Goal: Task Accomplishment & Management: Manage account settings

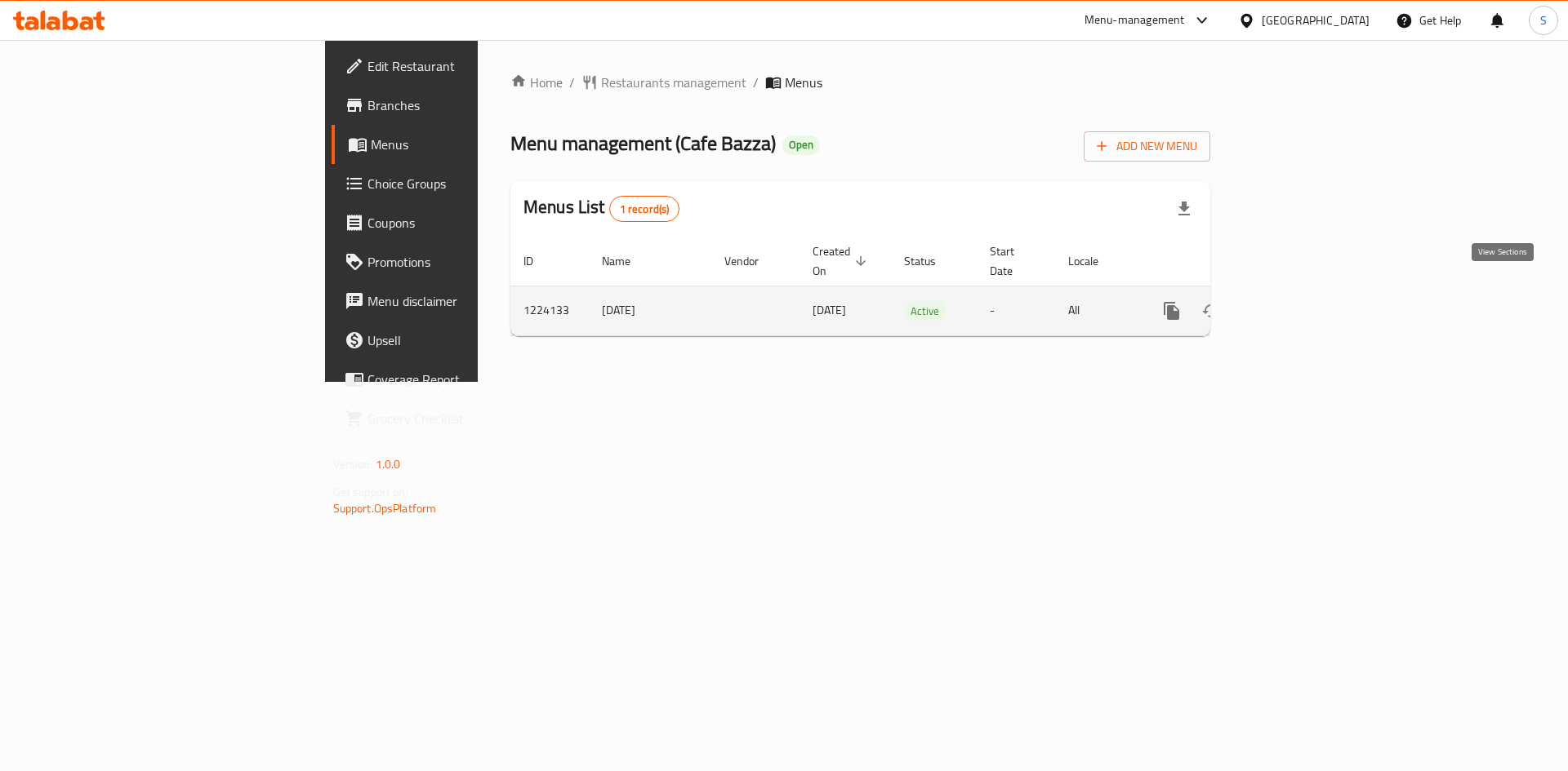
click at [1299, 301] on icon "enhanced table" at bounding box center [1289, 311] width 20 height 20
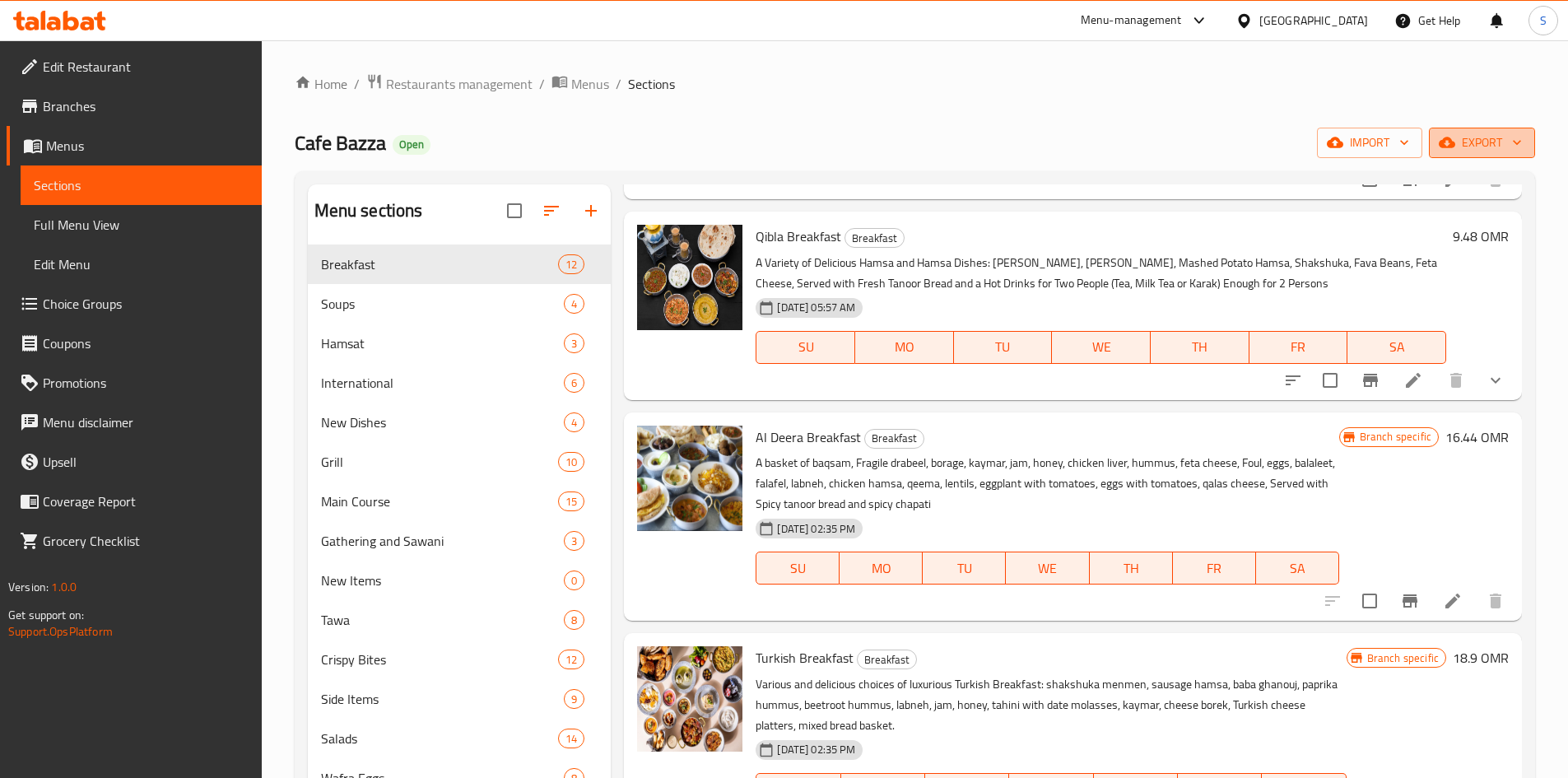
click at [1493, 138] on span "export" at bounding box center [1482, 143] width 80 height 20
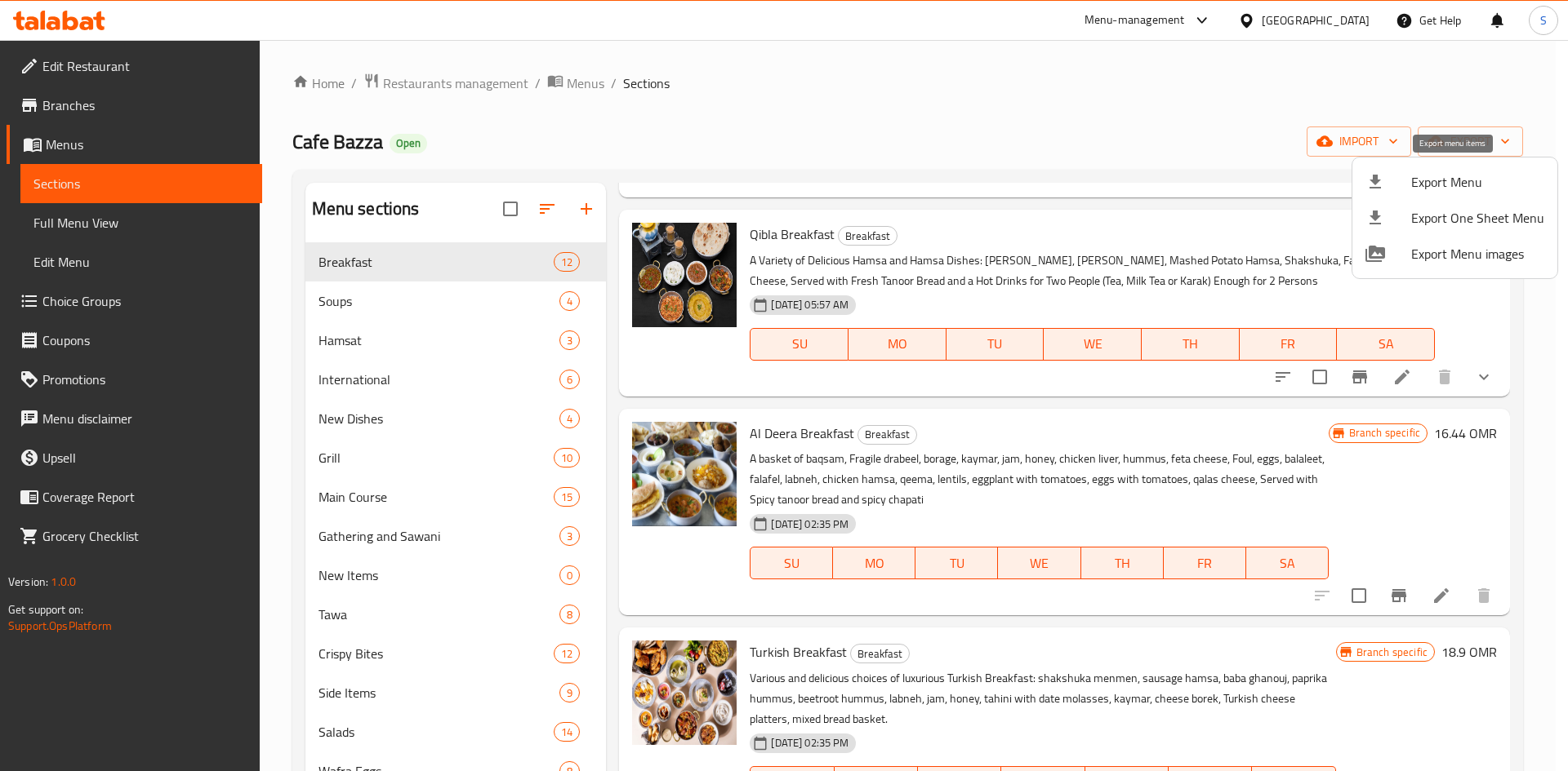
click at [1459, 190] on span "Export Menu" at bounding box center [1477, 183] width 134 height 20
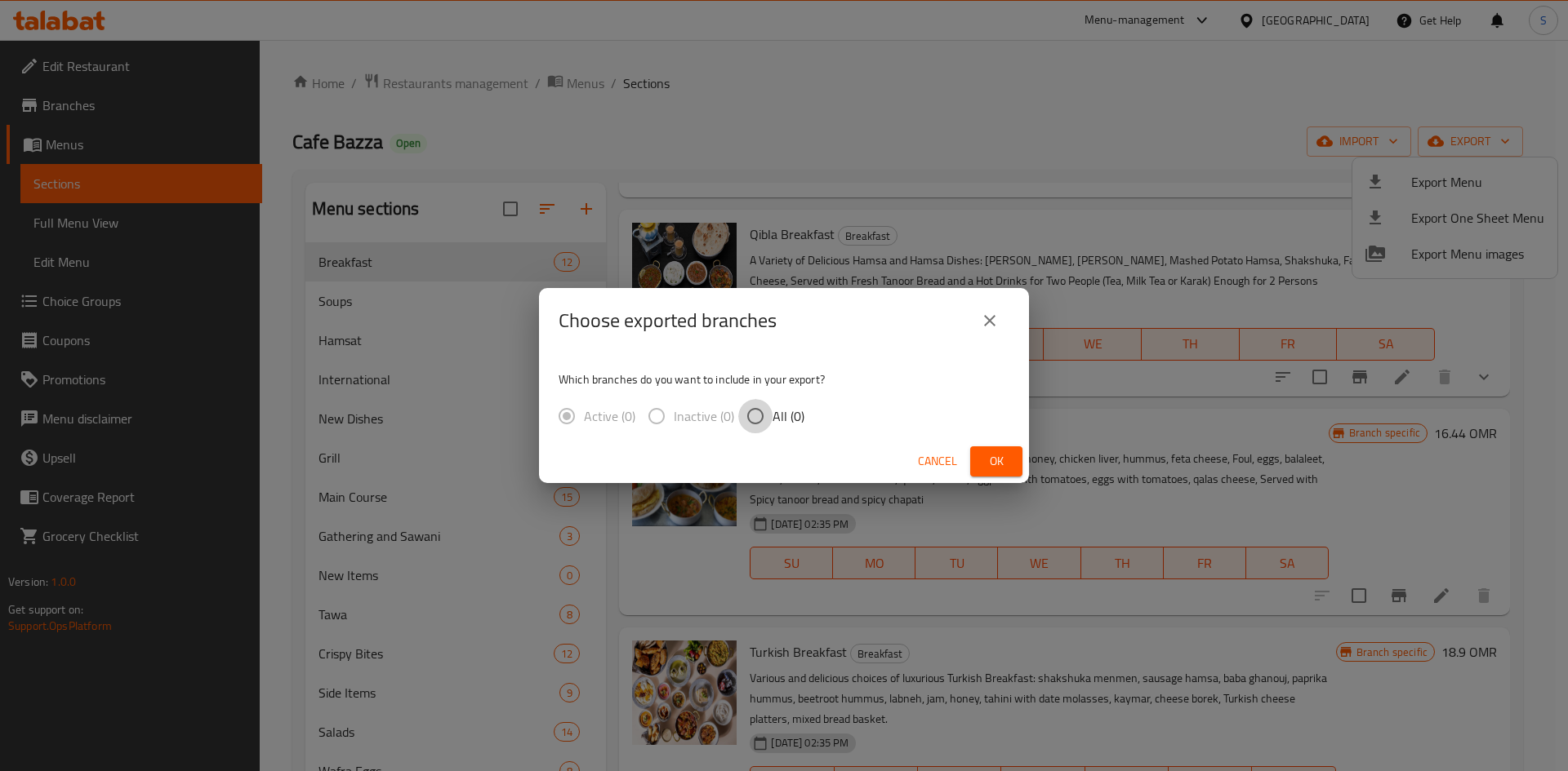
click at [754, 418] on input "All (0)" at bounding box center [756, 417] width 35 height 35
radio input "true"
click at [1012, 464] on button "Ok" at bounding box center [997, 461] width 53 height 30
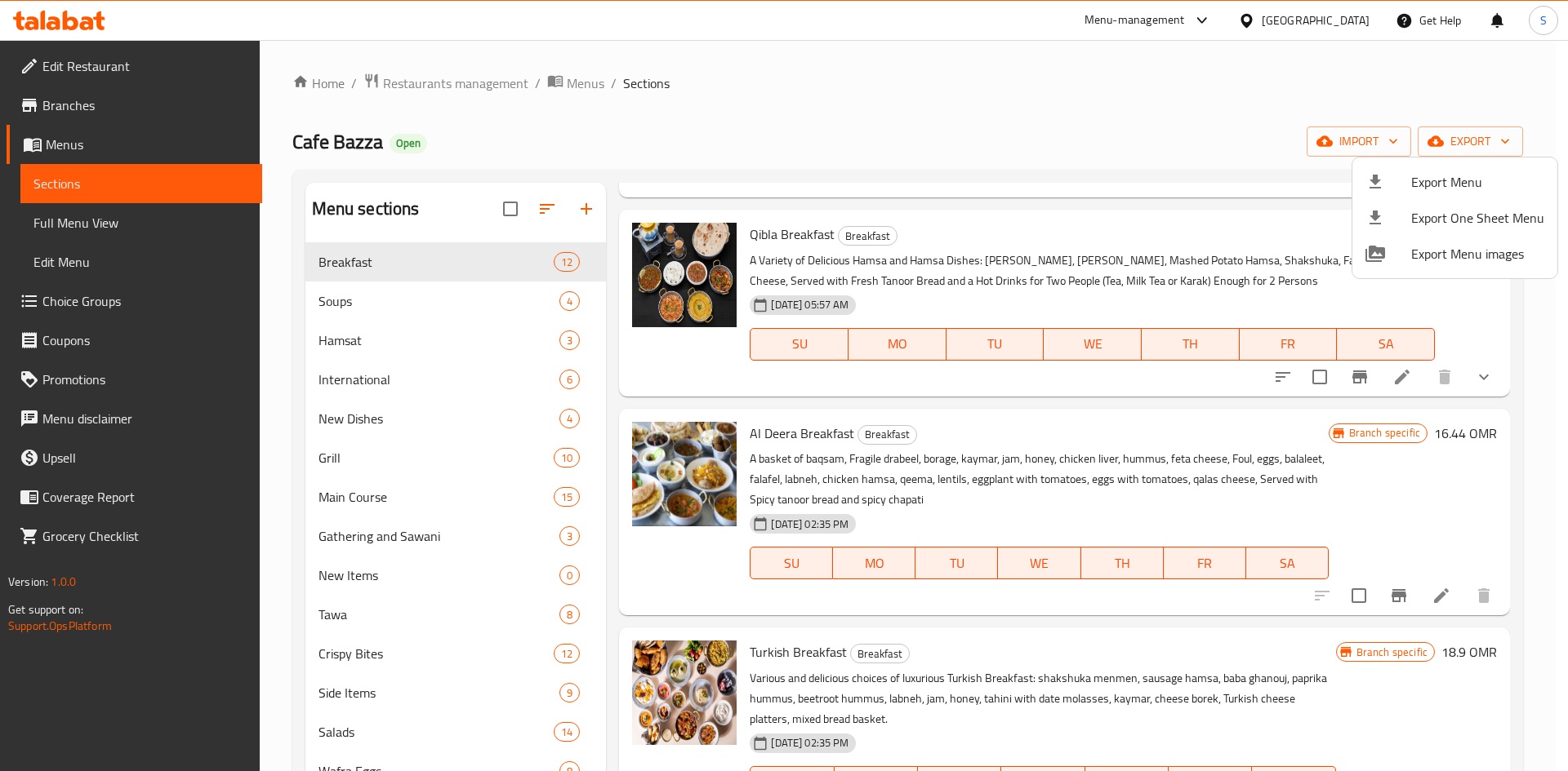
click at [1009, 112] on div at bounding box center [784, 385] width 1568 height 771
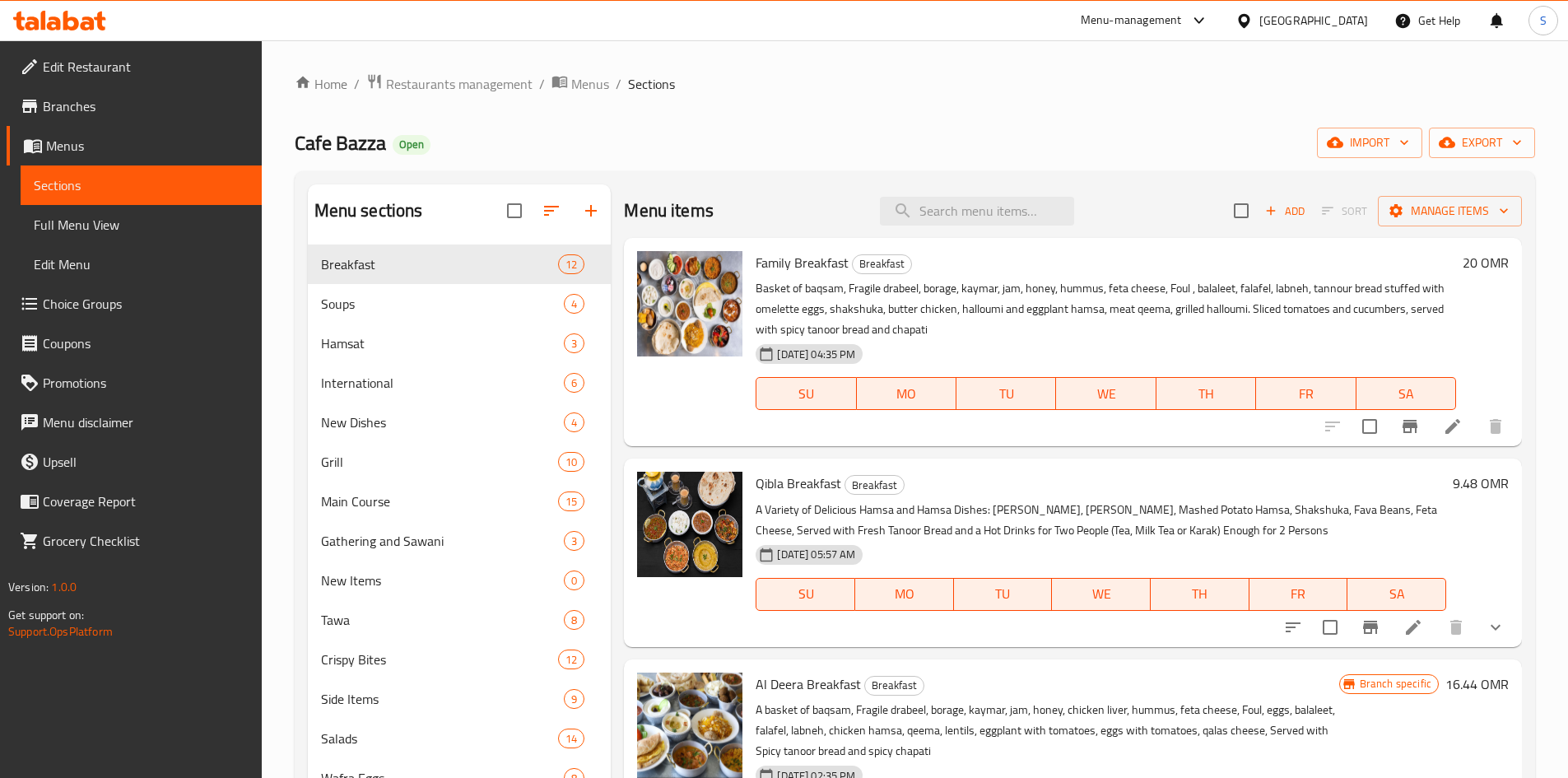
click at [972, 195] on div "Menu items Add Sort Manage items" at bounding box center [1073, 211] width 898 height 53
click at [984, 209] on input "search" at bounding box center [977, 211] width 194 height 28
paste input "Falafel Wraps"
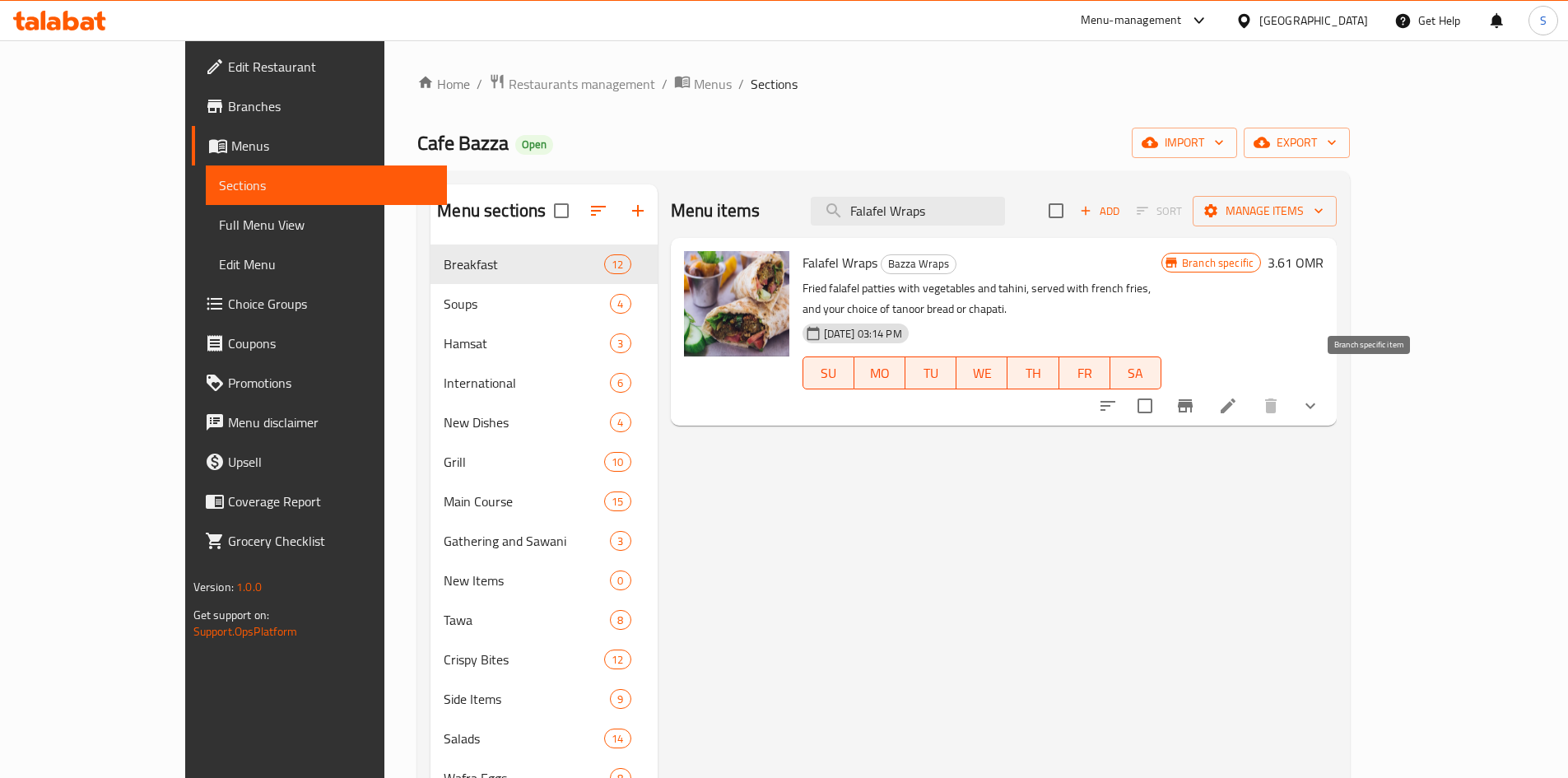
click at [1195, 396] on icon "Branch-specific-item" at bounding box center [1185, 406] width 20 height 20
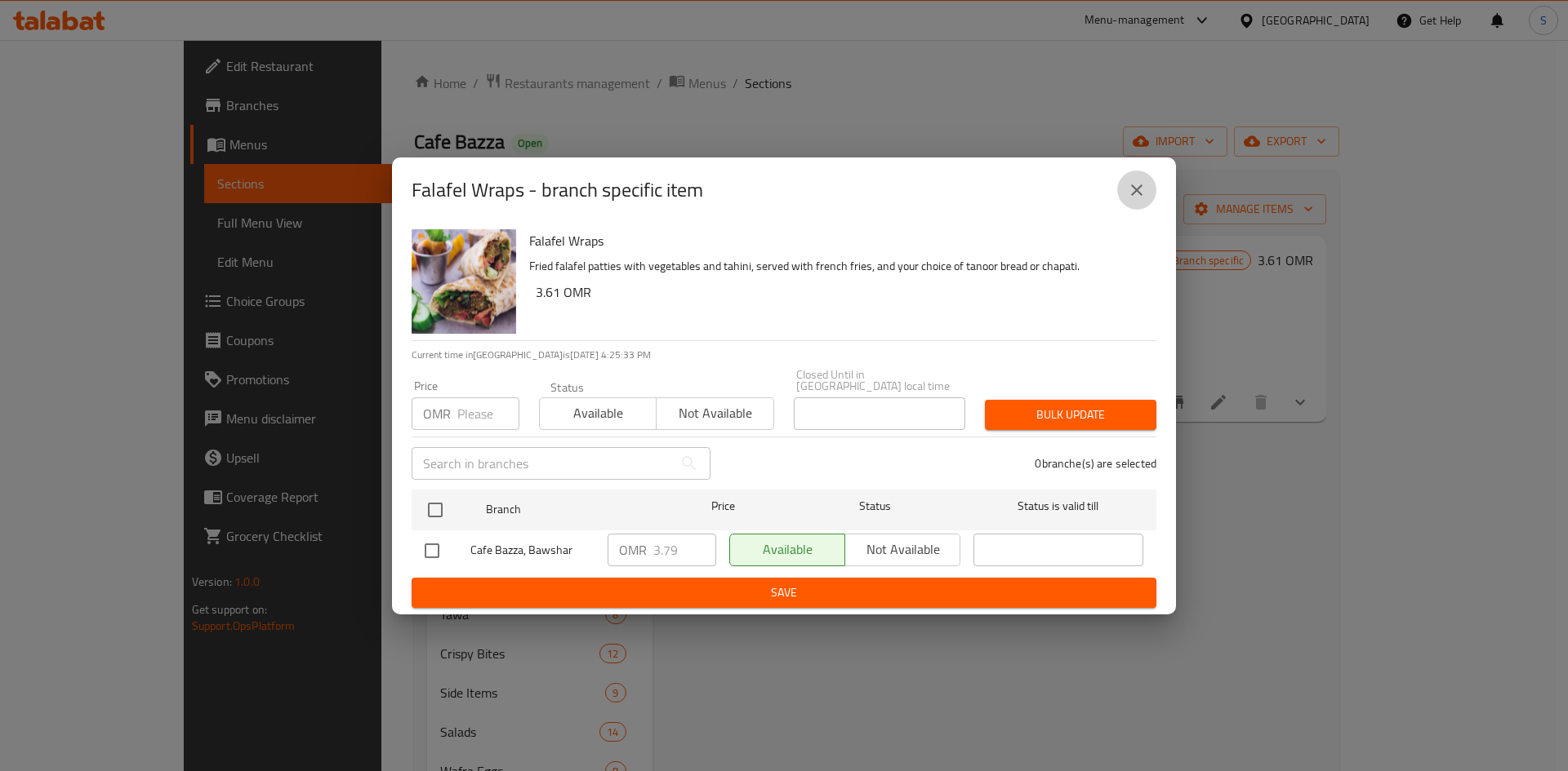
click at [1133, 190] on icon "close" at bounding box center [1136, 191] width 20 height 20
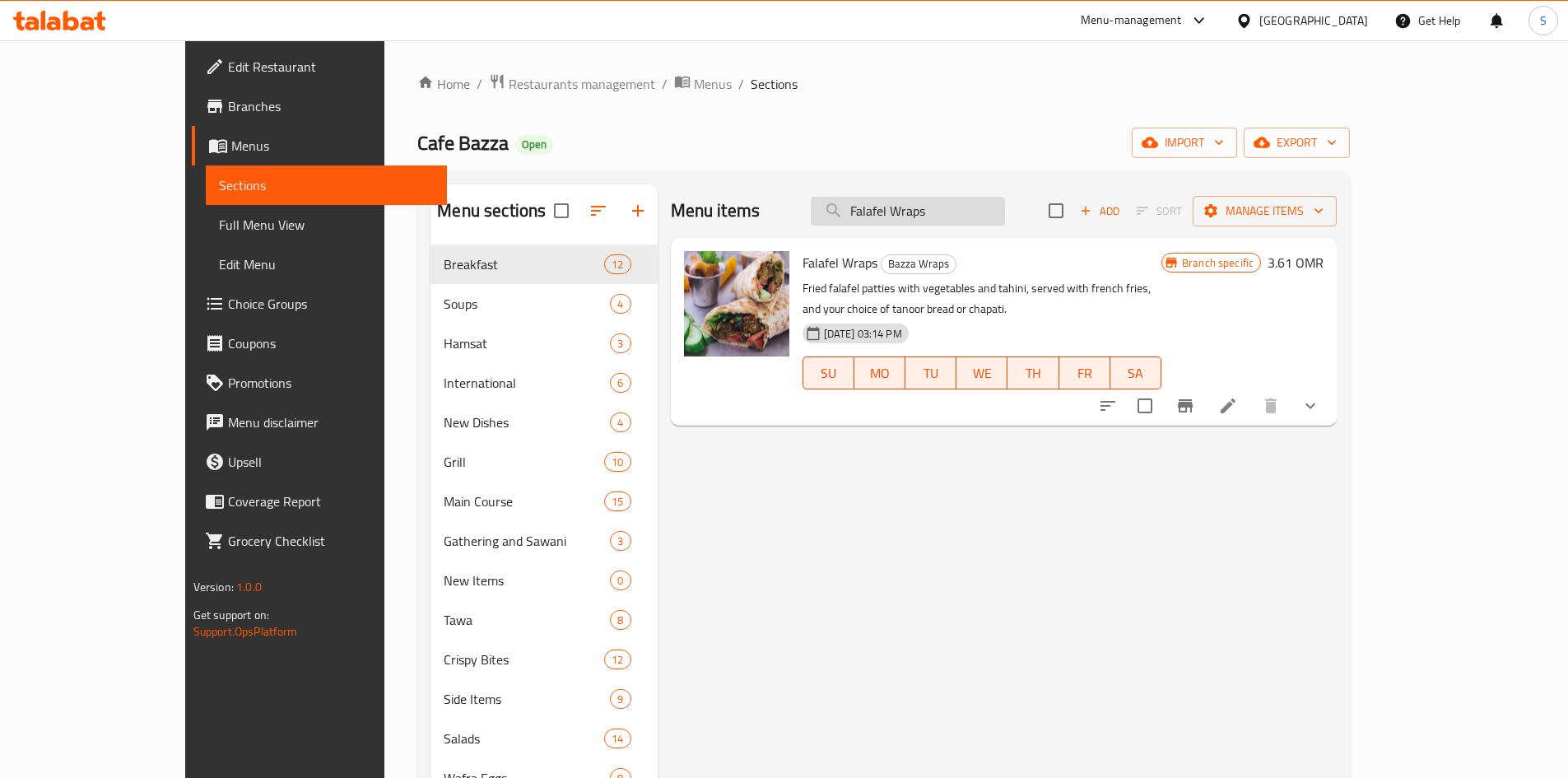
click at [952, 207] on input "Falafel Wraps" at bounding box center [908, 211] width 194 height 28
paste input "Pesto Pizza"
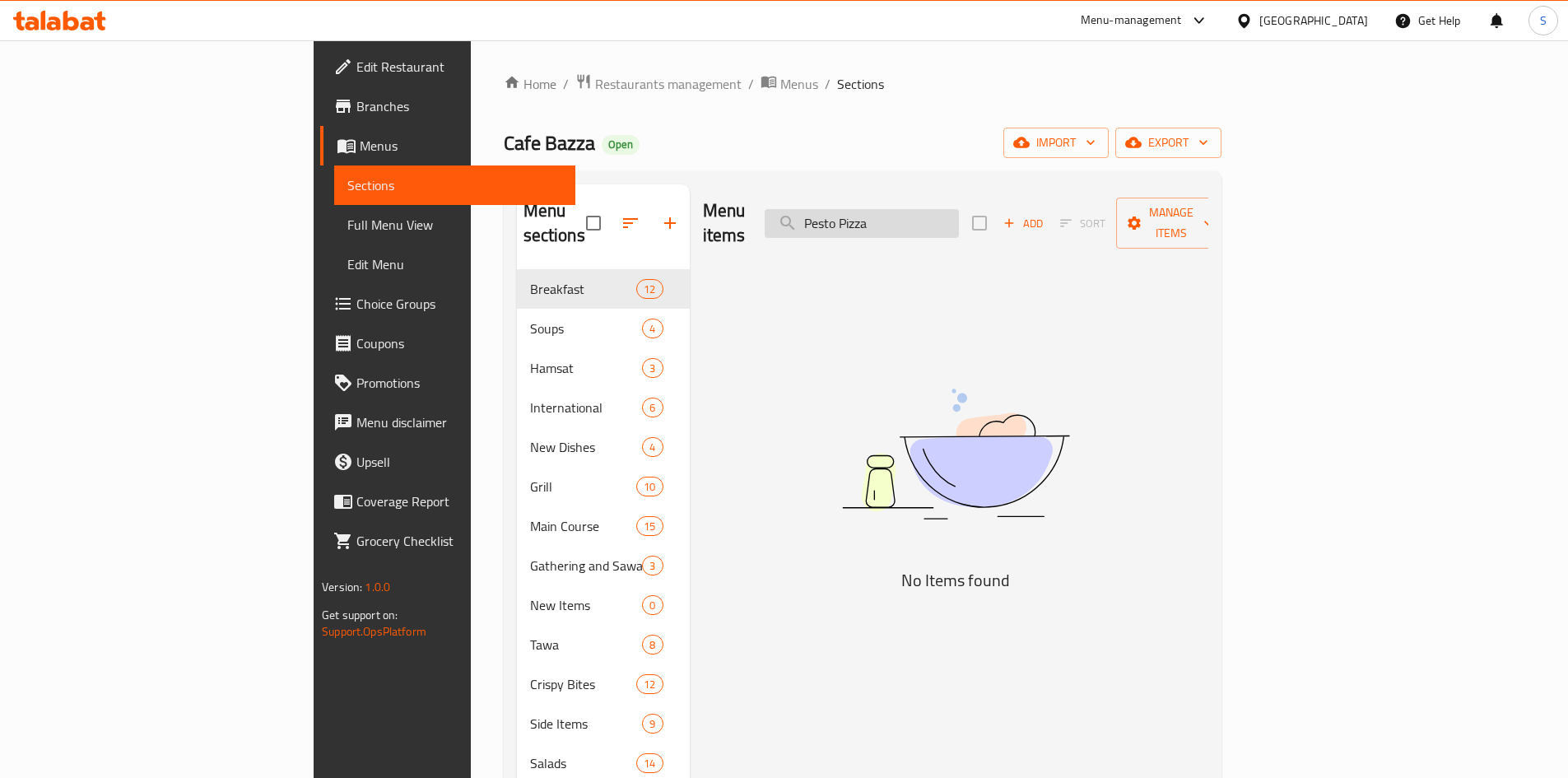
click at [959, 212] on input "Pesto Pizza" at bounding box center [862, 223] width 194 height 28
drag, startPoint x: 920, startPoint y: 208, endPoint x: 871, endPoint y: 207, distance: 49.0
click at [871, 207] on div "Menu items Pesto Pizza Add Sort Manage items" at bounding box center [956, 223] width 506 height 78
click at [959, 209] on input "Pesto Pizza" at bounding box center [862, 223] width 194 height 28
type input "P"
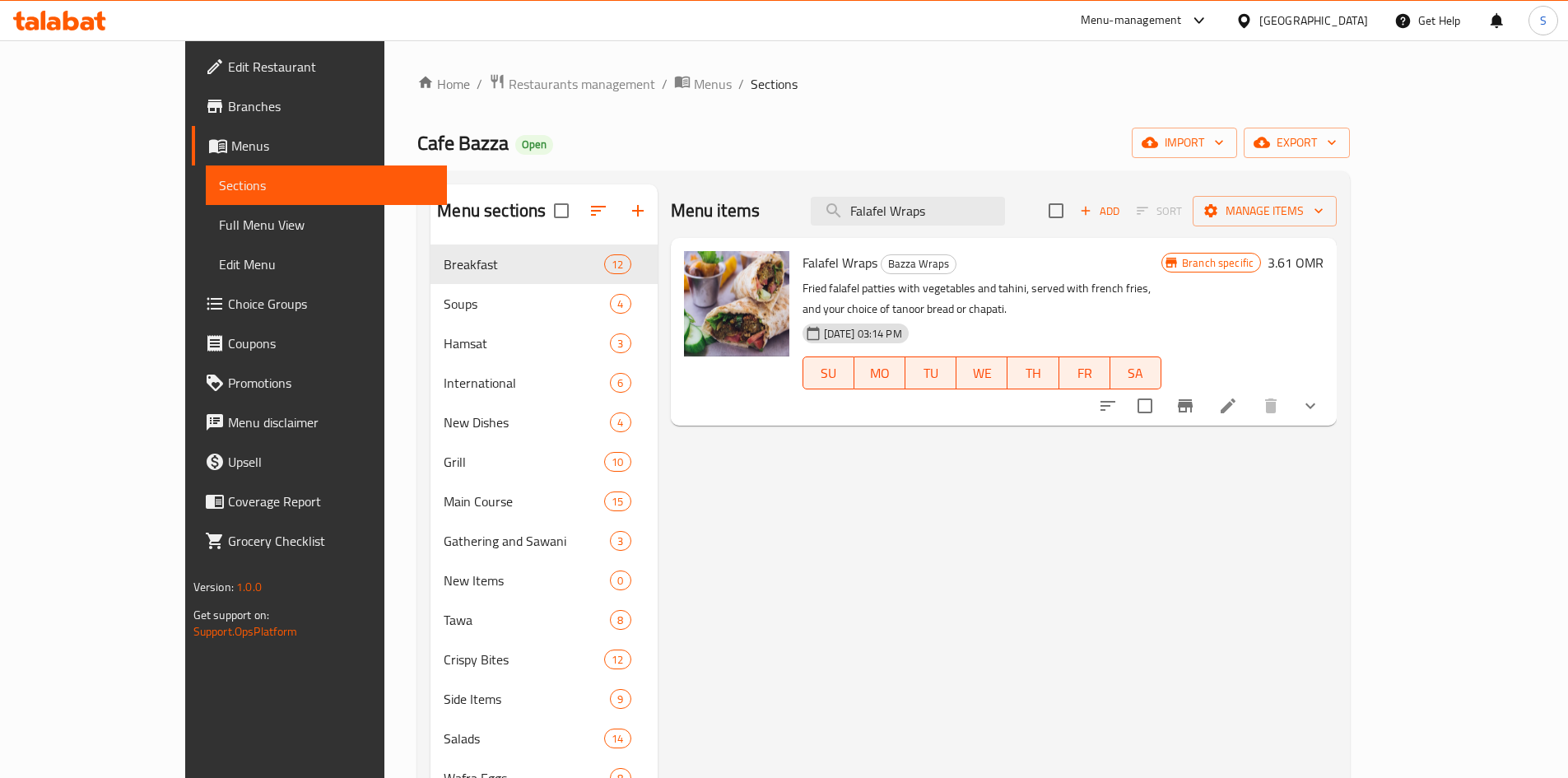
click at [898, 478] on div "Menu items Falafel Wraps Add Sort Manage items Falafel Wraps Bazza Wraps Fried …" at bounding box center [997, 672] width 680 height 976
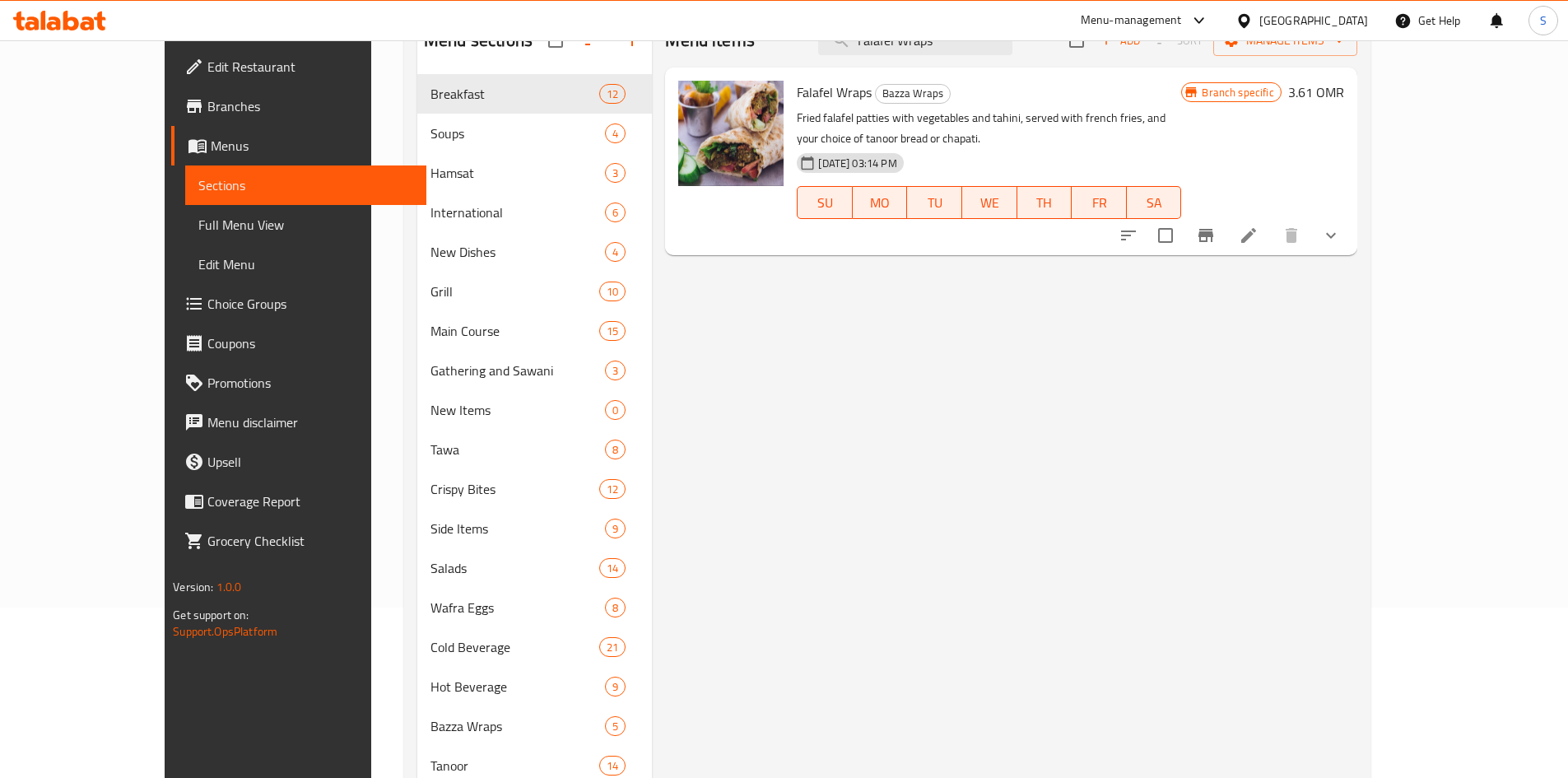
scroll to position [99, 0]
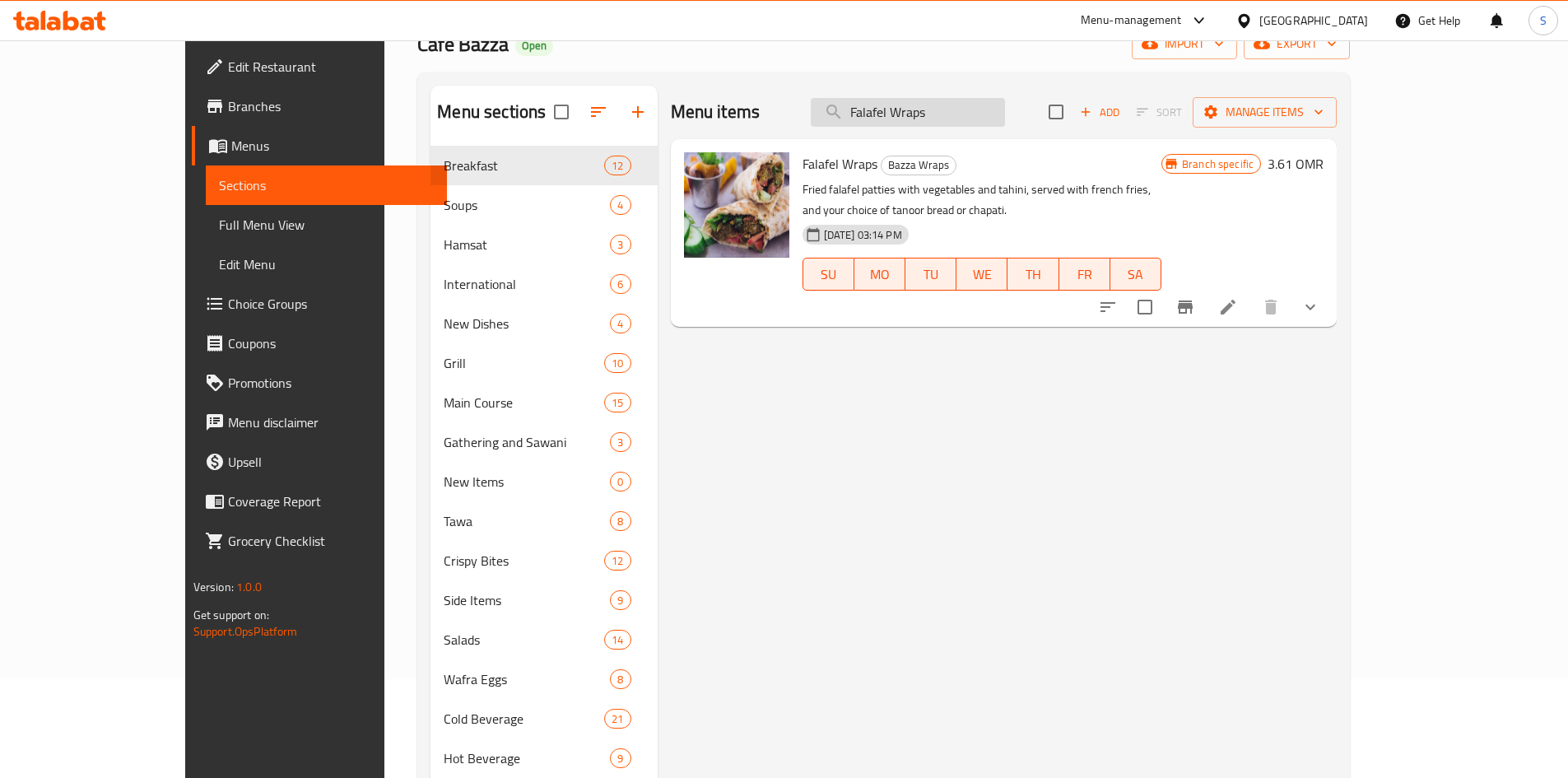
click at [1005, 121] on input "Falafel Wraps" at bounding box center [908, 112] width 194 height 28
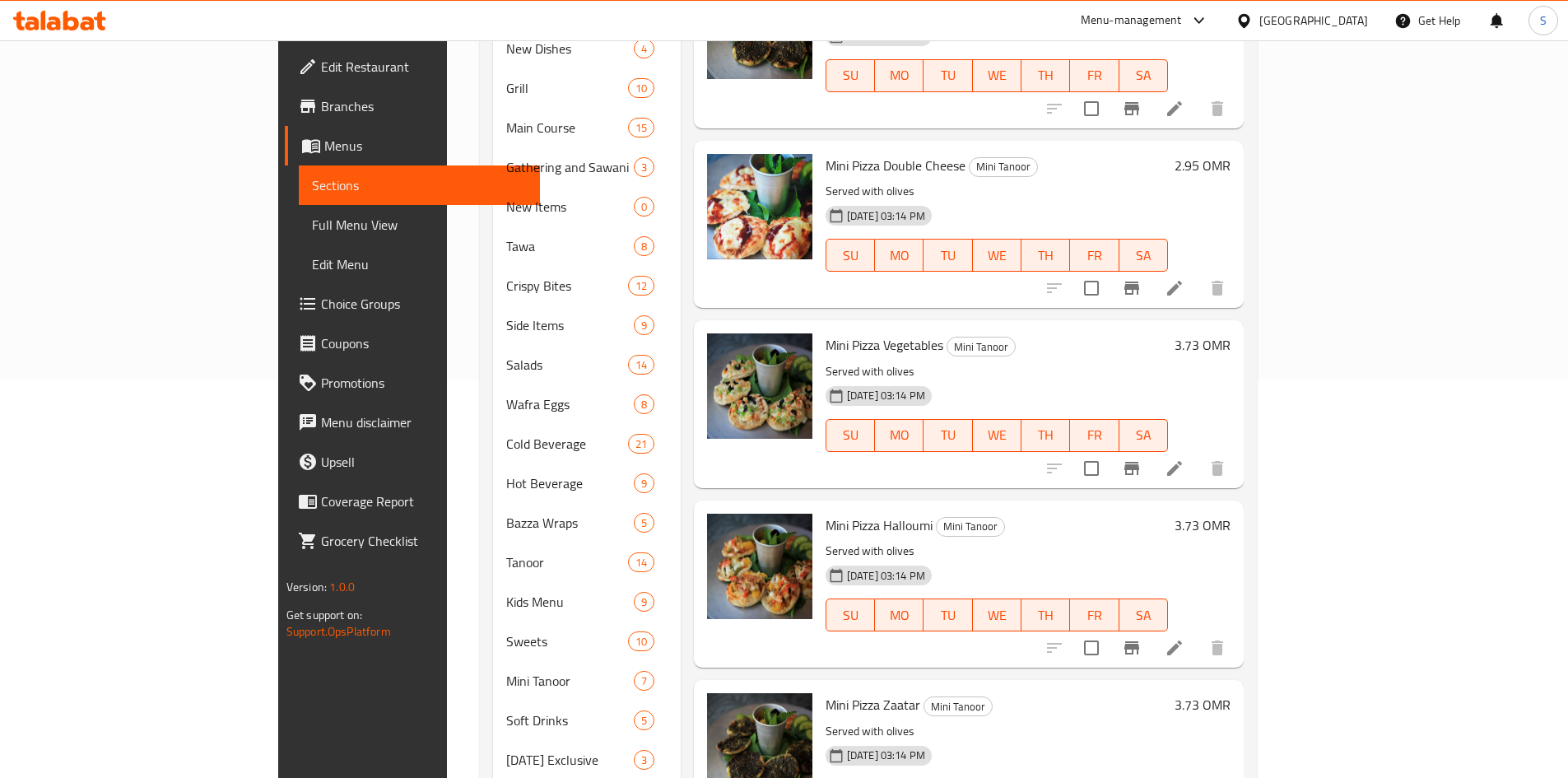
scroll to position [428, 0]
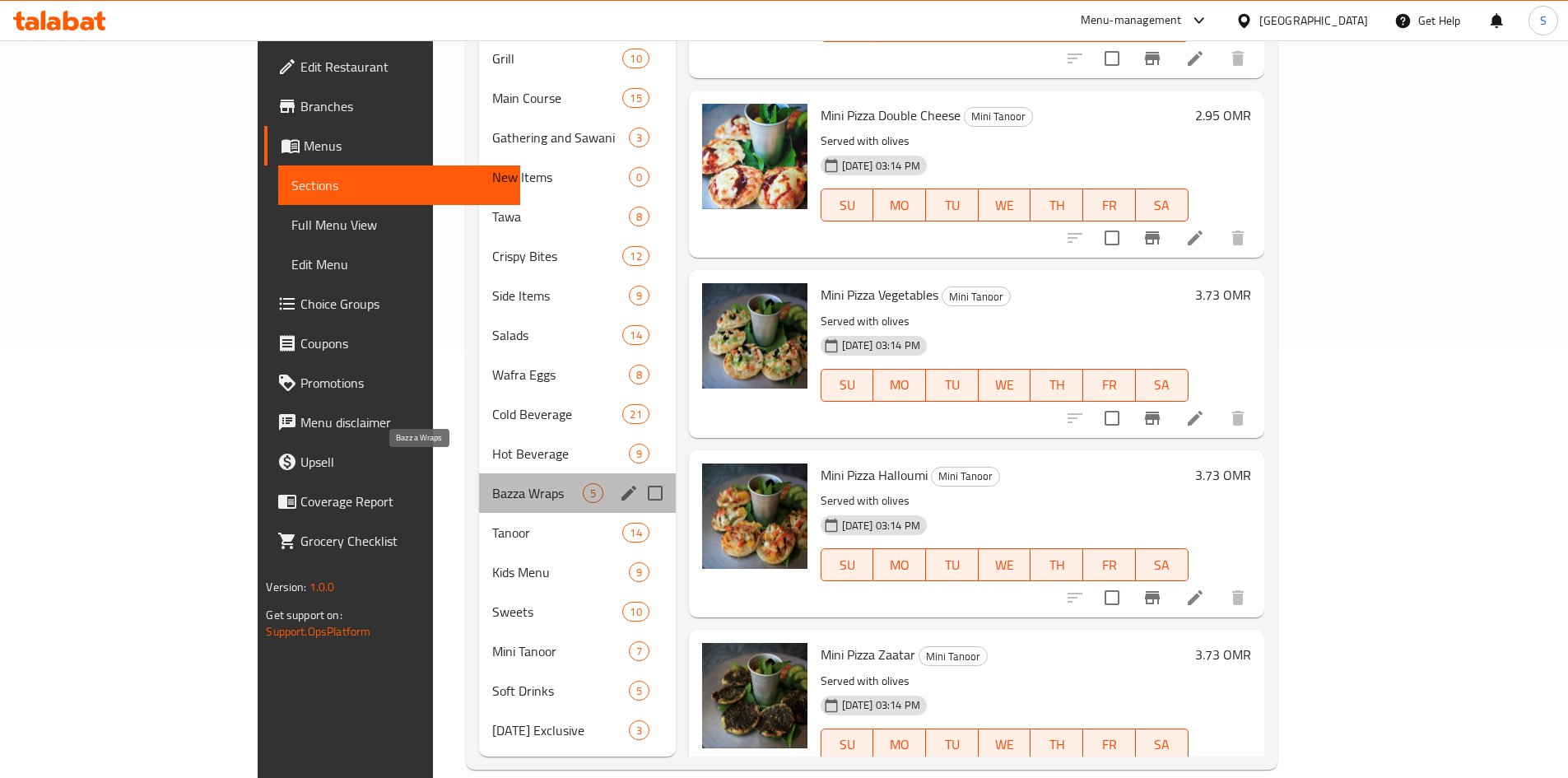
click at [492, 484] on span "Bazza Wraps" at bounding box center [537, 494] width 90 height 20
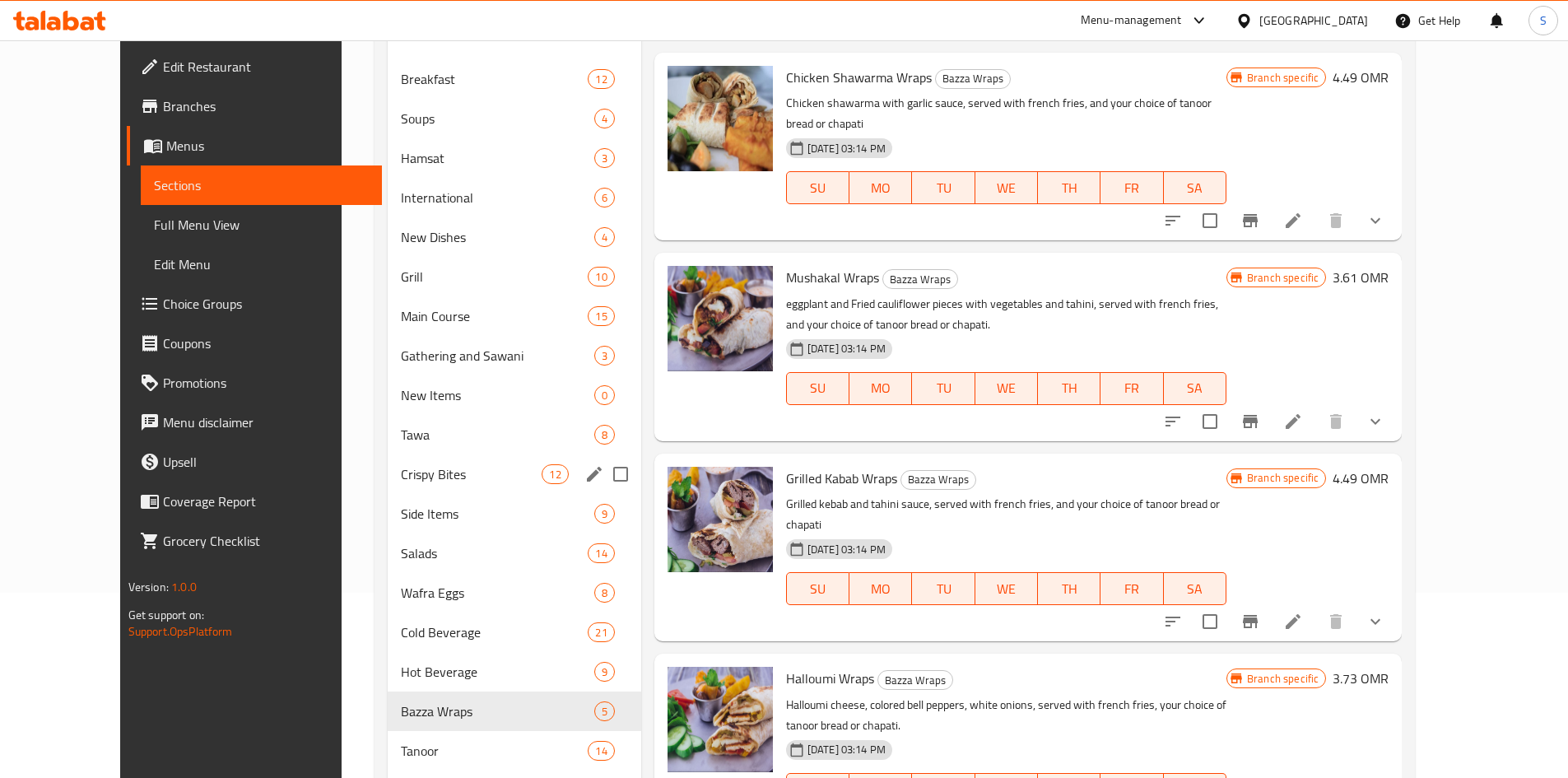
scroll to position [99, 0]
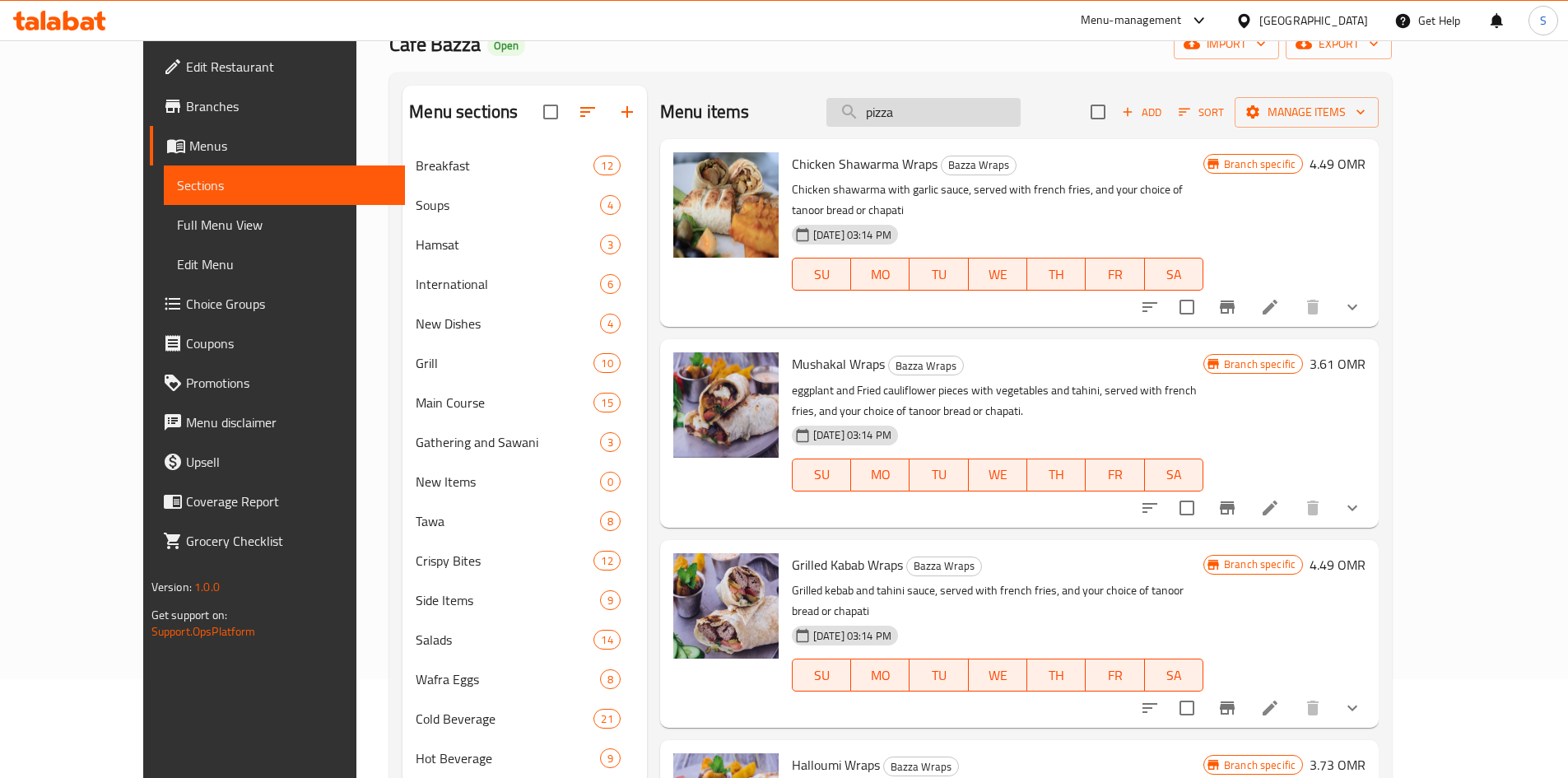
click at [954, 110] on input "pizza" at bounding box center [923, 112] width 194 height 28
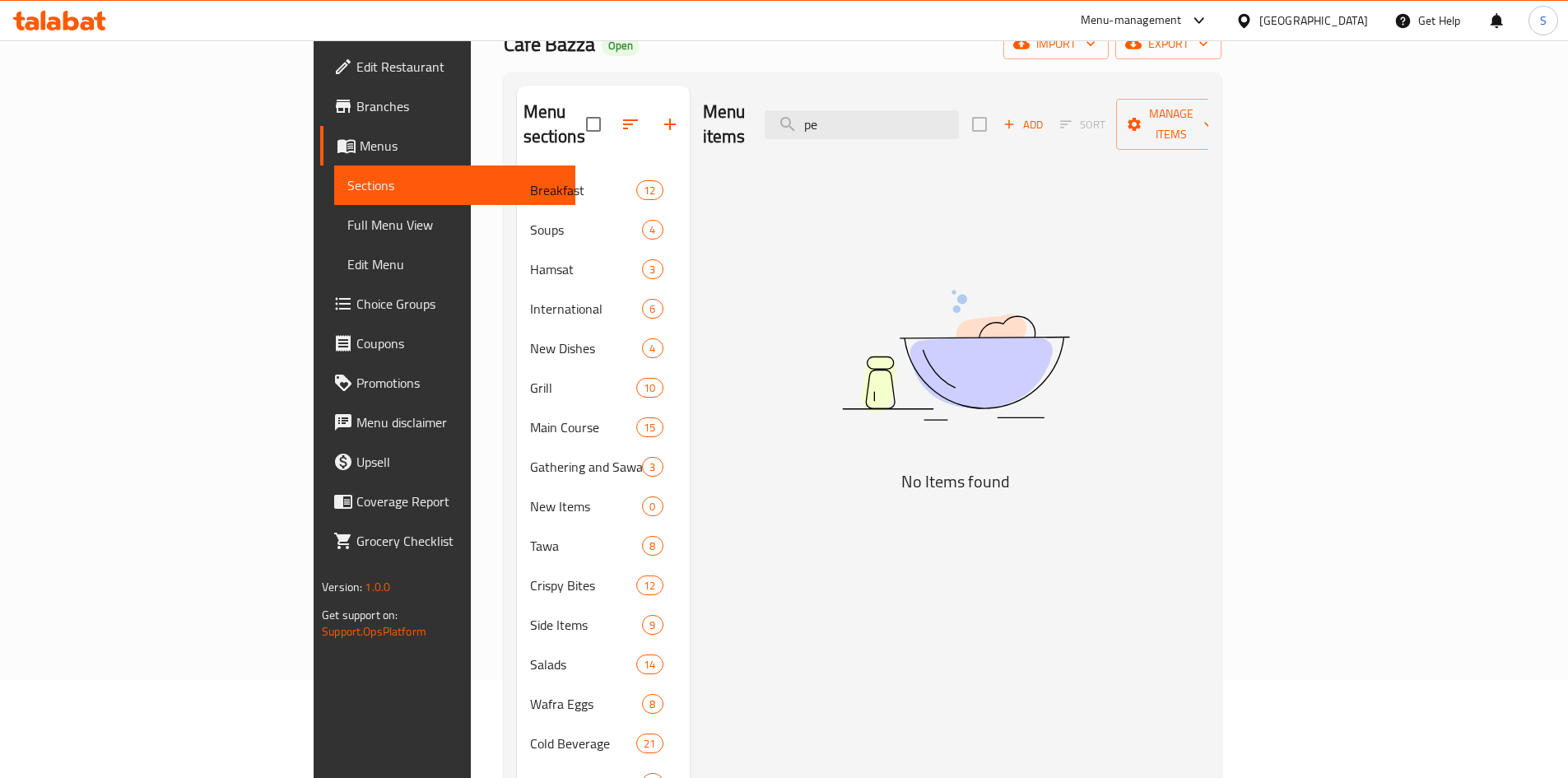
type input "p"
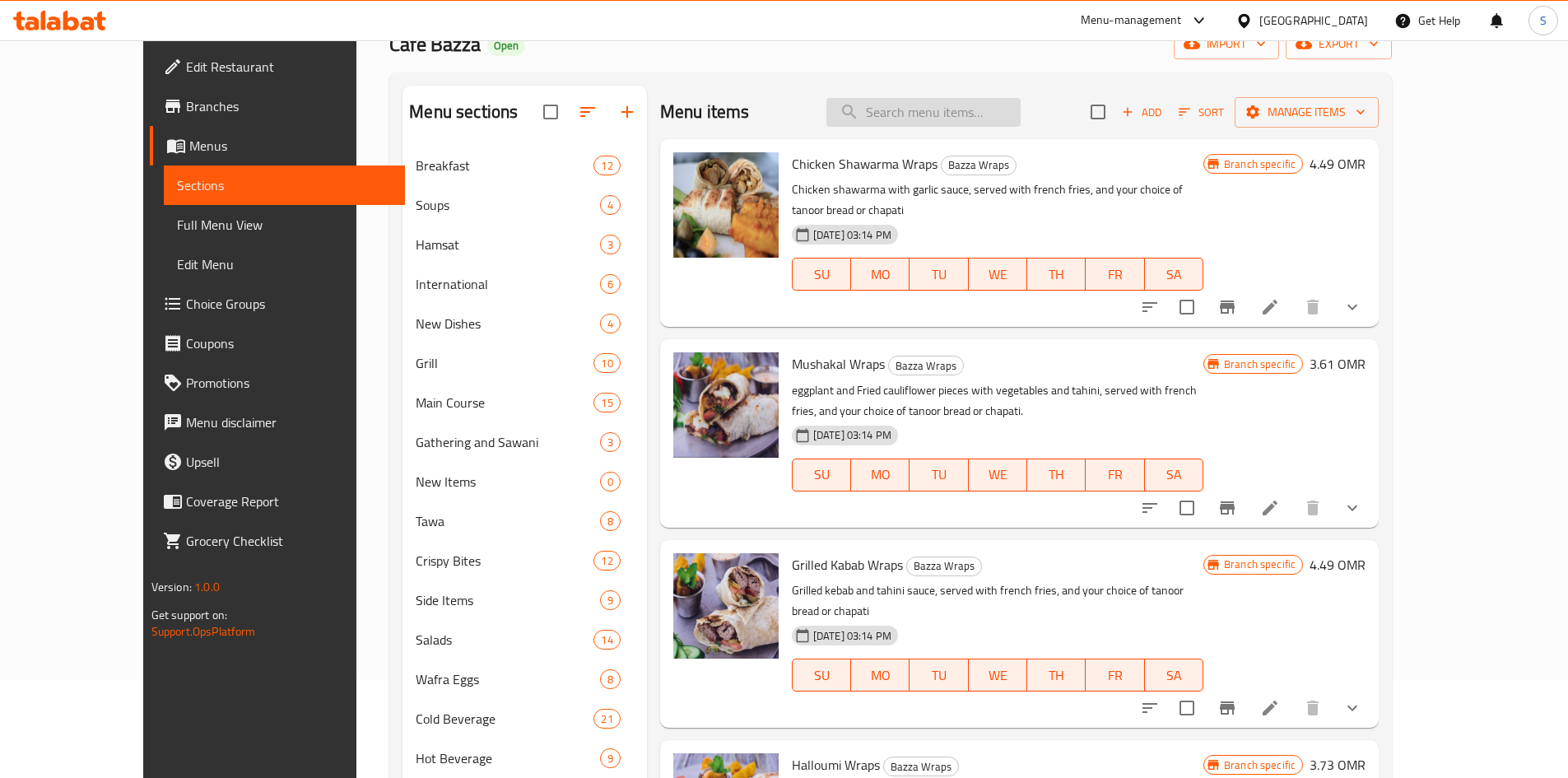
click at [983, 101] on input "search" at bounding box center [923, 112] width 194 height 28
paste input "Pesto Pizza"
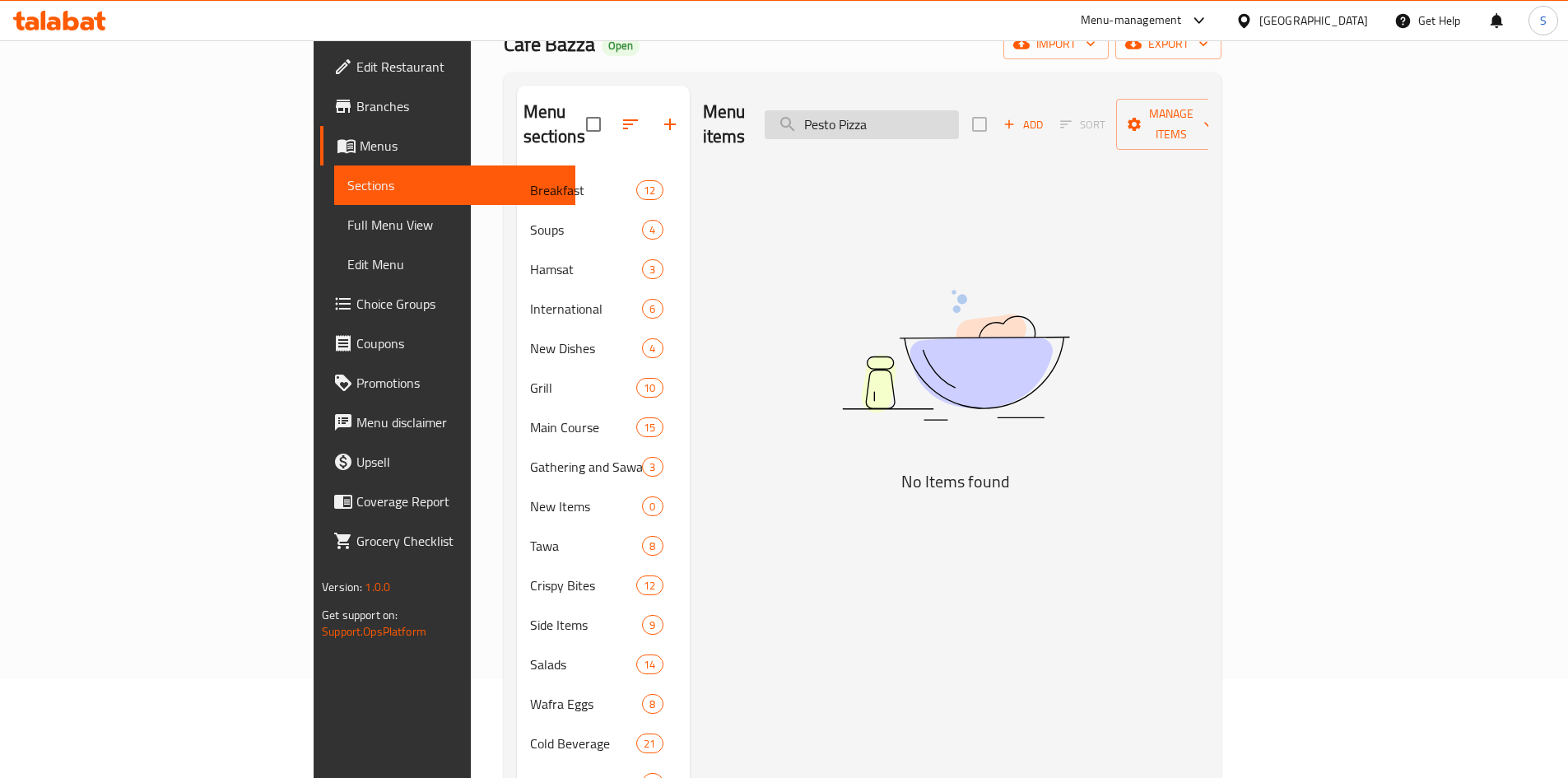
click at [959, 121] on input "Pesto Pizza" at bounding box center [862, 124] width 194 height 28
click at [959, 117] on input "Pesto Pizza" at bounding box center [862, 124] width 194 height 28
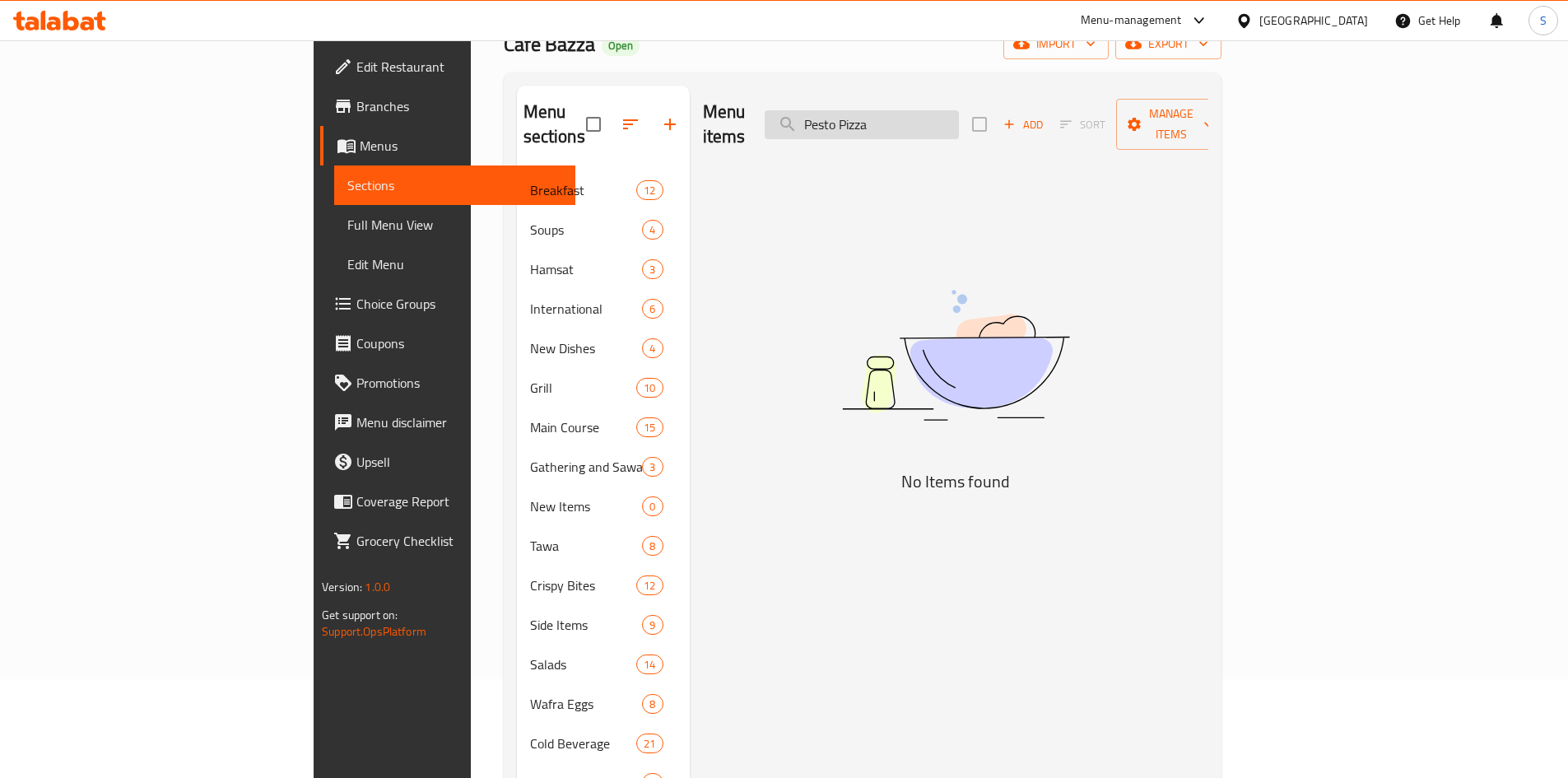
click at [959, 117] on input "Pesto Pizza" at bounding box center [862, 124] width 194 height 28
paste input "[PERSON_NAME]"
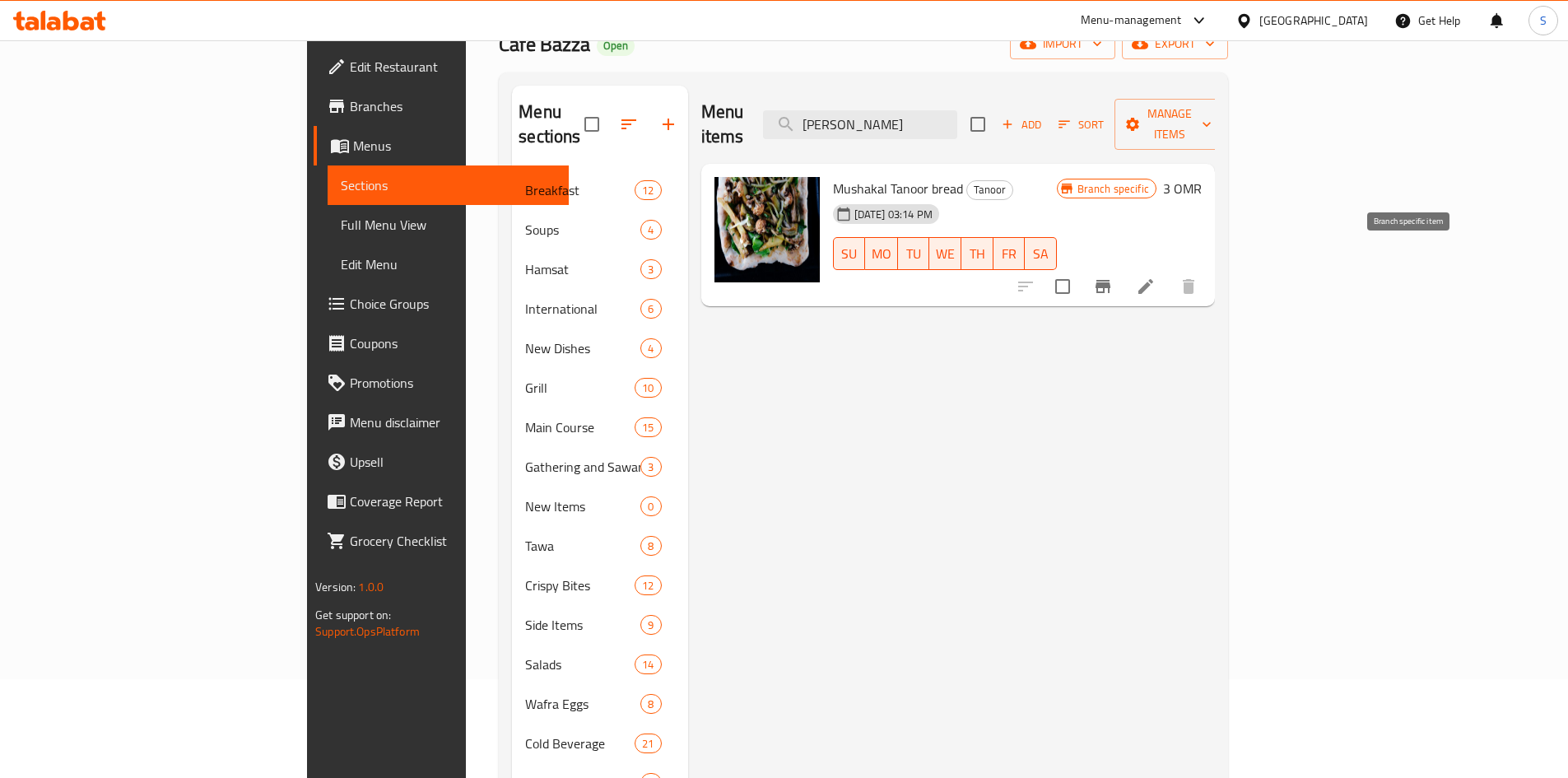
type input "[PERSON_NAME]"
click at [1110, 280] on icon "Branch-specific-item" at bounding box center [1103, 287] width 15 height 13
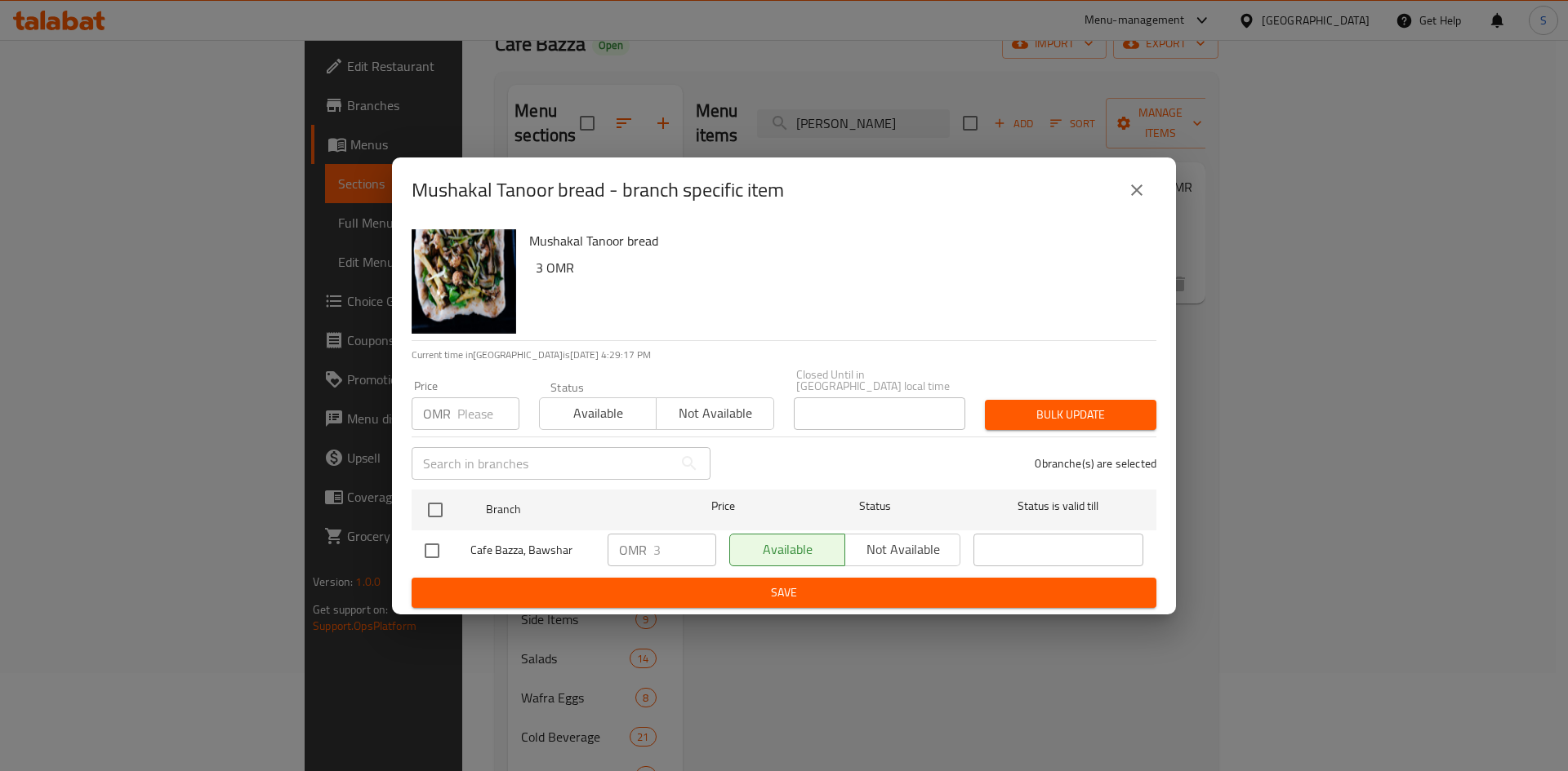
click at [456, 420] on div "OMR Price" at bounding box center [465, 414] width 108 height 33
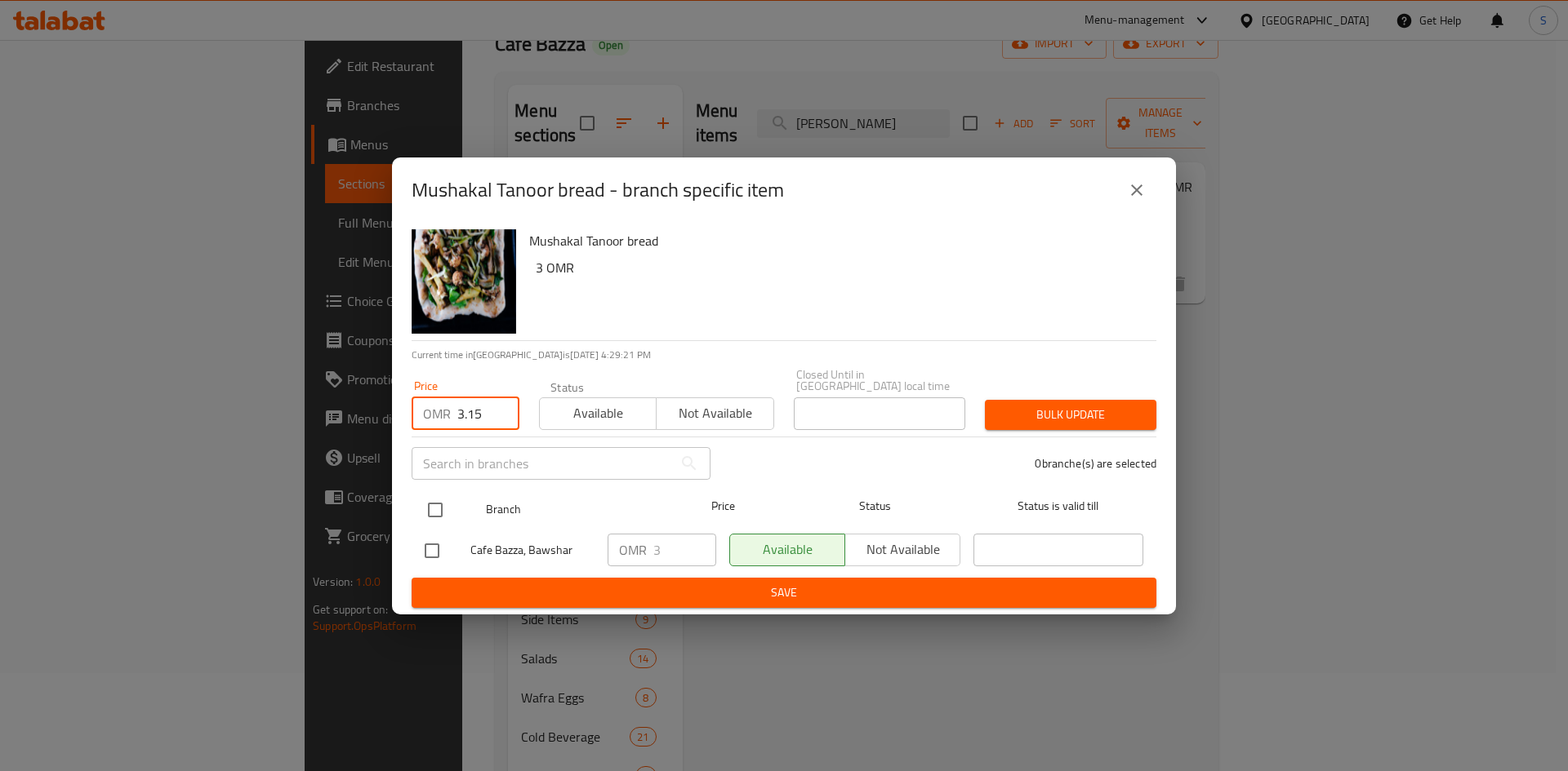
type input "3.15"
drag, startPoint x: 440, startPoint y: 504, endPoint x: 478, endPoint y: 492, distance: 39.8
click at [440, 504] on input "checkbox" at bounding box center [435, 510] width 35 height 35
checkbox input "true"
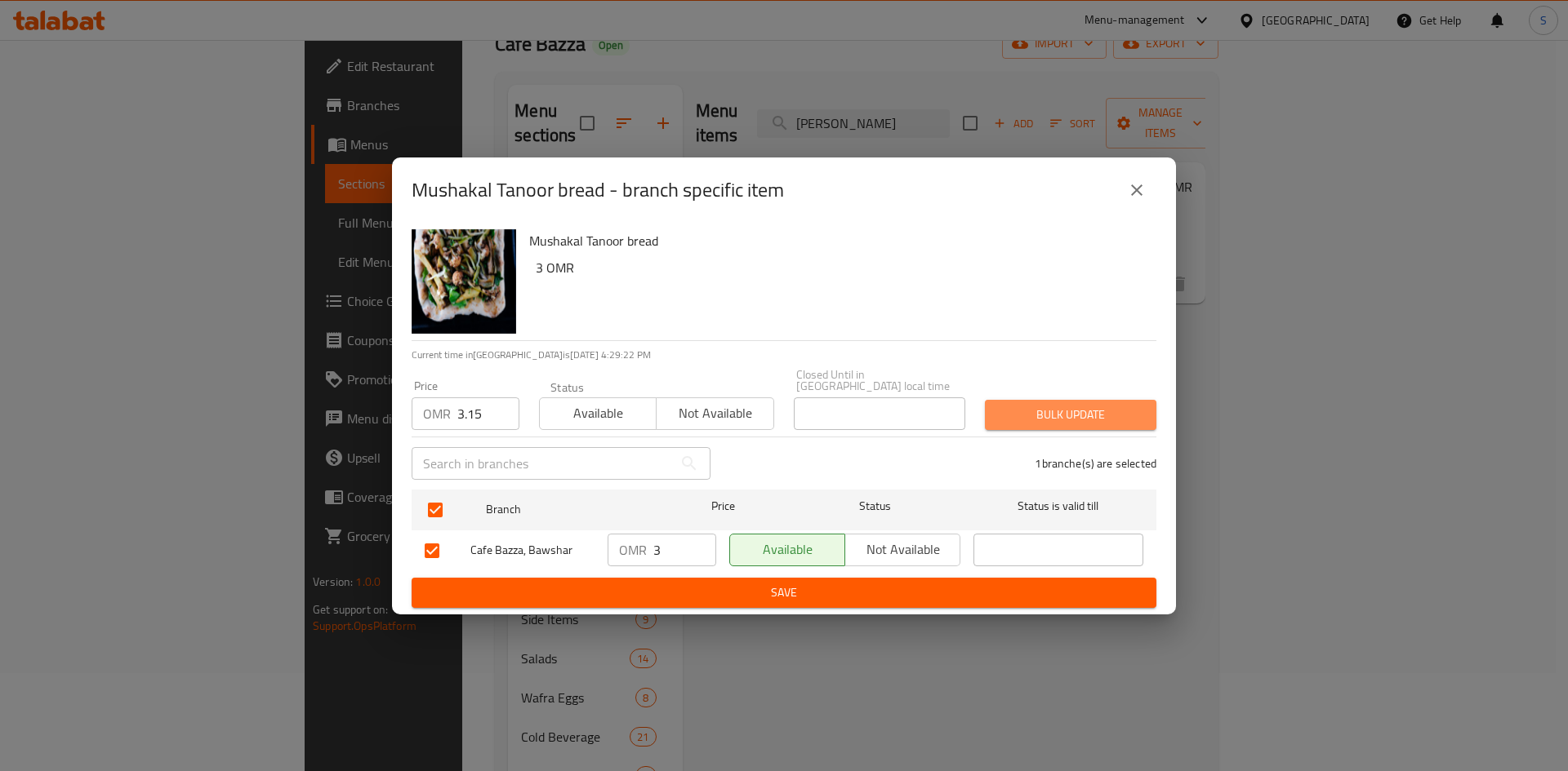
click at [1083, 417] on span "Bulk update" at bounding box center [1070, 415] width 145 height 20
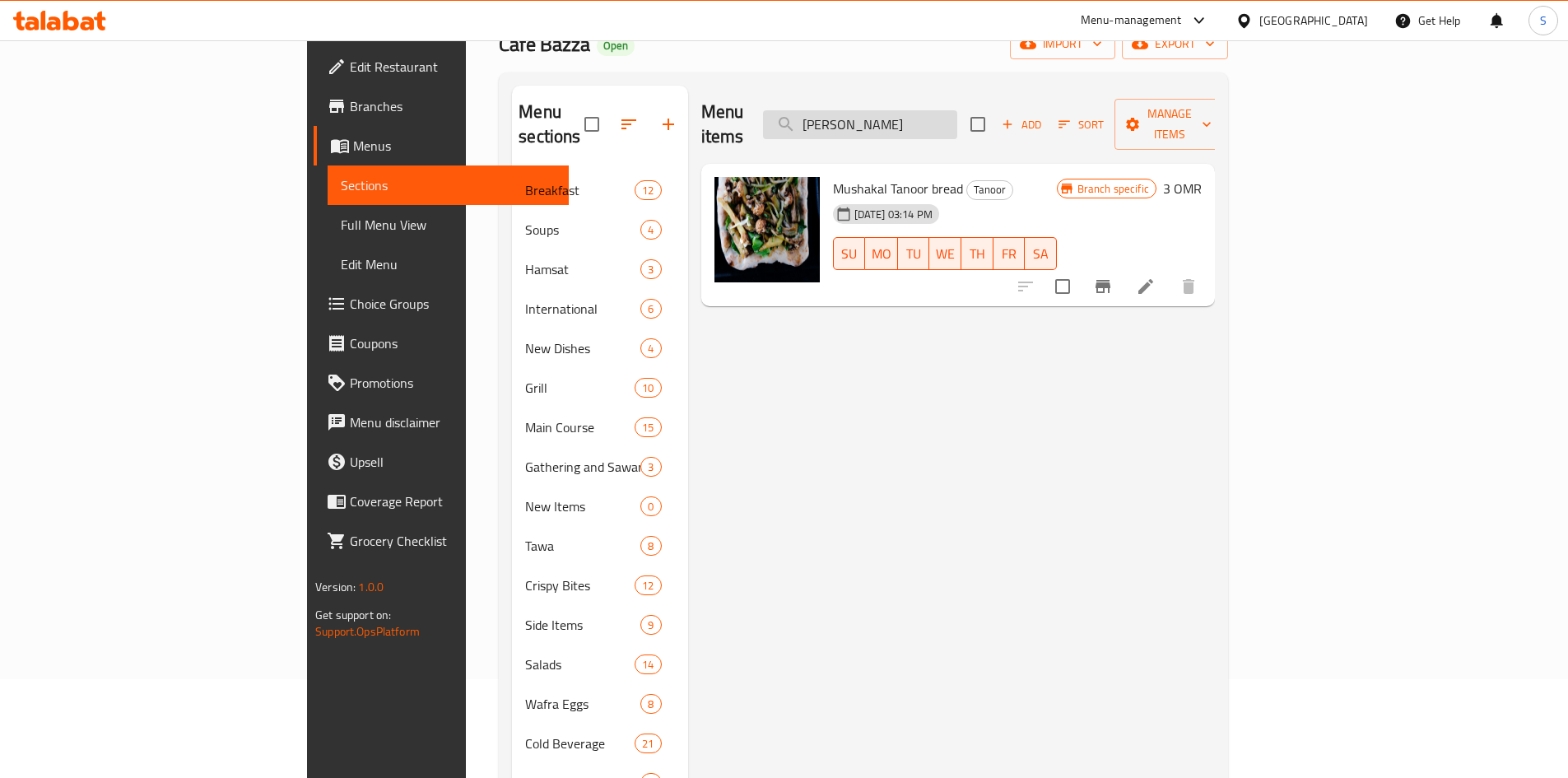
click at [957, 124] on input "[PERSON_NAME]" at bounding box center [860, 124] width 194 height 28
paste input "Keema"
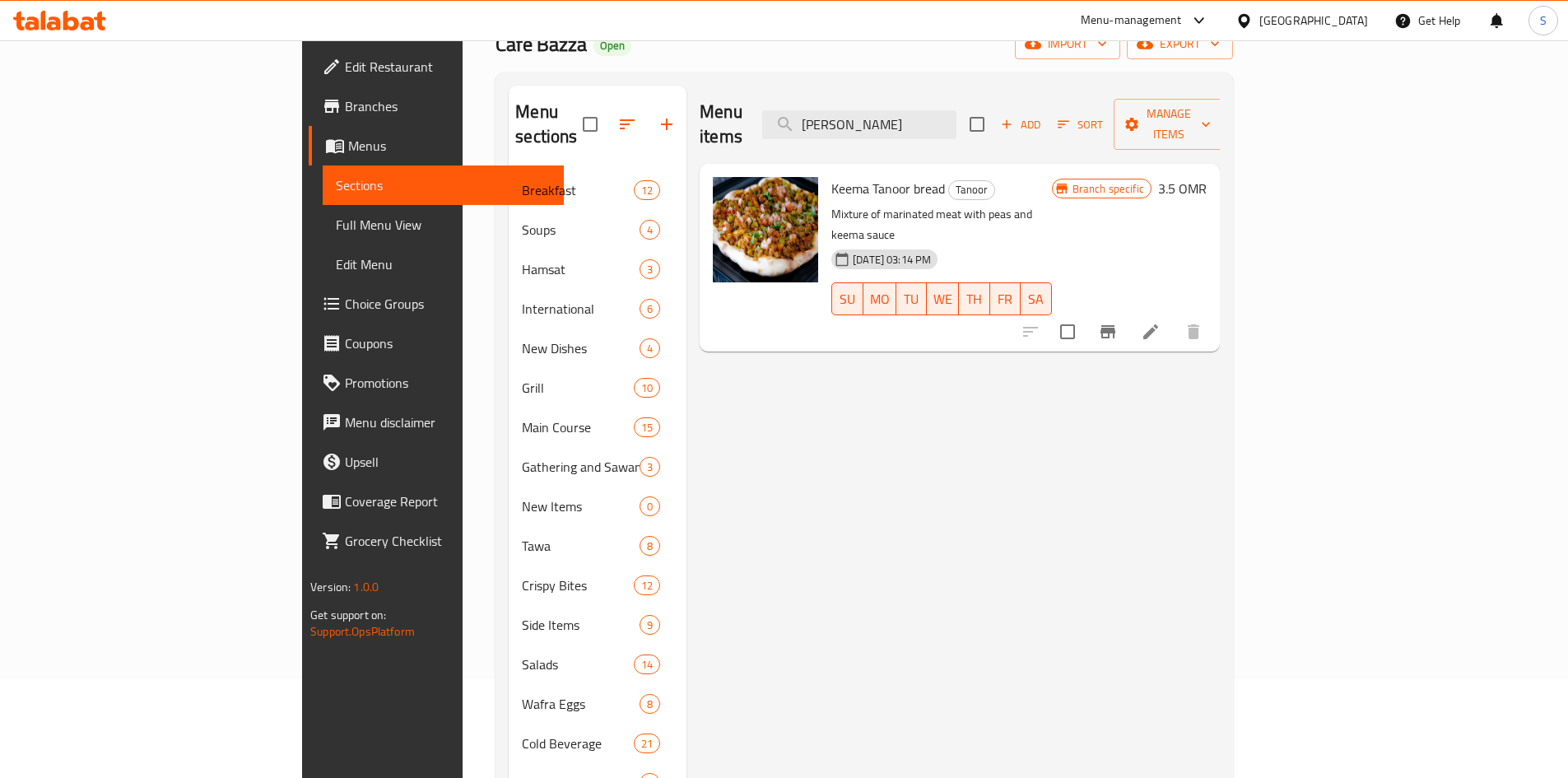
type input "[PERSON_NAME]"
click at [1116, 325] on icon "Branch-specific-item" at bounding box center [1108, 332] width 15 height 13
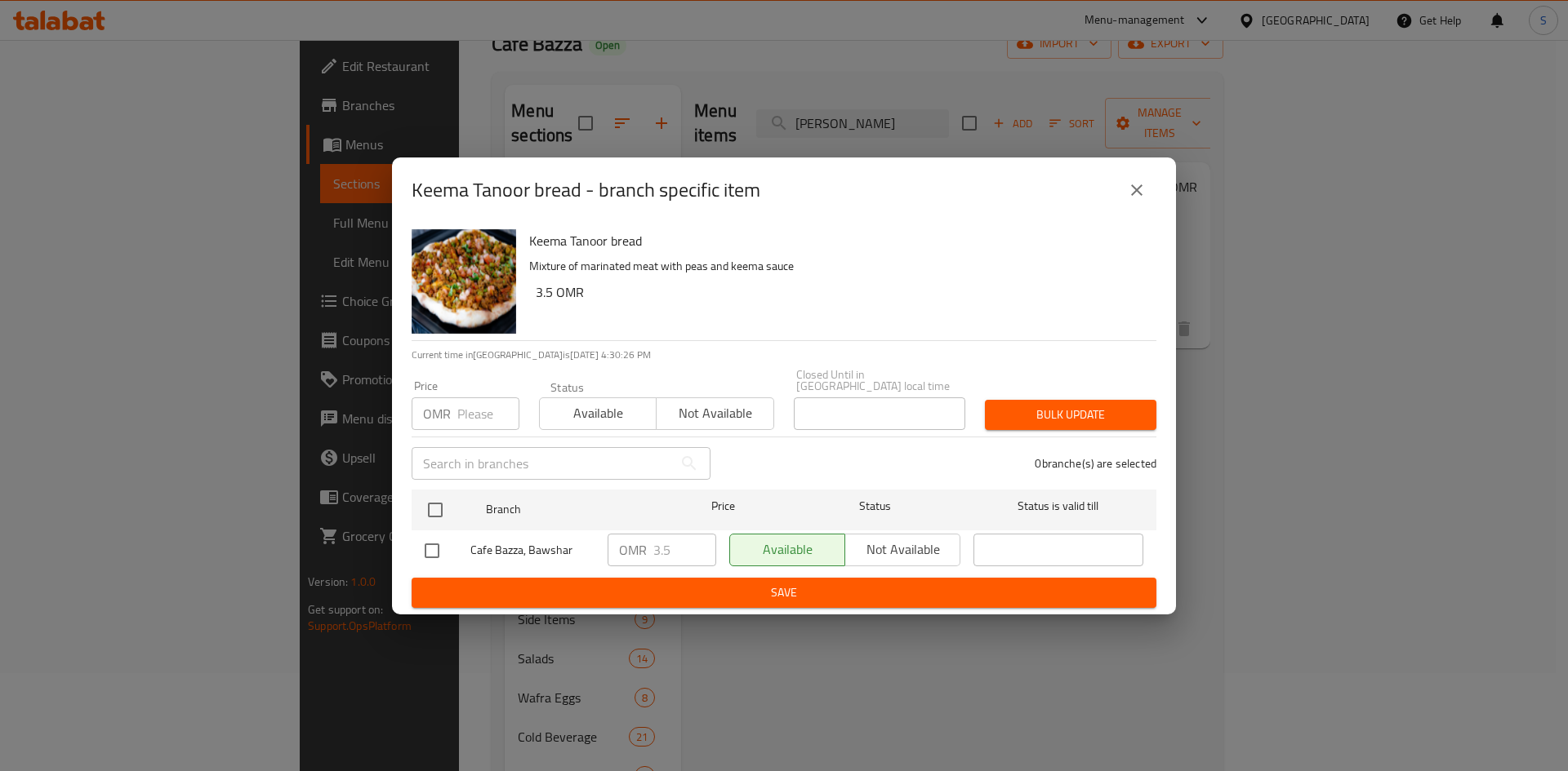
click at [455, 408] on div "OMR Price" at bounding box center [465, 414] width 108 height 33
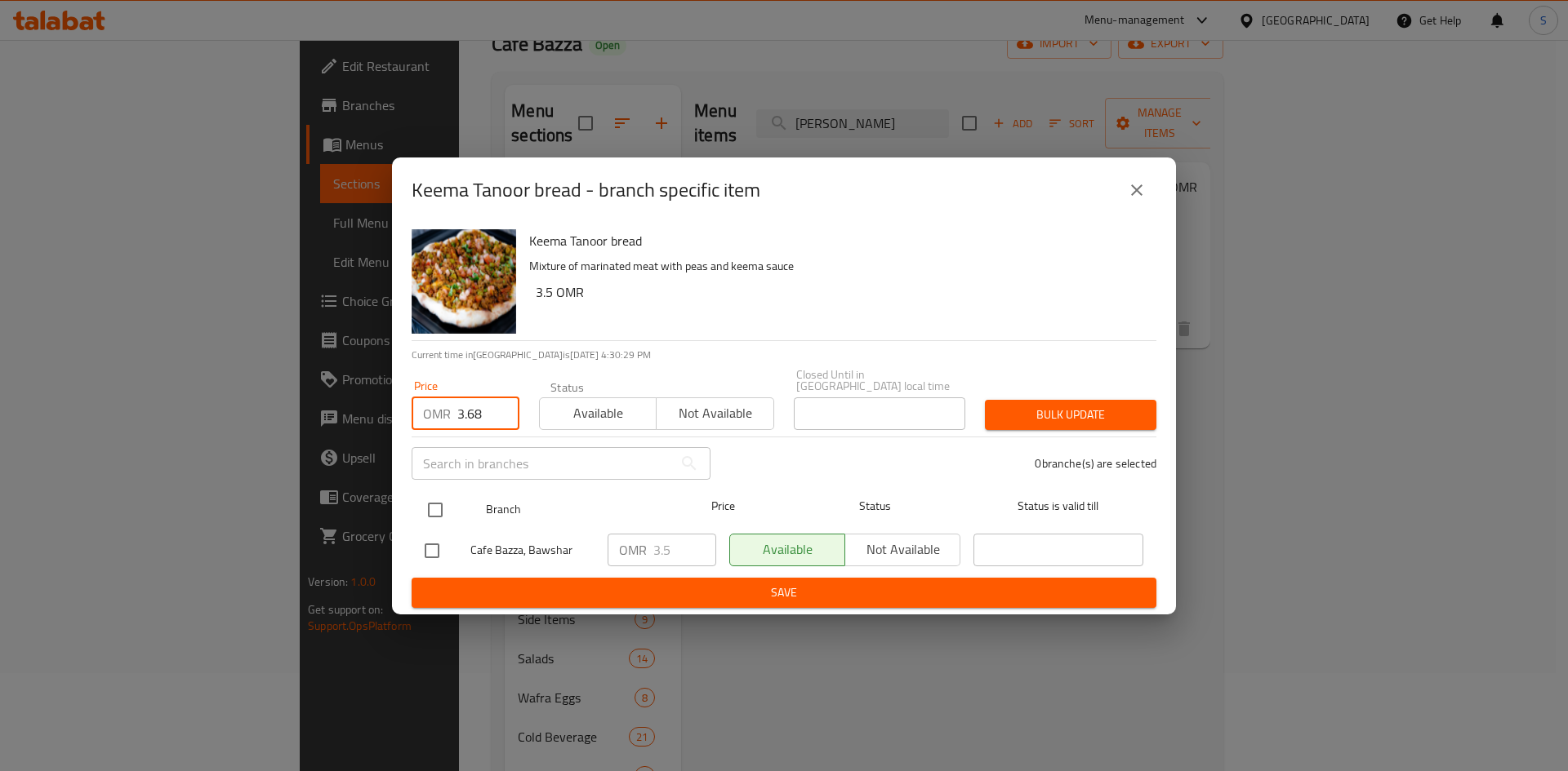
type input "3.68"
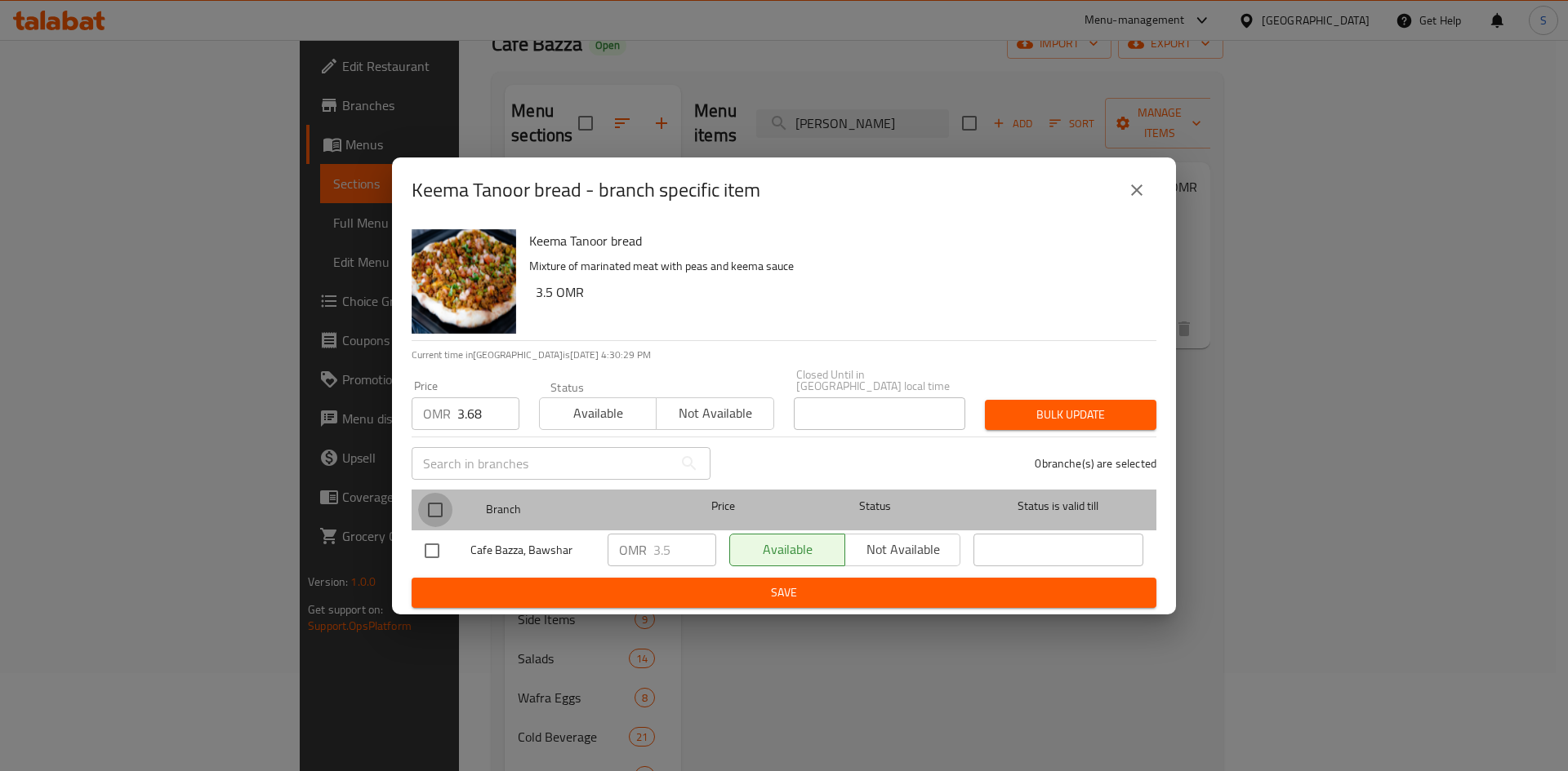
click at [440, 504] on input "checkbox" at bounding box center [435, 510] width 35 height 35
checkbox input "true"
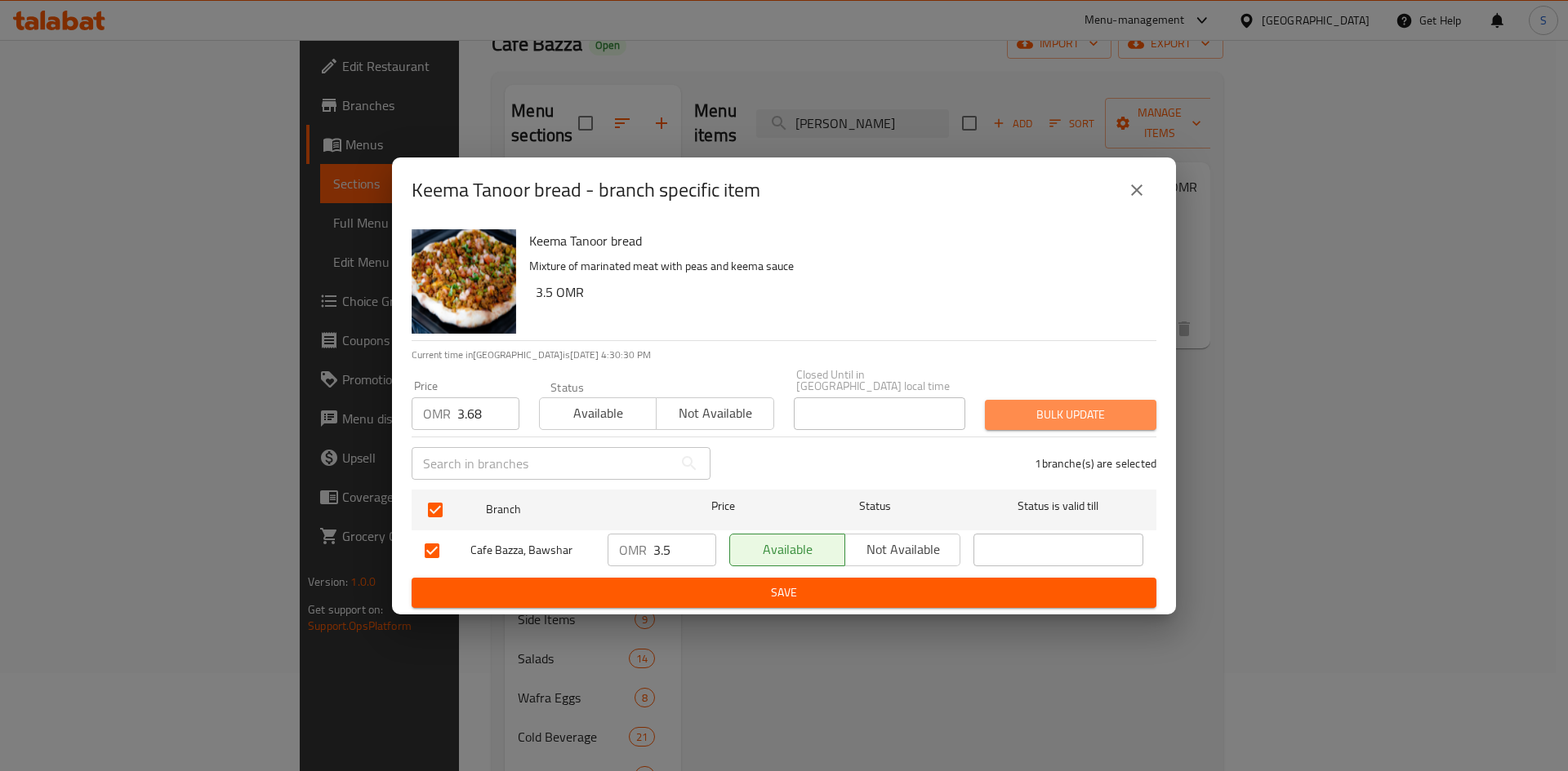
click at [1077, 415] on span "Bulk update" at bounding box center [1070, 415] width 145 height 20
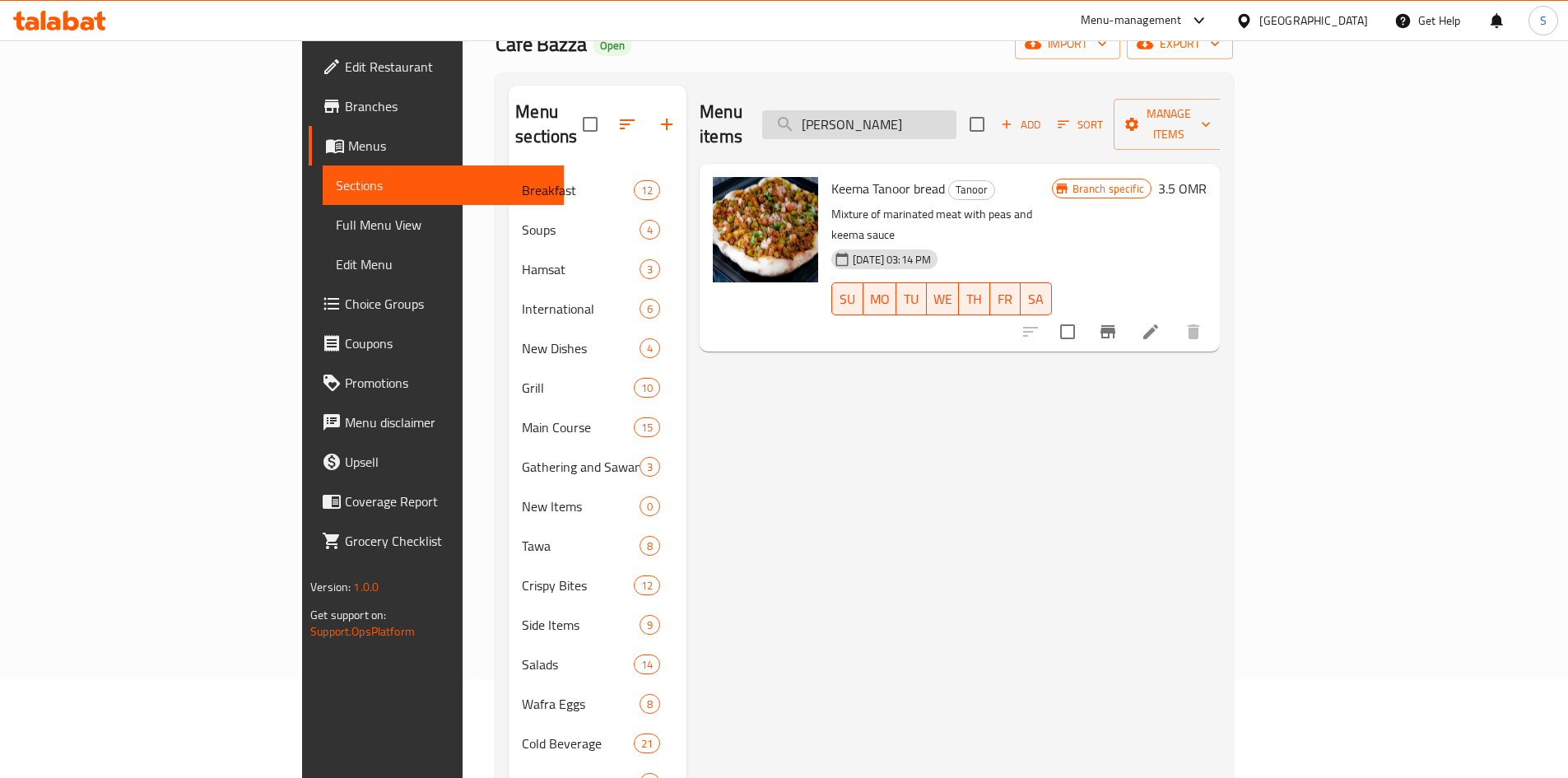
click at [956, 124] on input "[PERSON_NAME]" at bounding box center [859, 124] width 194 height 28
paste input "Musakhan"
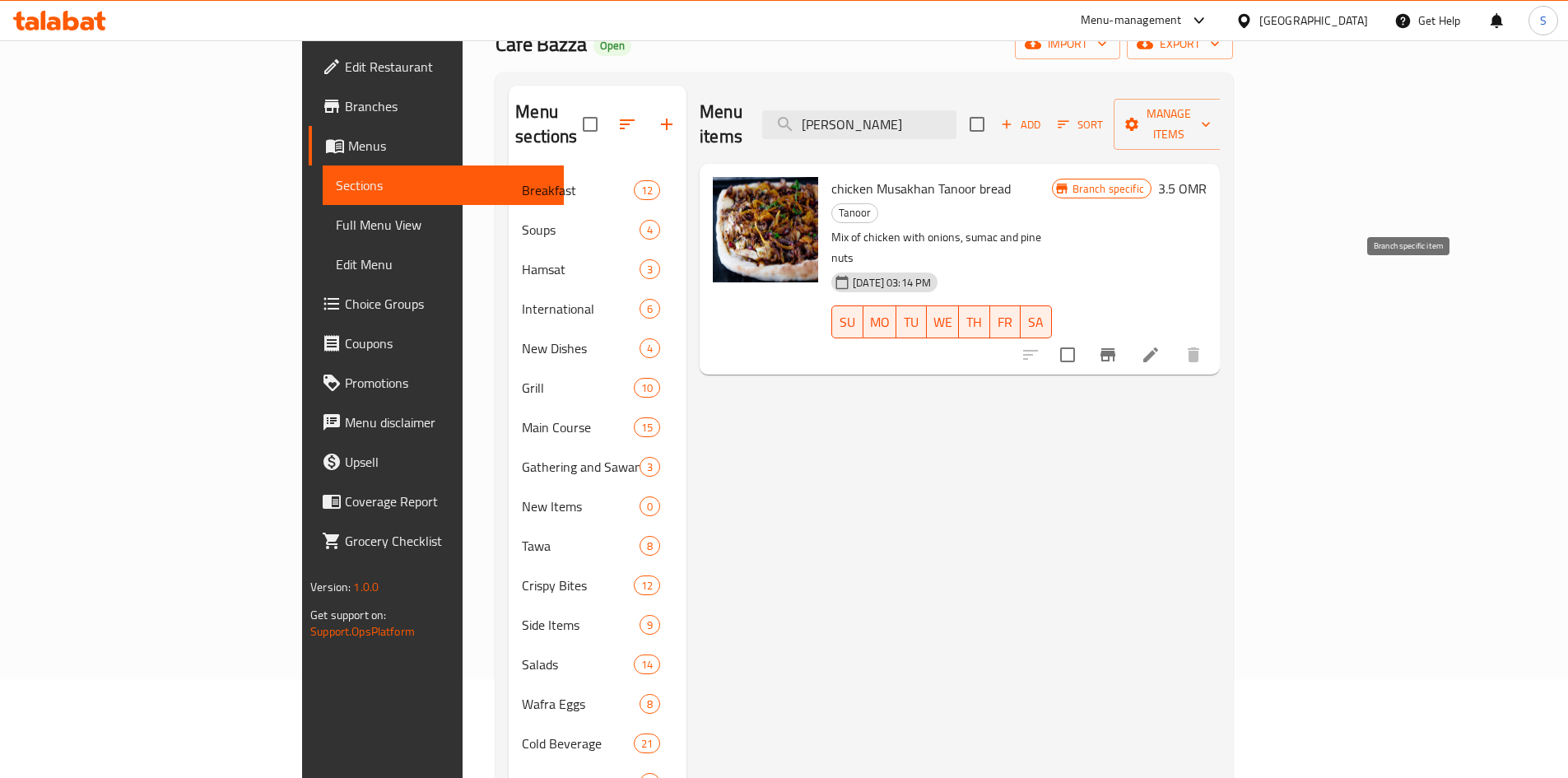
type input "[PERSON_NAME]"
click at [1116, 348] on icon "Branch-specific-item" at bounding box center [1108, 355] width 15 height 13
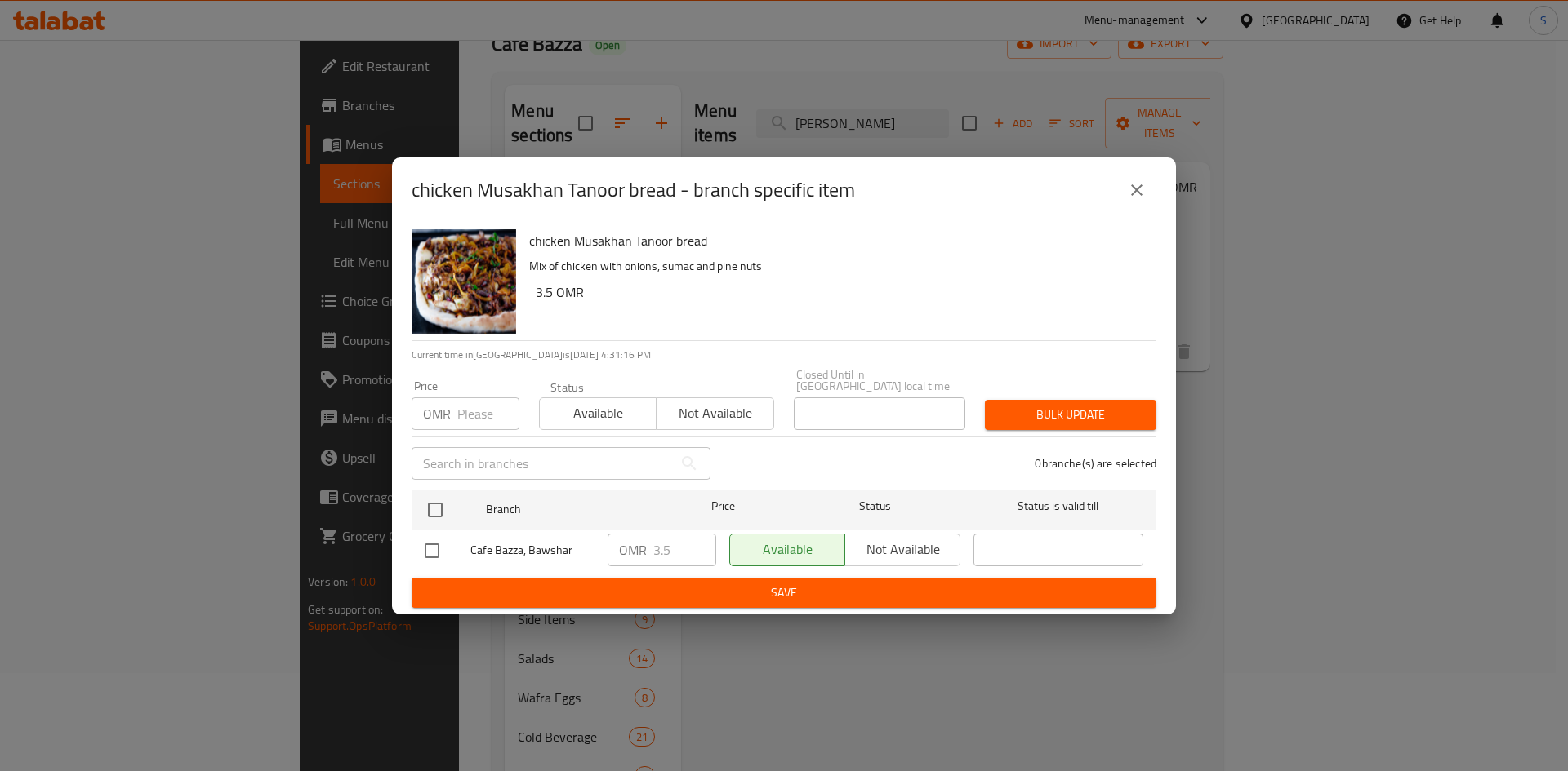
drag, startPoint x: 462, startPoint y: 400, endPoint x: 480, endPoint y: 391, distance: 20.1
click at [464, 400] on input "number" at bounding box center [488, 414] width 62 height 33
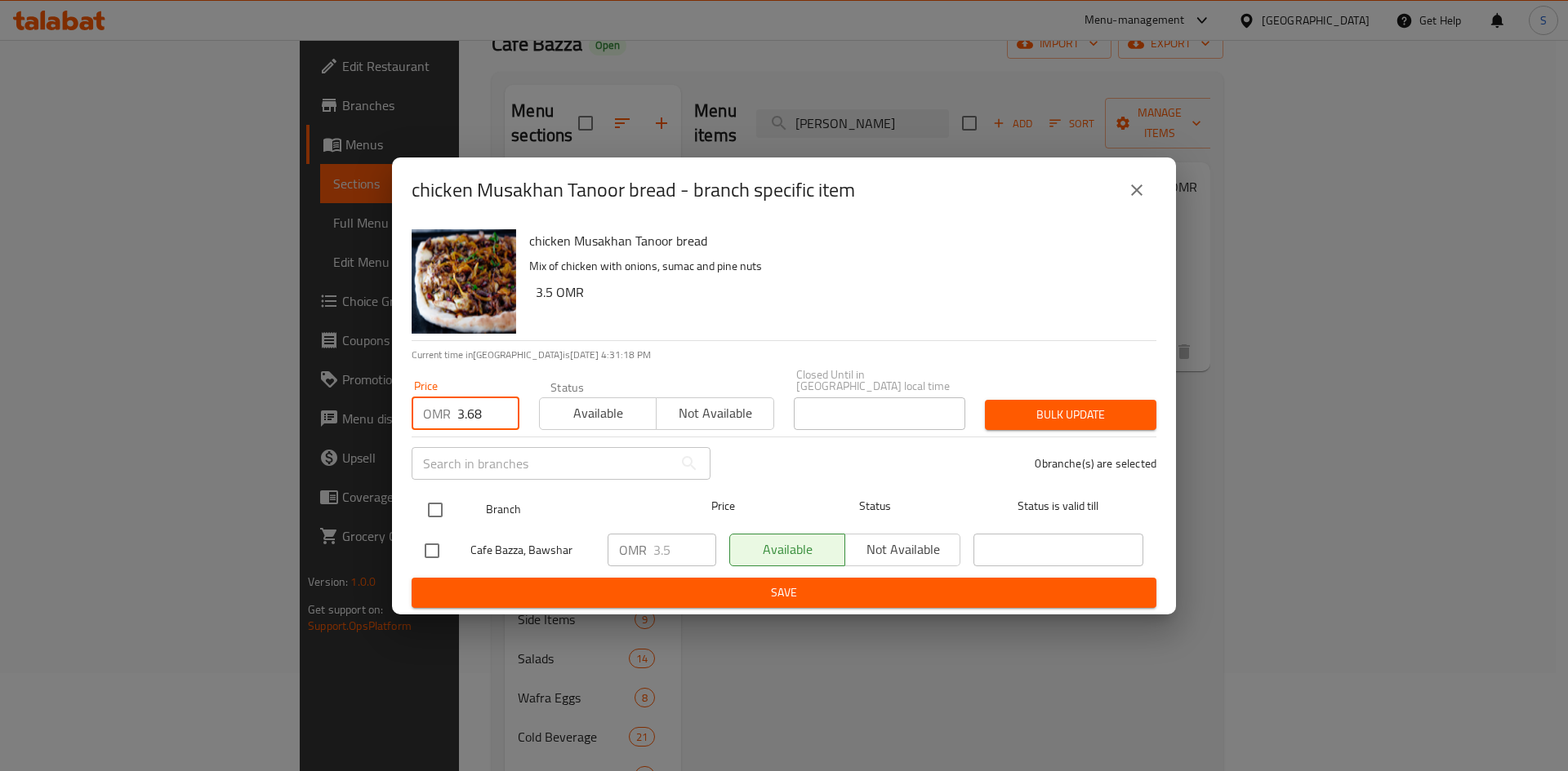
type input "3.68"
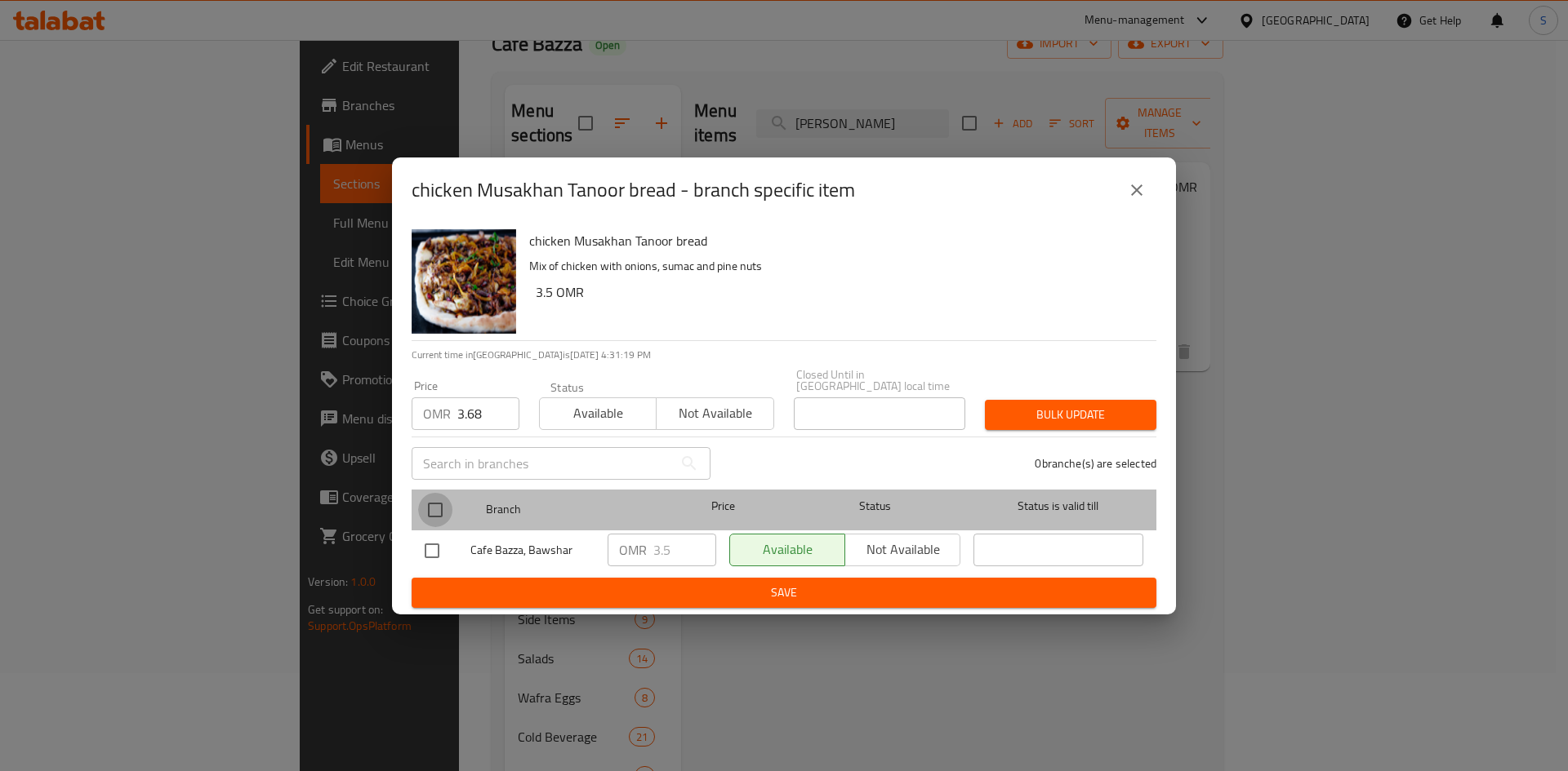
click at [431, 502] on input "checkbox" at bounding box center [435, 510] width 35 height 35
checkbox input "true"
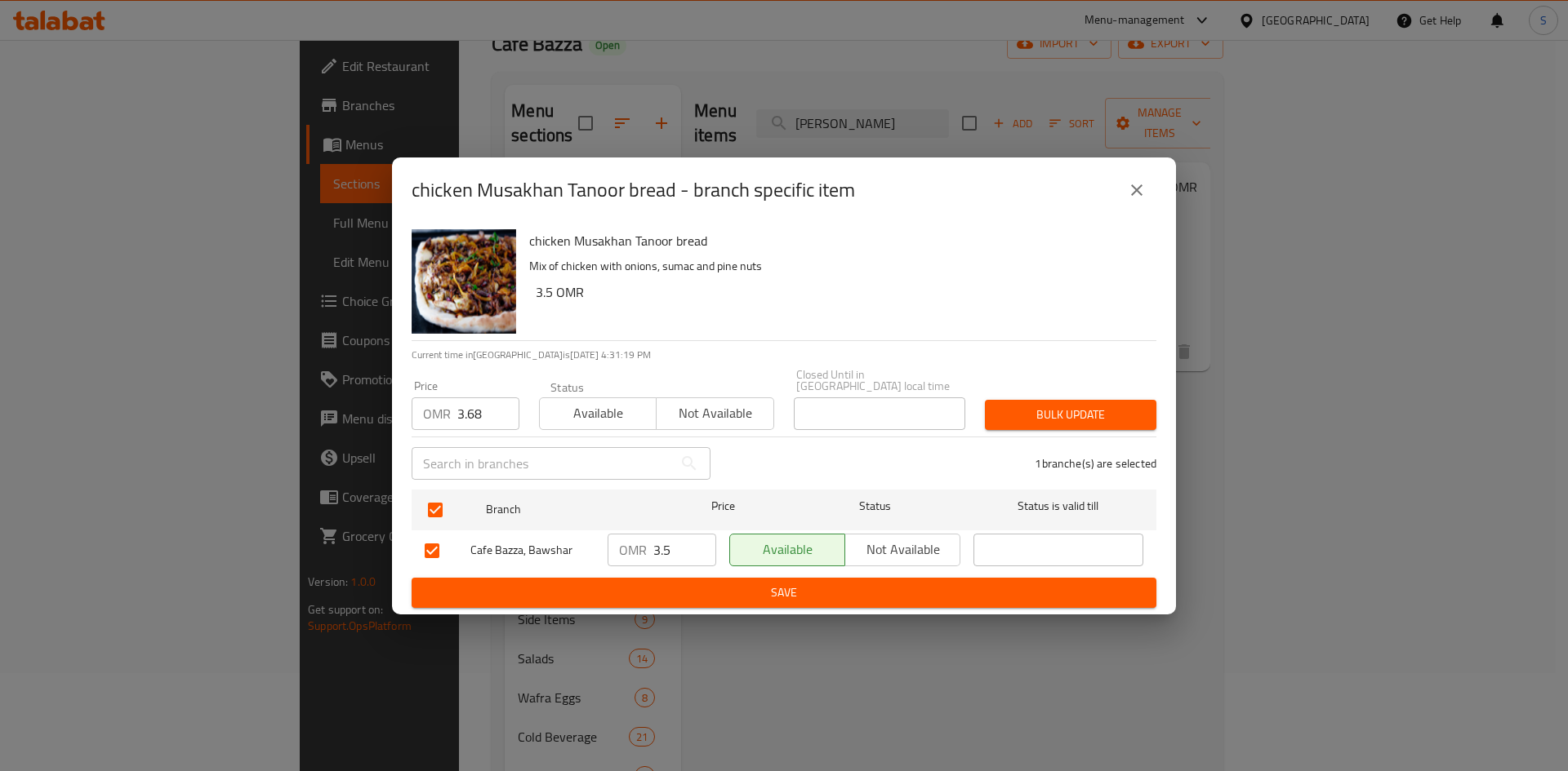
click at [1072, 414] on span "Bulk update" at bounding box center [1070, 415] width 145 height 20
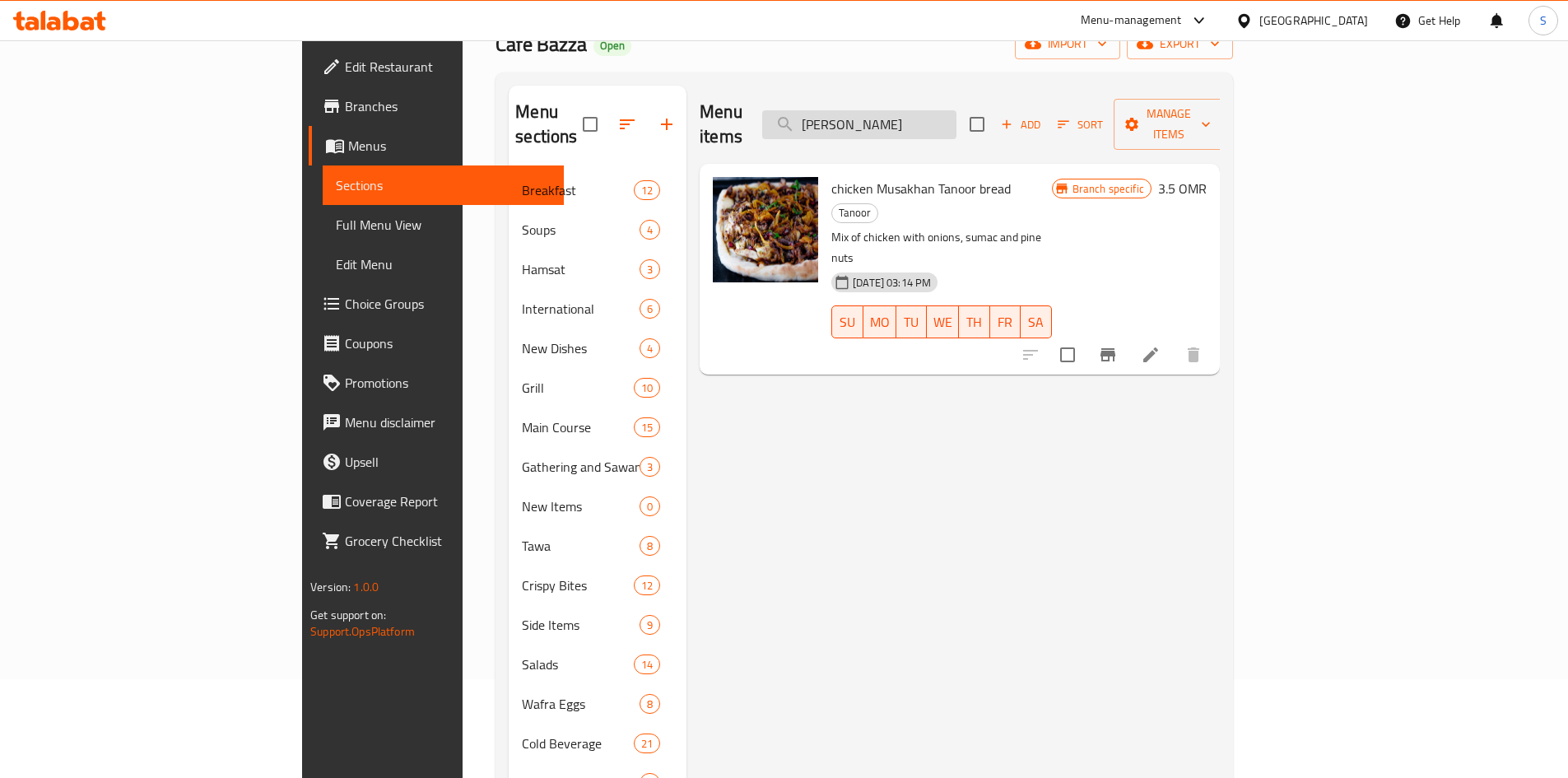
click at [956, 118] on input "[PERSON_NAME]" at bounding box center [859, 124] width 194 height 28
paste input "Chicken Eggplant"
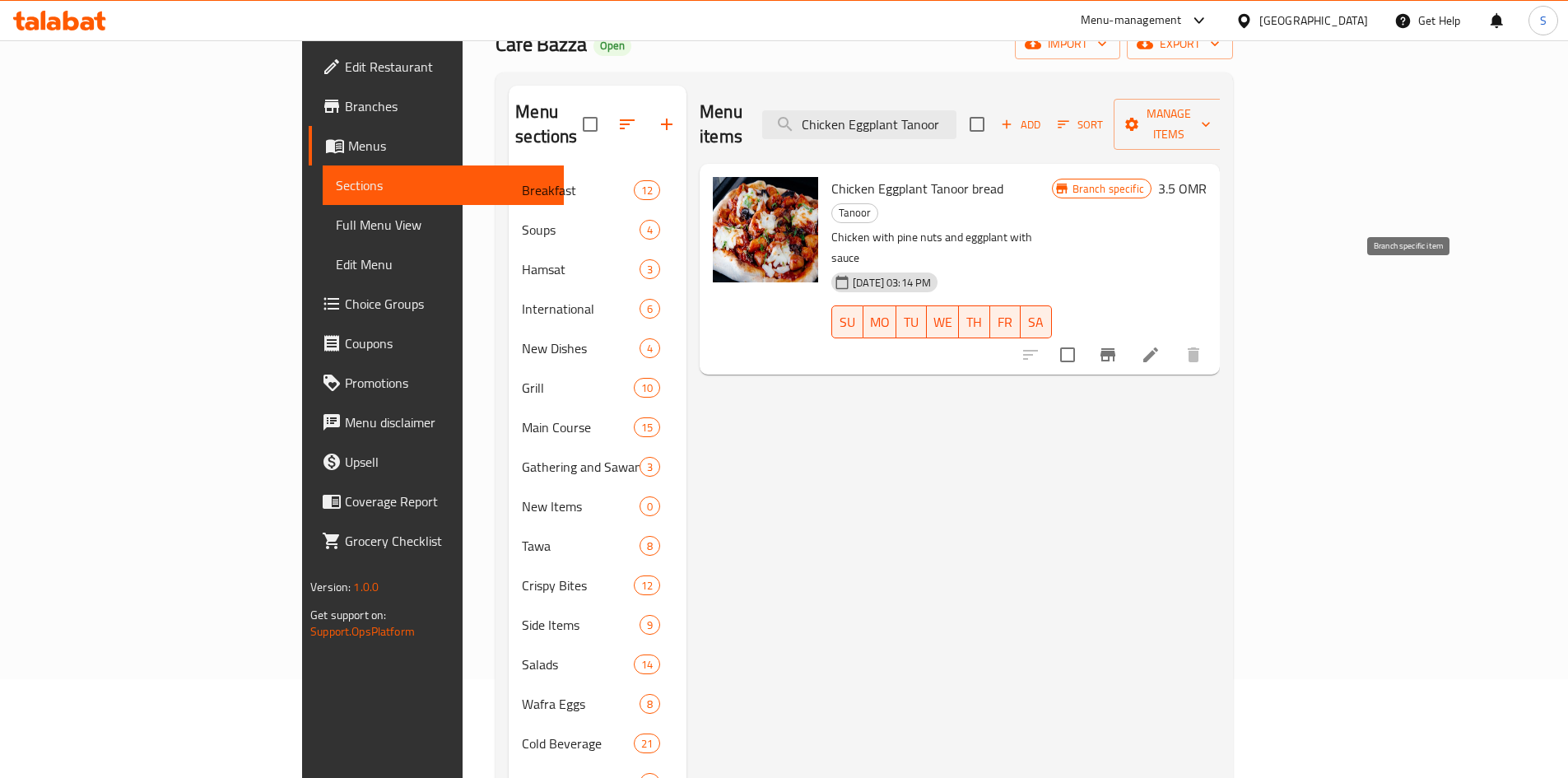
type input "Chicken Eggplant Tanoor"
click at [1116, 348] on icon "Branch-specific-item" at bounding box center [1108, 355] width 15 height 13
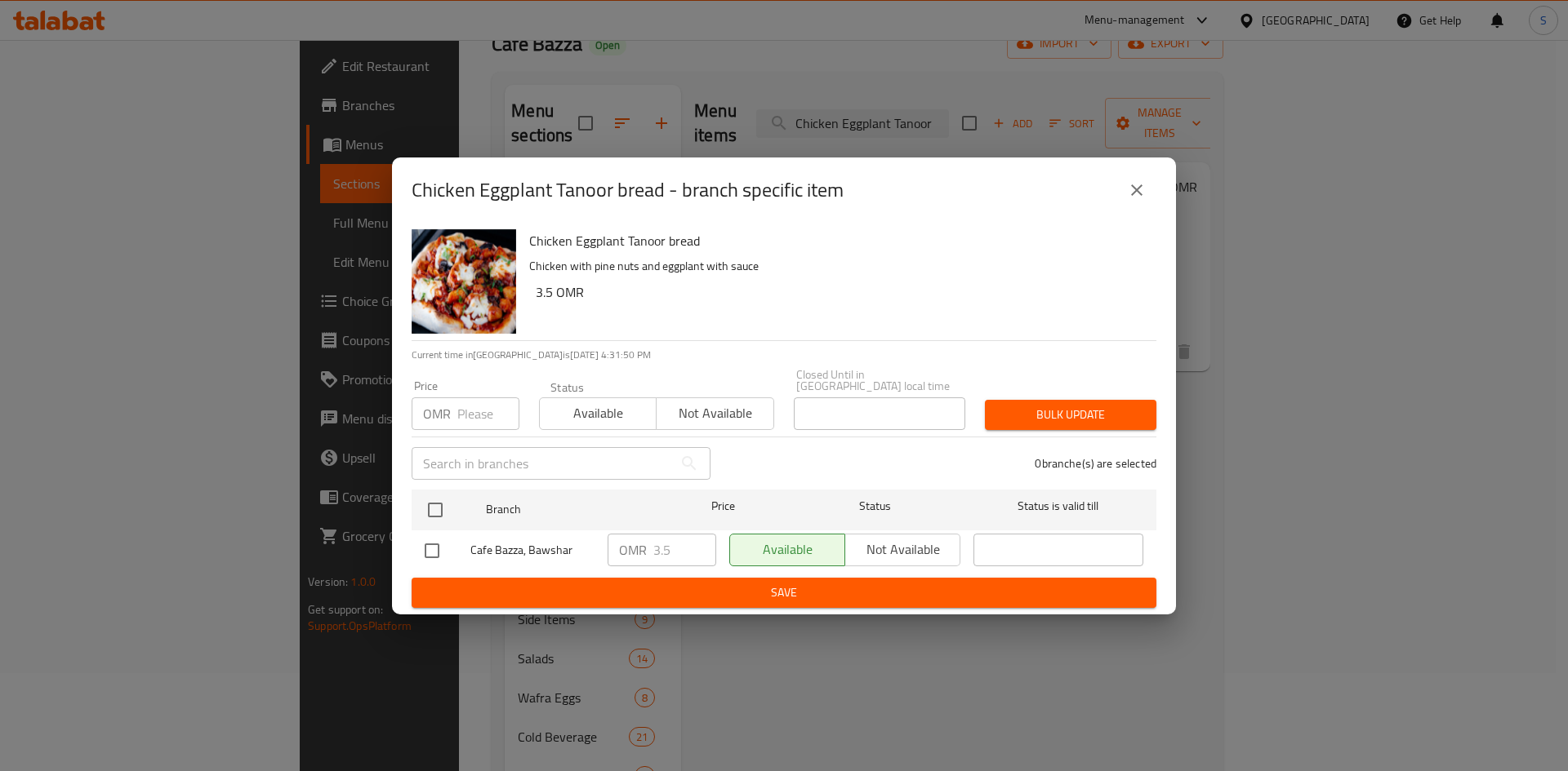
click at [471, 408] on input "number" at bounding box center [488, 414] width 62 height 33
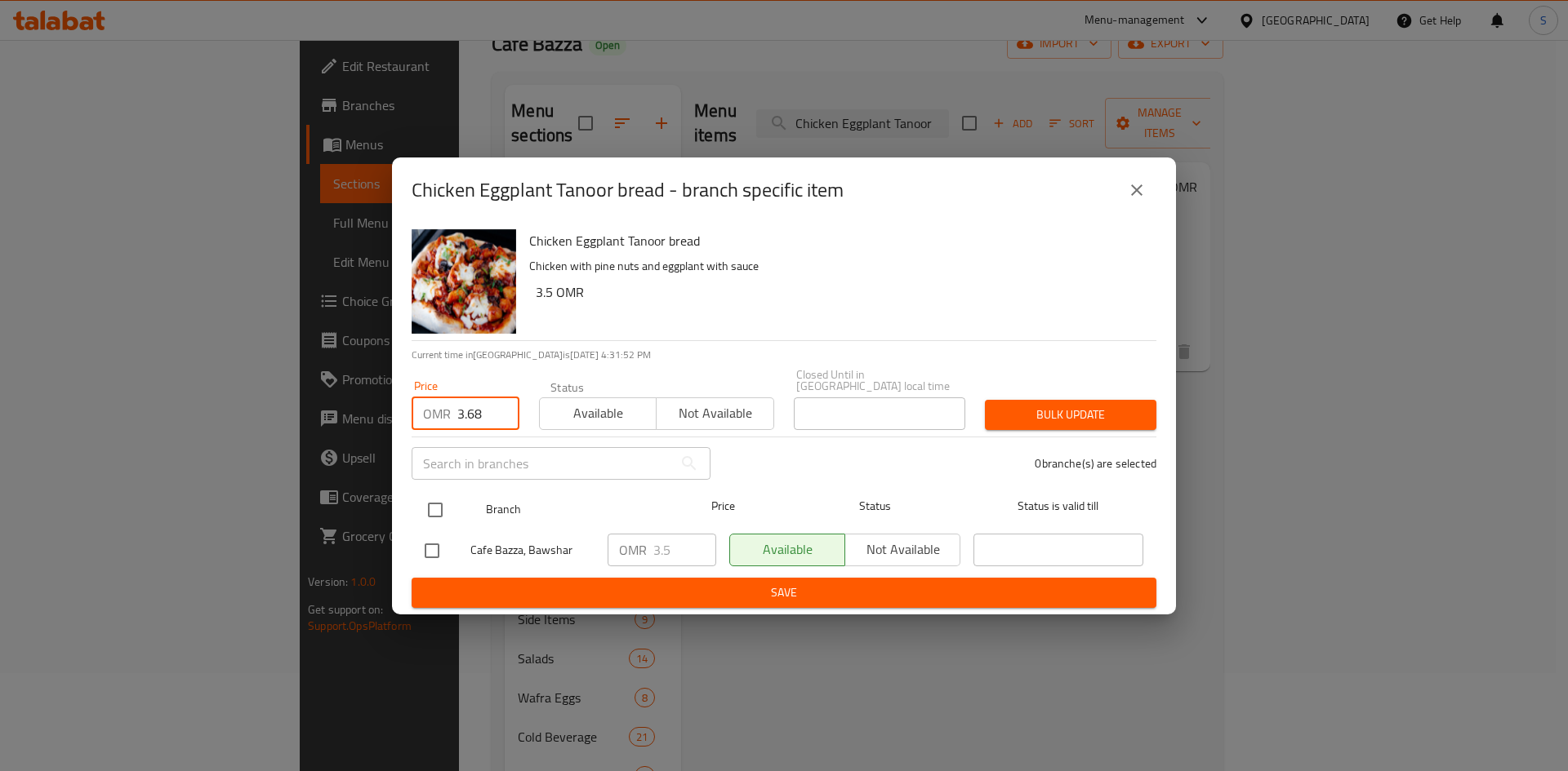
type input "3.68"
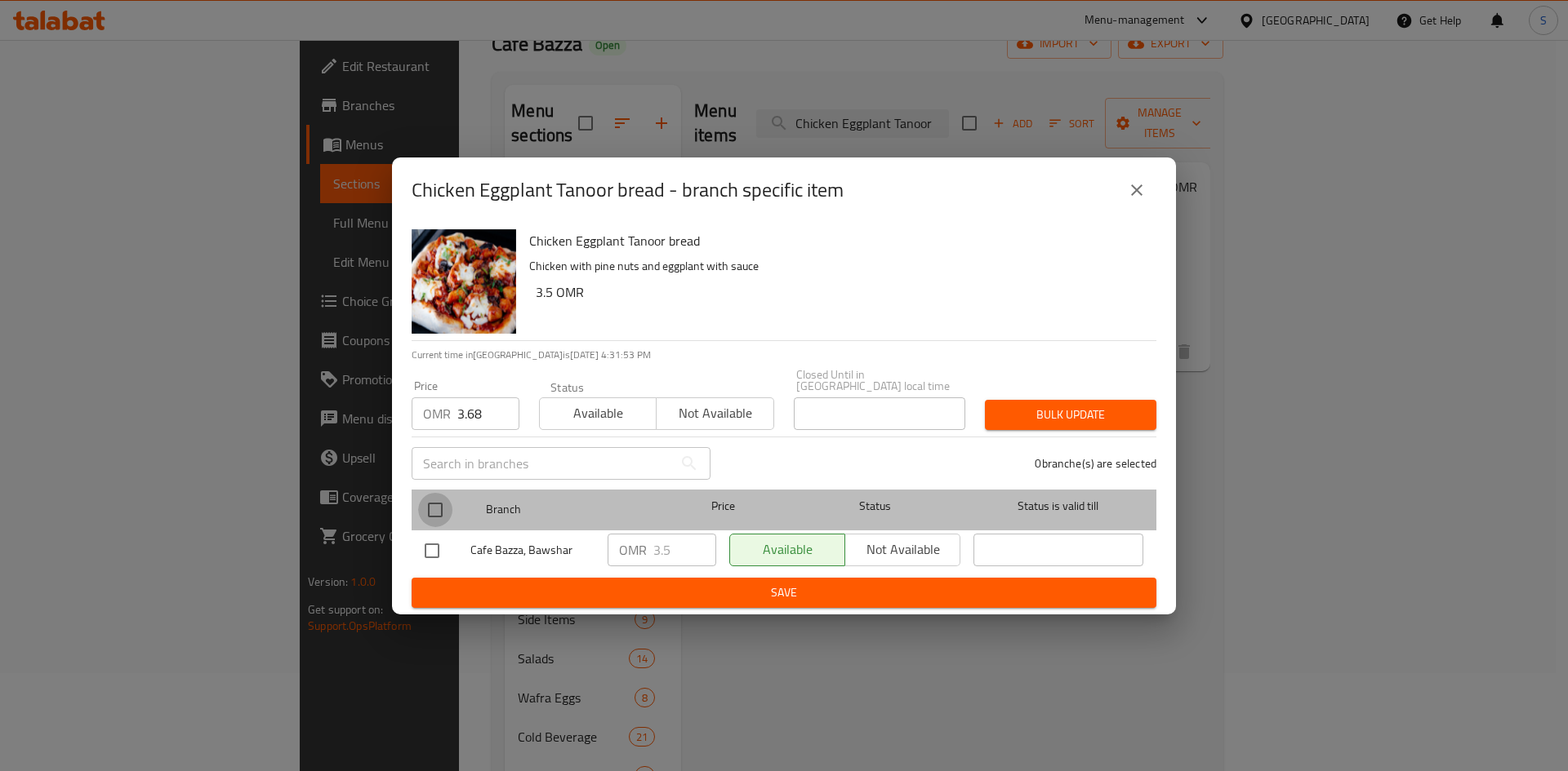
drag, startPoint x: 440, startPoint y: 501, endPoint x: 677, endPoint y: 502, distance: 237.0
click at [440, 502] on input "checkbox" at bounding box center [435, 510] width 35 height 35
checkbox input "true"
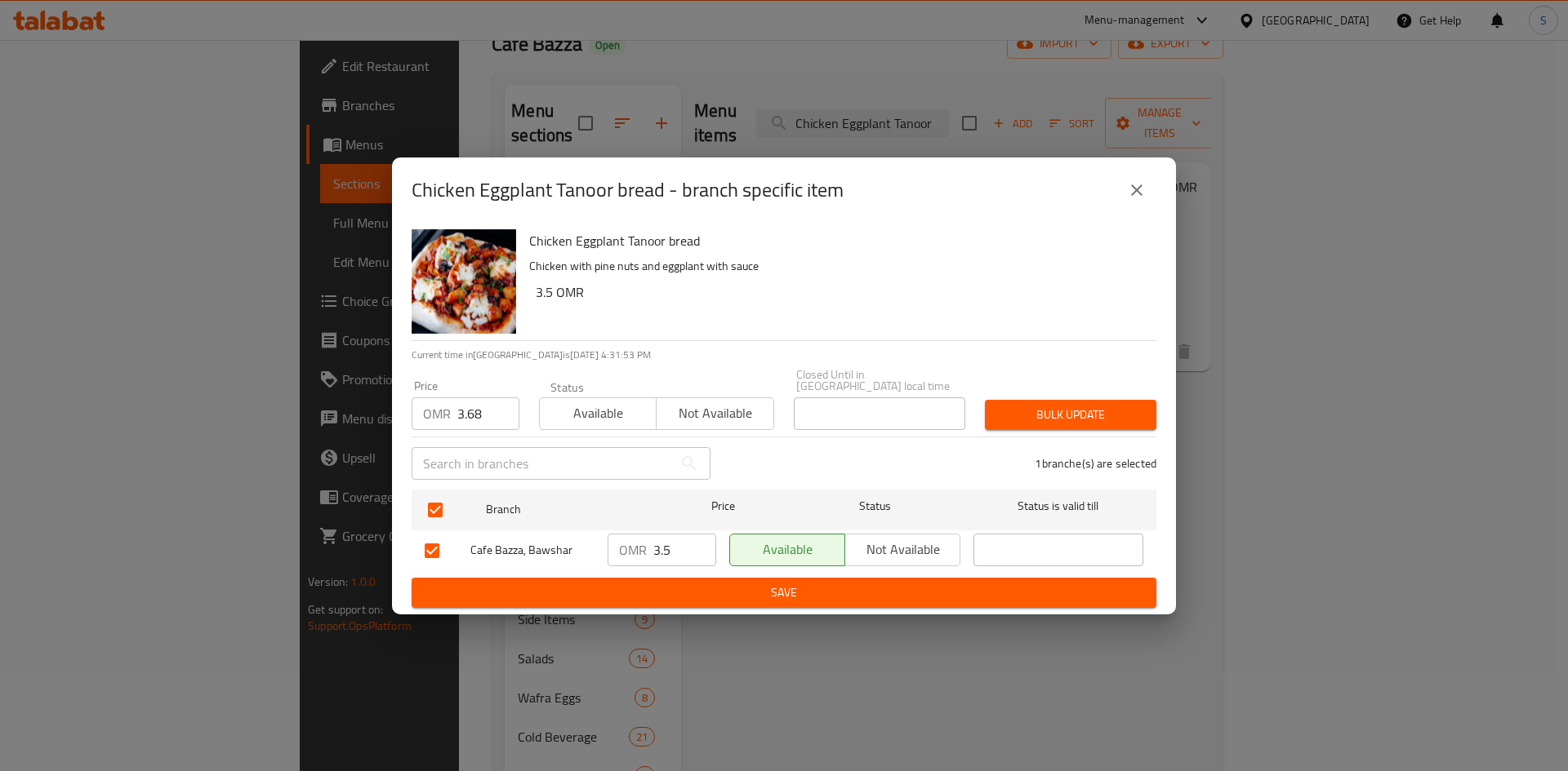
click at [1079, 405] on span "Bulk update" at bounding box center [1070, 415] width 145 height 20
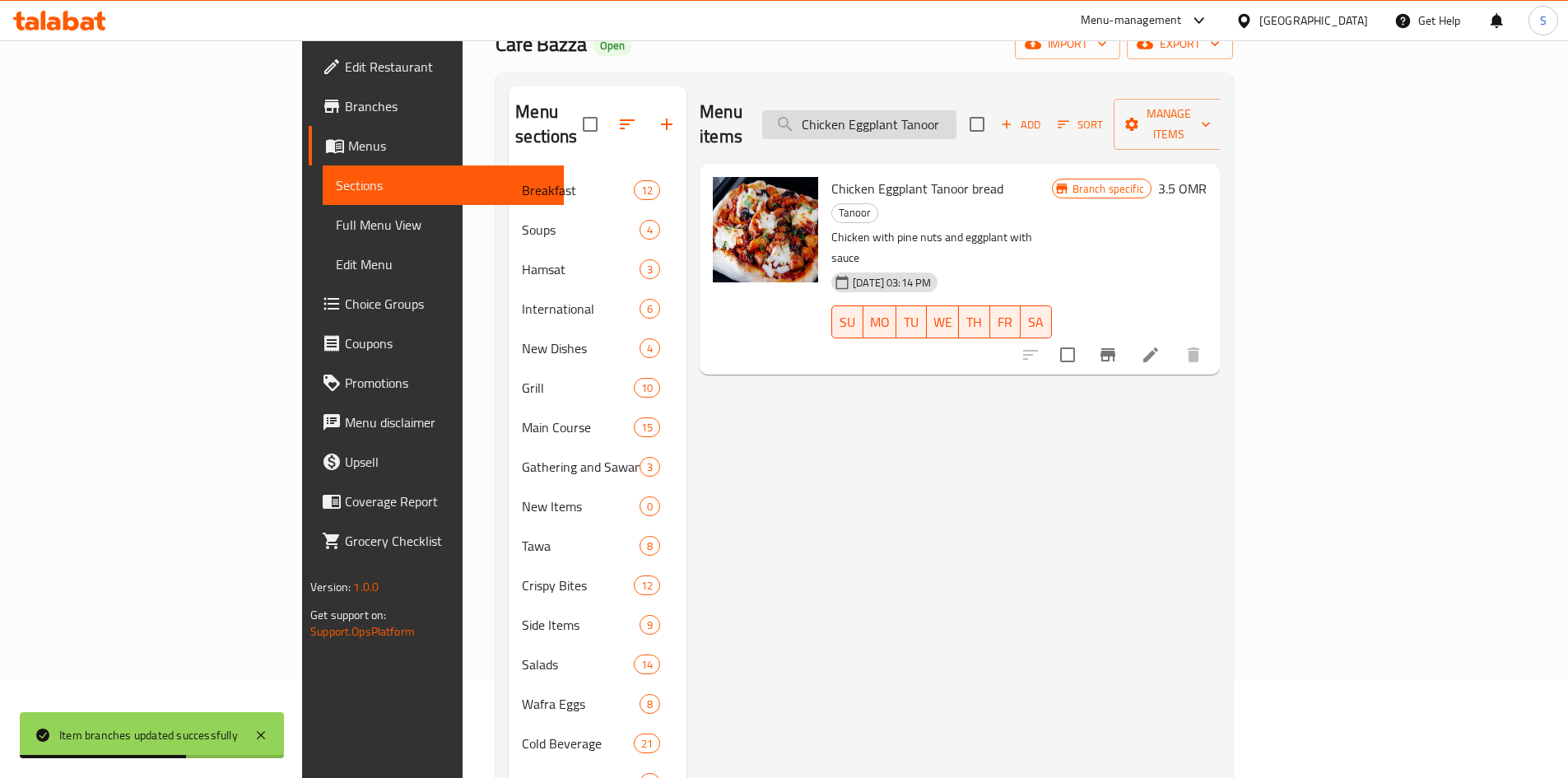
click at [956, 113] on input "Chicken Eggplant Tanoor" at bounding box center [859, 124] width 194 height 28
paste input "Zaatar [PERSON_NAME]"
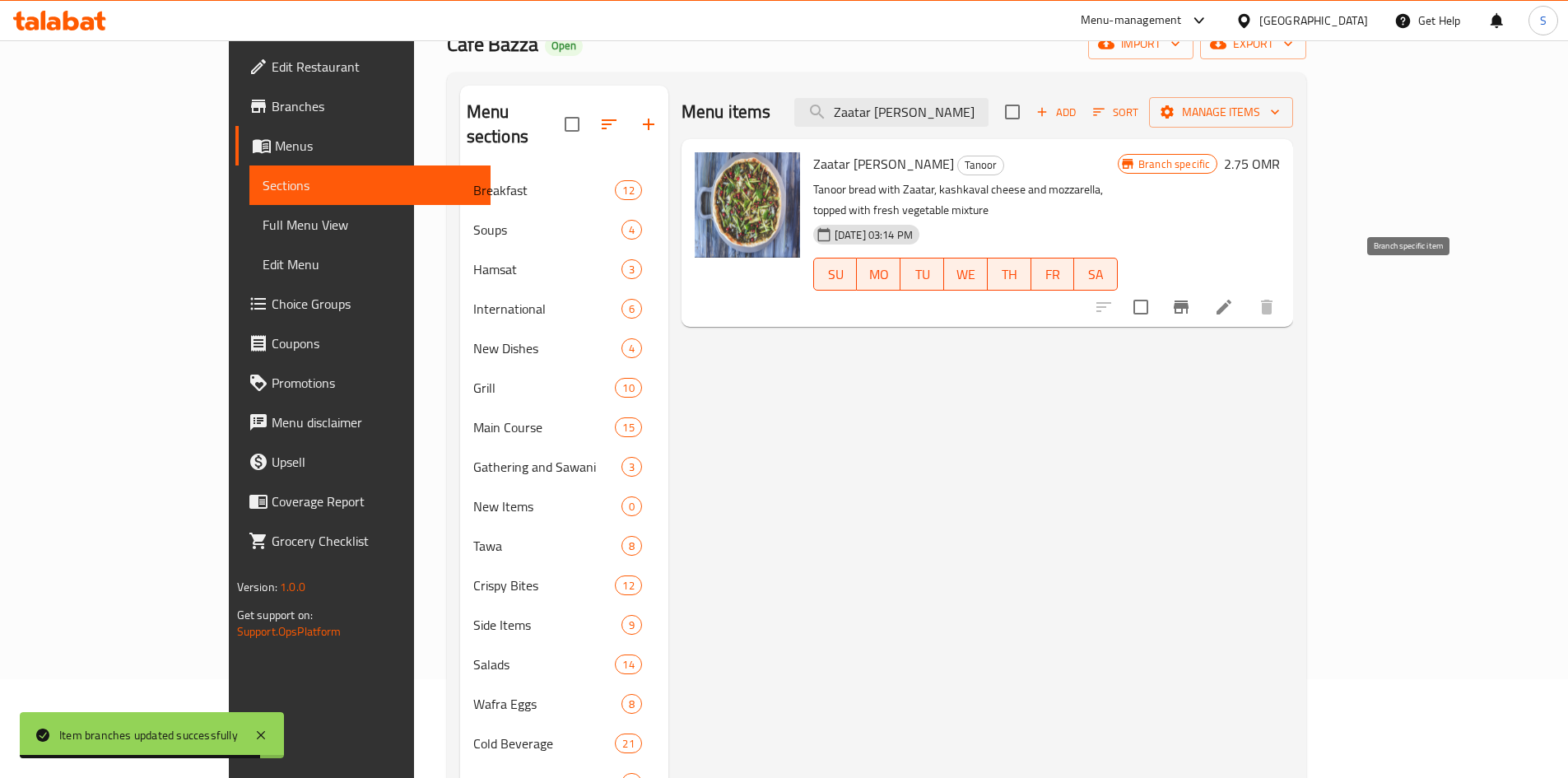
type input "Zaatar [PERSON_NAME]"
click at [1189, 301] on icon "Branch-specific-item" at bounding box center [1181, 307] width 15 height 13
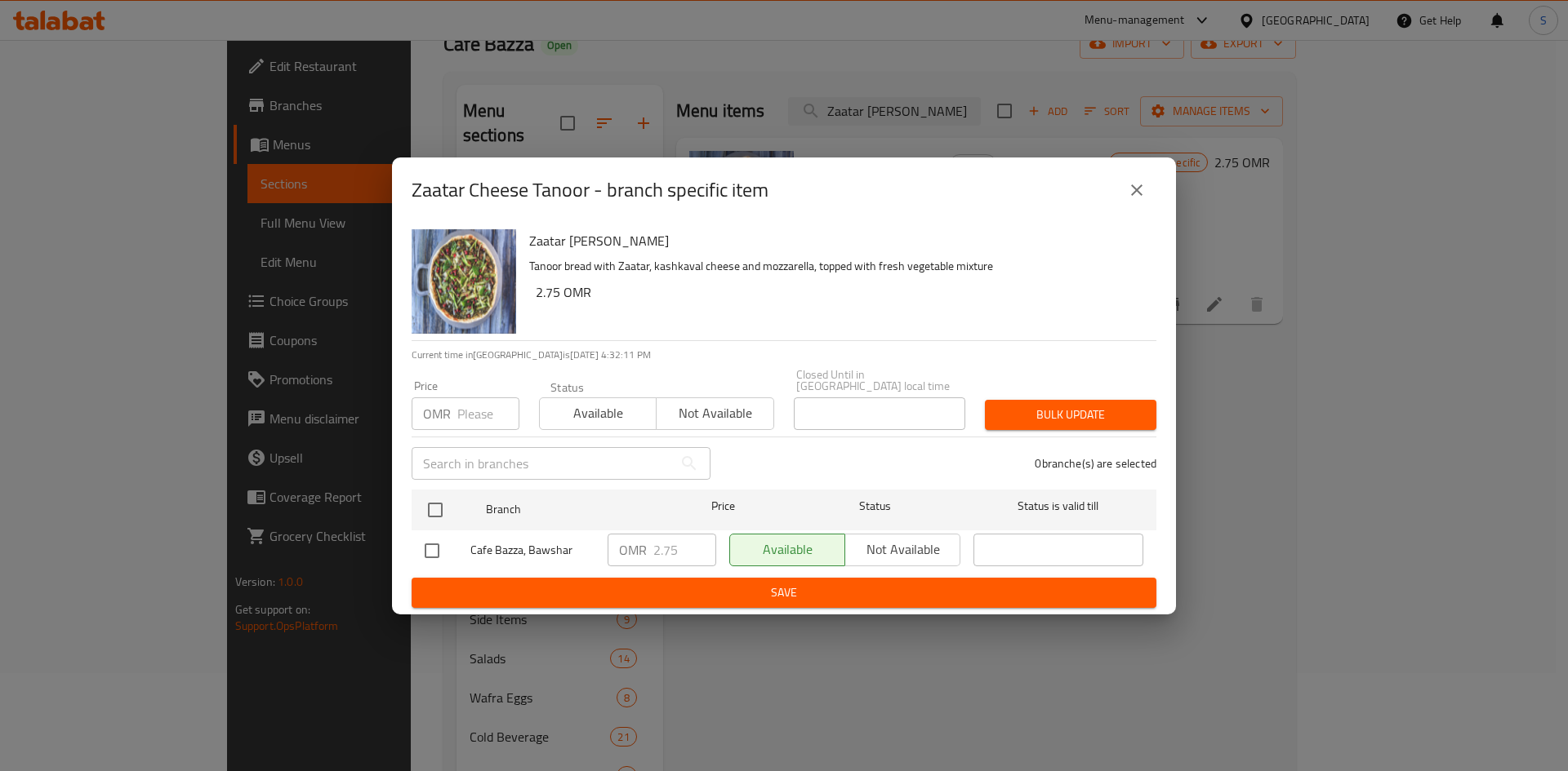
click at [472, 405] on input "number" at bounding box center [488, 414] width 62 height 33
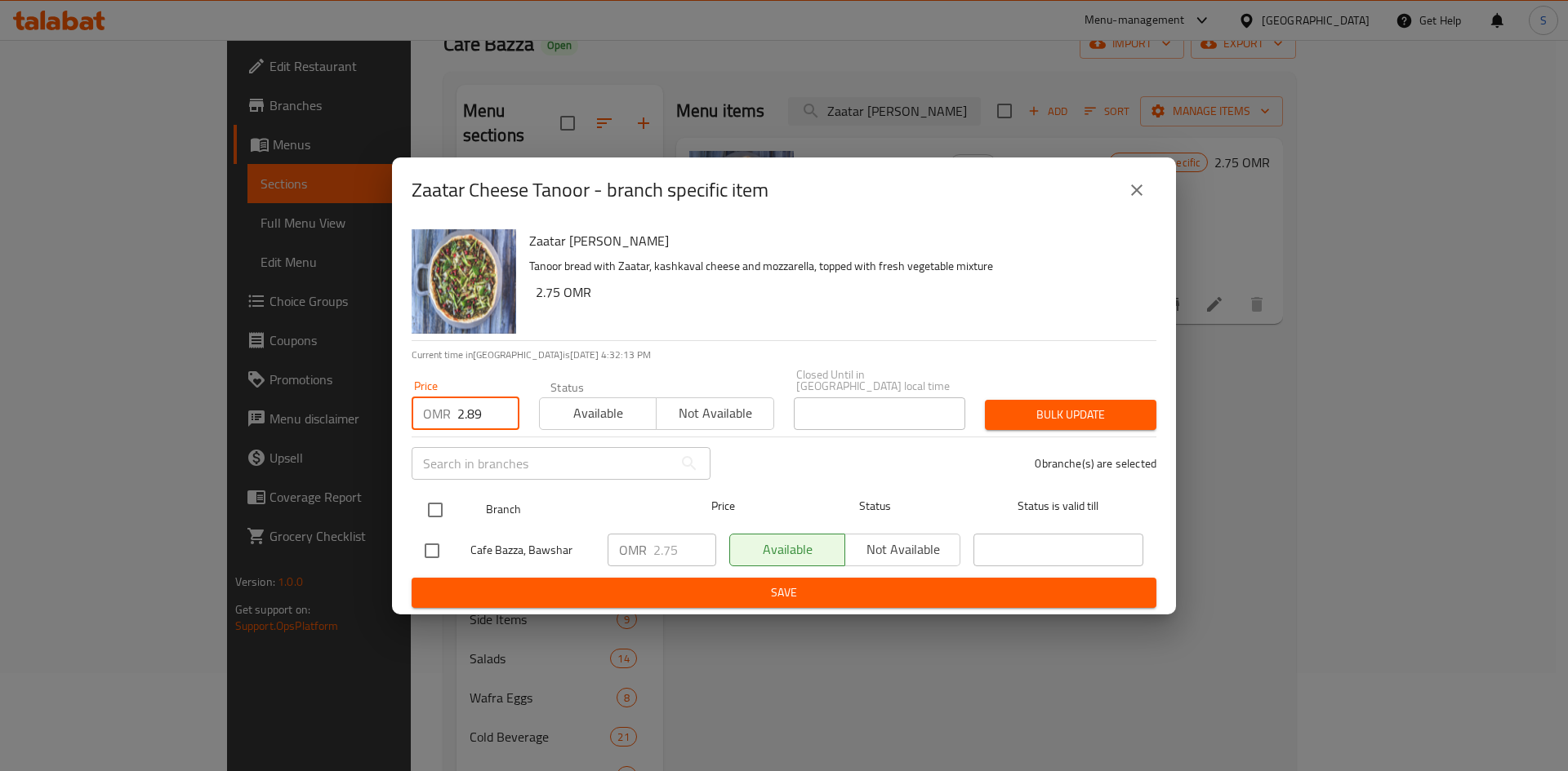
type input "2.89"
click at [432, 504] on input "checkbox" at bounding box center [435, 510] width 35 height 35
checkbox input "true"
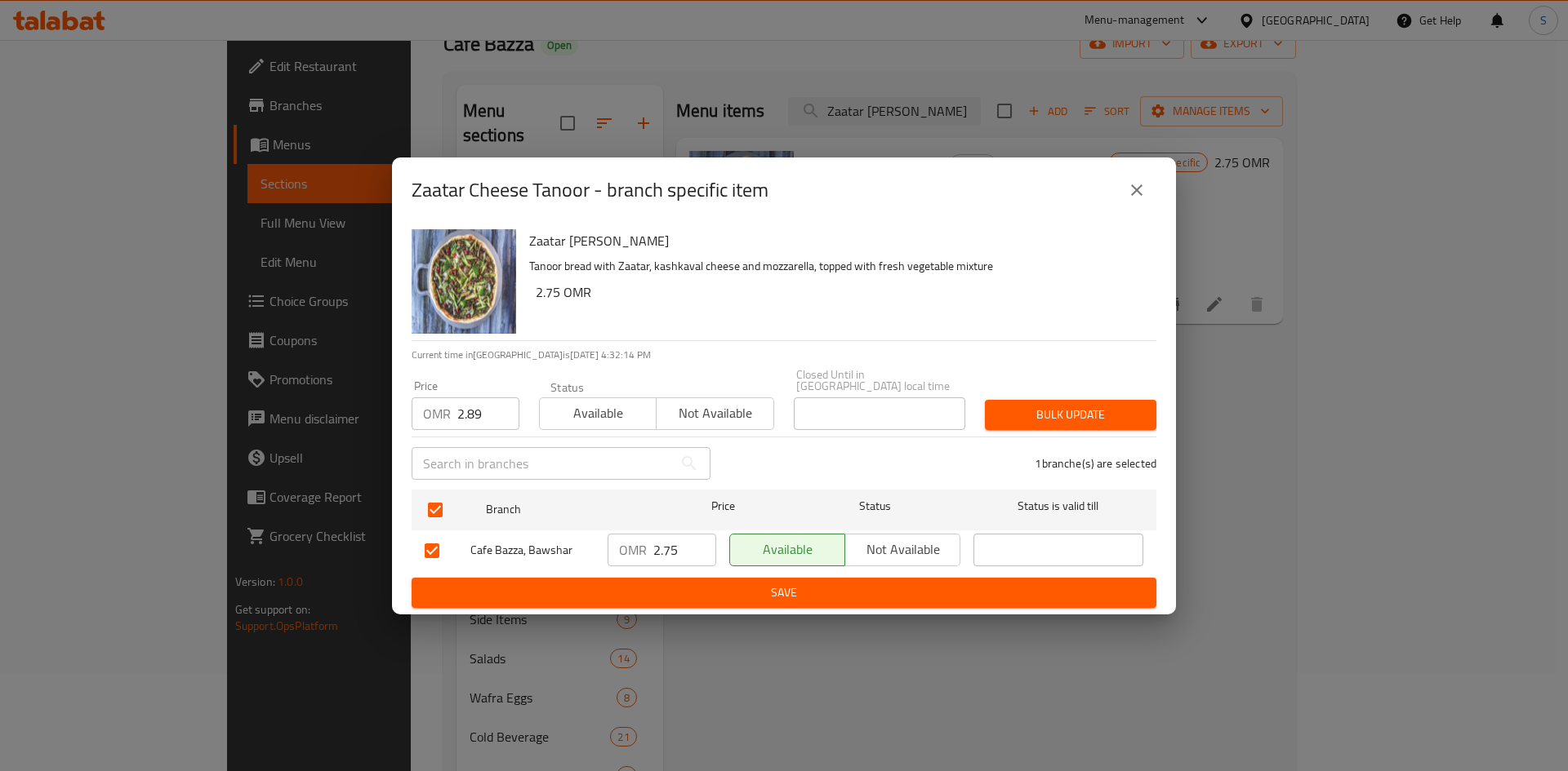
click at [1107, 415] on span "Bulk update" at bounding box center [1070, 415] width 145 height 20
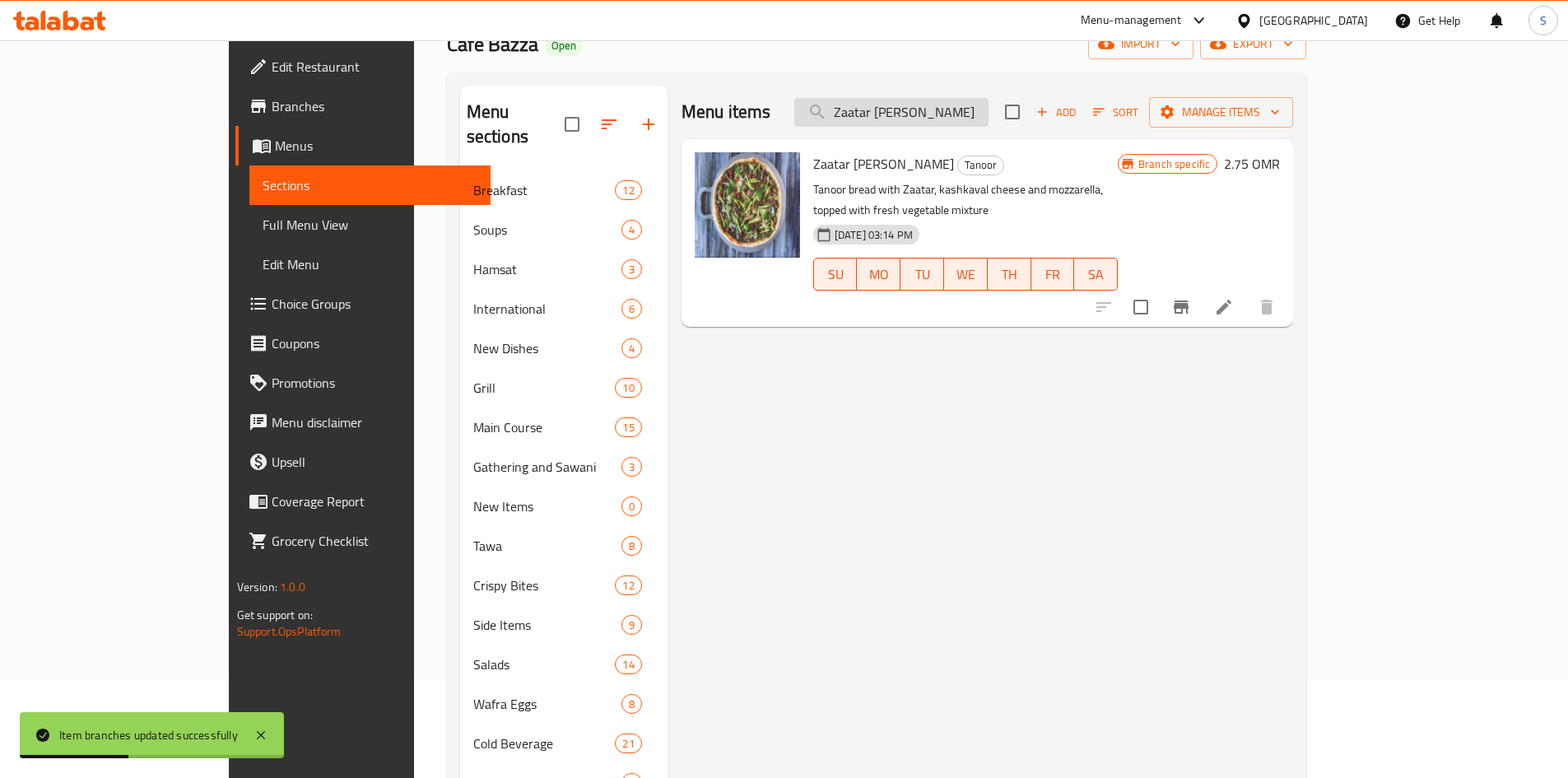
click at [953, 110] on input "Zaatar [PERSON_NAME]" at bounding box center [891, 112] width 194 height 28
paste input "Labnah [PERSON_NAME]"
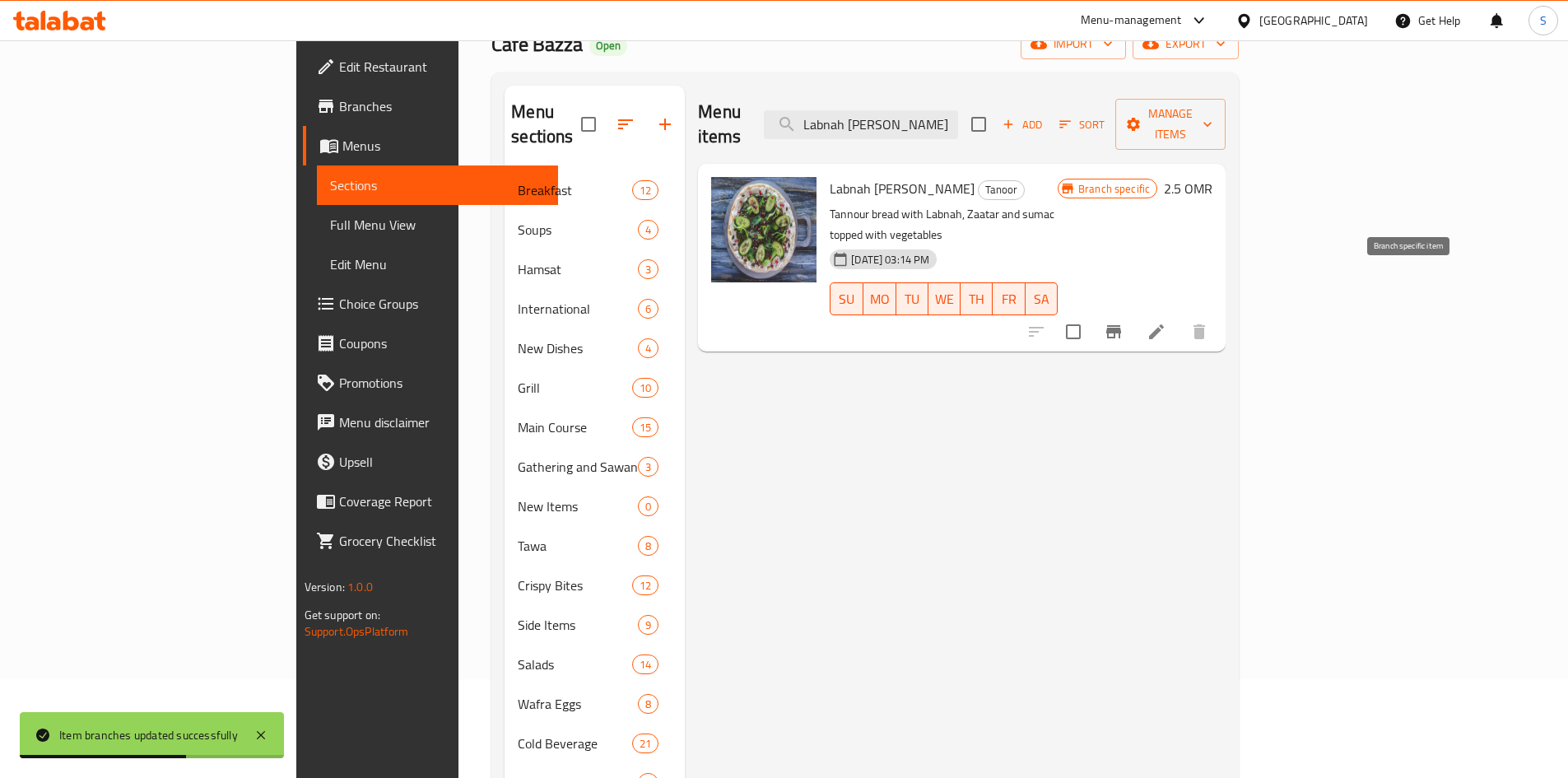
type input "Labnah [PERSON_NAME]"
click at [1124, 322] on icon "Branch-specific-item" at bounding box center [1114, 332] width 20 height 20
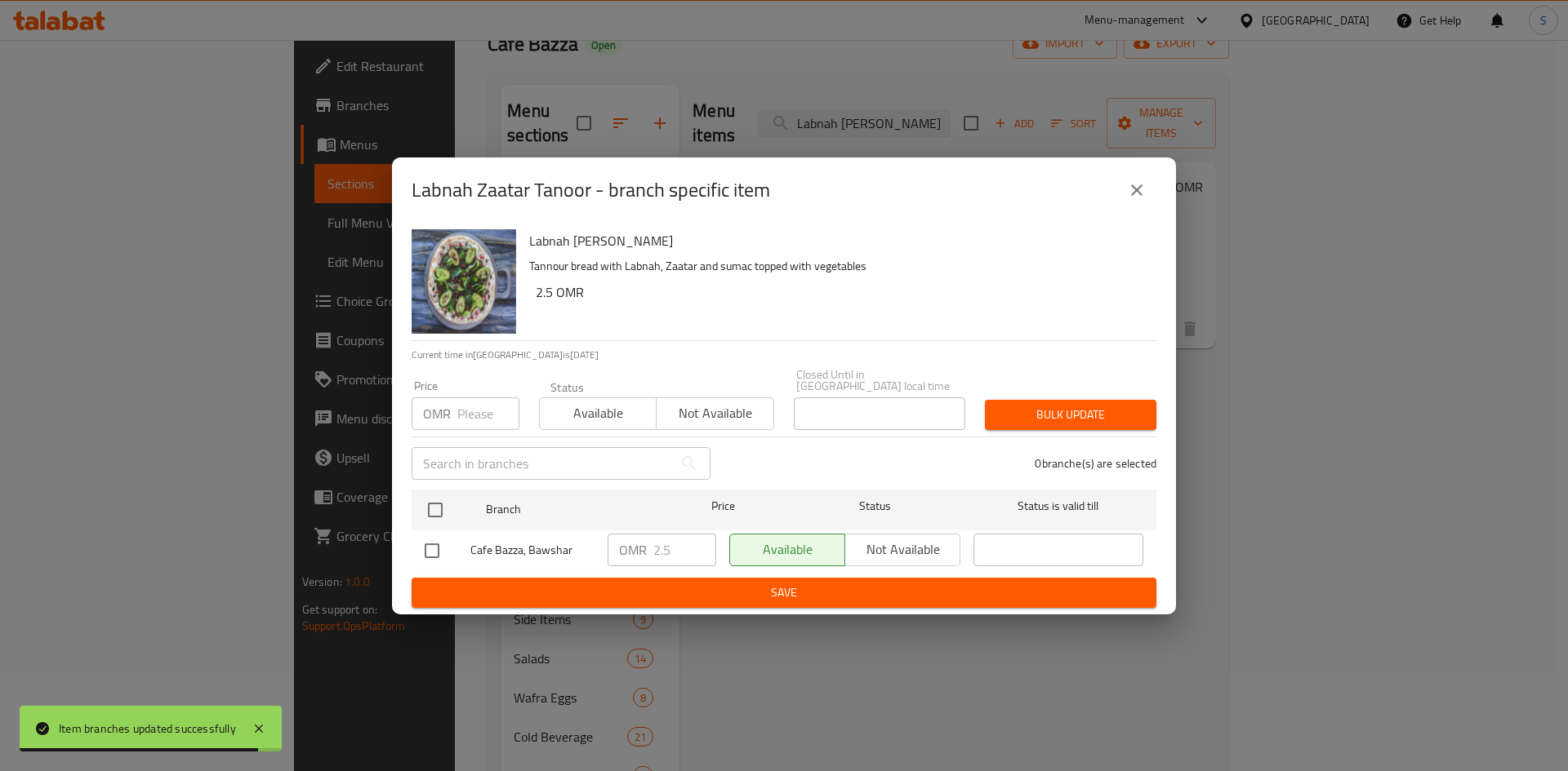
click at [476, 404] on input "number" at bounding box center [488, 414] width 62 height 33
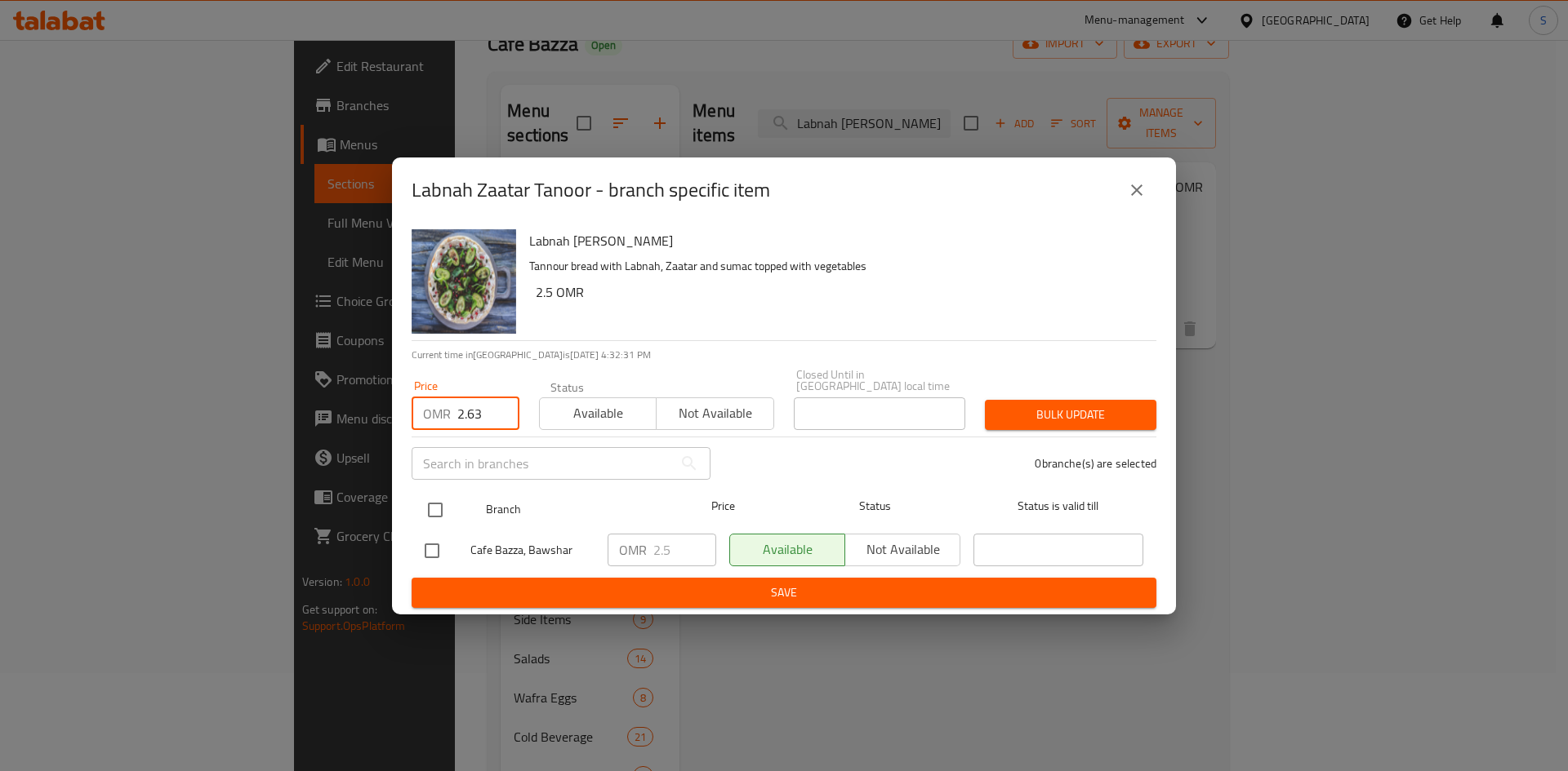
type input "2.63"
click at [443, 499] on input "checkbox" at bounding box center [435, 510] width 35 height 35
checkbox input "true"
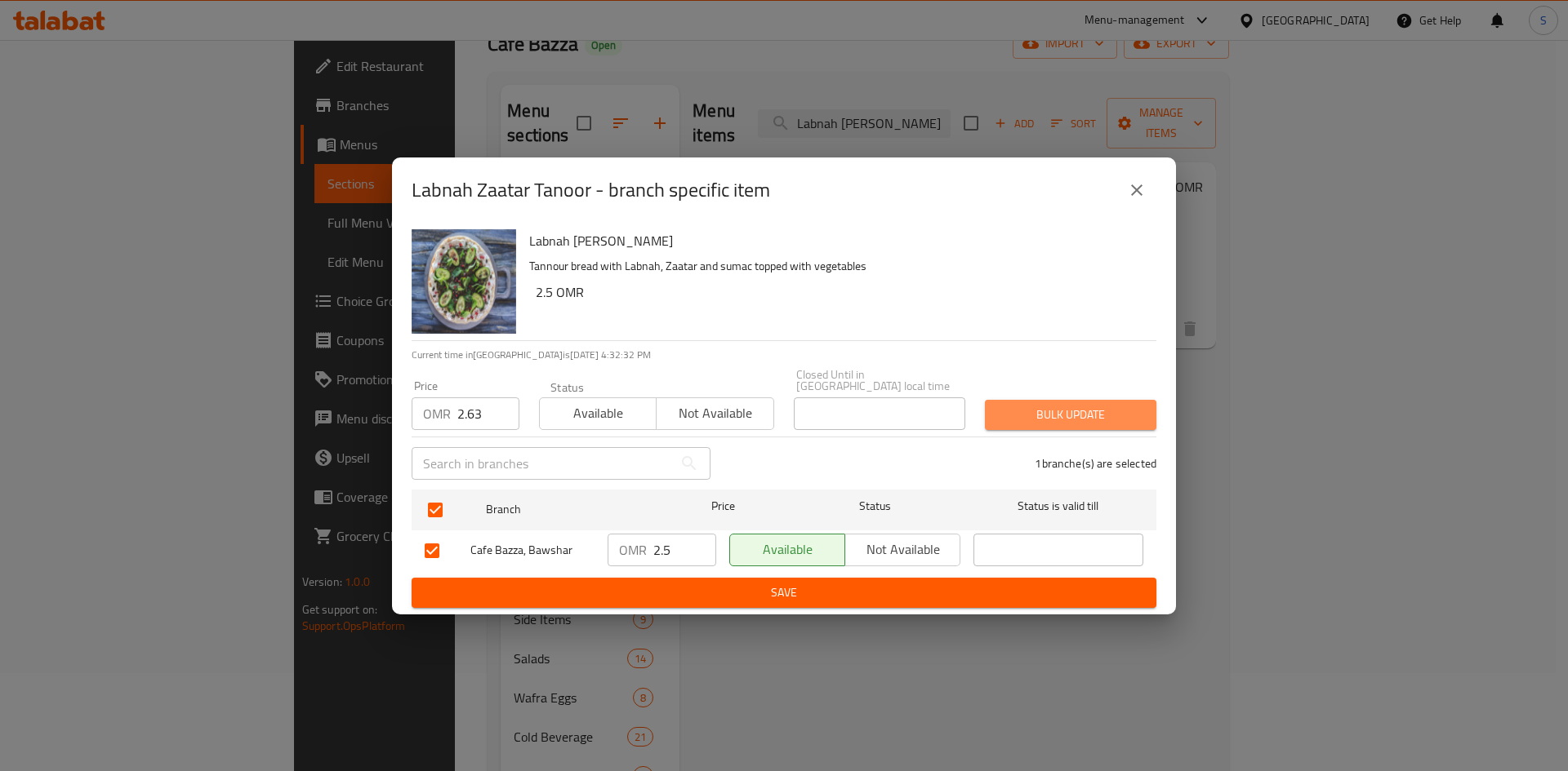
click at [1063, 406] on span "Bulk update" at bounding box center [1070, 415] width 145 height 20
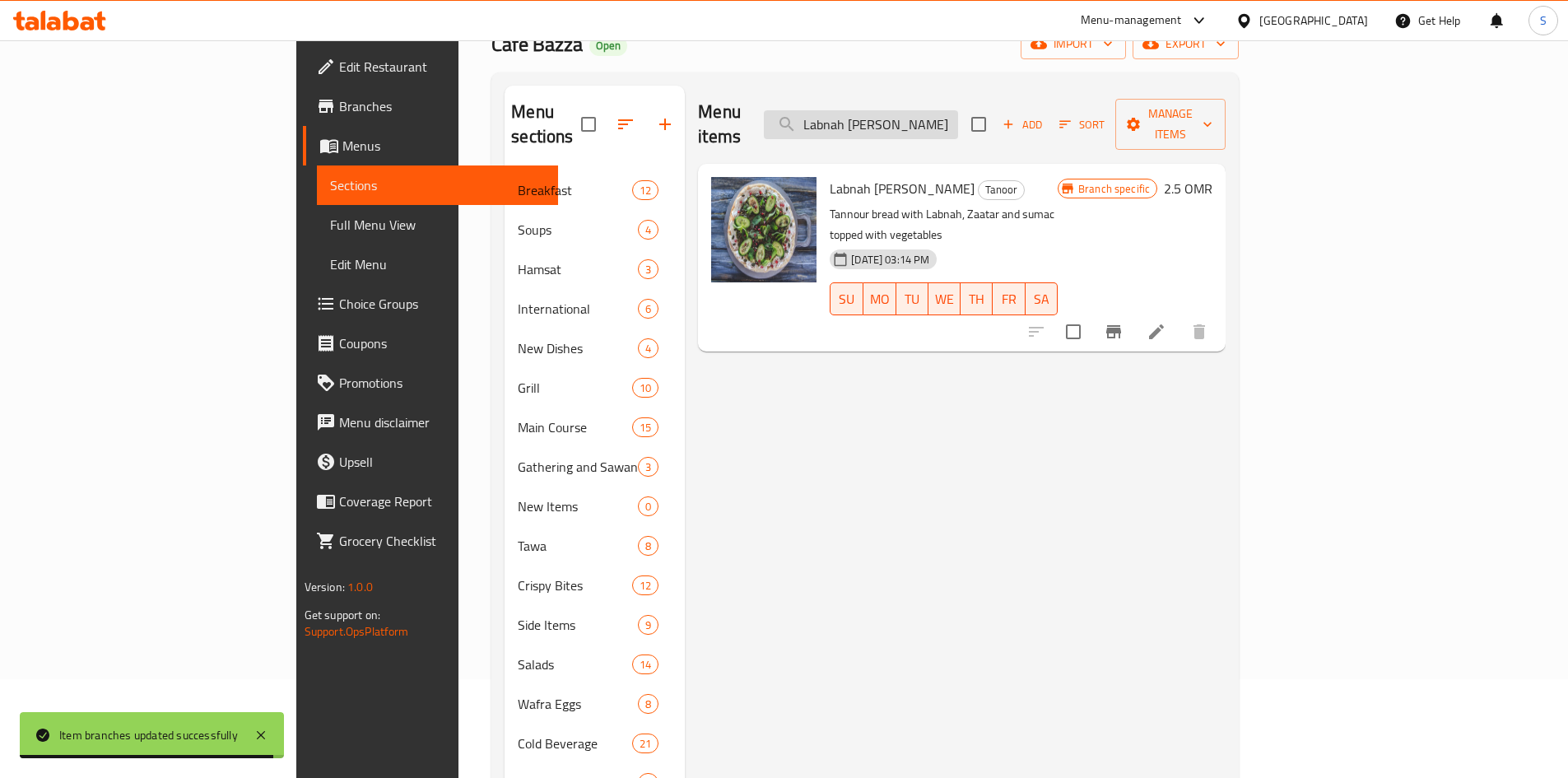
click at [958, 117] on input "Labnah [PERSON_NAME]" at bounding box center [861, 124] width 194 height 28
paste input "Sausage Cheese Tanoor"
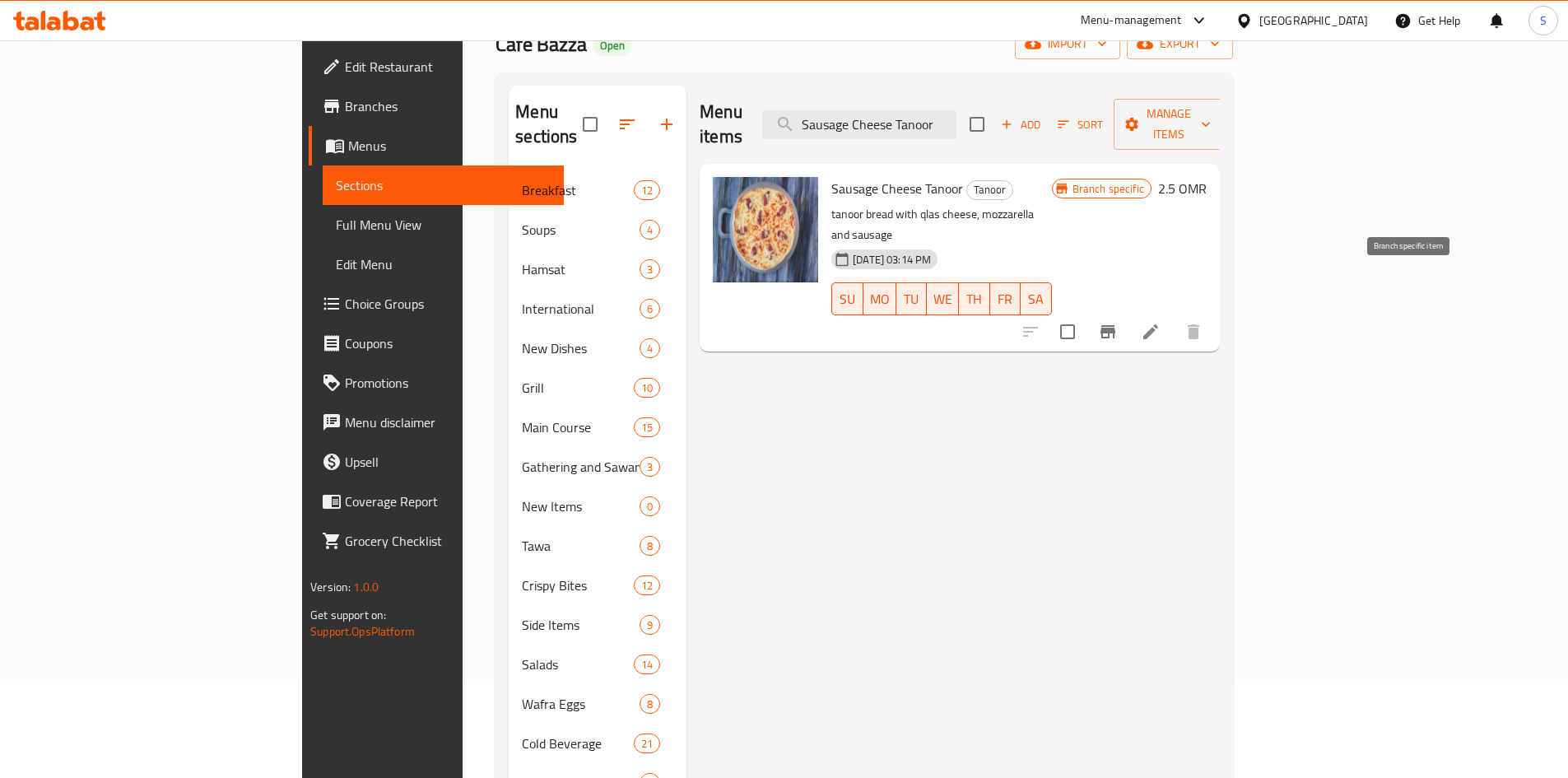
type input "Sausage Cheese Tanoor"
click at [1127, 312] on button "Branch-specific-item" at bounding box center [1107, 332] width 39 height 39
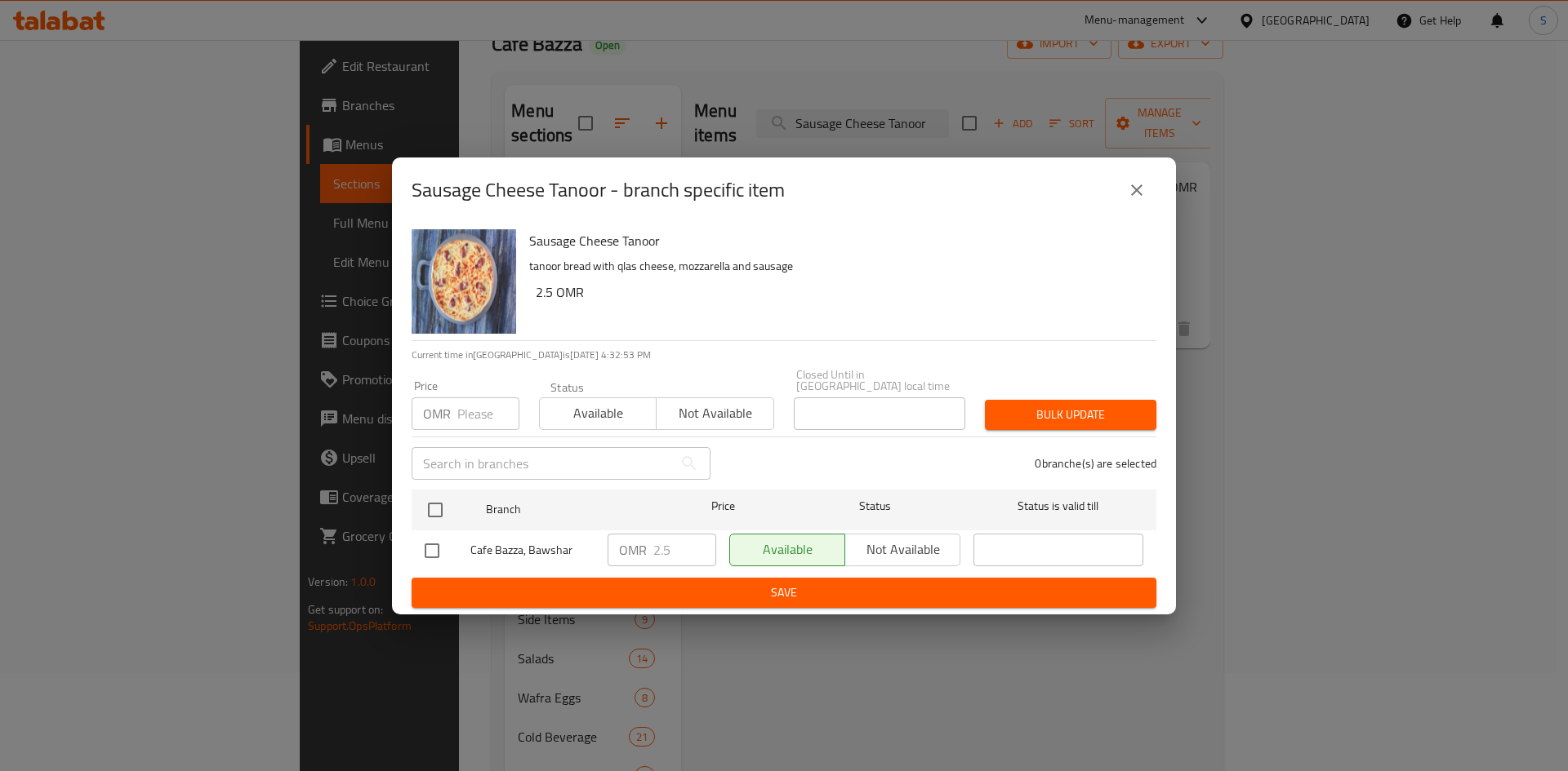
click at [477, 408] on input "number" at bounding box center [488, 414] width 62 height 33
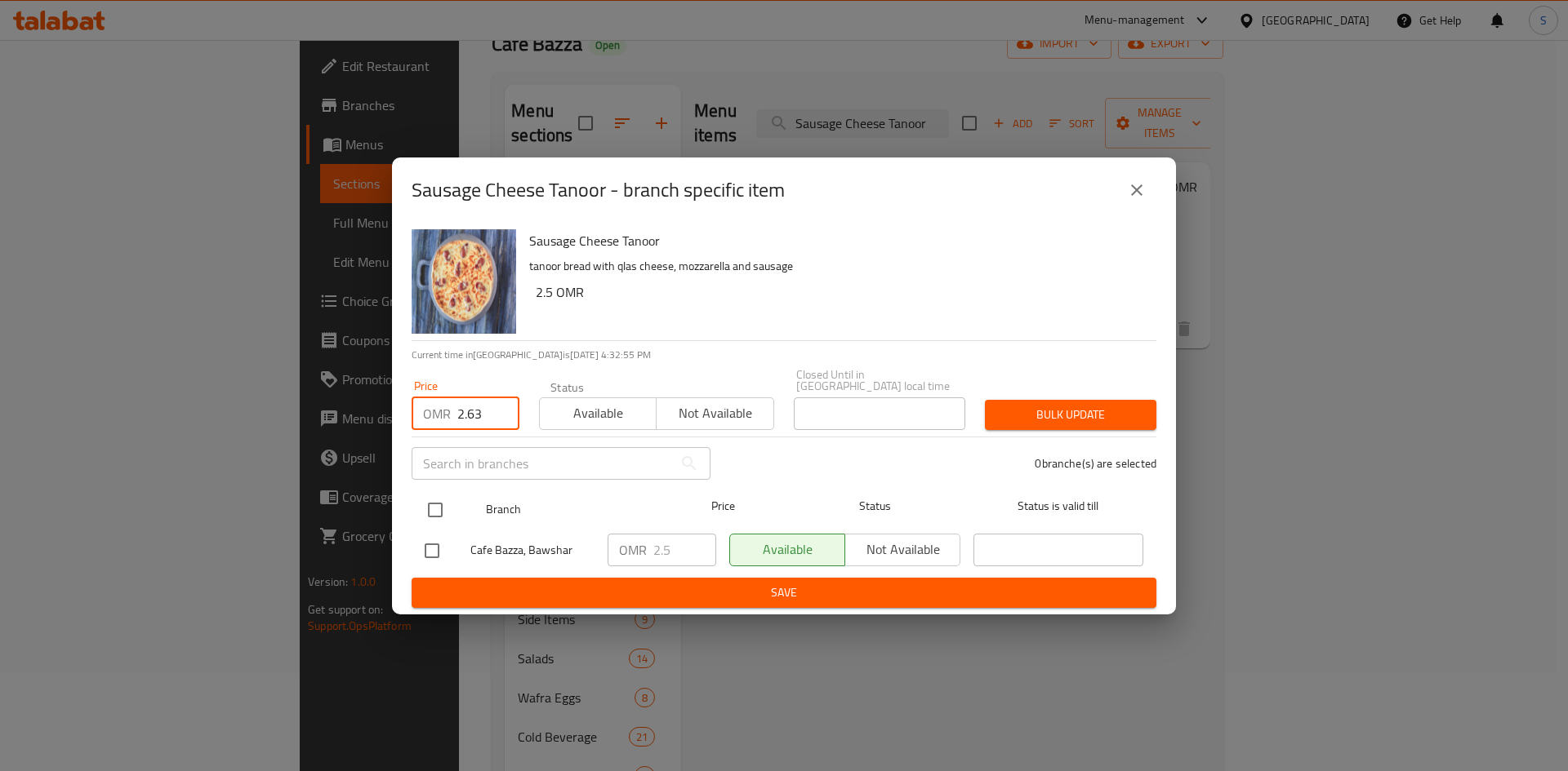
type input "2.63"
click at [432, 502] on input "checkbox" at bounding box center [435, 510] width 35 height 35
checkbox input "true"
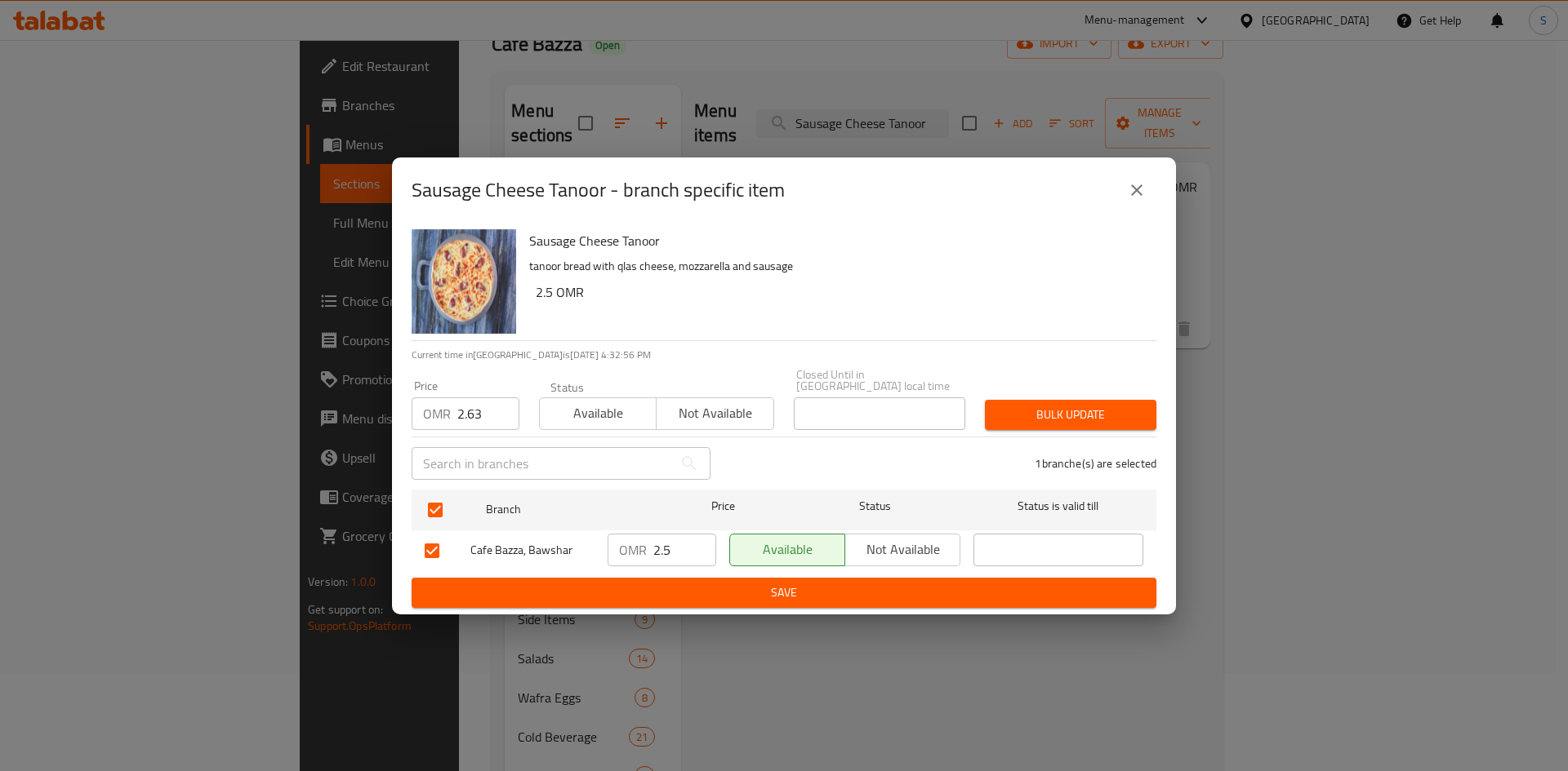
click at [1043, 405] on span "Bulk update" at bounding box center [1070, 415] width 145 height 20
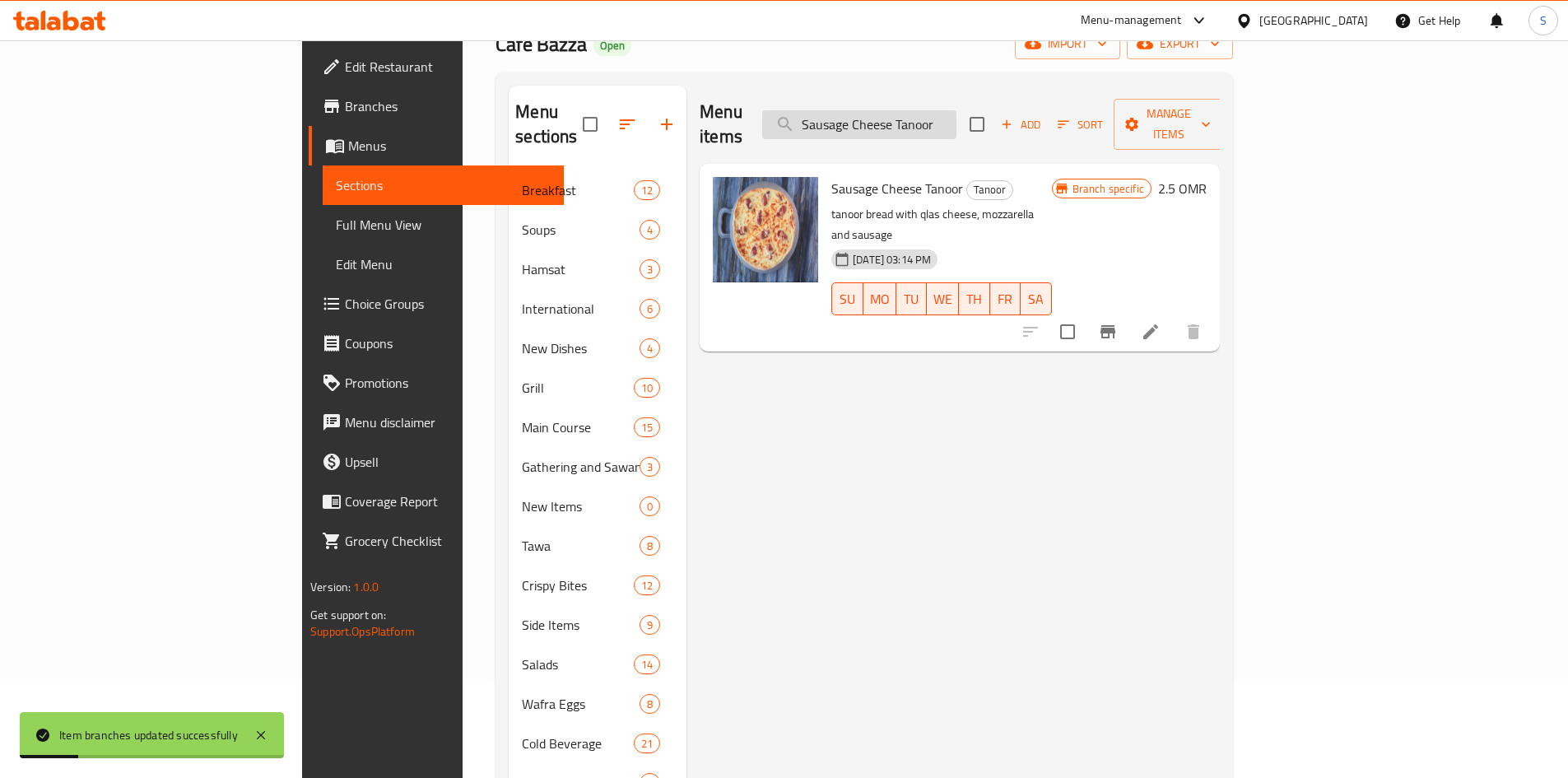
click at [956, 121] on input "Sausage Cheese Tanoor" at bounding box center [859, 124] width 194 height 28
paste input "[PERSON_NAME] & [PERSON_NAME]"
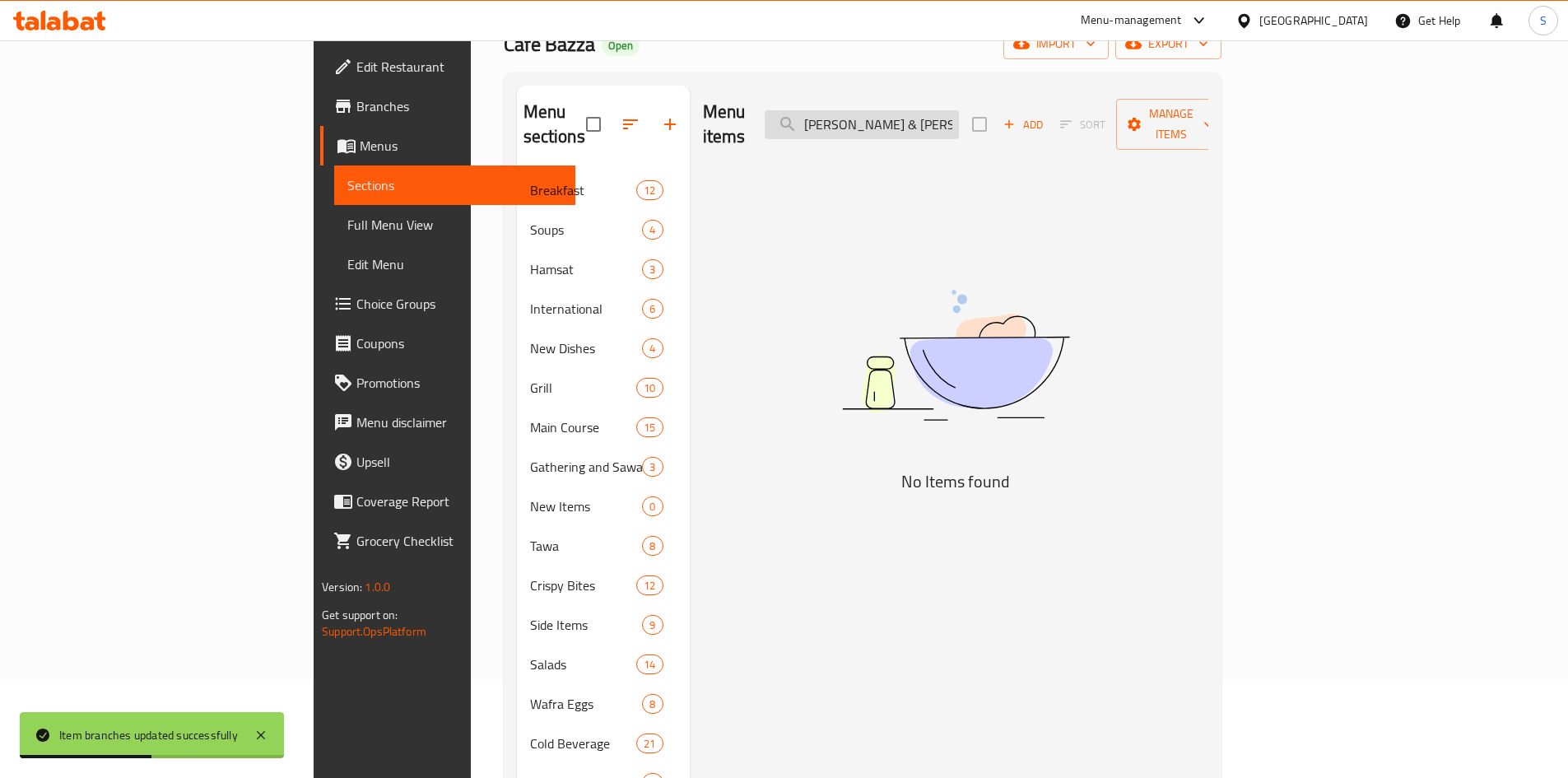
click at [959, 114] on input "[PERSON_NAME] & [PERSON_NAME]" at bounding box center [862, 124] width 194 height 28
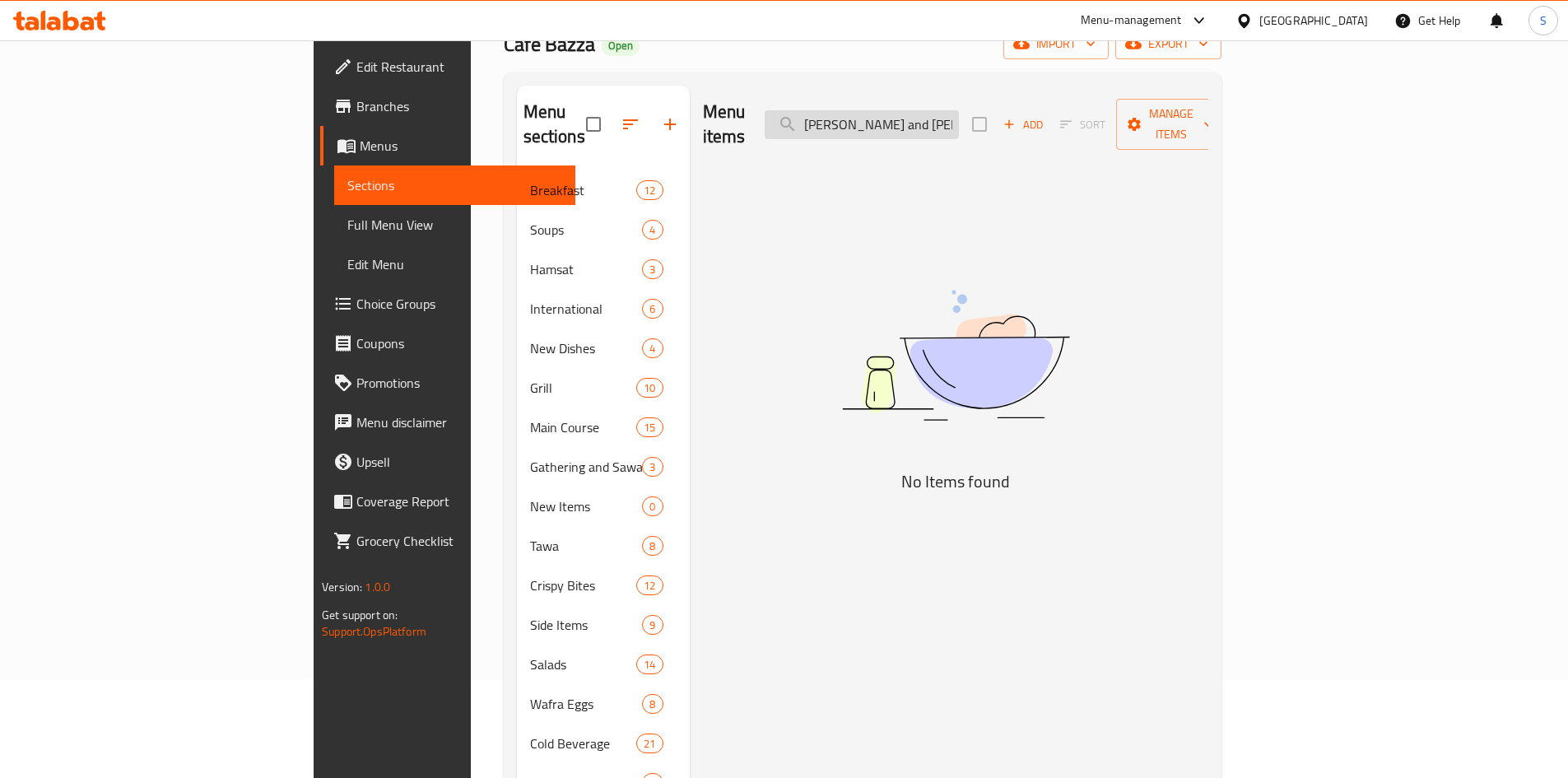
drag, startPoint x: 1057, startPoint y: 115, endPoint x: 960, endPoint y: 119, distance: 97.1
click at [959, 119] on input "[PERSON_NAME] and [PERSON_NAME]" at bounding box center [862, 124] width 194 height 28
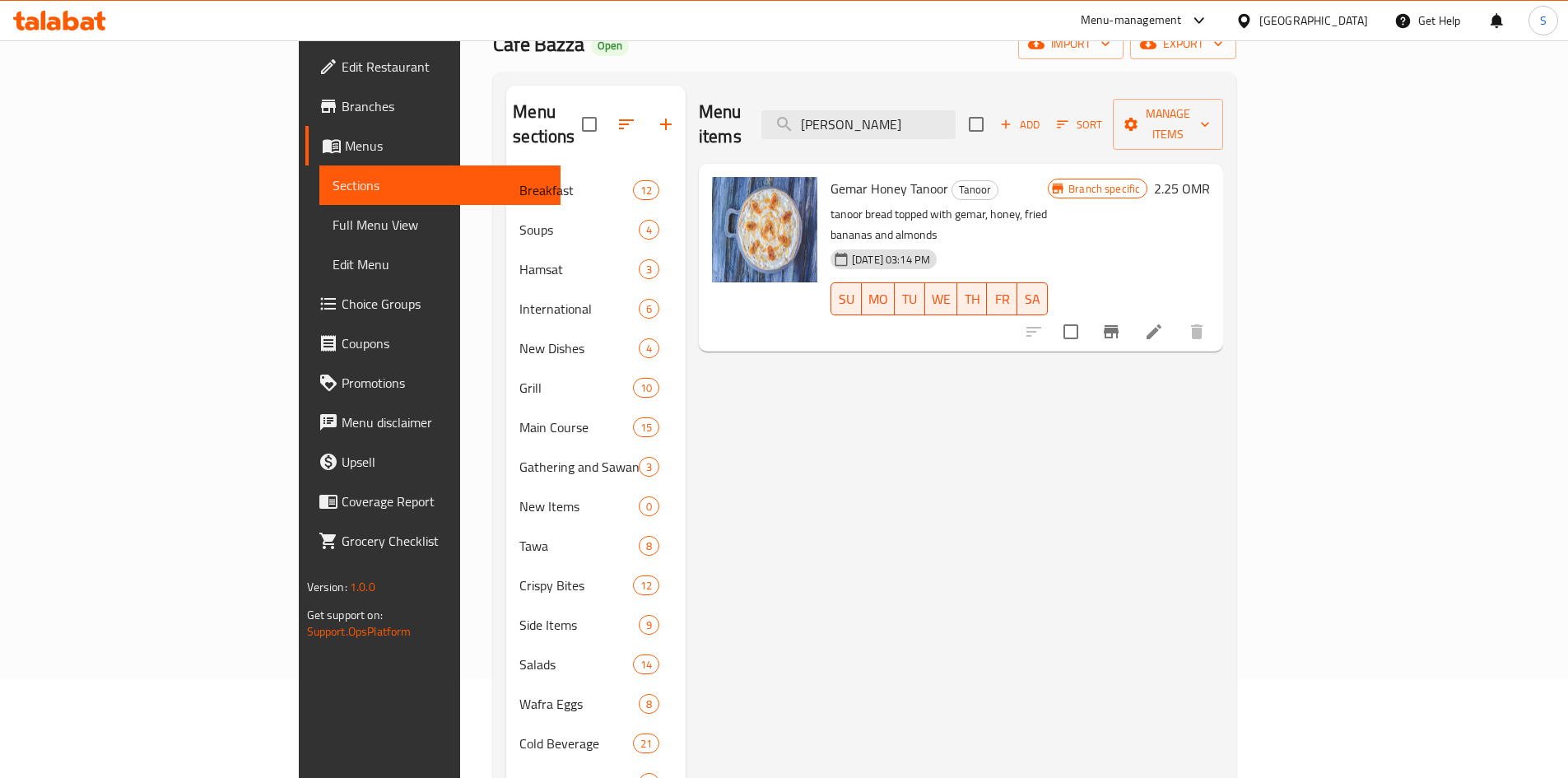
type input "[PERSON_NAME]"
click at [1118, 325] on icon "Branch-specific-item" at bounding box center [1111, 332] width 15 height 13
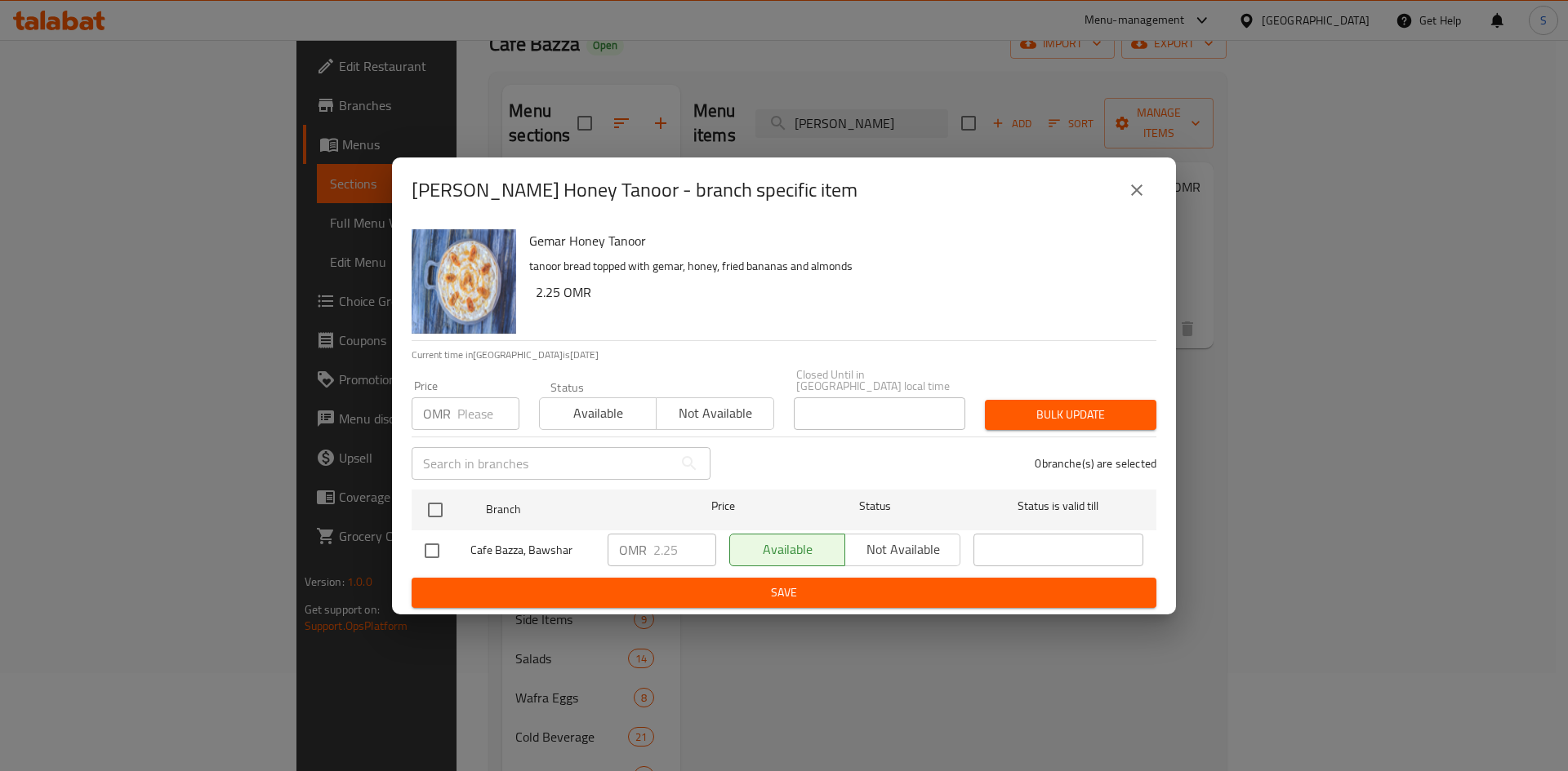
click at [472, 411] on input "number" at bounding box center [488, 414] width 62 height 33
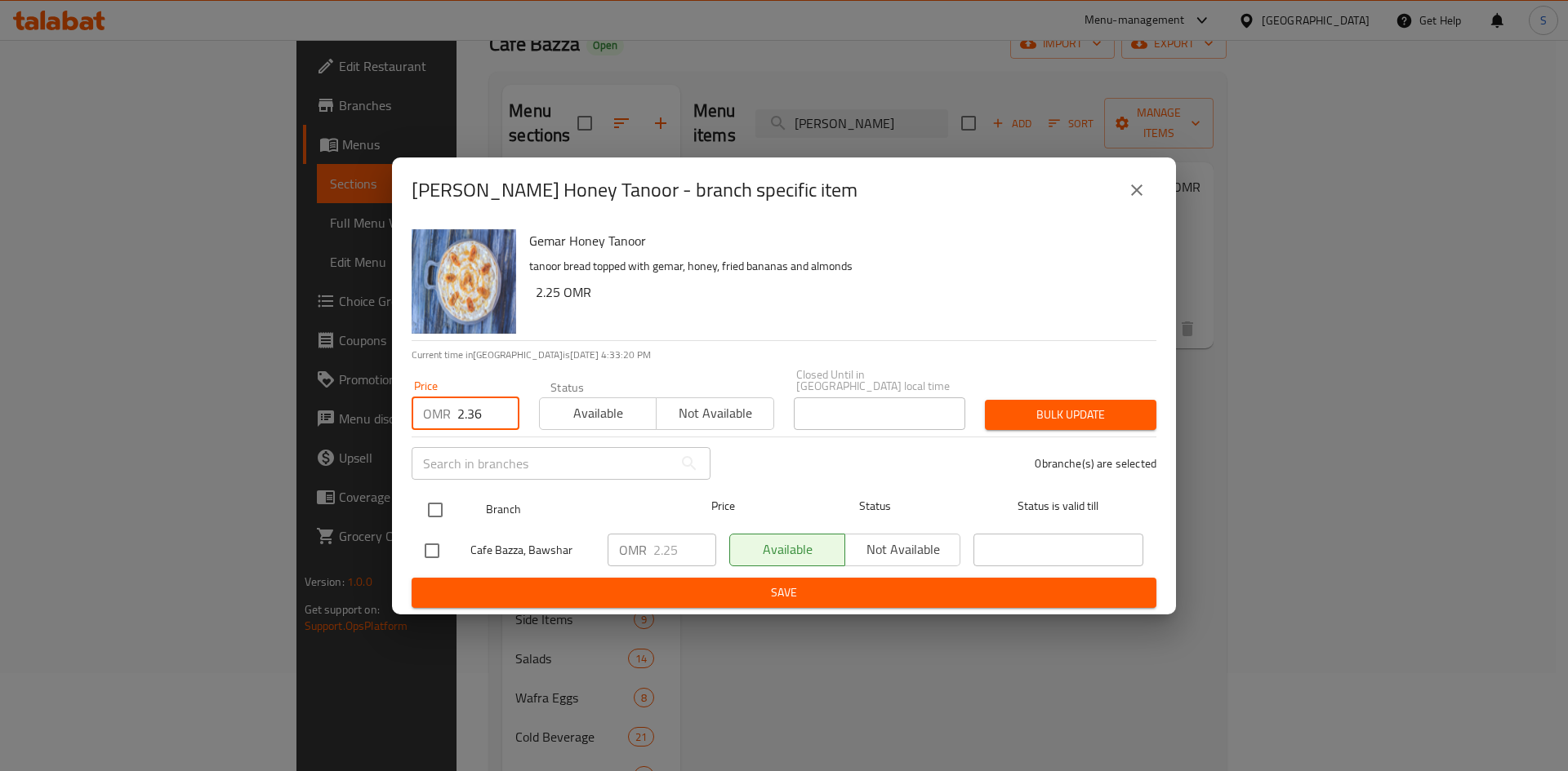
type input "2.36"
click at [444, 499] on input "checkbox" at bounding box center [435, 510] width 35 height 35
checkbox input "true"
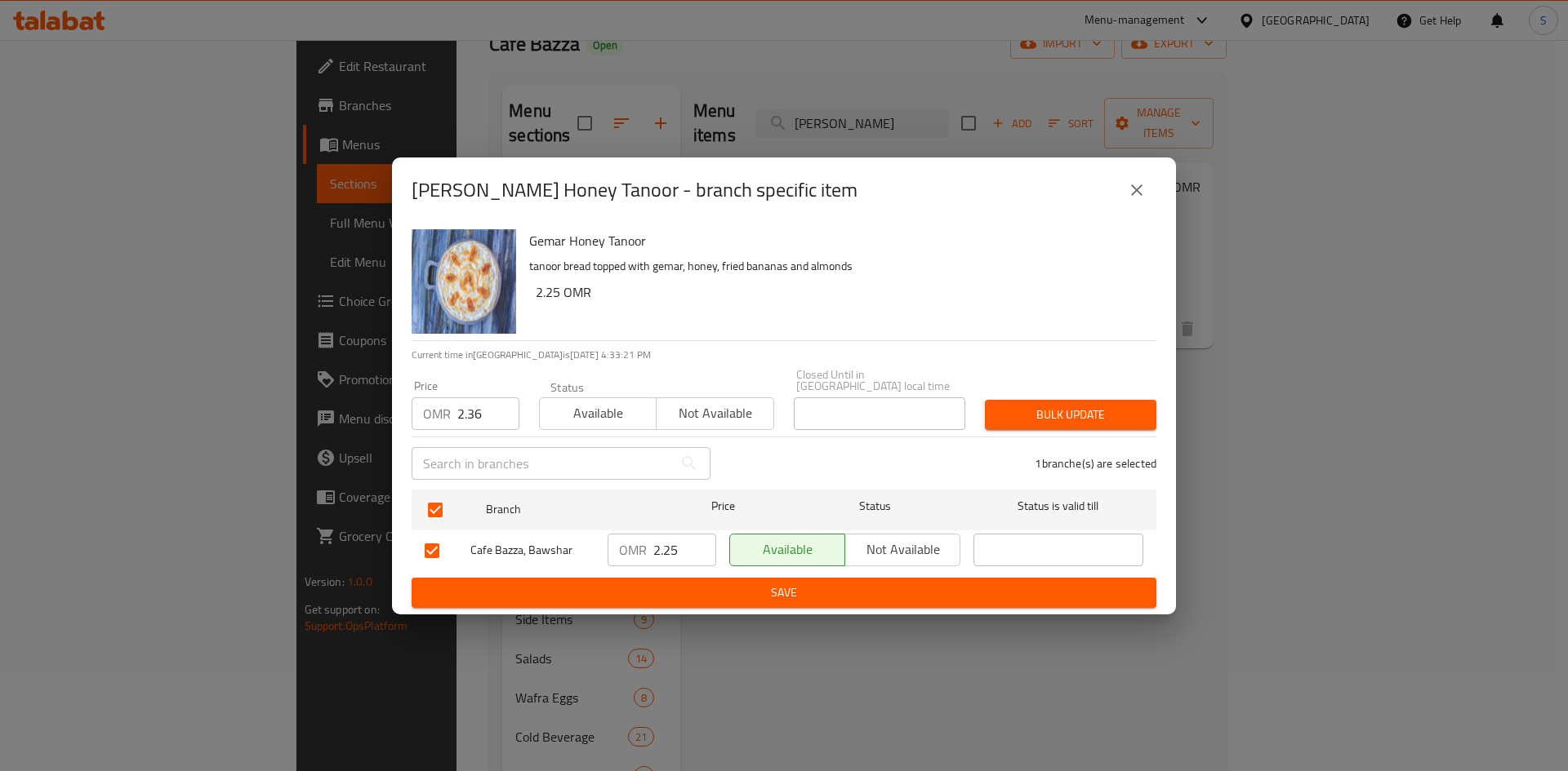
click at [1109, 405] on span "Bulk update" at bounding box center [1070, 415] width 145 height 20
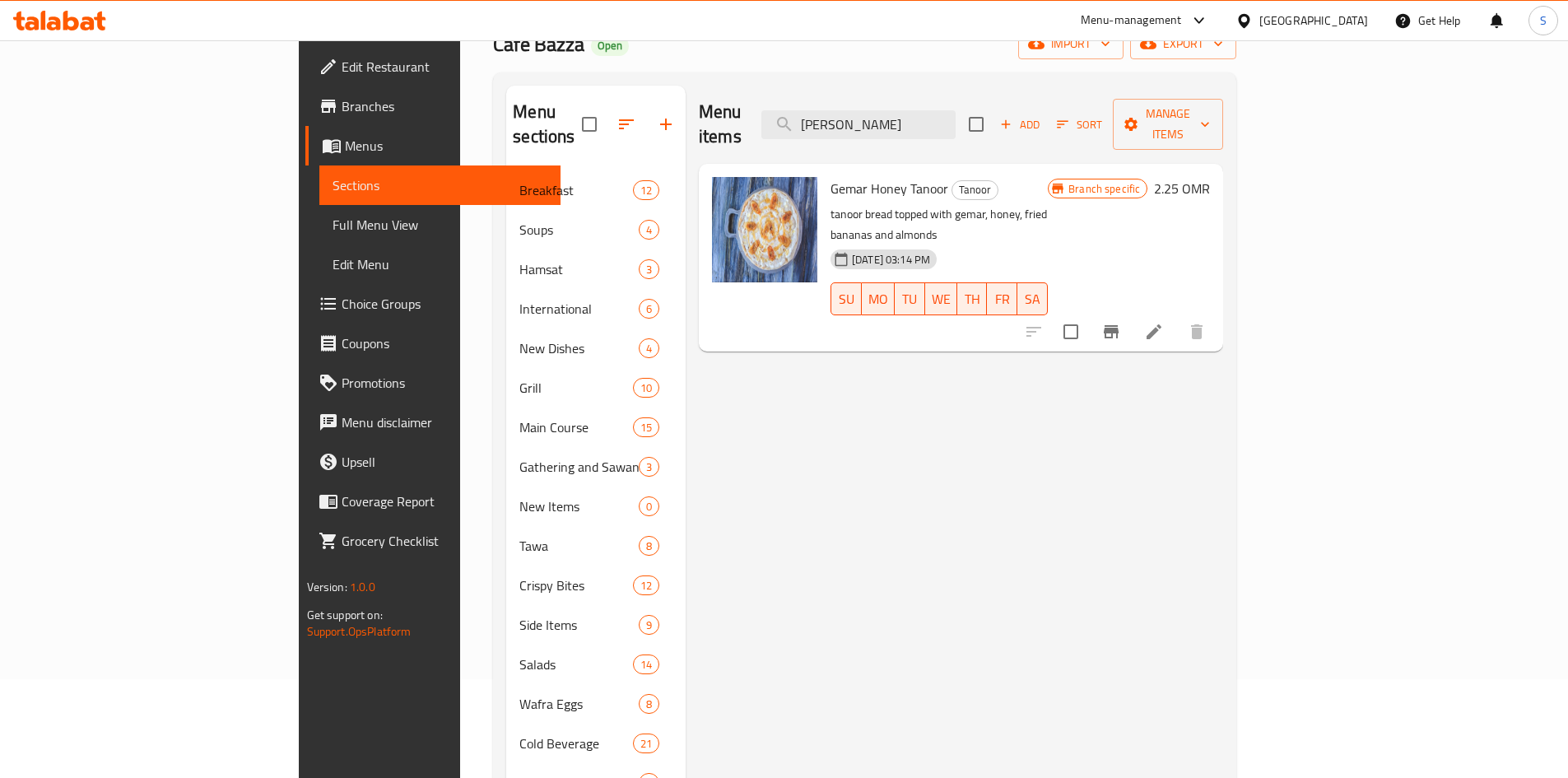
click at [1092, 312] on button "Branch-specific-item" at bounding box center [1111, 332] width 39 height 39
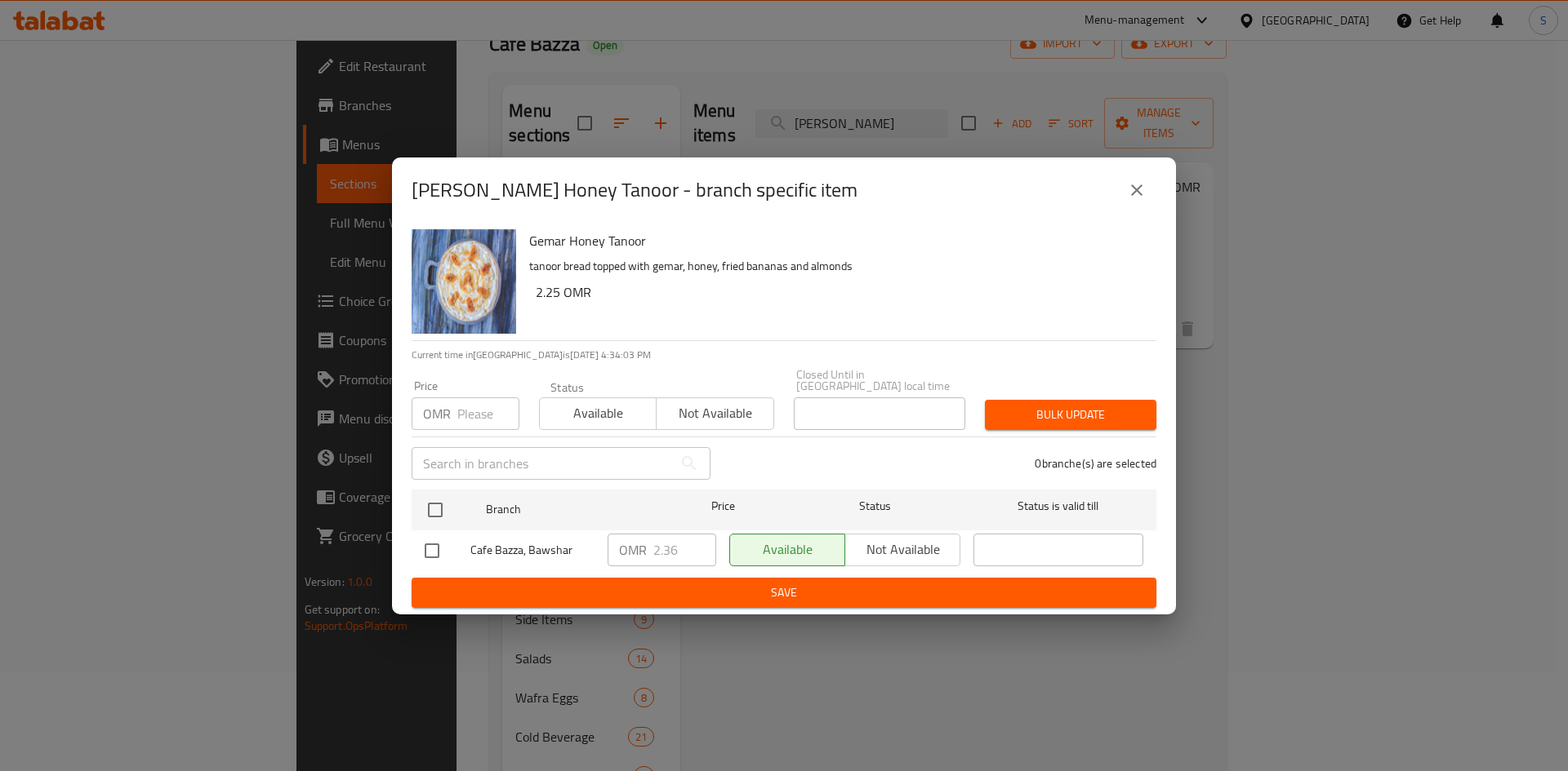
click at [1141, 196] on icon "close" at bounding box center [1136, 191] width 20 height 20
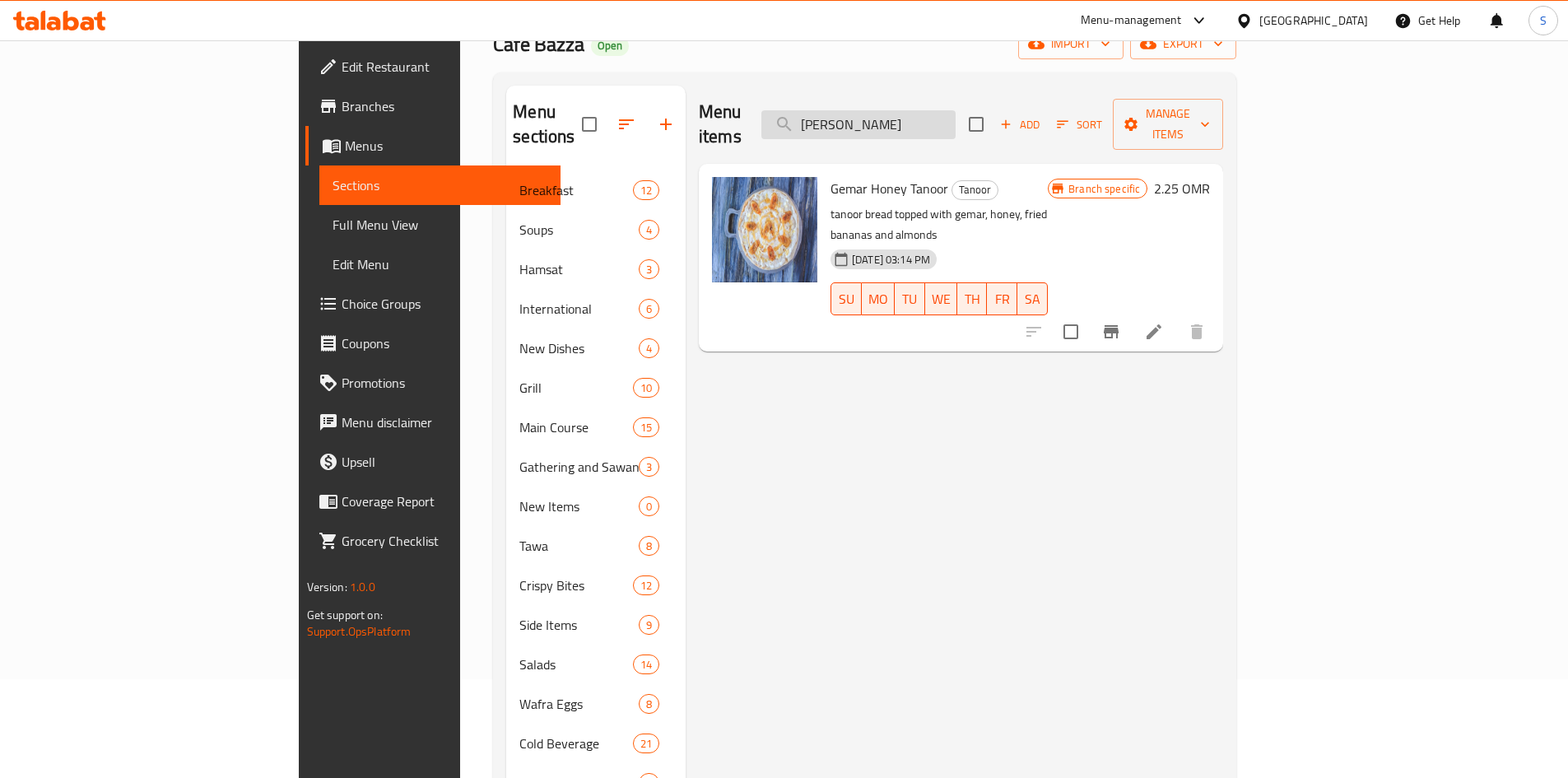
click at [956, 113] on input "[PERSON_NAME]" at bounding box center [858, 124] width 194 height 28
paste input "Eggplant Mix Tanoor"
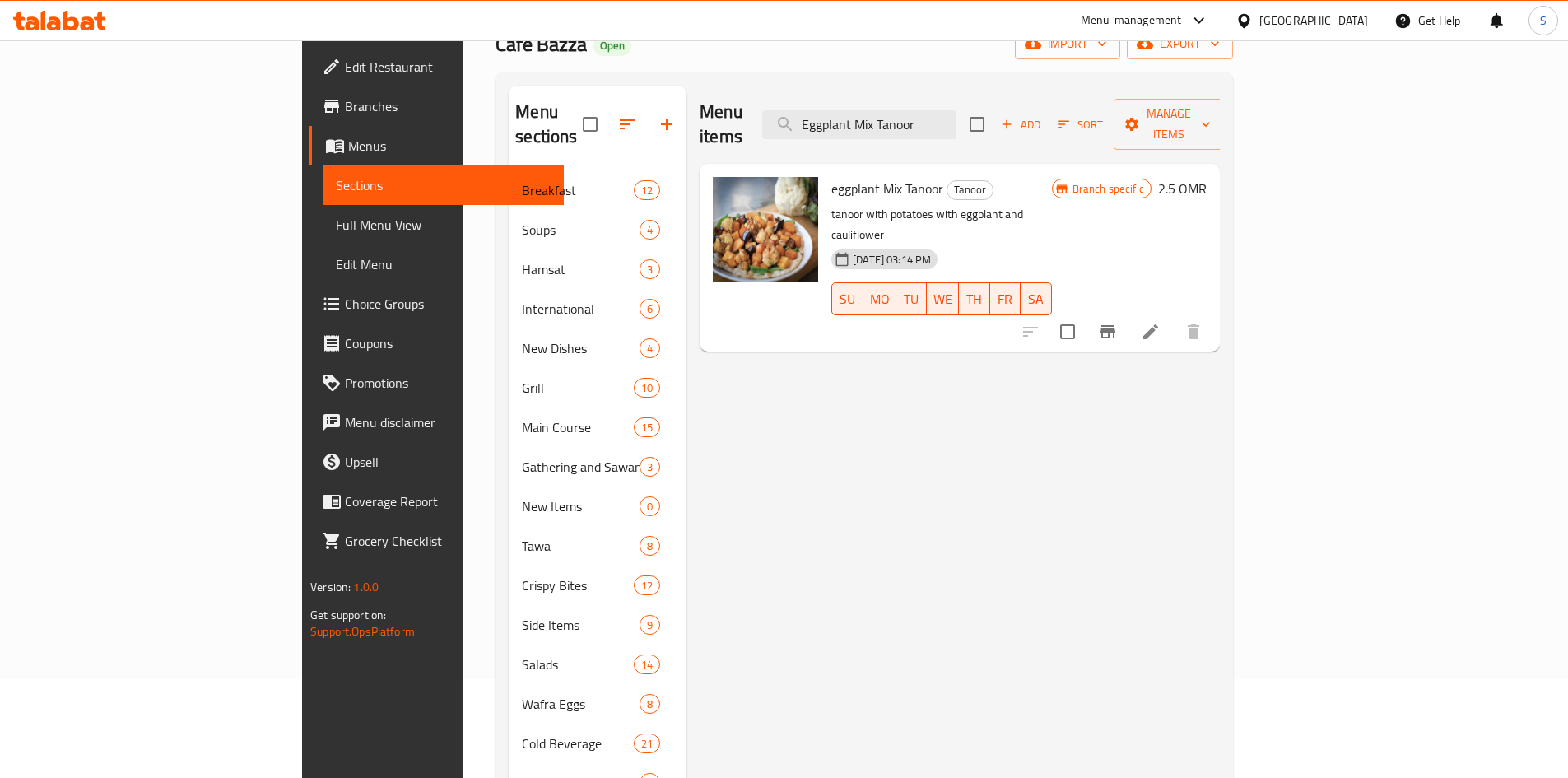
type input "Eggplant Mix Tanoor"
click at [1118, 322] on icon "Branch-specific-item" at bounding box center [1108, 332] width 20 height 20
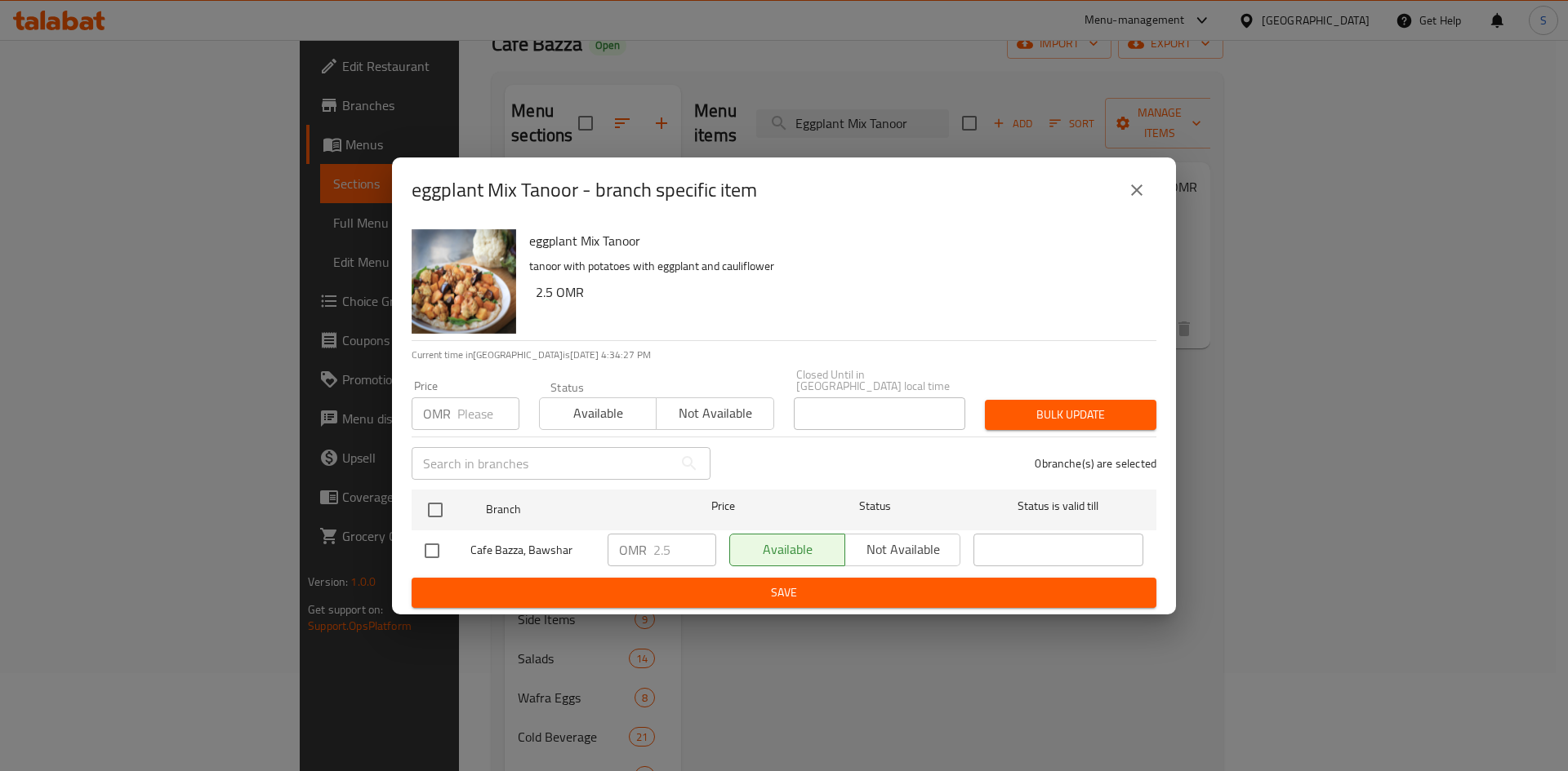
click at [481, 409] on input "number" at bounding box center [488, 414] width 62 height 33
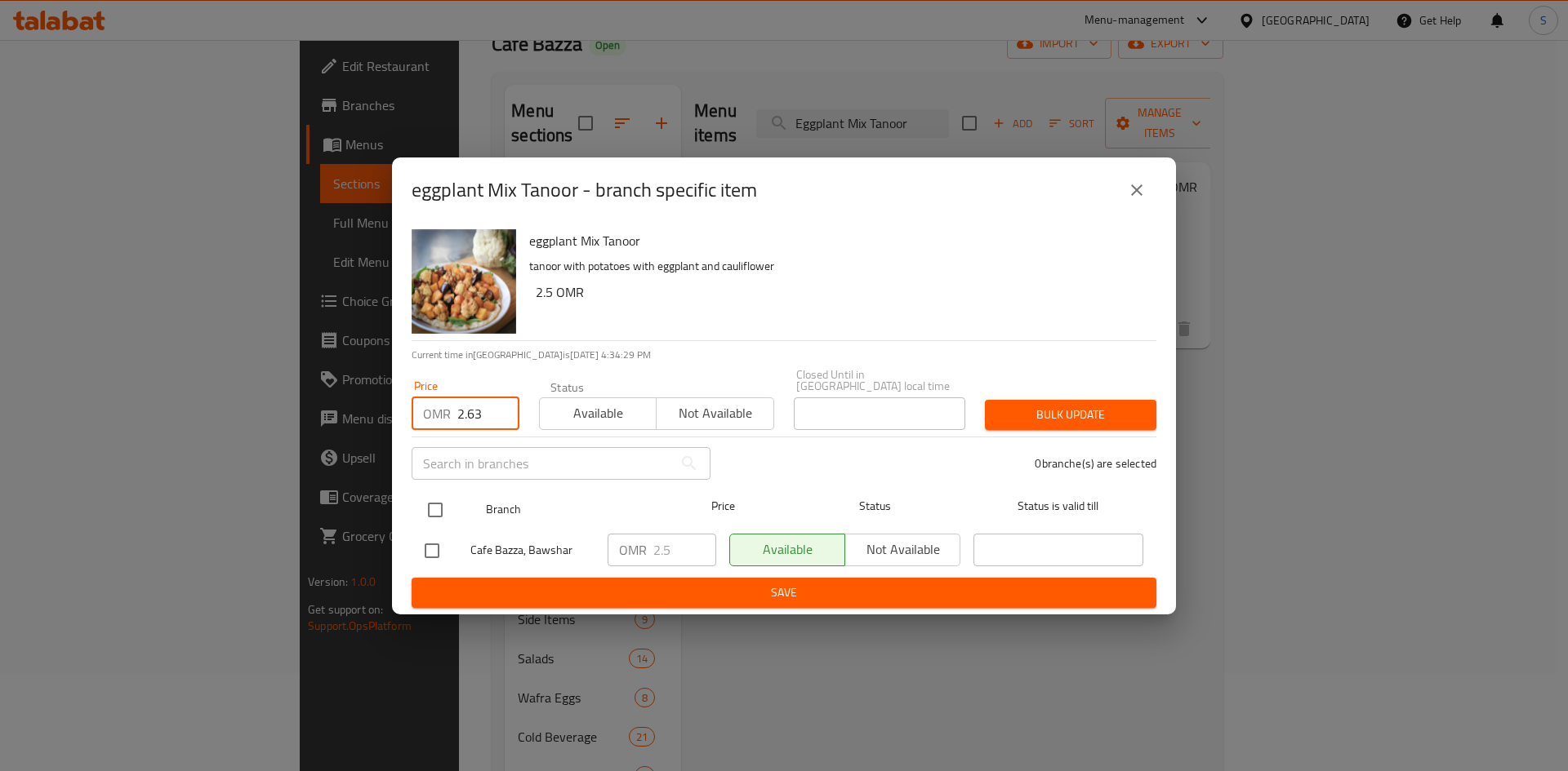
type input "2.63"
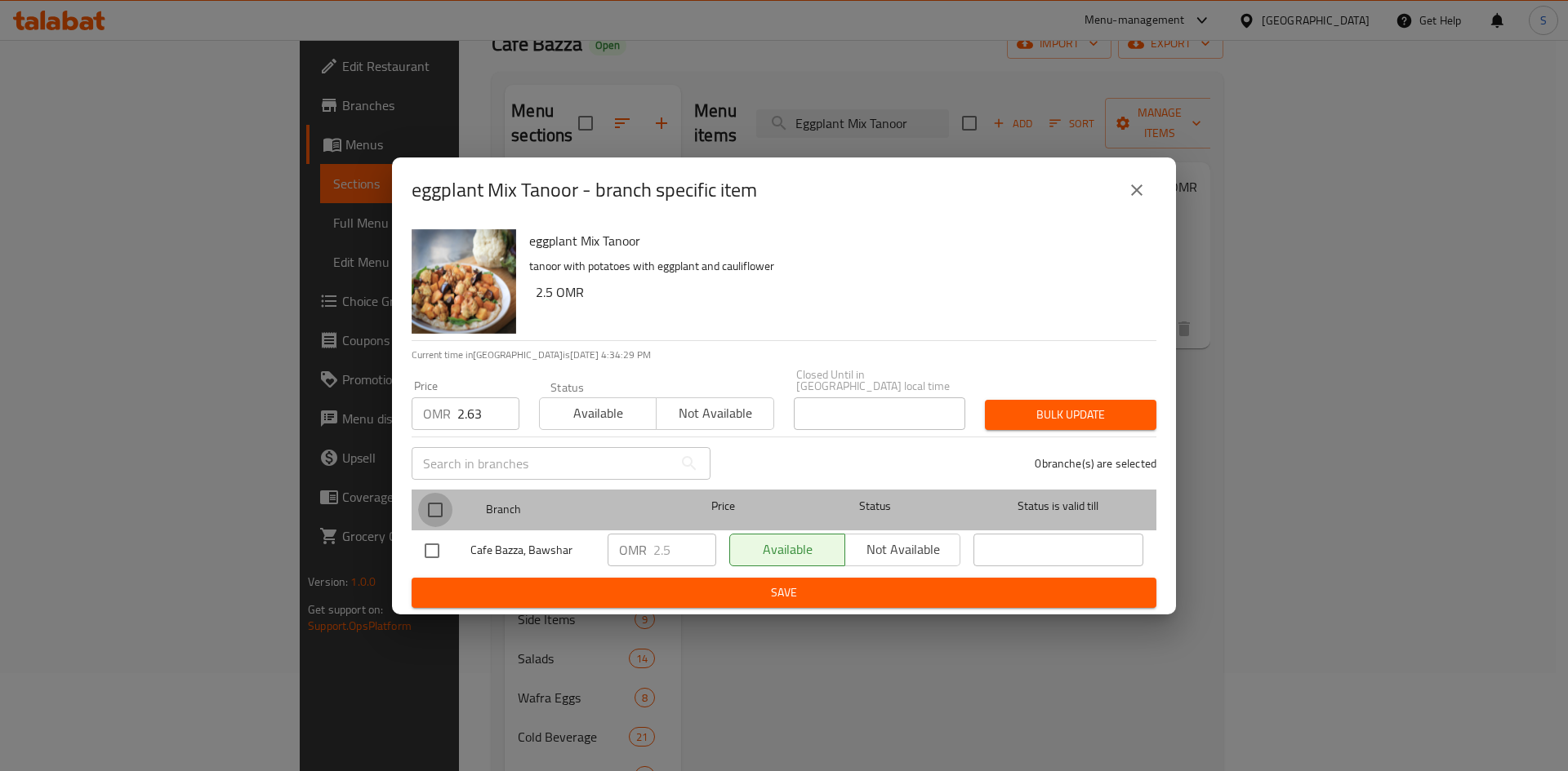
click at [445, 504] on input "checkbox" at bounding box center [435, 510] width 35 height 35
checkbox input "true"
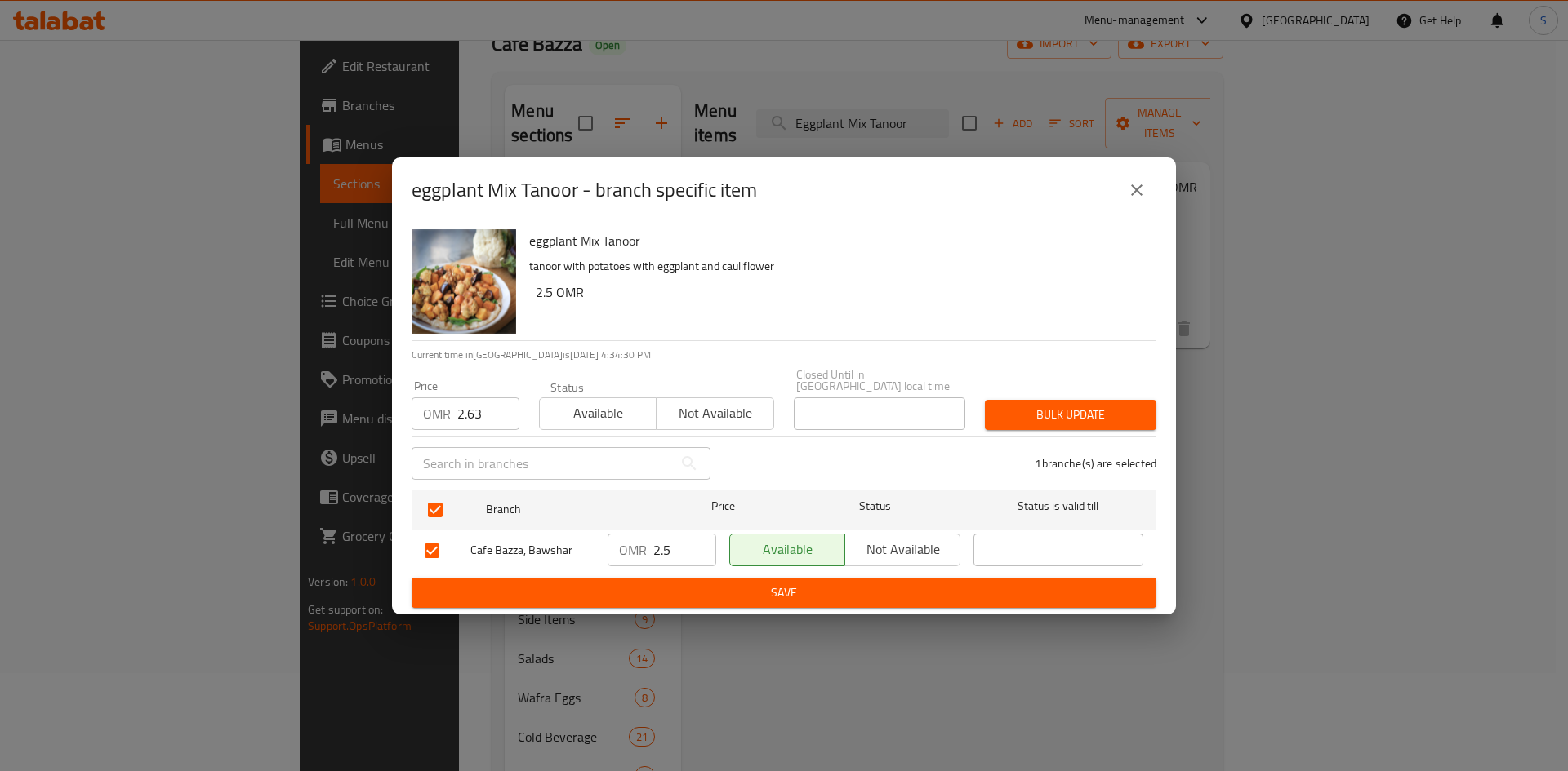
click at [1097, 410] on span "Bulk update" at bounding box center [1070, 415] width 145 height 20
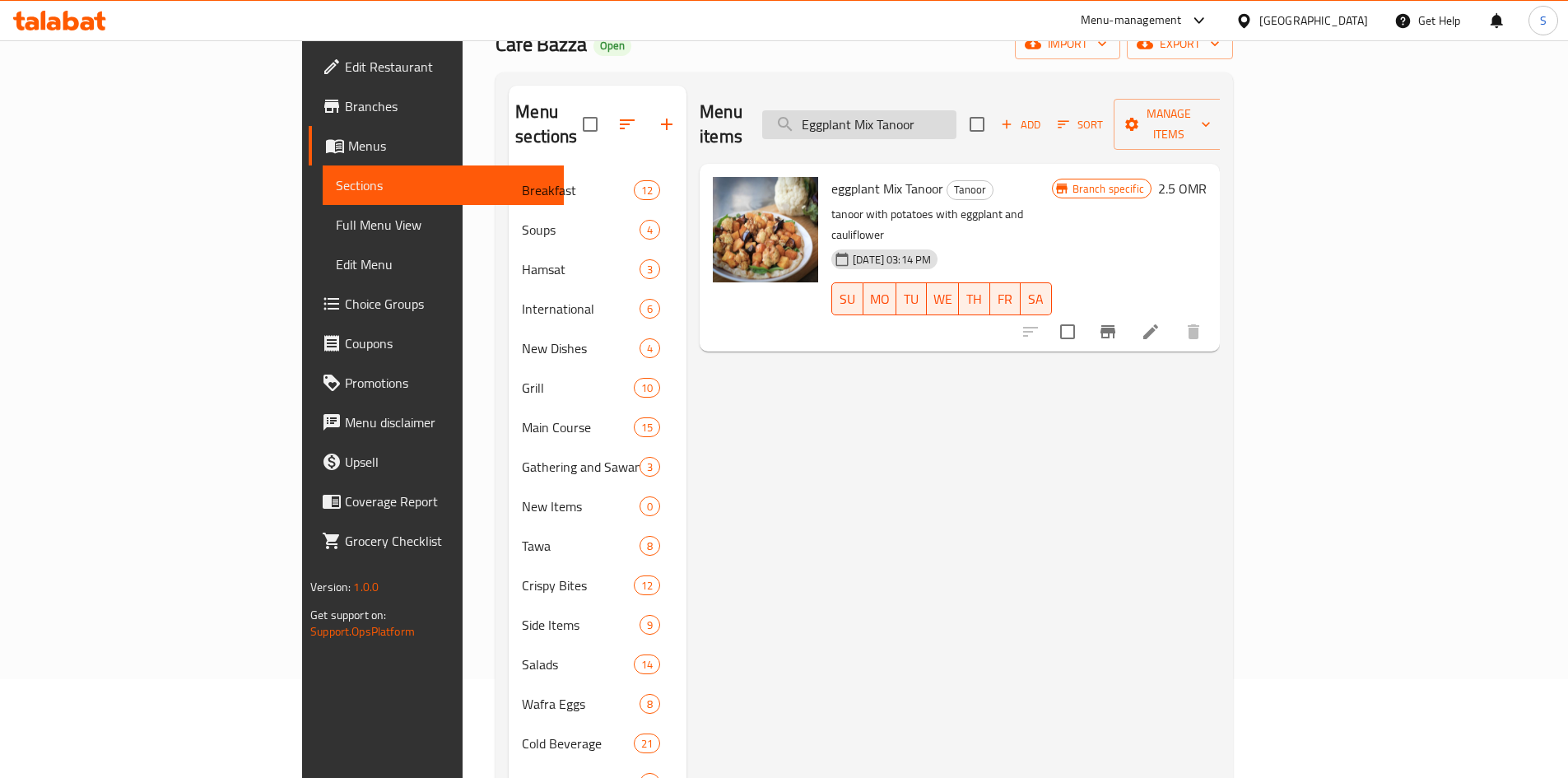
click at [956, 110] on input "Eggplant Mix Tanoor" at bounding box center [859, 124] width 194 height 28
paste input "Tanoor Falafel Sandwich"
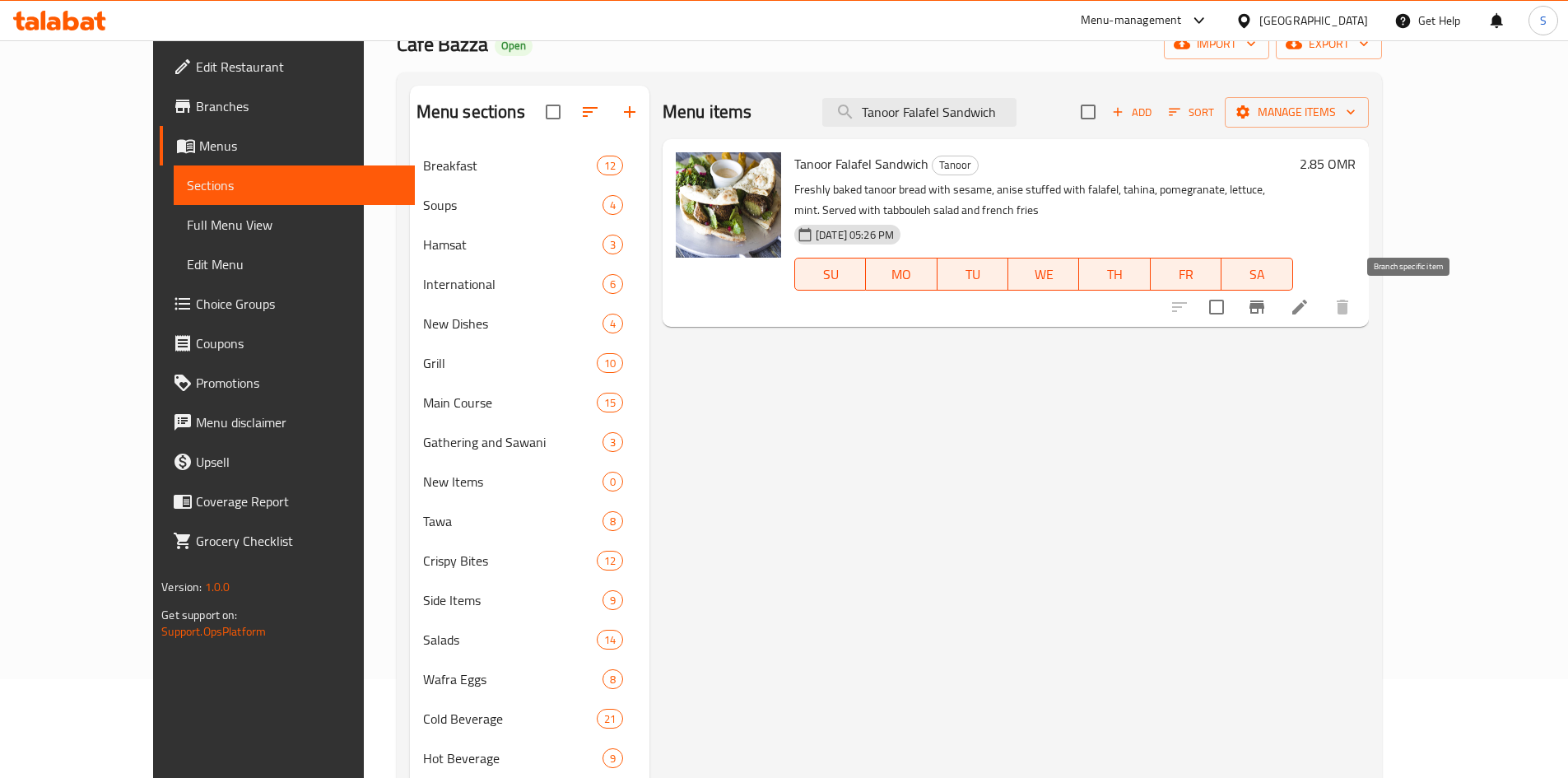
type input "Tanoor Falafel Sandwich"
click at [1265, 305] on icon "Branch-specific-item" at bounding box center [1257, 307] width 15 height 13
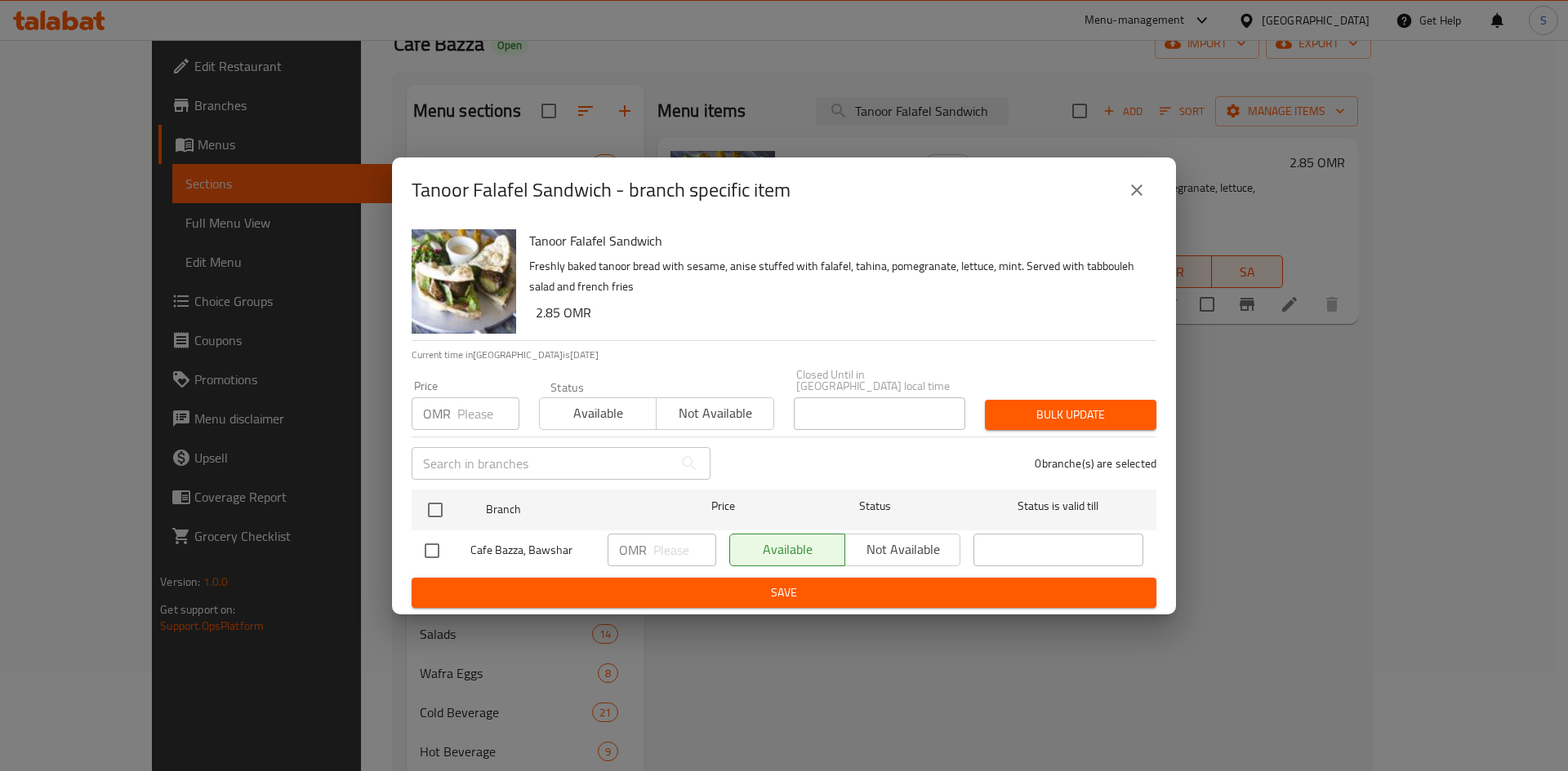
click at [474, 423] on input "number" at bounding box center [488, 414] width 62 height 33
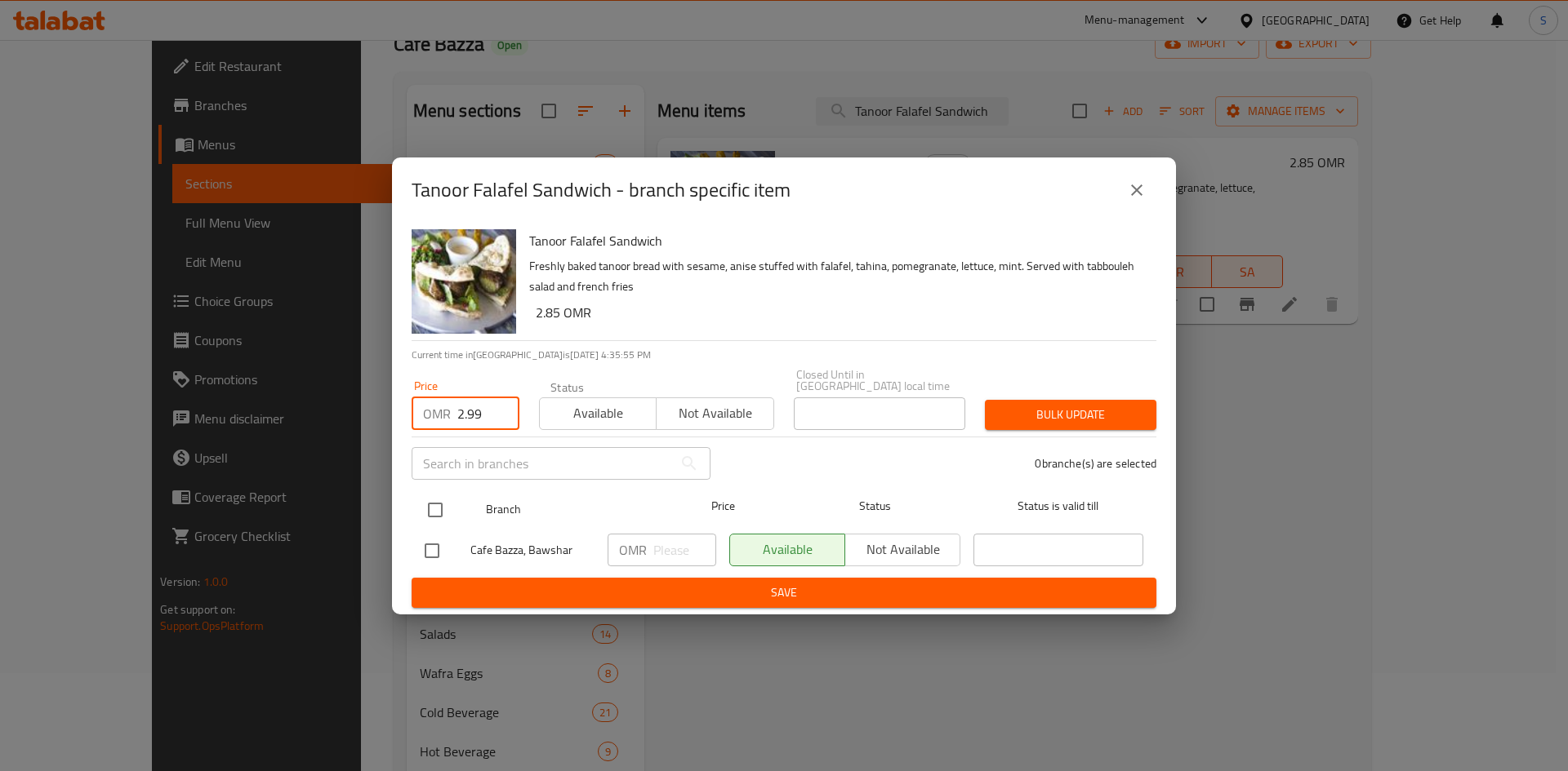
type input "2.99"
click at [433, 512] on input "checkbox" at bounding box center [435, 510] width 35 height 35
checkbox input "true"
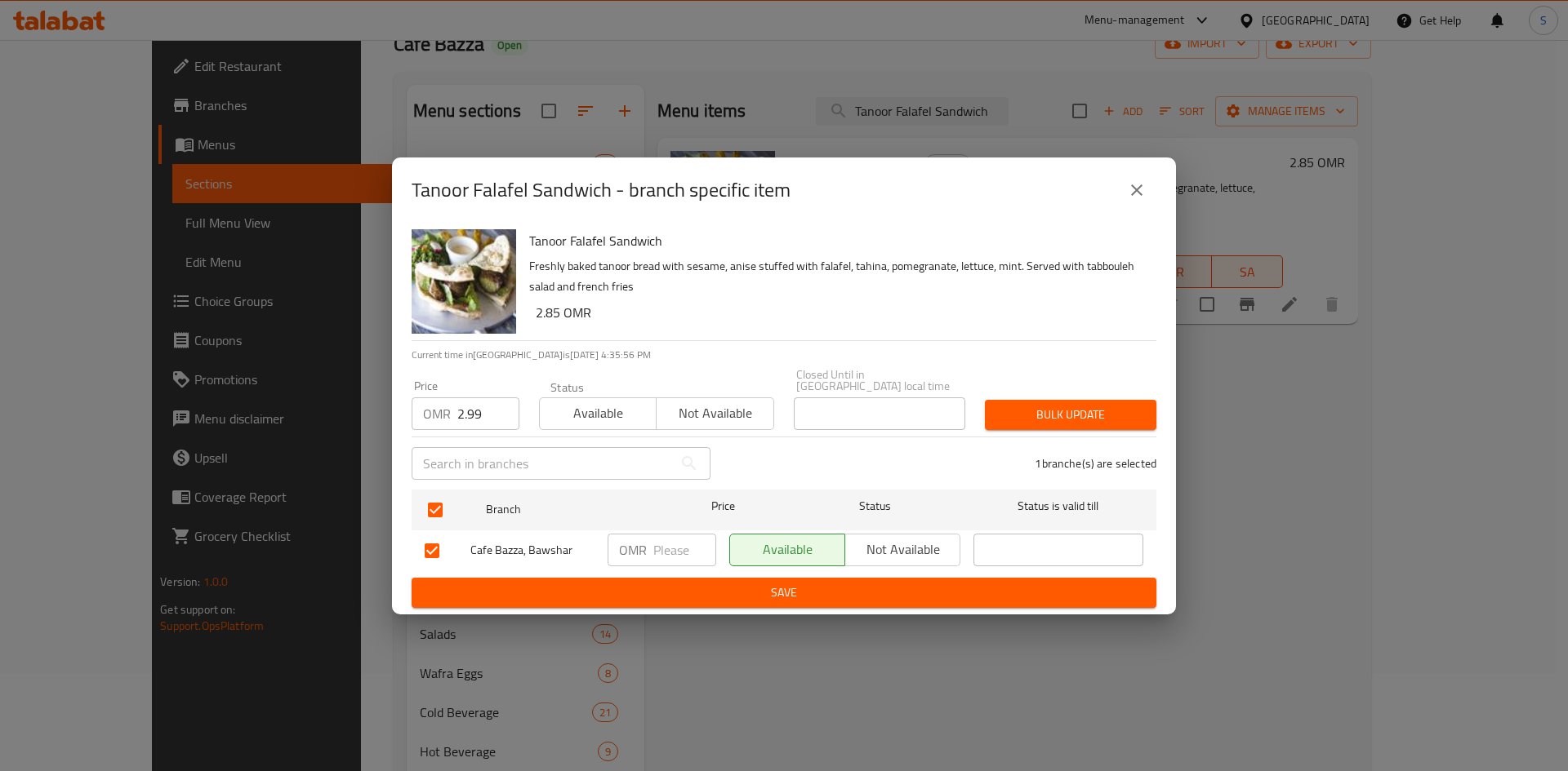
click at [1049, 407] on span "Bulk update" at bounding box center [1070, 415] width 145 height 20
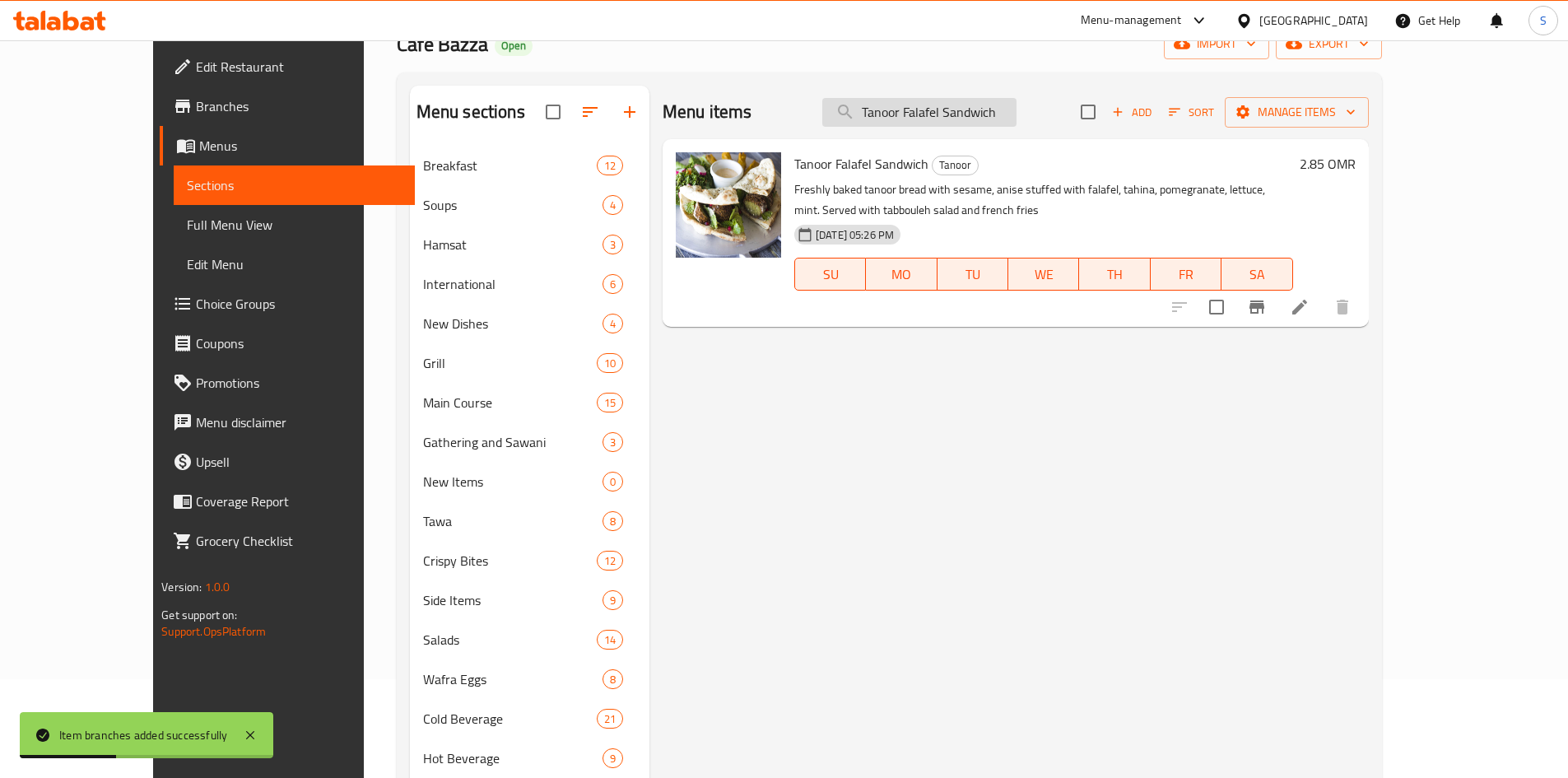
click at [1013, 101] on input "Tanoor Falafel Sandwich" at bounding box center [920, 112] width 194 height 28
paste input "Mix [PERSON_NAME]"
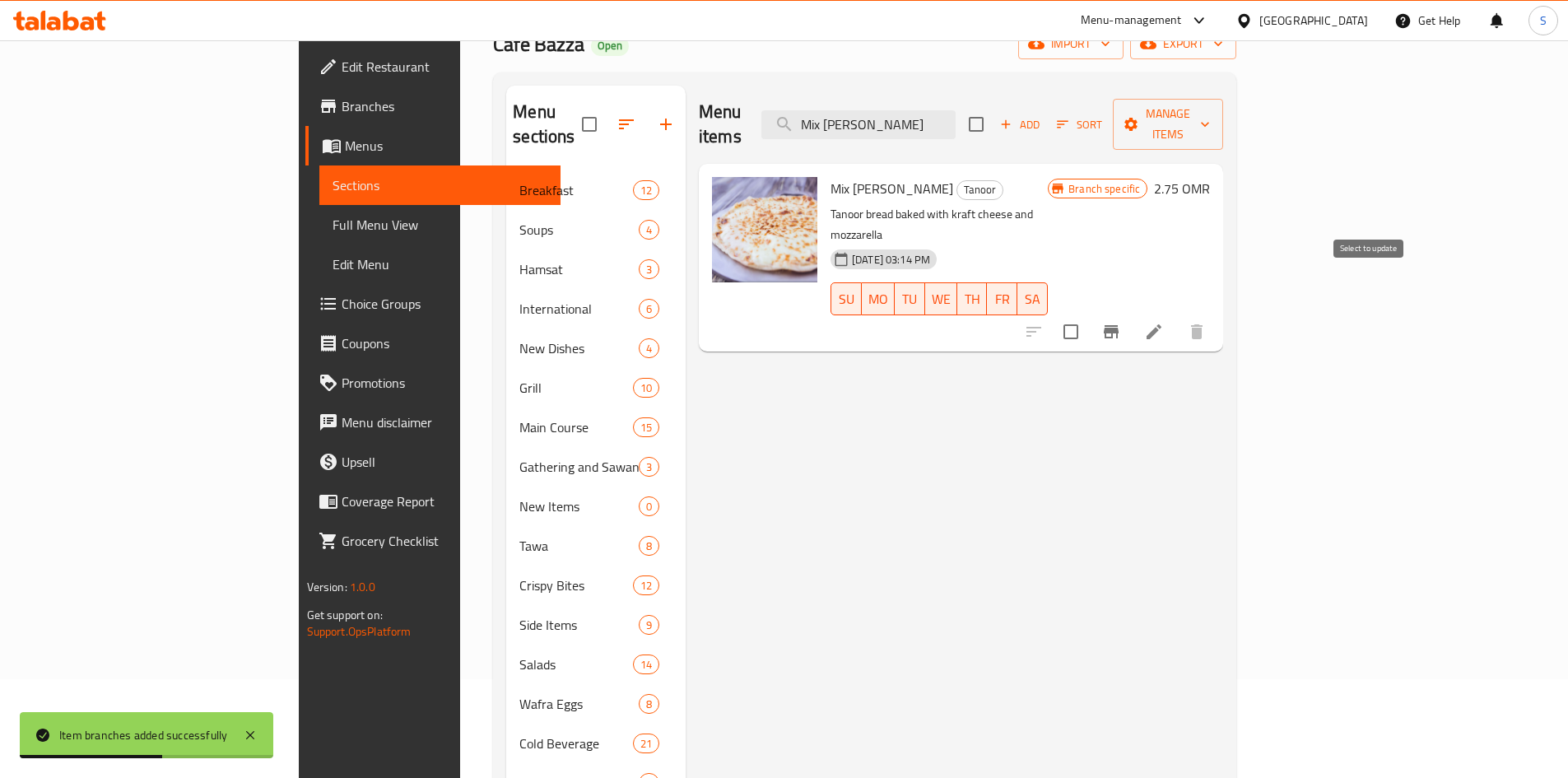
type input "Mix [PERSON_NAME]"
click at [1121, 322] on icon "Branch-specific-item" at bounding box center [1112, 332] width 20 height 20
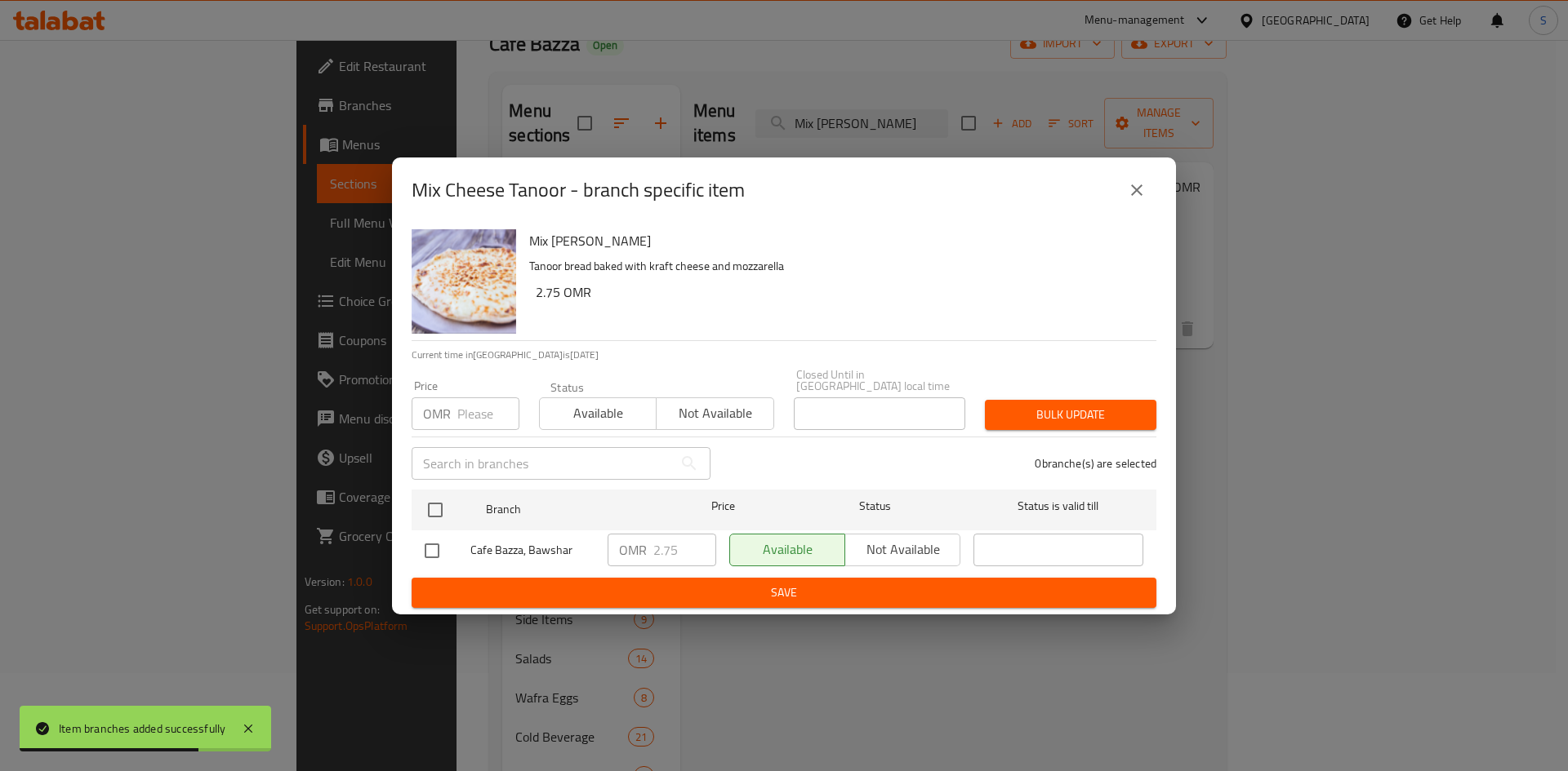
click at [463, 415] on input "number" at bounding box center [488, 414] width 62 height 33
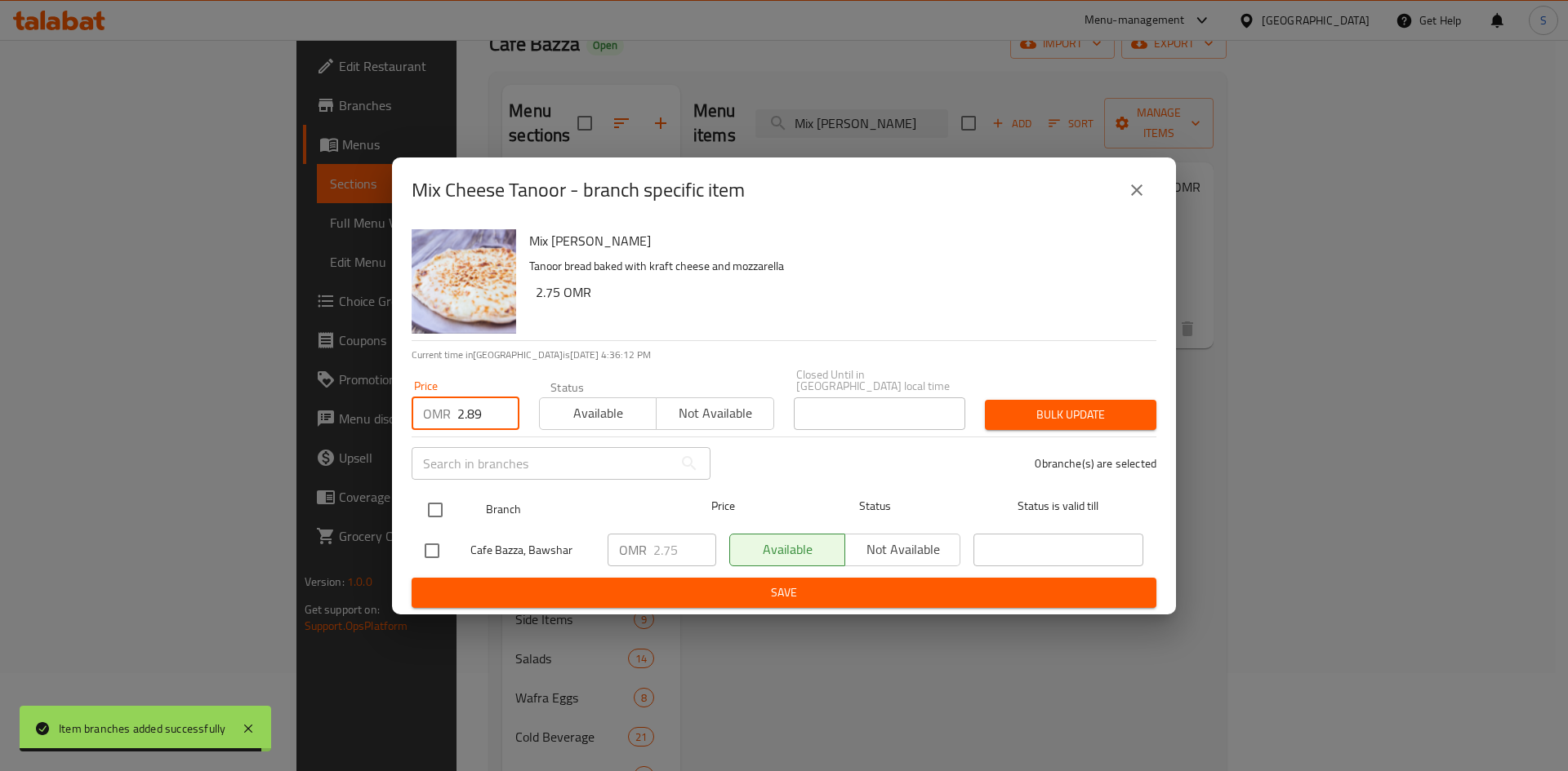
type input "2.89"
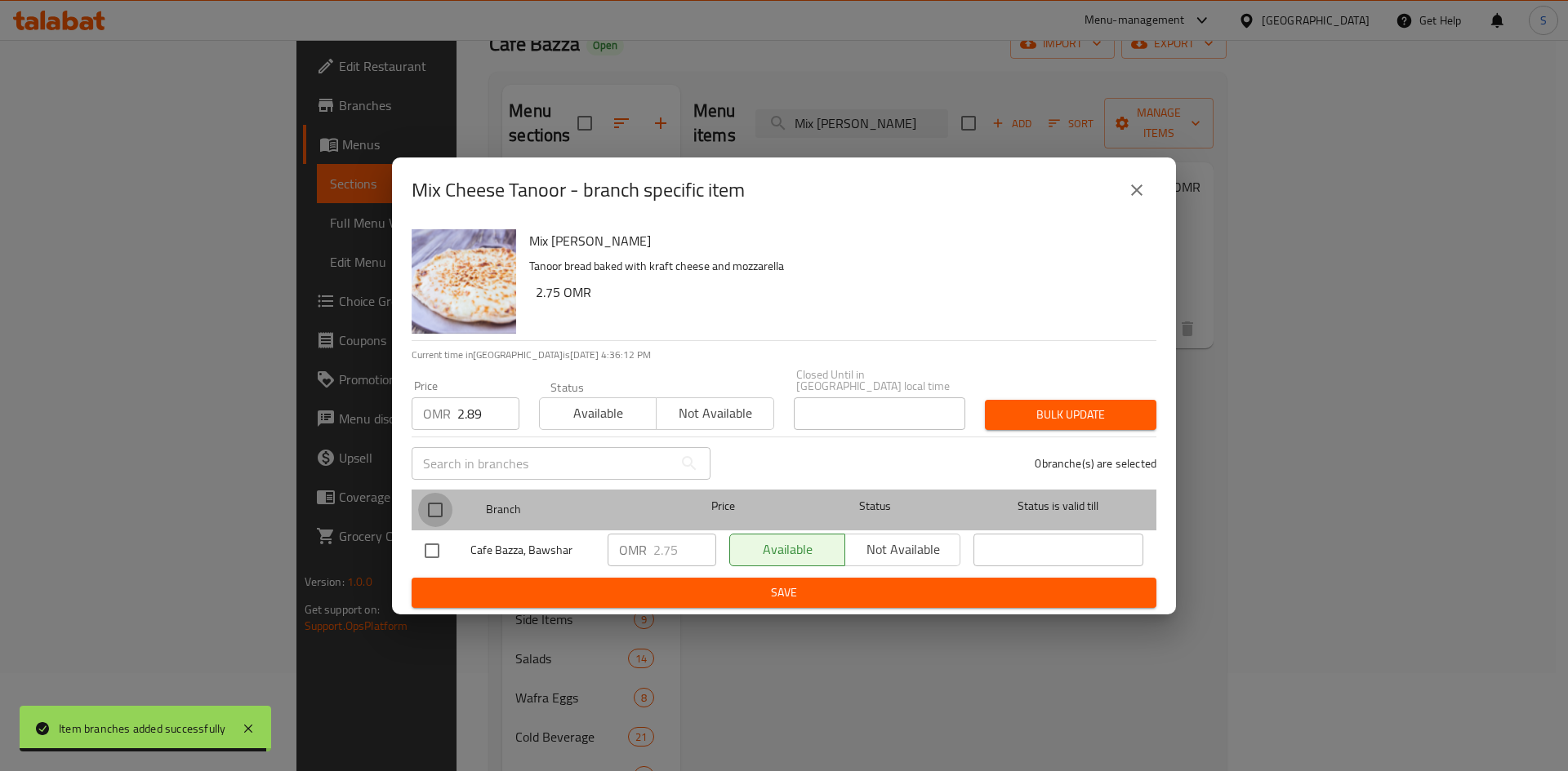
click at [433, 493] on input "checkbox" at bounding box center [435, 510] width 35 height 35
checkbox input "true"
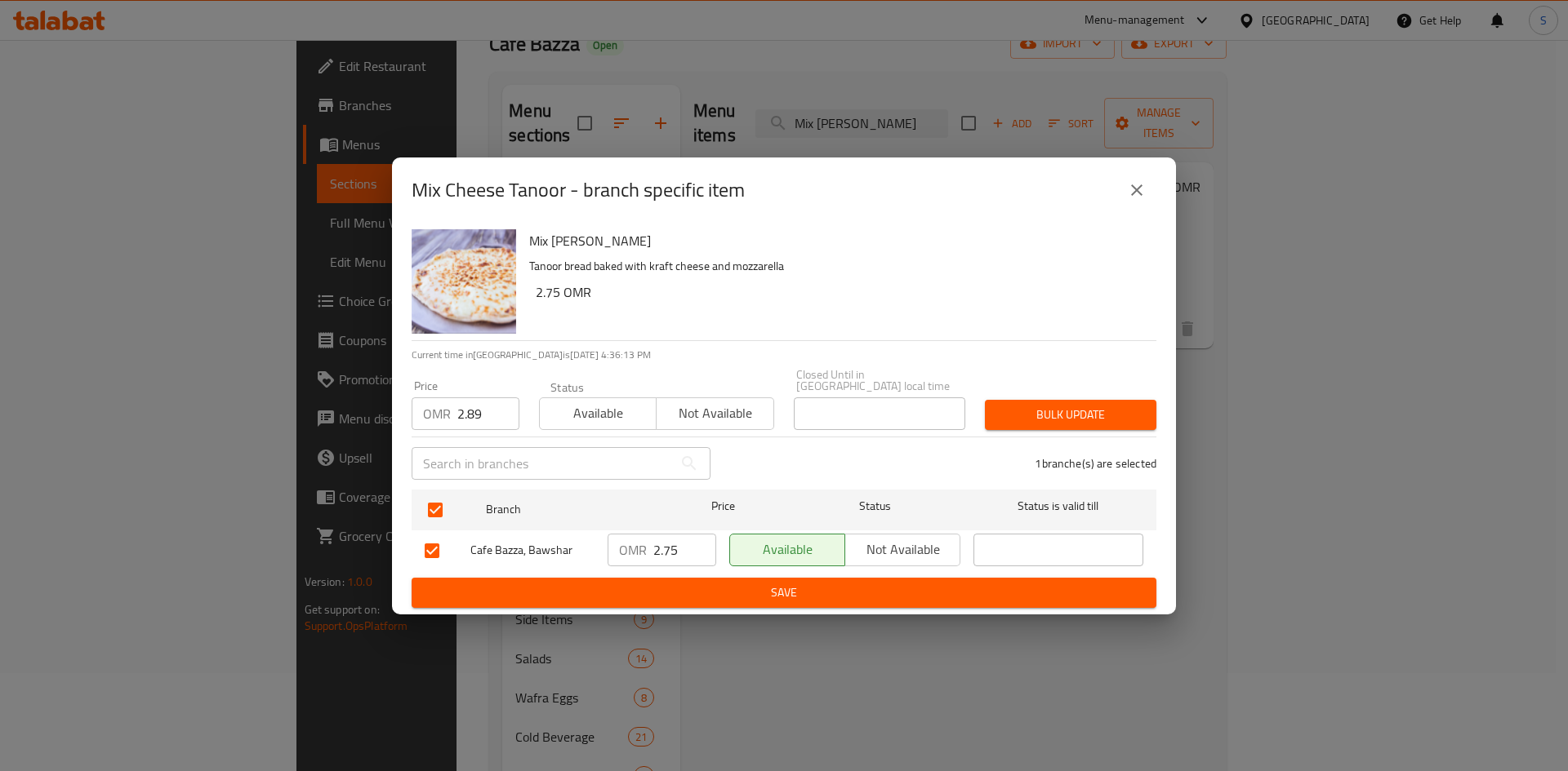
click at [1051, 405] on span "Bulk update" at bounding box center [1070, 415] width 145 height 20
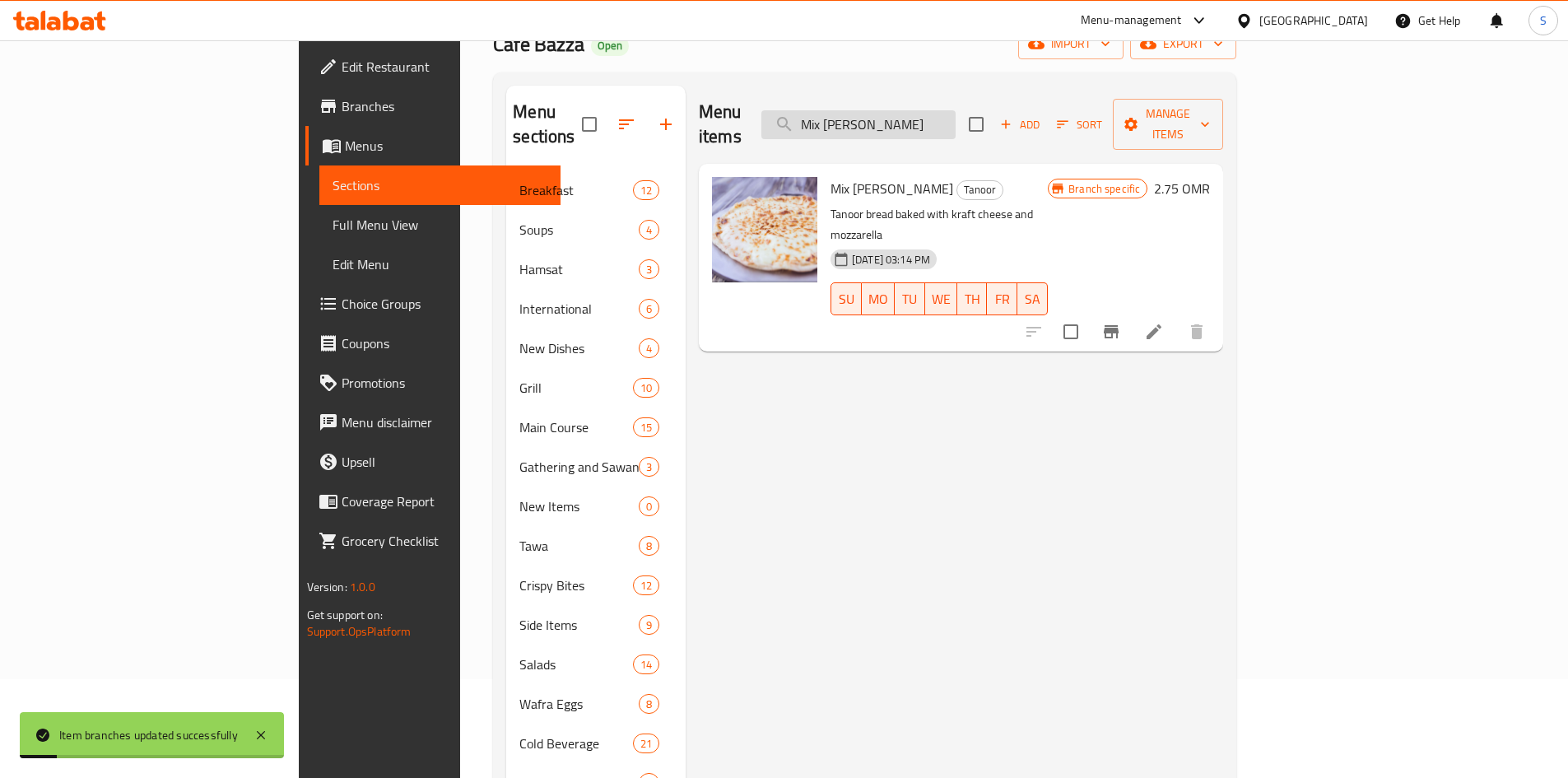
click at [956, 116] on input "Mix [PERSON_NAME]" at bounding box center [858, 124] width 194 height 28
paste input "[PERSON_NAME]"
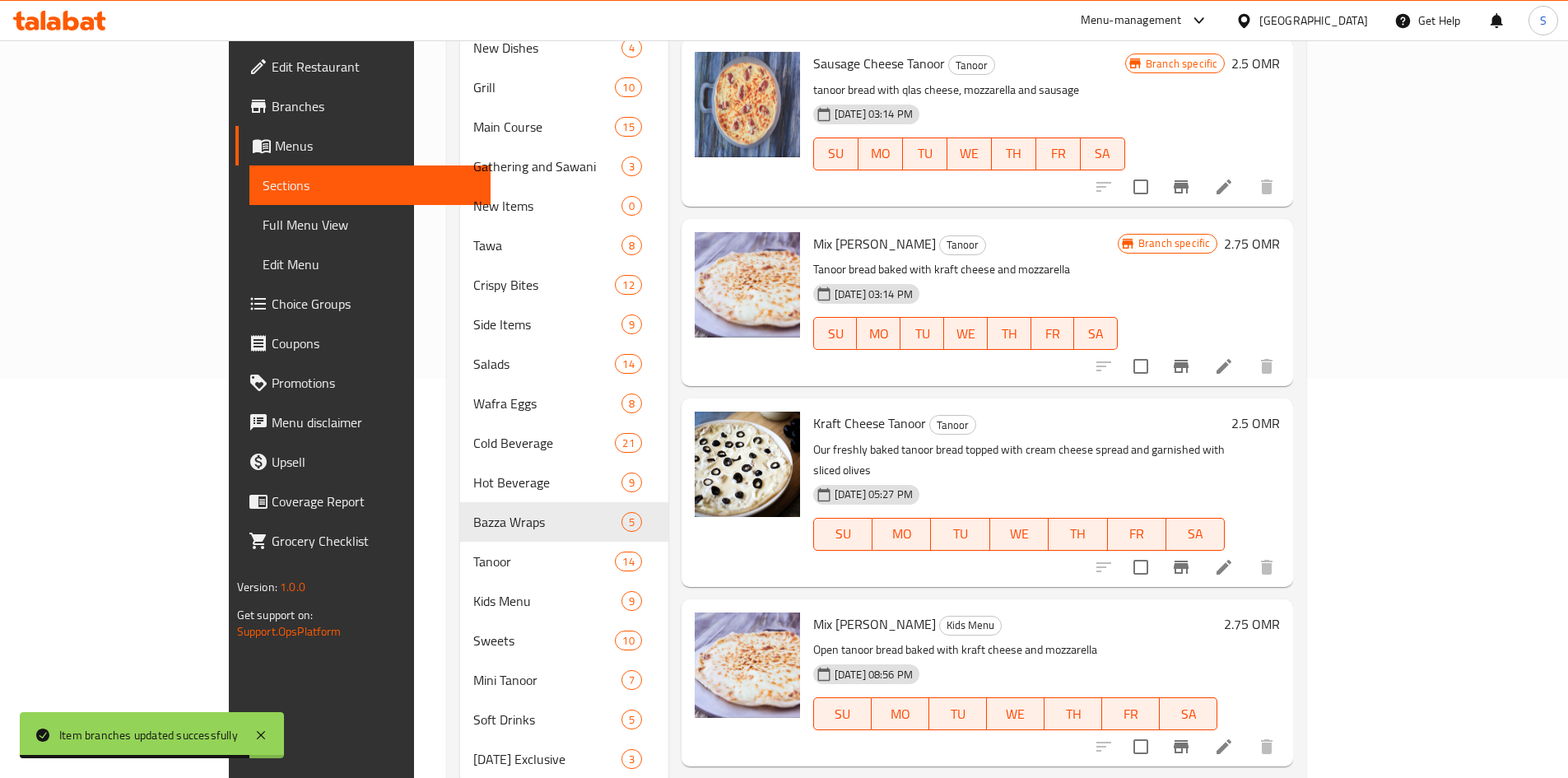
scroll to position [428, 0]
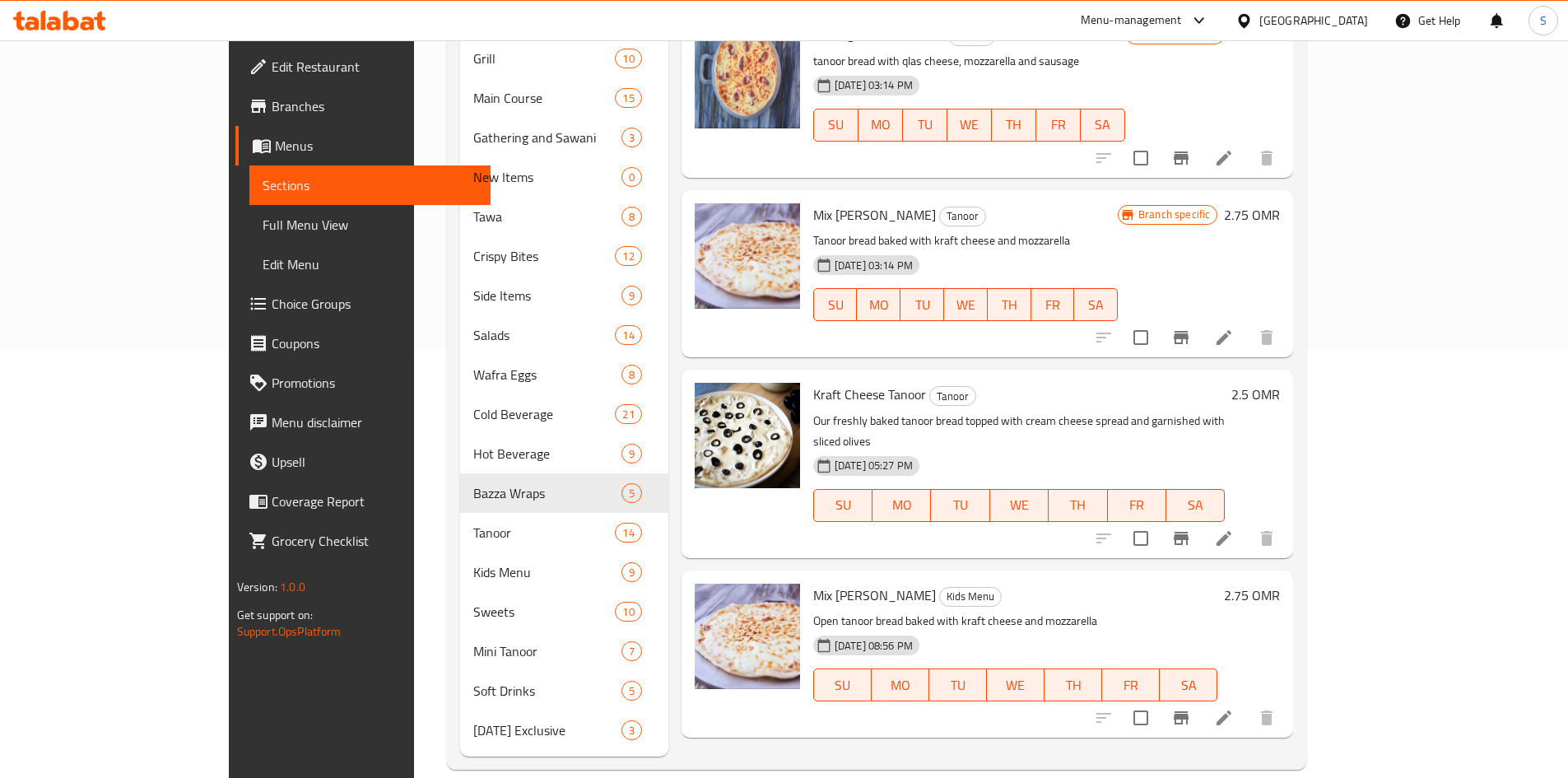
type input "[PERSON_NAME]"
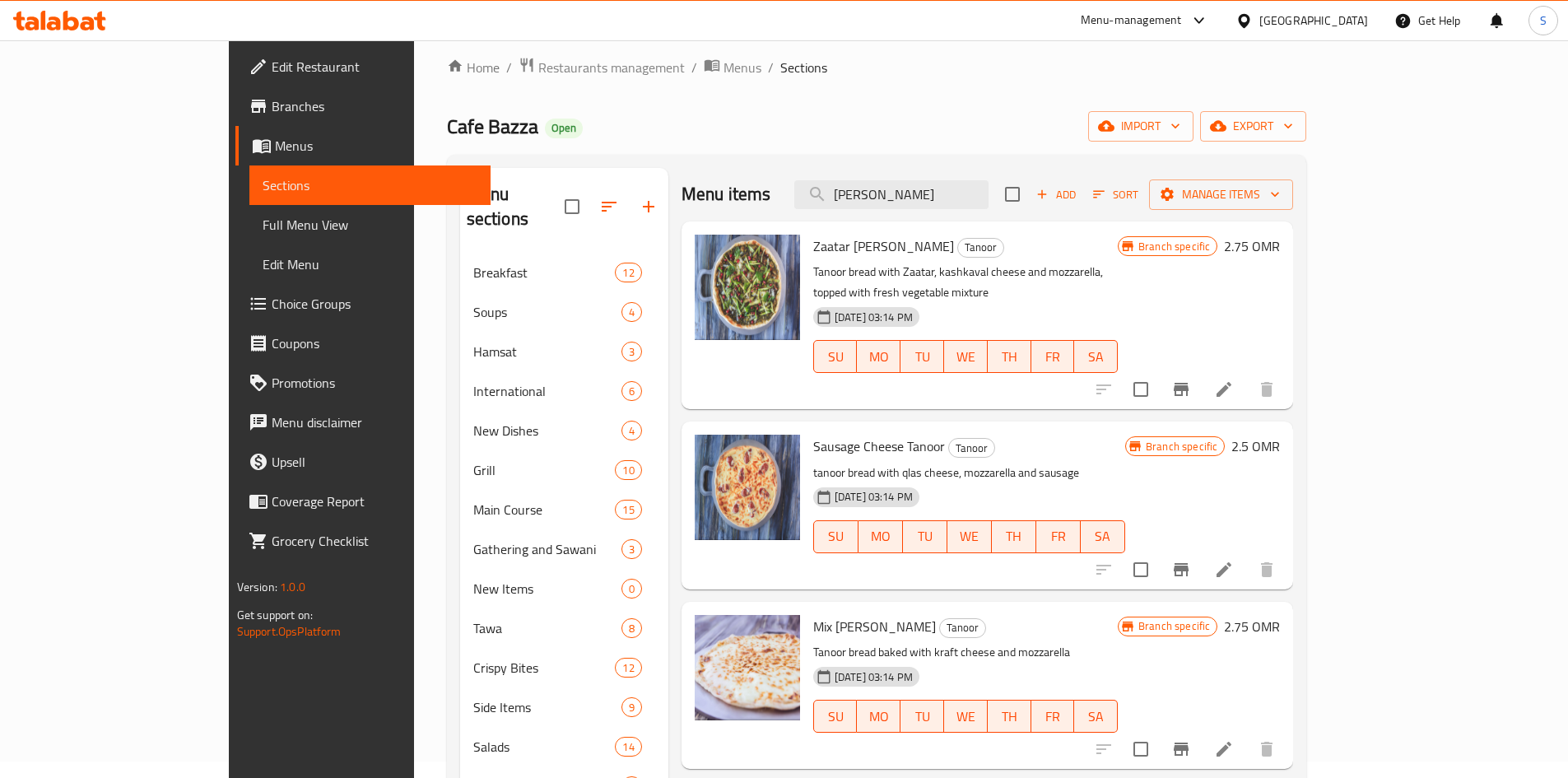
scroll to position [345, 0]
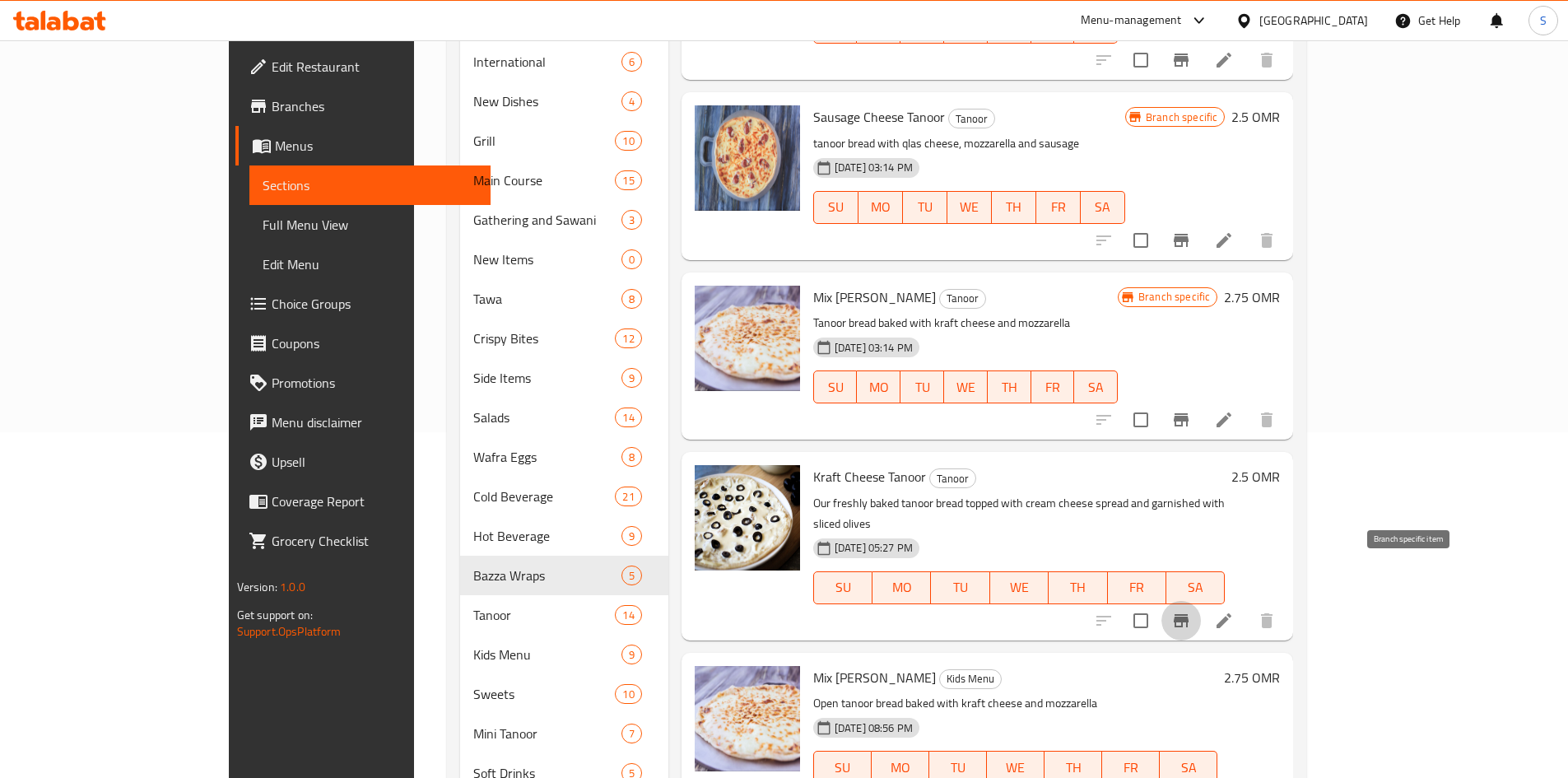
click at [1192, 611] on icon "Branch-specific-item" at bounding box center [1181, 621] width 20 height 20
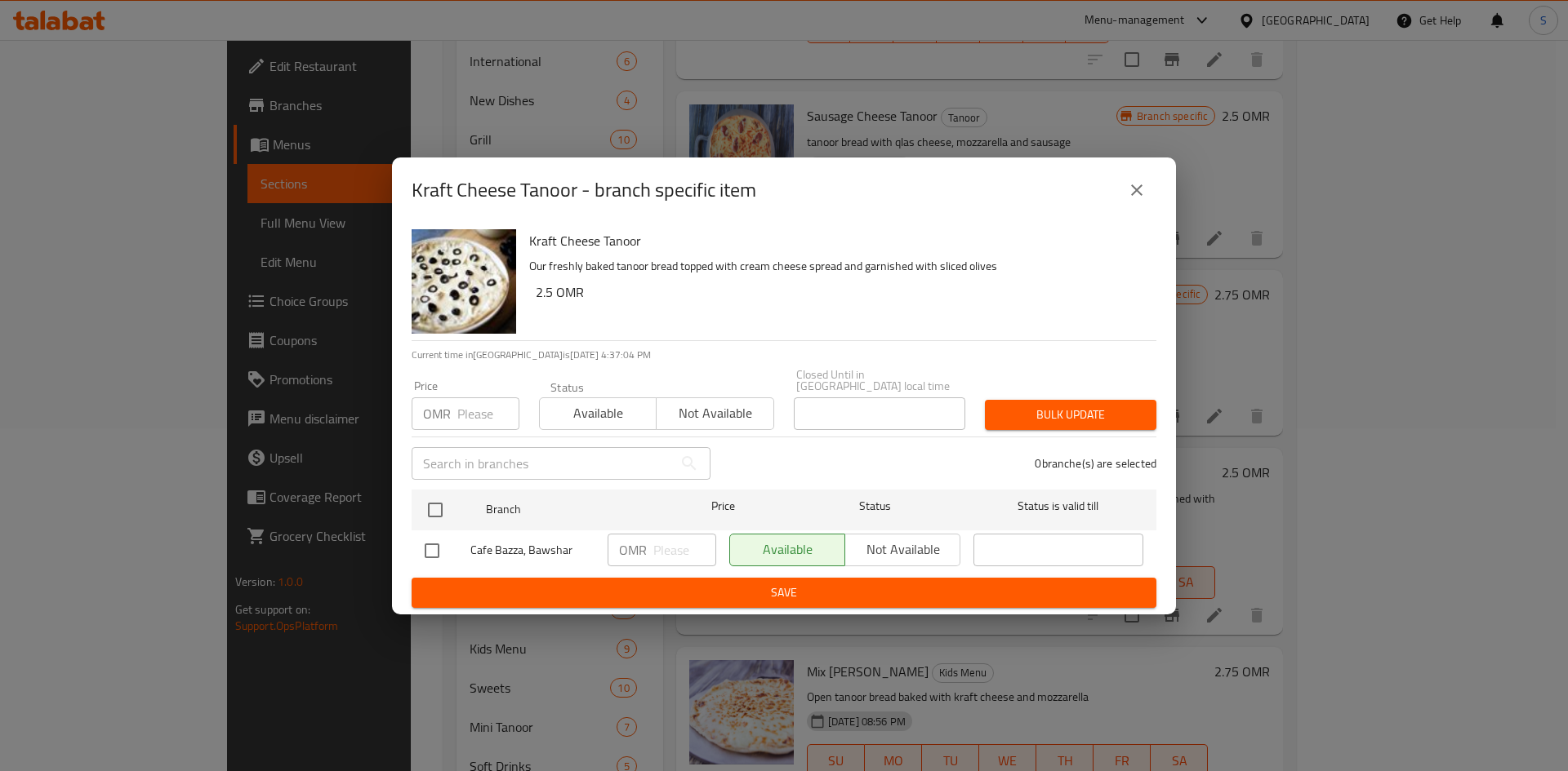
click at [472, 408] on input "number" at bounding box center [488, 414] width 62 height 33
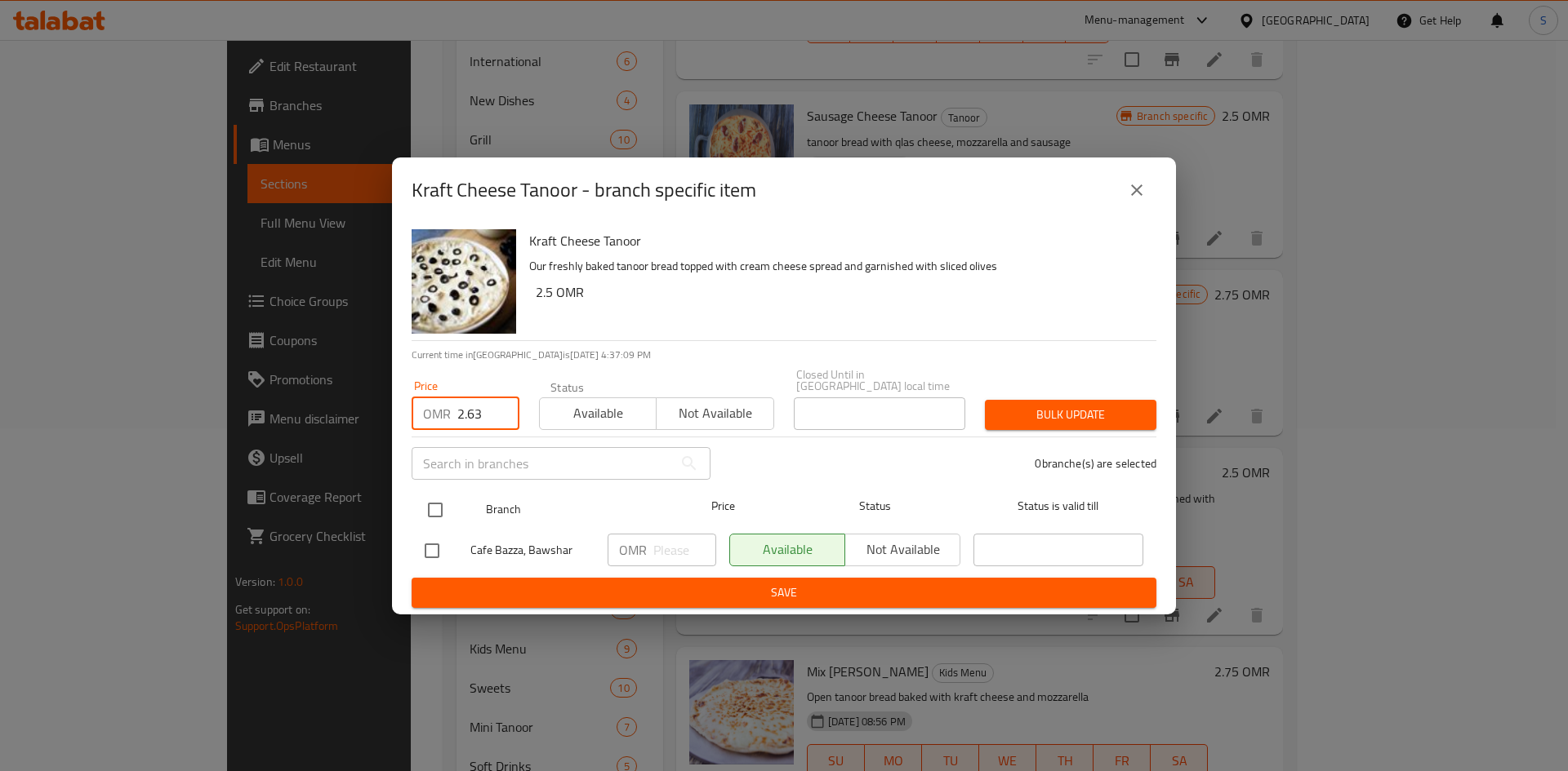
type input "2.63"
click at [435, 510] on input "checkbox" at bounding box center [435, 510] width 35 height 35
checkbox input "true"
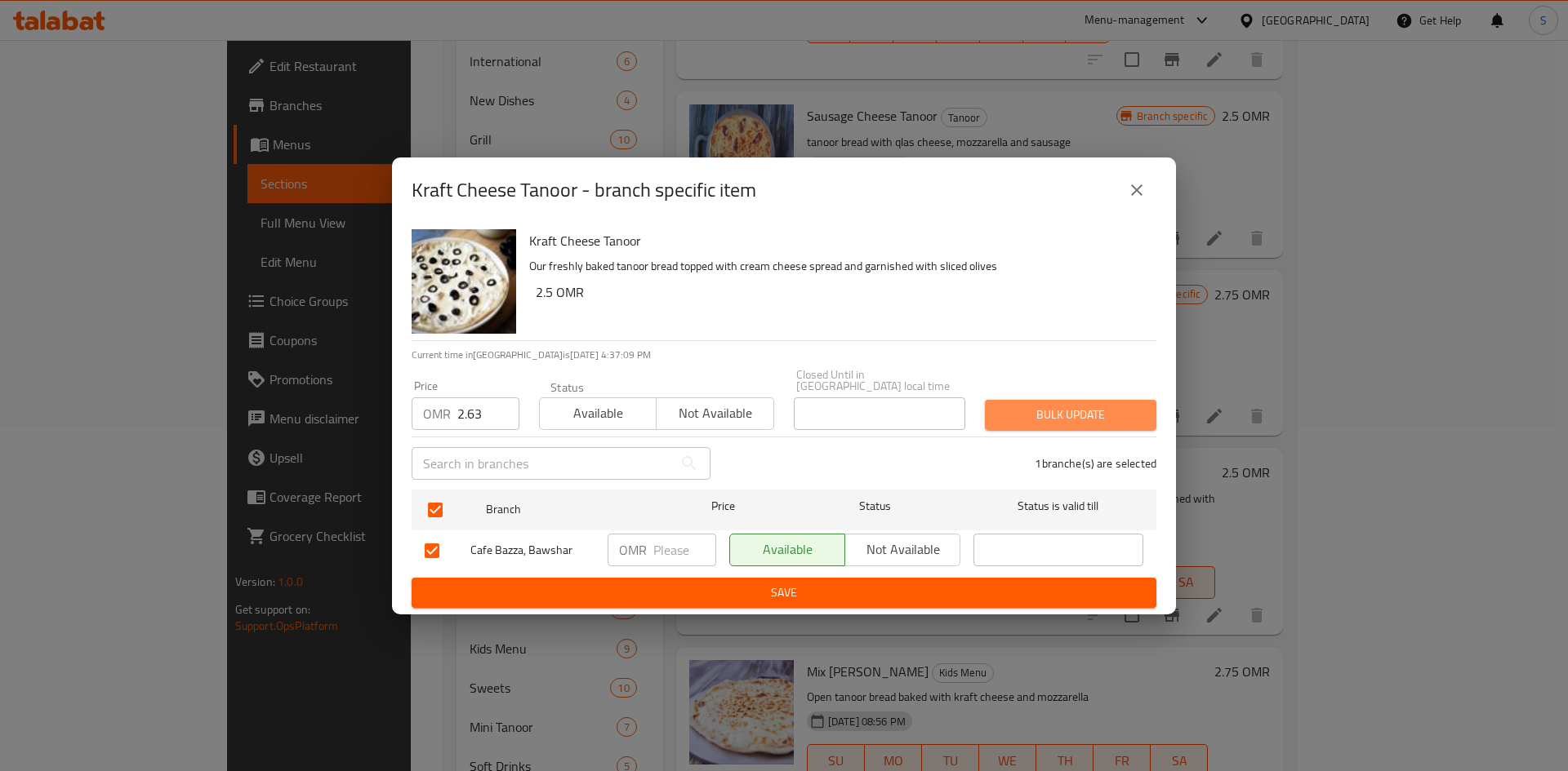
click at [1096, 419] on span "Bulk update" at bounding box center [1070, 415] width 145 height 20
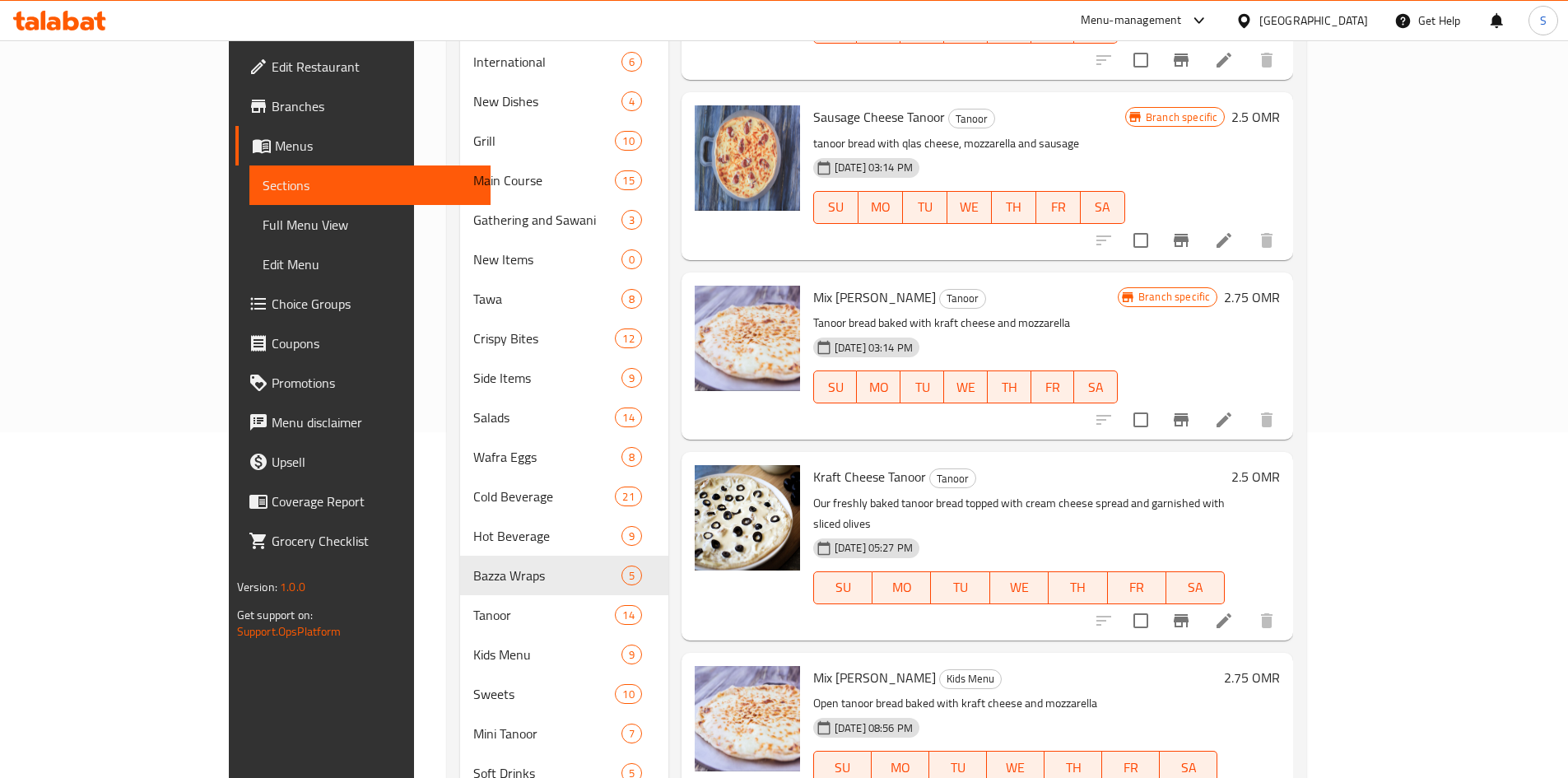
scroll to position [0, 0]
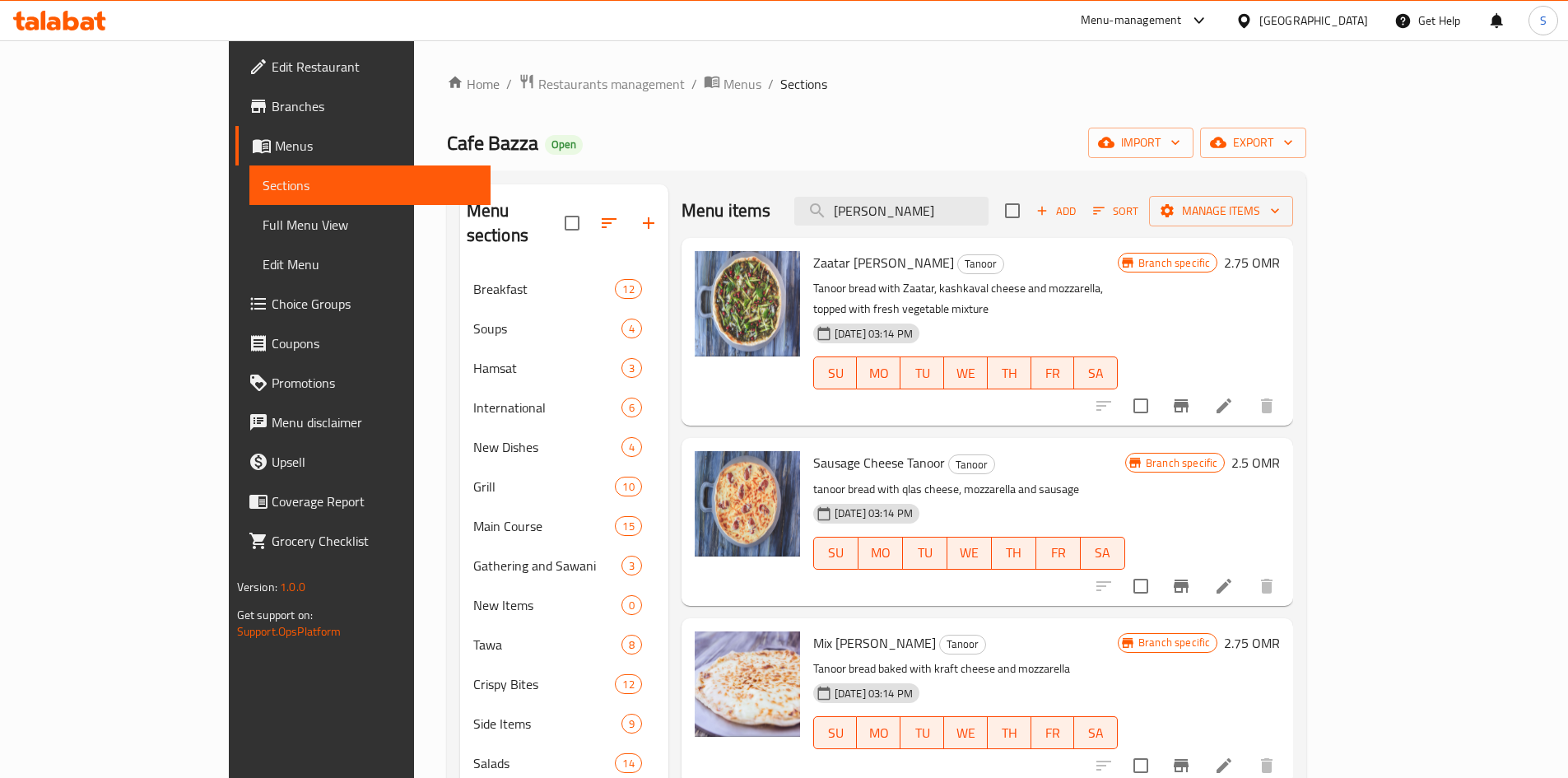
click at [1040, 229] on div "Menu items Cheese Tanoor Add Sort Manage items" at bounding box center [987, 211] width 612 height 53
click at [988, 204] on input "[PERSON_NAME]" at bounding box center [891, 211] width 194 height 28
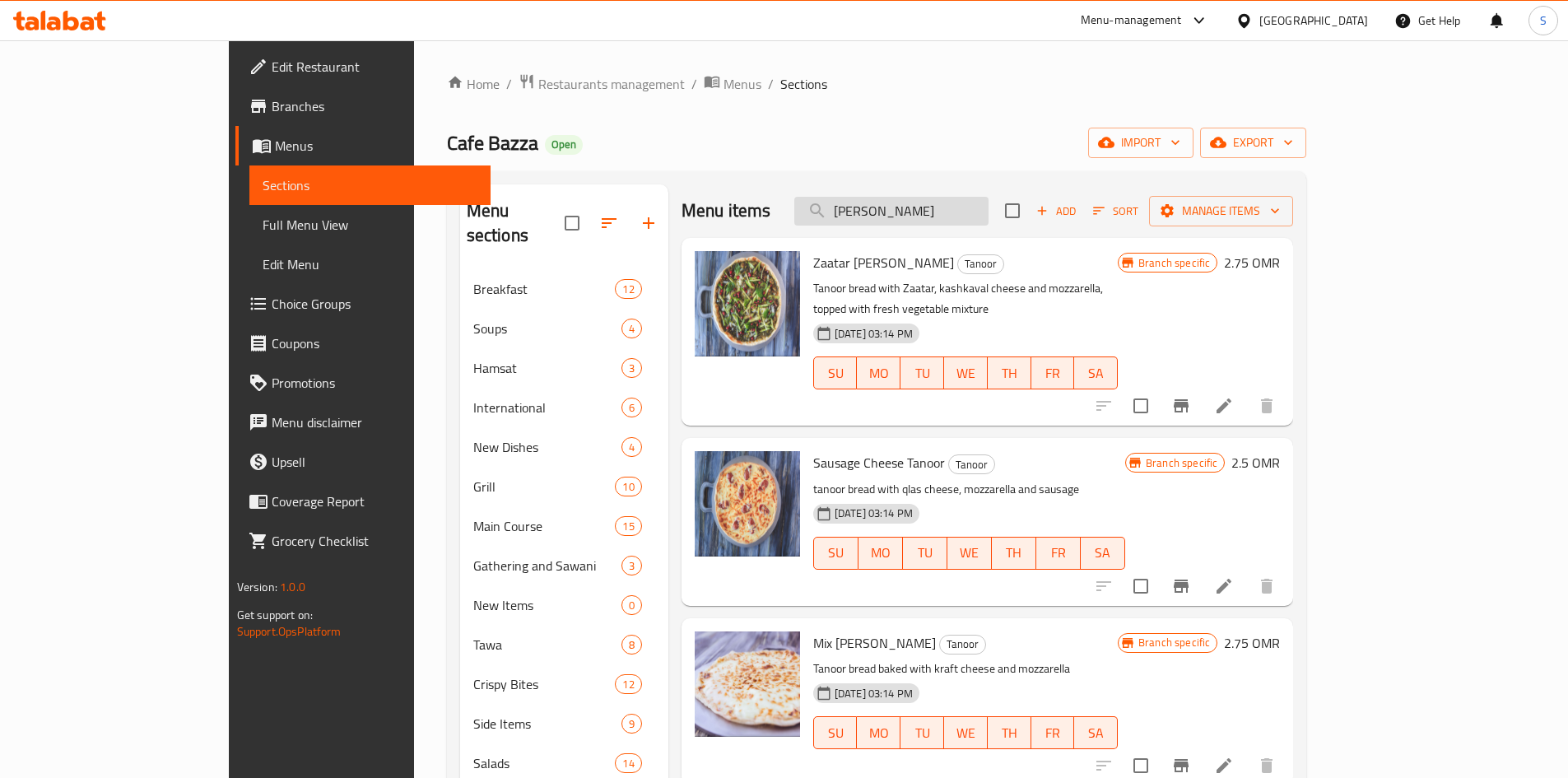
click at [988, 204] on input "[PERSON_NAME]" at bounding box center [891, 211] width 194 height 28
paste input "Grilled Halloumi"
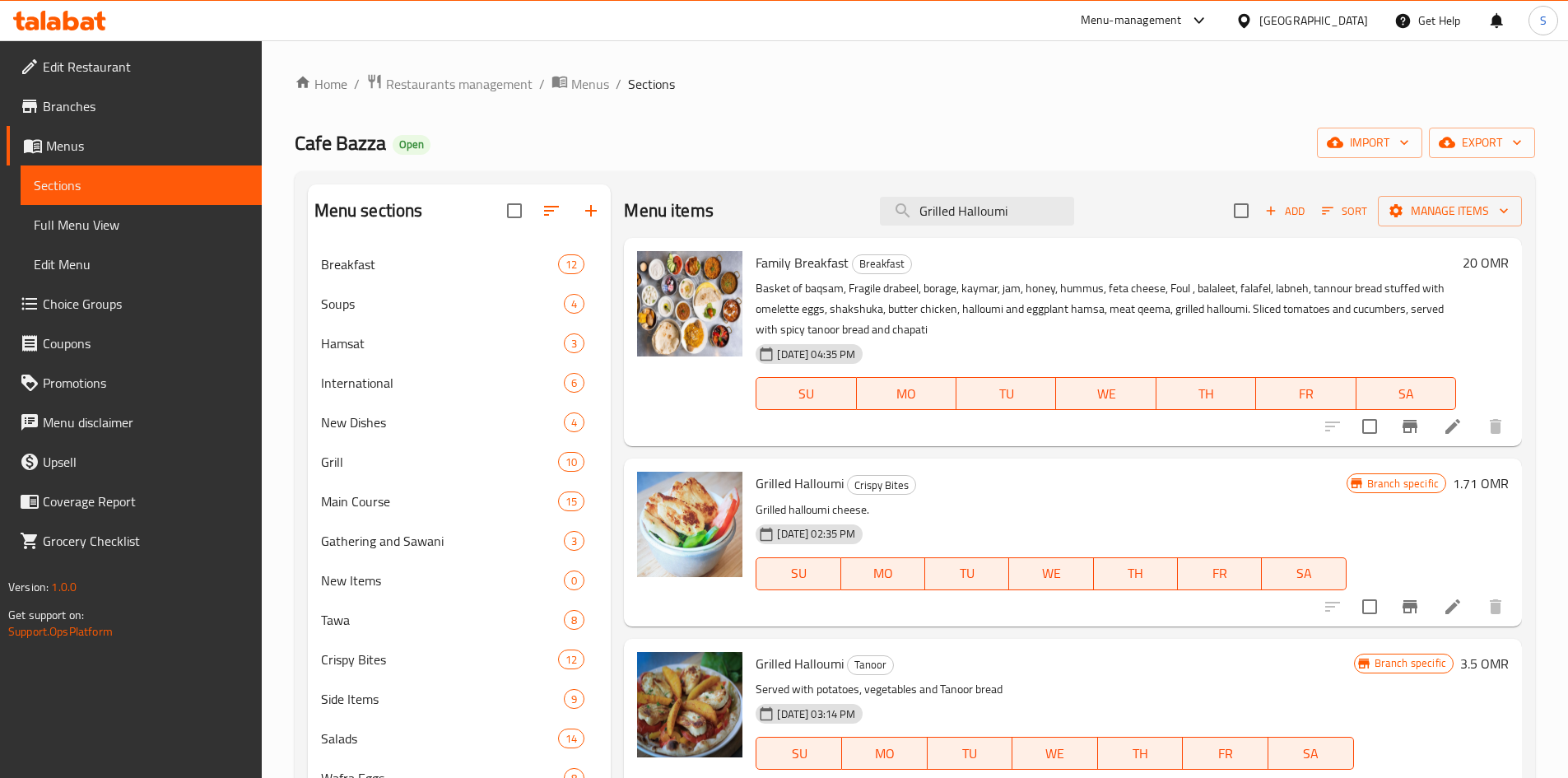
scroll to position [82, 0]
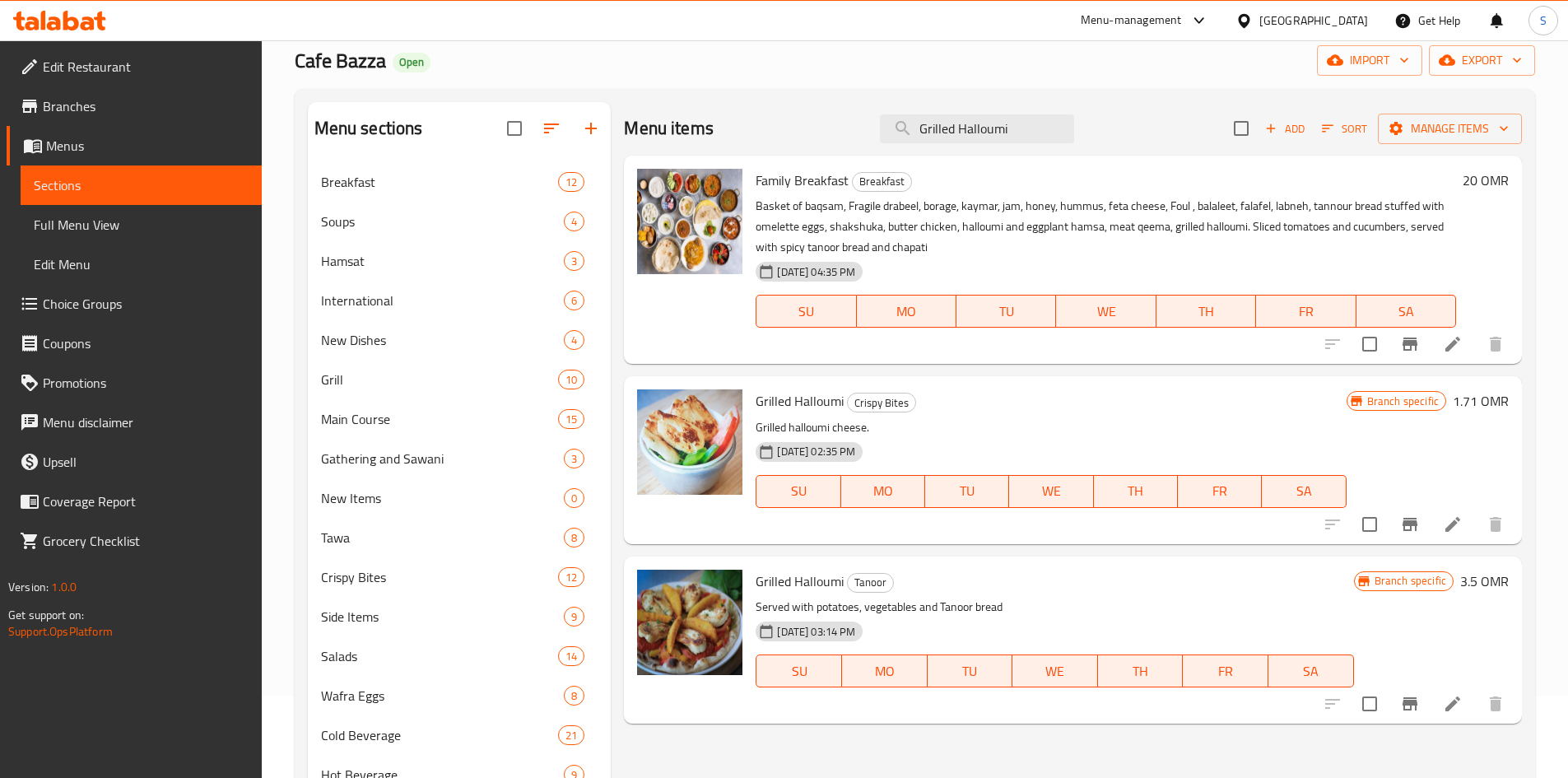
type input "Grilled Halloumi"
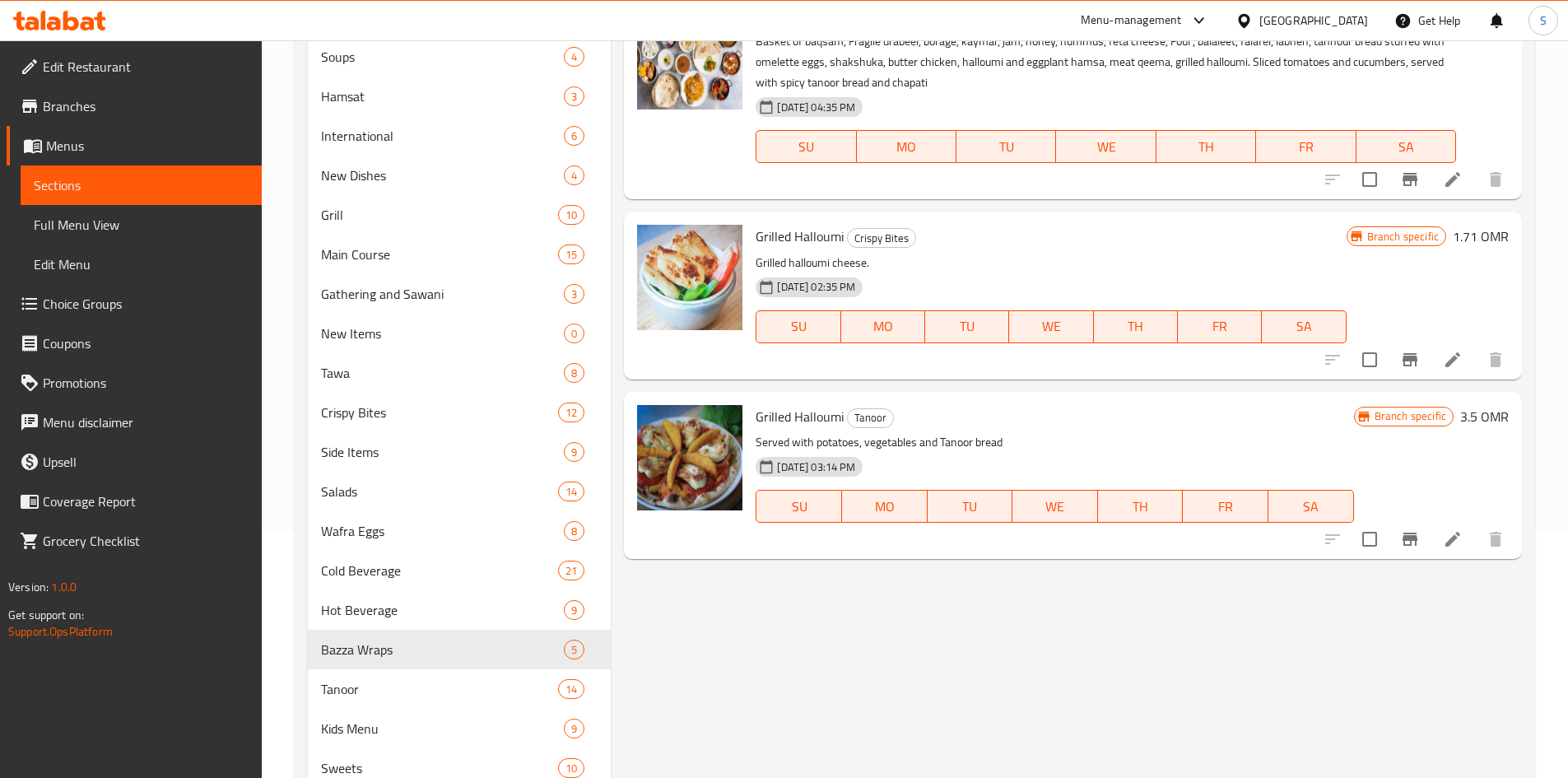
click at [1420, 542] on button "Branch-specific-item" at bounding box center [1410, 539] width 39 height 39
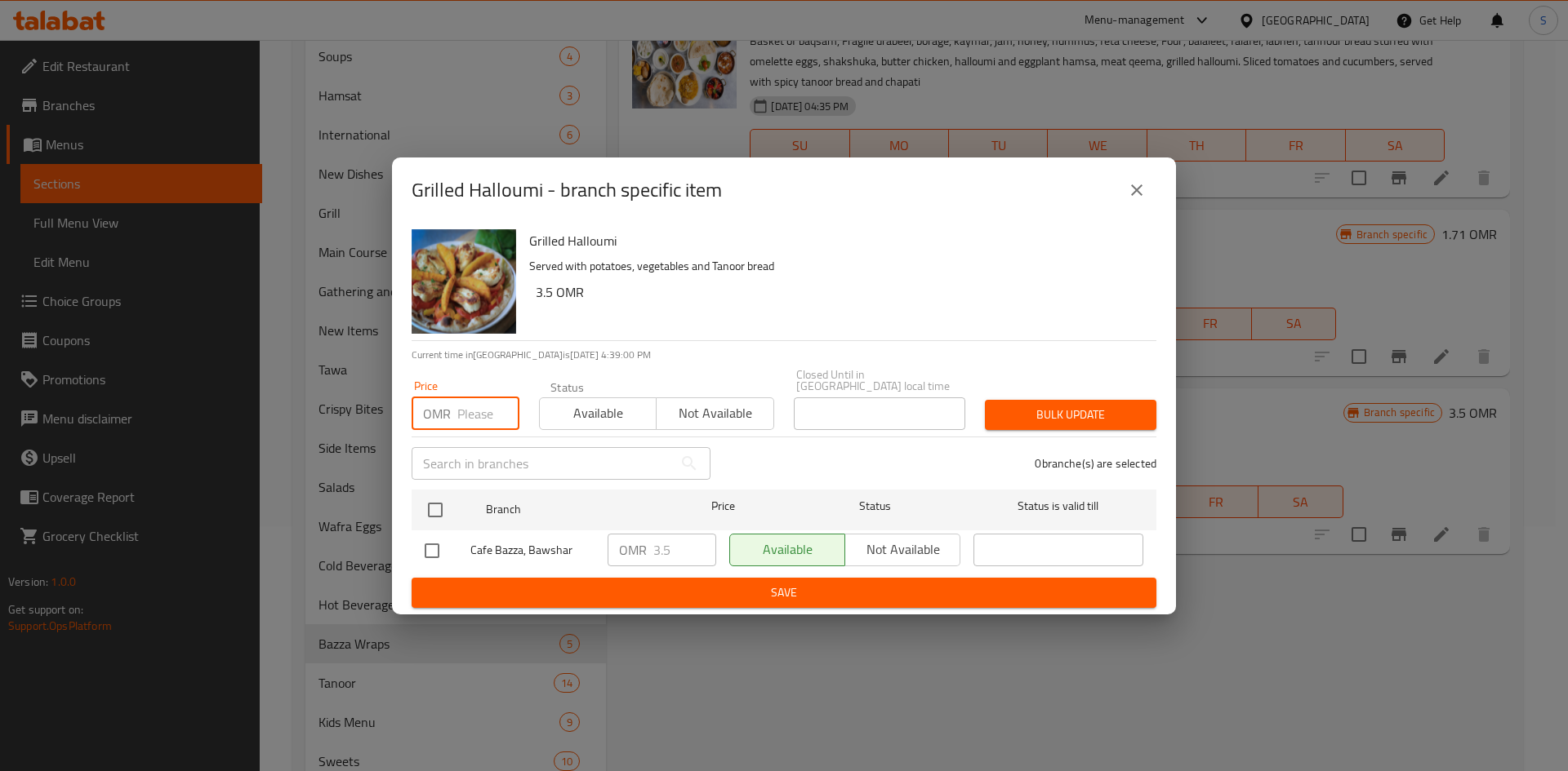
click at [468, 400] on input "number" at bounding box center [488, 414] width 62 height 33
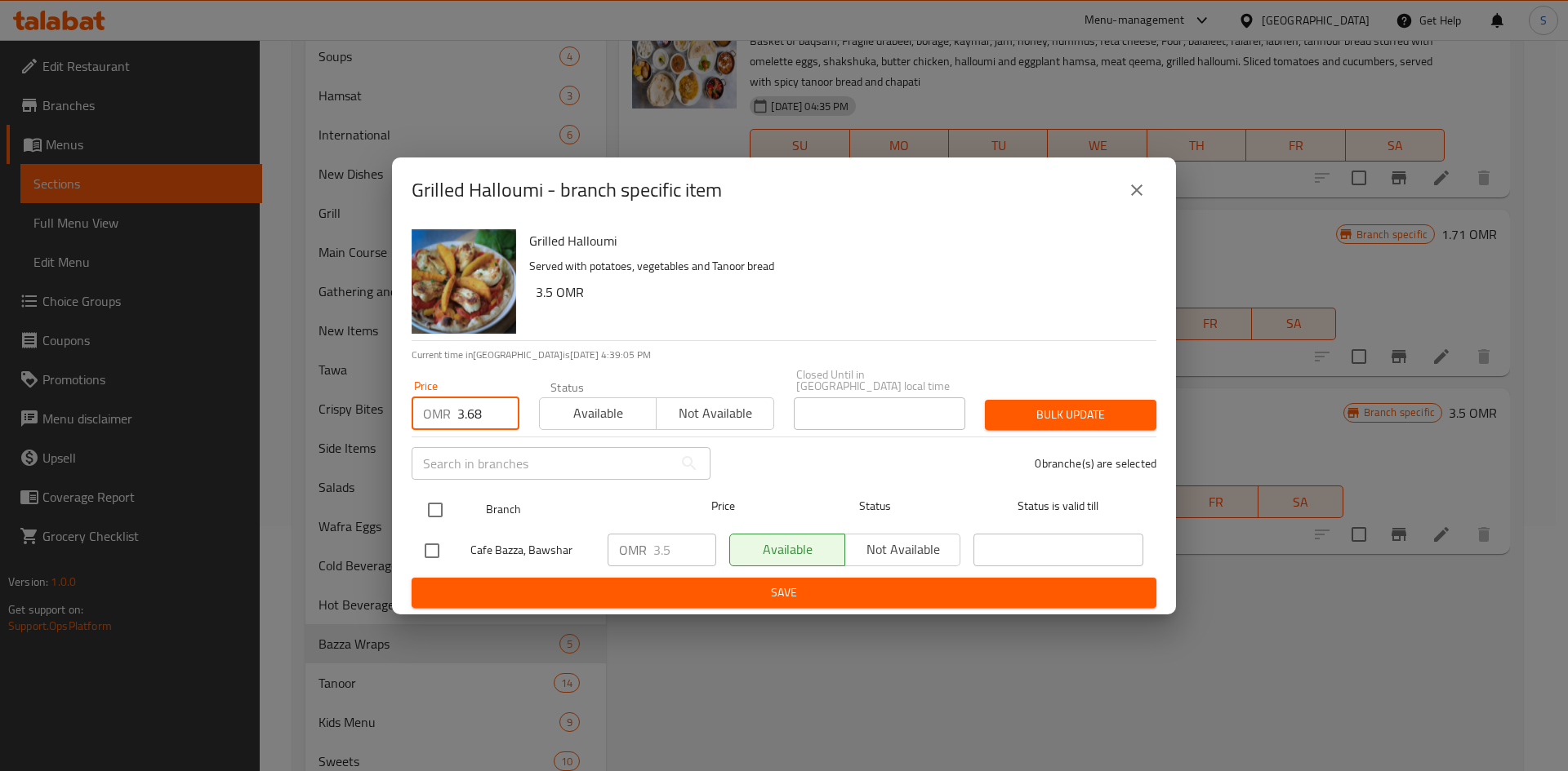
type input "3.68"
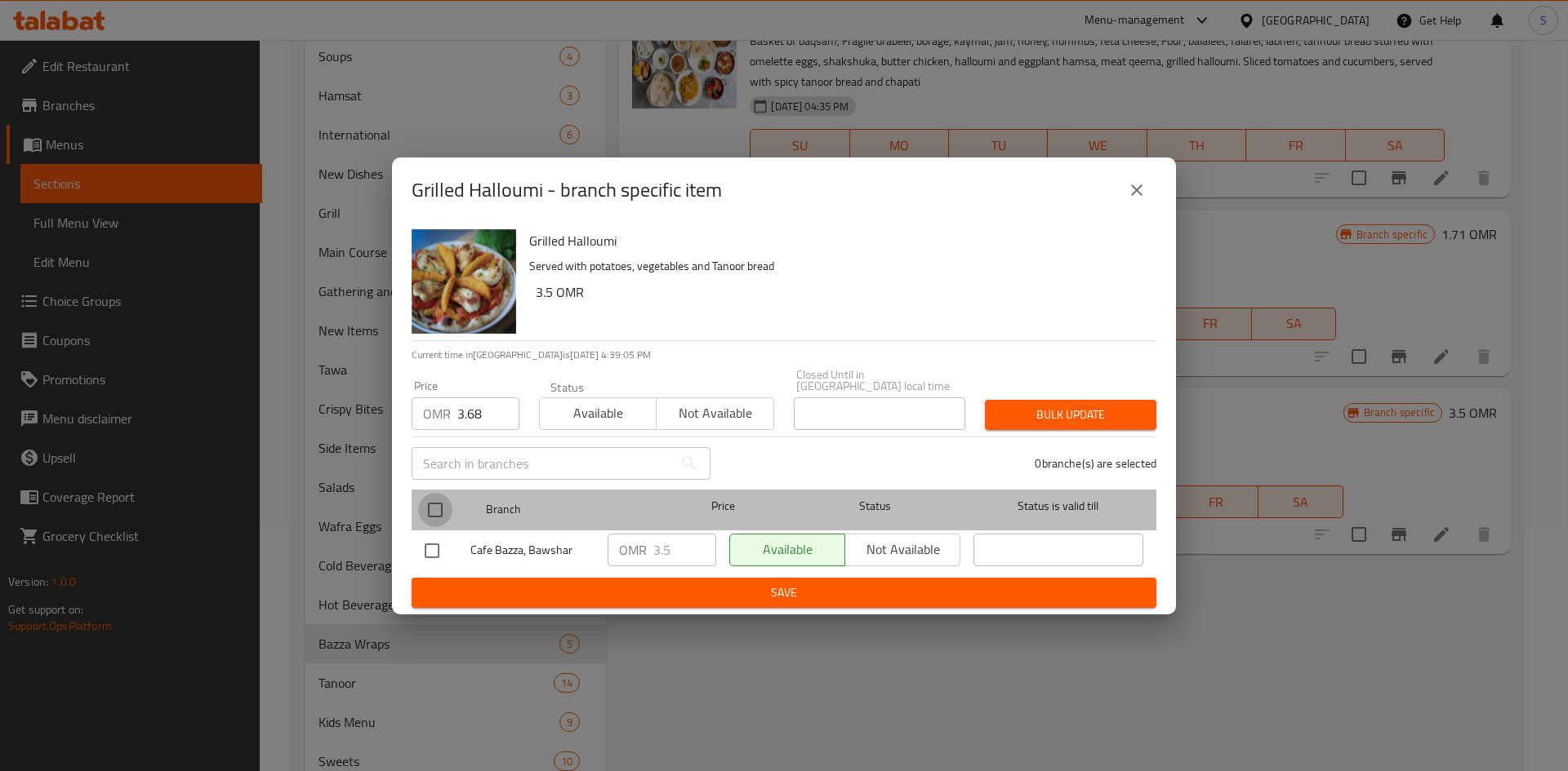
click at [434, 504] on input "checkbox" at bounding box center [435, 510] width 35 height 35
checkbox input "true"
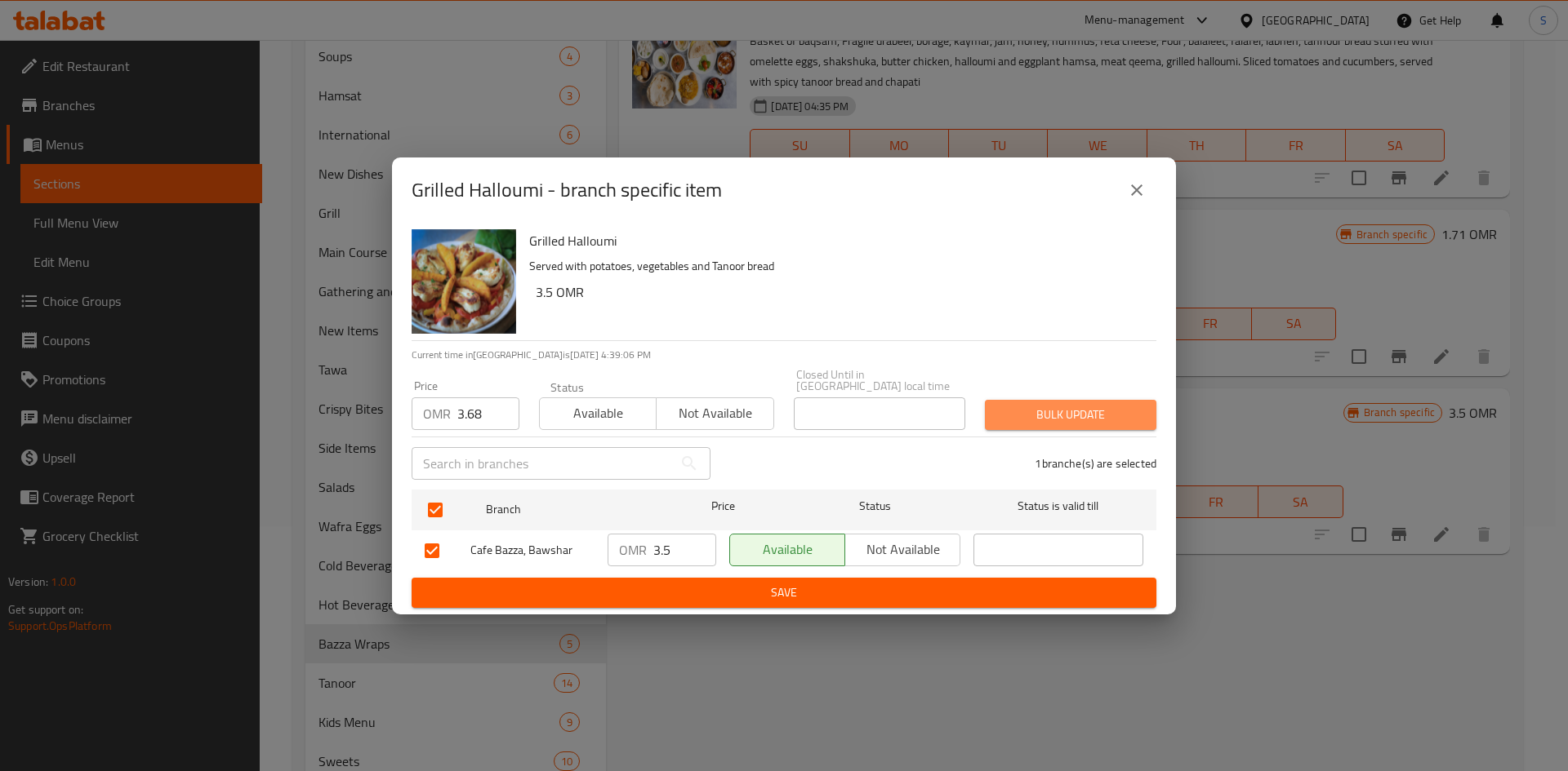
click at [1103, 413] on span "Bulk update" at bounding box center [1070, 415] width 145 height 20
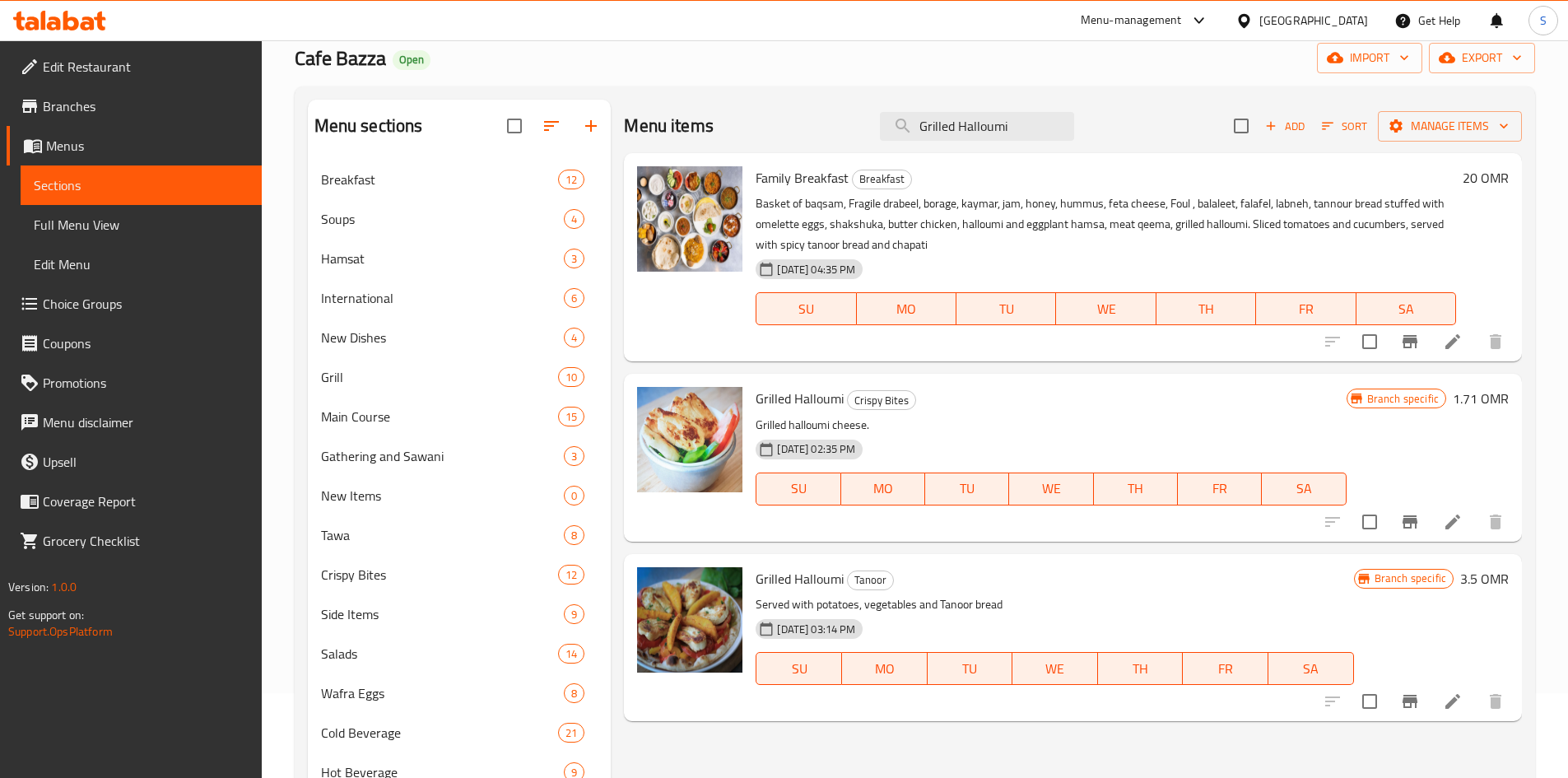
scroll to position [0, 0]
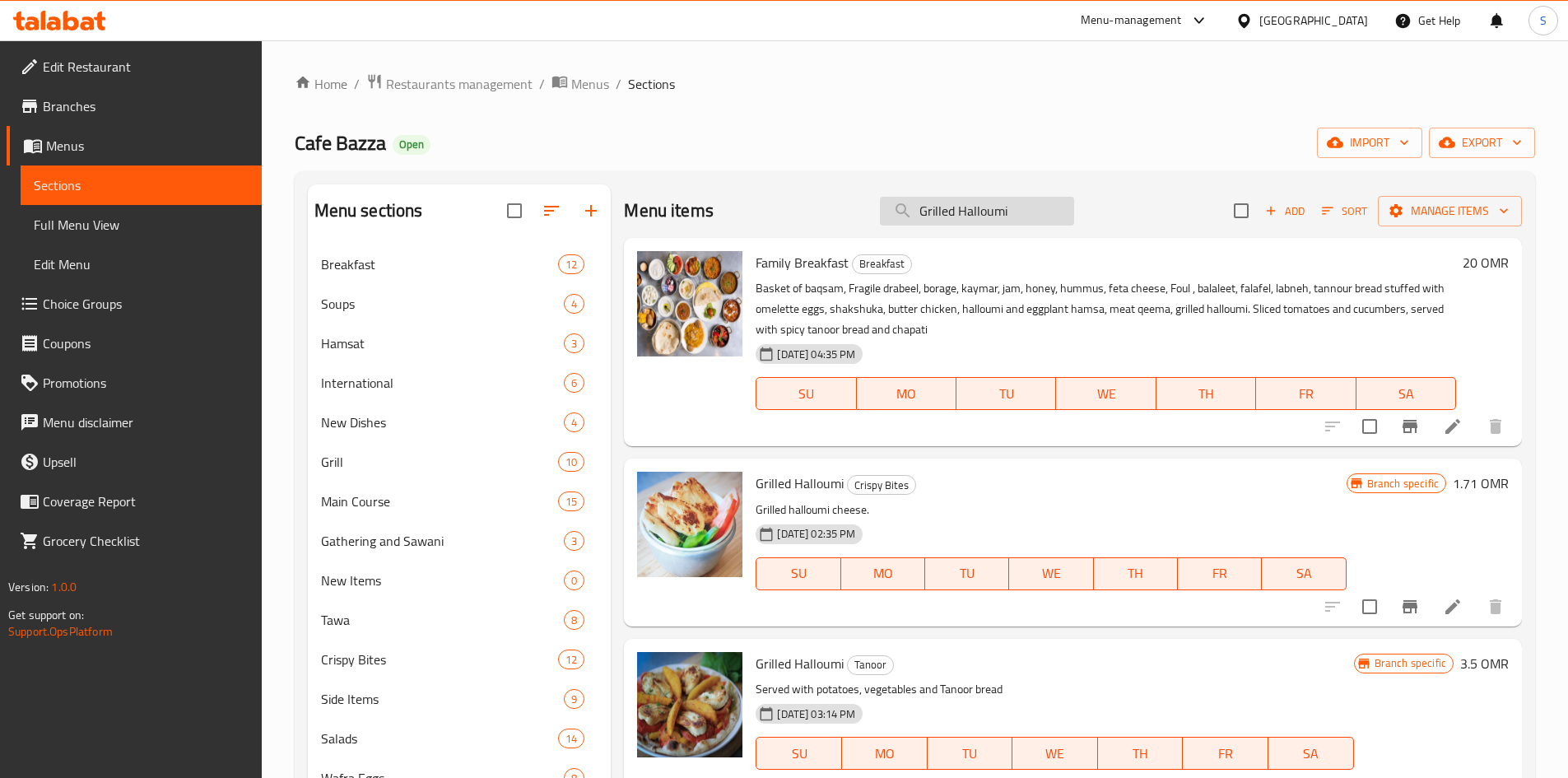
click at [1029, 213] on input "Grilled Halloumi" at bounding box center [977, 211] width 194 height 28
paste input "Tanoor Burger"
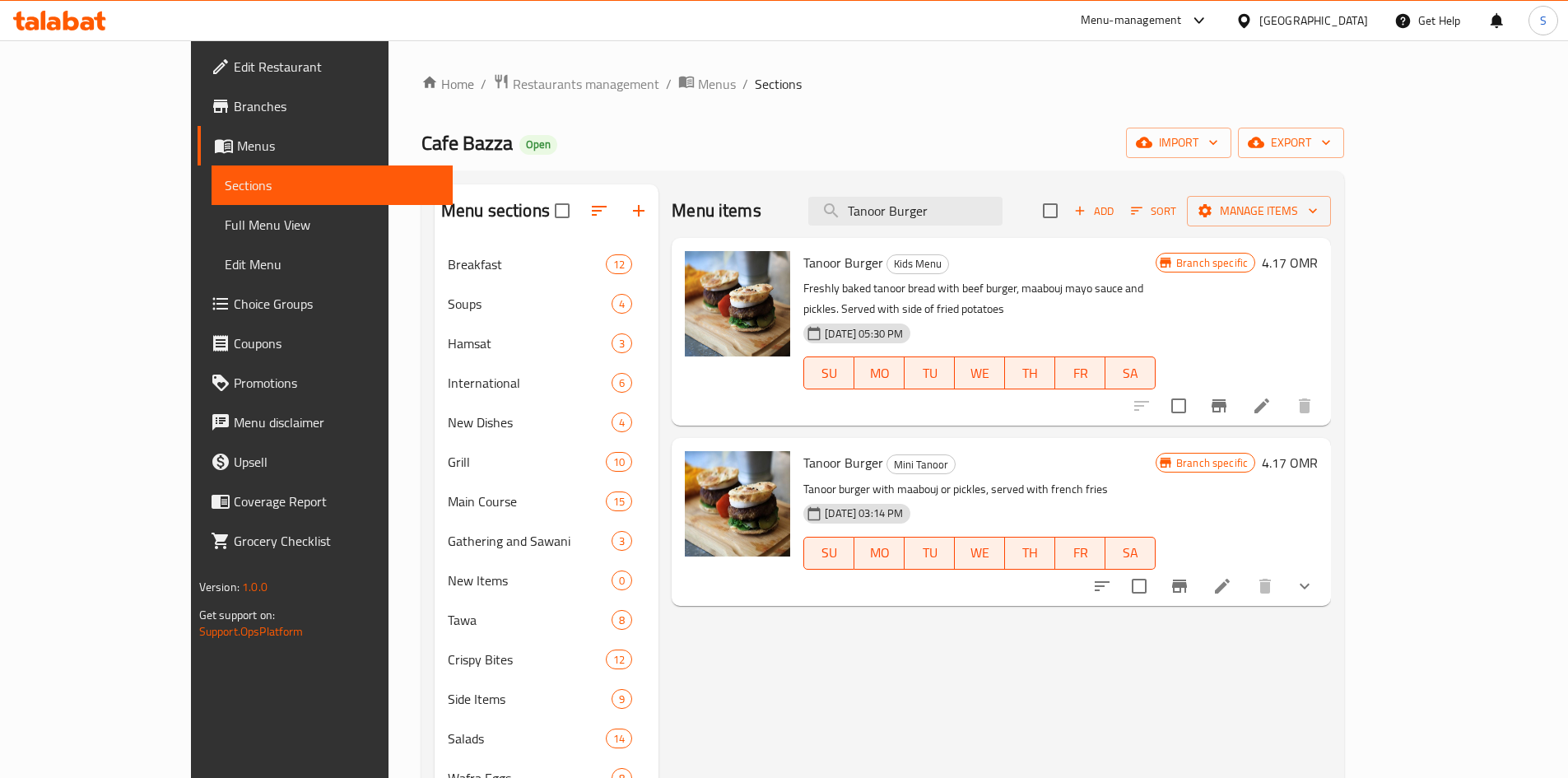
type input "Tanoor Burger"
click at [1314, 576] on icon "show more" at bounding box center [1305, 586] width 20 height 20
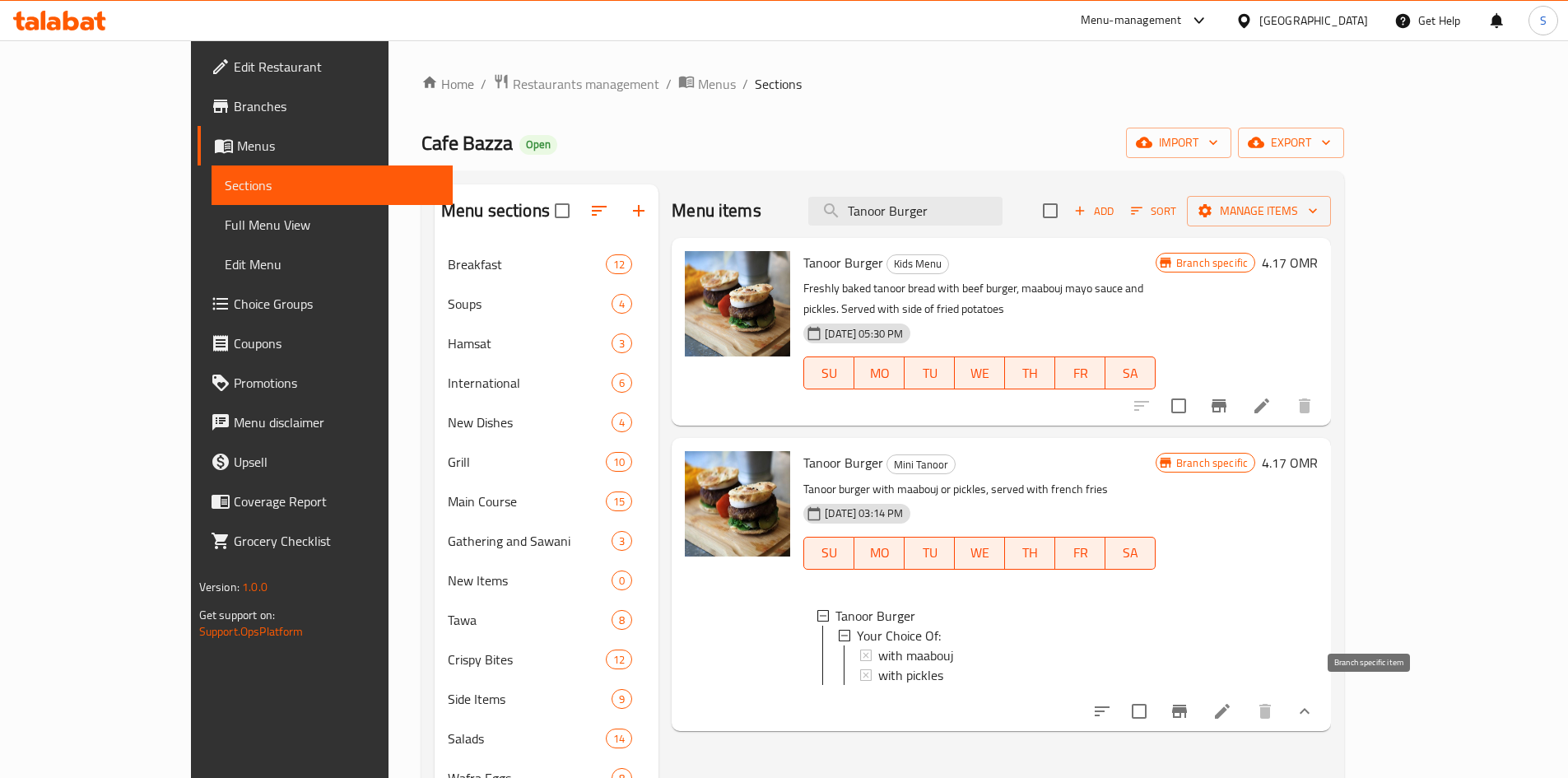
click at [1190, 702] on icon "Branch-specific-item" at bounding box center [1180, 712] width 20 height 20
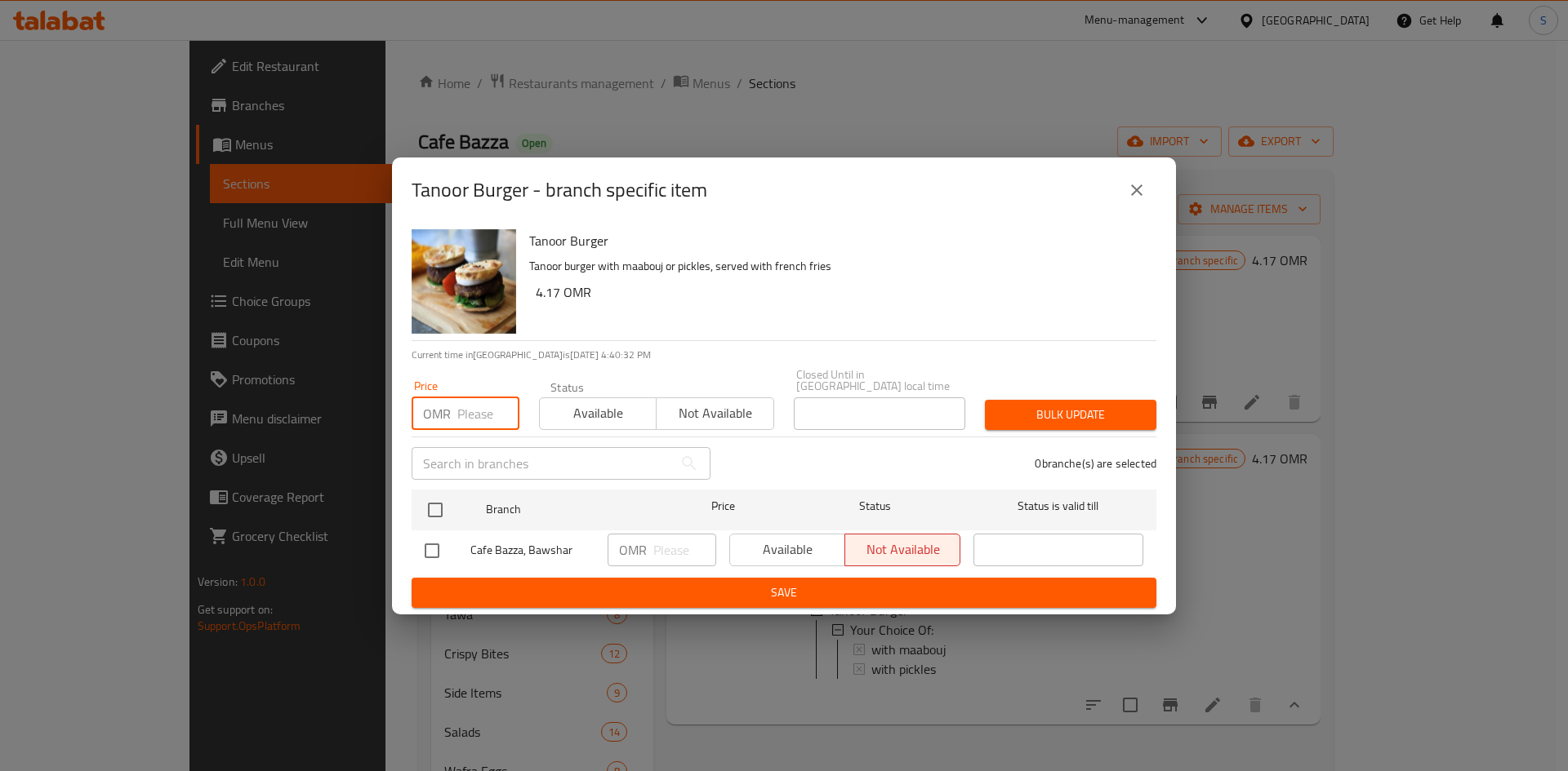
click at [487, 417] on input "number" at bounding box center [488, 414] width 62 height 33
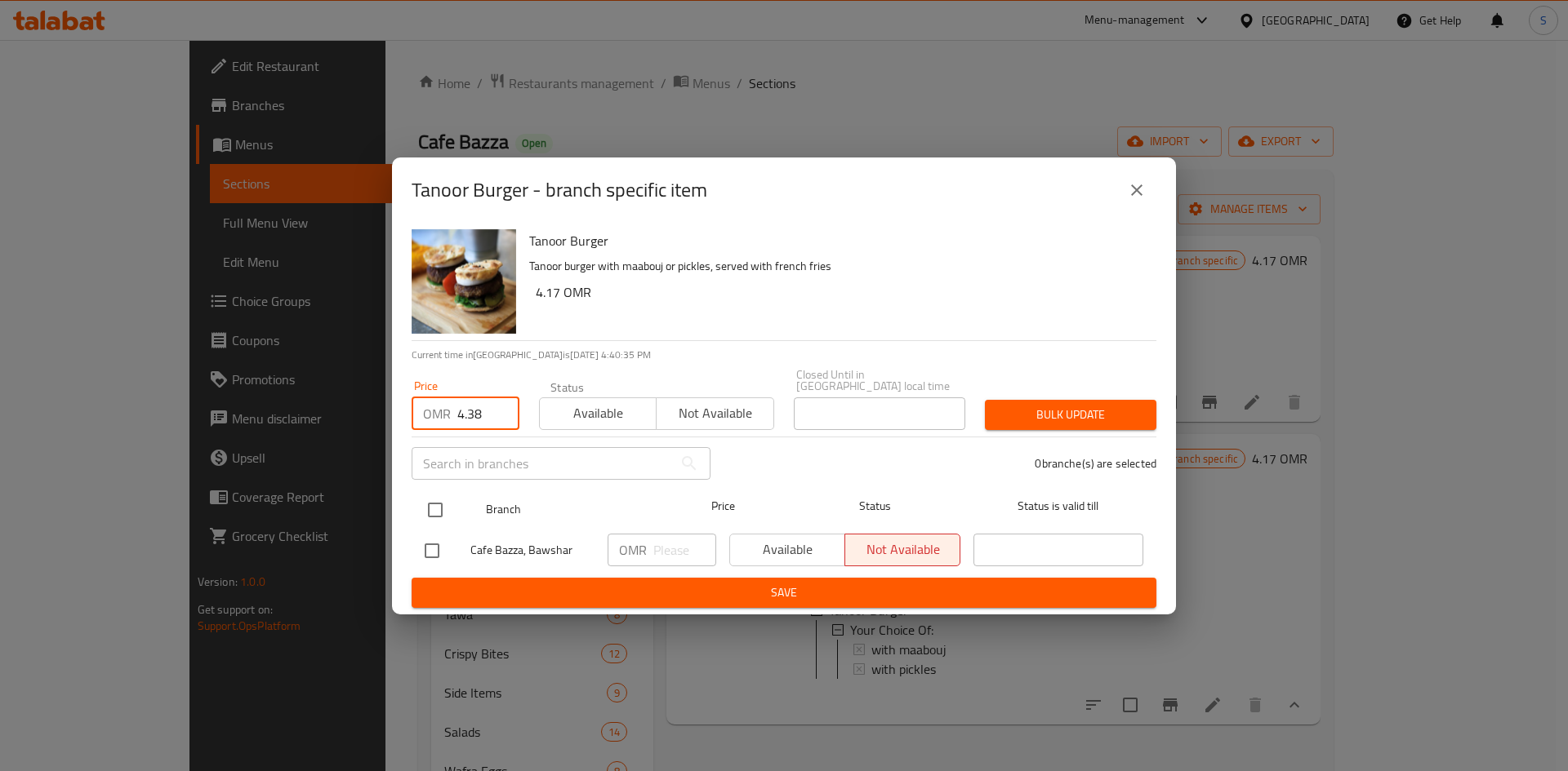
type input "4.38"
click at [441, 502] on input "checkbox" at bounding box center [435, 510] width 35 height 35
checkbox input "true"
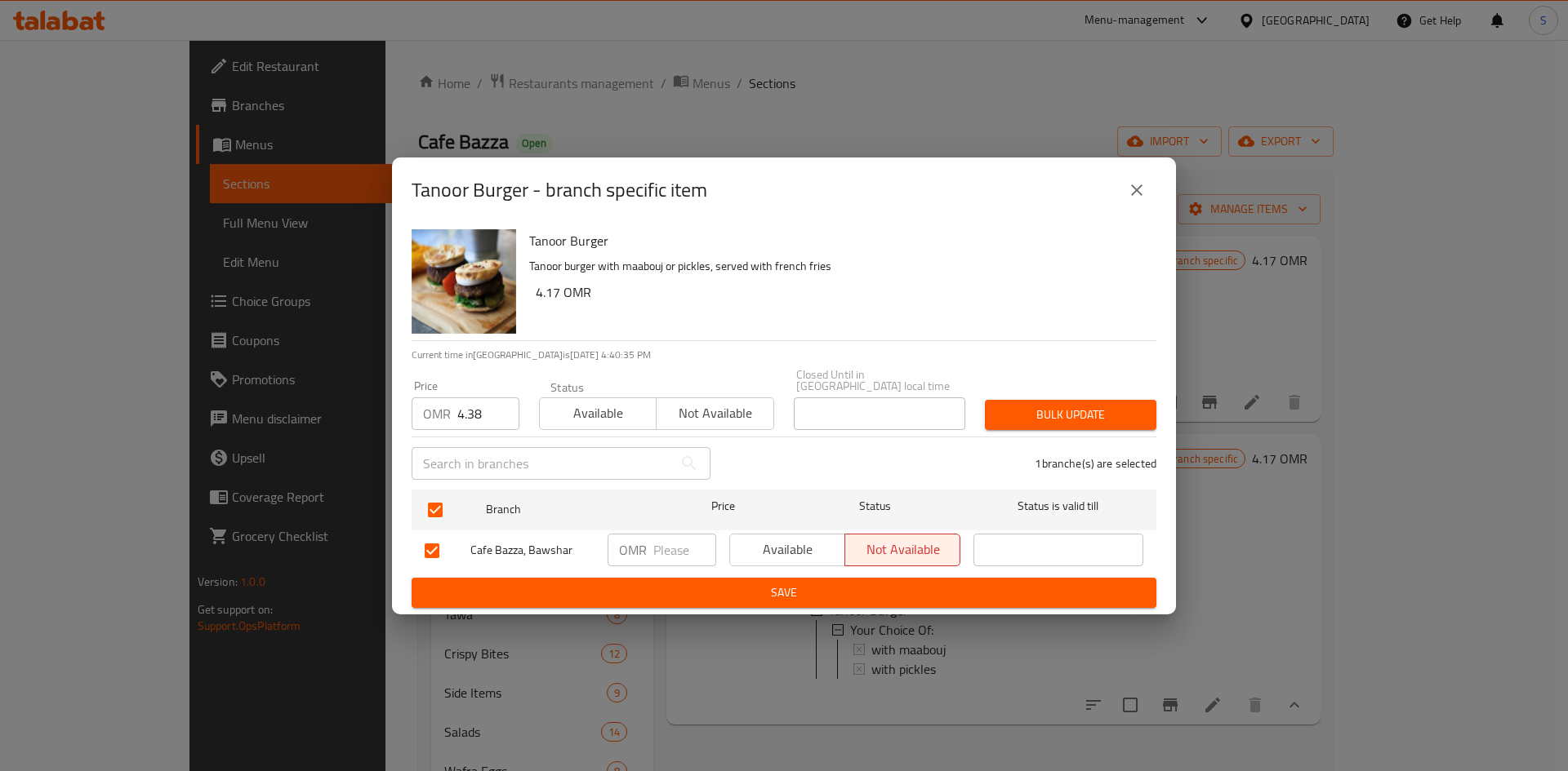
click at [1072, 416] on span "Bulk update" at bounding box center [1070, 415] width 145 height 20
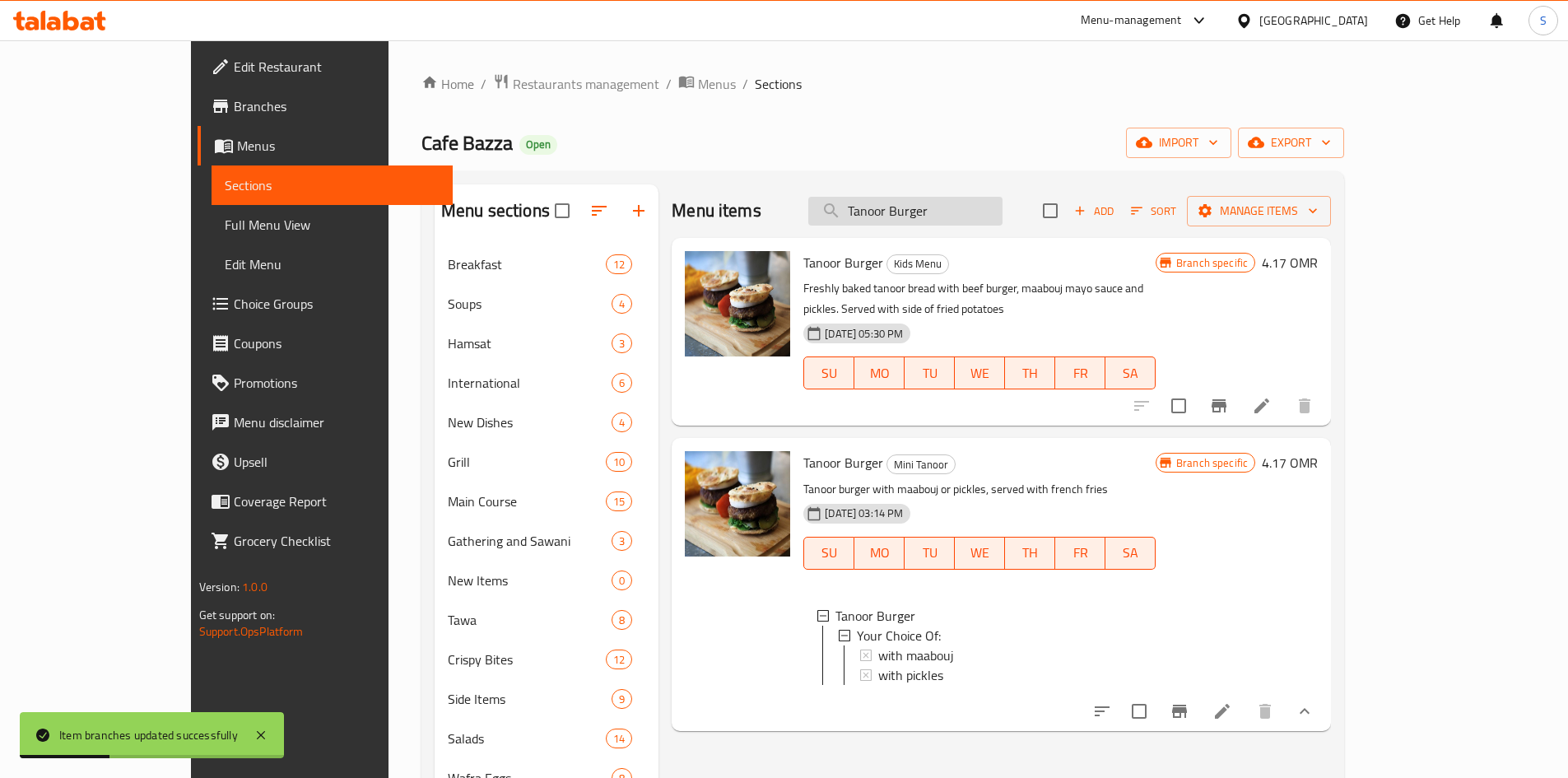
click at [1003, 221] on input "Tanoor Burger" at bounding box center [906, 211] width 194 height 28
paste input "Mini Halloumi"
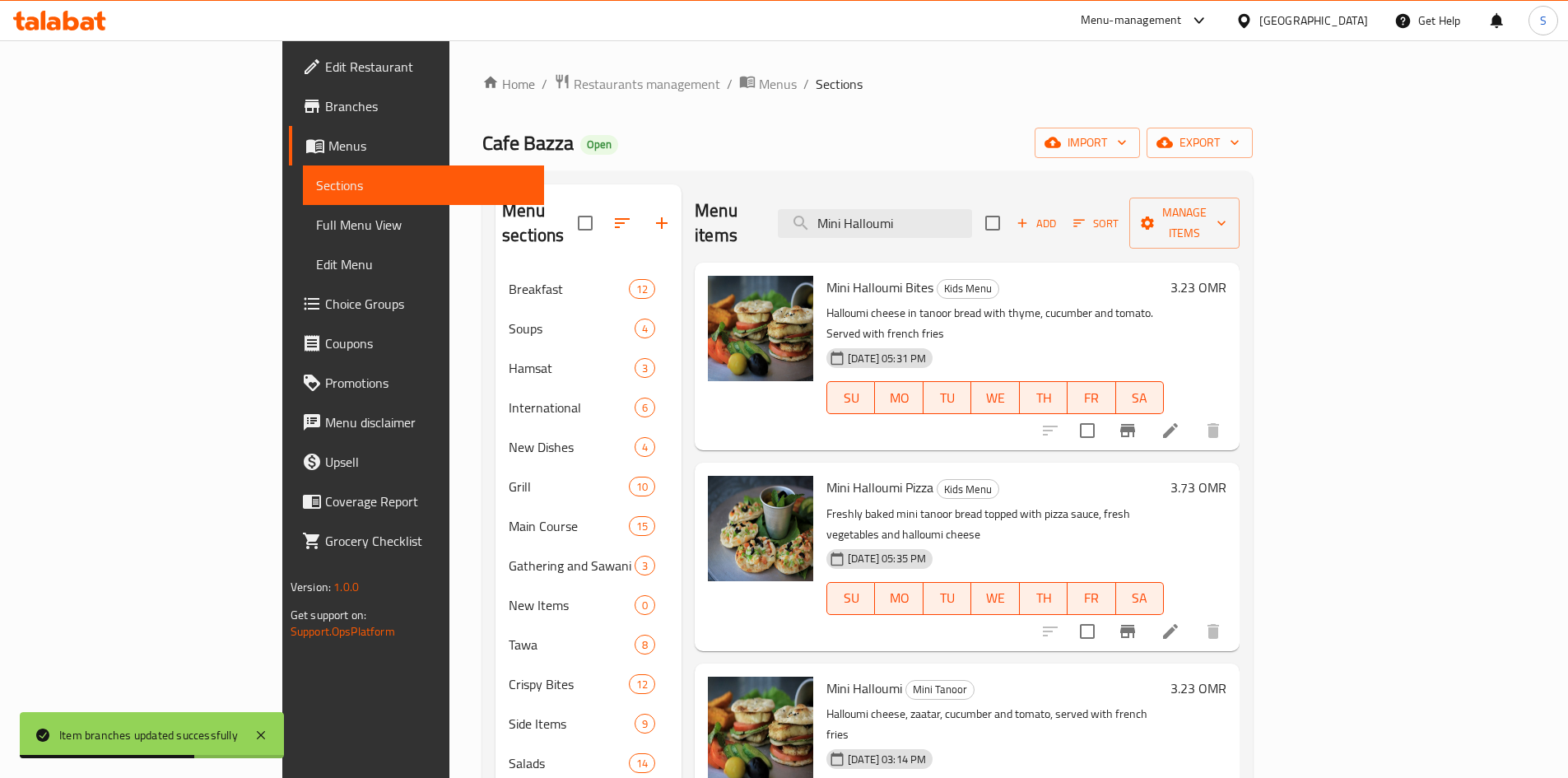
type input "Mini Halloumi"
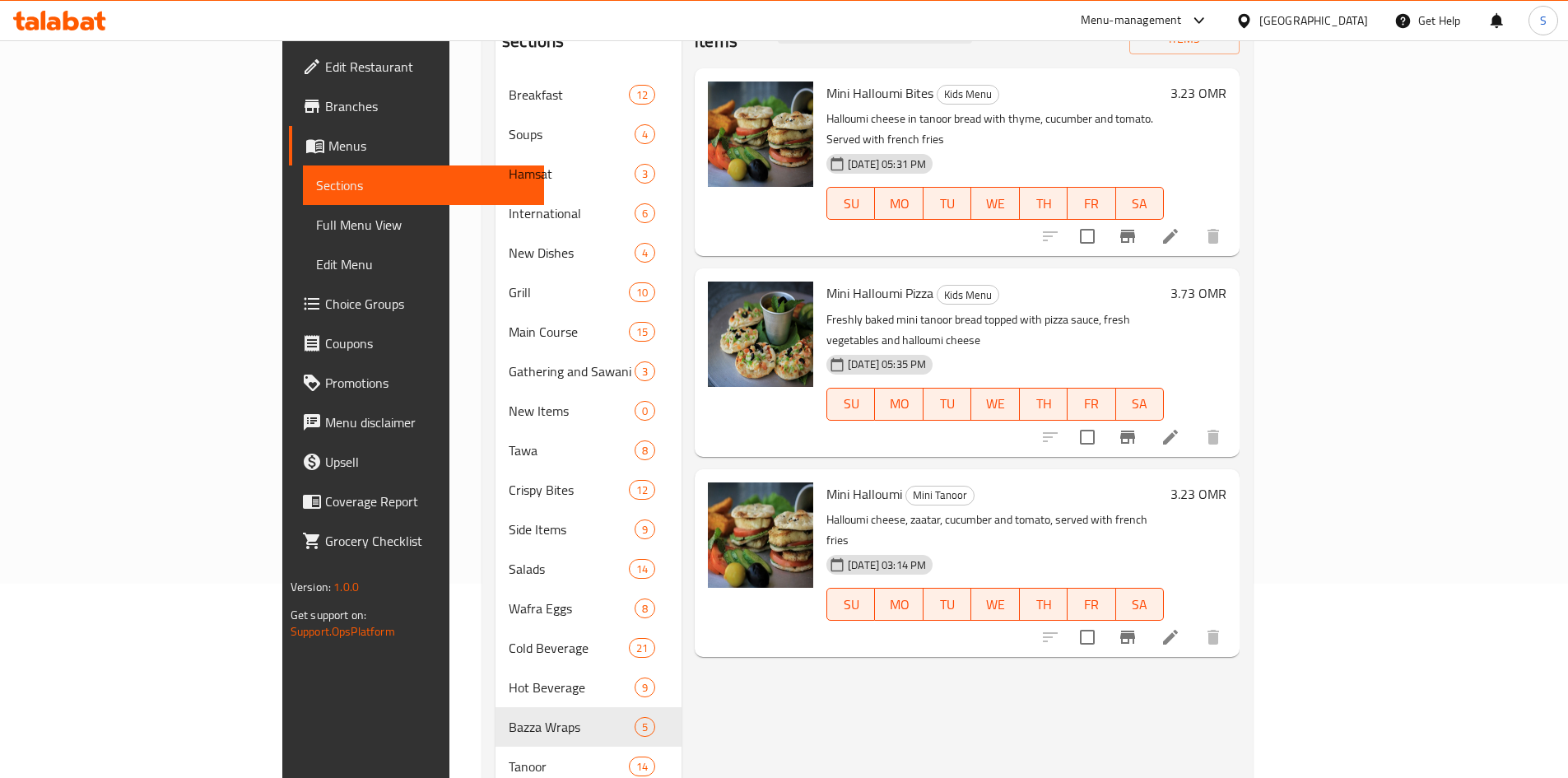
scroll to position [165, 0]
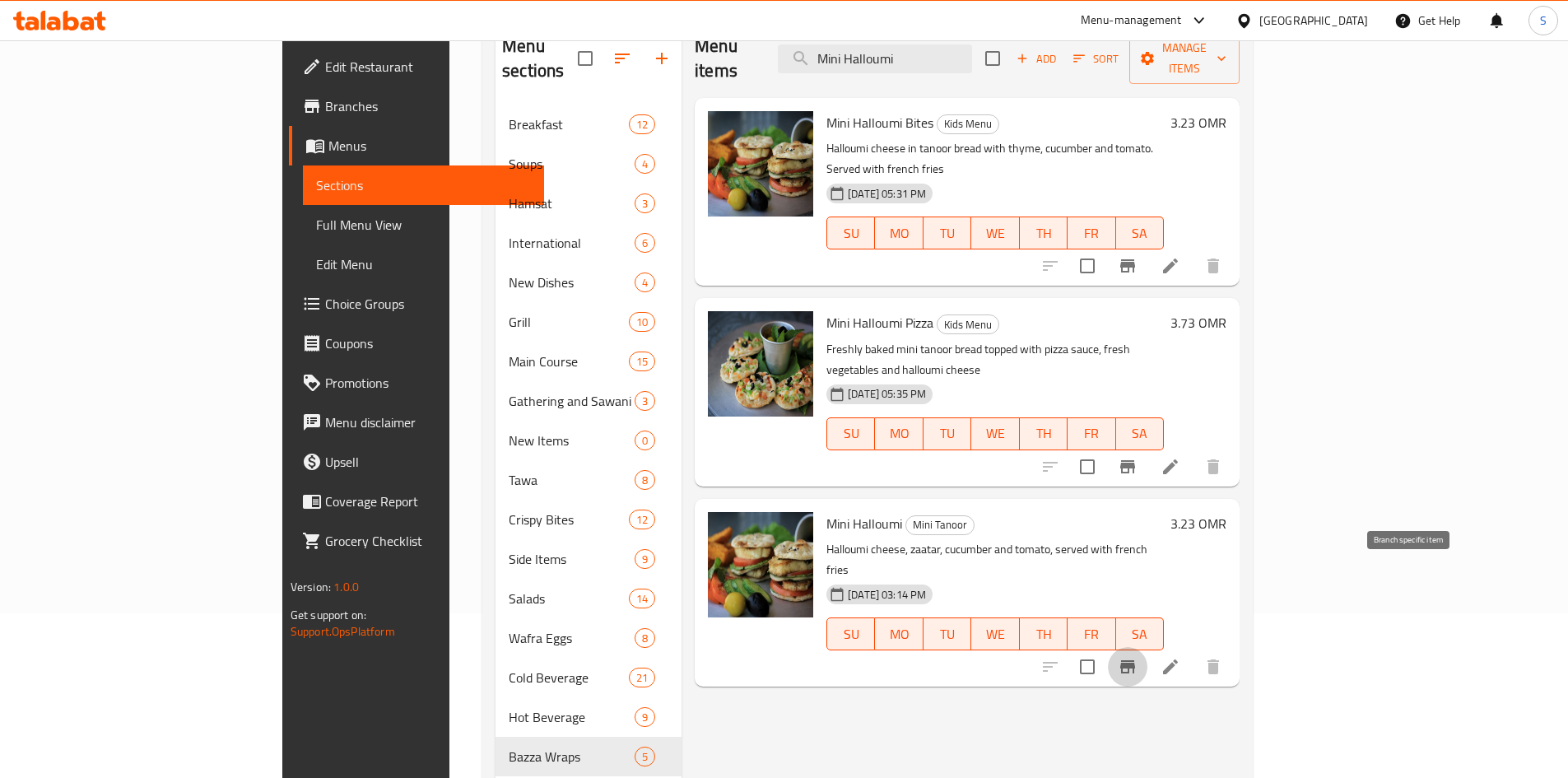
click at [1138, 657] on icon "Branch-specific-item" at bounding box center [1128, 667] width 20 height 20
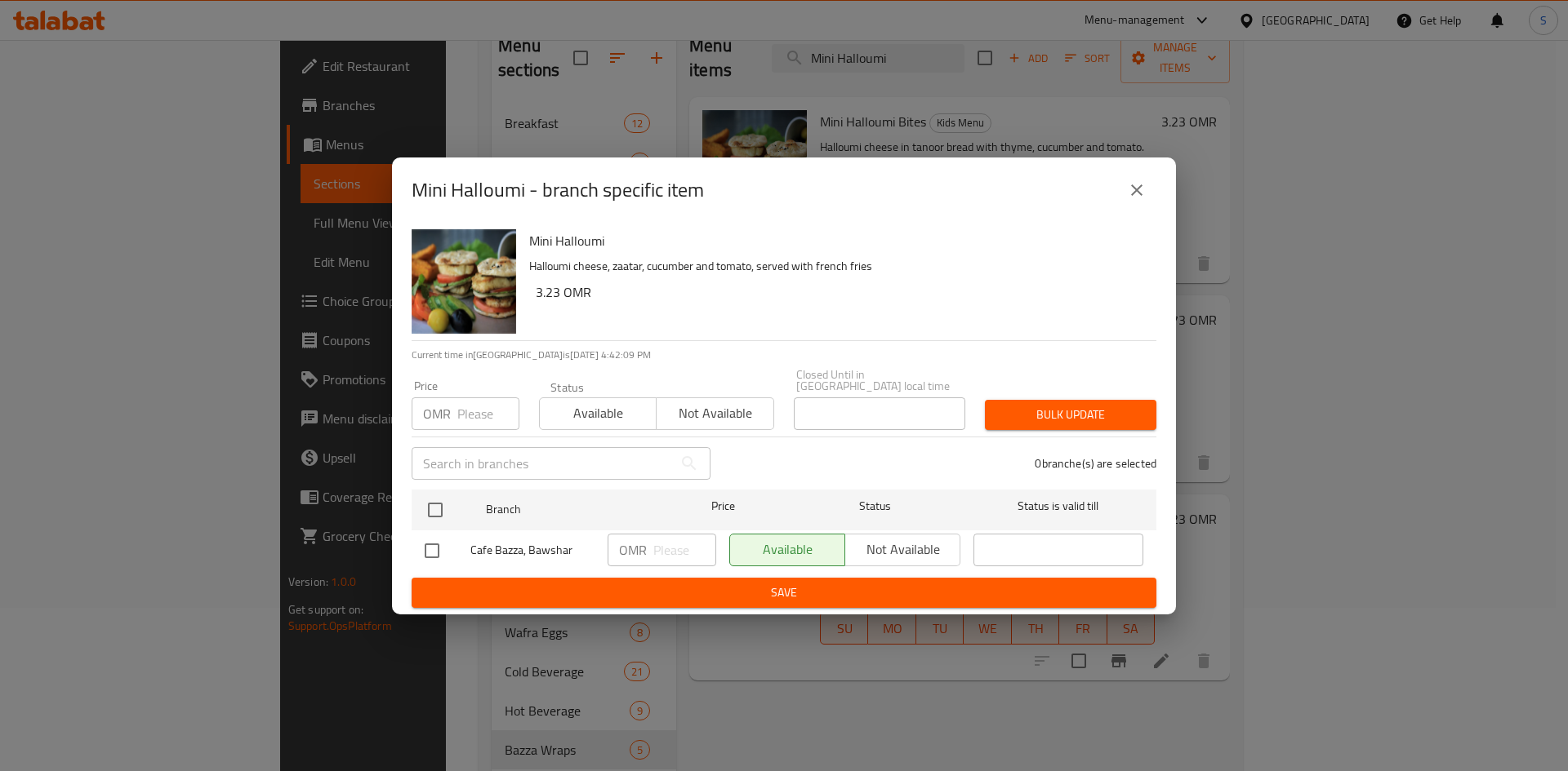
click at [463, 409] on input "number" at bounding box center [488, 414] width 62 height 33
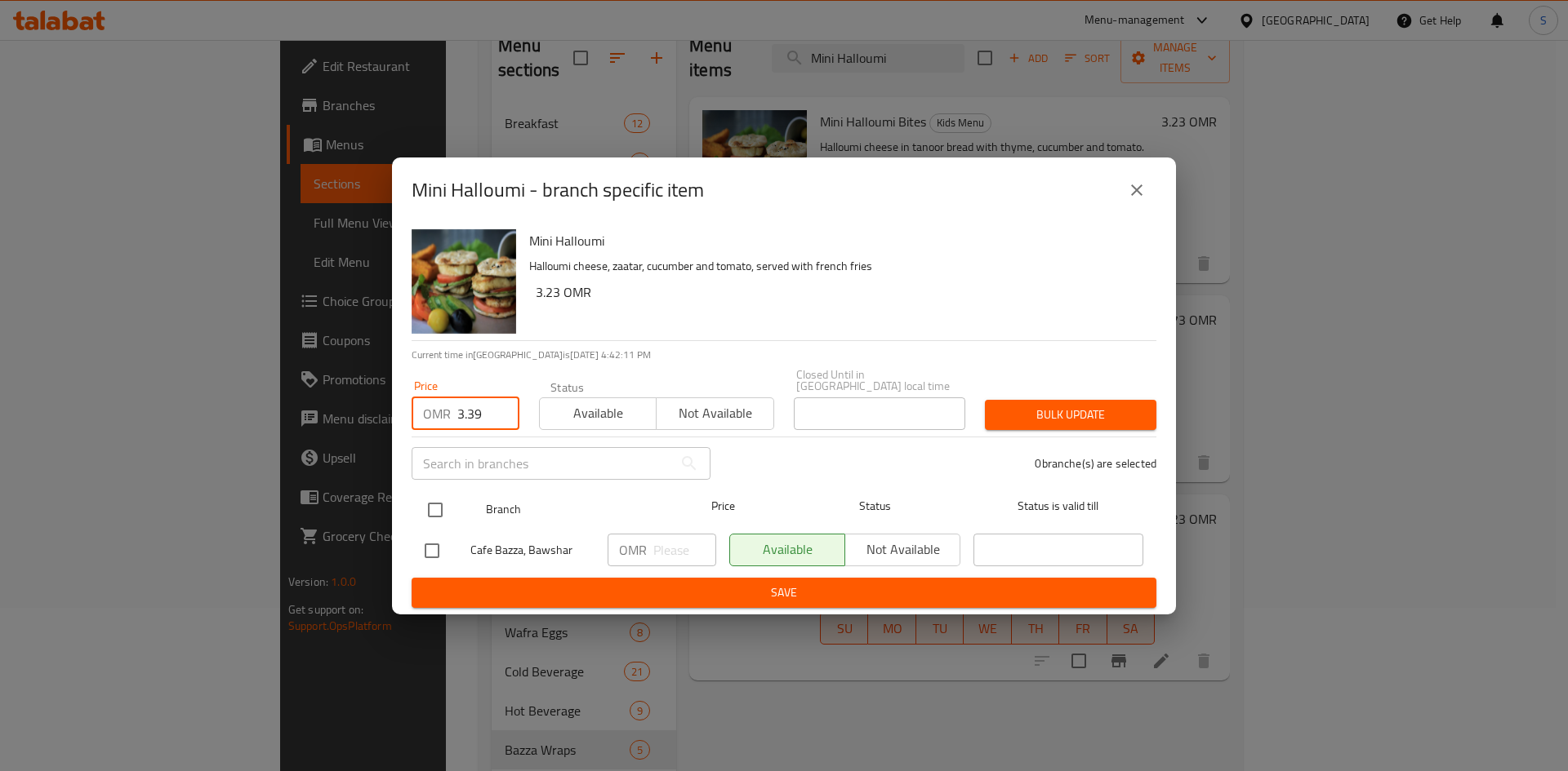
type input "3.39"
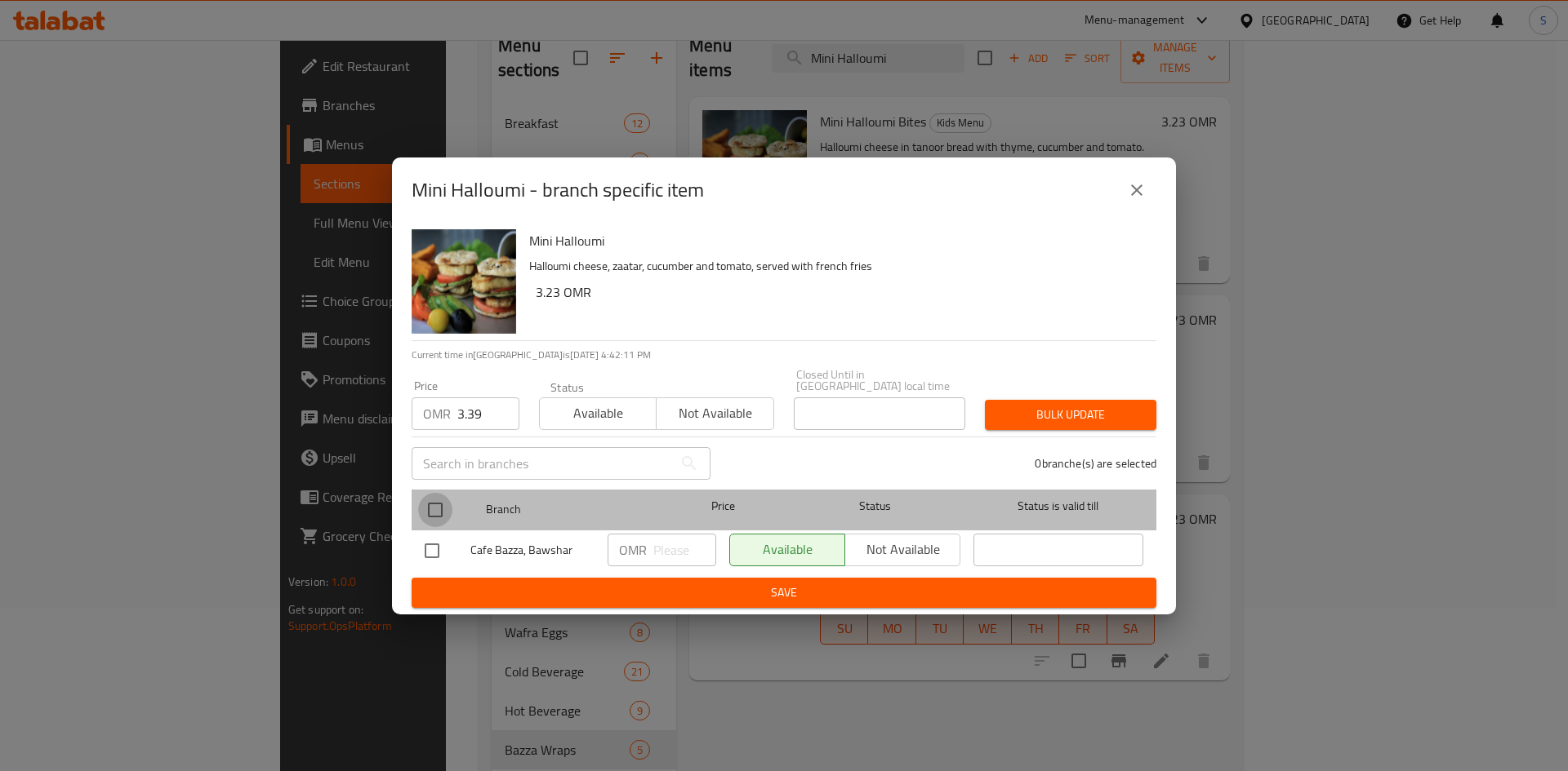
click at [435, 504] on input "checkbox" at bounding box center [435, 510] width 35 height 35
checkbox input "true"
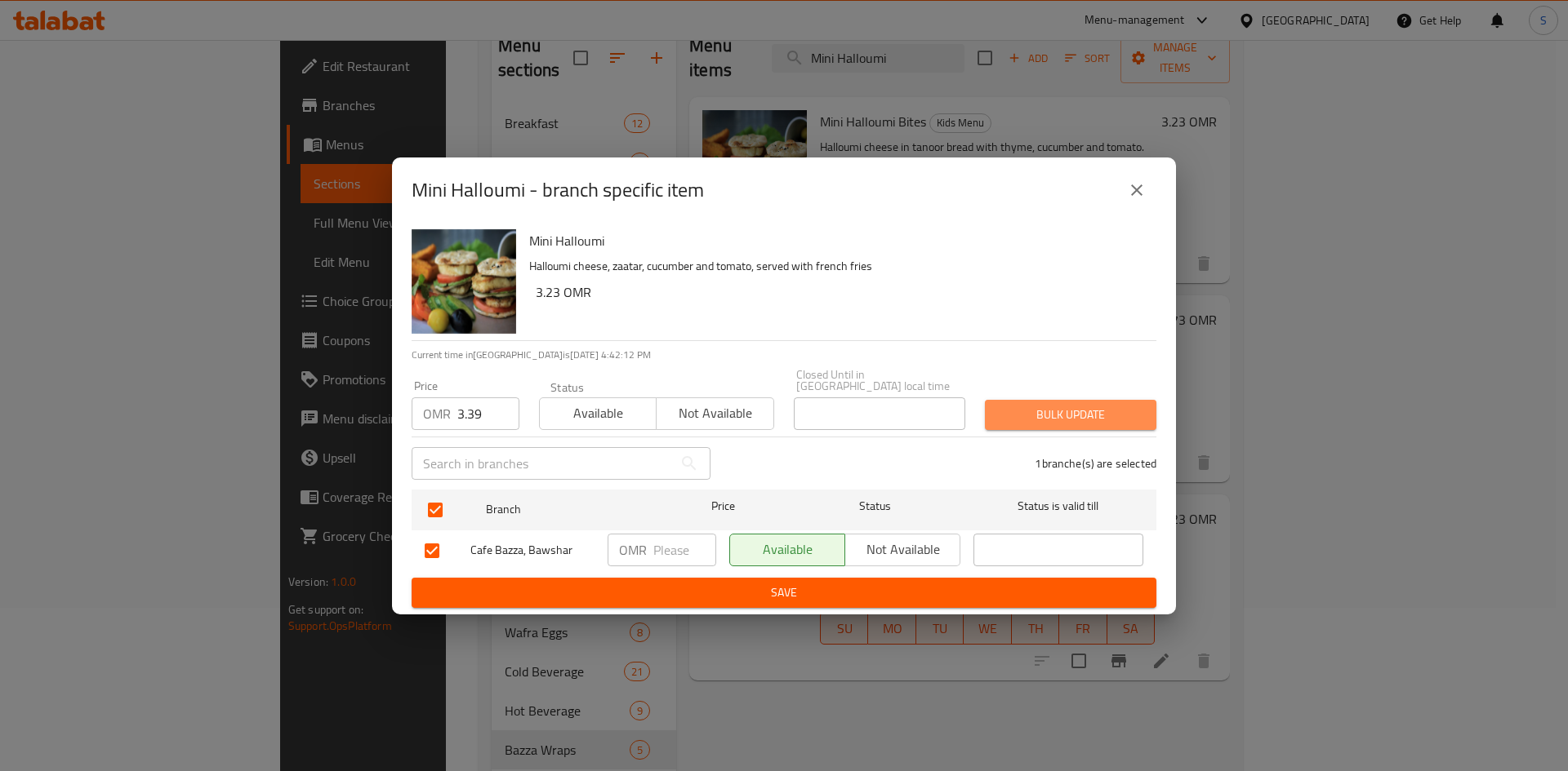
click at [1087, 407] on span "Bulk update" at bounding box center [1070, 415] width 145 height 20
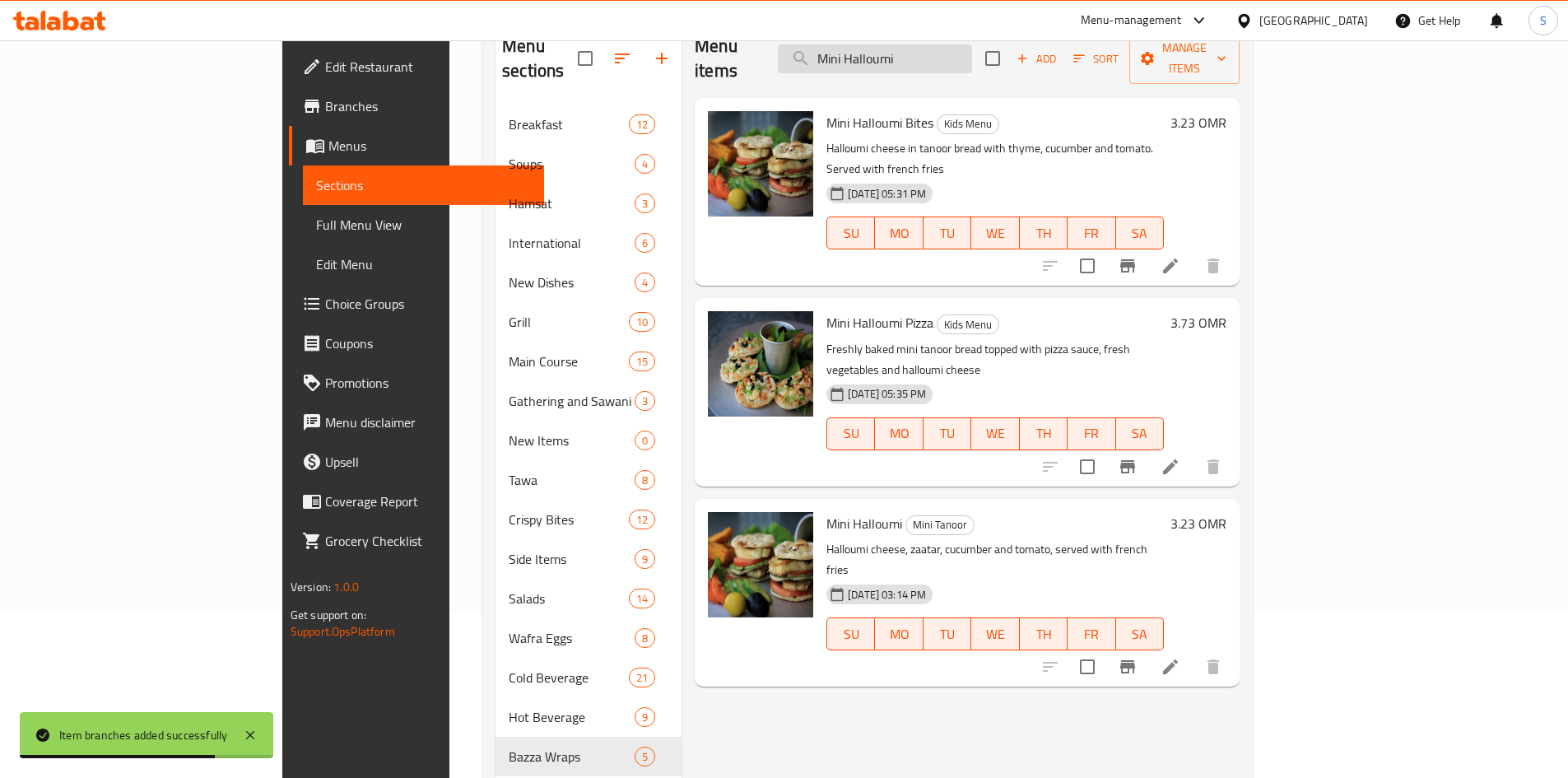
click at [972, 49] on input "Mini Halloumi" at bounding box center [875, 59] width 194 height 28
paste input "Falafel"
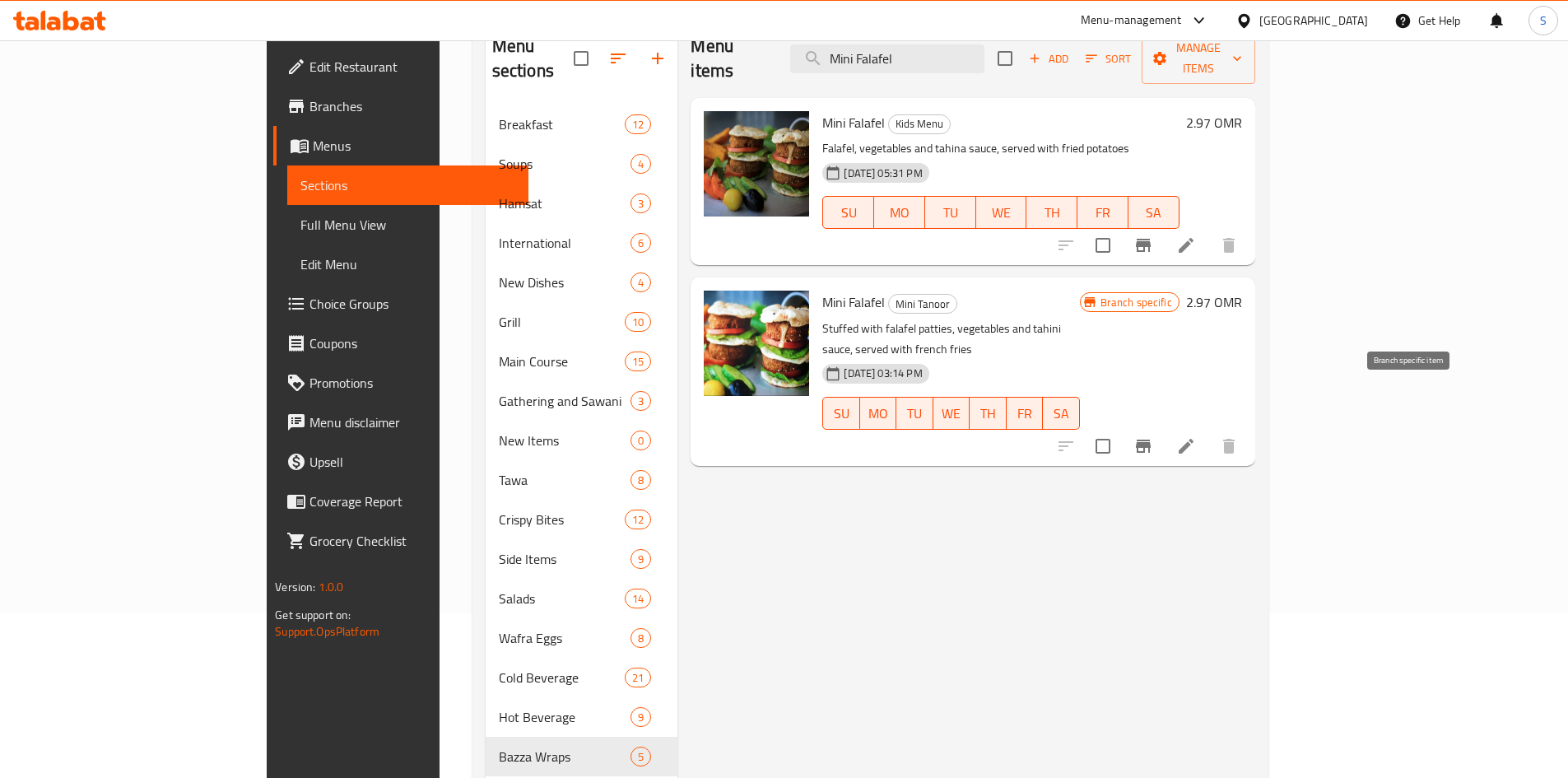
type input "Mini Falafel"
click at [1153, 436] on icon "Branch-specific-item" at bounding box center [1144, 446] width 20 height 20
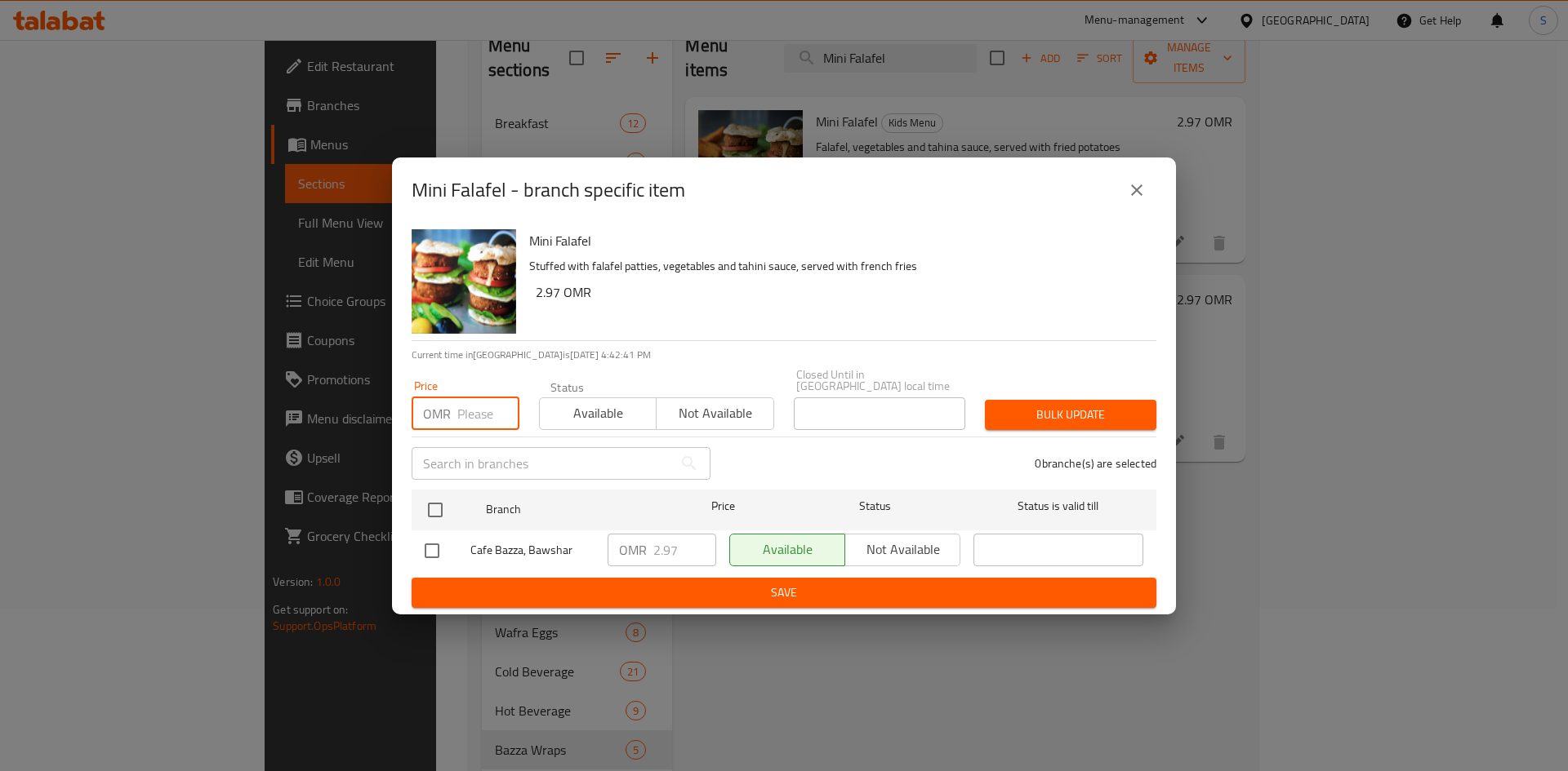
click at [473, 411] on input "number" at bounding box center [488, 414] width 62 height 33
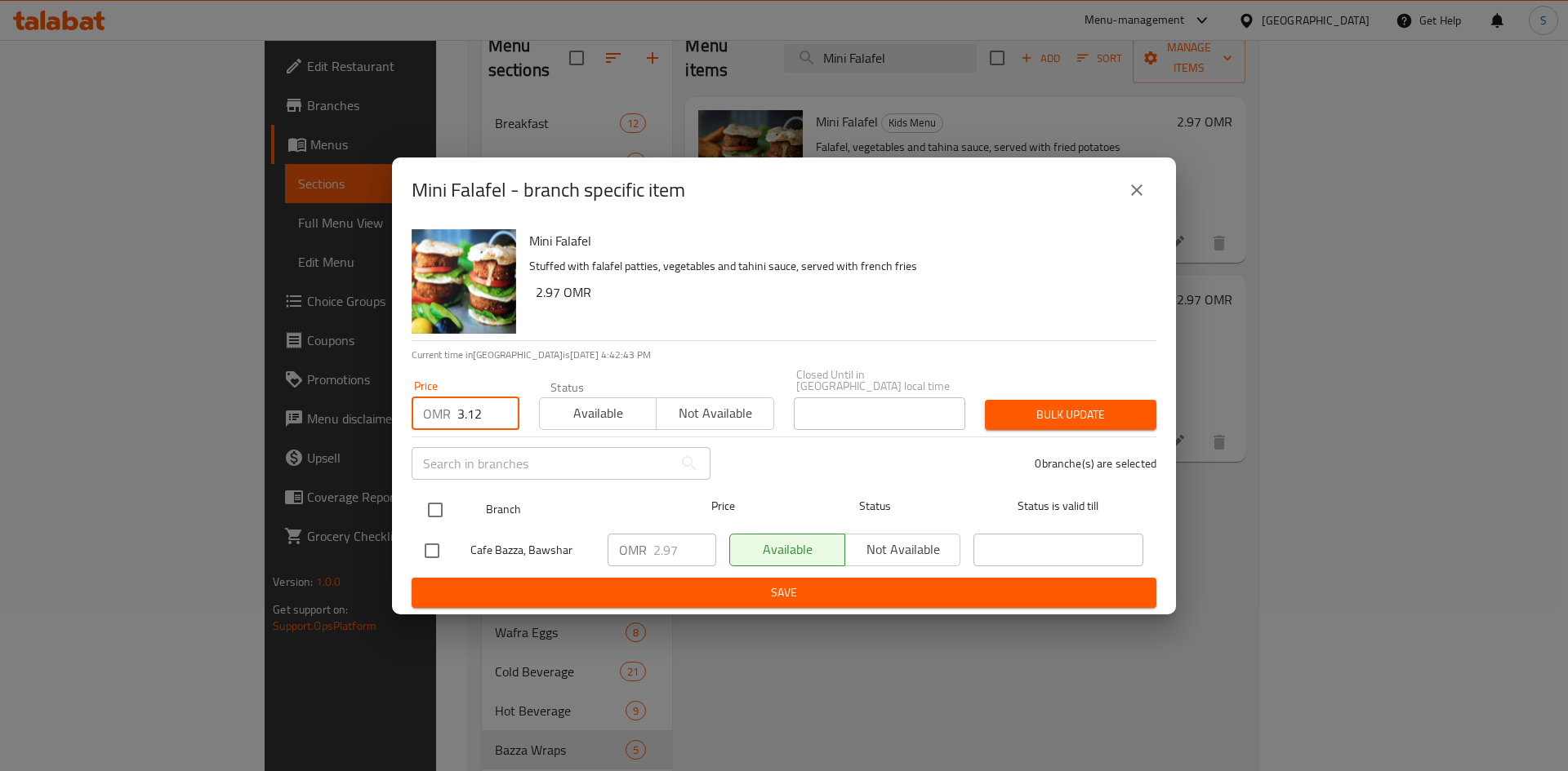
type input "3.12"
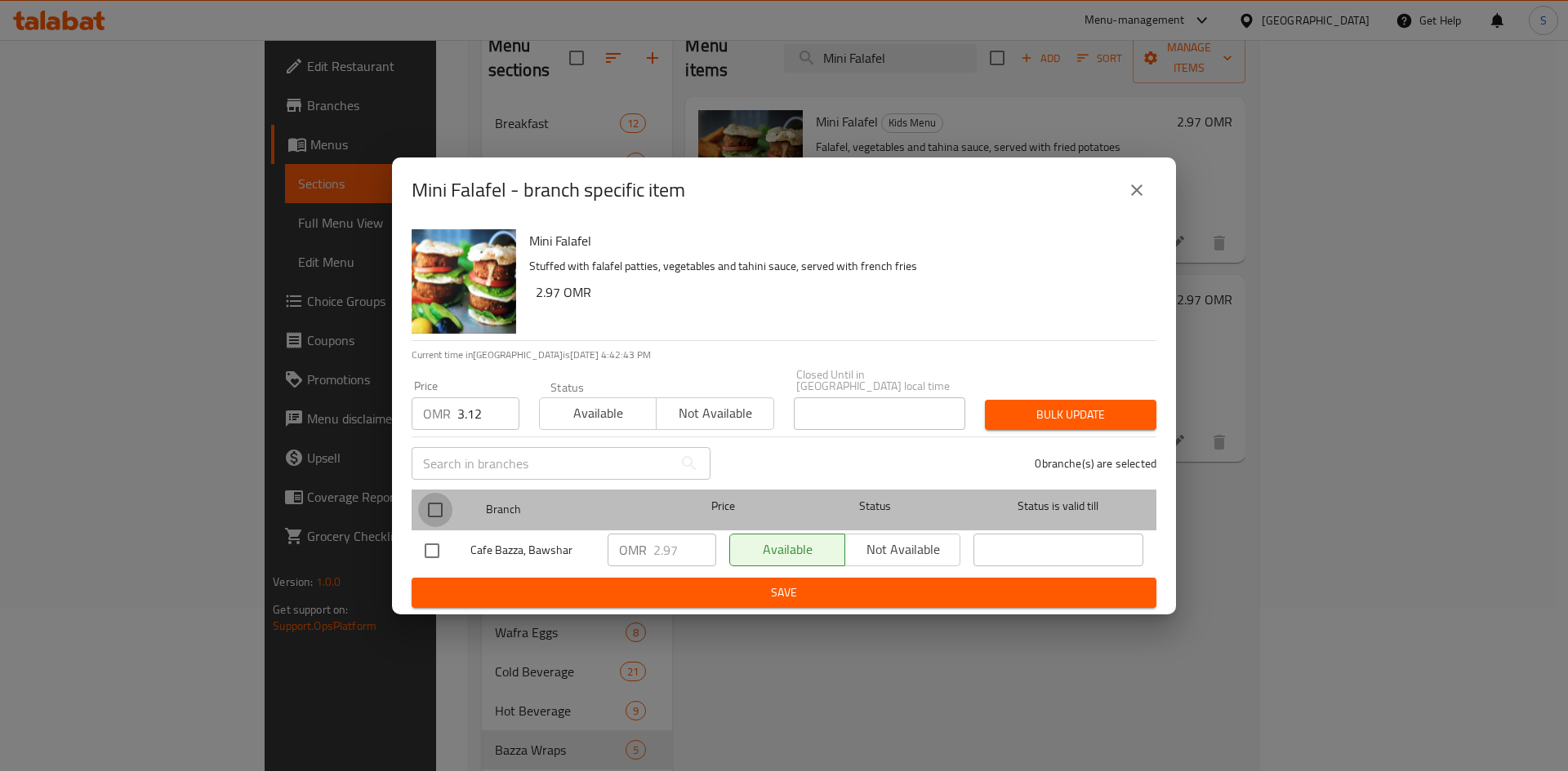
click at [432, 509] on input "checkbox" at bounding box center [435, 510] width 35 height 35
checkbox input "true"
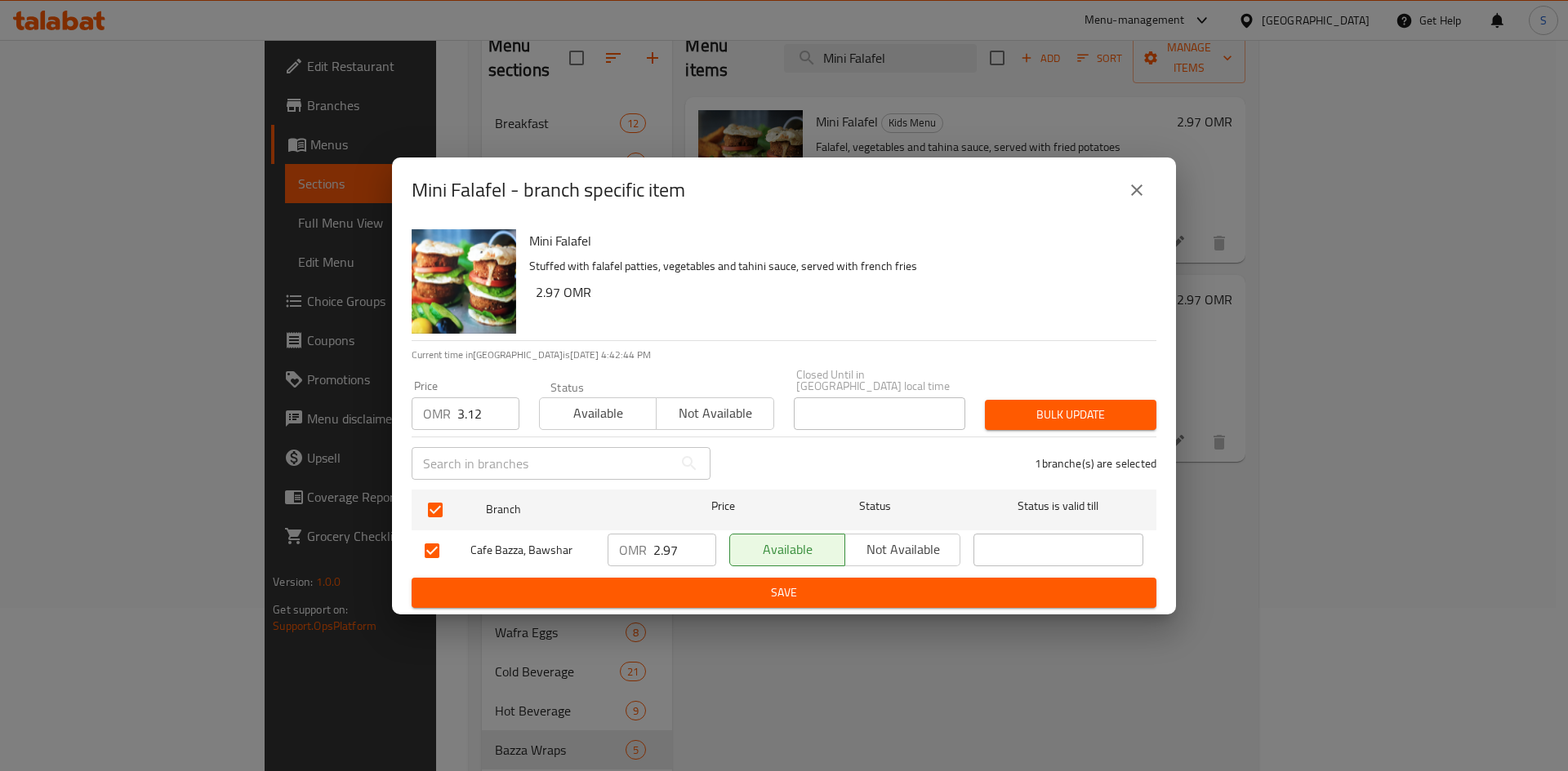
click at [1084, 411] on span "Bulk update" at bounding box center [1070, 415] width 145 height 20
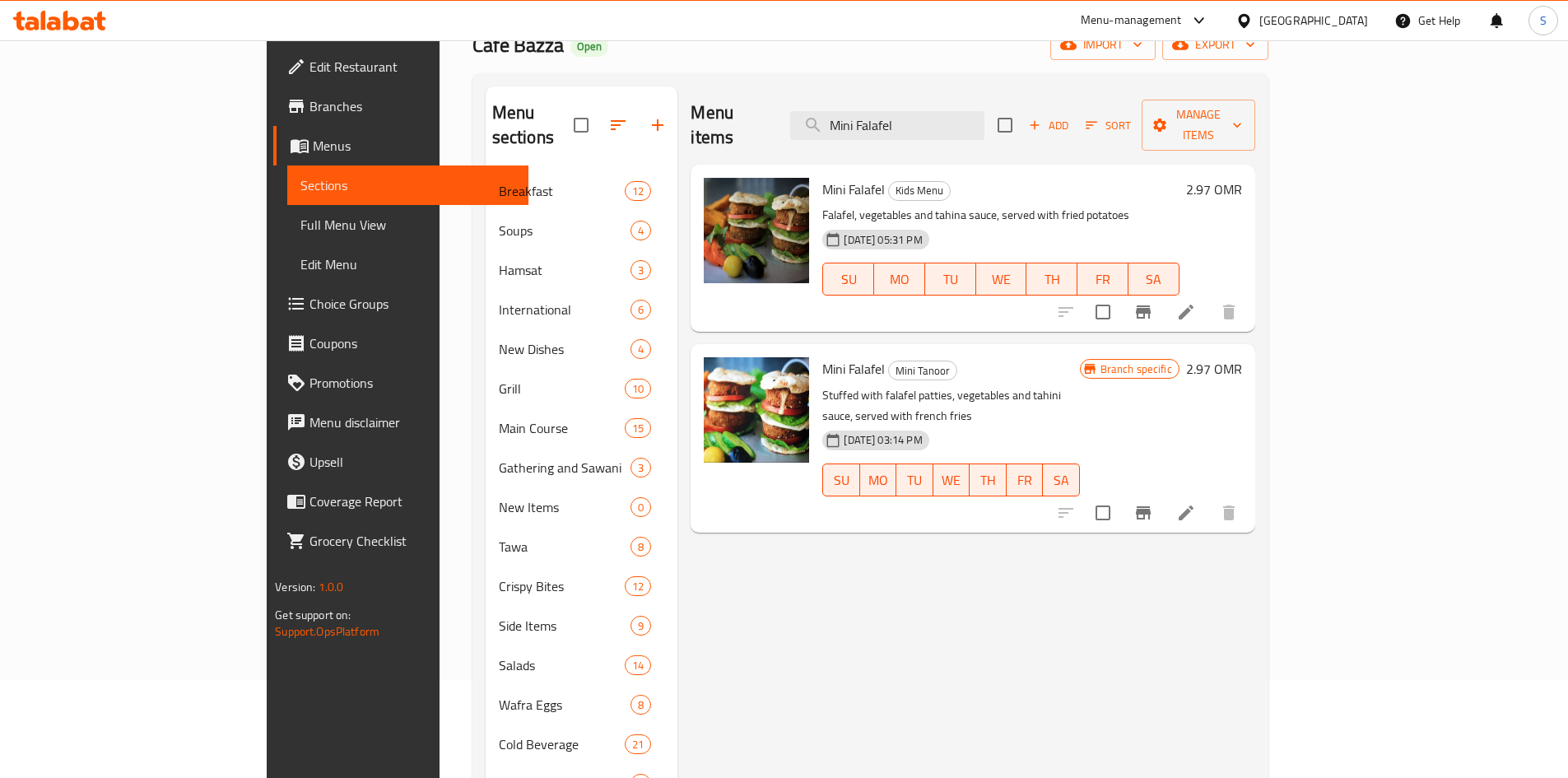
scroll to position [0, 0]
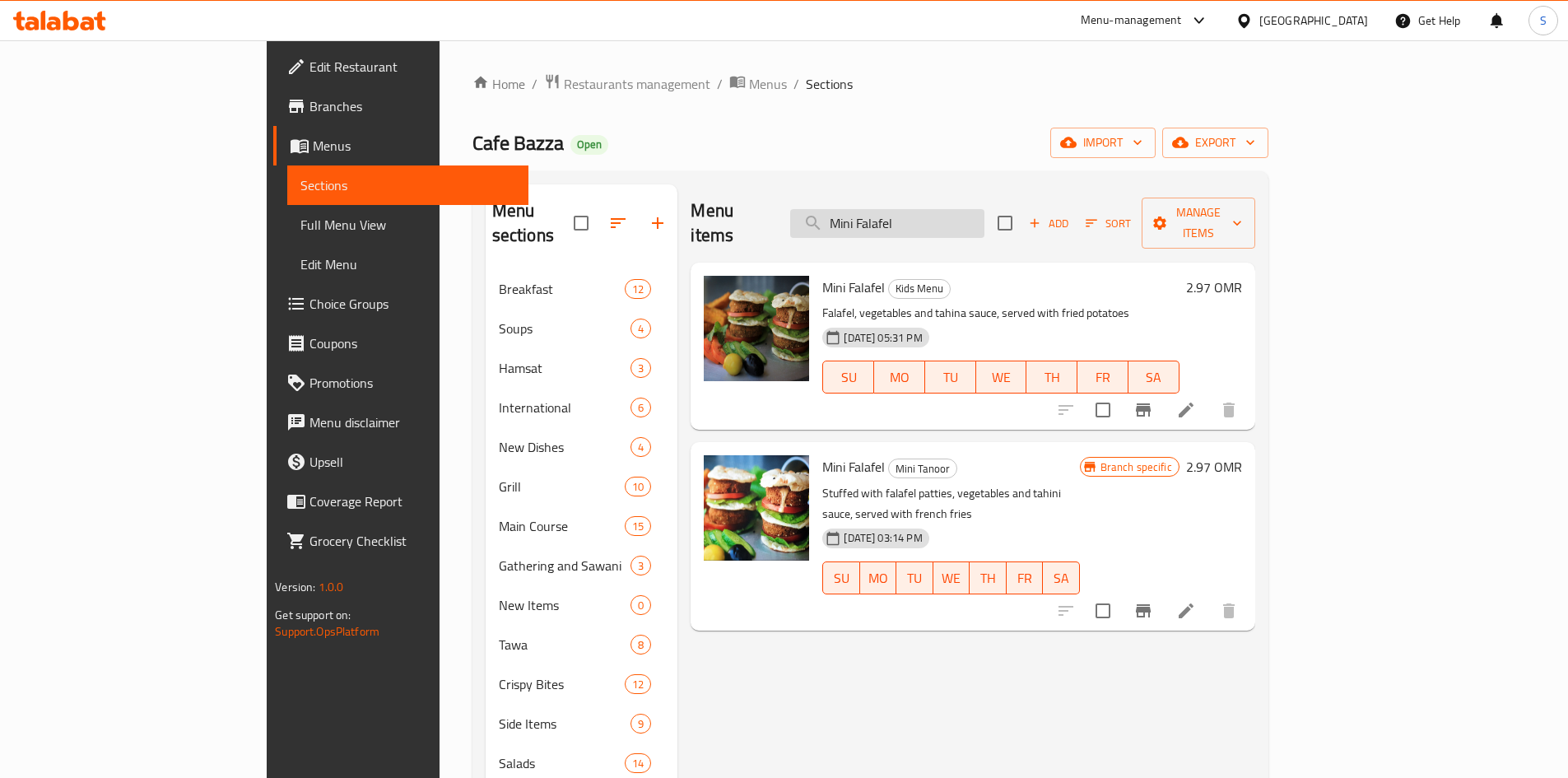
click at [985, 209] on input "Mini Falafel" at bounding box center [887, 223] width 194 height 28
paste input "Pizza Double Cheese"
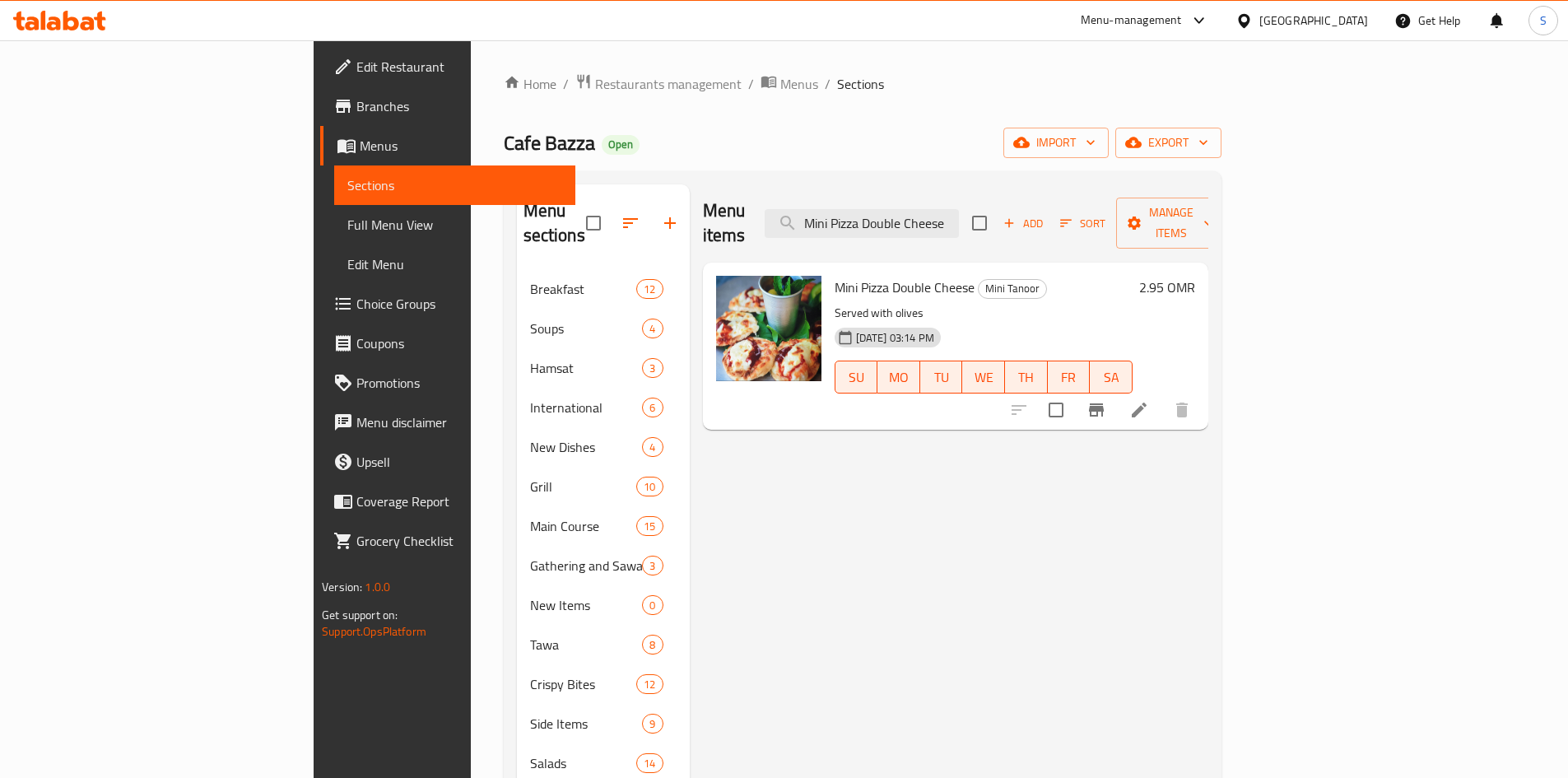
type input "Mini Pizza Double Cheese"
click at [1106, 400] on icon "Branch-specific-item" at bounding box center [1096, 411] width 20 height 20
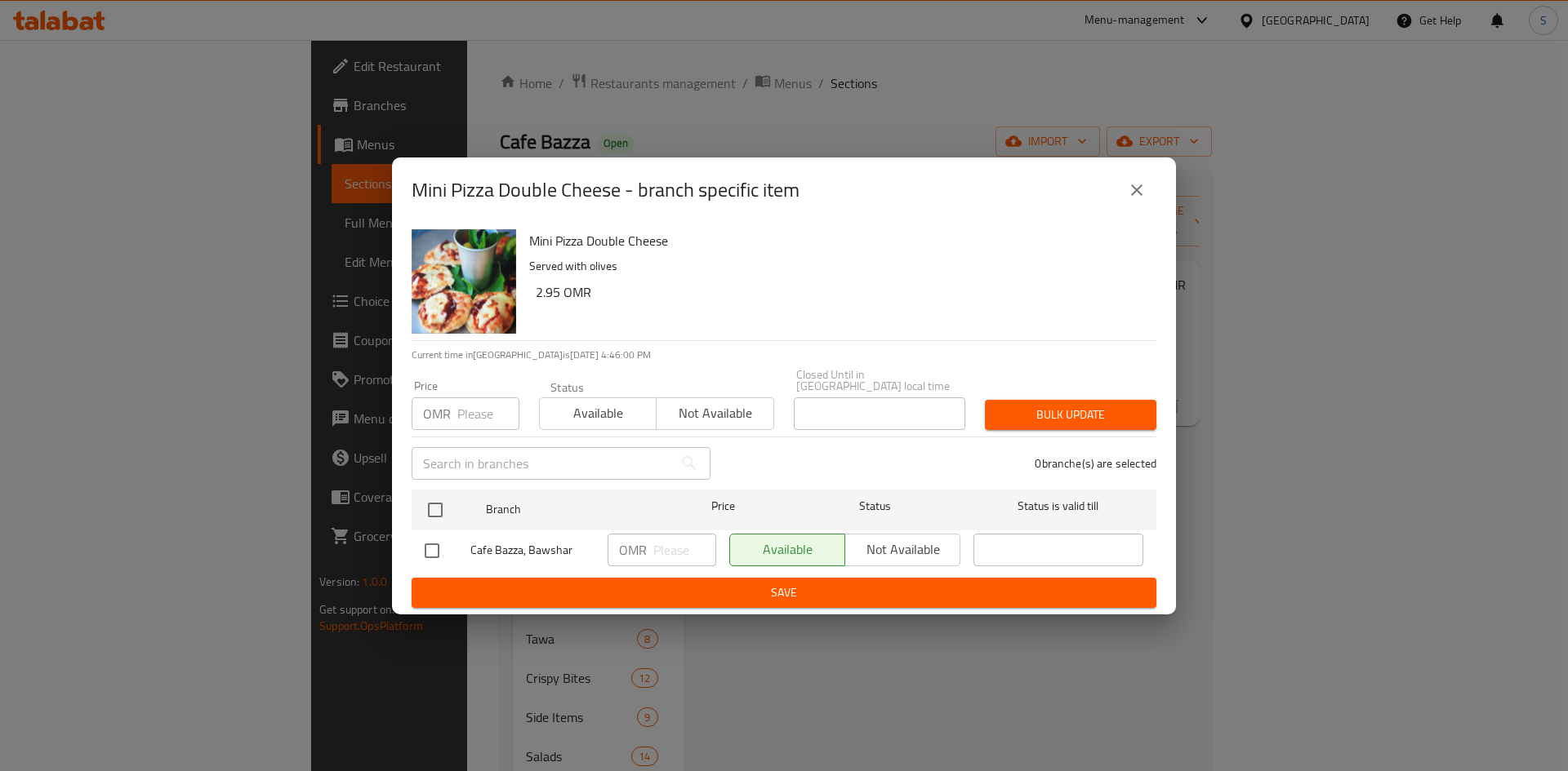
click at [457, 415] on input "number" at bounding box center [488, 414] width 62 height 33
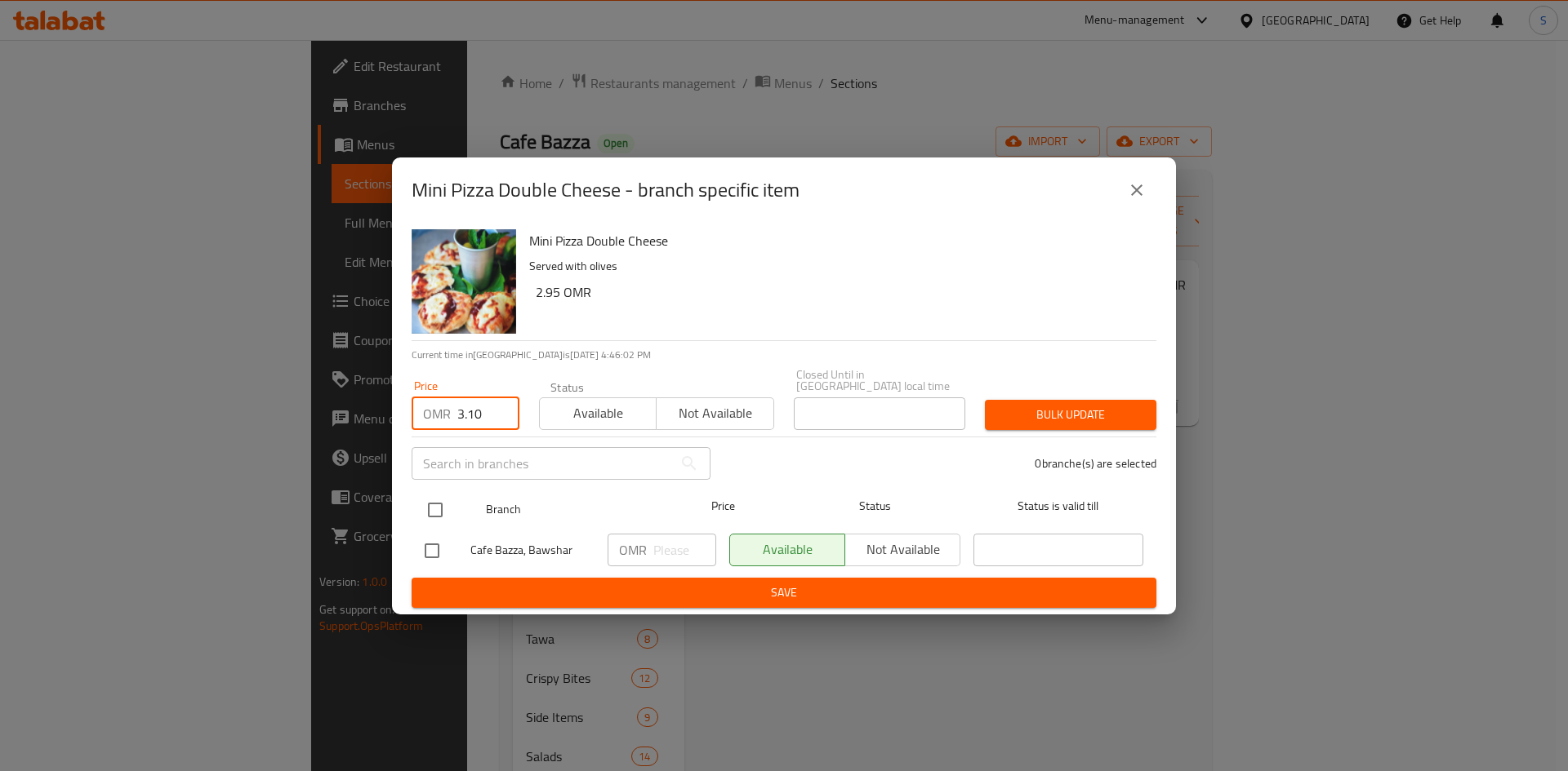
type input "3.10"
click at [440, 493] on input "checkbox" at bounding box center [435, 510] width 35 height 35
checkbox input "true"
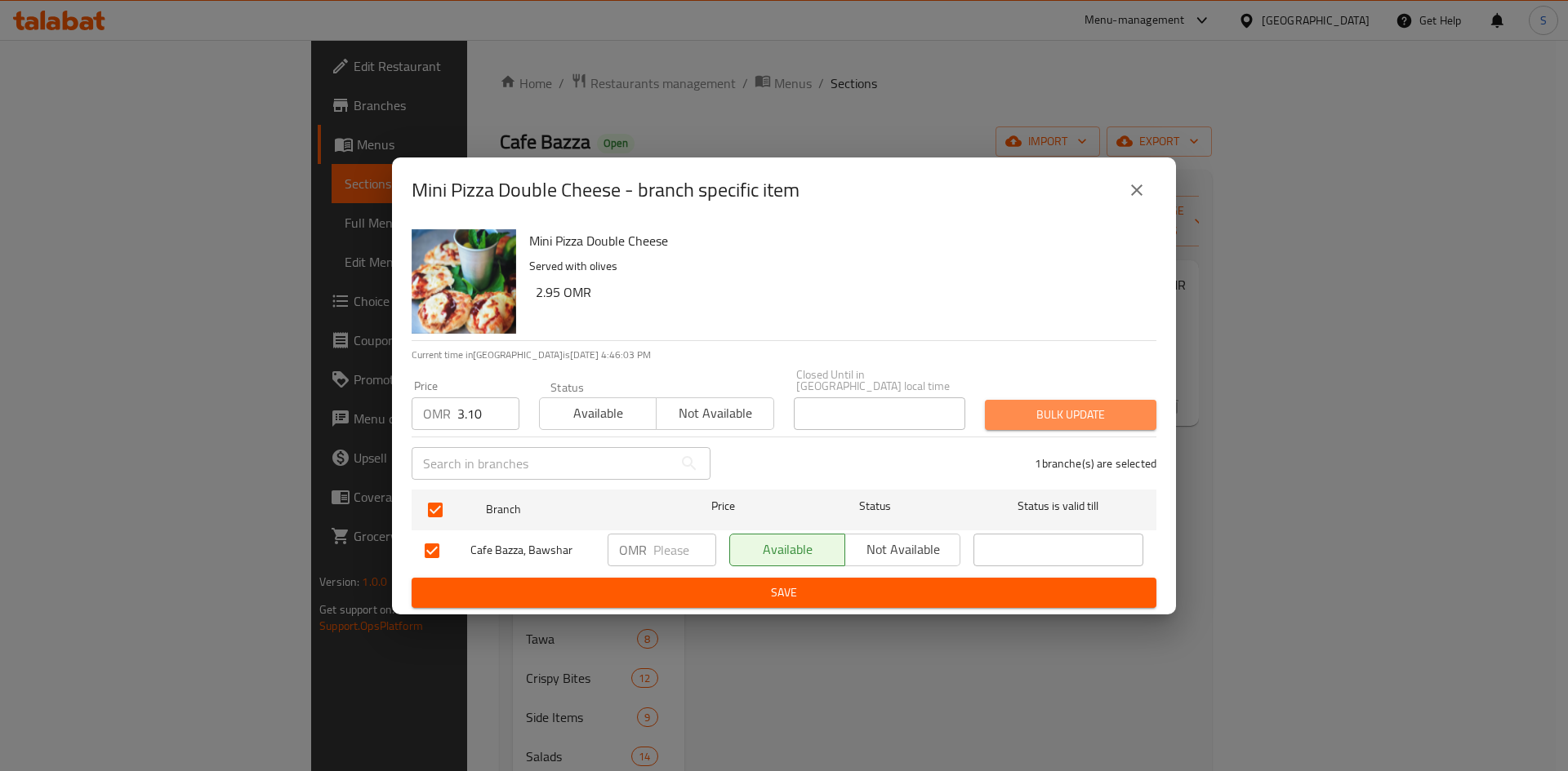
click at [1067, 421] on button "Bulk update" at bounding box center [1070, 414] width 172 height 30
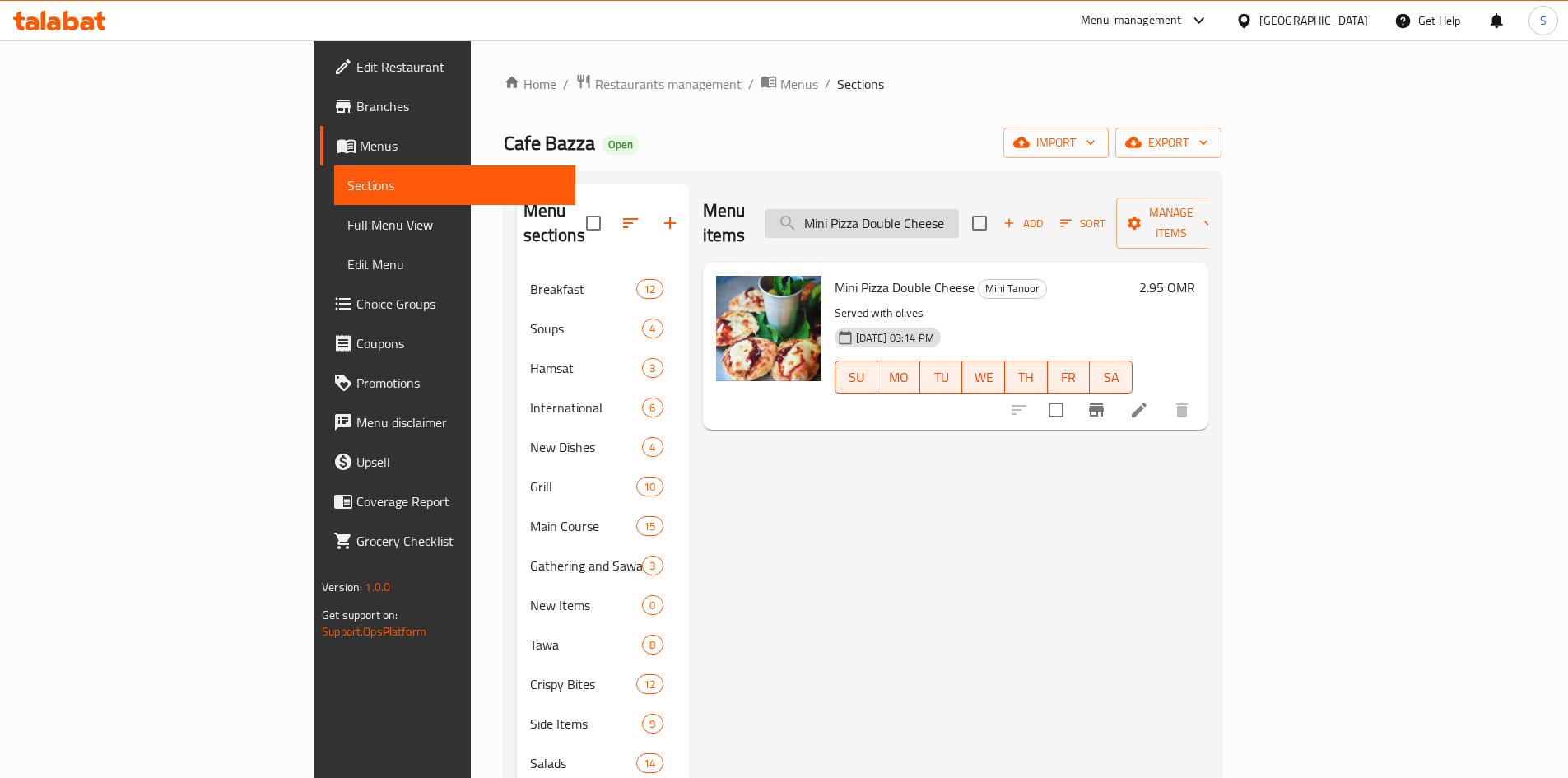
click at [959, 222] on input "Mini Pizza Double Cheese" at bounding box center [862, 223] width 194 height 28
paste input "Vegetables"
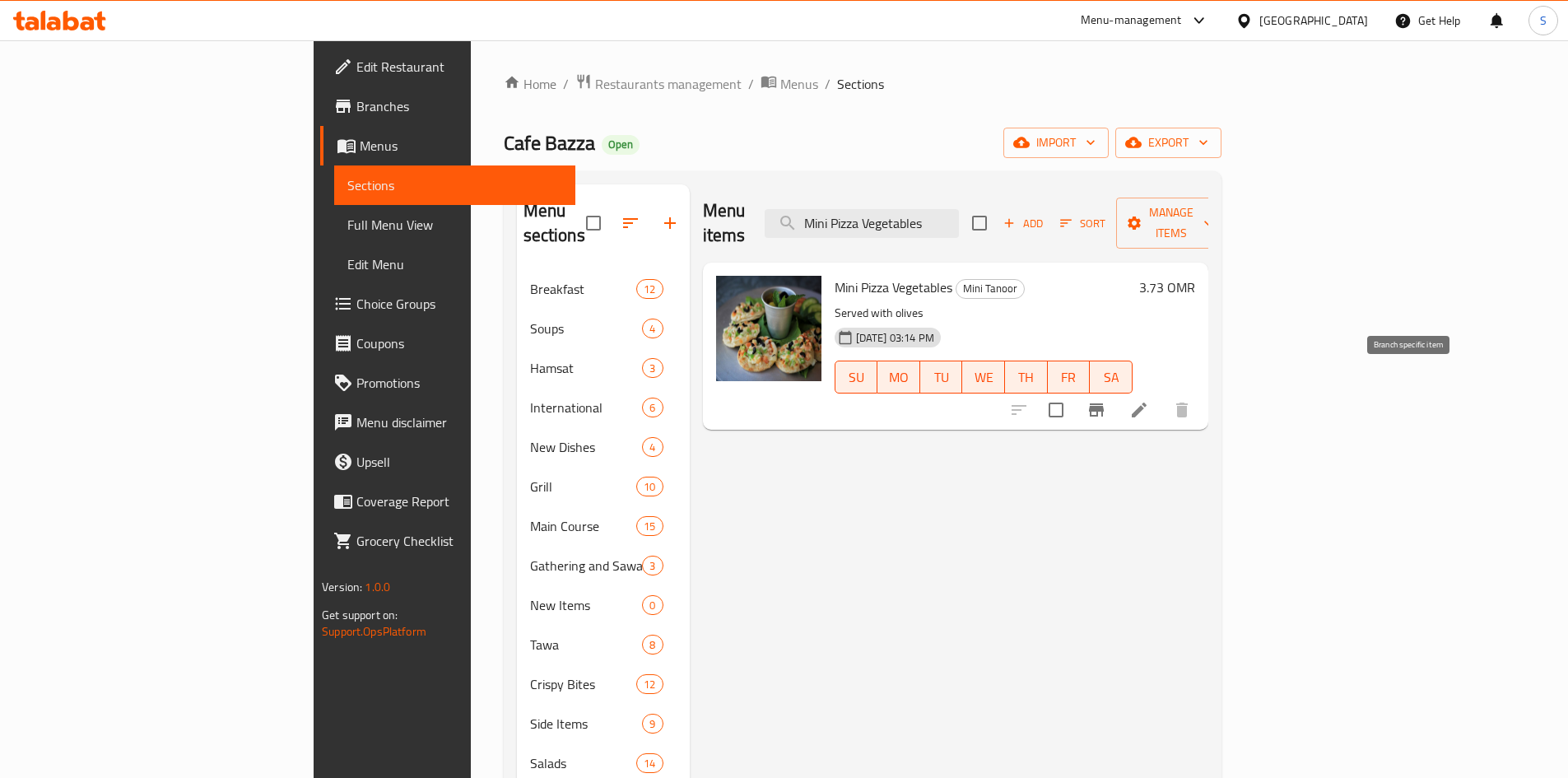
type input "Mini Pizza Vegetables"
click at [1106, 400] on icon "Branch-specific-item" at bounding box center [1096, 411] width 20 height 20
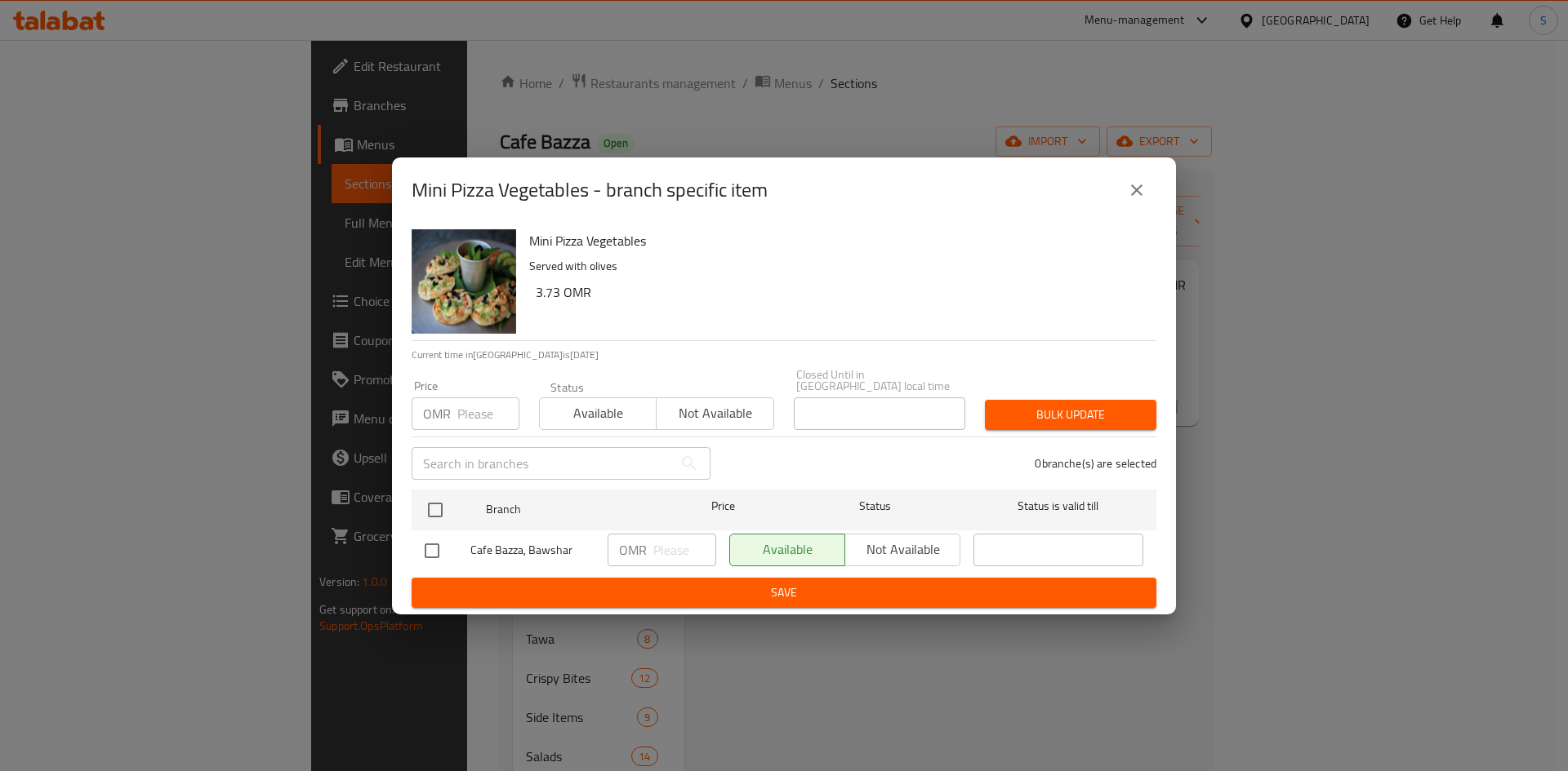
click at [464, 415] on input "number" at bounding box center [488, 414] width 62 height 33
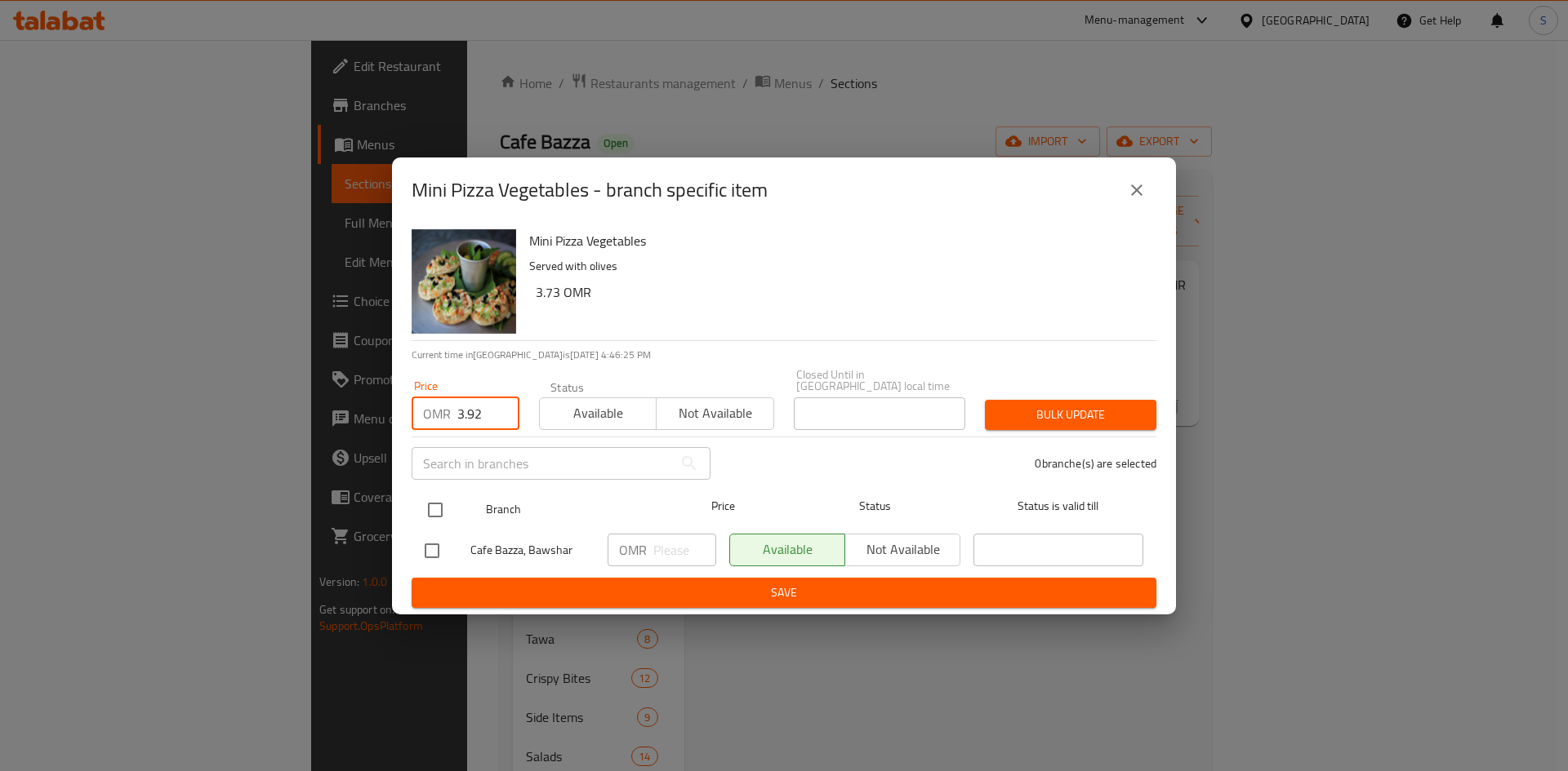
type input "3.92"
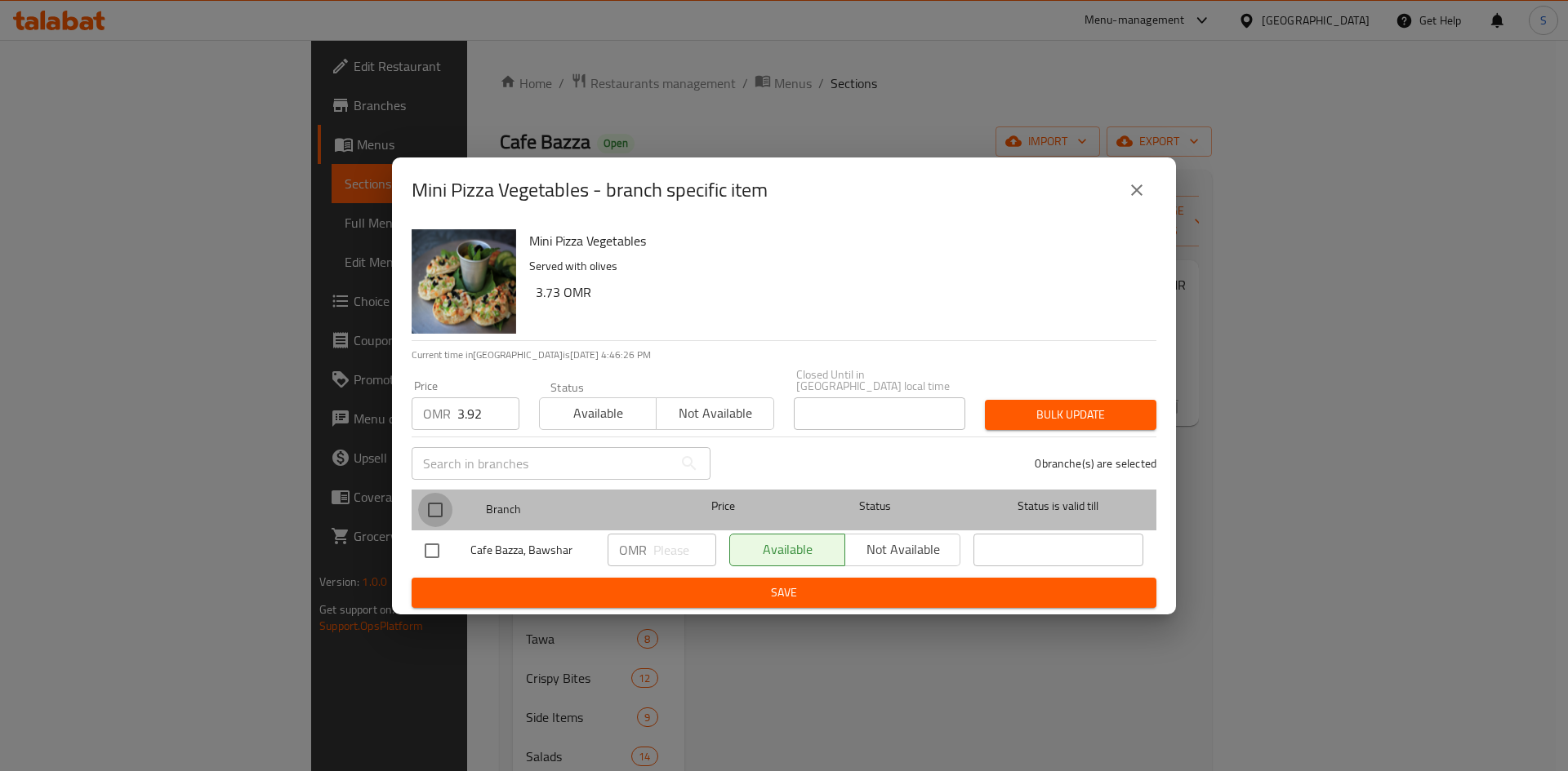
click at [421, 508] on input "checkbox" at bounding box center [435, 510] width 35 height 35
checkbox input "true"
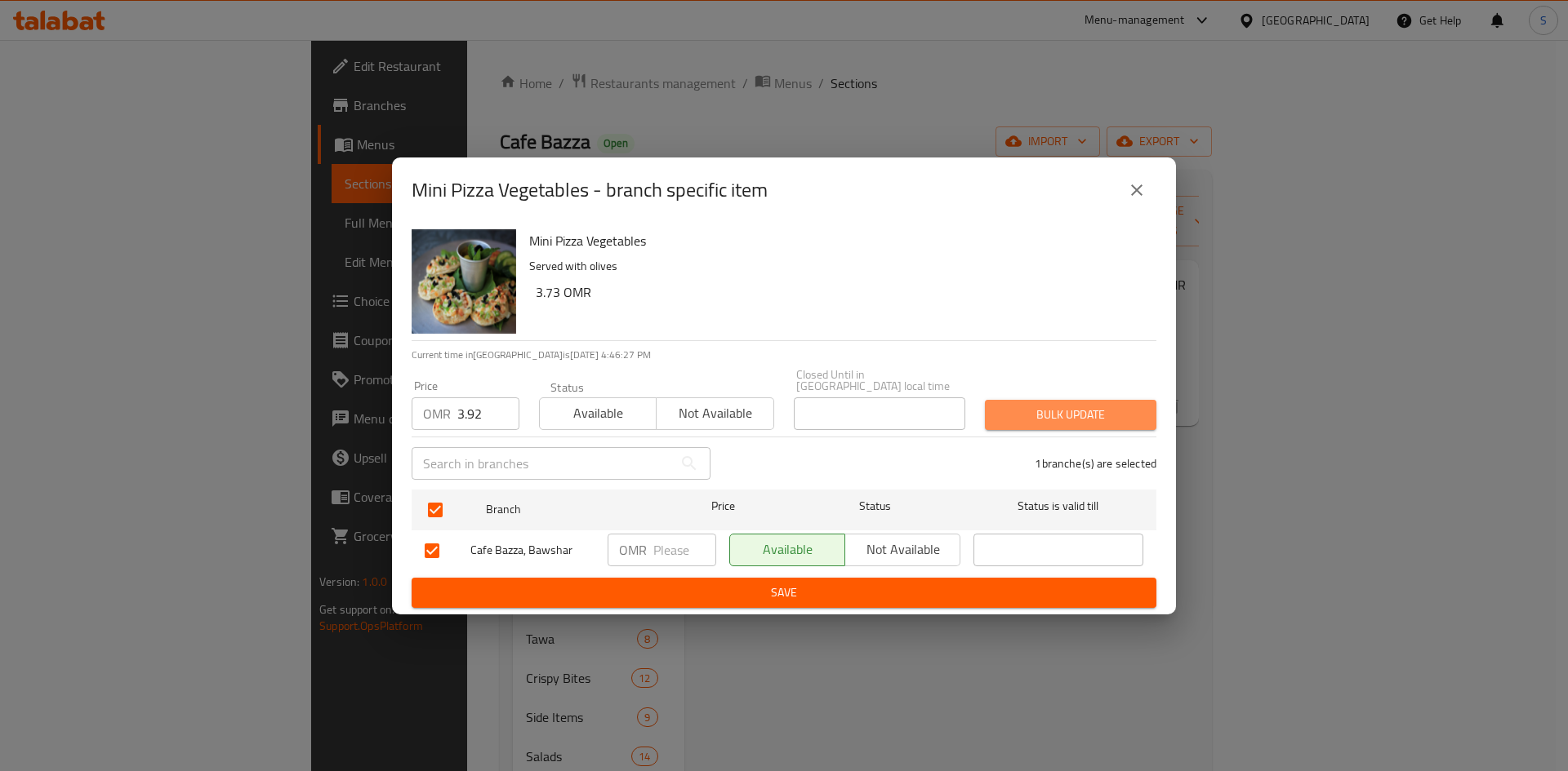
click at [1048, 421] on button "Bulk update" at bounding box center [1070, 414] width 172 height 30
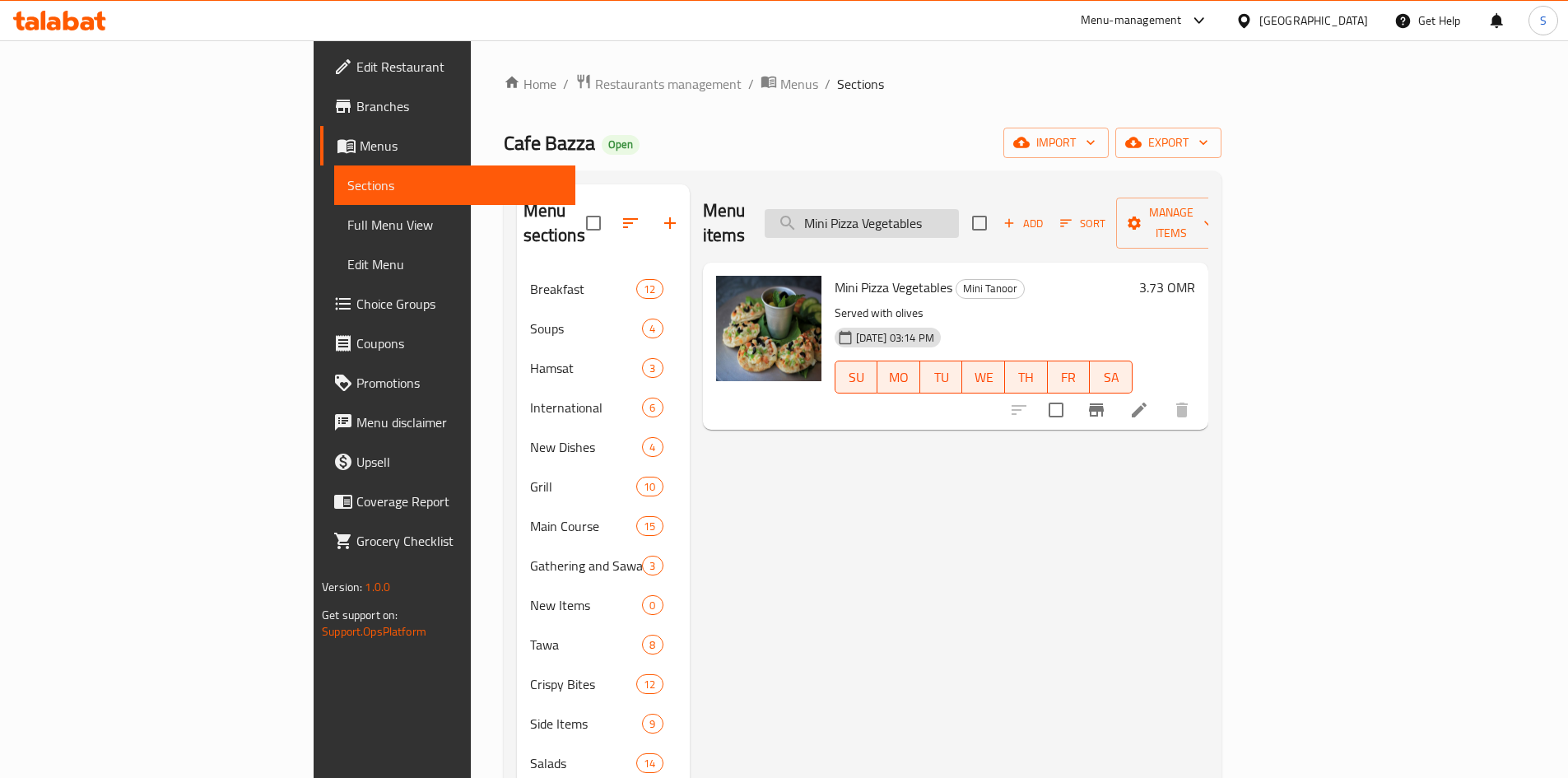
click at [959, 211] on input "Mini Pizza Vegetables" at bounding box center [862, 223] width 194 height 28
paste input "Halloumi"
type input "Mini Pizza Halloumi"
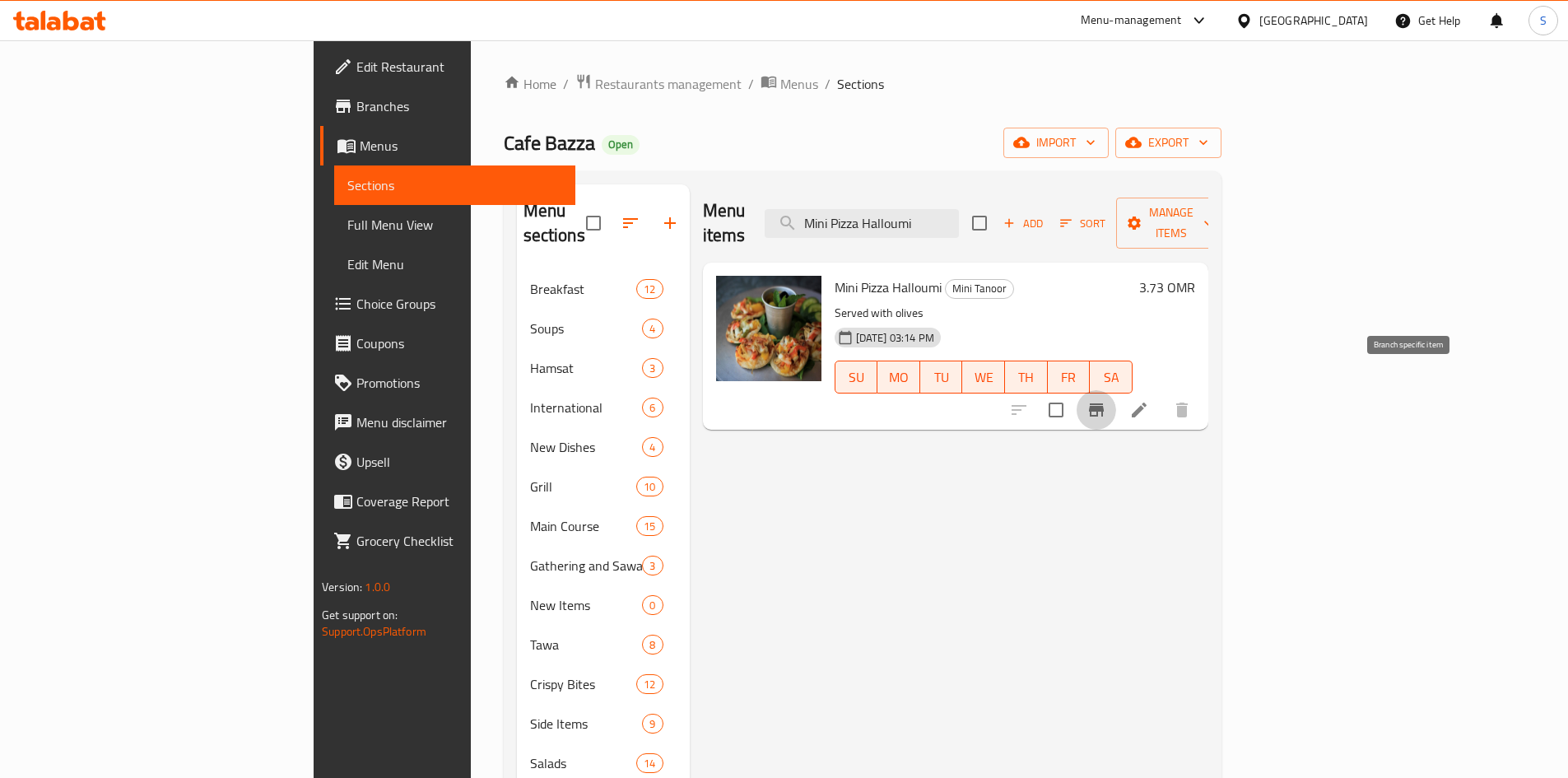
click at [1106, 400] on icon "Branch-specific-item" at bounding box center [1096, 411] width 20 height 20
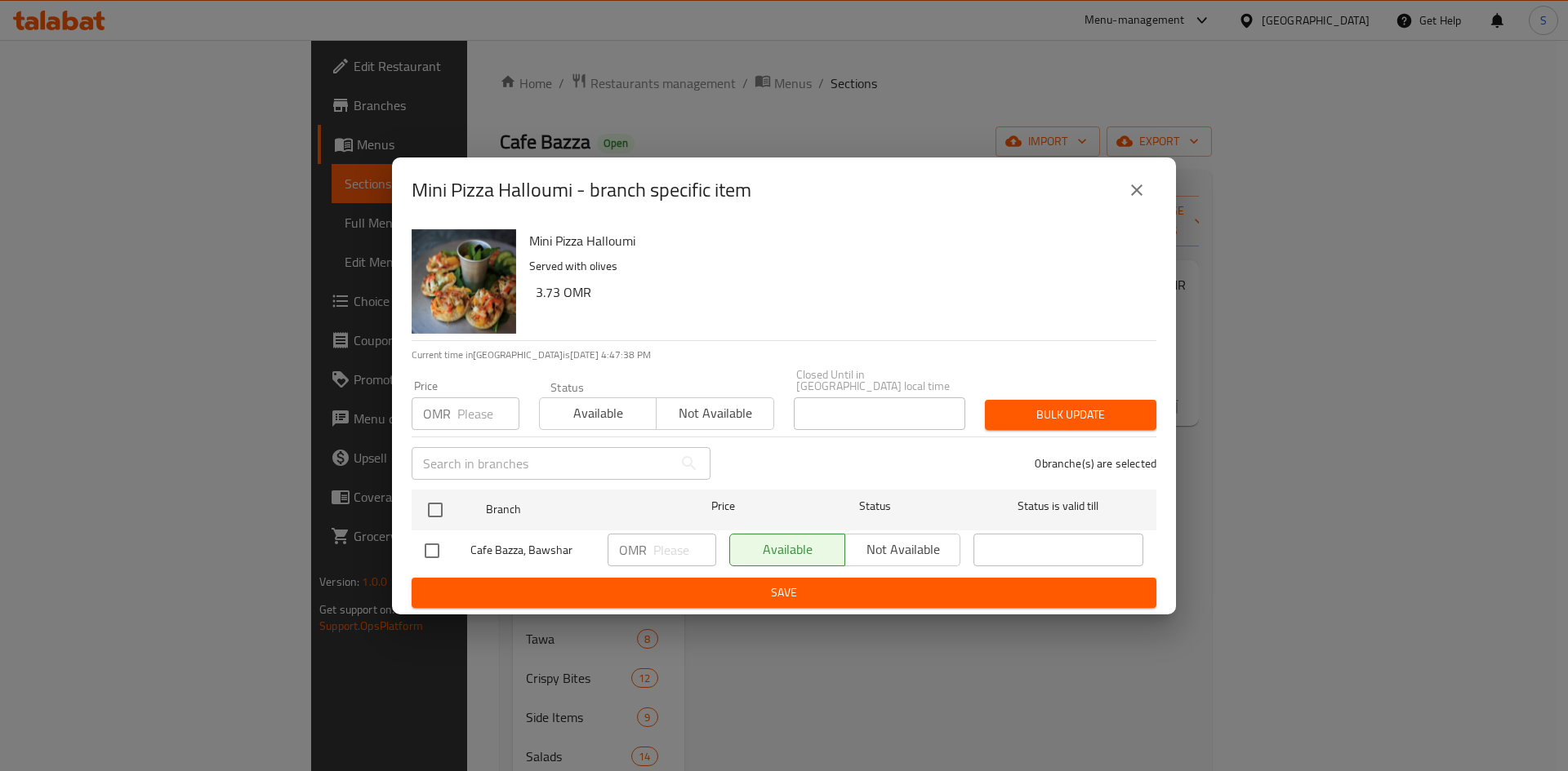
click at [467, 415] on input "number" at bounding box center [488, 414] width 62 height 33
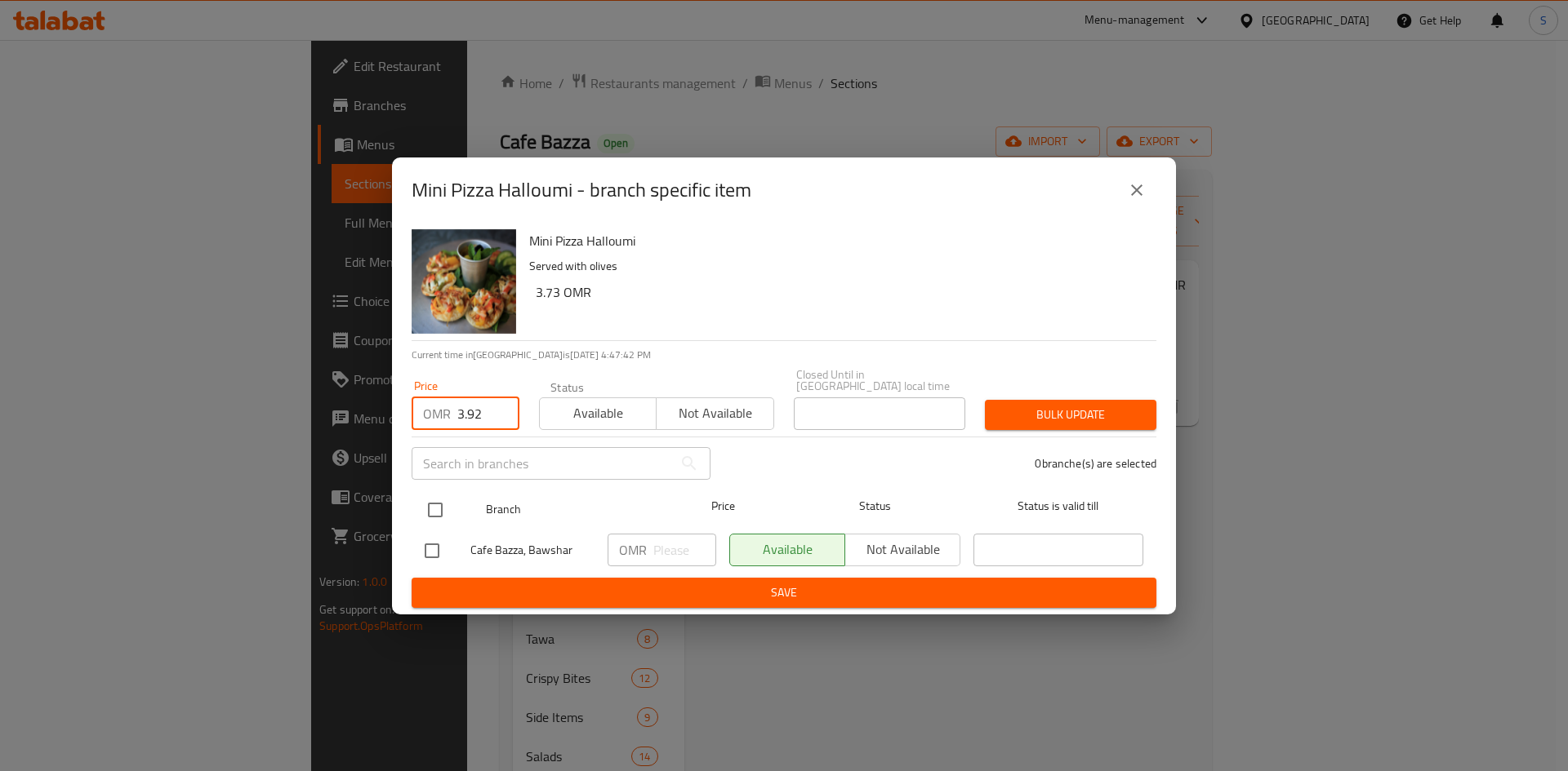
type input "3.92"
click at [440, 501] on input "checkbox" at bounding box center [435, 510] width 35 height 35
checkbox input "true"
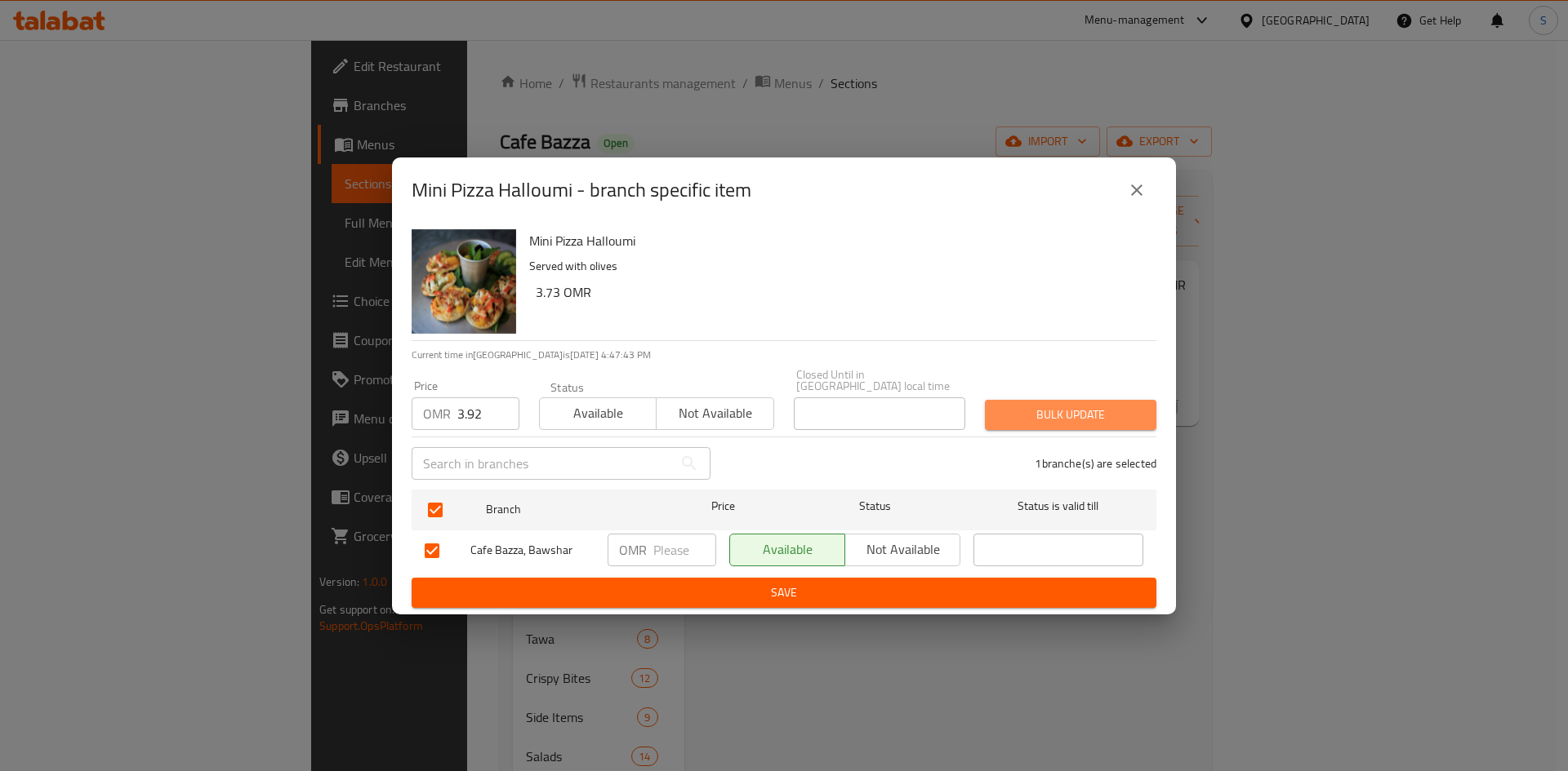
click at [1067, 400] on button "Bulk update" at bounding box center [1070, 414] width 172 height 30
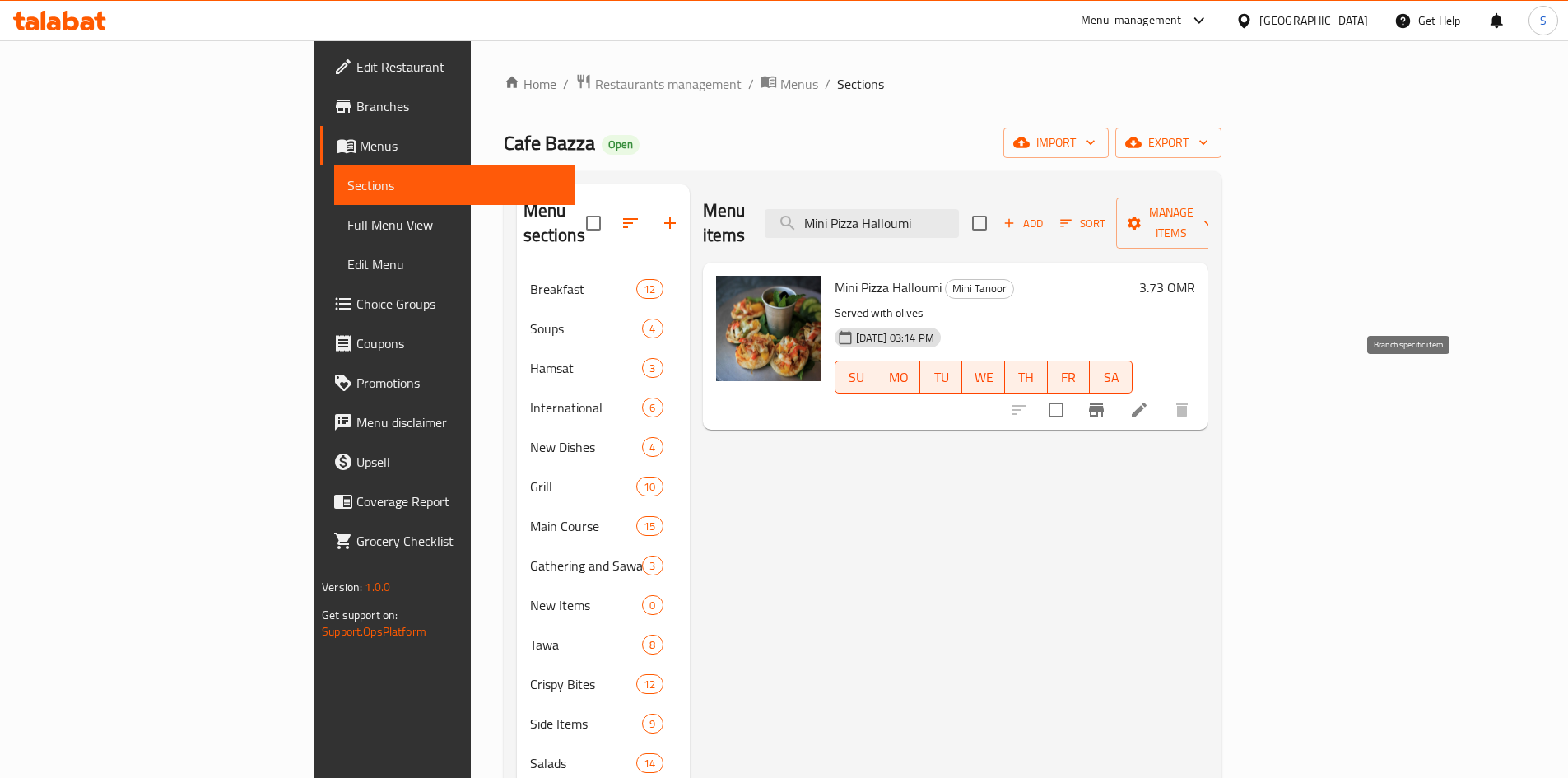
click at [1116, 390] on button "Branch-specific-item" at bounding box center [1096, 410] width 39 height 39
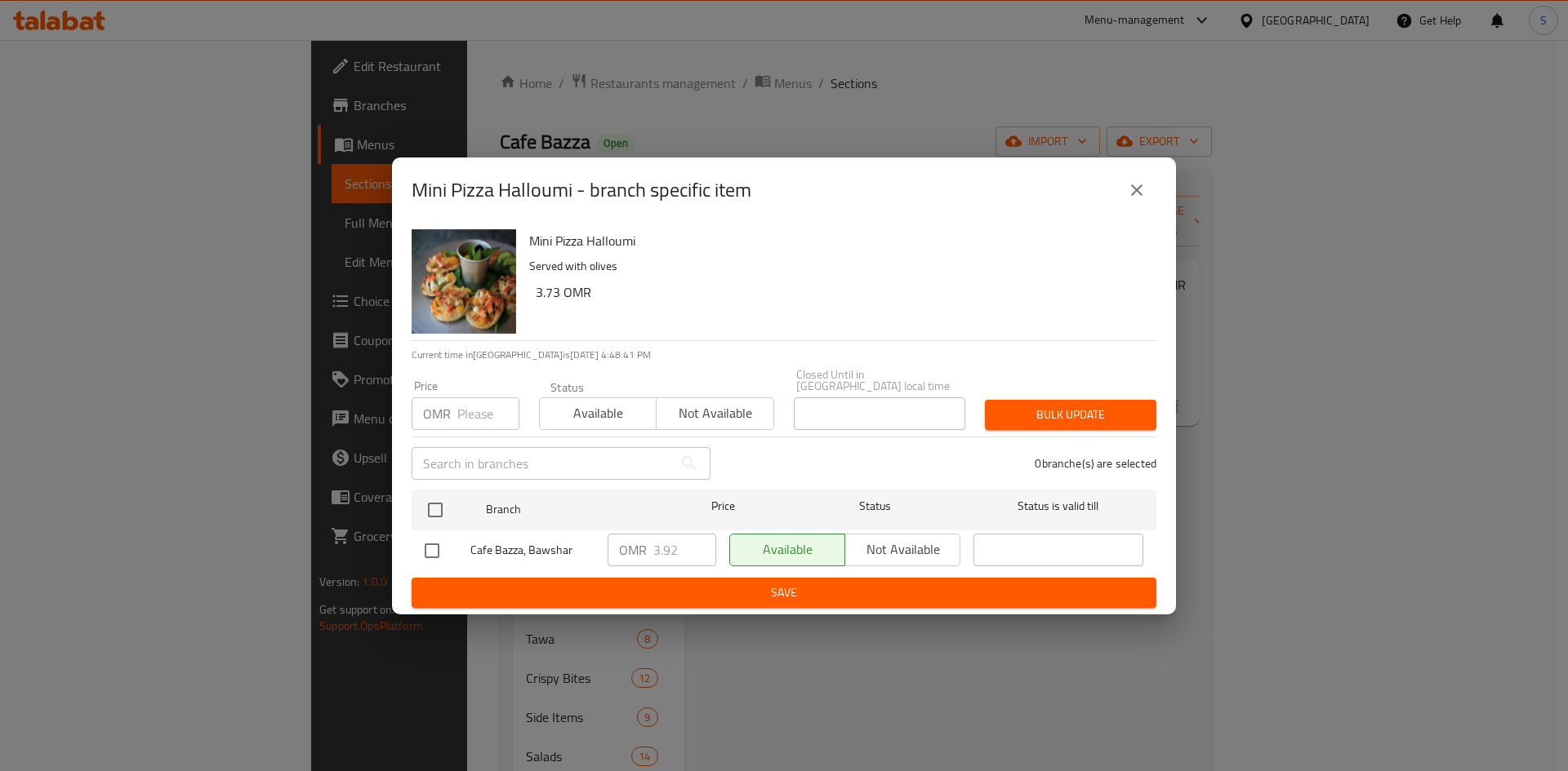
click at [476, 400] on input "number" at bounding box center [488, 414] width 62 height 33
click at [1141, 191] on icon "close" at bounding box center [1136, 190] width 12 height 12
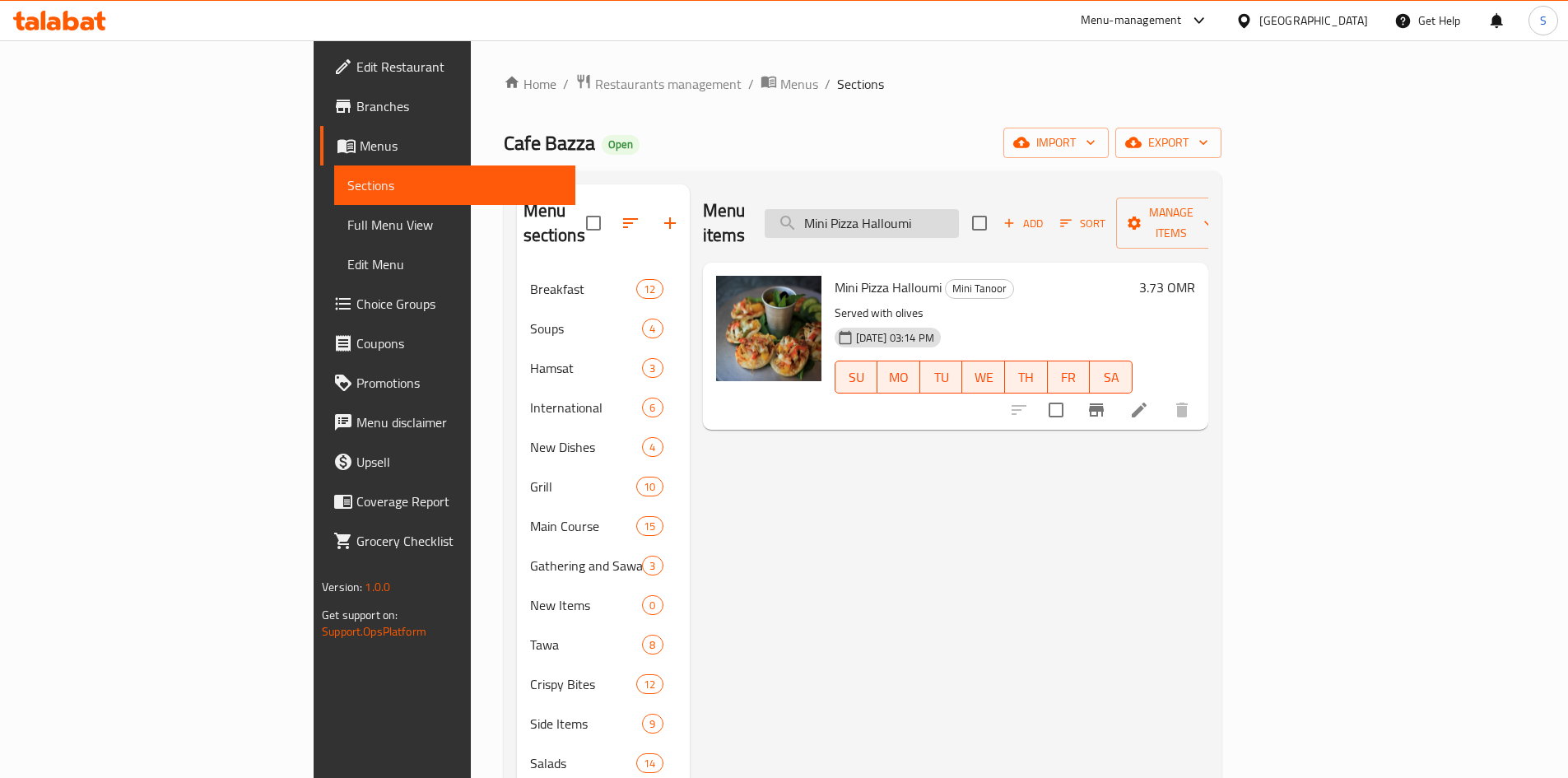
click at [959, 210] on input "Mini Pizza Halloumi" at bounding box center [862, 223] width 194 height 28
click at [959, 211] on input "Mini Pizza Halloumi" at bounding box center [862, 223] width 194 height 28
paste input "Zaatar"
type input "Mini Pizza Zaatar"
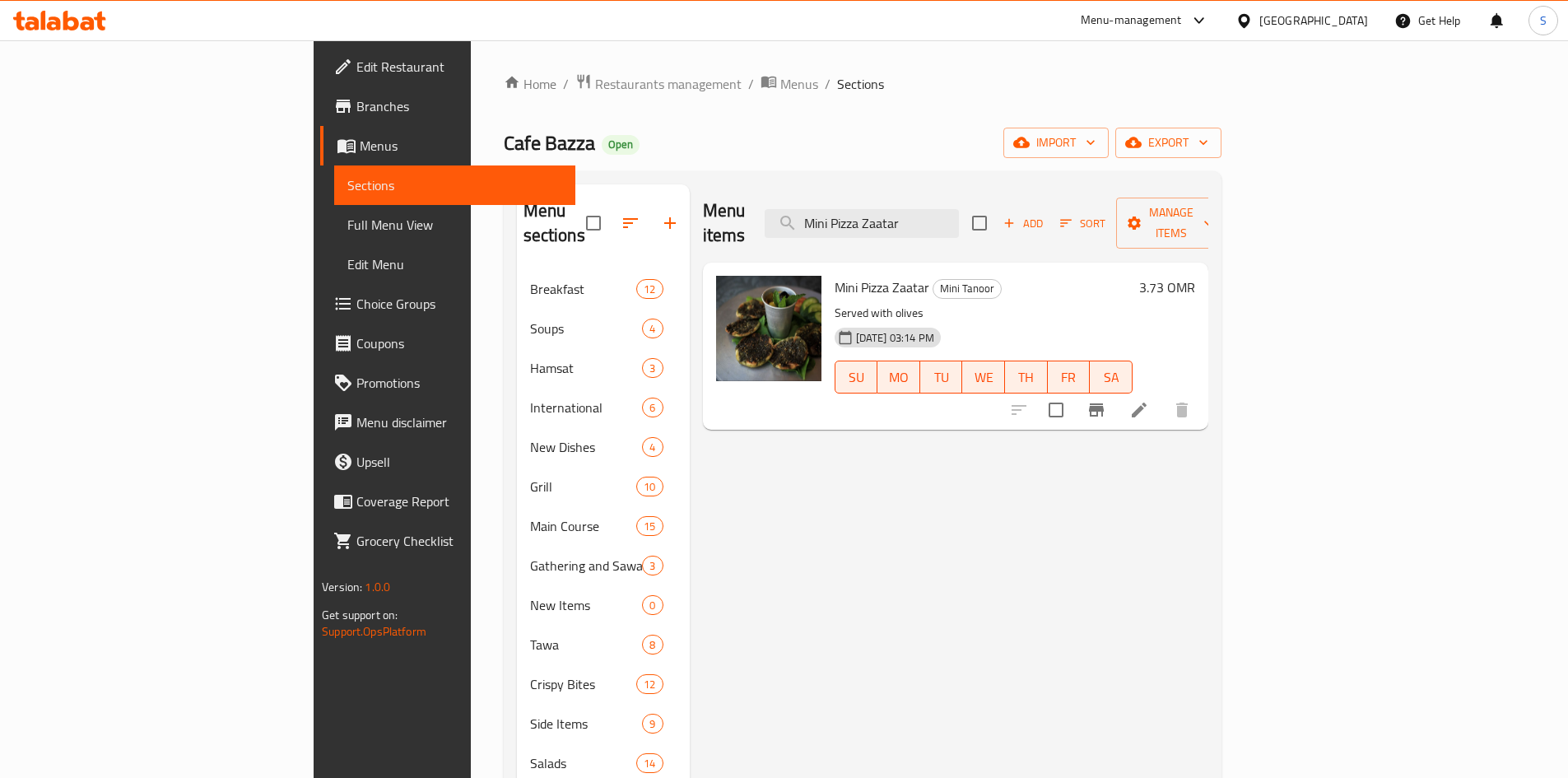
click at [1104, 403] on icon "Branch-specific-item" at bounding box center [1096, 410] width 15 height 13
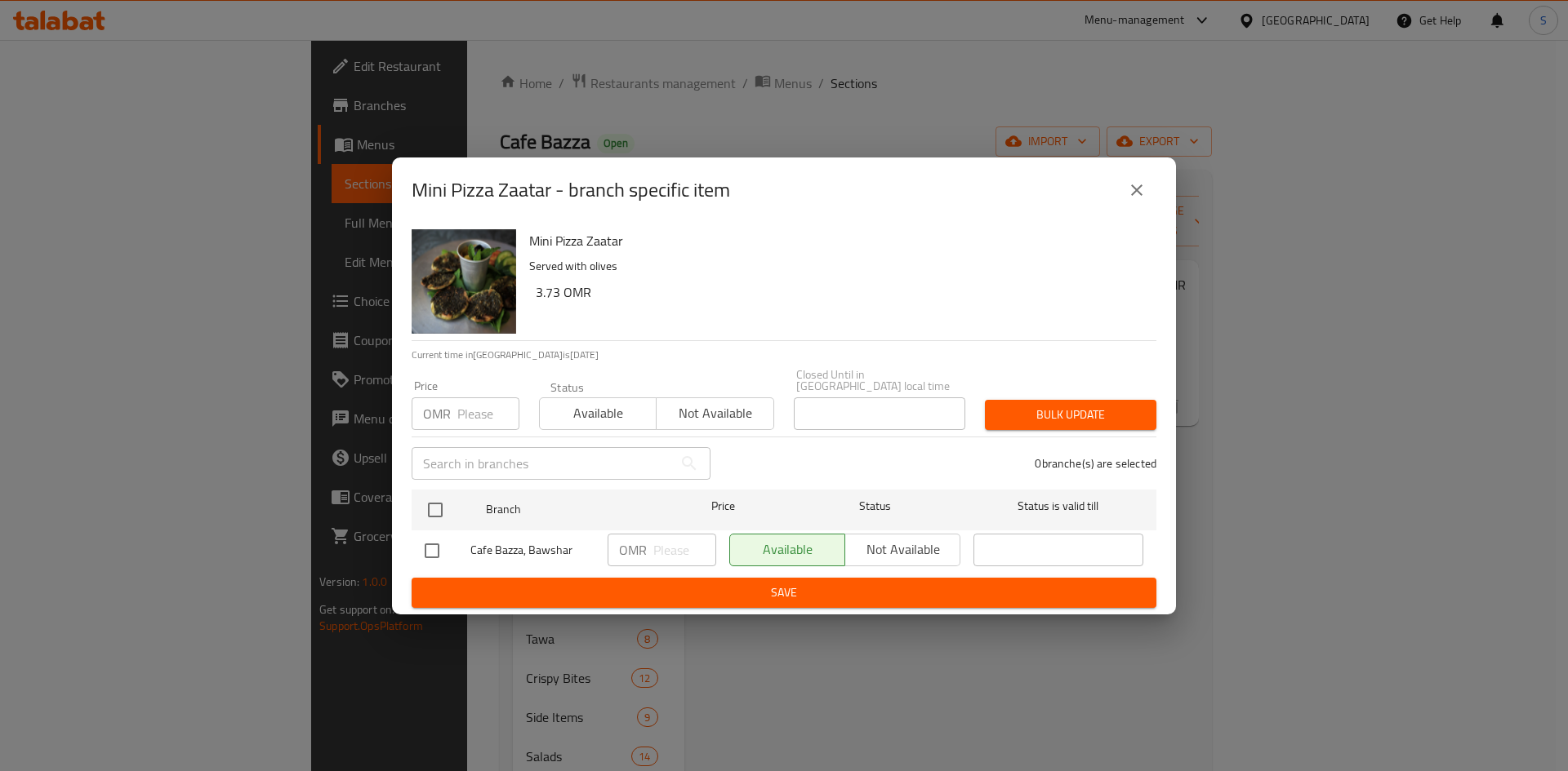
click at [469, 408] on input "number" at bounding box center [488, 414] width 62 height 33
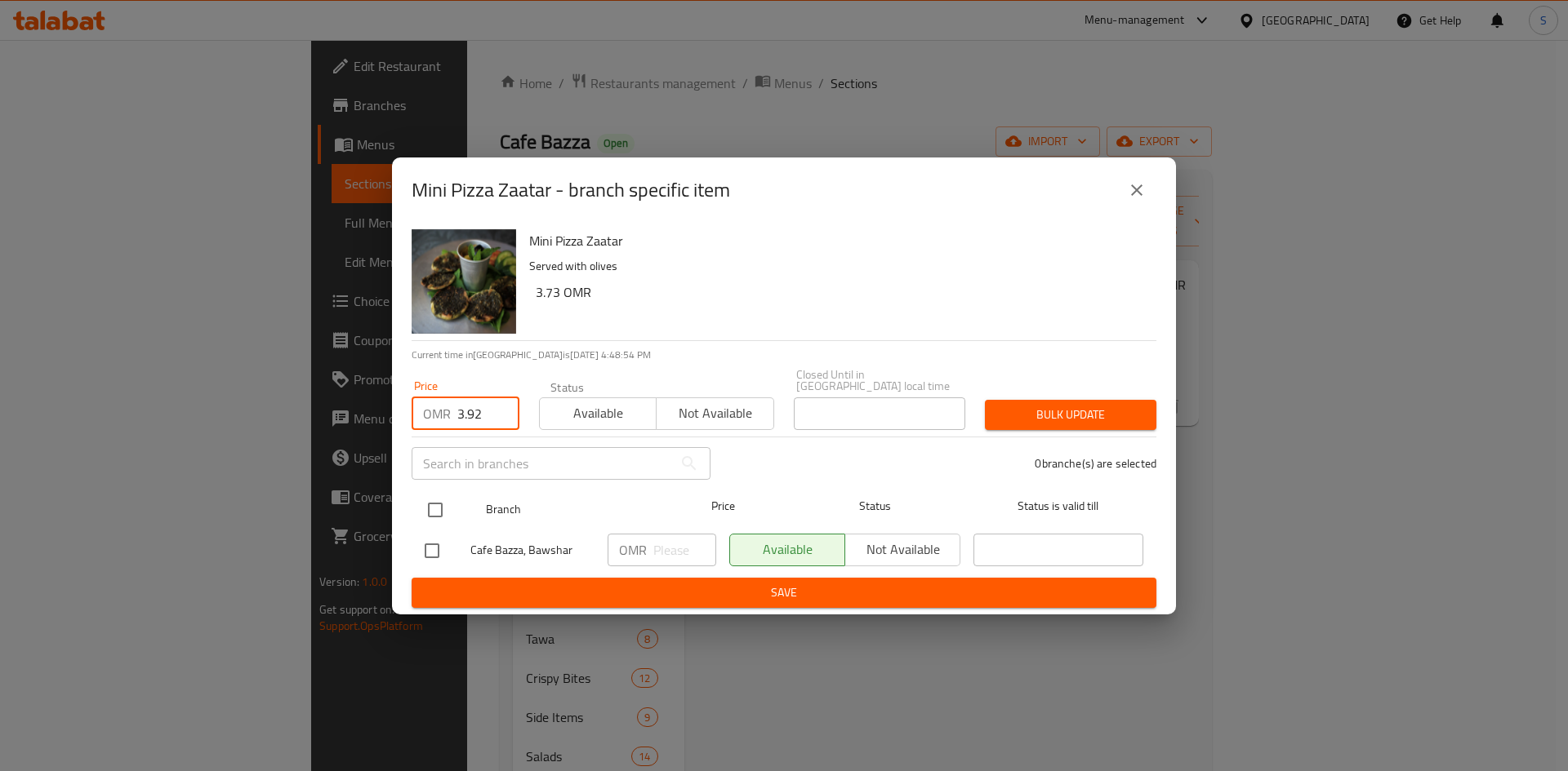
type input "3.92"
click at [437, 487] on div at bounding box center [448, 510] width 61 height 47
click at [433, 509] on input "checkbox" at bounding box center [435, 510] width 35 height 35
checkbox input "true"
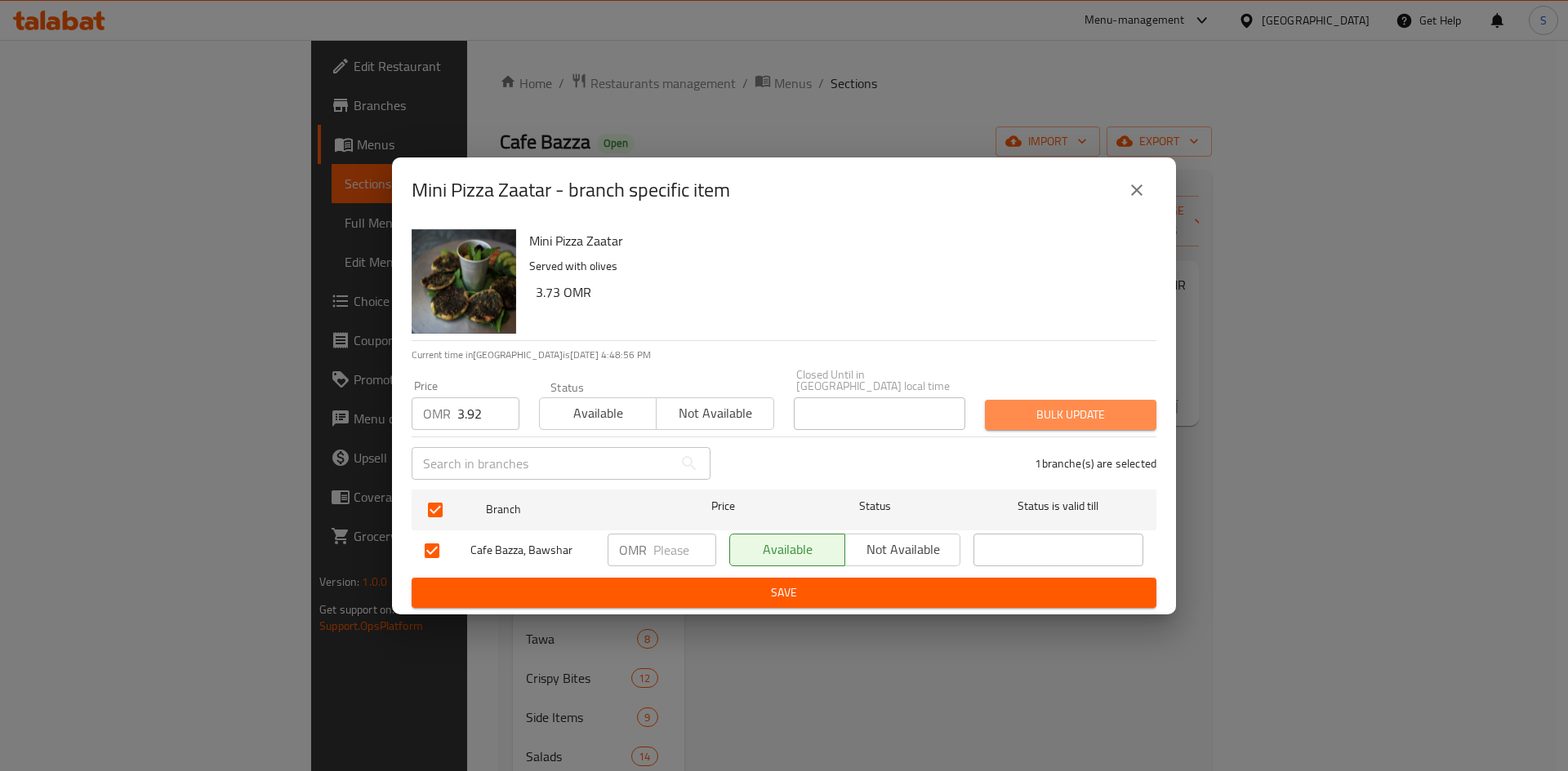
click at [1084, 405] on span "Bulk update" at bounding box center [1070, 415] width 145 height 20
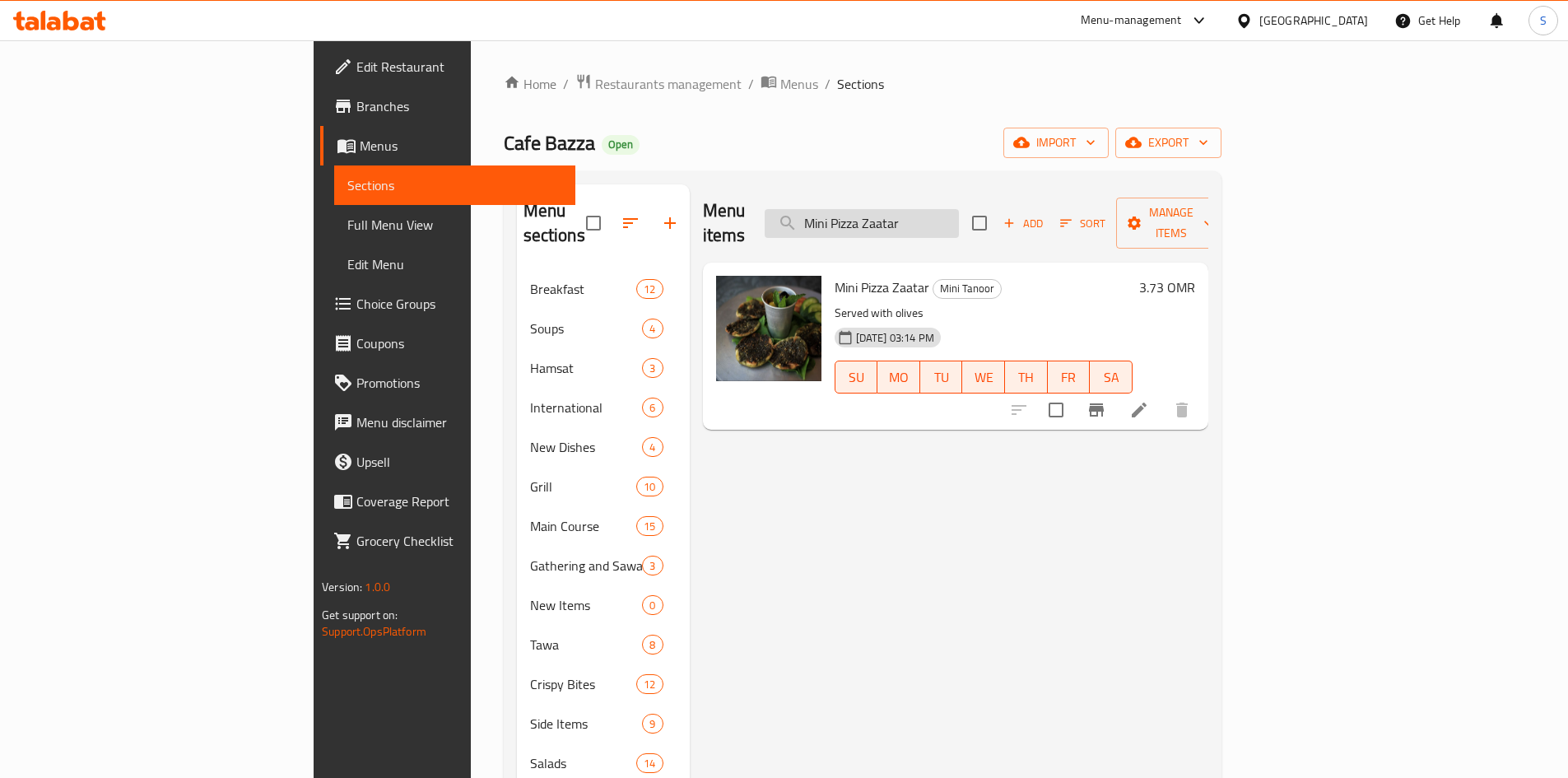
click at [959, 215] on input "Mini Pizza Zaatar" at bounding box center [862, 223] width 194 height 28
paste input "Lamb Machbous"
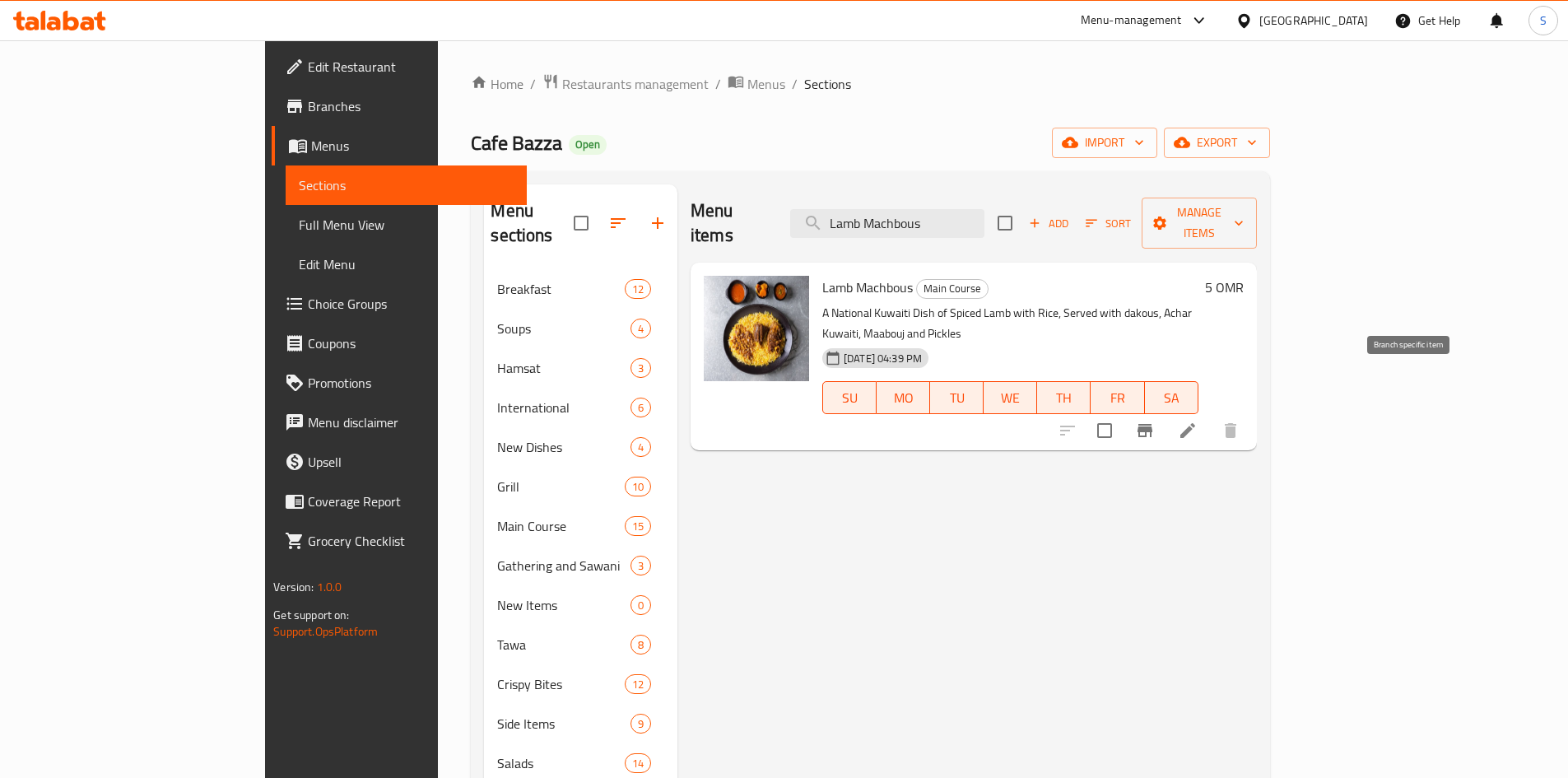
type input "Lamb Machbous"
click at [1152, 424] on icon "Branch-specific-item" at bounding box center [1145, 431] width 15 height 13
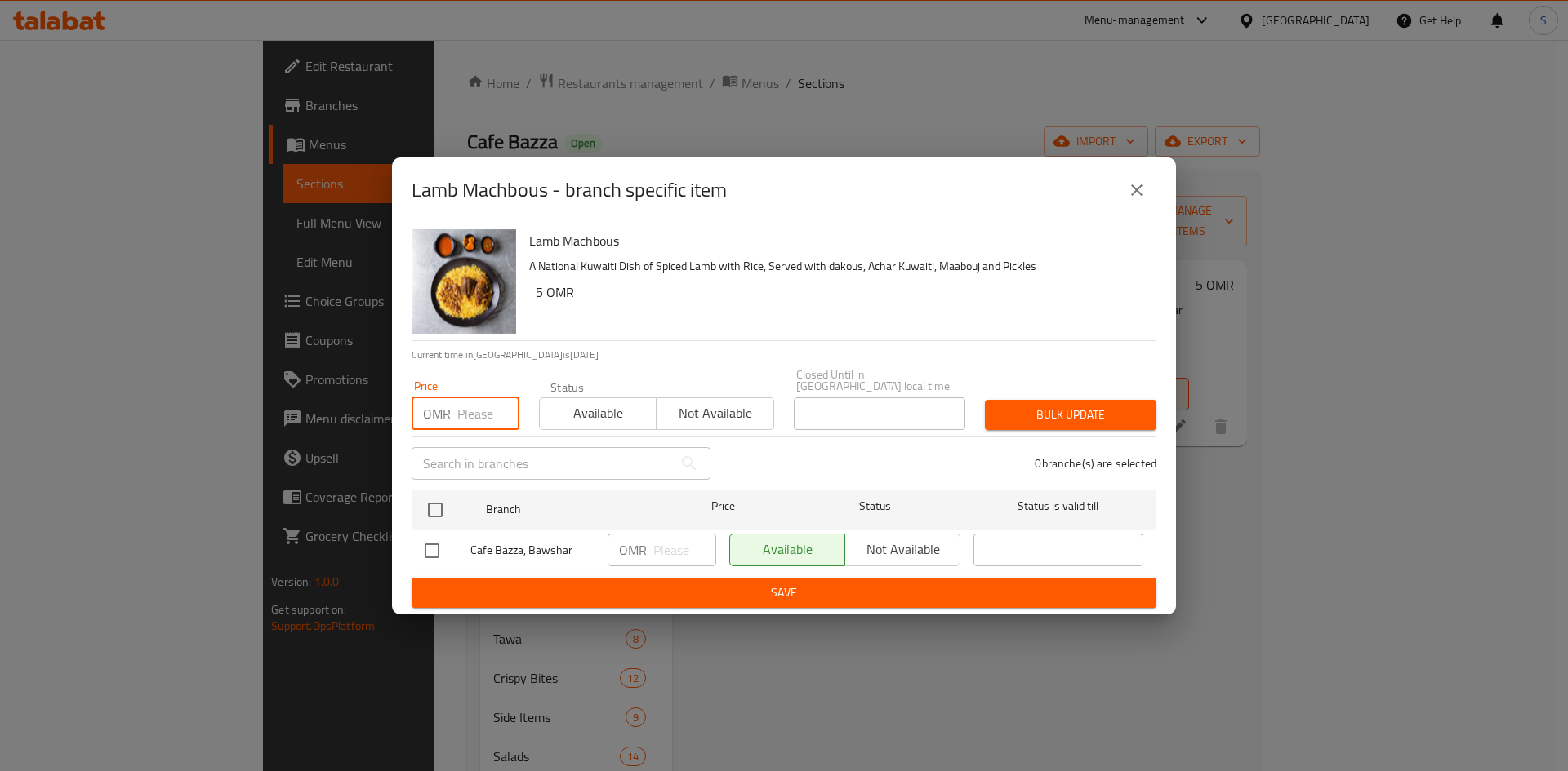
click at [469, 422] on input "number" at bounding box center [488, 414] width 62 height 33
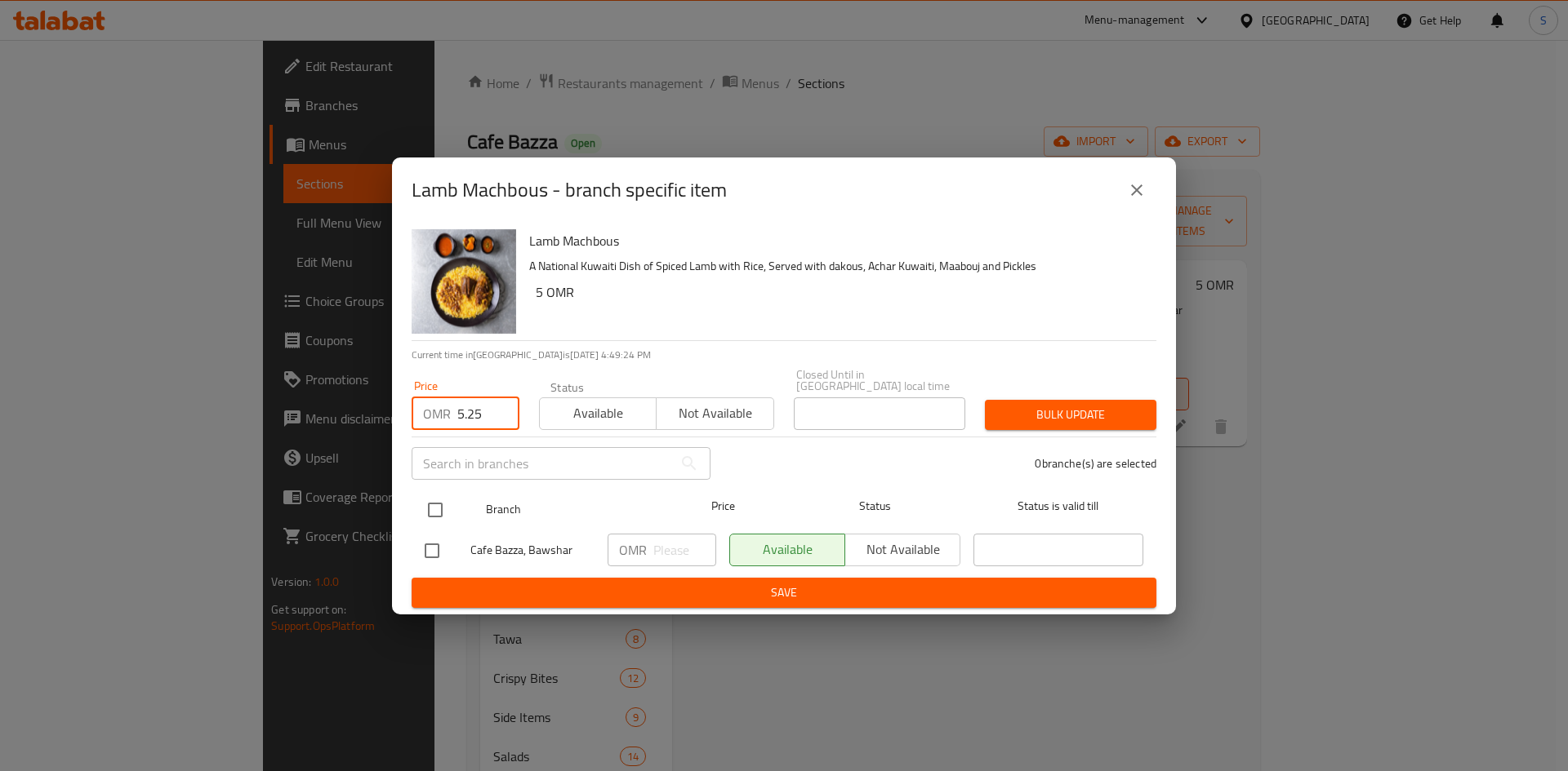
type input "5.25"
click at [438, 514] on input "checkbox" at bounding box center [435, 510] width 35 height 35
checkbox input "true"
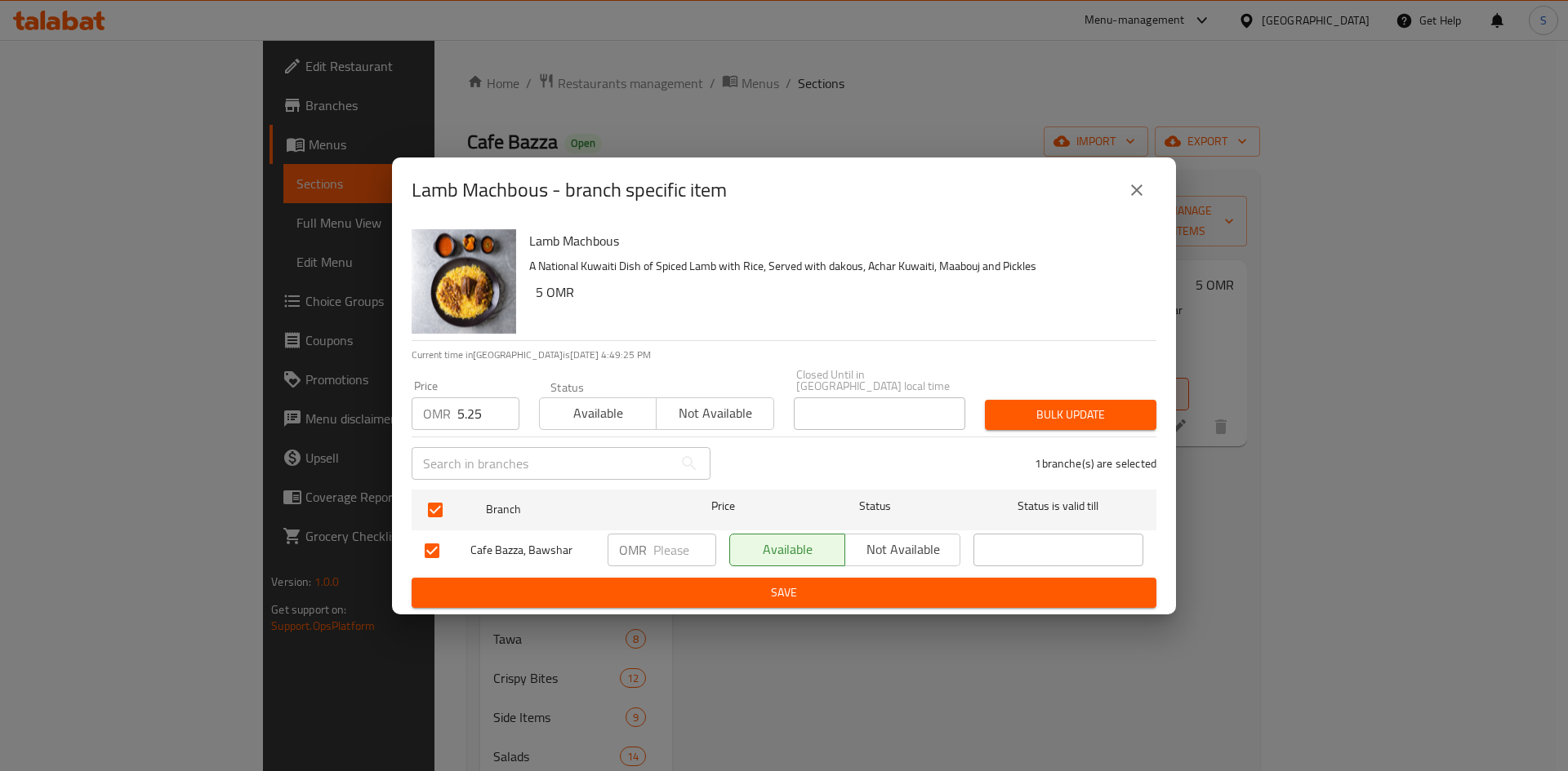
click at [1107, 410] on span "Bulk update" at bounding box center [1070, 415] width 145 height 20
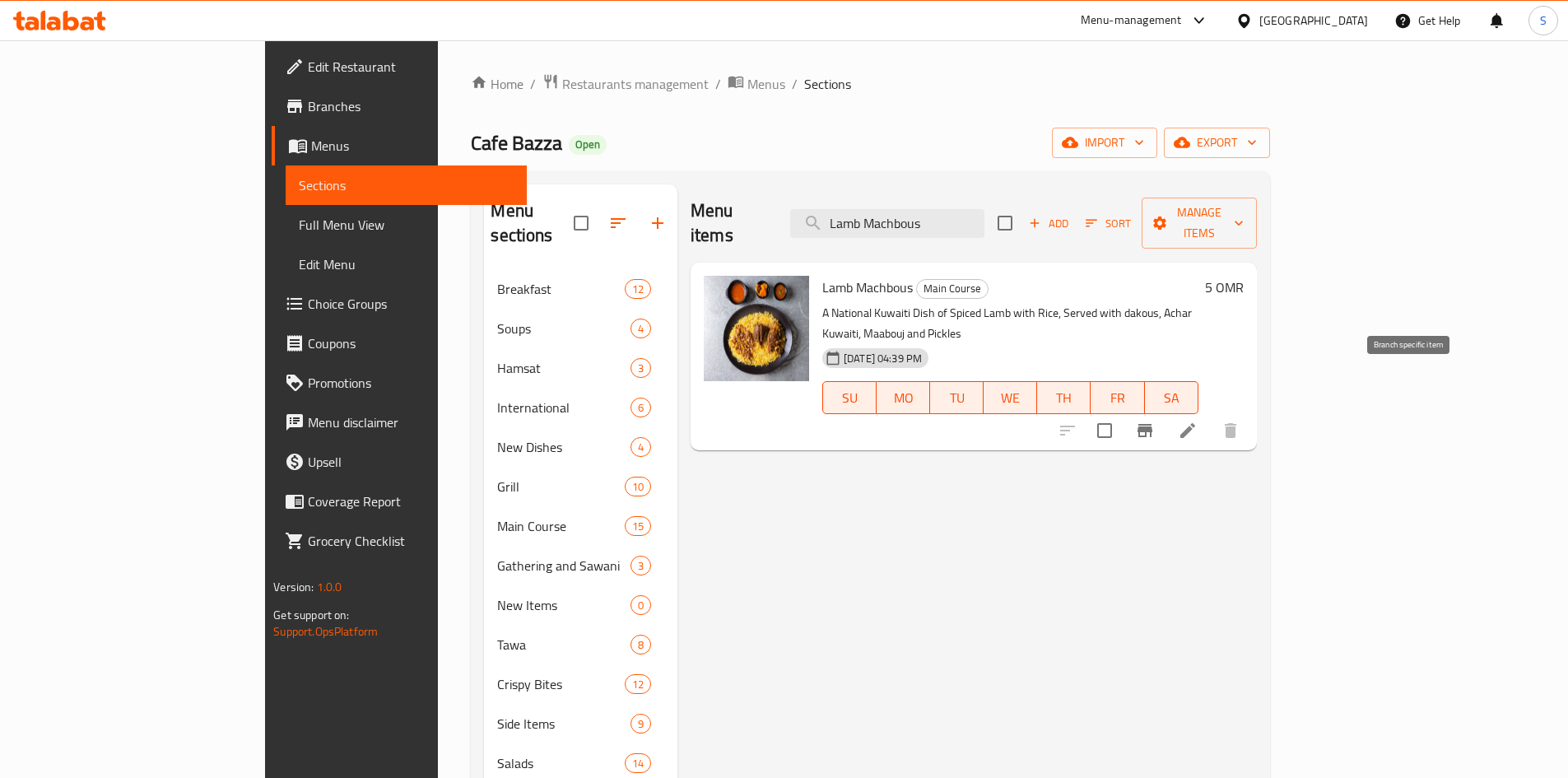
click at [1155, 421] on icon "Branch-specific-item" at bounding box center [1145, 431] width 20 height 20
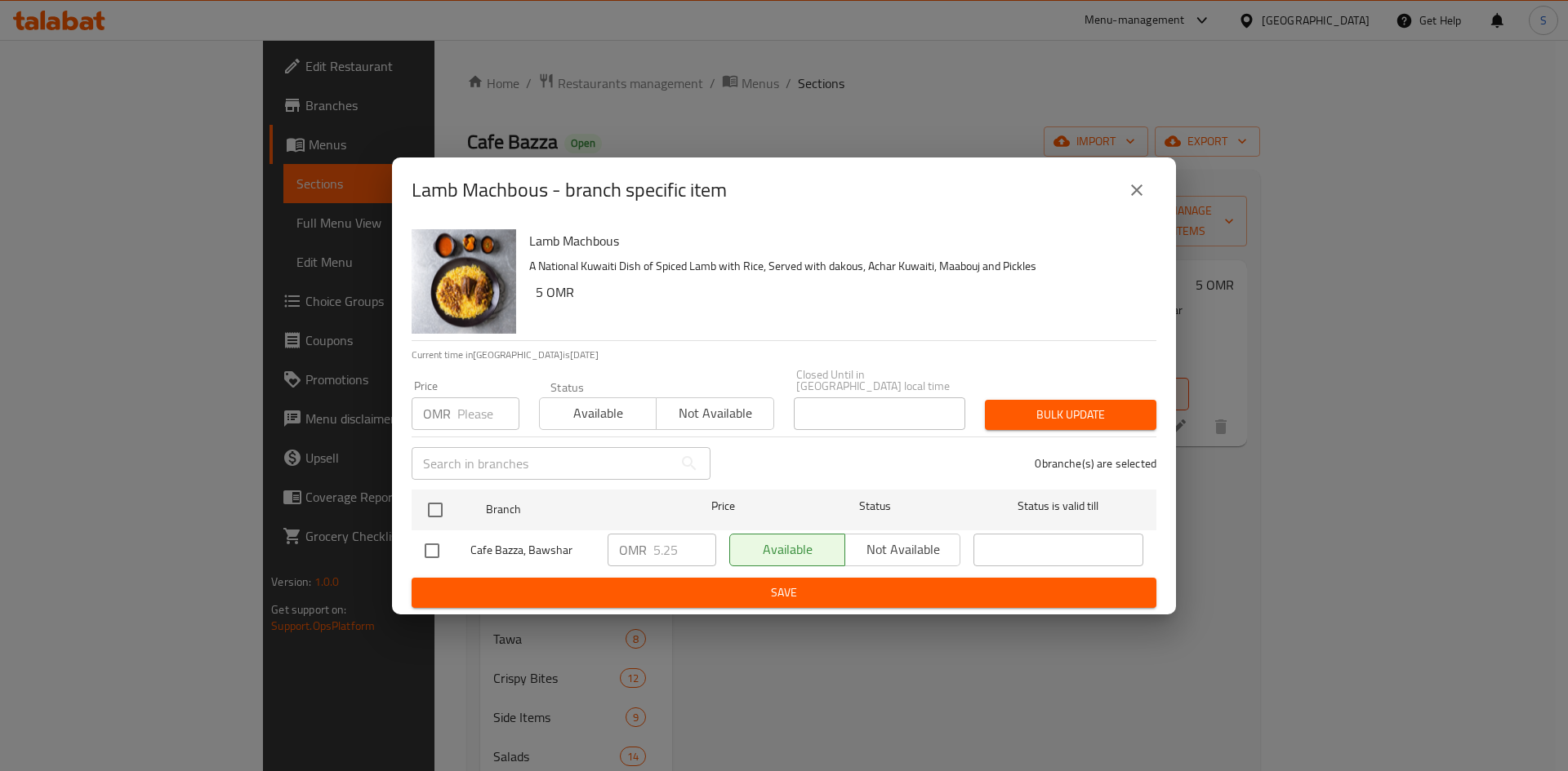
click at [1132, 196] on icon "close" at bounding box center [1136, 190] width 12 height 12
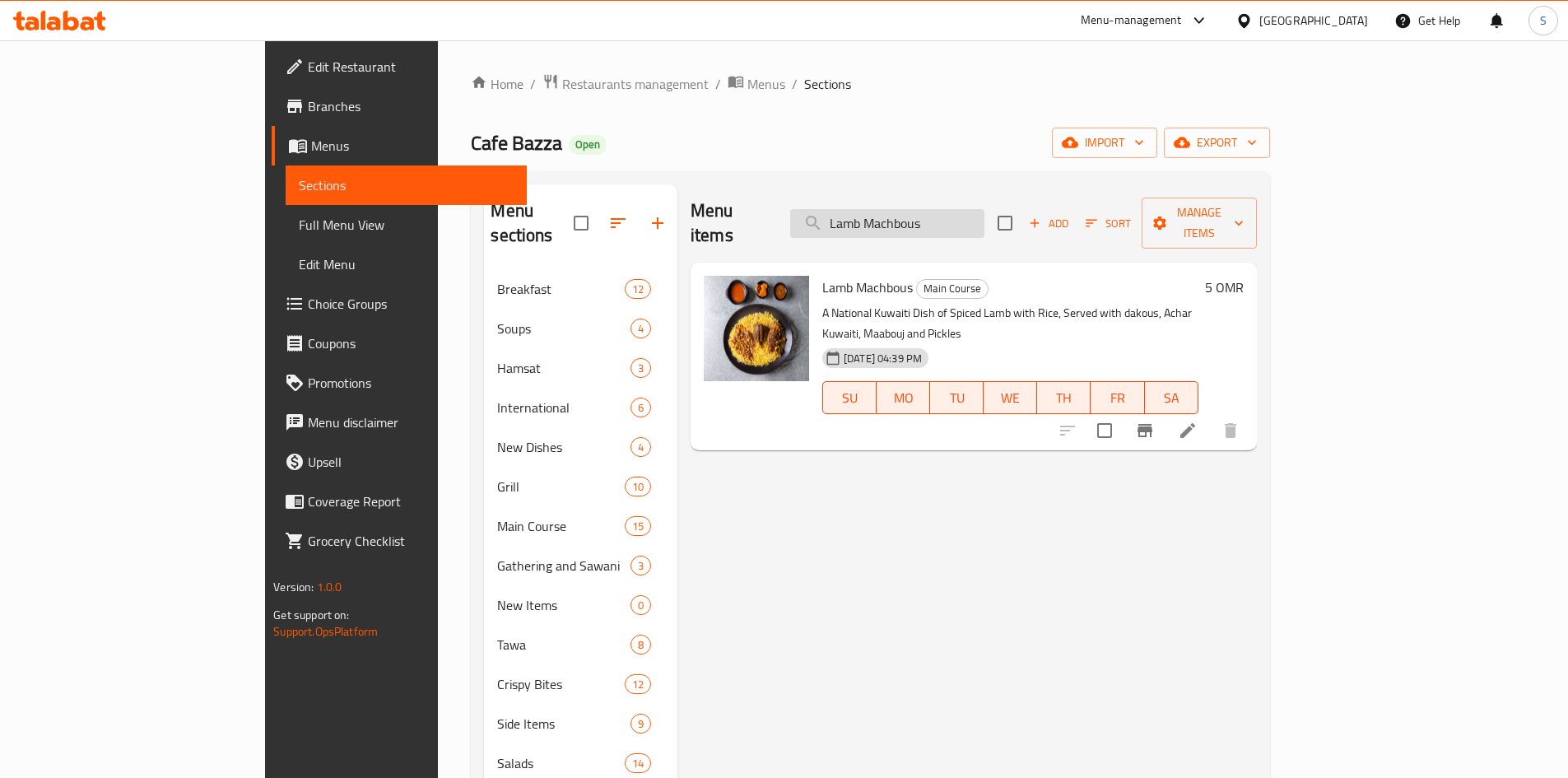
click at [985, 209] on input "Lamb Machbous" at bounding box center [887, 223] width 194 height 28
paste input "Chicken"
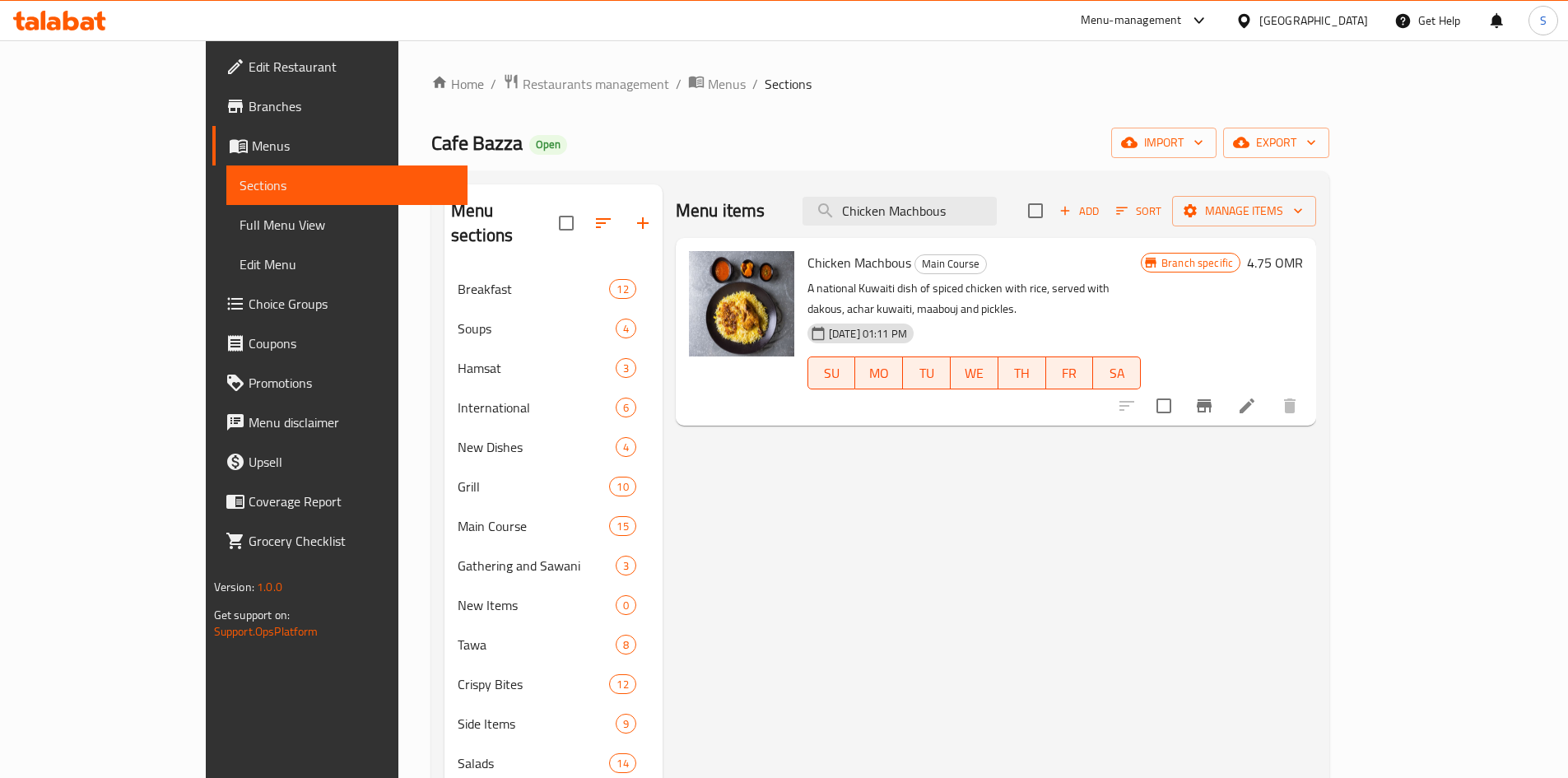
type input "Chicken Machbous"
click at [1212, 400] on icon "Branch-specific-item" at bounding box center [1204, 406] width 15 height 13
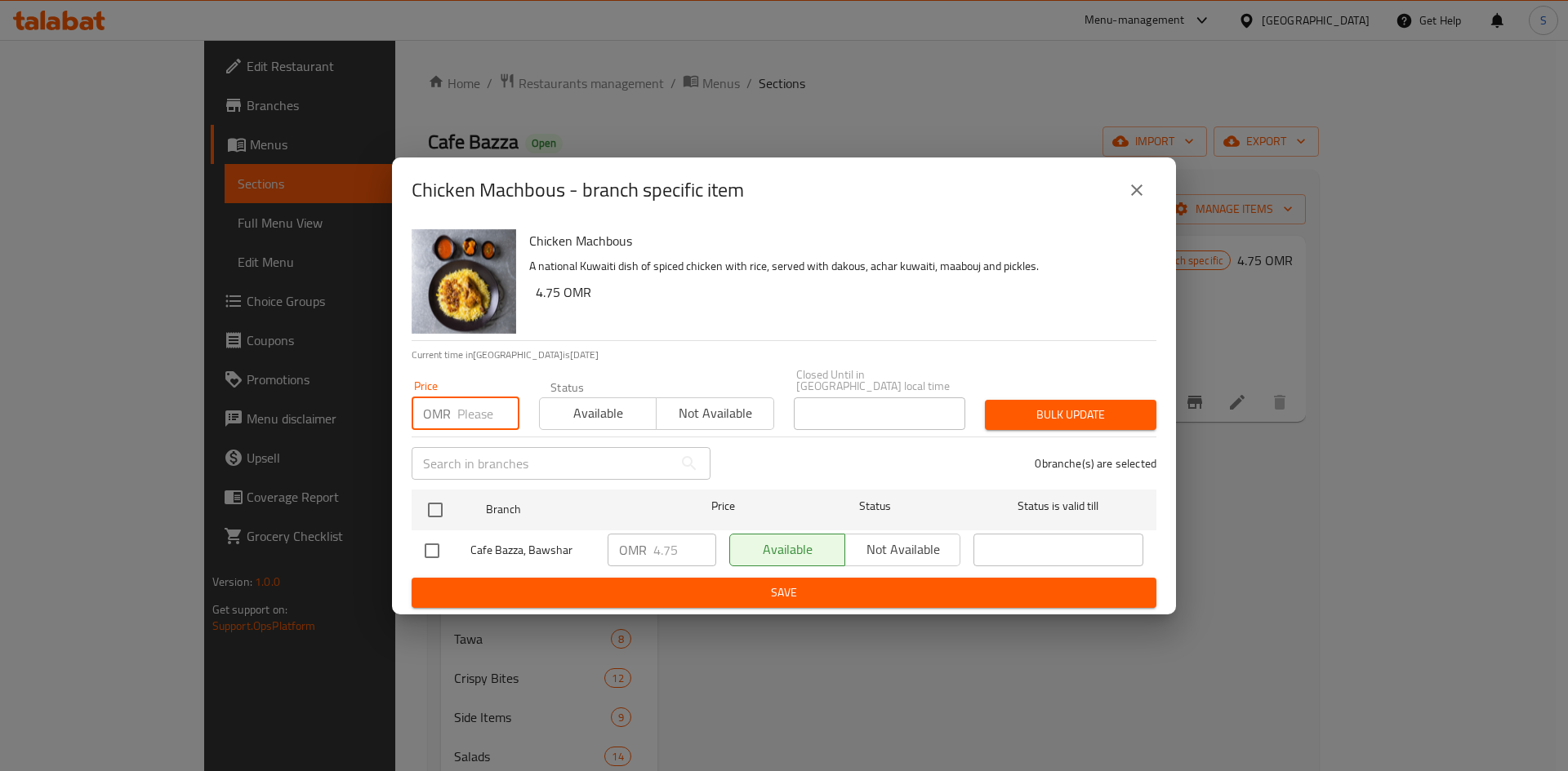
click at [464, 398] on input "number" at bounding box center [488, 414] width 62 height 33
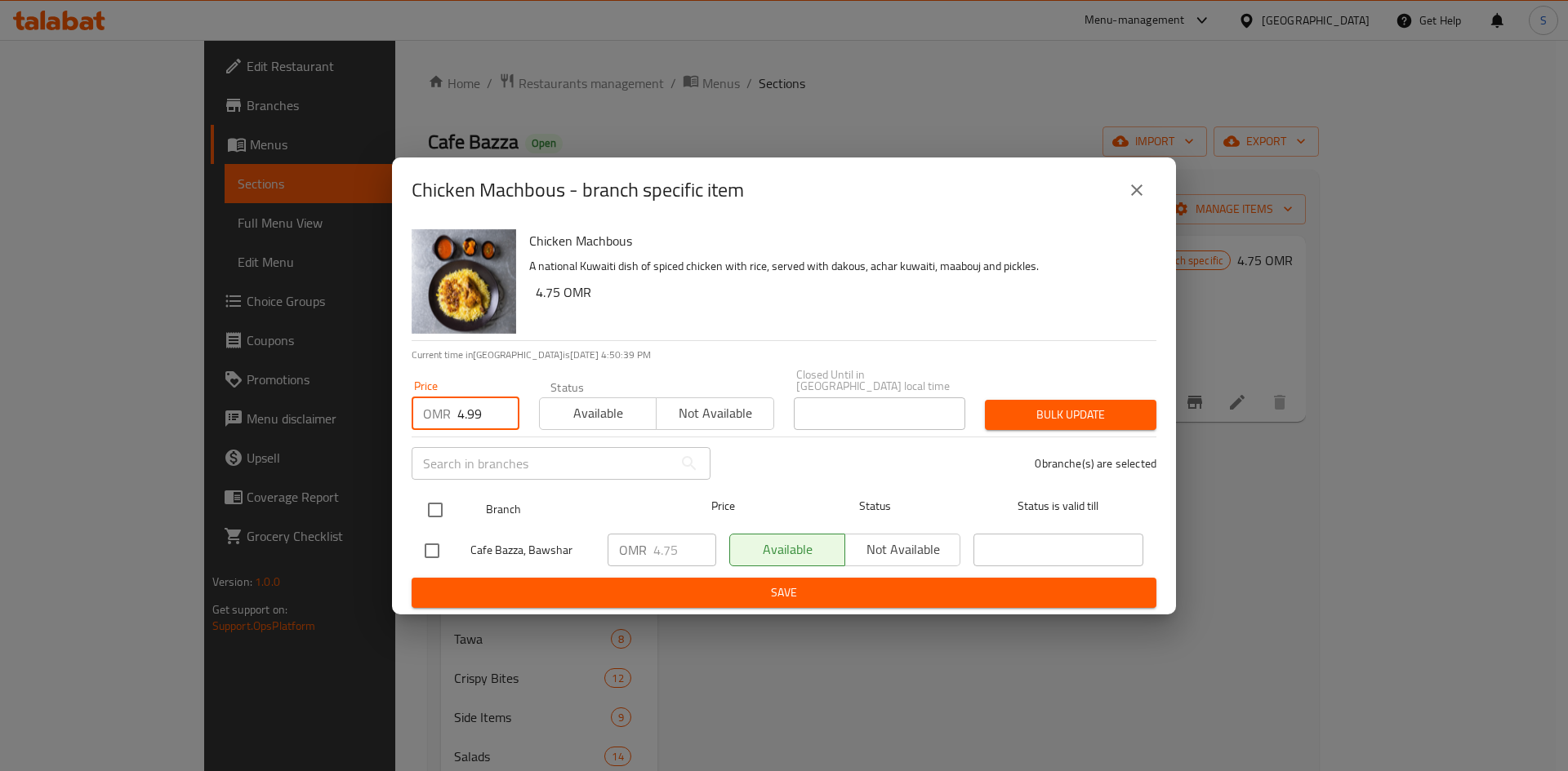
type input "4.99"
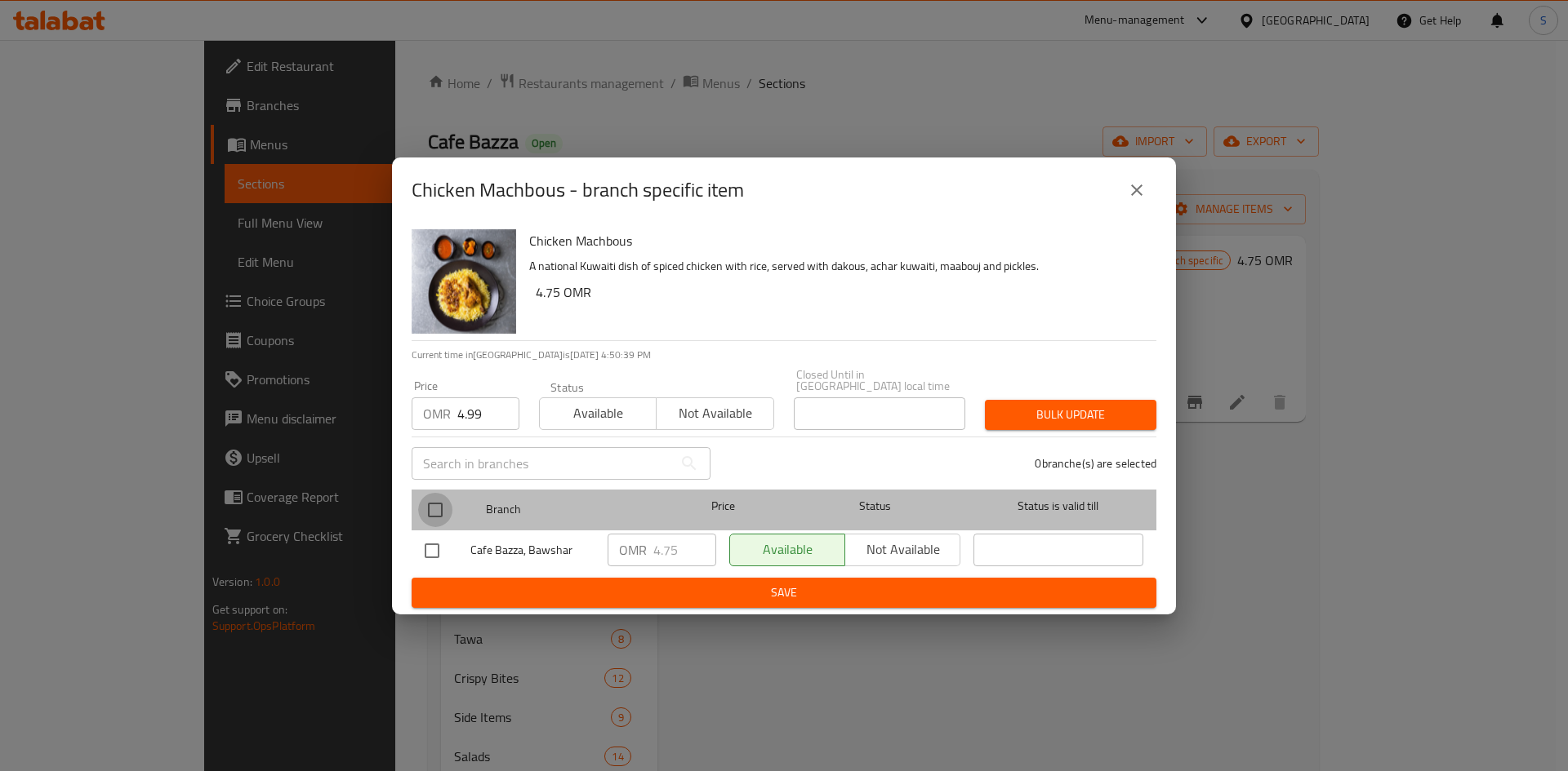
click at [431, 511] on input "checkbox" at bounding box center [435, 510] width 35 height 35
checkbox input "true"
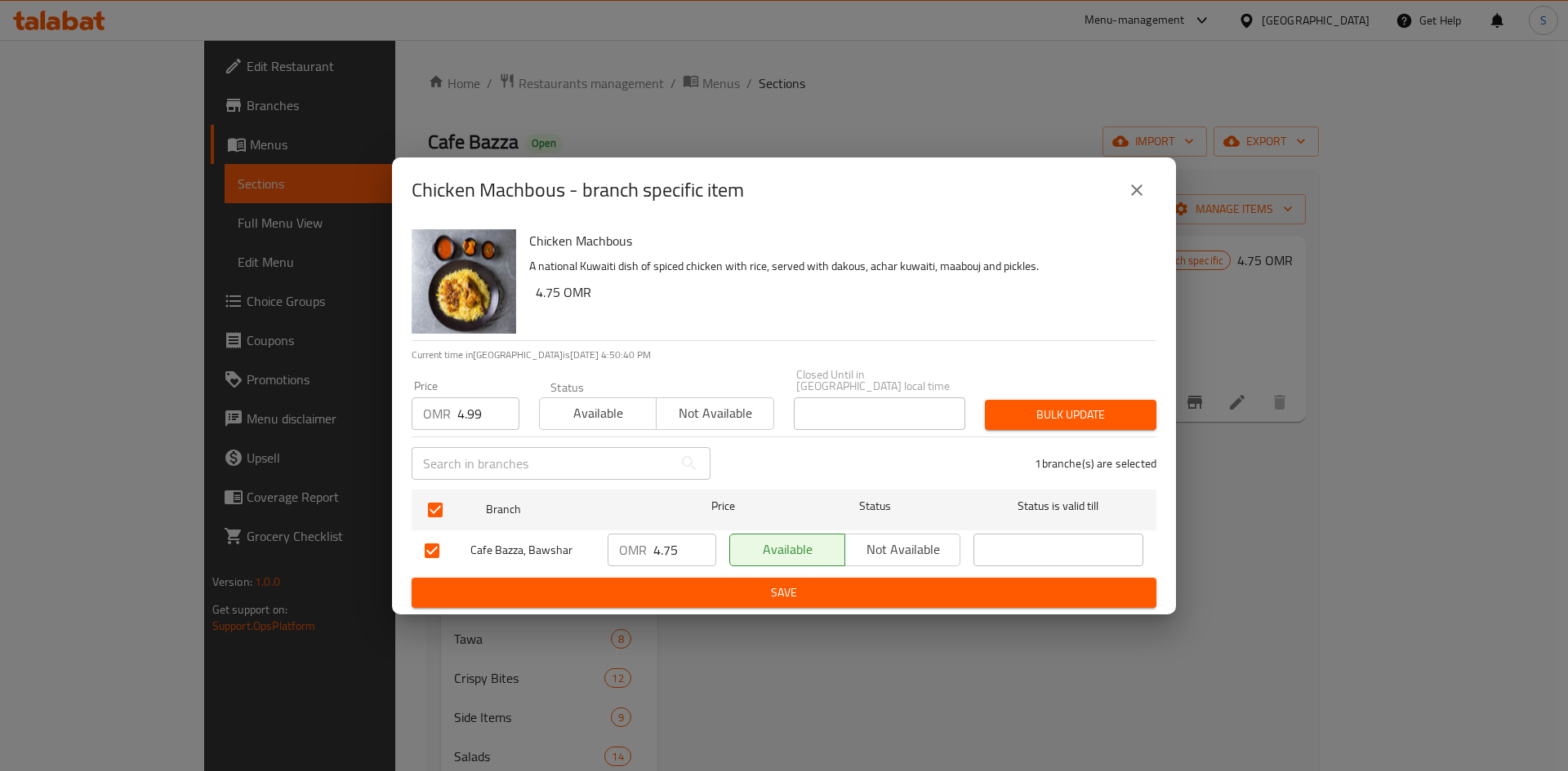
click at [1068, 424] on div "Bulk update" at bounding box center [1070, 415] width 191 height 50
click at [1088, 416] on span "Bulk update" at bounding box center [1070, 415] width 145 height 20
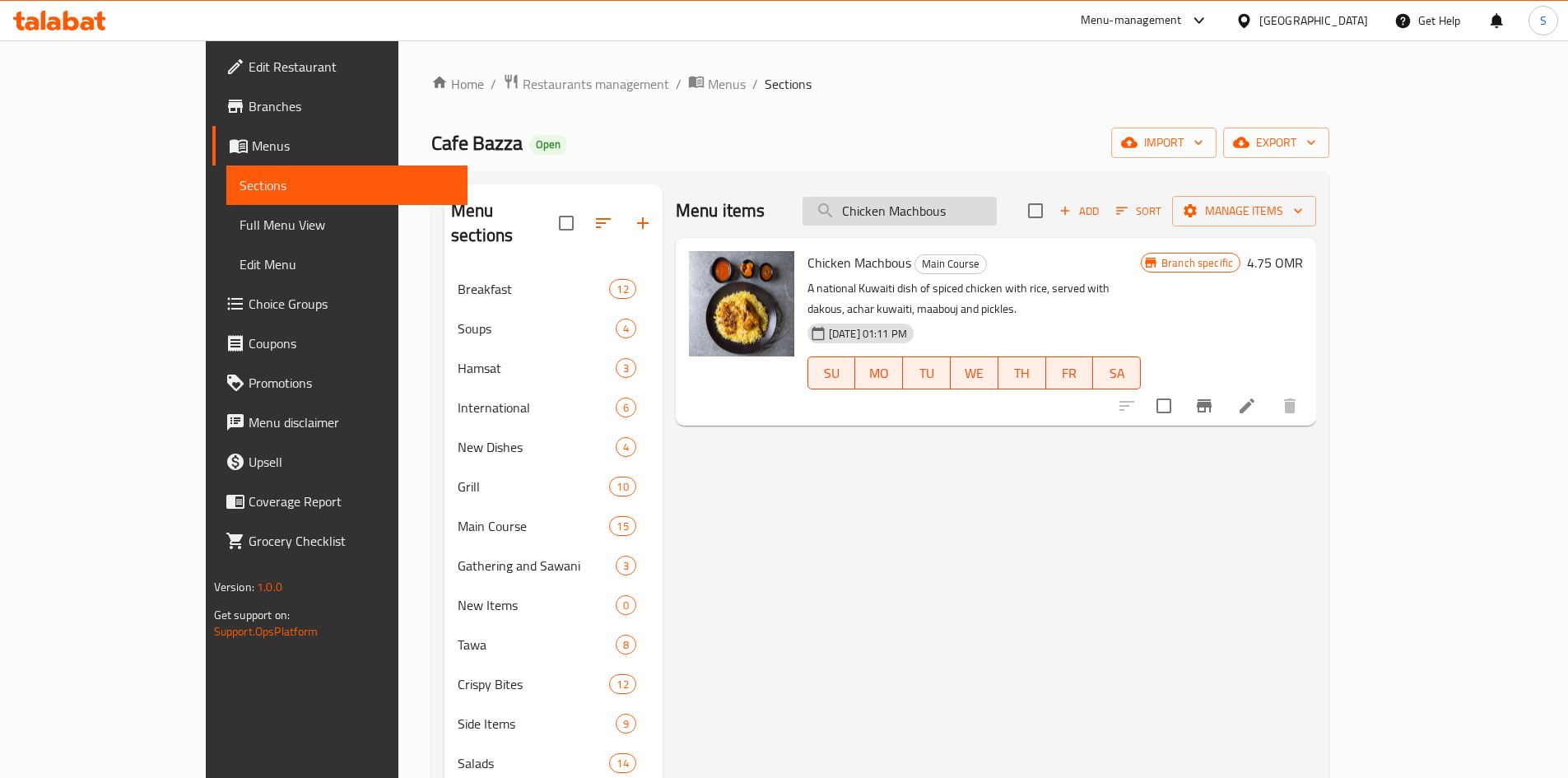
click at [953, 197] on input "Chicken Machbous" at bounding box center [899, 211] width 194 height 28
paste input "Murabian"
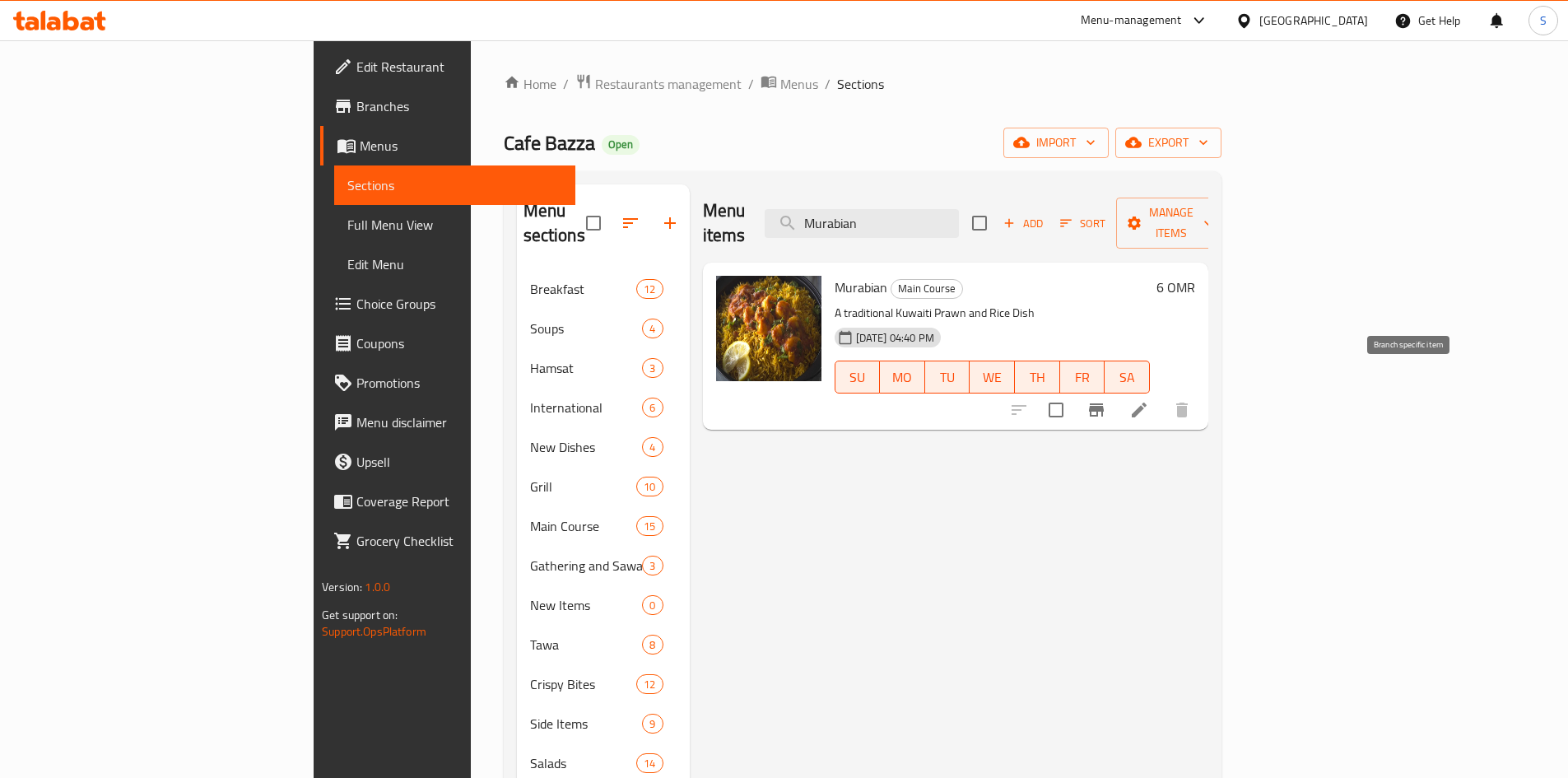
type input "Murabian"
click at [1104, 403] on icon "Branch-specific-item" at bounding box center [1096, 410] width 15 height 13
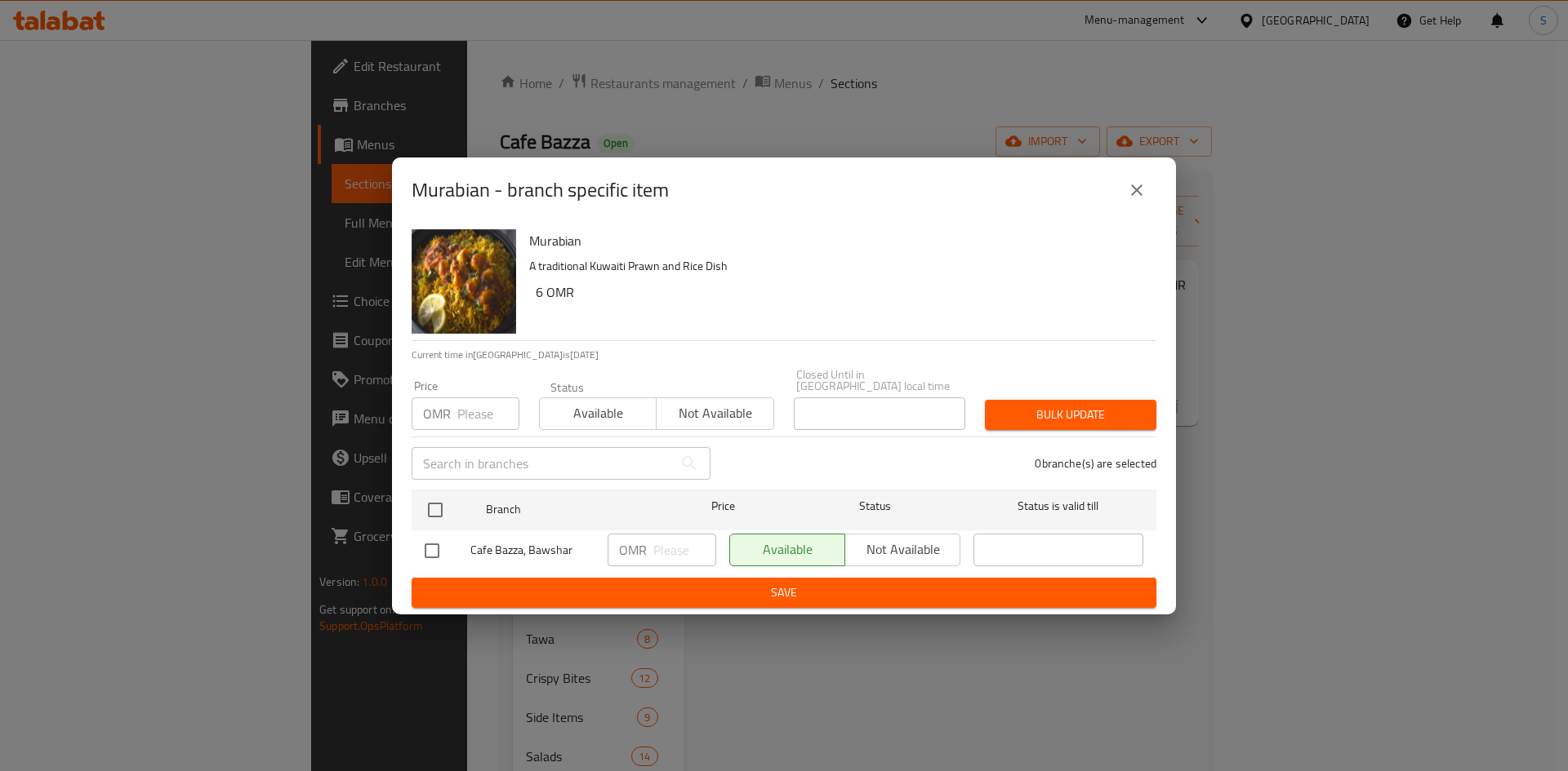
click at [452, 412] on div "OMR Price" at bounding box center [465, 414] width 108 height 33
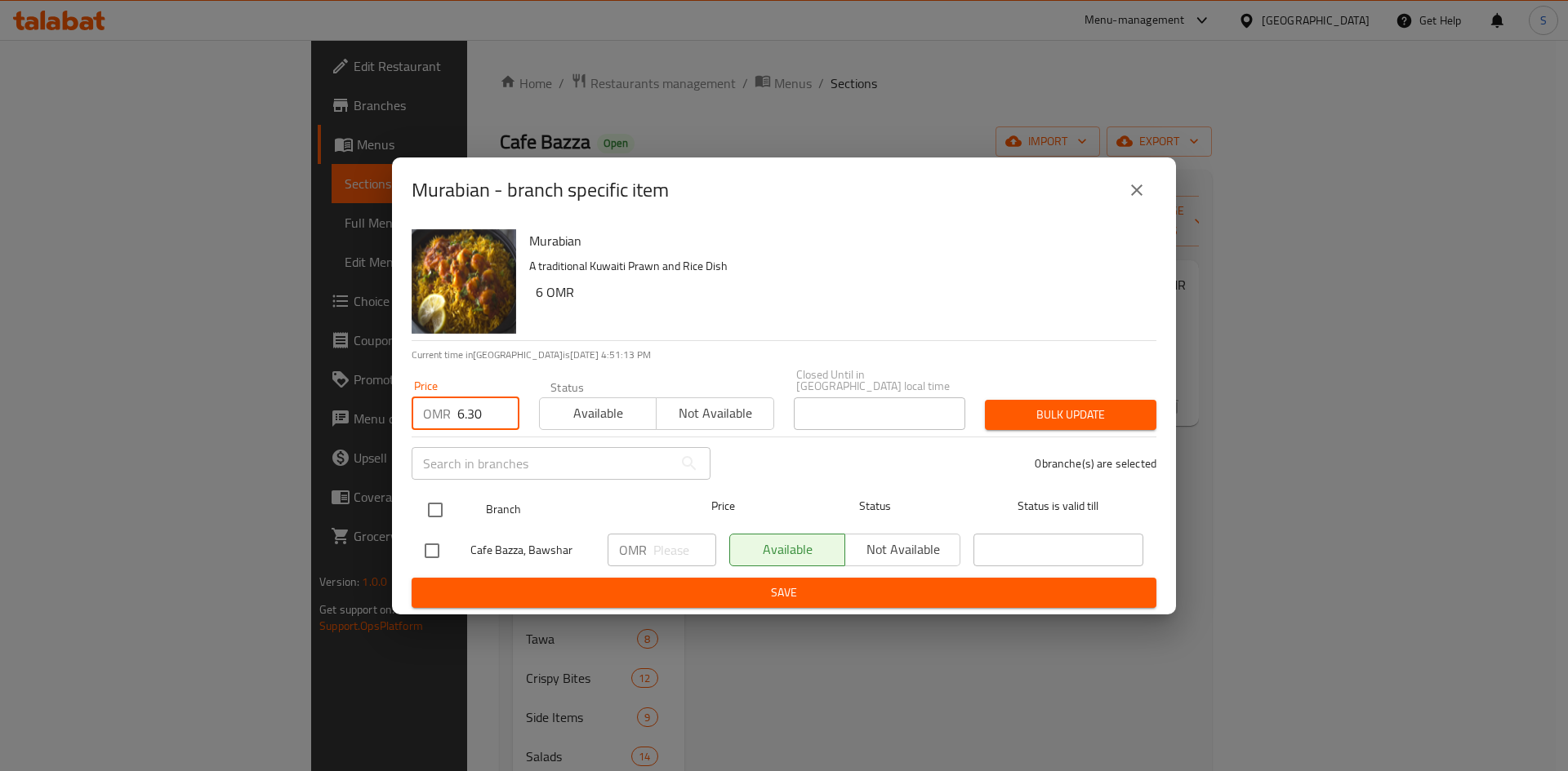
type input "6.30"
click at [434, 511] on input "checkbox" at bounding box center [435, 510] width 35 height 35
checkbox input "true"
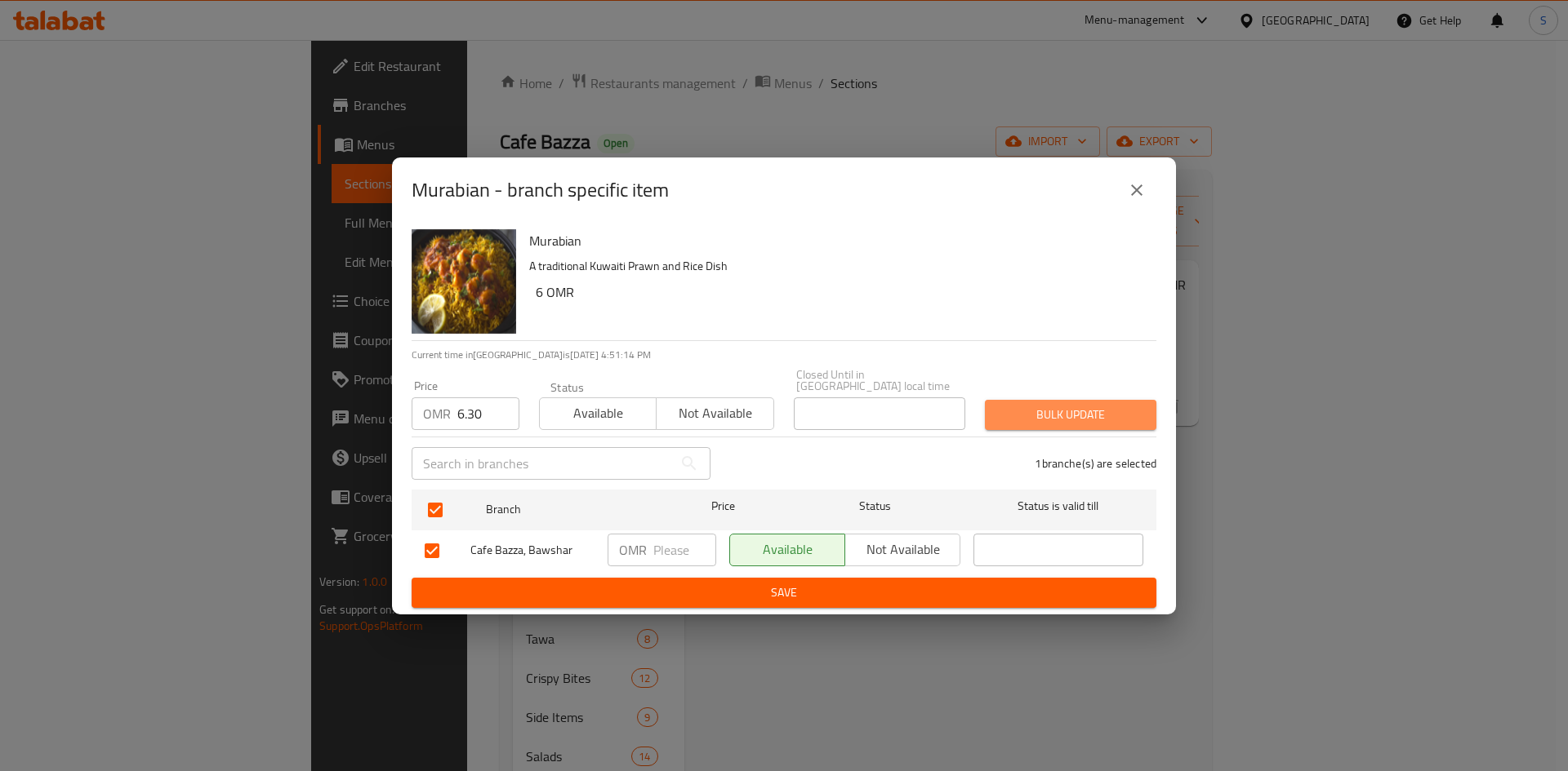
click at [1017, 411] on span "Bulk update" at bounding box center [1070, 415] width 145 height 20
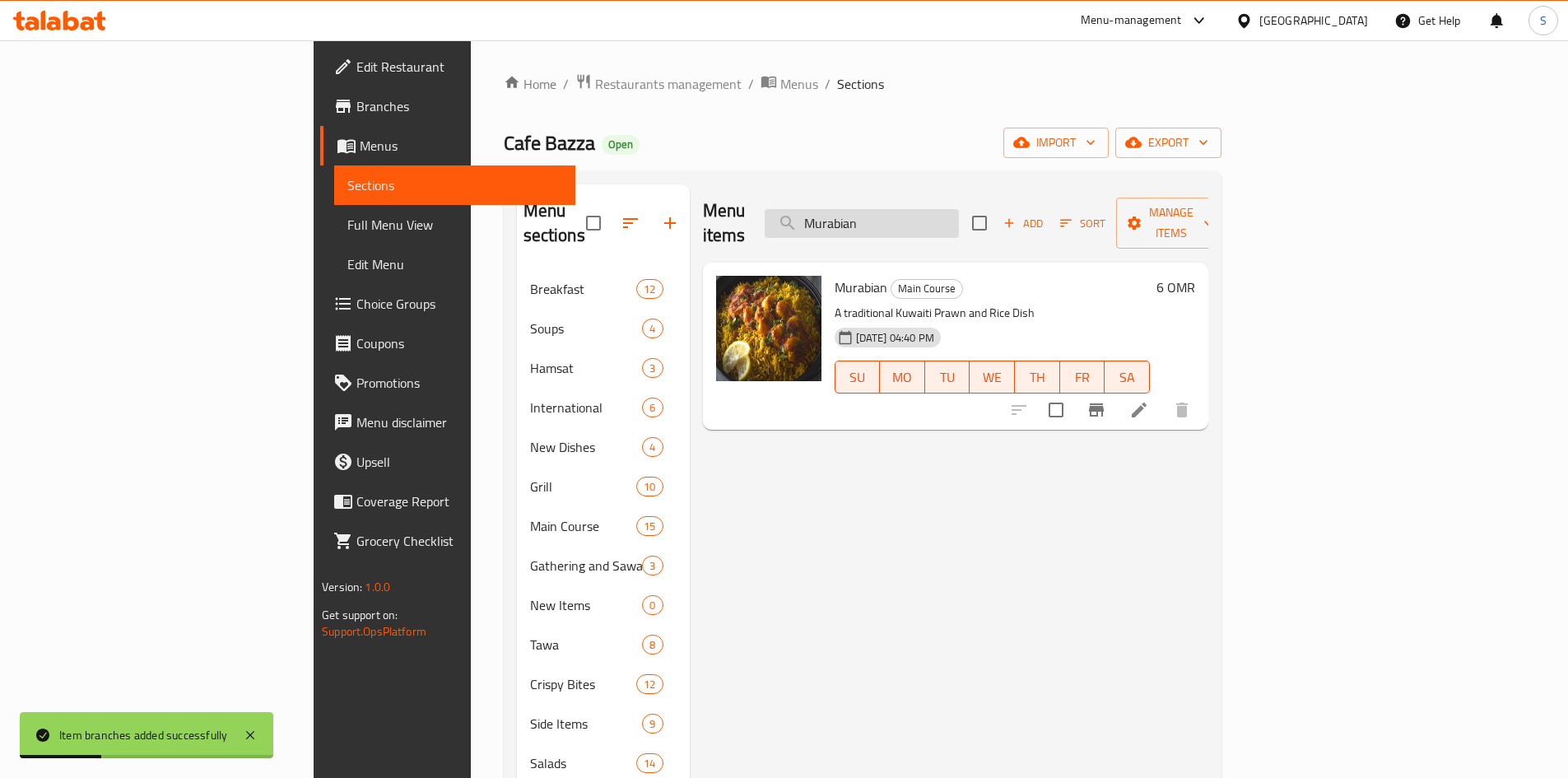
click at [959, 212] on input "Murabian" at bounding box center [862, 223] width 194 height 28
paste input "Okra and Meat Stew"
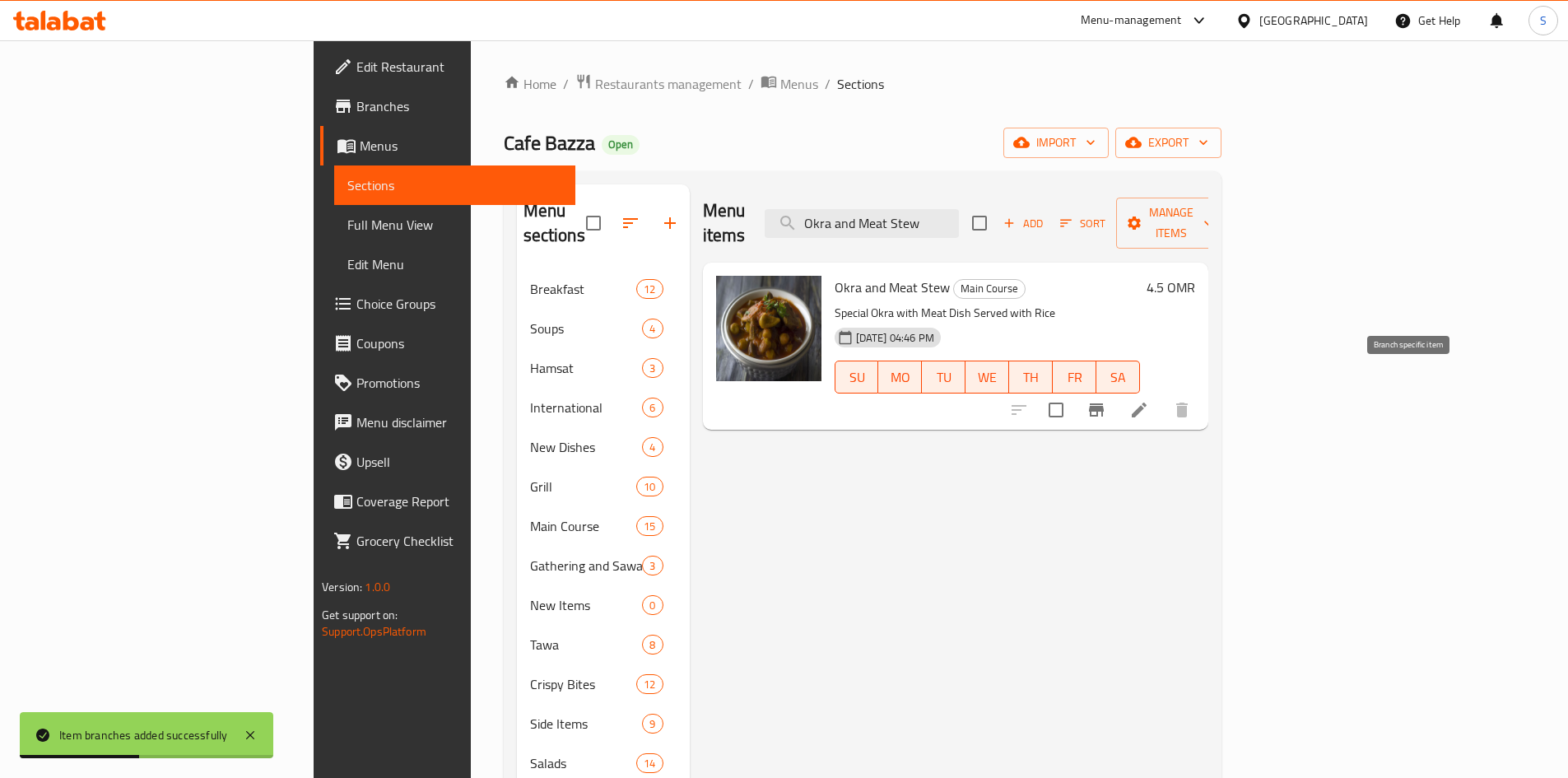
type input "Okra and Meat Stew"
click at [1104, 403] on icon "Branch-specific-item" at bounding box center [1096, 410] width 15 height 13
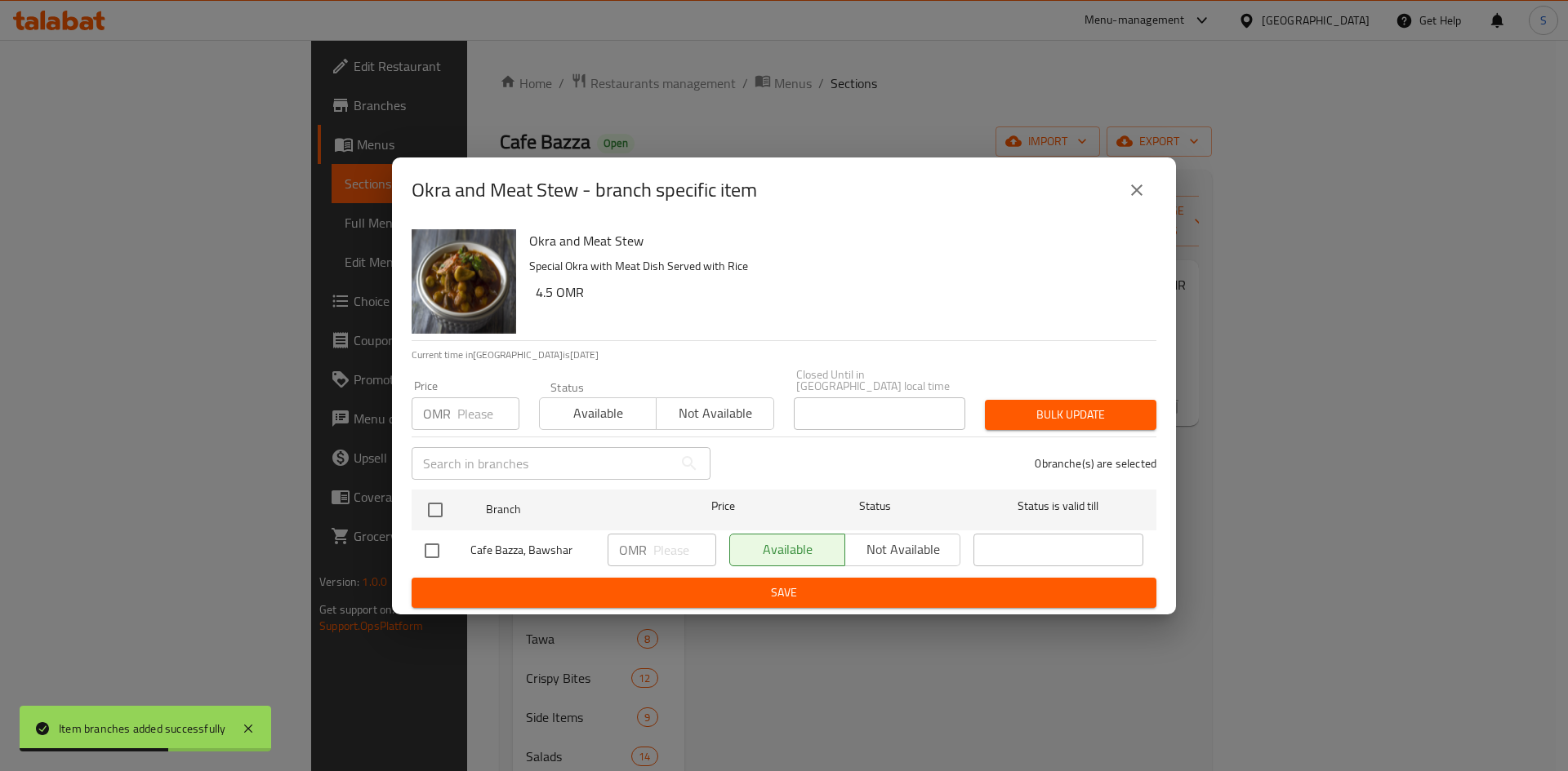
click at [457, 419] on input "number" at bounding box center [488, 414] width 62 height 33
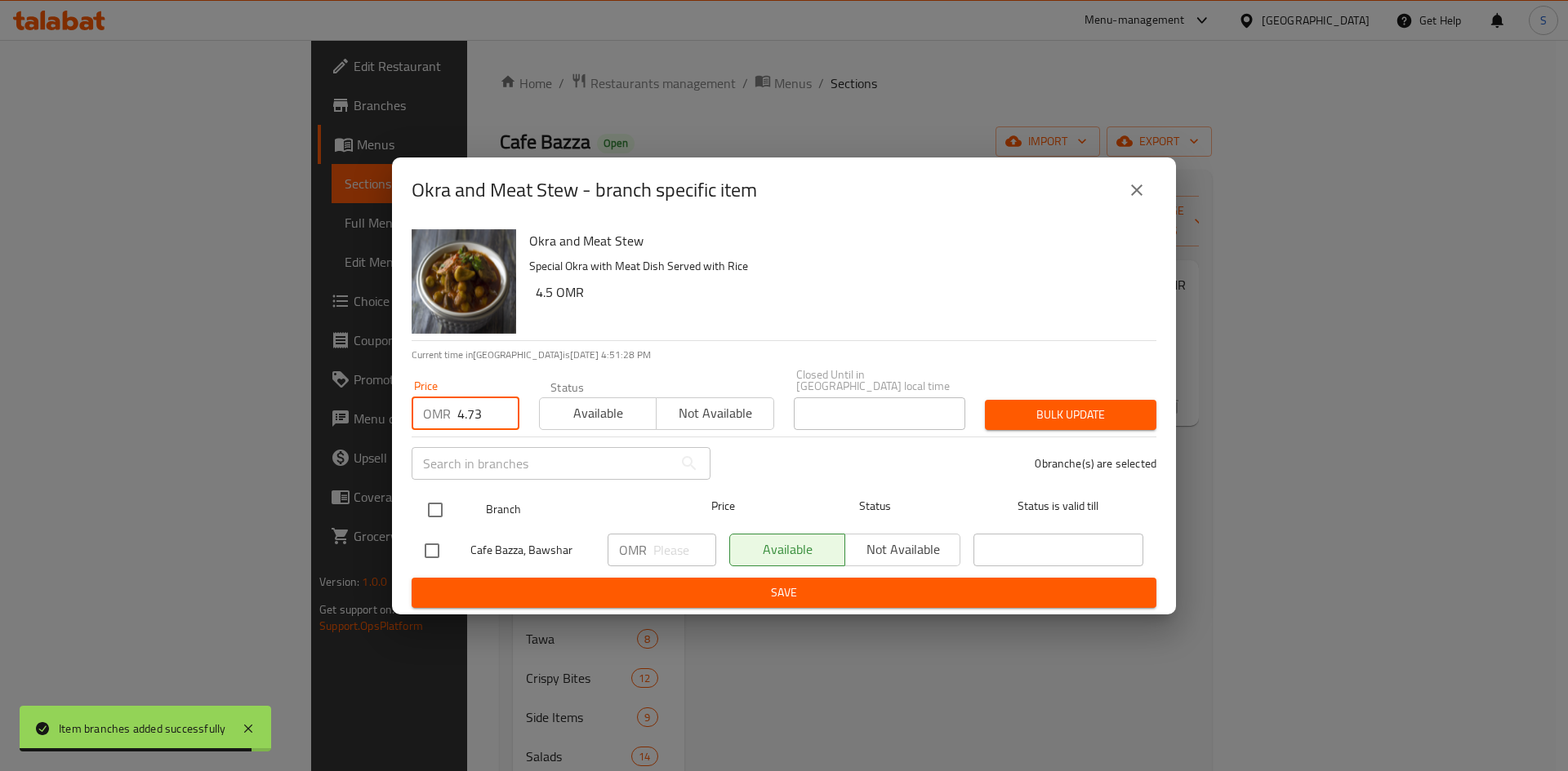
type input "4.73"
click at [425, 503] on input "checkbox" at bounding box center [435, 510] width 35 height 35
checkbox input "true"
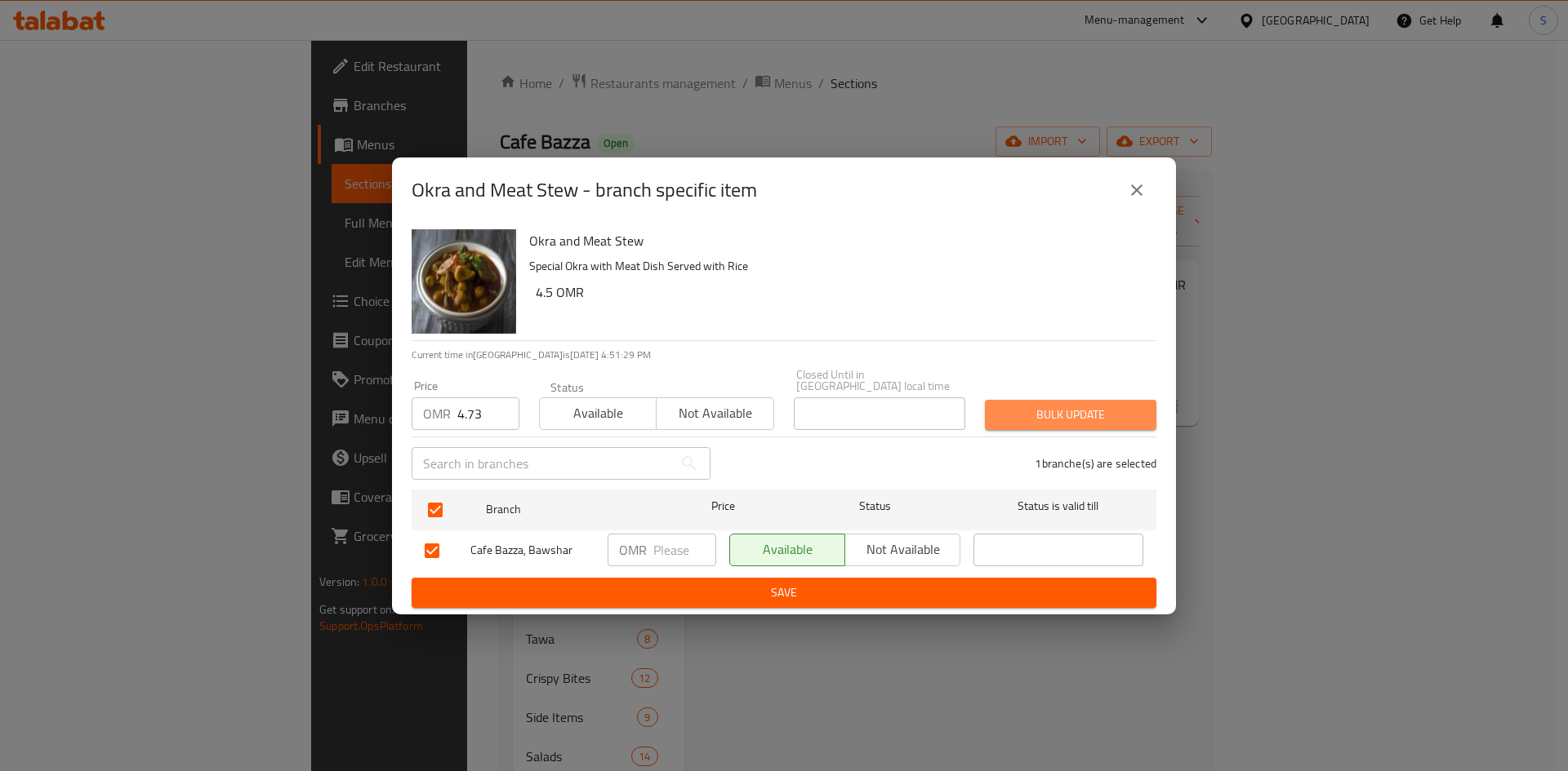
click at [1047, 420] on button "Bulk update" at bounding box center [1070, 414] width 172 height 30
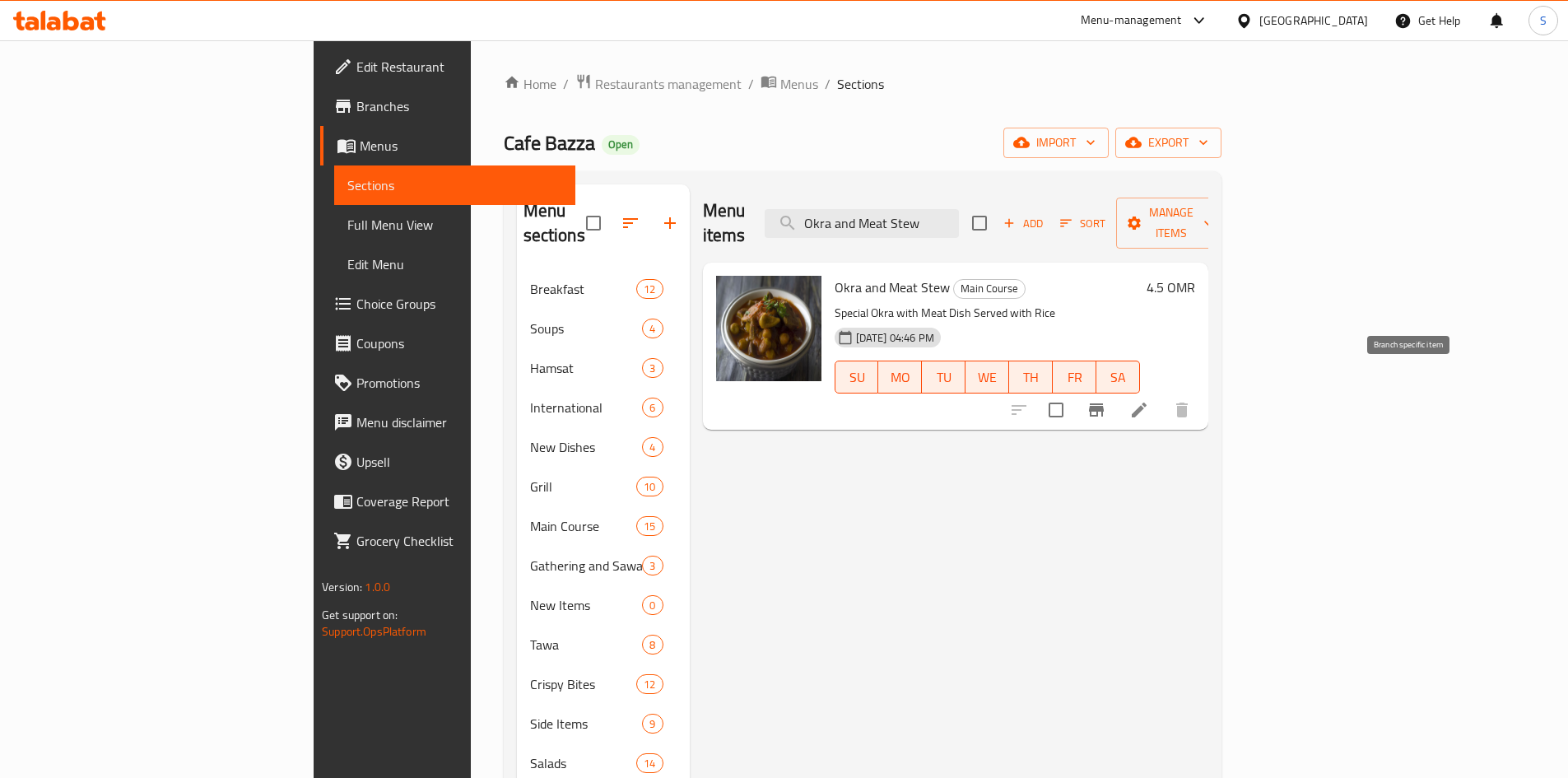
click at [1106, 400] on icon "Branch-specific-item" at bounding box center [1096, 411] width 20 height 20
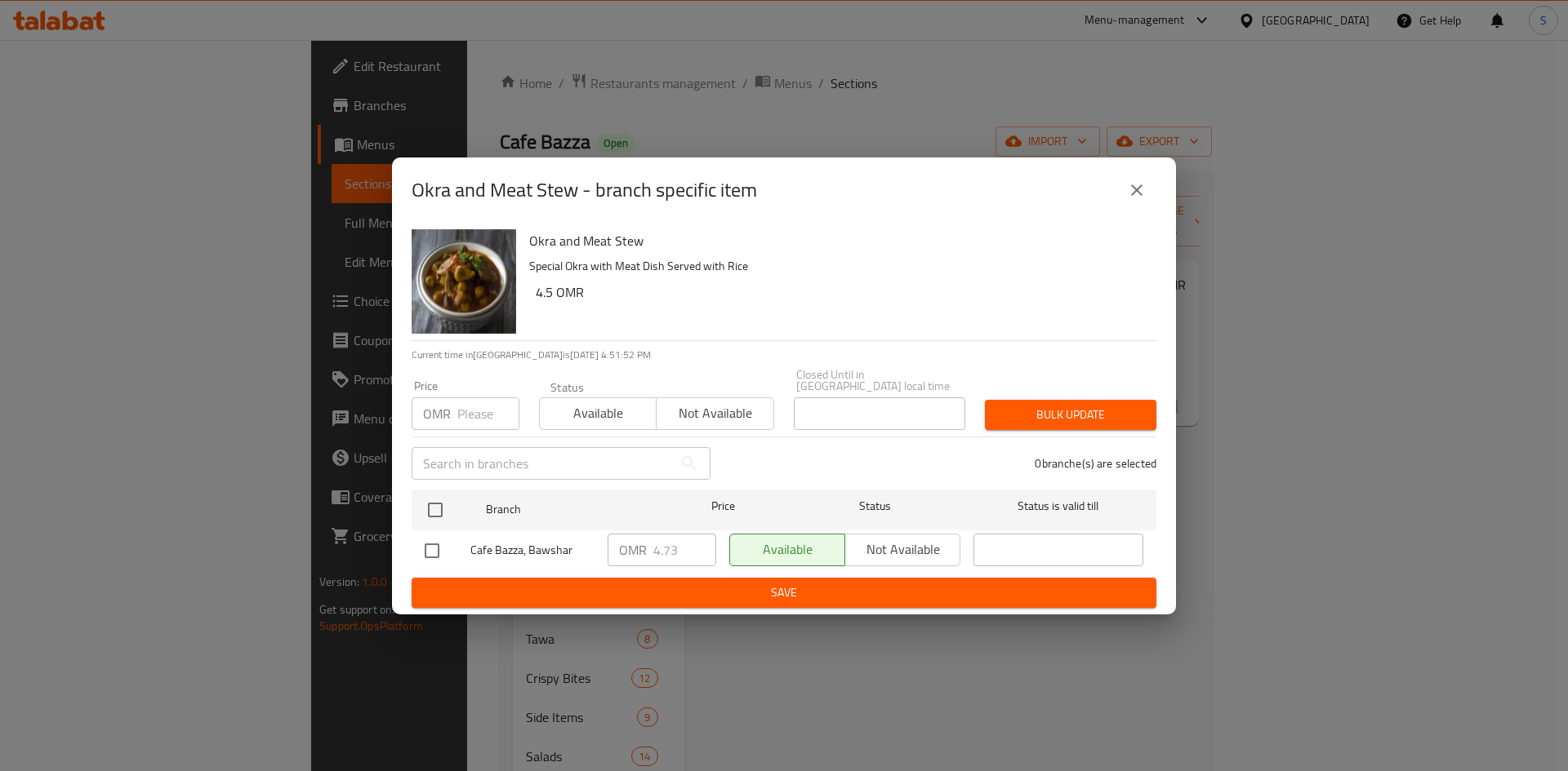
click at [1140, 200] on icon "close" at bounding box center [1136, 191] width 20 height 20
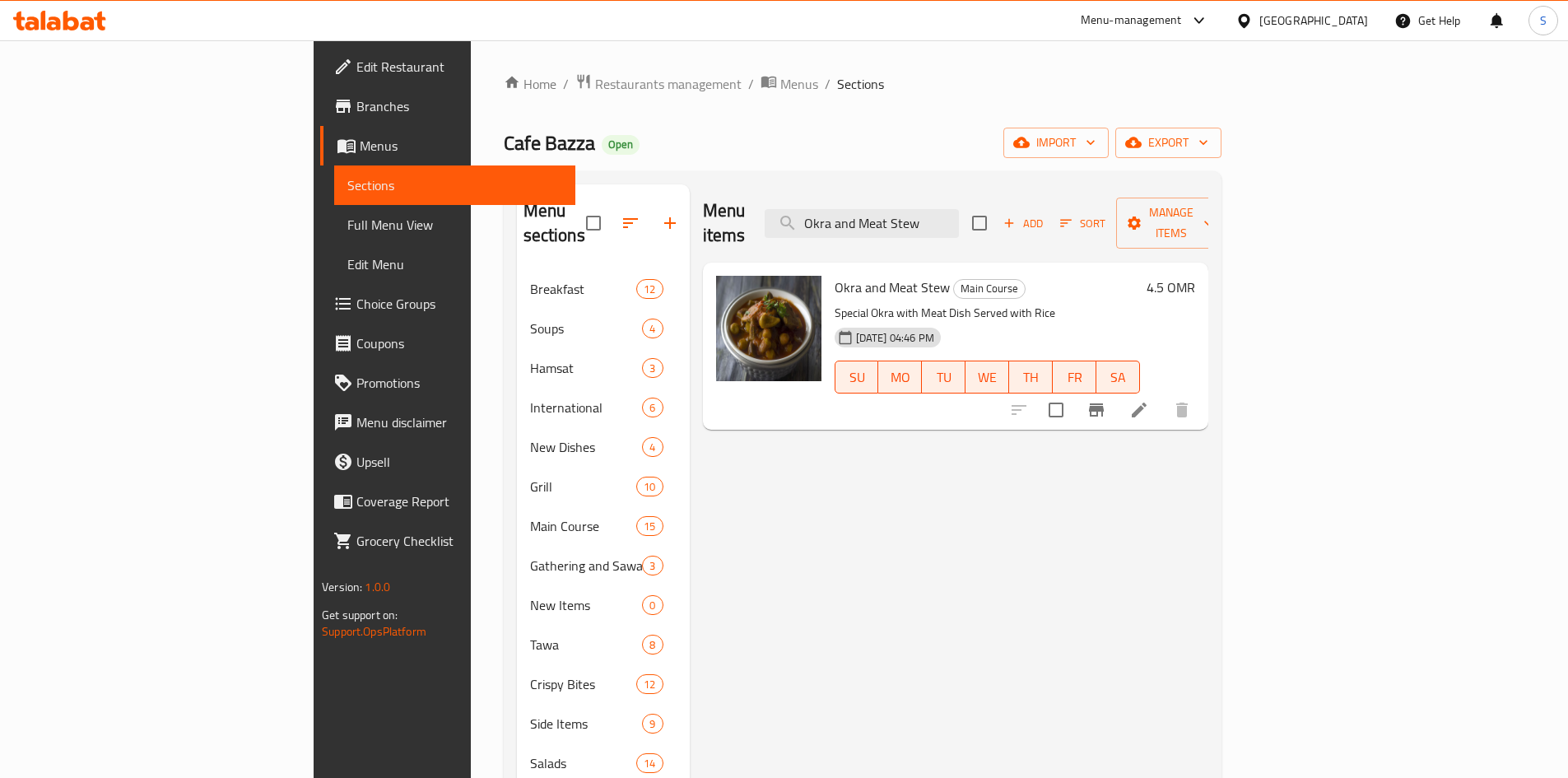
click at [1040, 228] on div "Menu items Okra and Meat Stew Add Sort Manage items" at bounding box center [956, 223] width 506 height 78
click at [959, 214] on input "Okra and Meat Stew" at bounding box center [862, 223] width 194 height 28
paste input "Lamb Biryani"
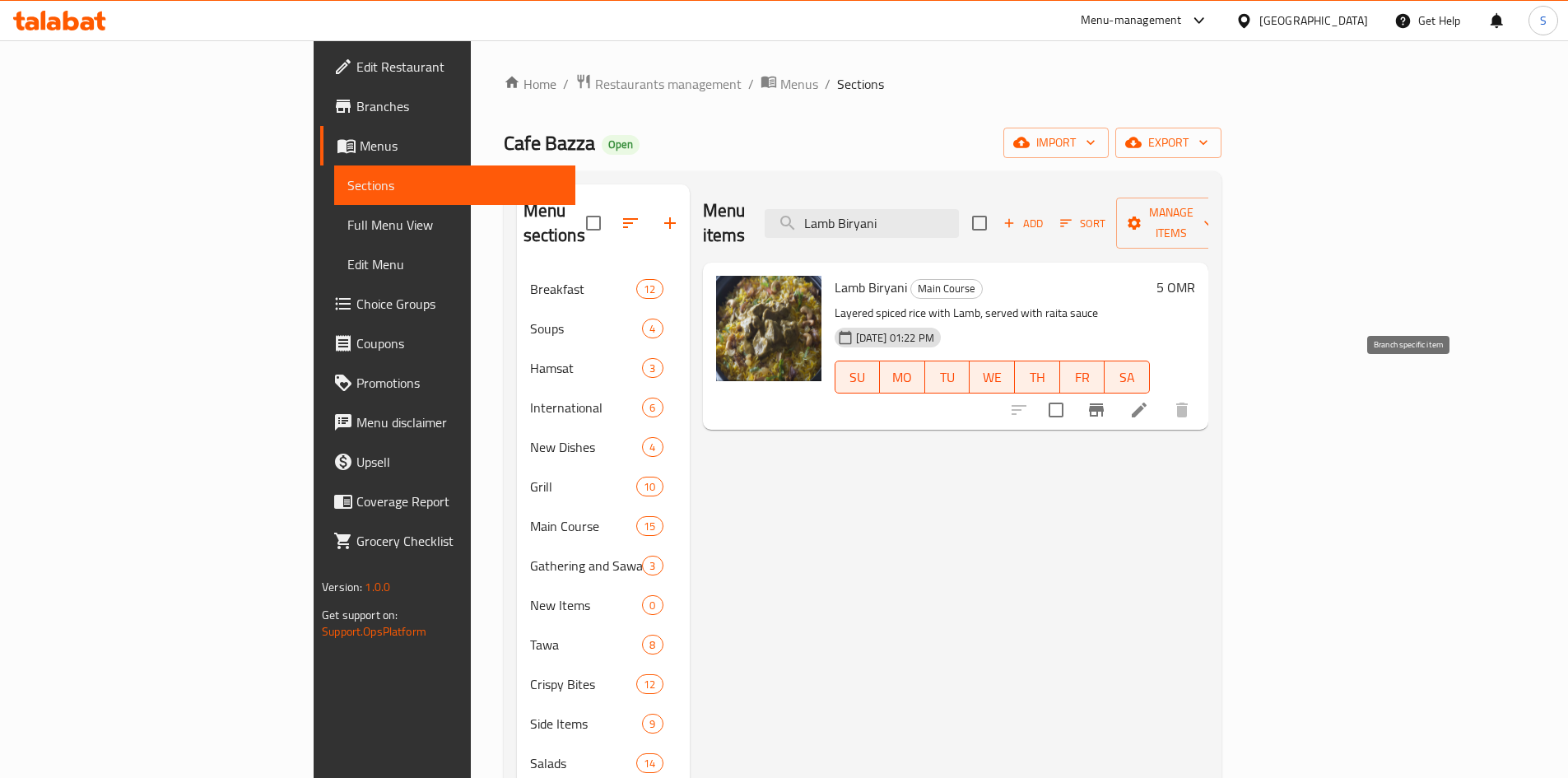
type input "Lamb Biryani"
click at [1106, 400] on icon "Branch-specific-item" at bounding box center [1096, 411] width 20 height 20
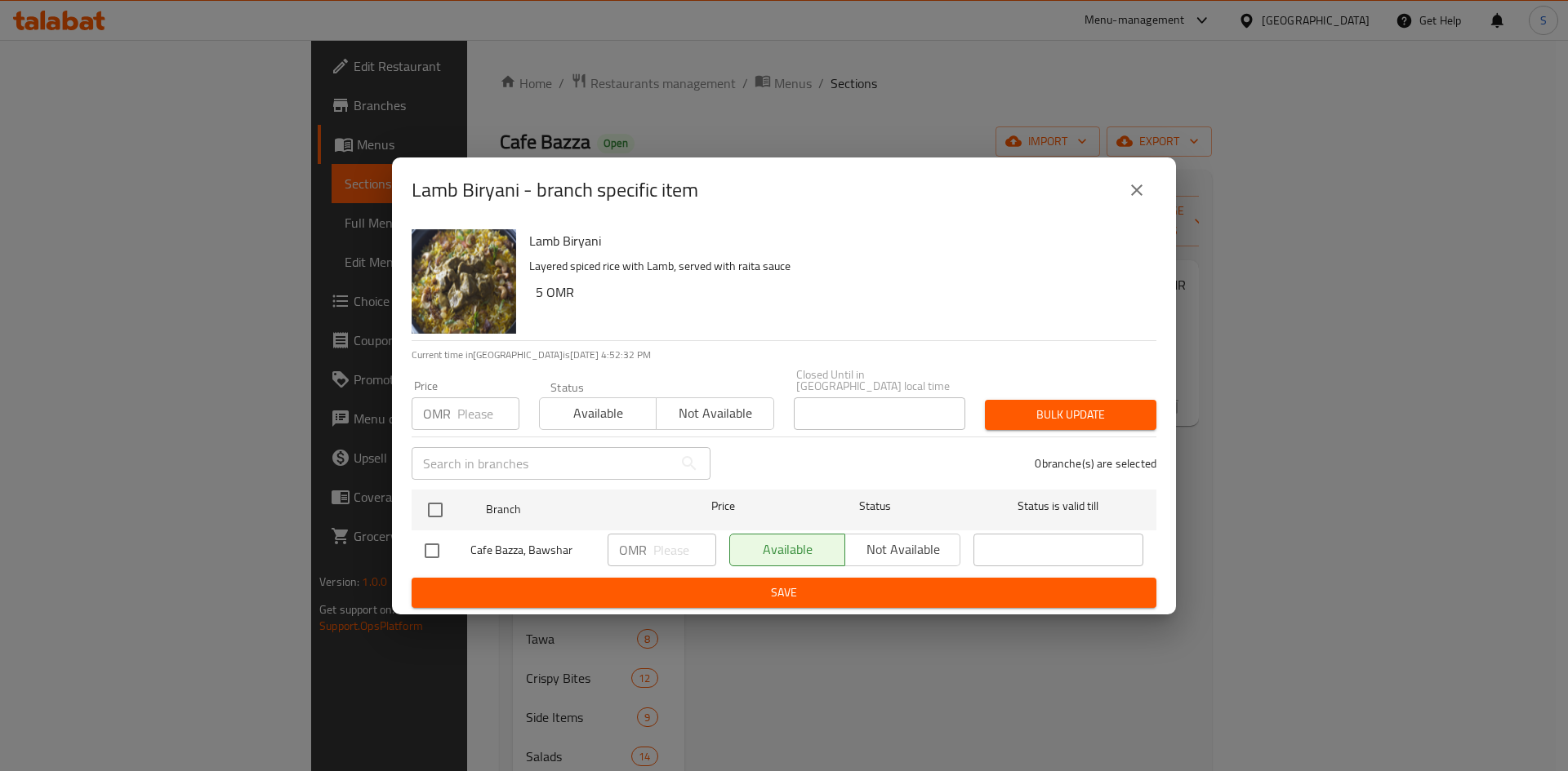
click at [468, 403] on input "number" at bounding box center [488, 414] width 62 height 33
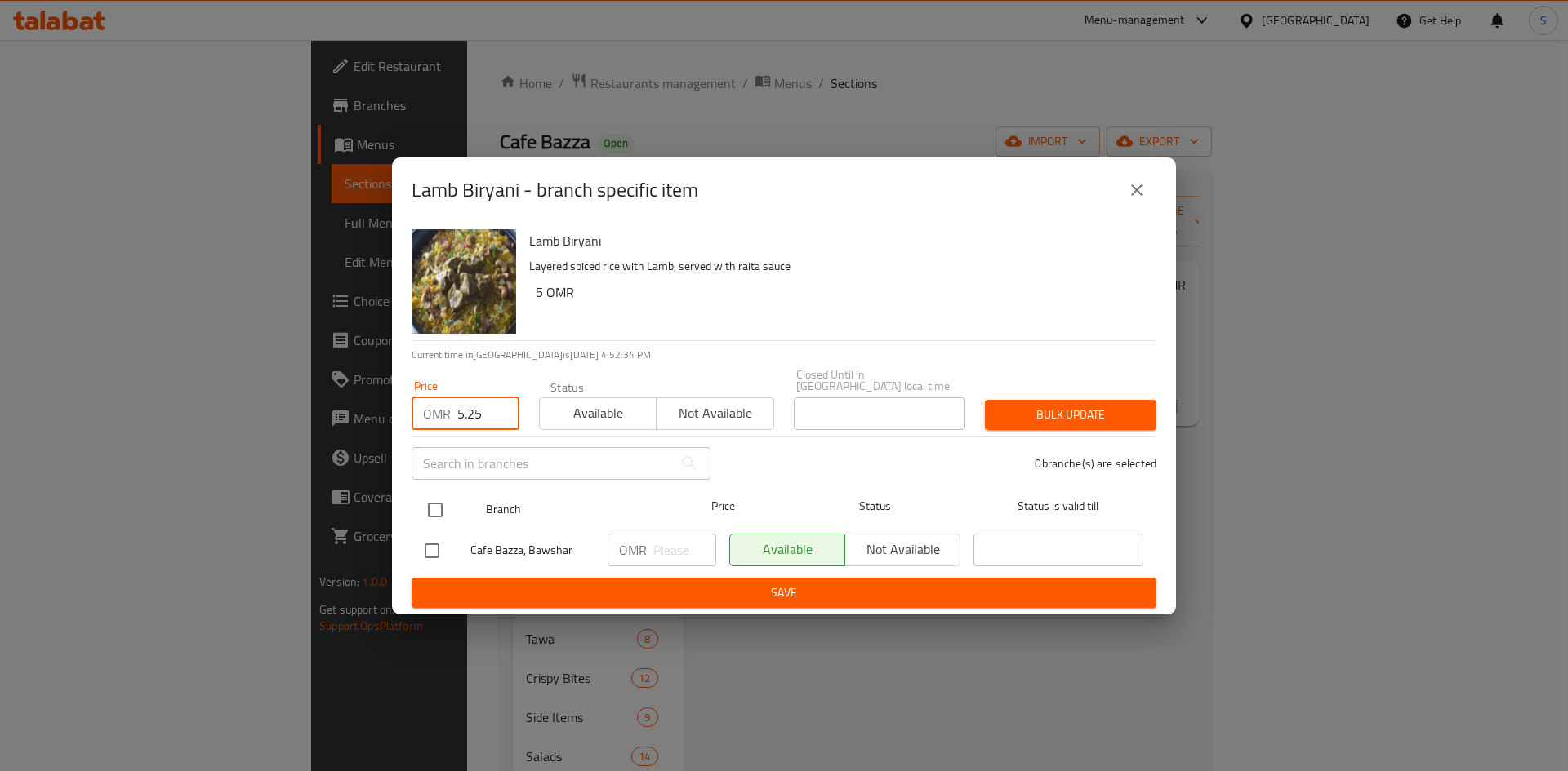
type input "5.25"
click at [432, 496] on input "checkbox" at bounding box center [435, 510] width 35 height 35
checkbox input "true"
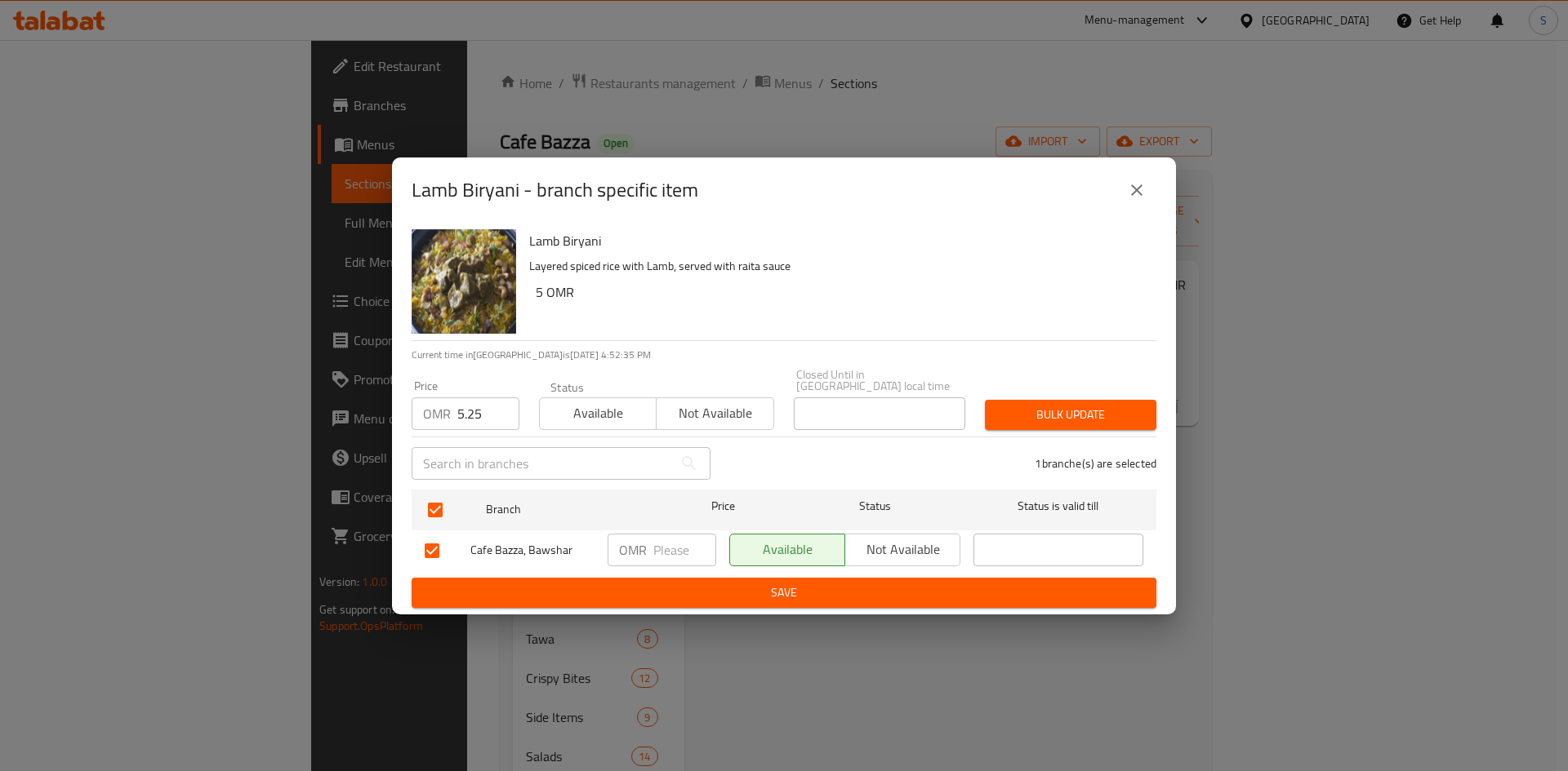
click at [1029, 405] on span "Bulk update" at bounding box center [1070, 415] width 145 height 20
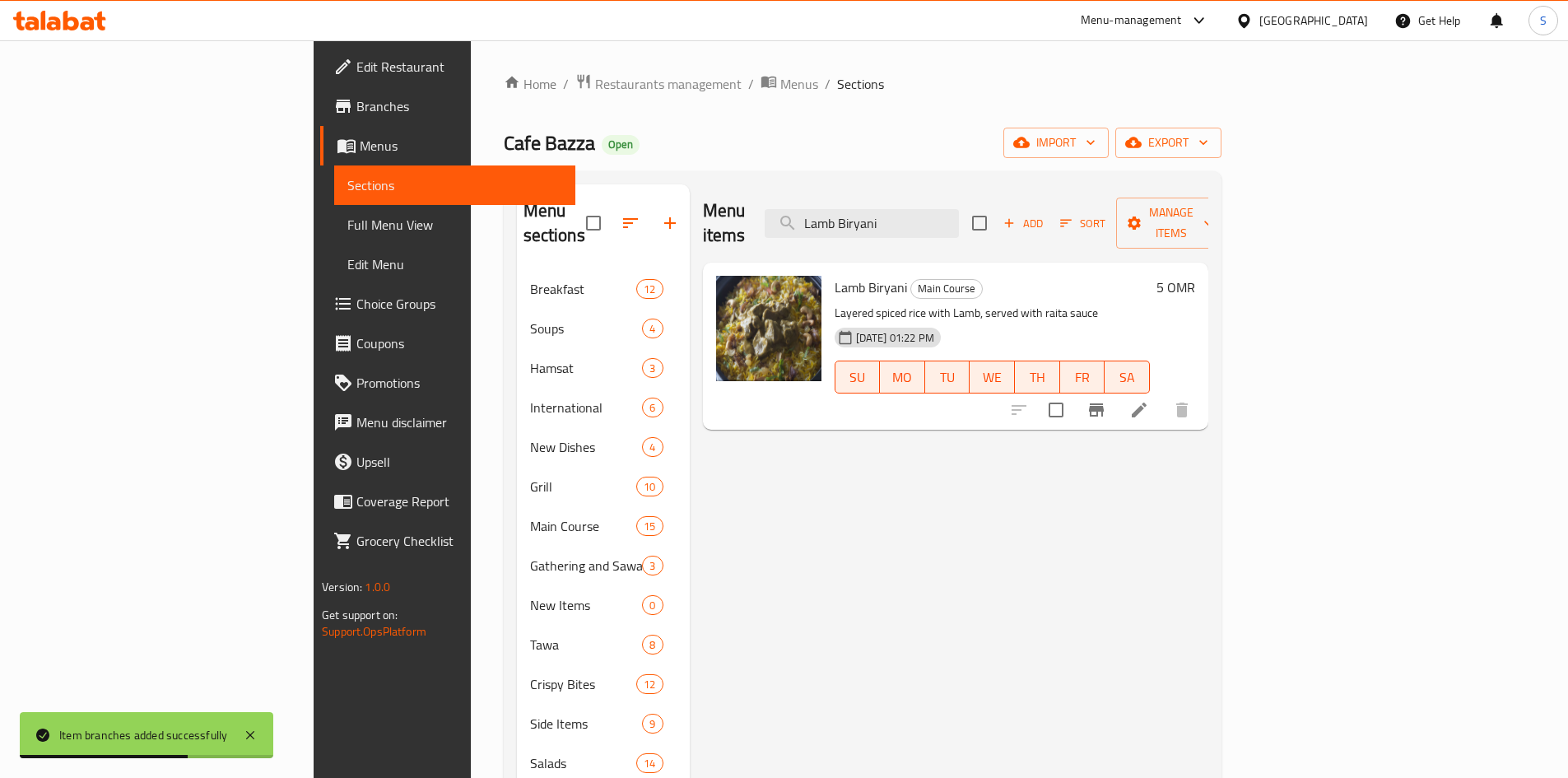
click at [1104, 403] on icon "Branch-specific-item" at bounding box center [1096, 410] width 15 height 13
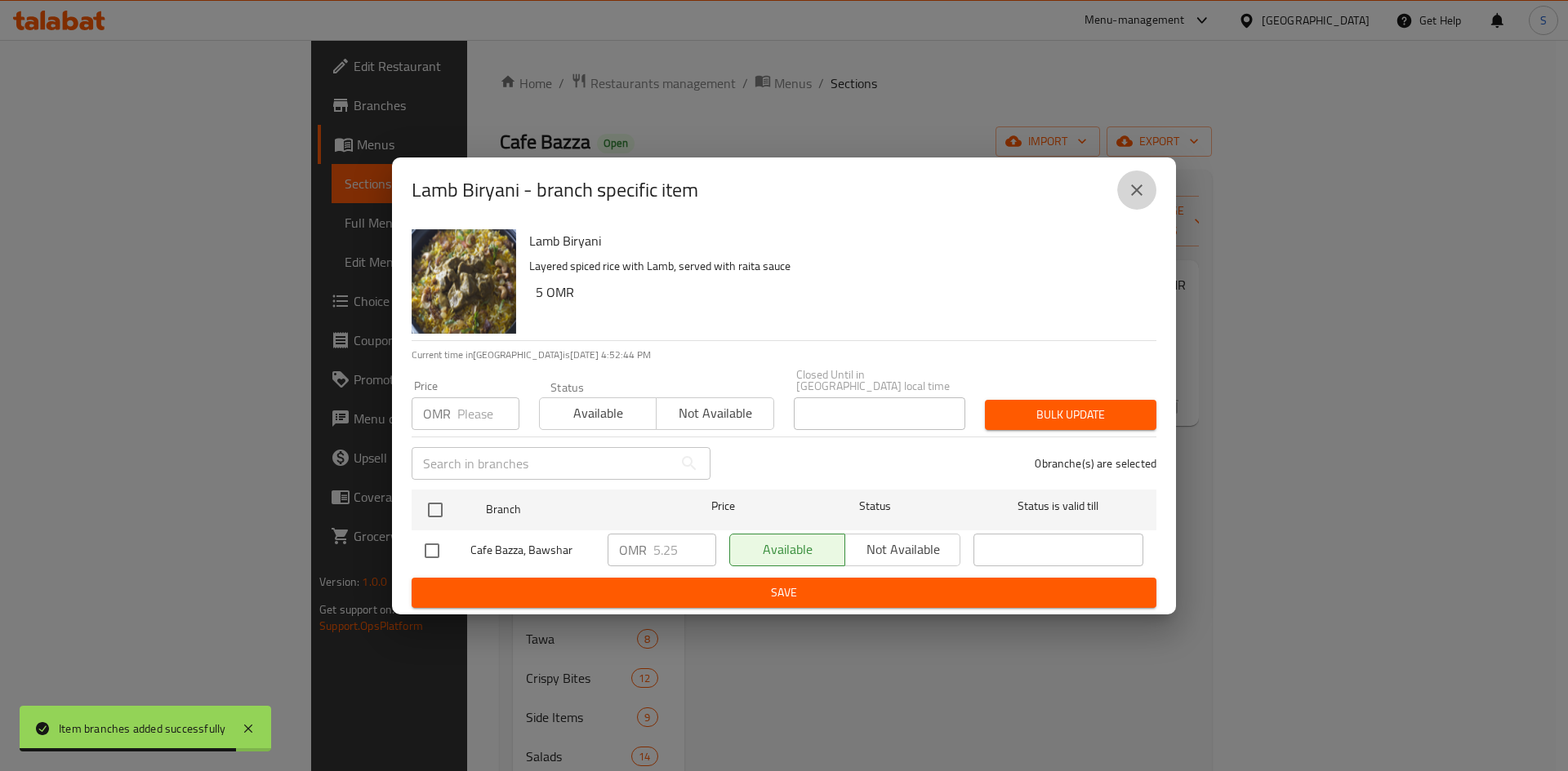
click at [1144, 200] on icon "close" at bounding box center [1136, 191] width 20 height 20
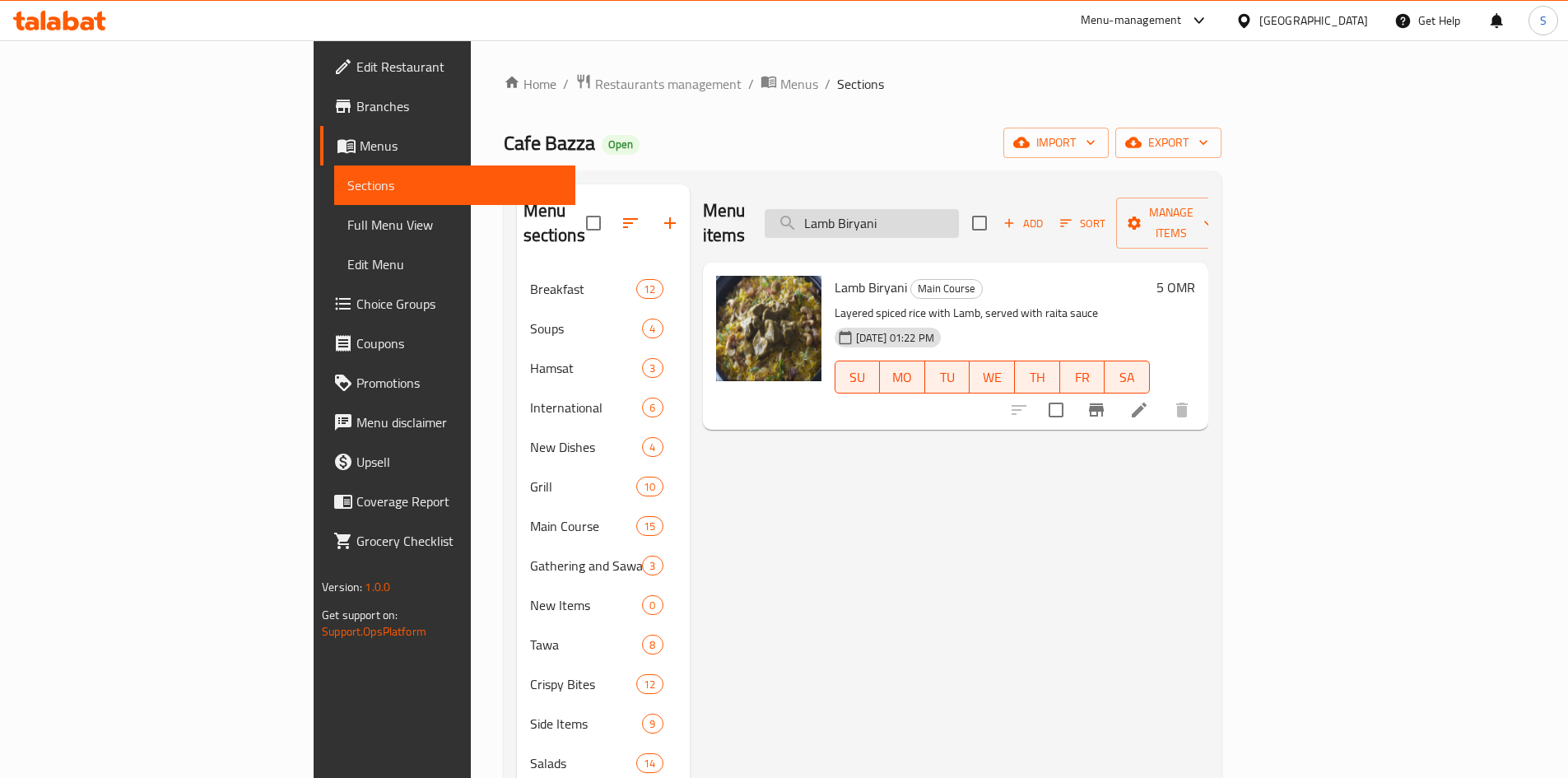
click at [959, 212] on input "Lamb Biryani" at bounding box center [862, 223] width 194 height 28
paste input "Chicken"
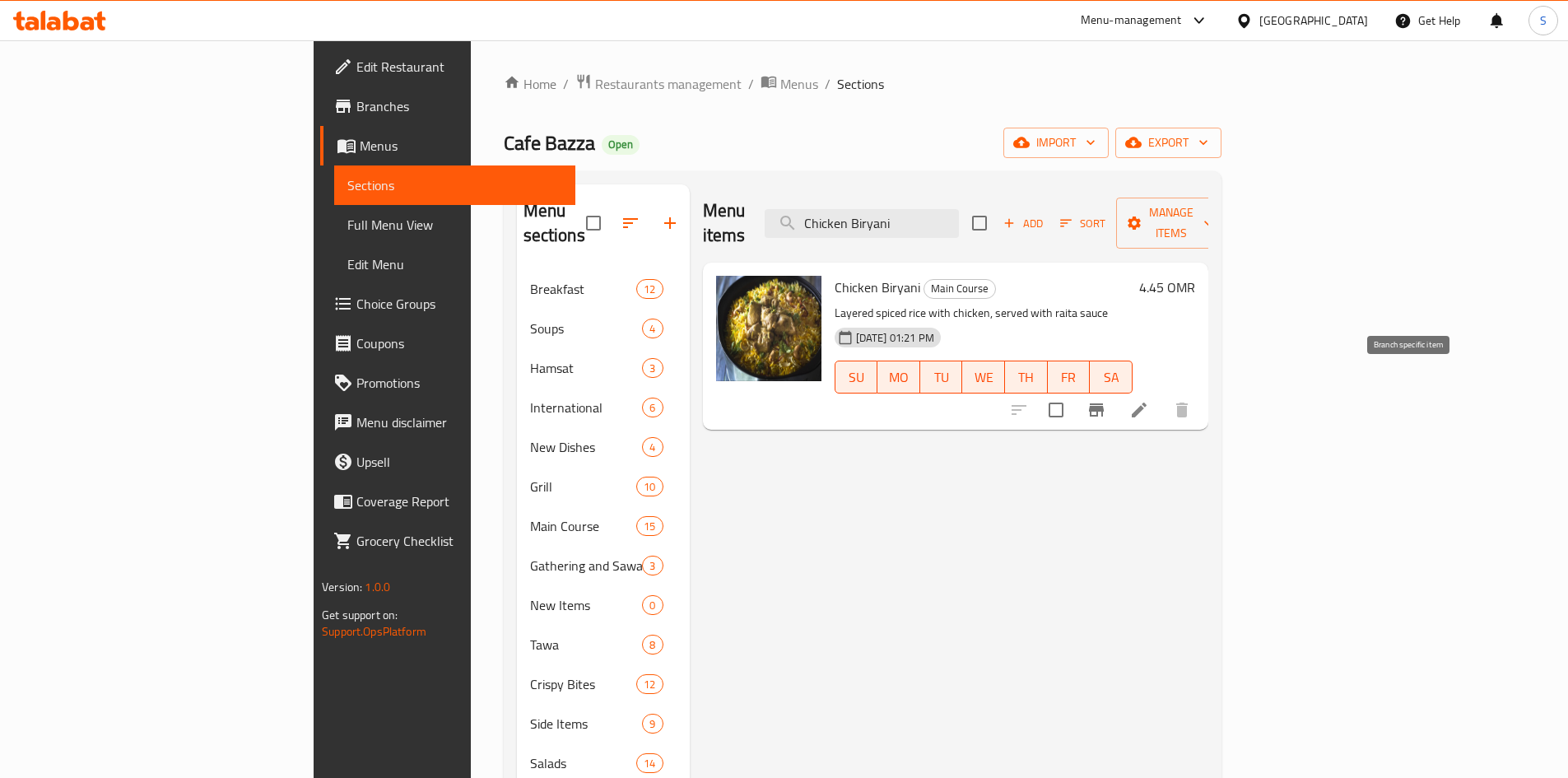
type input "Chicken Biryani"
click at [1116, 390] on button "Branch-specific-item" at bounding box center [1096, 410] width 39 height 39
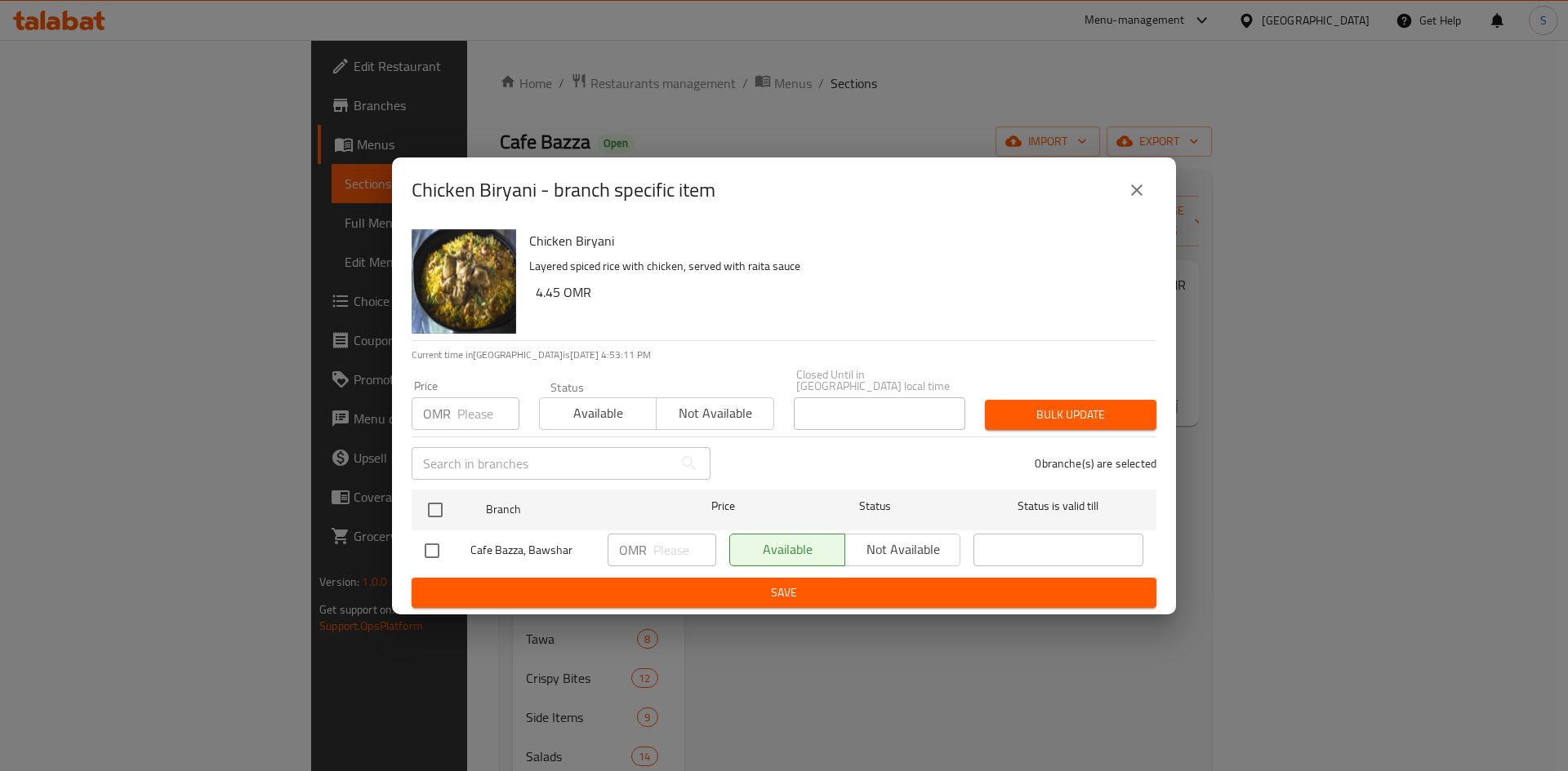
click at [474, 398] on input "number" at bounding box center [488, 414] width 62 height 33
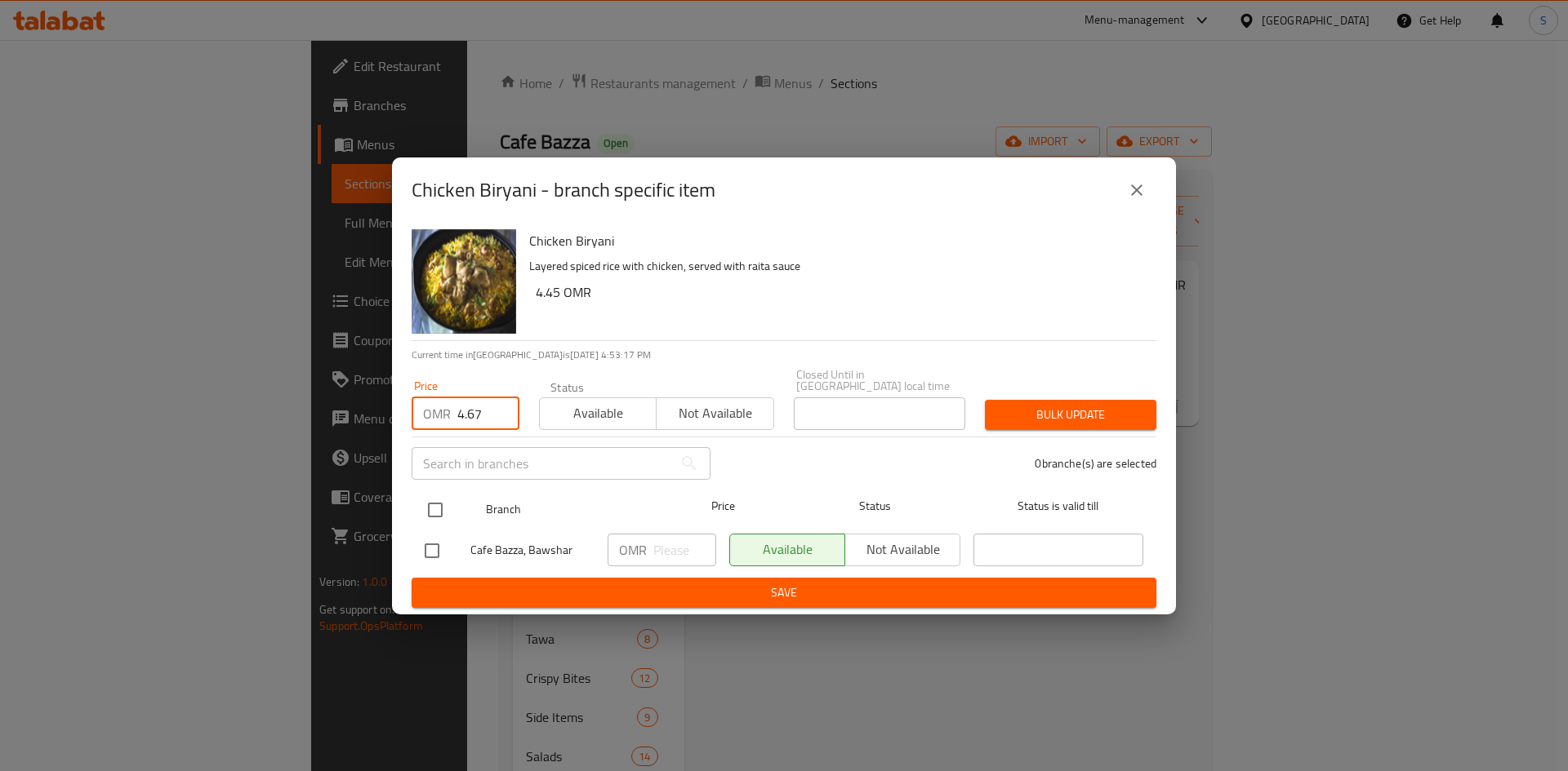
type input "4.67"
click at [429, 507] on input "checkbox" at bounding box center [435, 510] width 35 height 35
checkbox input "true"
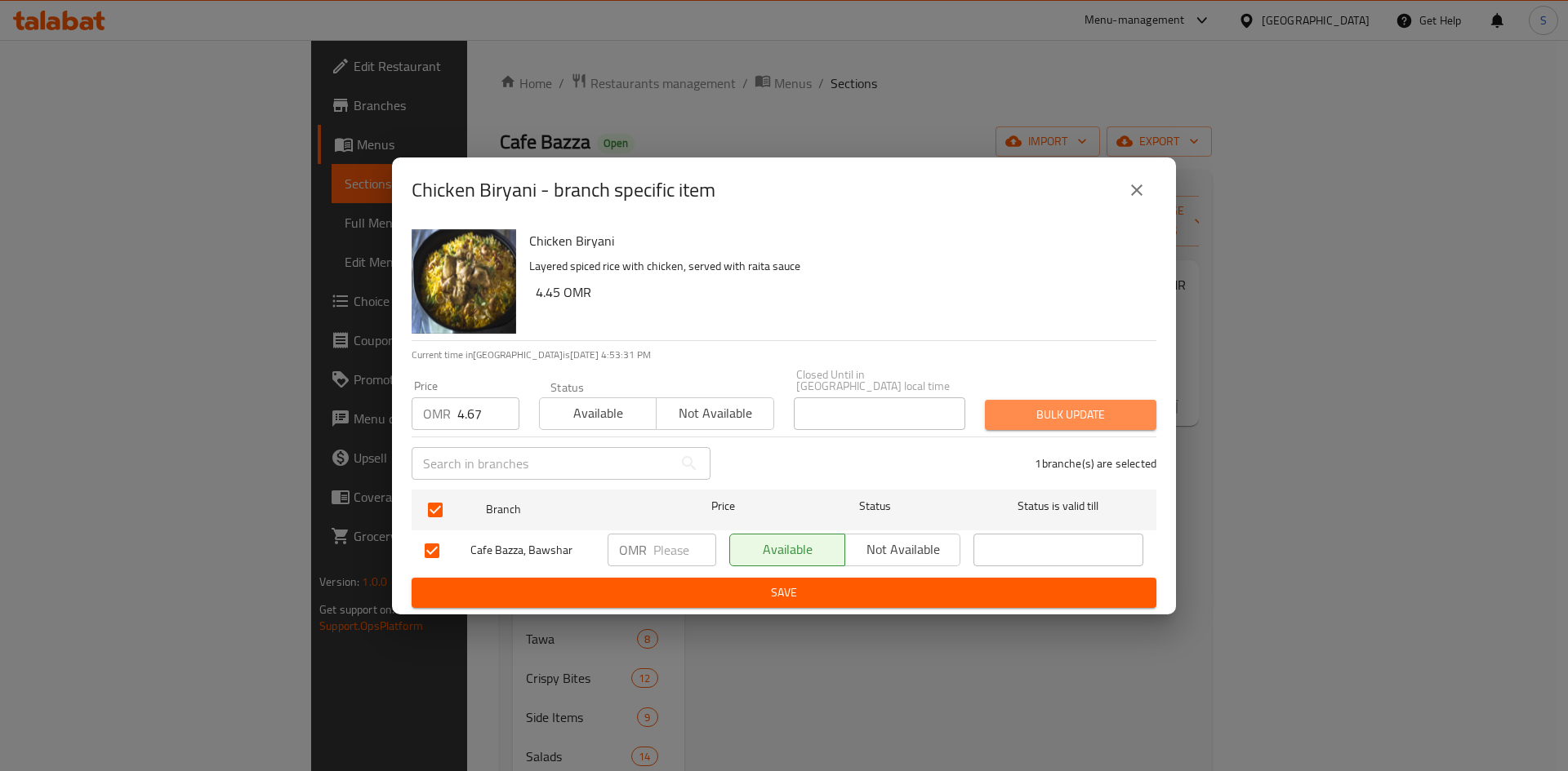
click at [1091, 415] on span "Bulk update" at bounding box center [1070, 415] width 145 height 20
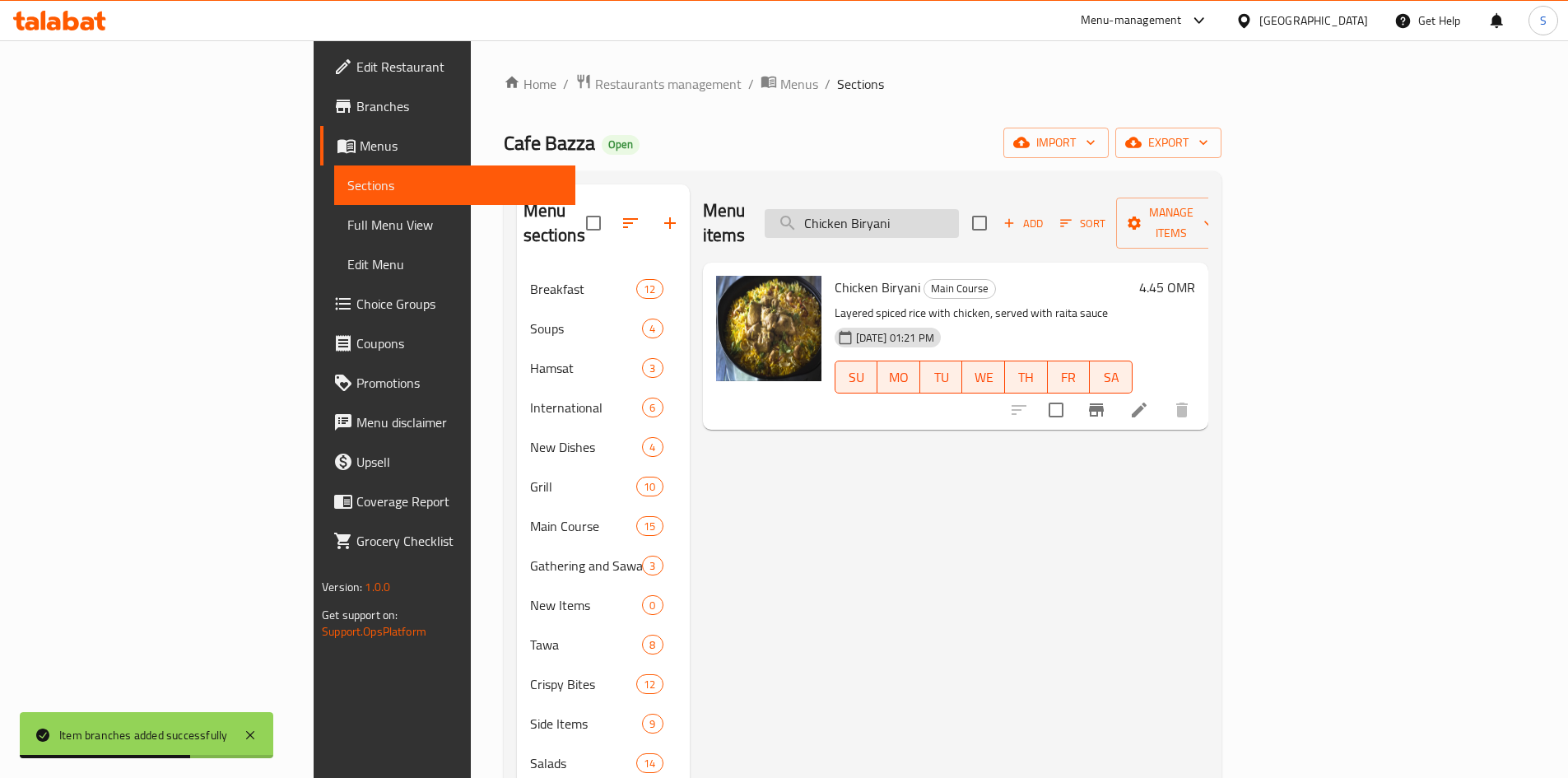
click at [959, 219] on input "Chicken Biryani" at bounding box center [862, 223] width 194 height 28
paste input "Praw"
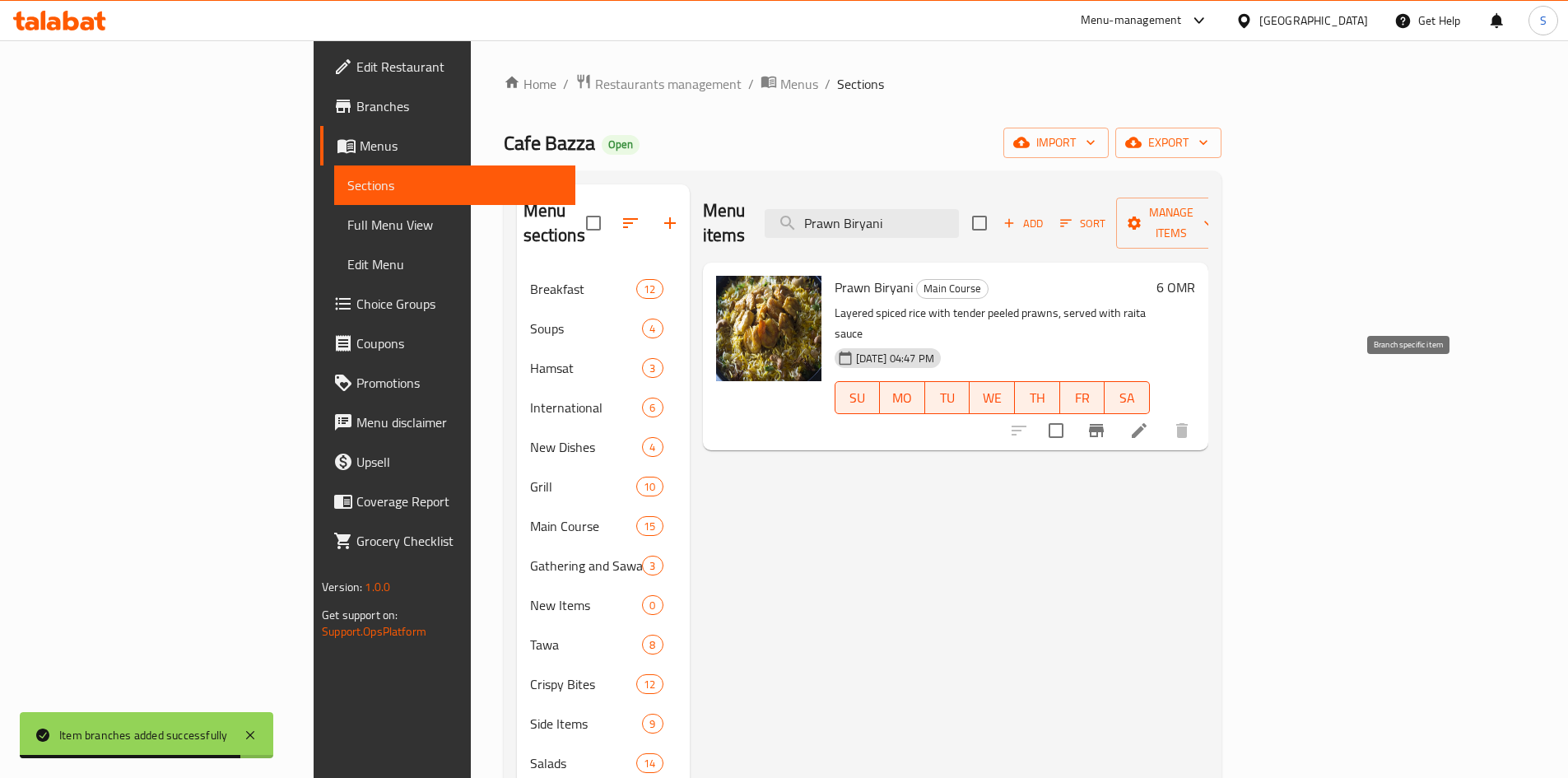
type input "Prawn Biryani"
click at [1106, 421] on icon "Branch-specific-item" at bounding box center [1096, 431] width 20 height 20
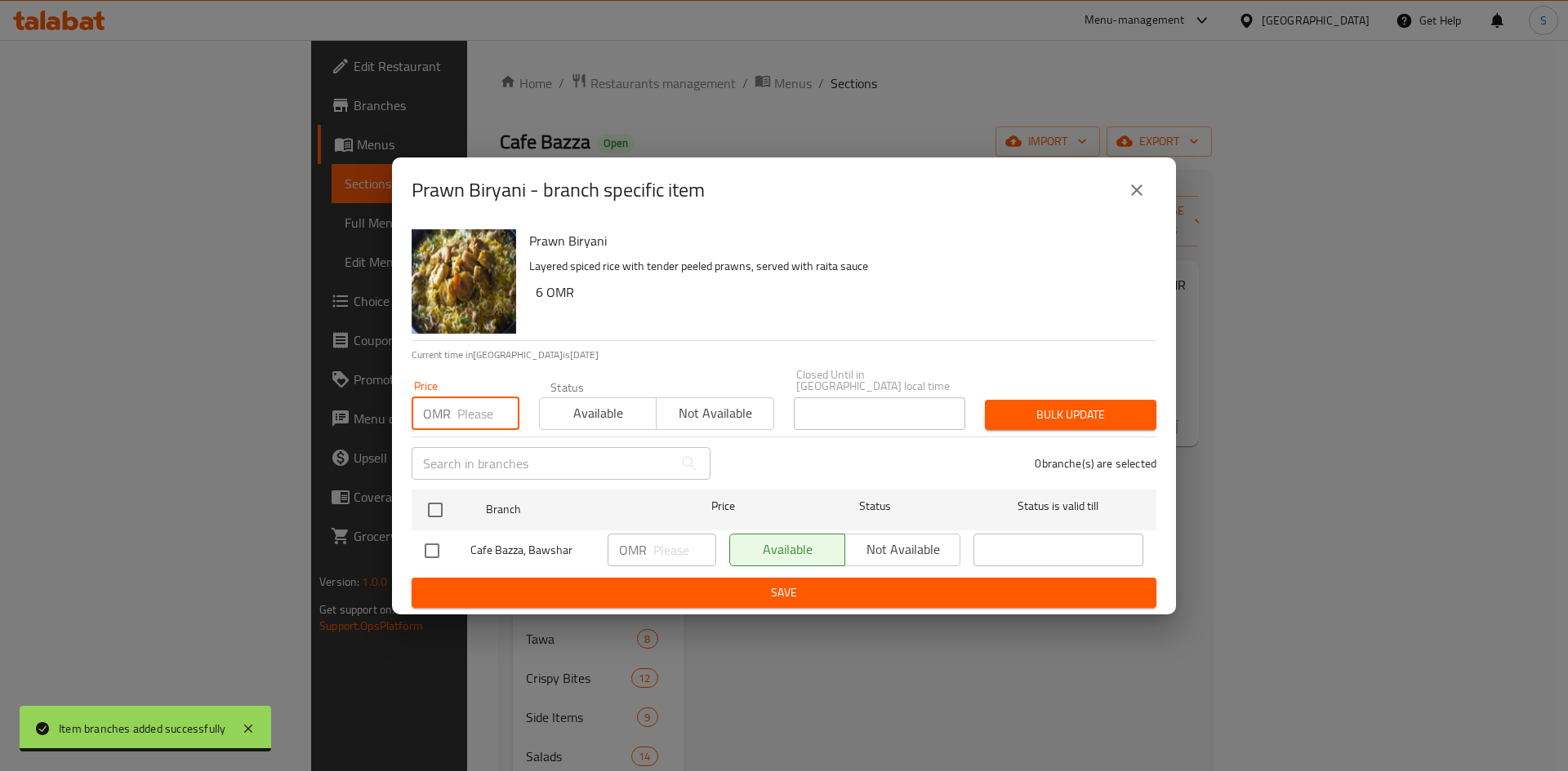
click at [481, 414] on input "number" at bounding box center [488, 414] width 62 height 33
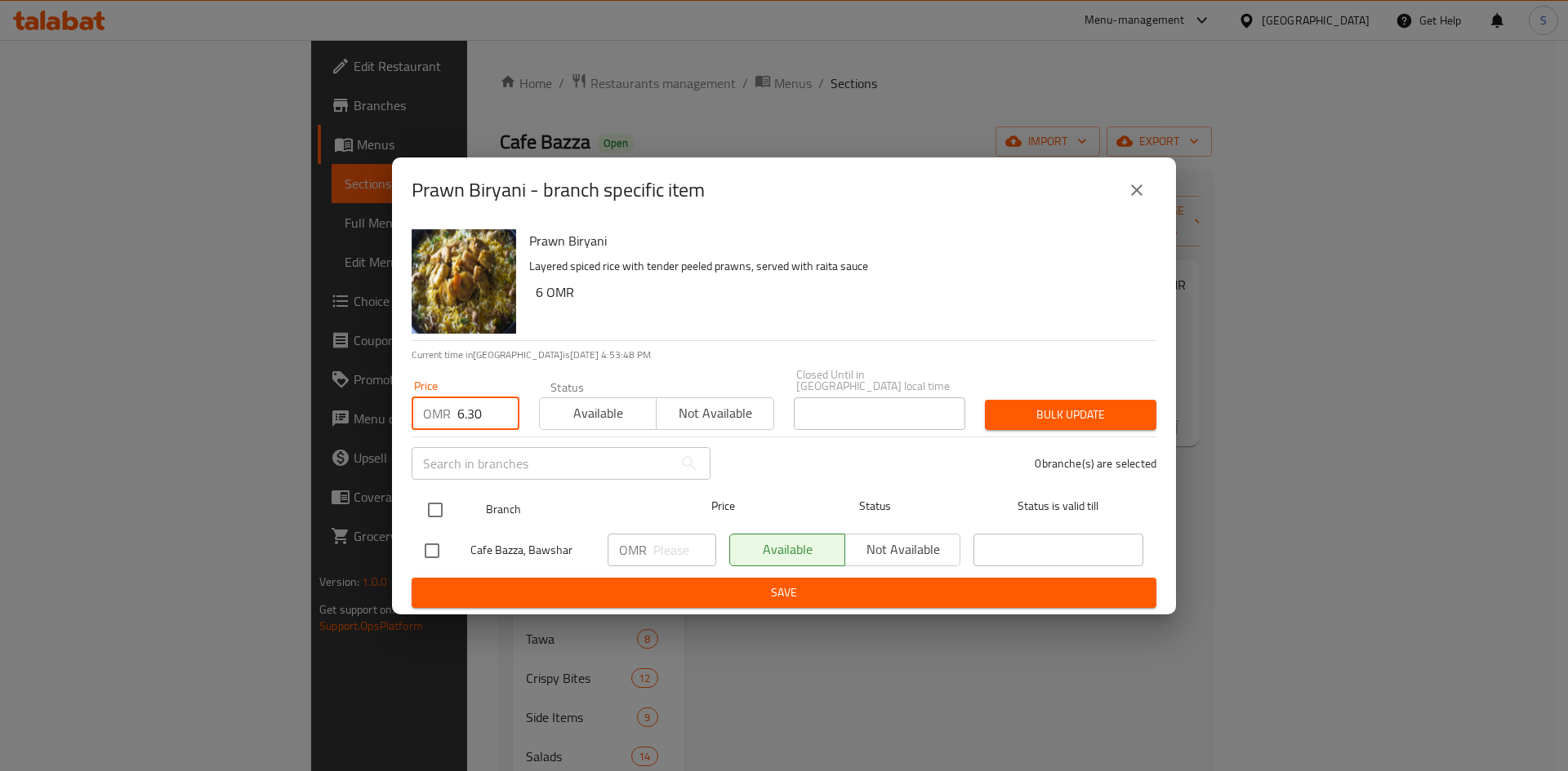
type input "6.30"
click at [440, 499] on input "checkbox" at bounding box center [435, 510] width 35 height 35
checkbox input "true"
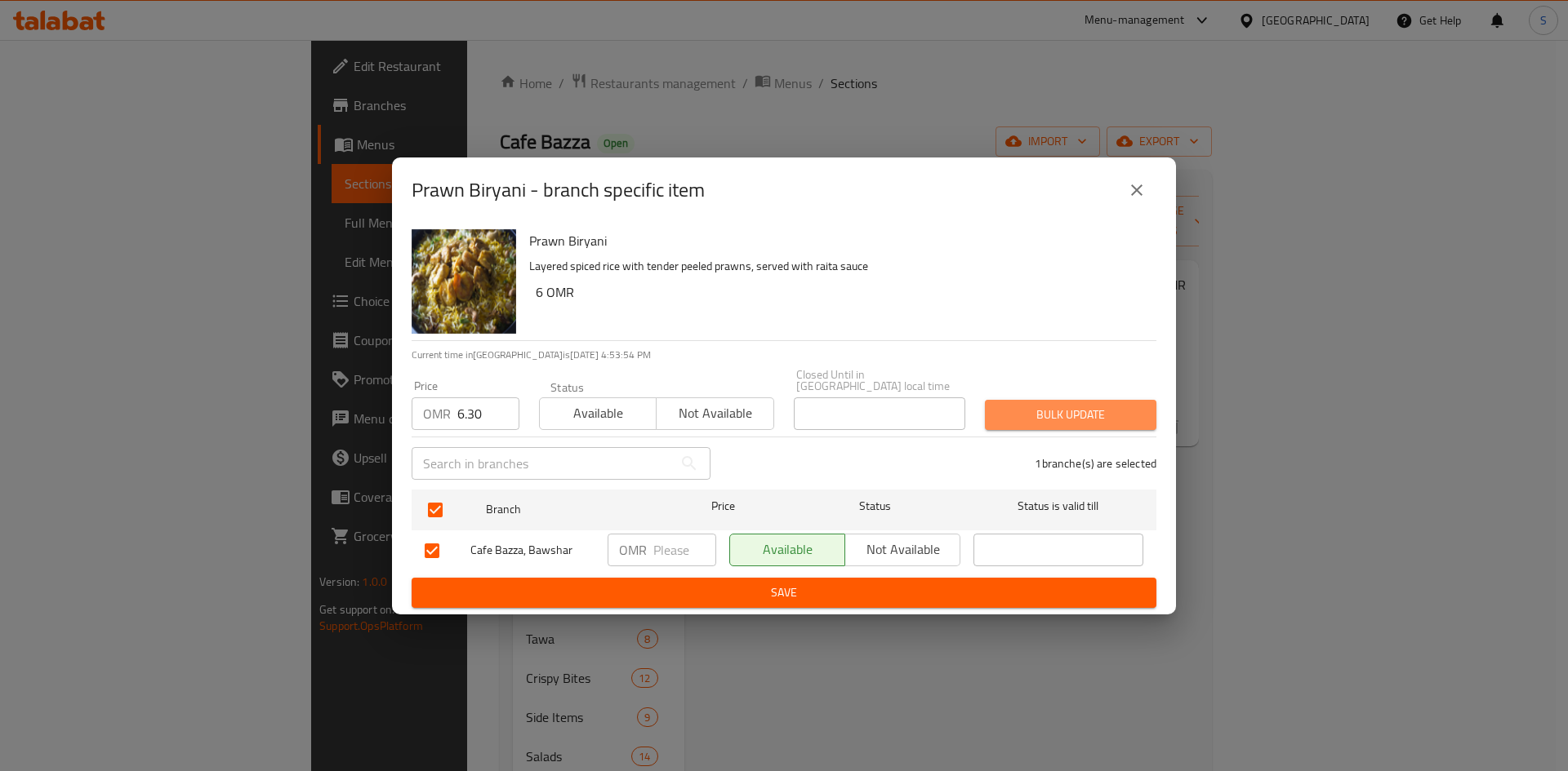
click at [1091, 417] on span "Bulk update" at bounding box center [1070, 415] width 145 height 20
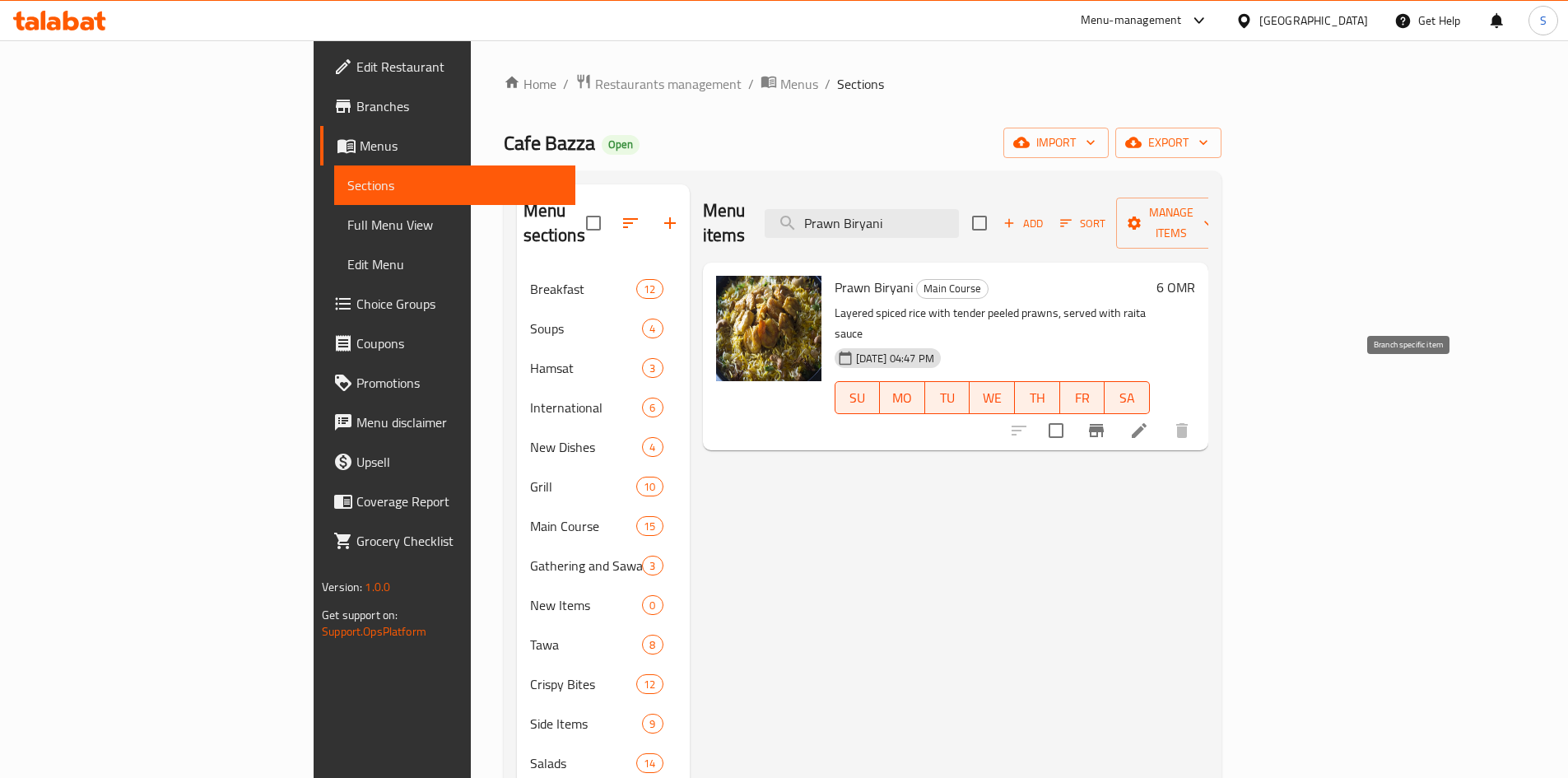
click at [1106, 421] on icon "Branch-specific-item" at bounding box center [1096, 431] width 20 height 20
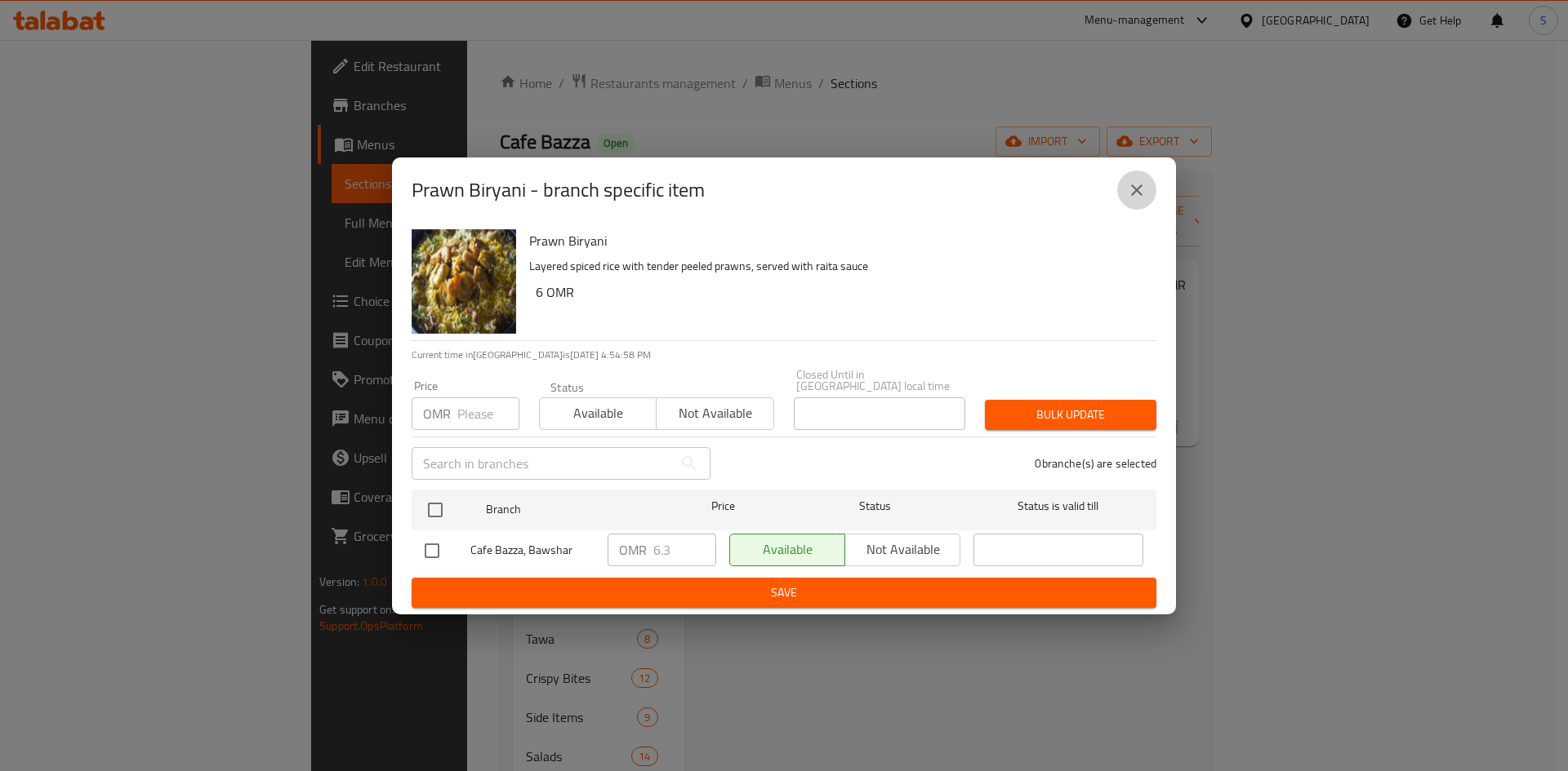
click at [1132, 205] on button "close" at bounding box center [1136, 190] width 39 height 39
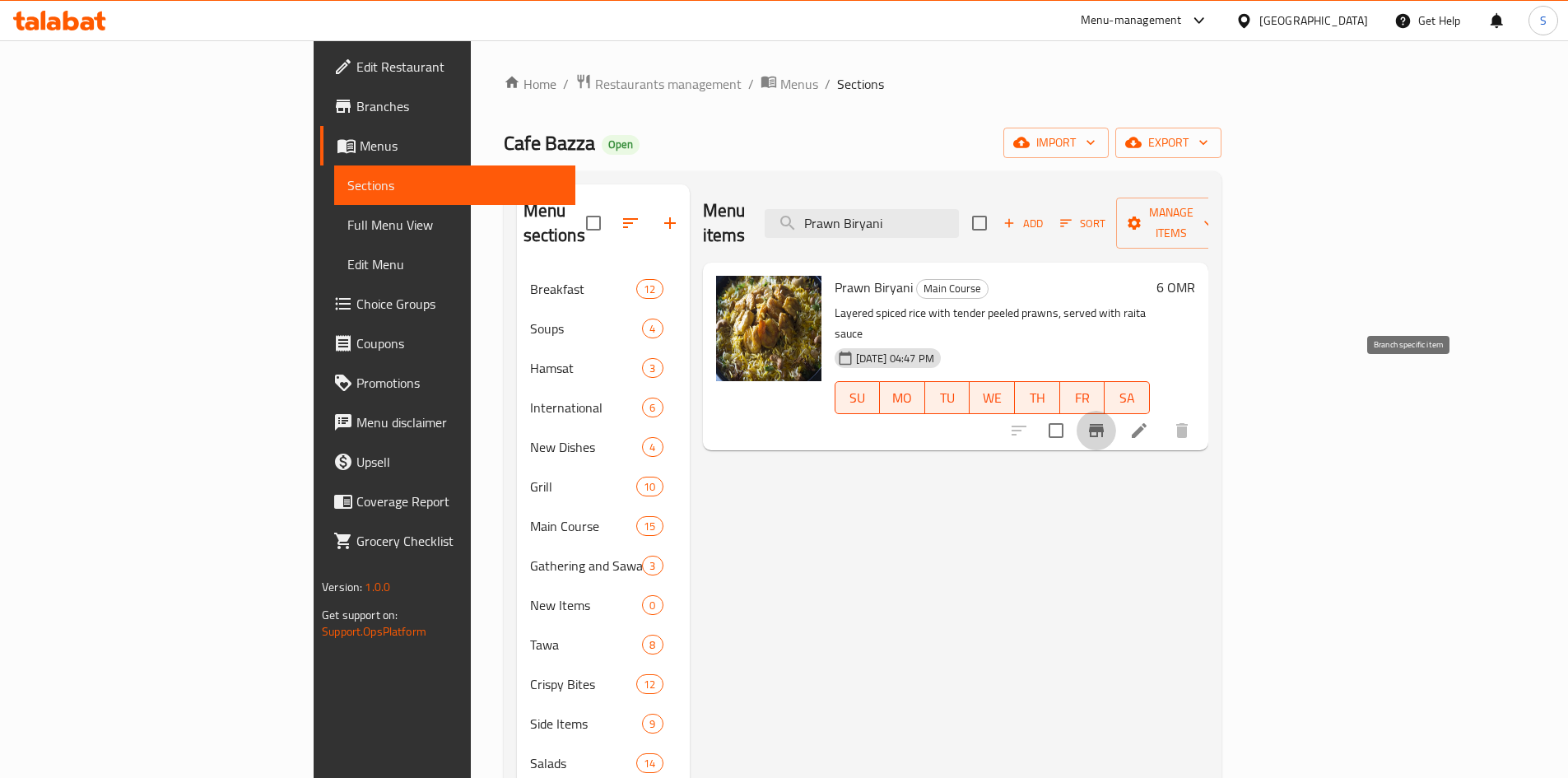
click at [1106, 421] on icon "Branch-specific-item" at bounding box center [1096, 431] width 20 height 20
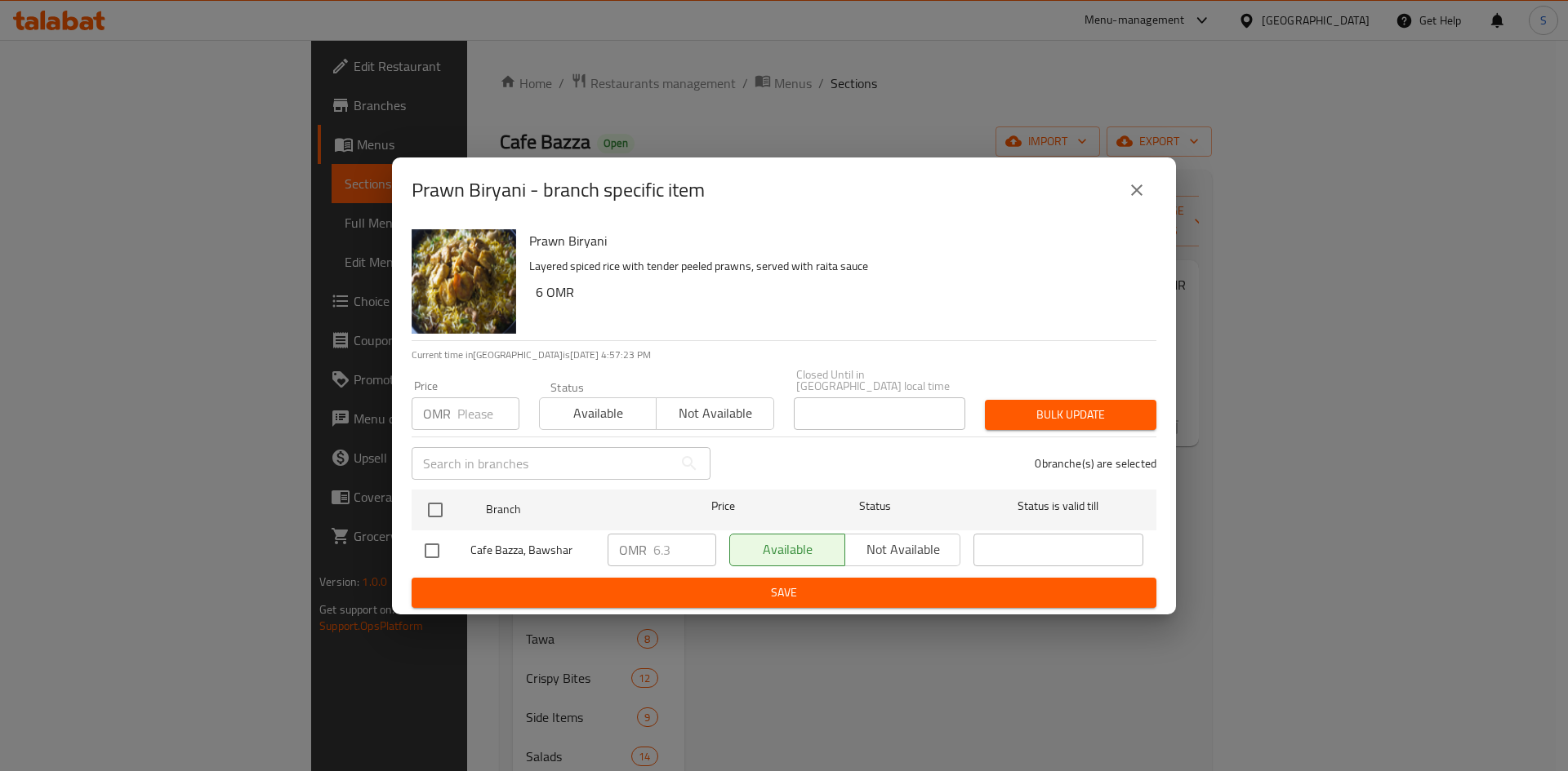
click at [1142, 200] on icon "close" at bounding box center [1136, 191] width 20 height 20
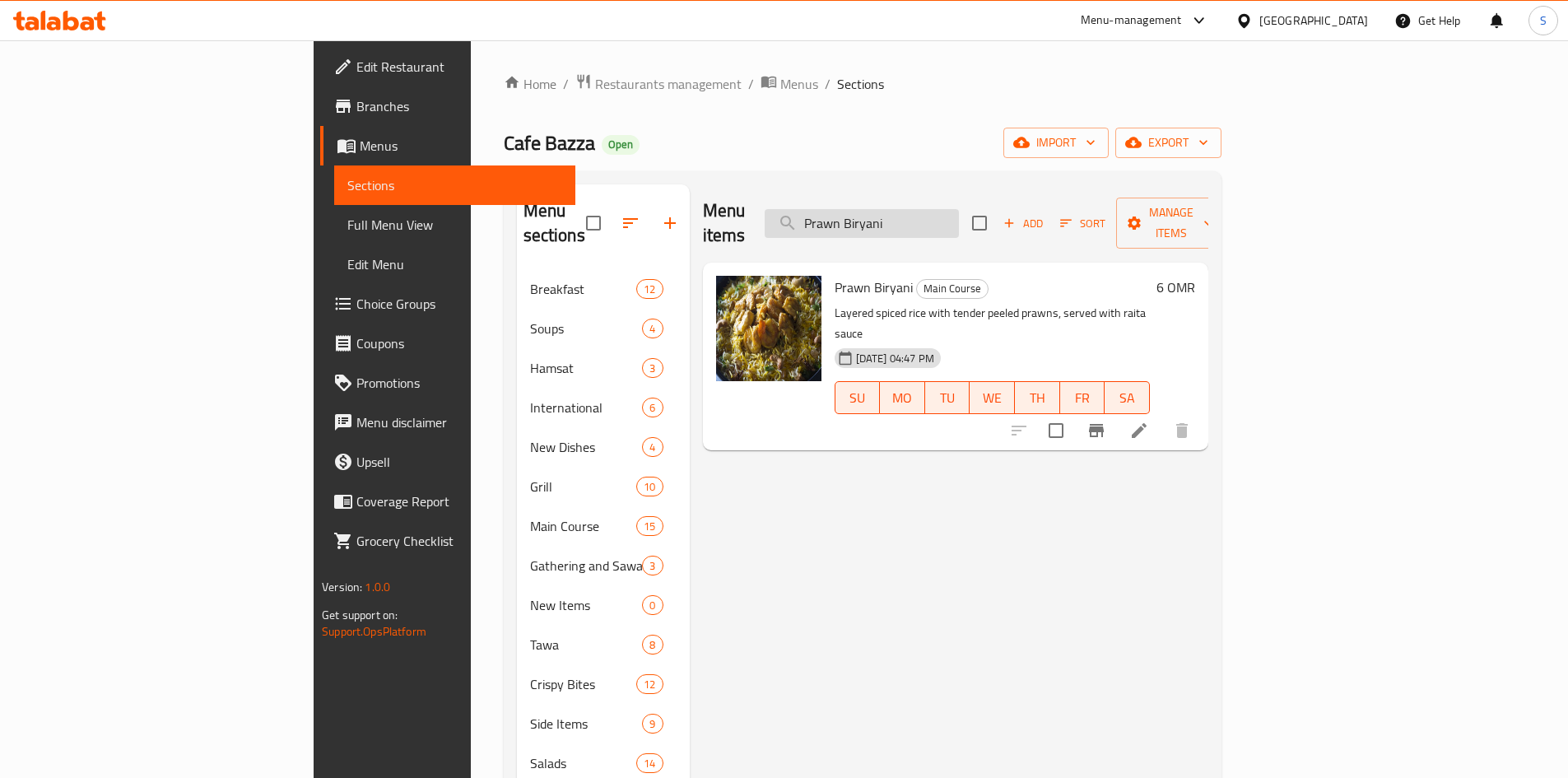
click at [959, 209] on input "Prawn Biryani" at bounding box center [862, 223] width 194 height 28
paste input "Bazza"
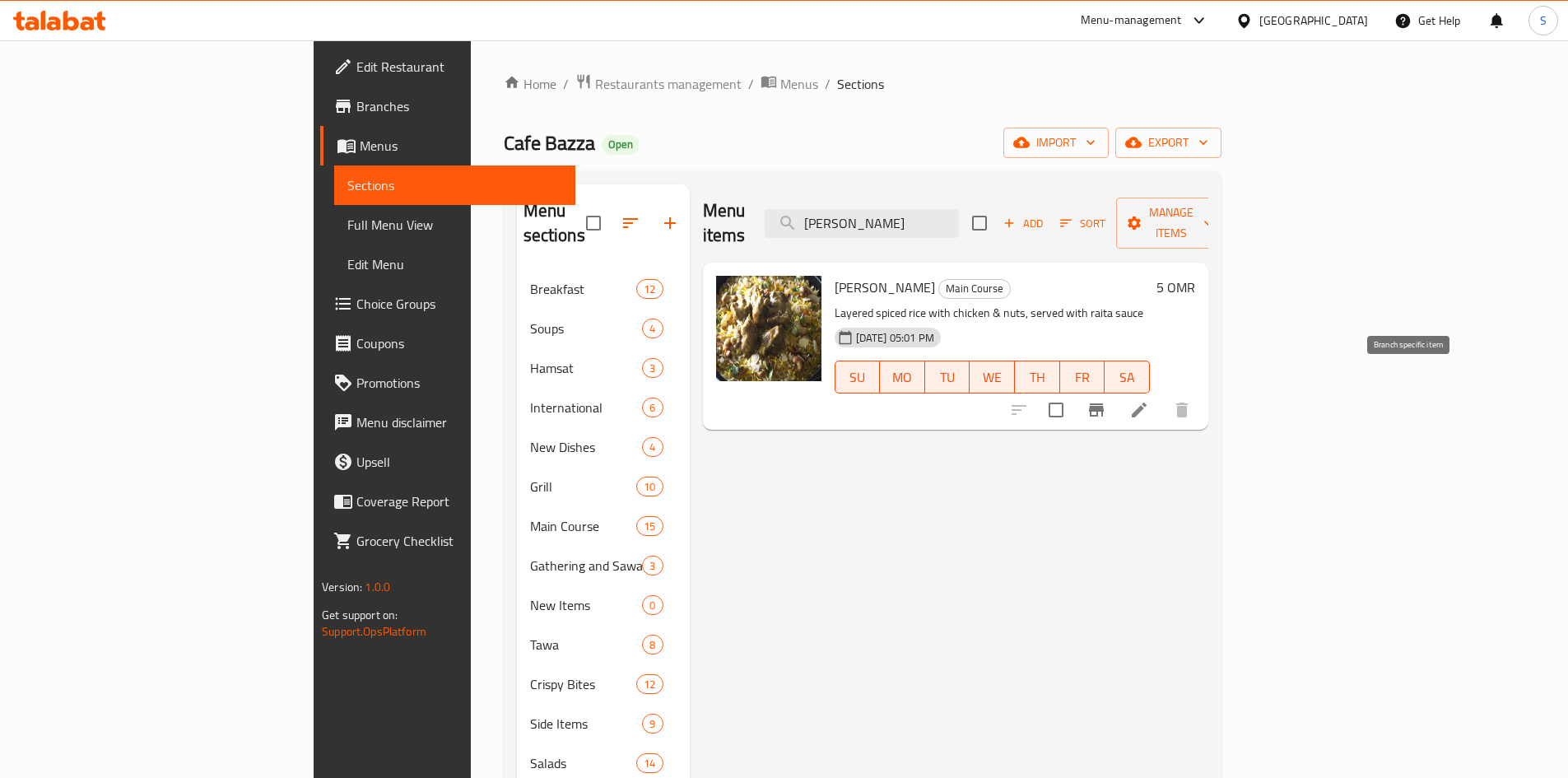
type input "[PERSON_NAME]"
click at [1104, 403] on icon "Branch-specific-item" at bounding box center [1096, 410] width 15 height 13
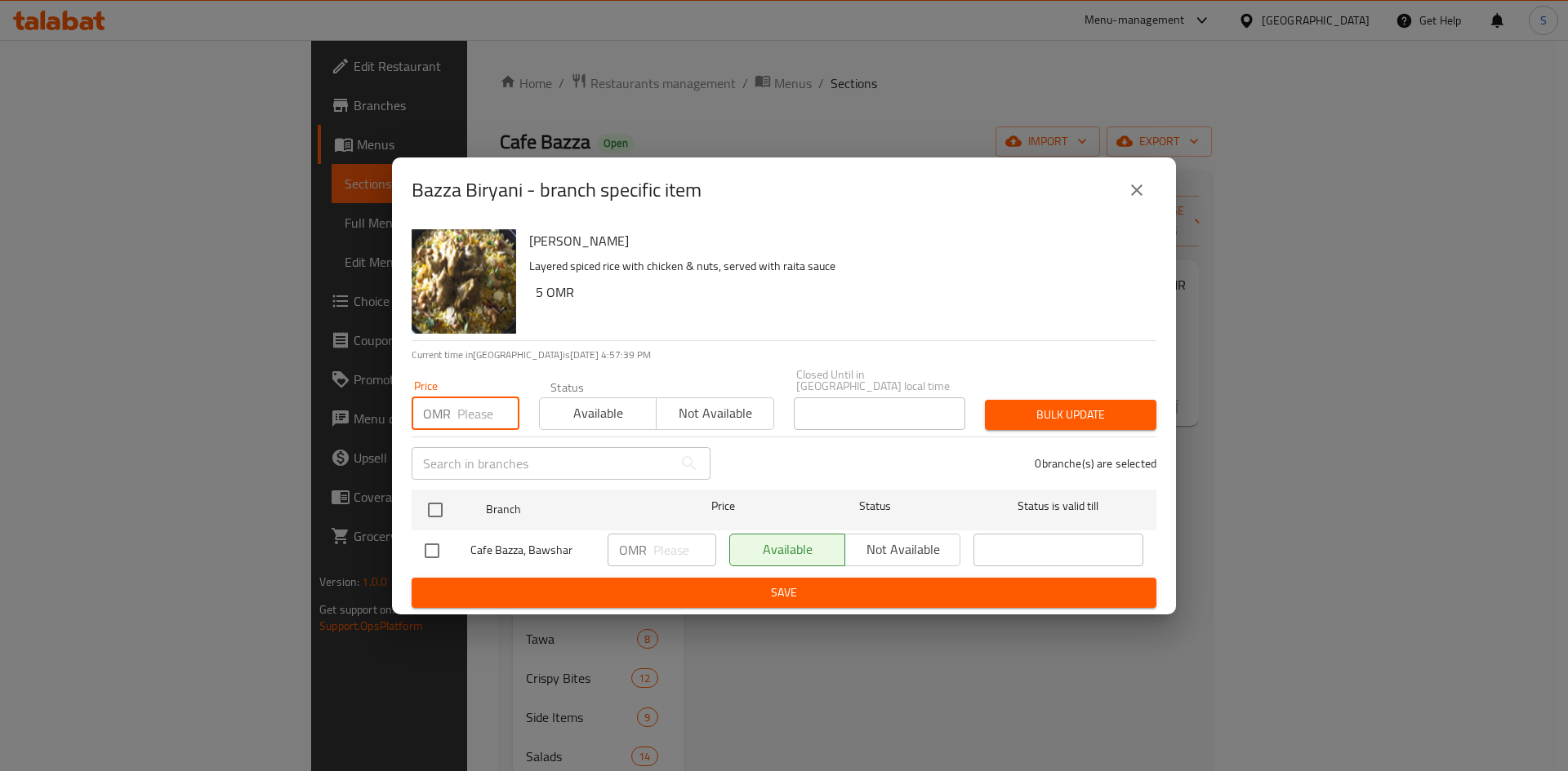
click at [472, 406] on input "number" at bounding box center [488, 414] width 62 height 33
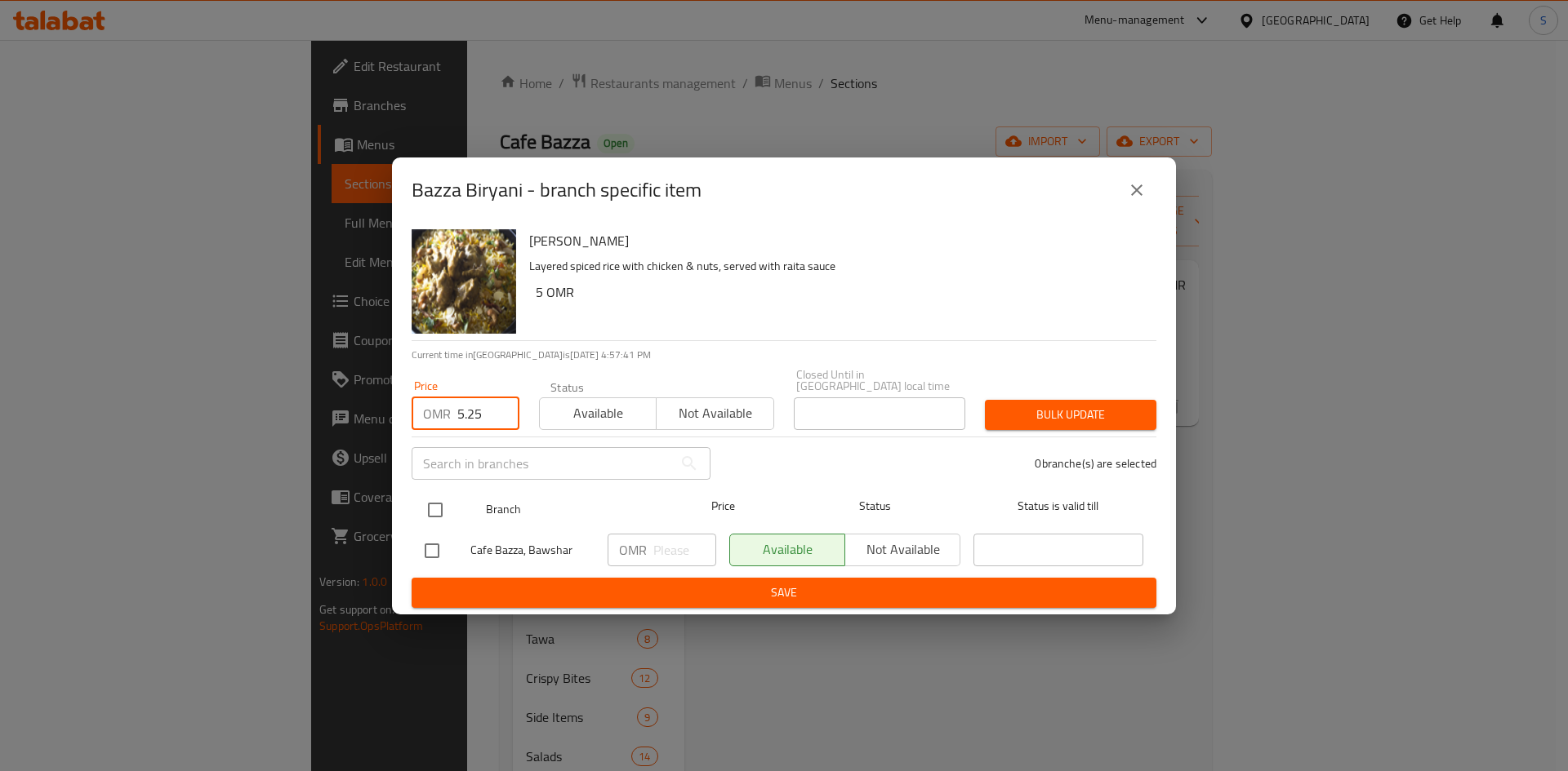
type input "5.25"
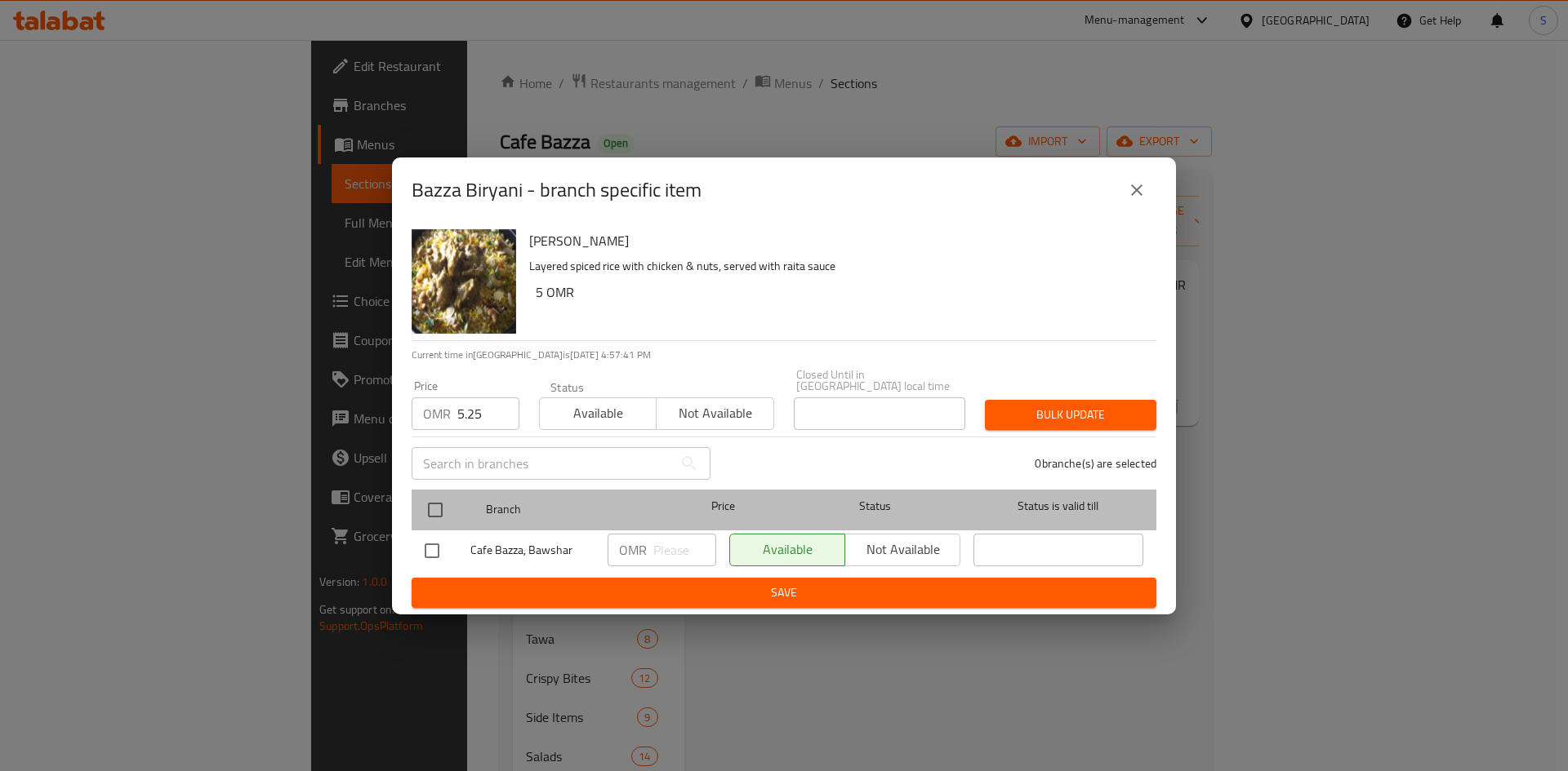
click at [418, 509] on div "Branch Price Status Status is valid till" at bounding box center [784, 509] width 745 height 41
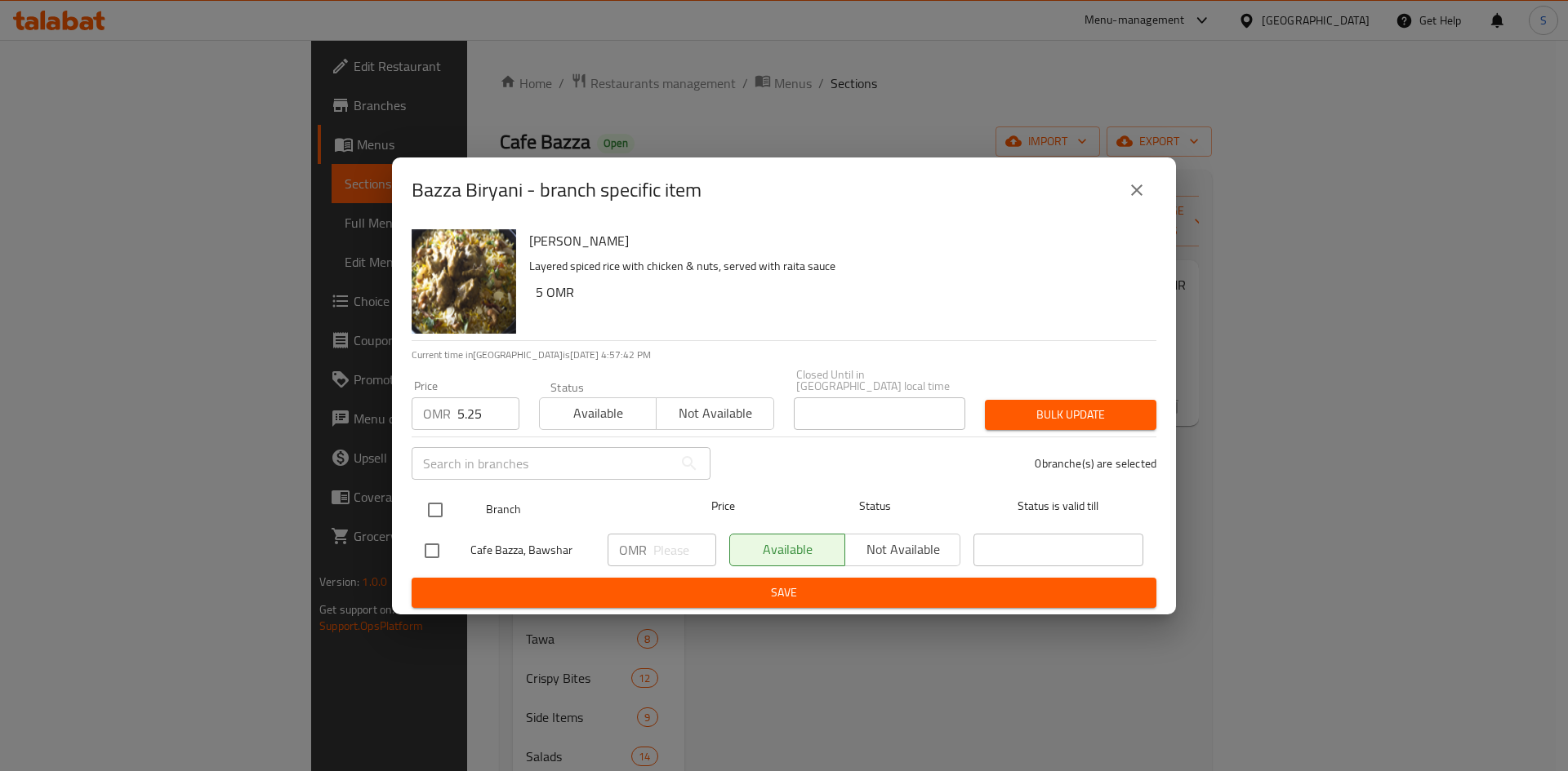
click at [438, 507] on input "checkbox" at bounding box center [435, 510] width 35 height 35
checkbox input "true"
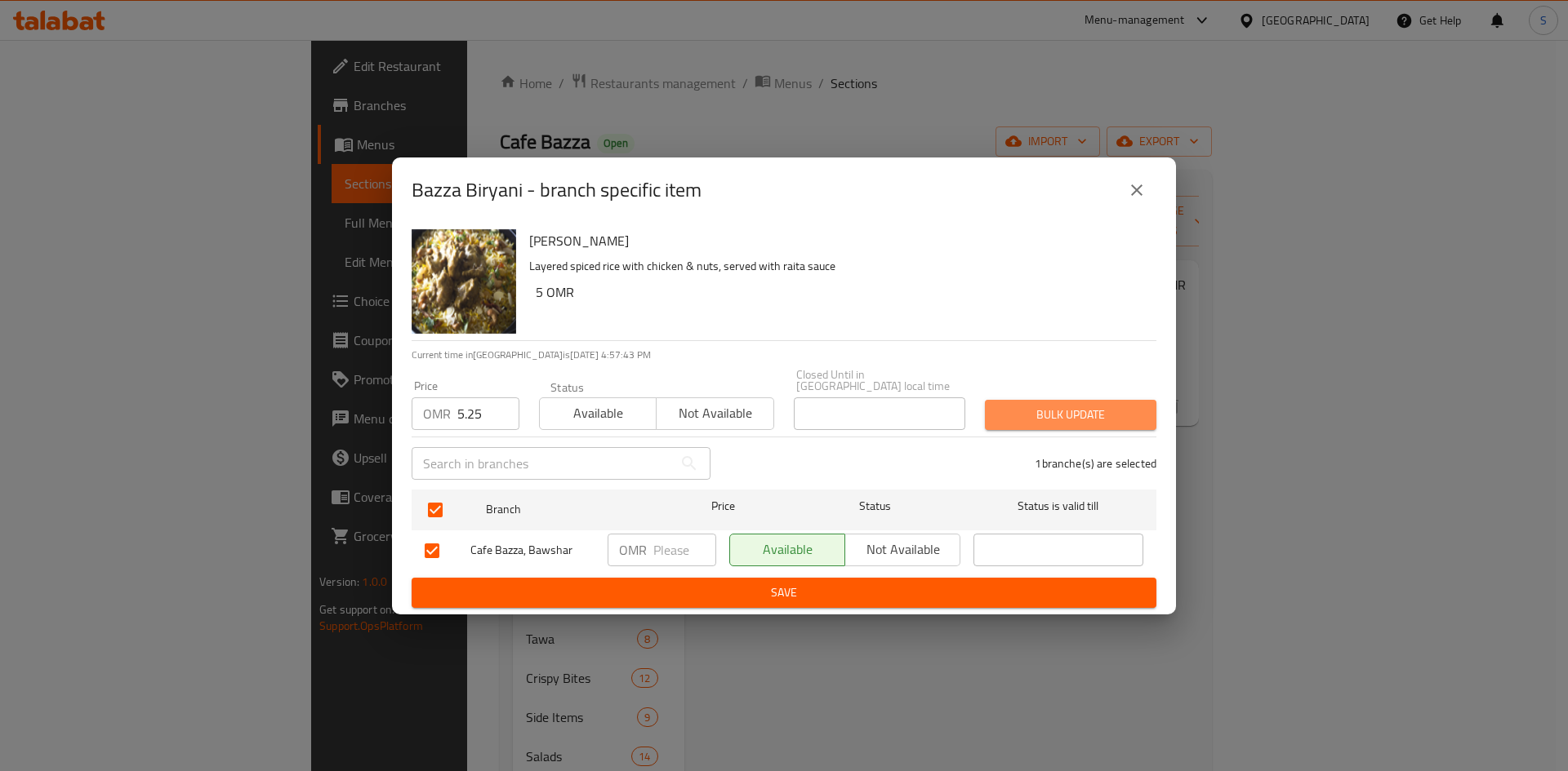
click at [1028, 400] on button "Bulk update" at bounding box center [1070, 414] width 172 height 30
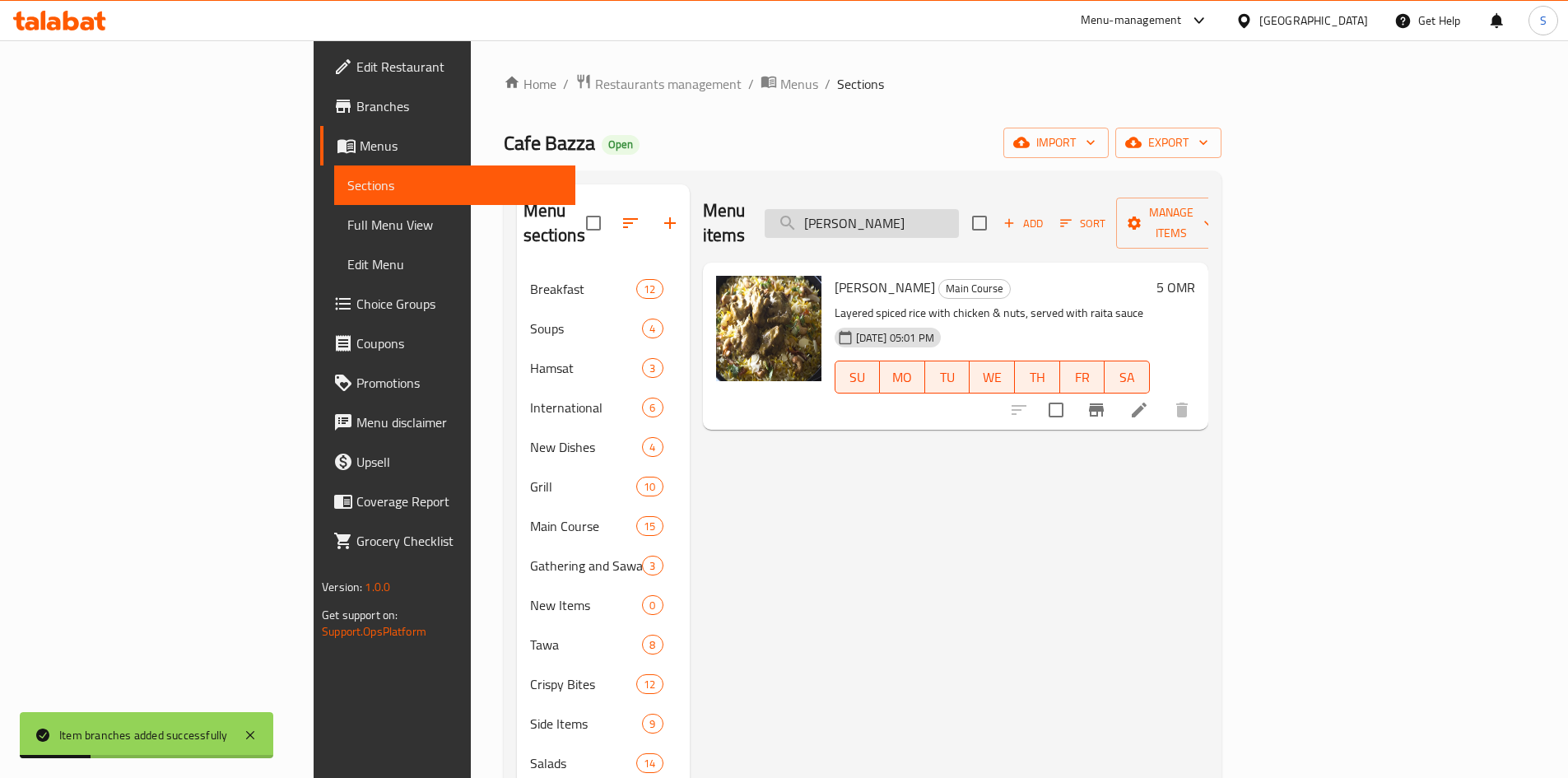
click at [959, 221] on input "[PERSON_NAME]" at bounding box center [862, 223] width 194 height 28
paste input "Shrimps Mumawash"
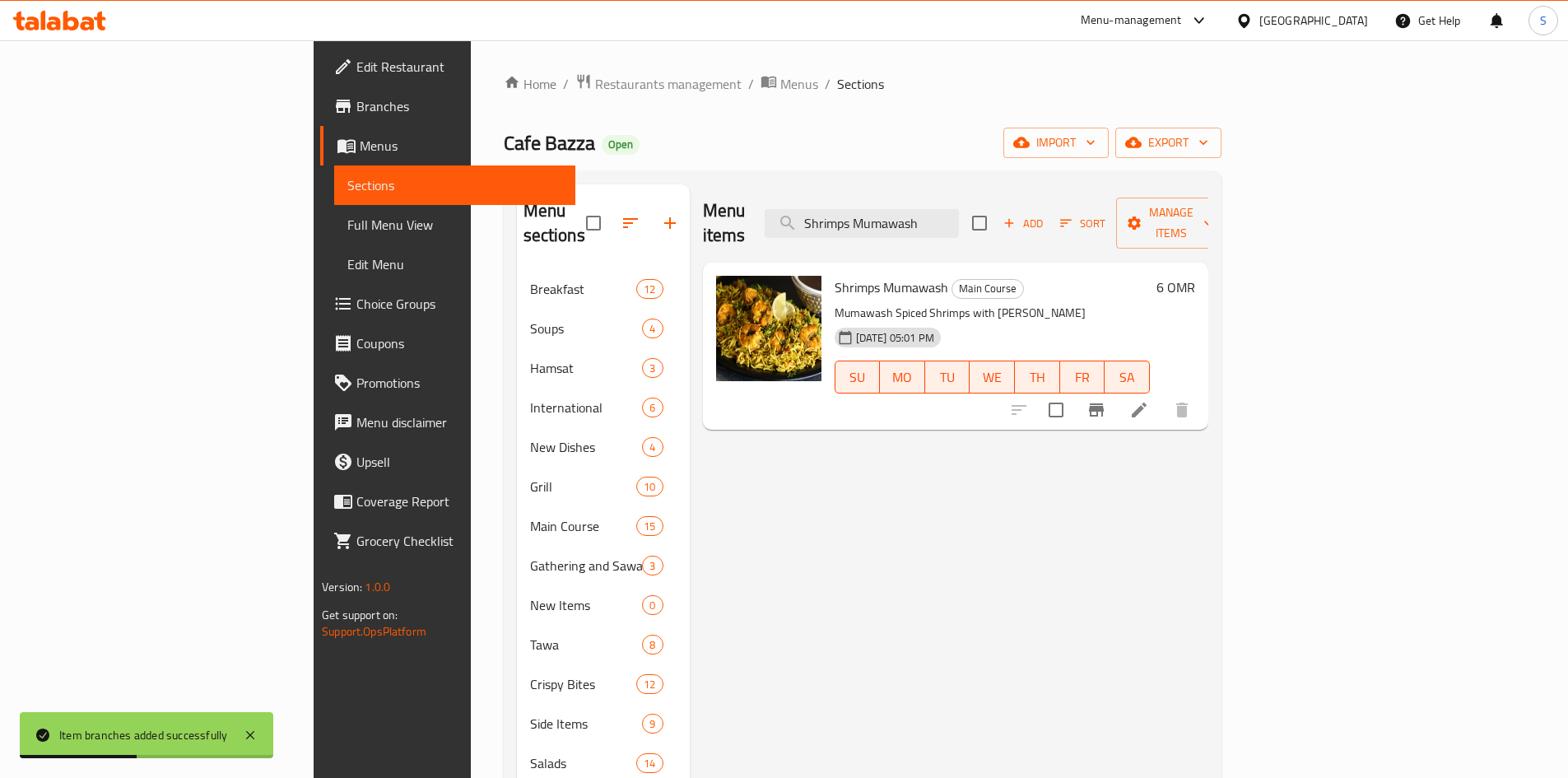
type input "Shrimps Mumawash"
click at [1116, 390] on button "Branch-specific-item" at bounding box center [1096, 410] width 39 height 39
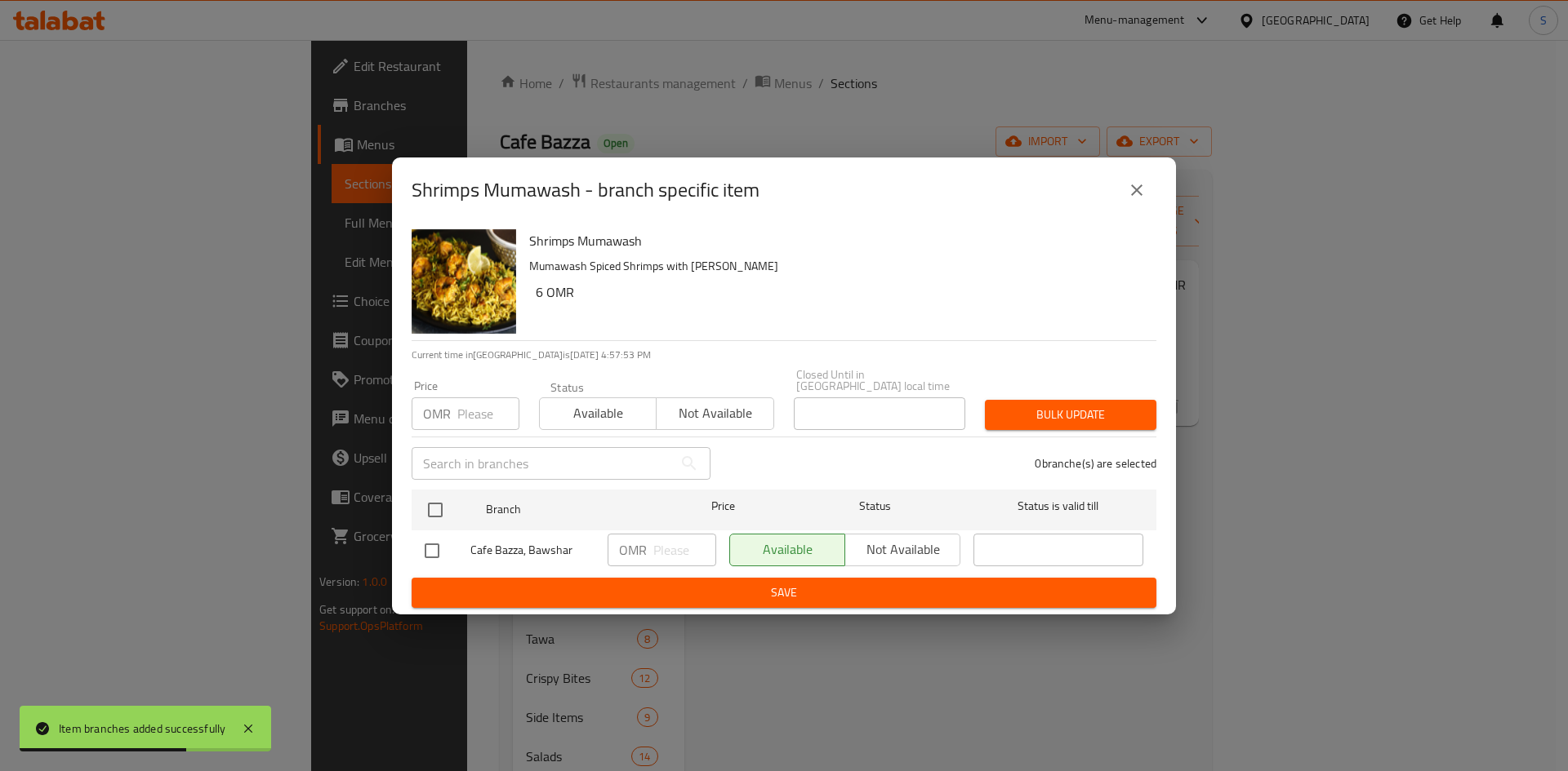
click at [469, 413] on input "number" at bounding box center [488, 414] width 62 height 33
type input "6.30"
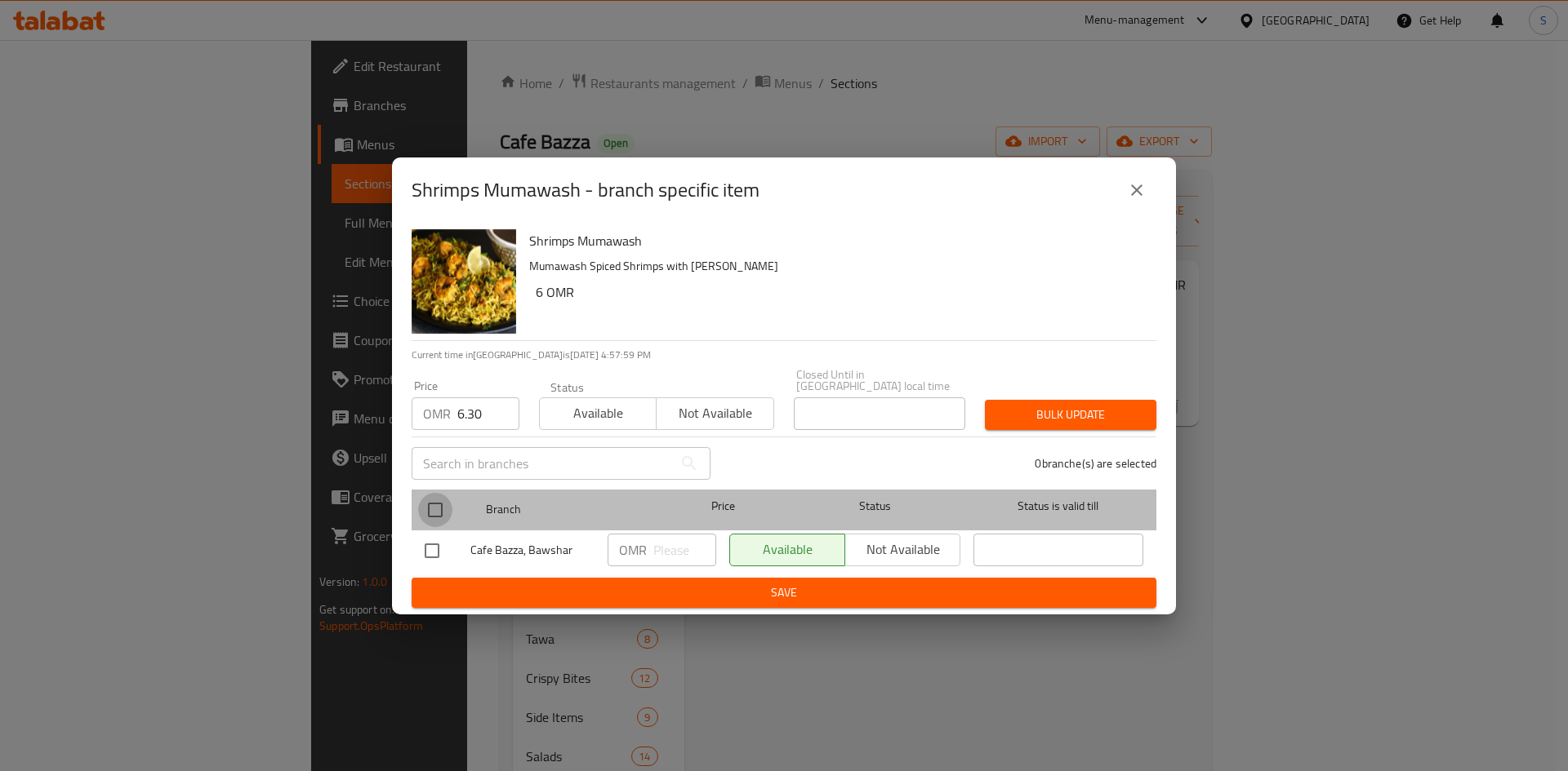
click at [443, 504] on input "checkbox" at bounding box center [435, 510] width 35 height 35
checkbox input "true"
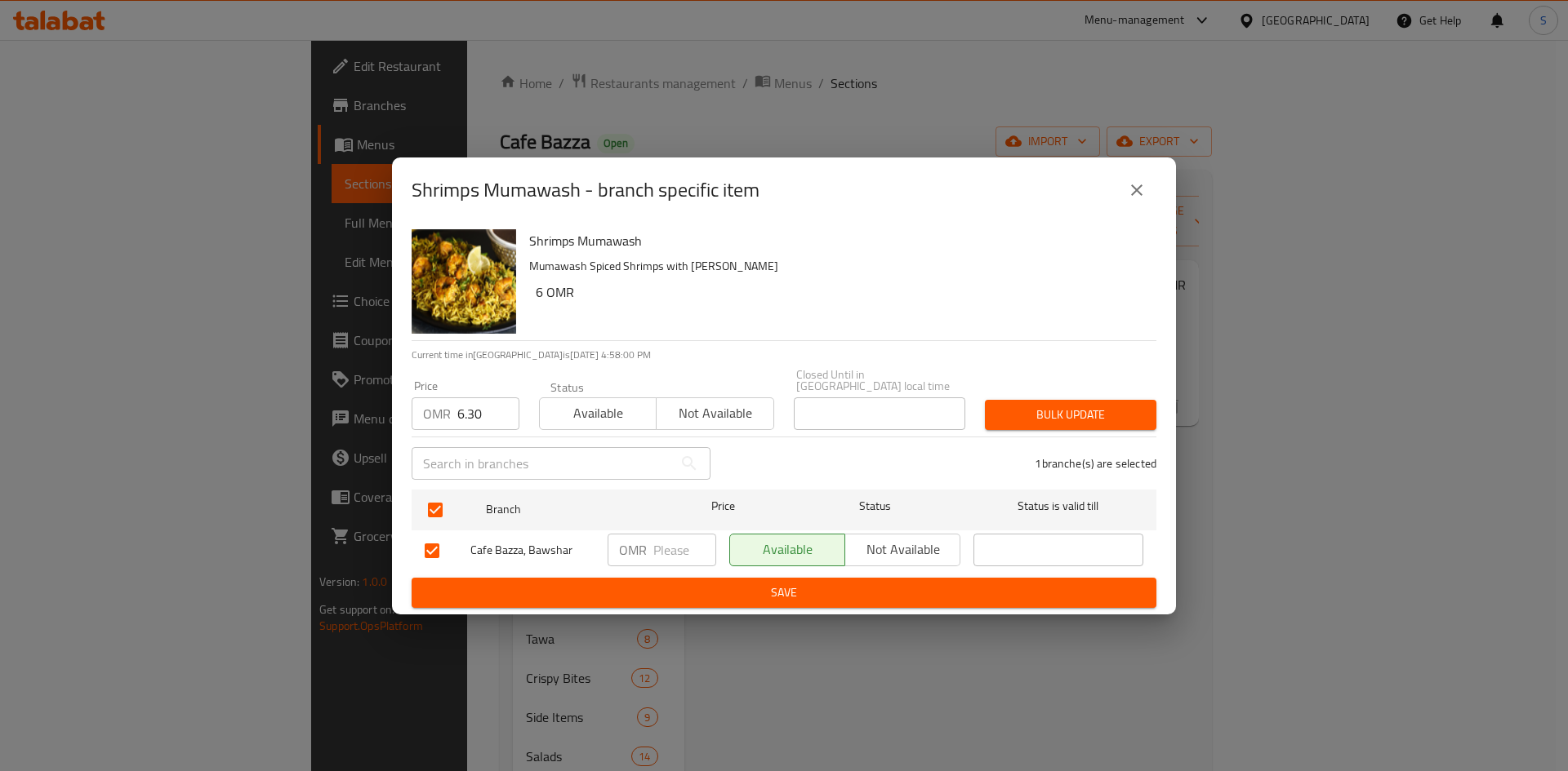
click at [986, 402] on button "Bulk update" at bounding box center [1070, 414] width 172 height 30
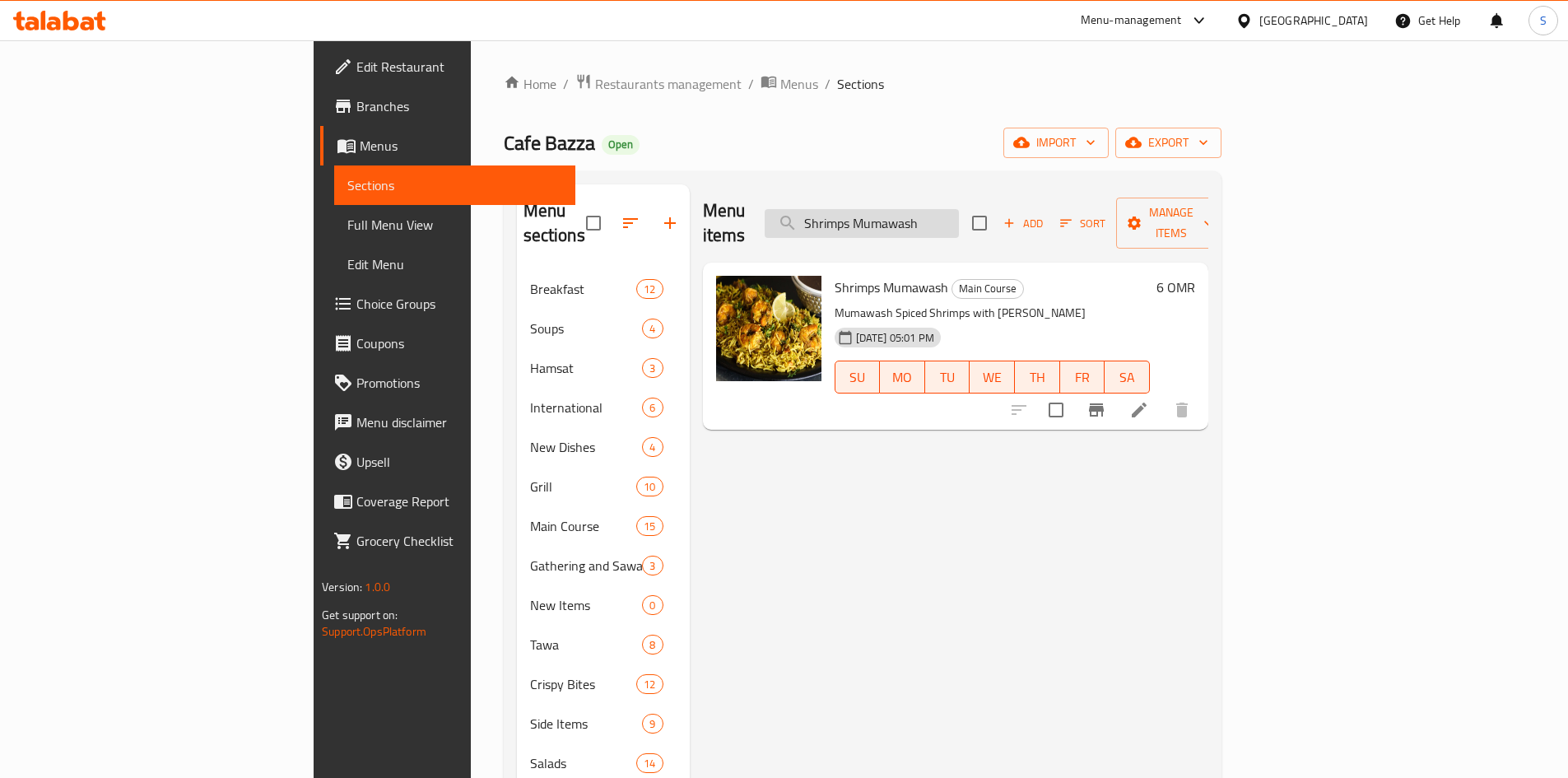
click at [954, 214] on input "Shrimps Mumawash" at bounding box center [862, 223] width 194 height 28
paste input "Eggplant Marag"
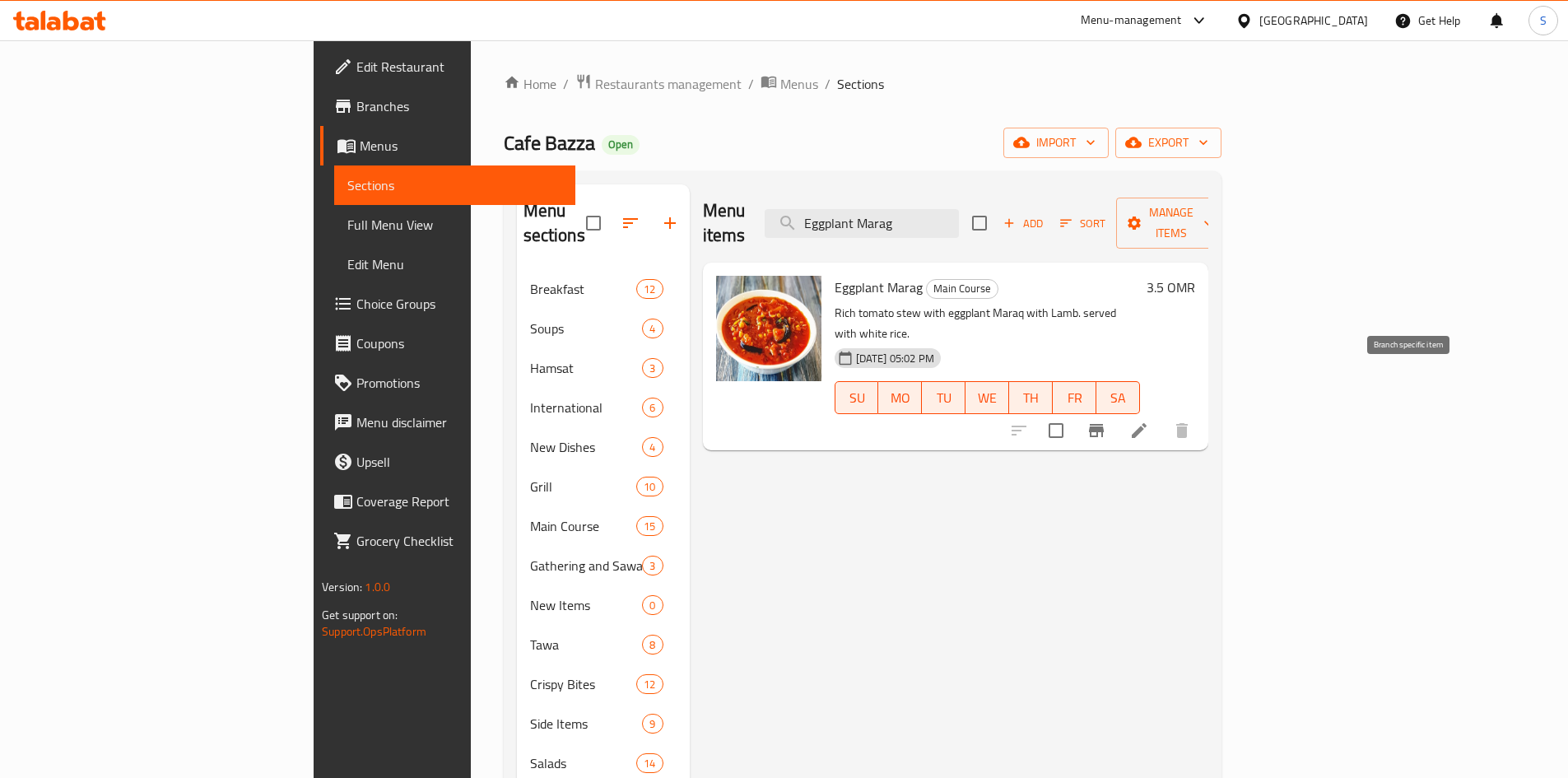
type input "Eggplant Marag"
click at [1106, 421] on icon "Branch-specific-item" at bounding box center [1096, 431] width 20 height 20
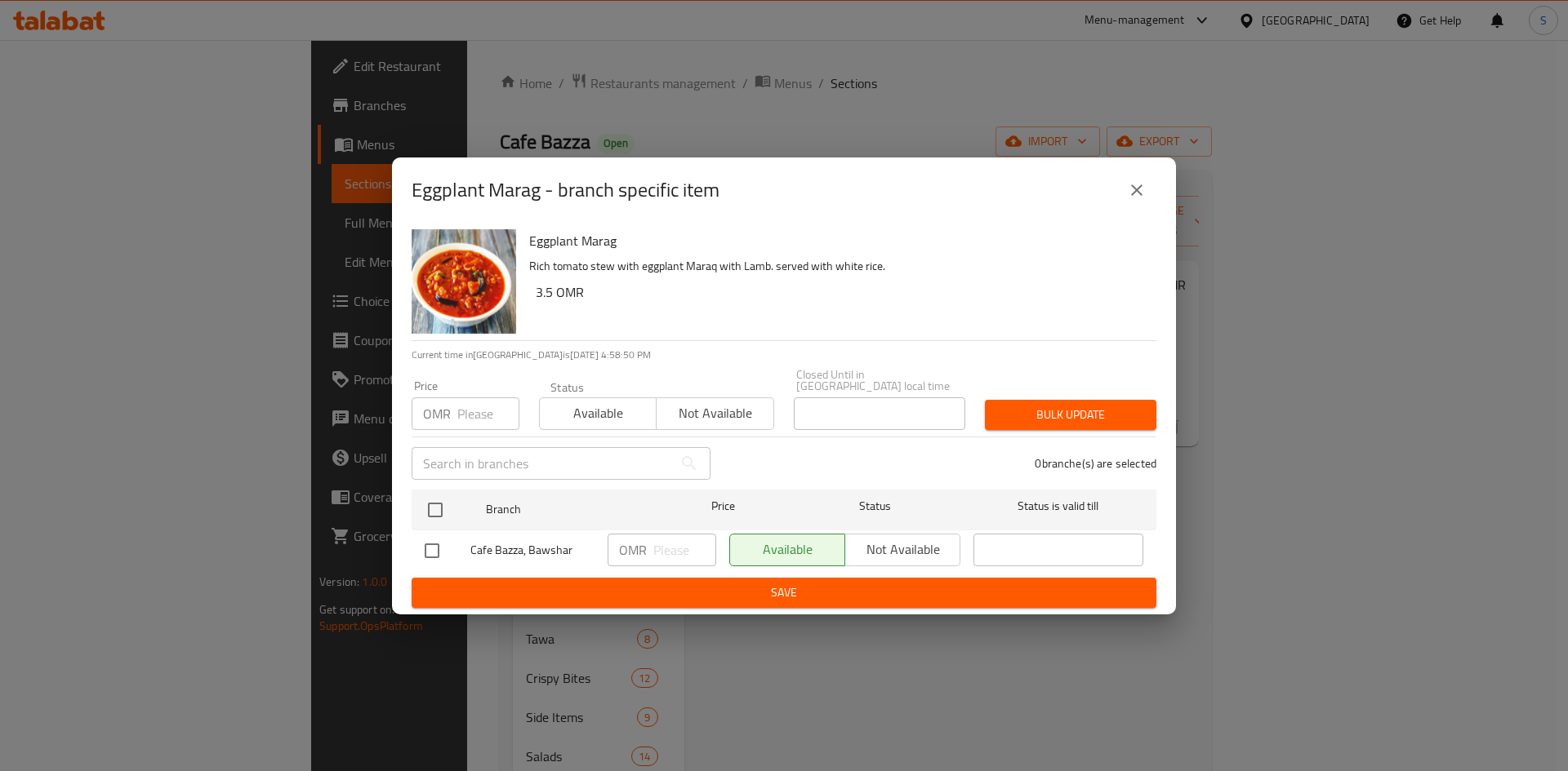
click at [480, 414] on input "number" at bounding box center [488, 414] width 62 height 33
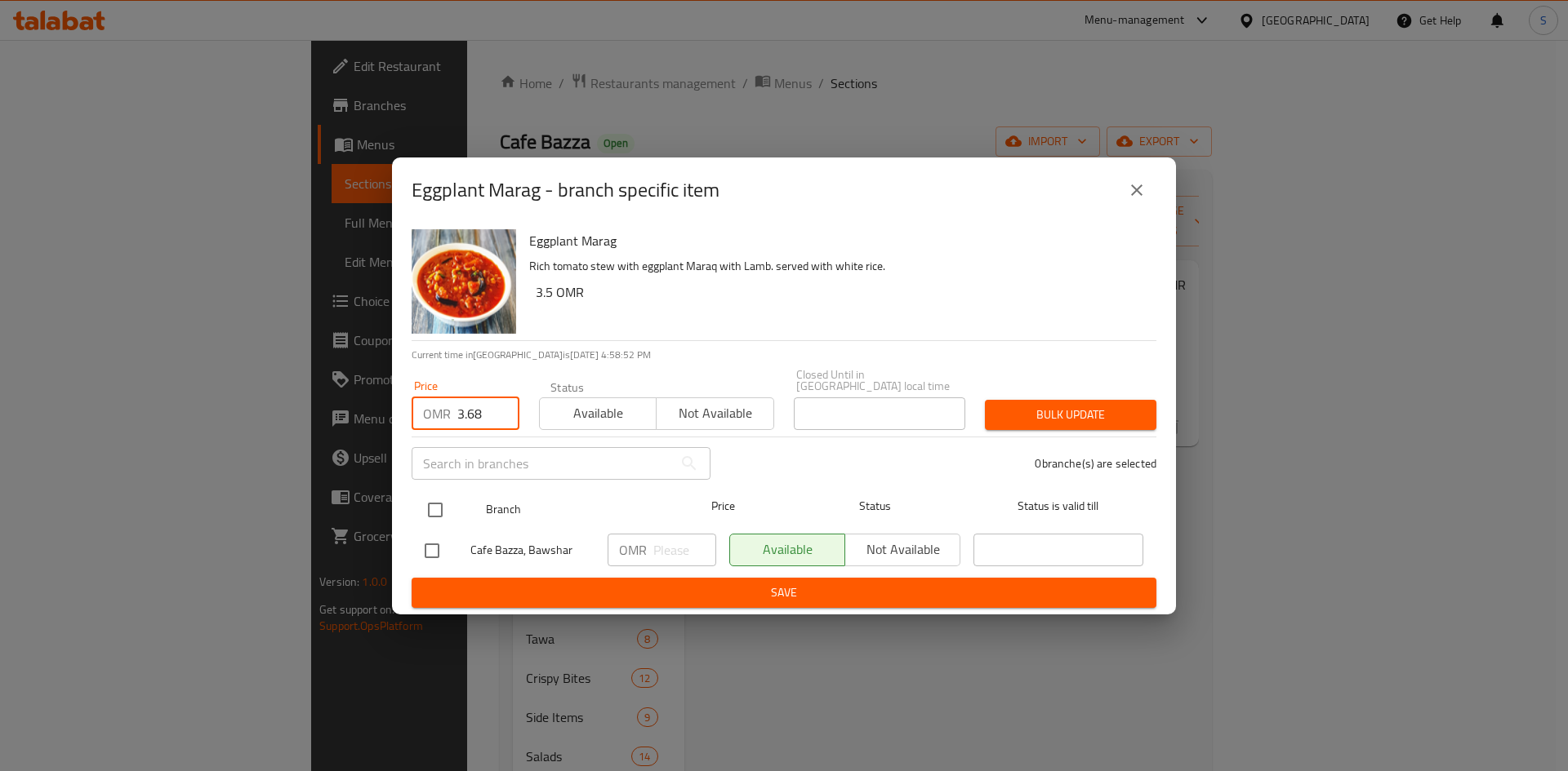
type input "3.68"
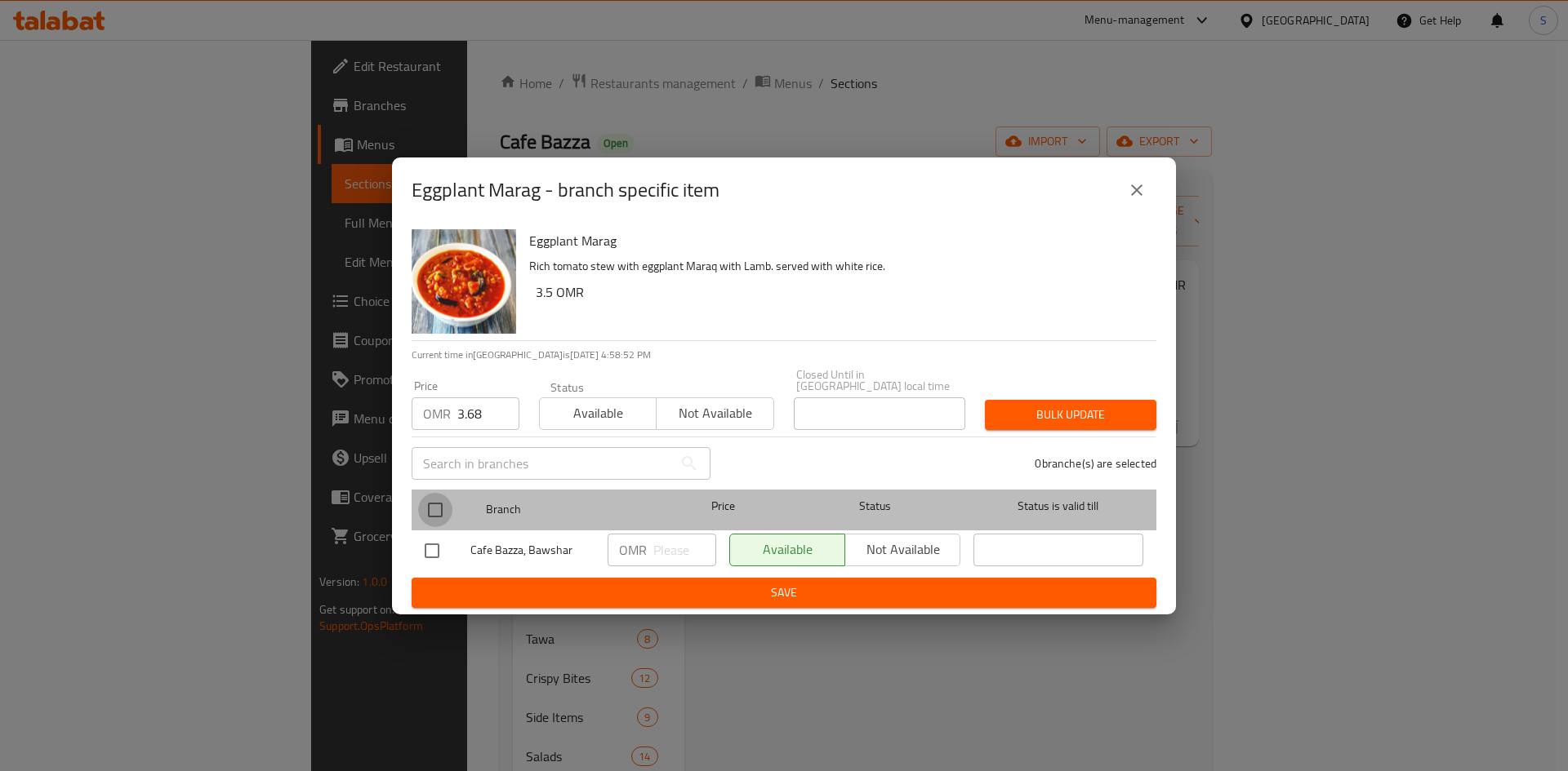
click at [425, 509] on input "checkbox" at bounding box center [435, 510] width 35 height 35
checkbox input "true"
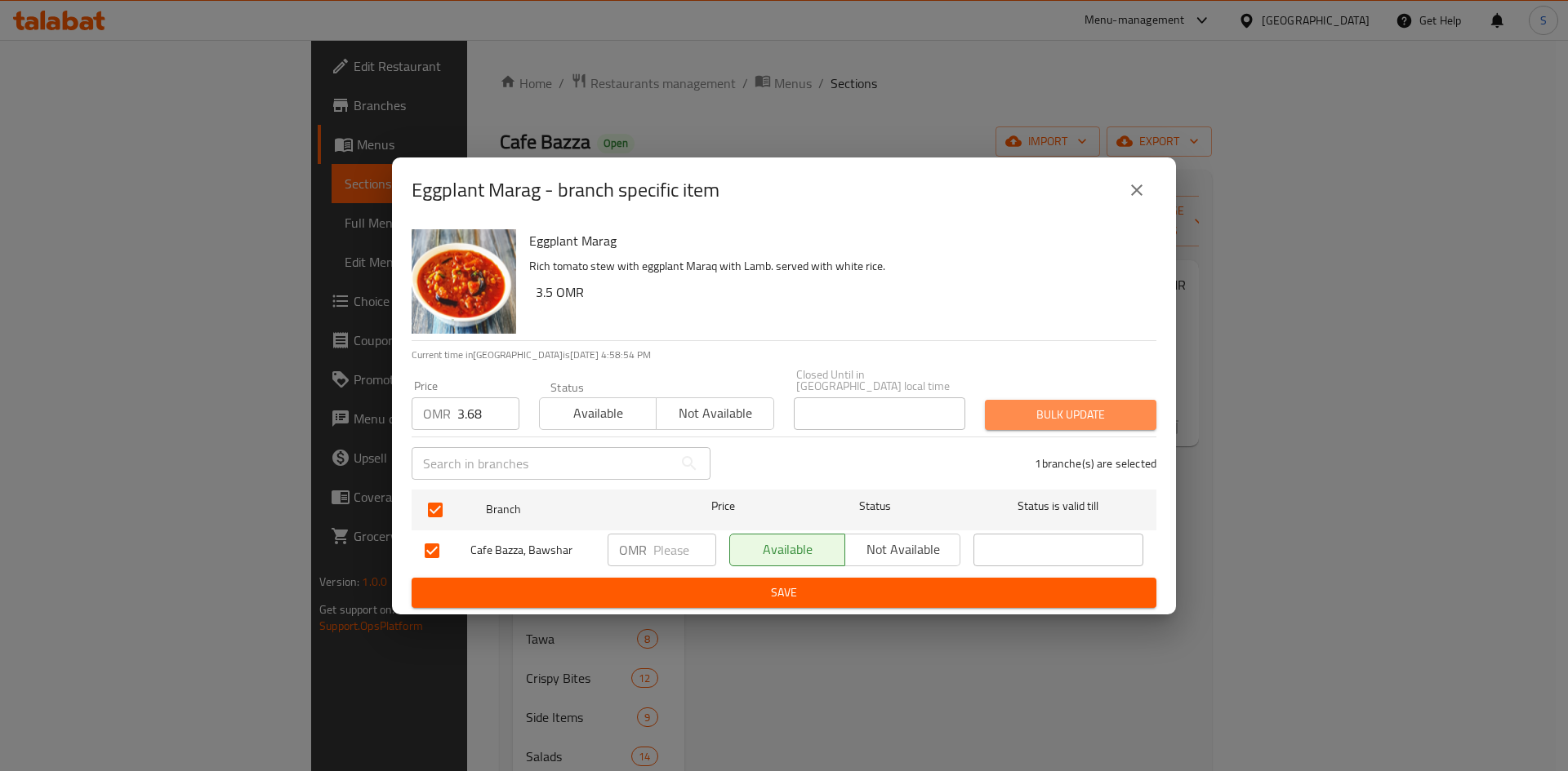
click at [1060, 405] on span "Bulk update" at bounding box center [1070, 415] width 145 height 20
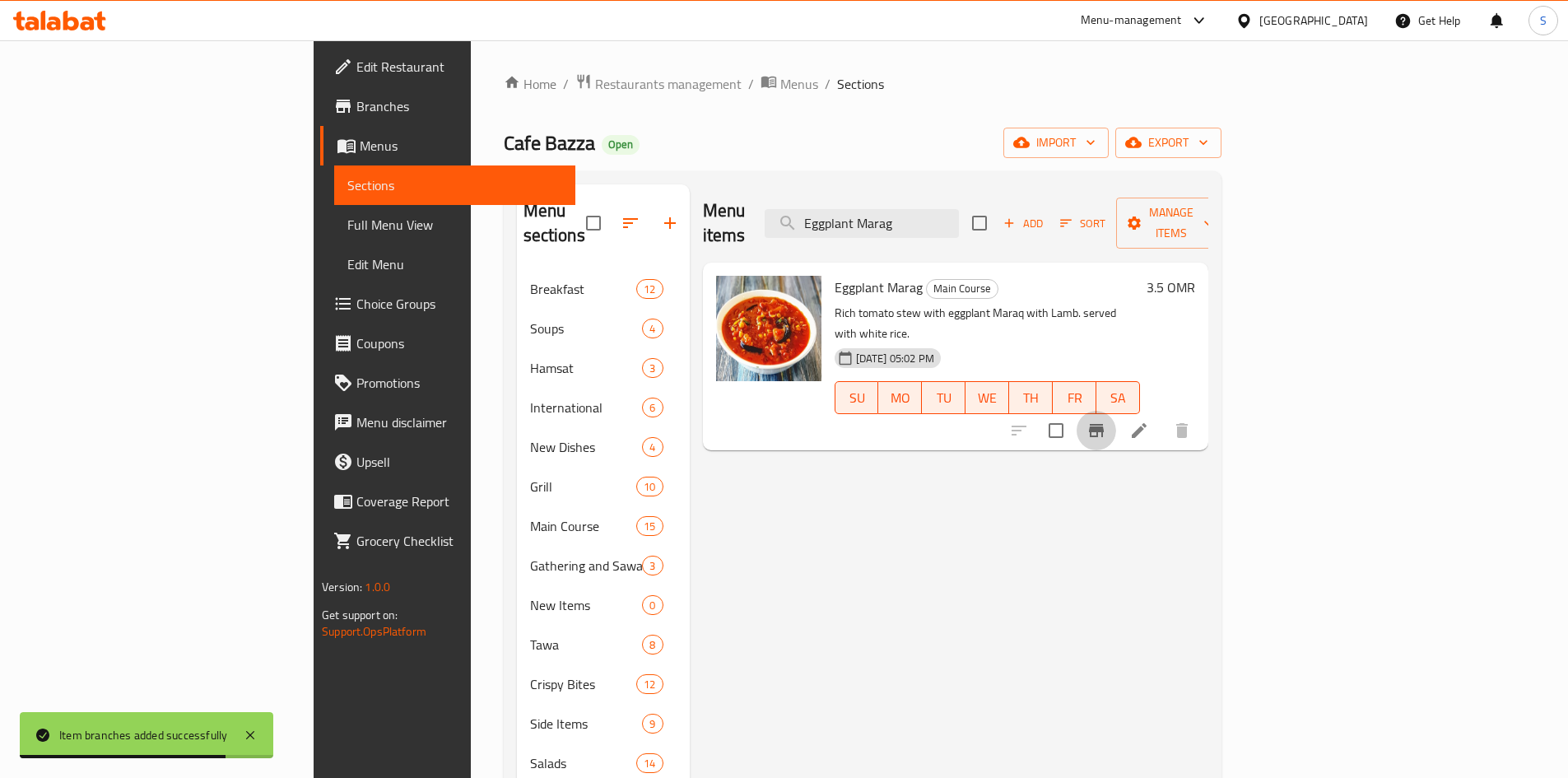
click at [1106, 421] on icon "Branch-specific-item" at bounding box center [1096, 431] width 20 height 20
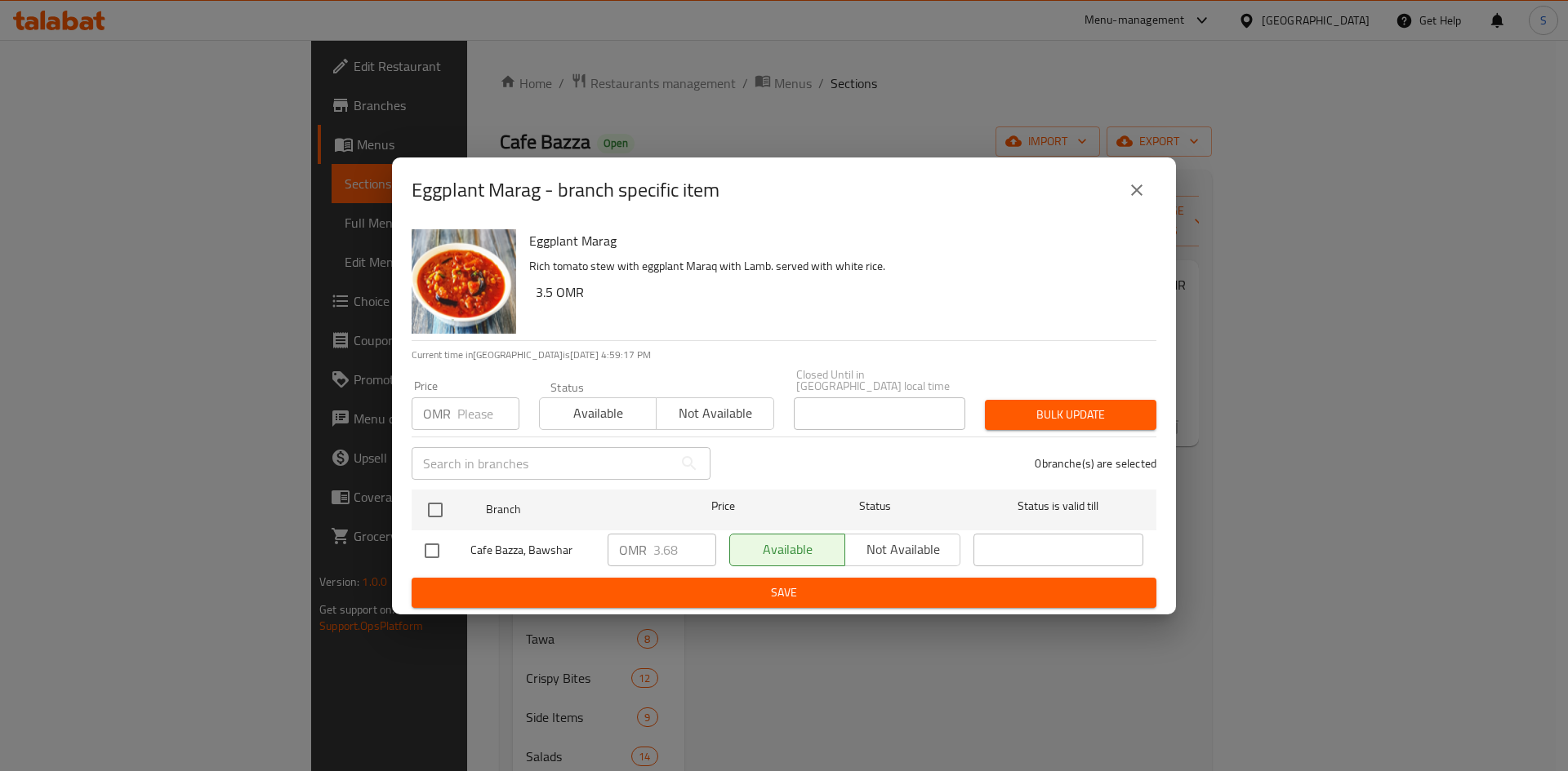
click at [480, 410] on input "number" at bounding box center [488, 414] width 62 height 33
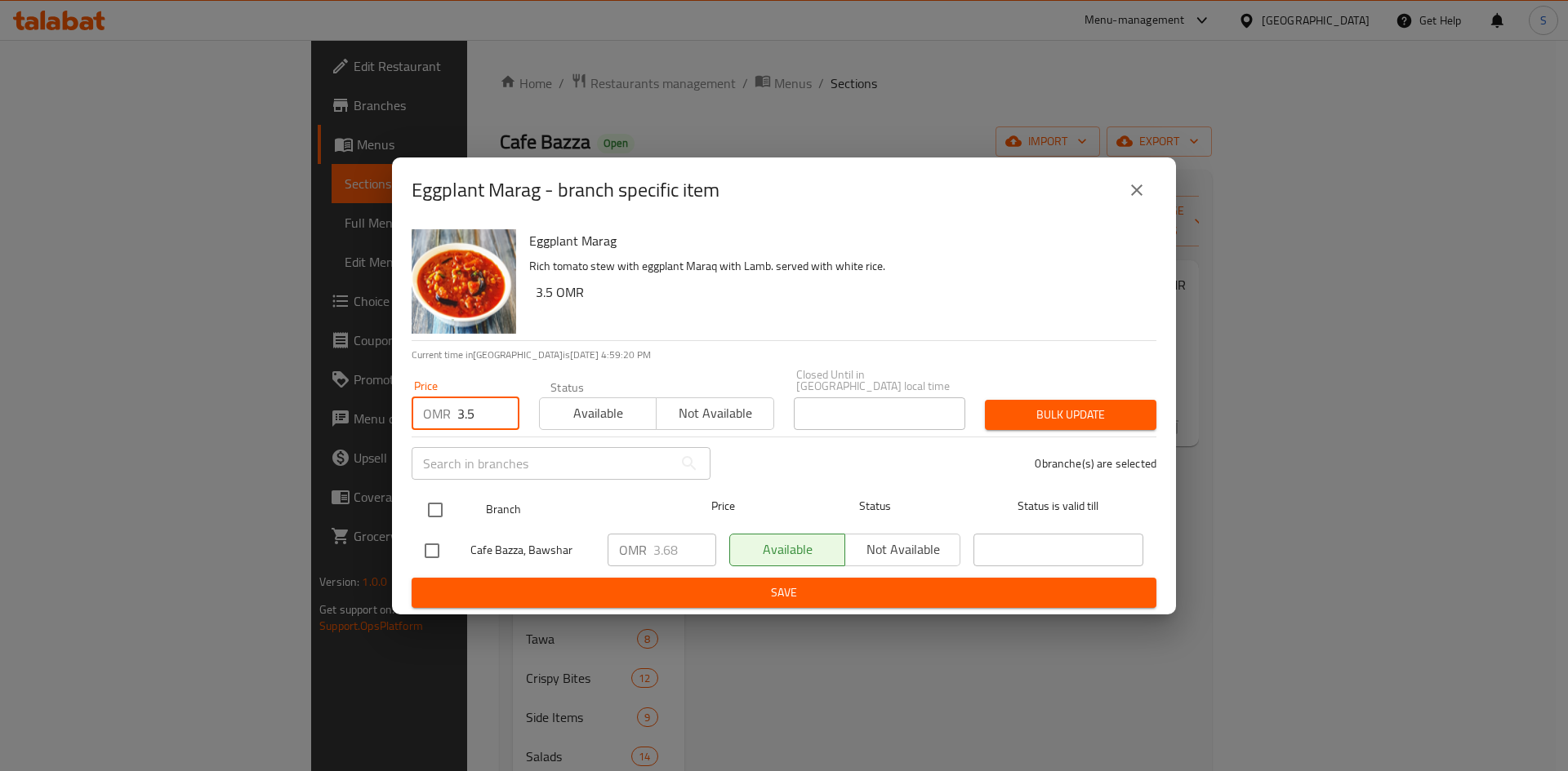
type input "3.5"
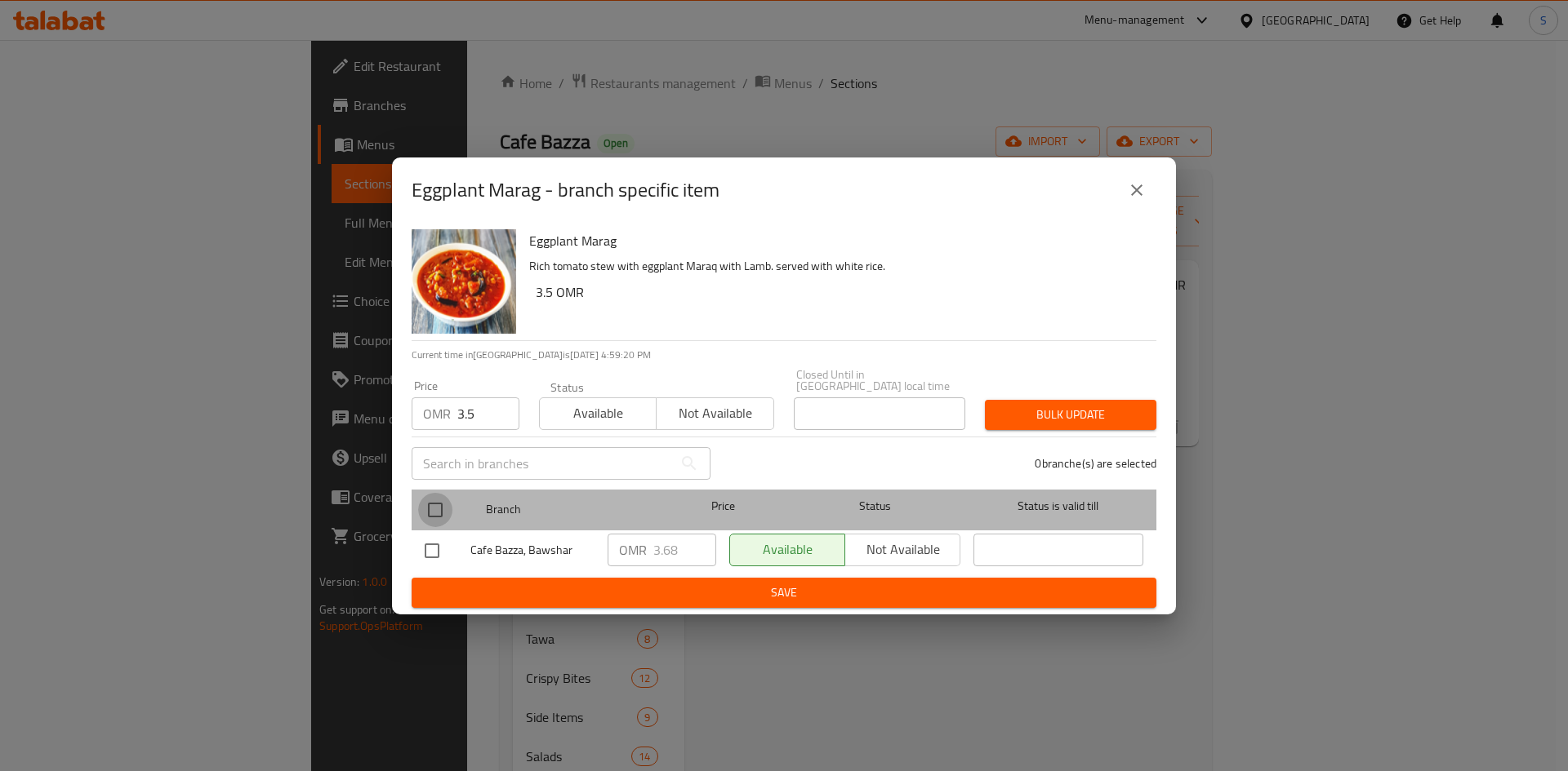
drag, startPoint x: 429, startPoint y: 509, endPoint x: 820, endPoint y: 464, distance: 393.6
click at [432, 509] on input "checkbox" at bounding box center [435, 510] width 35 height 35
checkbox input "true"
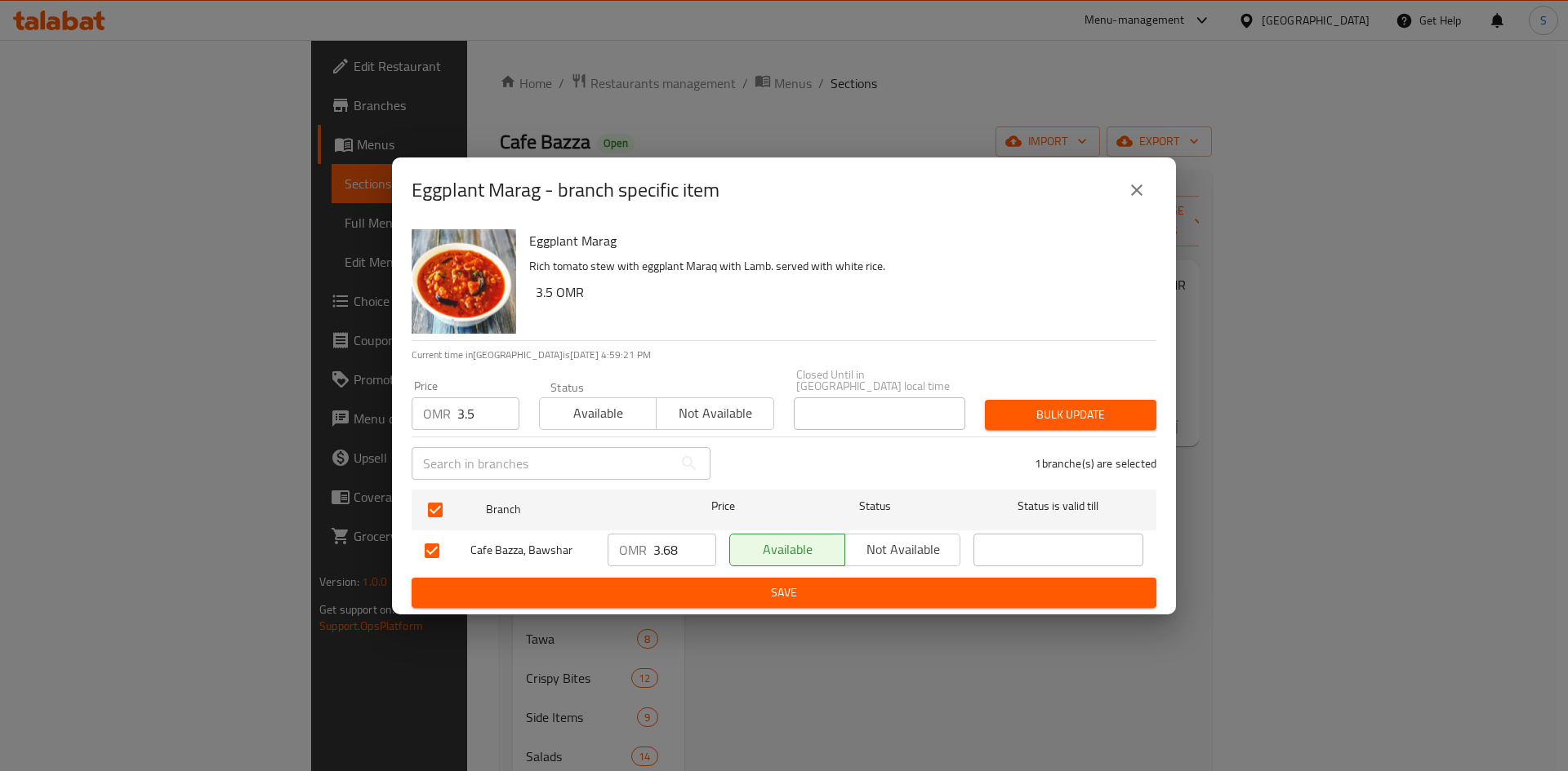
click at [1075, 400] on button "Bulk update" at bounding box center [1070, 414] width 172 height 30
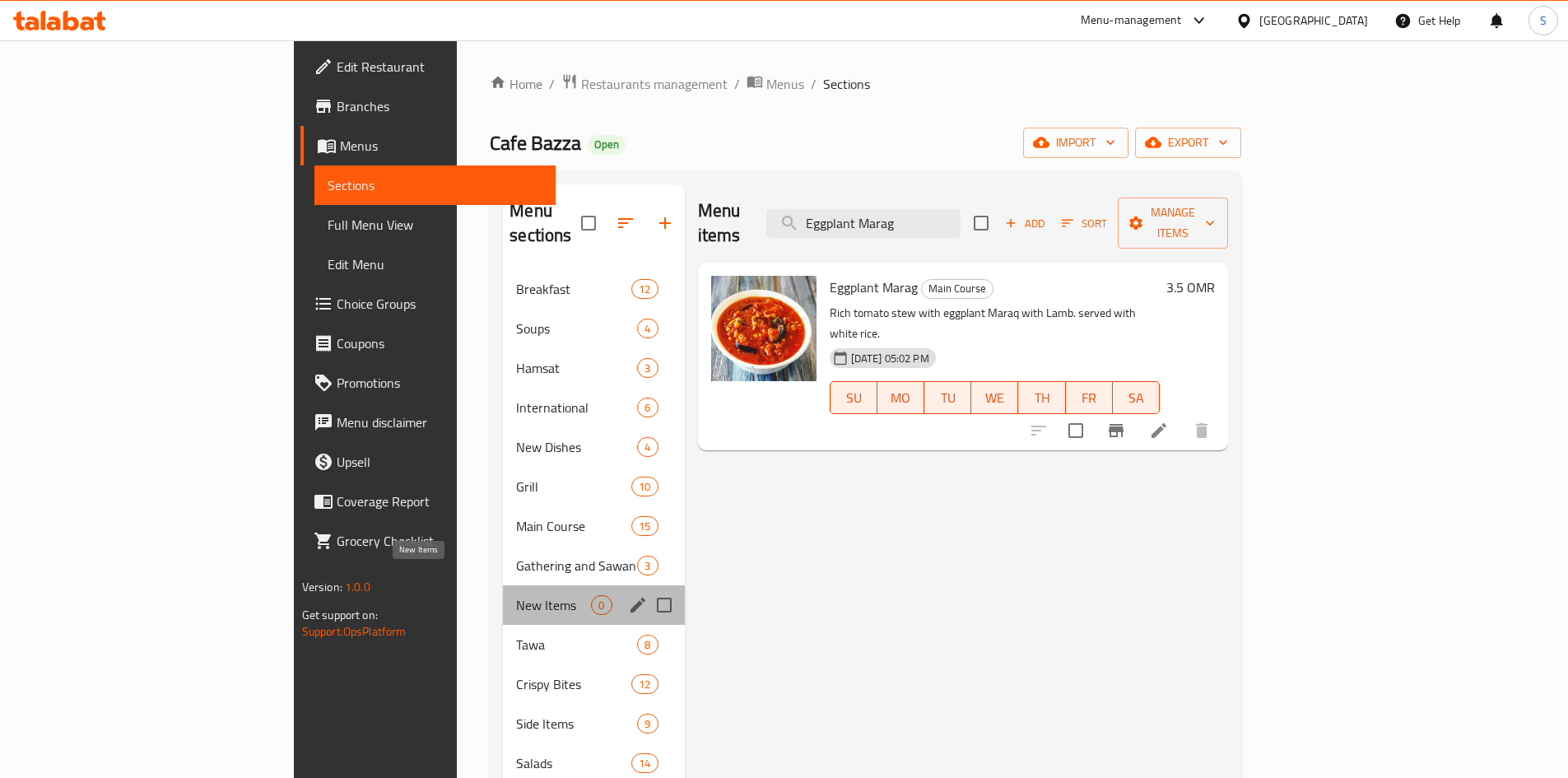
click at [517, 596] on span "New Items" at bounding box center [554, 606] width 75 height 20
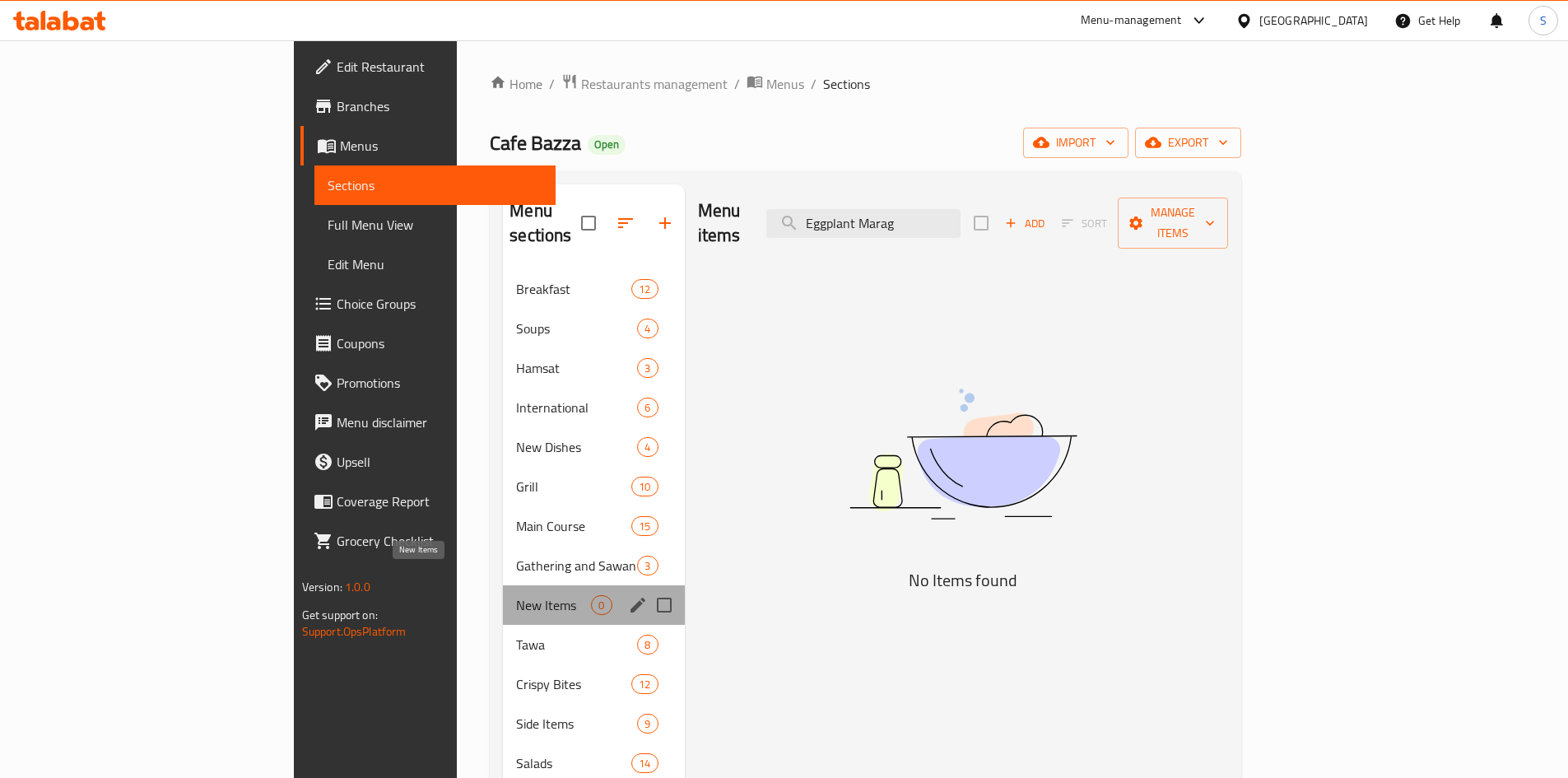
click at [517, 596] on span "New Items" at bounding box center [554, 606] width 75 height 20
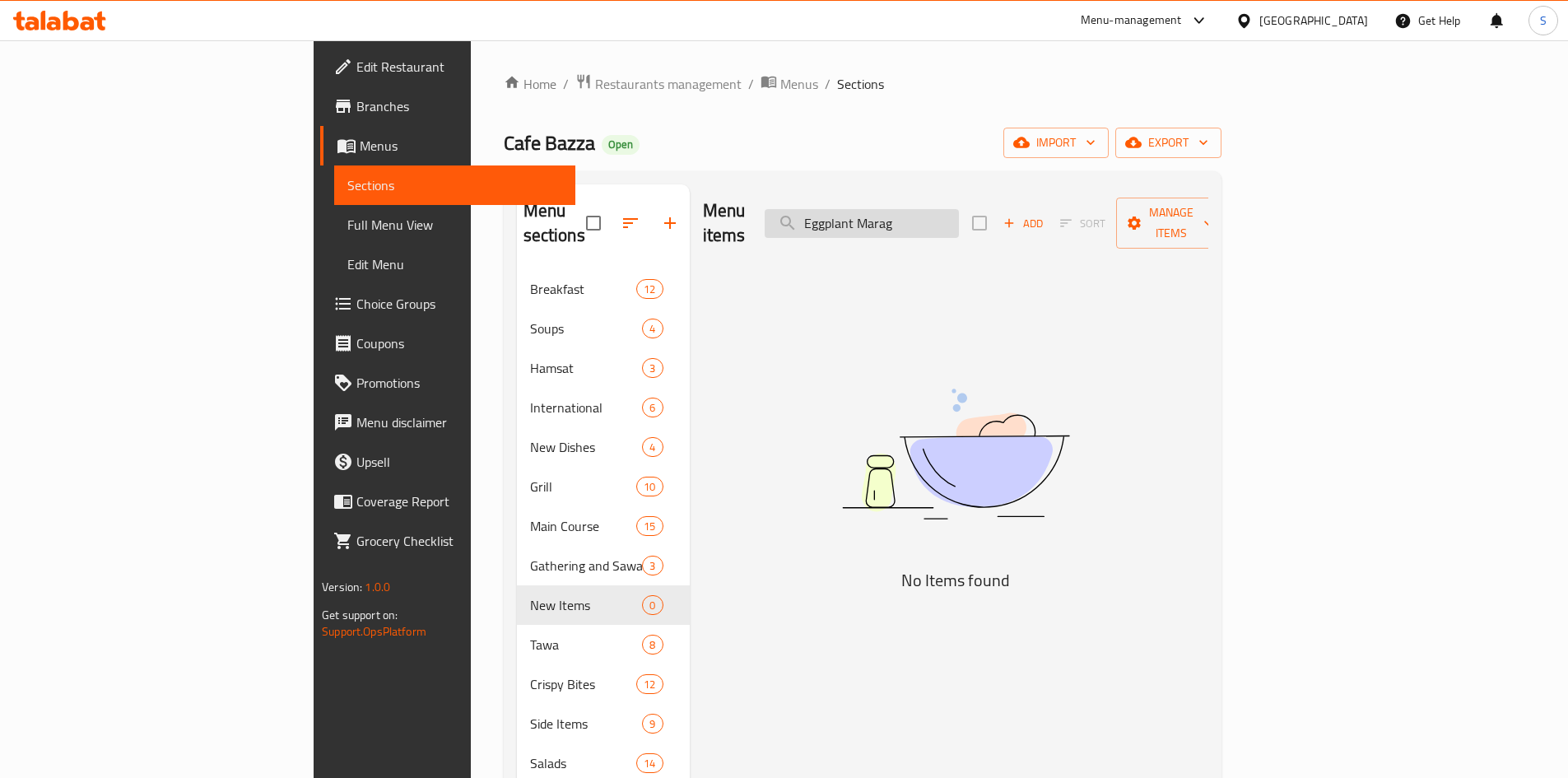
click at [959, 224] on input "Eggplant Marag" at bounding box center [862, 223] width 194 height 28
paste input "Okra Stew (Side Dish)"
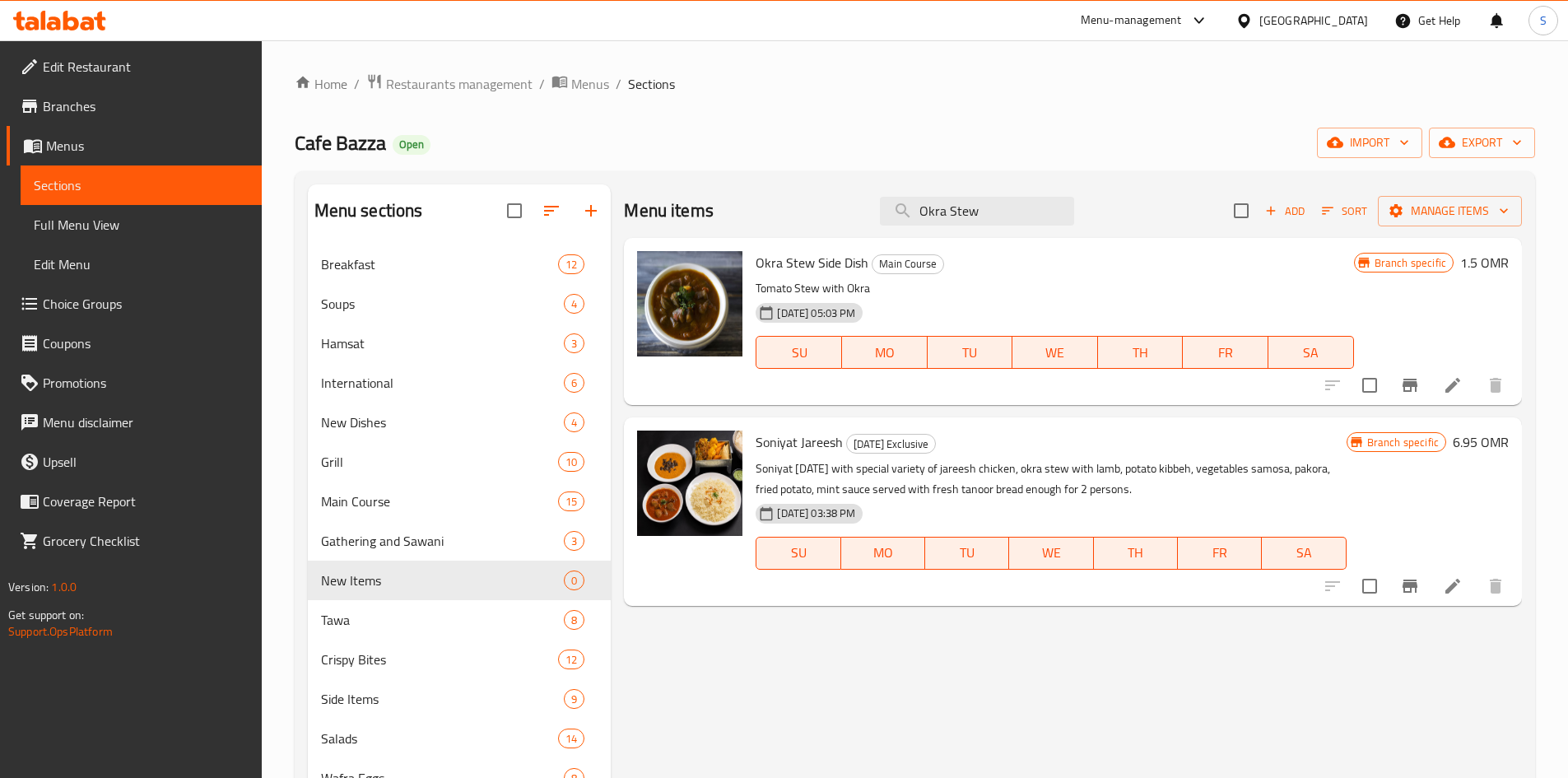
type input "Okra Stew"
click at [1408, 388] on icon "Branch-specific-item" at bounding box center [1410, 386] width 20 height 20
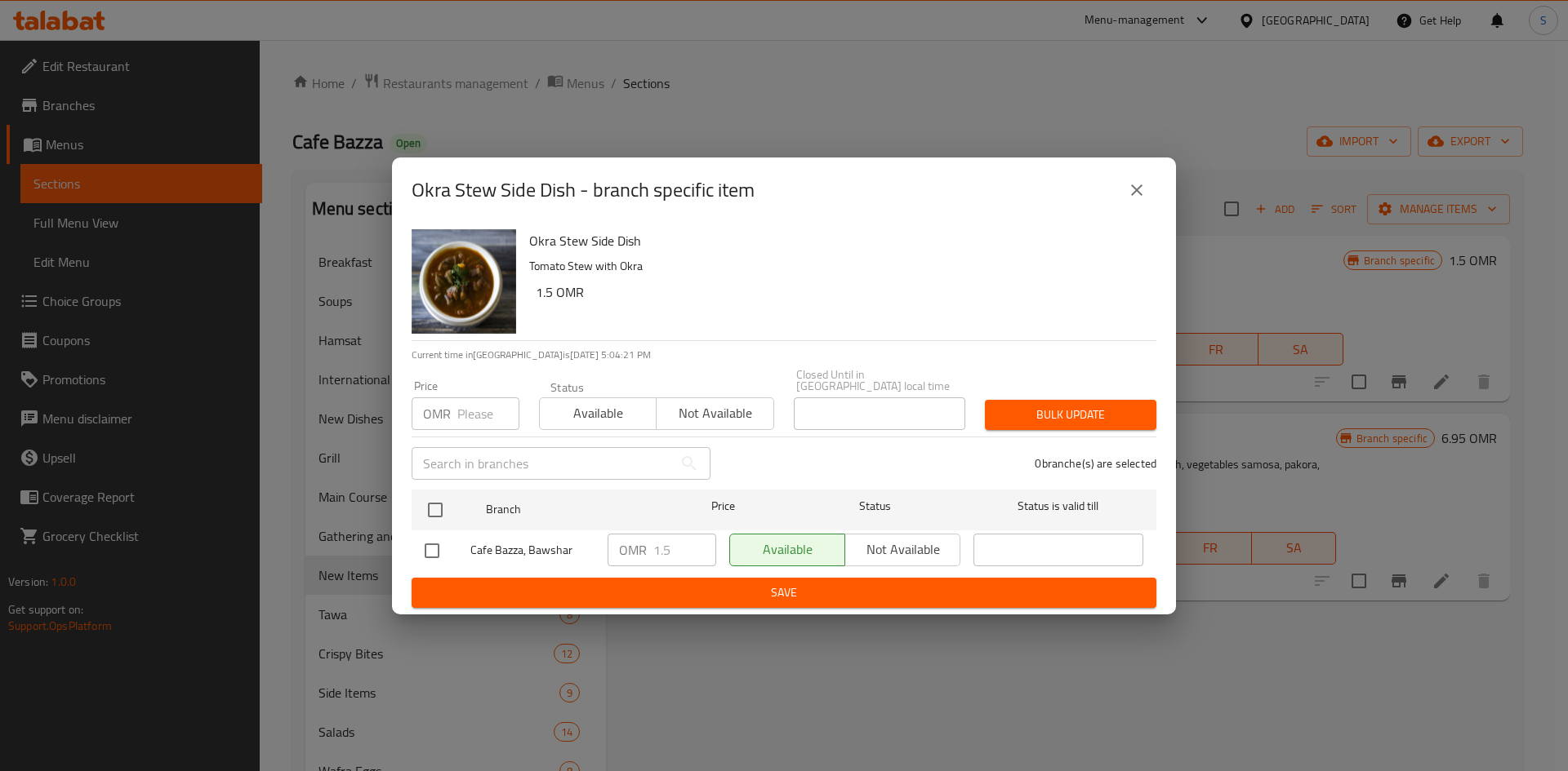
click at [462, 408] on input "number" at bounding box center [488, 414] width 62 height 33
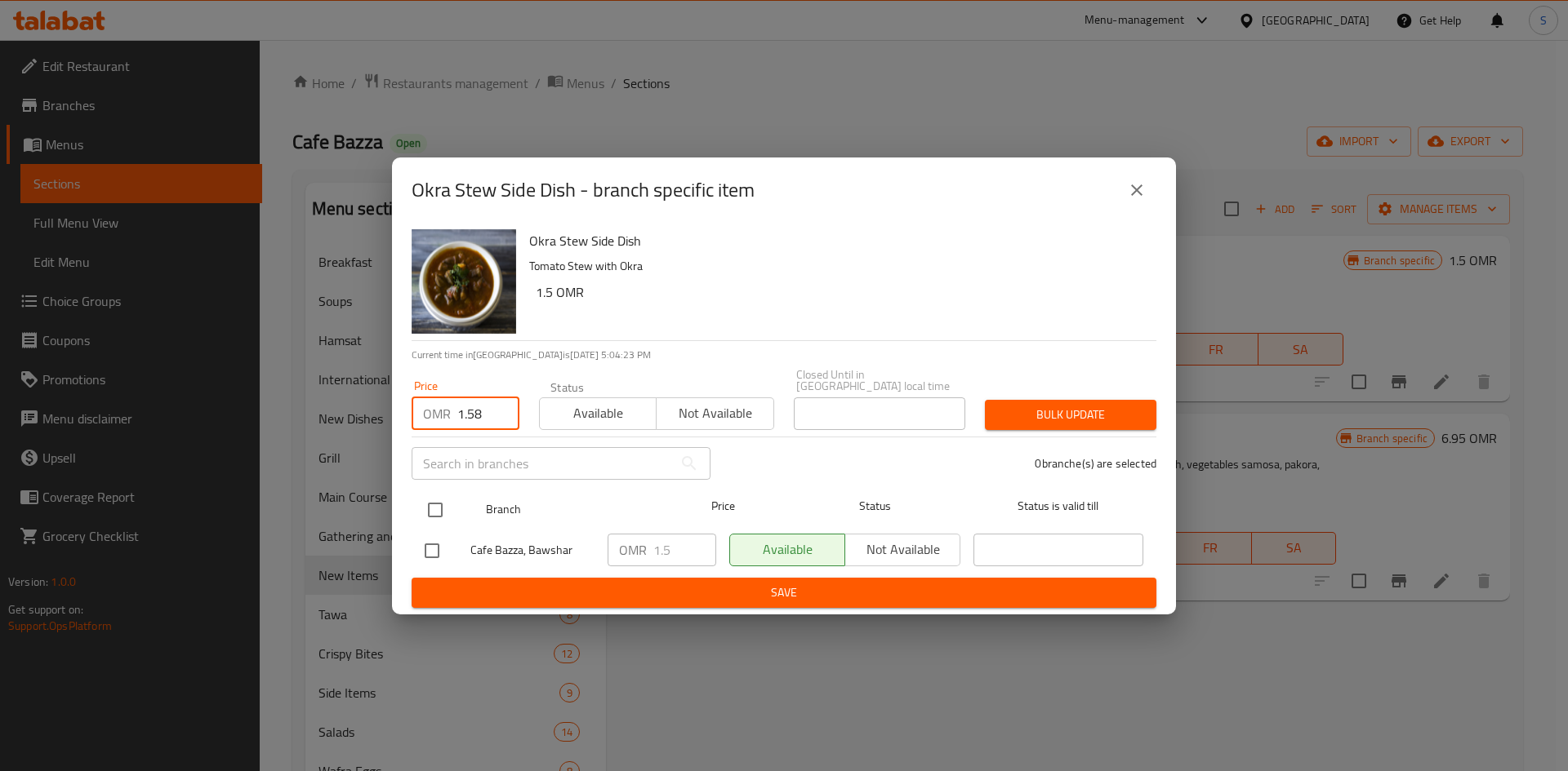
type input "1.58"
click at [429, 497] on input "checkbox" at bounding box center [435, 510] width 35 height 35
checkbox input "true"
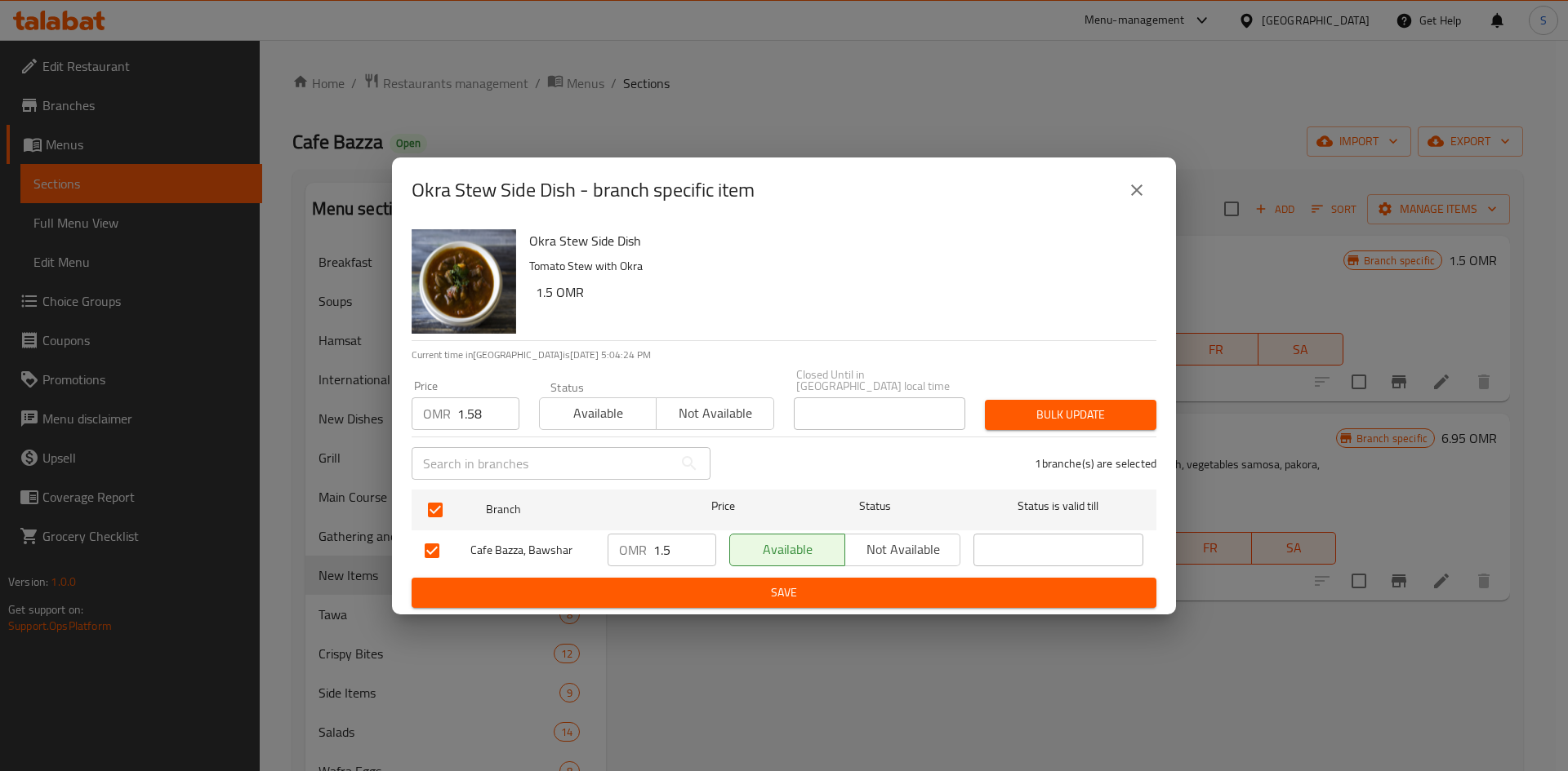
click at [1015, 420] on button "Bulk update" at bounding box center [1070, 414] width 172 height 30
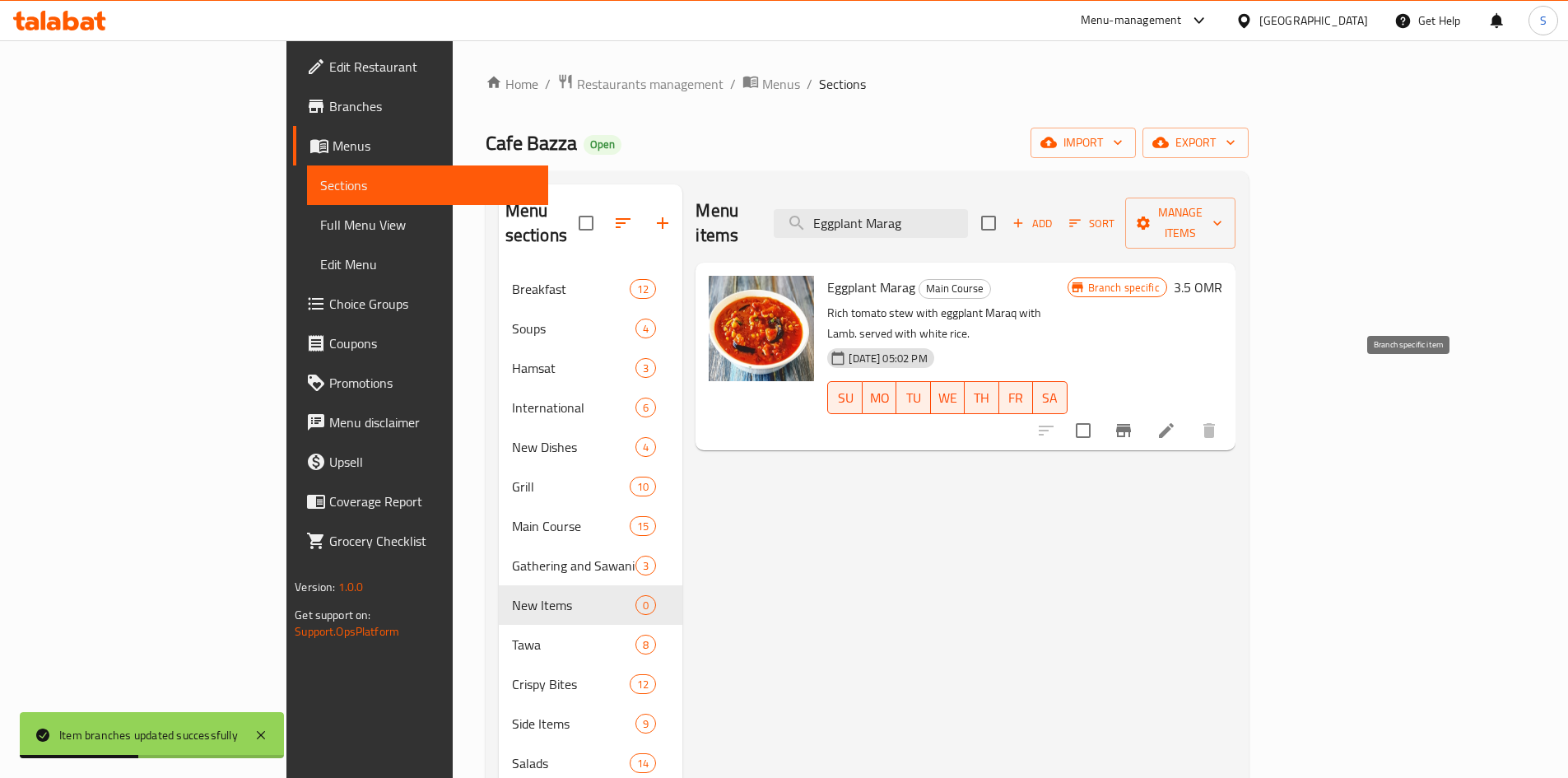
type input "Eggplant Marag"
click at [1131, 424] on icon "Branch-specific-item" at bounding box center [1124, 431] width 15 height 13
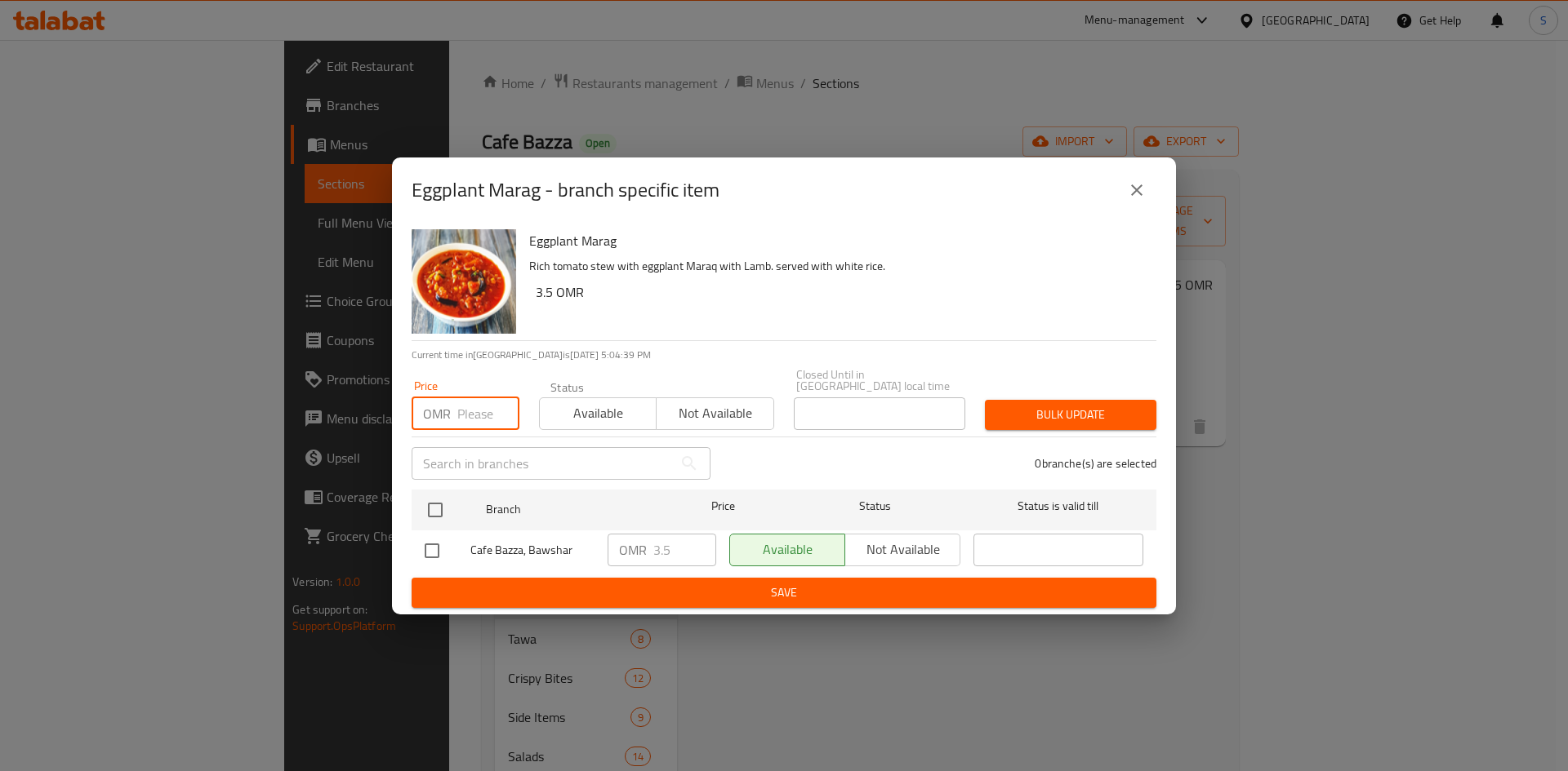
click at [474, 410] on input "number" at bounding box center [488, 414] width 62 height 33
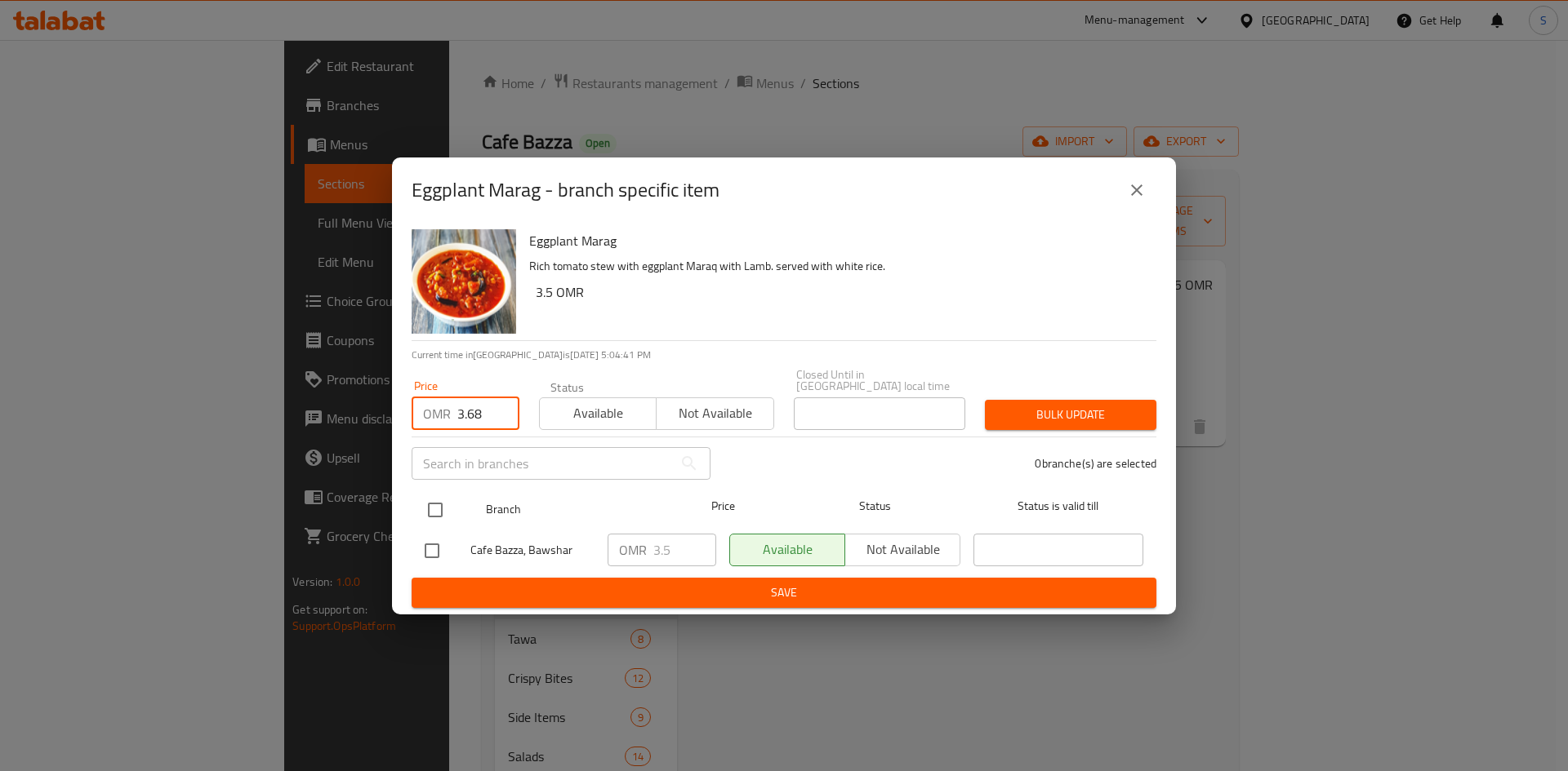
type input "3.68"
click at [423, 500] on input "checkbox" at bounding box center [435, 510] width 35 height 35
checkbox input "true"
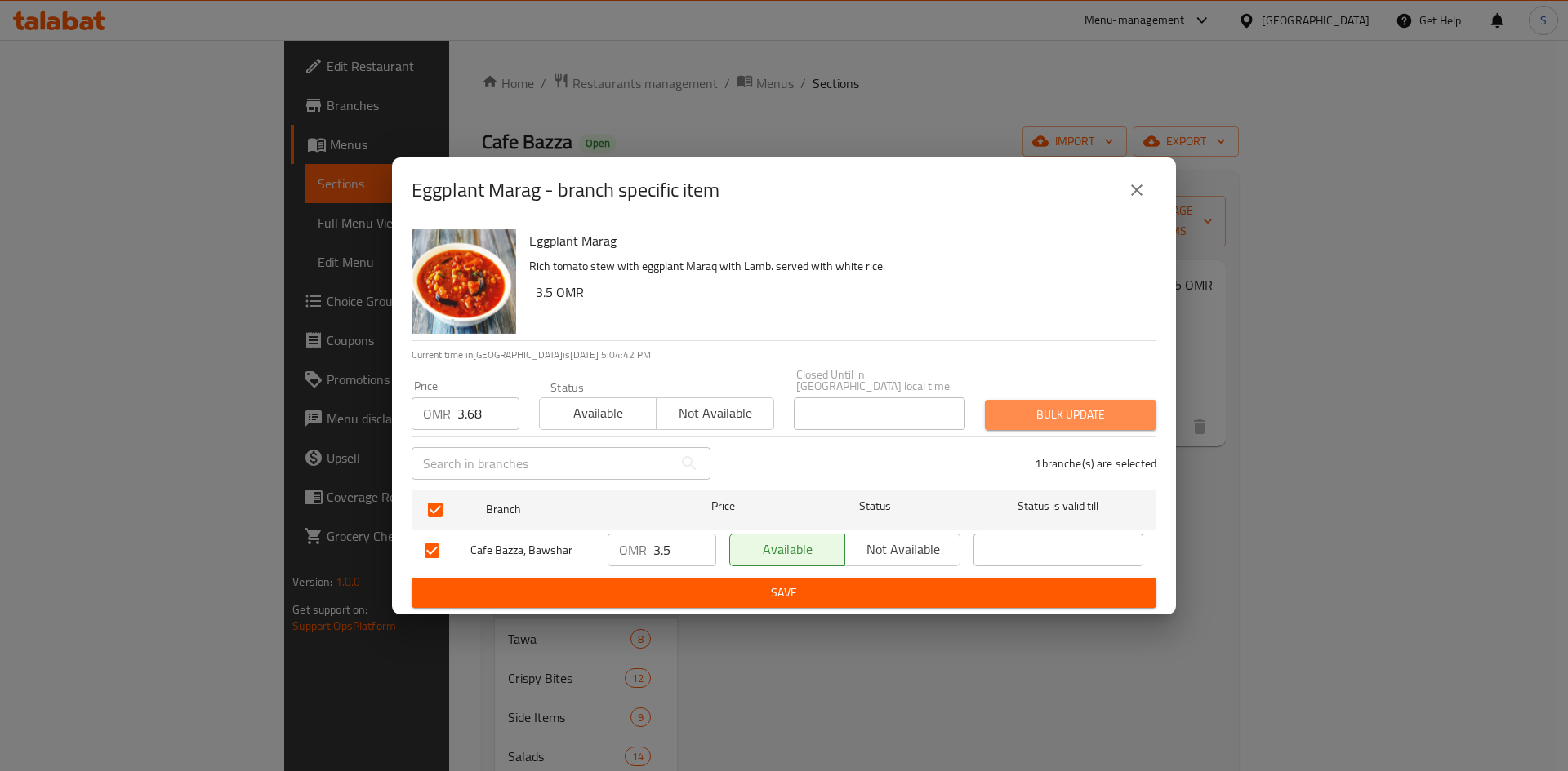
click at [1116, 405] on span "Bulk update" at bounding box center [1070, 415] width 145 height 20
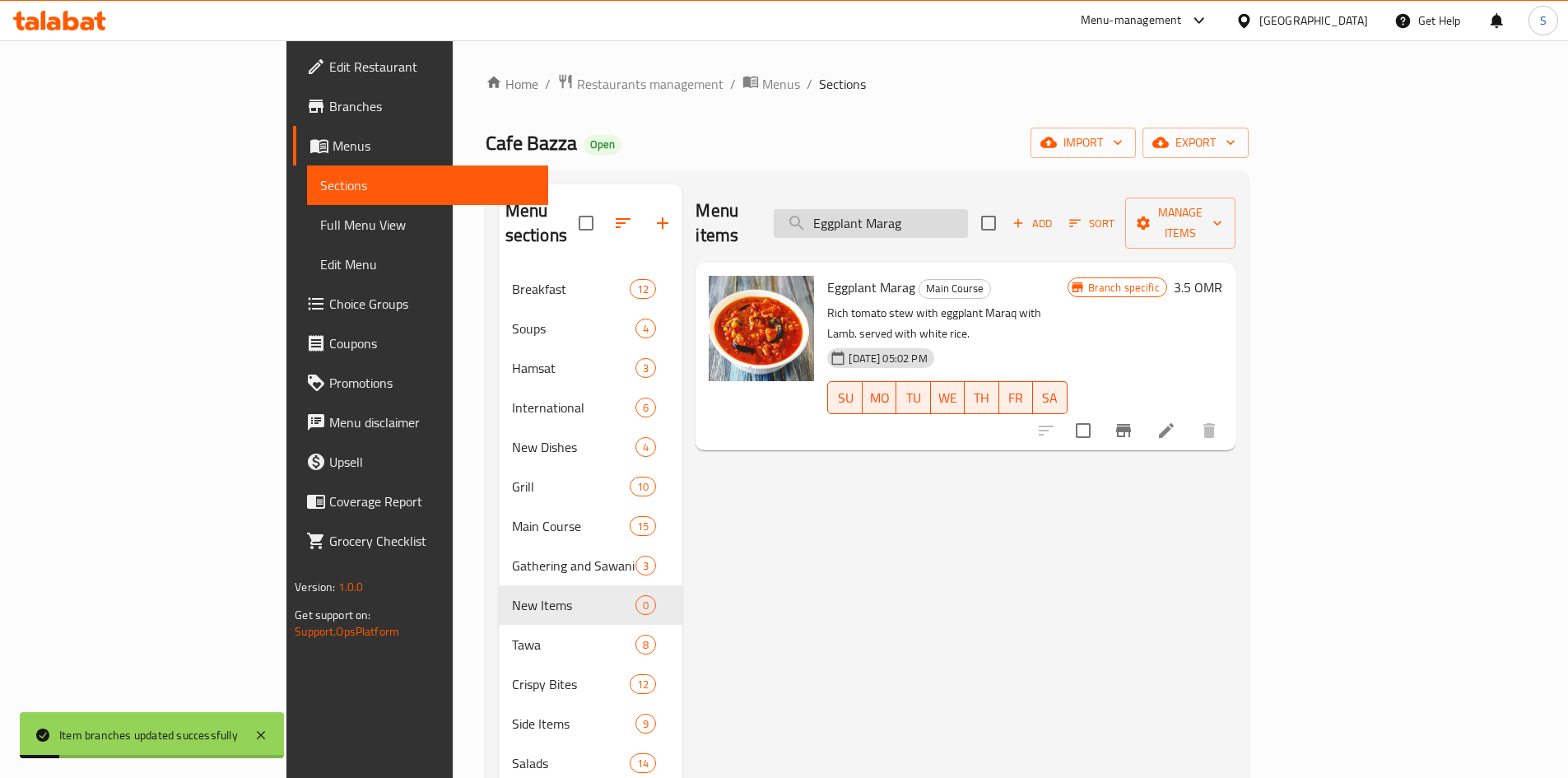
click at [968, 209] on input "Eggplant Marag" at bounding box center [871, 223] width 194 height 28
paste input "Vegetable Stew"
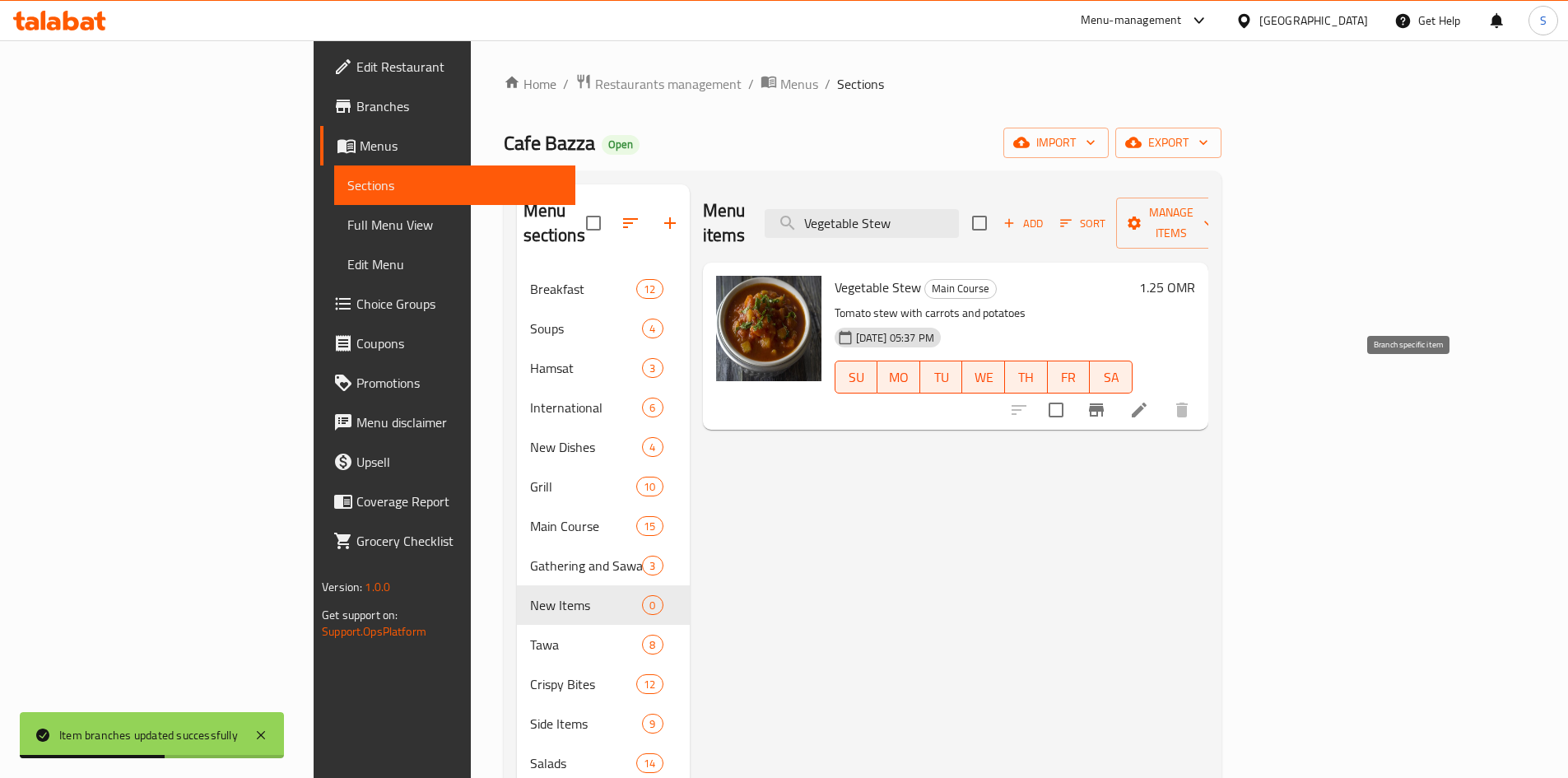
type input "Vegetable Stew"
click at [1106, 400] on icon "Branch-specific-item" at bounding box center [1096, 411] width 20 height 20
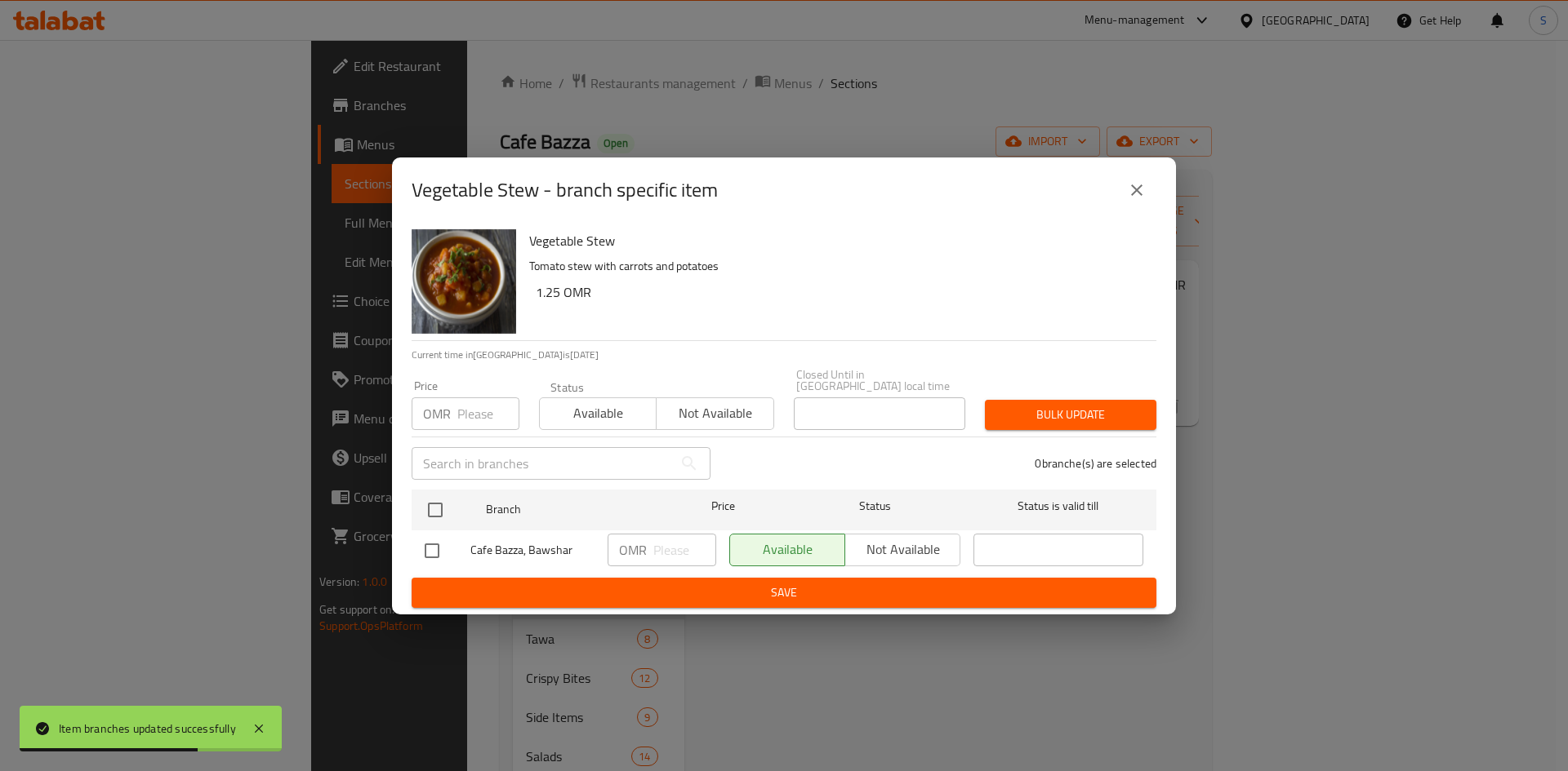
click at [471, 415] on input "number" at bounding box center [488, 414] width 62 height 33
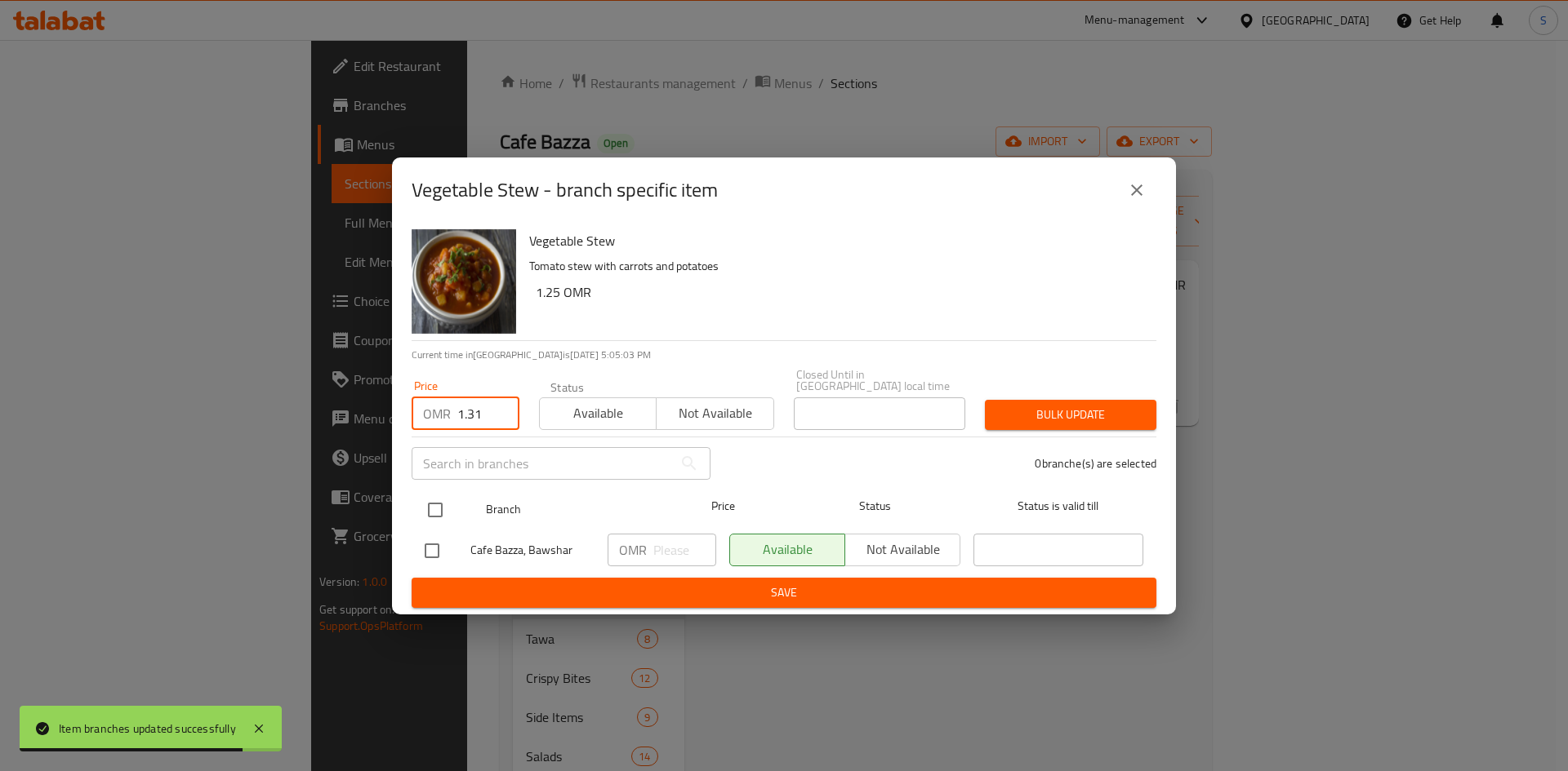
type input "1.31"
click at [434, 504] on input "checkbox" at bounding box center [435, 510] width 35 height 35
checkbox input "true"
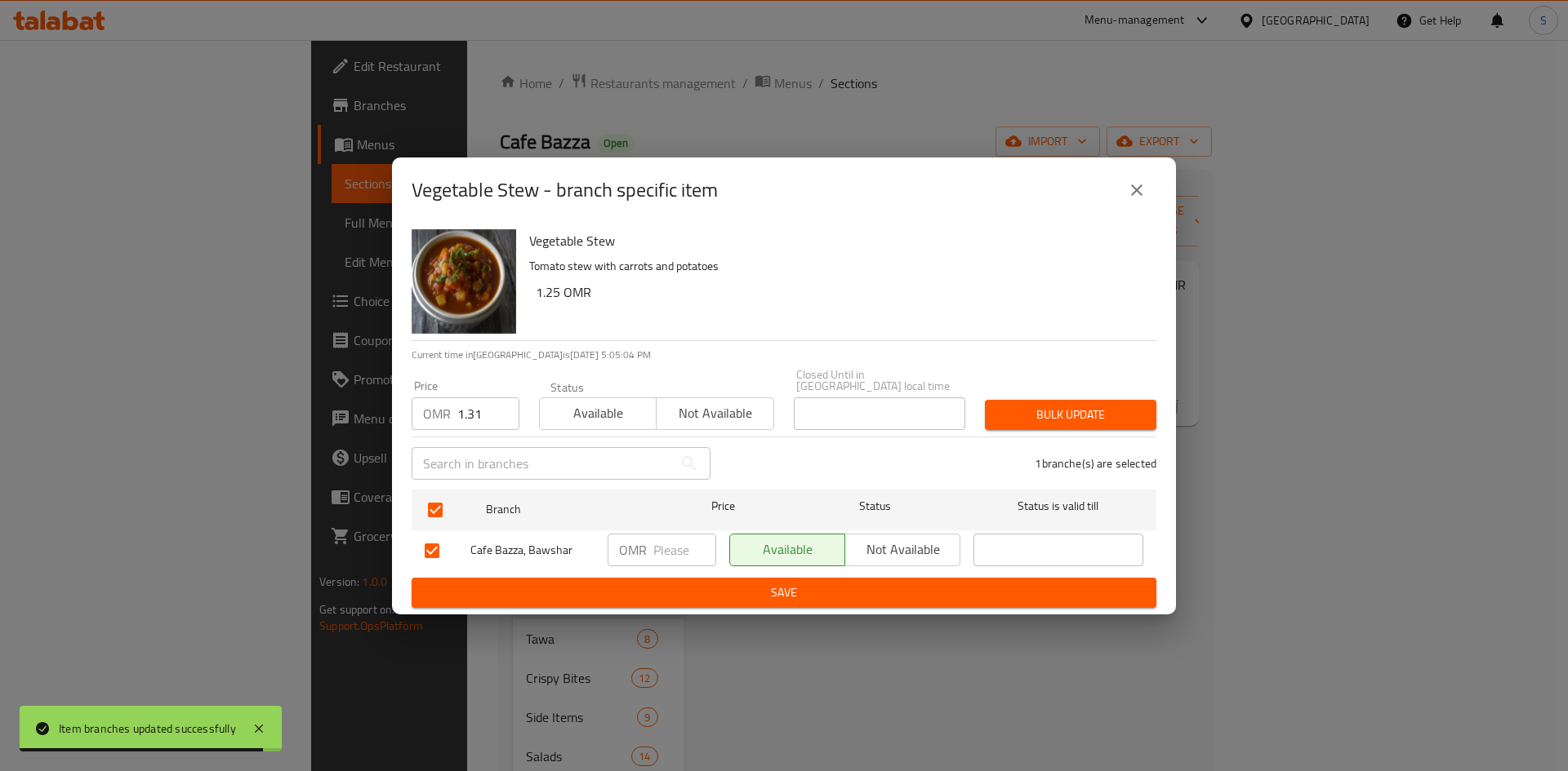
click at [1083, 400] on button "Bulk update" at bounding box center [1070, 414] width 172 height 30
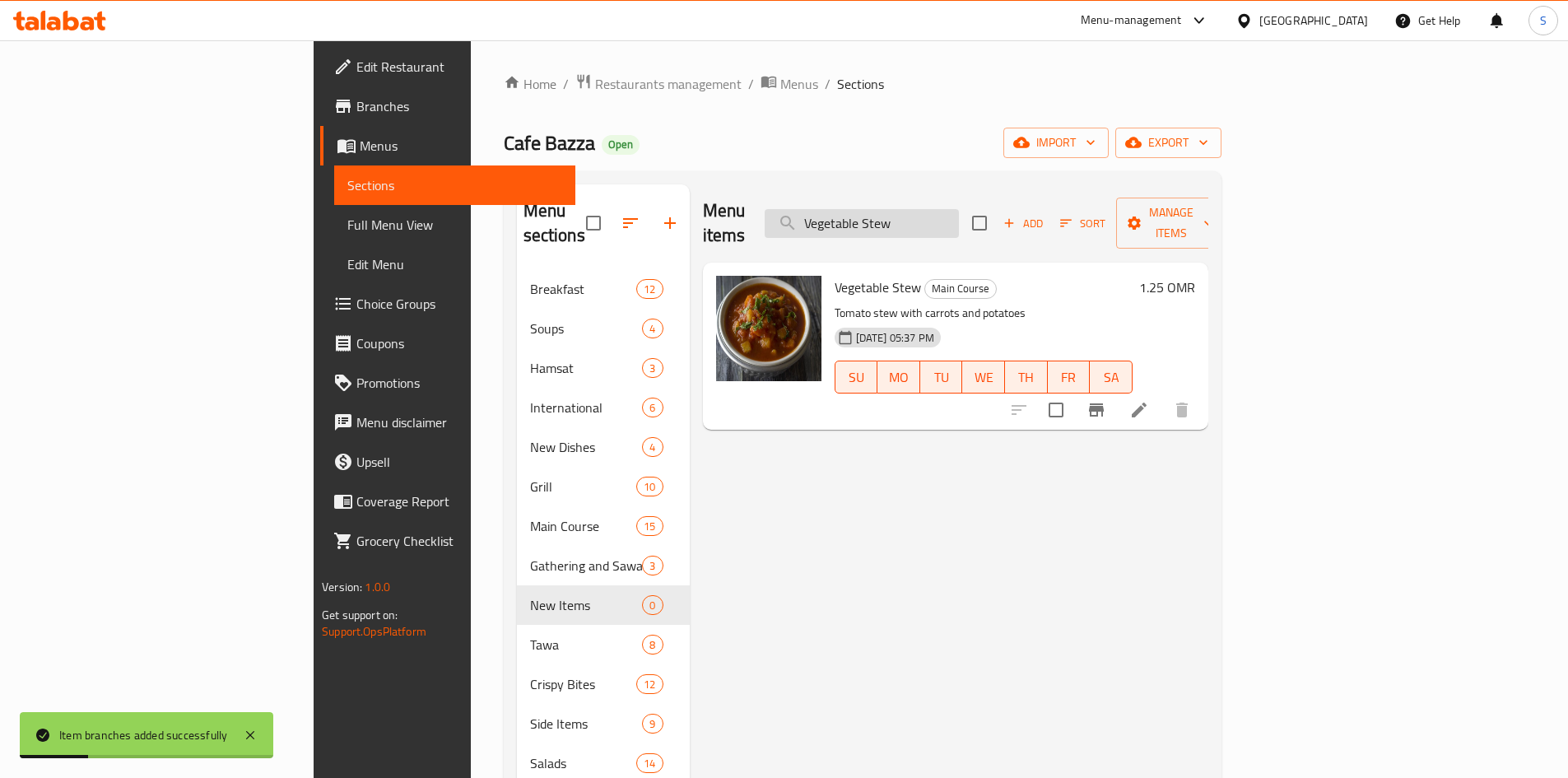
click at [959, 214] on input "Vegetable Stew" at bounding box center [862, 223] width 194 height 28
paste input "Bazza Quzi"
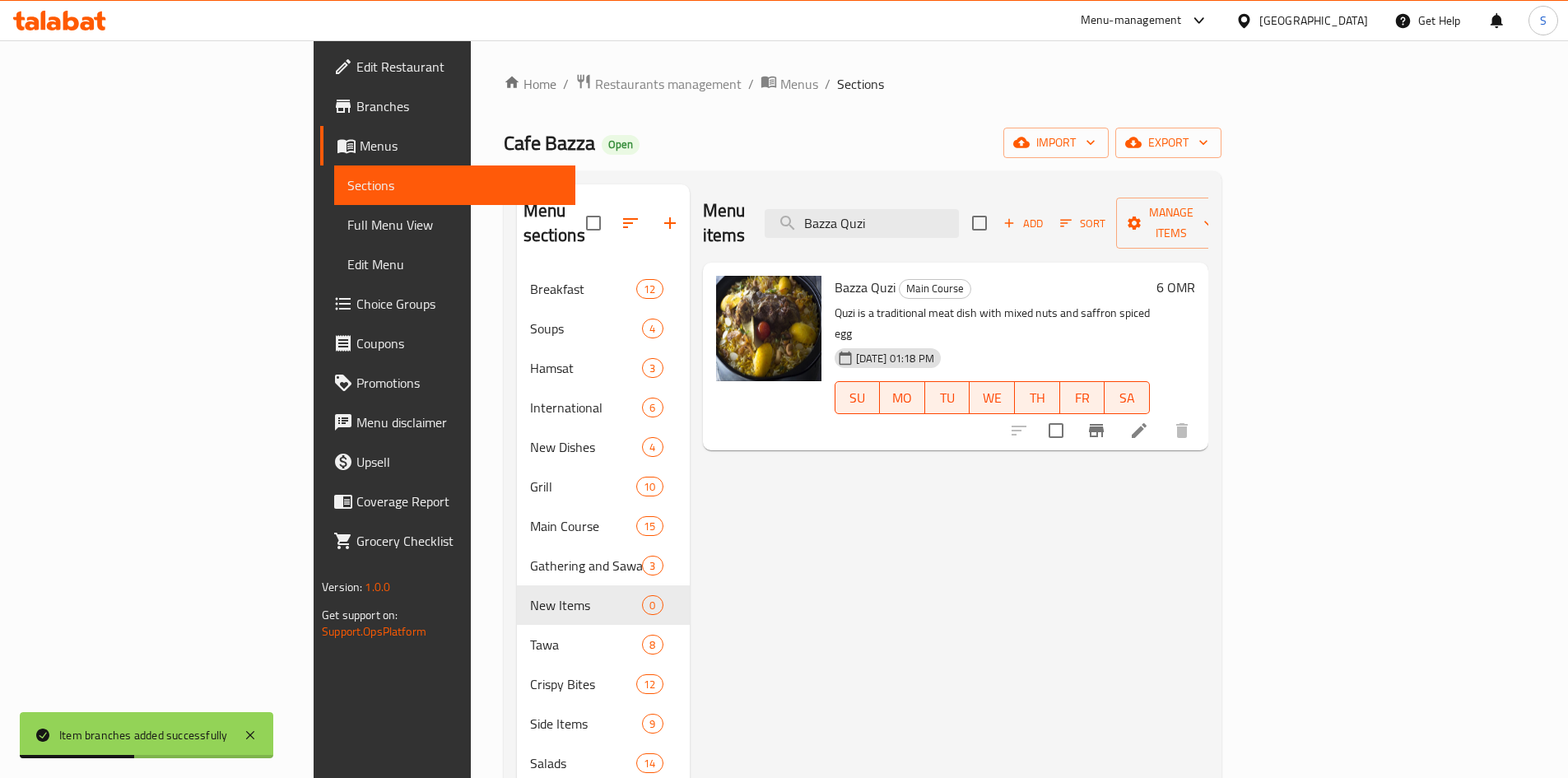
type input "Bazza Quzi"
click at [1106, 421] on icon "Branch-specific-item" at bounding box center [1096, 431] width 20 height 20
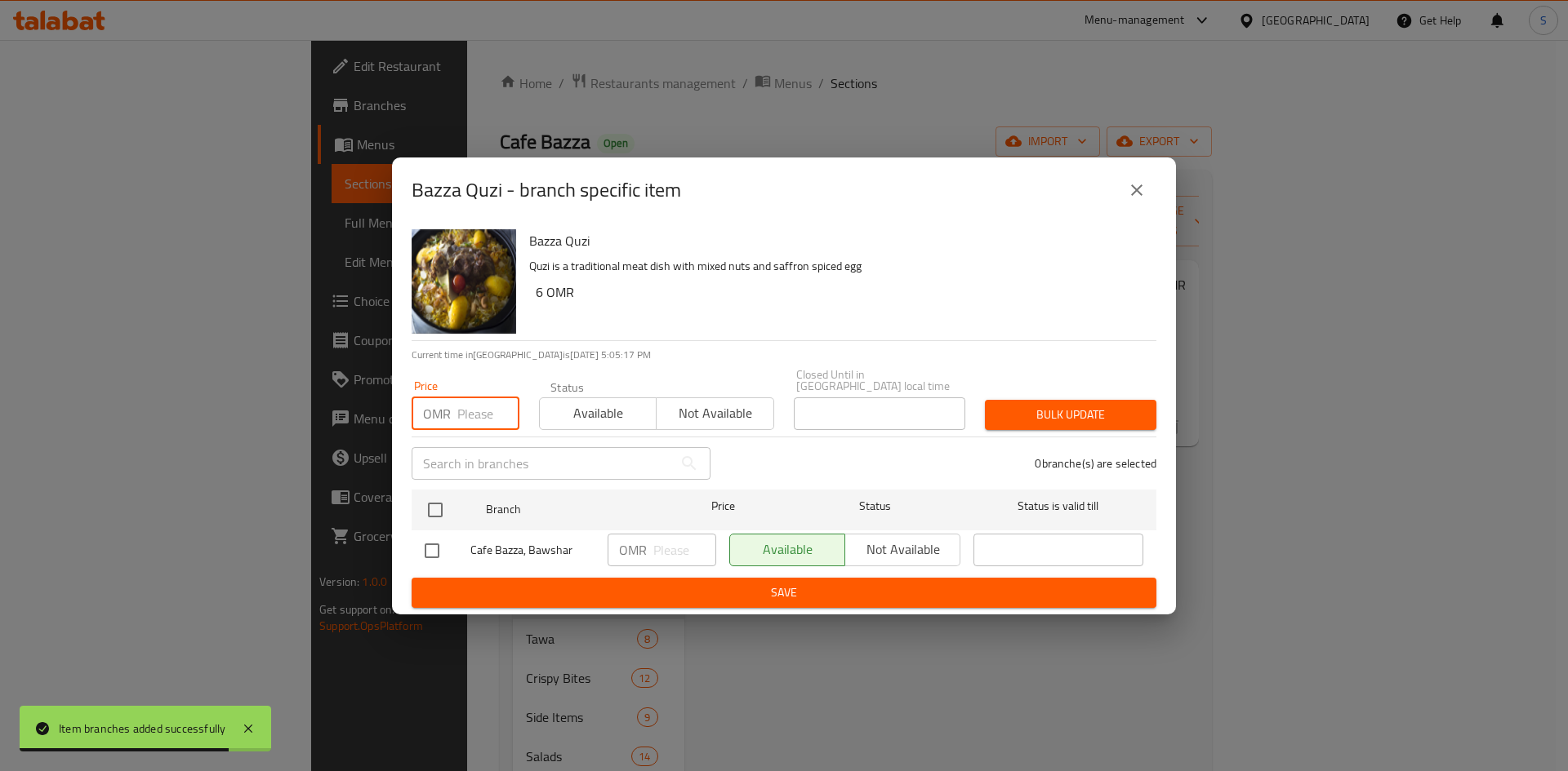
click at [472, 418] on input "number" at bounding box center [488, 414] width 62 height 33
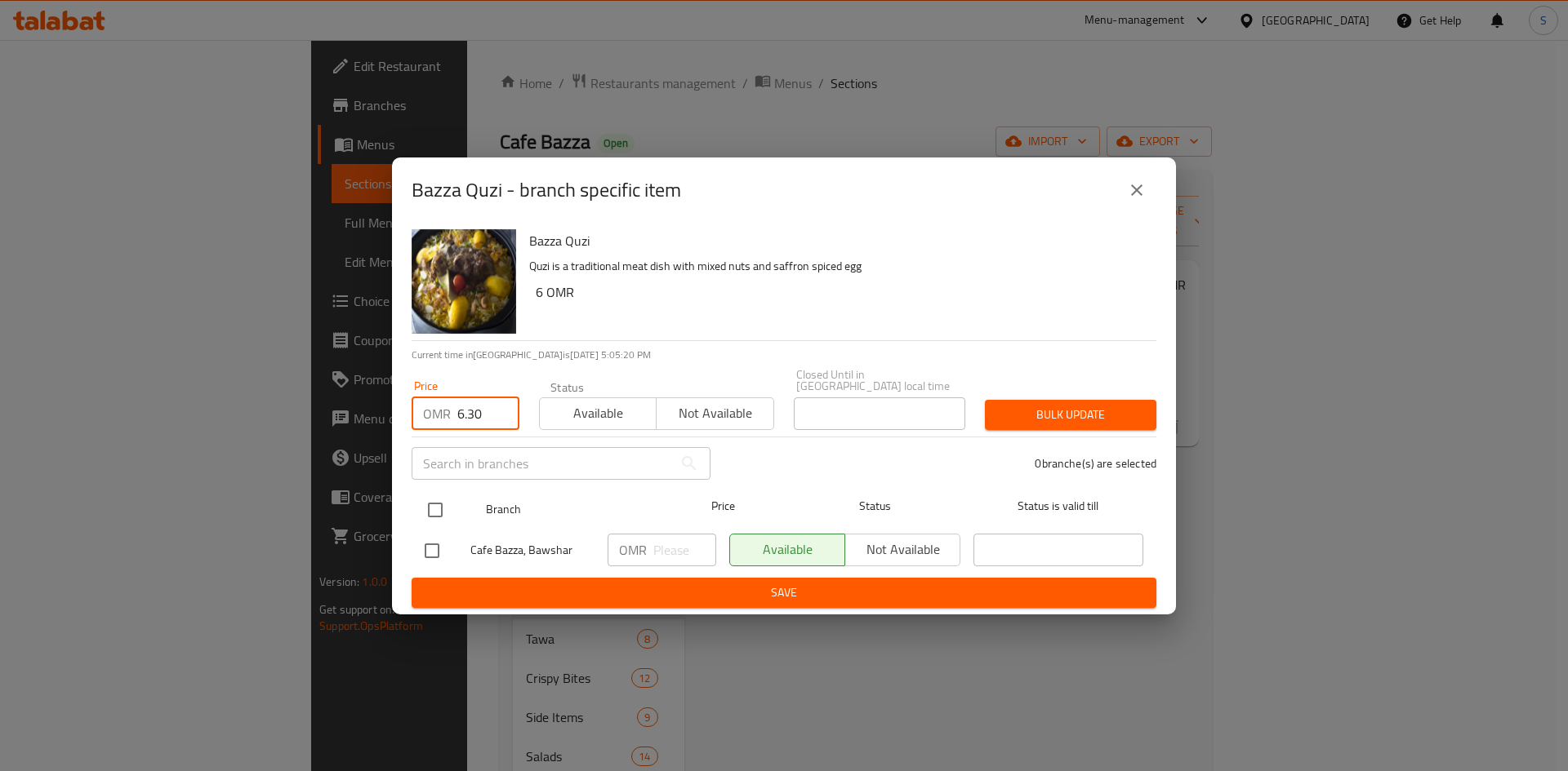
type input "6.30"
click at [432, 506] on input "checkbox" at bounding box center [435, 510] width 35 height 35
checkbox input "true"
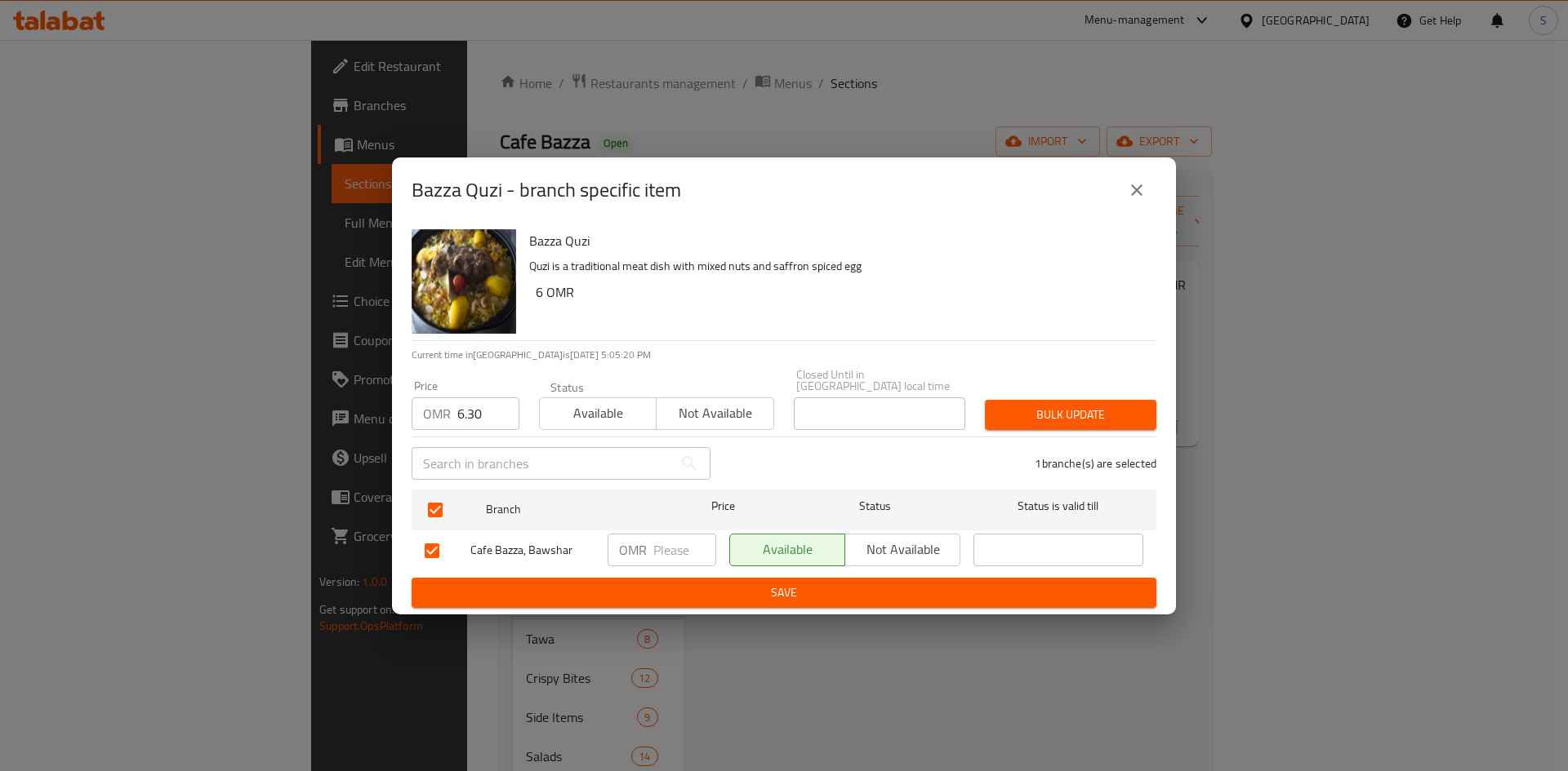
click at [1055, 405] on span "Bulk update" at bounding box center [1070, 415] width 145 height 20
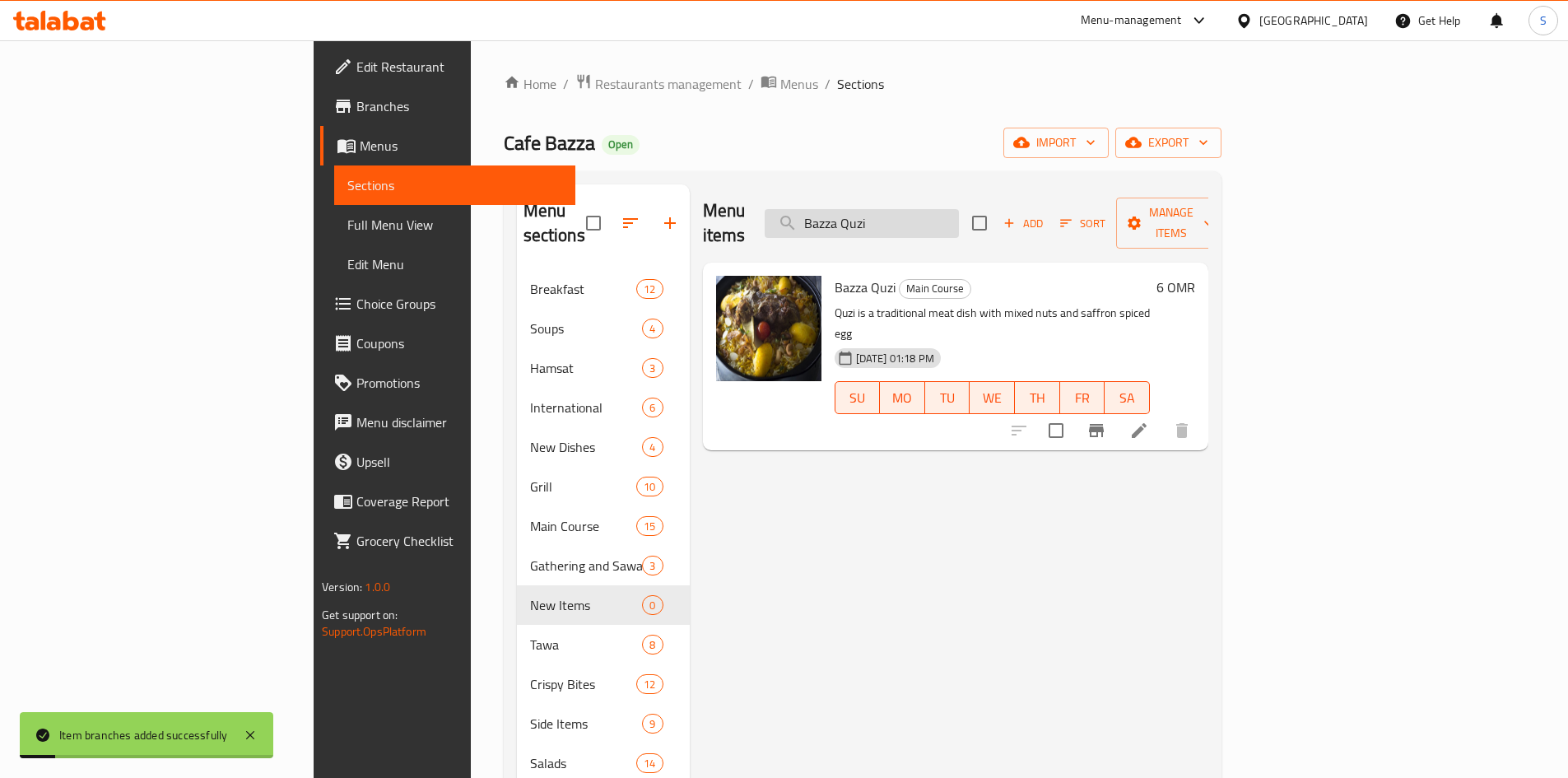
click at [959, 210] on input "Bazza Quzi" at bounding box center [862, 223] width 194 height 28
paste input "Maqloubeh"
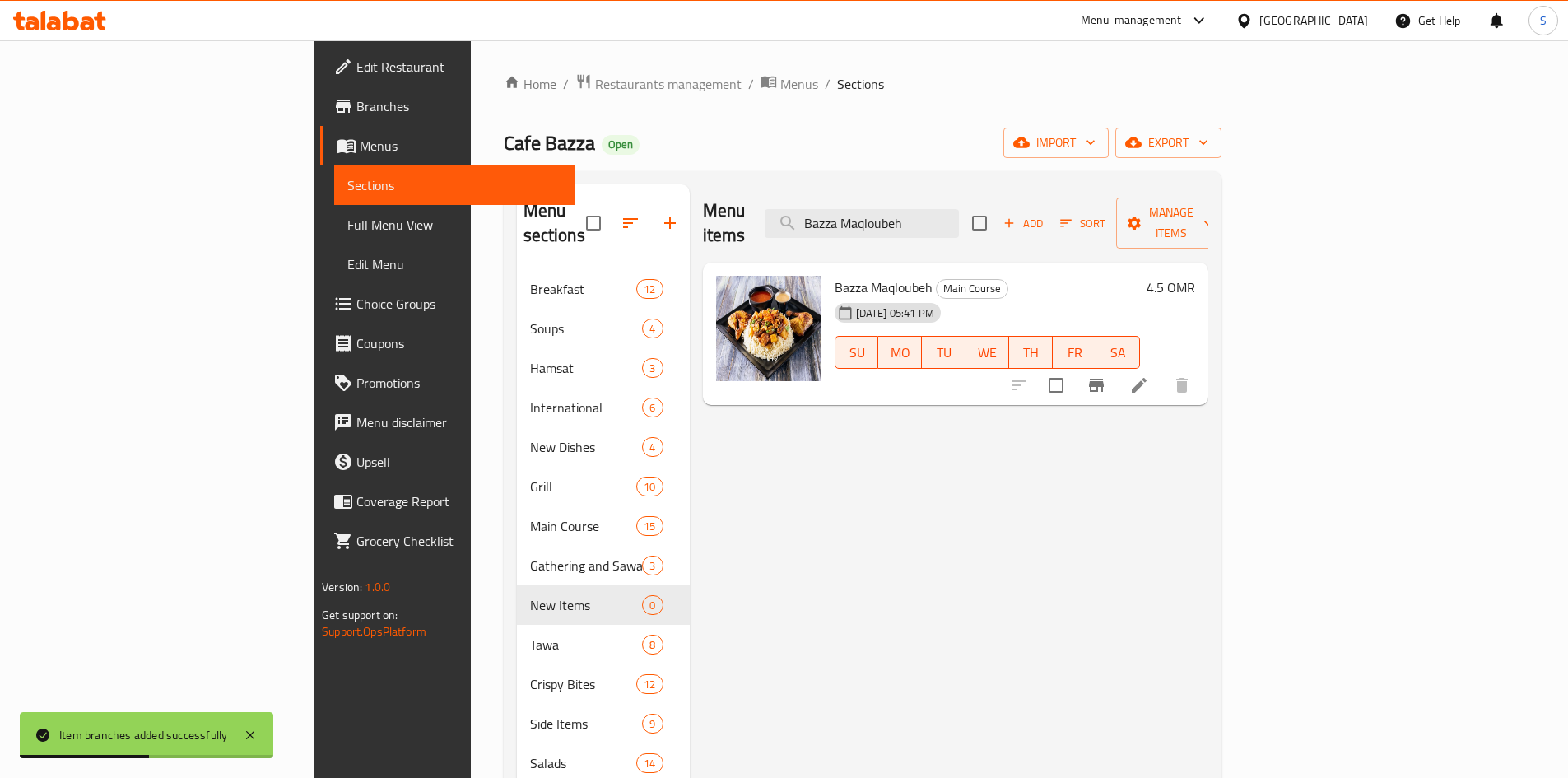
type input "Bazza Maqloubeh"
click at [1104, 378] on icon "Branch-specific-item" at bounding box center [1096, 385] width 15 height 13
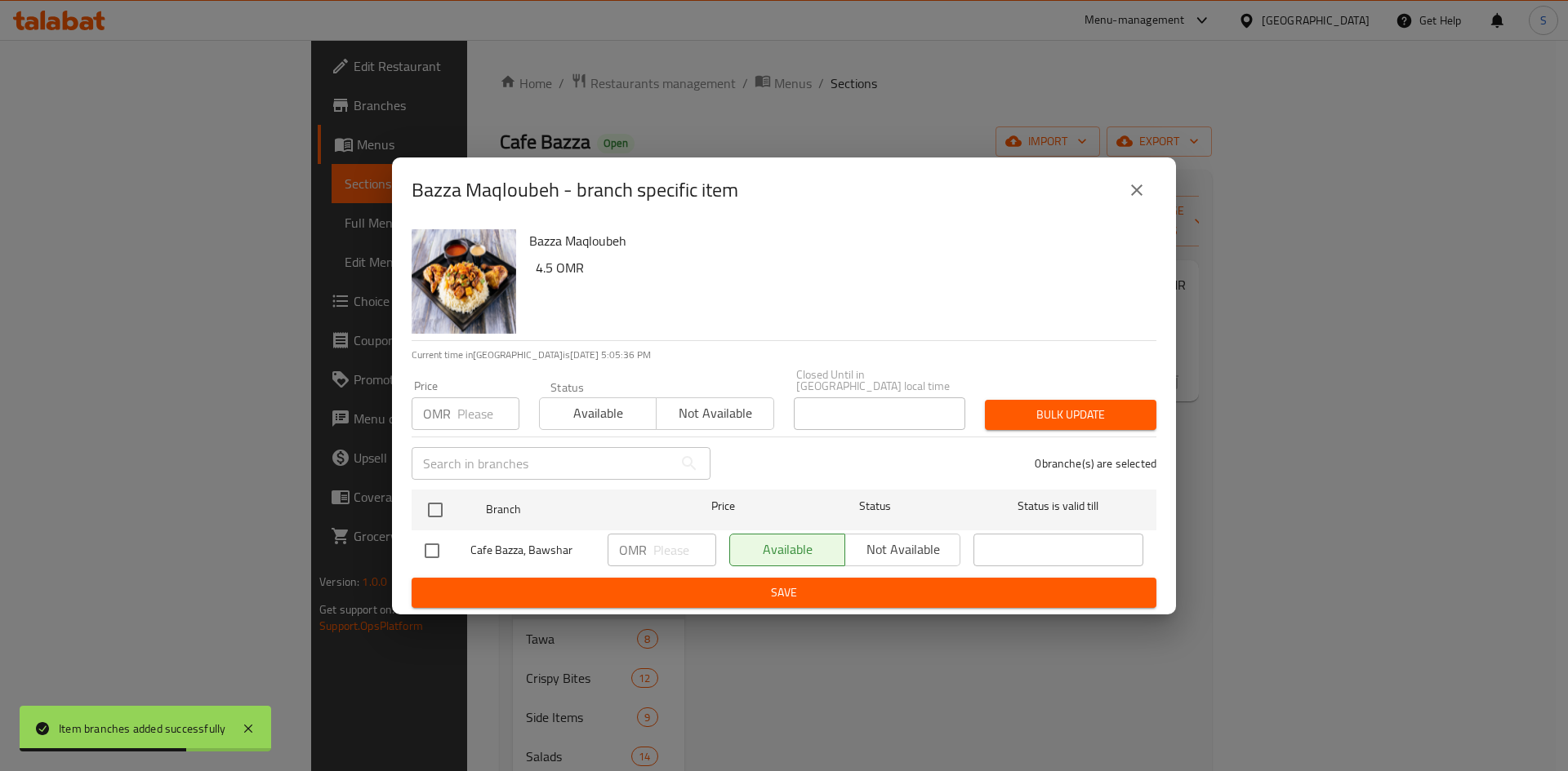
click at [459, 408] on input "number" at bounding box center [488, 414] width 62 height 33
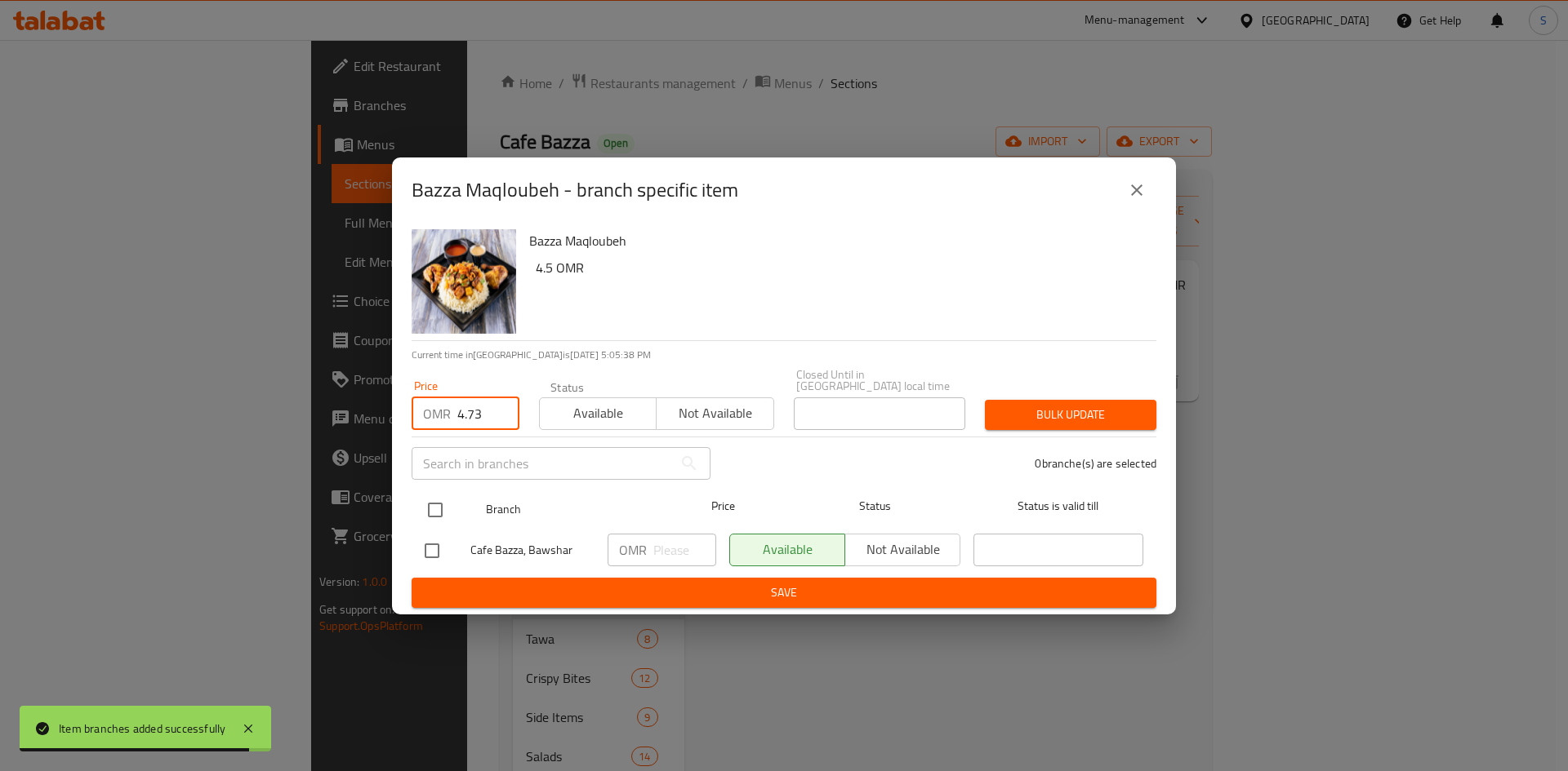
type input "4.73"
click at [435, 509] on input "checkbox" at bounding box center [435, 510] width 35 height 35
checkbox input "true"
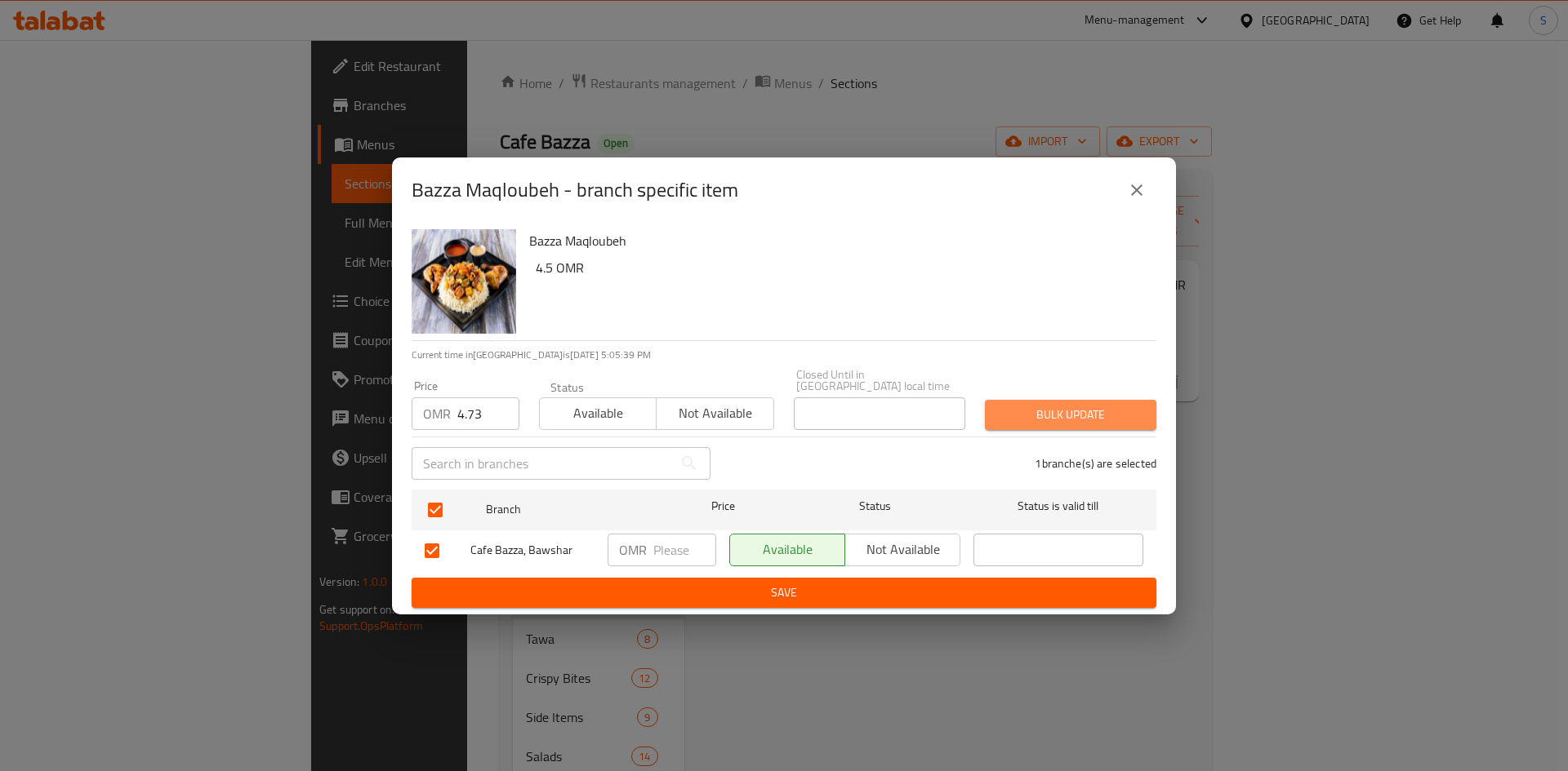
click at [1051, 408] on span "Bulk update" at bounding box center [1070, 415] width 145 height 20
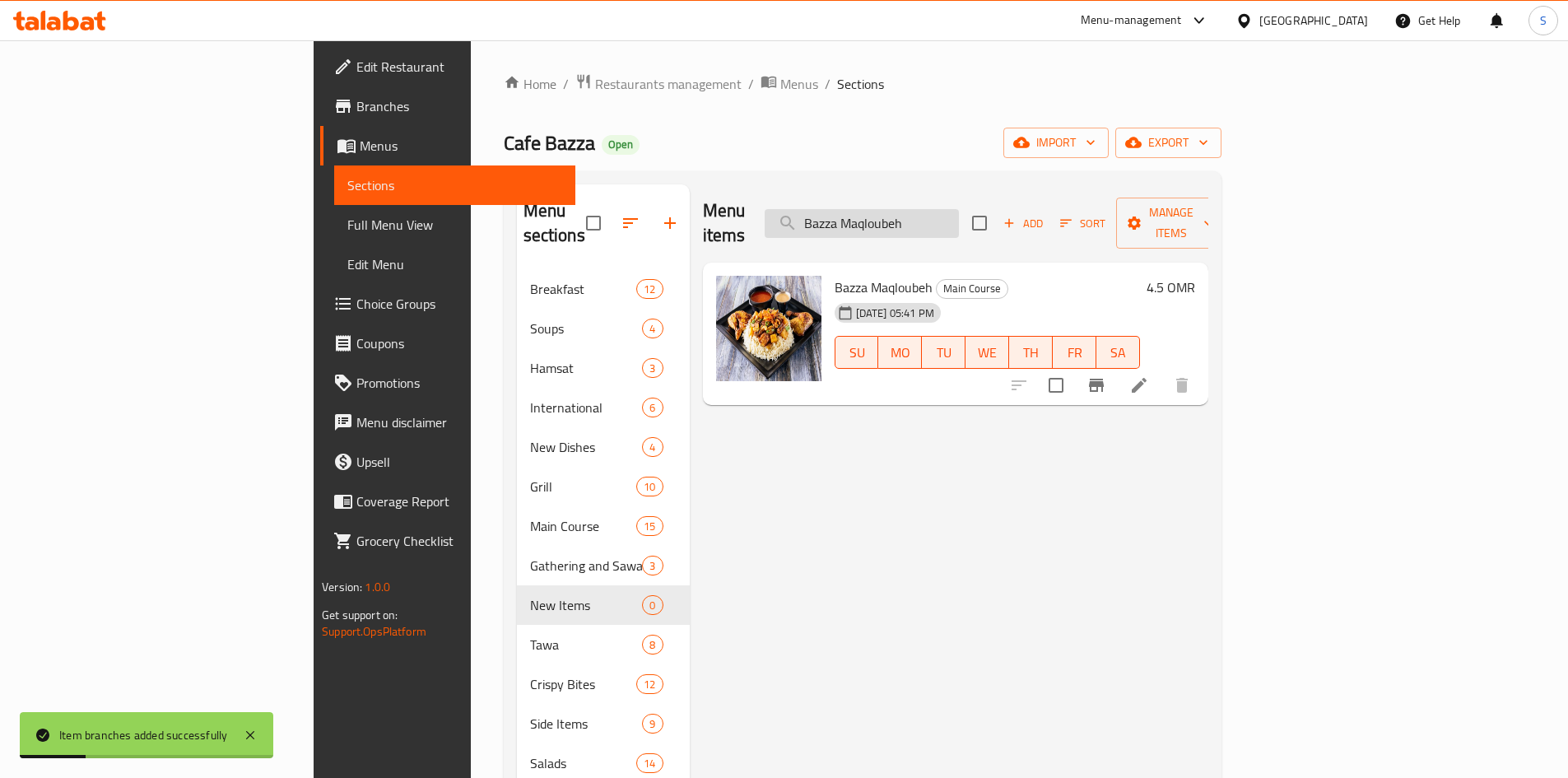
click at [959, 217] on input "Bazza Maqloubeh" at bounding box center [862, 223] width 194 height 28
paste input "Mutabbaq Hammour"
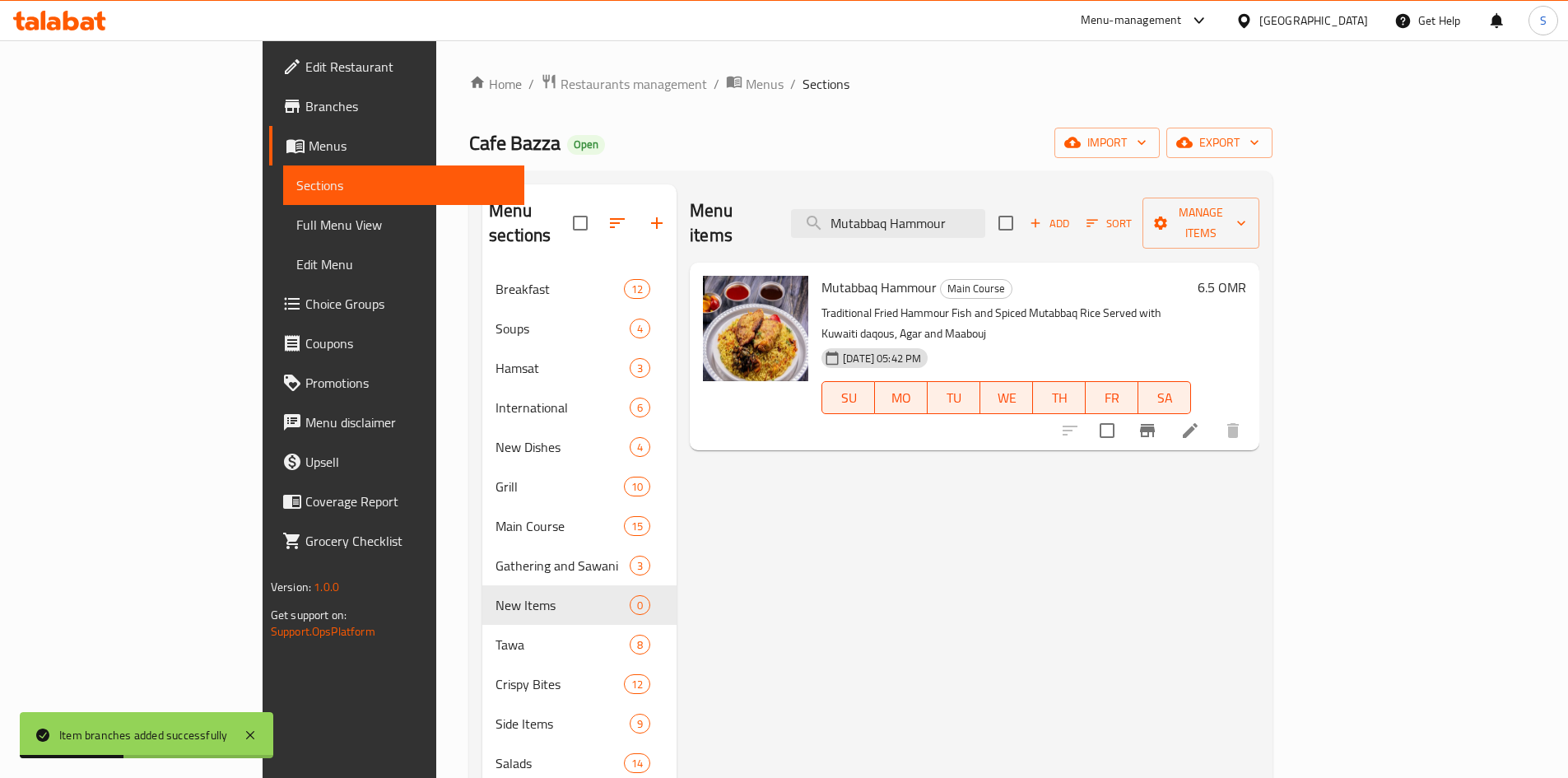
type input "Mutabbaq Hammour"
click at [1155, 424] on icon "Branch-specific-item" at bounding box center [1148, 431] width 15 height 13
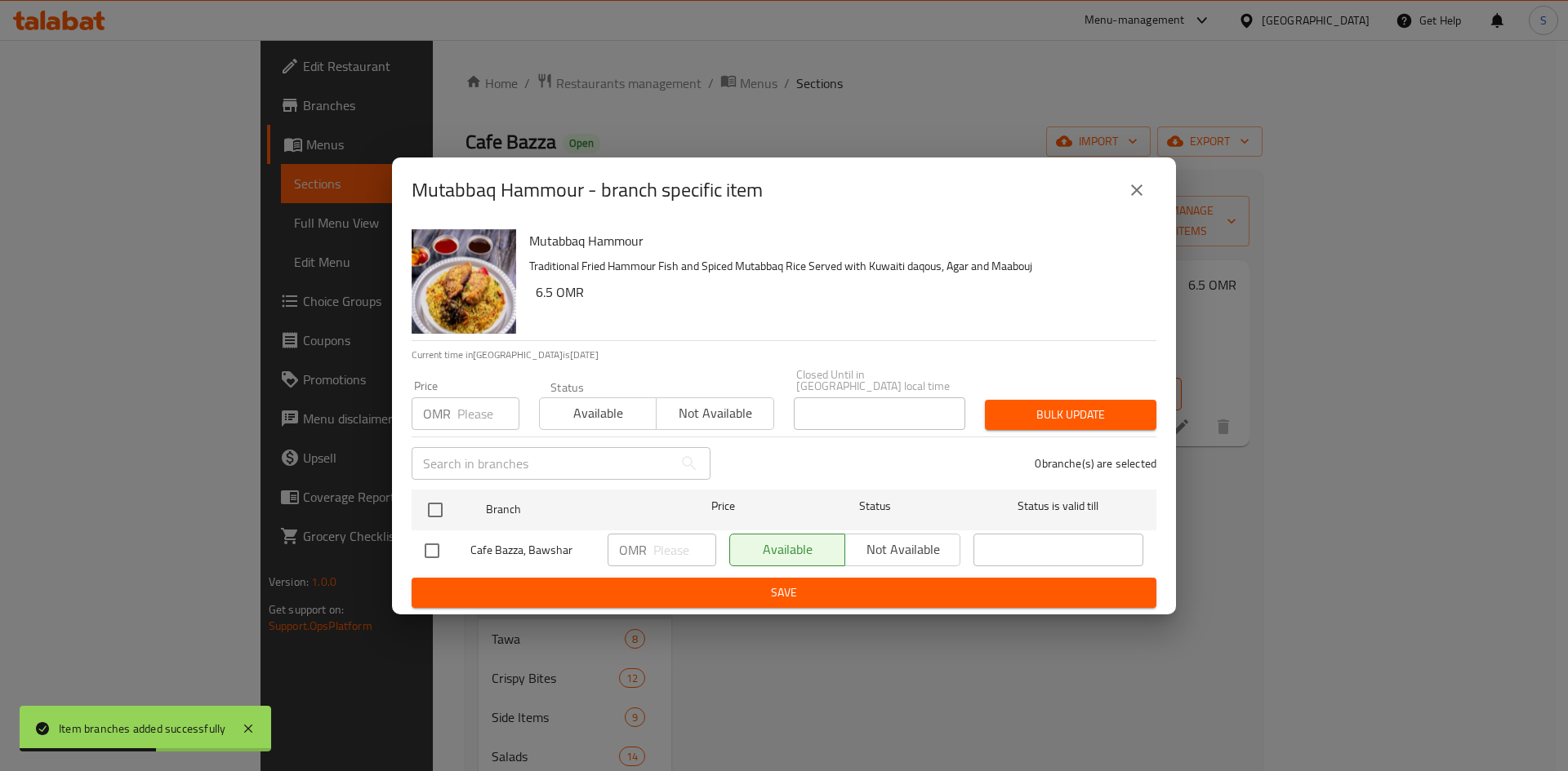
click at [463, 417] on input "number" at bounding box center [488, 414] width 62 height 33
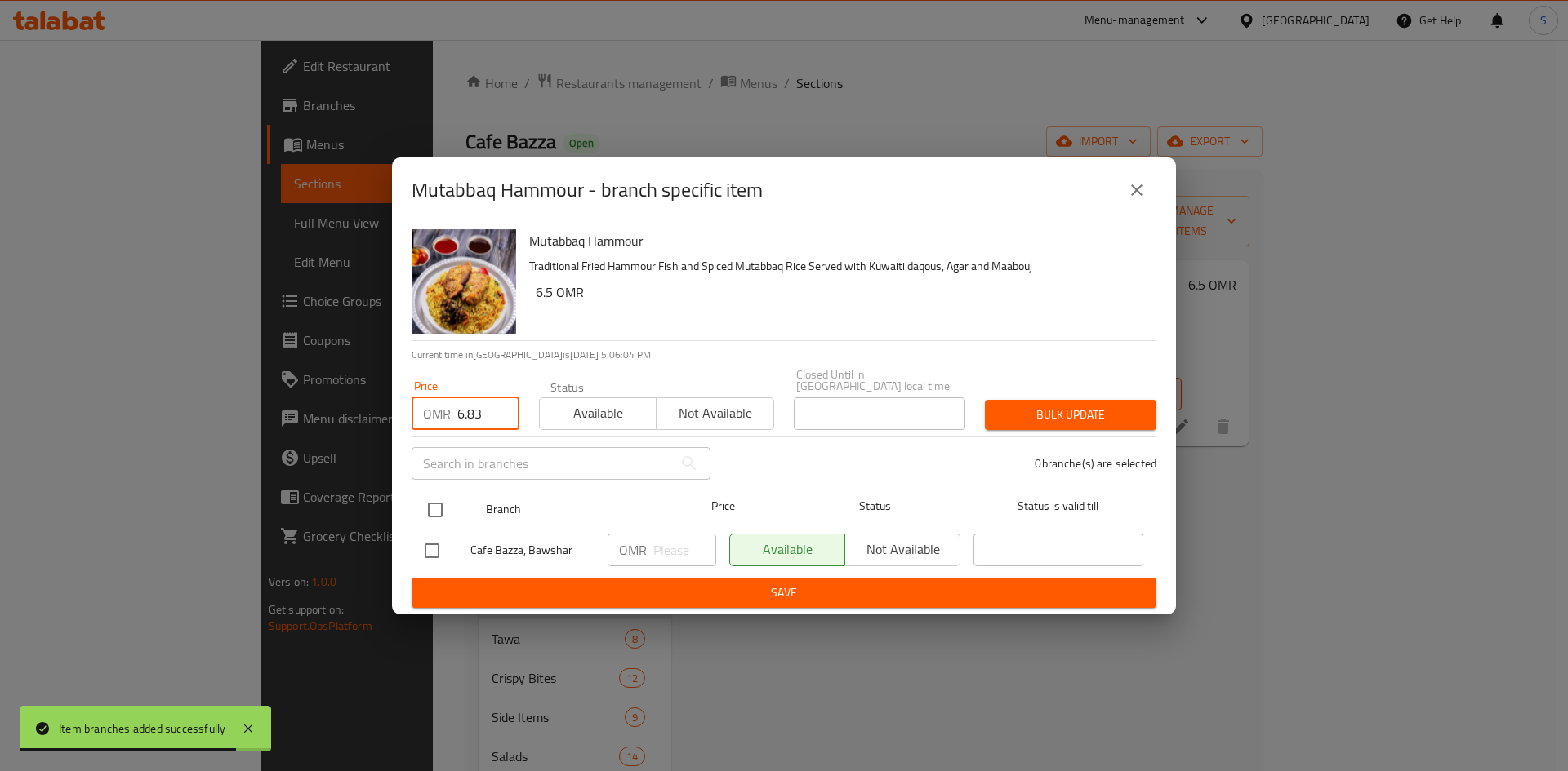
type input "6.83"
click at [432, 498] on input "checkbox" at bounding box center [435, 510] width 35 height 35
checkbox input "true"
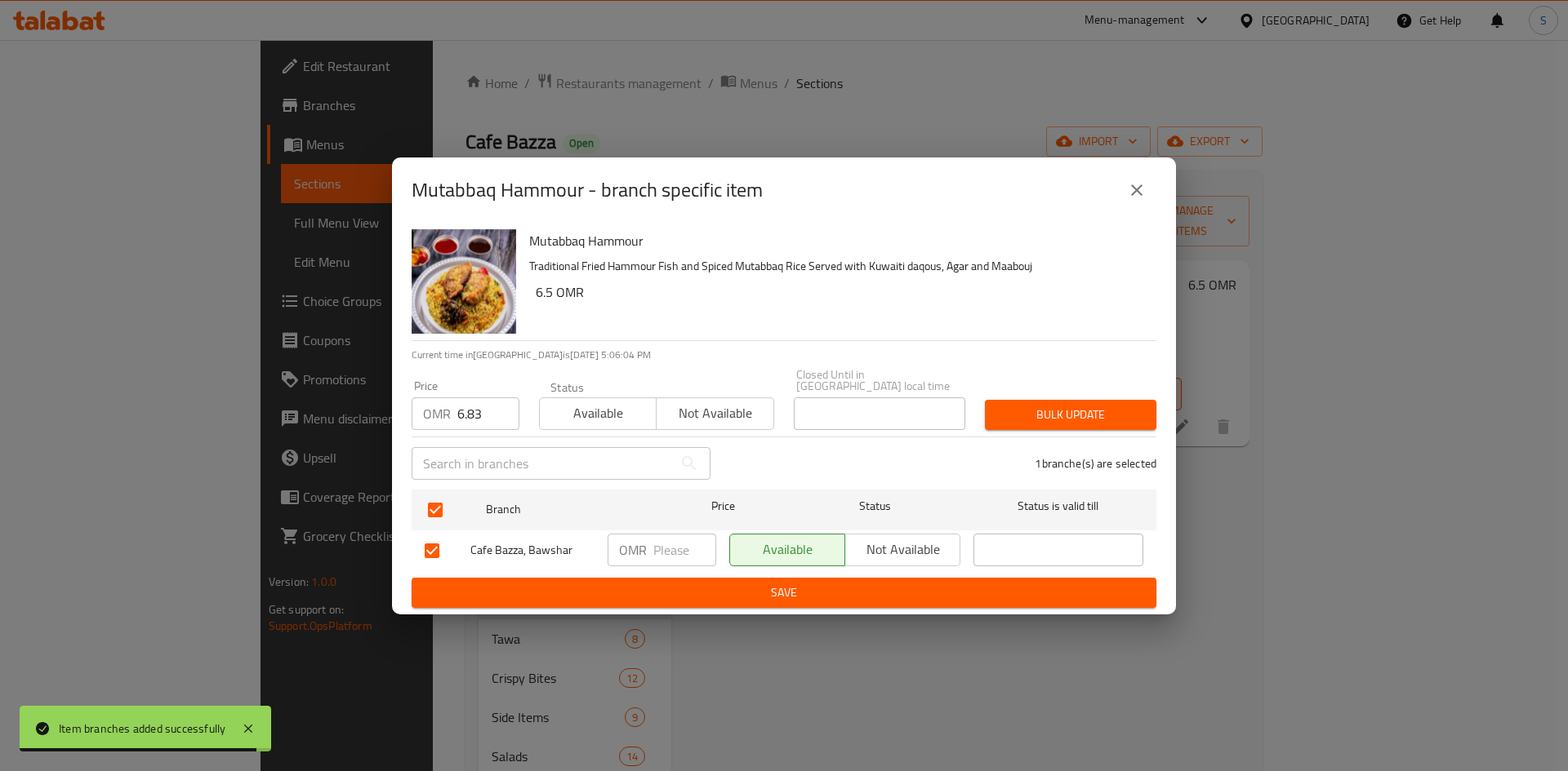
click at [1054, 410] on span "Bulk update" at bounding box center [1070, 415] width 145 height 20
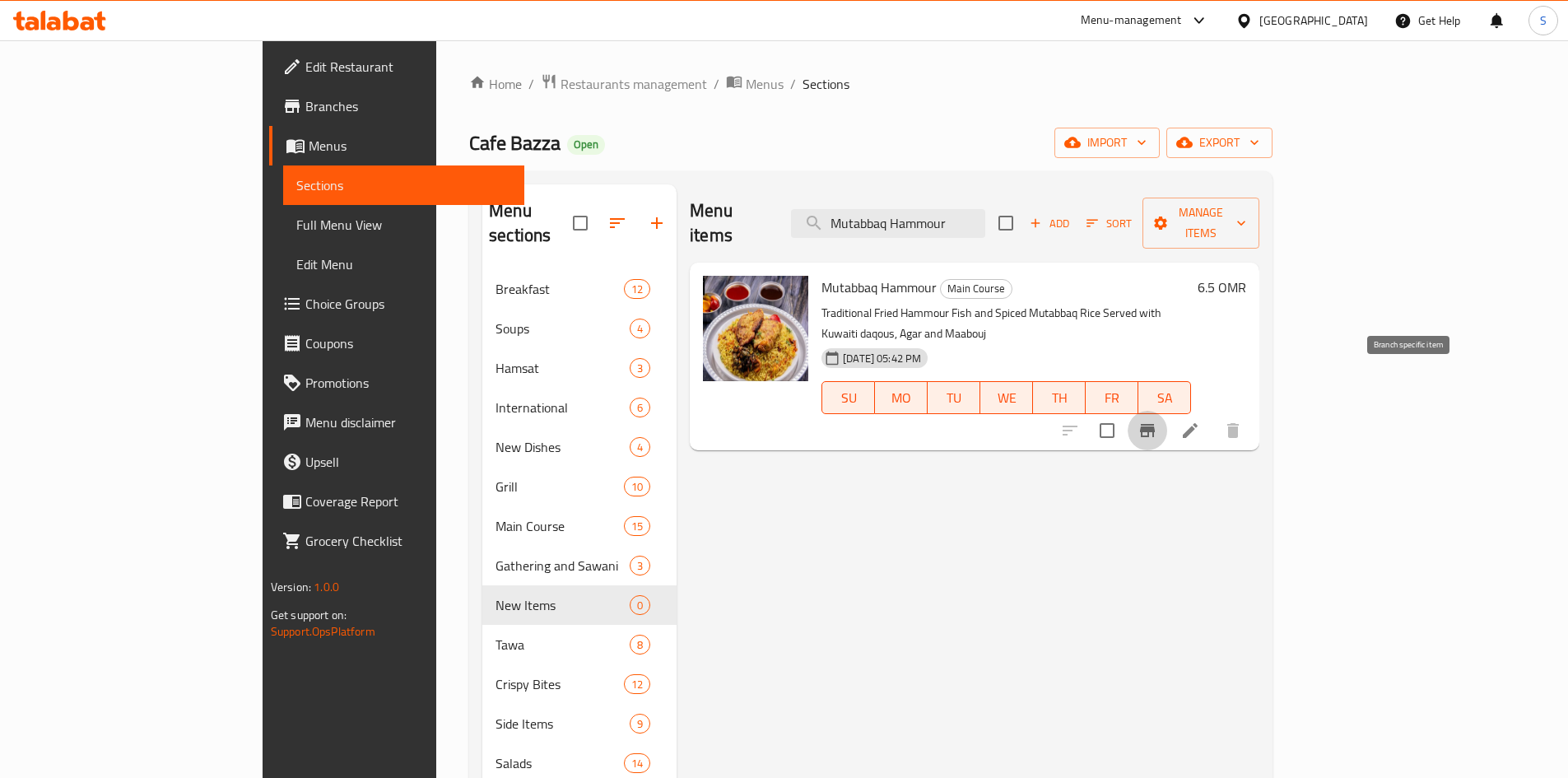
click at [1158, 421] on icon "Branch-specific-item" at bounding box center [1148, 431] width 20 height 20
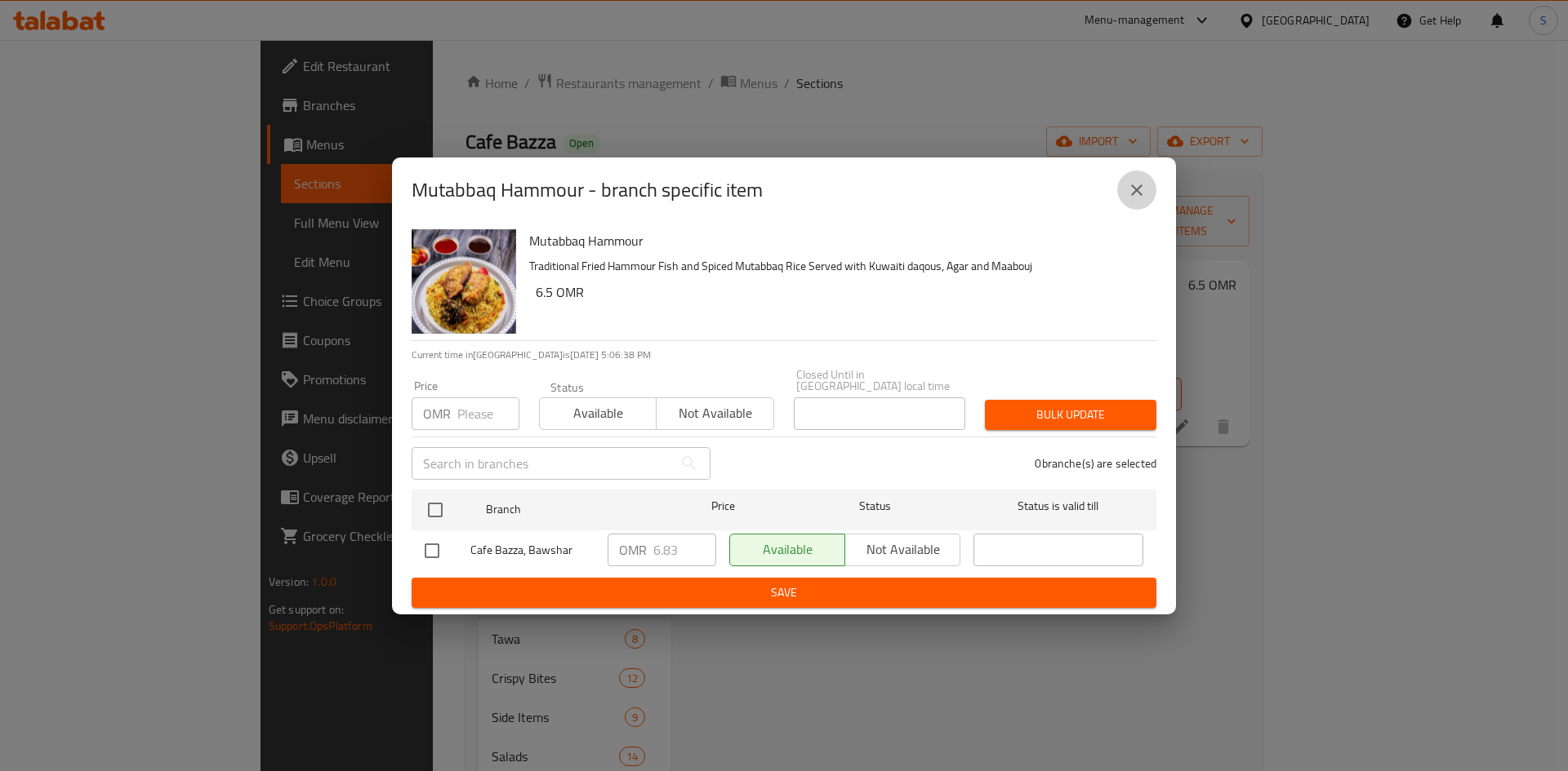
click at [1141, 191] on icon "close" at bounding box center [1136, 190] width 12 height 12
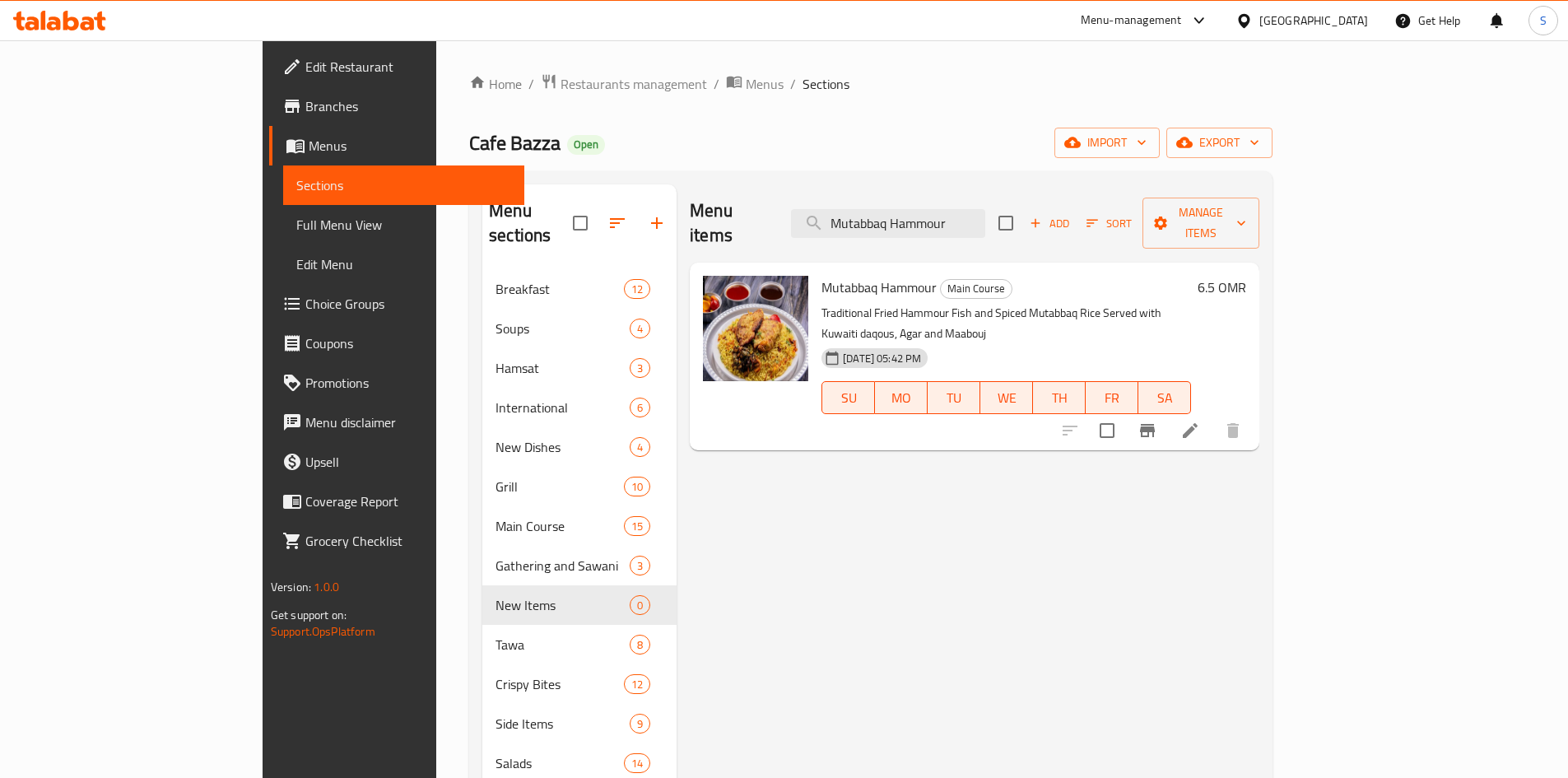
click at [1062, 231] on div "Menu items Mutabbaq Hammour Add Sort Manage items" at bounding box center [975, 223] width 570 height 78
click at [985, 217] on input "Mutabbaq Hammour" at bounding box center [888, 223] width 194 height 28
paste input "Chicken Grandmother Style"
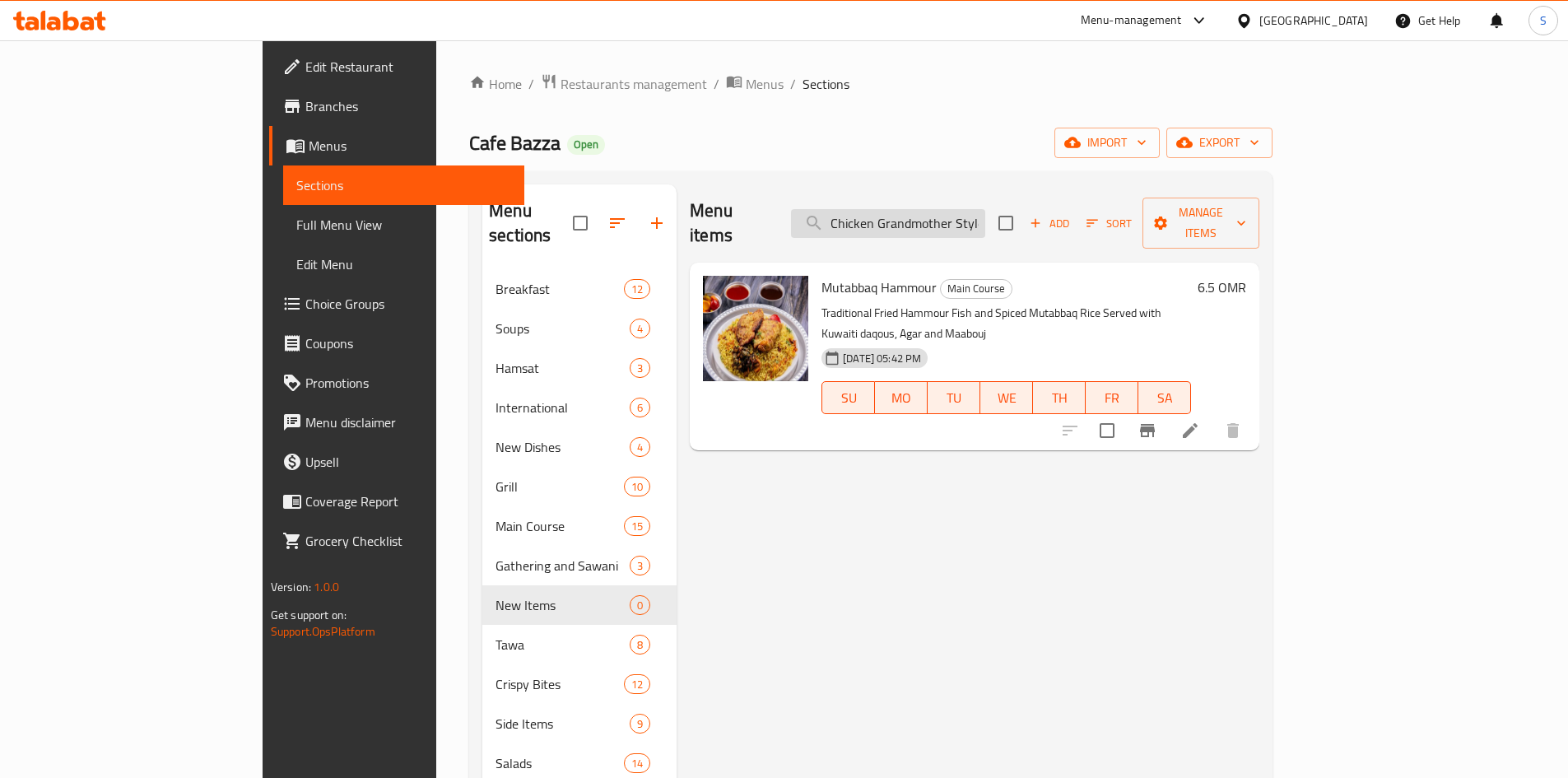
scroll to position [0, 3]
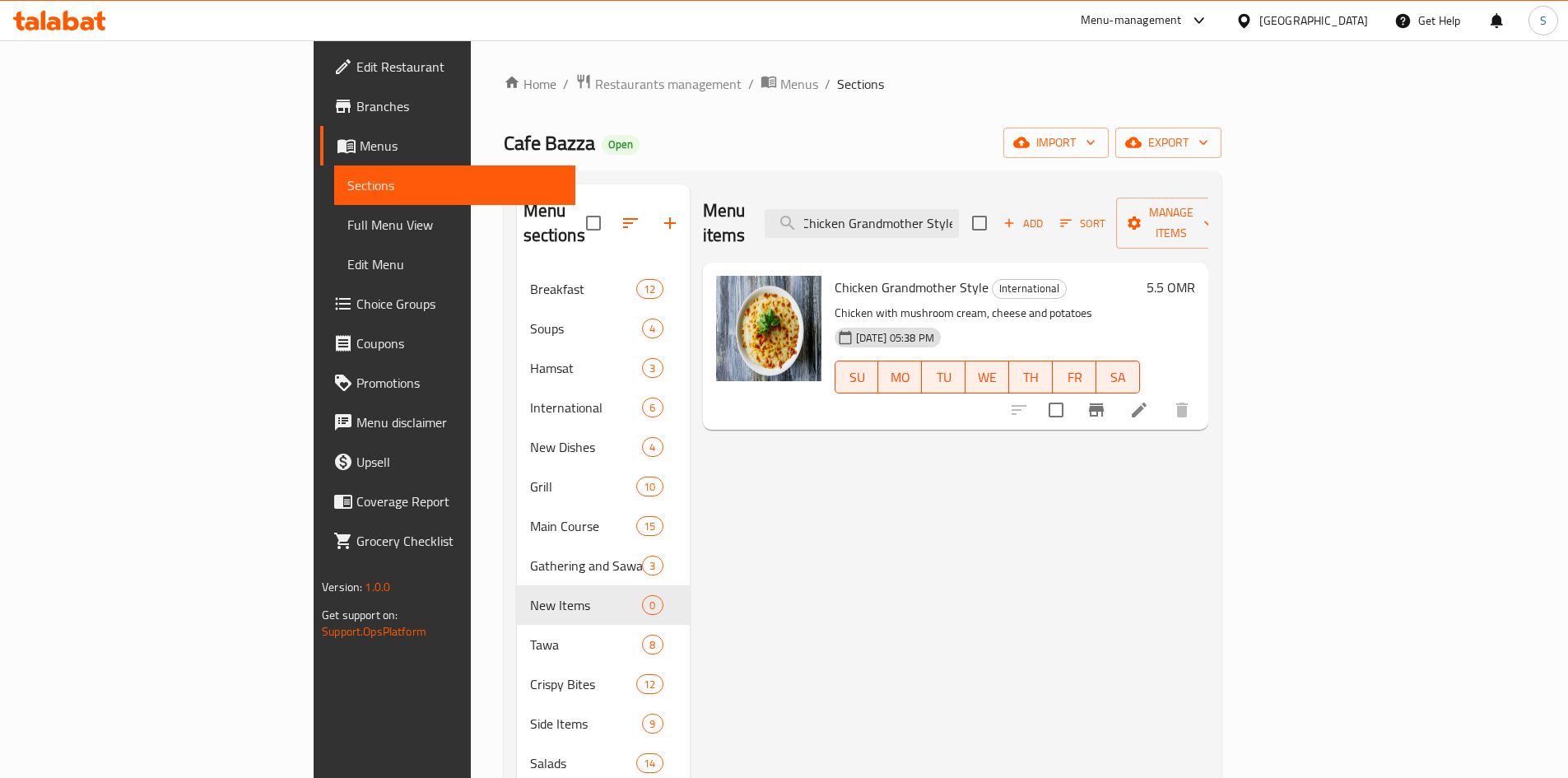
type input "Chicken Grandmother Style"
click at [1116, 396] on button "Branch-specific-item" at bounding box center [1096, 410] width 39 height 39
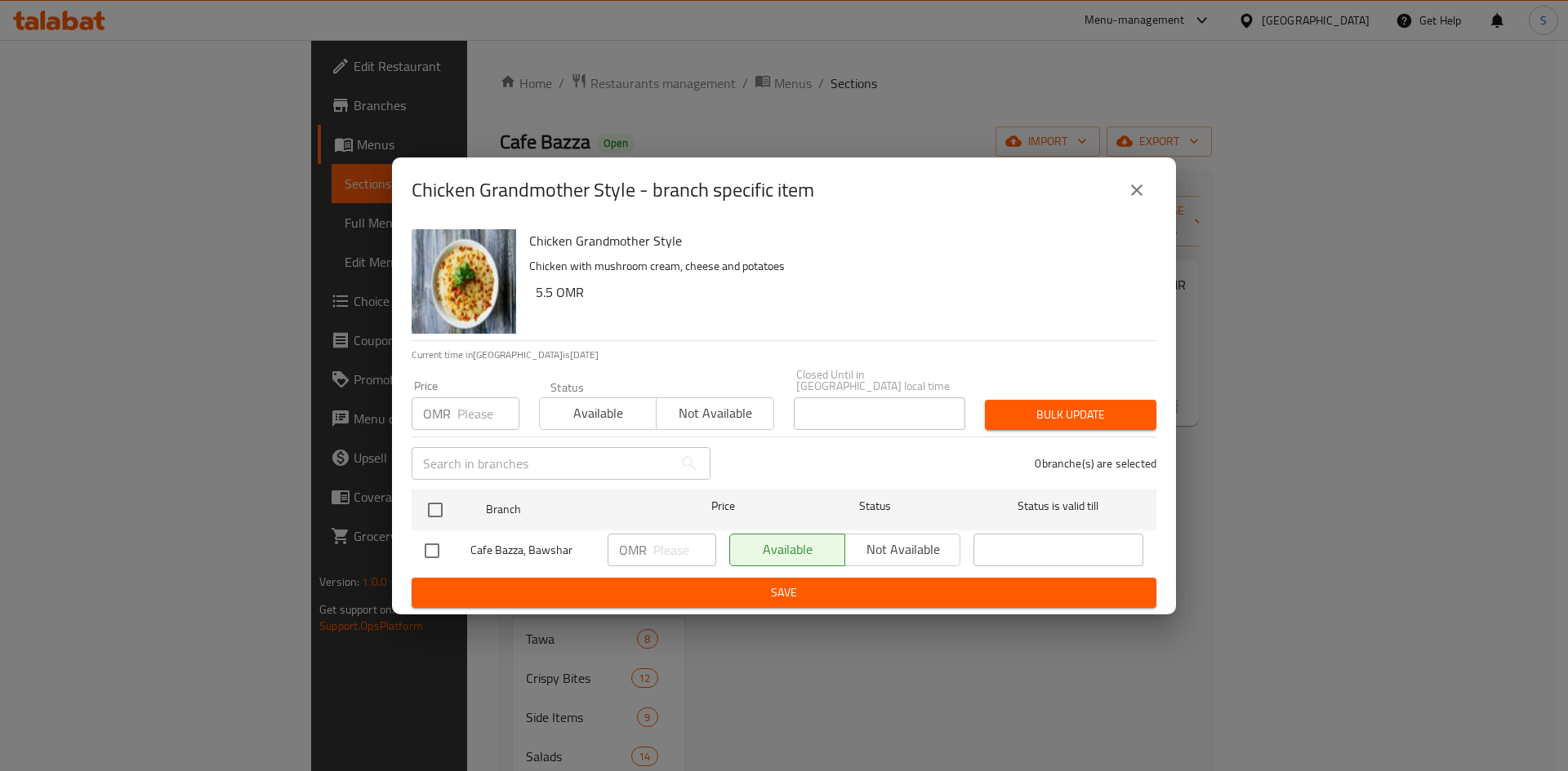
click at [476, 413] on input "number" at bounding box center [488, 414] width 62 height 33
type input "5.78"
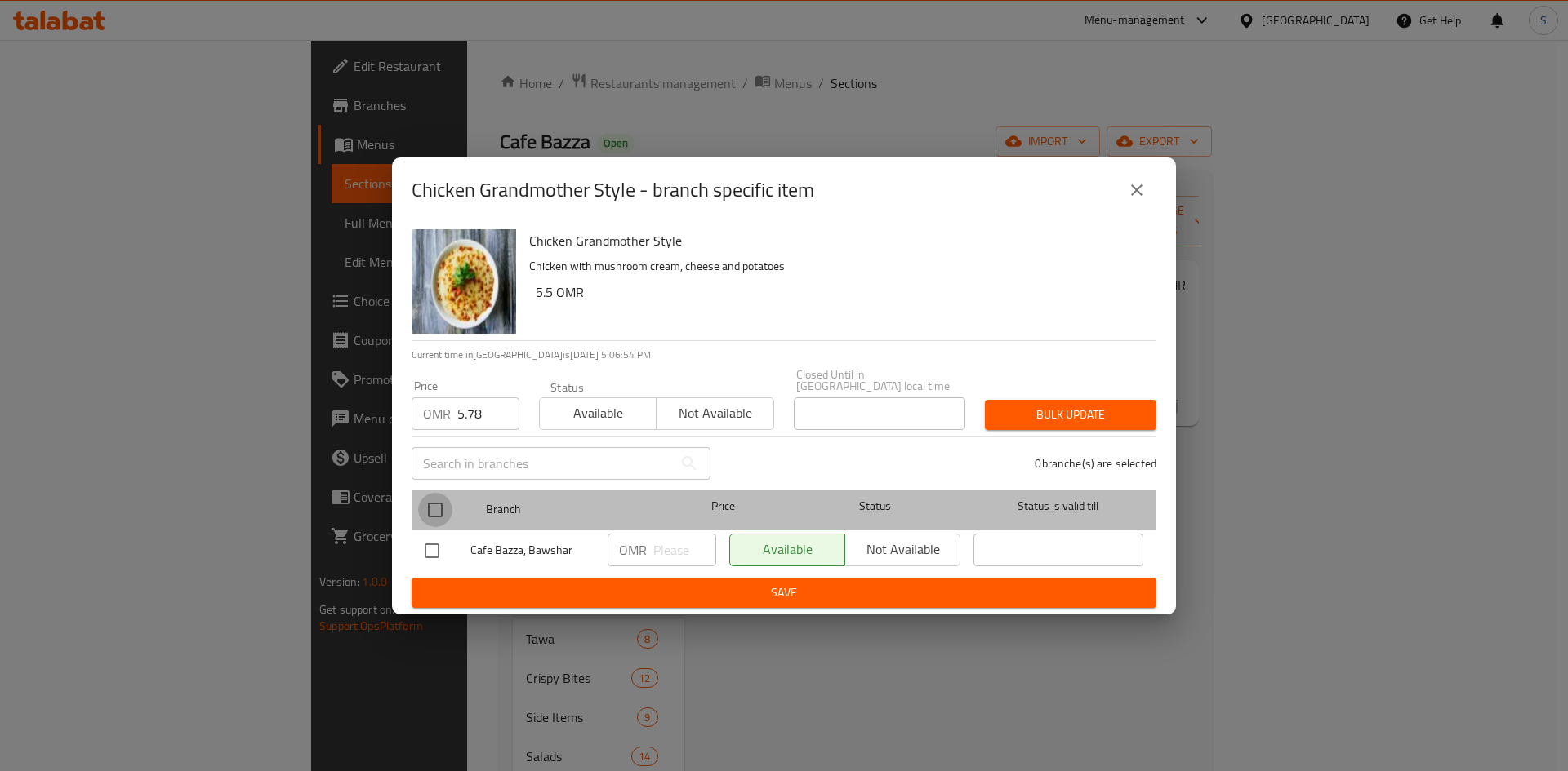
click at [440, 510] on input "checkbox" at bounding box center [435, 510] width 35 height 35
checkbox input "true"
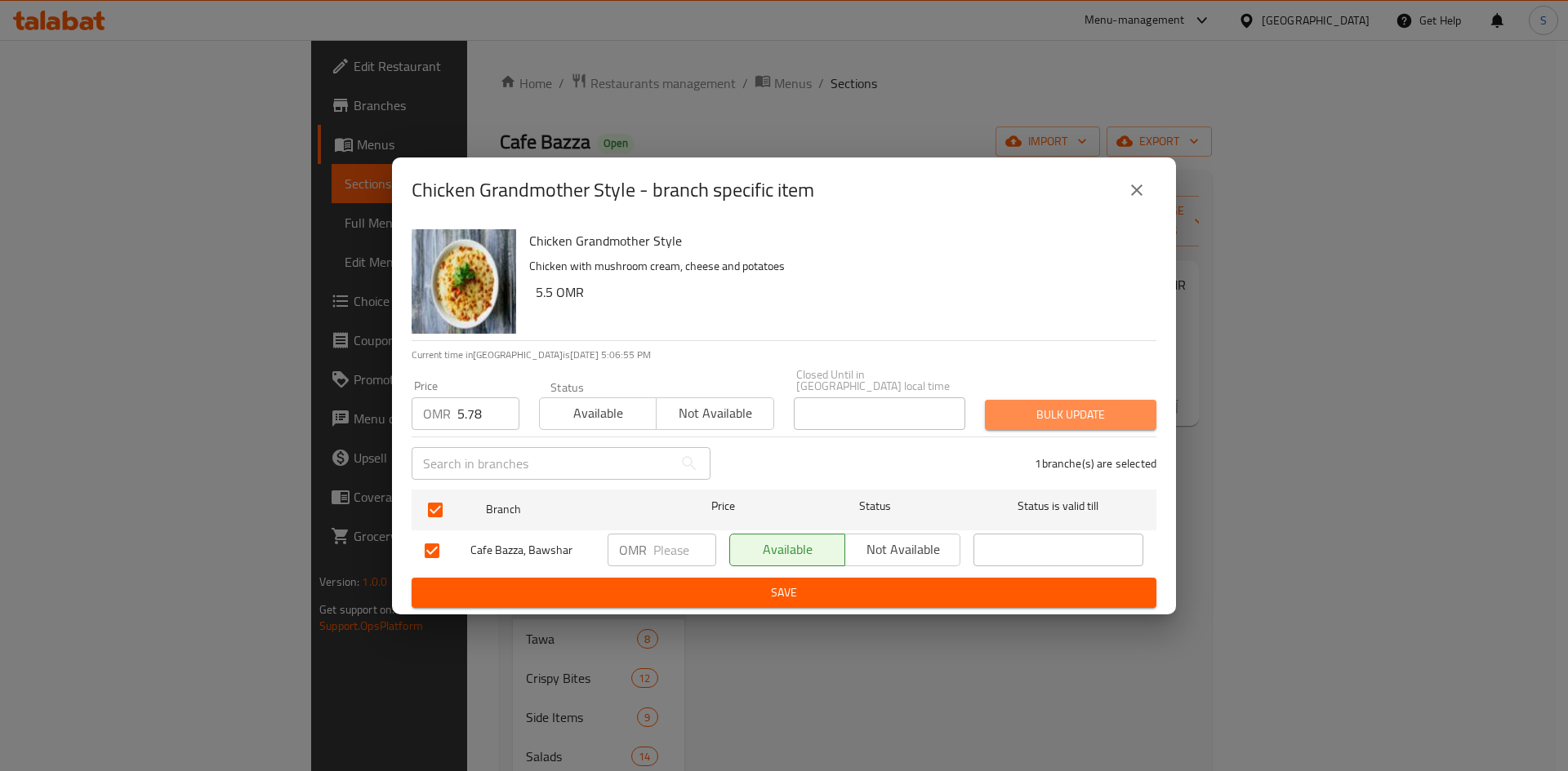
click at [1060, 411] on span "Bulk update" at bounding box center [1070, 415] width 145 height 20
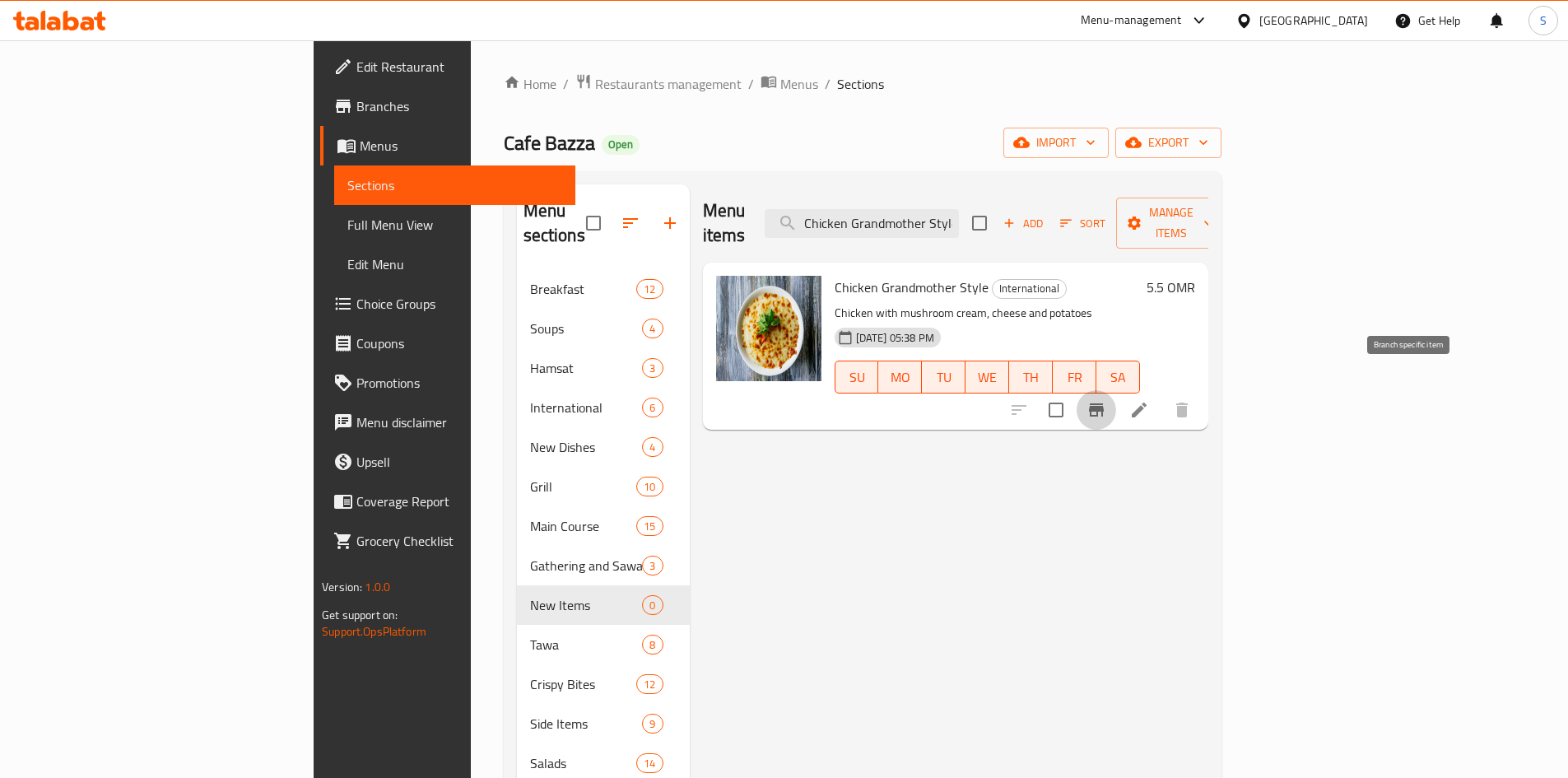
click at [1104, 403] on icon "Branch-specific-item" at bounding box center [1096, 410] width 15 height 13
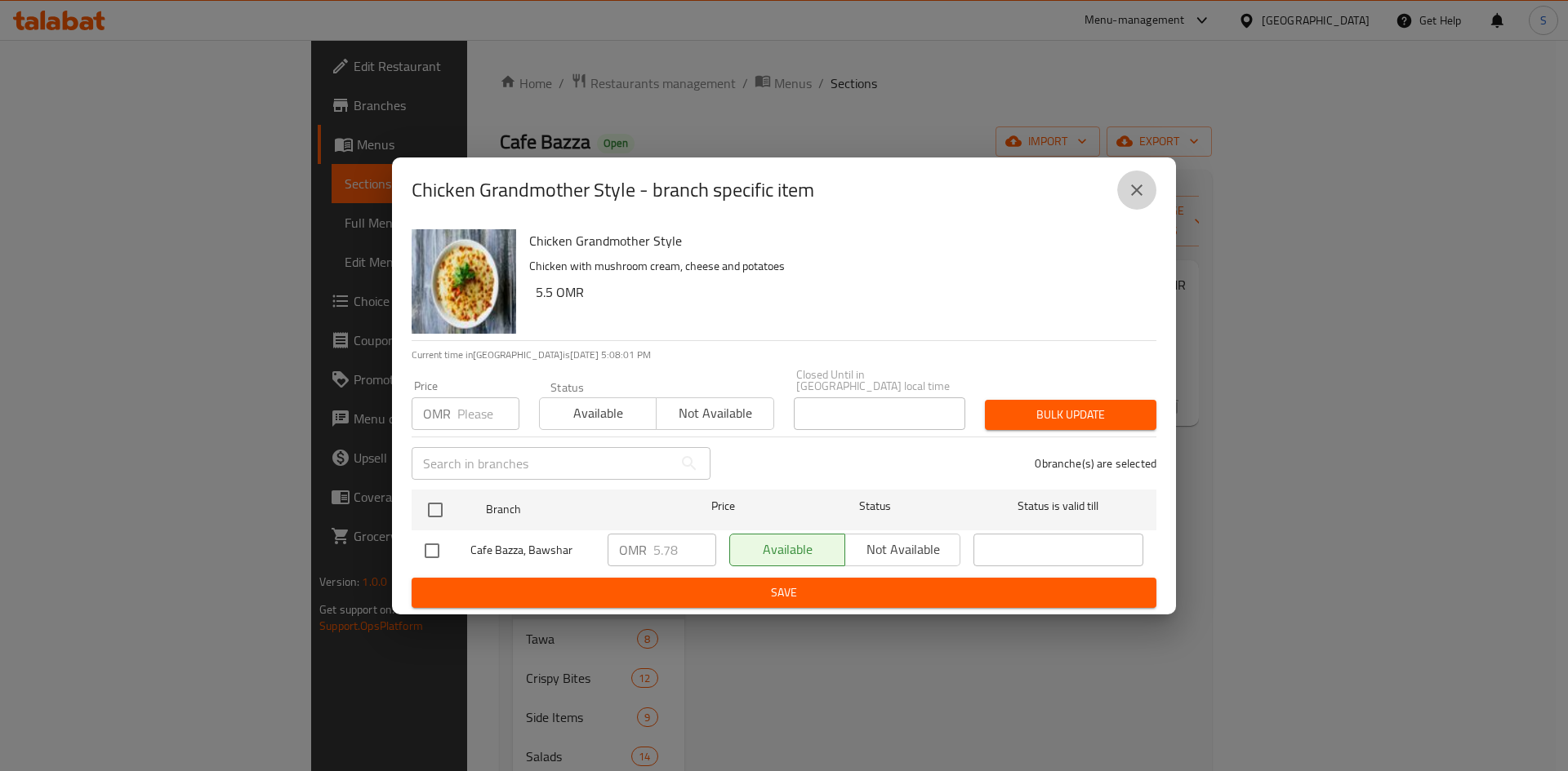
click at [1142, 200] on icon "close" at bounding box center [1136, 191] width 20 height 20
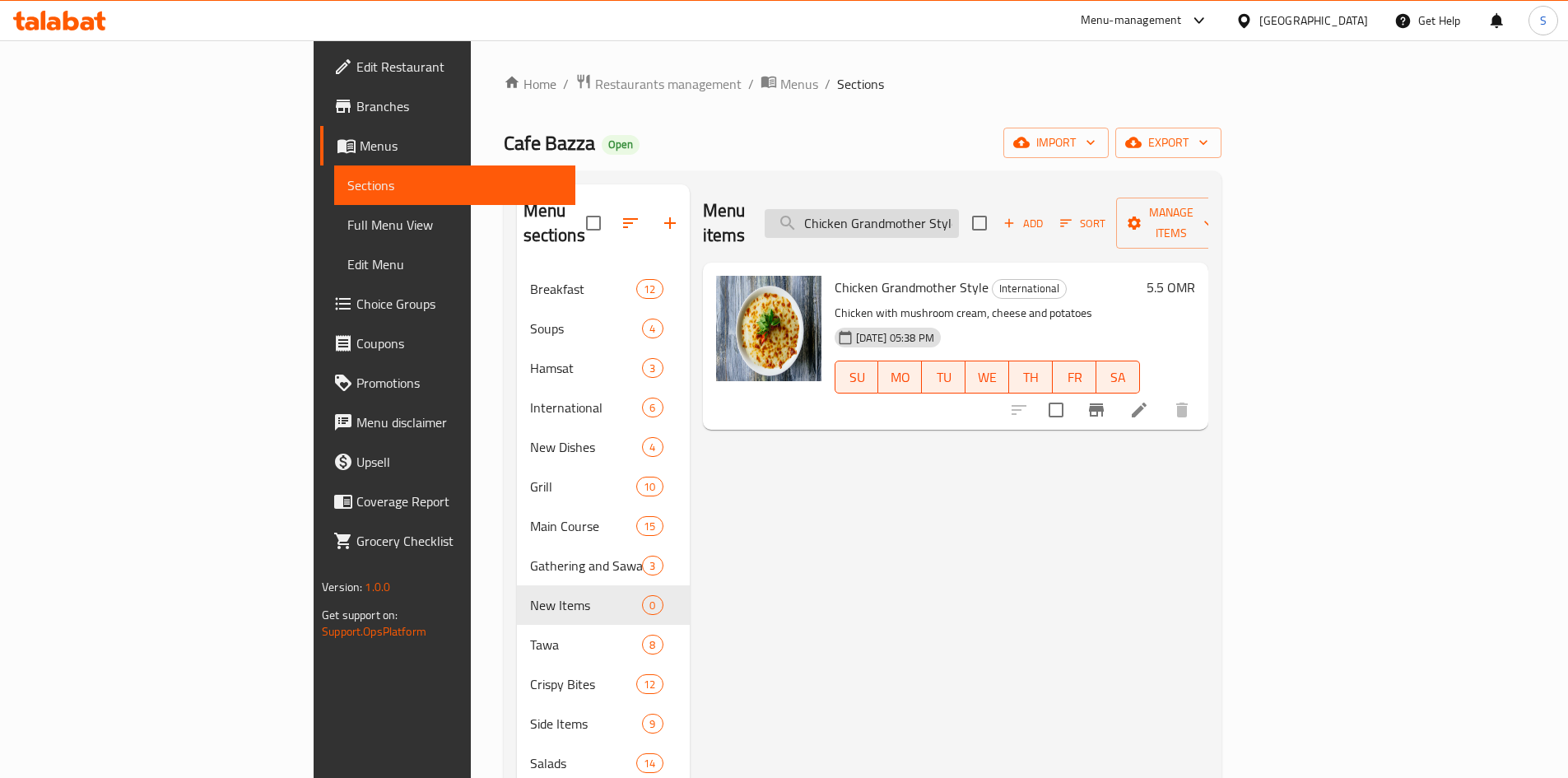
click at [959, 209] on input "Chicken Grandmother Style" at bounding box center [862, 223] width 194 height 28
paste input "Penne Arabiata"
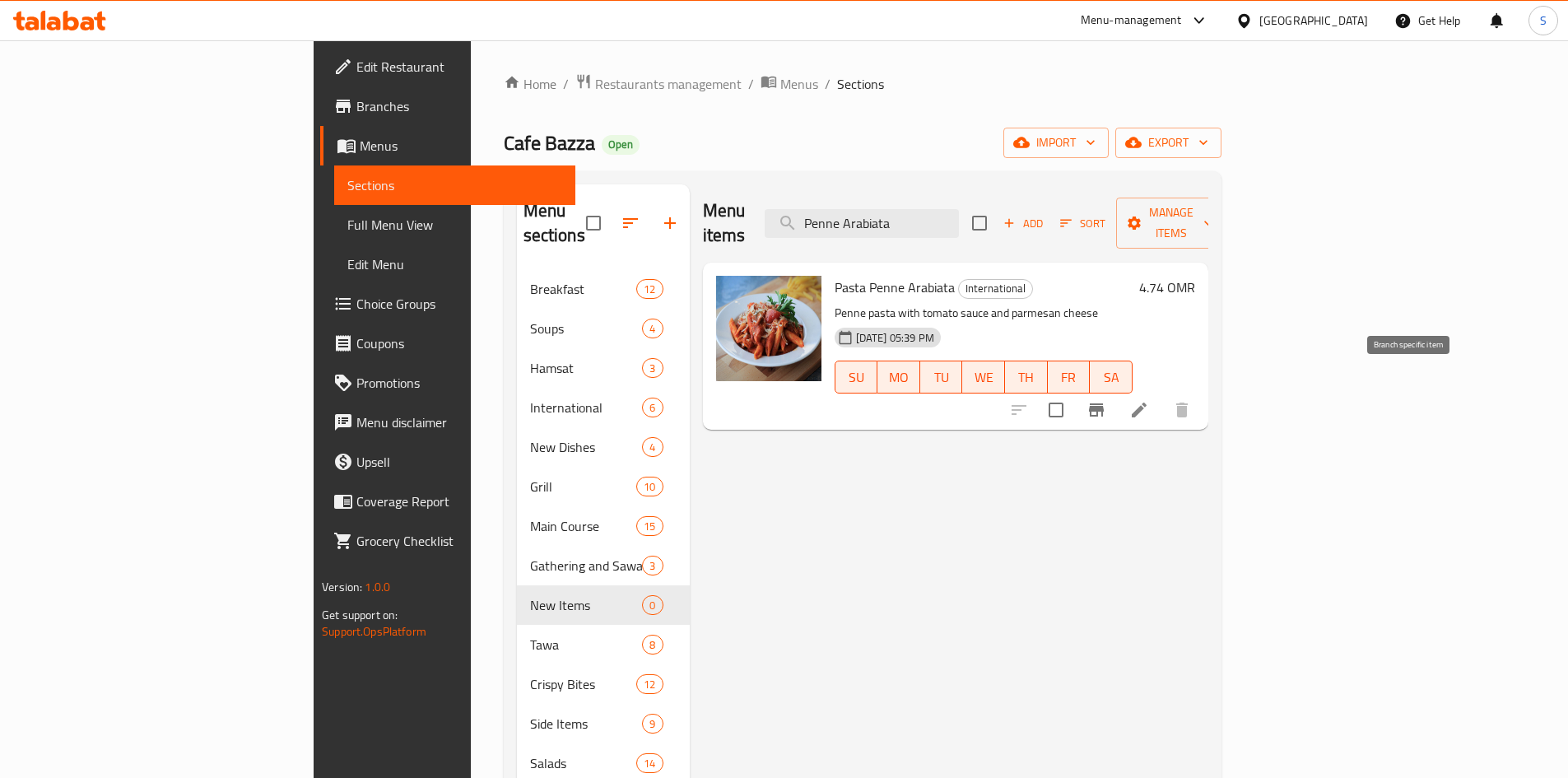
type input "Penne Arabiata"
click at [1104, 403] on icon "Branch-specific-item" at bounding box center [1096, 410] width 15 height 13
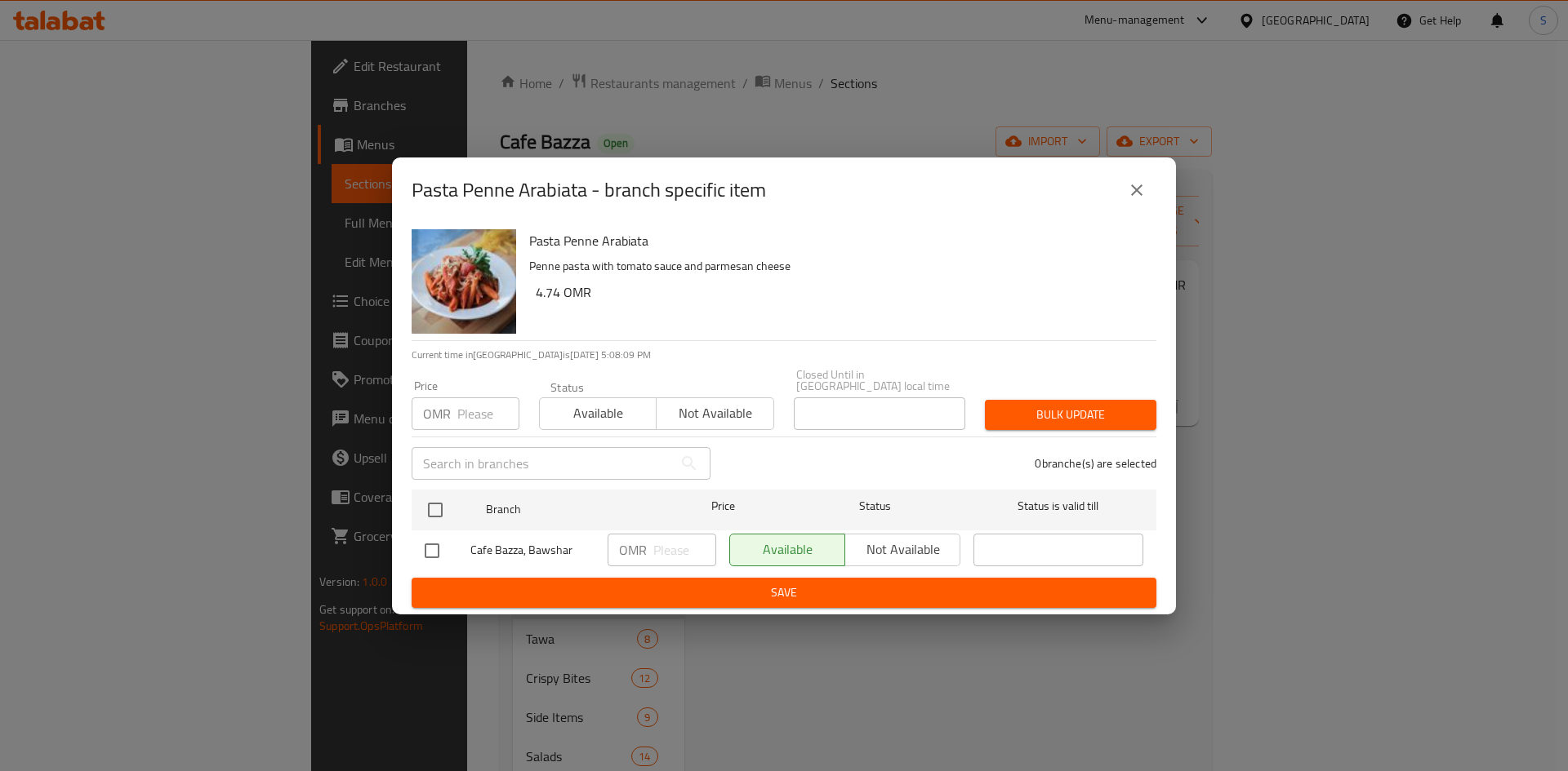
click at [467, 398] on input "number" at bounding box center [488, 414] width 62 height 33
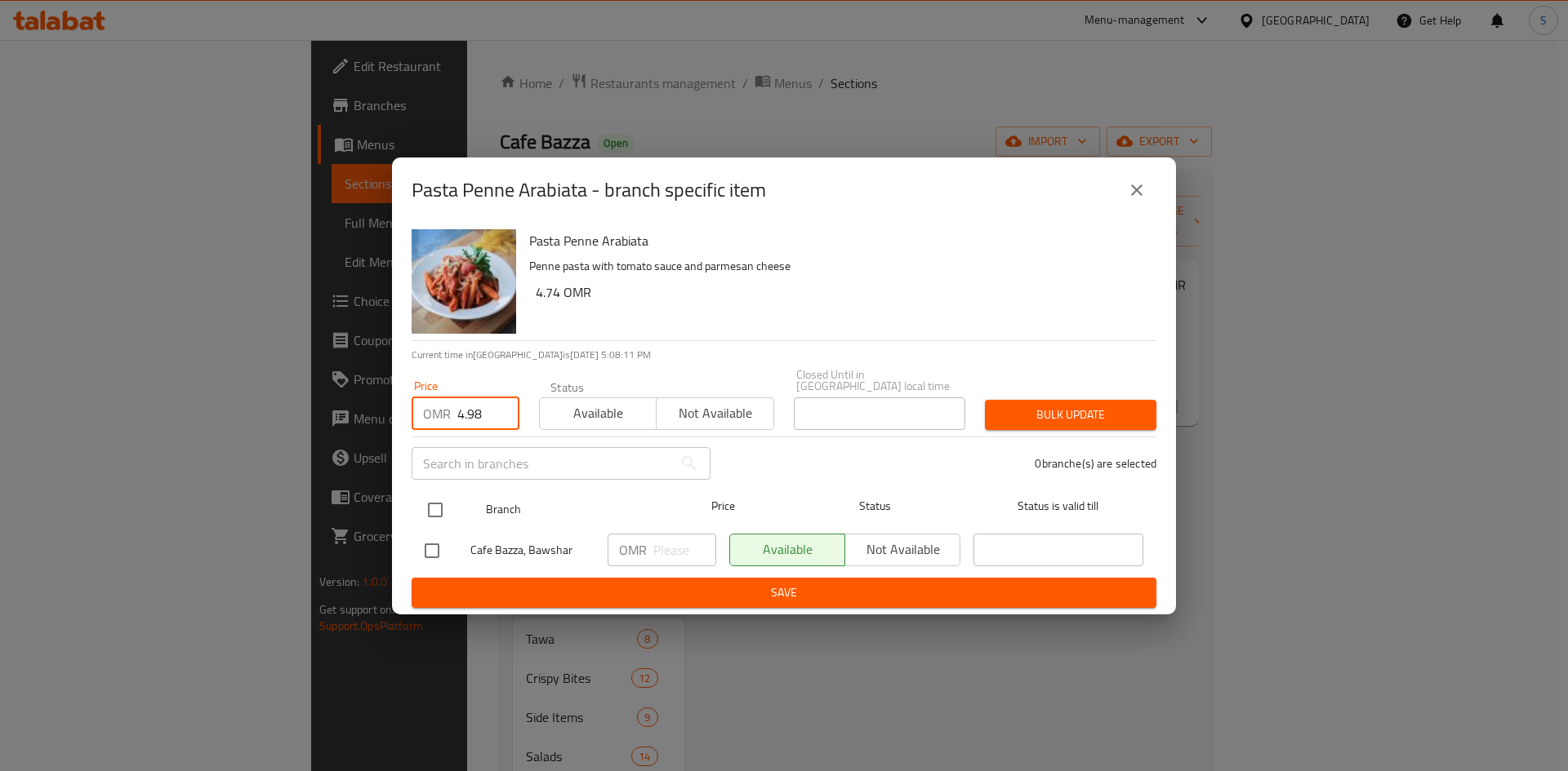
type input "4.98"
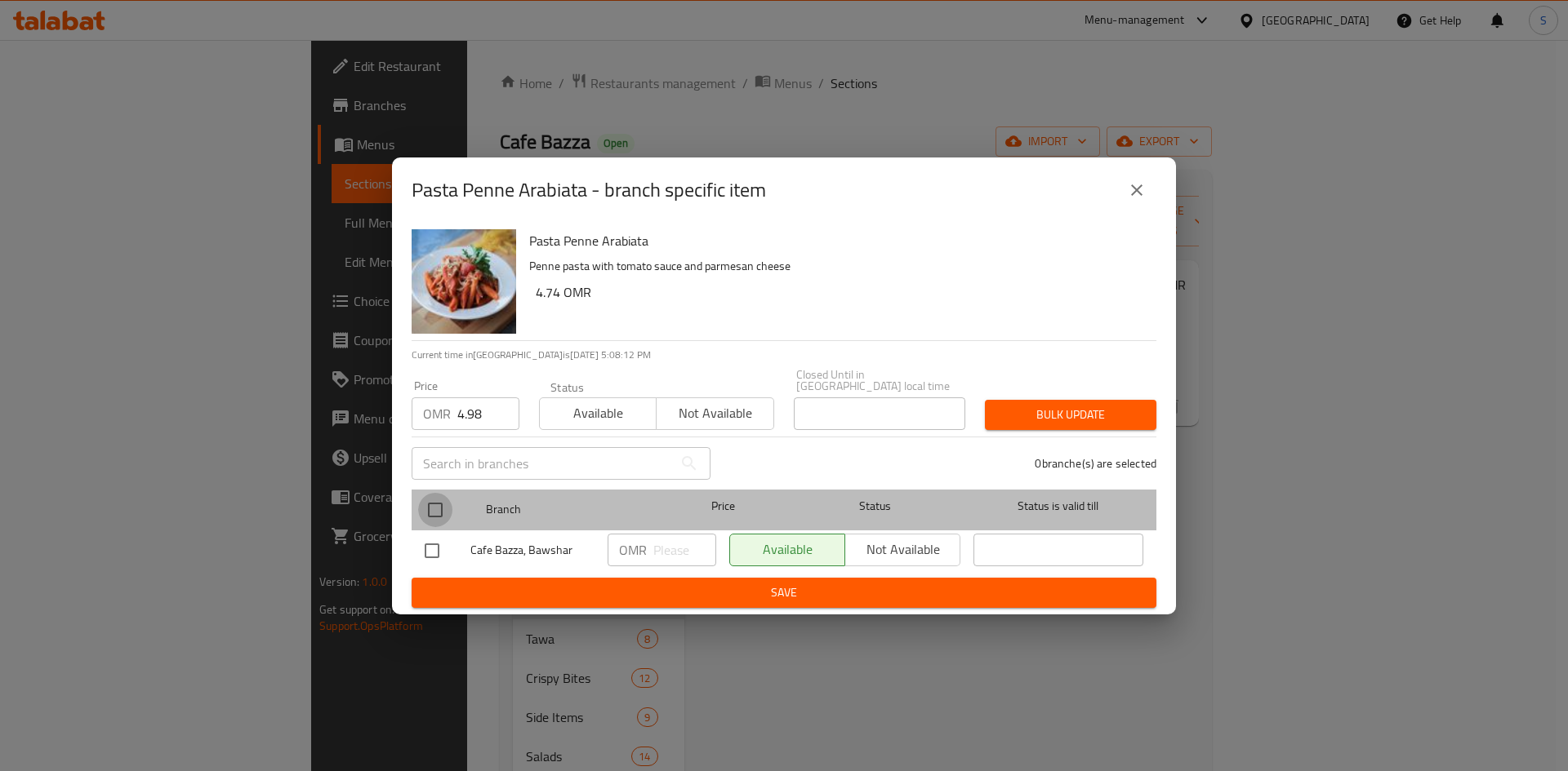
click at [437, 504] on input "checkbox" at bounding box center [435, 510] width 35 height 35
checkbox input "true"
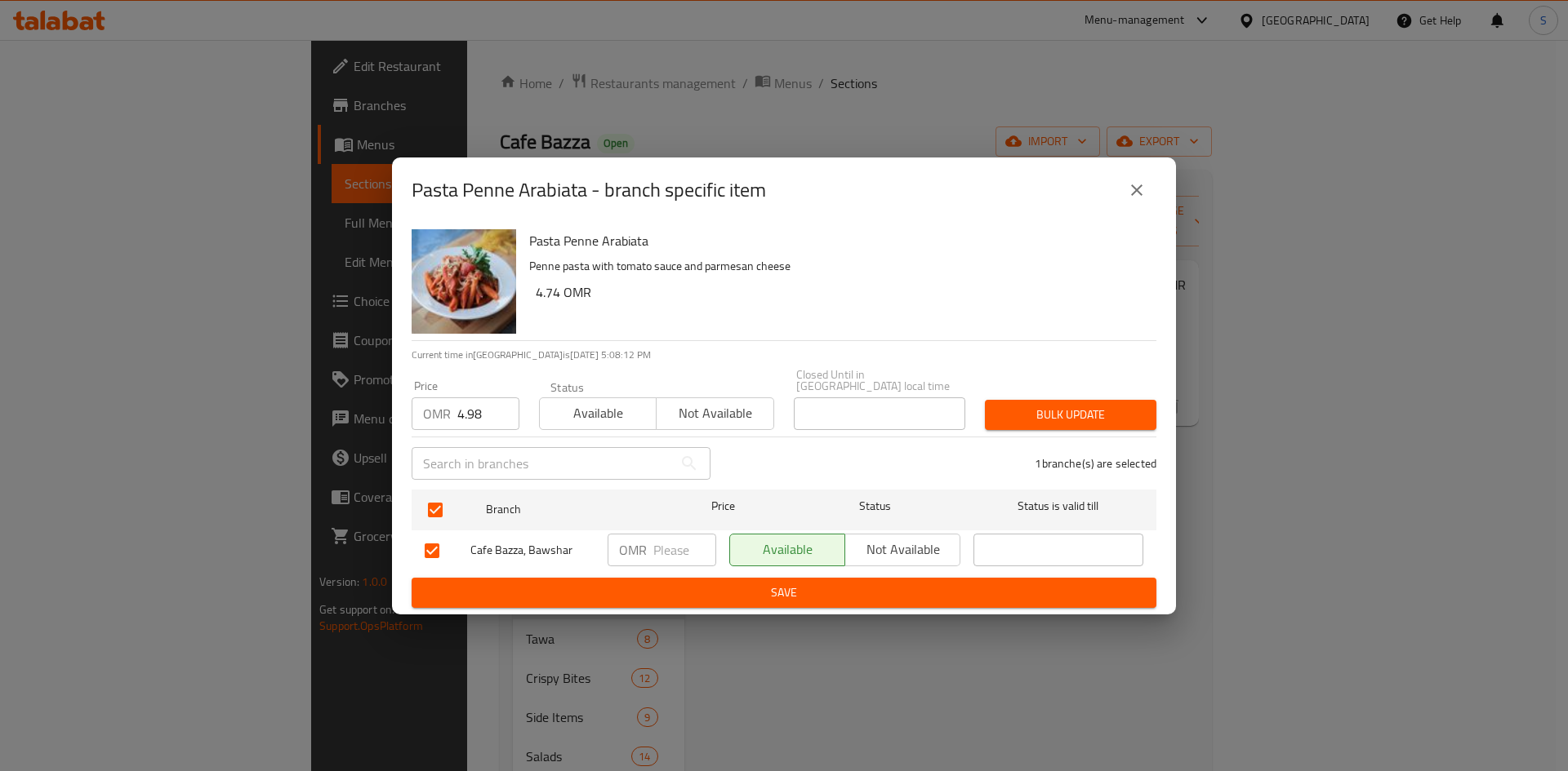
click at [1054, 414] on span "Bulk update" at bounding box center [1070, 415] width 145 height 20
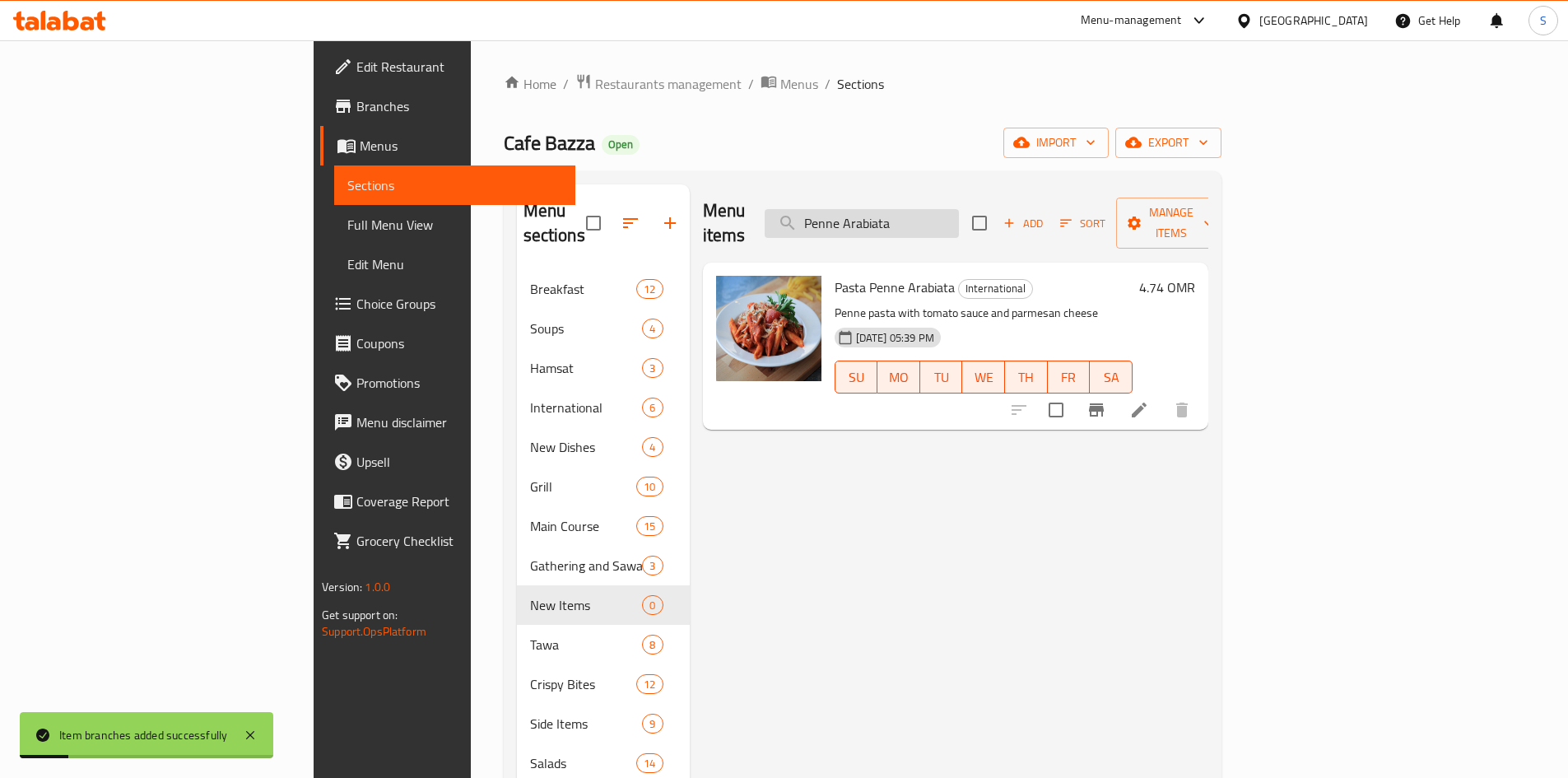
click at [959, 209] on input "Penne Arabiata" at bounding box center [862, 223] width 194 height 28
paste input "Spaghetti"
type input "Spaghetti"
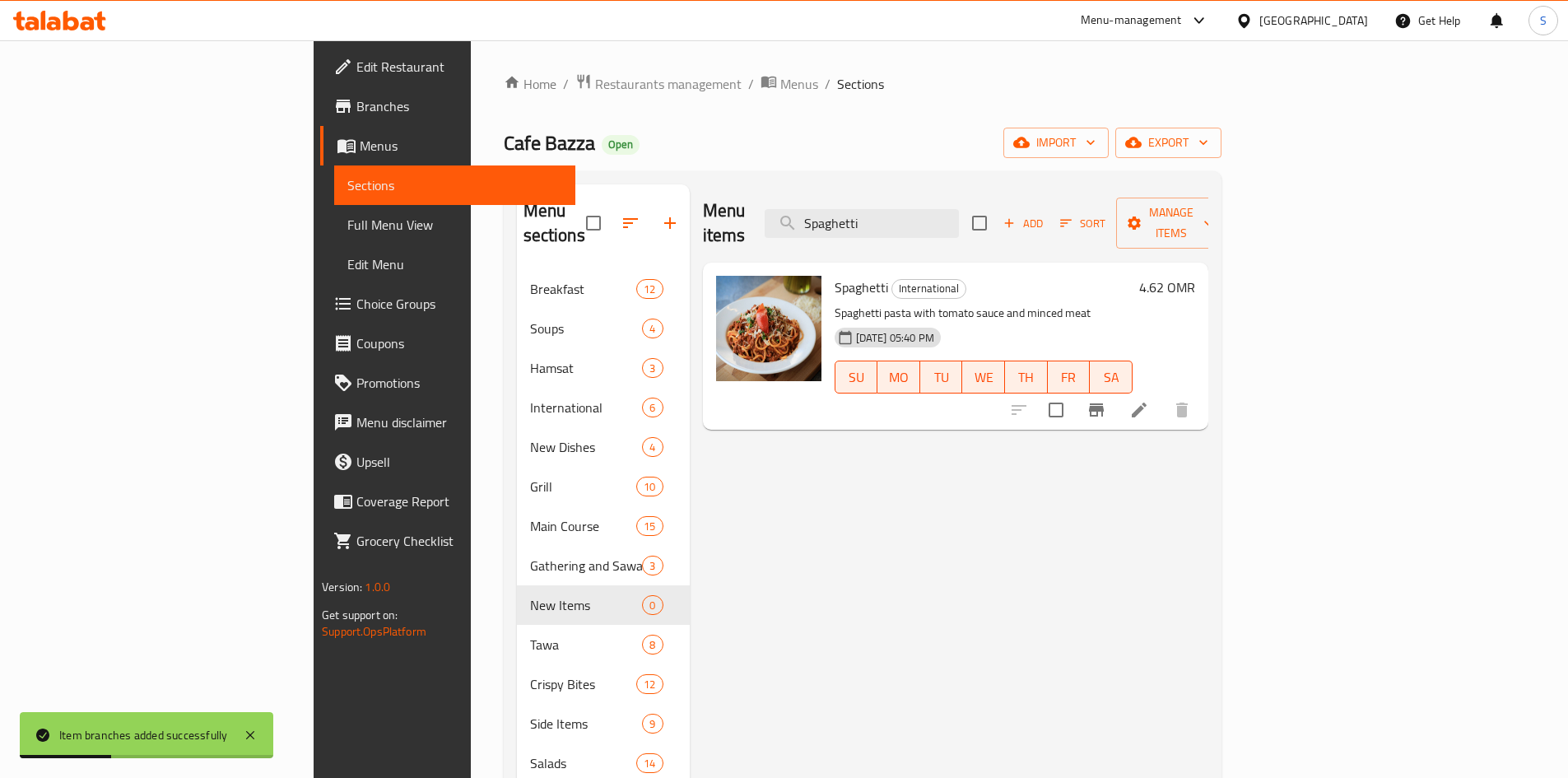
click at [1106, 400] on icon "Branch-specific-item" at bounding box center [1096, 411] width 20 height 20
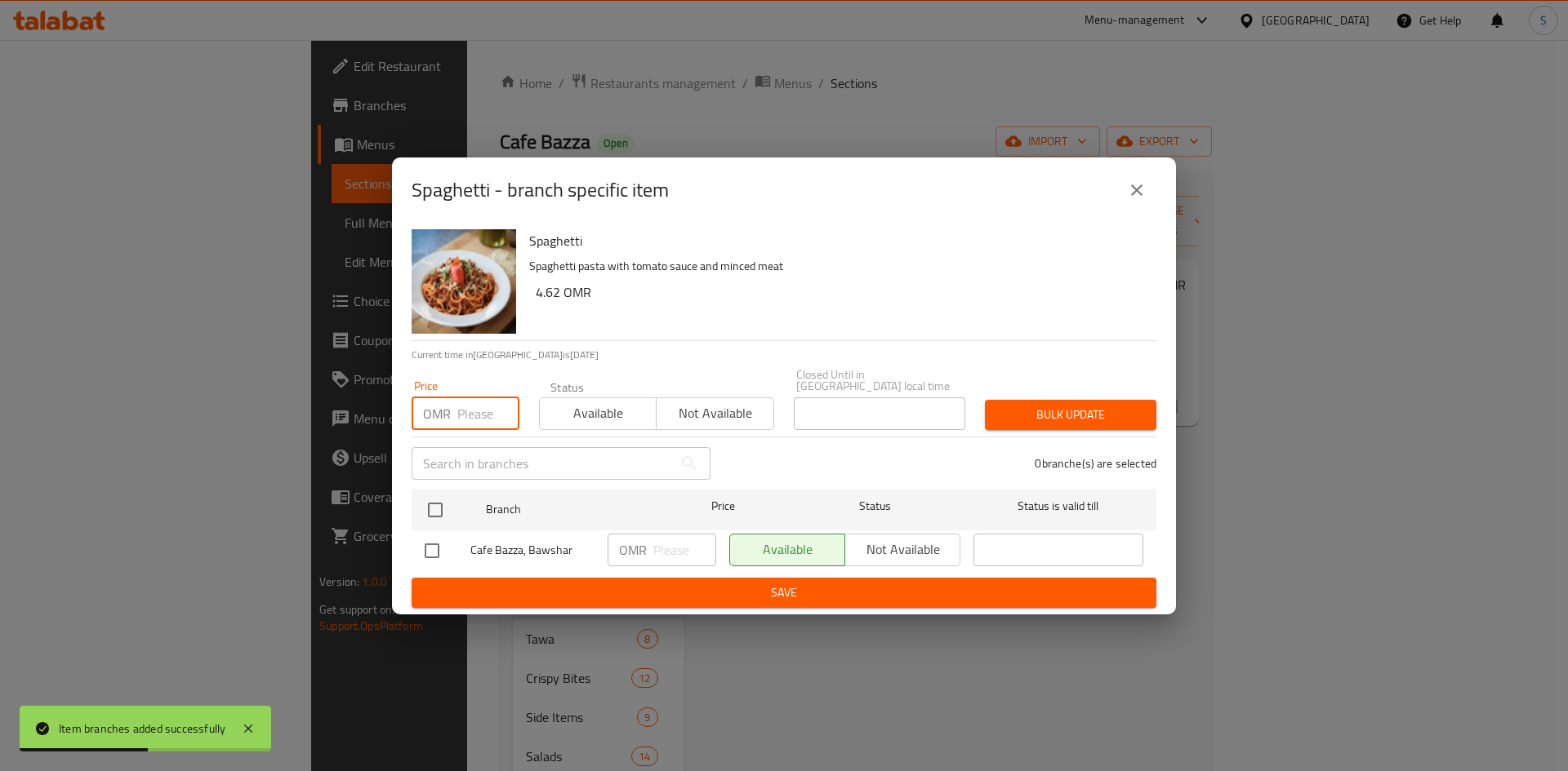
click at [471, 412] on input "number" at bounding box center [488, 414] width 62 height 33
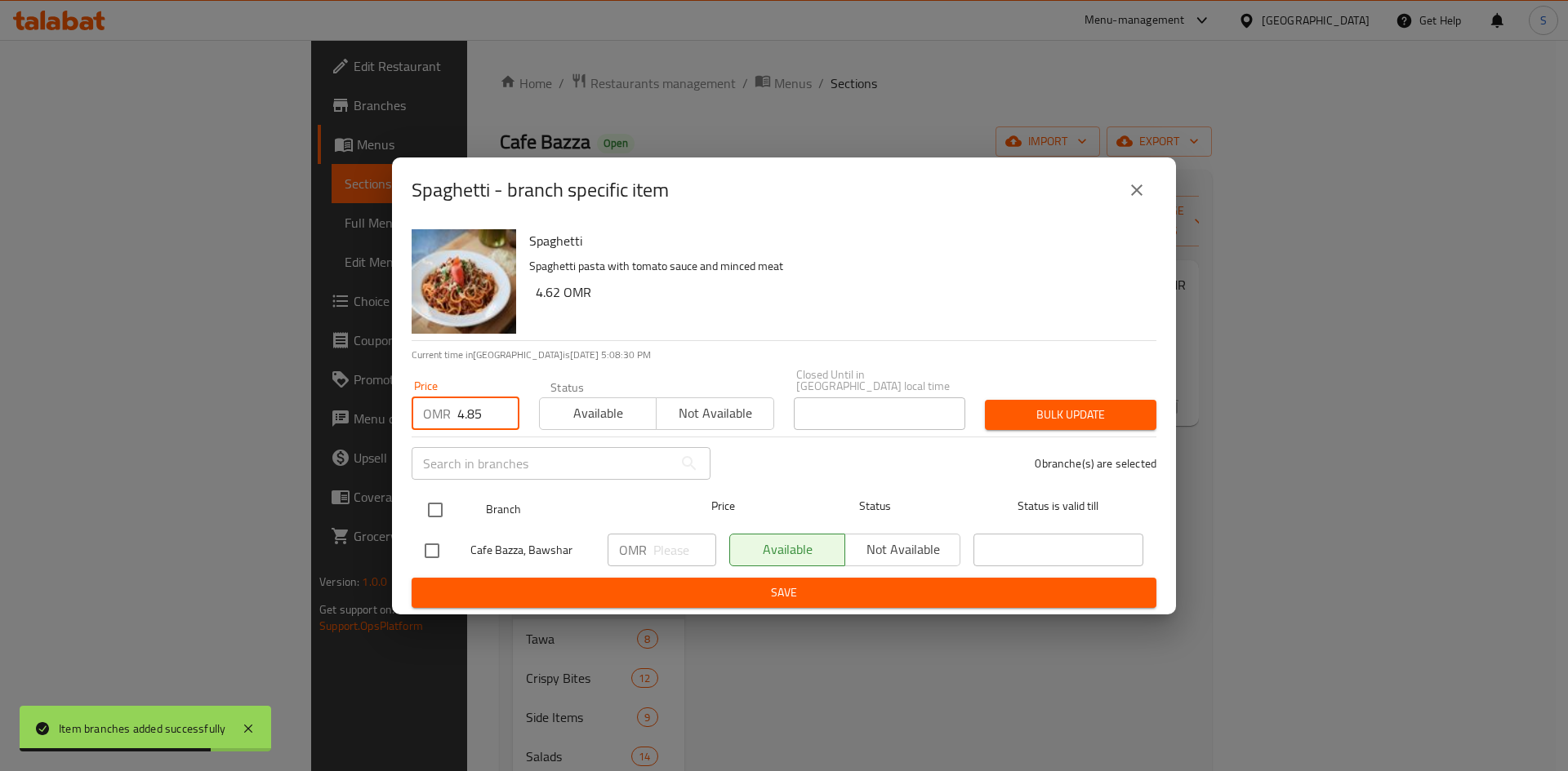
type input "4.85"
click at [441, 509] on input "checkbox" at bounding box center [435, 510] width 35 height 35
checkbox input "true"
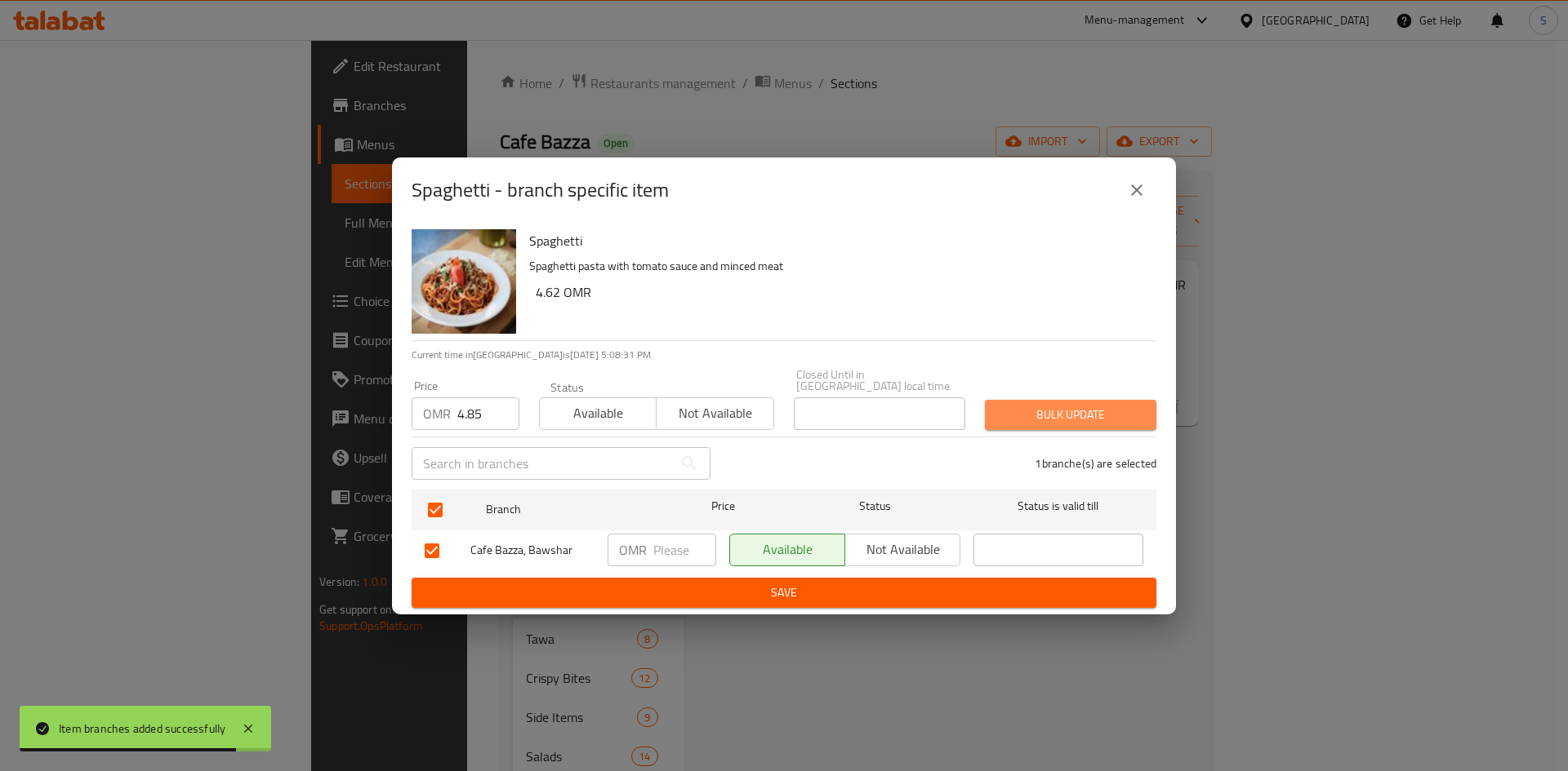
click at [1018, 400] on button "Bulk update" at bounding box center [1070, 414] width 172 height 30
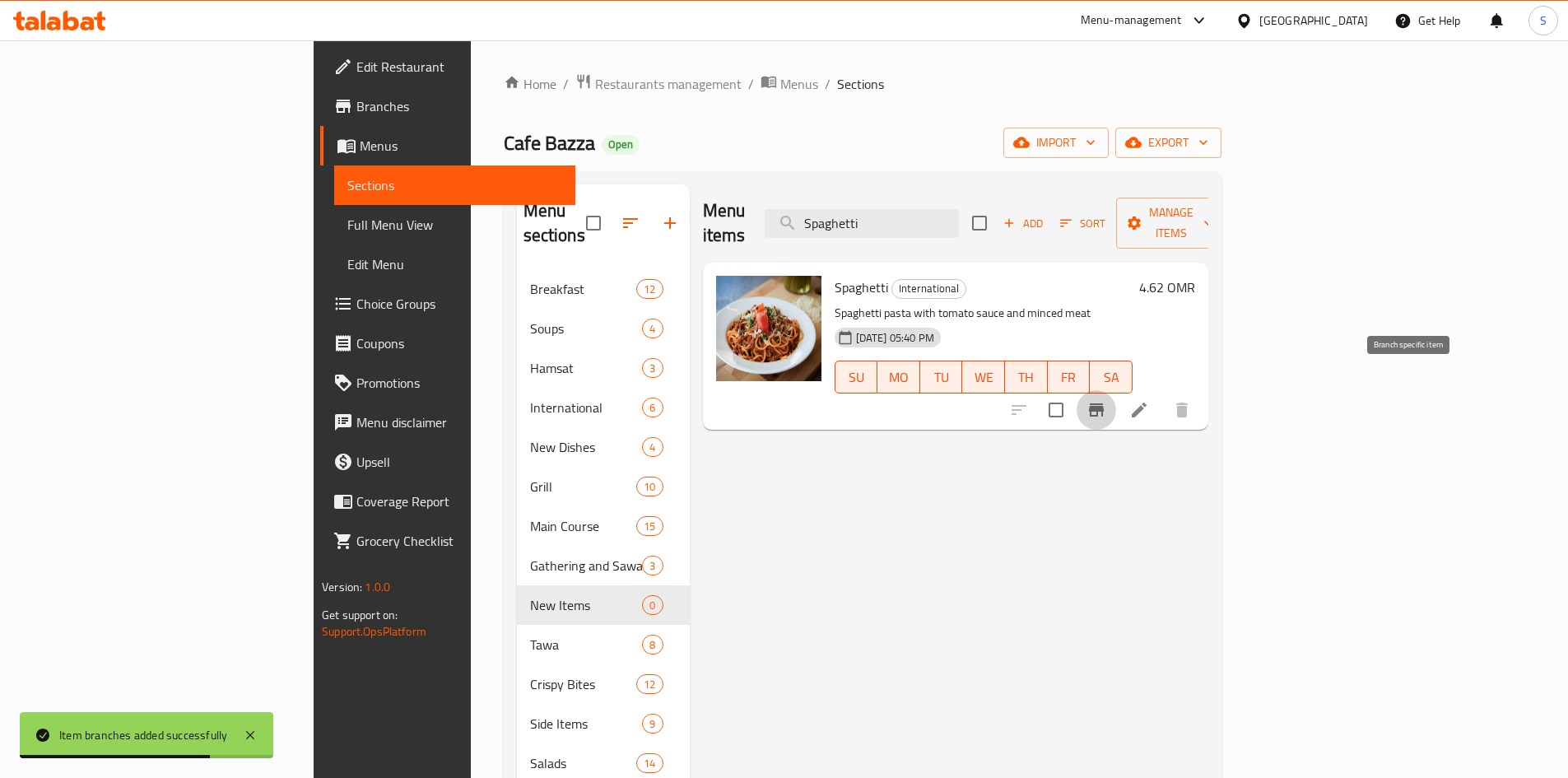
click at [1106, 400] on icon "Branch-specific-item" at bounding box center [1096, 411] width 20 height 20
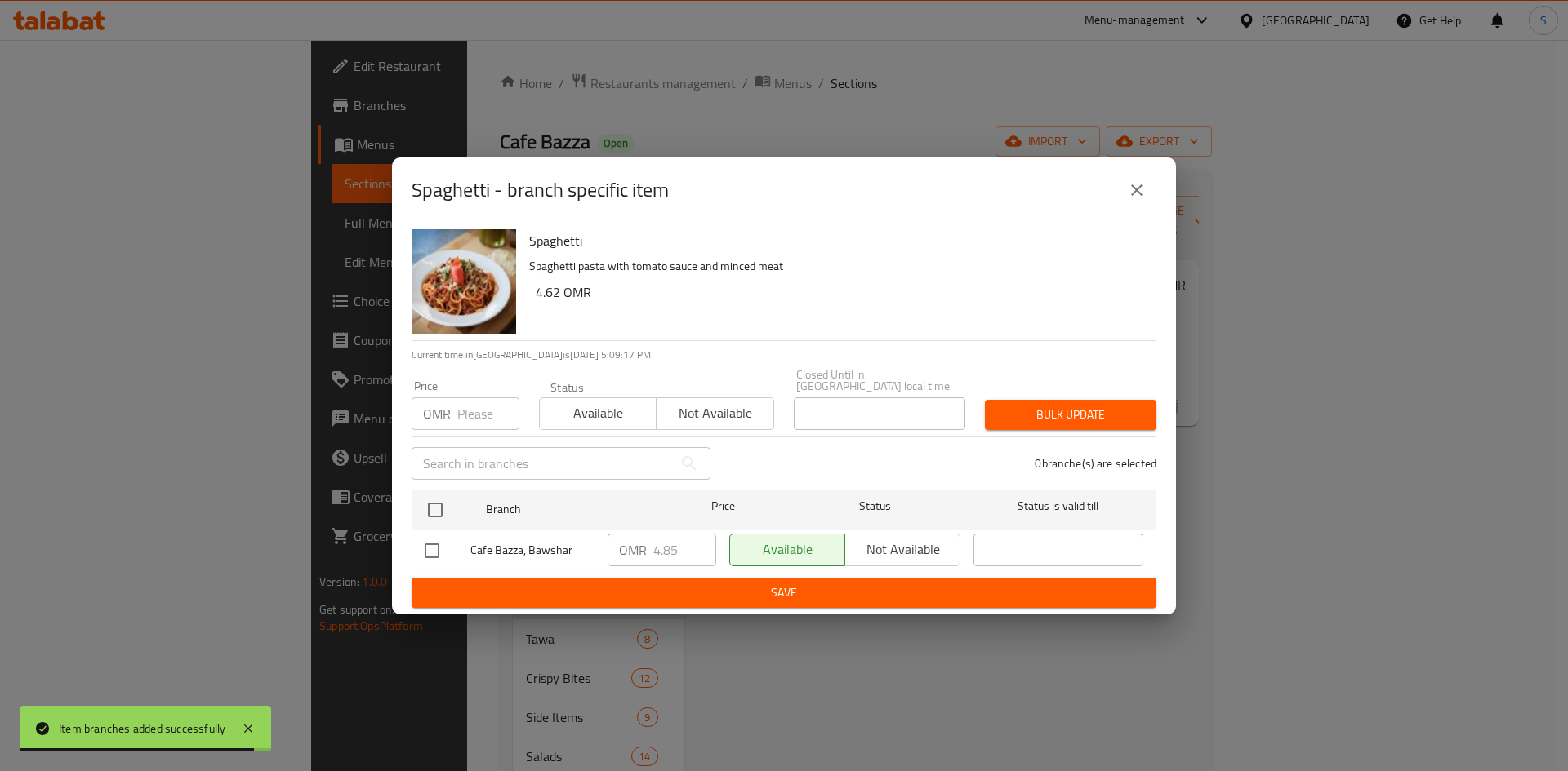
click at [1140, 200] on icon "close" at bounding box center [1136, 191] width 20 height 20
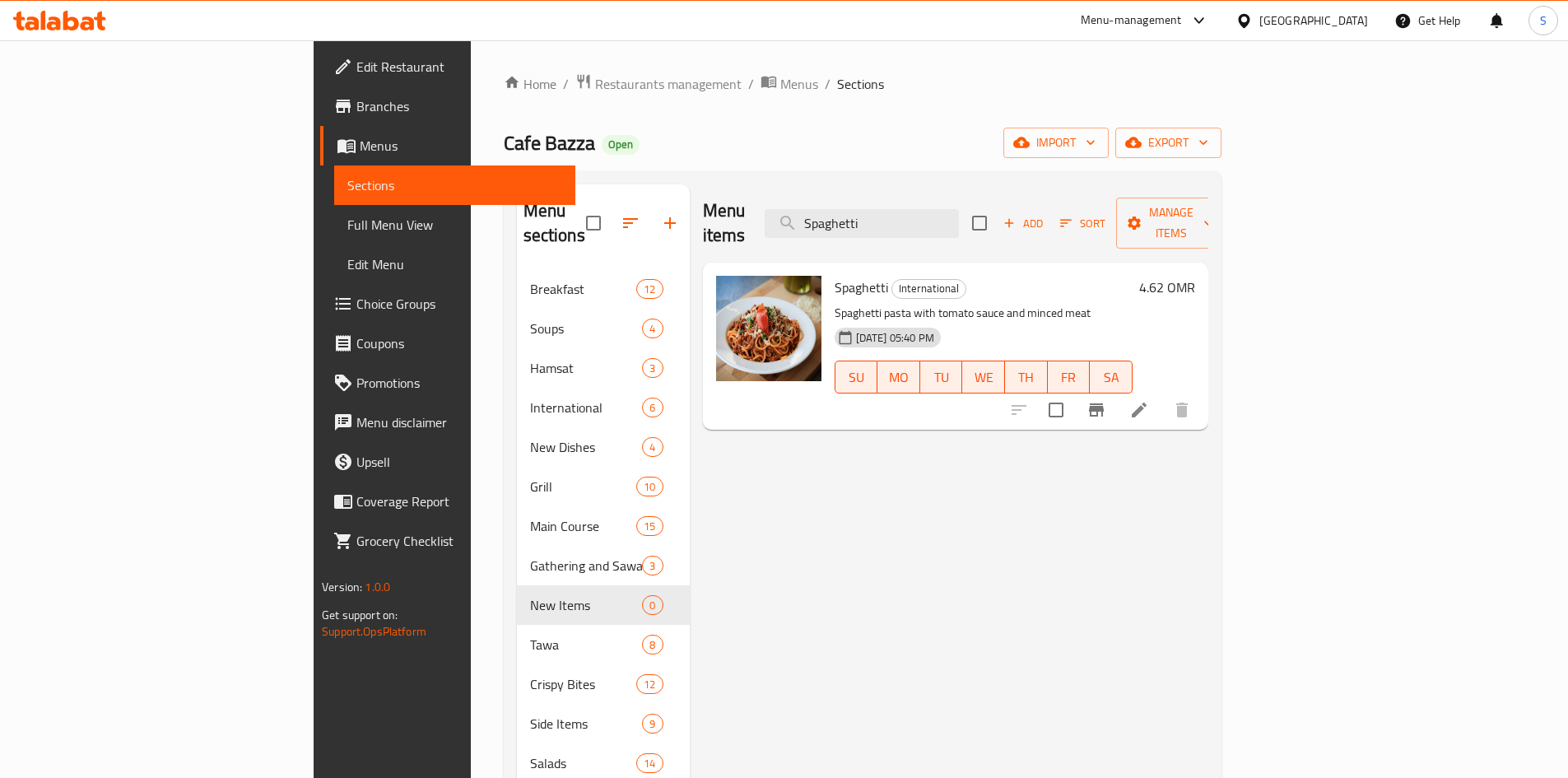
click at [1024, 225] on div "Menu items Spaghetti Add Sort Manage items" at bounding box center [956, 223] width 506 height 78
click at [959, 209] on input "Spaghetti" at bounding box center [862, 223] width 194 height 28
paste input "Lasagna"
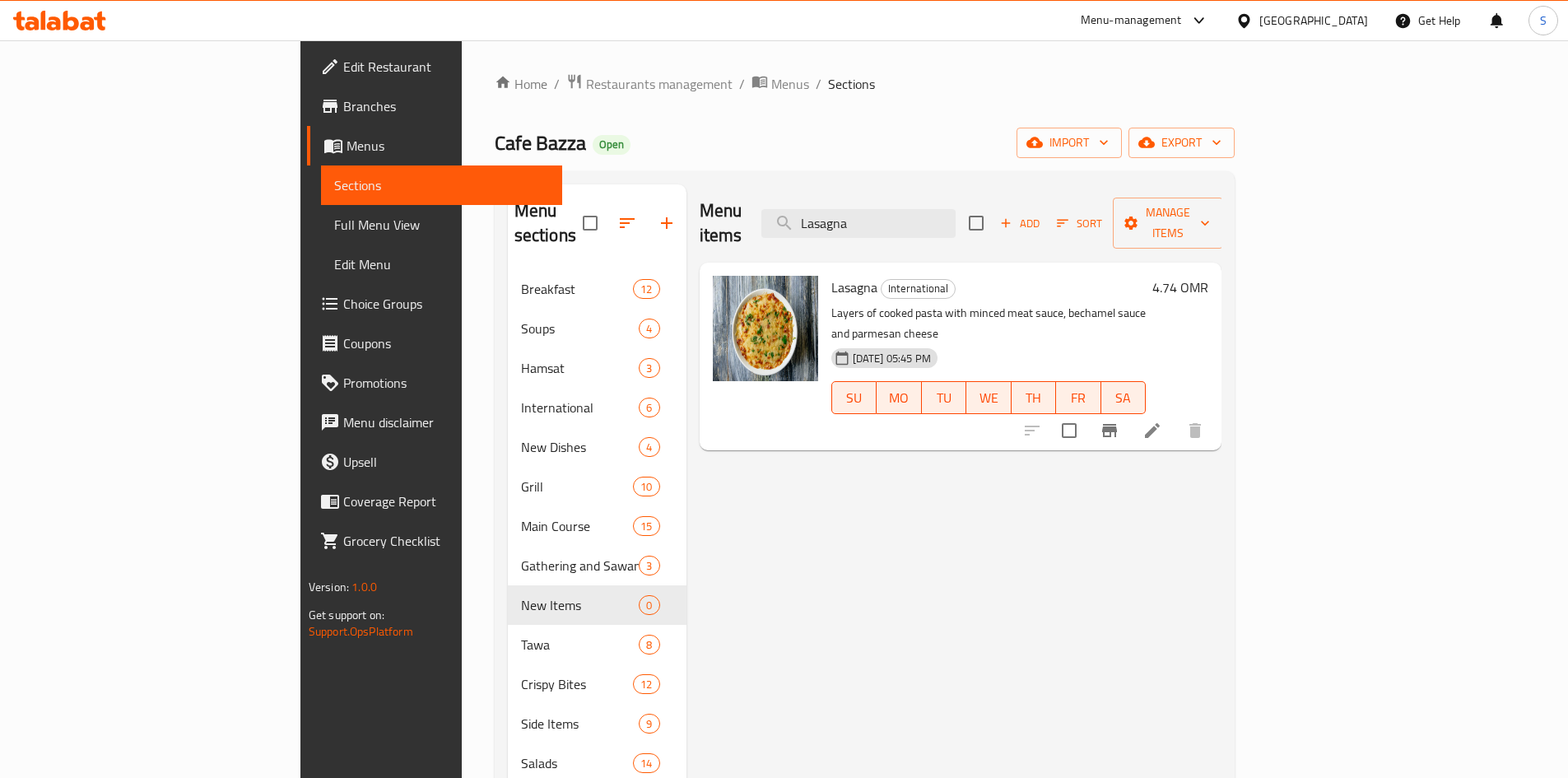
type input "Lasagna"
click at [1117, 424] on icon "Branch-specific-item" at bounding box center [1110, 431] width 15 height 13
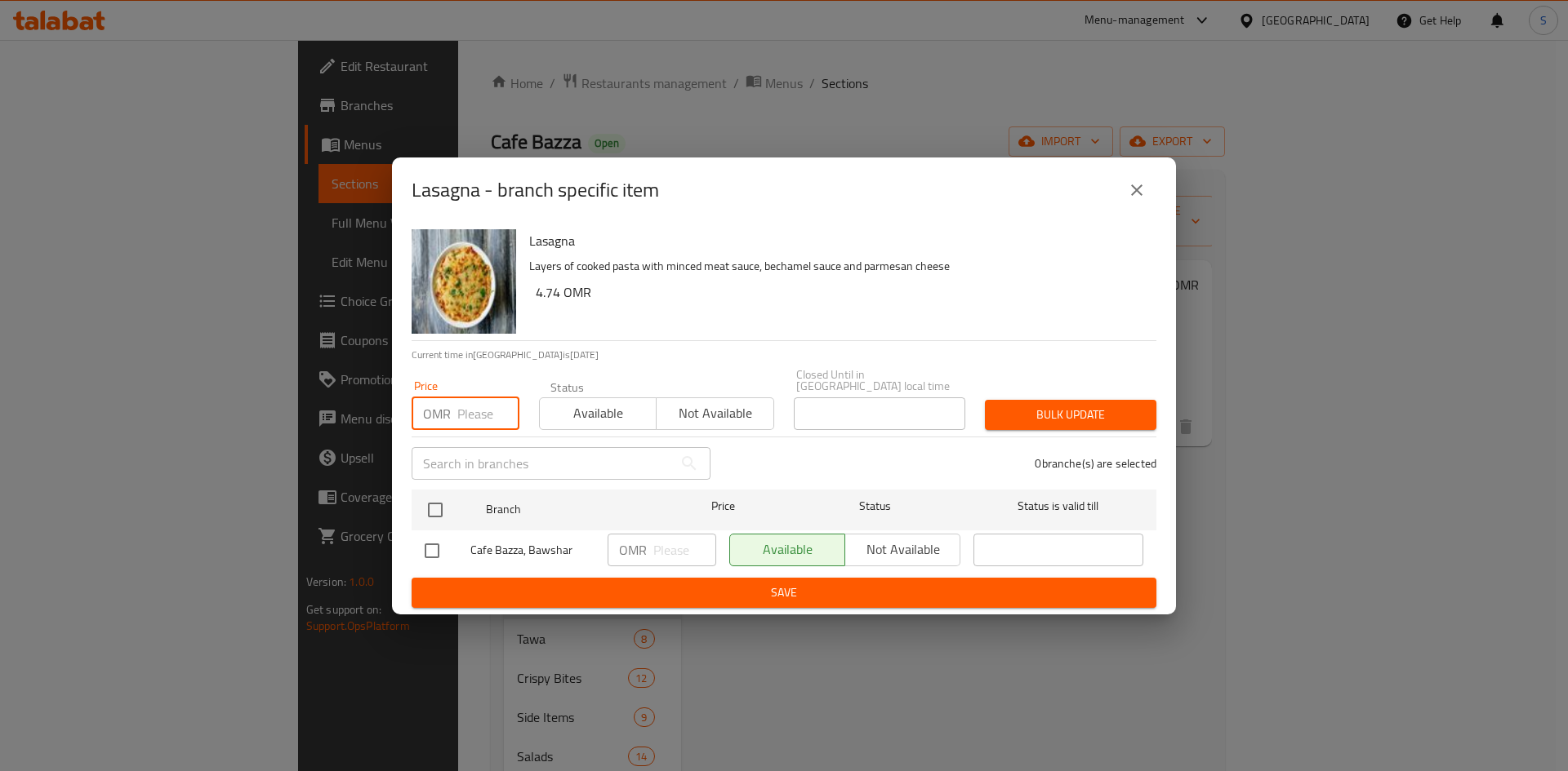
click at [469, 416] on input "number" at bounding box center [488, 414] width 62 height 33
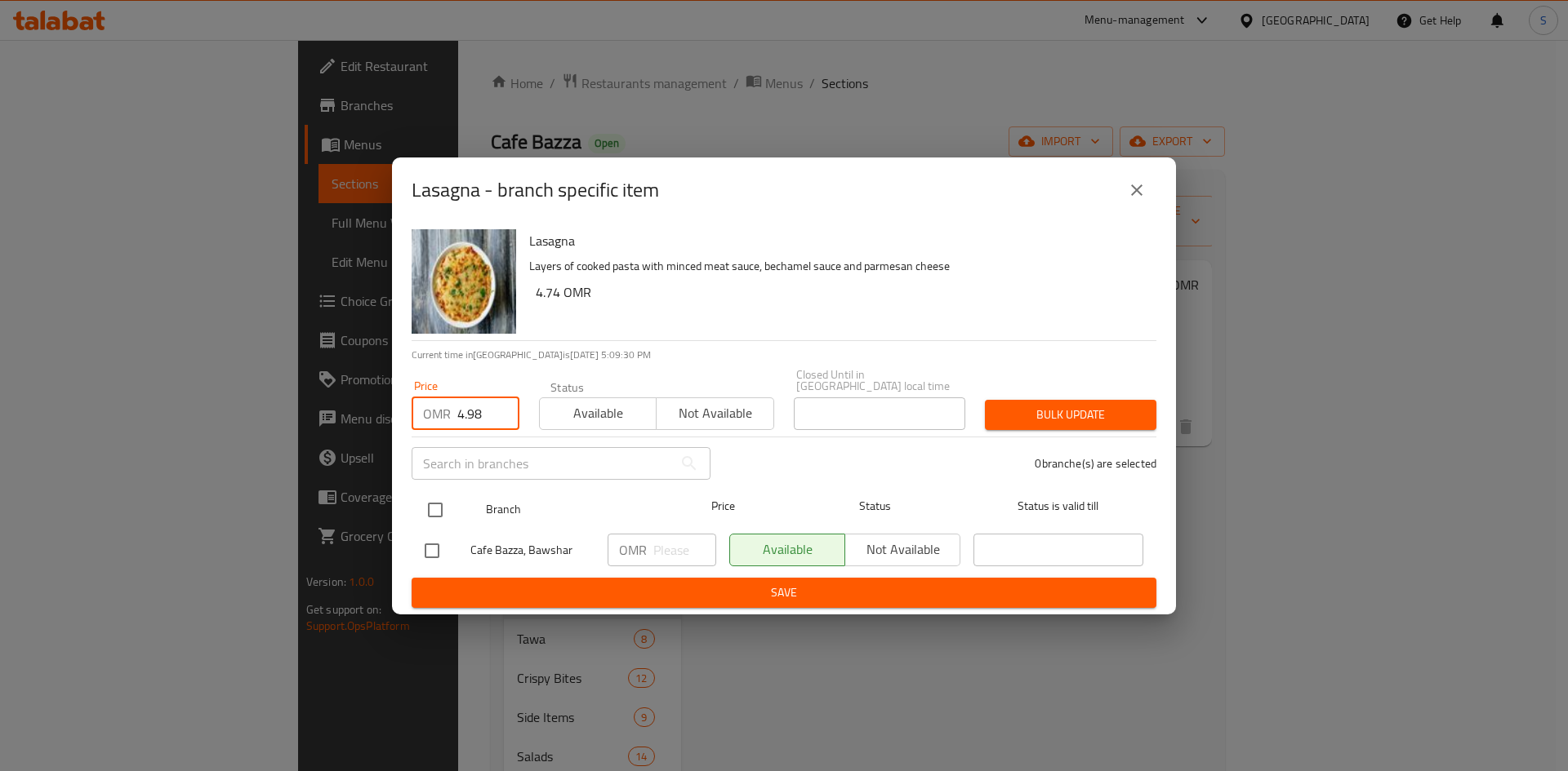
type input "4.98"
click at [435, 504] on input "checkbox" at bounding box center [435, 510] width 35 height 35
checkbox input "true"
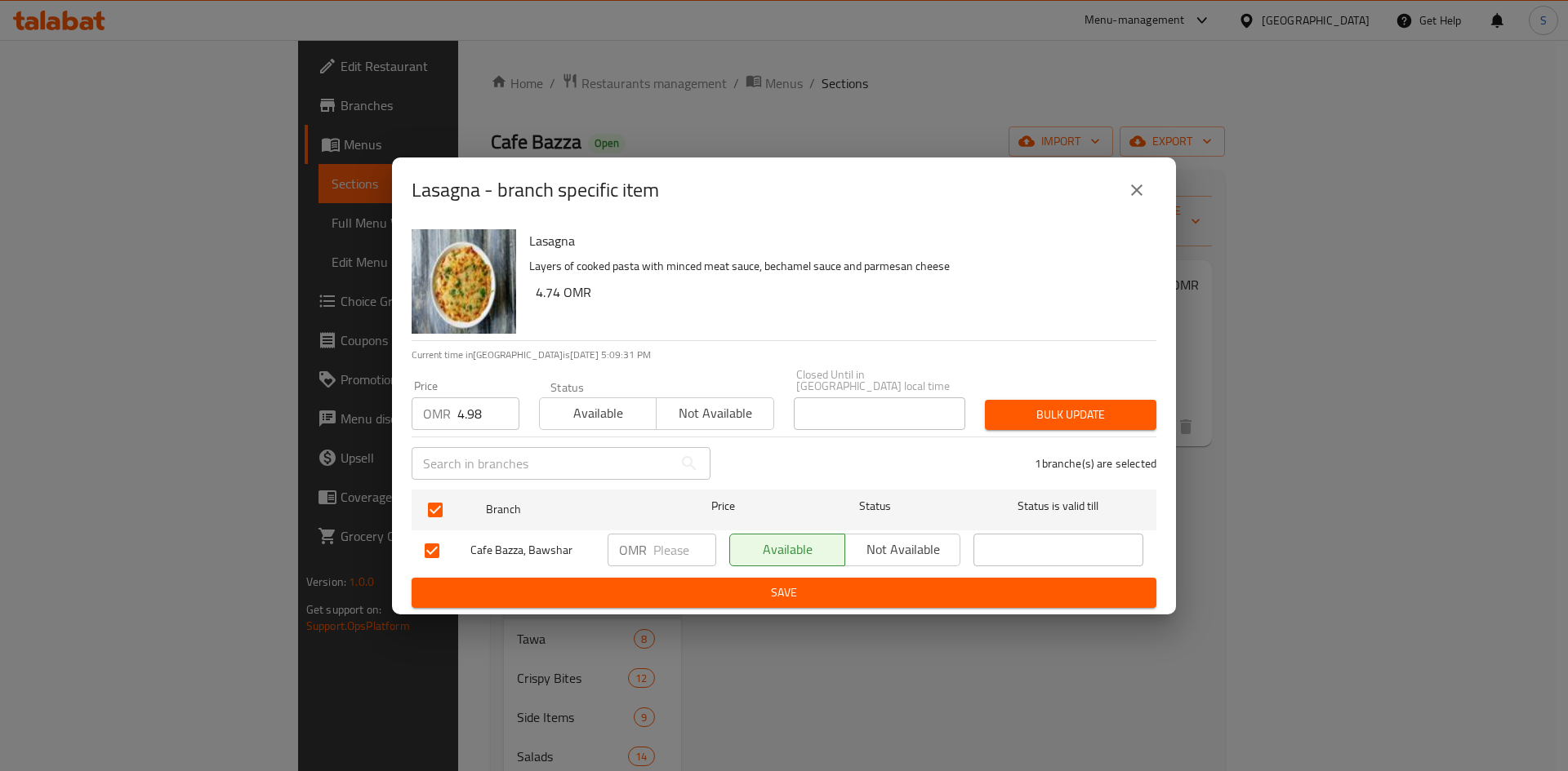
click at [1097, 409] on span "Bulk update" at bounding box center [1070, 415] width 145 height 20
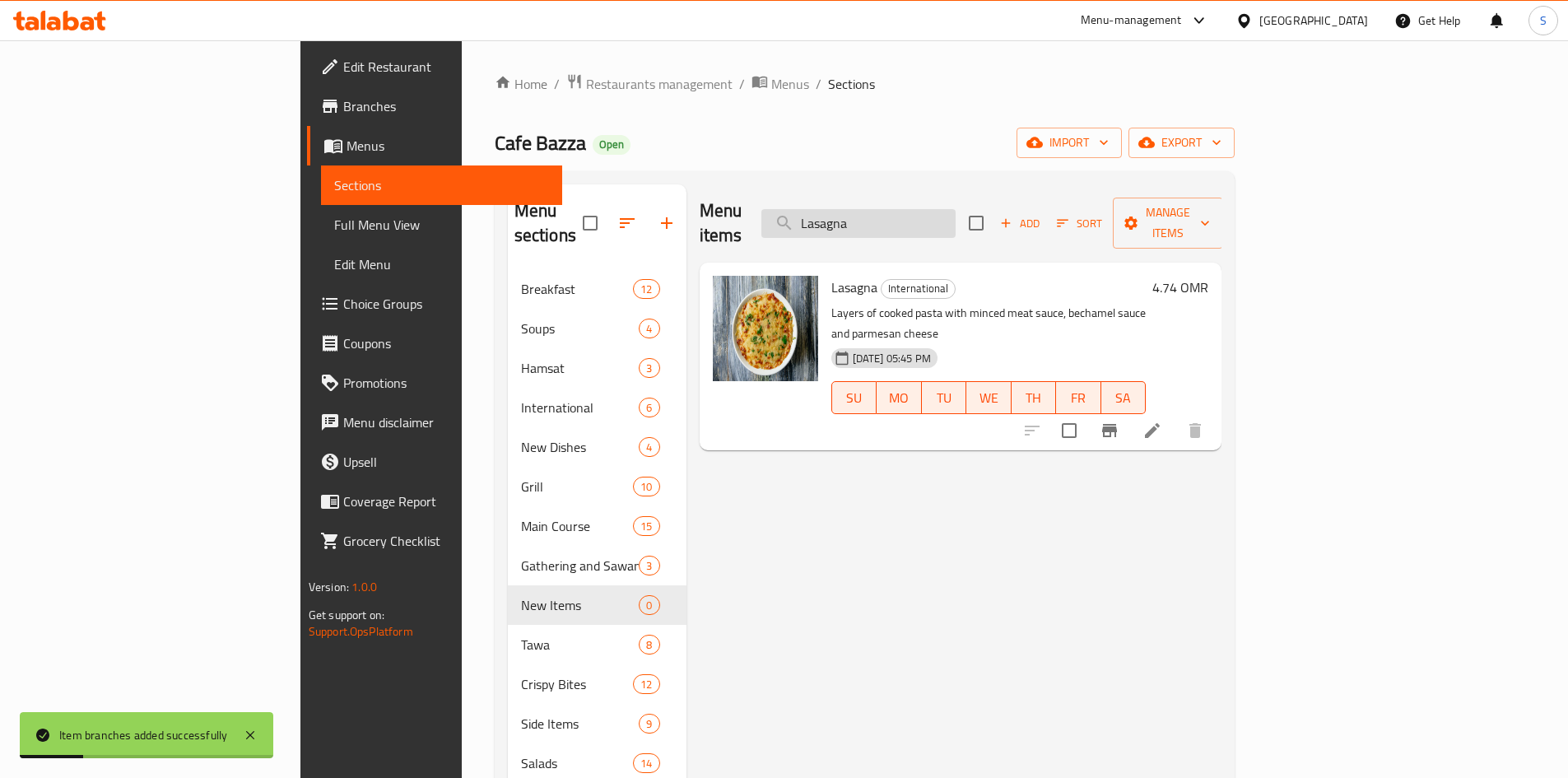
click at [956, 214] on input "Lasagna" at bounding box center [858, 223] width 194 height 28
paste input "Chicken Wings"
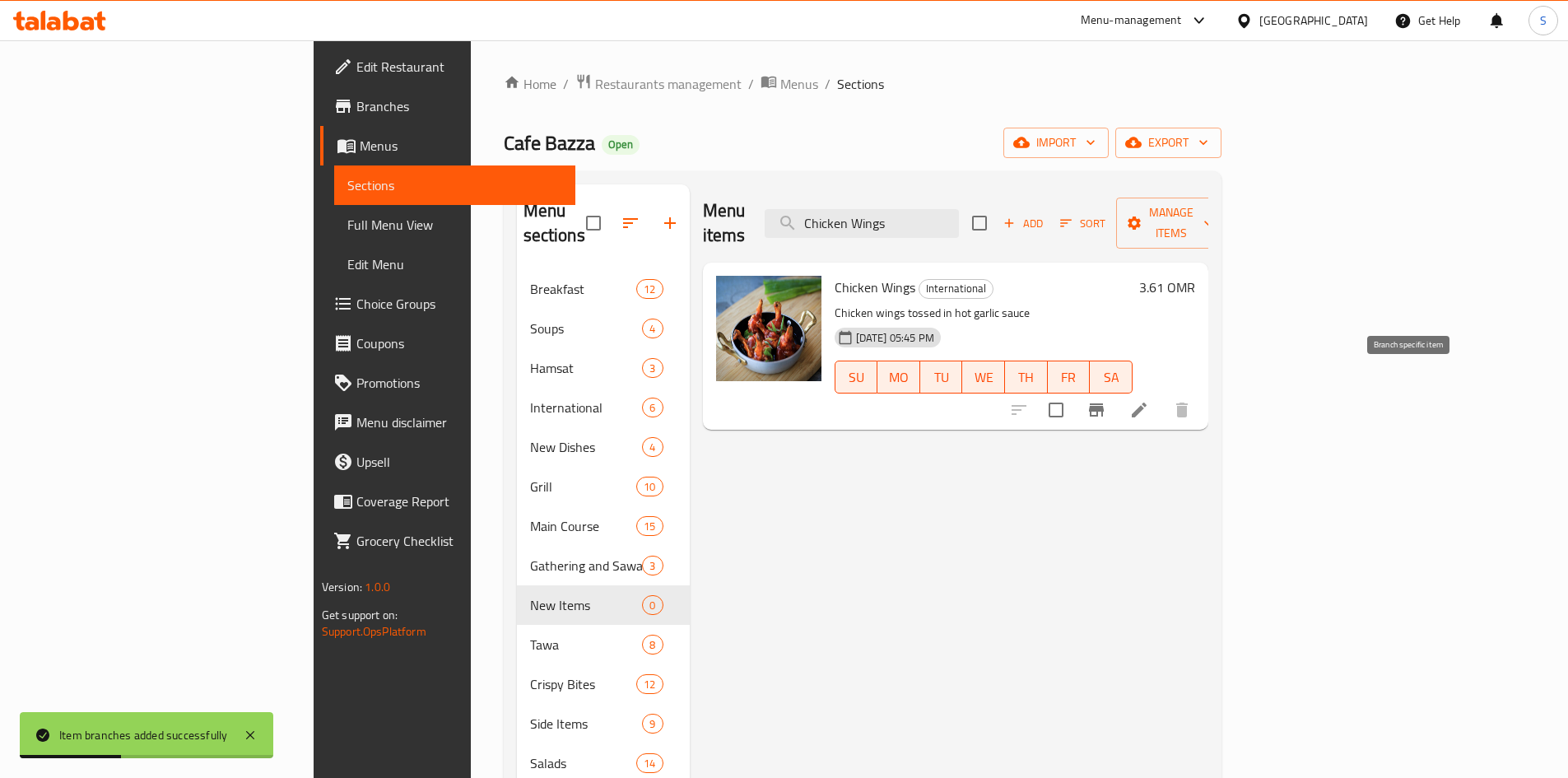
type input "Chicken Wings"
click at [1106, 400] on icon "Branch-specific-item" at bounding box center [1096, 411] width 20 height 20
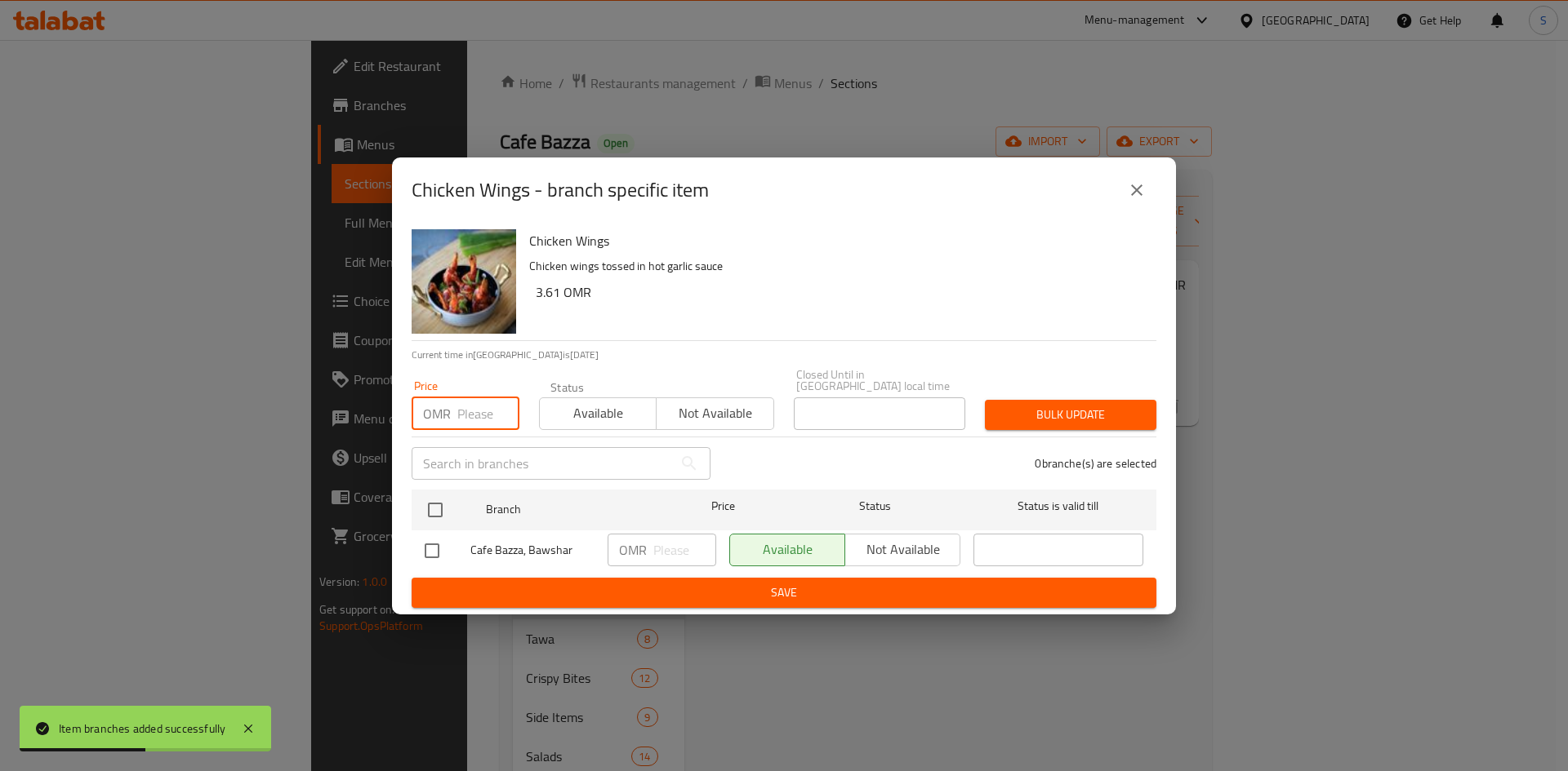
click at [466, 399] on input "number" at bounding box center [488, 414] width 62 height 33
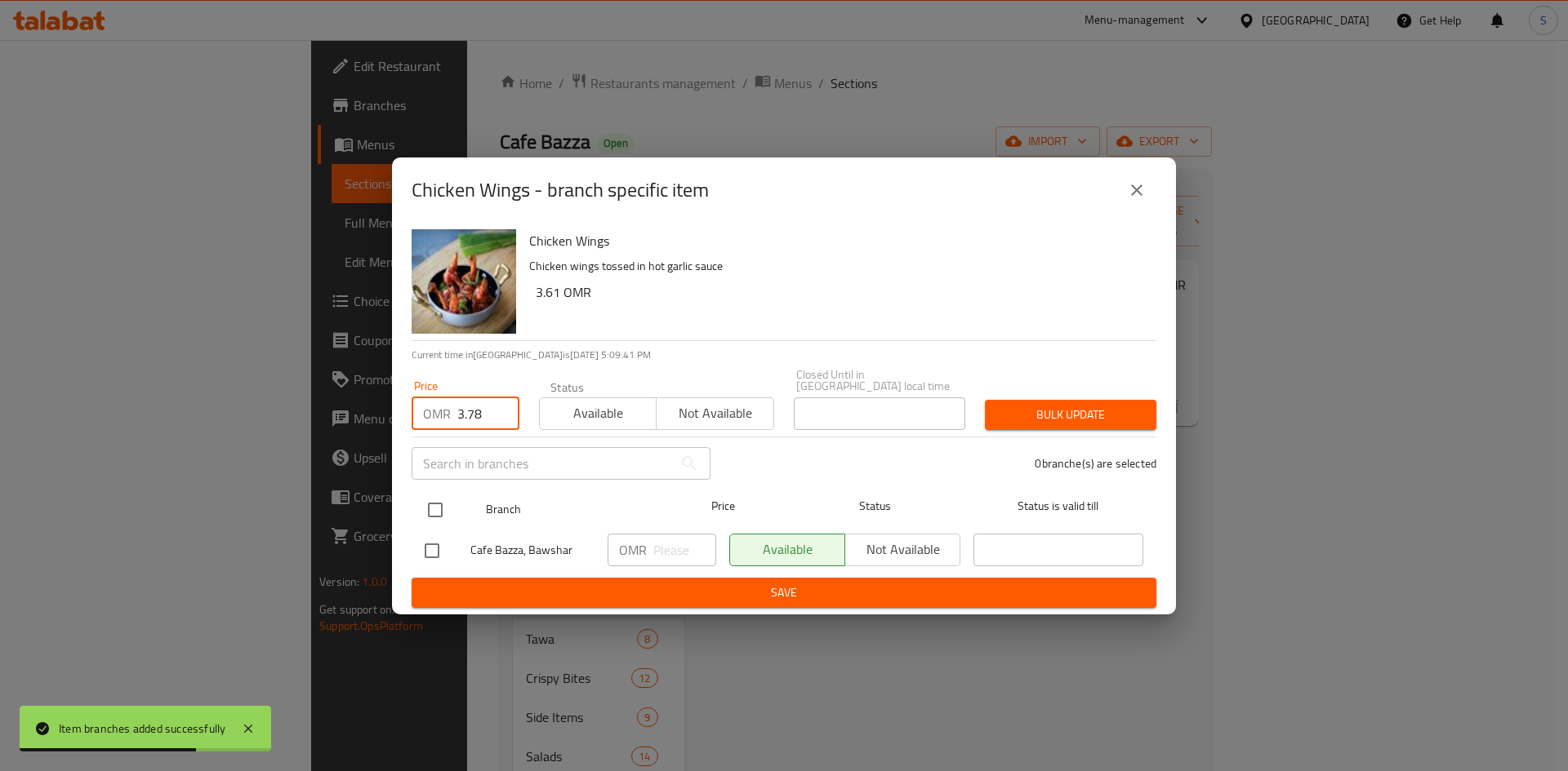
type input "3.78"
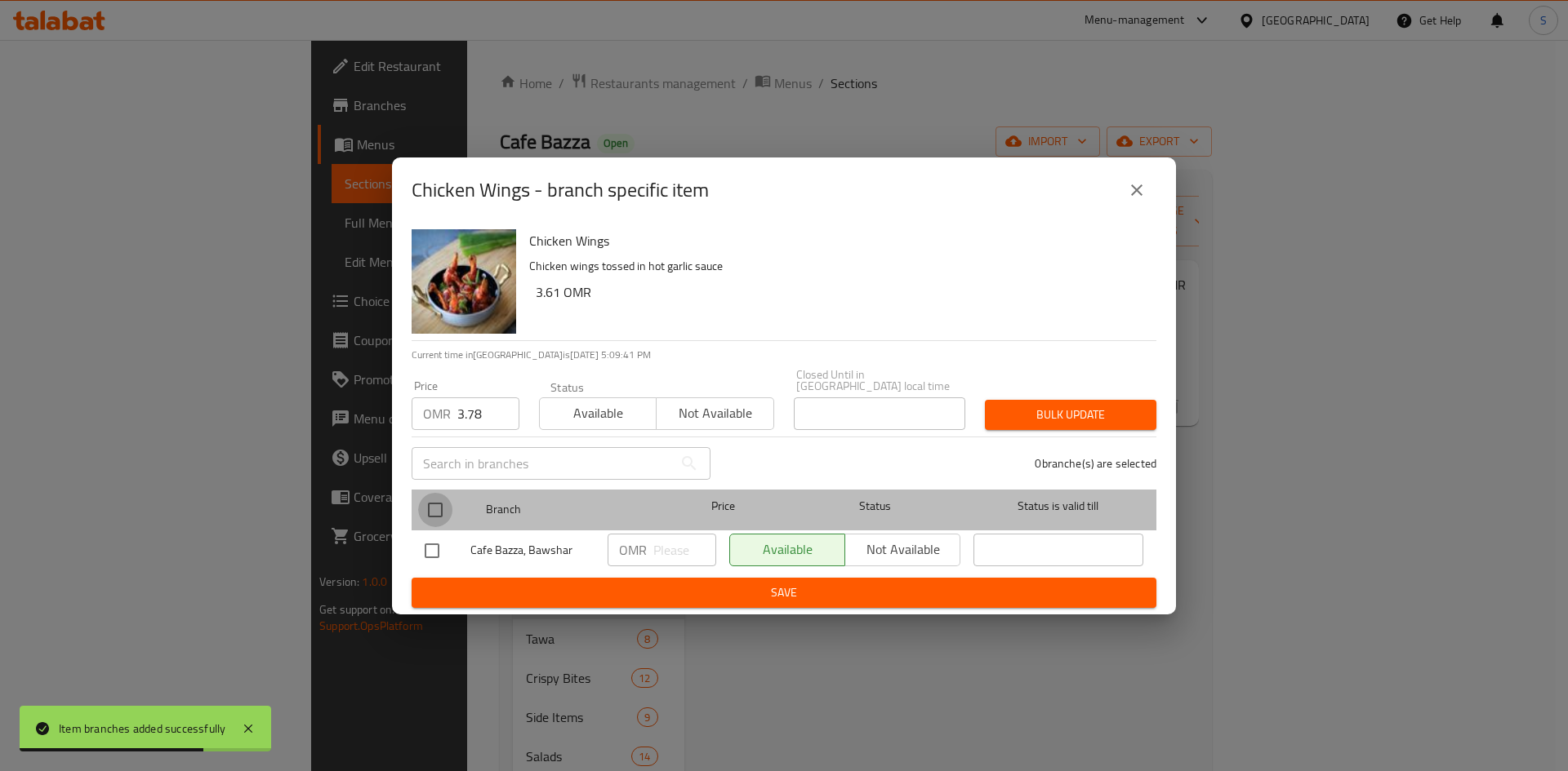
click at [427, 505] on input "checkbox" at bounding box center [435, 510] width 35 height 35
checkbox input "true"
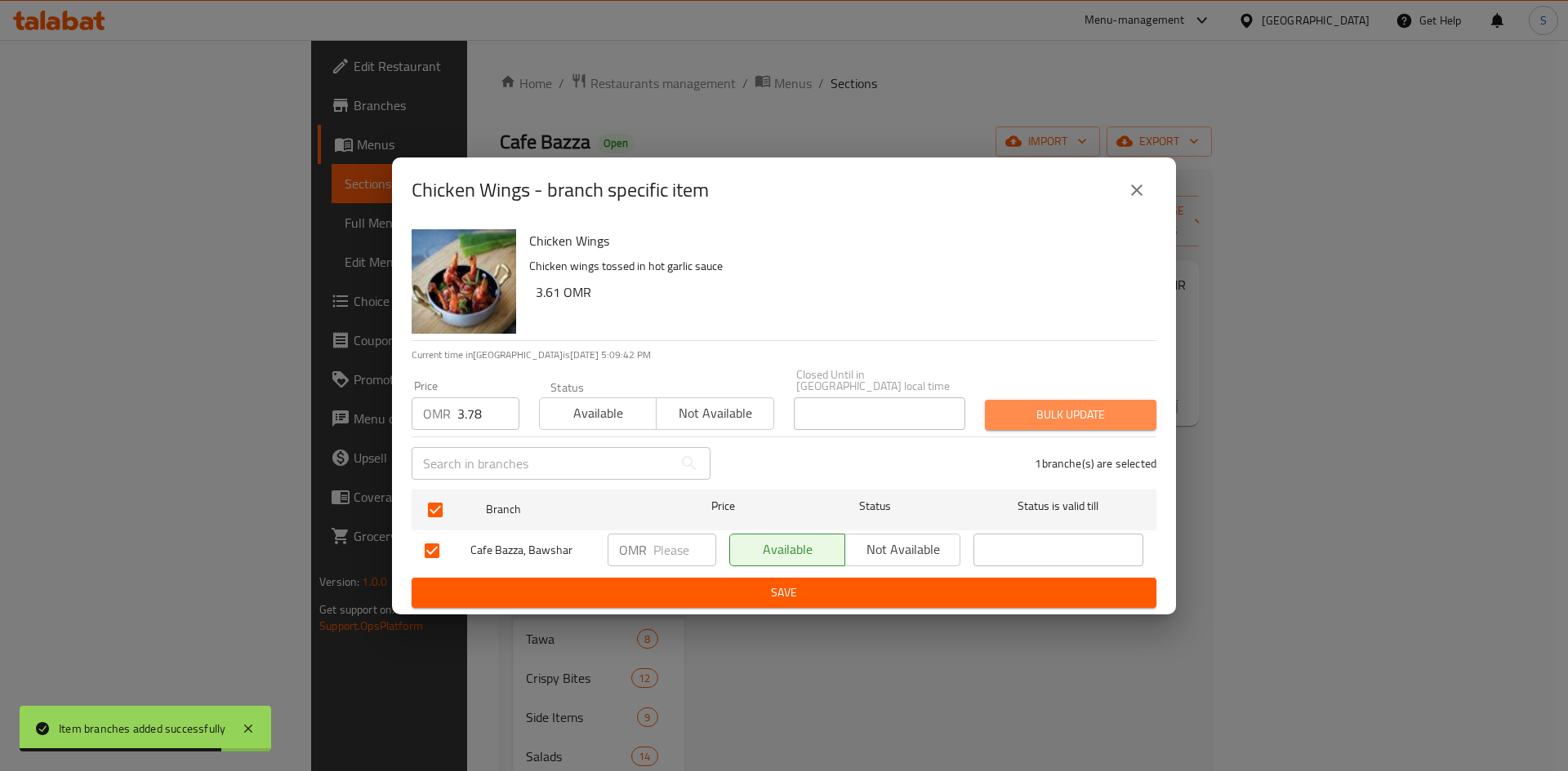
click at [1058, 417] on span "Bulk update" at bounding box center [1070, 415] width 145 height 20
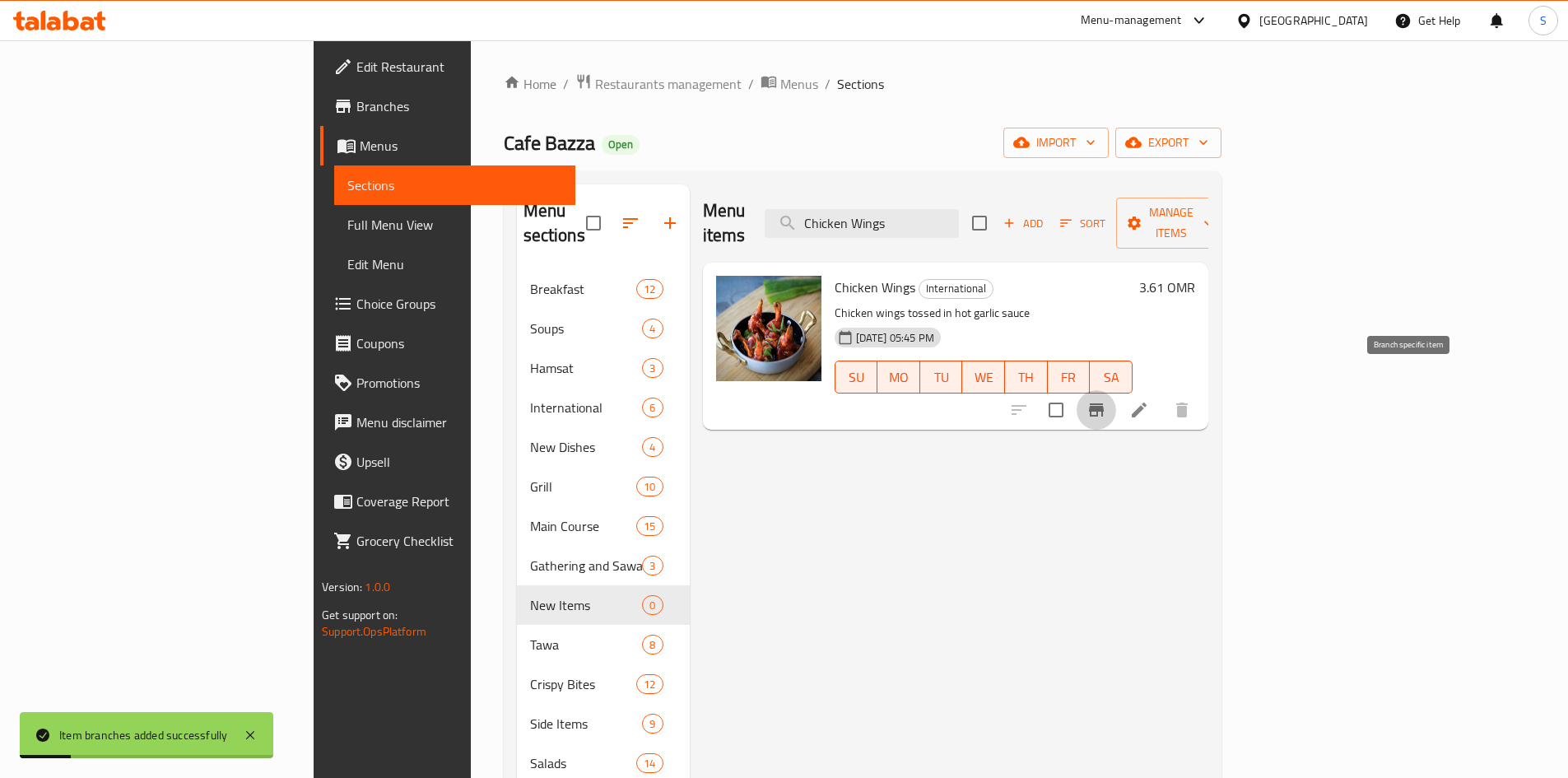
click at [1104, 403] on icon "Branch-specific-item" at bounding box center [1096, 410] width 15 height 13
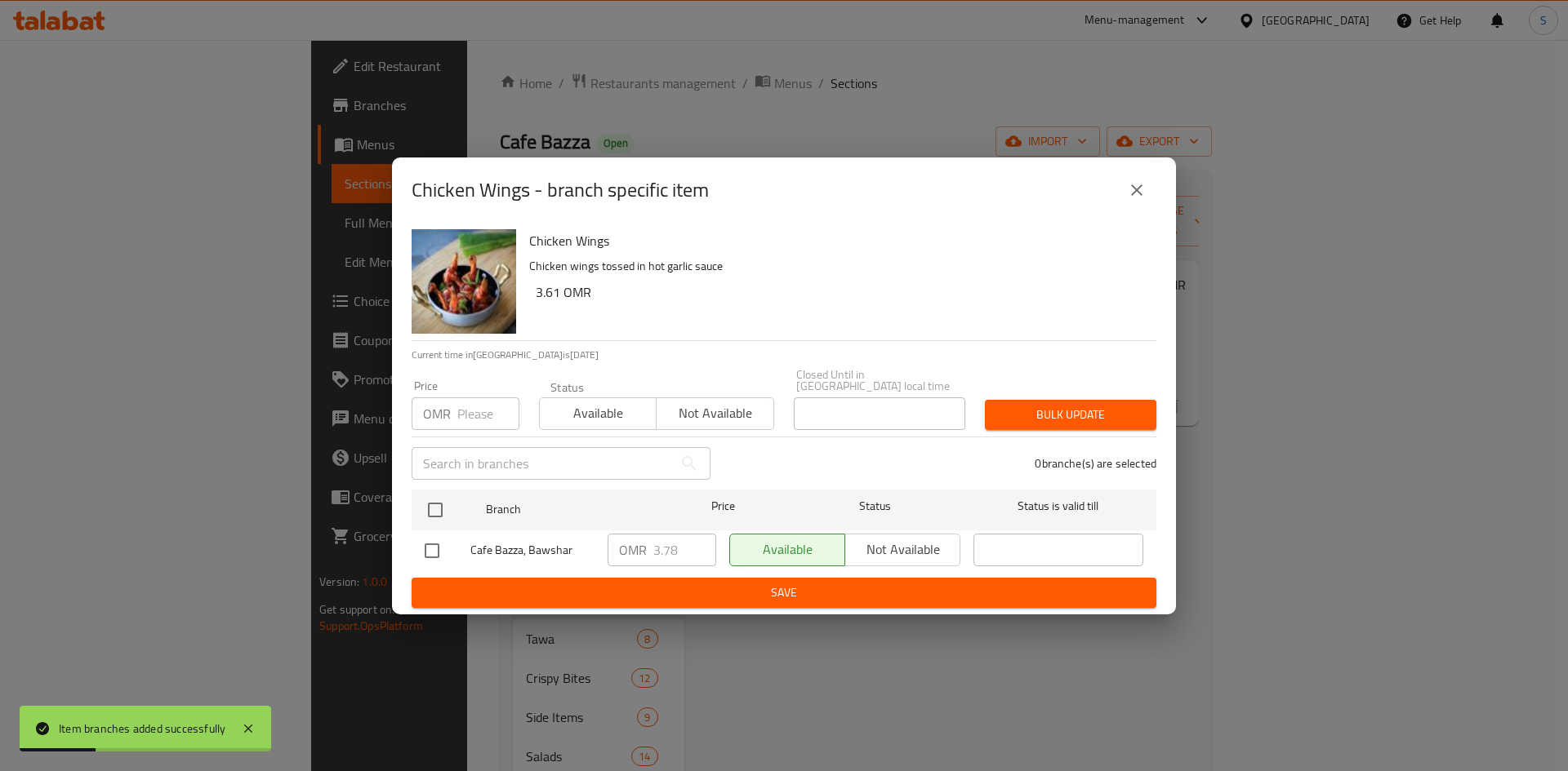
click at [480, 415] on input "number" at bounding box center [488, 414] width 62 height 33
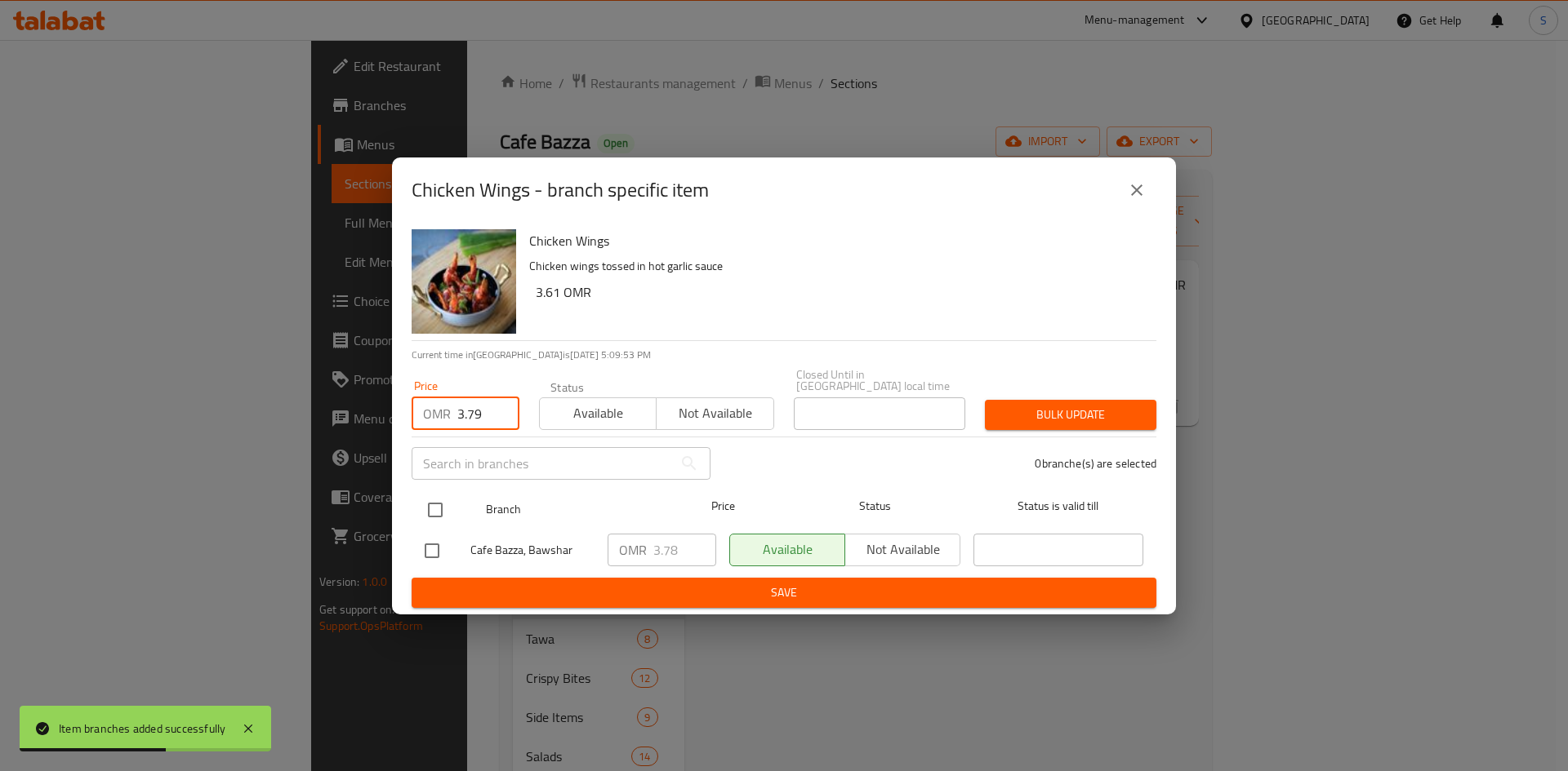
type input "3.79"
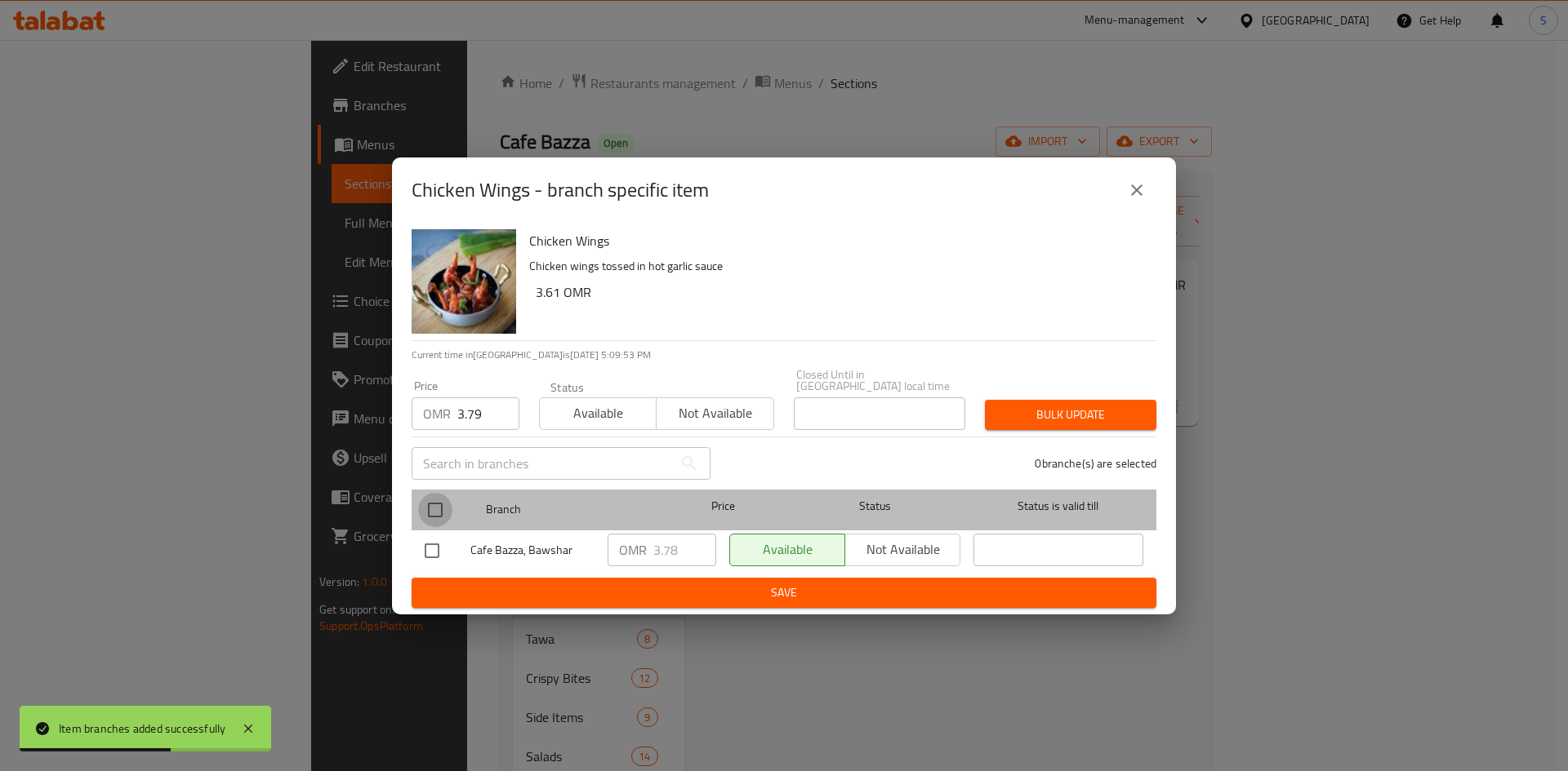
click at [433, 511] on input "checkbox" at bounding box center [435, 510] width 35 height 35
checkbox input "true"
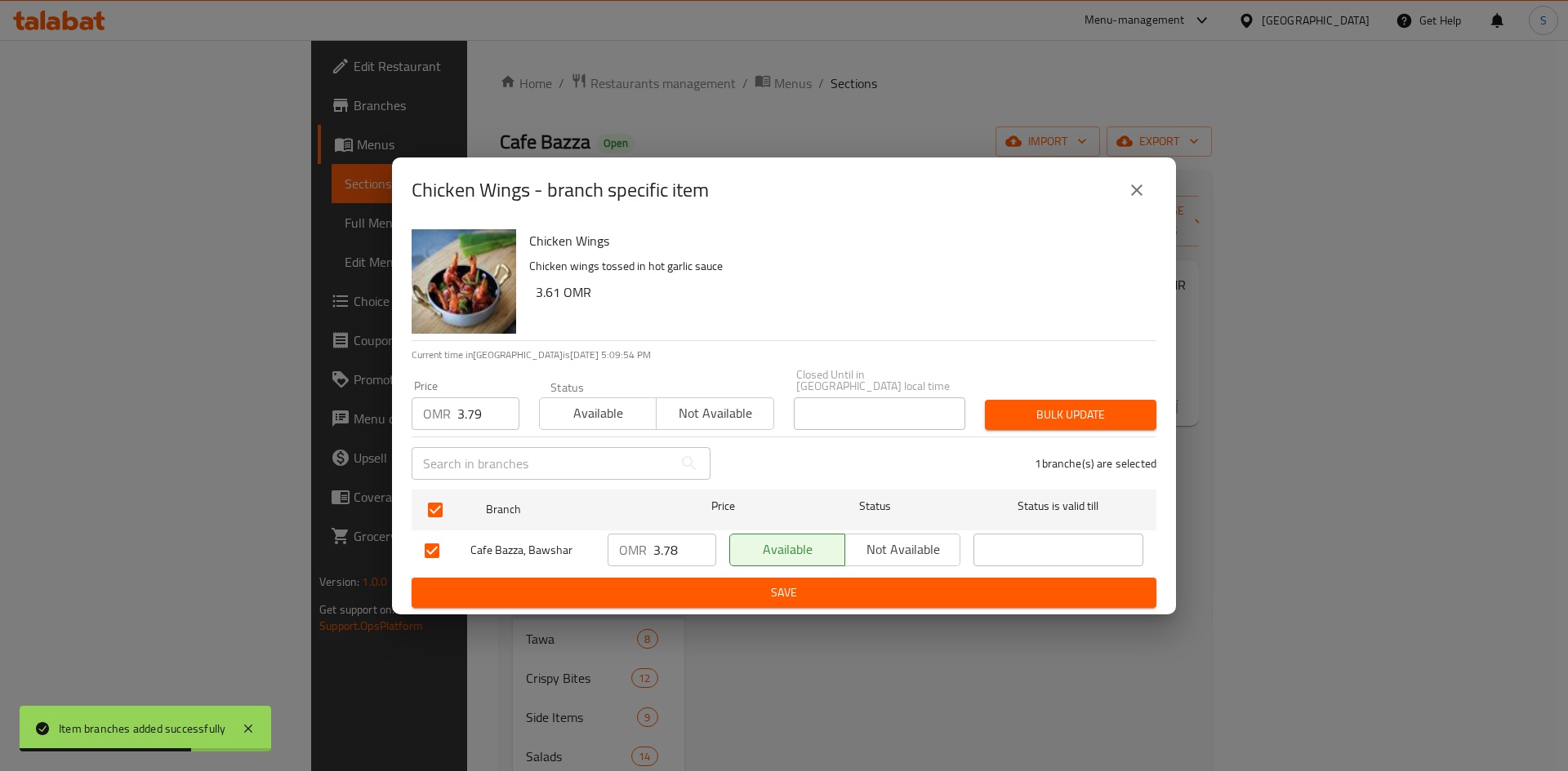
click at [1069, 405] on span "Bulk update" at bounding box center [1070, 415] width 145 height 20
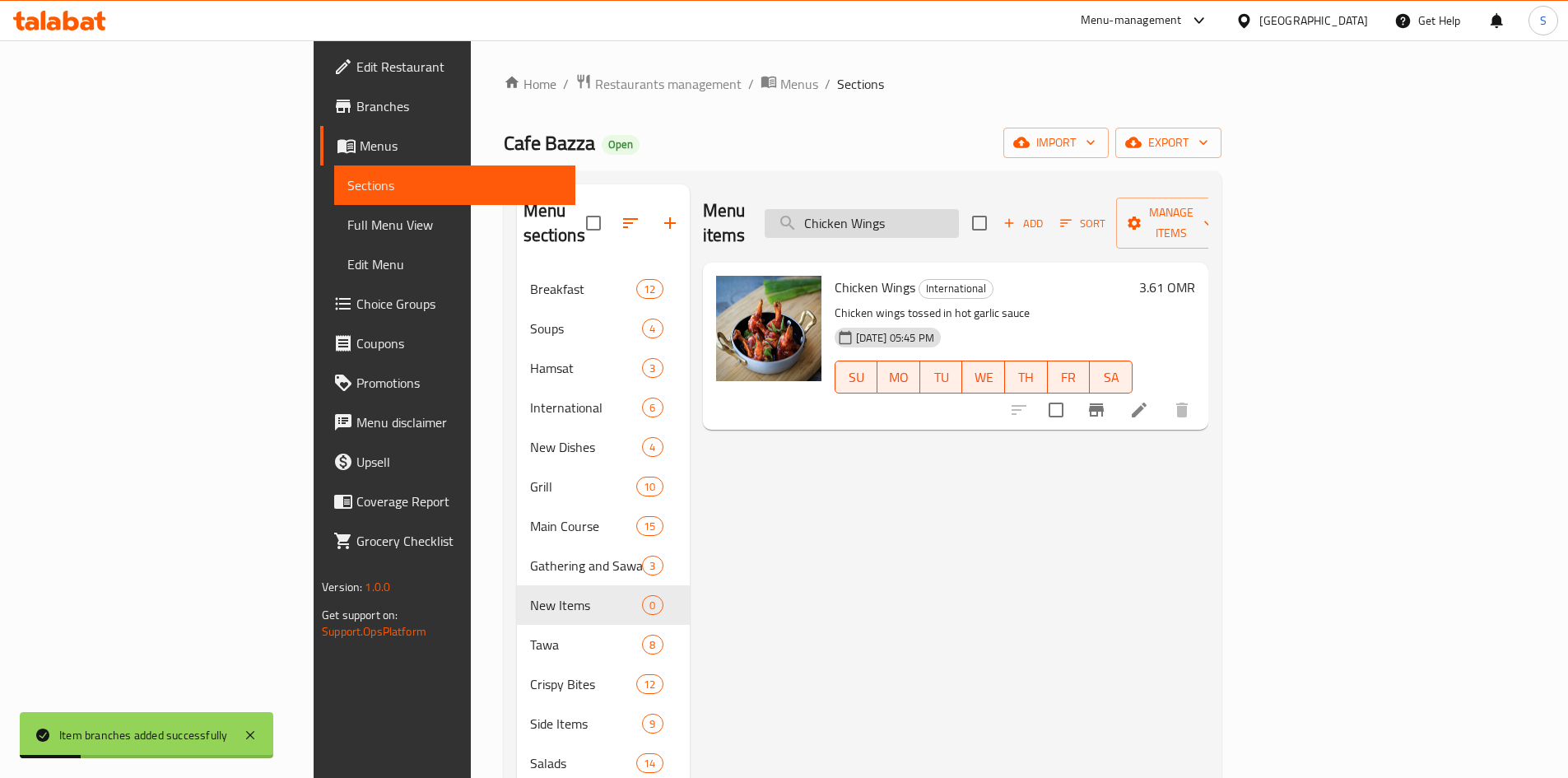
click at [959, 209] on input "Chicken Wings" at bounding box center [862, 223] width 194 height 28
paste input "Fried Shrimp"
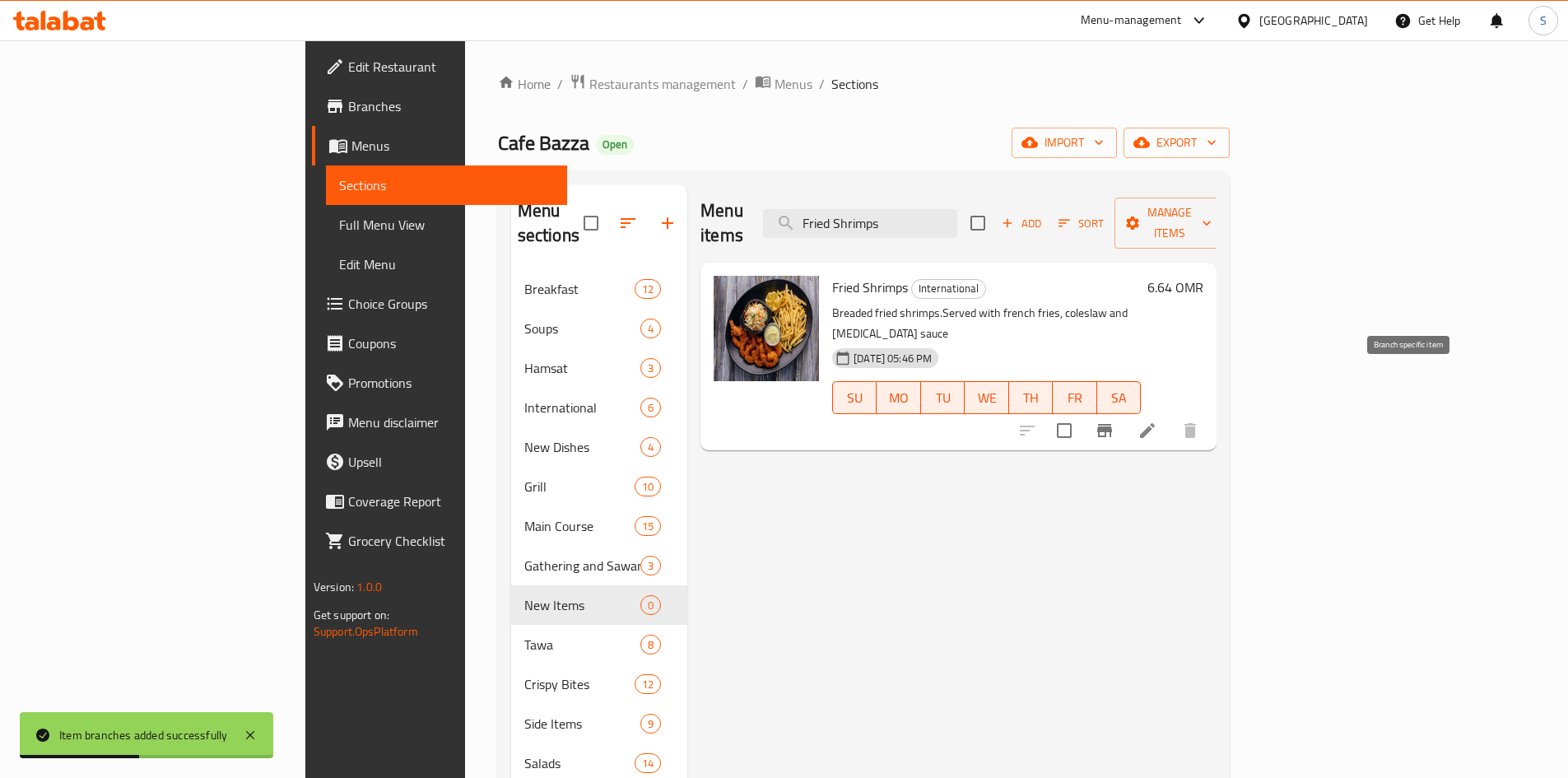
type input "Fried Shrimps"
click at [1125, 411] on button "Branch-specific-item" at bounding box center [1105, 431] width 39 height 39
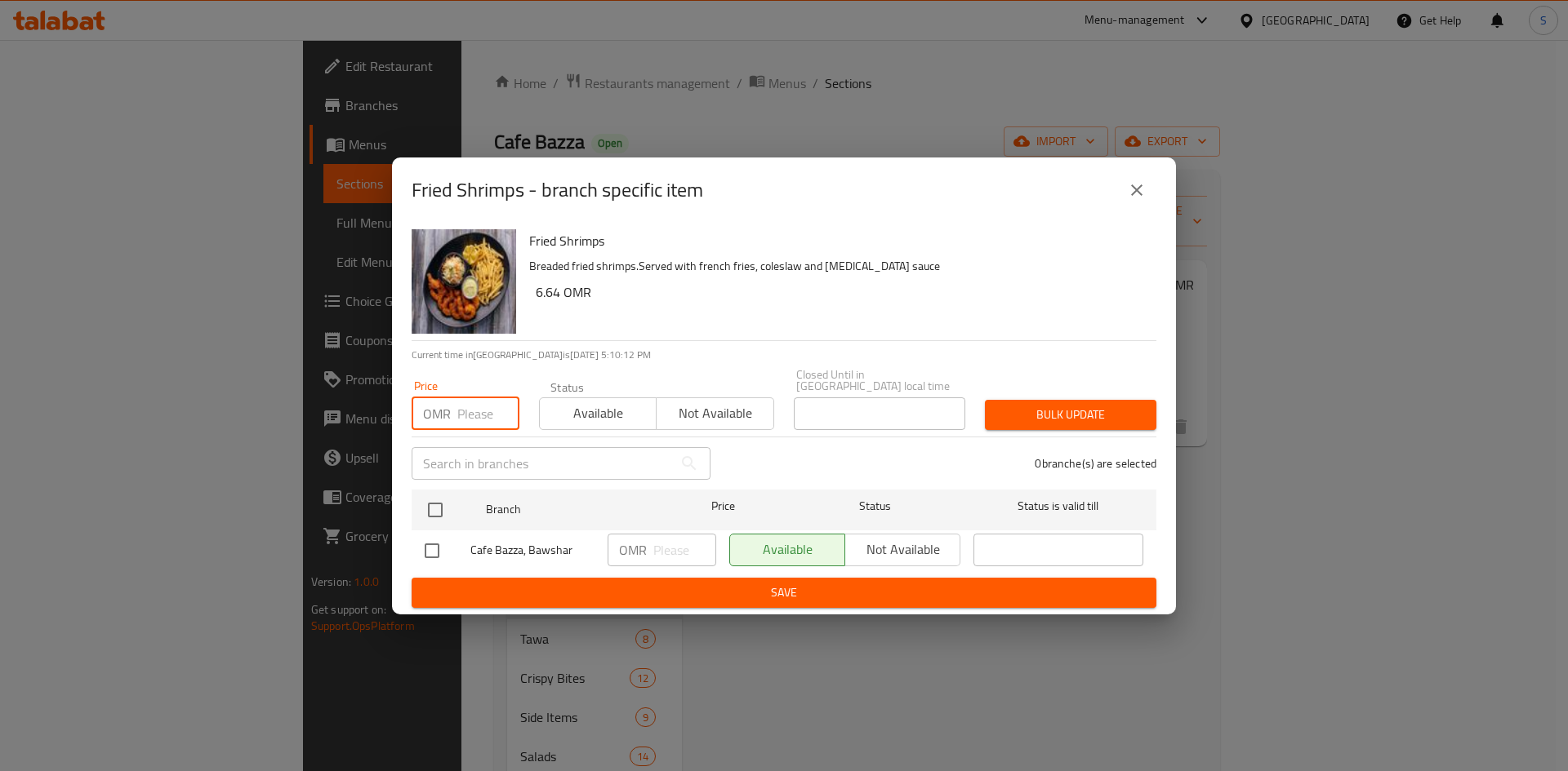
click at [467, 407] on input "number" at bounding box center [488, 414] width 62 height 33
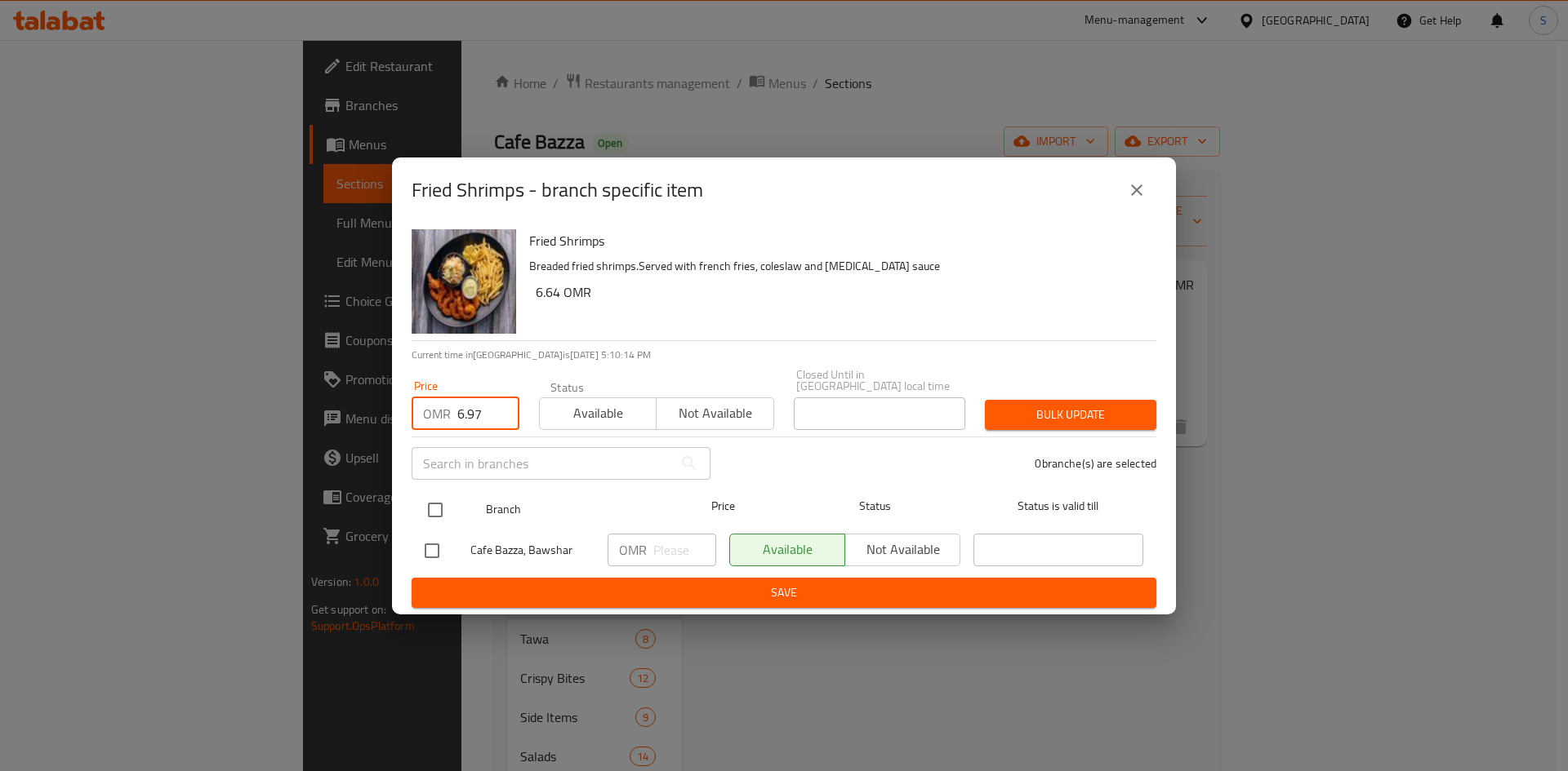
type input "6.97"
click at [439, 499] on input "checkbox" at bounding box center [435, 510] width 35 height 35
checkbox input "true"
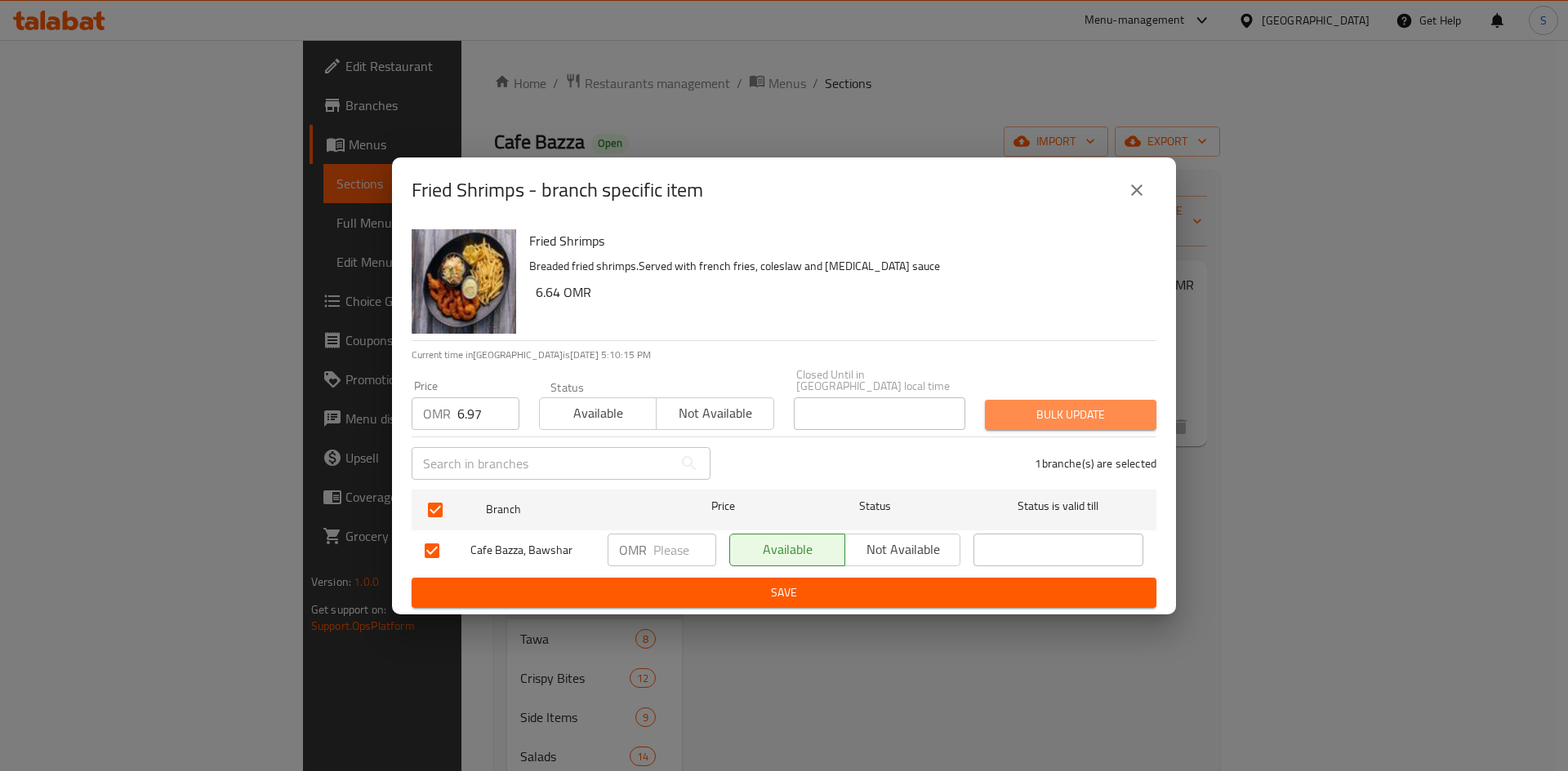
click at [1086, 408] on span "Bulk update" at bounding box center [1070, 415] width 145 height 20
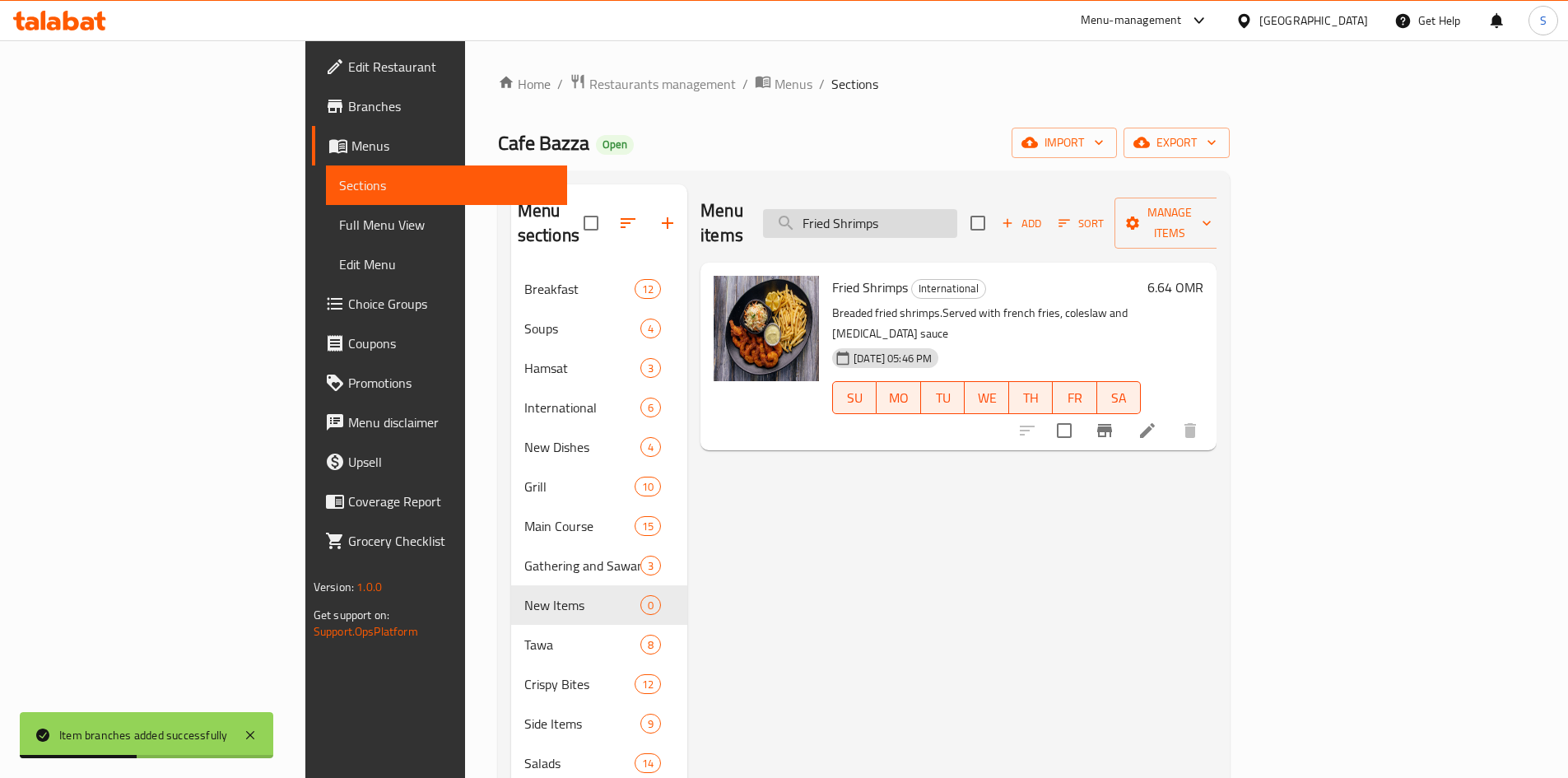
click at [957, 209] on input "Fried Shrimps" at bounding box center [860, 223] width 194 height 28
paste input "Meat Tikka"
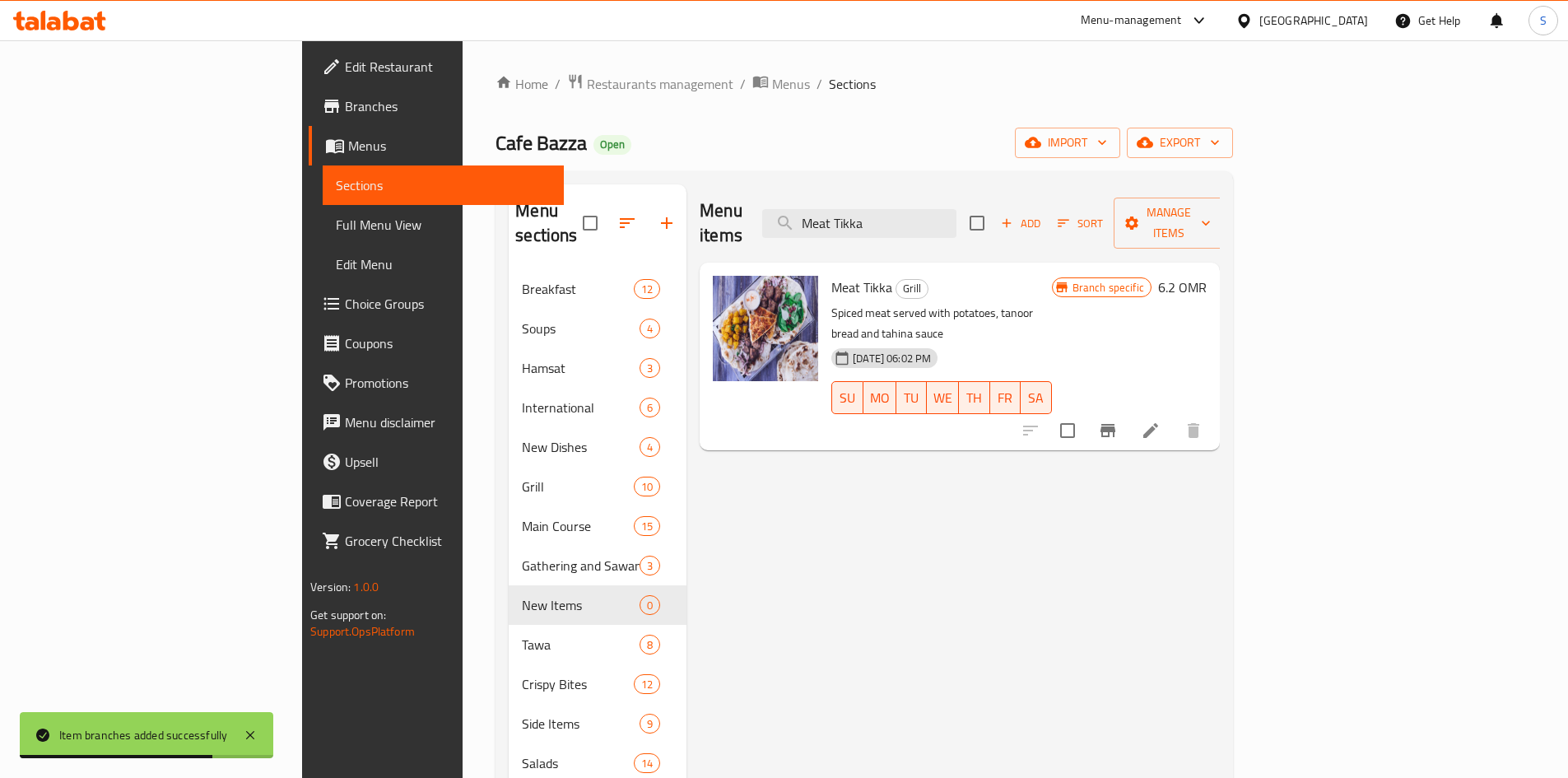
type input "Meat Tikka"
click at [1116, 424] on icon "Branch-specific-item" at bounding box center [1108, 431] width 15 height 13
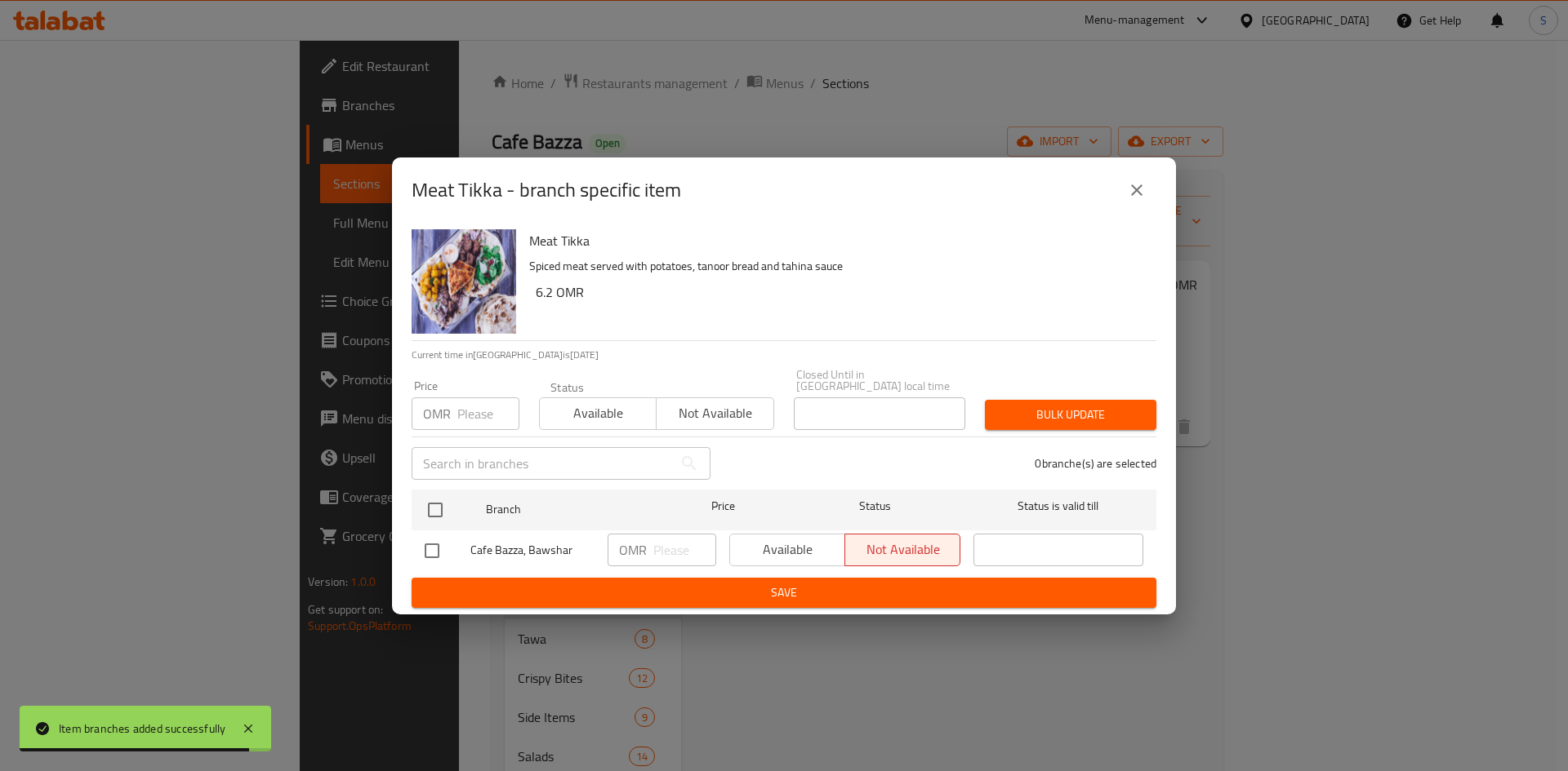
click at [474, 416] on input "number" at bounding box center [488, 414] width 62 height 33
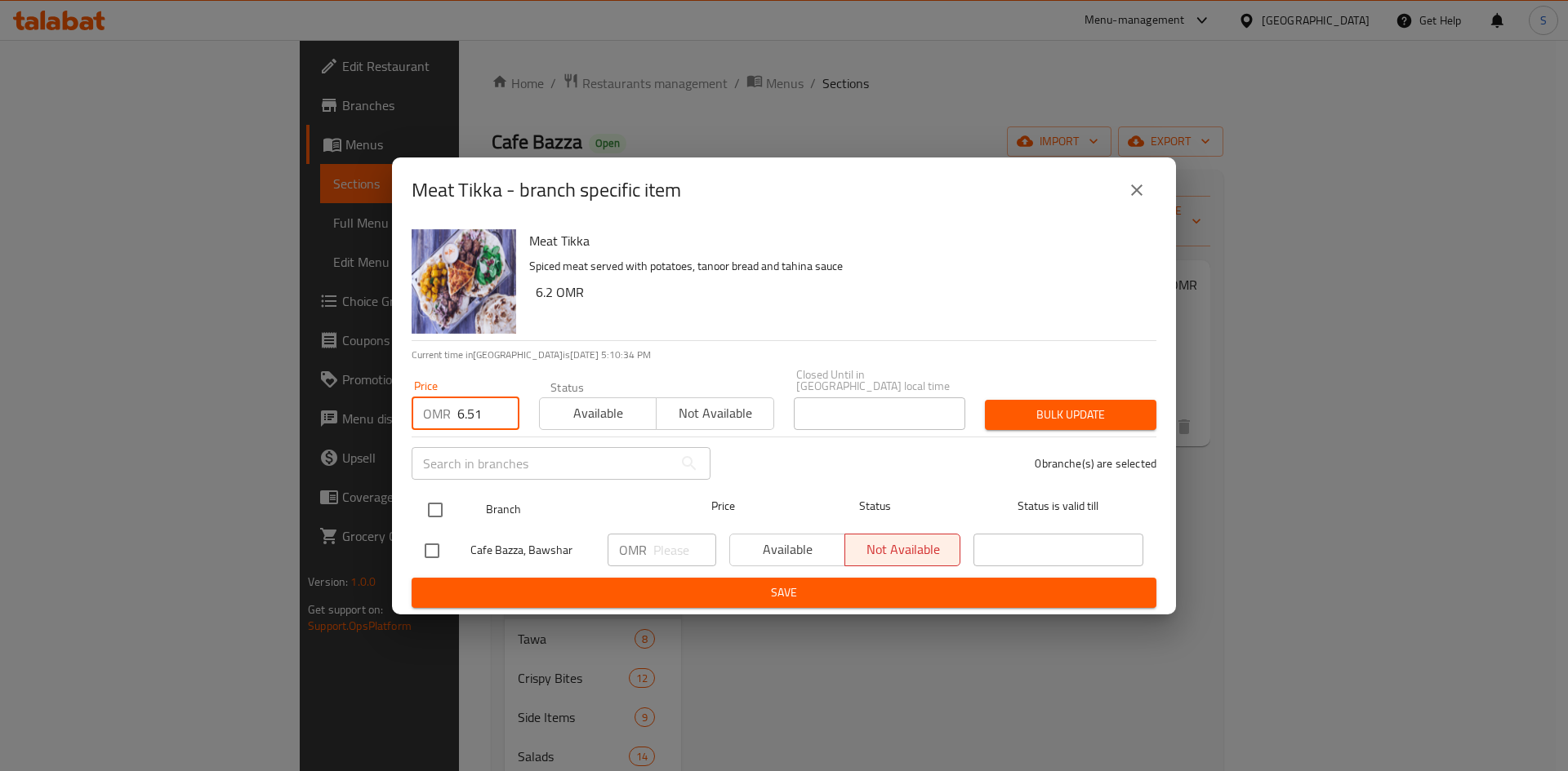
type input "6.51"
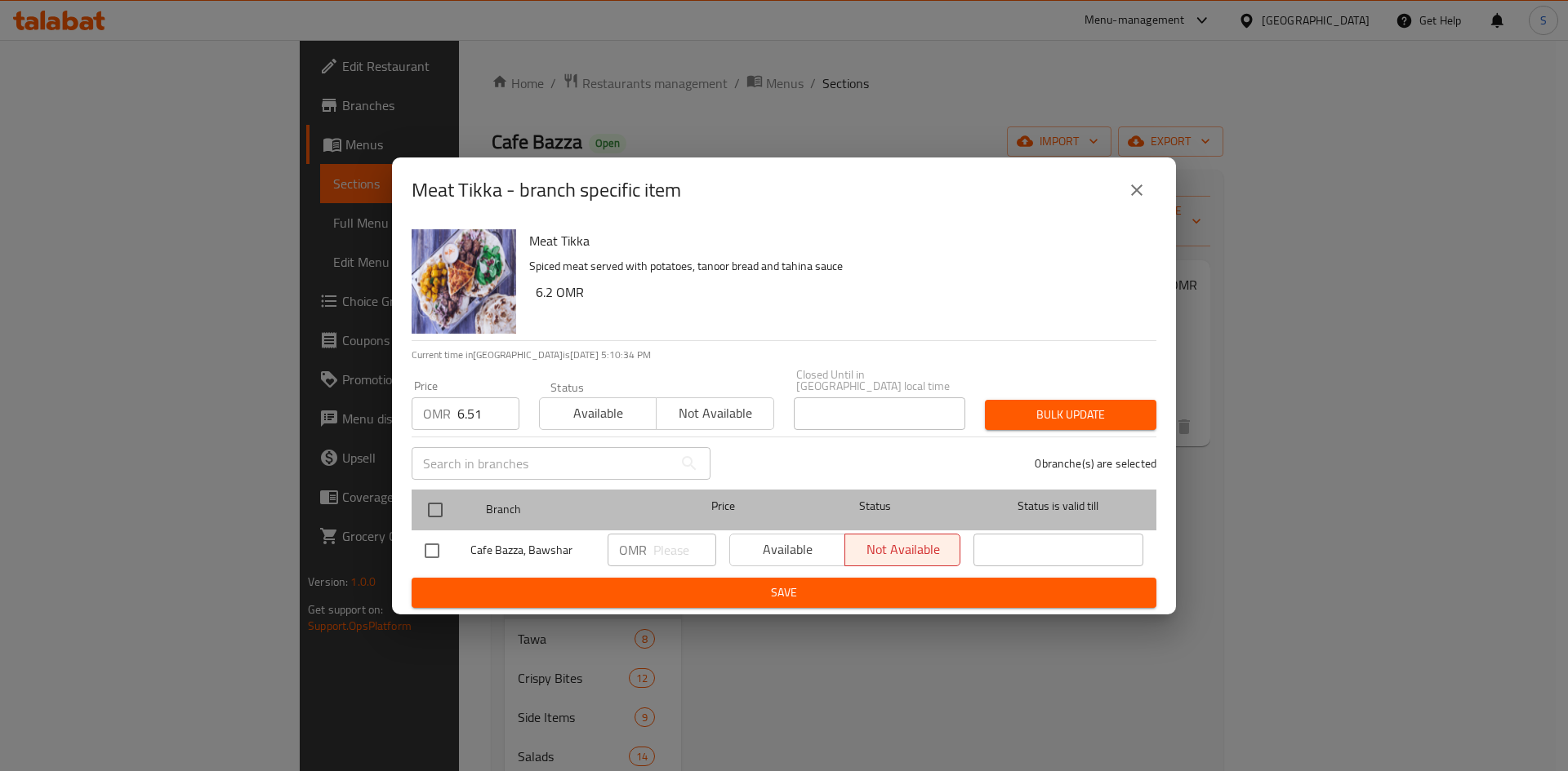
drag, startPoint x: 418, startPoint y: 507, endPoint x: 427, endPoint y: 507, distance: 9.0
click at [423, 507] on div "Branch Price Status Status is valid till" at bounding box center [784, 509] width 745 height 41
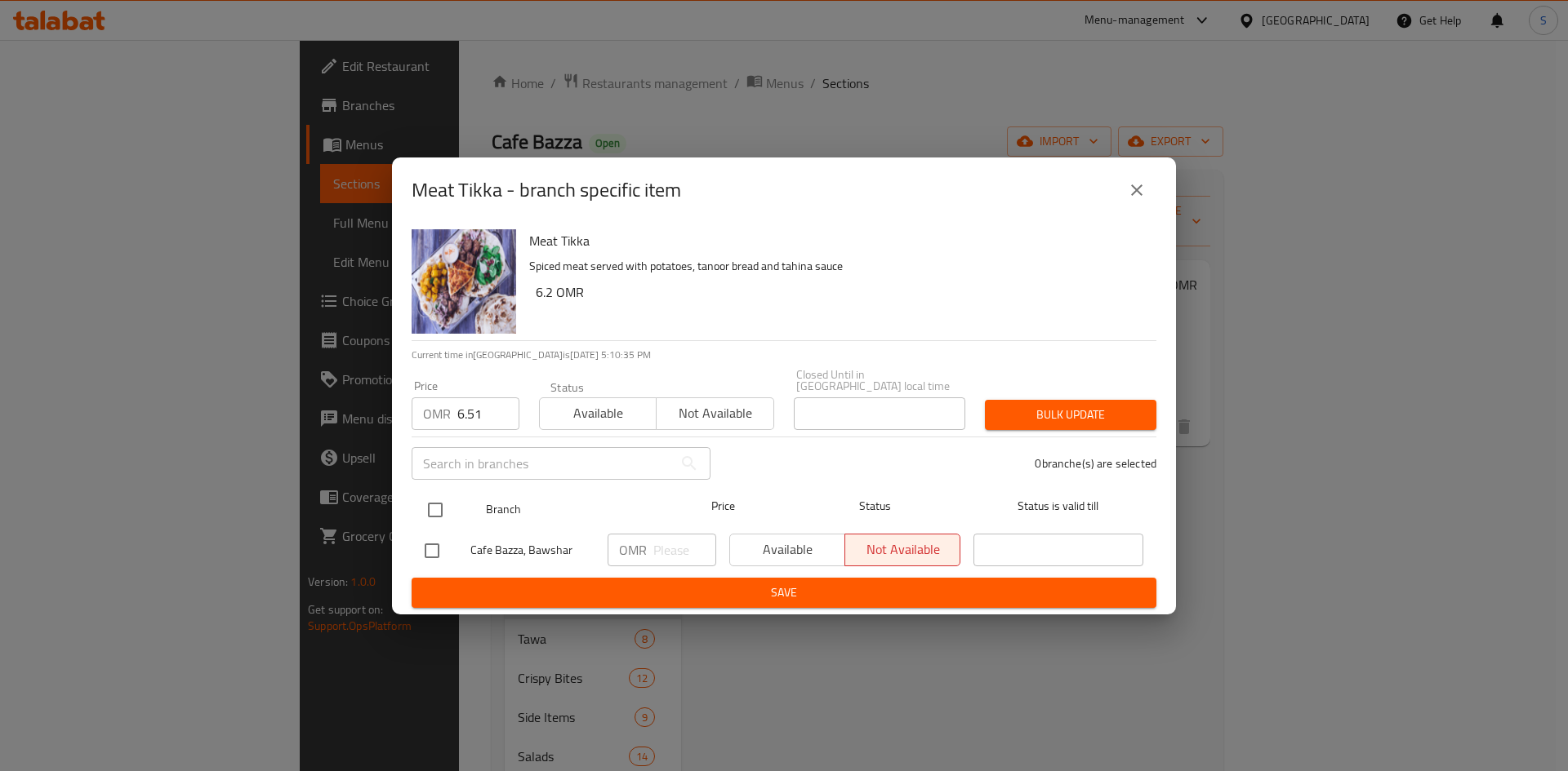
click at [441, 506] on input "checkbox" at bounding box center [435, 510] width 35 height 35
checkbox input "true"
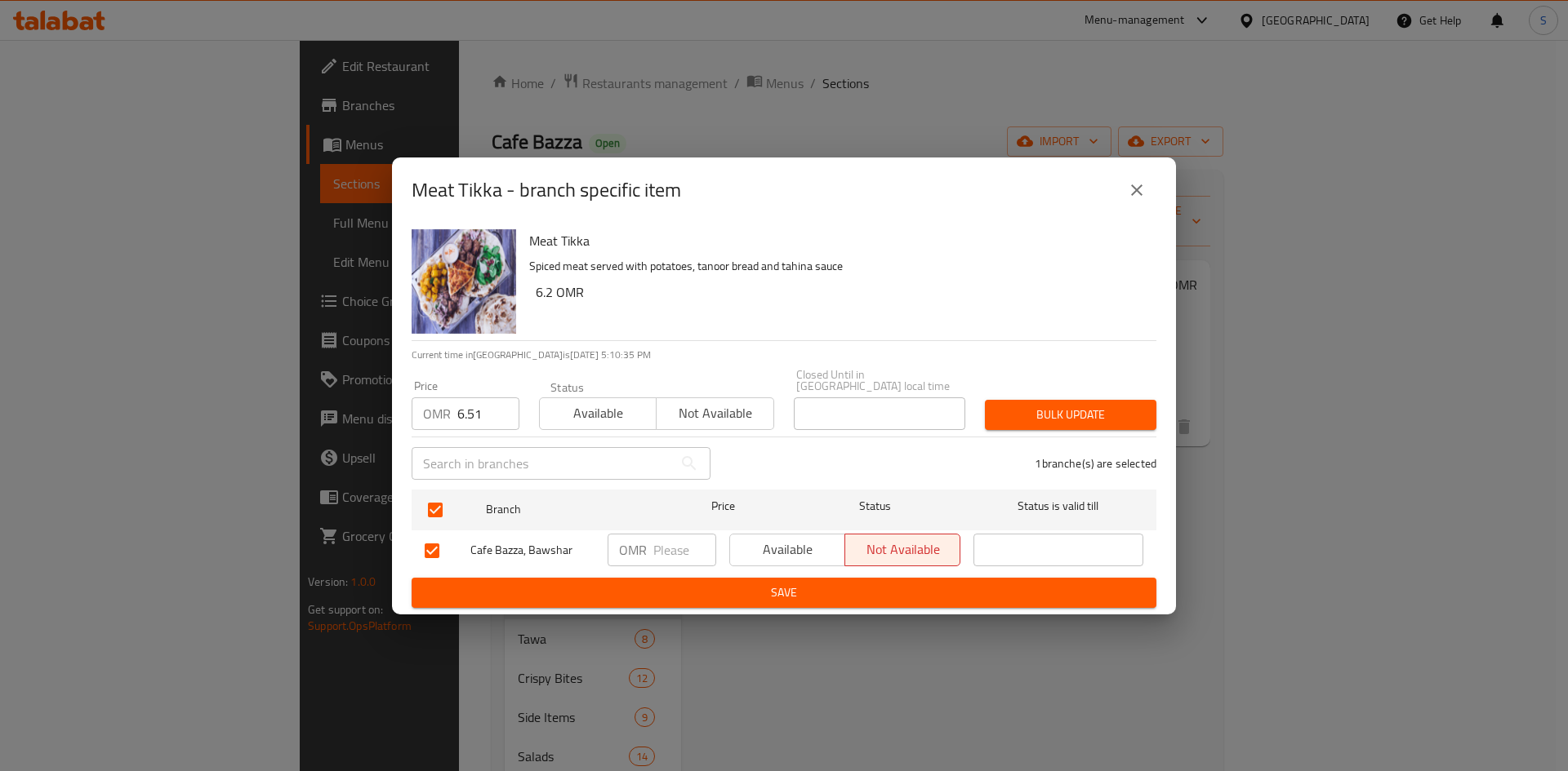
click at [1048, 408] on span "Bulk update" at bounding box center [1070, 415] width 145 height 20
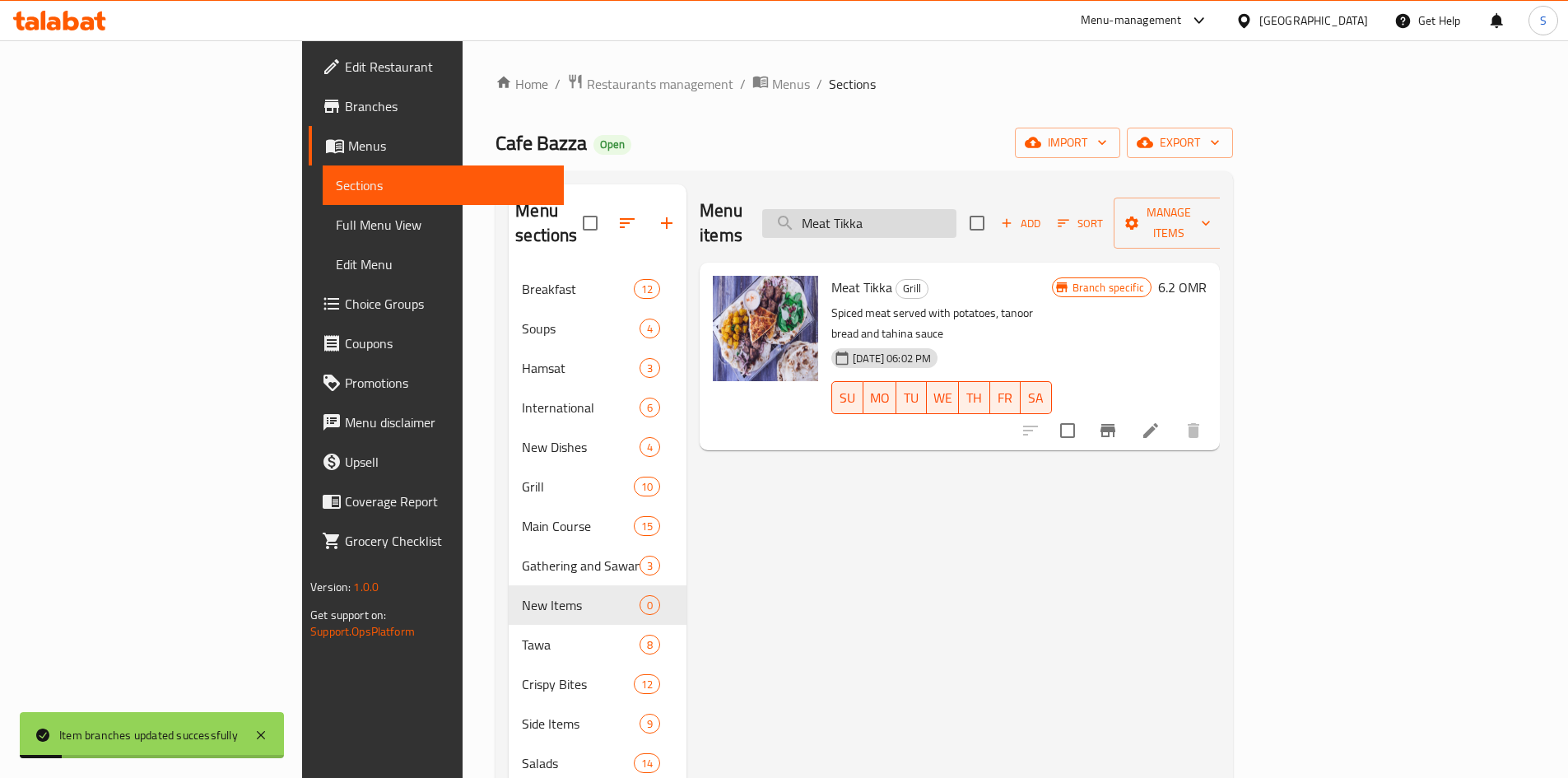
click at [956, 224] on input "Meat Tikka" at bounding box center [859, 223] width 194 height 28
paste input "[PERSON_NAME]"
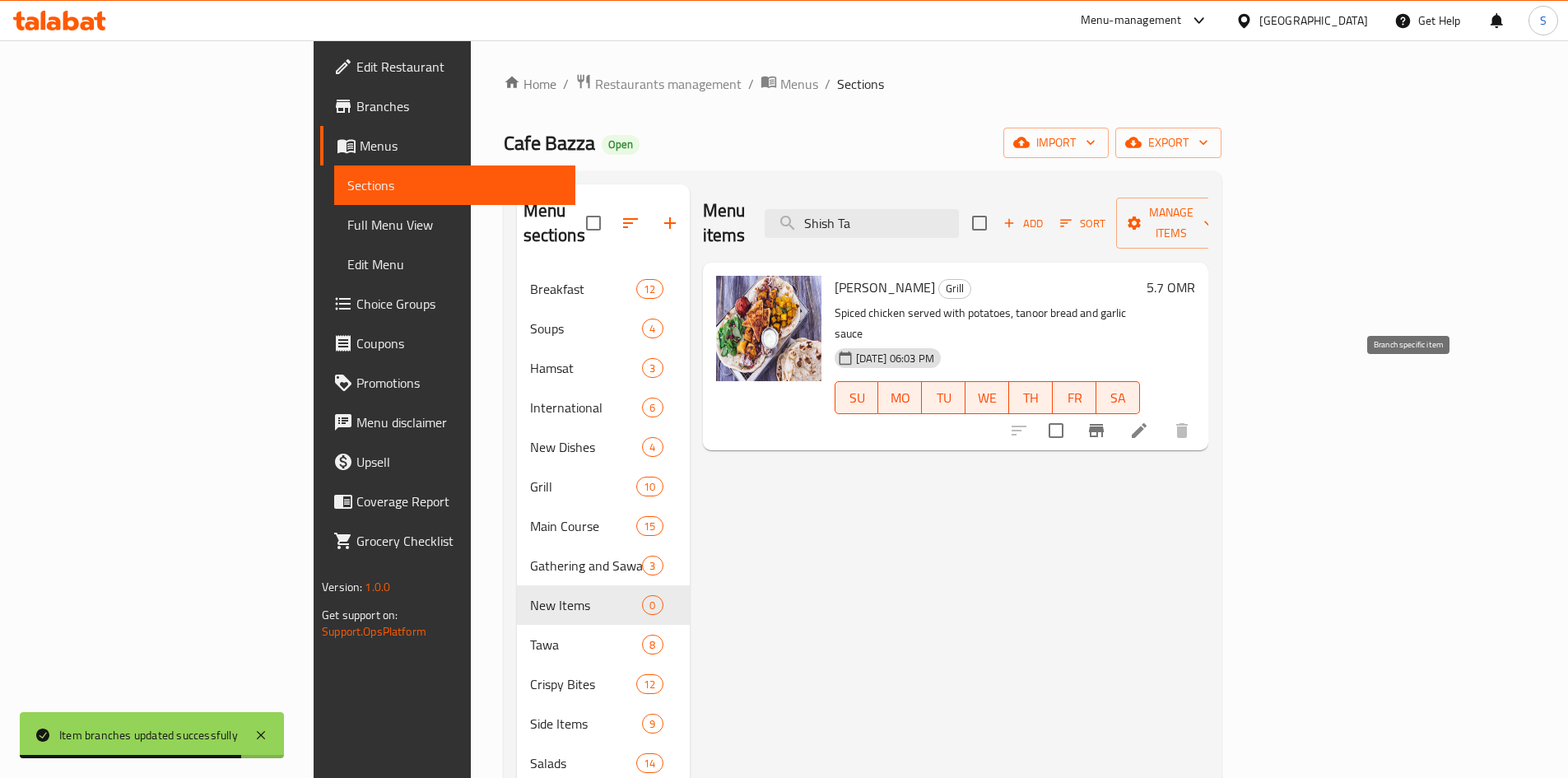
type input "Shish Ta"
click at [1104, 424] on icon "Branch-specific-item" at bounding box center [1096, 431] width 15 height 13
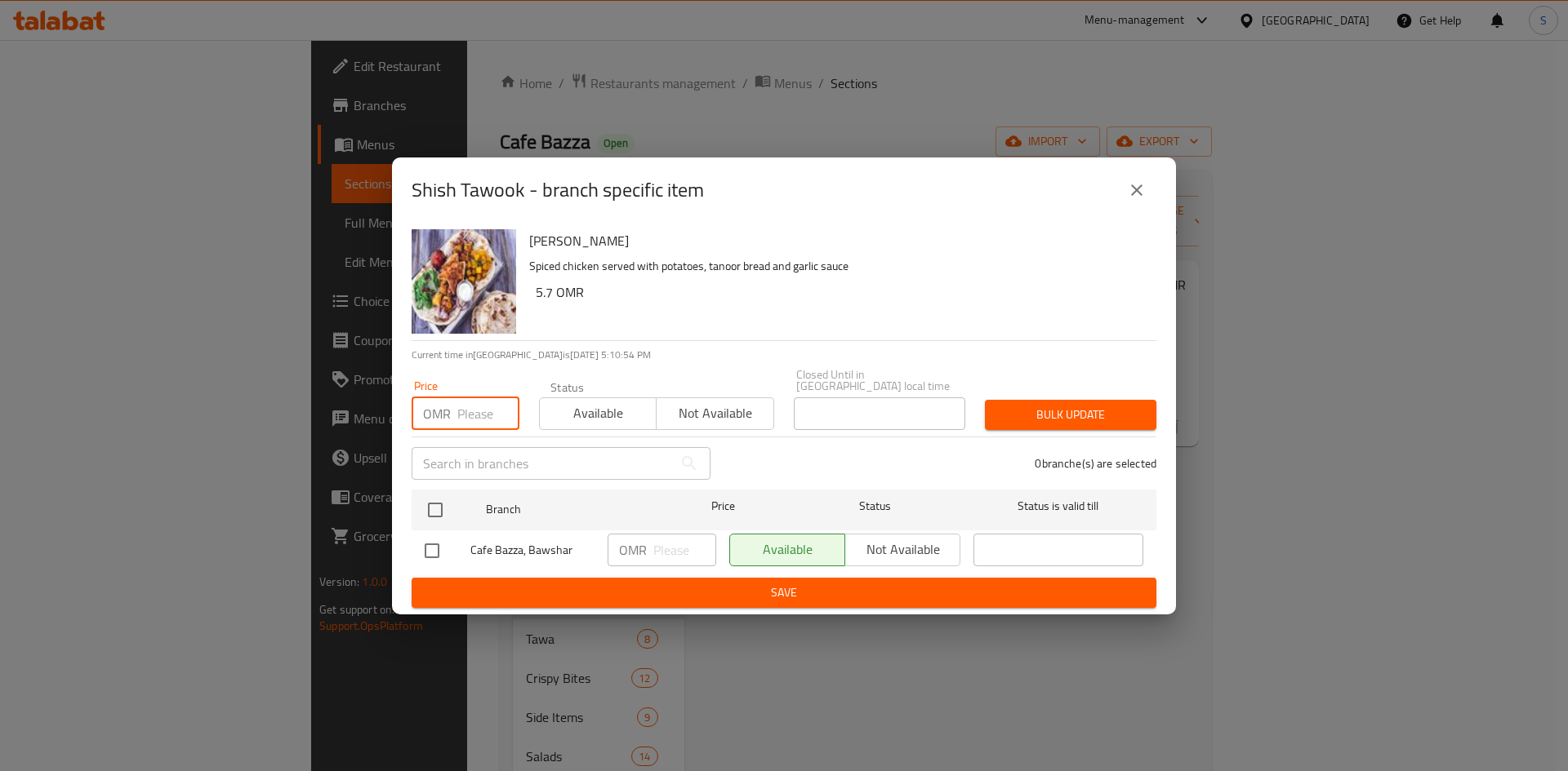
click at [486, 412] on input "number" at bounding box center [488, 414] width 62 height 33
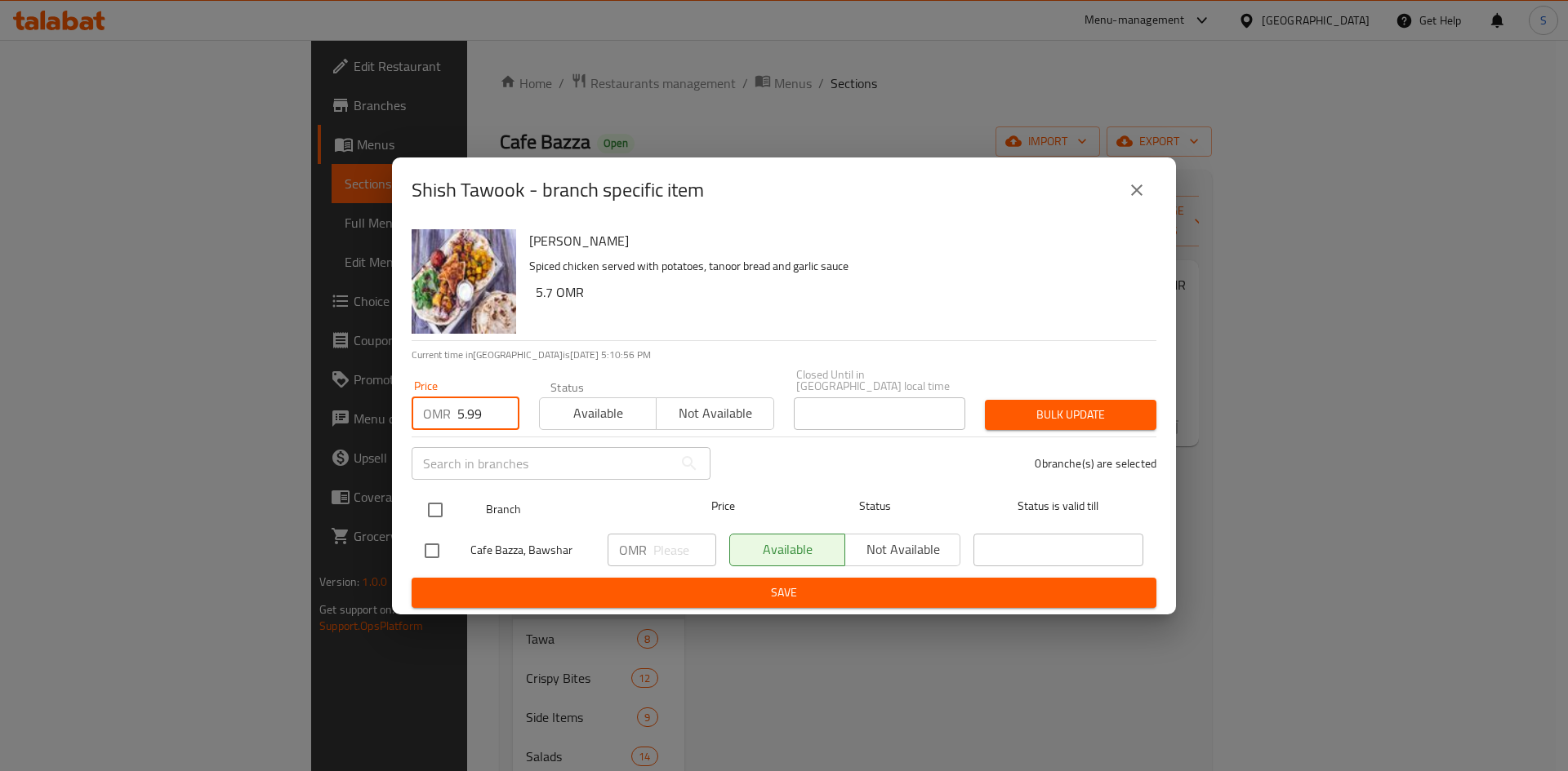
type input "5.99"
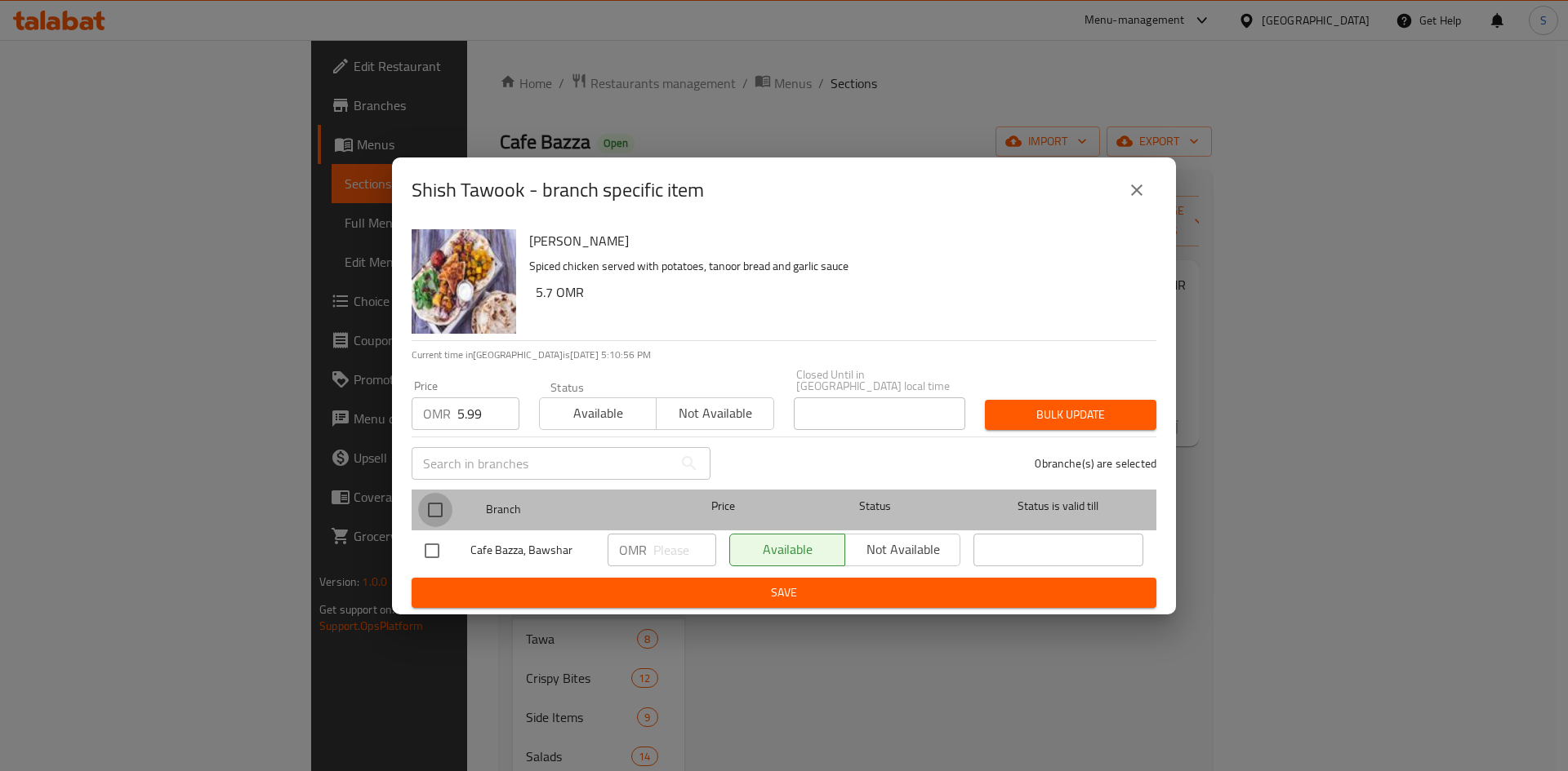
click at [439, 504] on input "checkbox" at bounding box center [435, 510] width 35 height 35
checkbox input "true"
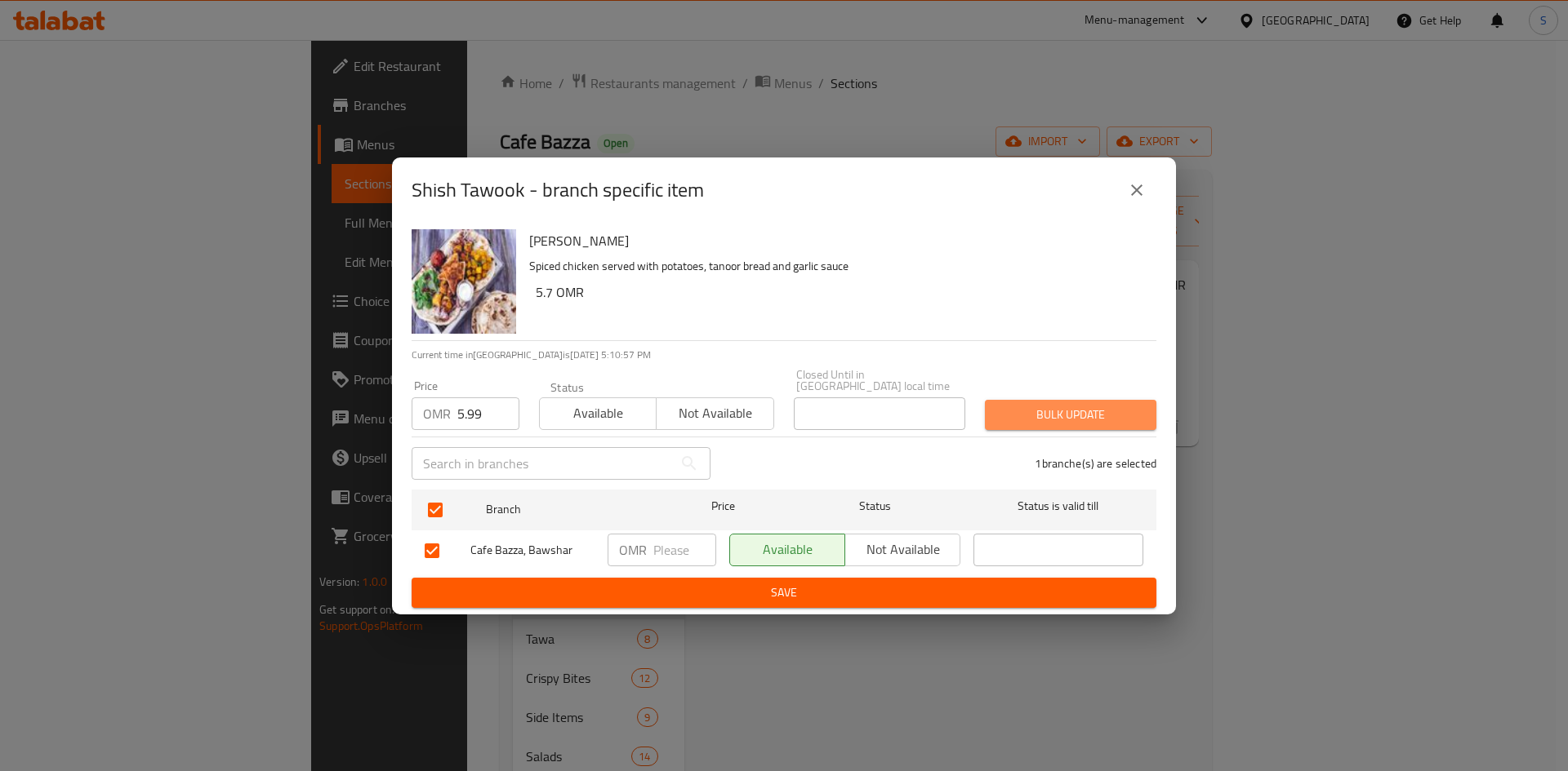
click at [1035, 400] on button "Bulk update" at bounding box center [1070, 414] width 172 height 30
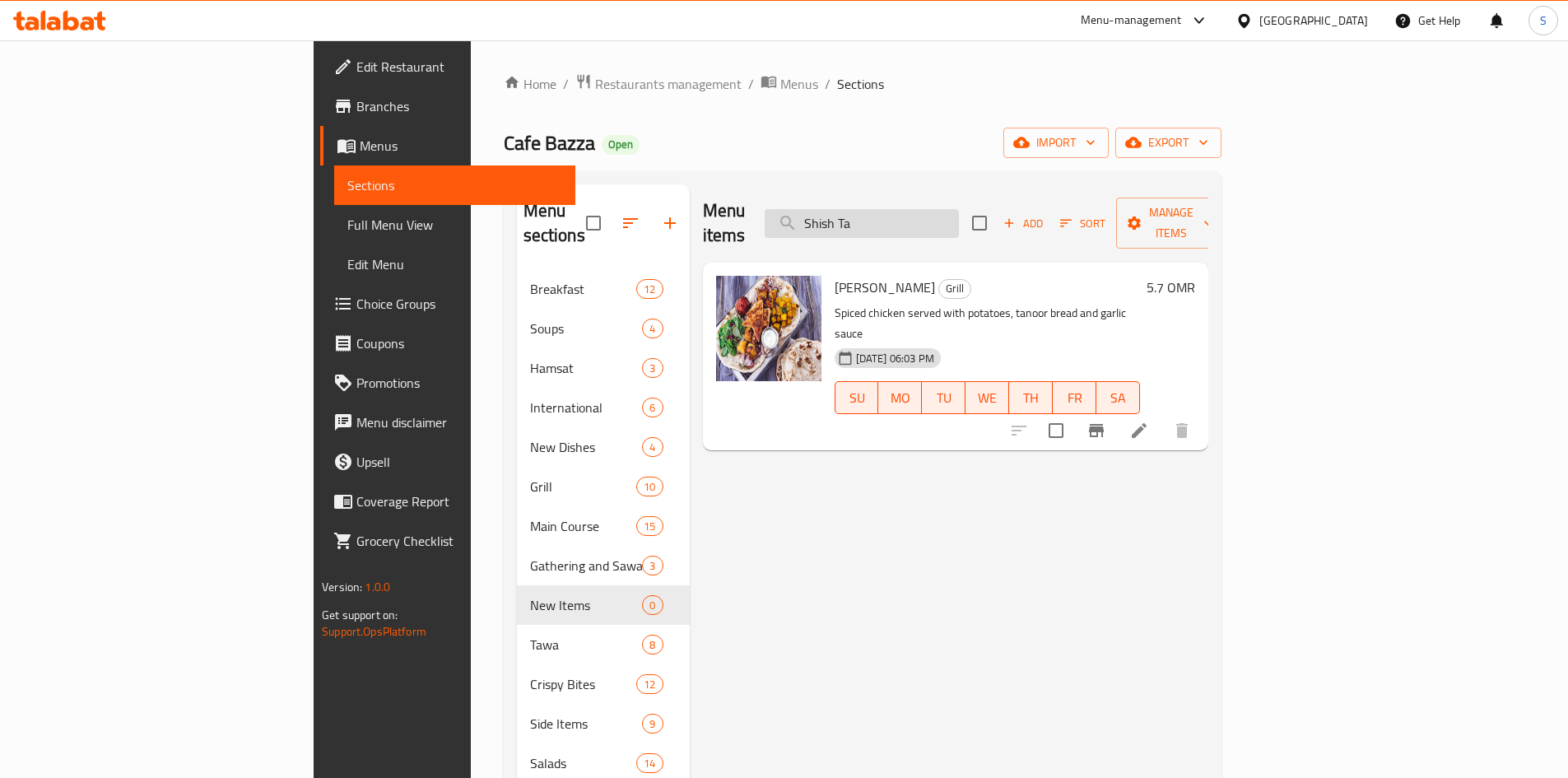
click at [959, 225] on input "Shish Ta" at bounding box center [862, 223] width 194 height 28
paste input "Kabab"
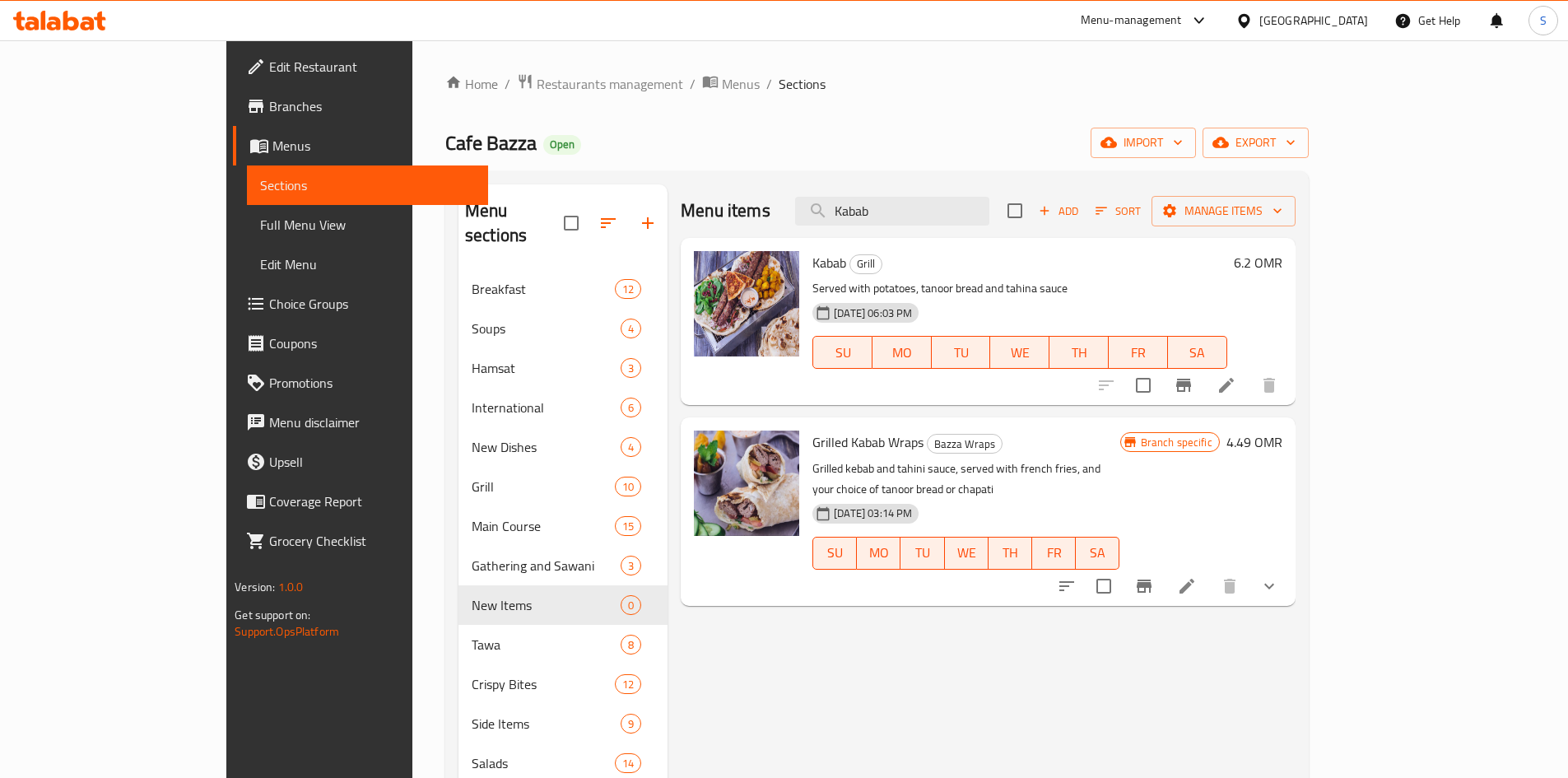
type input "Kabab"
click at [1203, 380] on button "Branch-specific-item" at bounding box center [1183, 385] width 39 height 39
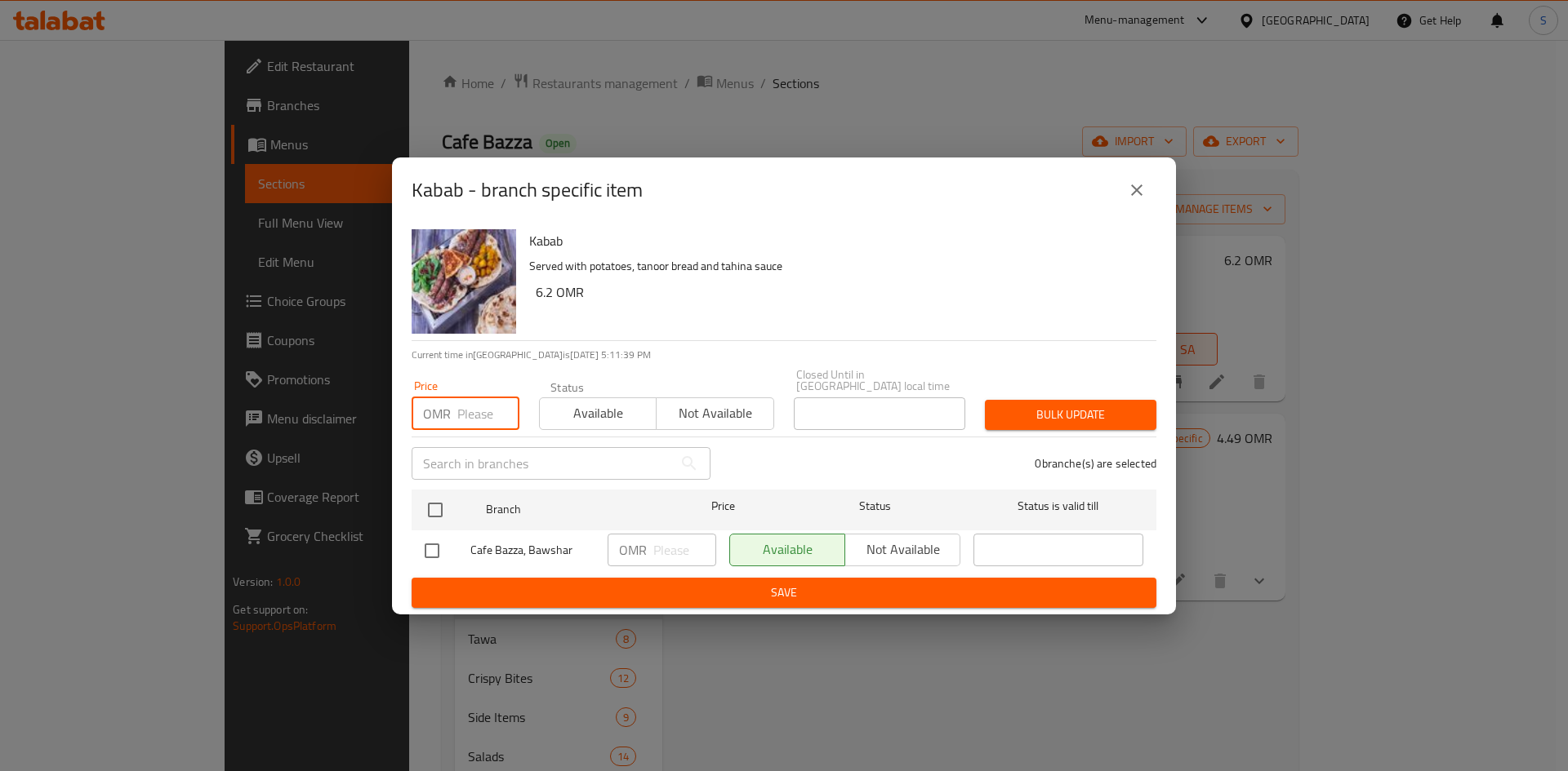
click at [471, 420] on input "number" at bounding box center [488, 414] width 62 height 33
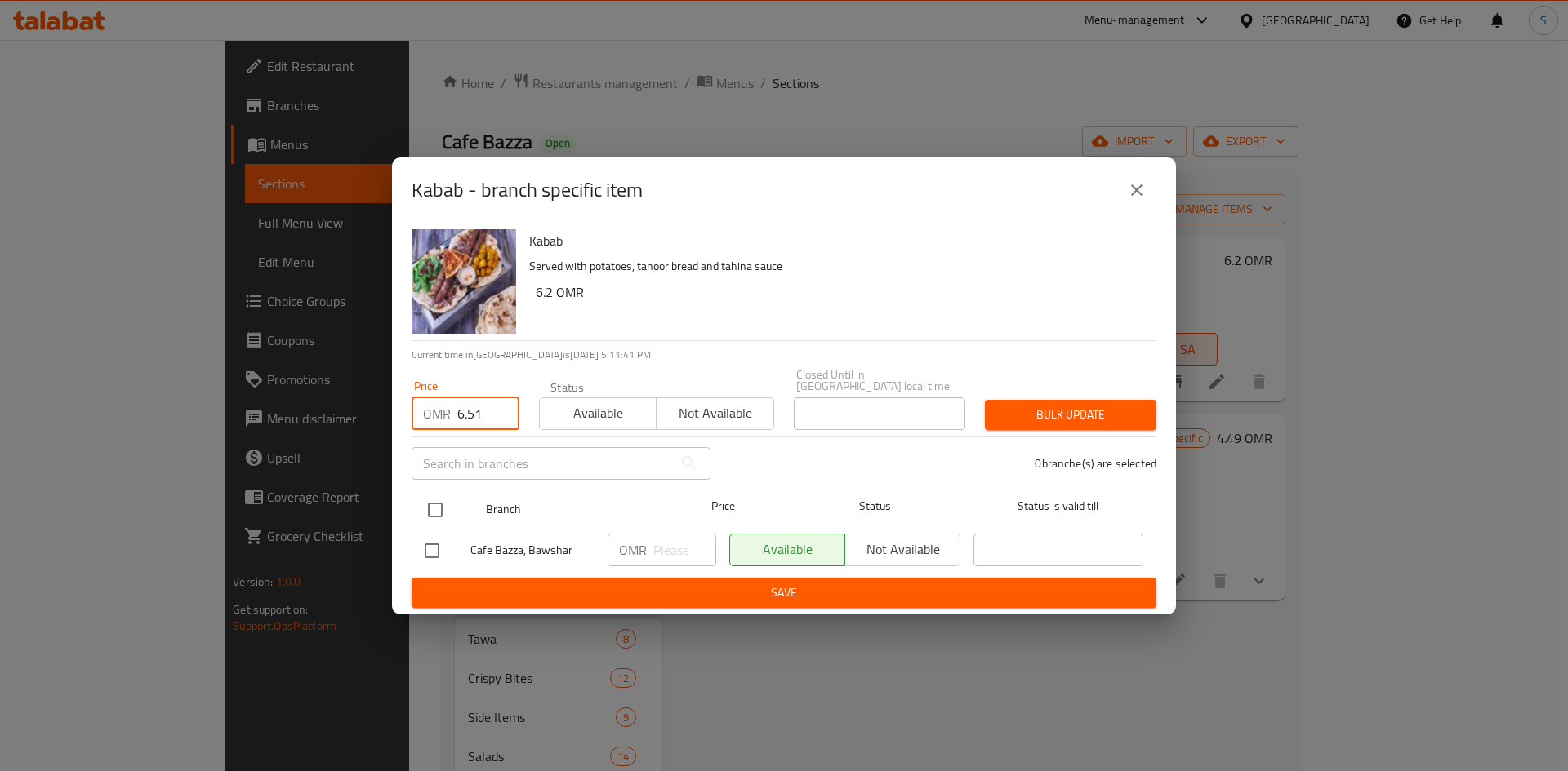
type input "6.51"
click at [436, 496] on input "checkbox" at bounding box center [435, 510] width 35 height 35
checkbox input "true"
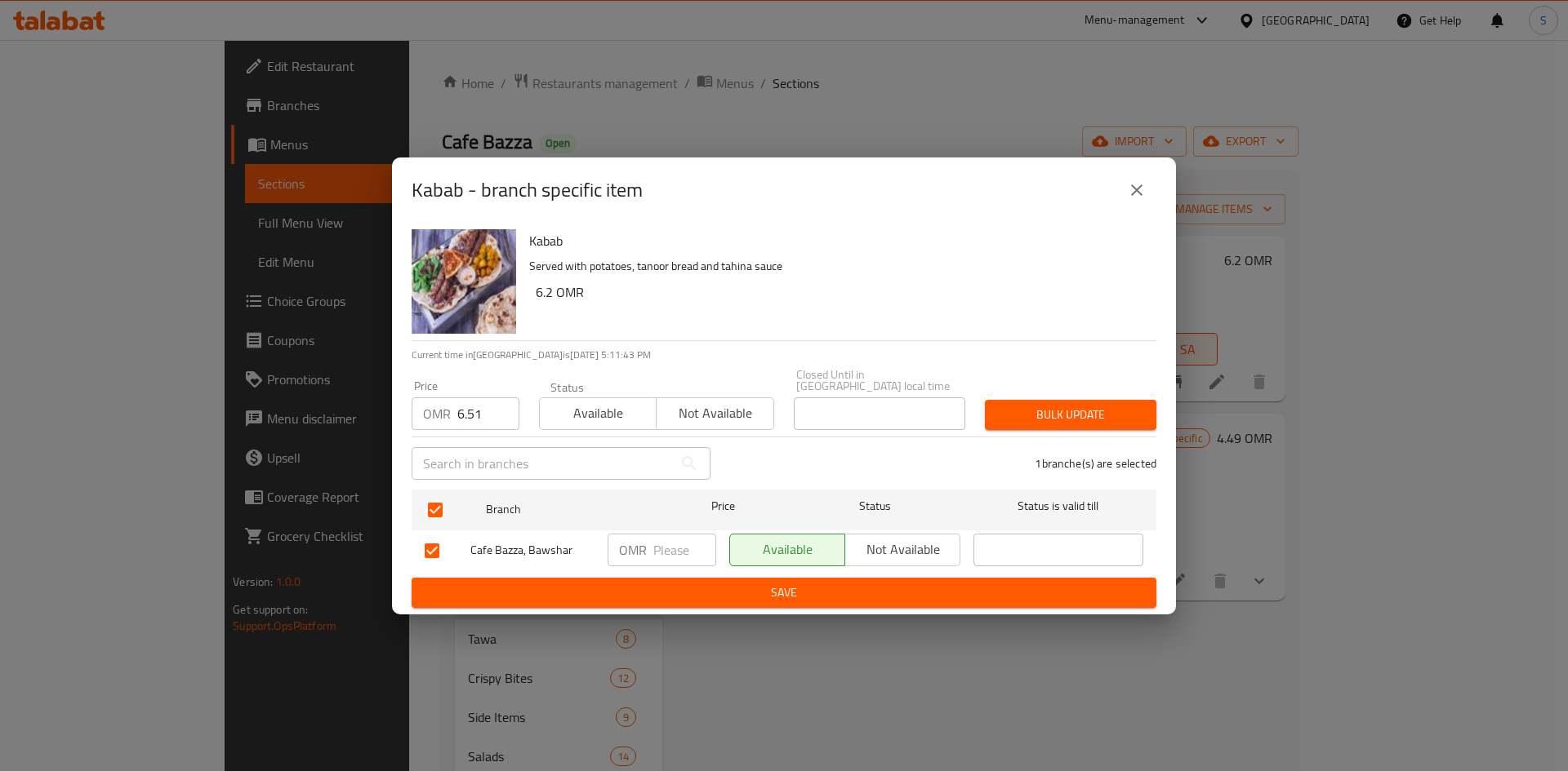
click at [1060, 400] on button "Bulk update" at bounding box center [1070, 414] width 172 height 30
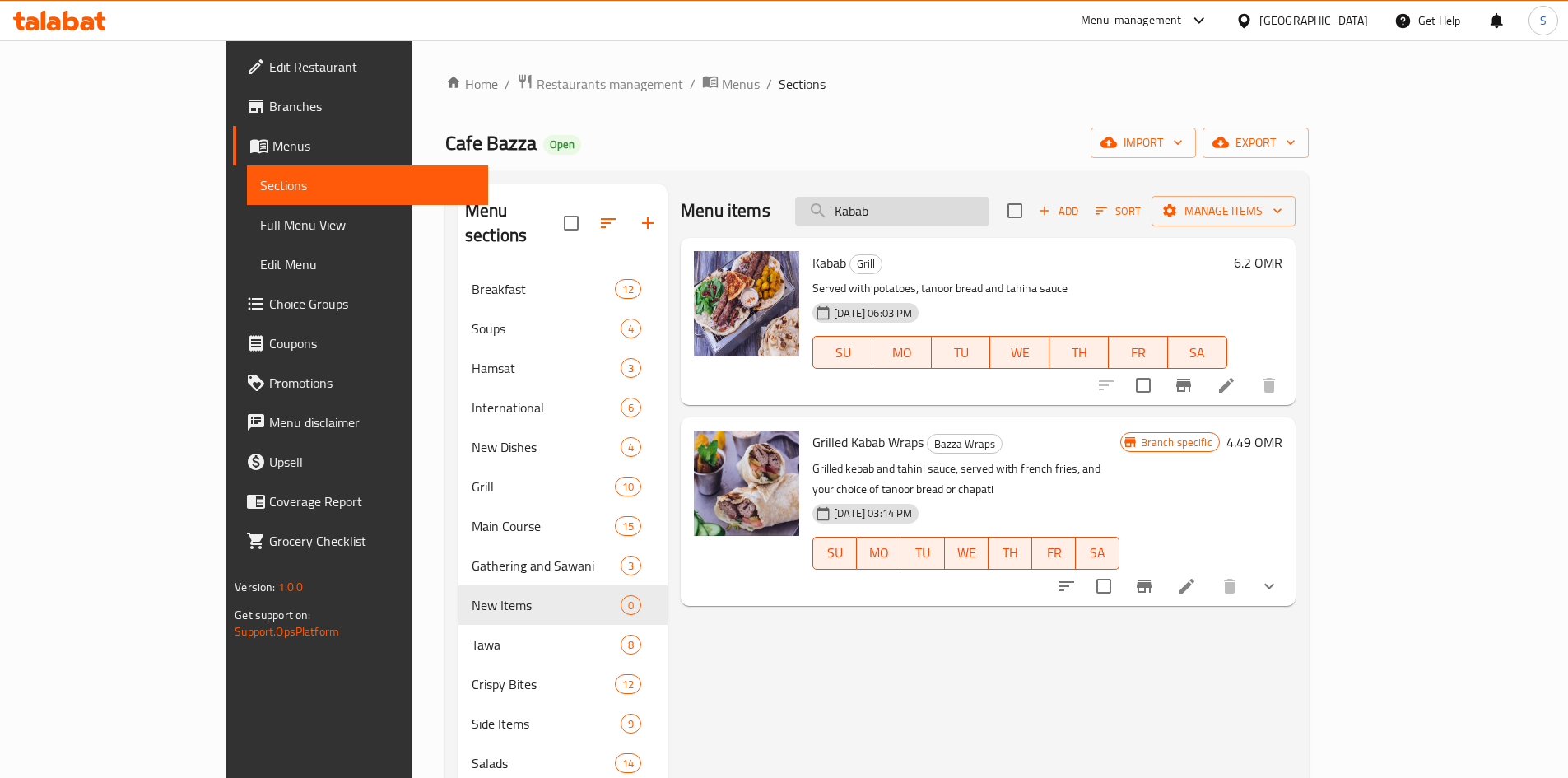
click at [984, 206] on input "Kabab" at bounding box center [892, 211] width 194 height 28
paste input "Mix Grill"
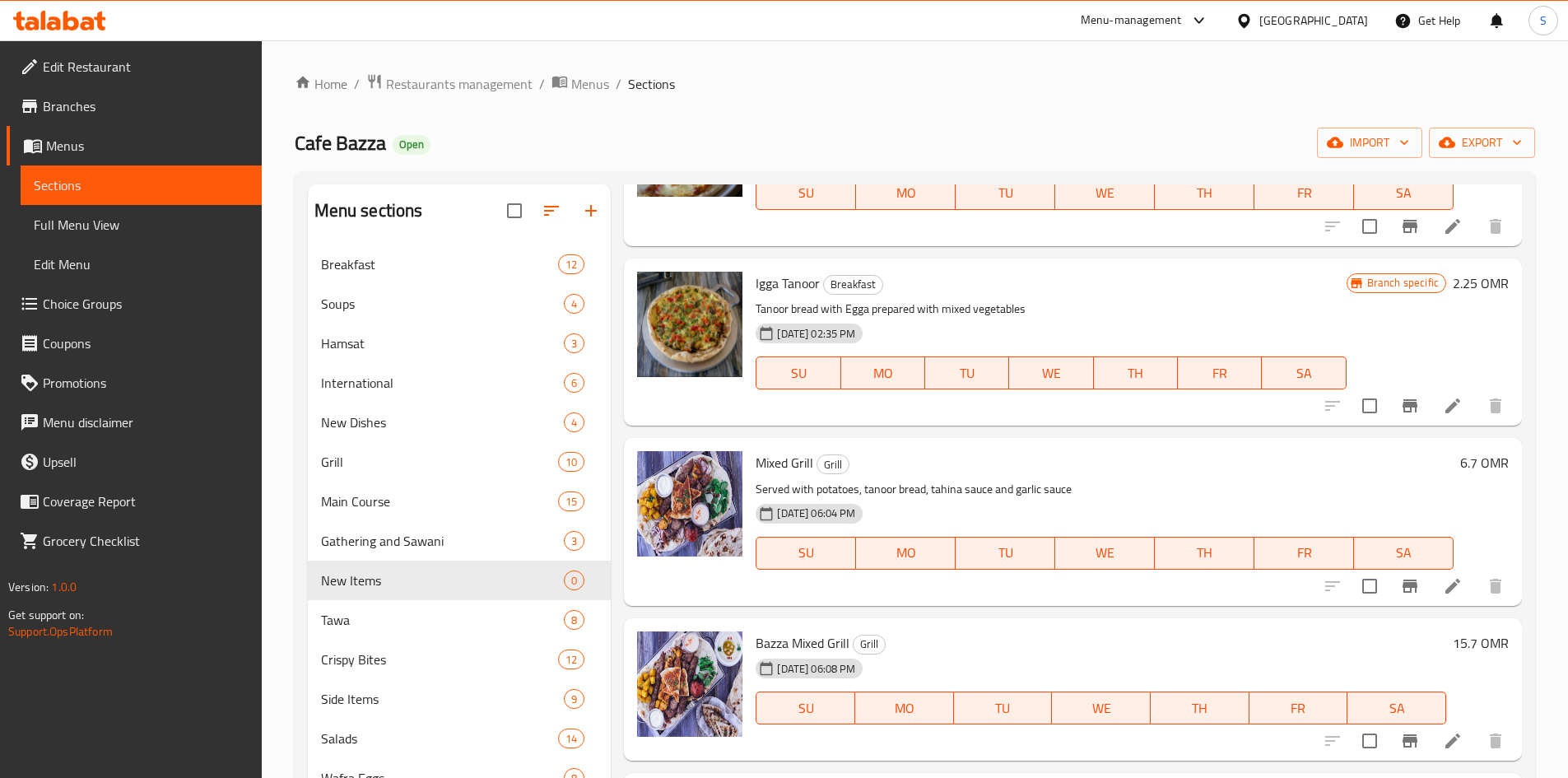
scroll to position [411, 0]
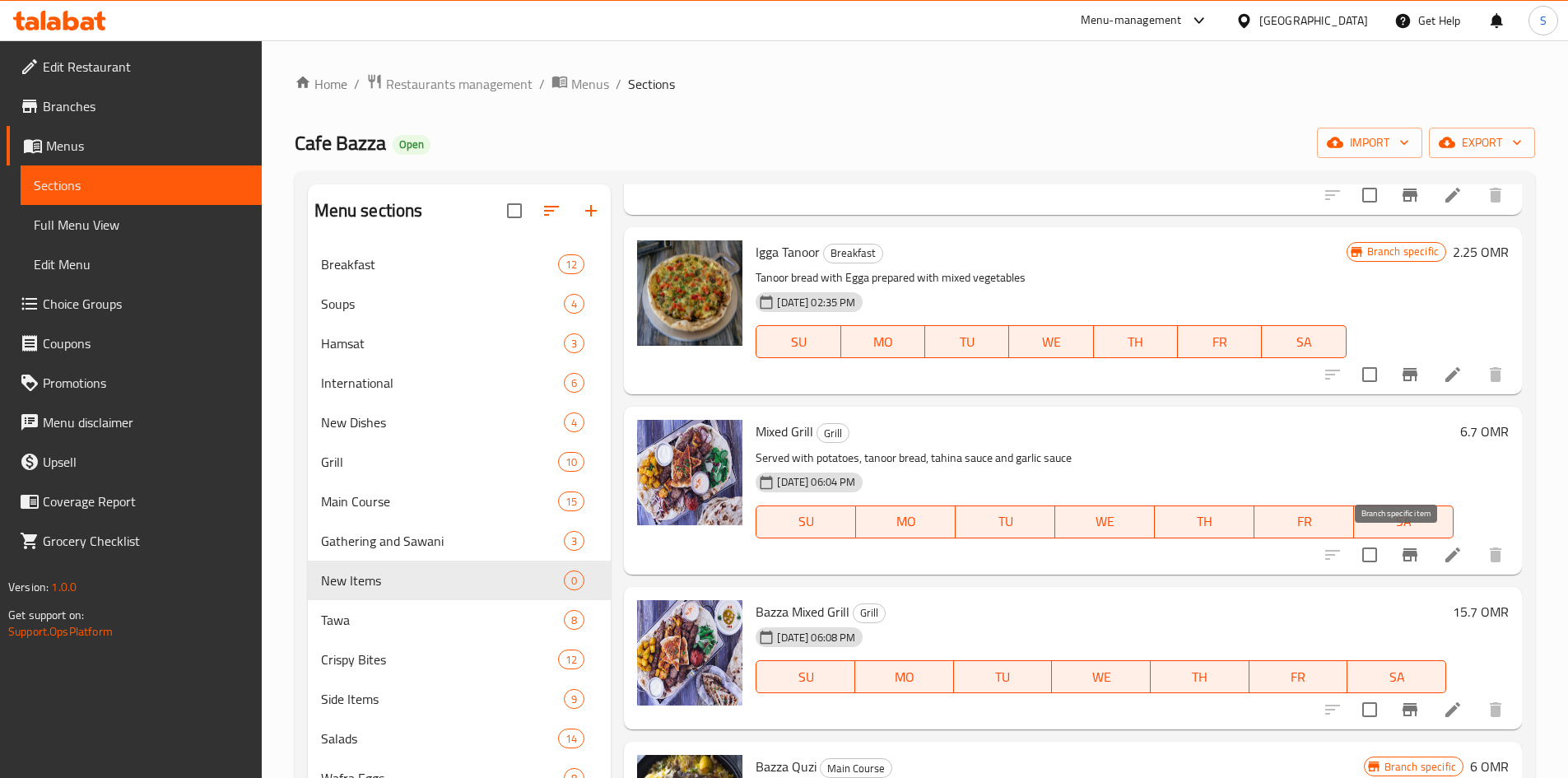
type input "Mix"
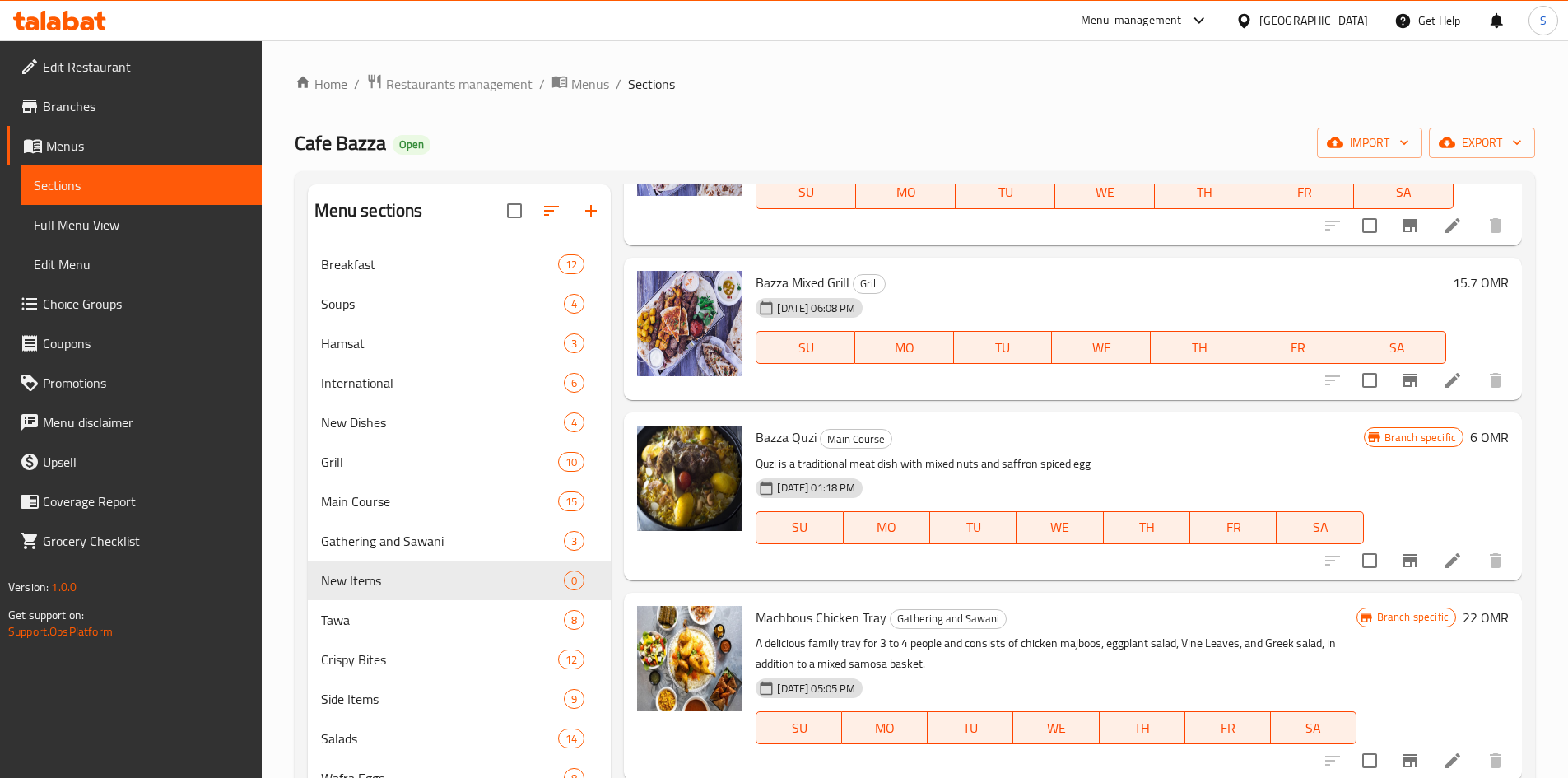
drag, startPoint x: 1398, startPoint y: 557, endPoint x: 1107, endPoint y: 311, distance: 381.0
click at [1107, 311] on div "[DATE] 06:08 PM SU MO TU WE TH FR SA" at bounding box center [1101, 335] width 703 height 89
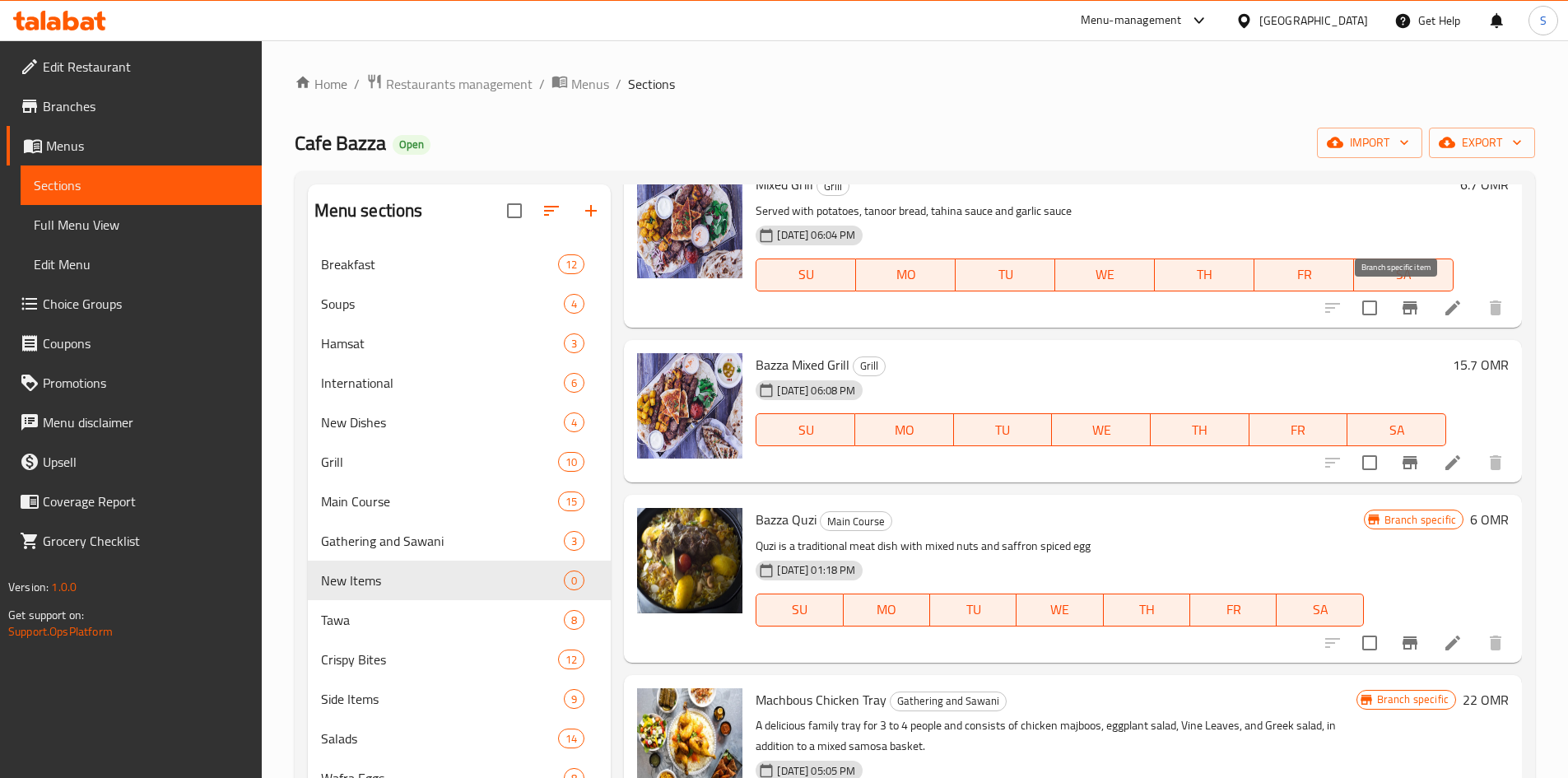
click at [1404, 307] on icon "Branch-specific-item" at bounding box center [1410, 308] width 15 height 13
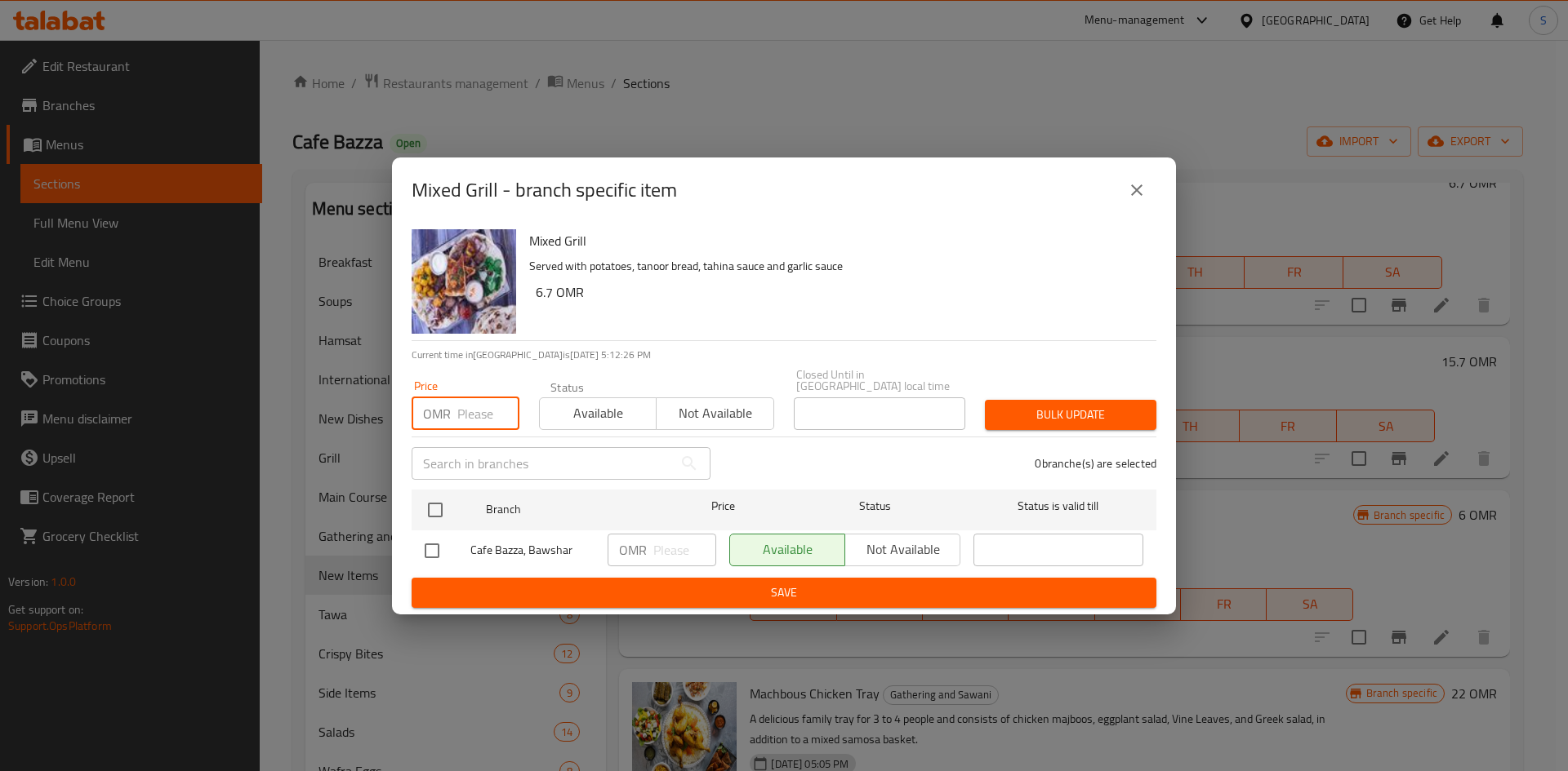
click at [466, 420] on input "number" at bounding box center [488, 414] width 62 height 33
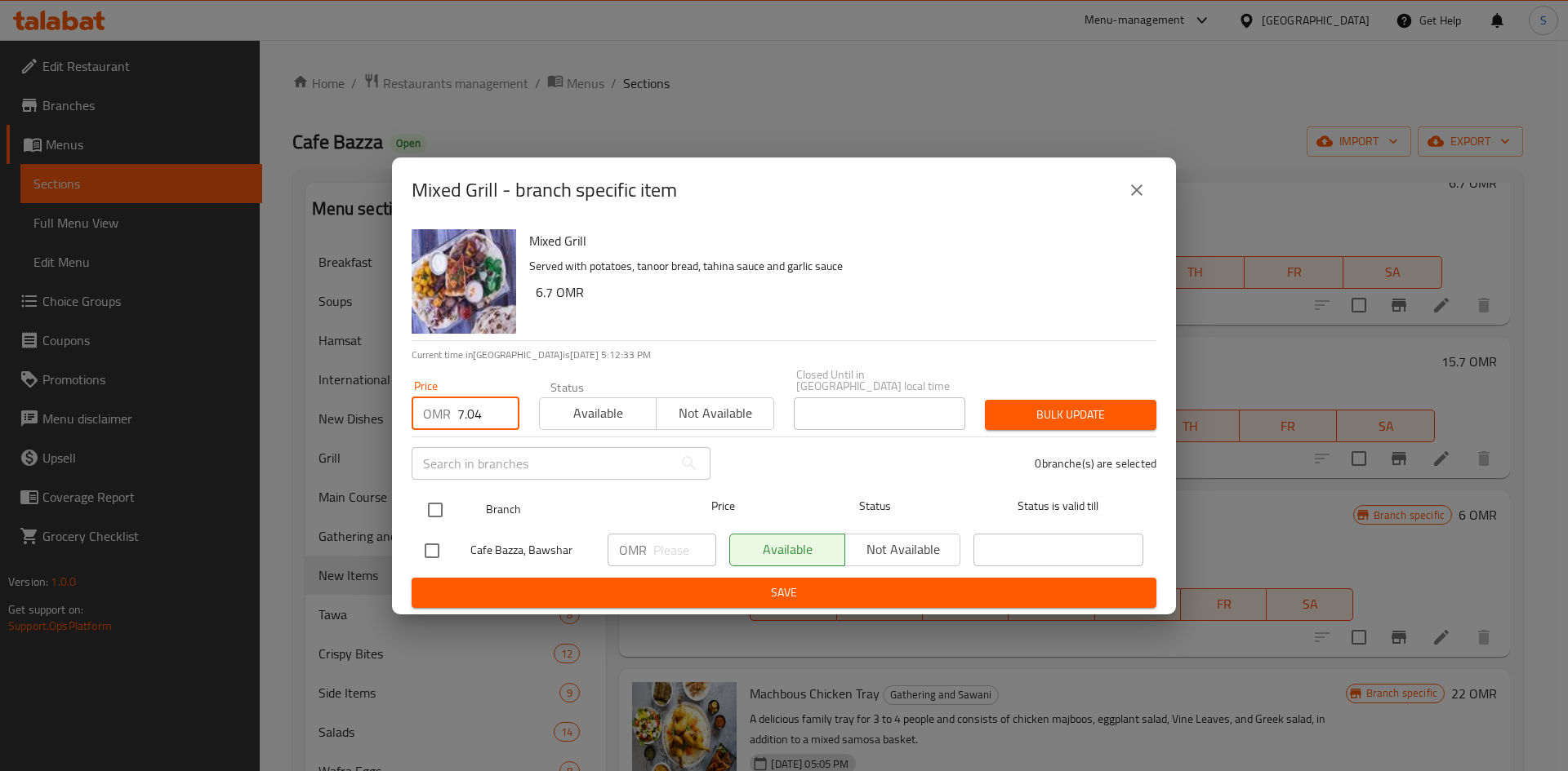
type input "7.04"
click at [431, 504] on input "checkbox" at bounding box center [435, 510] width 35 height 35
checkbox input "true"
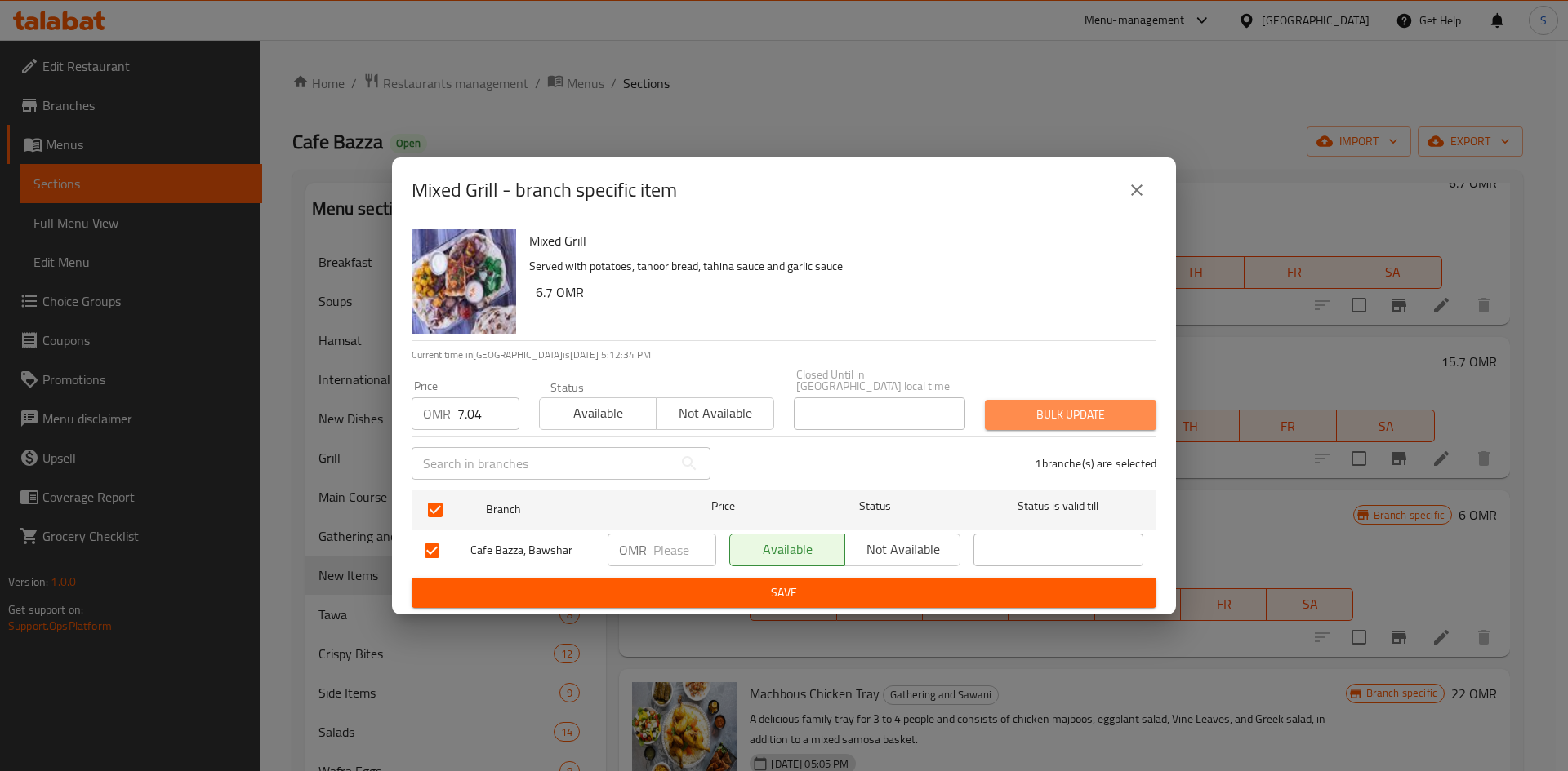
click at [1037, 415] on span "Bulk update" at bounding box center [1070, 415] width 145 height 20
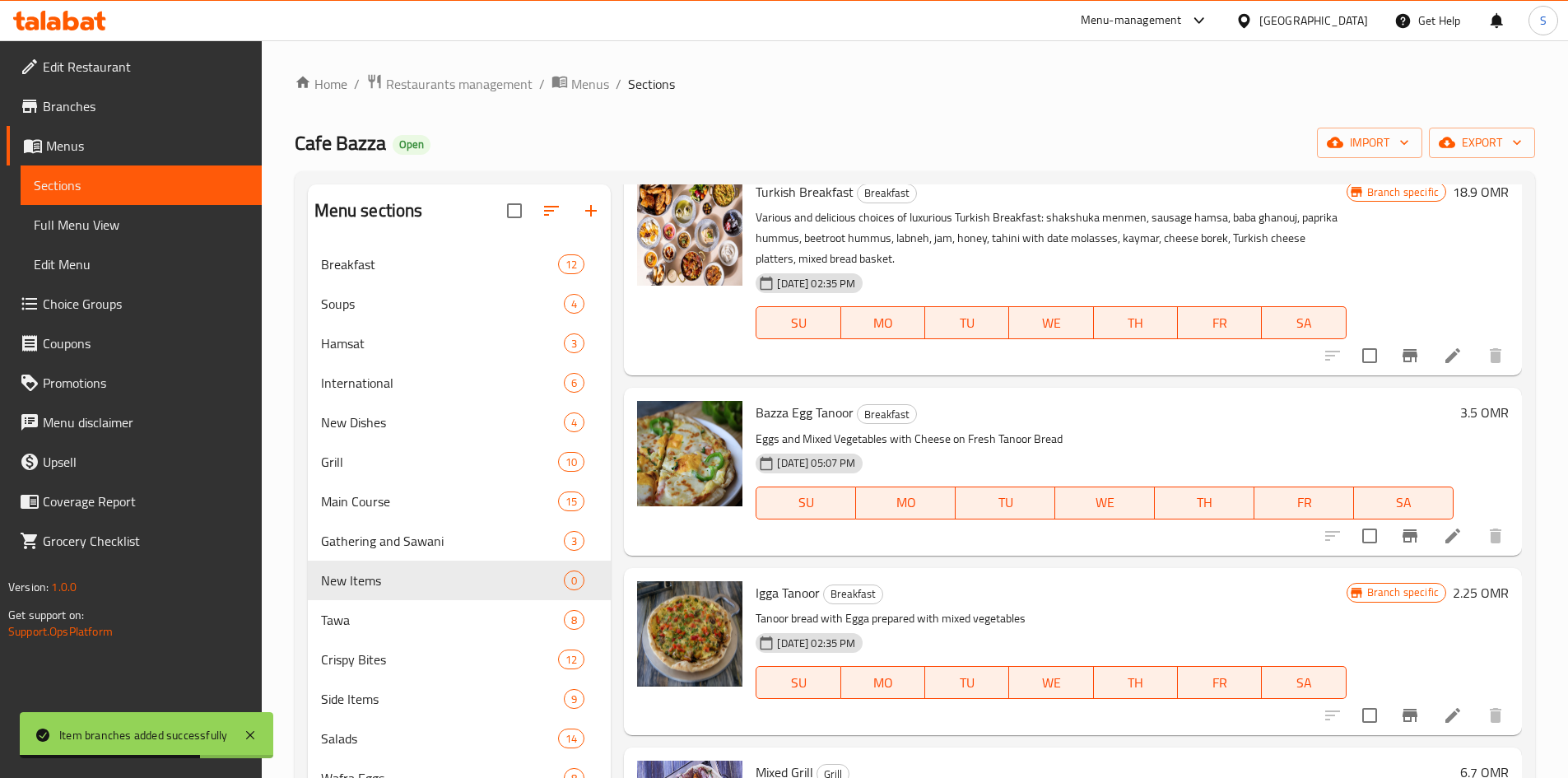
scroll to position [0, 0]
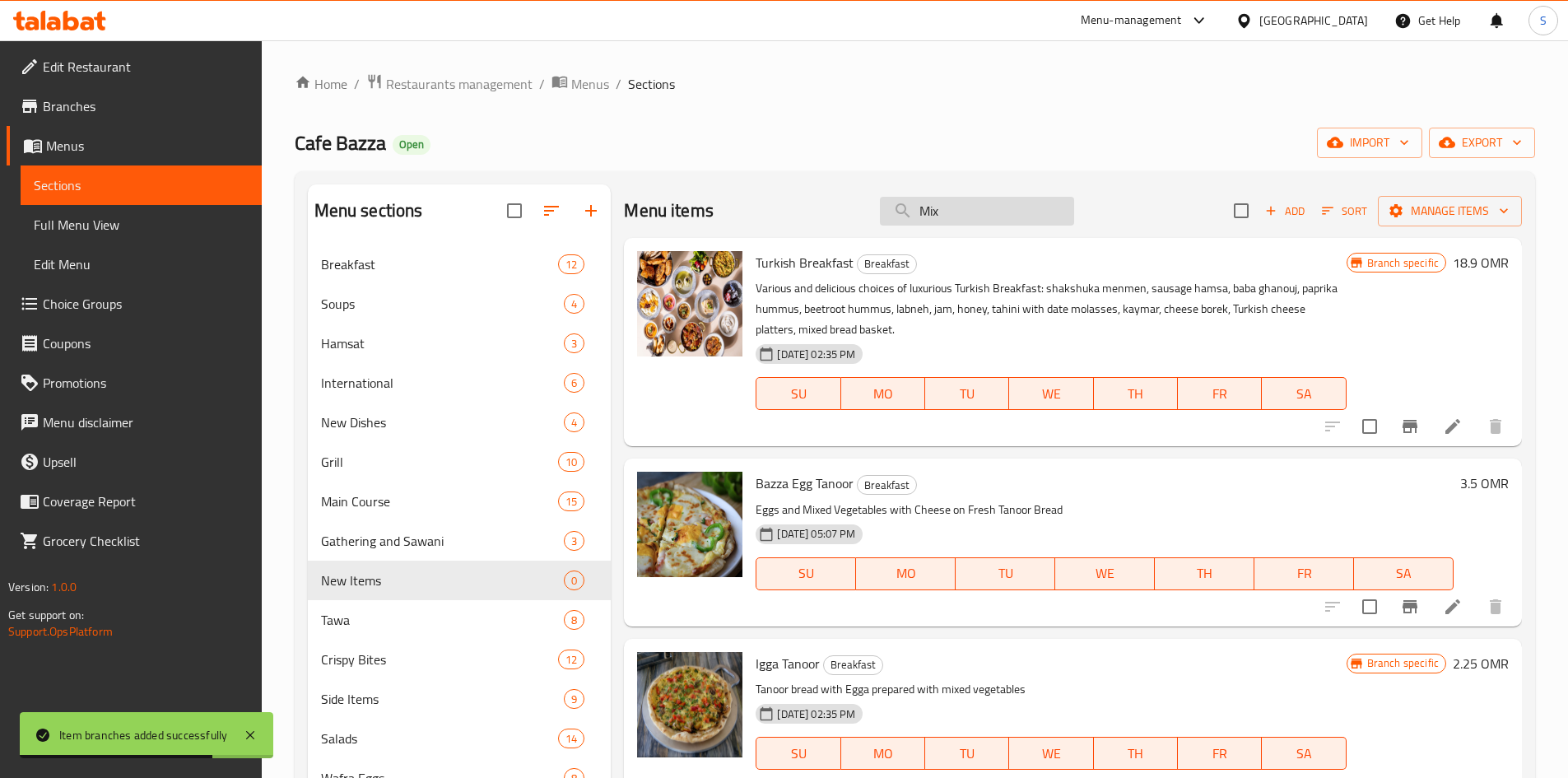
click at [1007, 200] on input "Mix" at bounding box center [977, 211] width 194 height 28
paste input "eat Triangles"
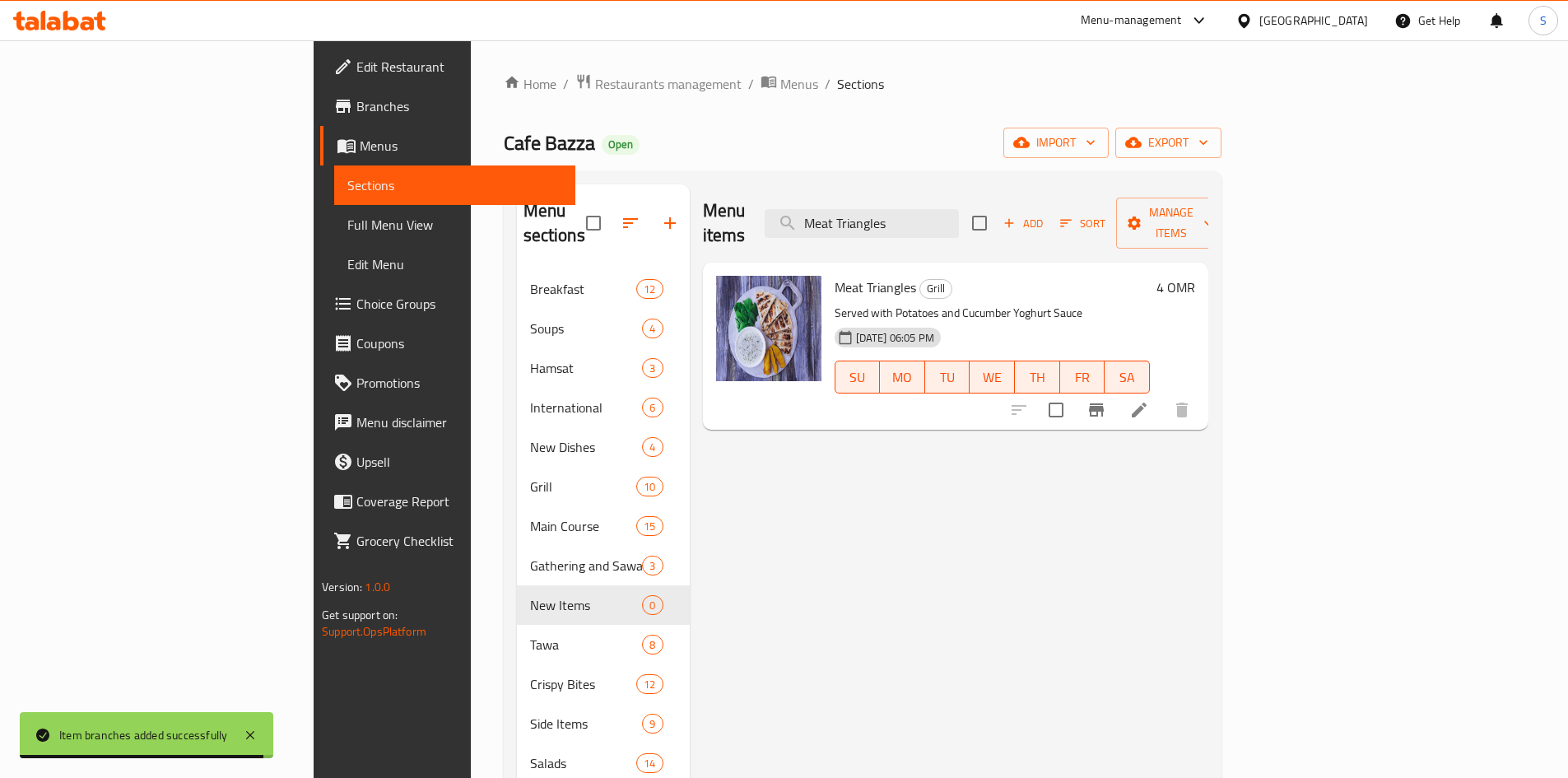
type input "Meat Triangles"
click at [1106, 400] on icon "Branch-specific-item" at bounding box center [1096, 411] width 20 height 20
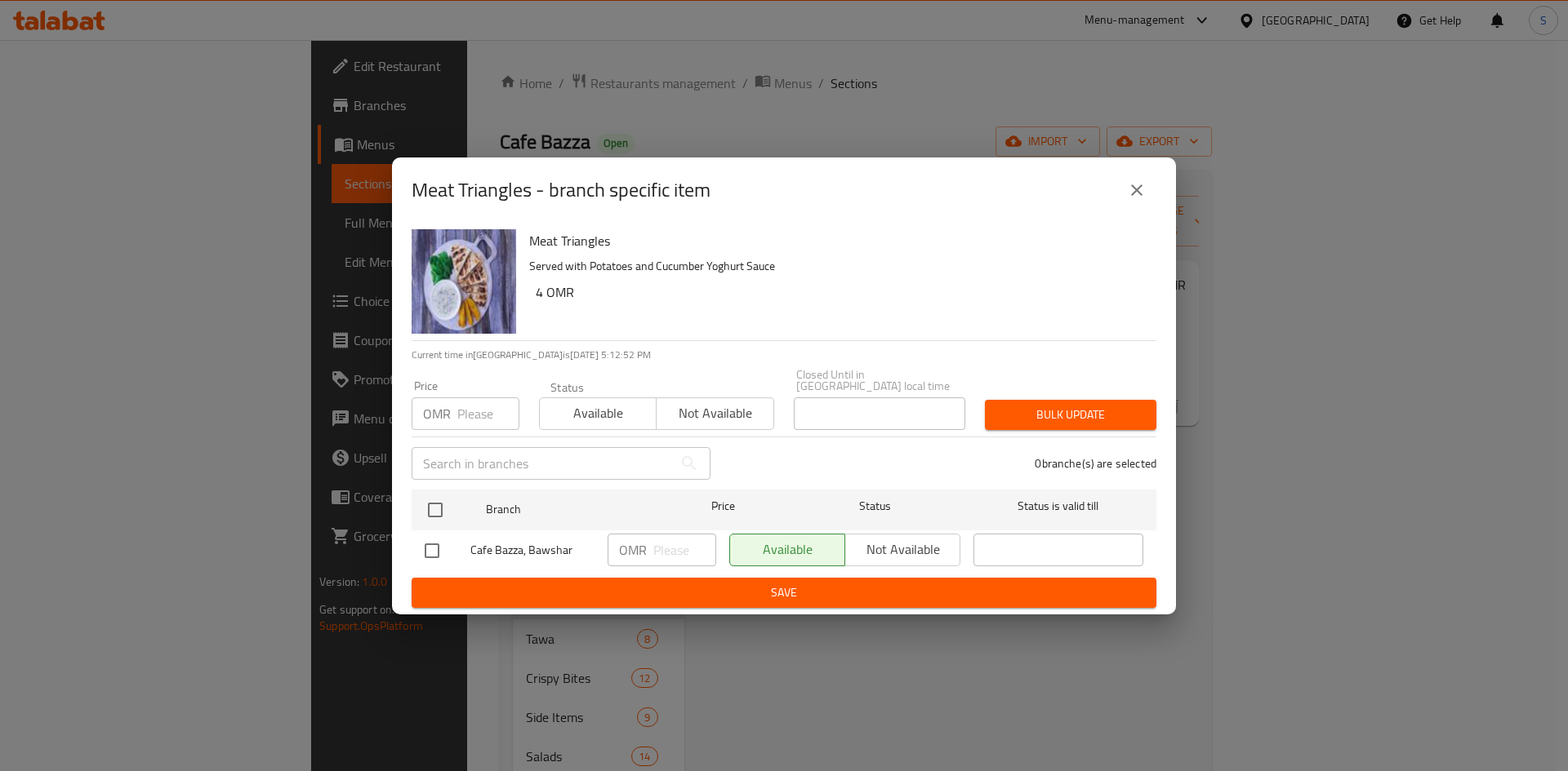
click at [472, 399] on input "number" at bounding box center [488, 414] width 62 height 33
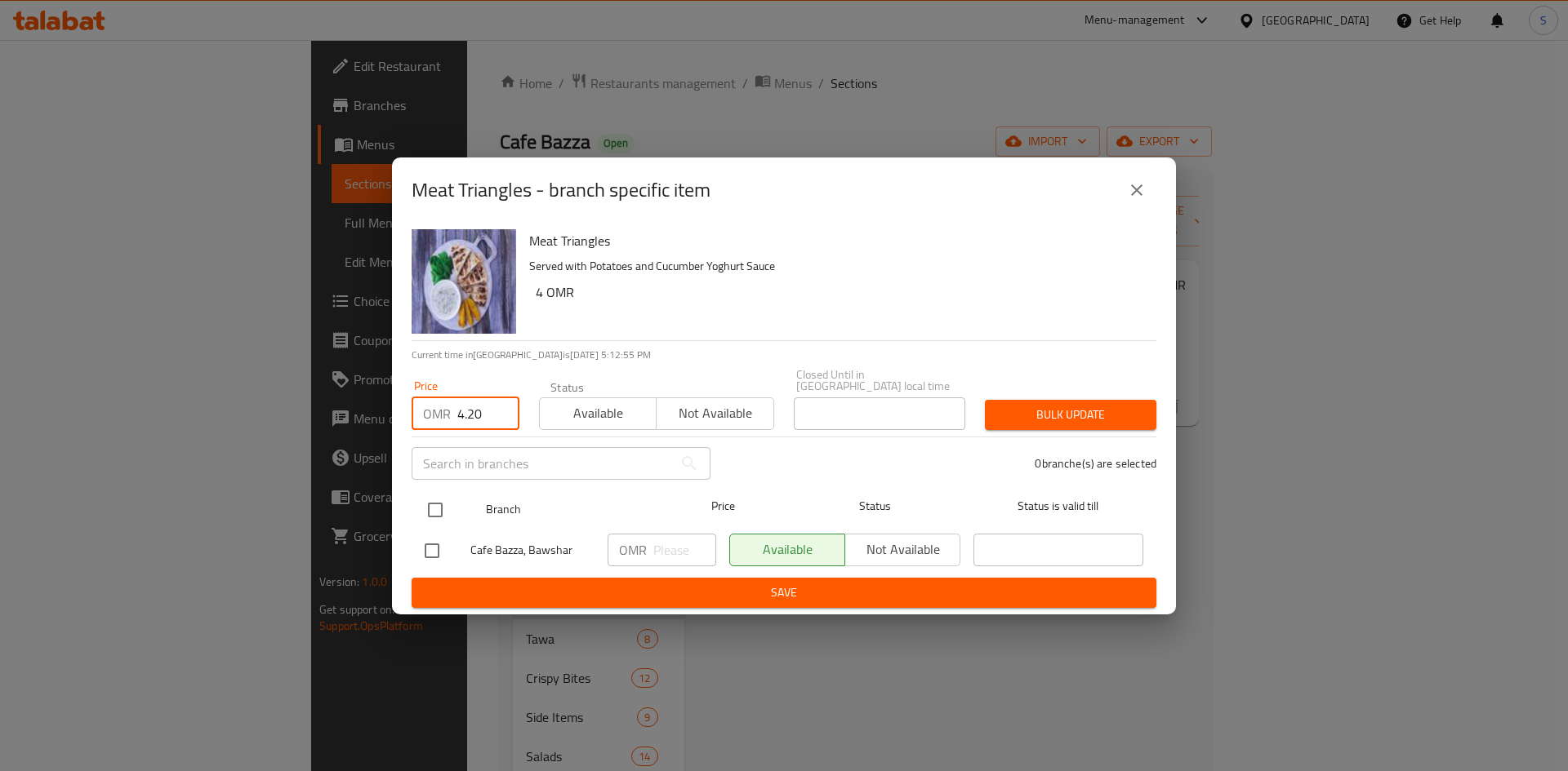
type input "4.20"
click at [433, 519] on input "checkbox" at bounding box center [435, 510] width 35 height 35
checkbox input "true"
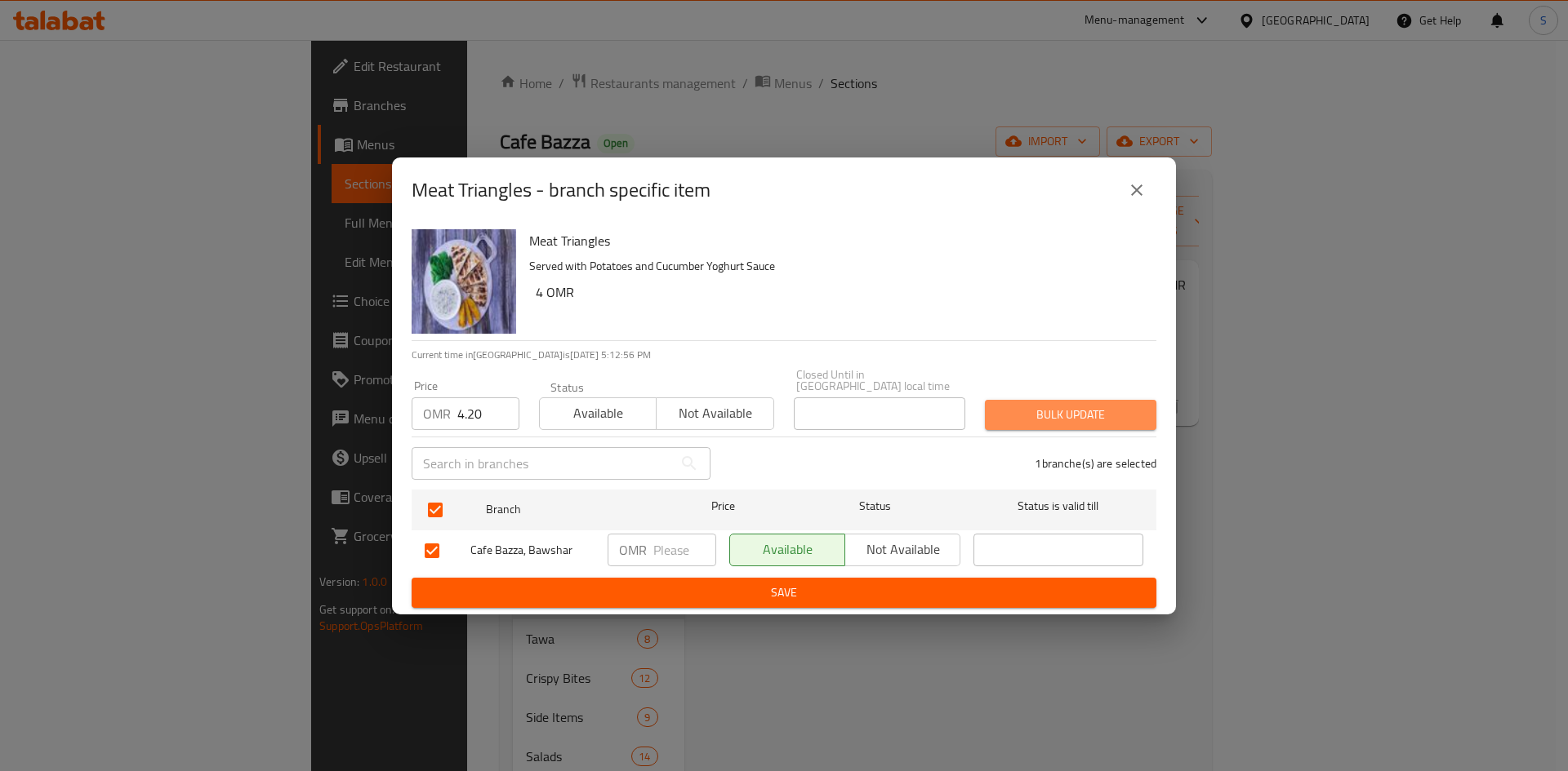
click at [1107, 412] on span "Bulk update" at bounding box center [1070, 415] width 145 height 20
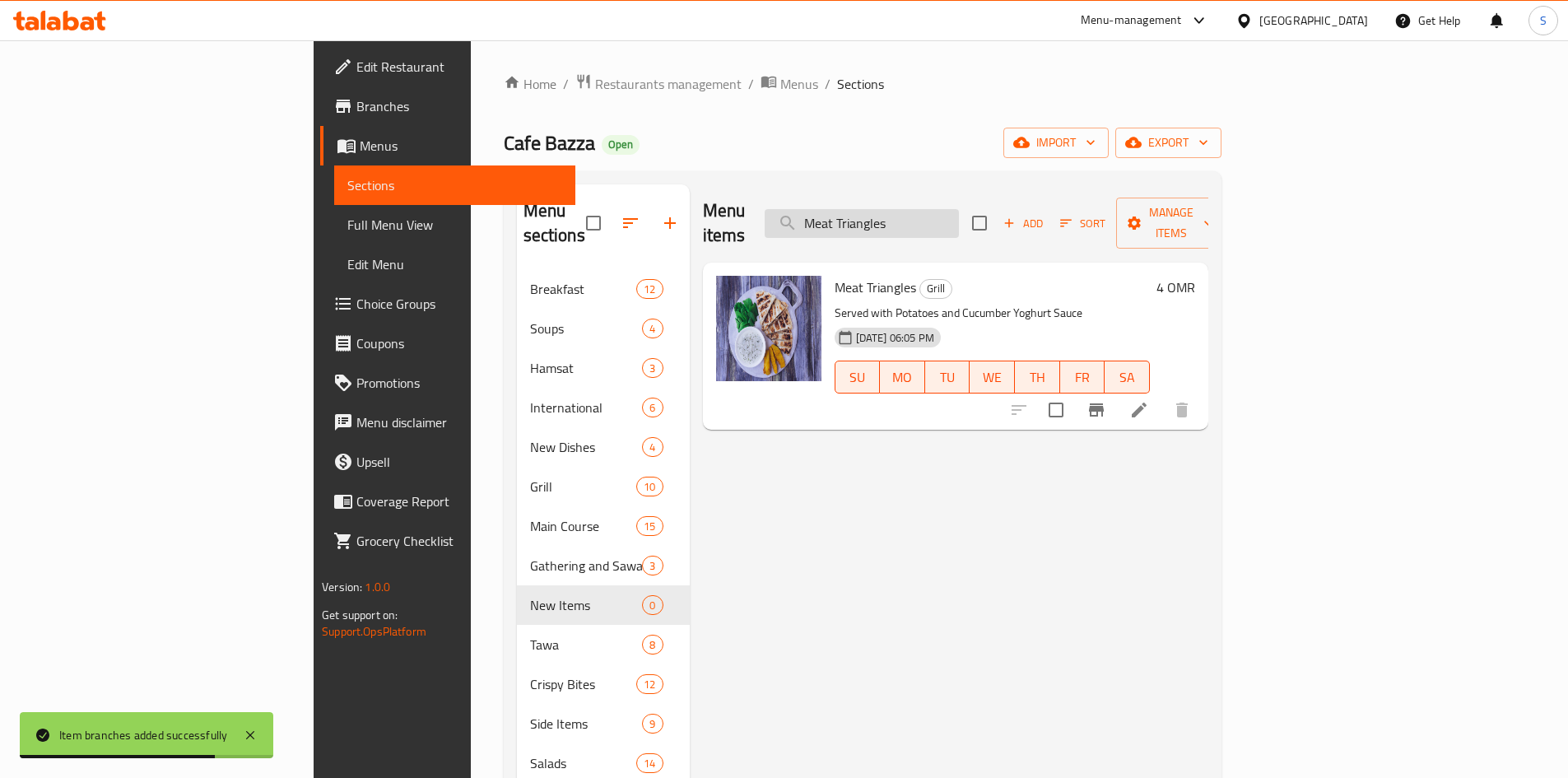
click at [959, 216] on input "Meat Triangles" at bounding box center [862, 223] width 194 height 28
paste input "Grilled Shrimp"
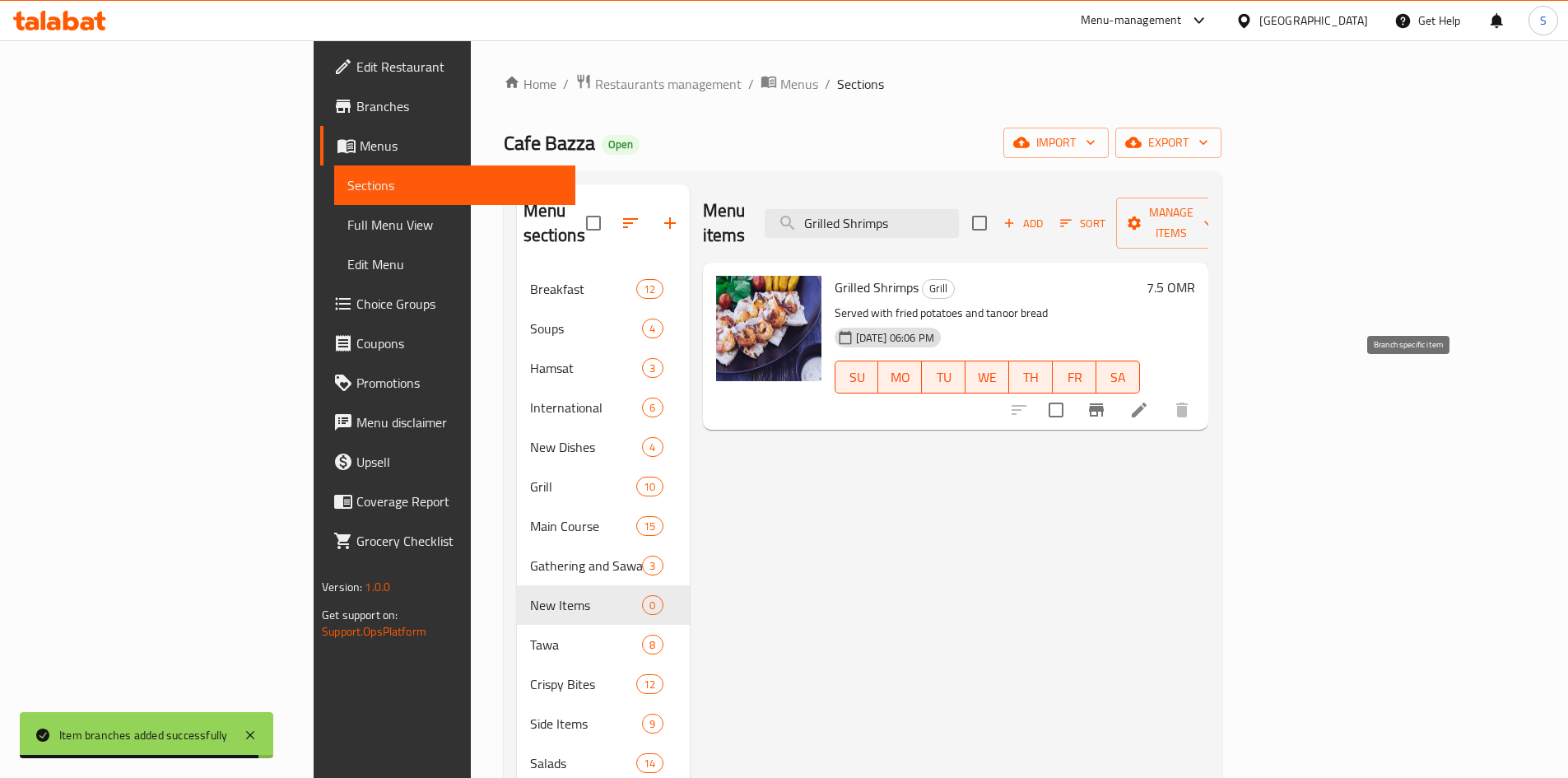
type input "Grilled Shrimps"
click at [1104, 403] on icon "Branch-specific-item" at bounding box center [1096, 410] width 15 height 13
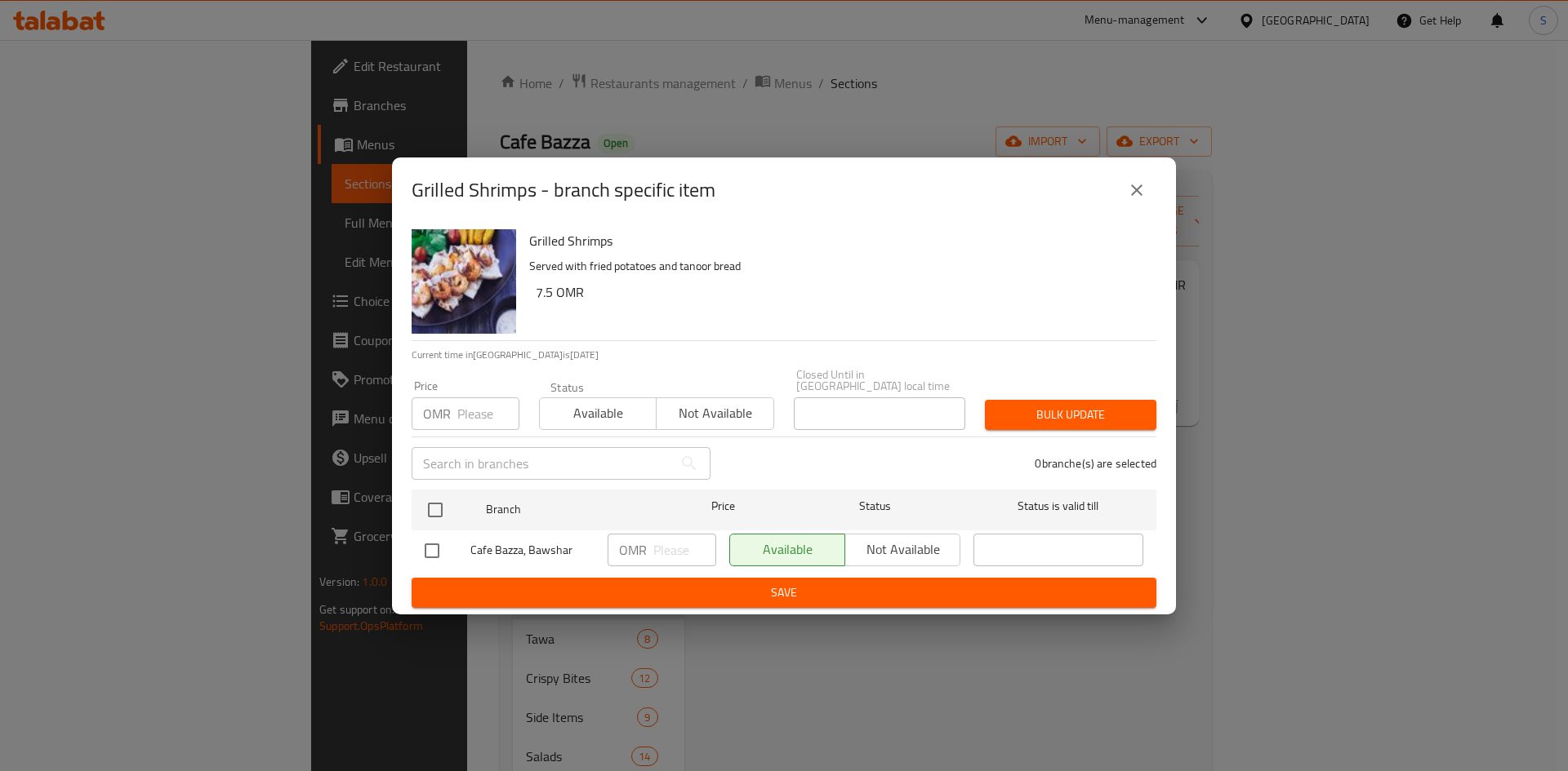
click at [471, 398] on input "number" at bounding box center [488, 414] width 62 height 33
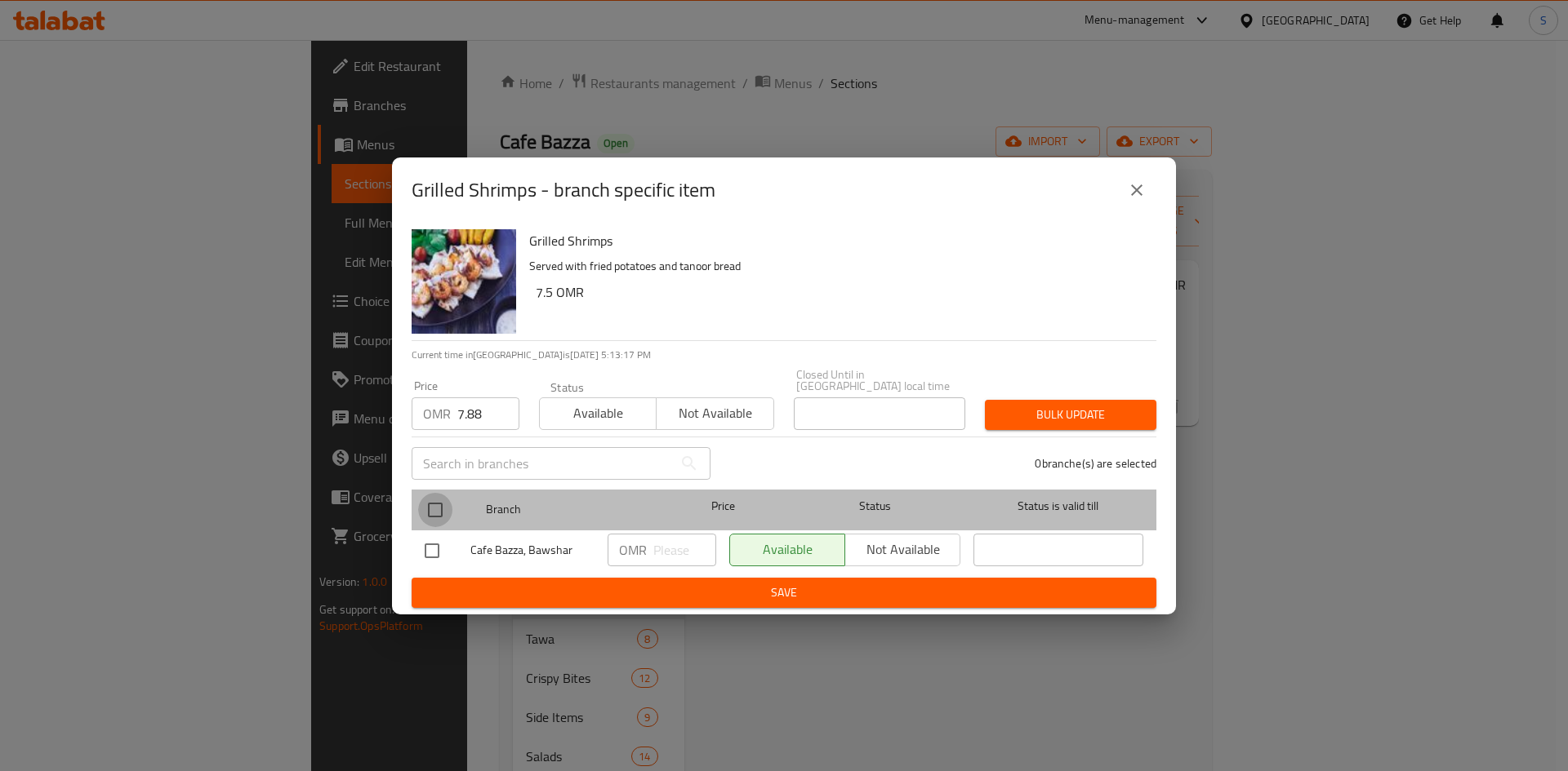
click at [432, 493] on input "checkbox" at bounding box center [435, 510] width 35 height 35
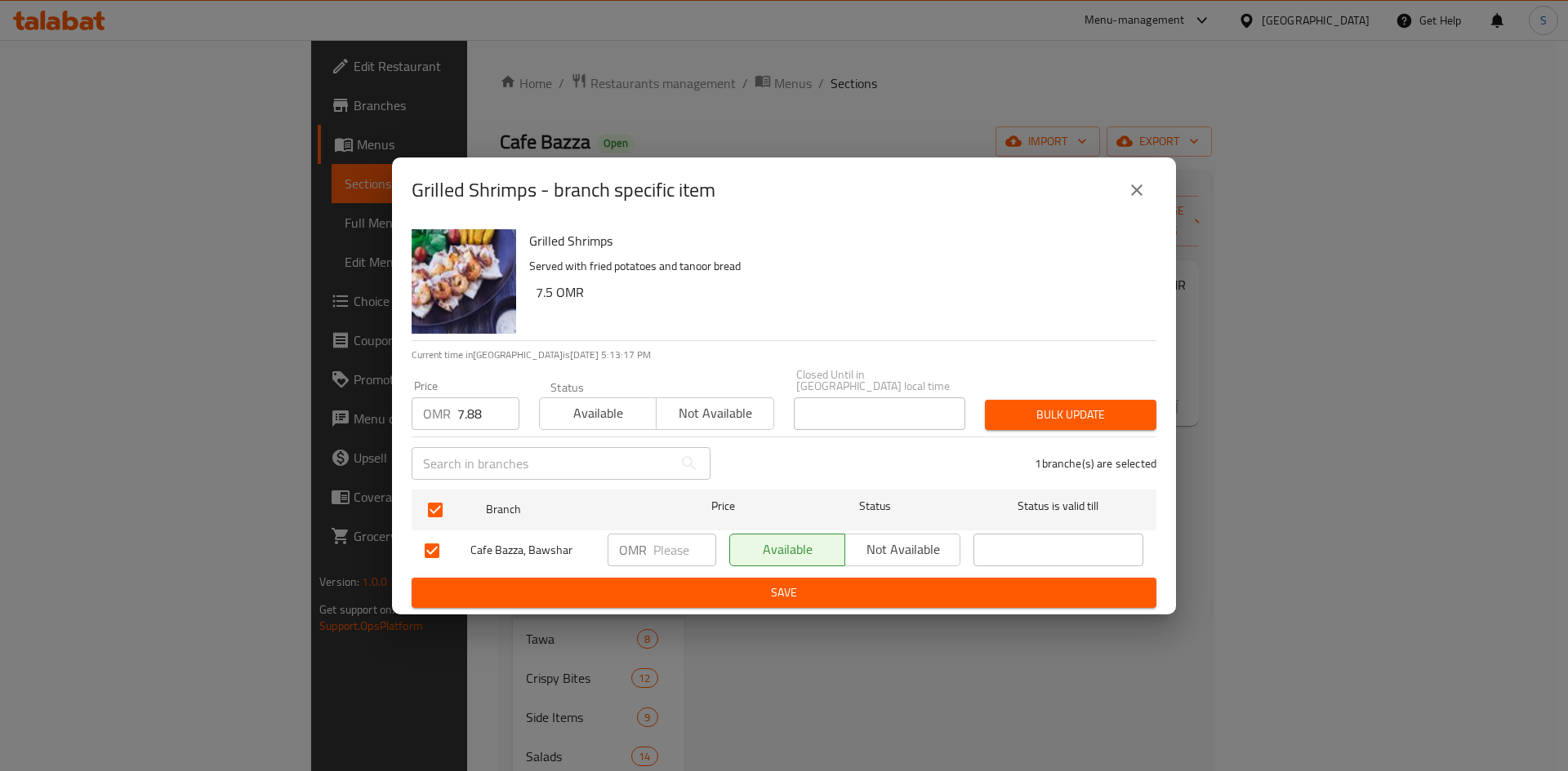
click at [1122, 405] on span "Bulk update" at bounding box center [1070, 415] width 145 height 20
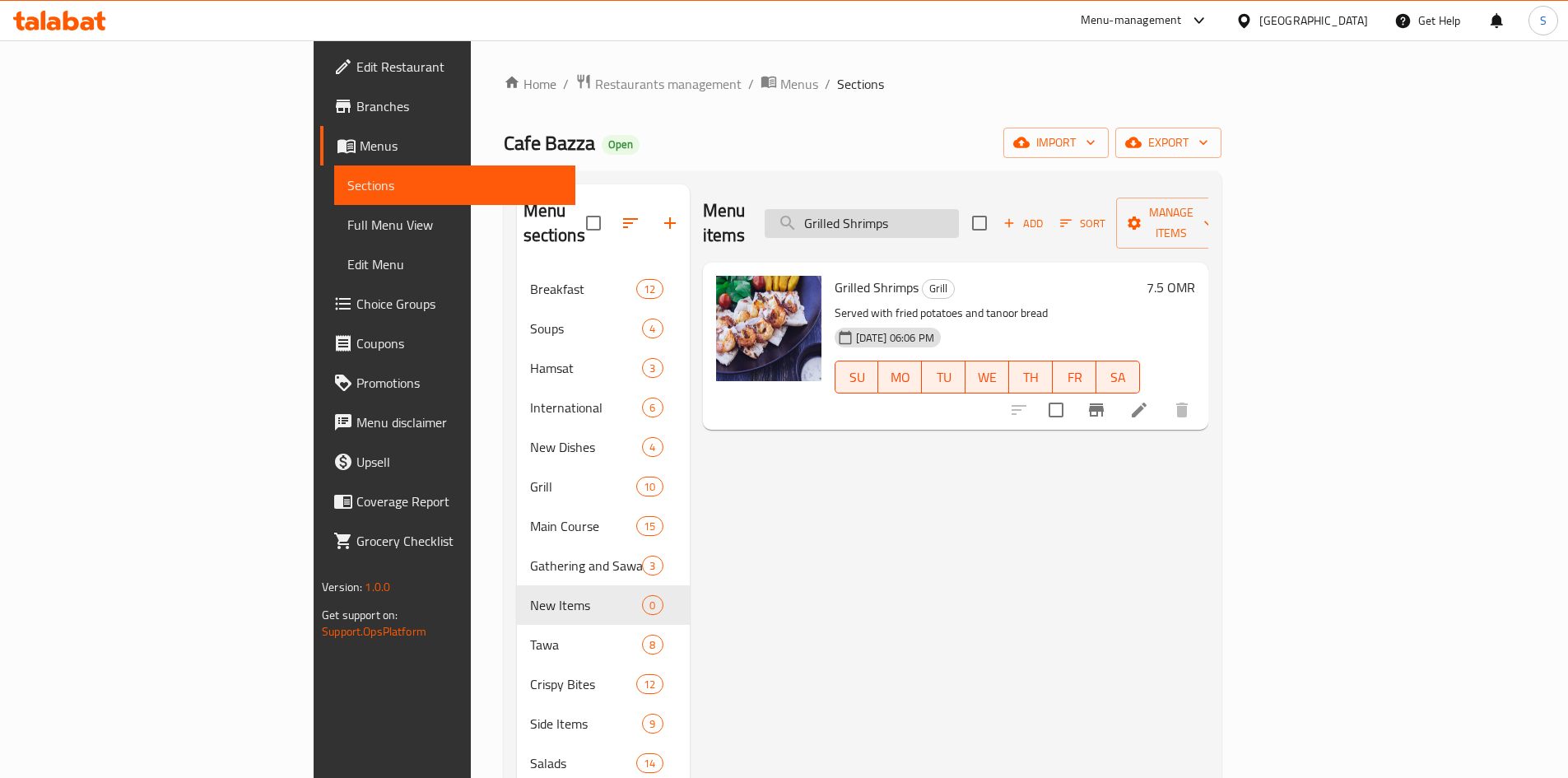
click at [959, 210] on input "Grilled Shrimps" at bounding box center [862, 223] width 194 height 28
paste input "Bazza Mix Grill"
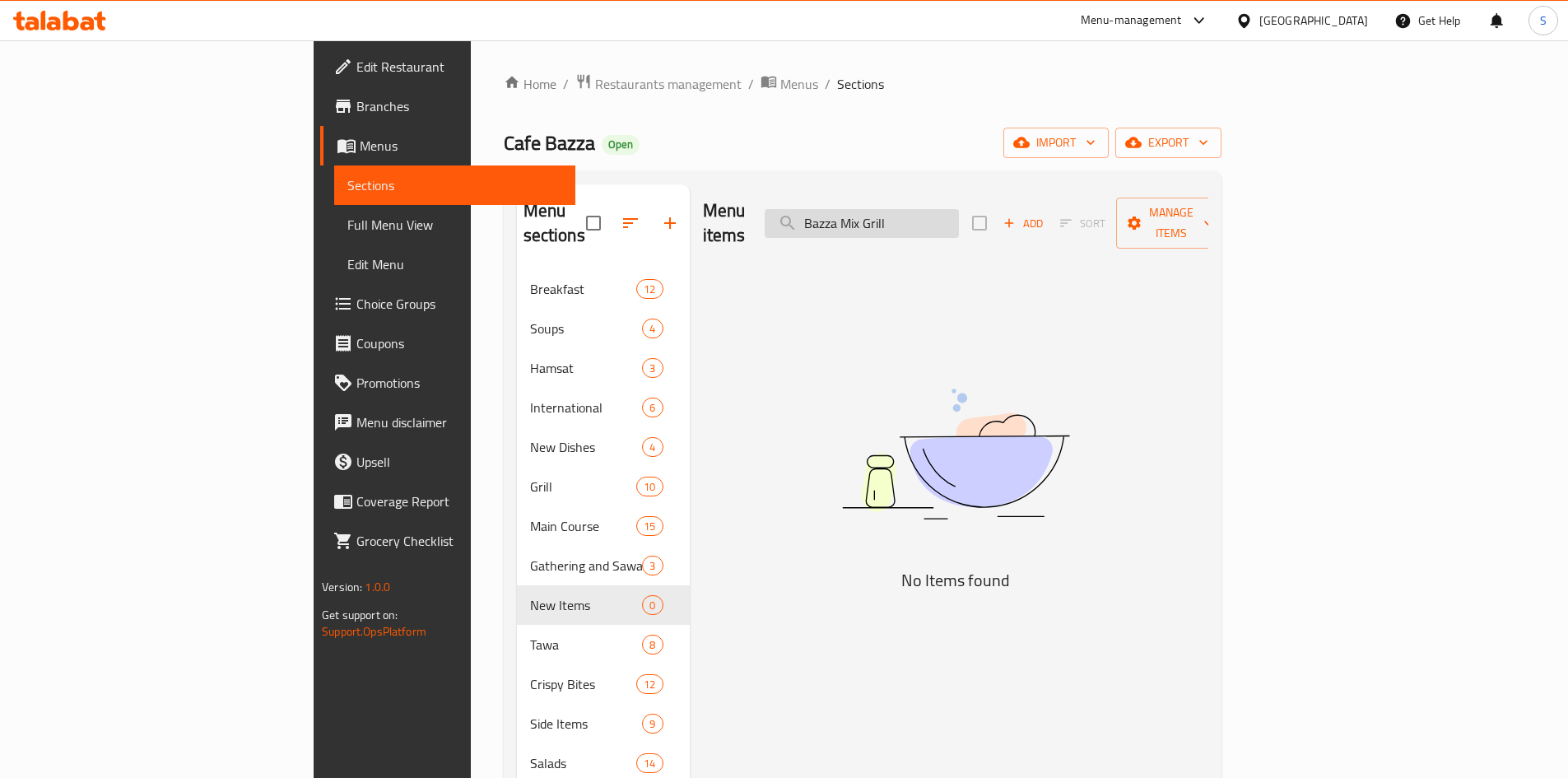
click at [953, 210] on input "Bazza Mix Grill" at bounding box center [862, 223] width 194 height 28
click at [959, 209] on input "Bazza Mix Grill" at bounding box center [862, 223] width 194 height 28
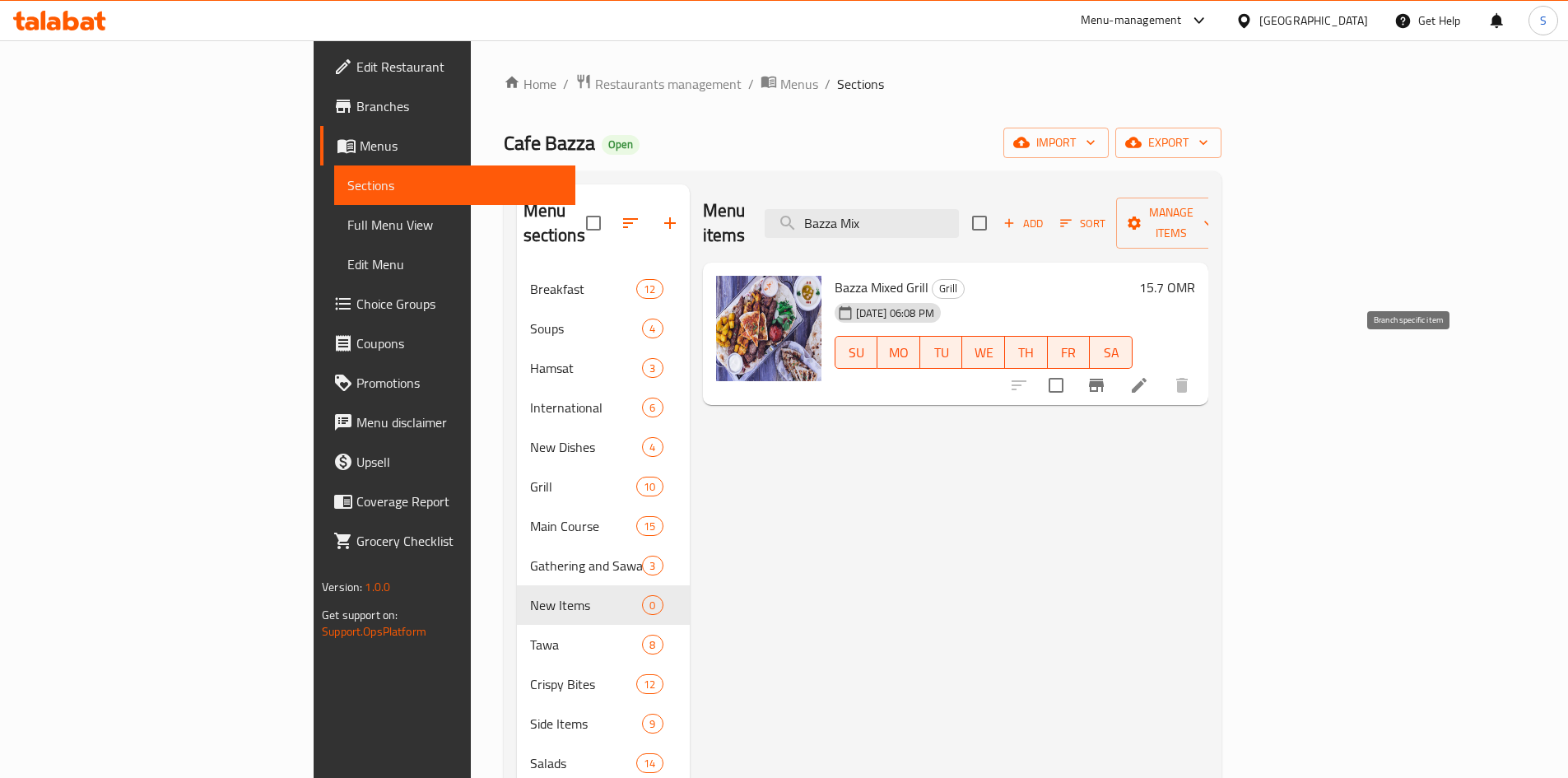
click at [1106, 376] on icon "Branch-specific-item" at bounding box center [1096, 386] width 20 height 20
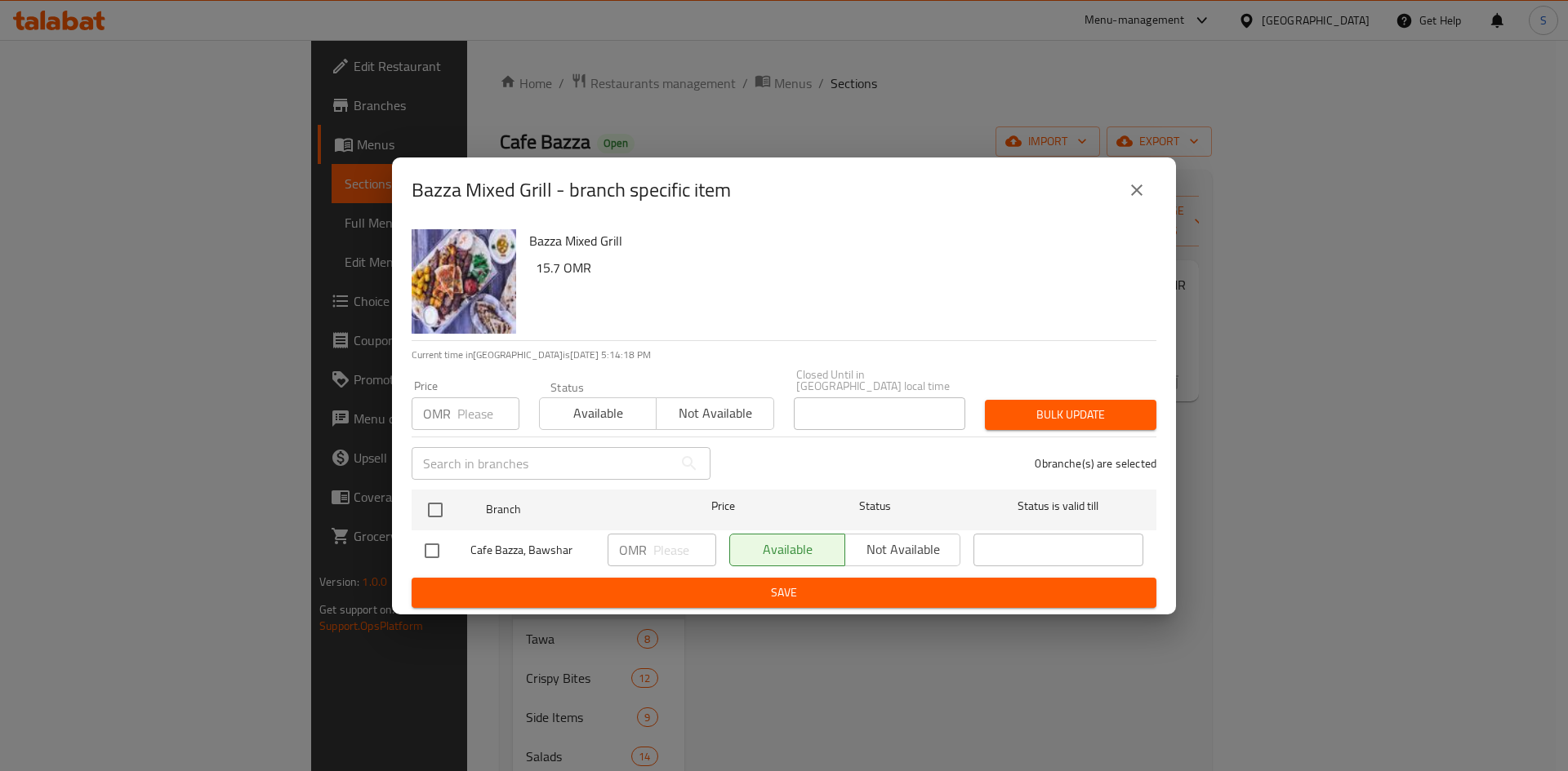
click at [477, 404] on input "number" at bounding box center [488, 414] width 62 height 33
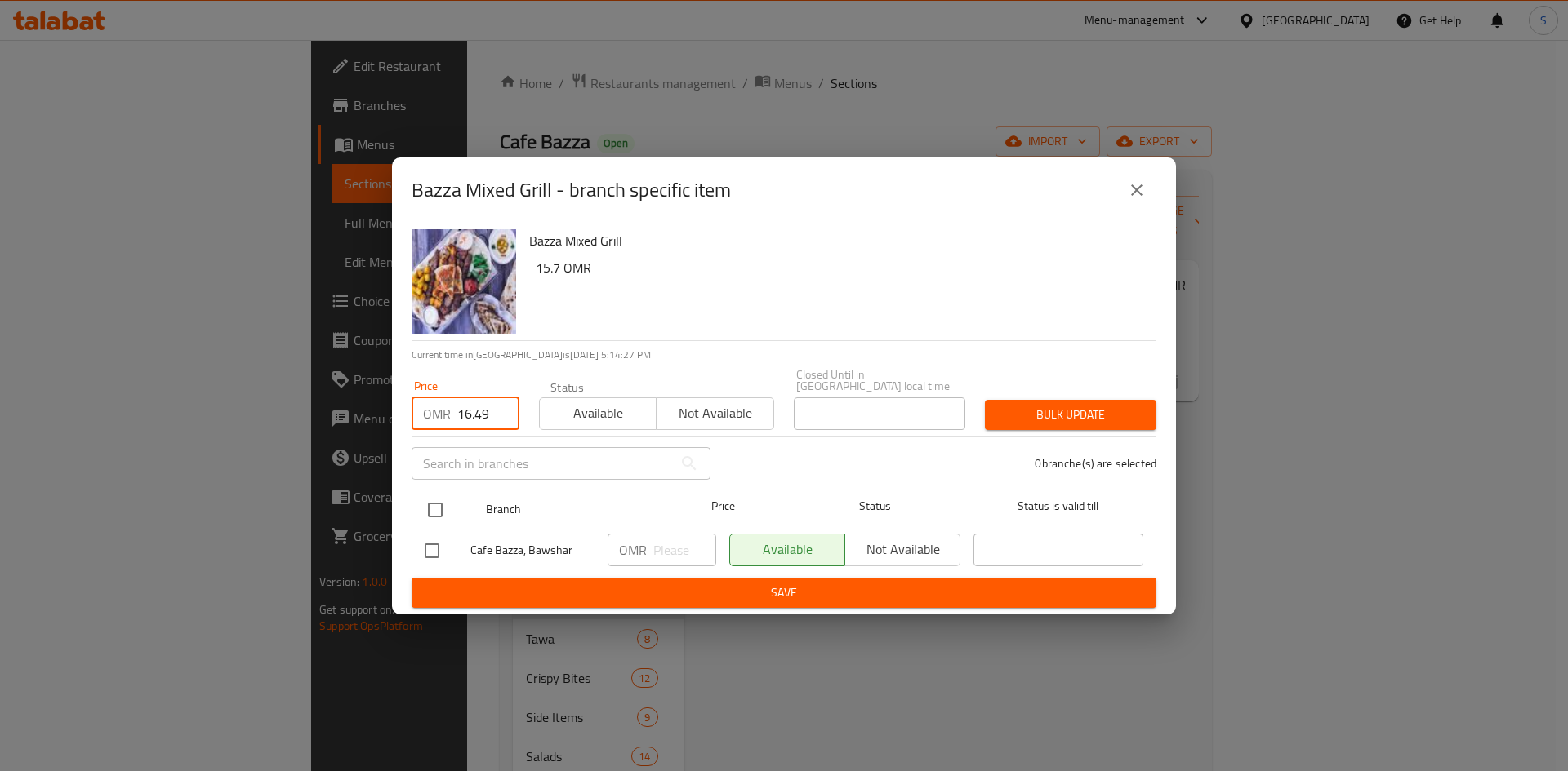
click at [439, 493] on input "checkbox" at bounding box center [435, 510] width 35 height 35
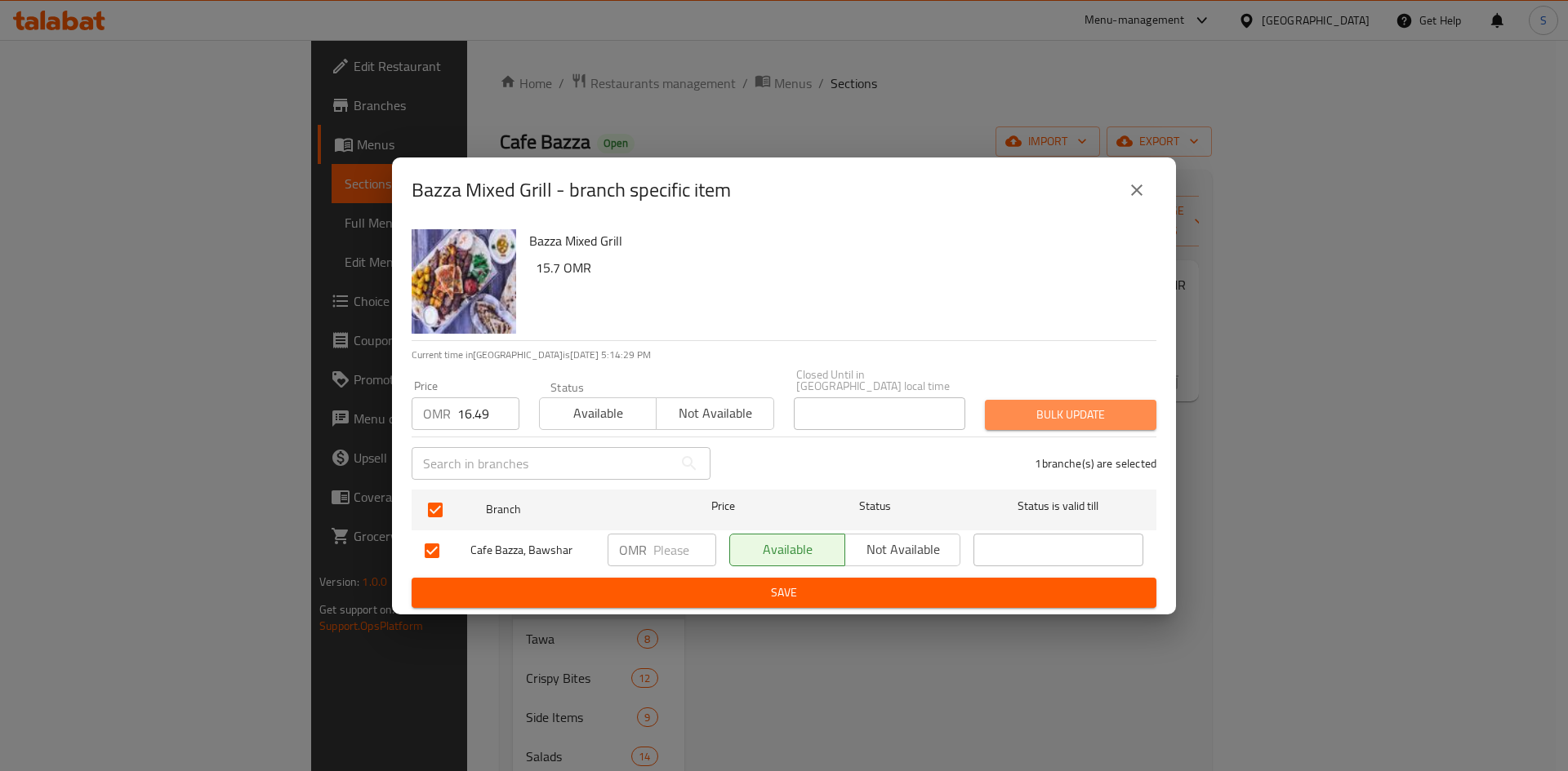
click at [1077, 410] on span "Bulk update" at bounding box center [1070, 415] width 145 height 20
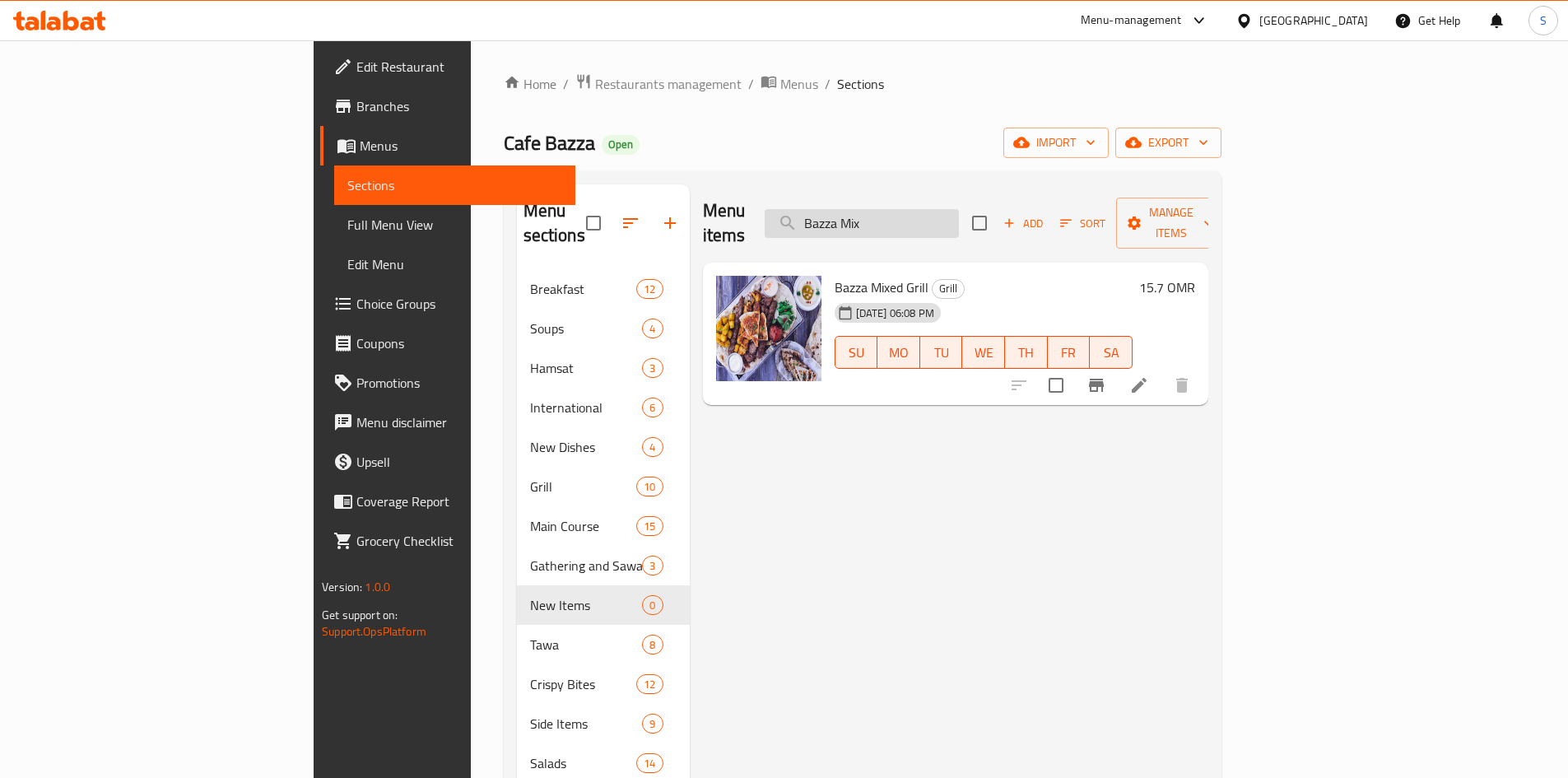
click at [959, 209] on input "Bazza Mix" at bounding box center [862, 223] width 194 height 28
paste input "Kebabo Arbeel"
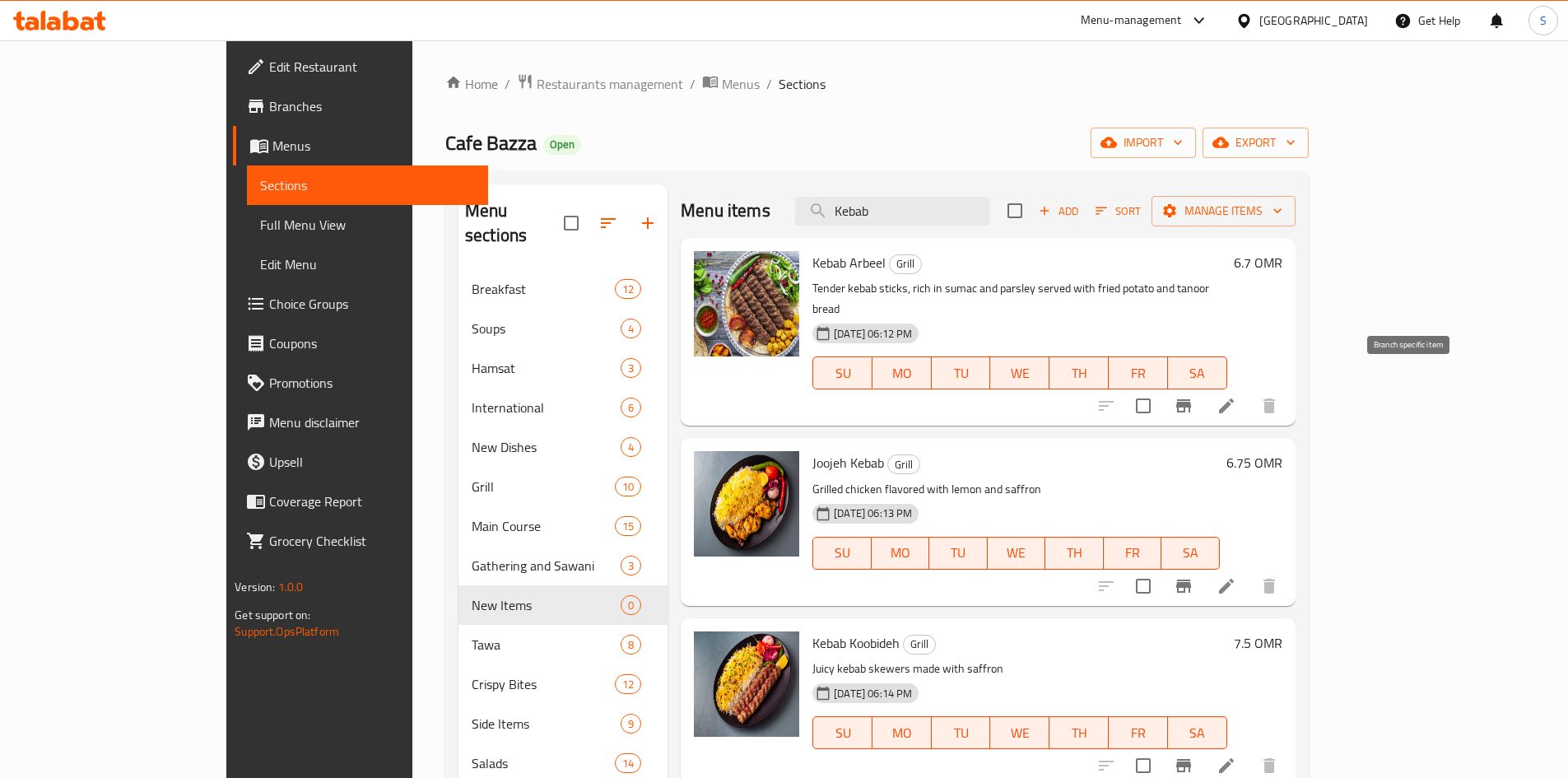
click at [1193, 396] on icon "Branch-specific-item" at bounding box center [1184, 406] width 20 height 20
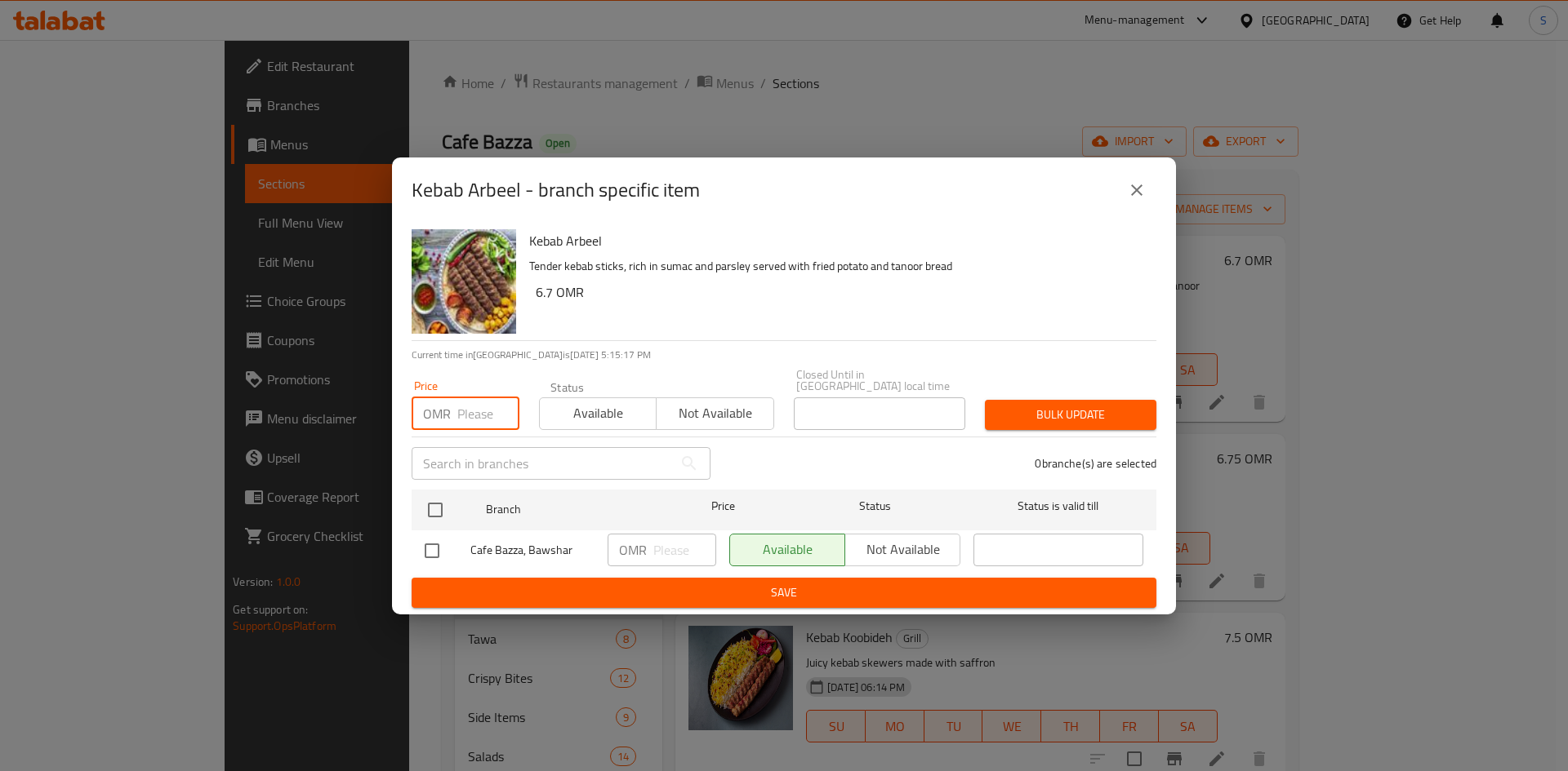
click at [465, 419] on input "number" at bounding box center [488, 414] width 62 height 33
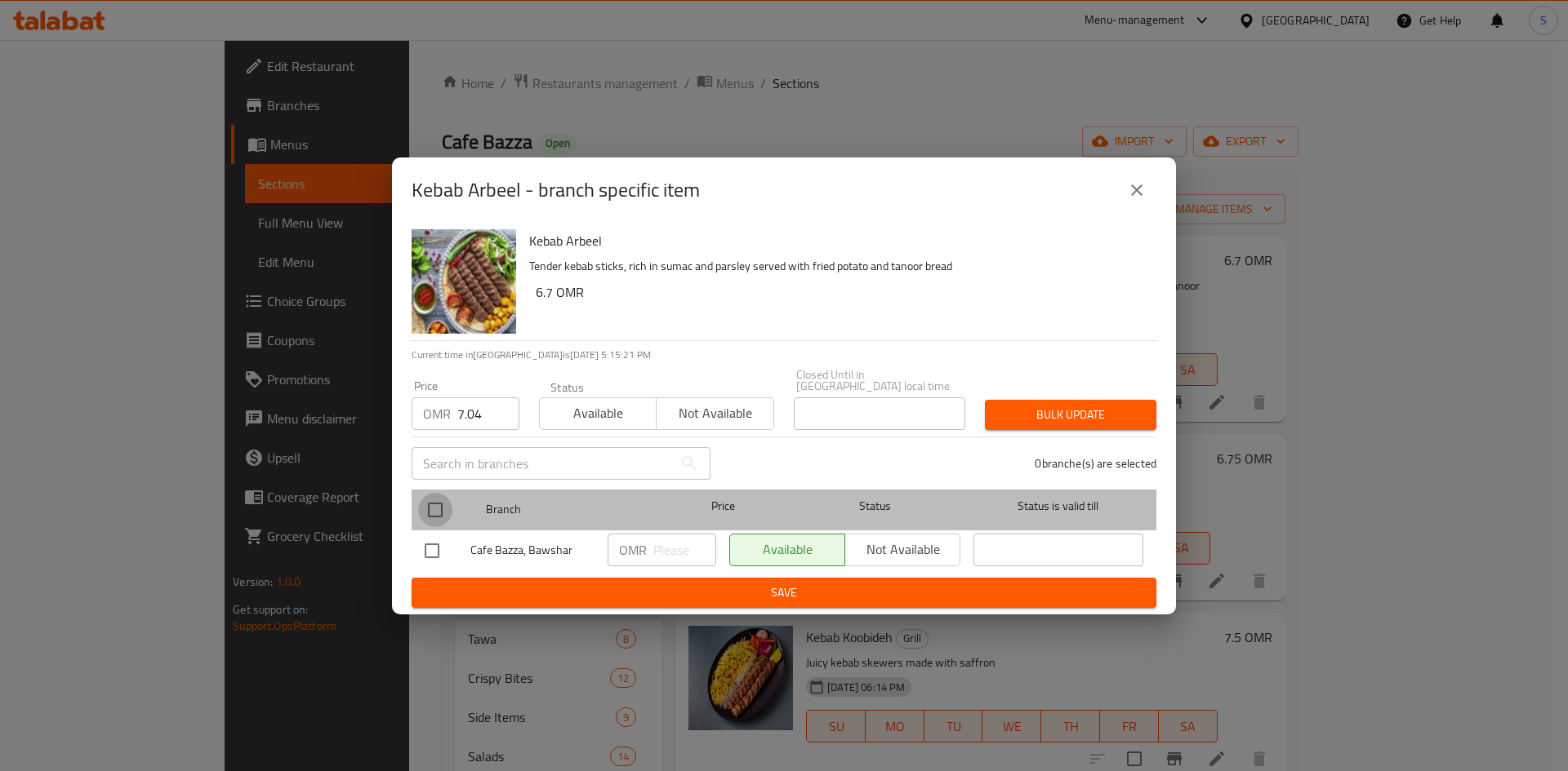
click at [424, 510] on input "checkbox" at bounding box center [435, 510] width 35 height 35
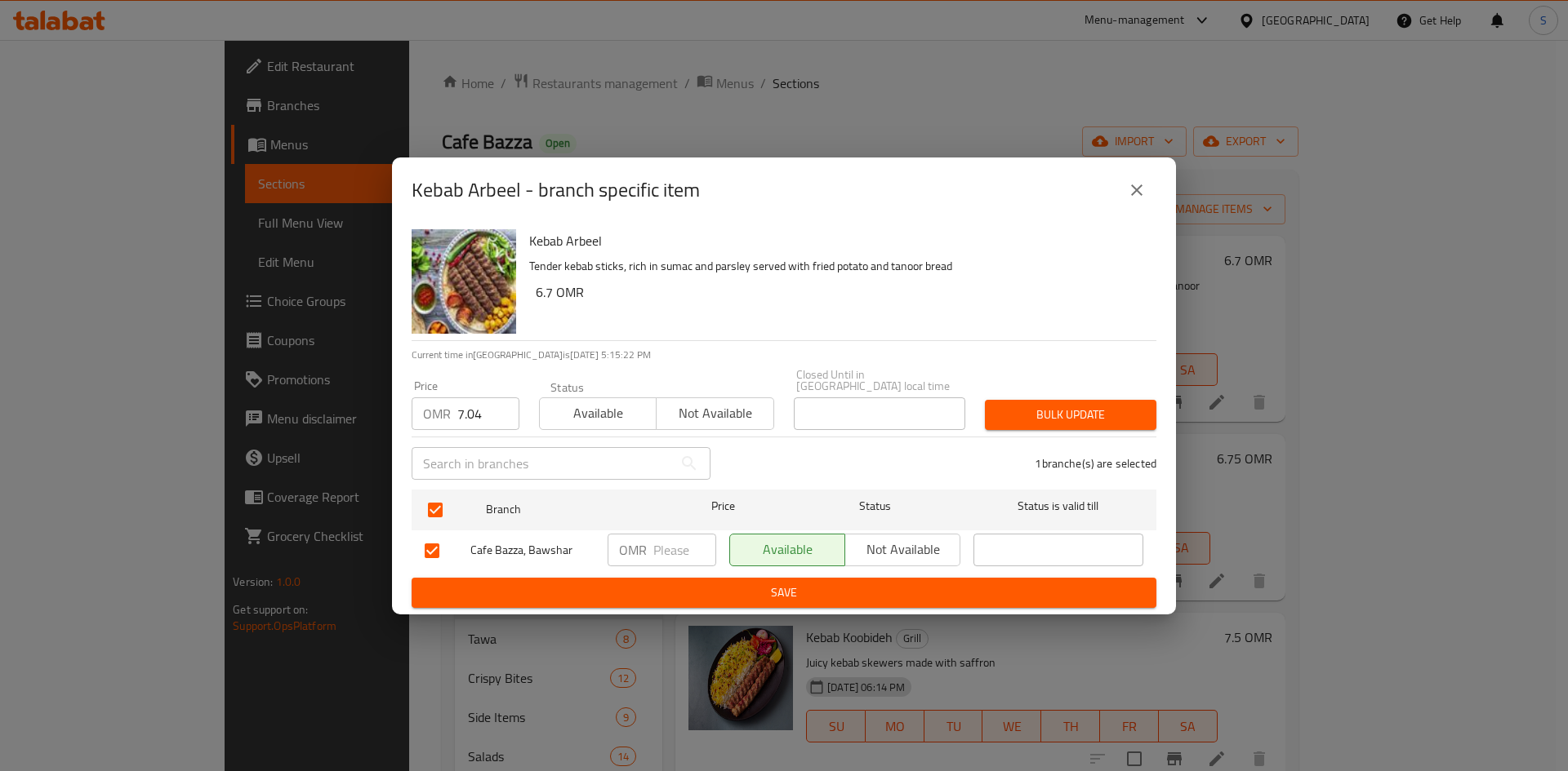
click at [1057, 412] on span "Bulk update" at bounding box center [1070, 415] width 145 height 20
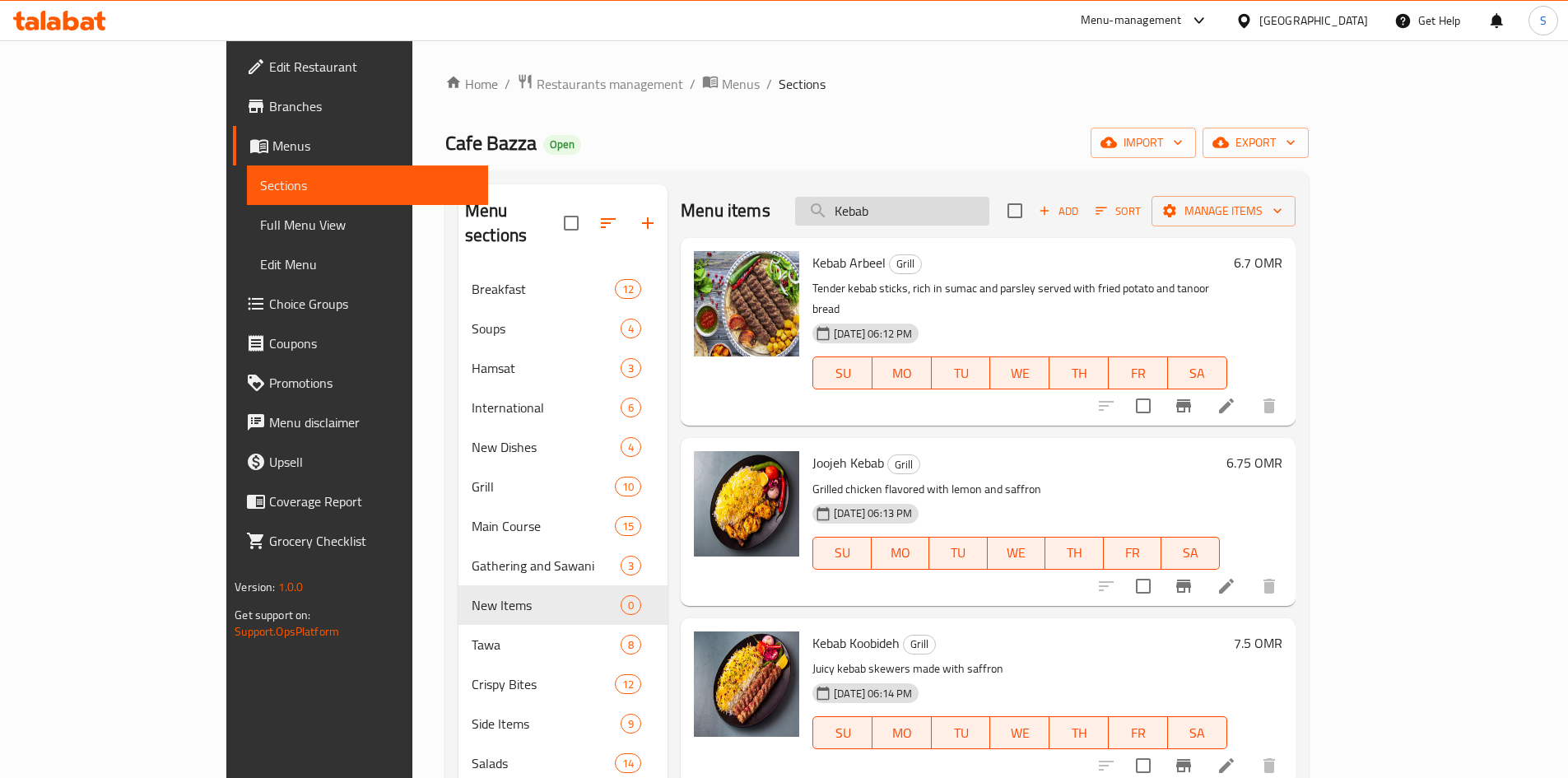
click at [989, 220] on input "Kebab" at bounding box center [892, 211] width 194 height 28
paste input "[PERSON_NAME]"
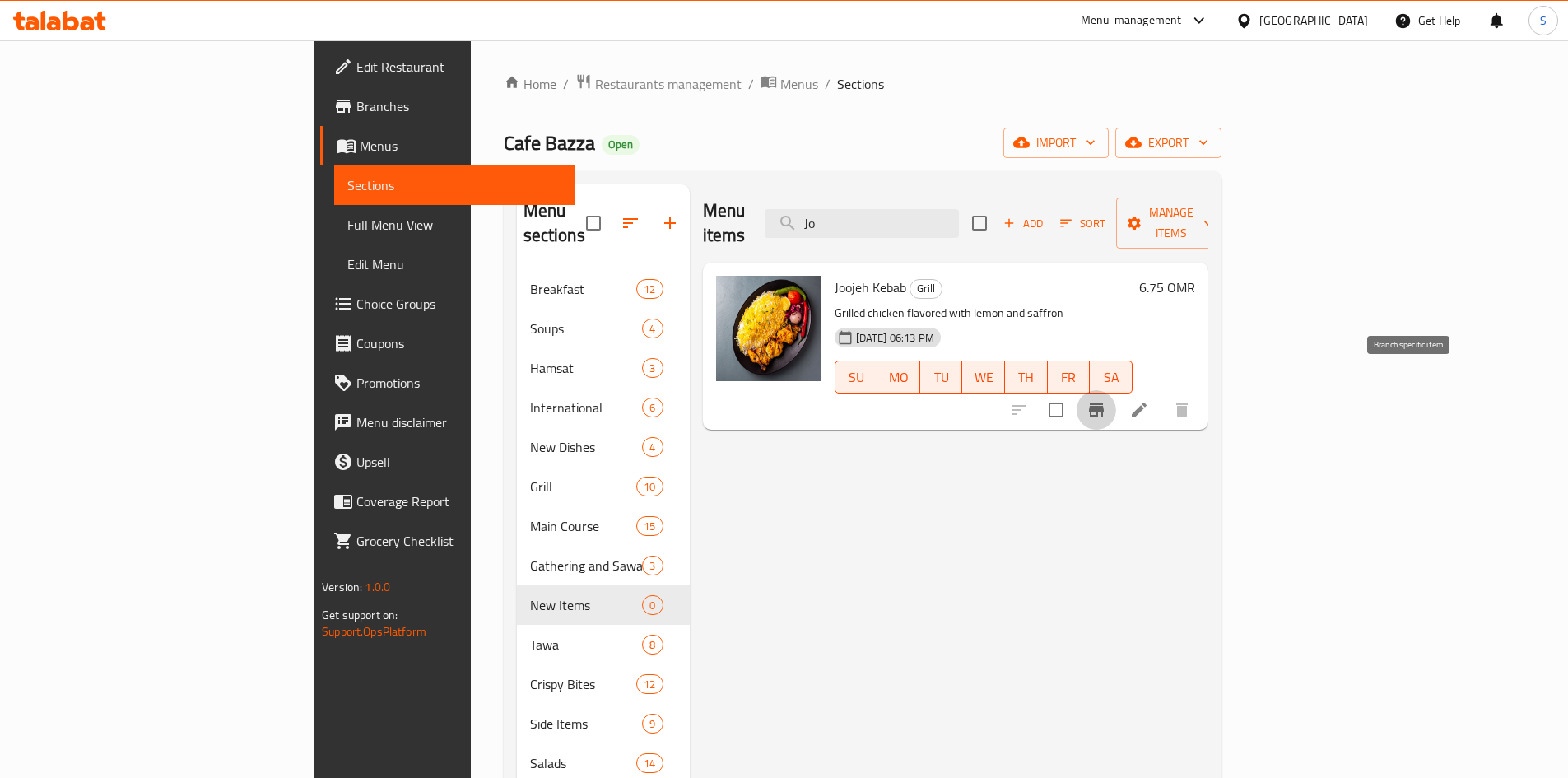
click at [1106, 400] on icon "Branch-specific-item" at bounding box center [1096, 411] width 20 height 20
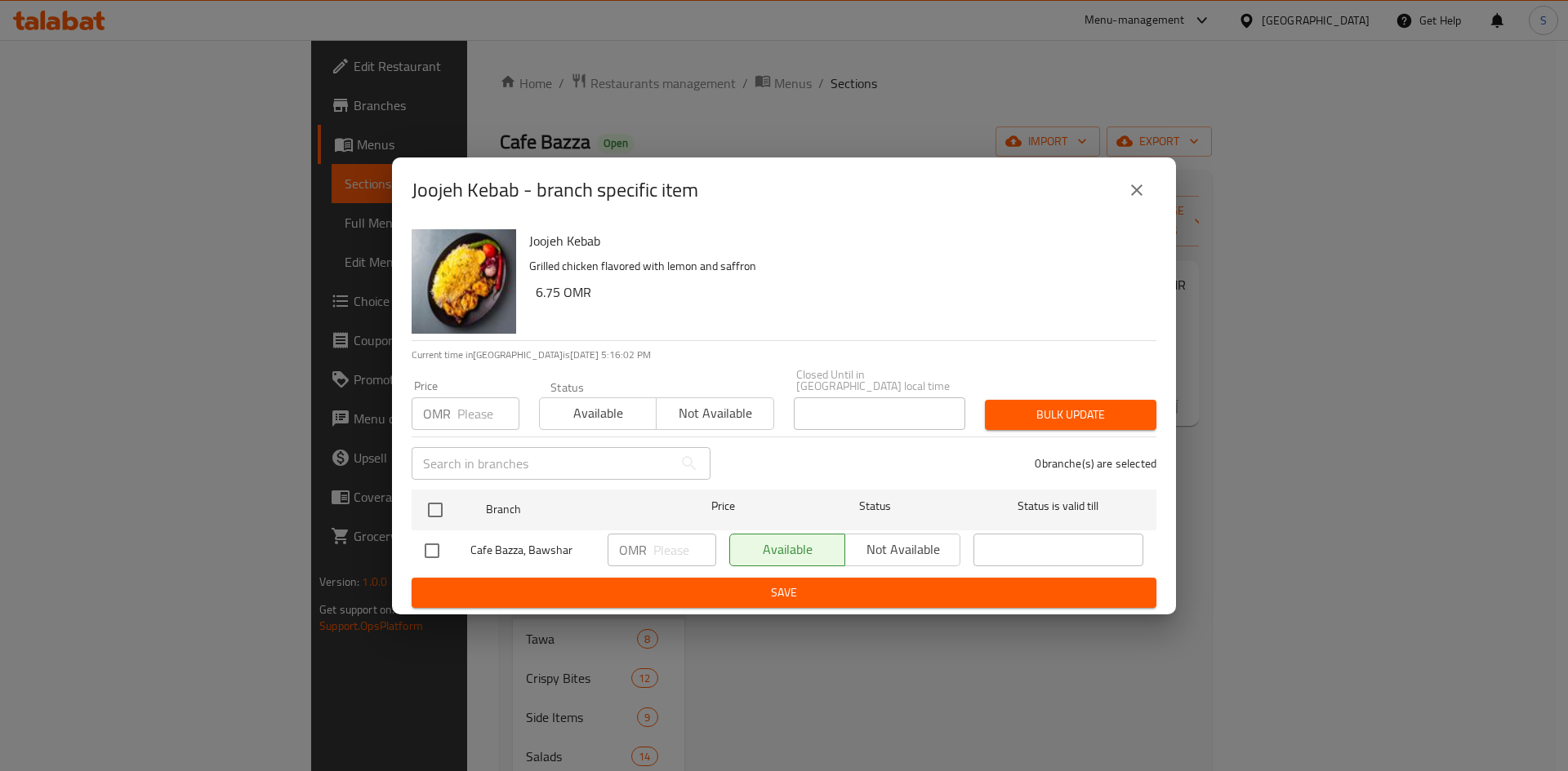
click at [453, 411] on div "OMR Price" at bounding box center [465, 414] width 108 height 33
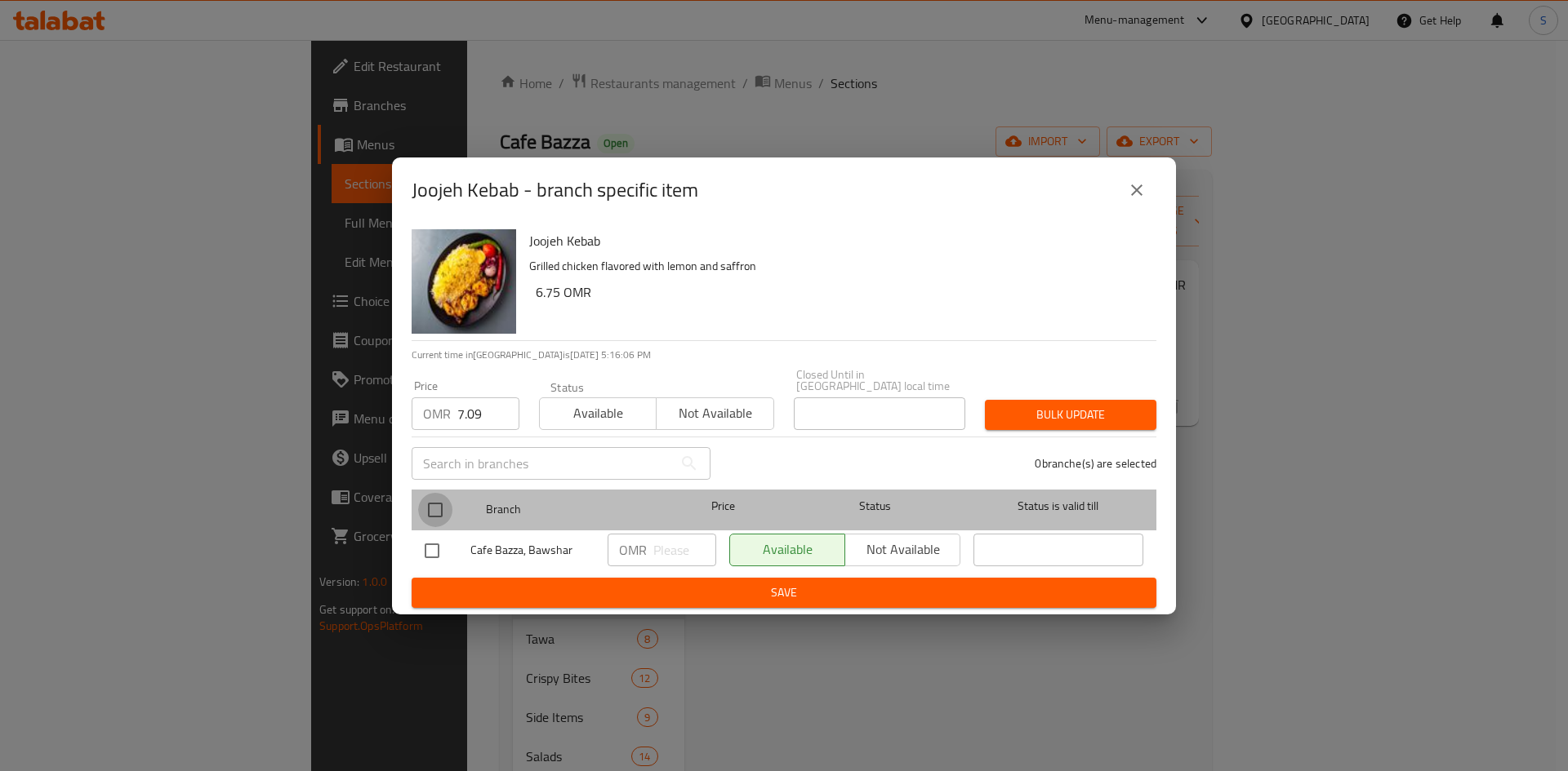
click at [437, 499] on input "checkbox" at bounding box center [435, 510] width 35 height 35
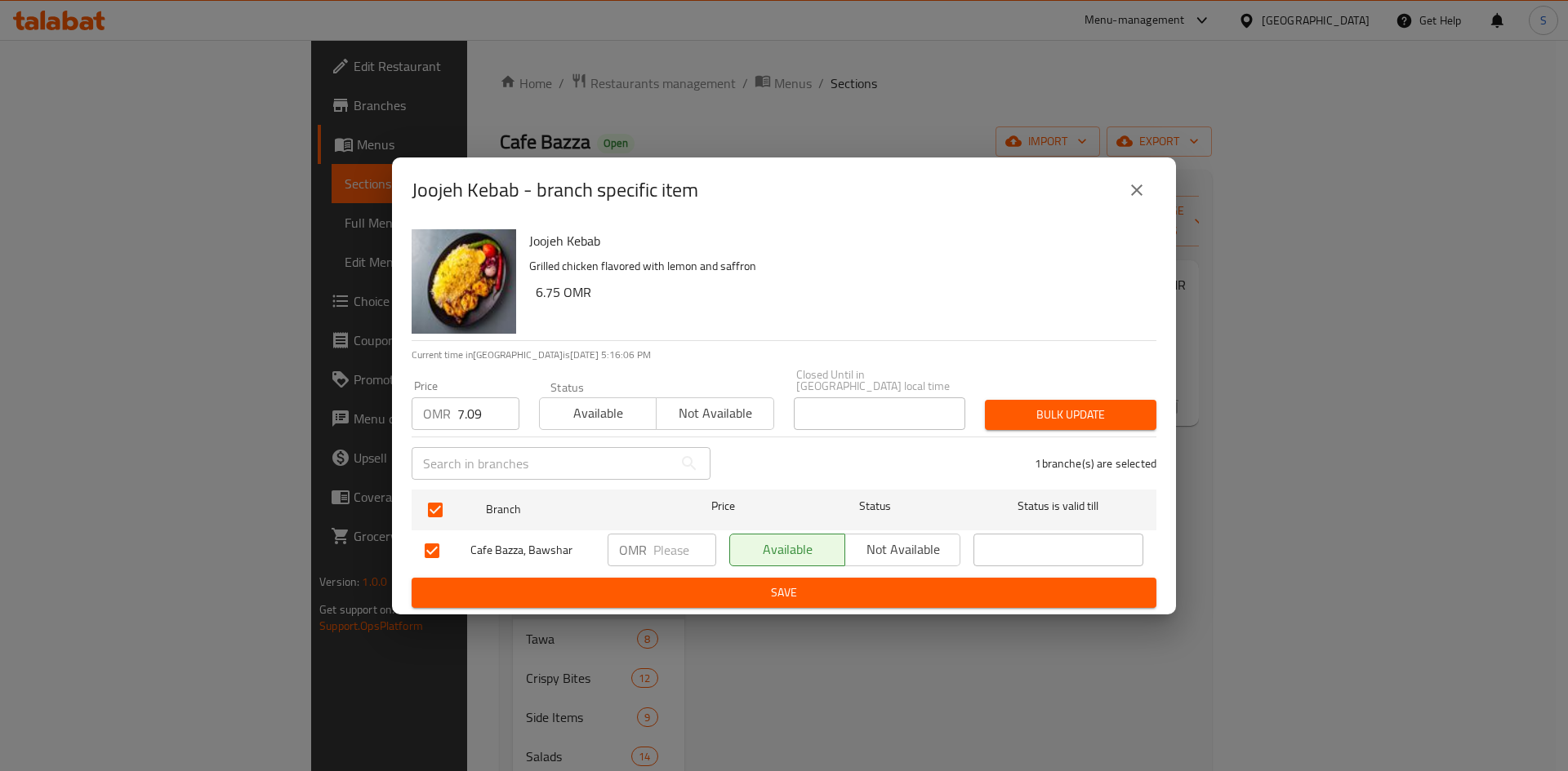
click at [1058, 419] on span "Bulk update" at bounding box center [1070, 415] width 145 height 20
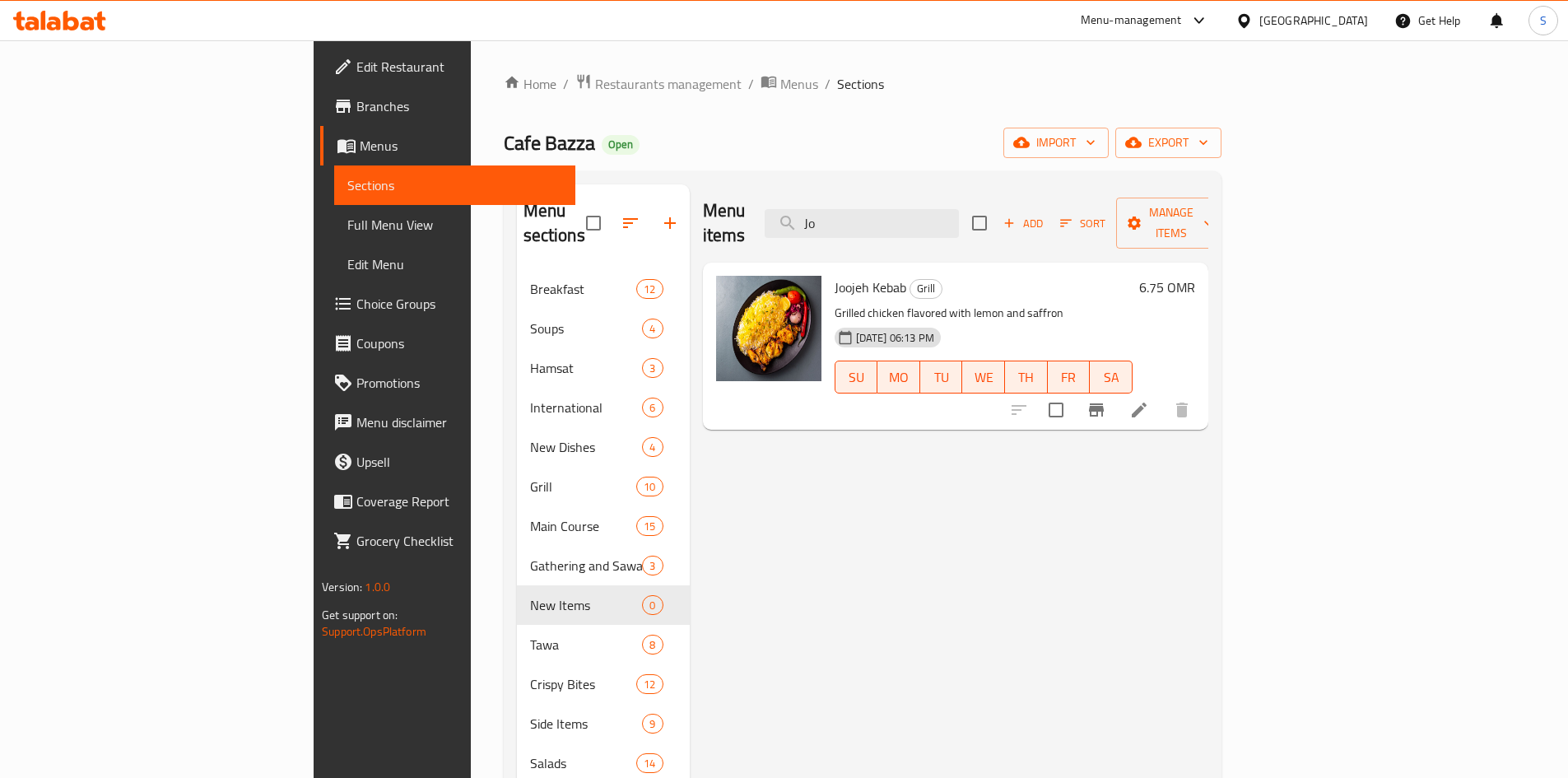
click at [975, 193] on div "Menu items Jo Add Sort Manage items" at bounding box center [956, 223] width 506 height 78
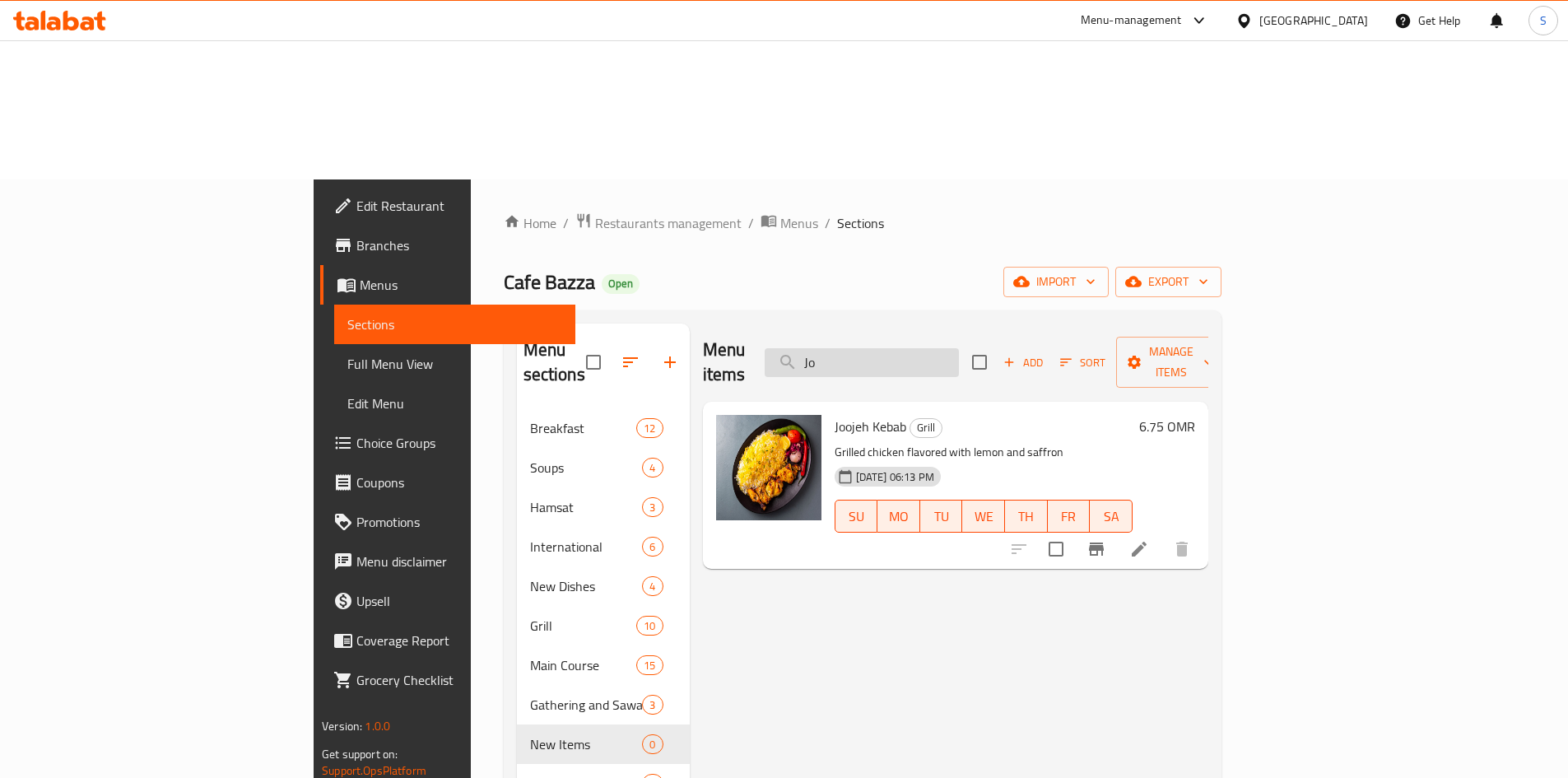
click at [959, 348] on input "Jo" at bounding box center [862, 362] width 194 height 28
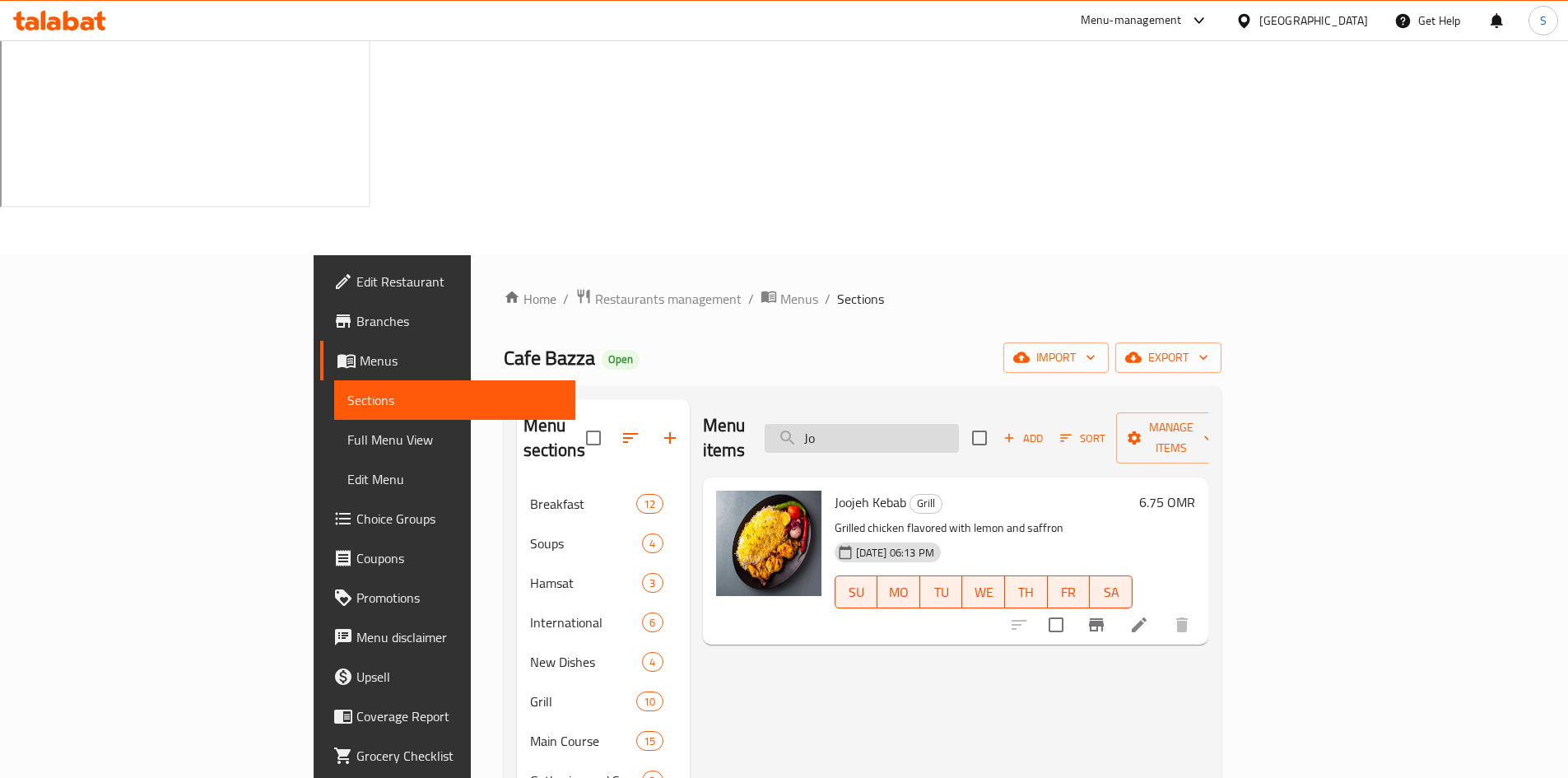
click at [959, 424] on input "Jo" at bounding box center [862, 438] width 194 height 28
paste input "Kebab Koobideh"
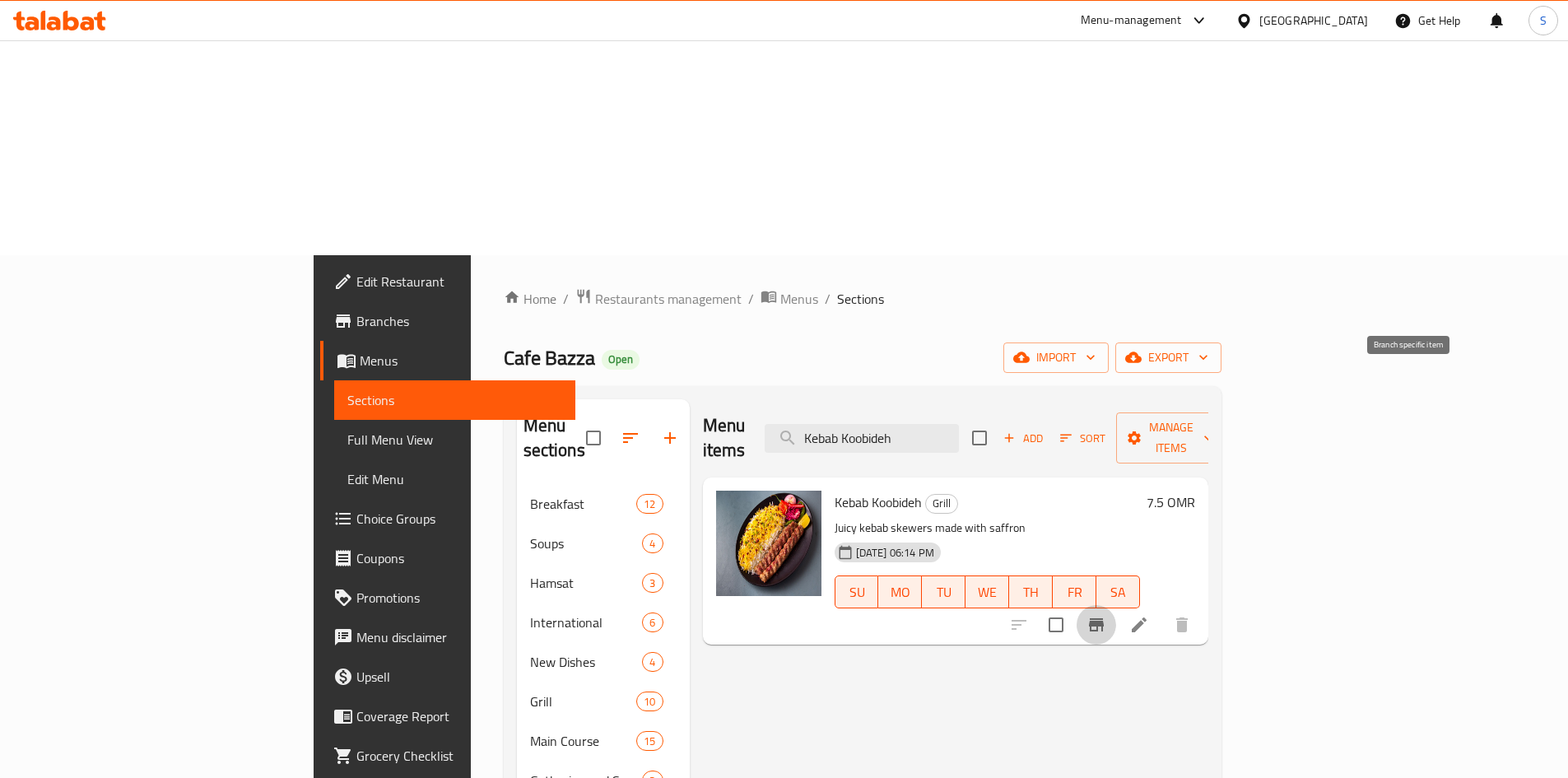
click at [1106, 615] on icon "Branch-specific-item" at bounding box center [1096, 625] width 20 height 20
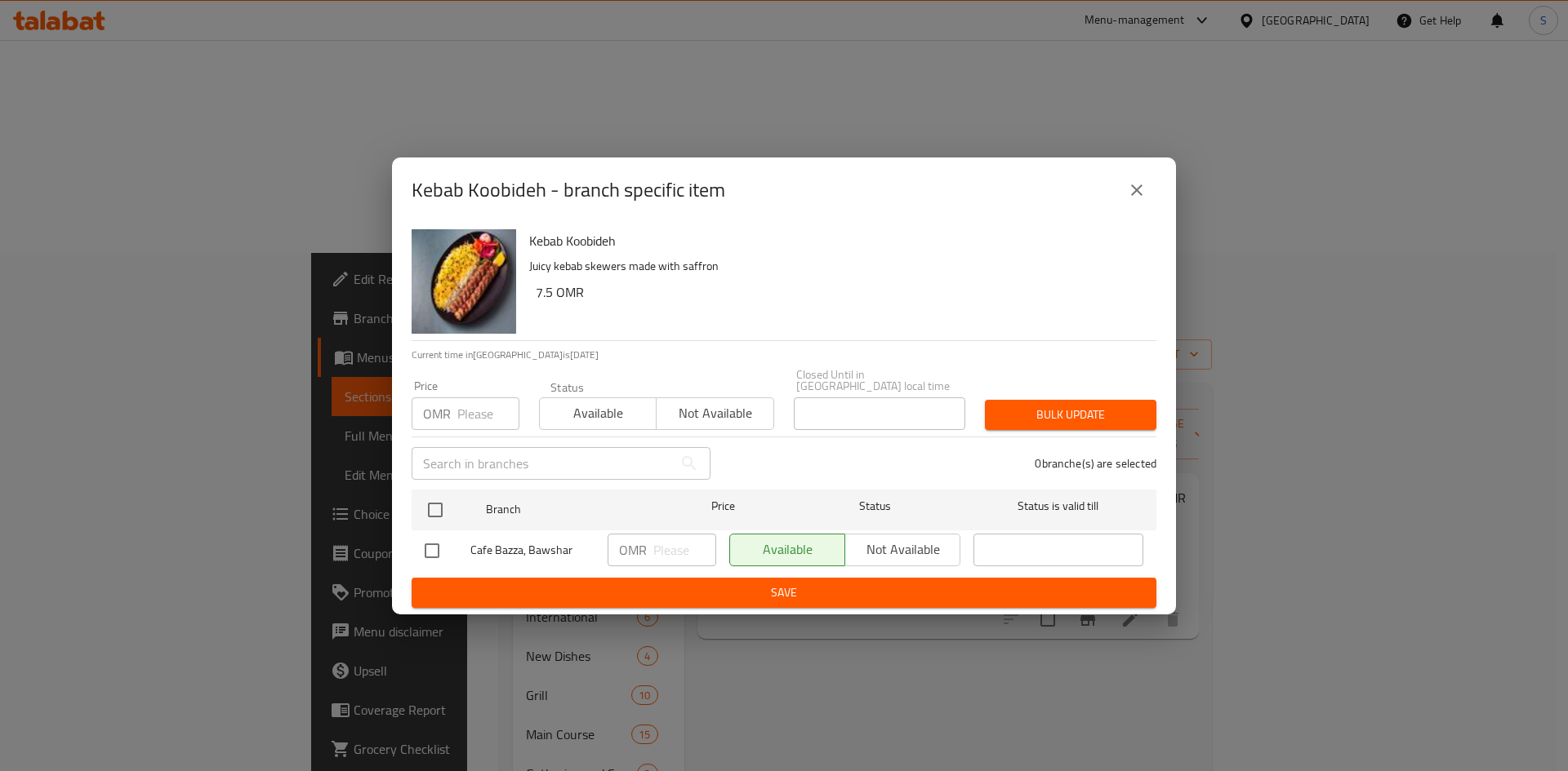
click at [480, 415] on input "number" at bounding box center [488, 414] width 62 height 33
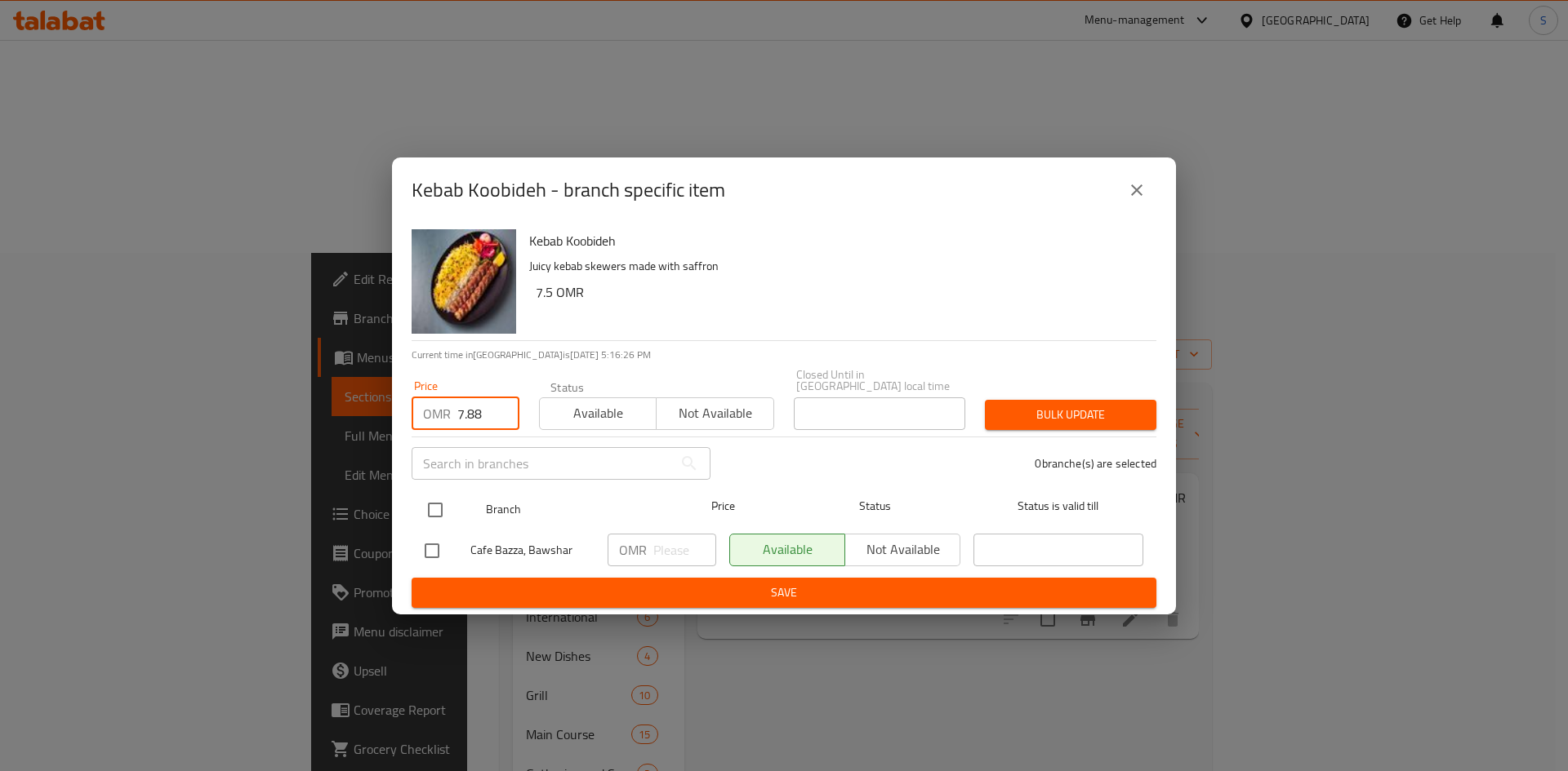
click at [430, 493] on input "checkbox" at bounding box center [435, 510] width 35 height 35
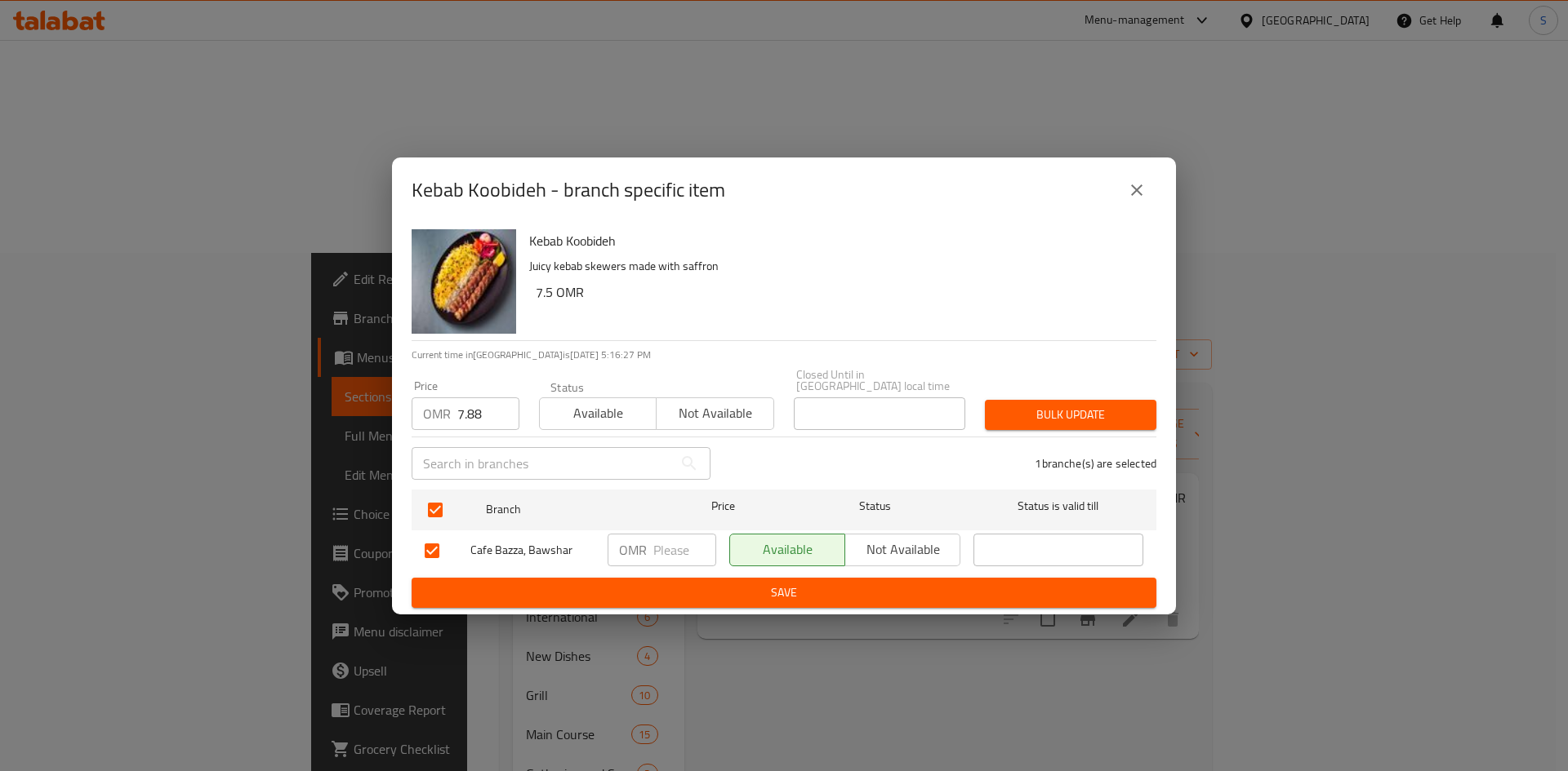
click at [1068, 405] on span "Bulk update" at bounding box center [1070, 415] width 145 height 20
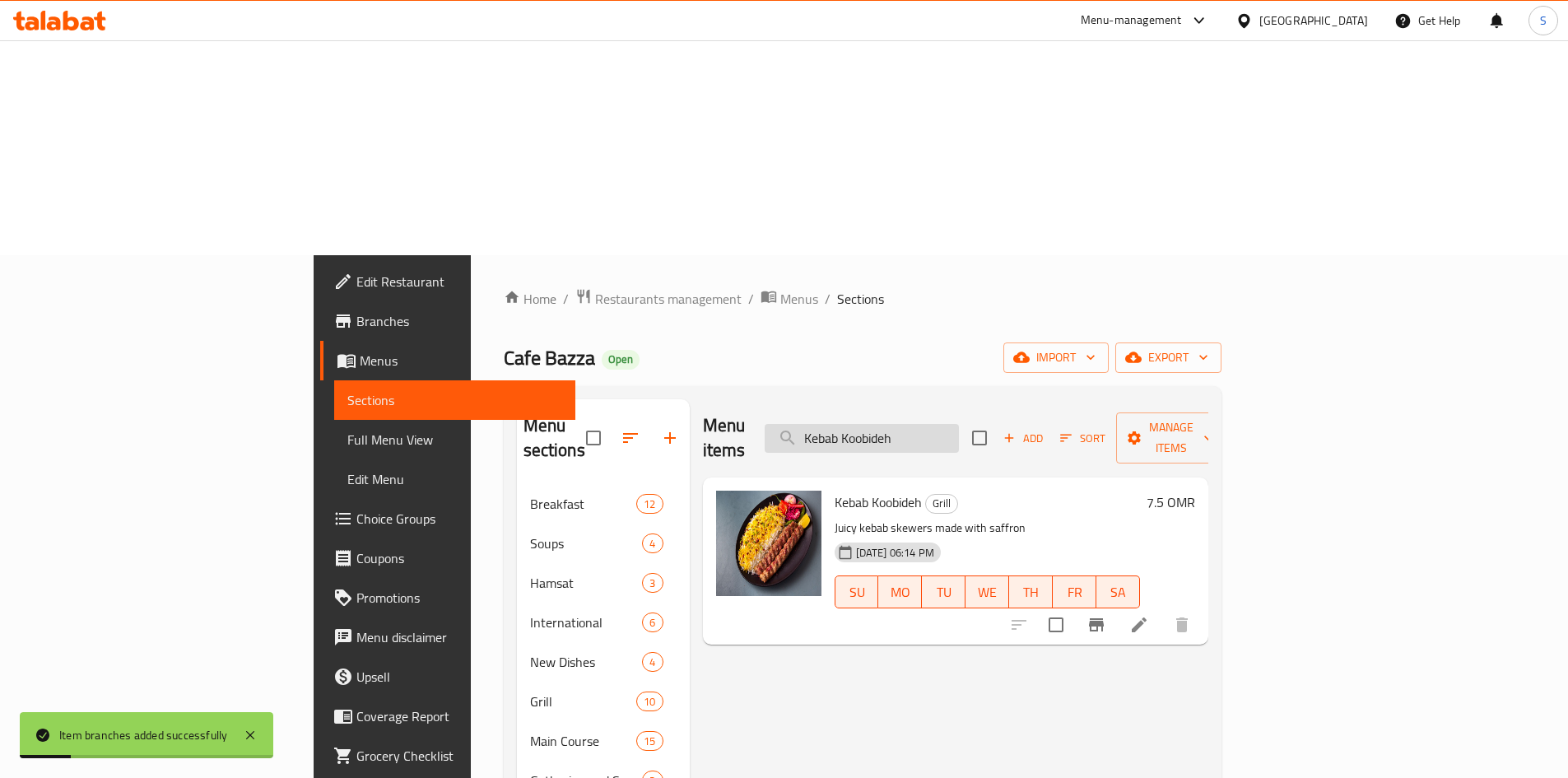
click at [924, 424] on input "Kebab Koobideh" at bounding box center [862, 438] width 194 height 28
paste input "Pineapple Juice"
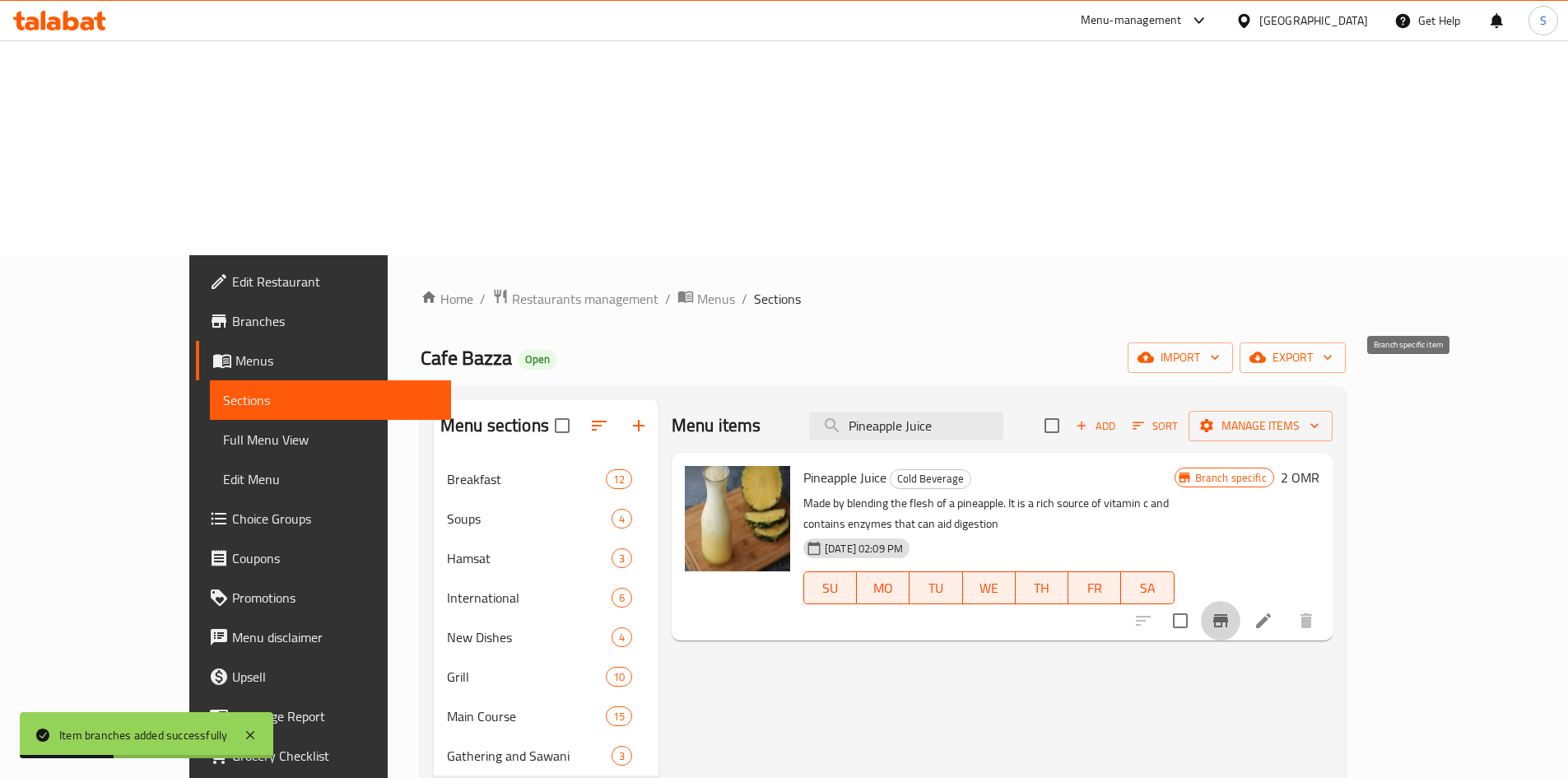
click at [1228, 615] on icon "Branch-specific-item" at bounding box center [1221, 621] width 15 height 13
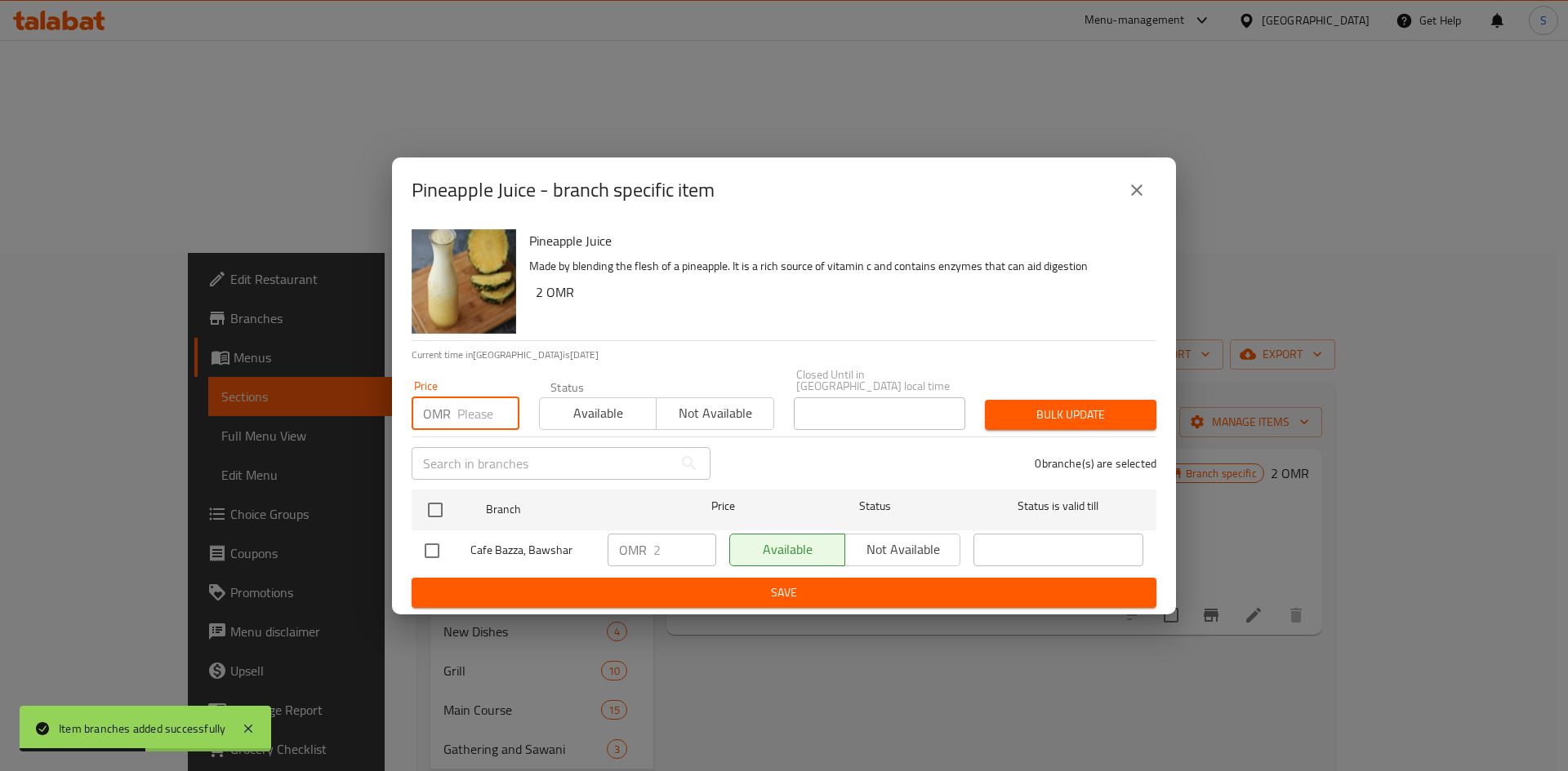
click at [474, 408] on input "number" at bounding box center [488, 414] width 62 height 33
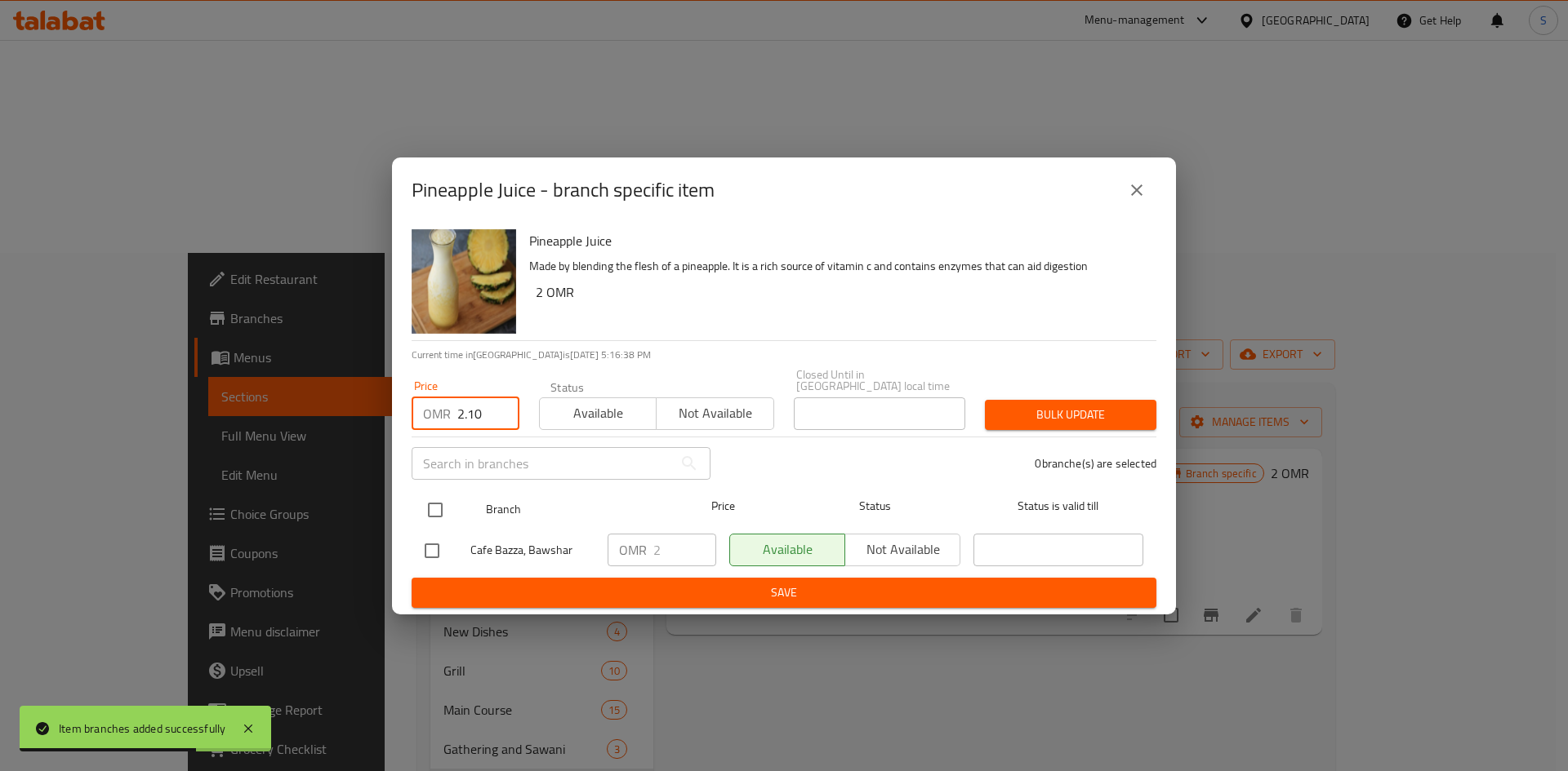
click at [435, 509] on input "checkbox" at bounding box center [435, 510] width 35 height 35
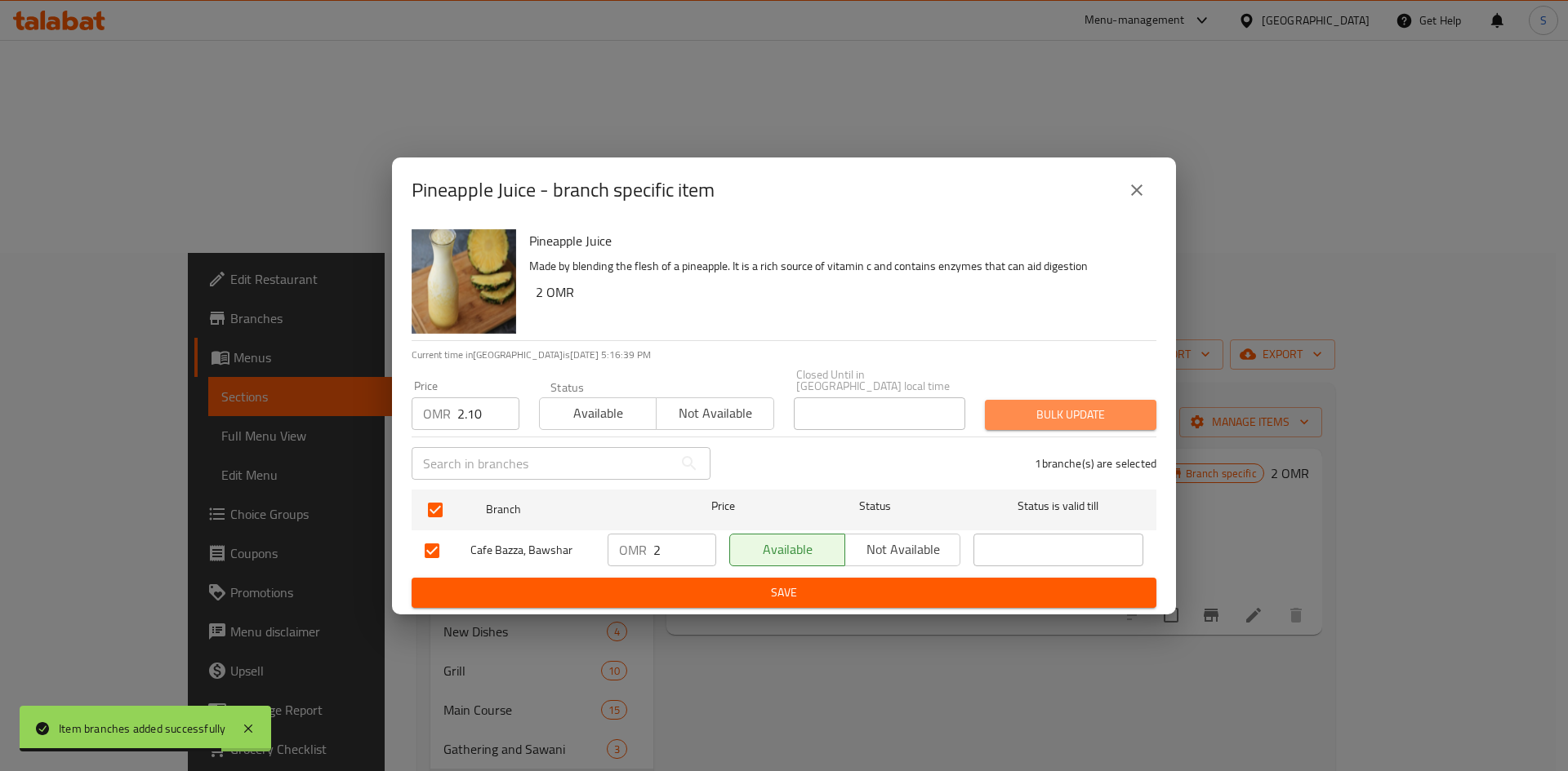
click at [1016, 411] on span "Bulk update" at bounding box center [1070, 415] width 145 height 20
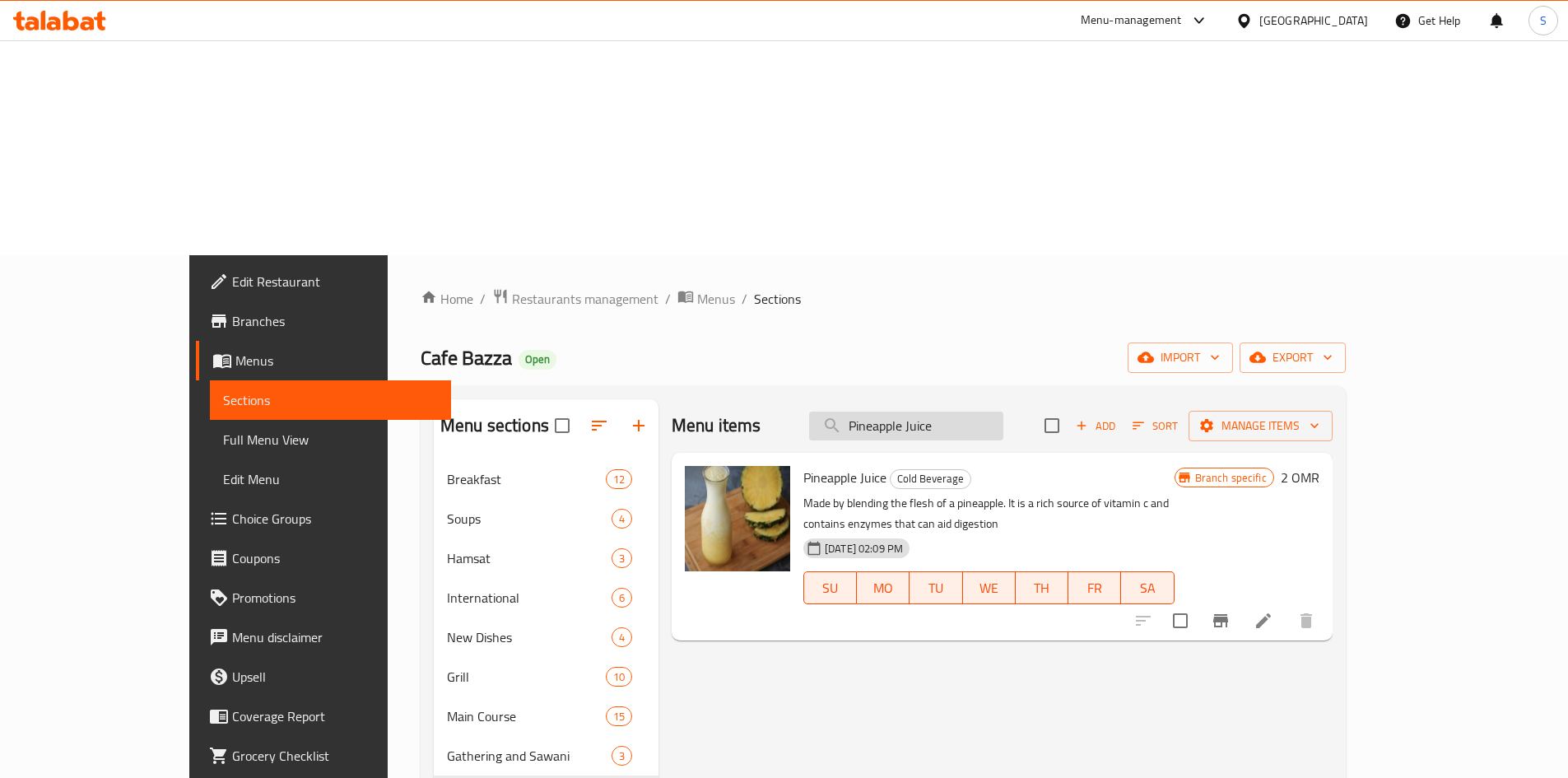
click at [989, 411] on input "Pineapple Juice" at bounding box center [907, 425] width 194 height 28
click at [990, 411] on input "Pineapple Juice" at bounding box center [907, 425] width 194 height 28
paste input "Carrot"
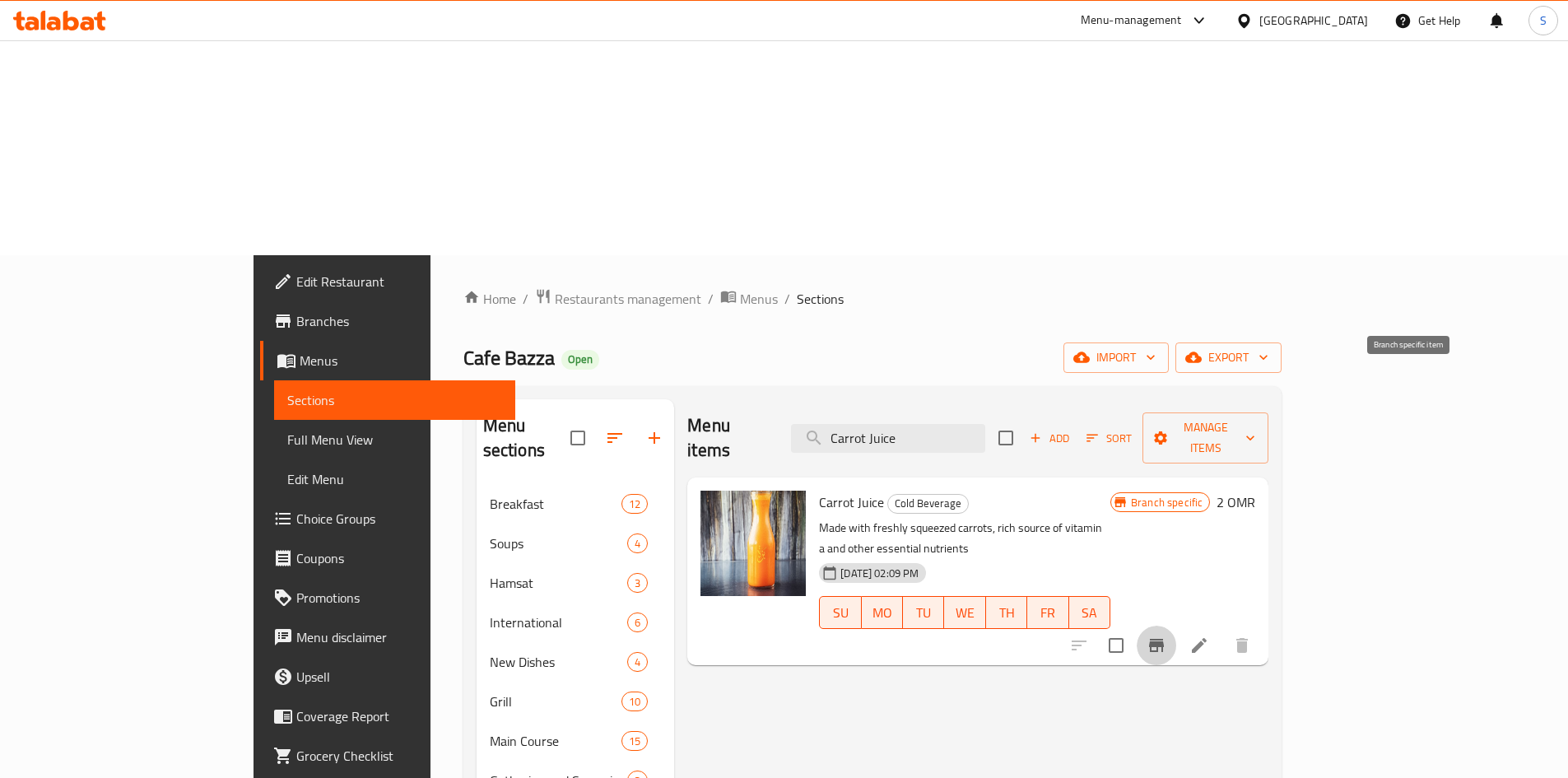
click at [1164, 639] on icon "Branch-specific-item" at bounding box center [1157, 645] width 15 height 13
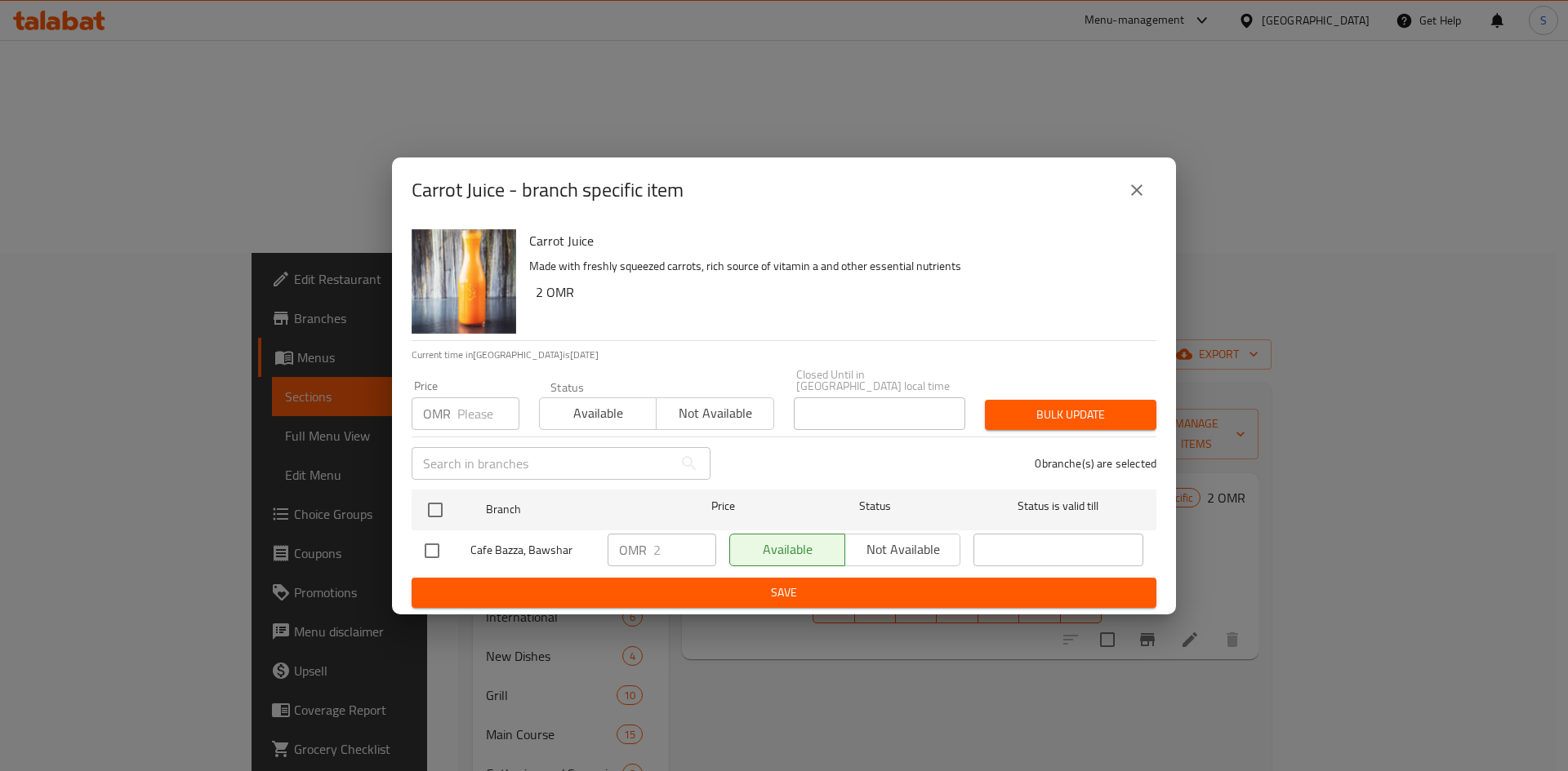
click at [481, 414] on input "number" at bounding box center [488, 414] width 62 height 33
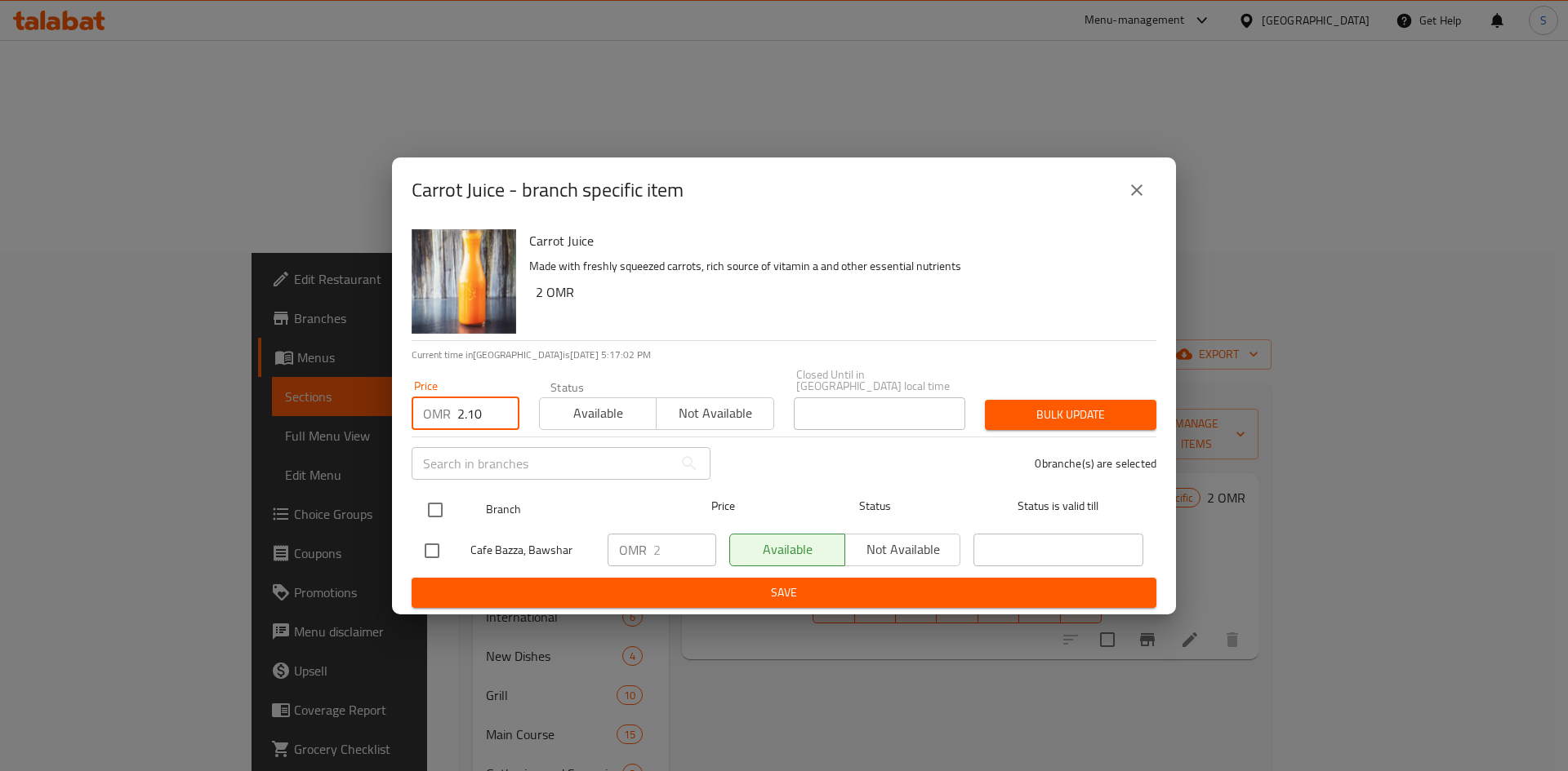
click at [435, 499] on input "checkbox" at bounding box center [435, 510] width 35 height 35
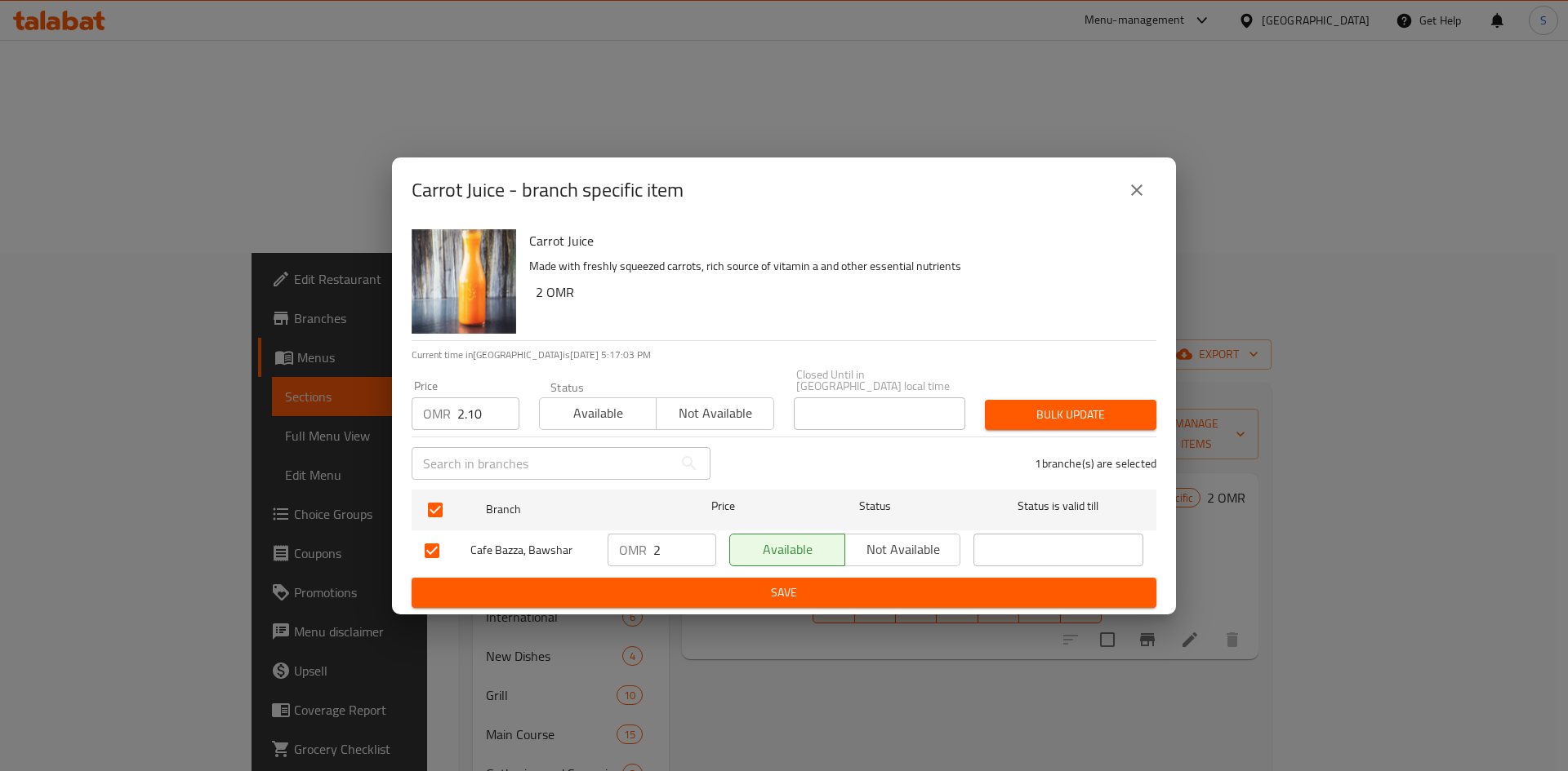
click at [1111, 412] on span "Bulk update" at bounding box center [1070, 415] width 145 height 20
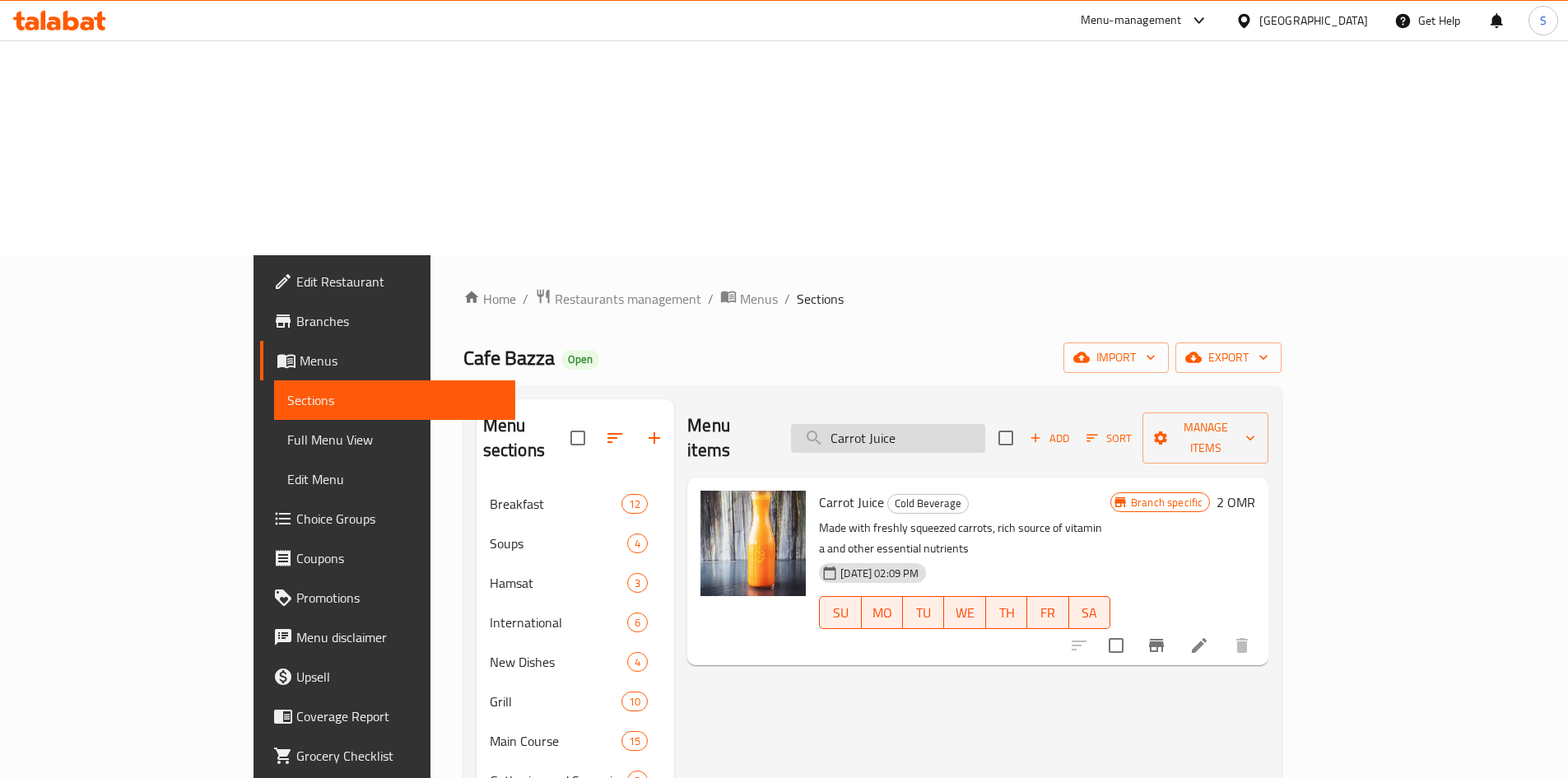
click at [985, 424] on input "Carrot Juice" at bounding box center [888, 438] width 194 height 28
paste input "Fresh Apple"
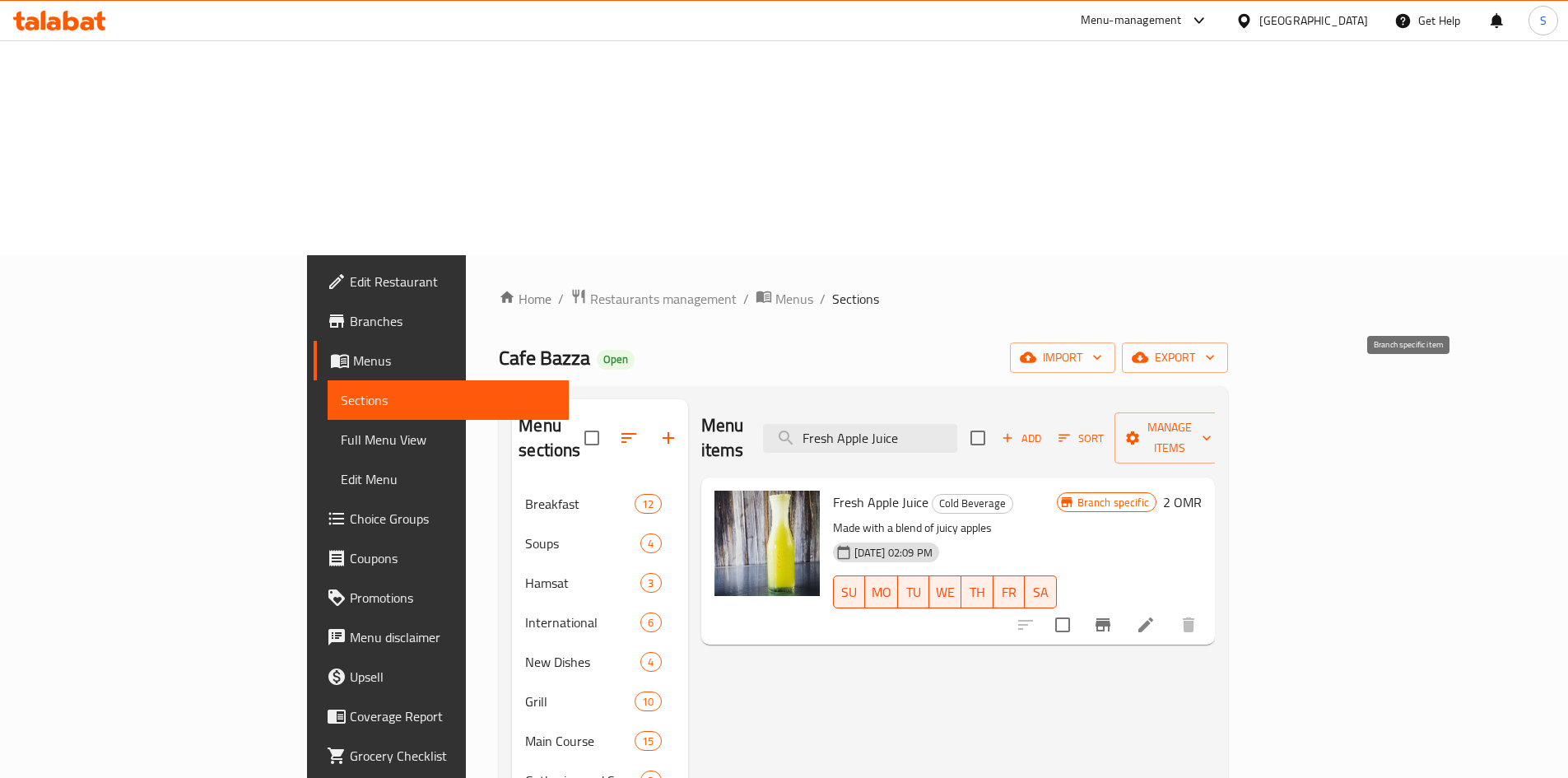
click at [1110, 619] on icon "Branch-specific-item" at bounding box center [1103, 625] width 15 height 13
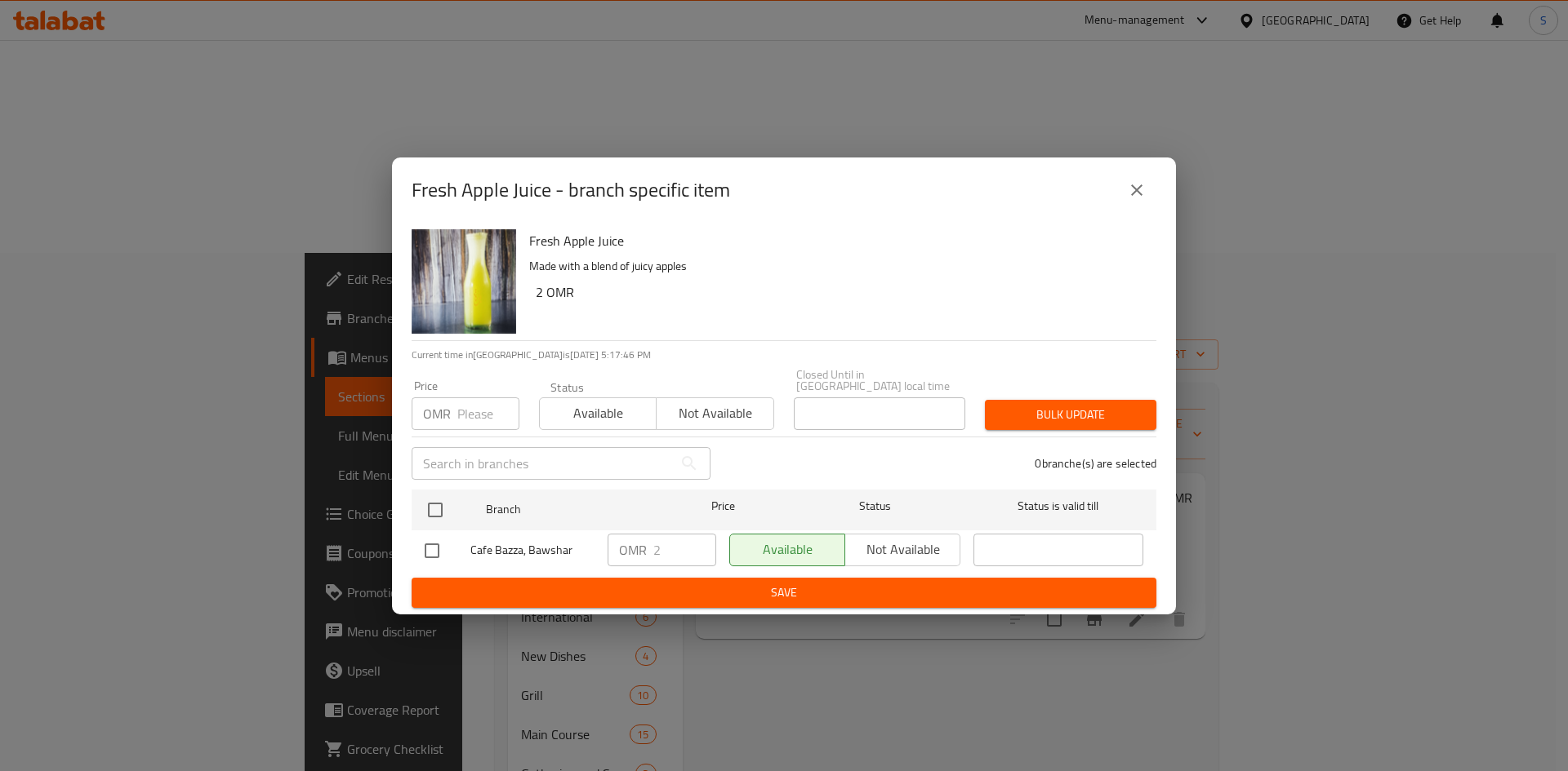
click at [490, 417] on input "number" at bounding box center [488, 414] width 62 height 33
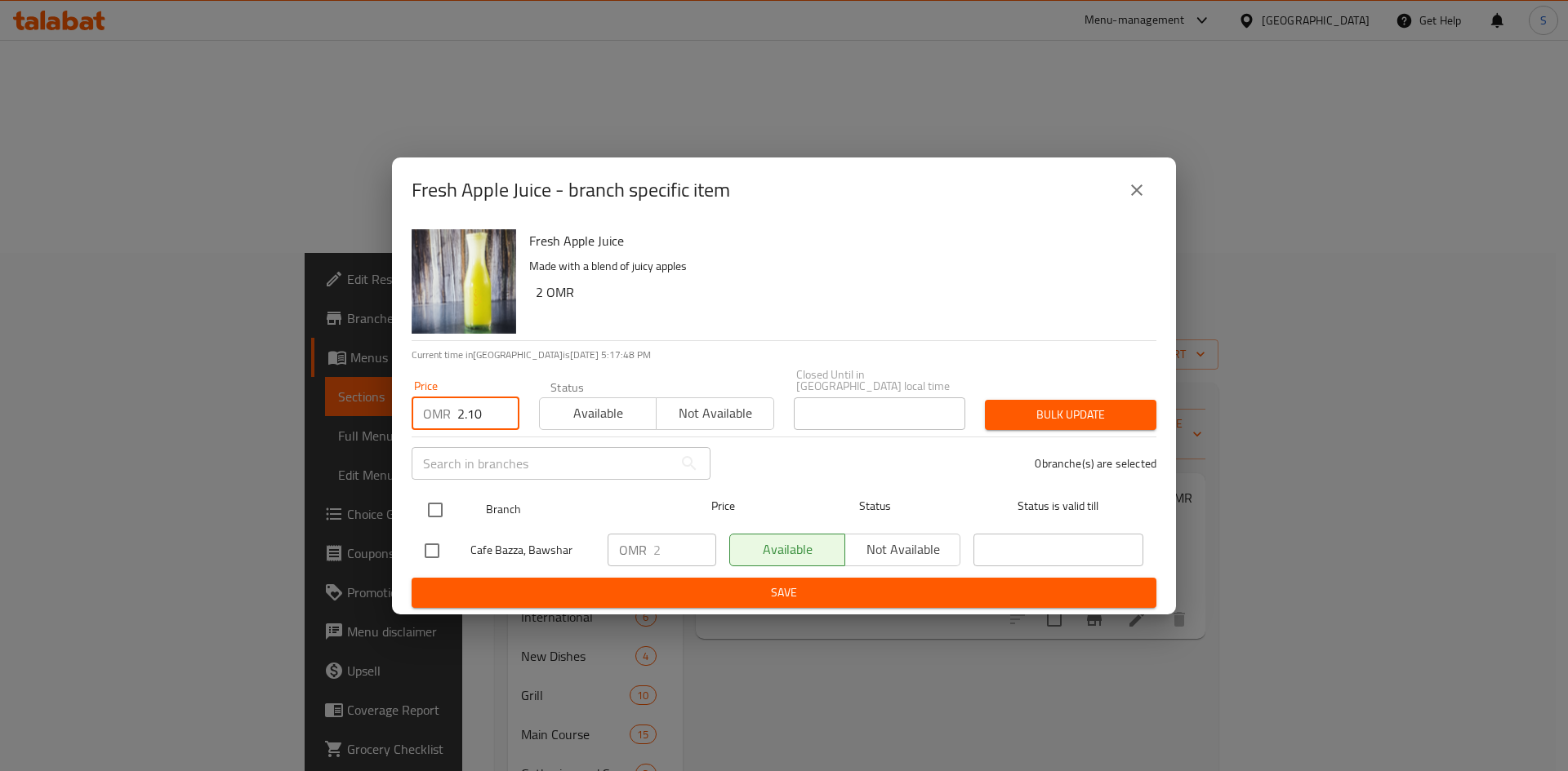
click at [440, 512] on input "checkbox" at bounding box center [435, 510] width 35 height 35
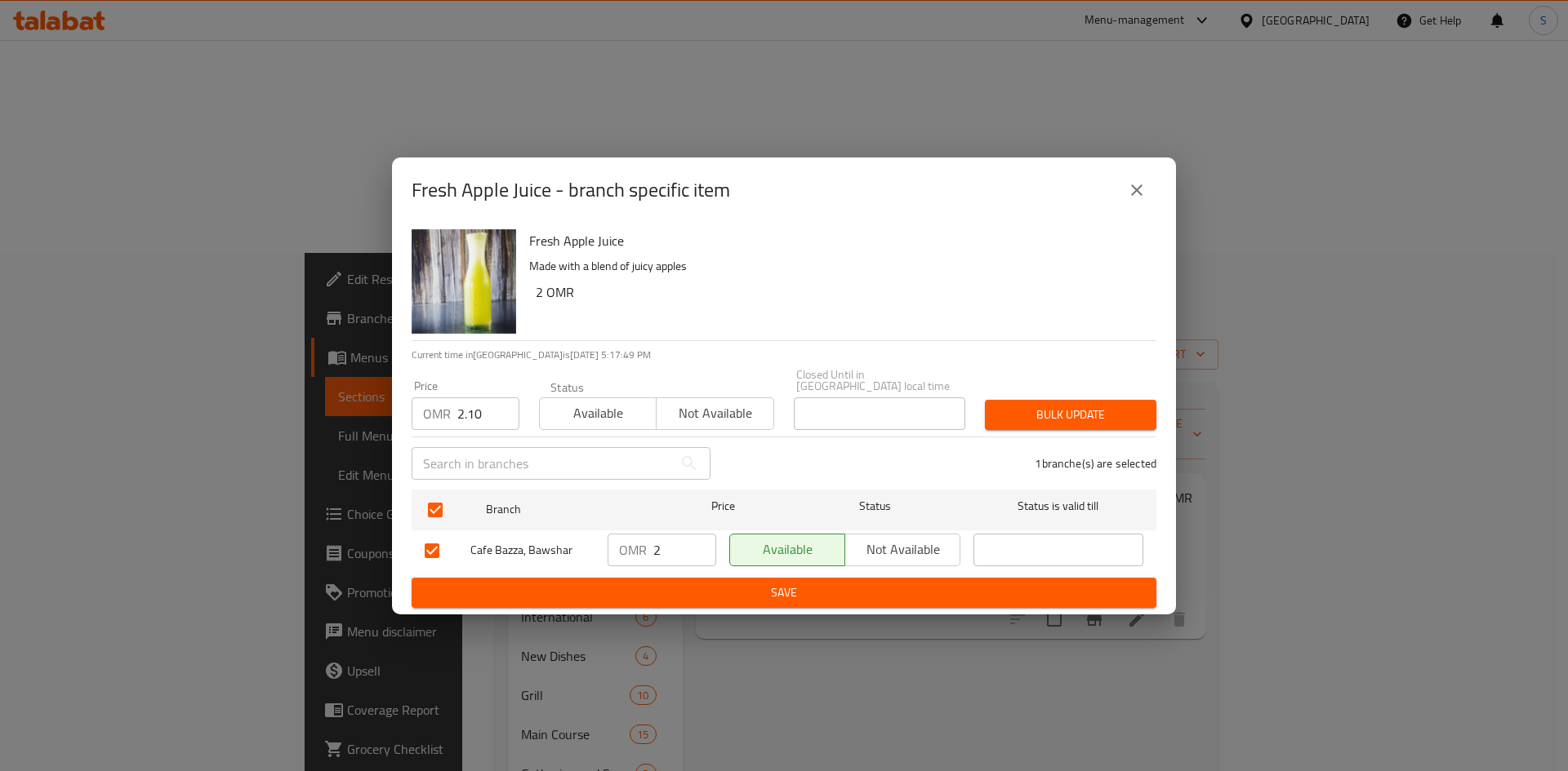
click at [1059, 415] on span "Bulk update" at bounding box center [1070, 415] width 145 height 20
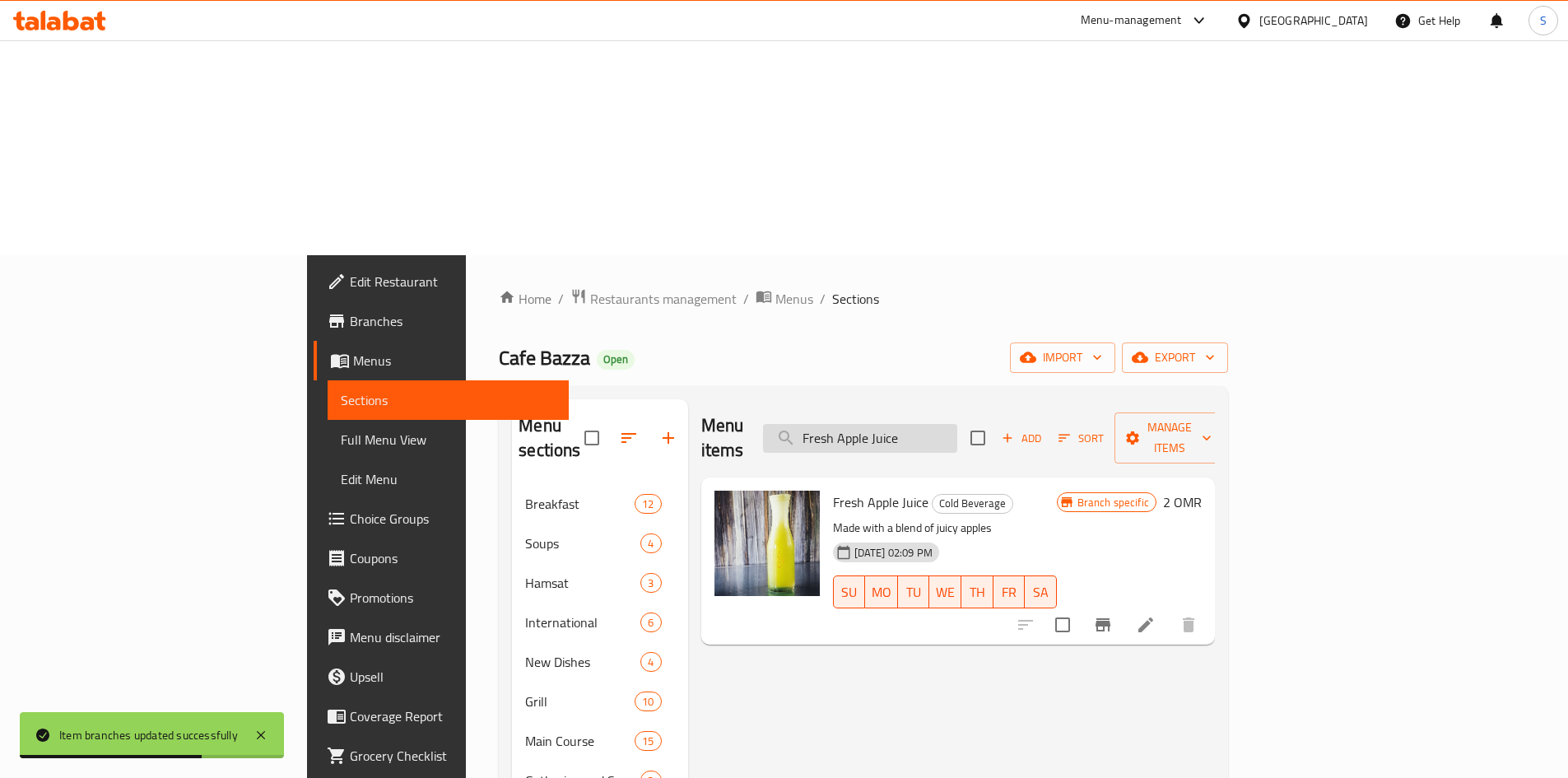
click at [957, 424] on input "Fresh Apple Juice" at bounding box center [860, 438] width 194 height 28
paste input "Banana Milk with Cardamon"
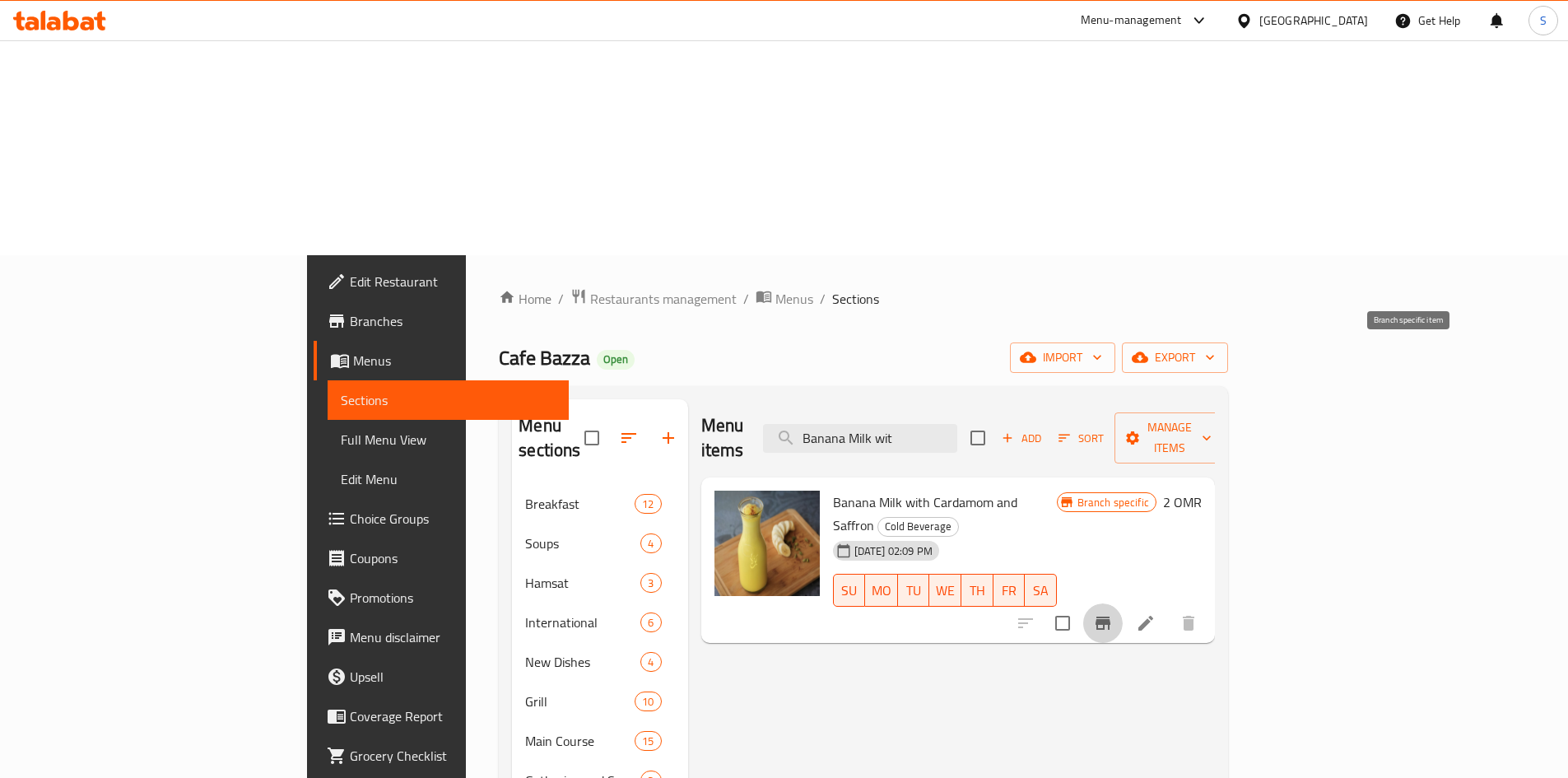
click at [1110, 617] on icon "Branch-specific-item" at bounding box center [1103, 623] width 15 height 13
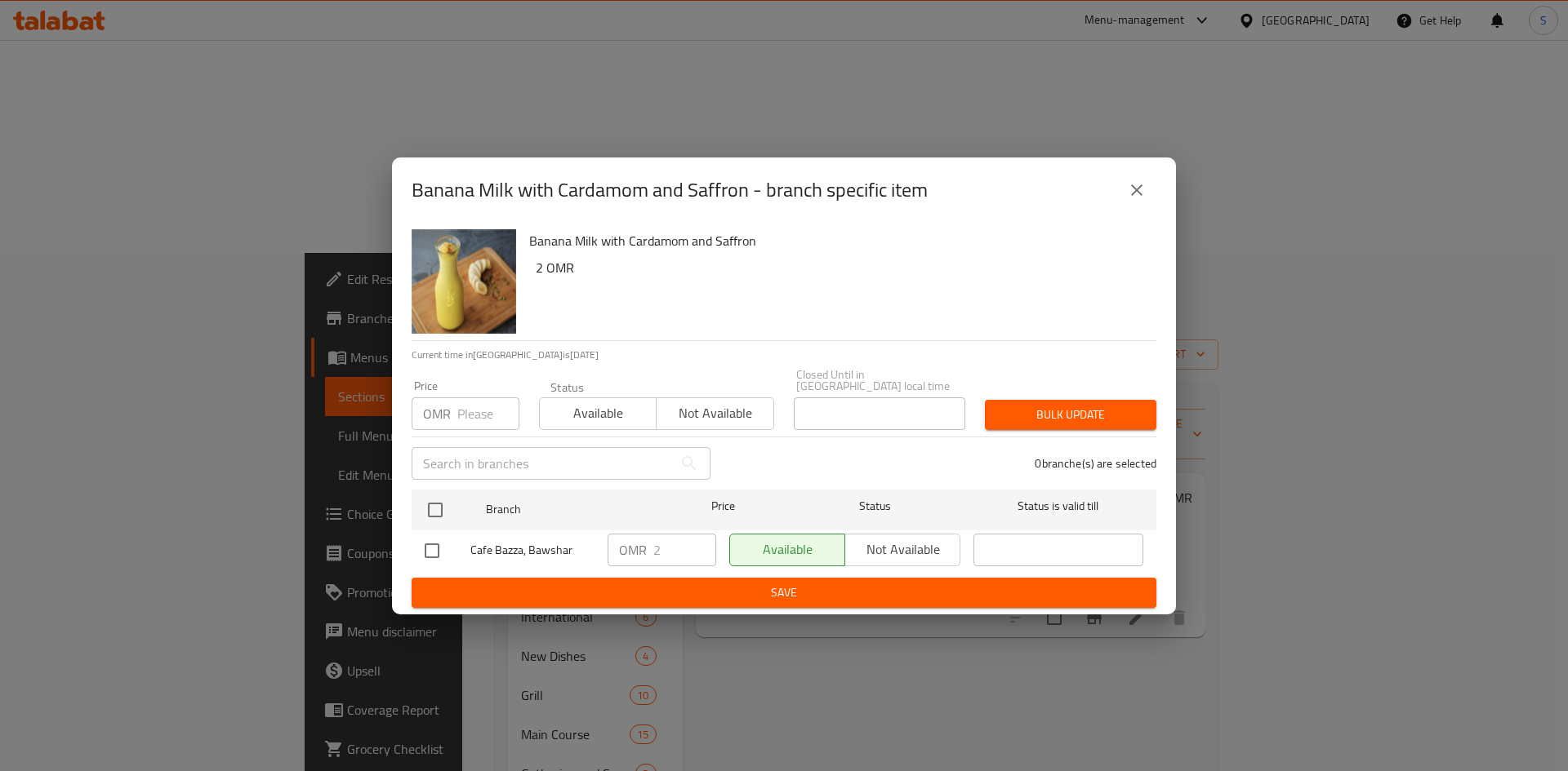
click at [474, 404] on input "number" at bounding box center [488, 414] width 62 height 33
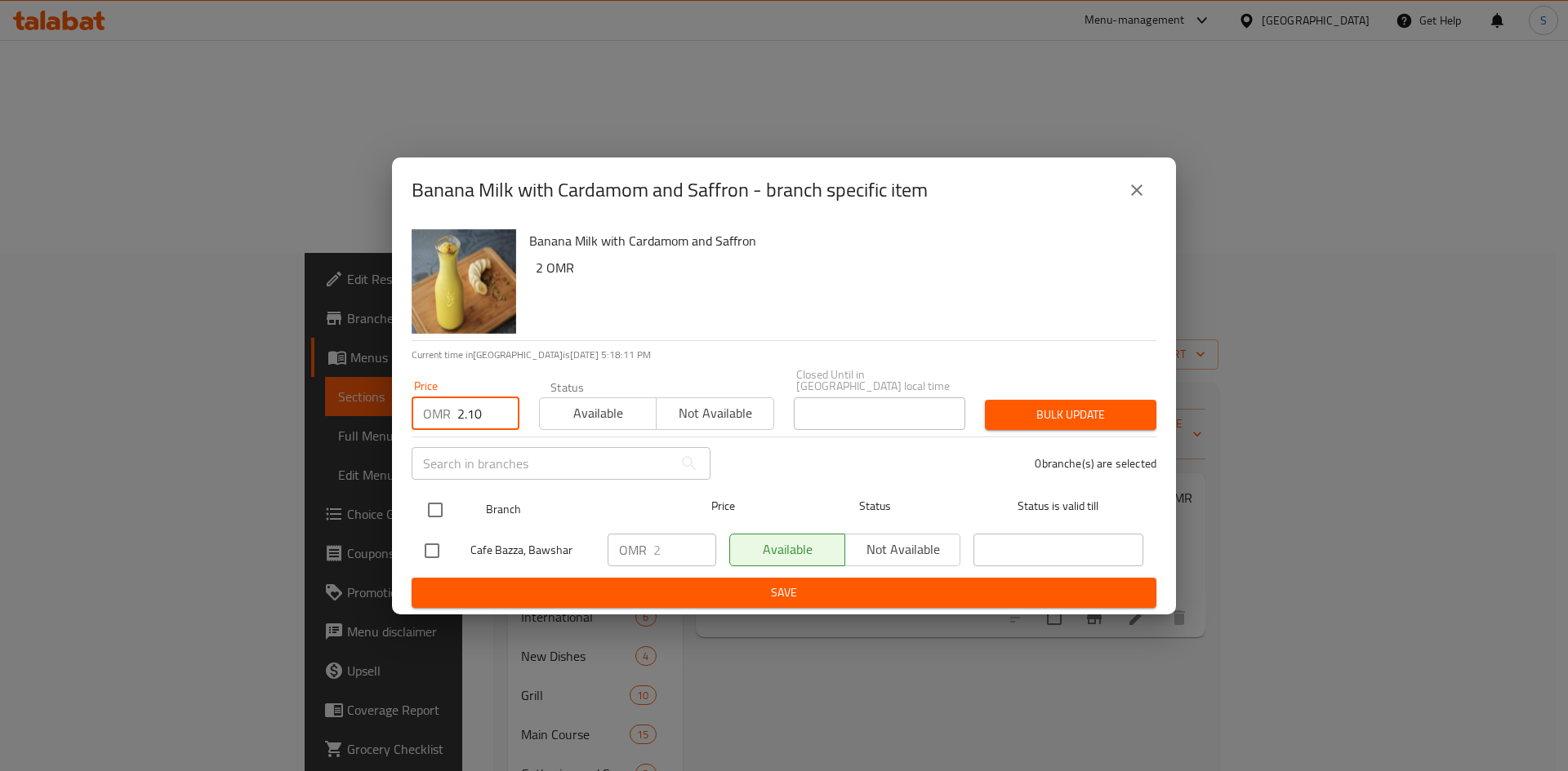
click at [435, 509] on input "checkbox" at bounding box center [435, 510] width 35 height 35
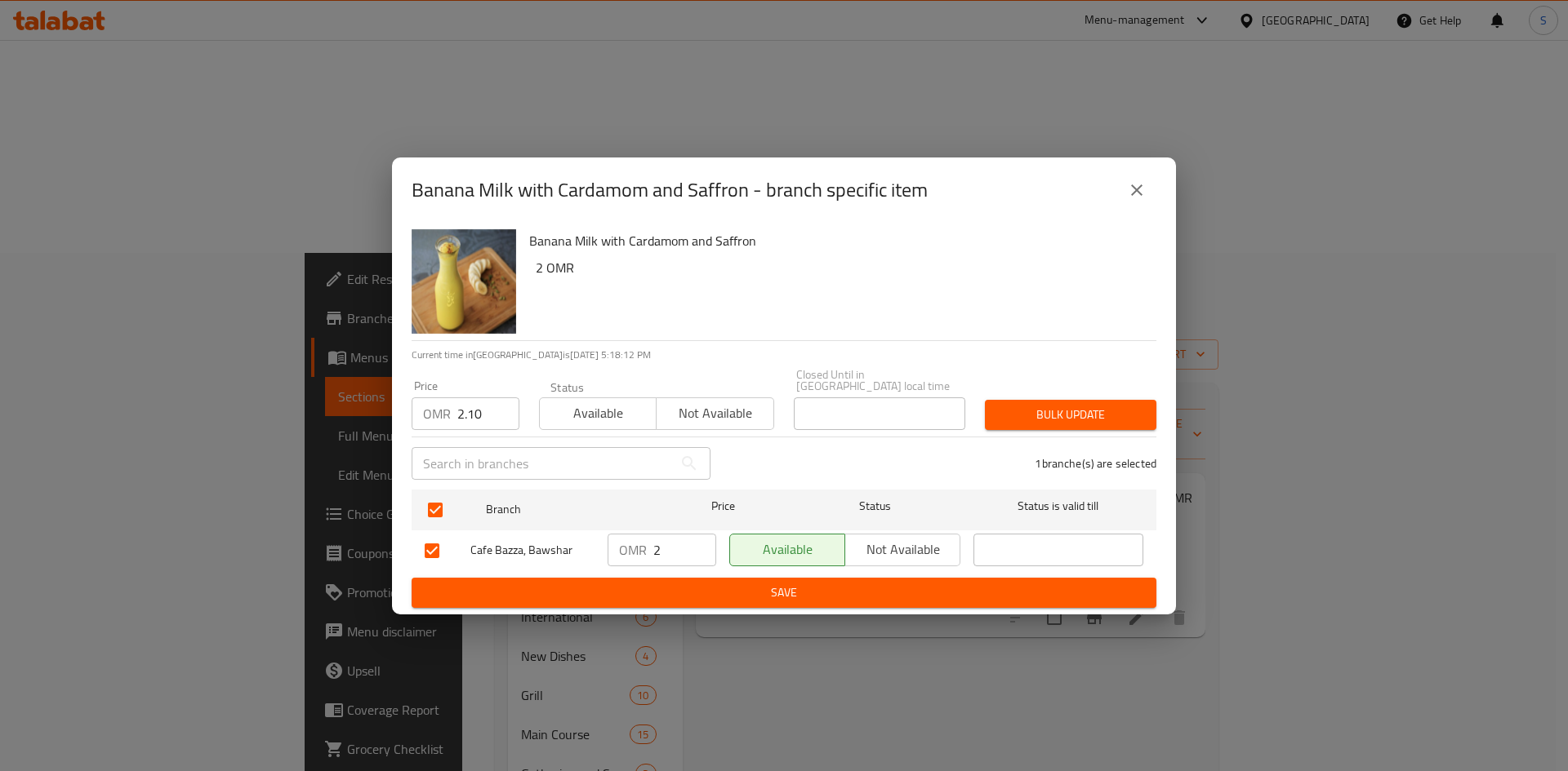
click at [1080, 400] on button "Bulk update" at bounding box center [1070, 414] width 172 height 30
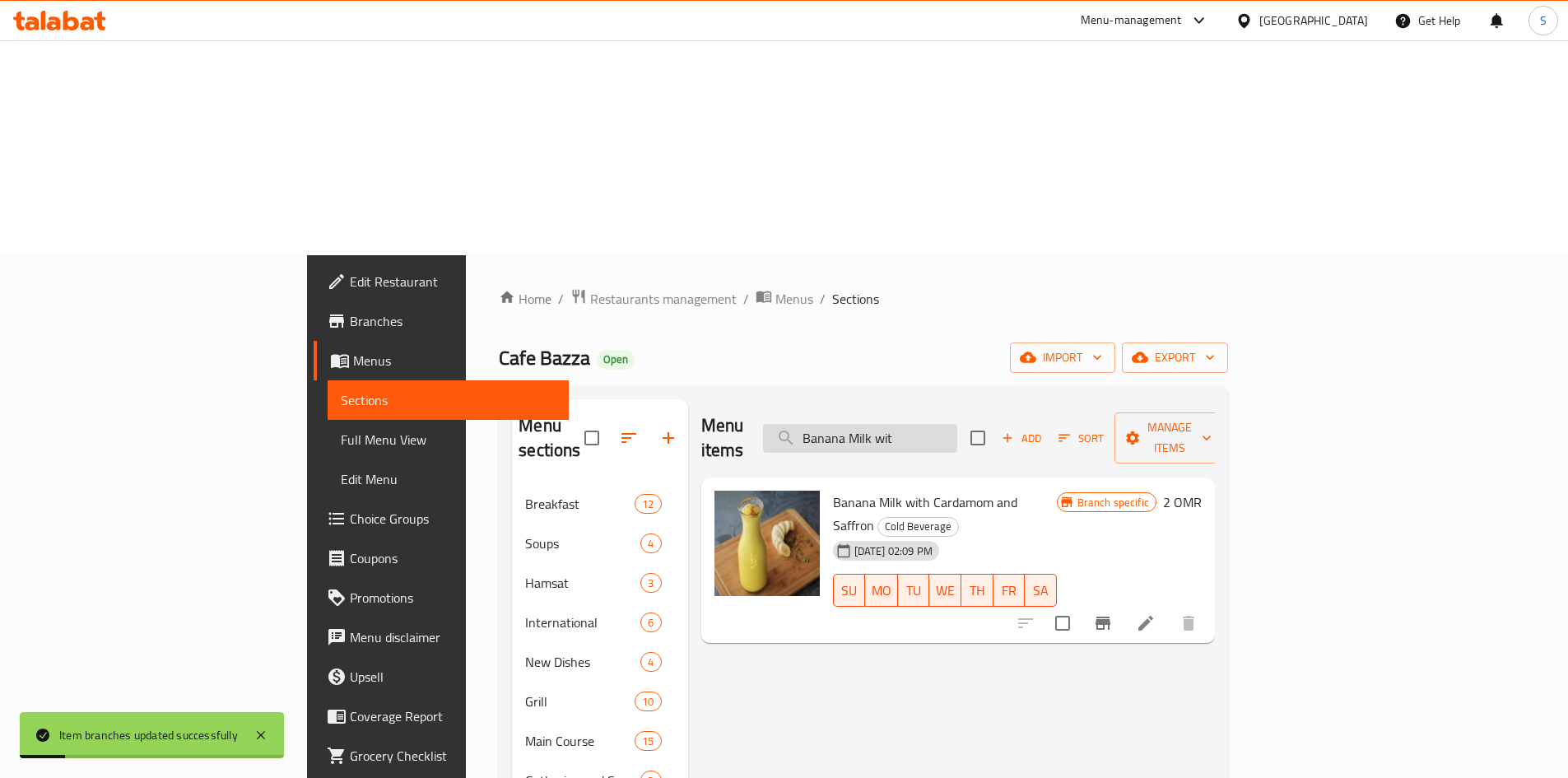
click at [957, 424] on input "Banana Milk wit" at bounding box center [860, 438] width 194 height 28
paste input "zza Vimto"
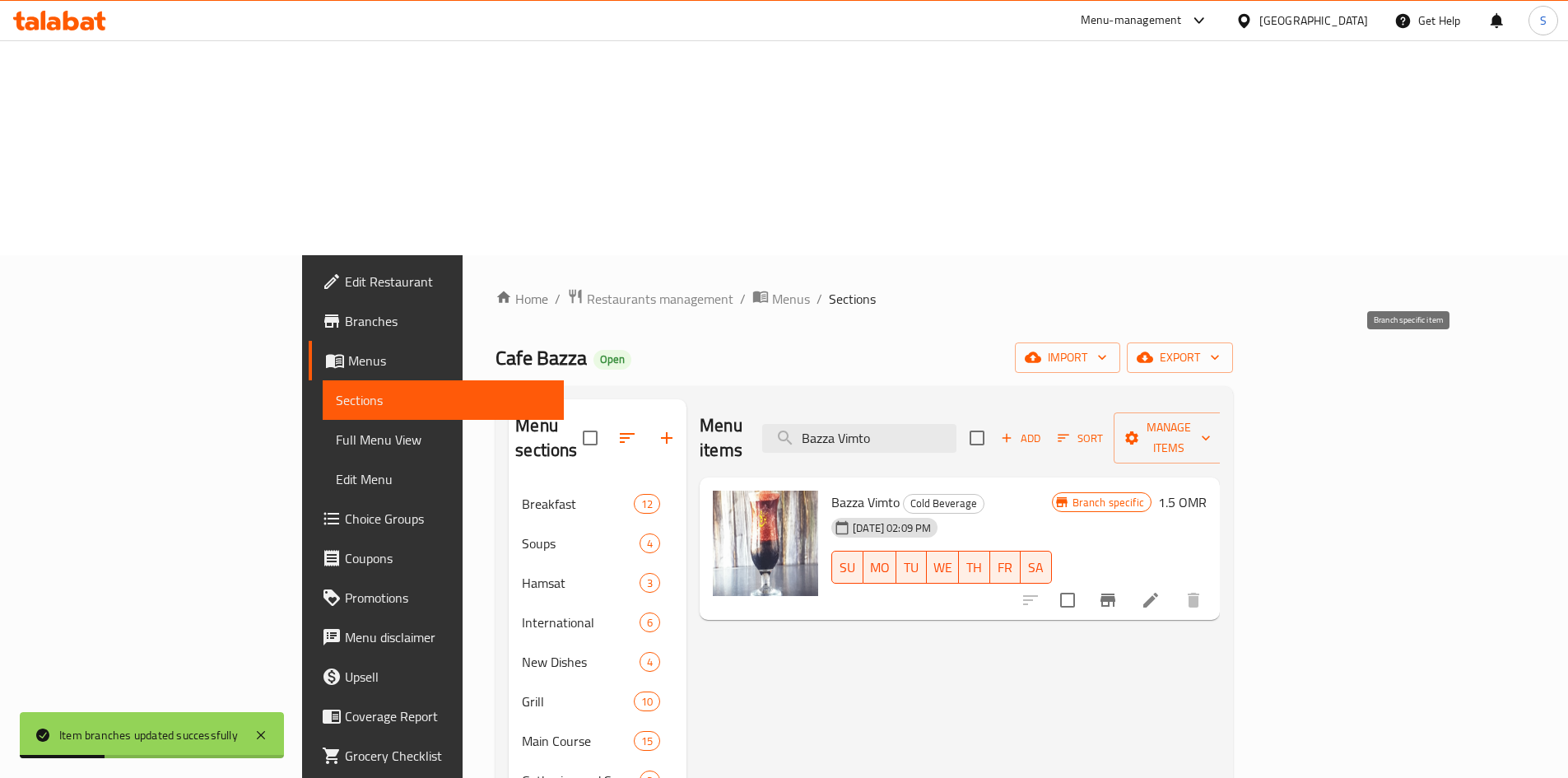
click at [1116, 594] on icon "Branch-specific-item" at bounding box center [1108, 600] width 15 height 13
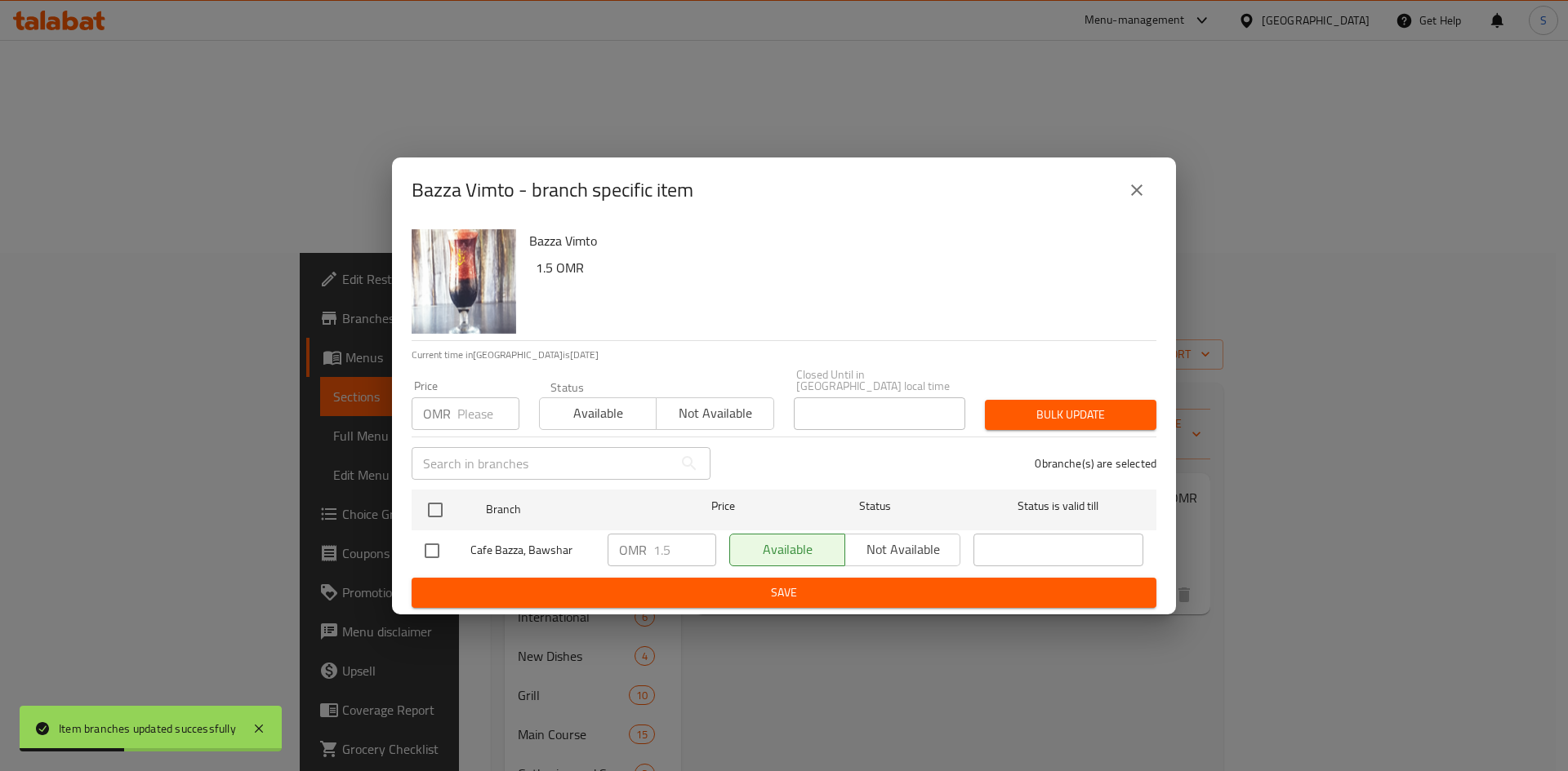
click at [474, 420] on input "number" at bounding box center [488, 414] width 62 height 33
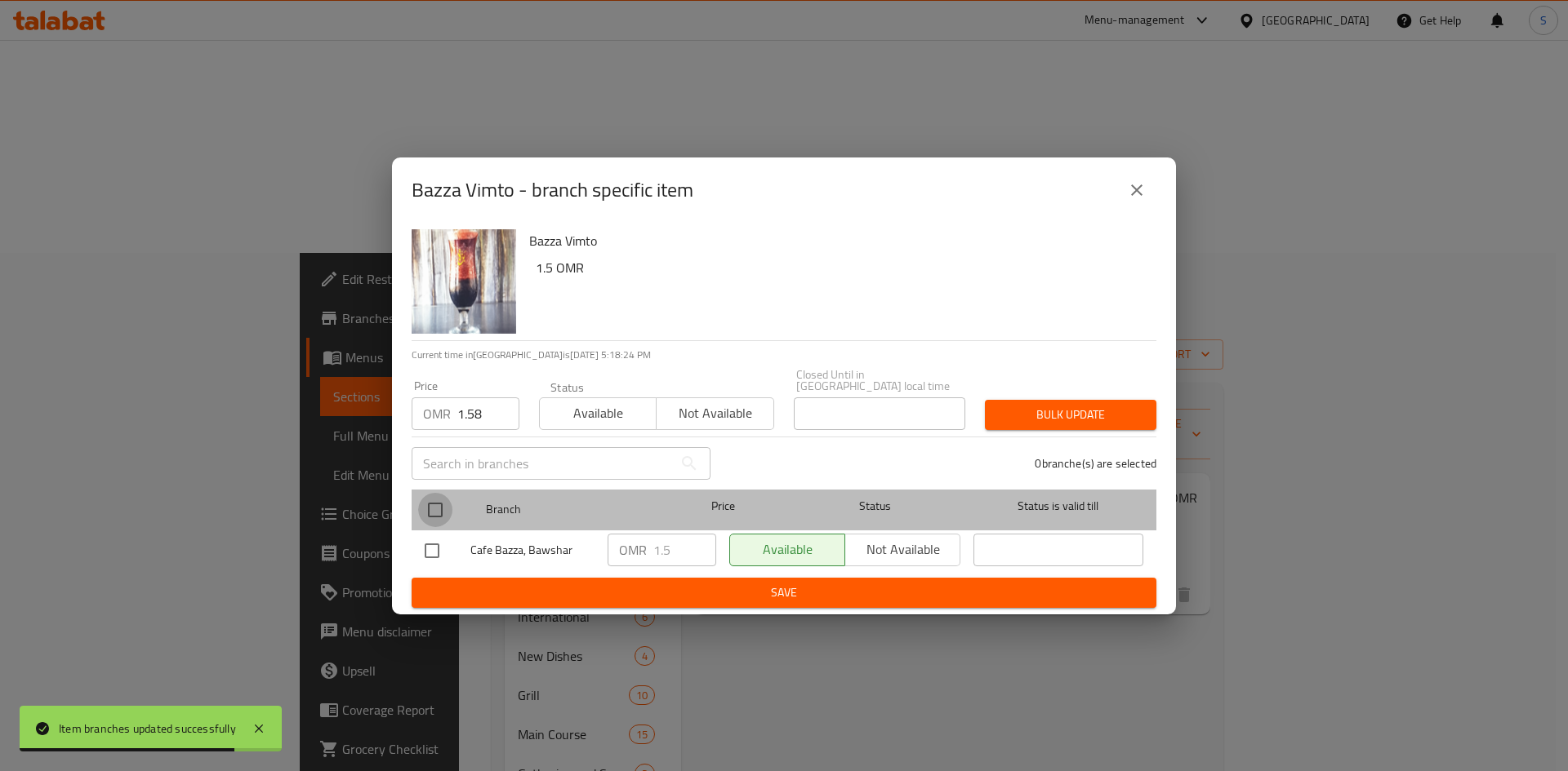
click at [425, 511] on input "checkbox" at bounding box center [435, 510] width 35 height 35
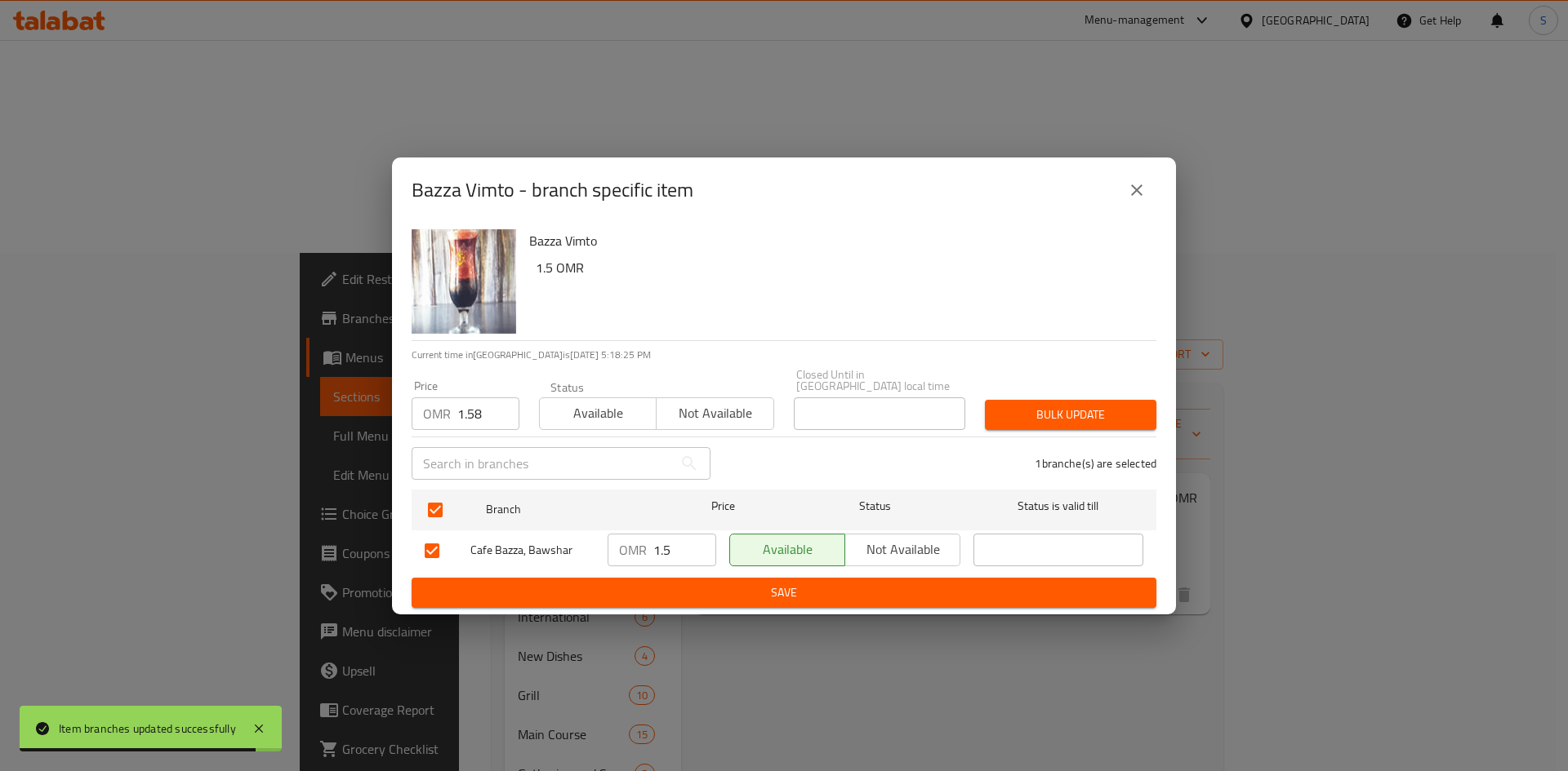
click at [1057, 424] on div "Bulk update" at bounding box center [1070, 415] width 191 height 50
click at [1066, 411] on span "Bulk update" at bounding box center [1070, 415] width 145 height 20
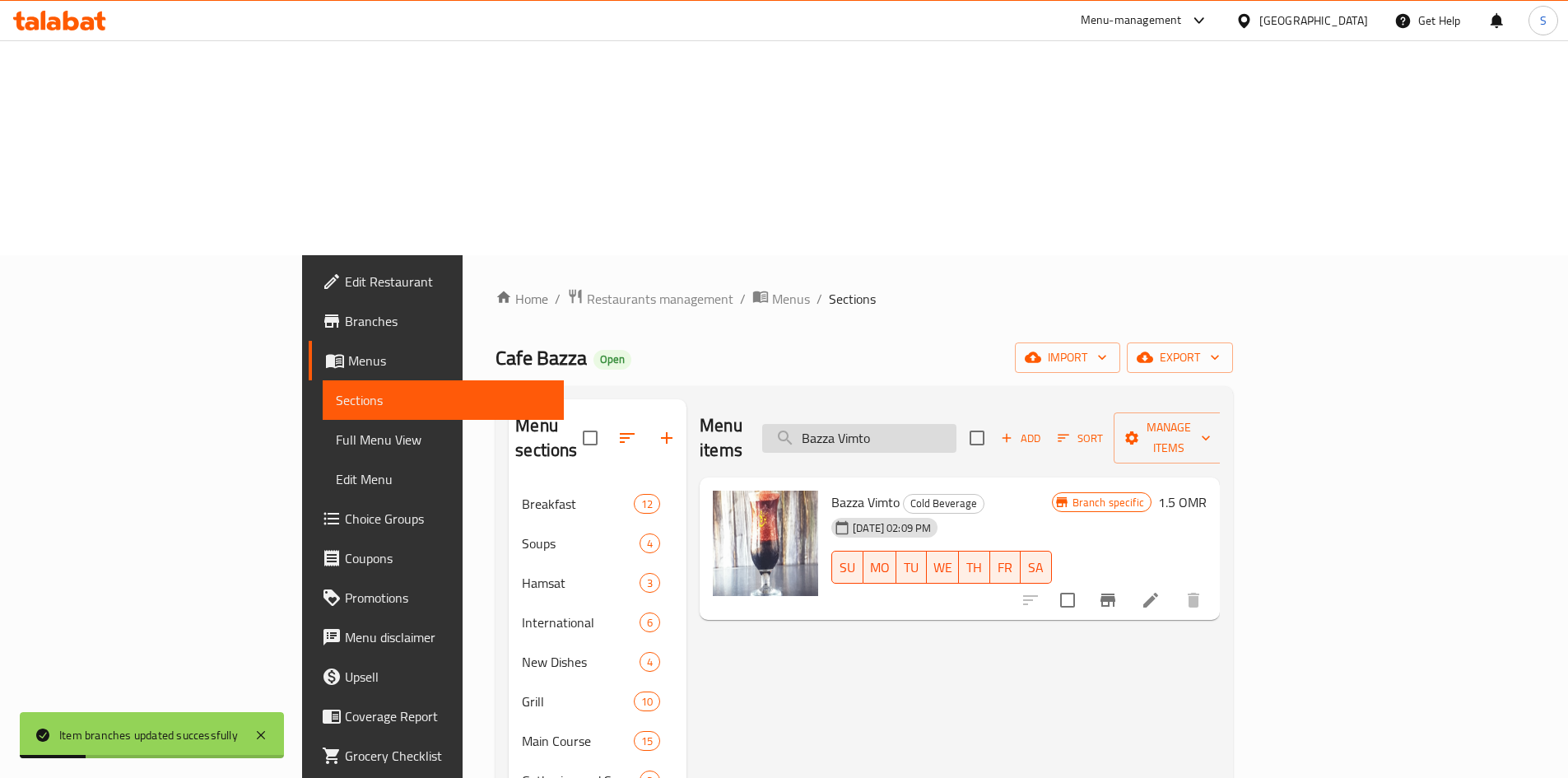
click at [956, 424] on input "Bazza Vimto" at bounding box center [859, 438] width 194 height 28
paste input "Lemon Mint"
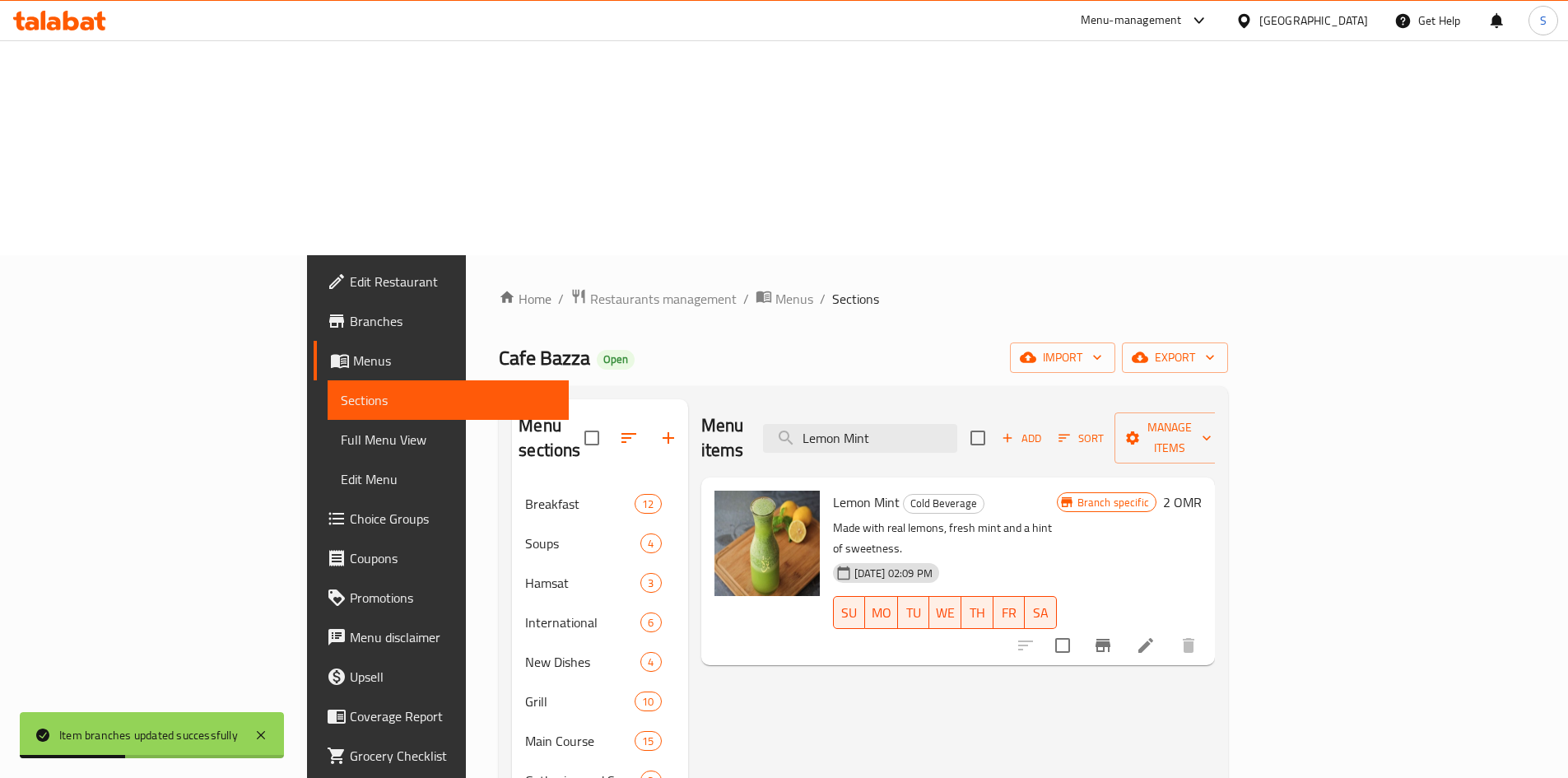
click at [1113, 636] on icon "Branch-specific-item" at bounding box center [1104, 646] width 20 height 20
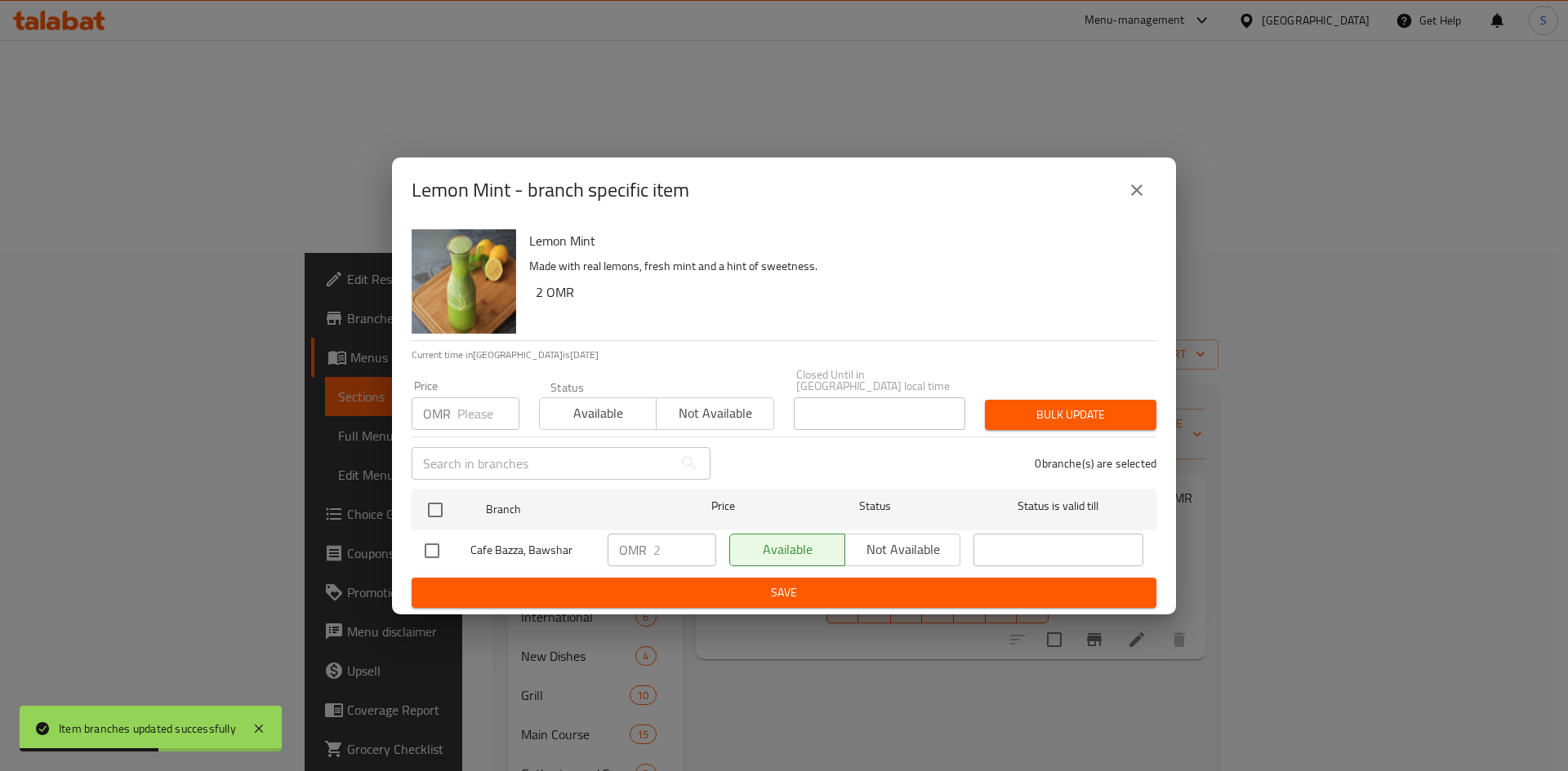
click at [479, 410] on input "number" at bounding box center [488, 414] width 62 height 33
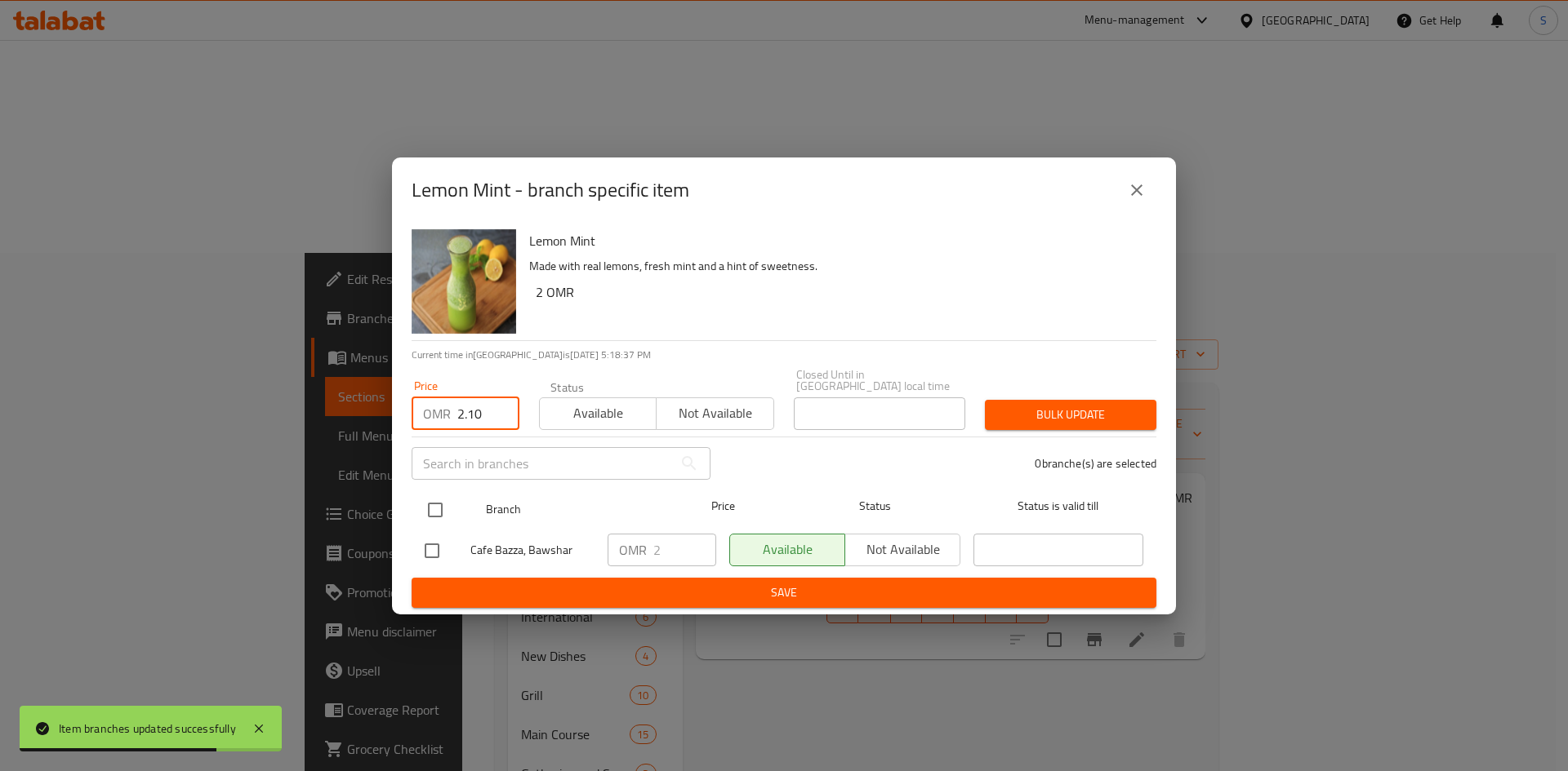
drag, startPoint x: 422, startPoint y: 493, endPoint x: 438, endPoint y: 515, distance: 27.2
click at [422, 494] on input "checkbox" at bounding box center [435, 510] width 35 height 35
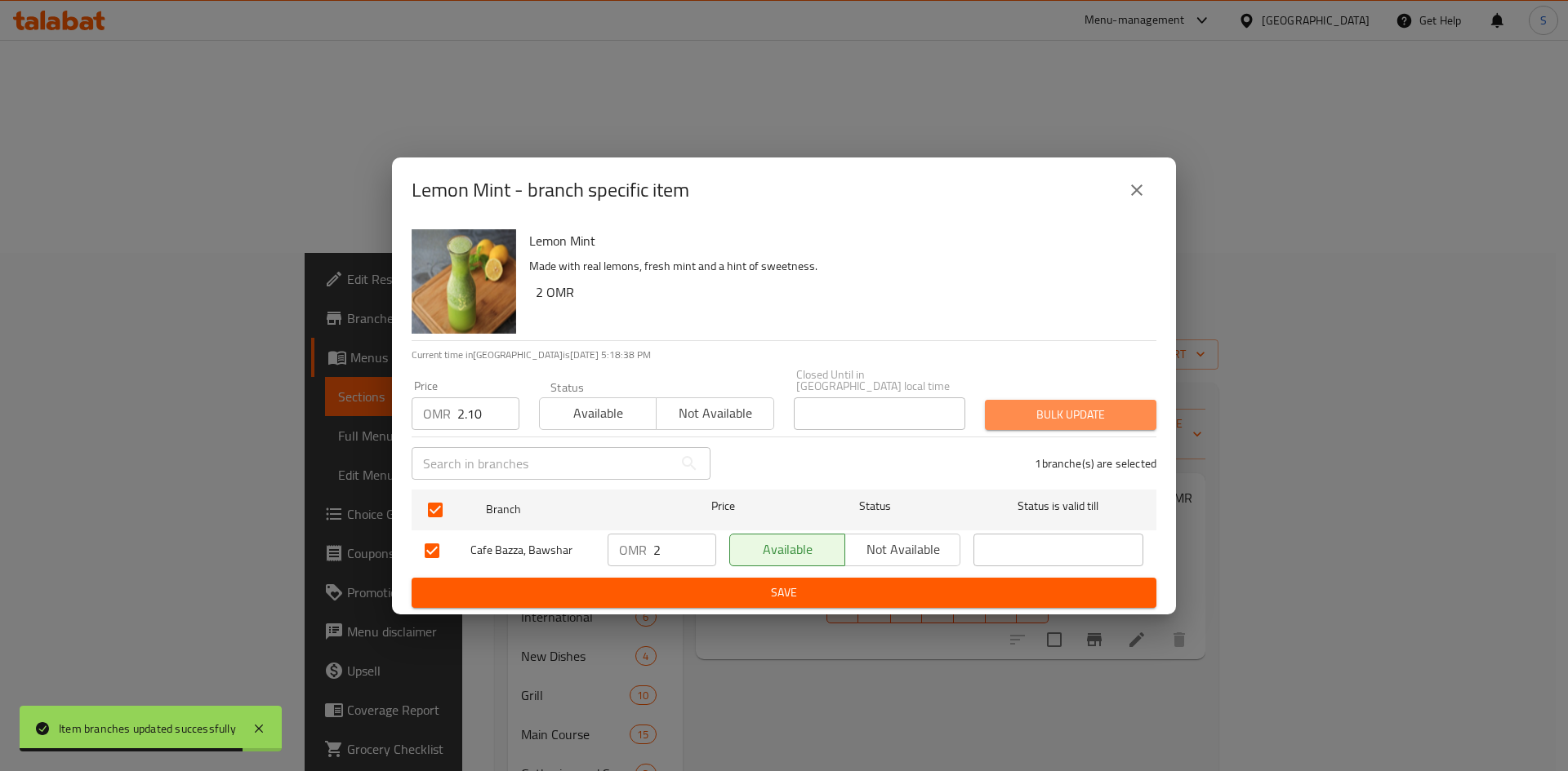
click at [1133, 422] on button "Bulk update" at bounding box center [1070, 414] width 172 height 30
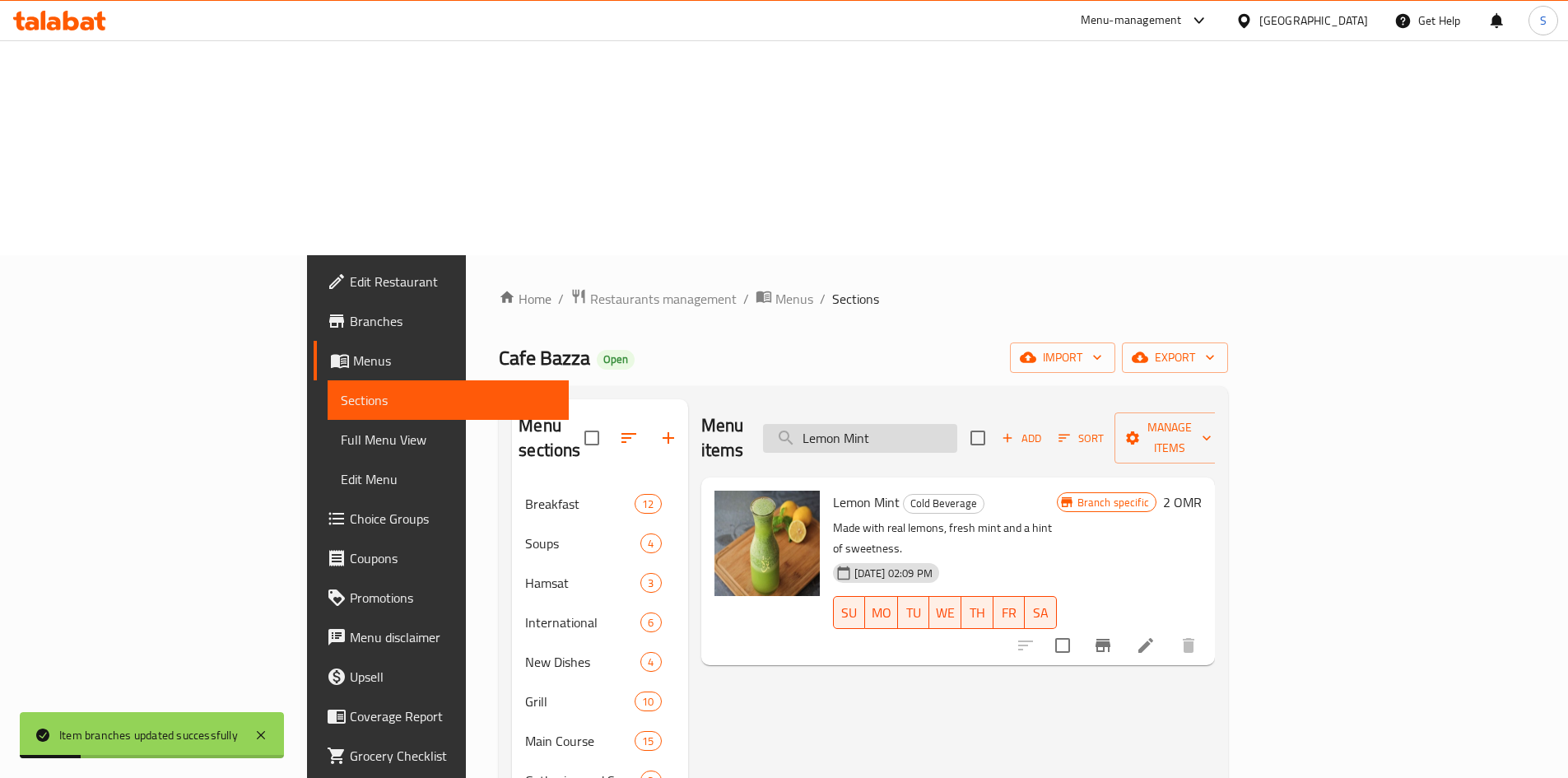
click at [957, 424] on input "Lemon Mint" at bounding box center [860, 438] width 194 height 28
paste input "Orange Juice"
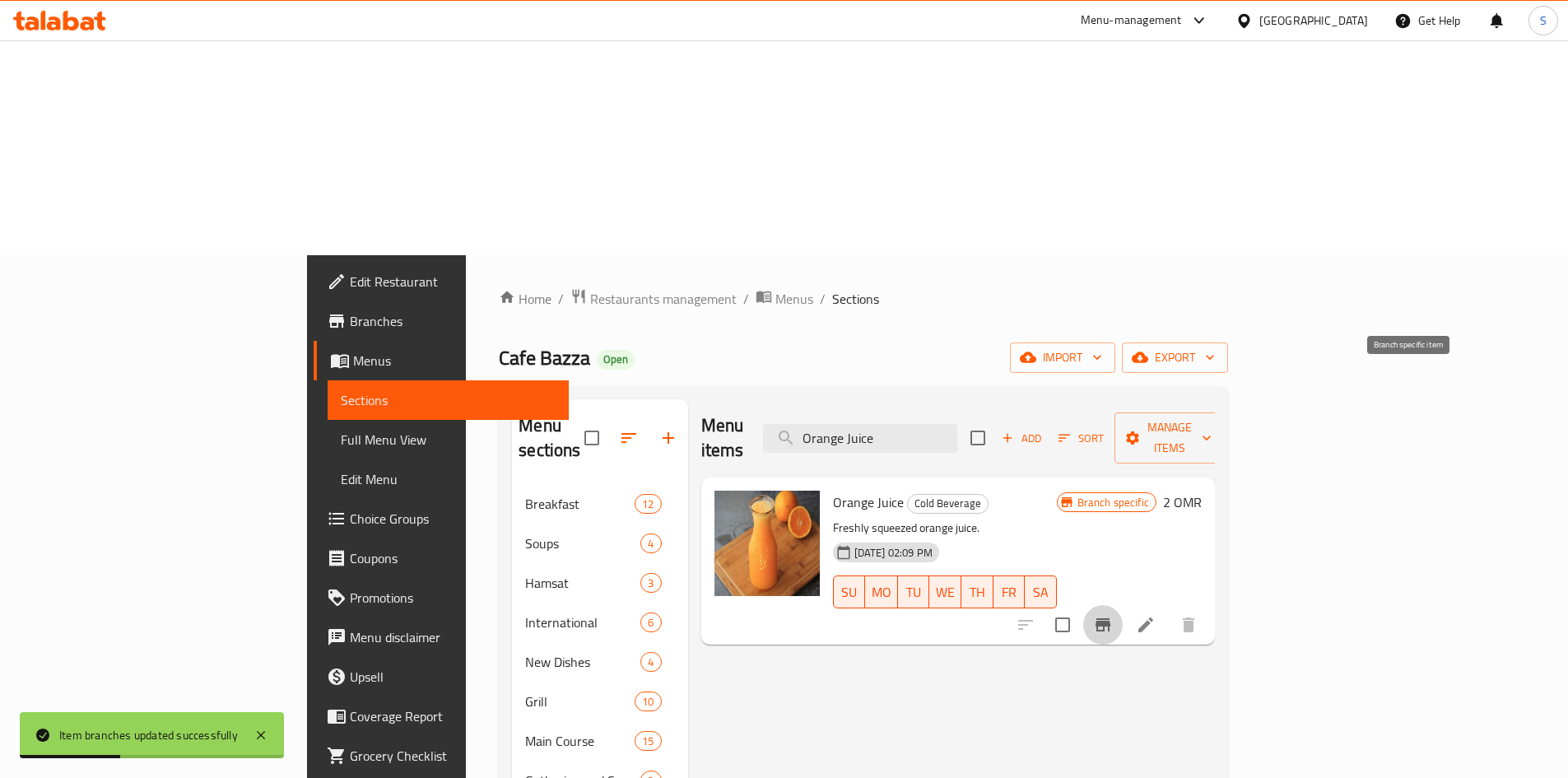
click at [1110, 619] on icon "Branch-specific-item" at bounding box center [1103, 625] width 15 height 13
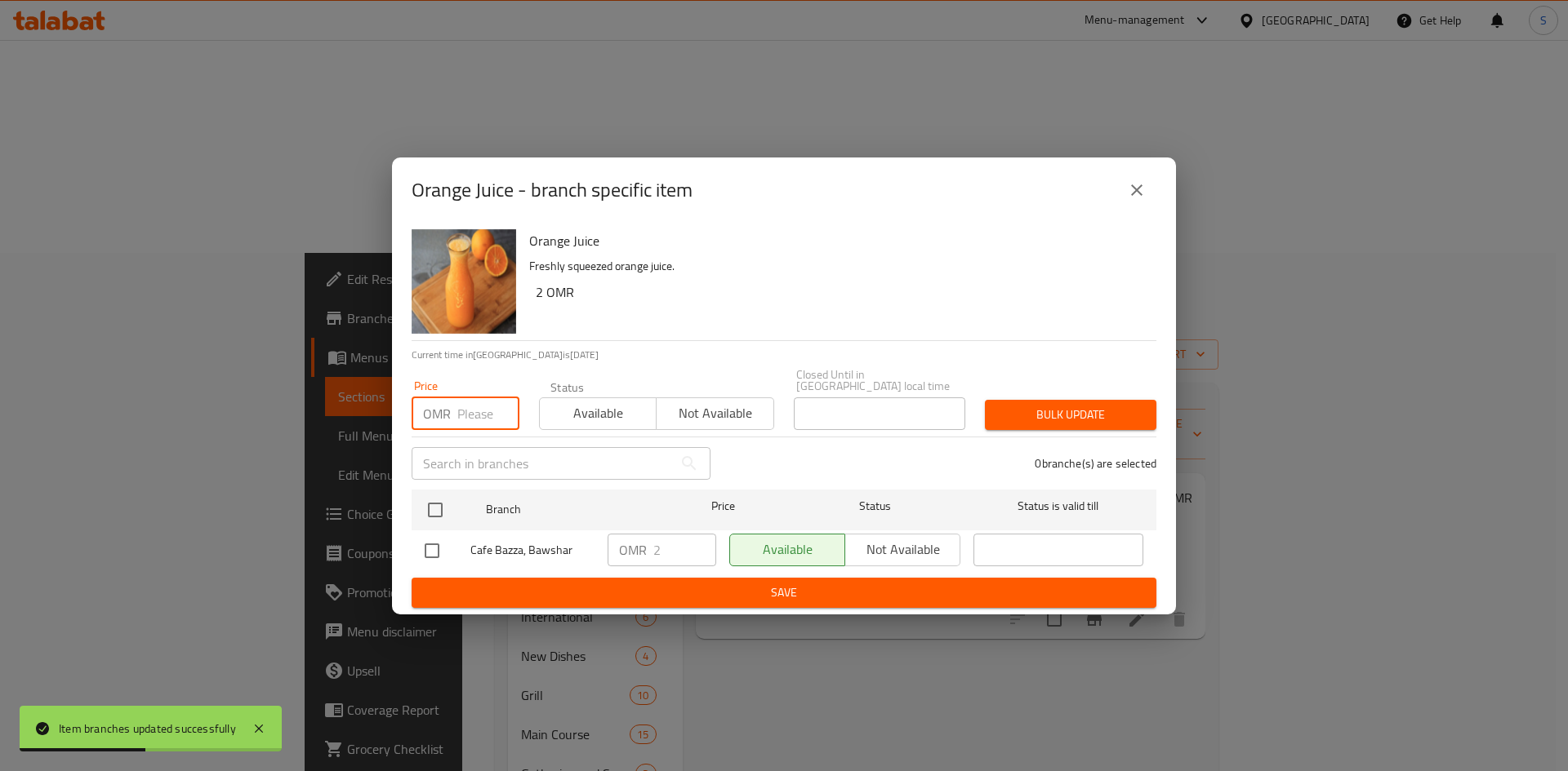
click at [475, 415] on input "number" at bounding box center [488, 414] width 62 height 33
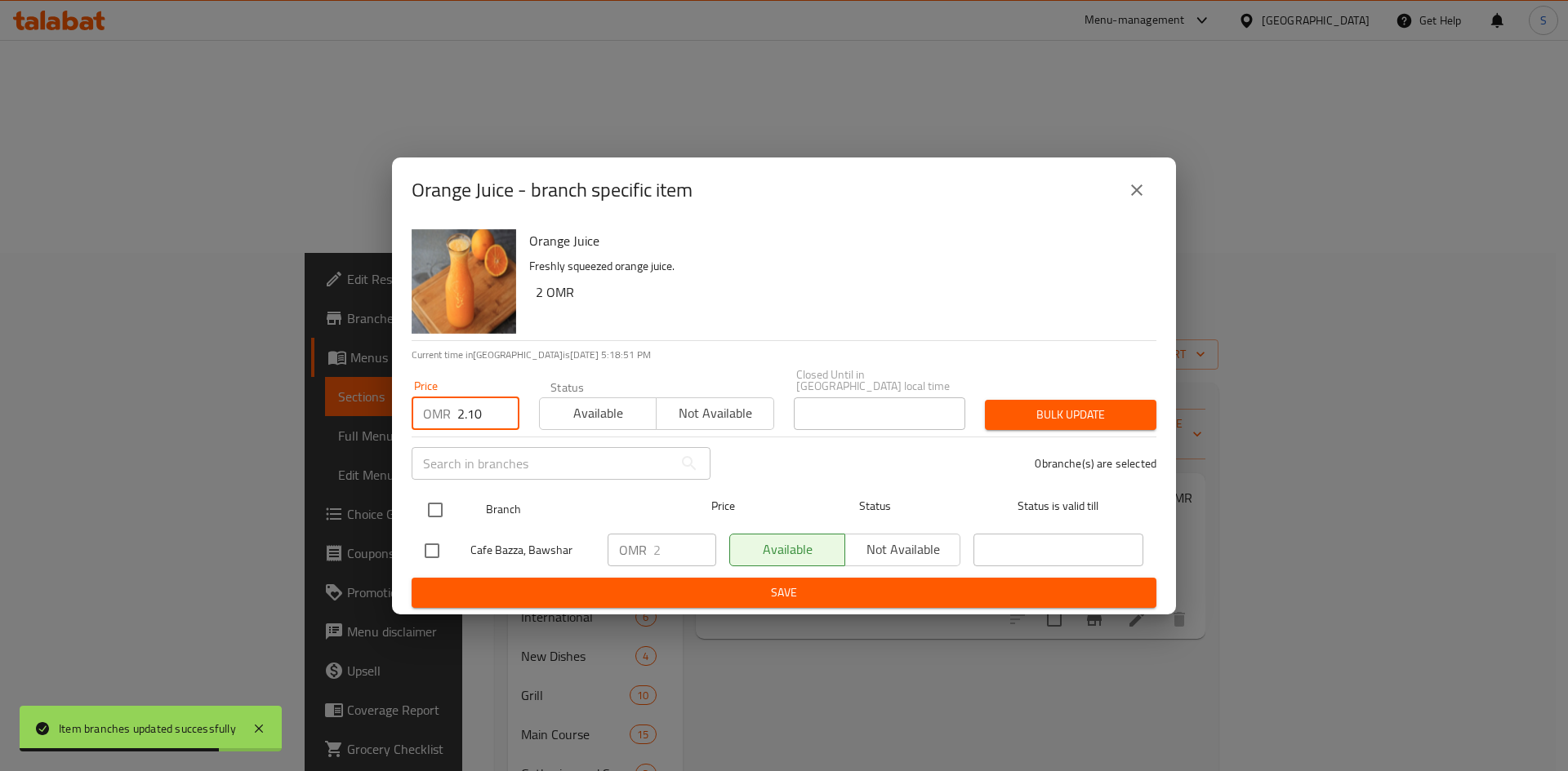
click at [435, 512] on input "checkbox" at bounding box center [435, 510] width 35 height 35
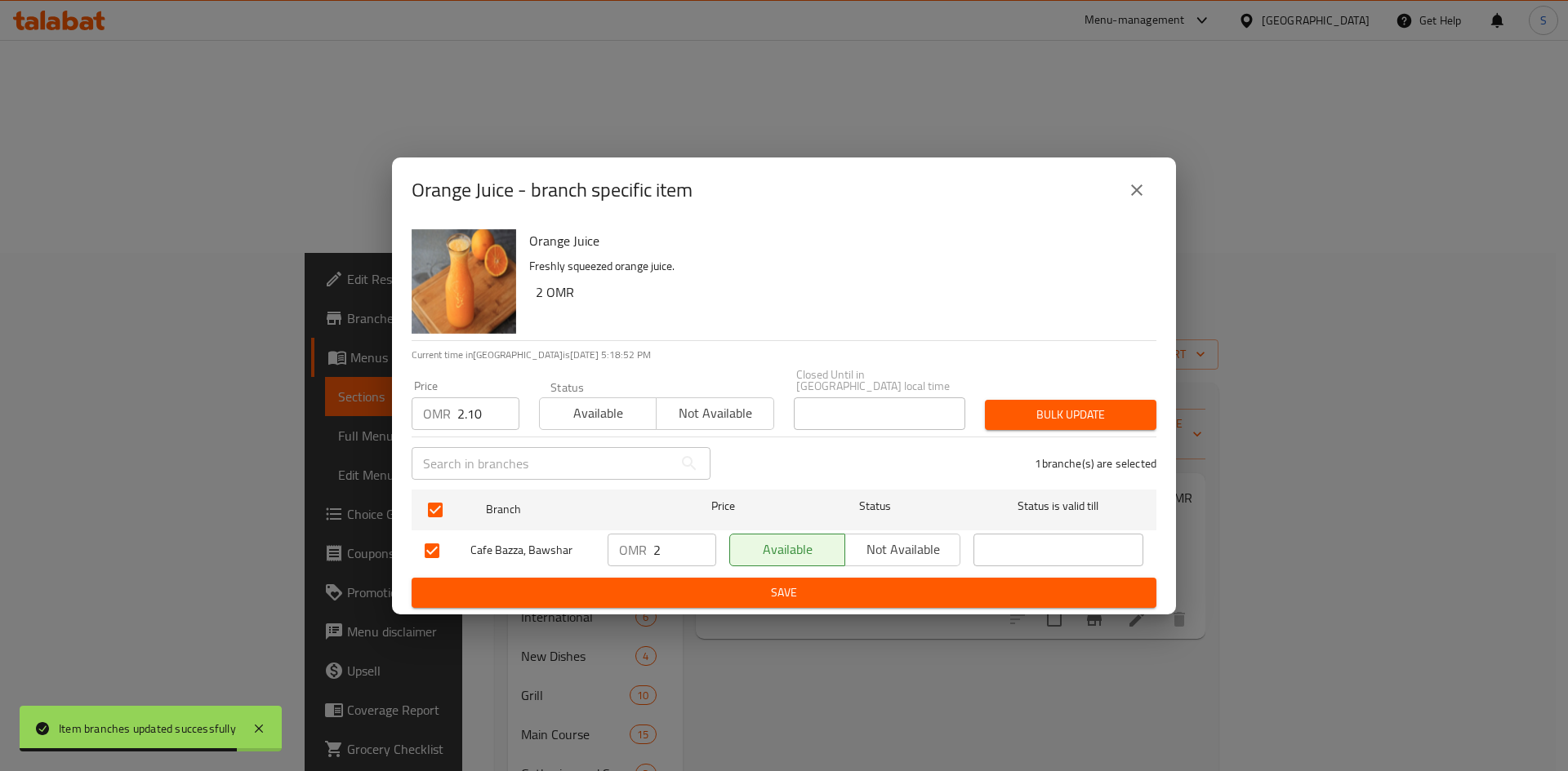
click at [1052, 420] on button "Bulk update" at bounding box center [1070, 414] width 172 height 30
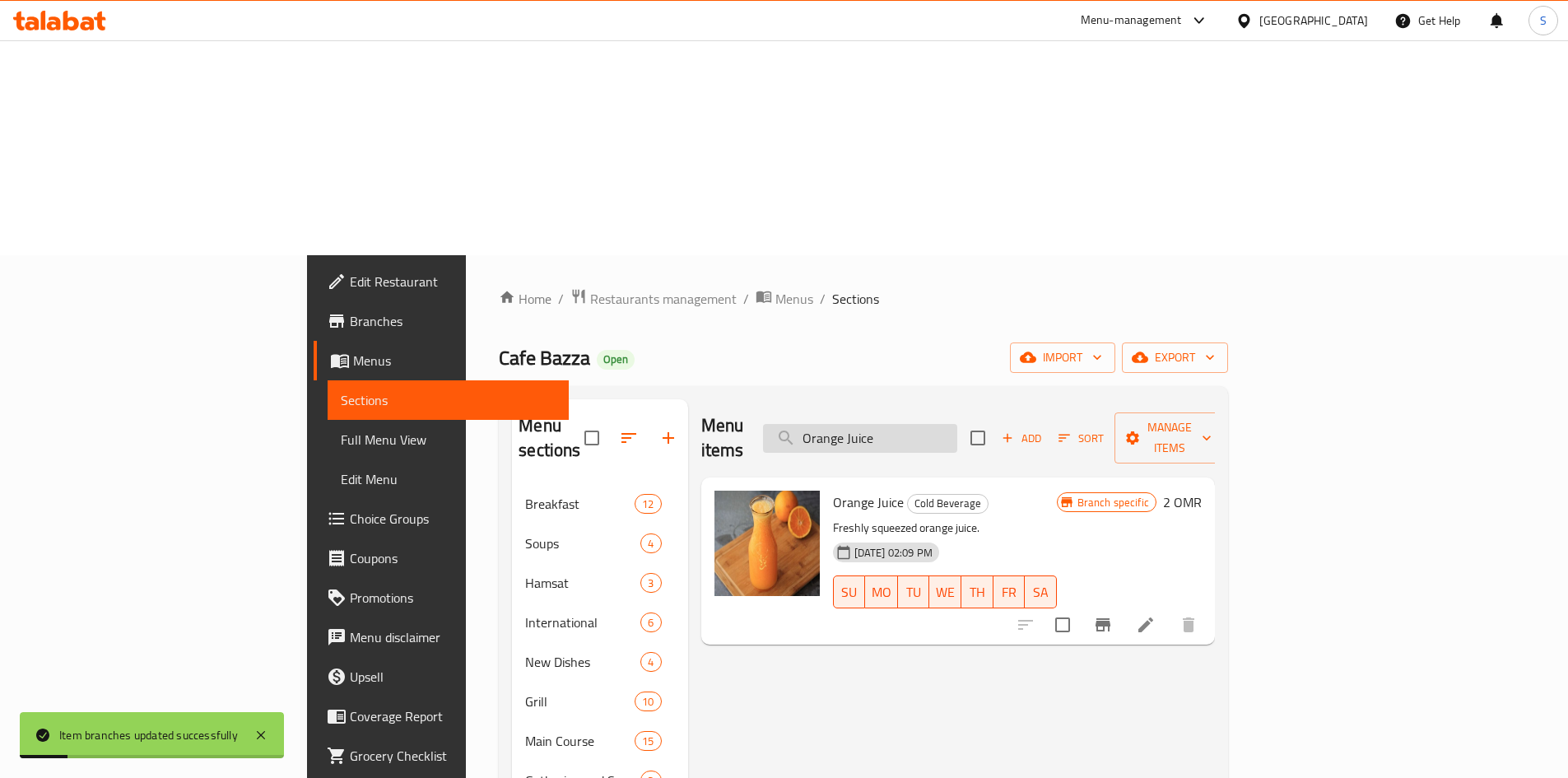
click at [957, 424] on input "Orange Juice" at bounding box center [860, 438] width 194 height 28
paste input "Bazza Cocktail"
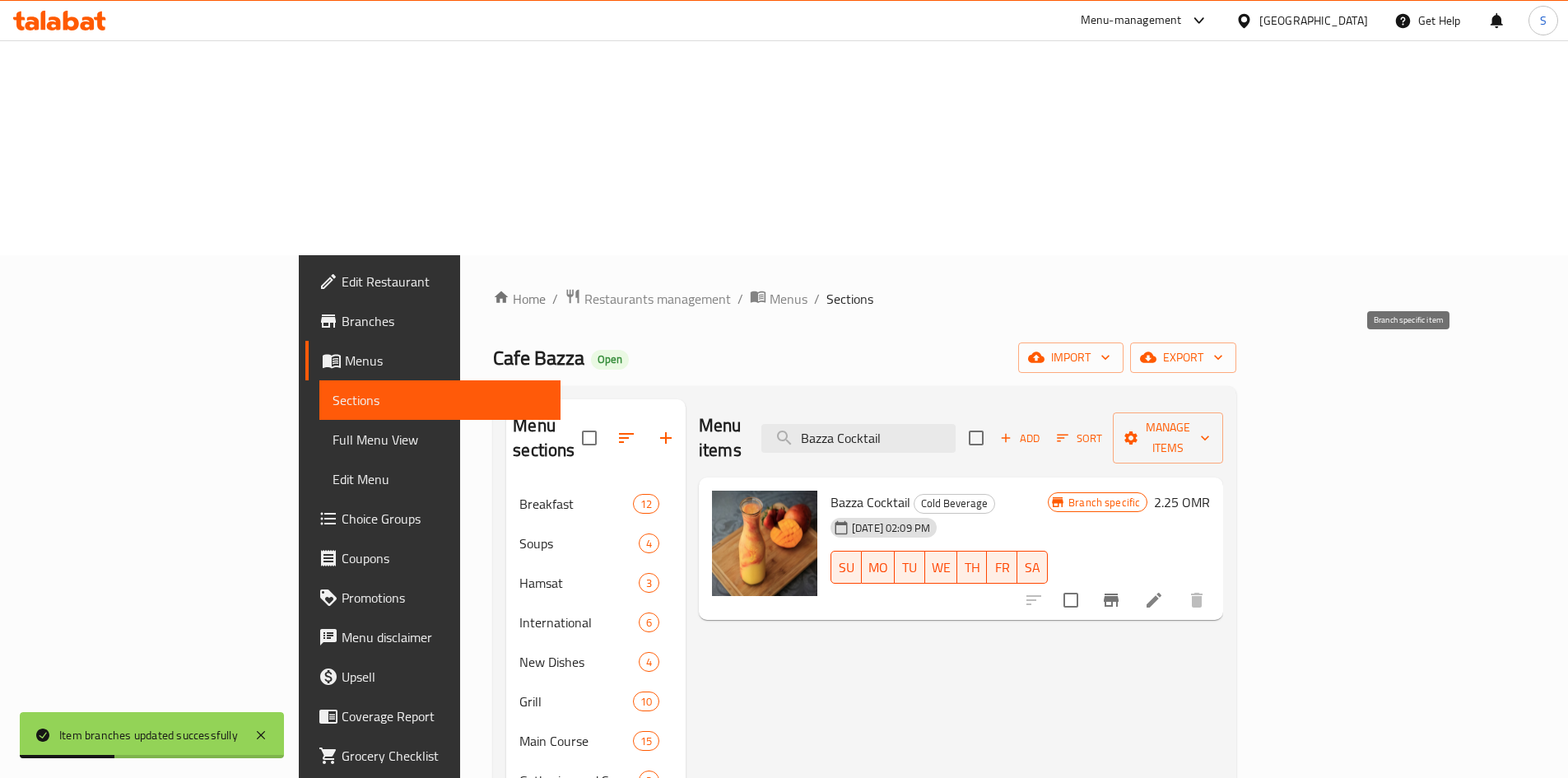
click at [1131, 581] on button "Branch-specific-item" at bounding box center [1111, 600] width 39 height 39
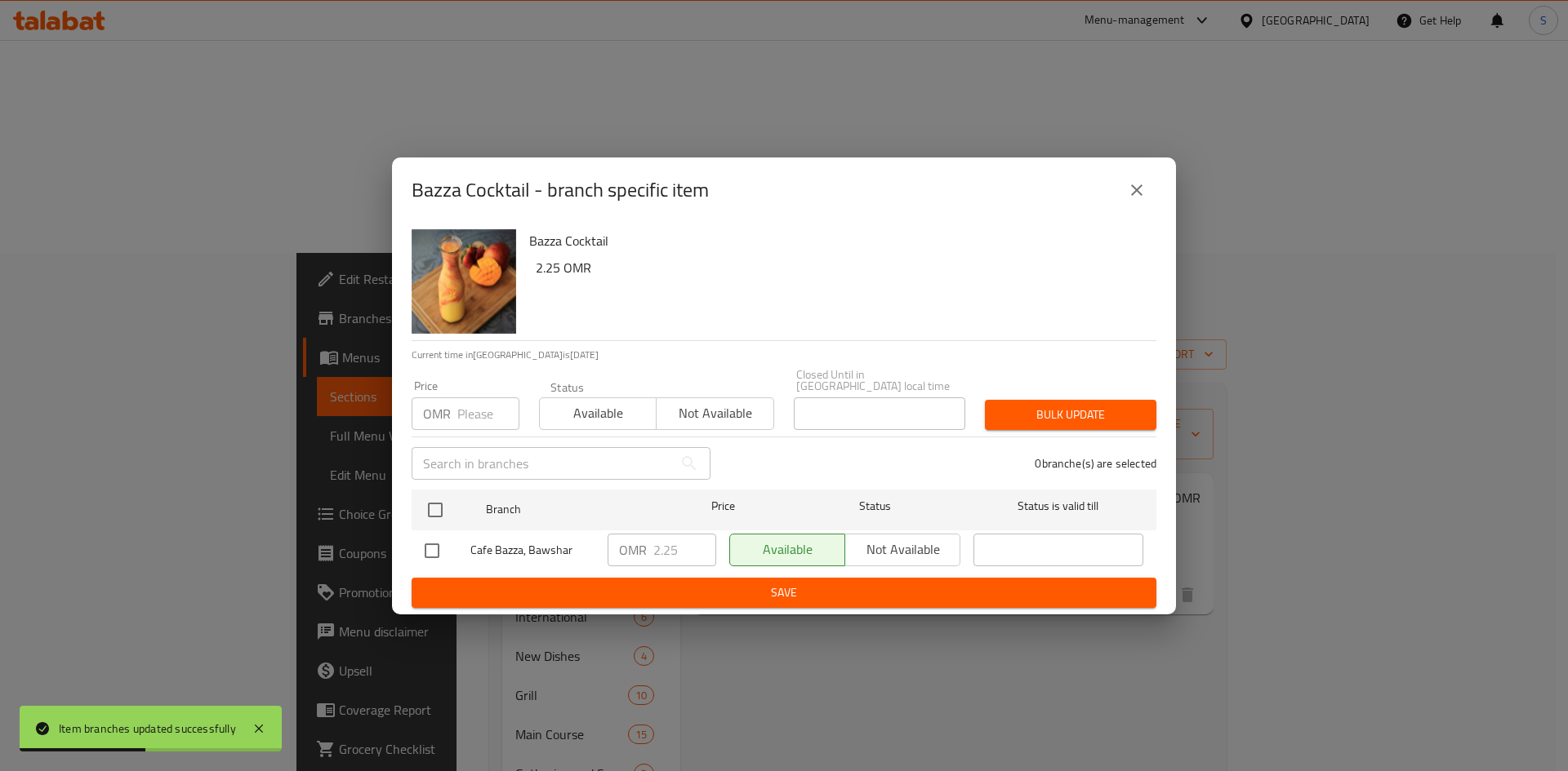
click at [473, 411] on input "number" at bounding box center [488, 414] width 62 height 33
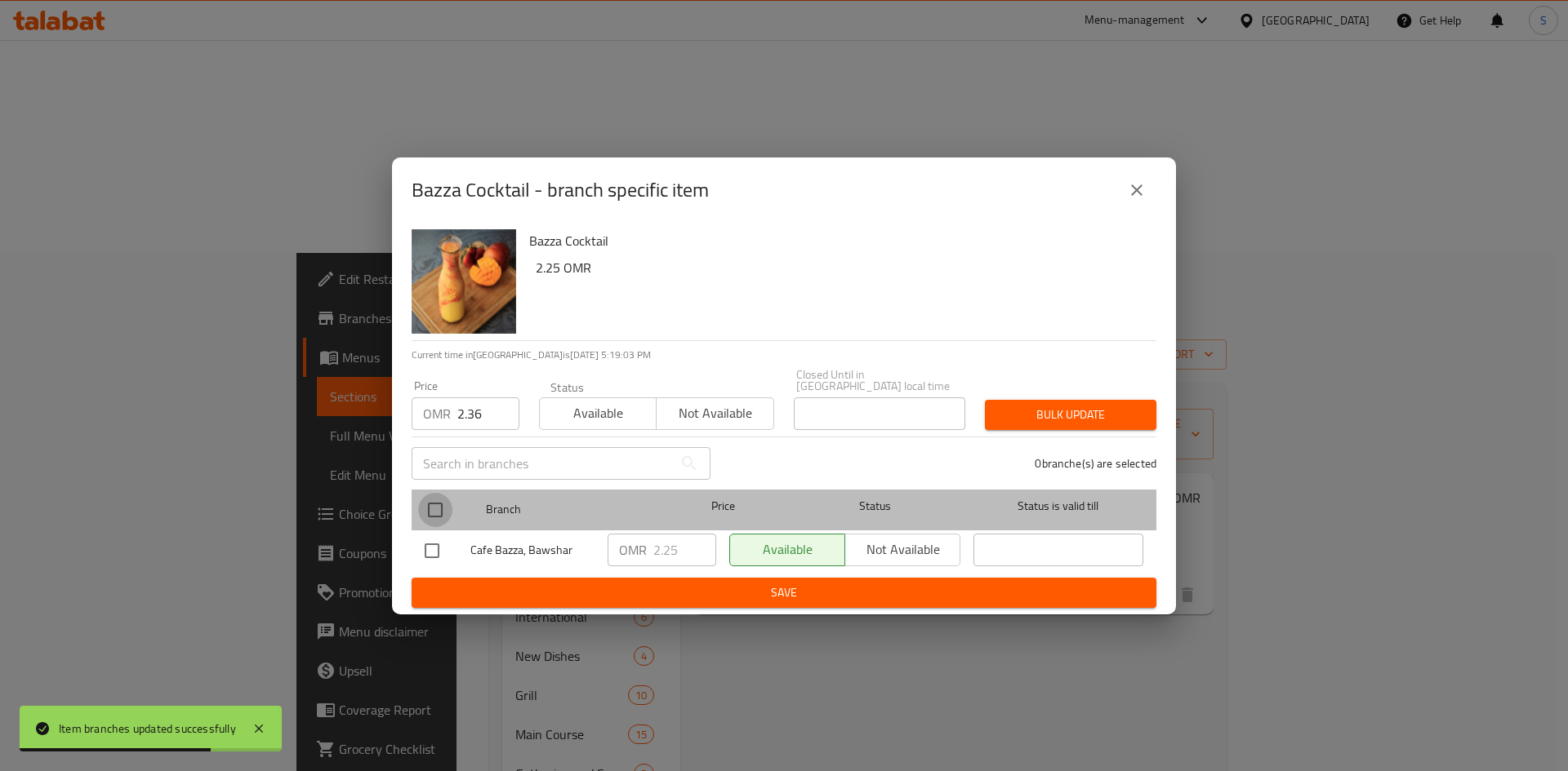
click at [428, 512] on input "checkbox" at bounding box center [435, 510] width 35 height 35
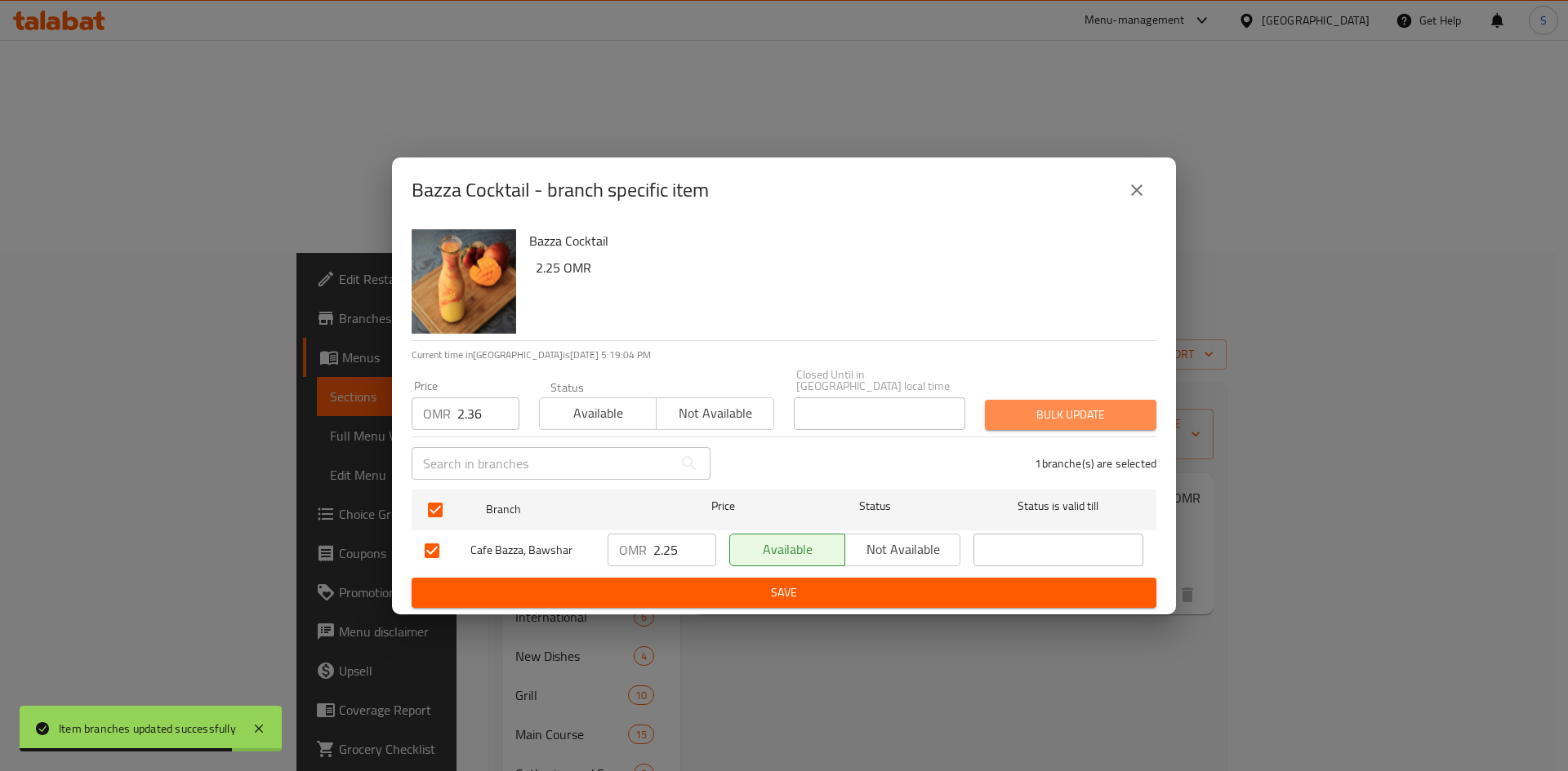
click at [1086, 400] on button "Bulk update" at bounding box center [1070, 414] width 172 height 30
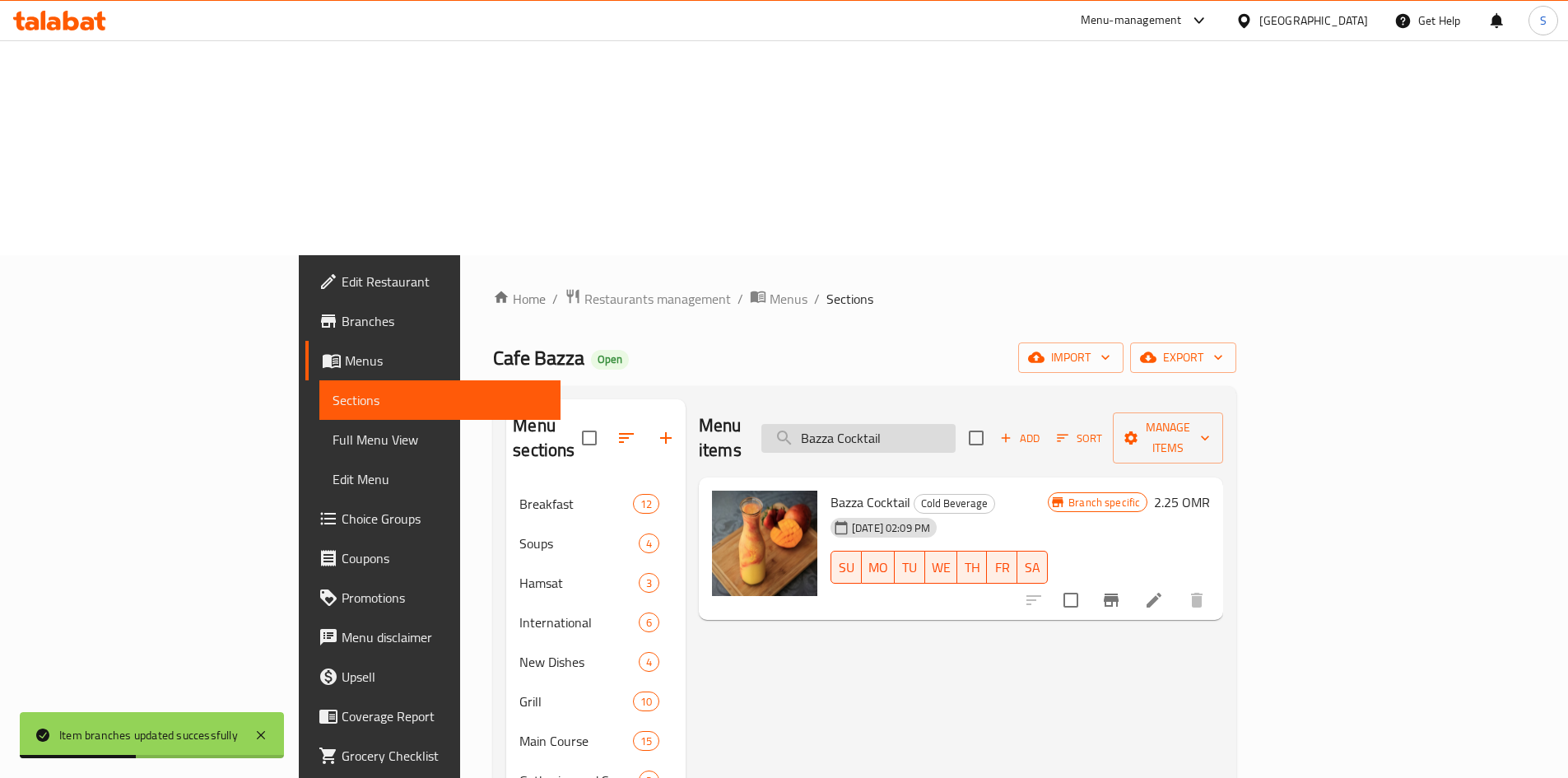
click at [956, 424] on input "Bazza Cocktail" at bounding box center [858, 438] width 194 height 28
paste input "Mango Juice"
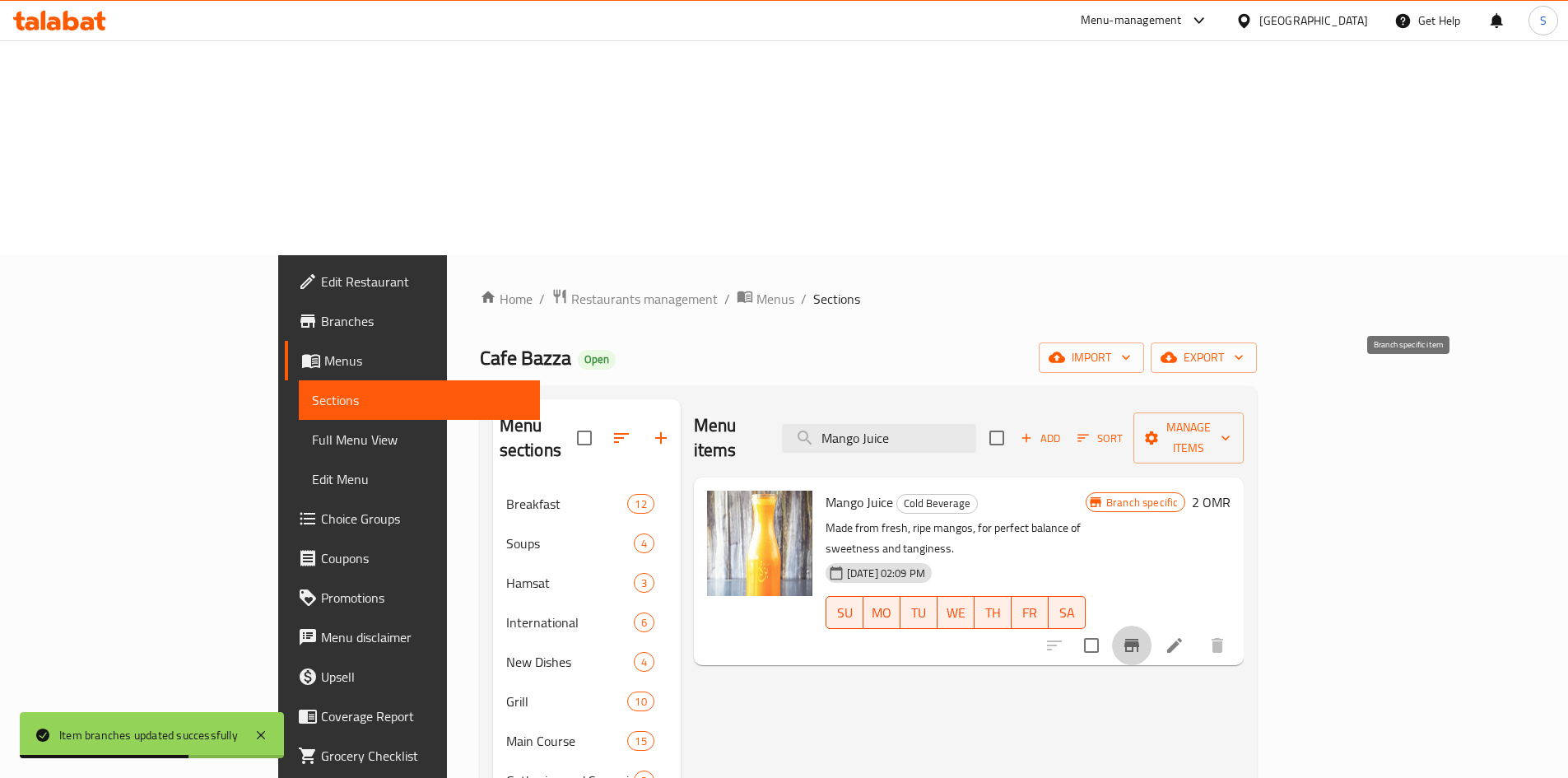
click at [1142, 636] on icon "Branch-specific-item" at bounding box center [1132, 646] width 20 height 20
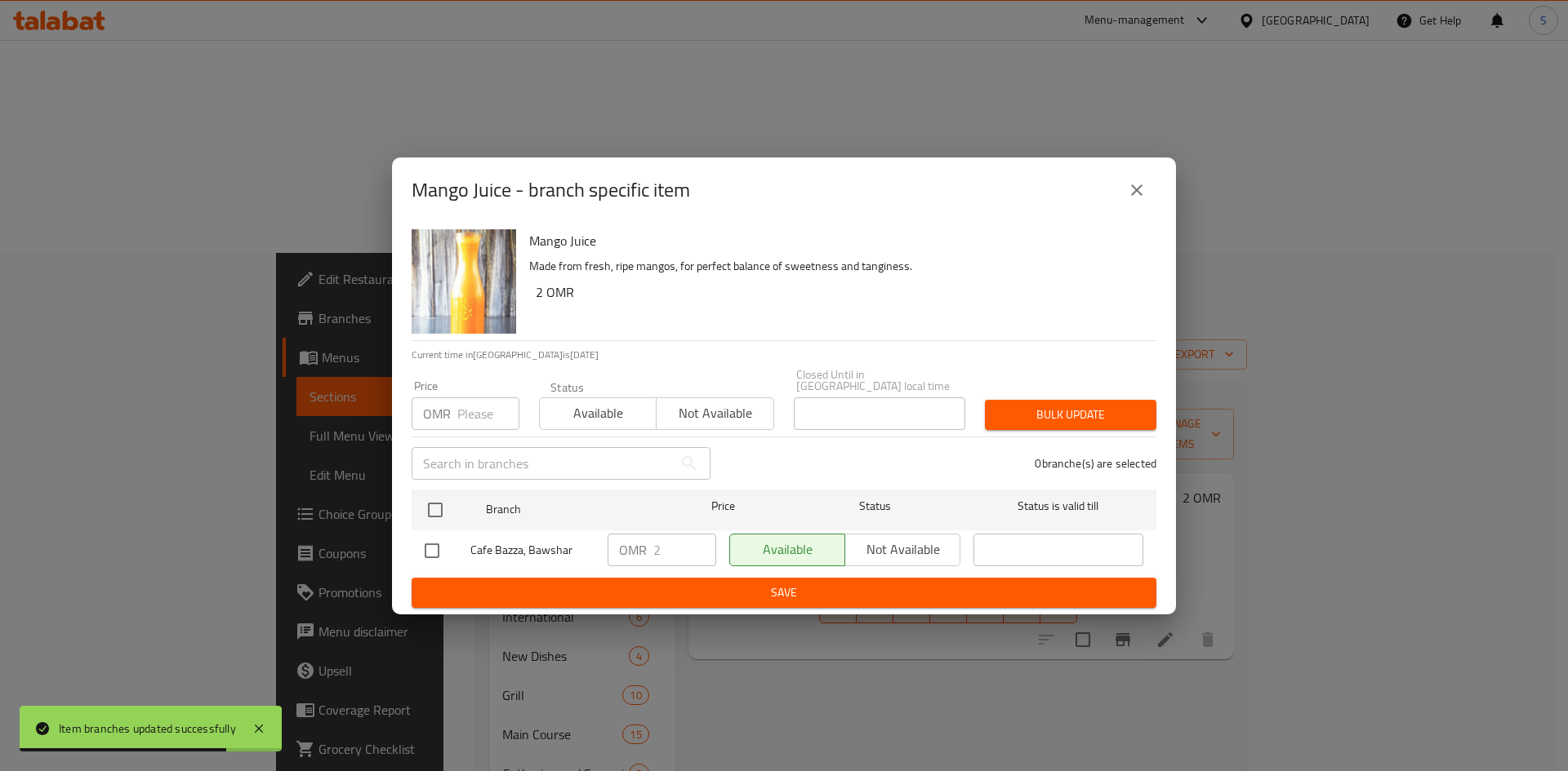
click at [477, 410] on input "number" at bounding box center [488, 414] width 62 height 33
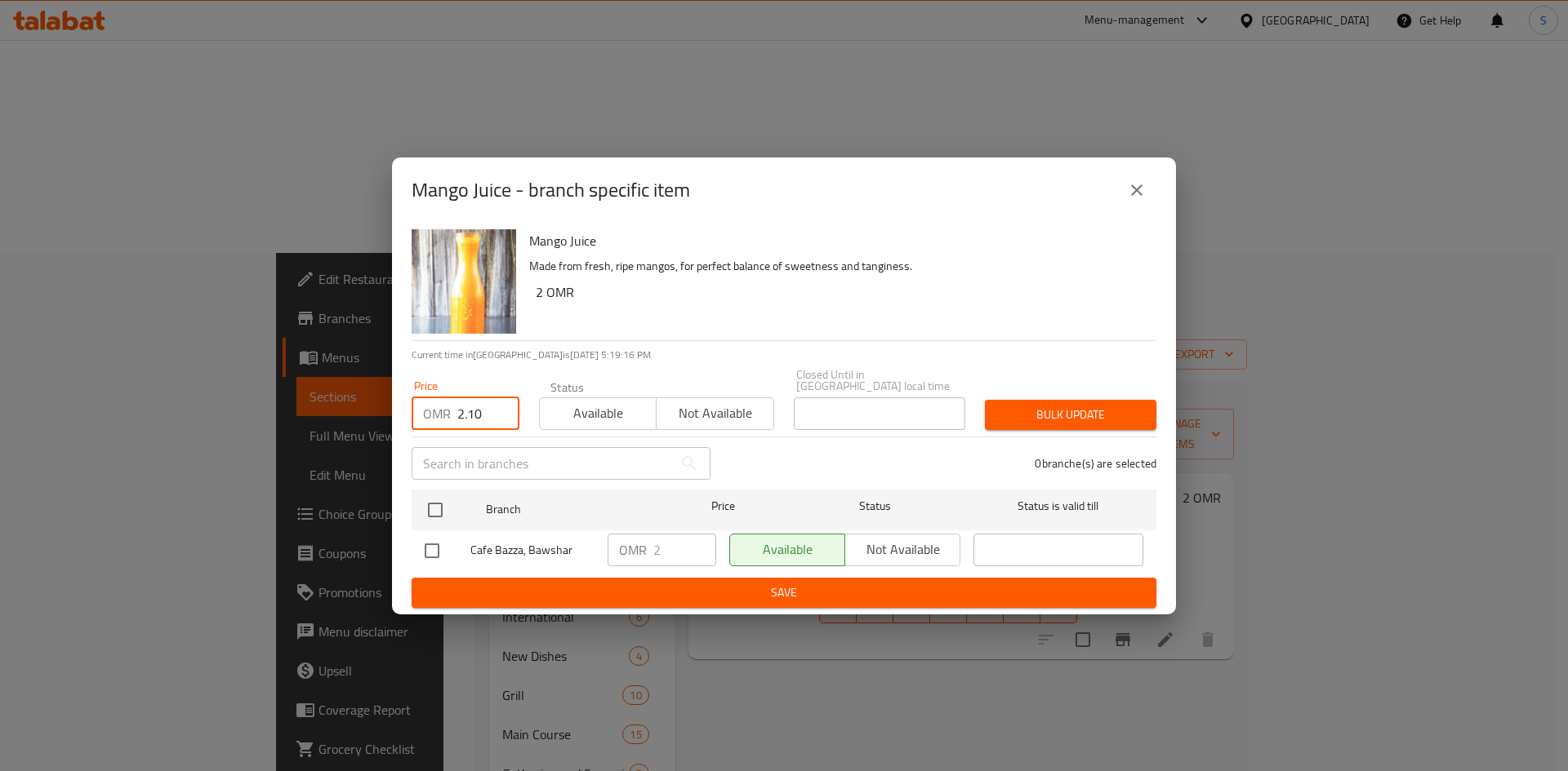
click at [431, 528] on div "Cafe Bazza, Bawshar" at bounding box center [509, 551] width 183 height 47
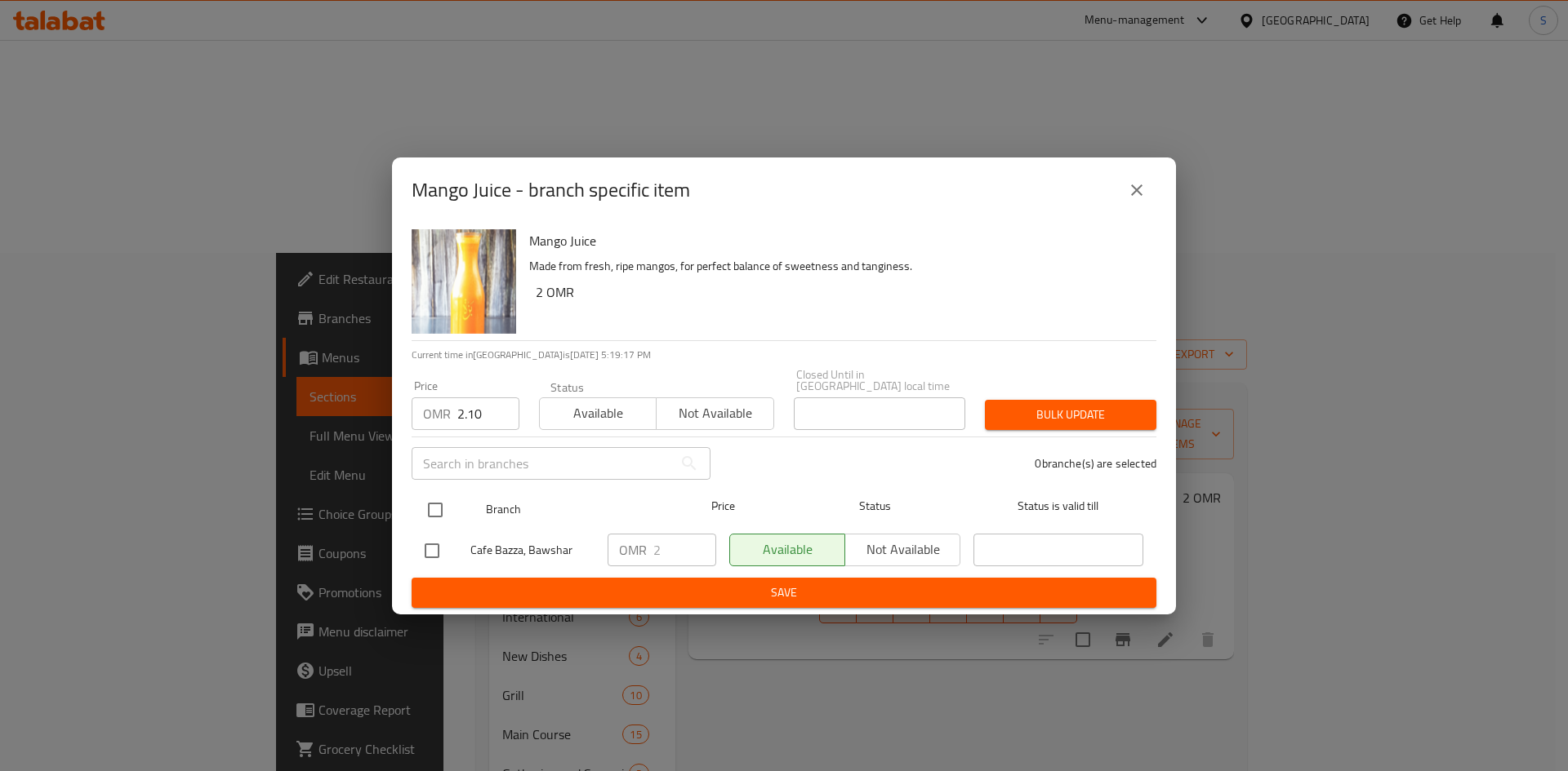
click at [432, 504] on input "checkbox" at bounding box center [435, 510] width 35 height 35
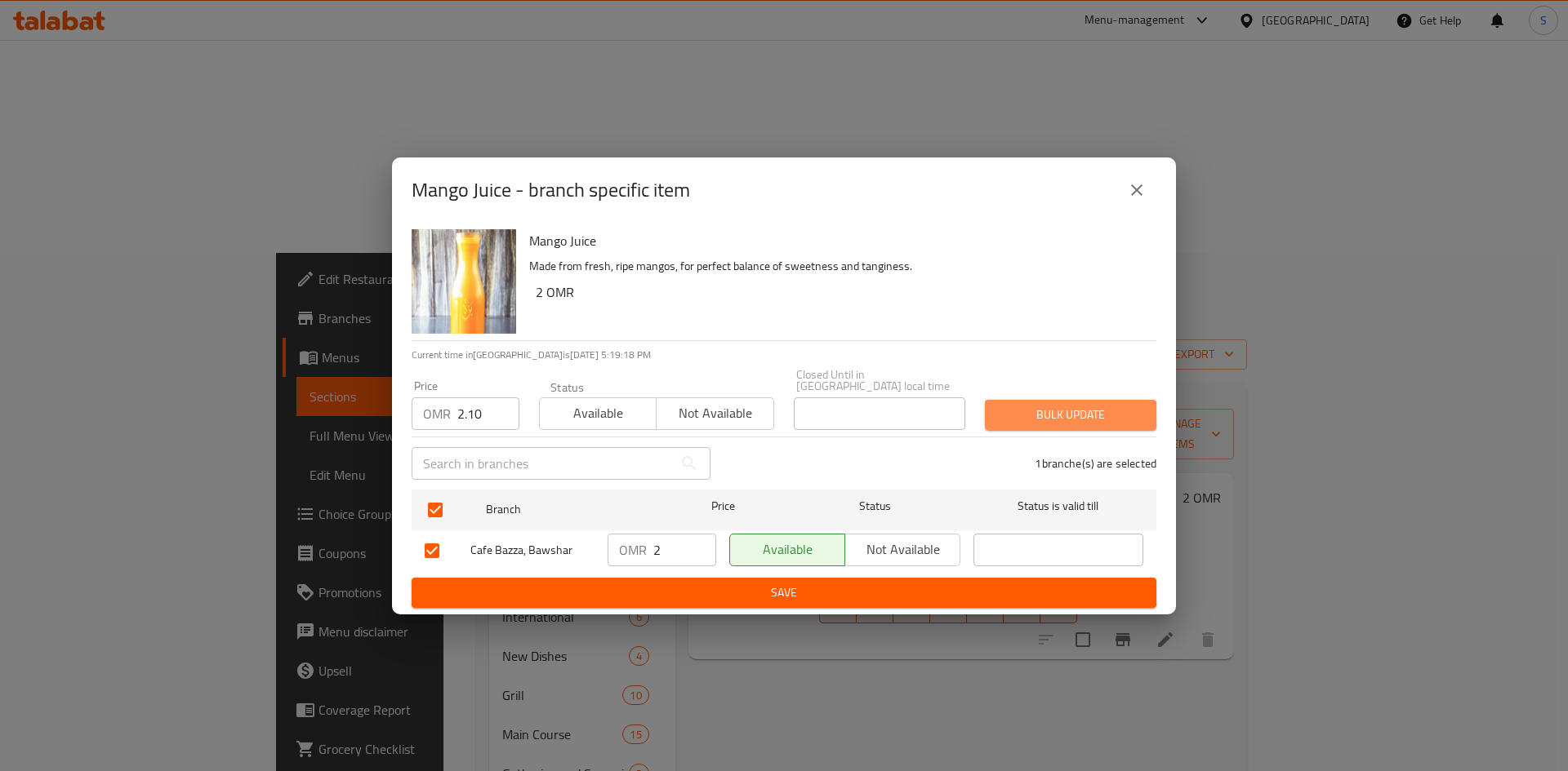
click at [1124, 405] on span "Bulk update" at bounding box center [1070, 415] width 145 height 20
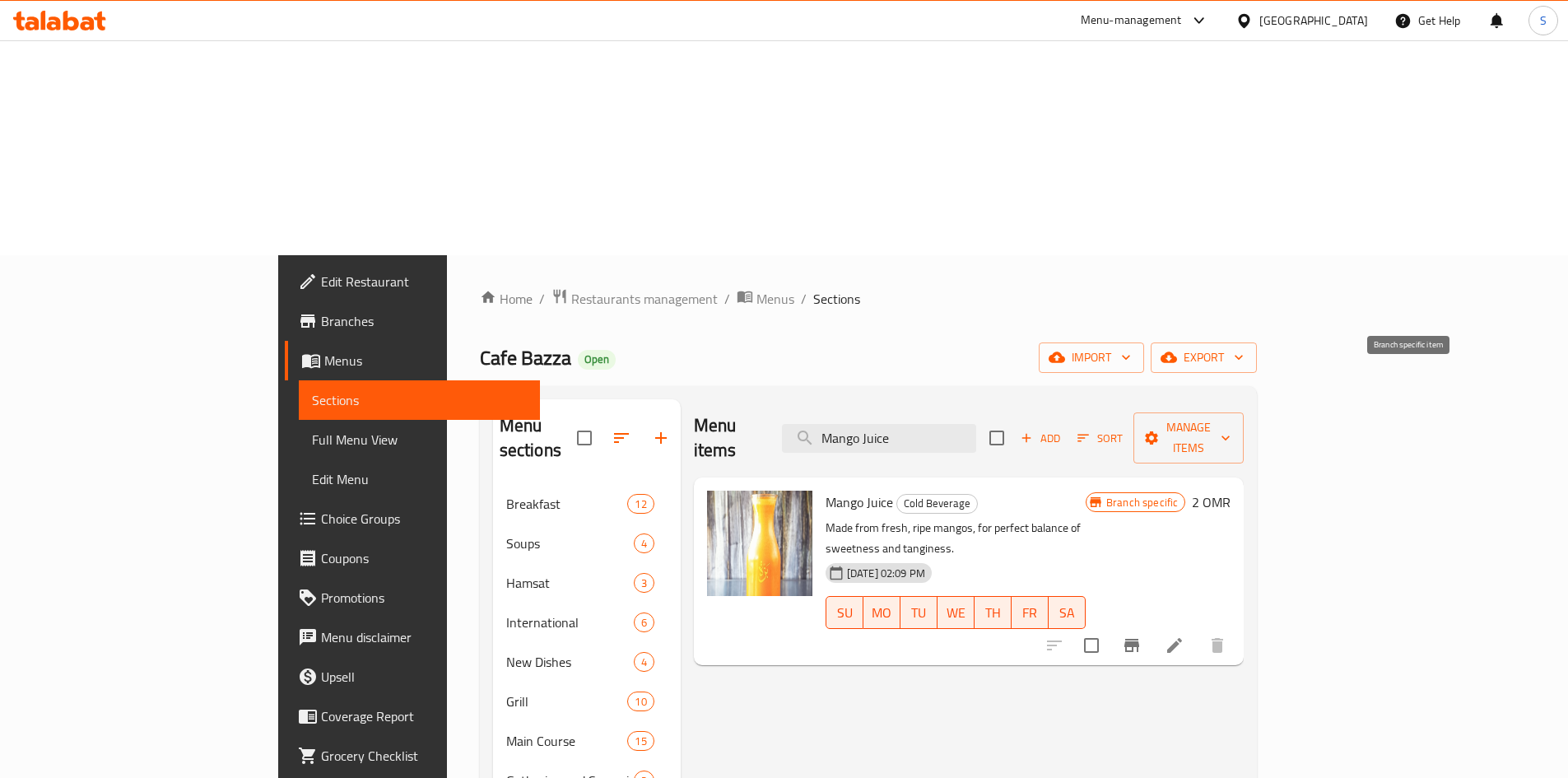
click at [1139, 639] on icon "Branch-specific-item" at bounding box center [1132, 645] width 15 height 13
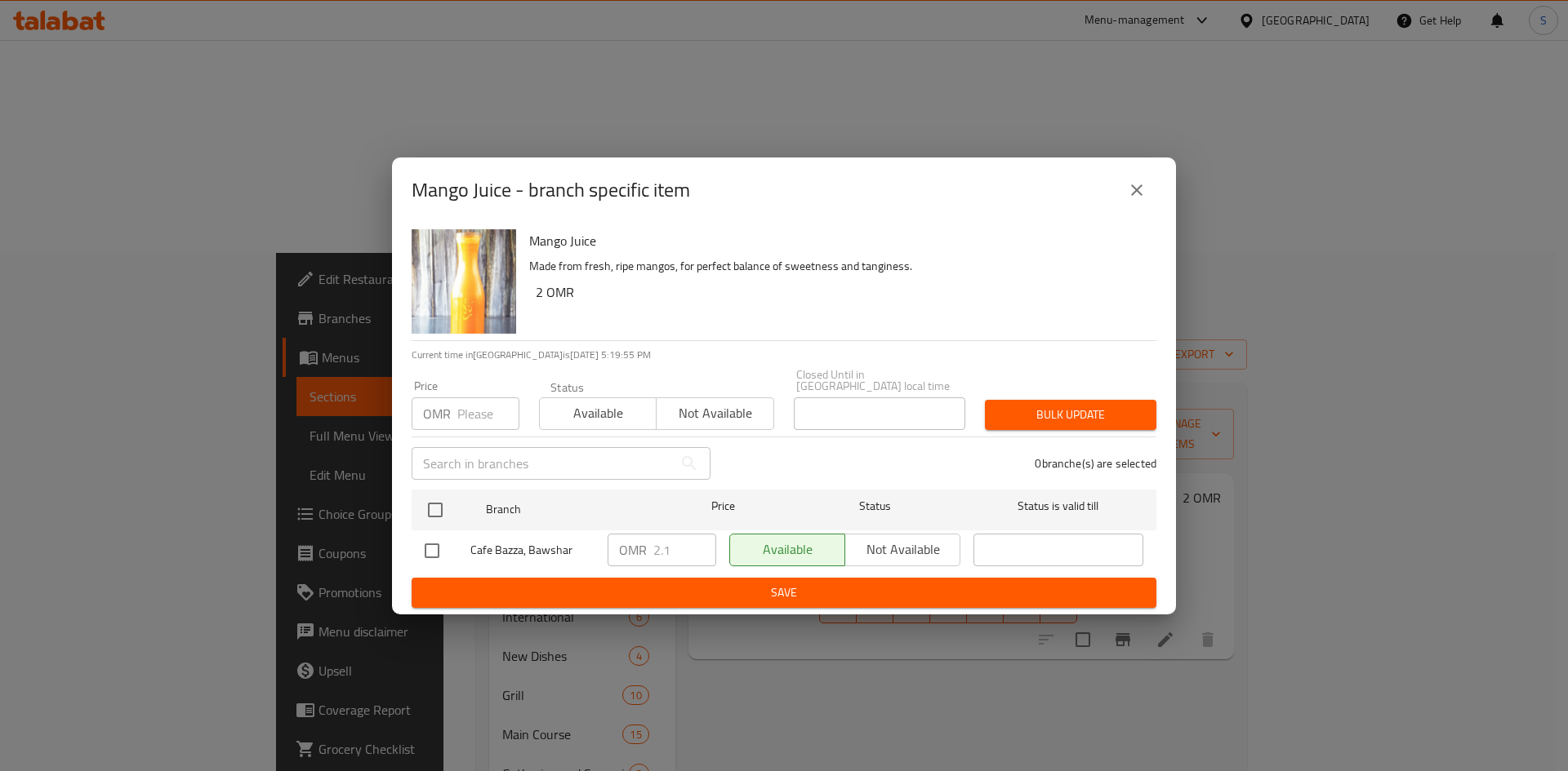
click at [1136, 190] on icon "close" at bounding box center [1136, 191] width 20 height 20
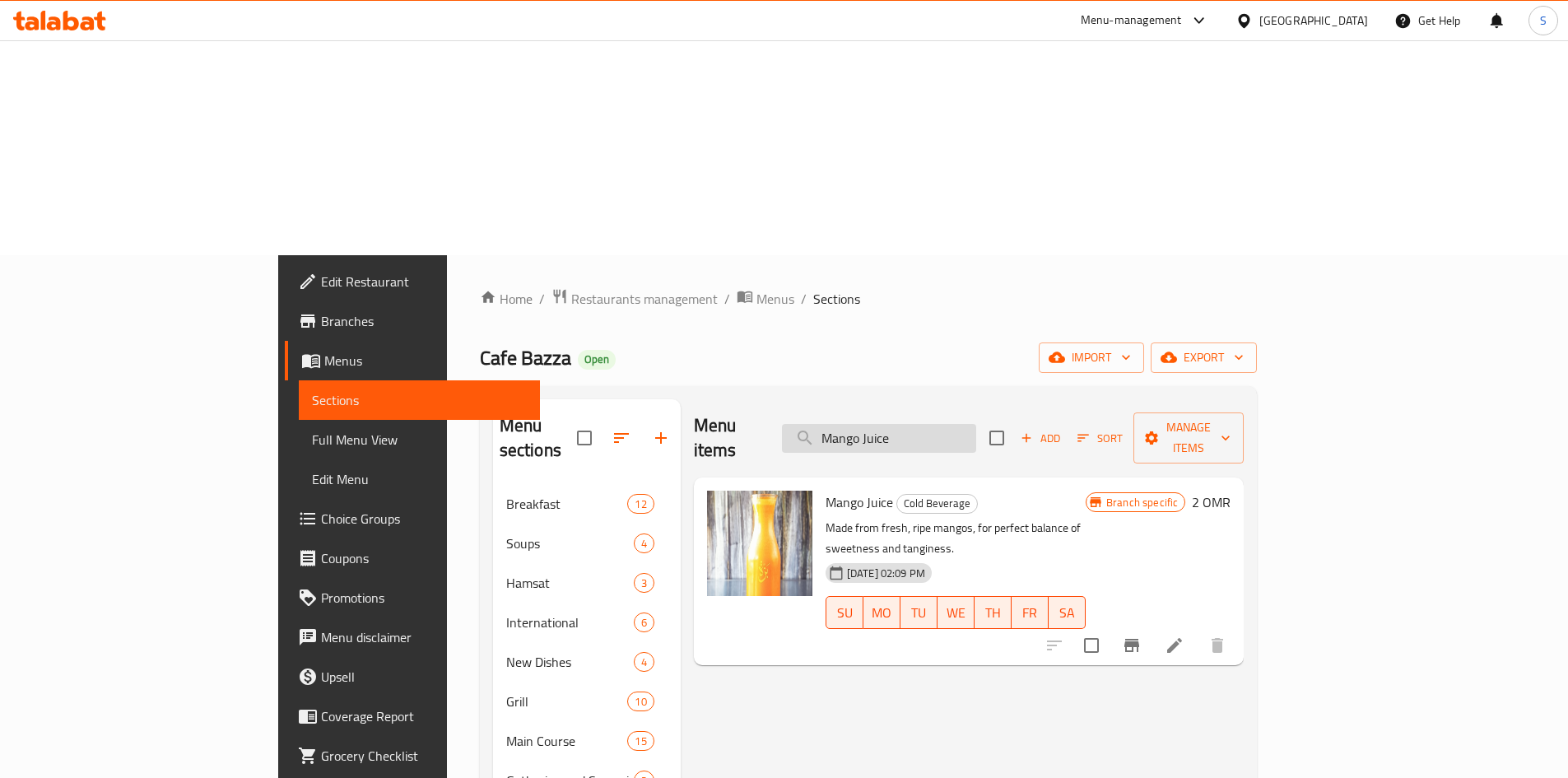
click at [962, 424] on input "Mango Juice" at bounding box center [879, 438] width 194 height 28
paste input "[PERSON_NAME]"
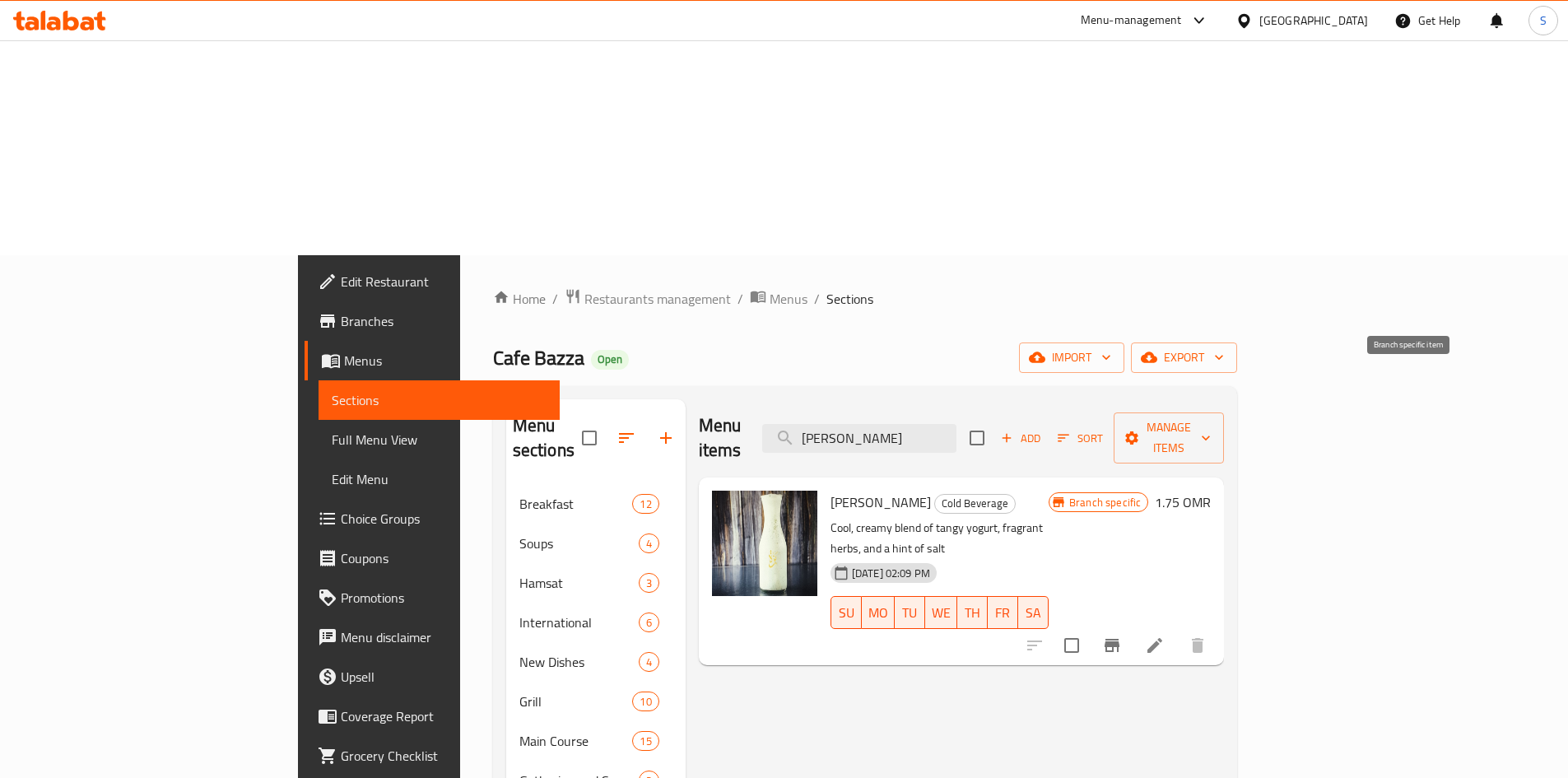
click at [1132, 626] on button "Branch-specific-item" at bounding box center [1112, 645] width 39 height 39
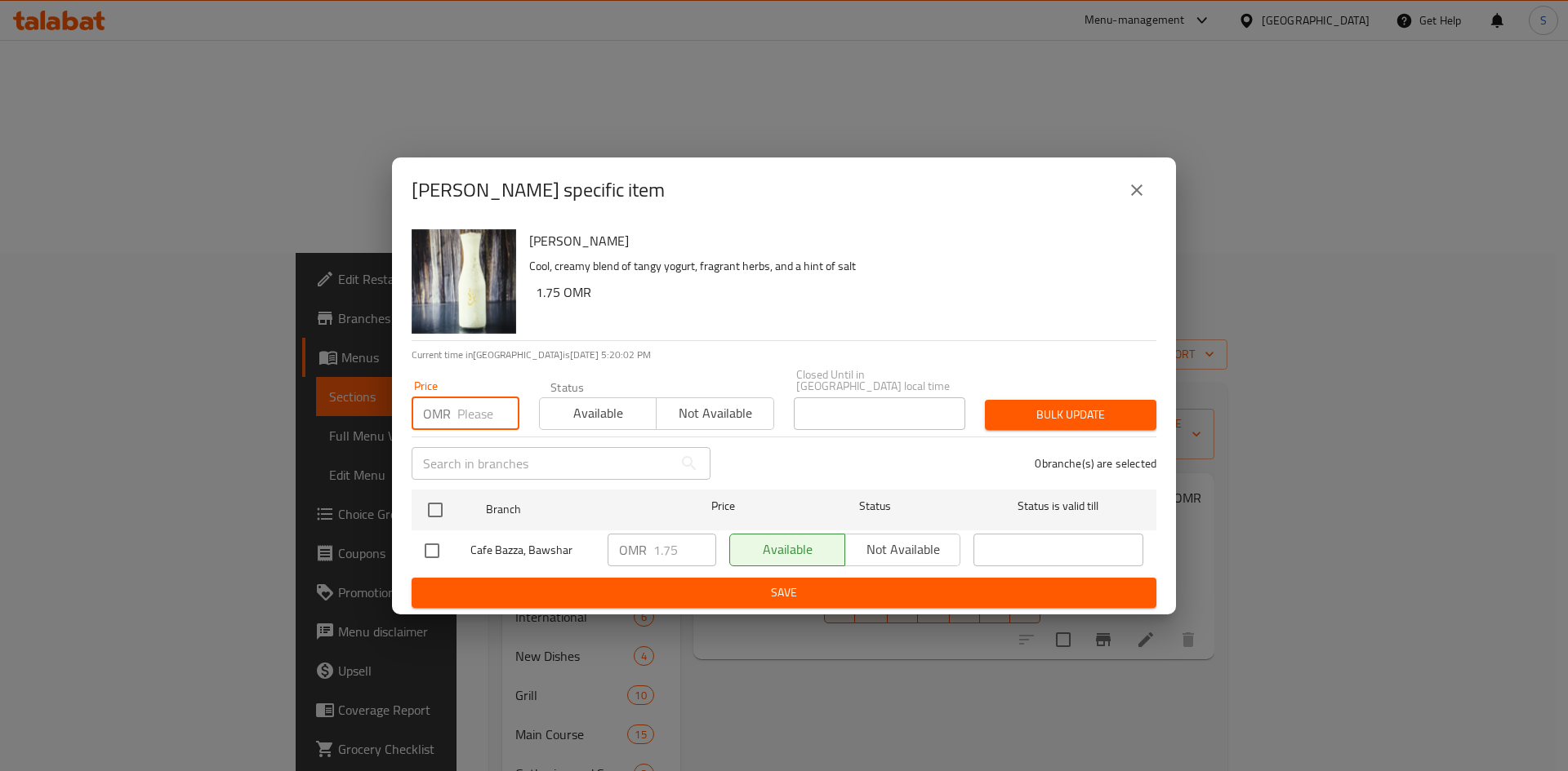
click at [471, 402] on input "number" at bounding box center [488, 414] width 62 height 33
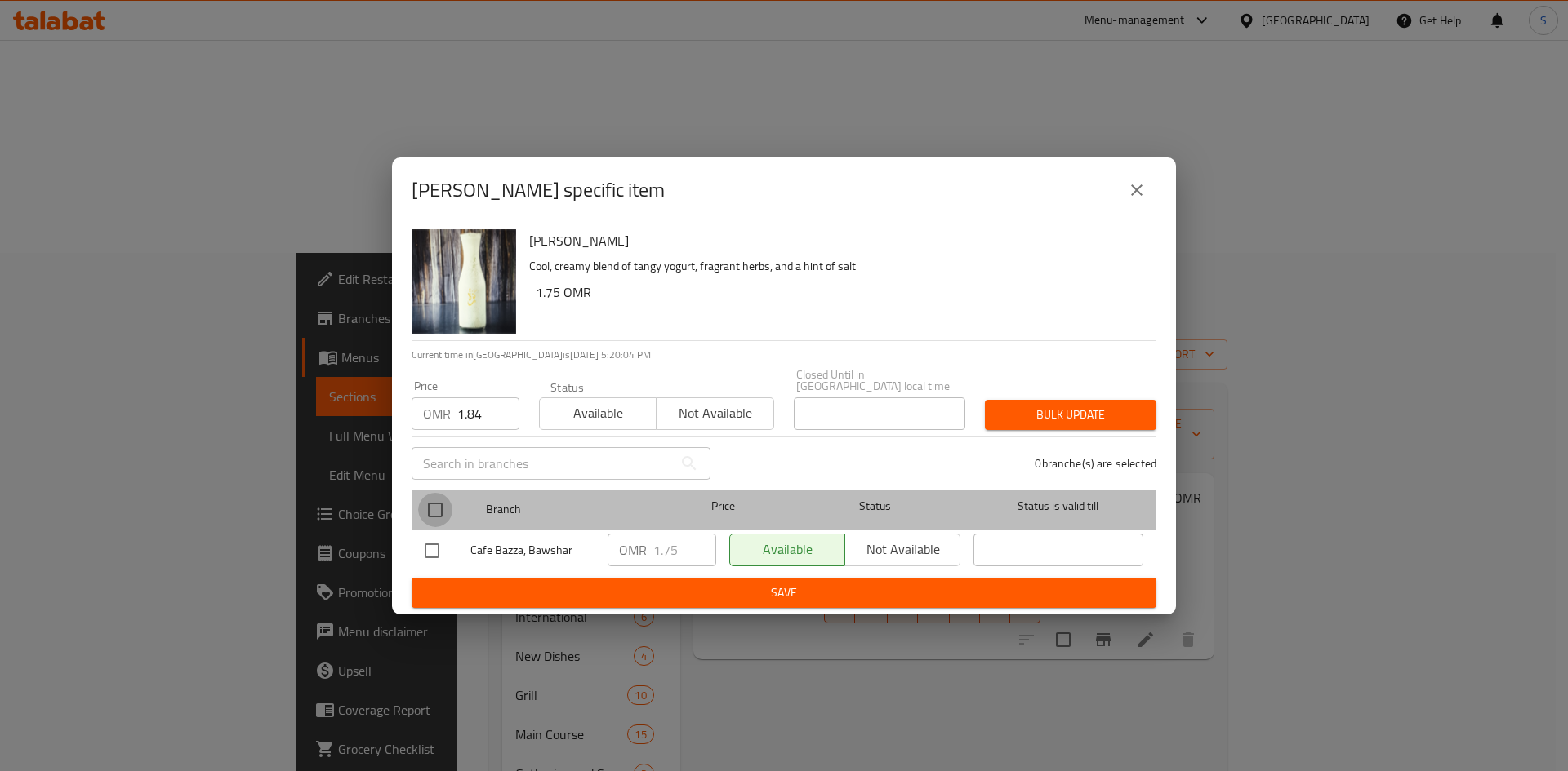
click at [440, 493] on input "checkbox" at bounding box center [435, 510] width 35 height 35
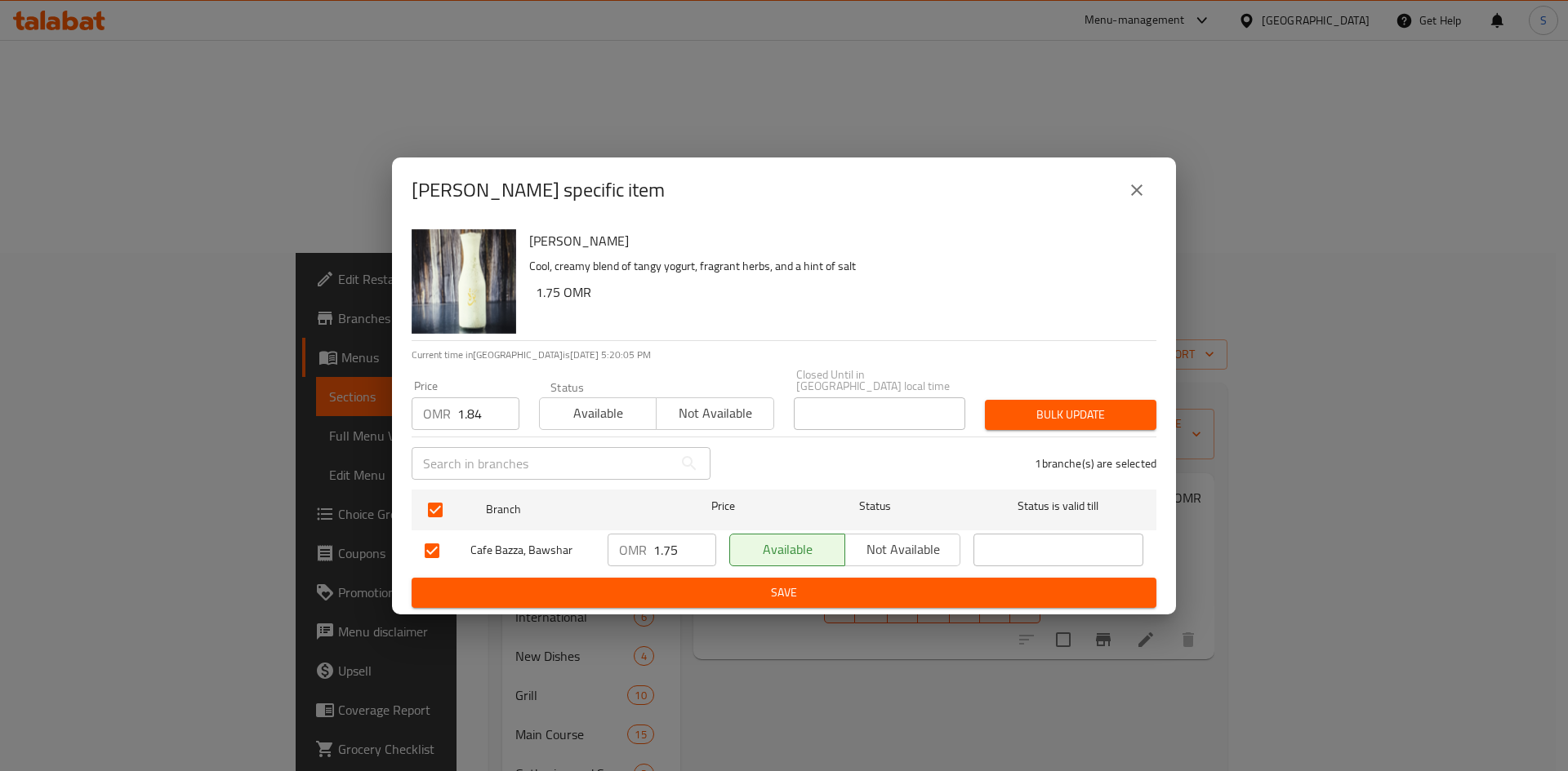
click at [1008, 406] on span "Bulk update" at bounding box center [1070, 415] width 145 height 20
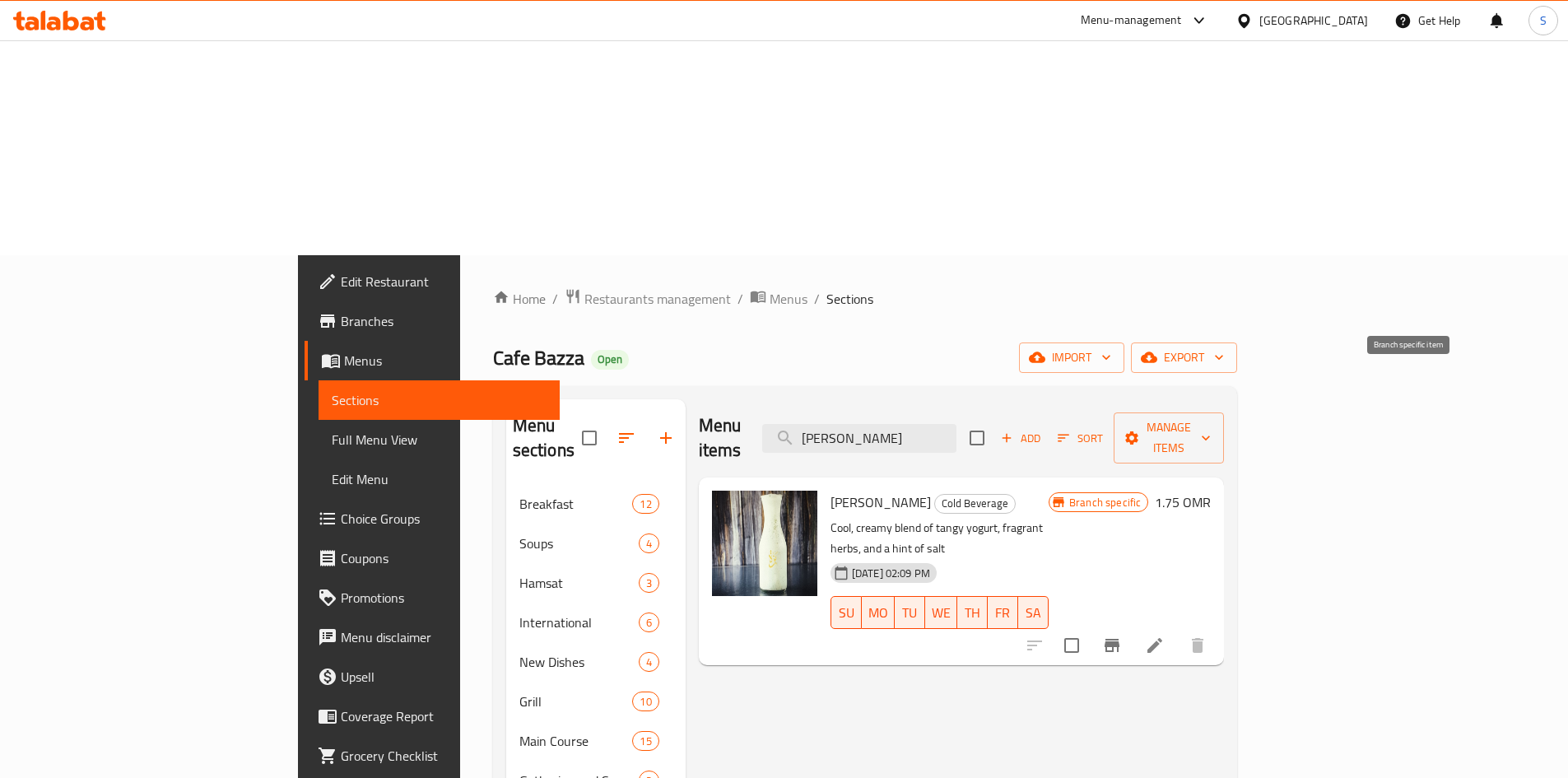
click at [1132, 626] on button "Branch-specific-item" at bounding box center [1112, 645] width 39 height 39
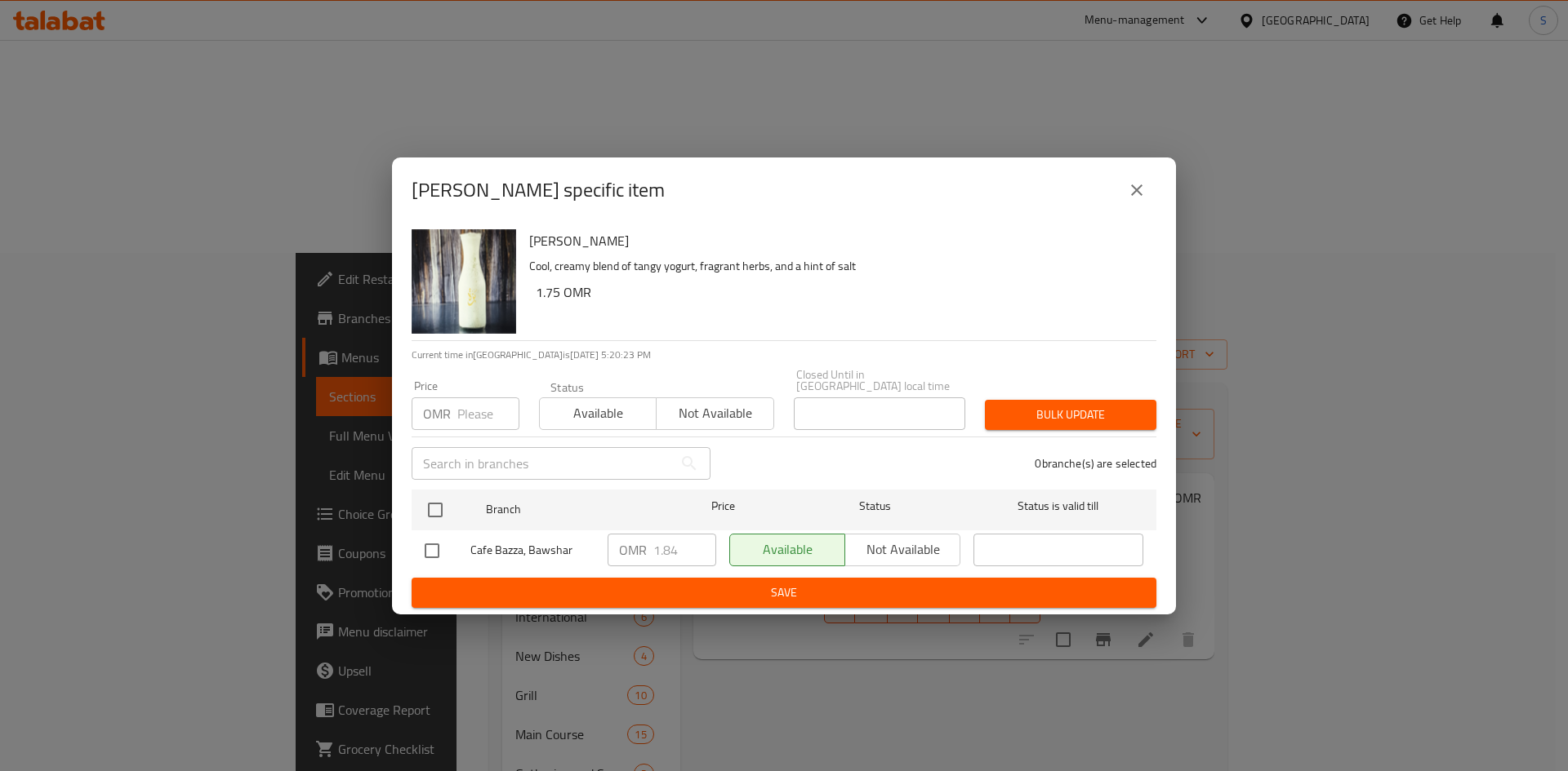
click at [1134, 189] on icon "close" at bounding box center [1136, 191] width 20 height 20
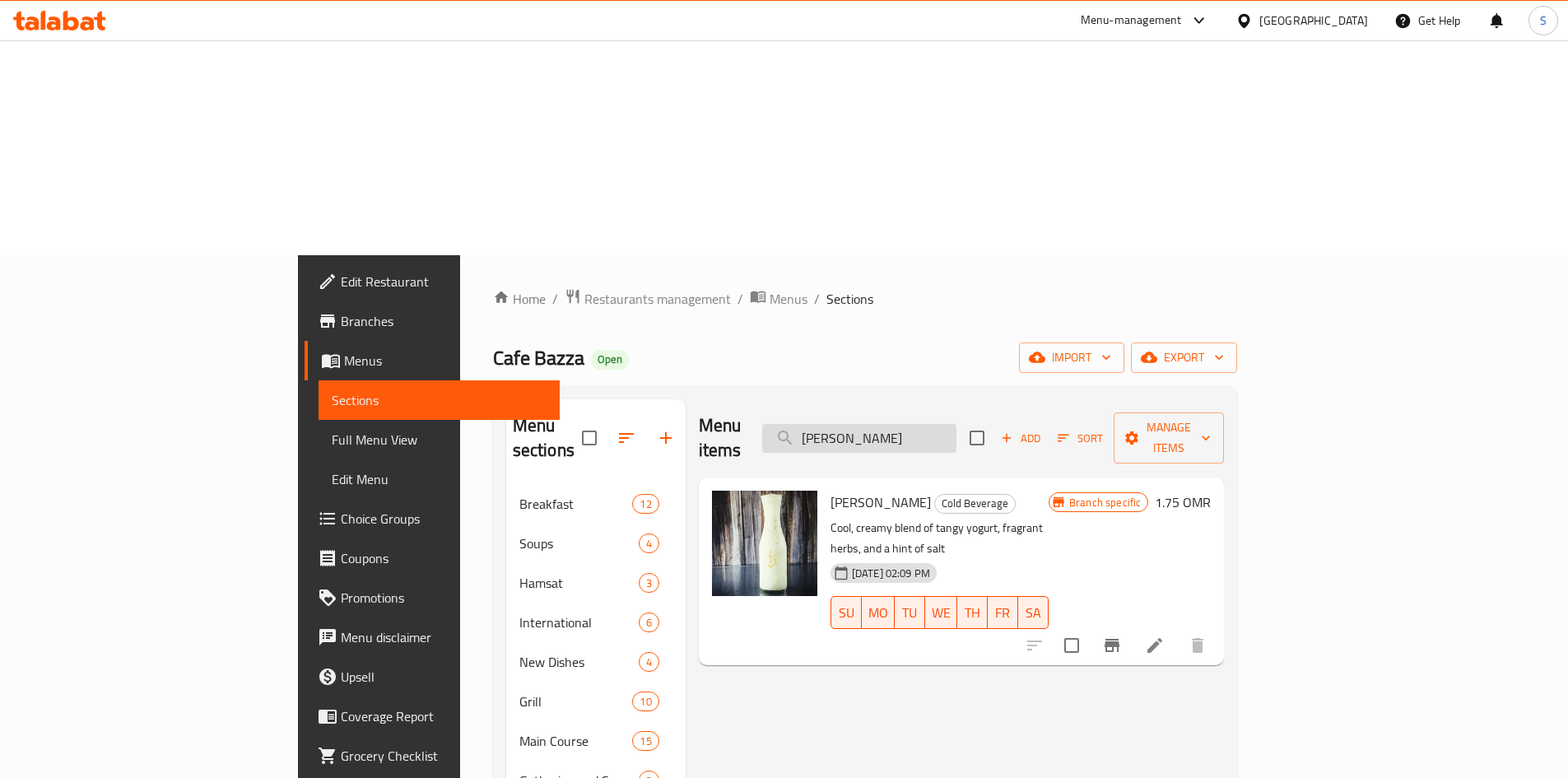
click at [937, 424] on input "[PERSON_NAME]" at bounding box center [859, 438] width 194 height 28
paste input "Vimto Mojito"
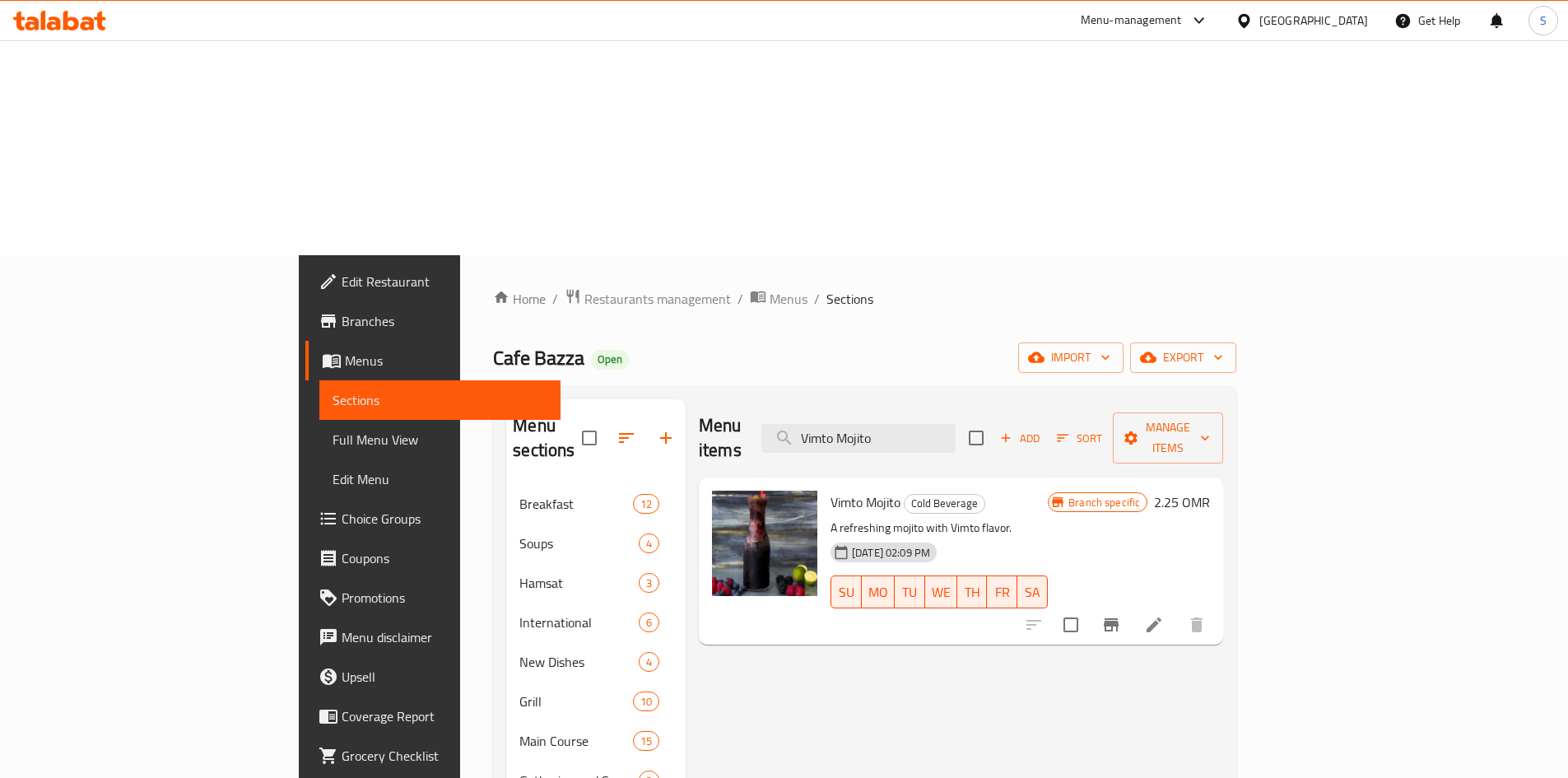
click at [1121, 615] on icon "Branch-specific-item" at bounding box center [1112, 625] width 20 height 20
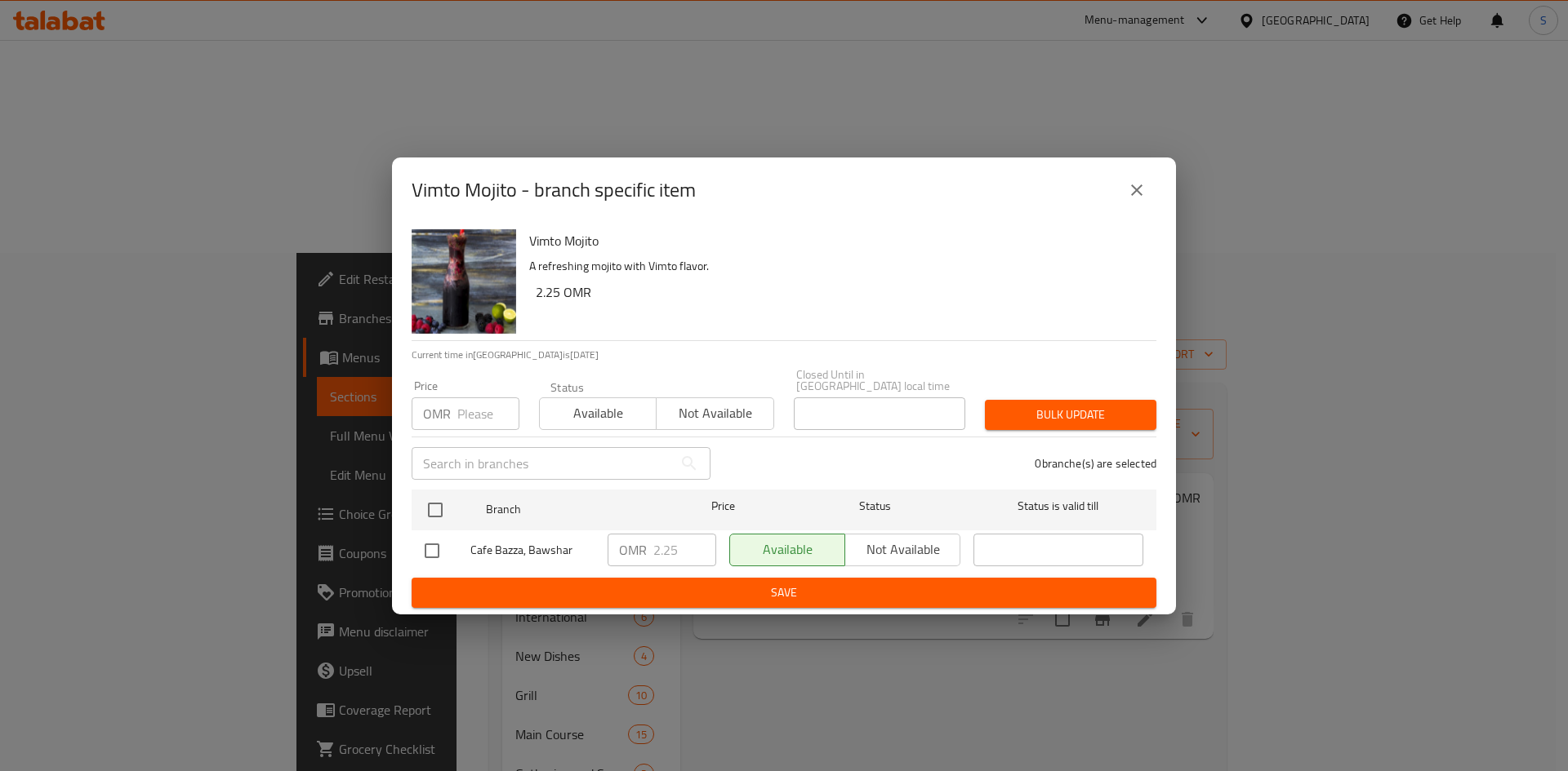
click at [467, 407] on input "number" at bounding box center [488, 414] width 62 height 33
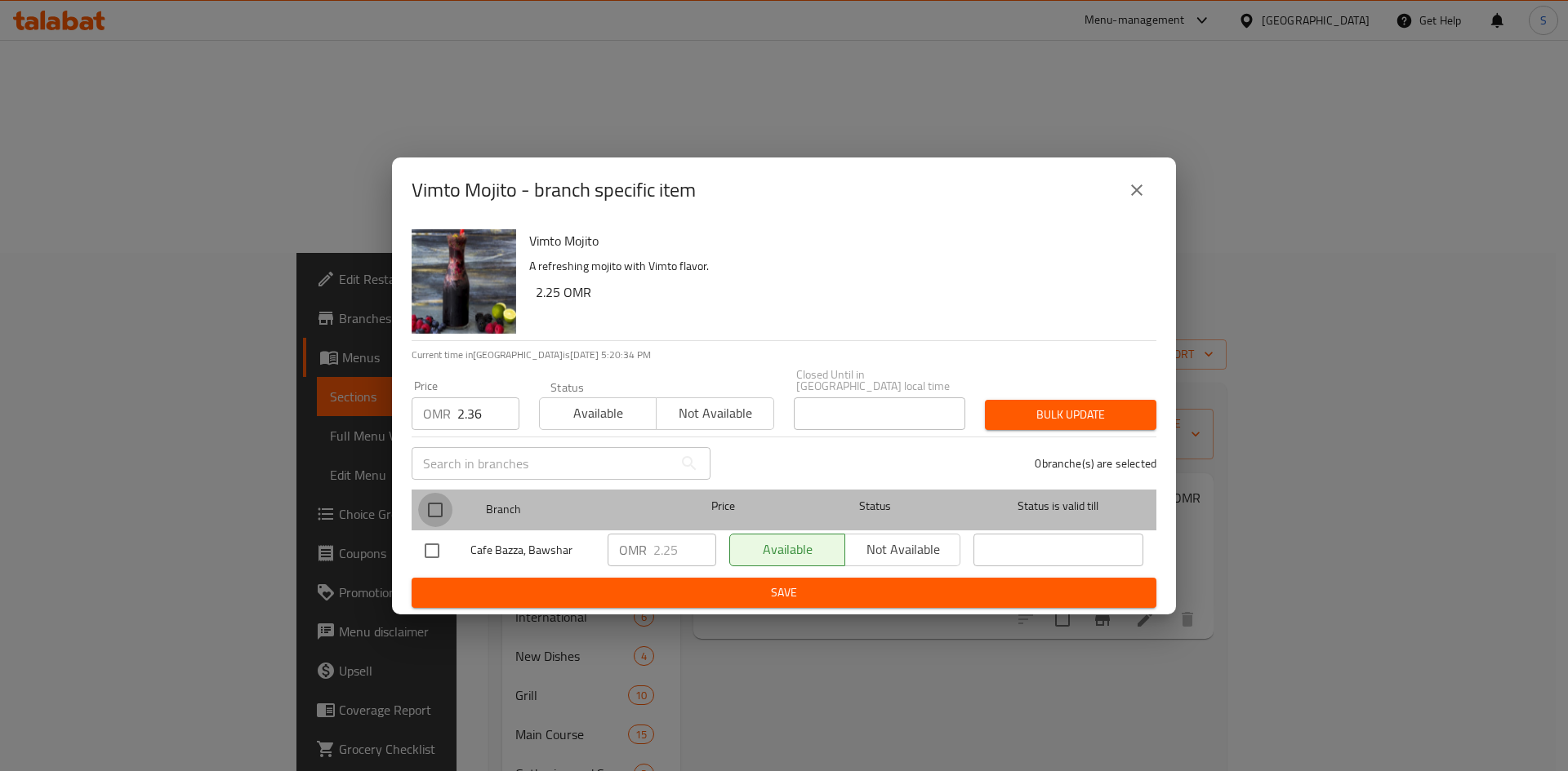
click at [439, 501] on input "checkbox" at bounding box center [435, 510] width 35 height 35
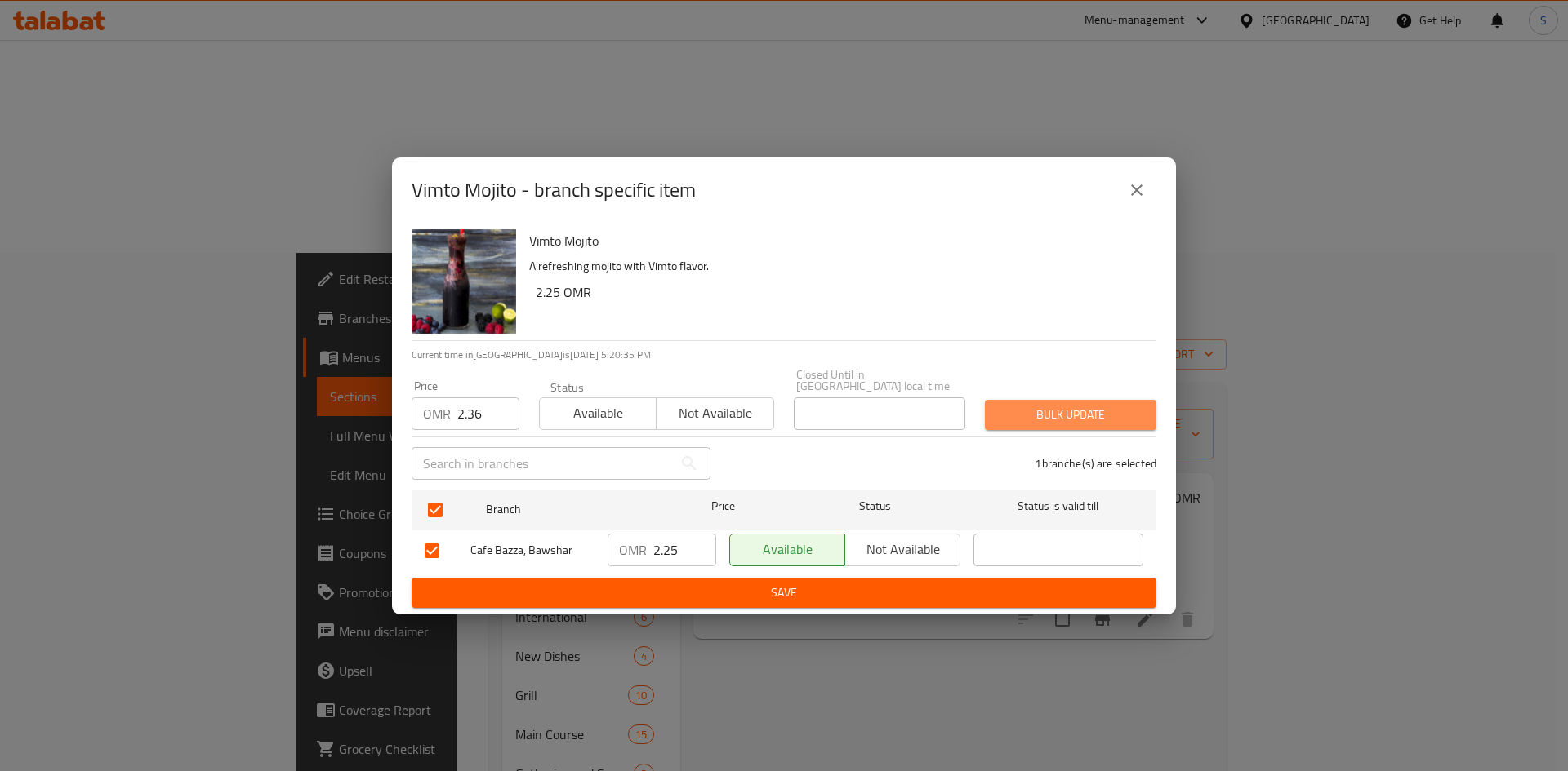
click at [1047, 415] on span "Bulk update" at bounding box center [1070, 415] width 145 height 20
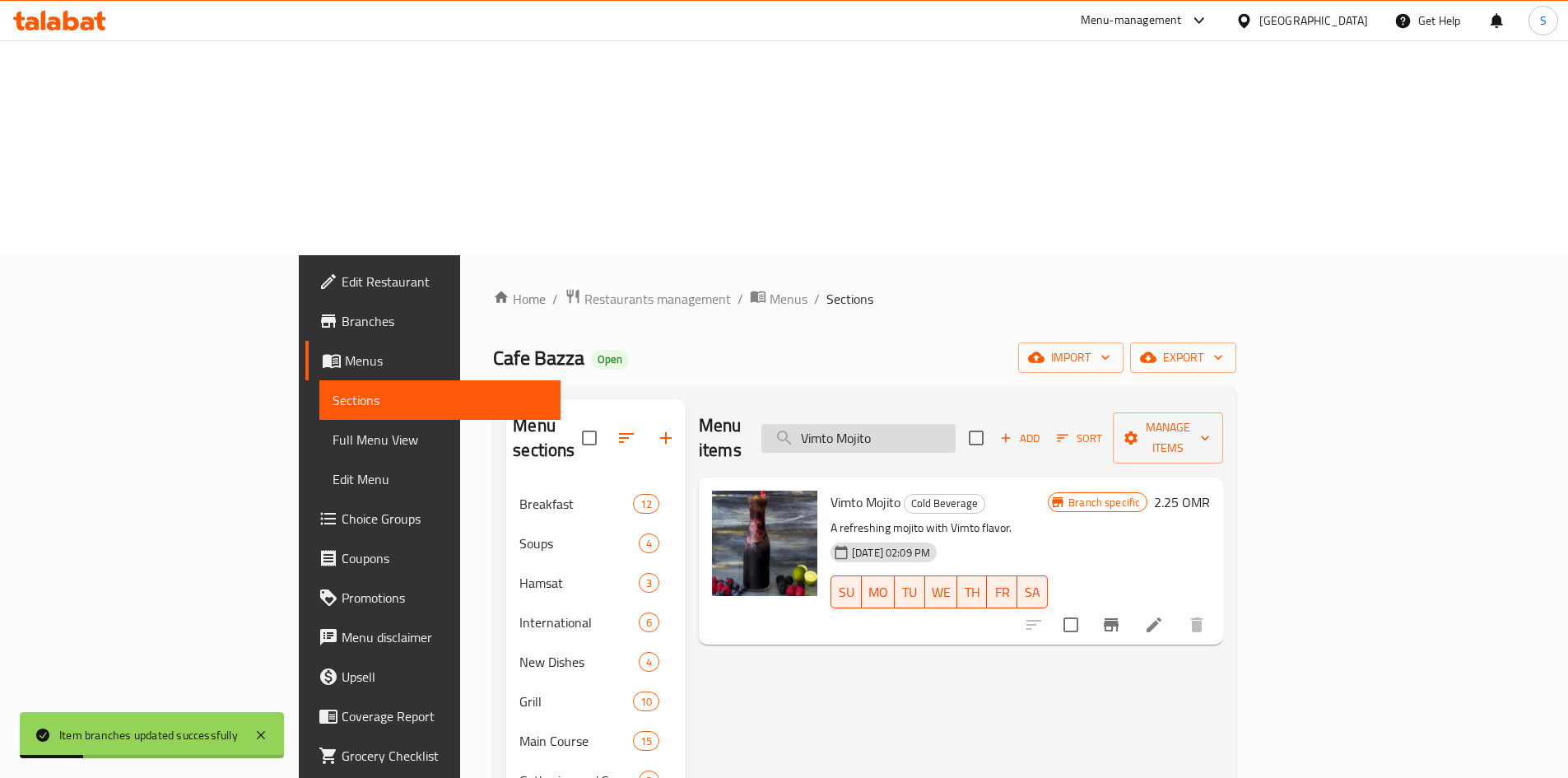
click at [956, 424] on input "Vimto Mojito" at bounding box center [858, 438] width 194 height 28
paste input "Soft Drinks"
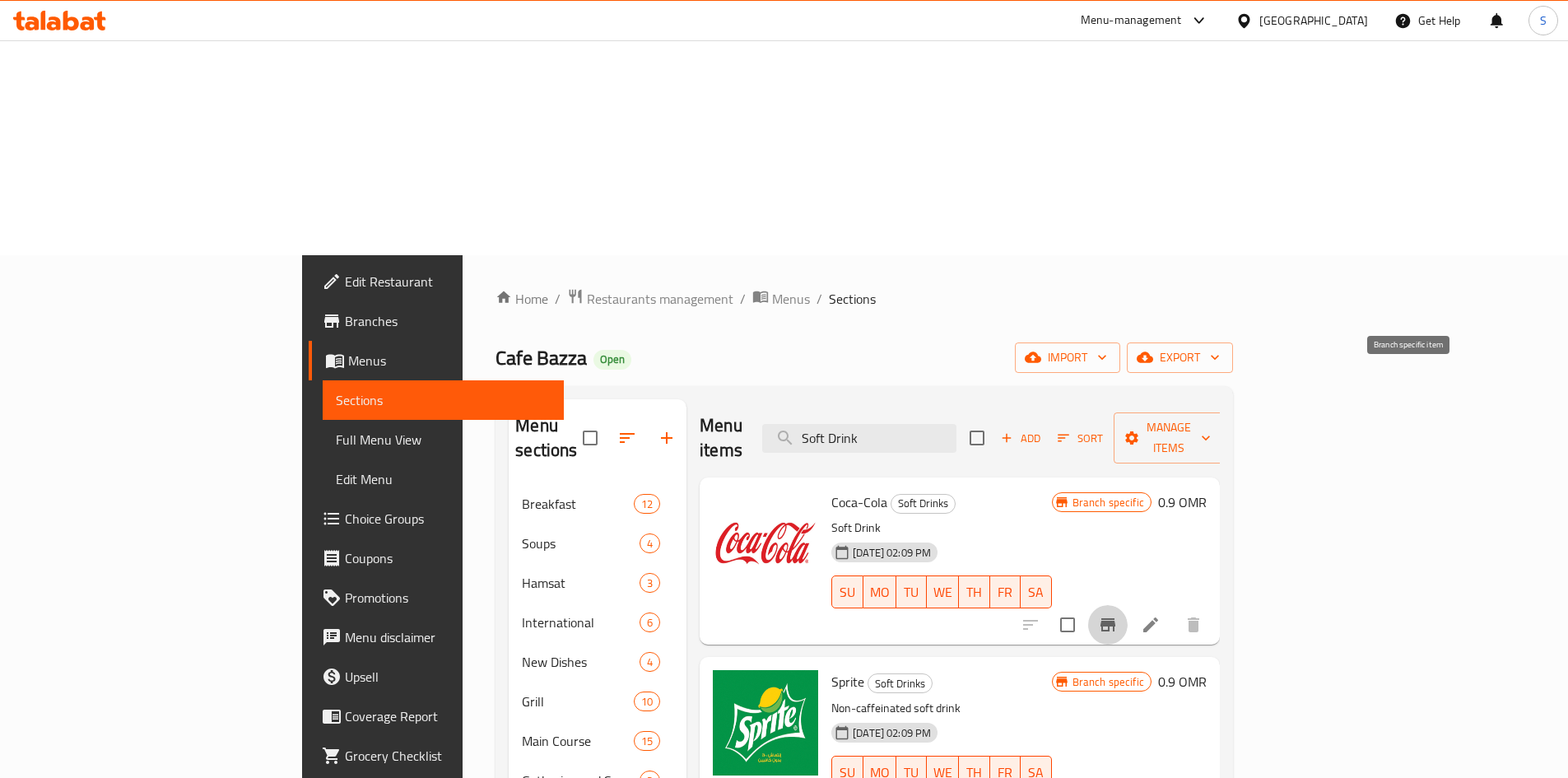
click at [1118, 615] on icon "Branch-specific-item" at bounding box center [1108, 625] width 20 height 20
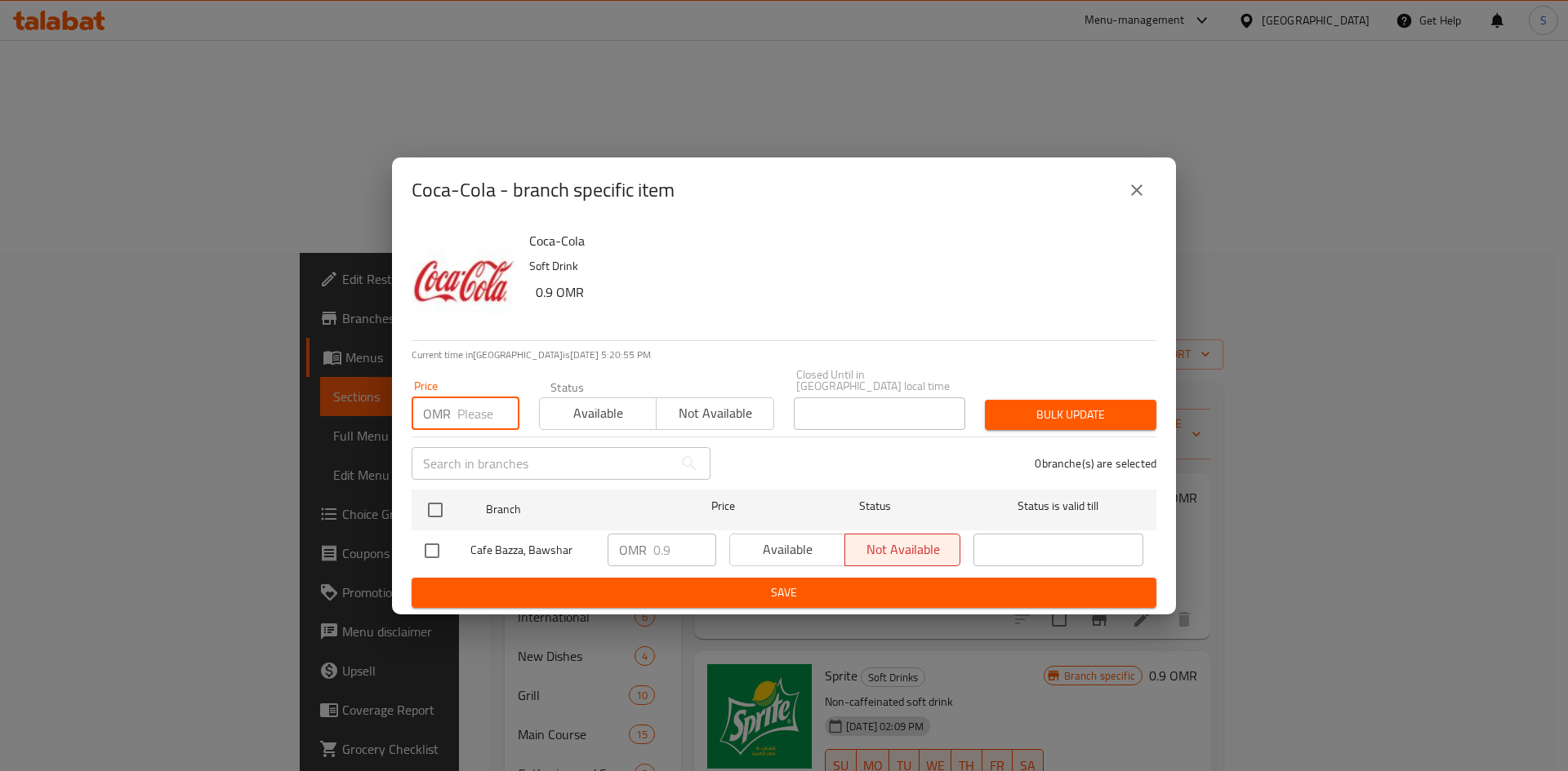
click at [473, 411] on input "number" at bounding box center [488, 414] width 62 height 33
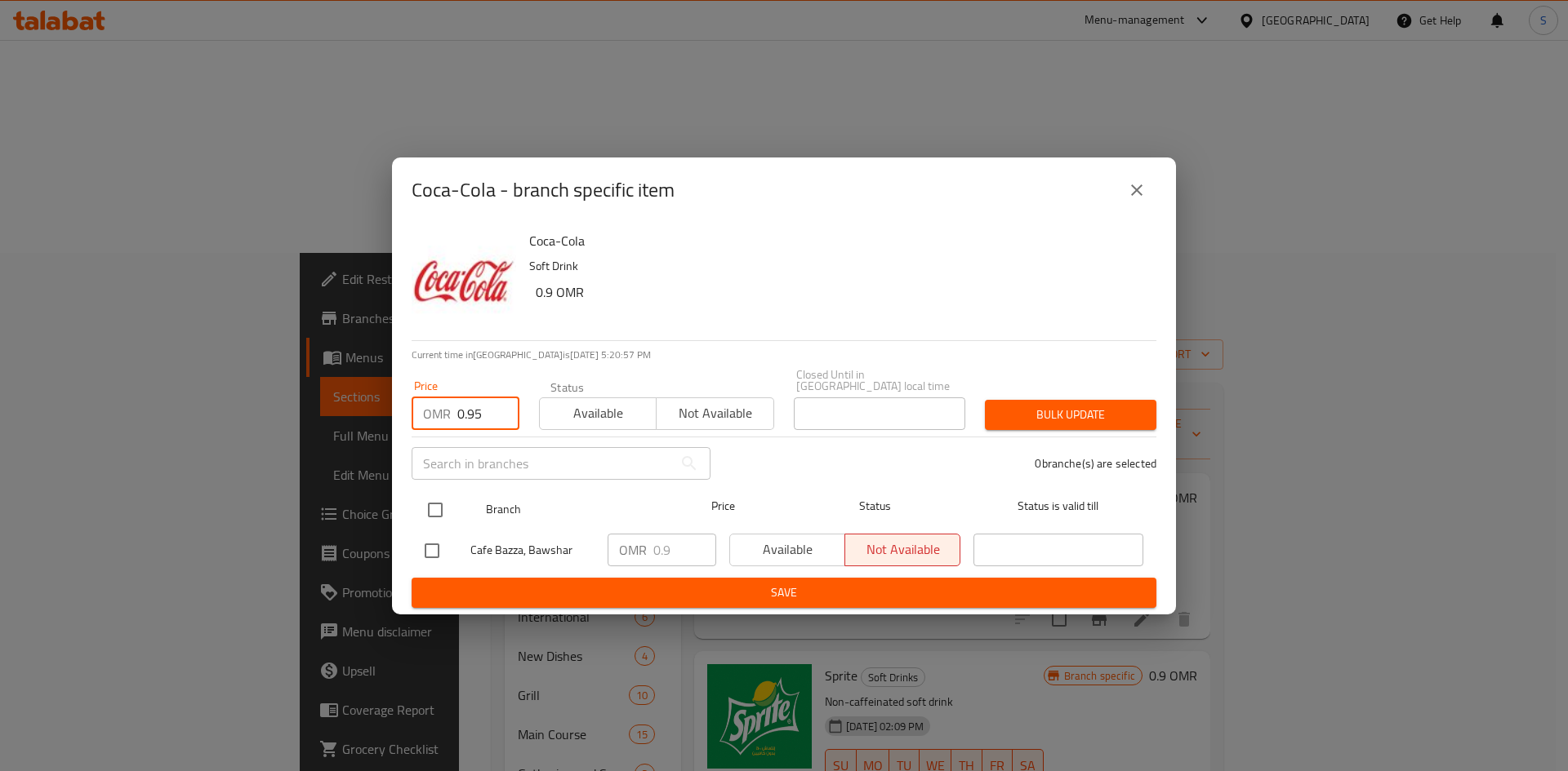
click at [444, 504] on input "checkbox" at bounding box center [435, 510] width 35 height 35
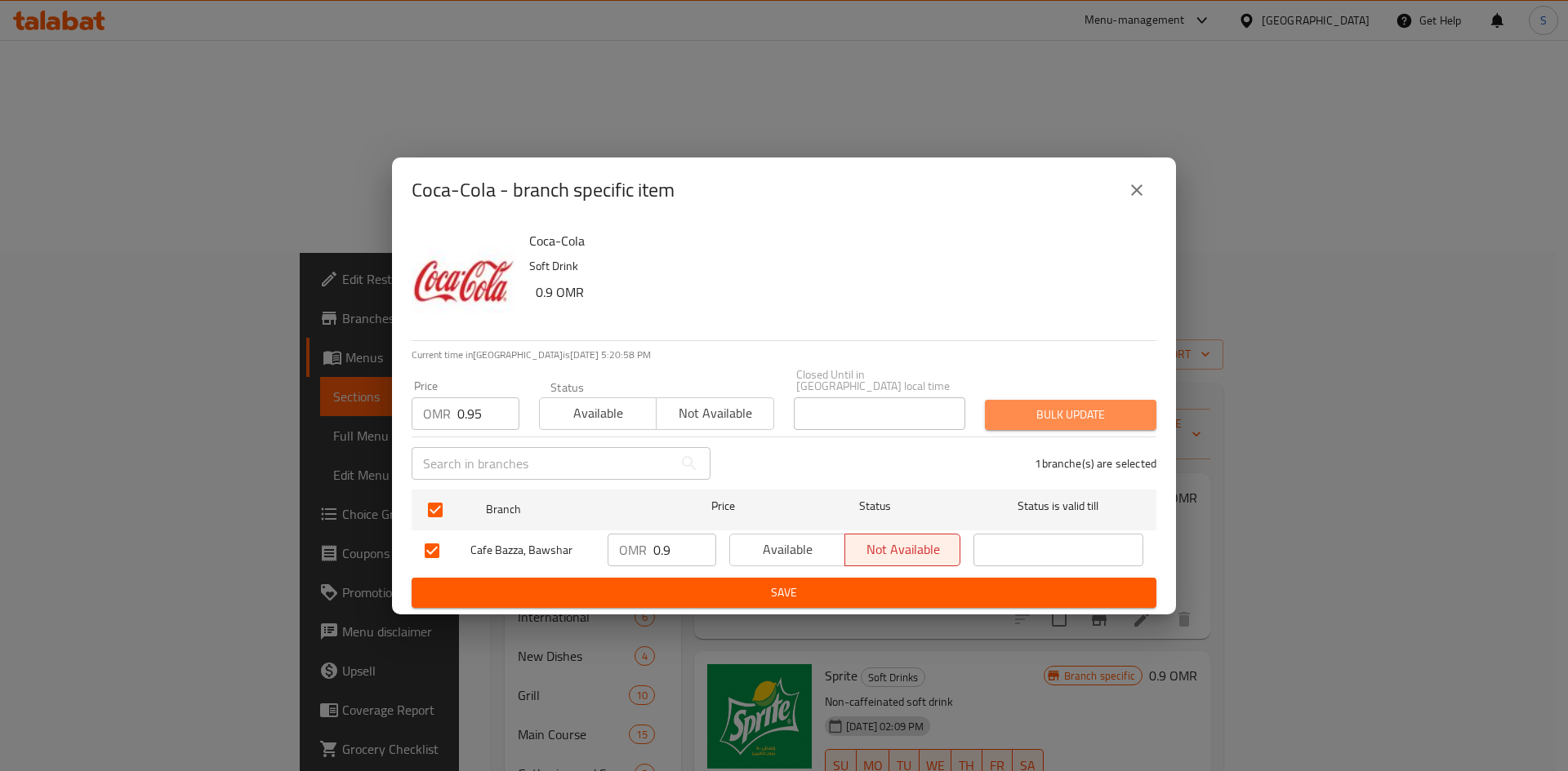
click at [1073, 400] on button "Bulk update" at bounding box center [1070, 414] width 172 height 30
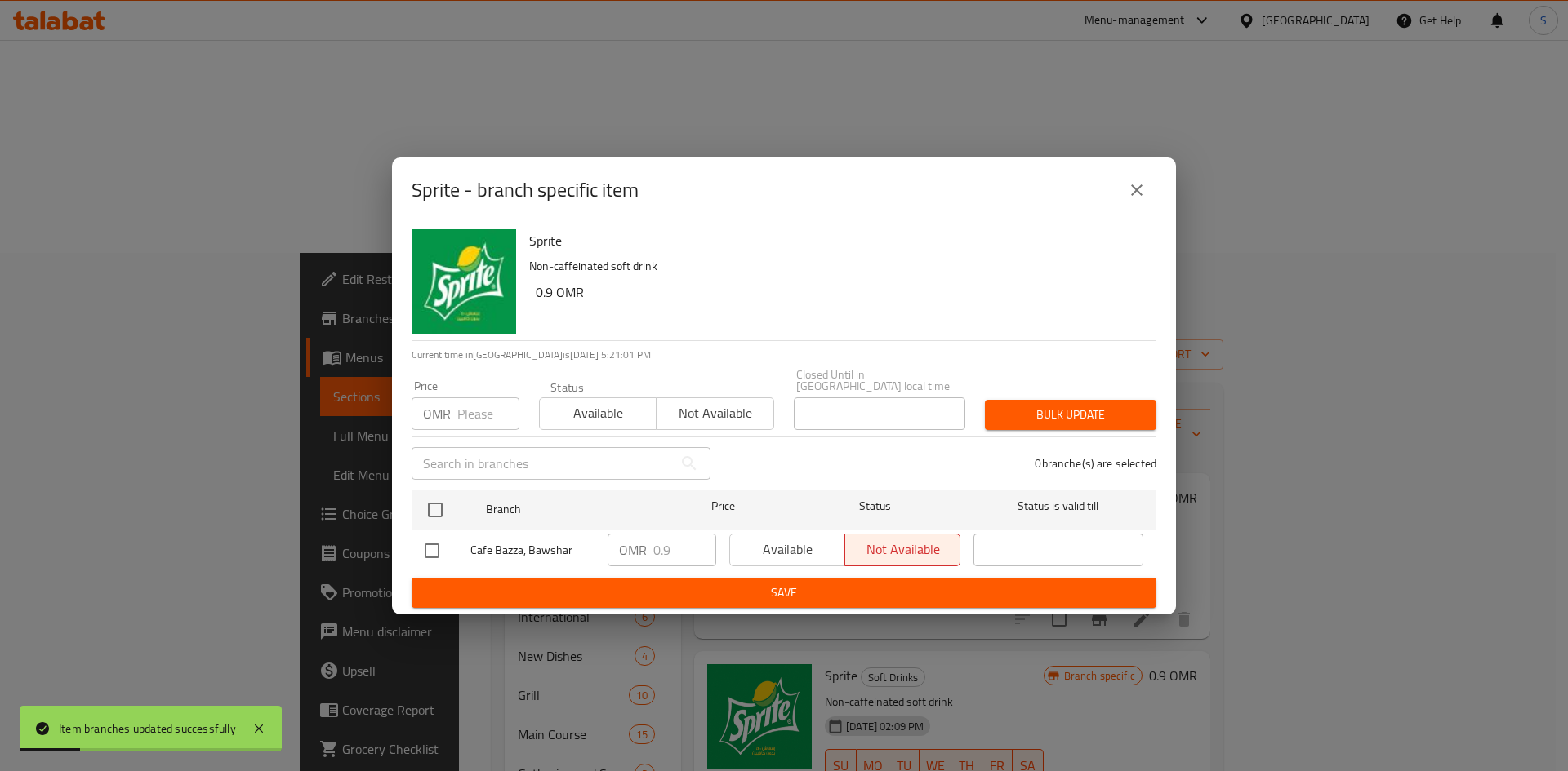
click at [471, 408] on input "number" at bounding box center [488, 414] width 62 height 33
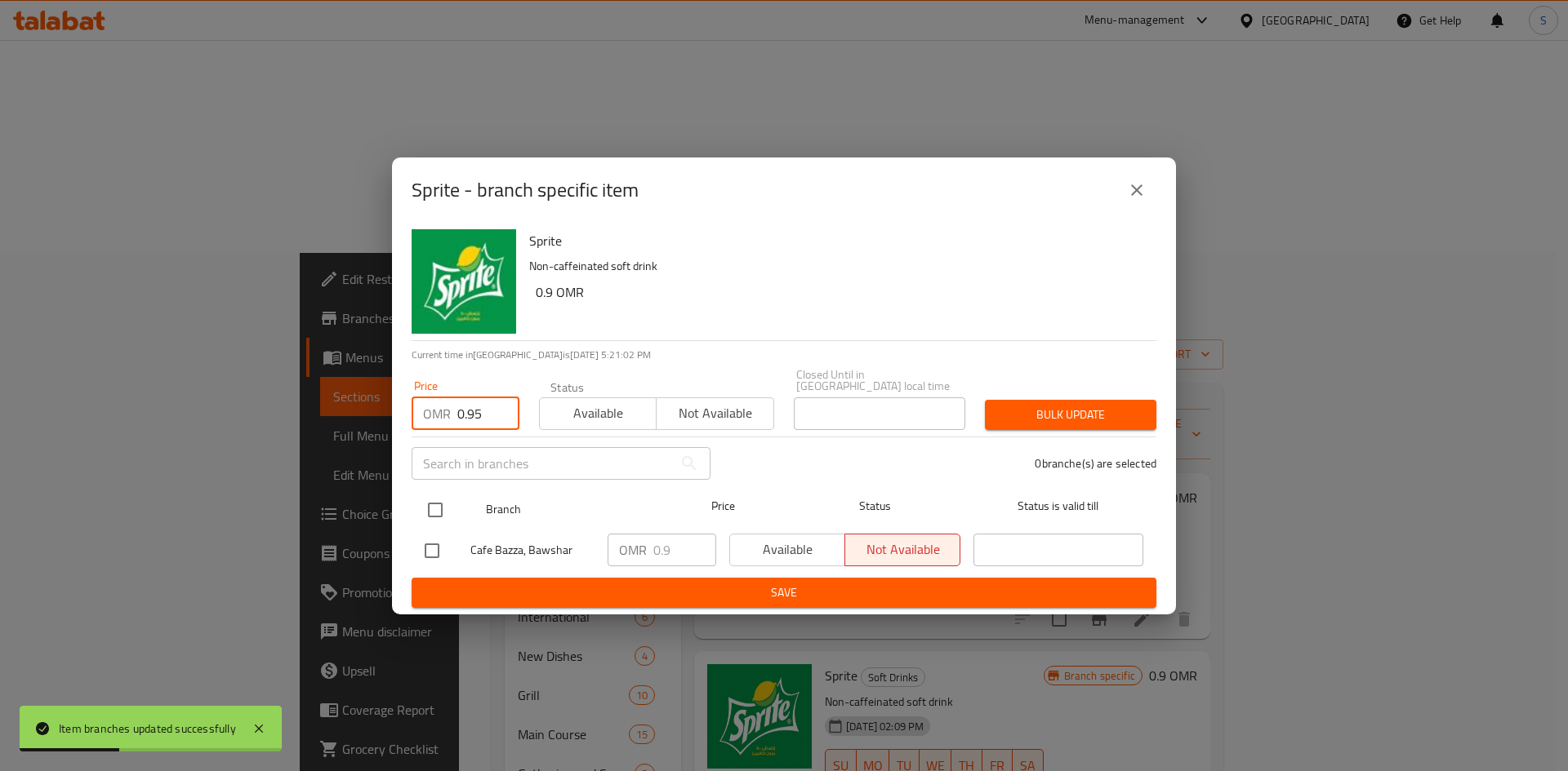
click at [445, 507] on input "checkbox" at bounding box center [435, 510] width 35 height 35
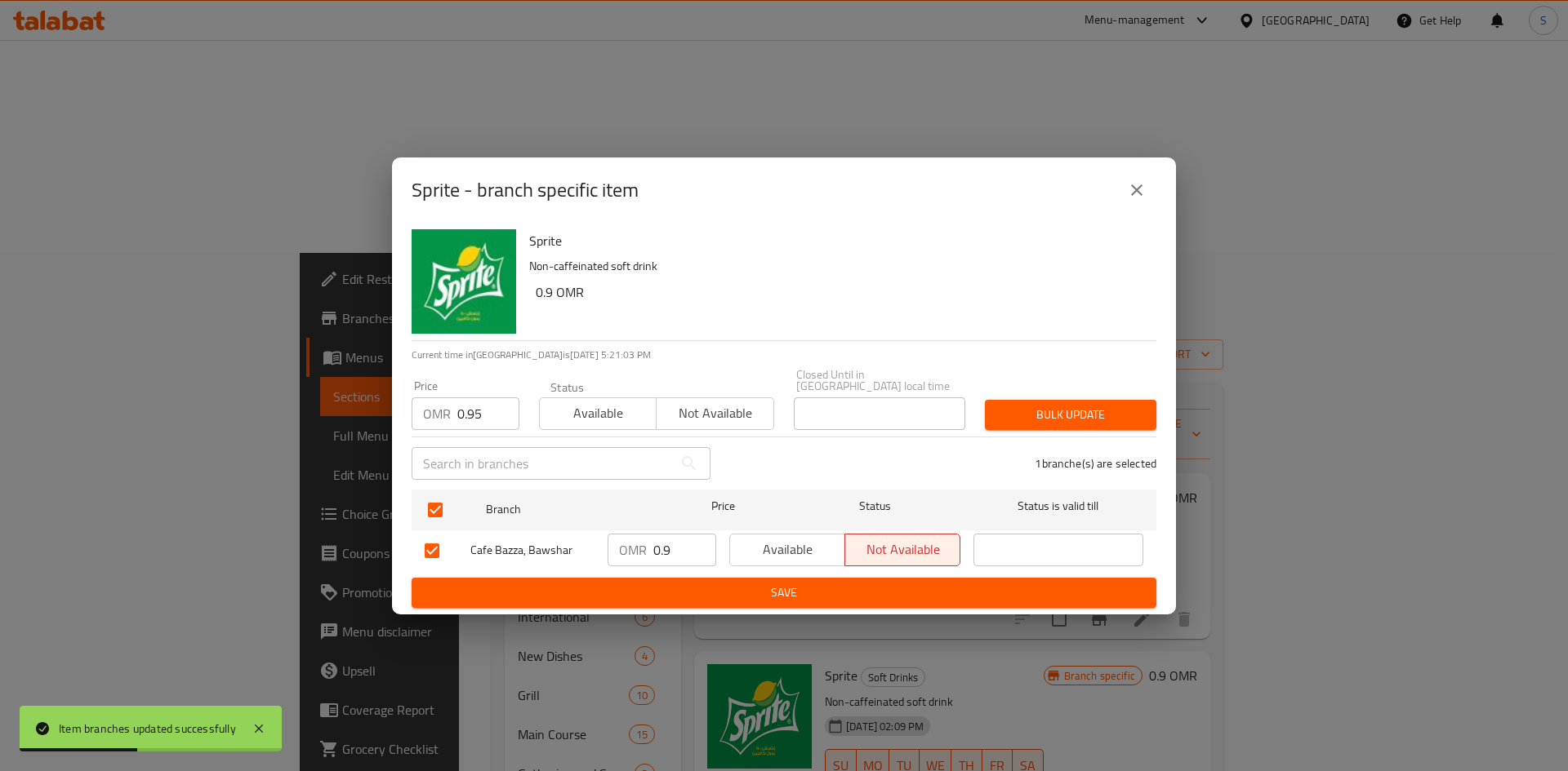
click at [1007, 409] on span "Bulk update" at bounding box center [1070, 415] width 145 height 20
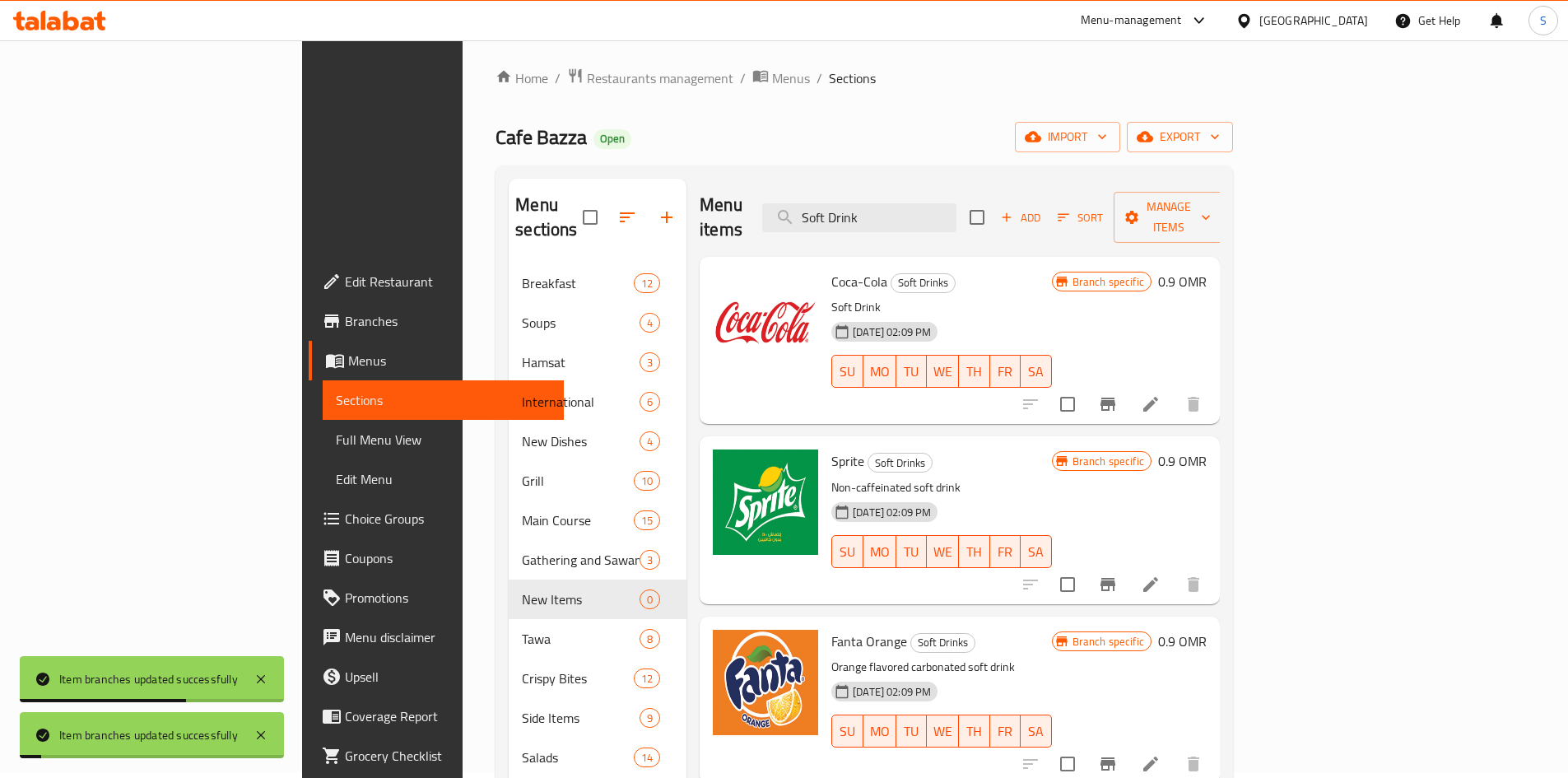
scroll to position [247, 0]
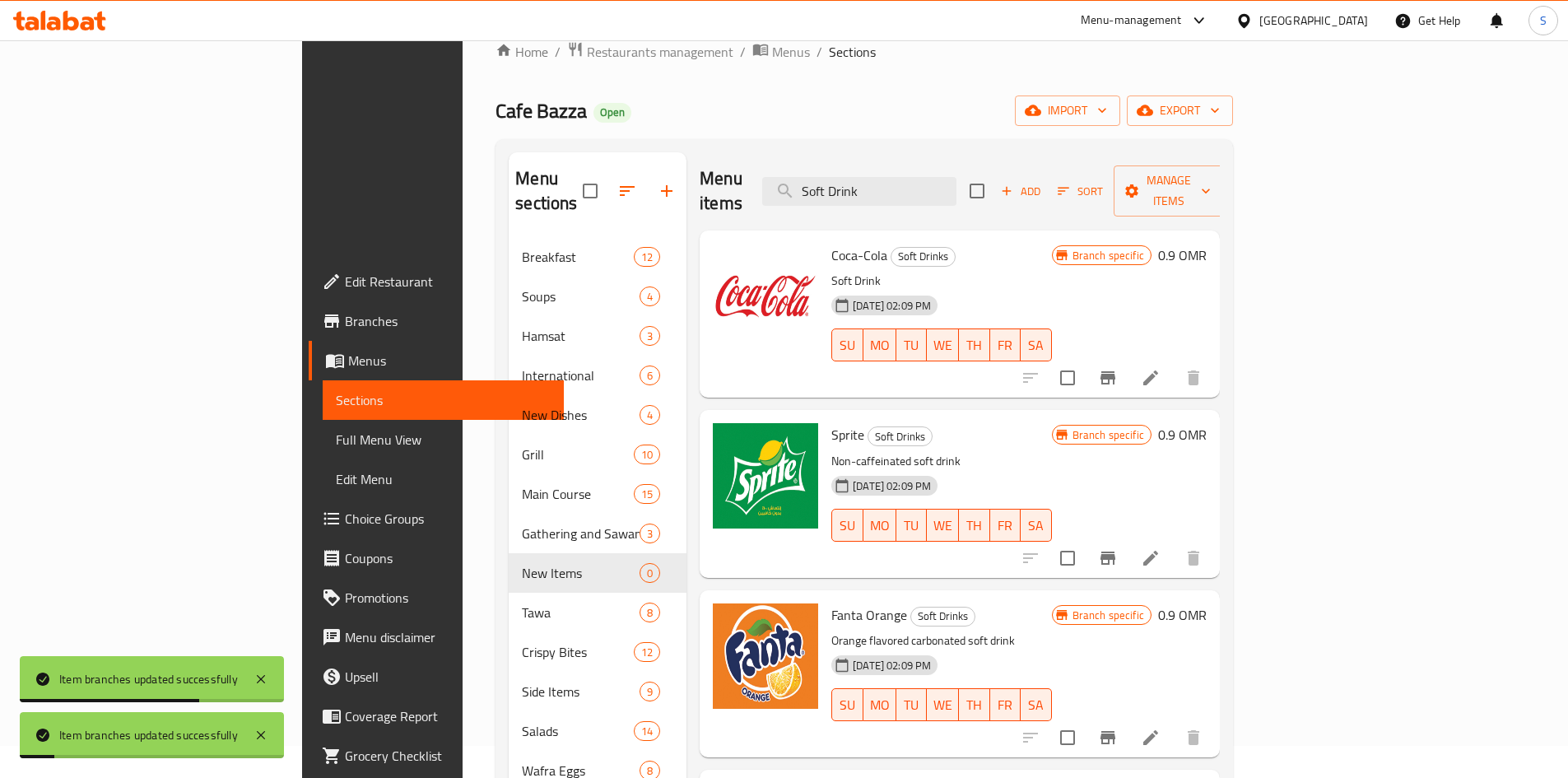
click at [1116, 731] on icon "Branch-specific-item" at bounding box center [1108, 738] width 15 height 13
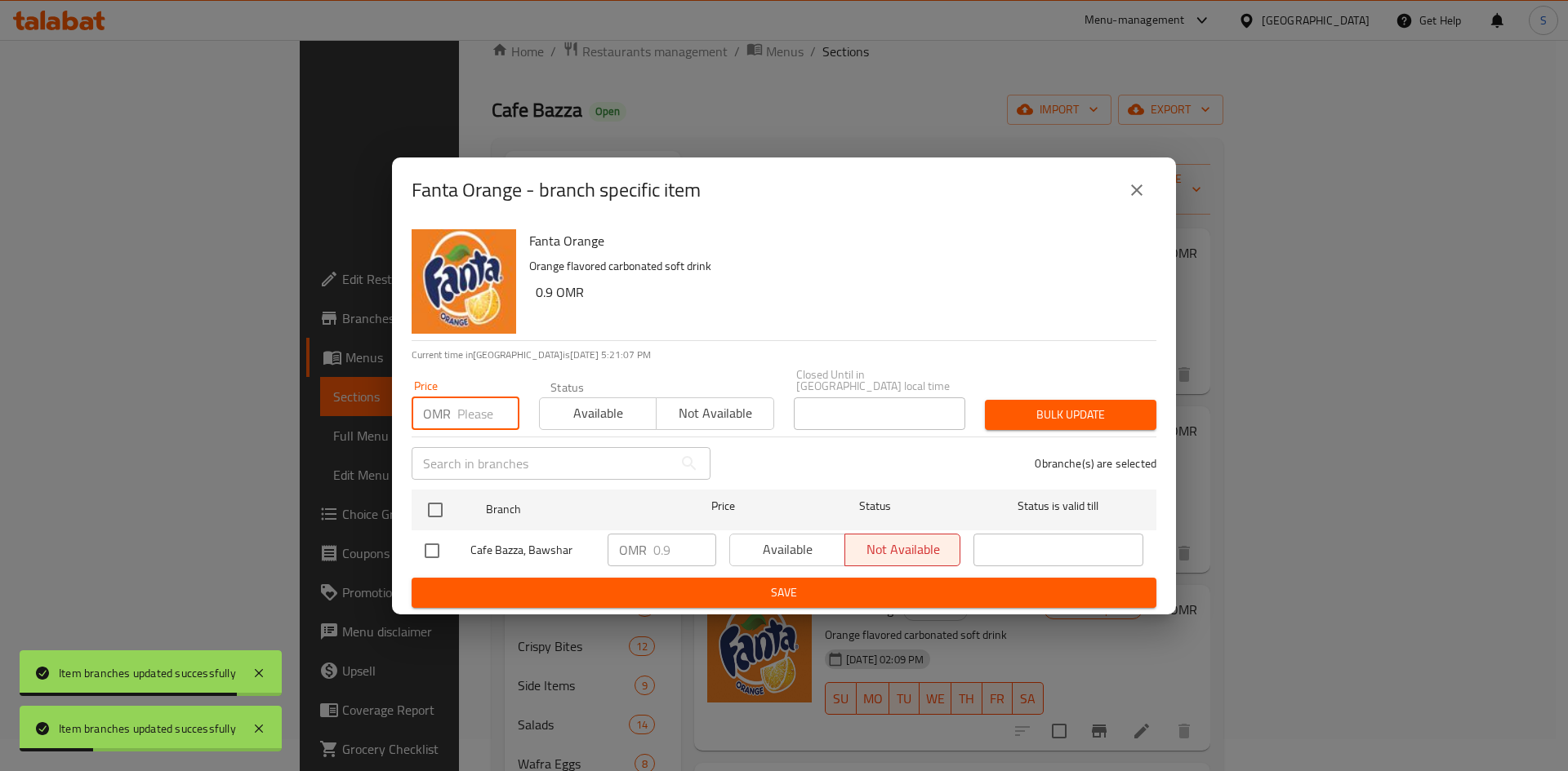
click at [480, 398] on input "number" at bounding box center [488, 414] width 62 height 33
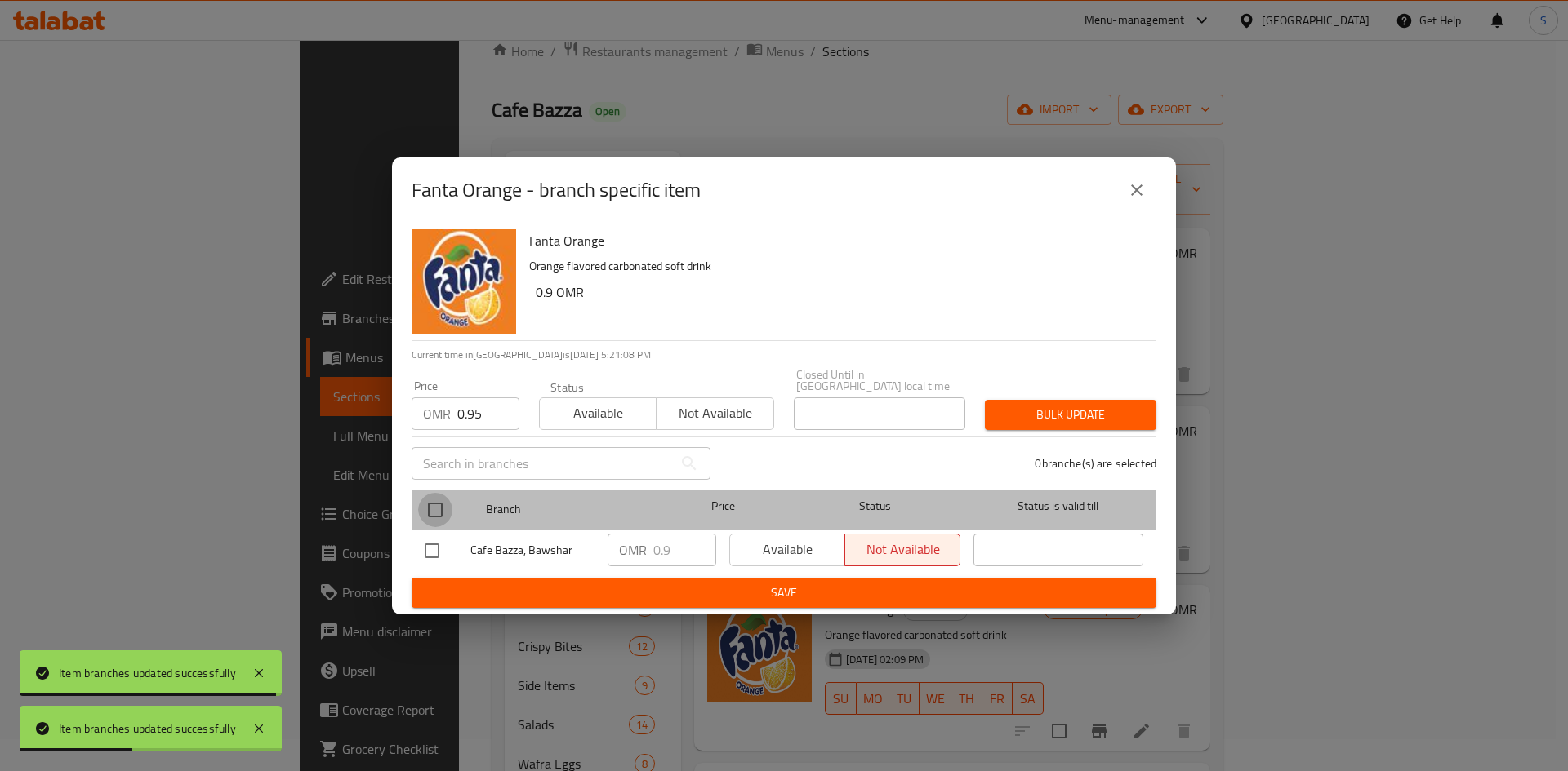
click at [435, 501] on input "checkbox" at bounding box center [435, 510] width 35 height 35
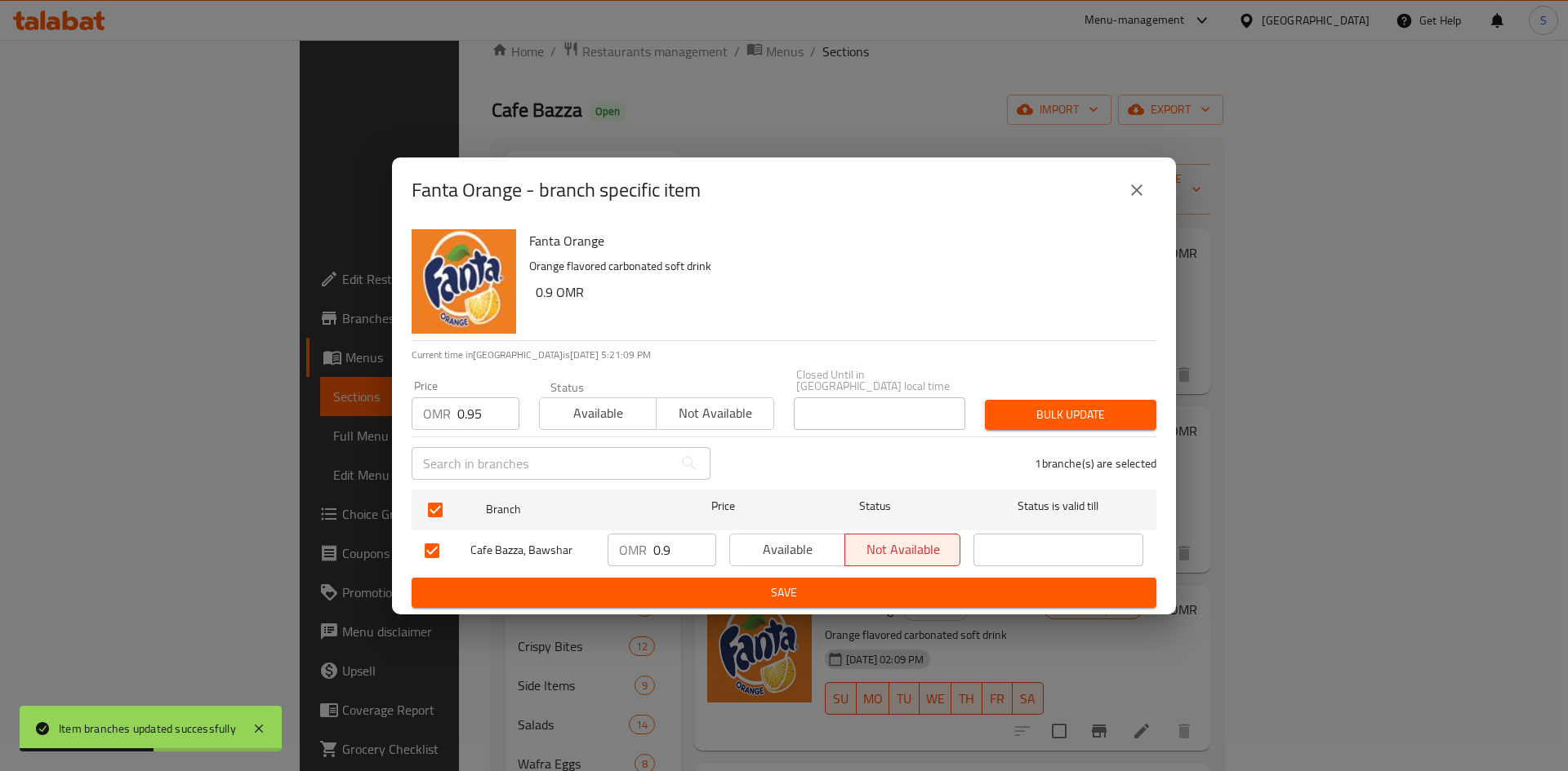
click at [1050, 418] on span "Bulk update" at bounding box center [1070, 415] width 145 height 20
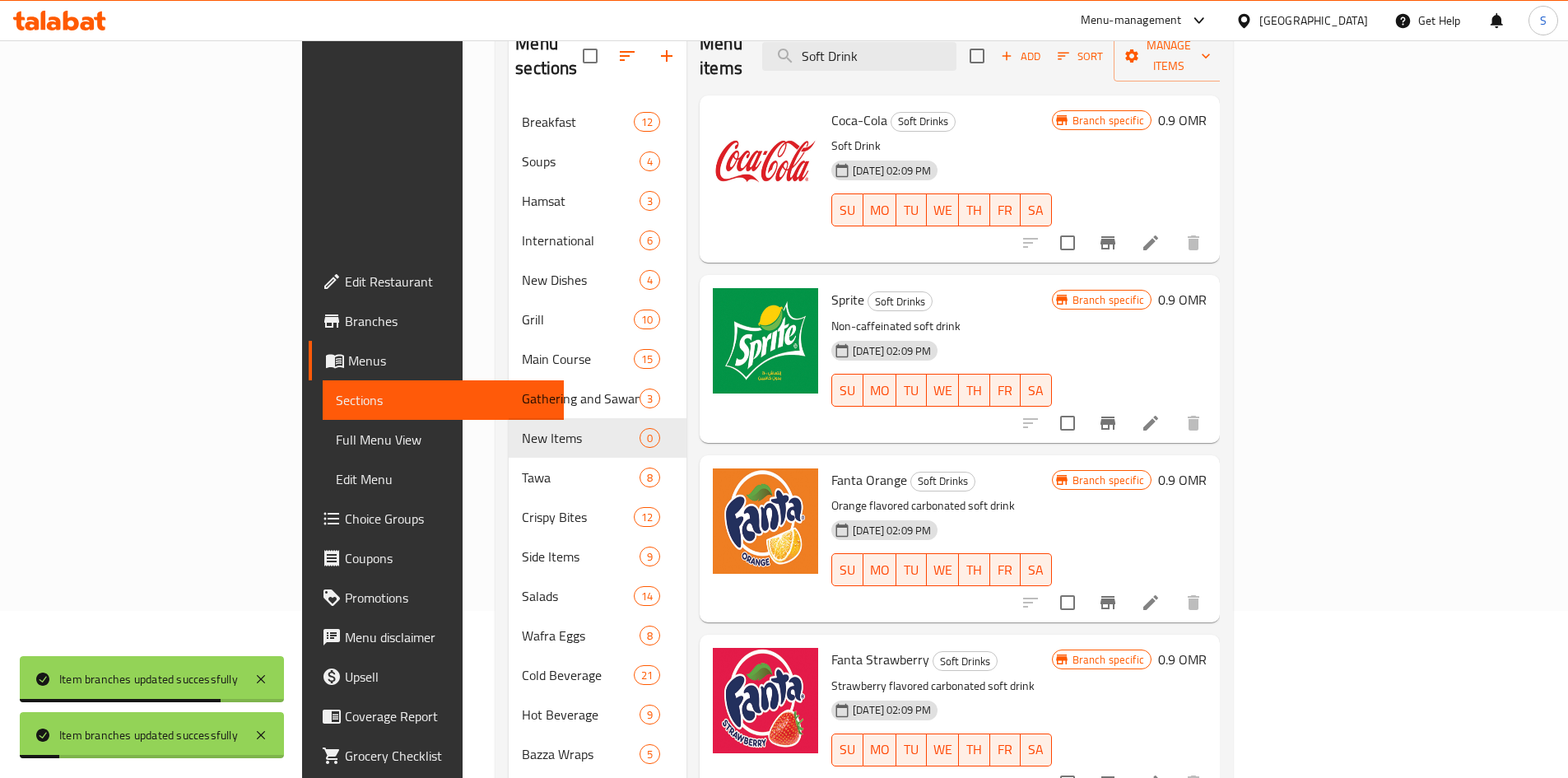
scroll to position [411, 0]
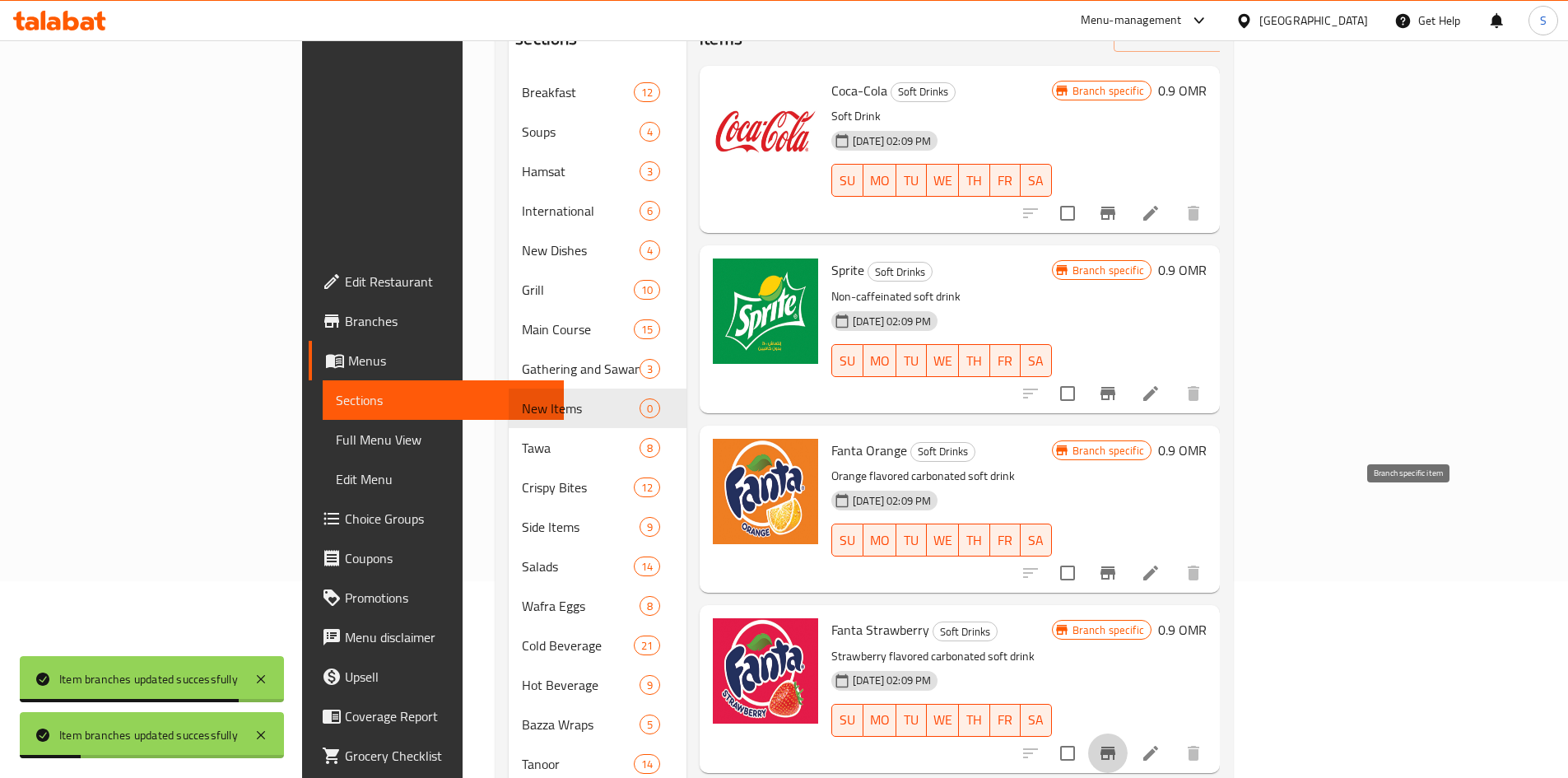
click at [1116, 747] on icon "Branch-specific-item" at bounding box center [1108, 753] width 15 height 13
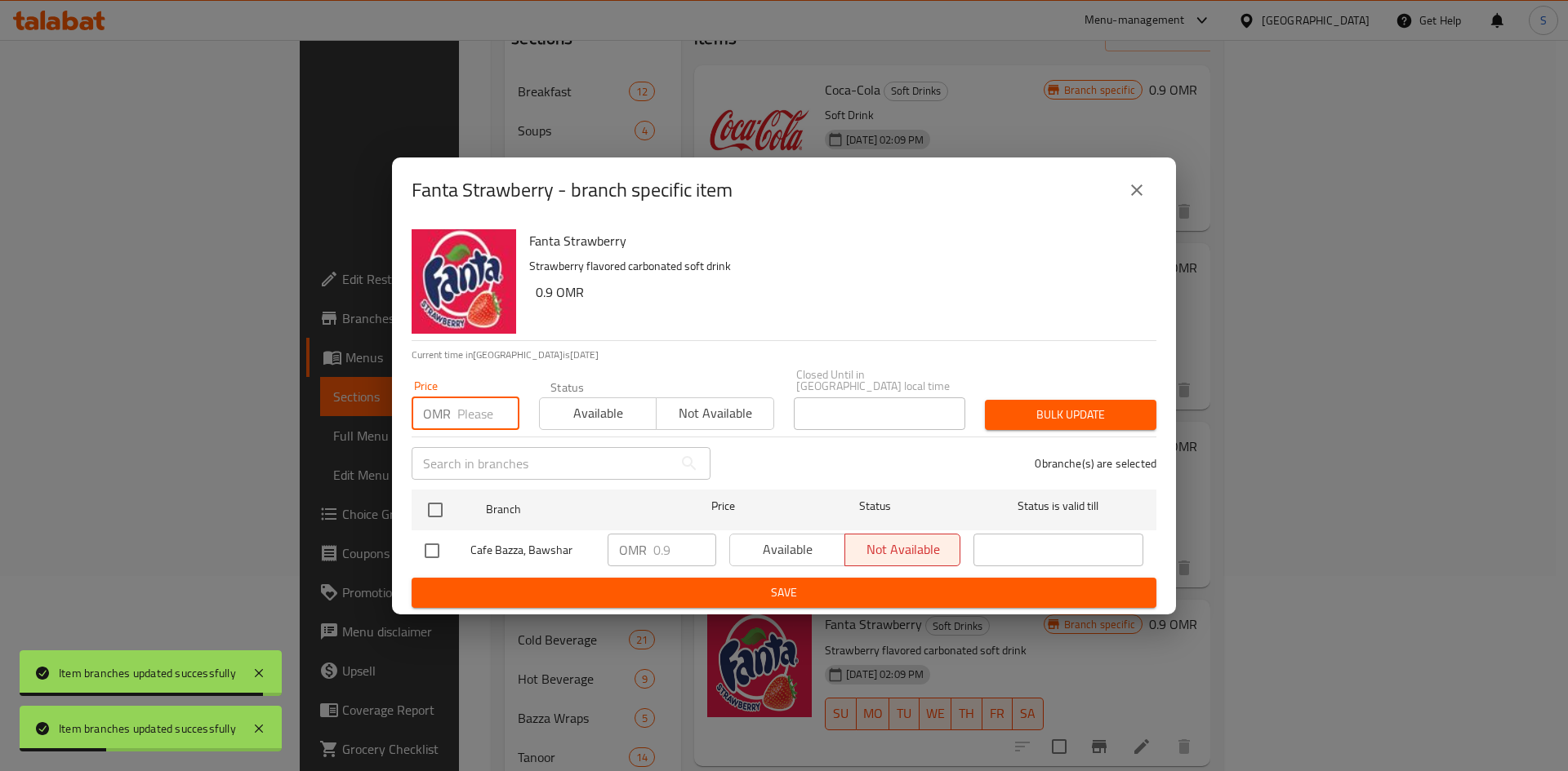
click at [458, 413] on input "number" at bounding box center [488, 414] width 62 height 33
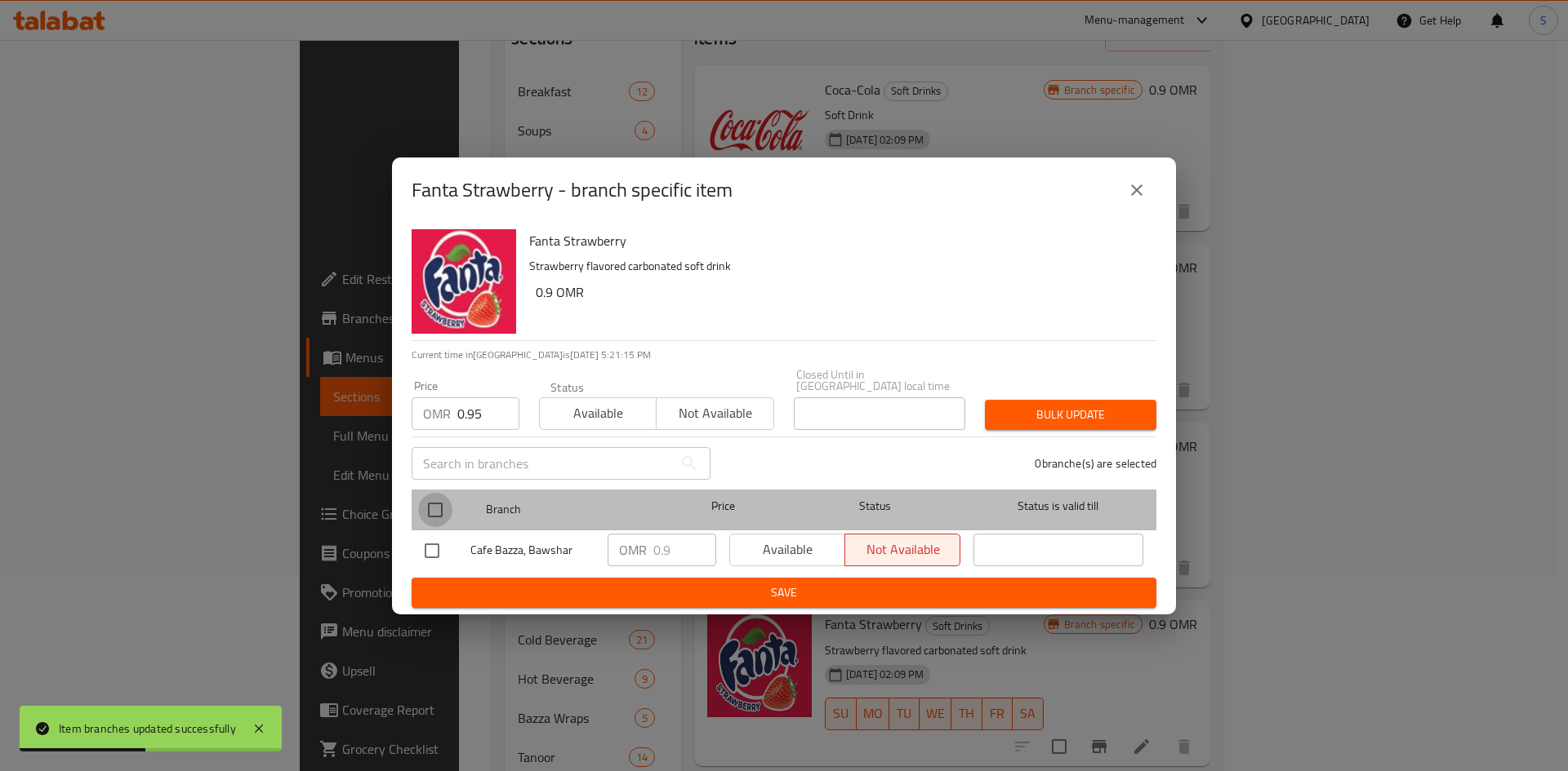
click at [444, 496] on input "checkbox" at bounding box center [435, 510] width 35 height 35
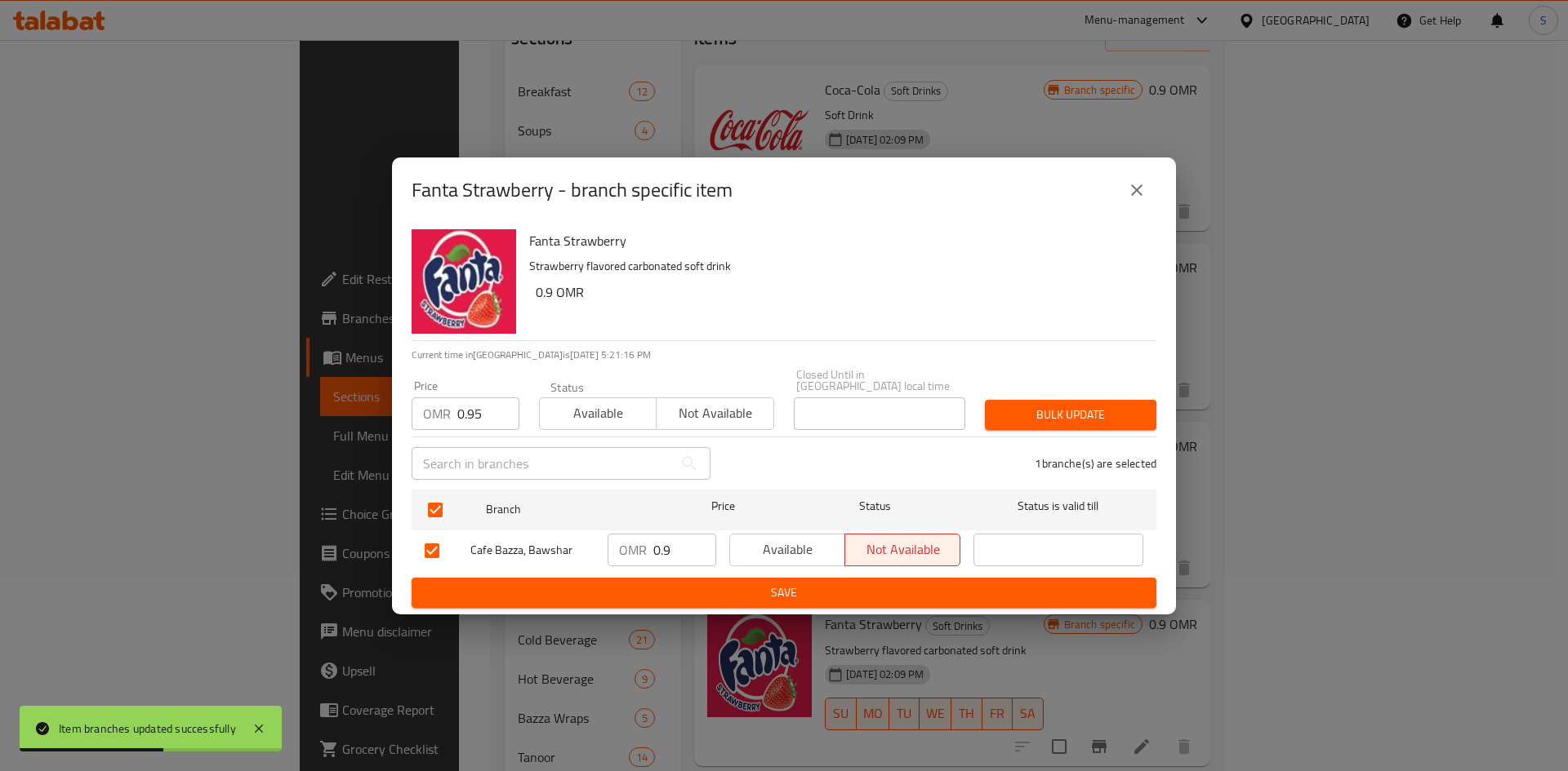
click at [1120, 390] on div "Bulk update" at bounding box center [1070, 415] width 191 height 50
click at [1092, 417] on span "Bulk update" at bounding box center [1070, 415] width 145 height 20
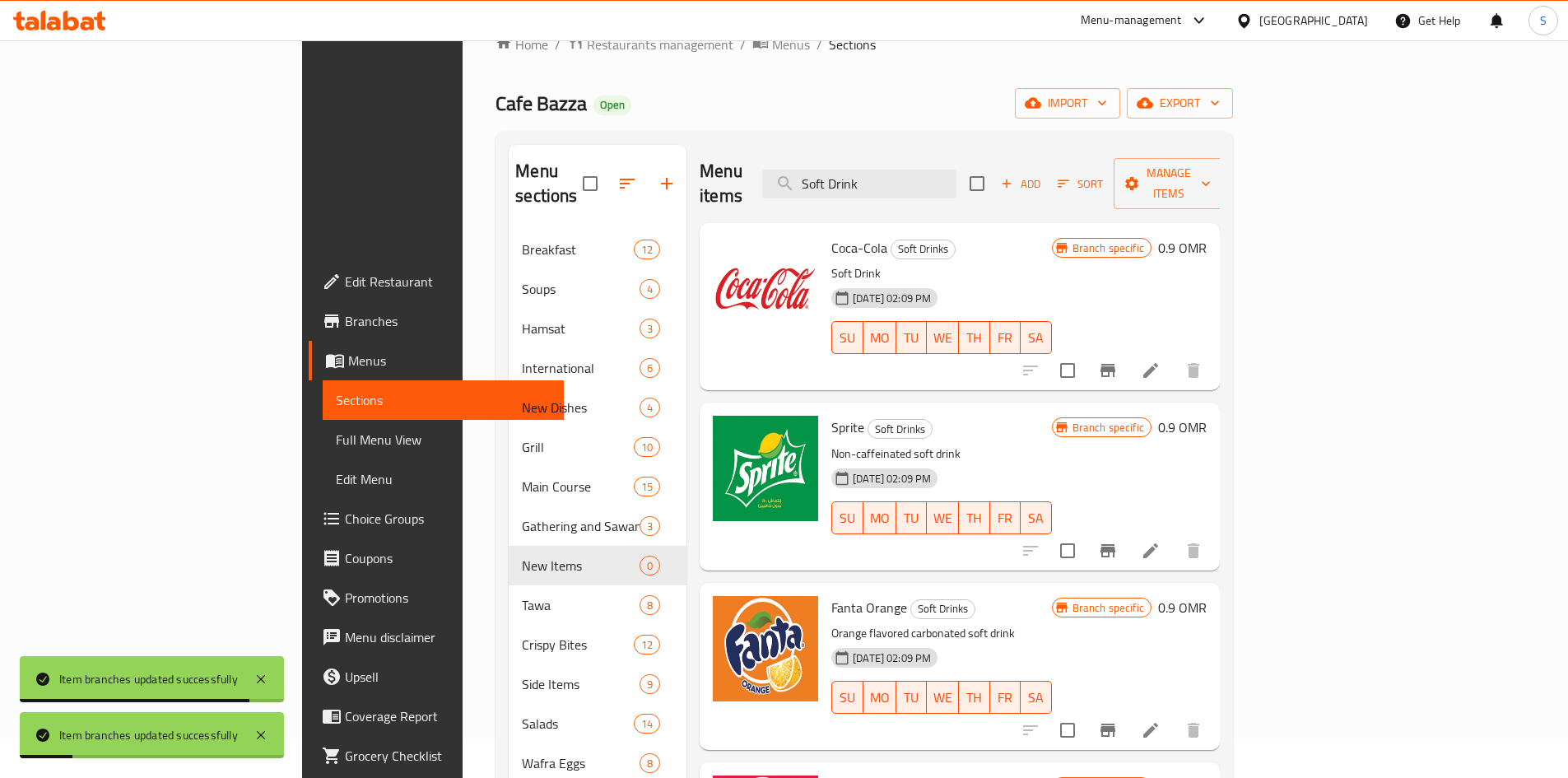
scroll to position [82, 0]
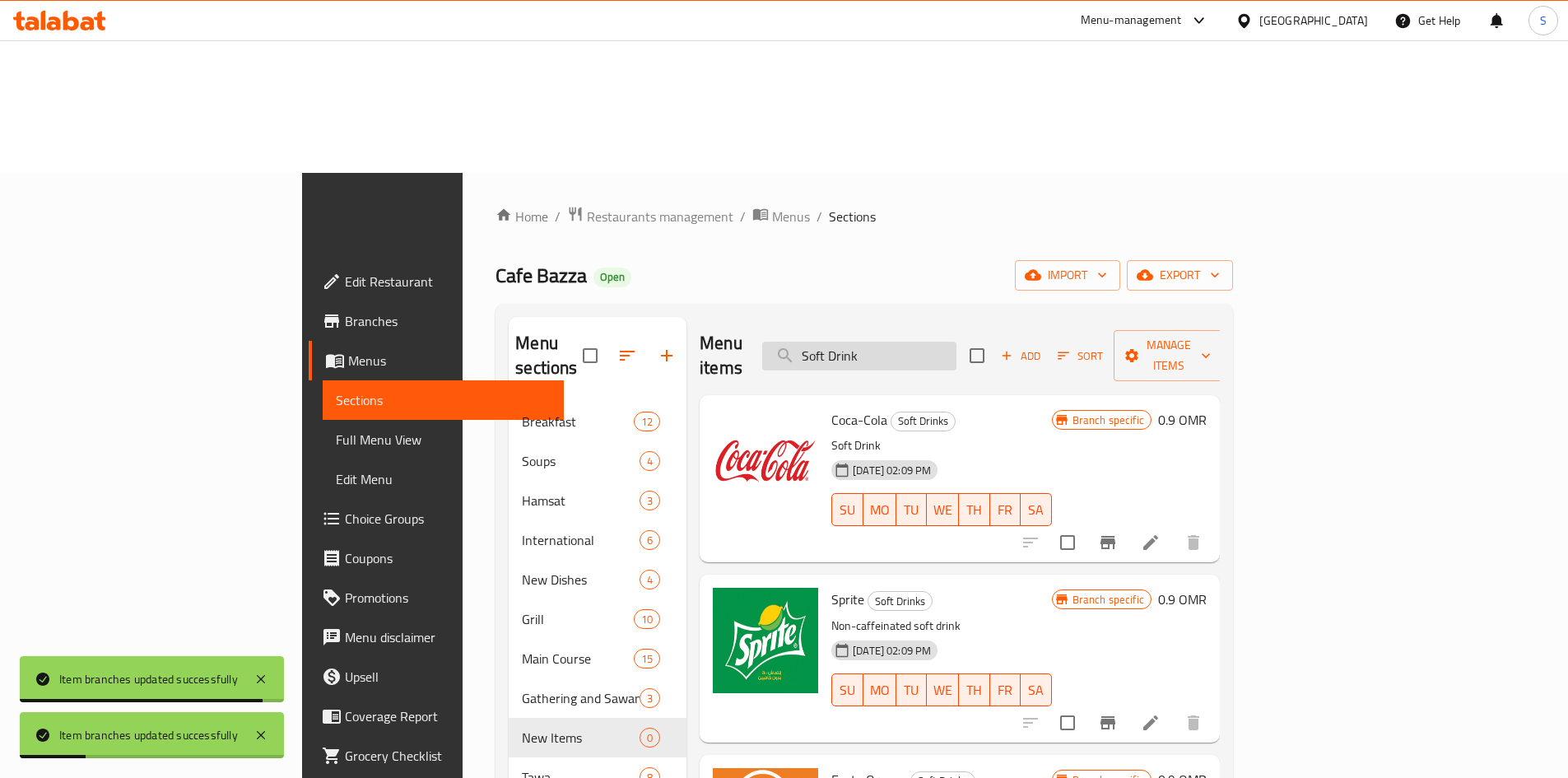
click at [956, 342] on input "Soft Drink" at bounding box center [859, 356] width 194 height 28
paste input "Water"
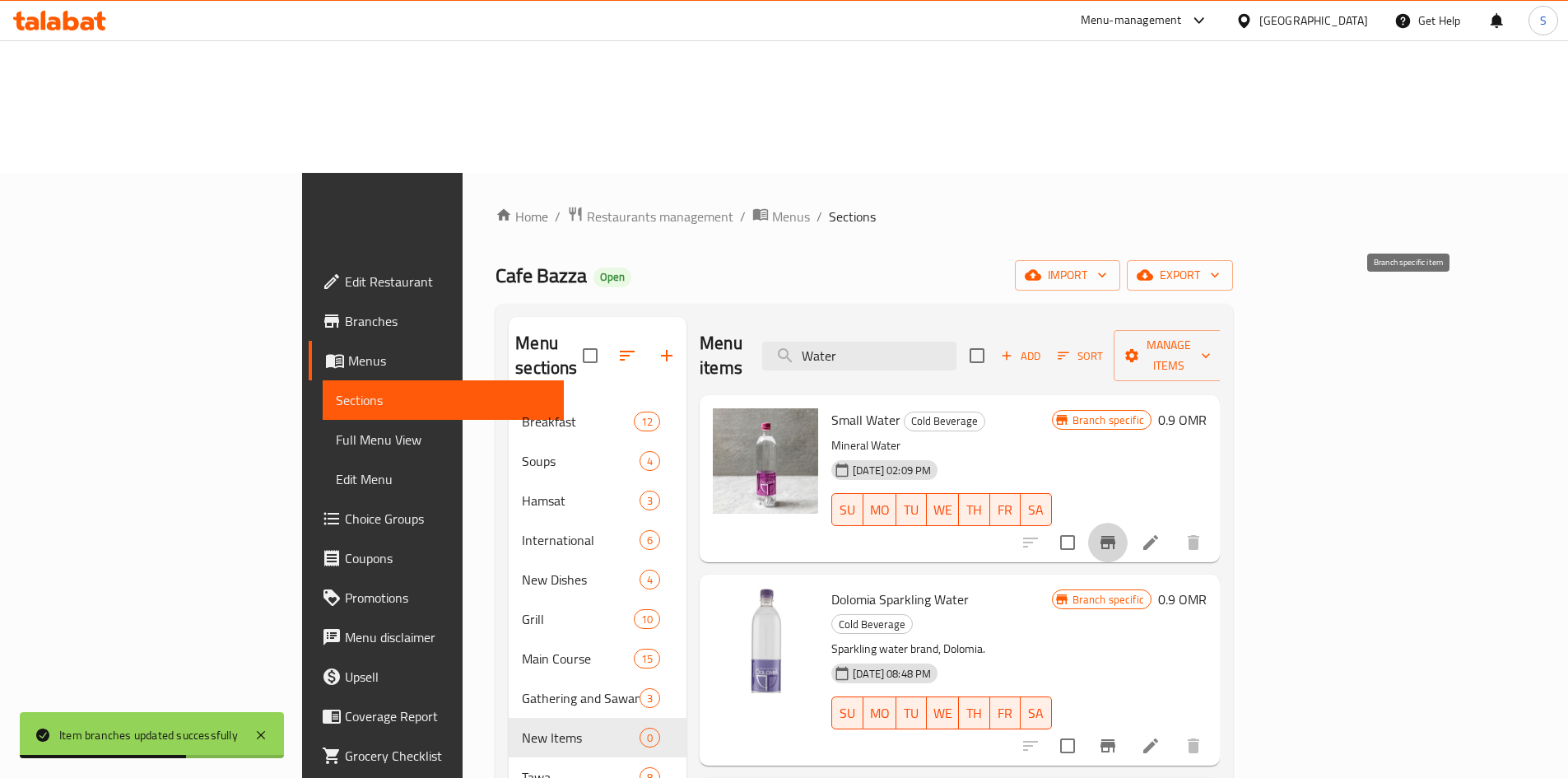
click at [1118, 533] on icon "Branch-specific-item" at bounding box center [1108, 543] width 20 height 20
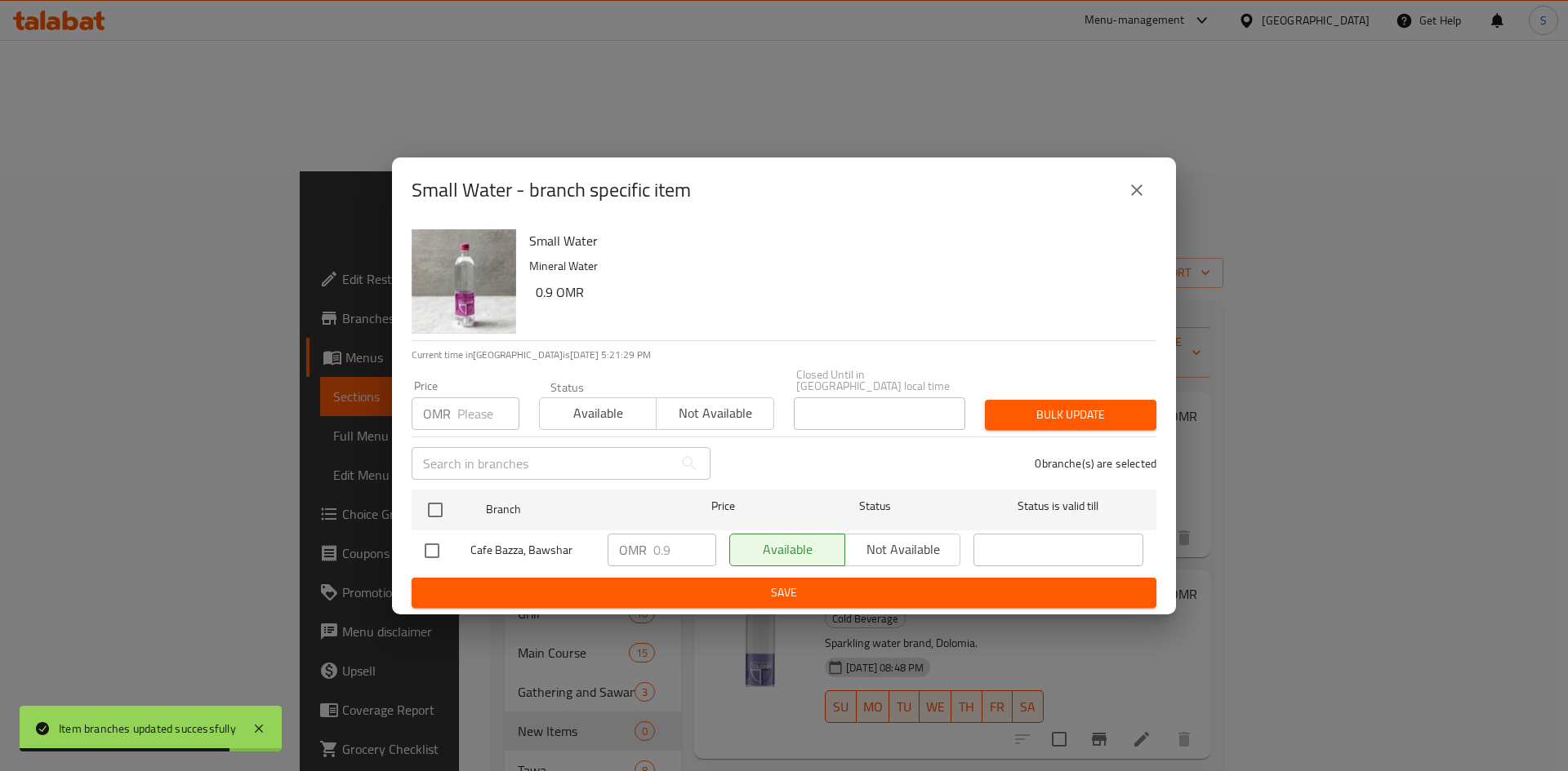
click at [473, 406] on input "number" at bounding box center [488, 414] width 62 height 33
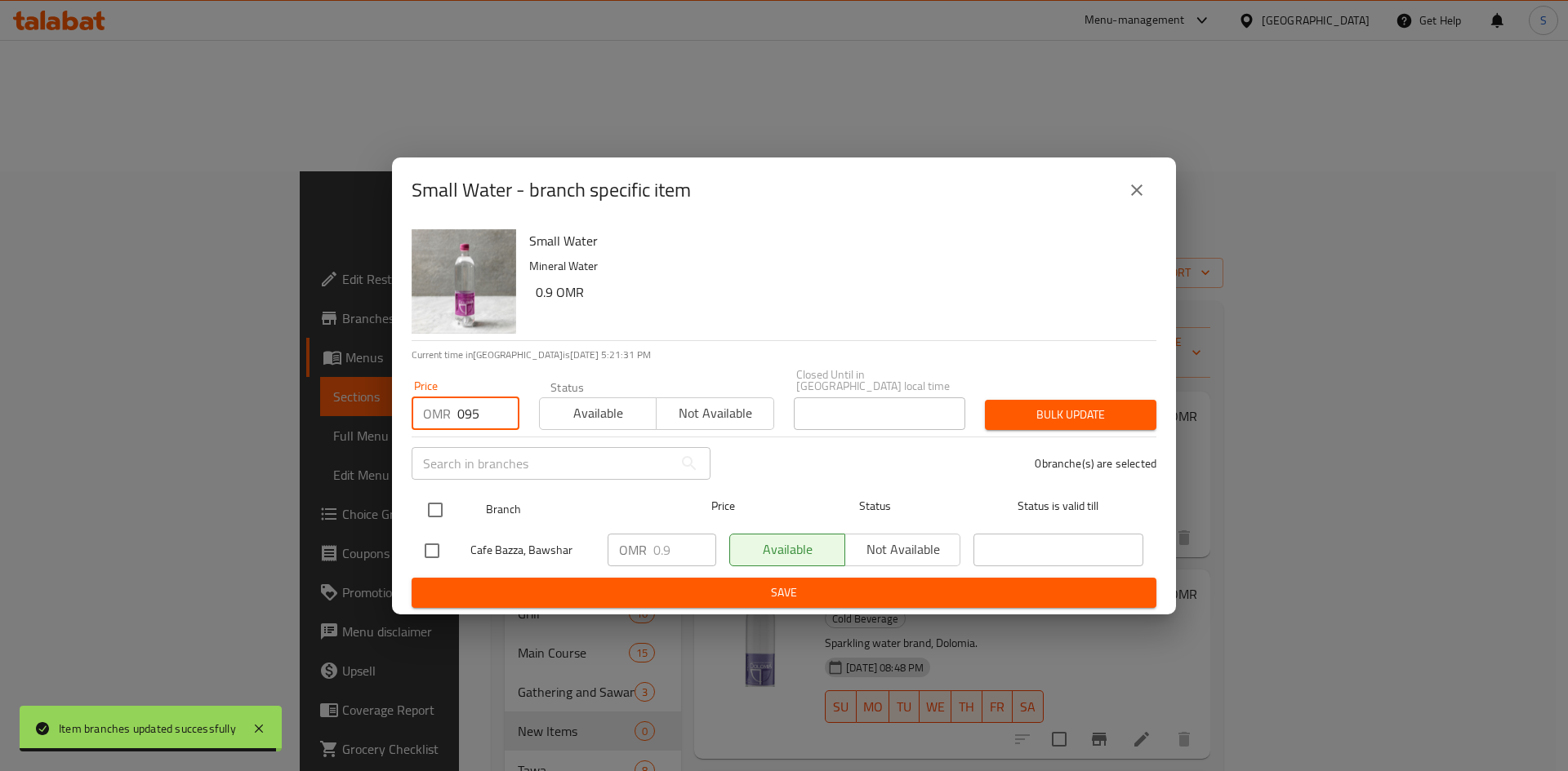
click at [440, 496] on input "checkbox" at bounding box center [435, 510] width 35 height 35
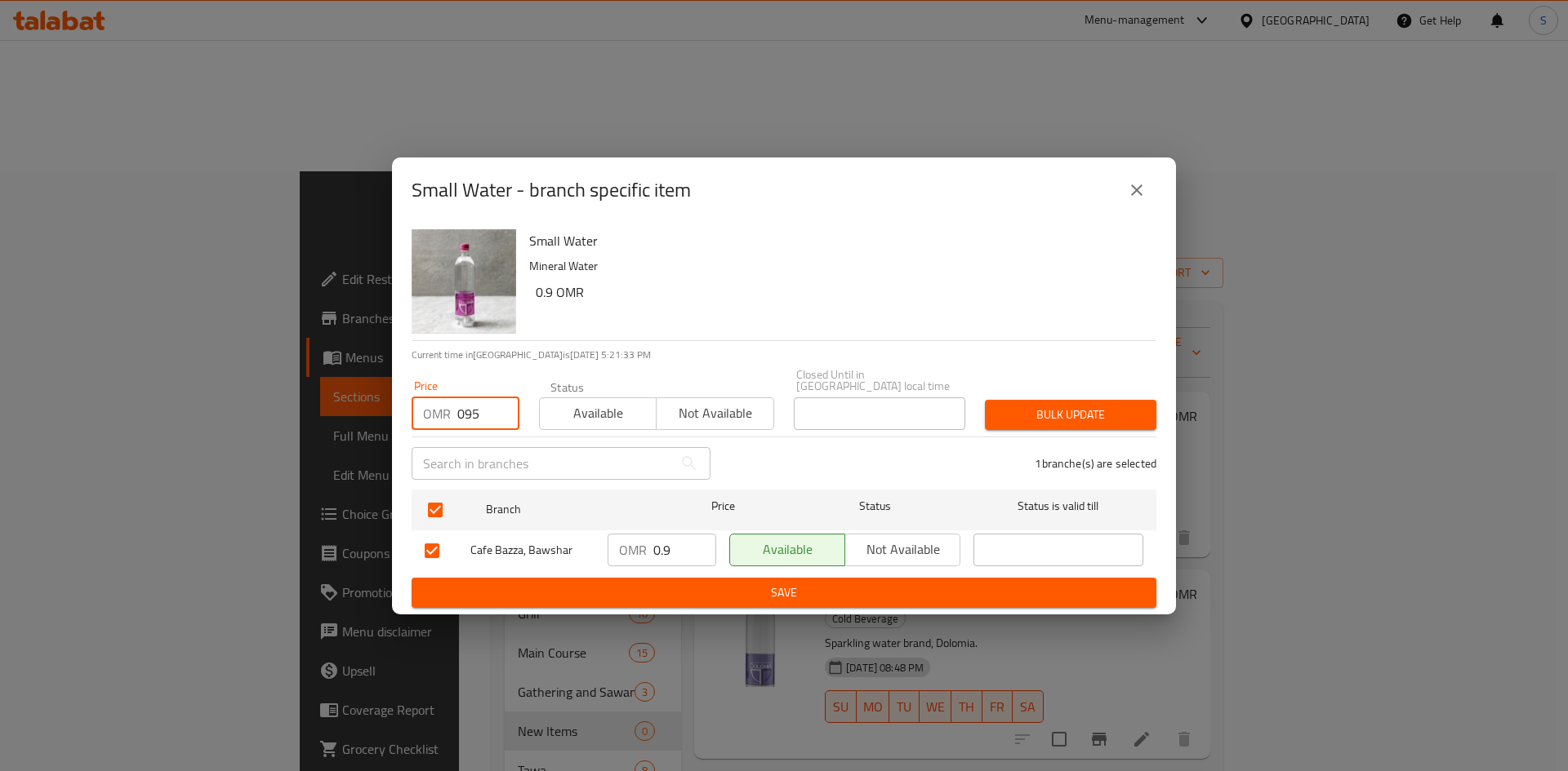
click at [464, 412] on input "095" at bounding box center [488, 414] width 62 height 33
click at [980, 395] on div "Bulk update" at bounding box center [1070, 415] width 191 height 50
click at [1037, 405] on span "Bulk update" at bounding box center [1070, 415] width 145 height 20
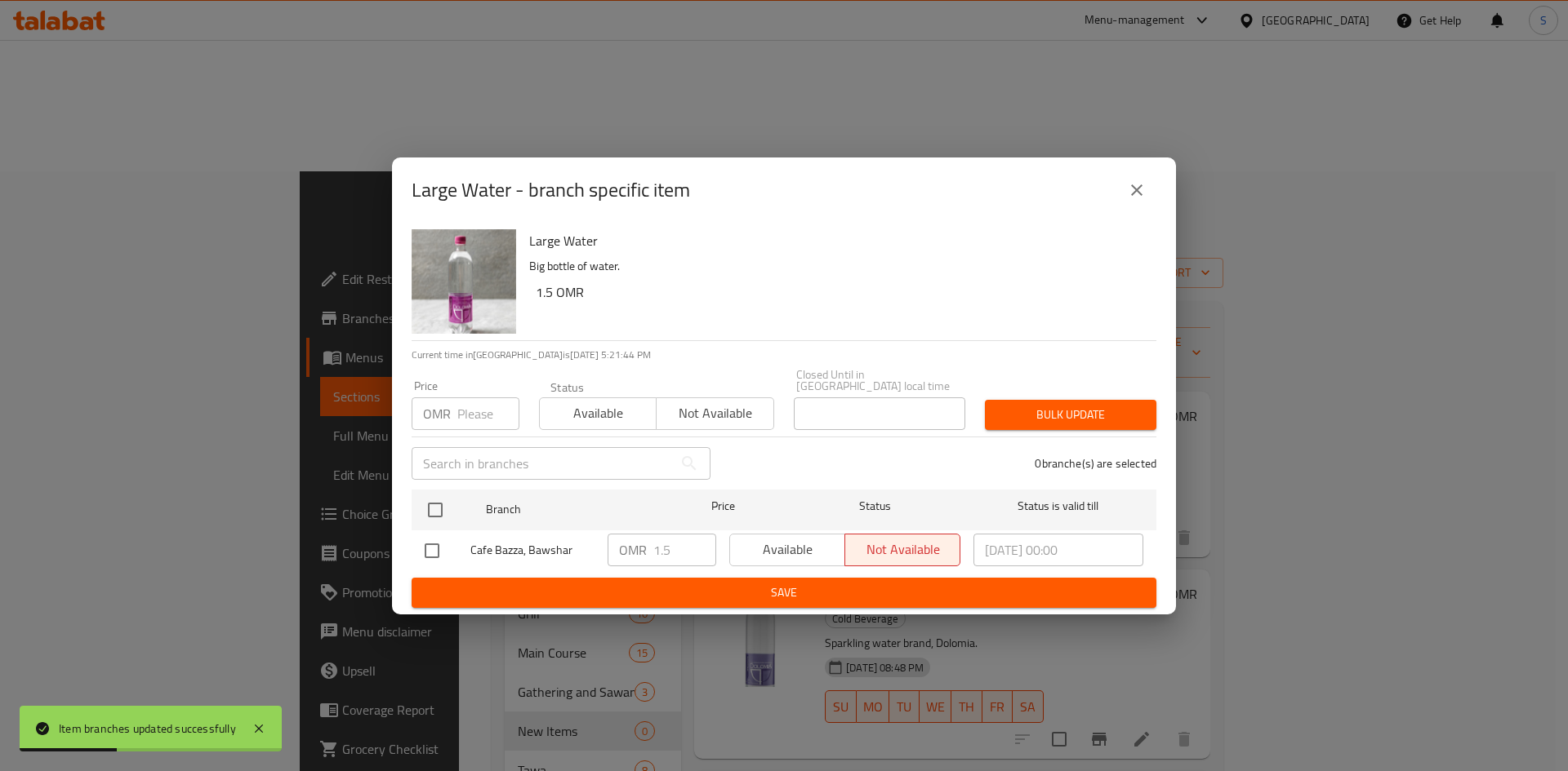
click at [468, 402] on input "number" at bounding box center [488, 414] width 62 height 33
click at [468, 402] on input "0" at bounding box center [488, 414] width 62 height 33
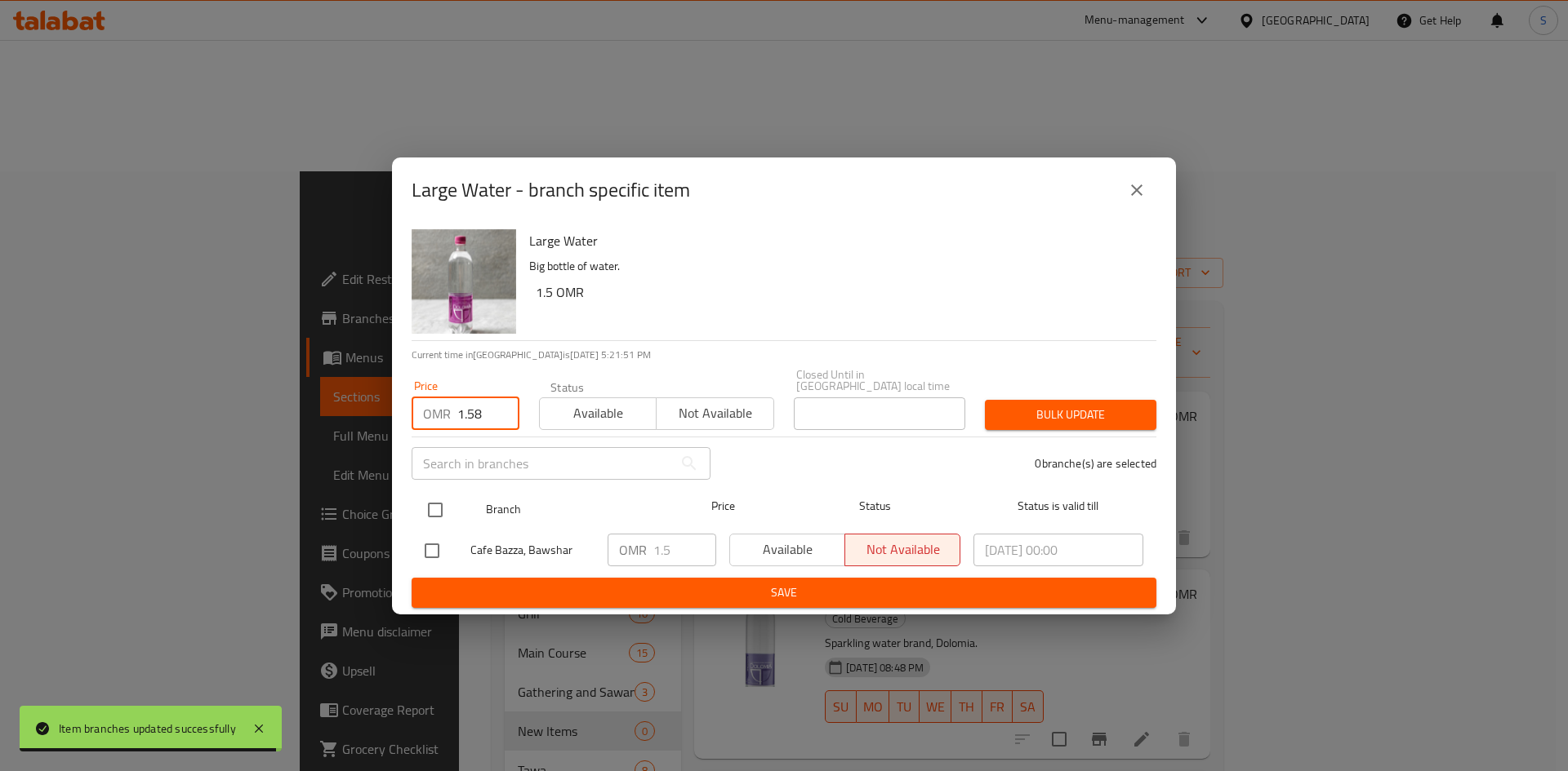
click at [443, 498] on input "checkbox" at bounding box center [435, 510] width 35 height 35
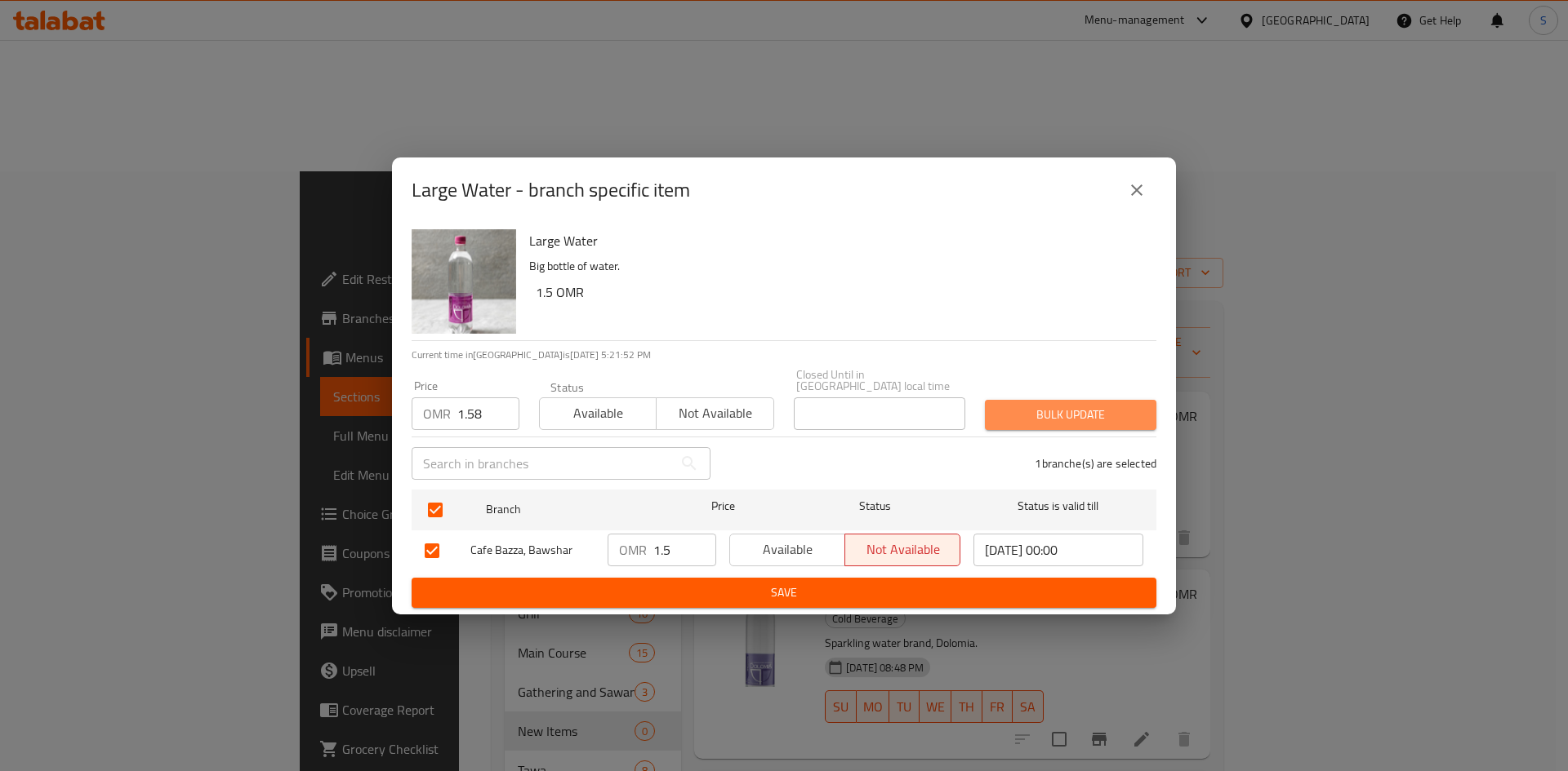
click at [1061, 400] on button "Bulk update" at bounding box center [1070, 414] width 172 height 30
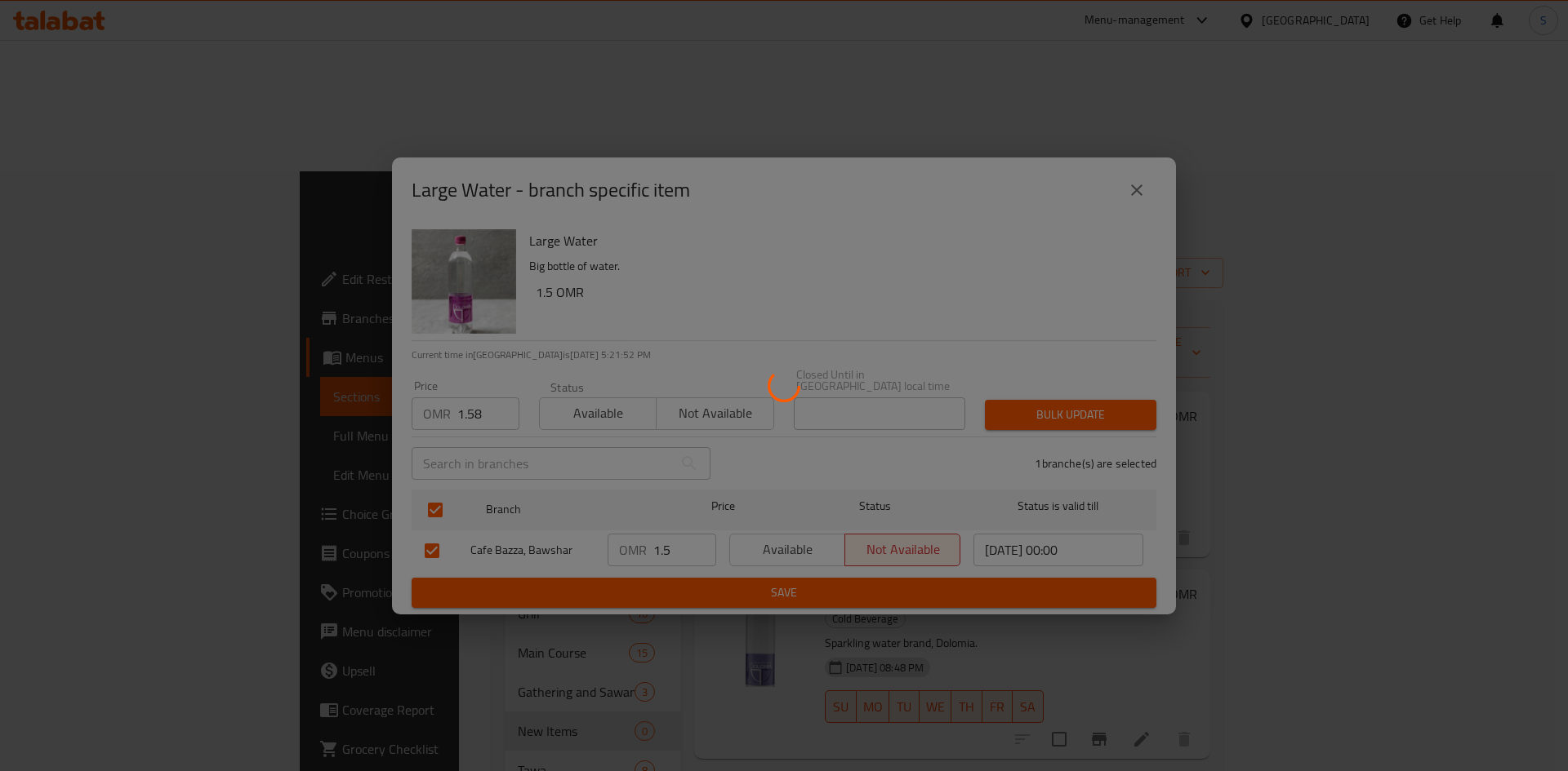
click at [1047, 405] on div at bounding box center [784, 385] width 1568 height 771
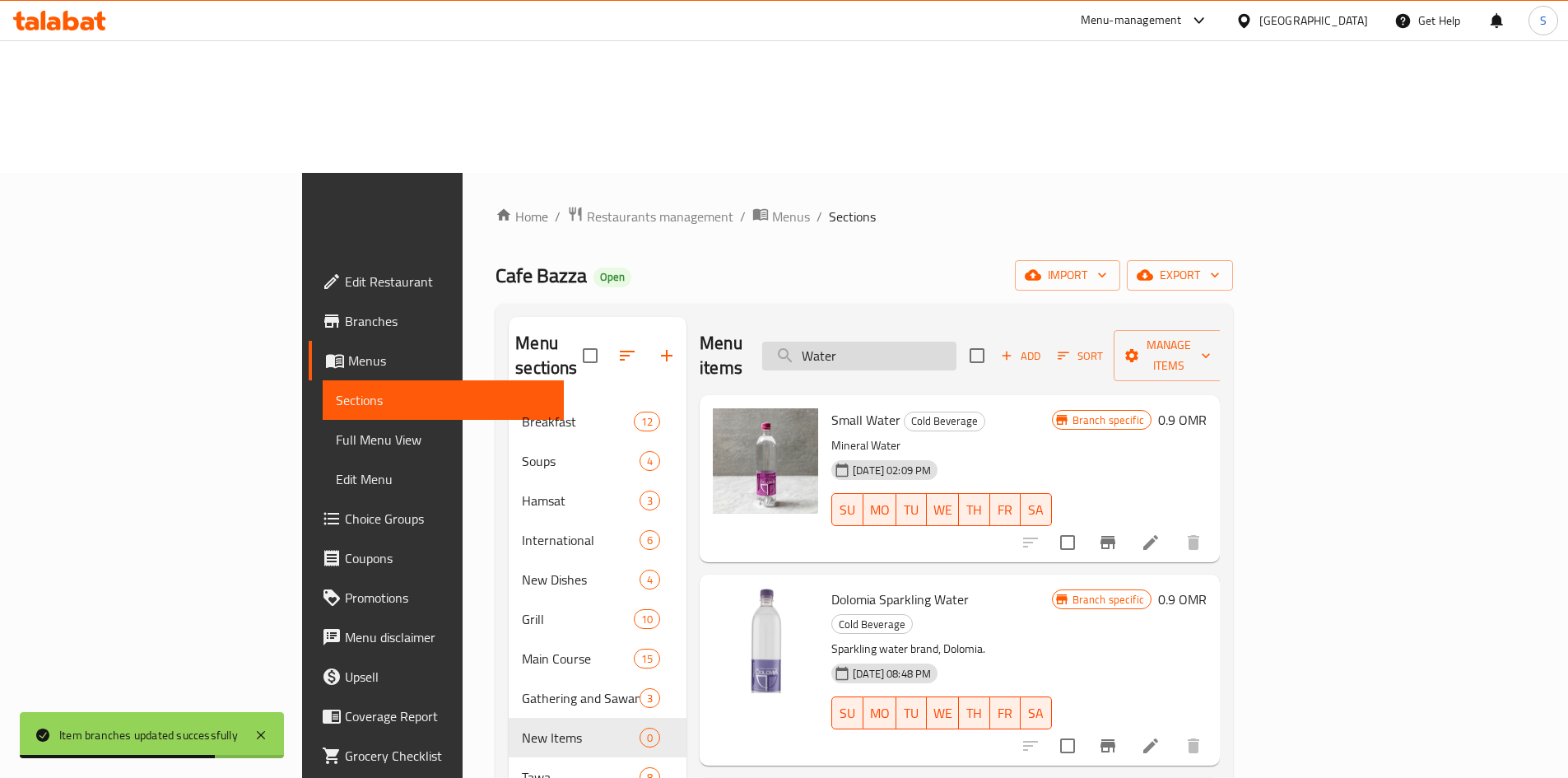
click at [956, 342] on input "Water" at bounding box center [859, 356] width 194 height 28
paste input "Saffron Muhalabiya"
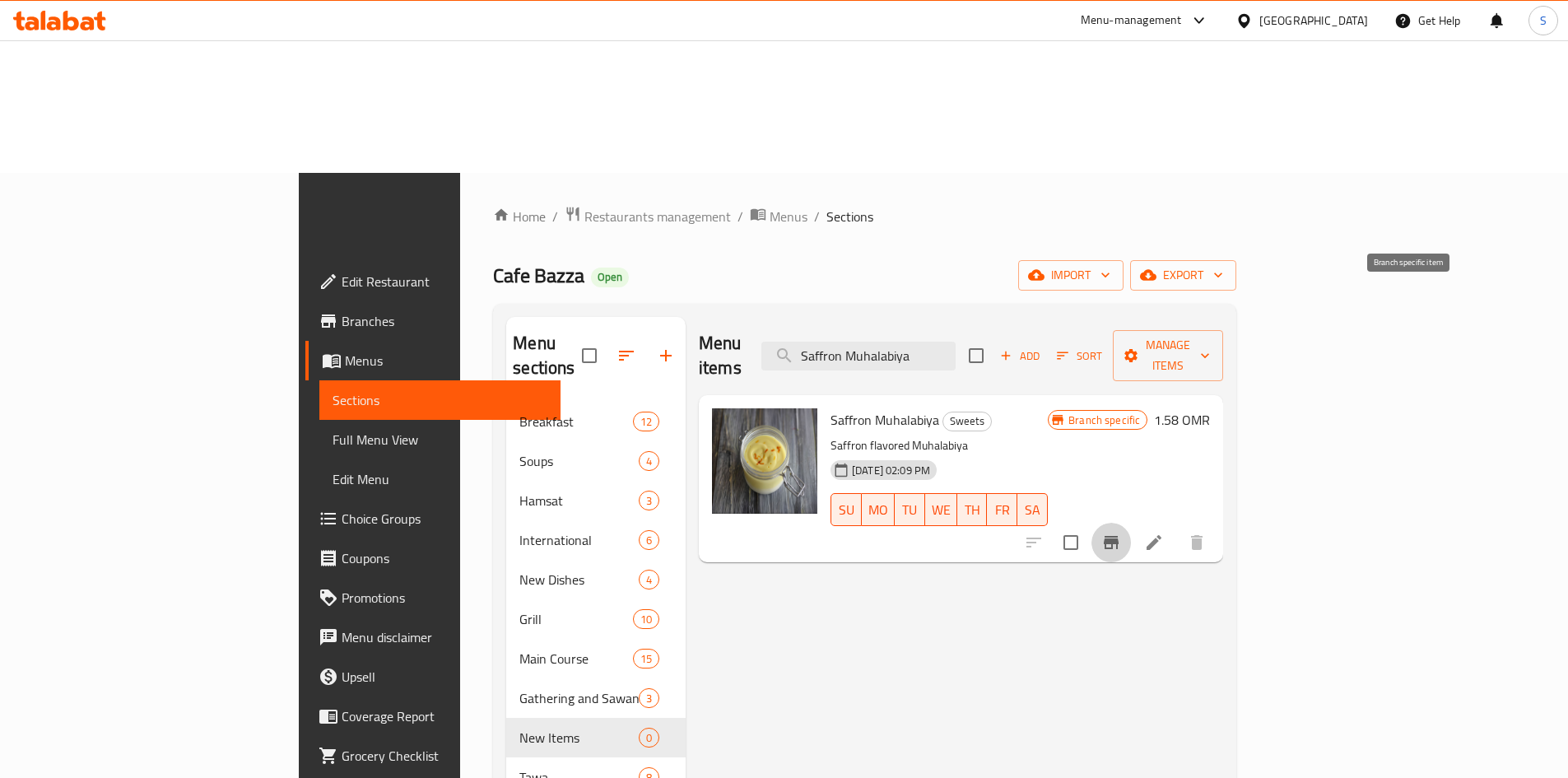
click at [1131, 523] on button "Branch-specific-item" at bounding box center [1111, 542] width 39 height 39
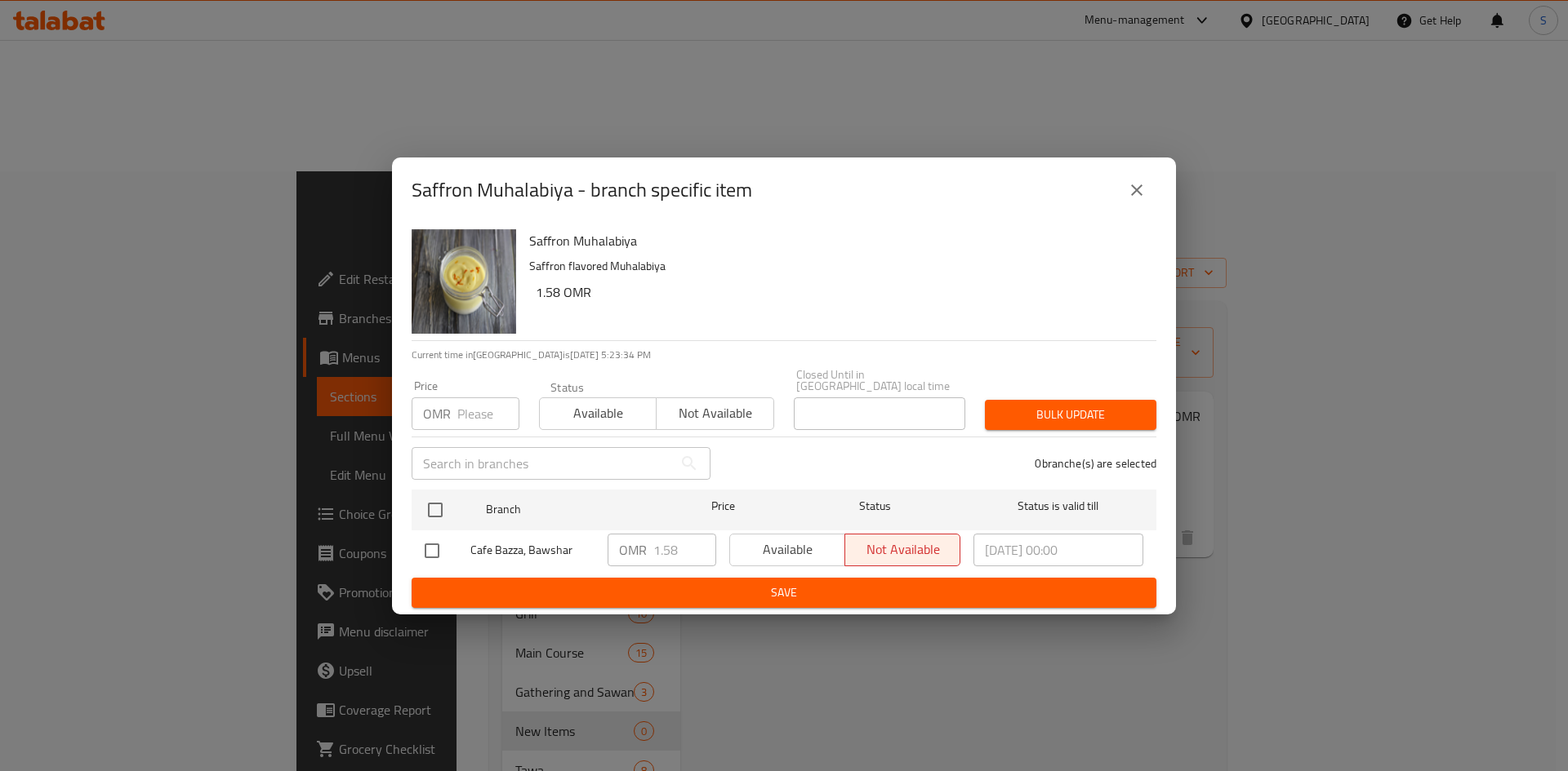
click at [486, 410] on input "number" at bounding box center [488, 414] width 62 height 33
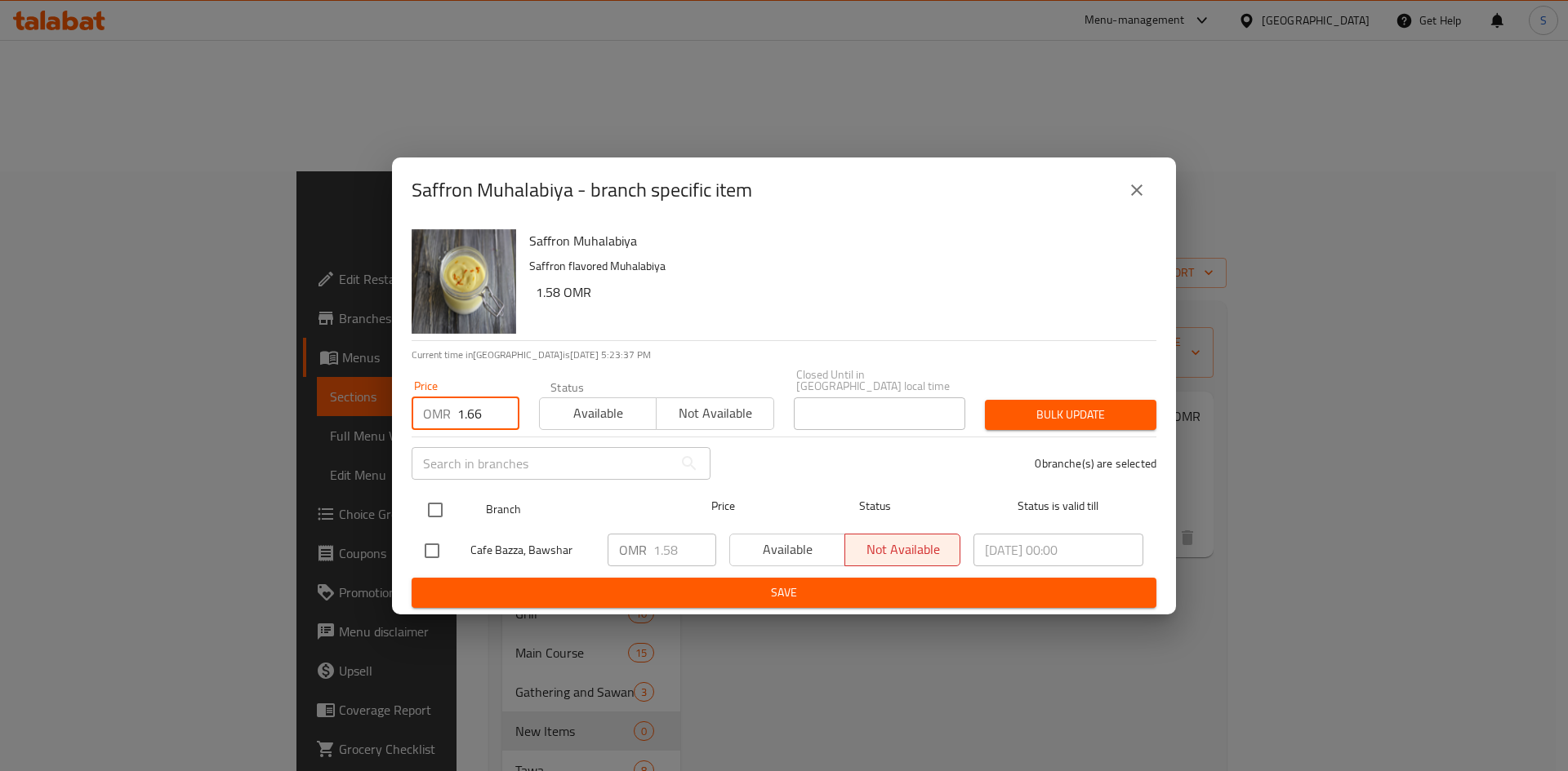
click at [431, 507] on input "checkbox" at bounding box center [435, 510] width 35 height 35
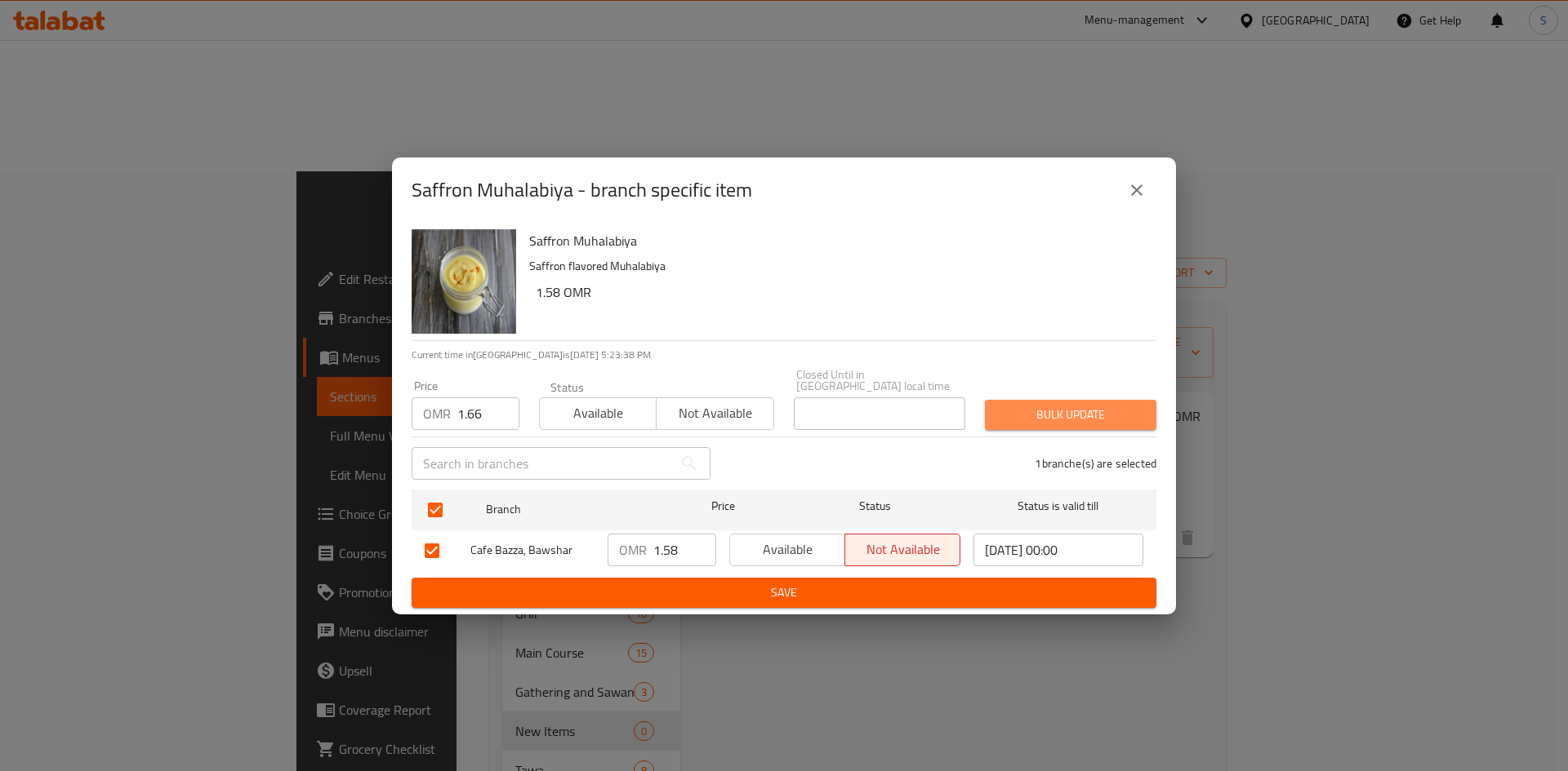
click at [1069, 415] on span "Bulk update" at bounding box center [1070, 415] width 145 height 20
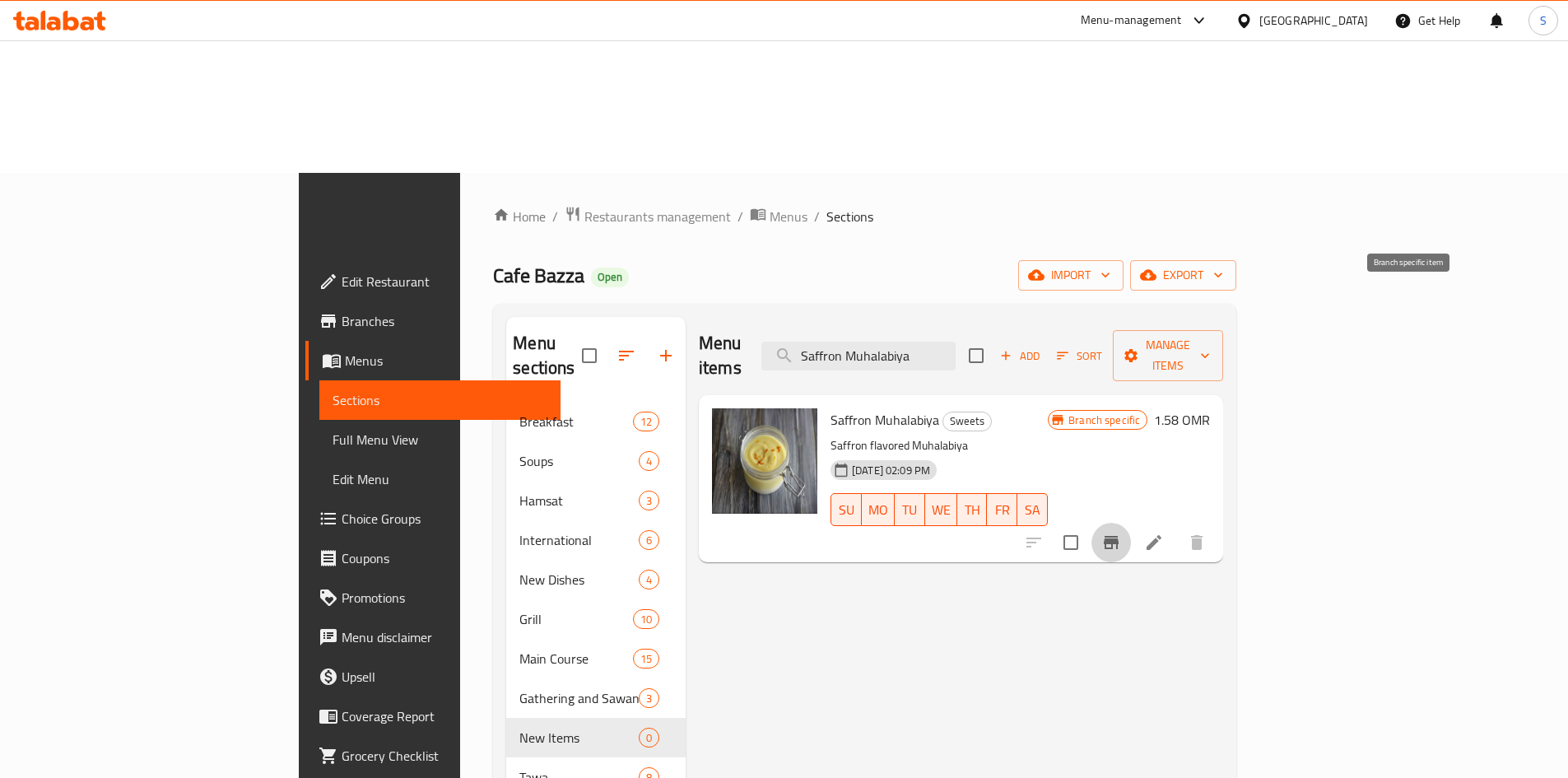
click at [1118, 536] on icon "Branch-specific-item" at bounding box center [1111, 542] width 15 height 13
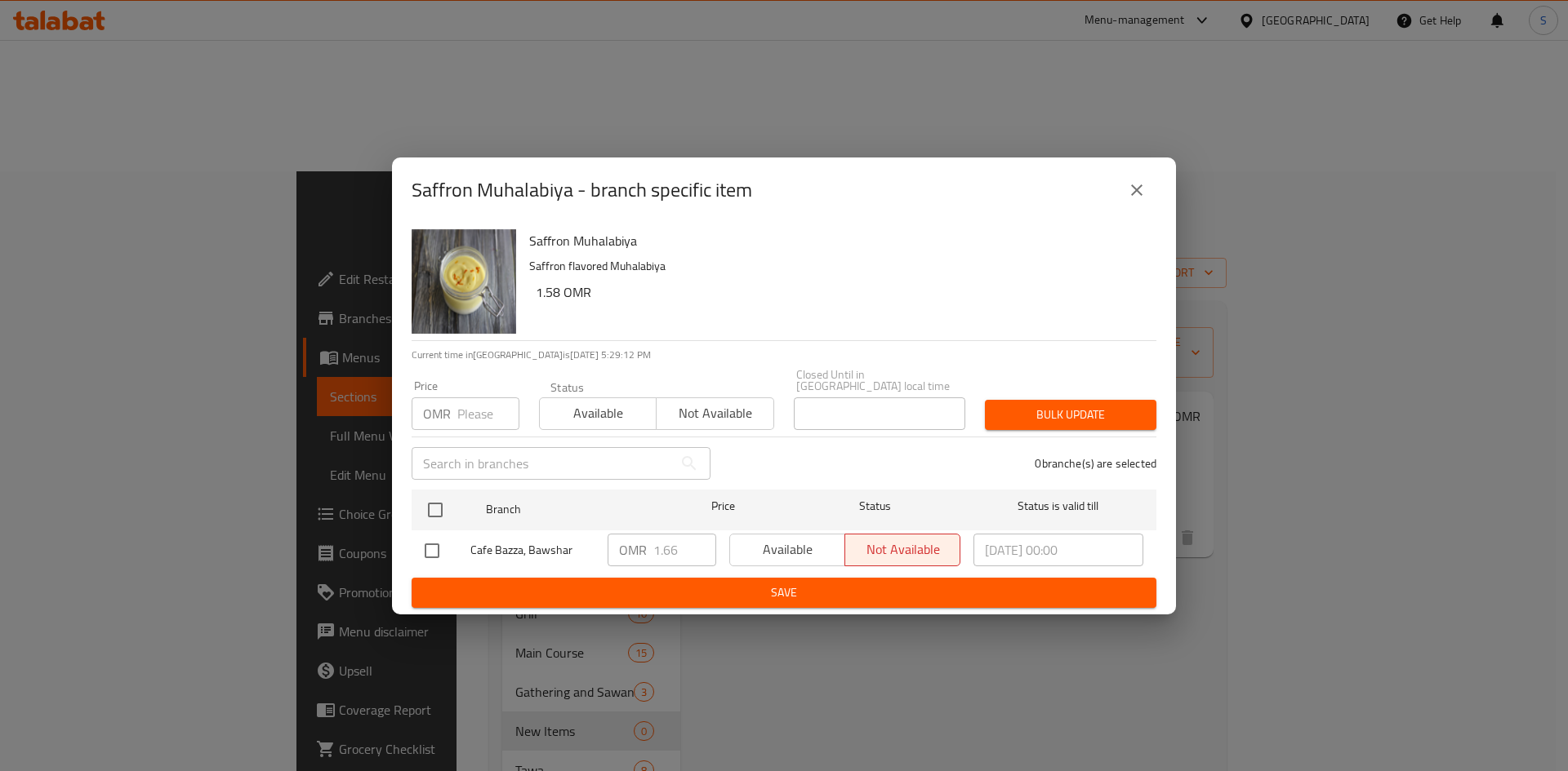
click at [1141, 193] on icon "close" at bounding box center [1136, 191] width 20 height 20
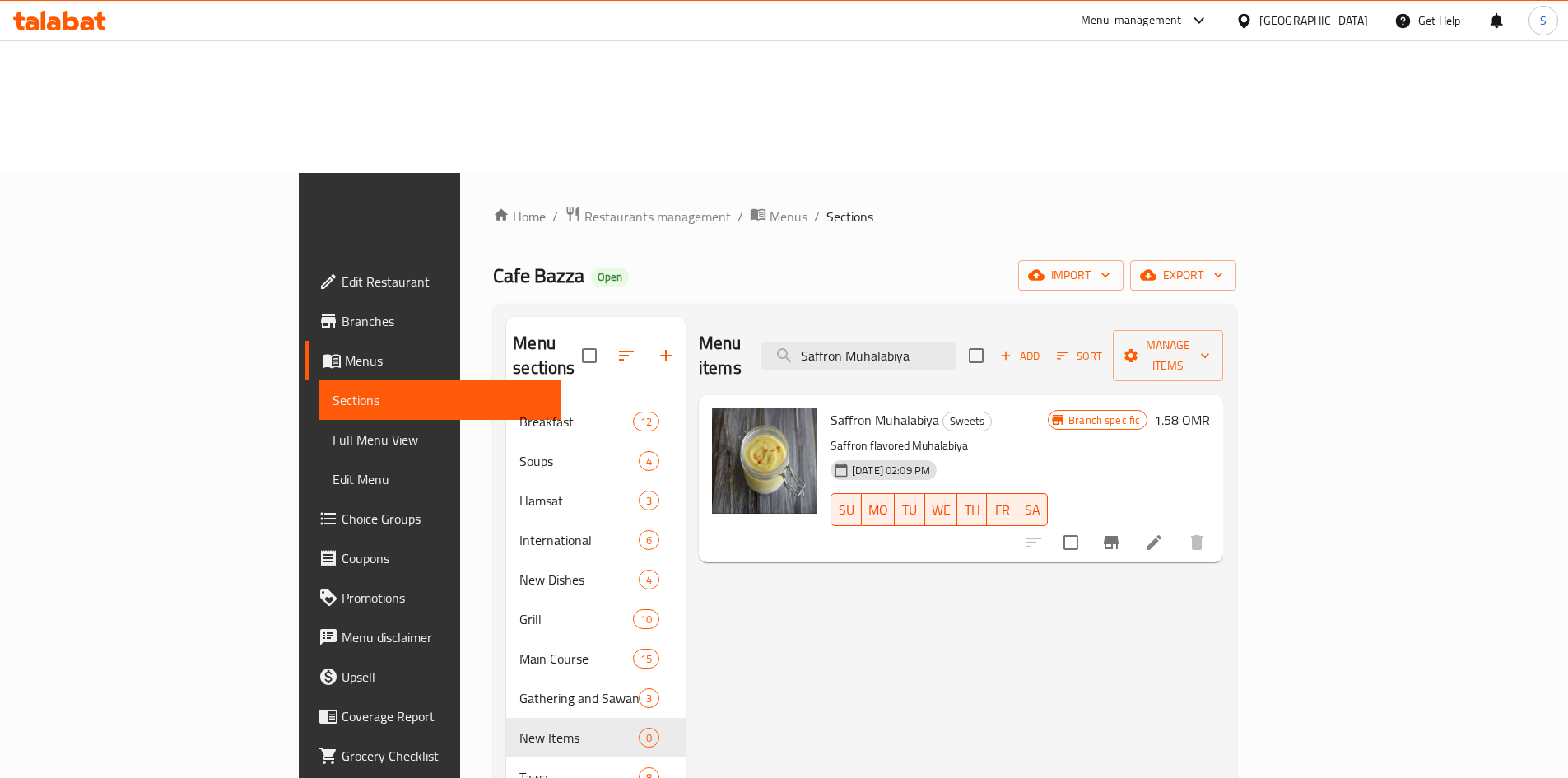
scroll to position [0, 0]
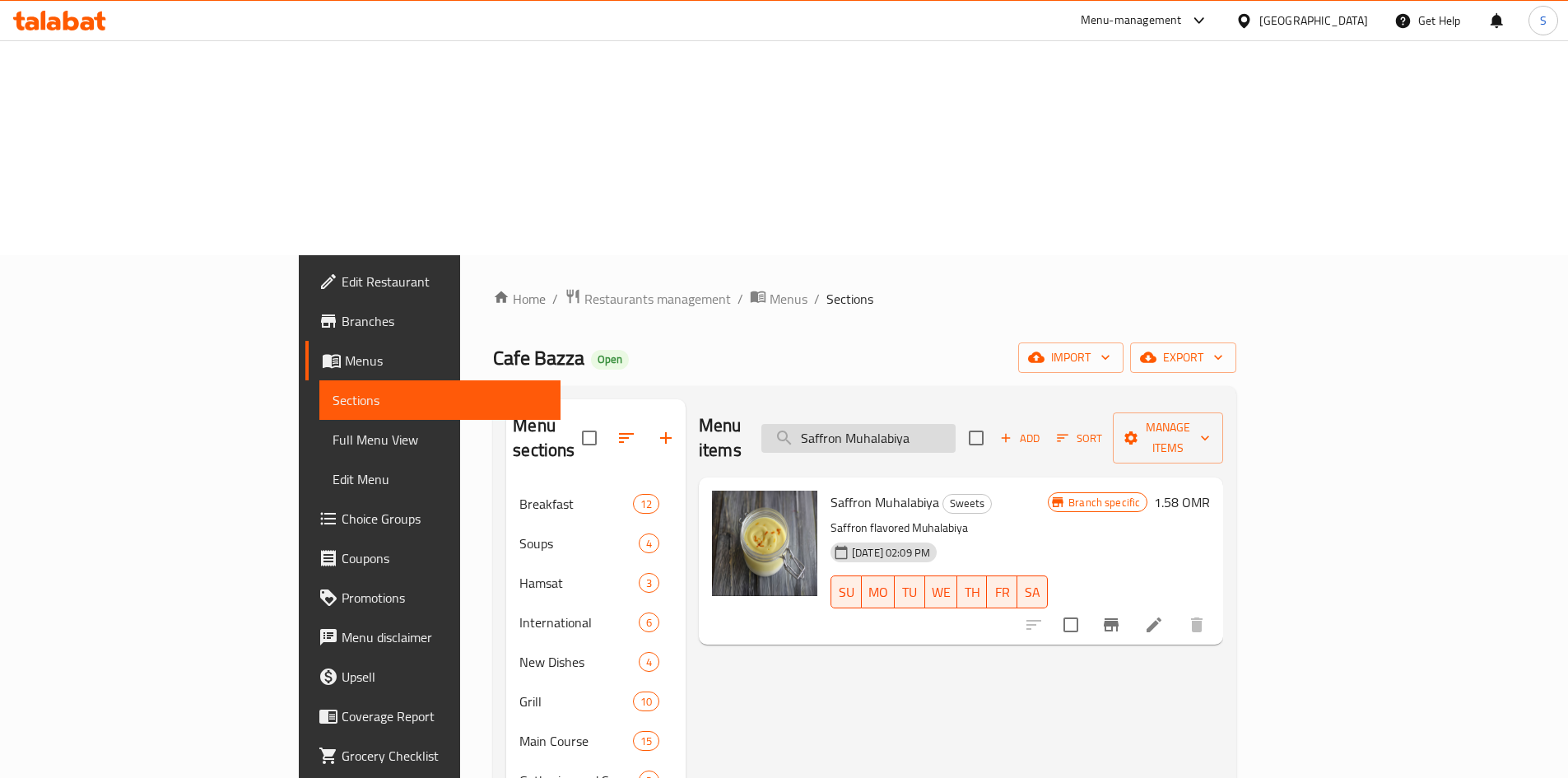
drag, startPoint x: 1029, startPoint y: 192, endPoint x: 1032, endPoint y: 211, distance: 19.2
click at [1029, 400] on div "Menu items Saffron Muhalabiya Add Sort Manage items" at bounding box center [961, 438] width 525 height 78
click at [956, 424] on input "Saffron Muhalabiya" at bounding box center [858, 438] width 194 height 28
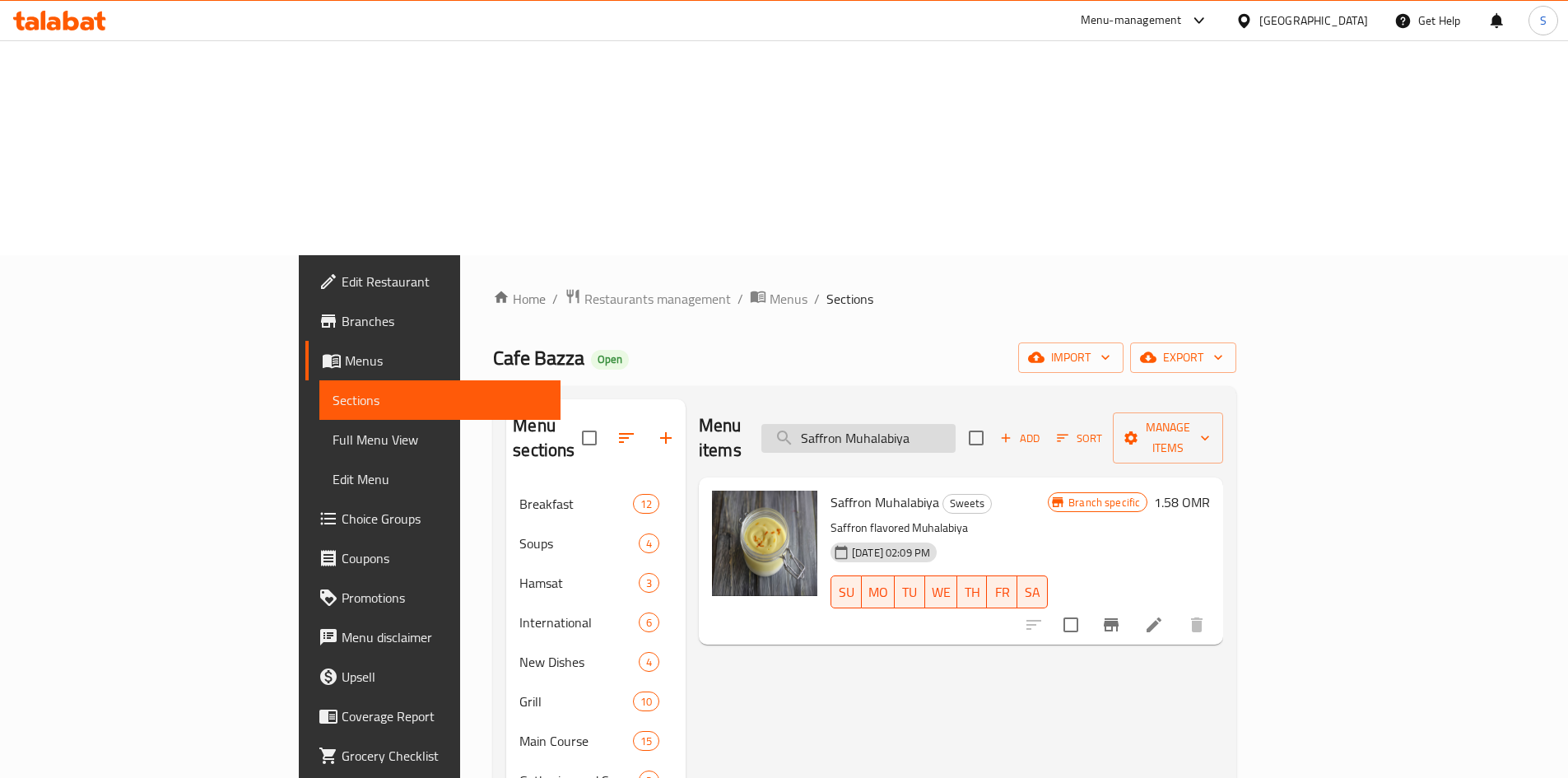
paste input "Rose Muhalabiya"
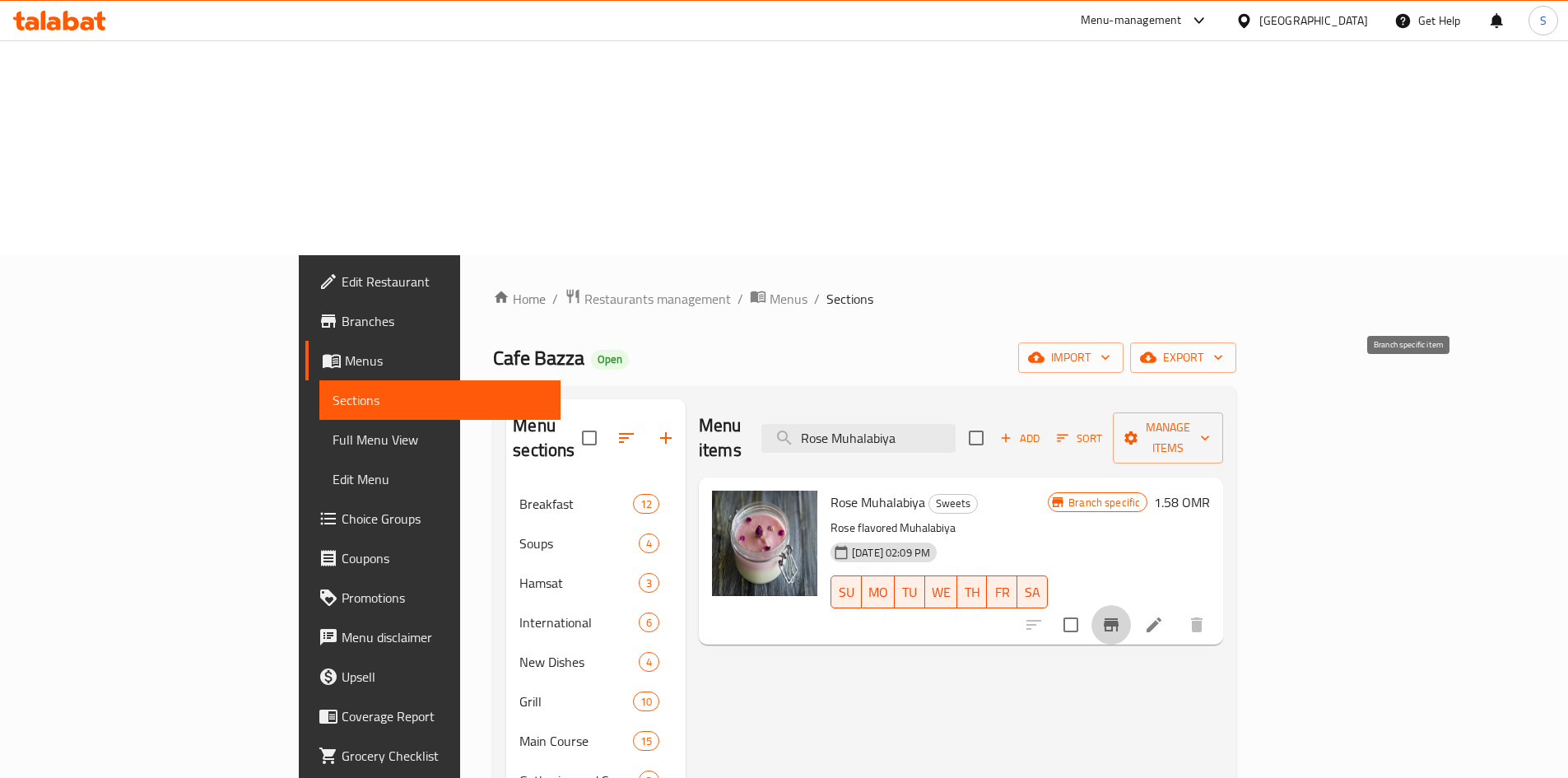
click at [1121, 615] on icon "Branch-specific-item" at bounding box center [1112, 625] width 20 height 20
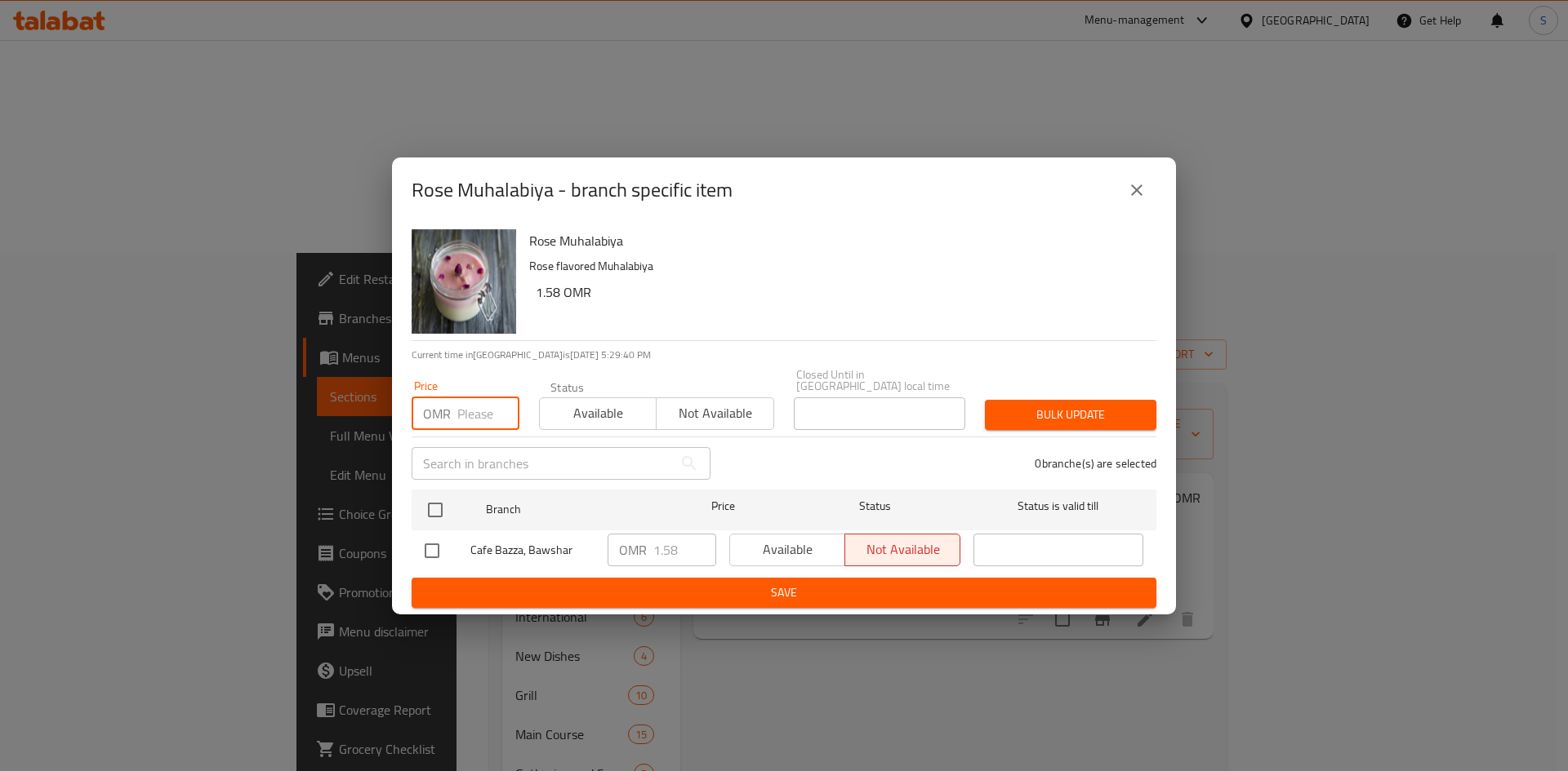
click at [483, 415] on input "number" at bounding box center [488, 414] width 62 height 33
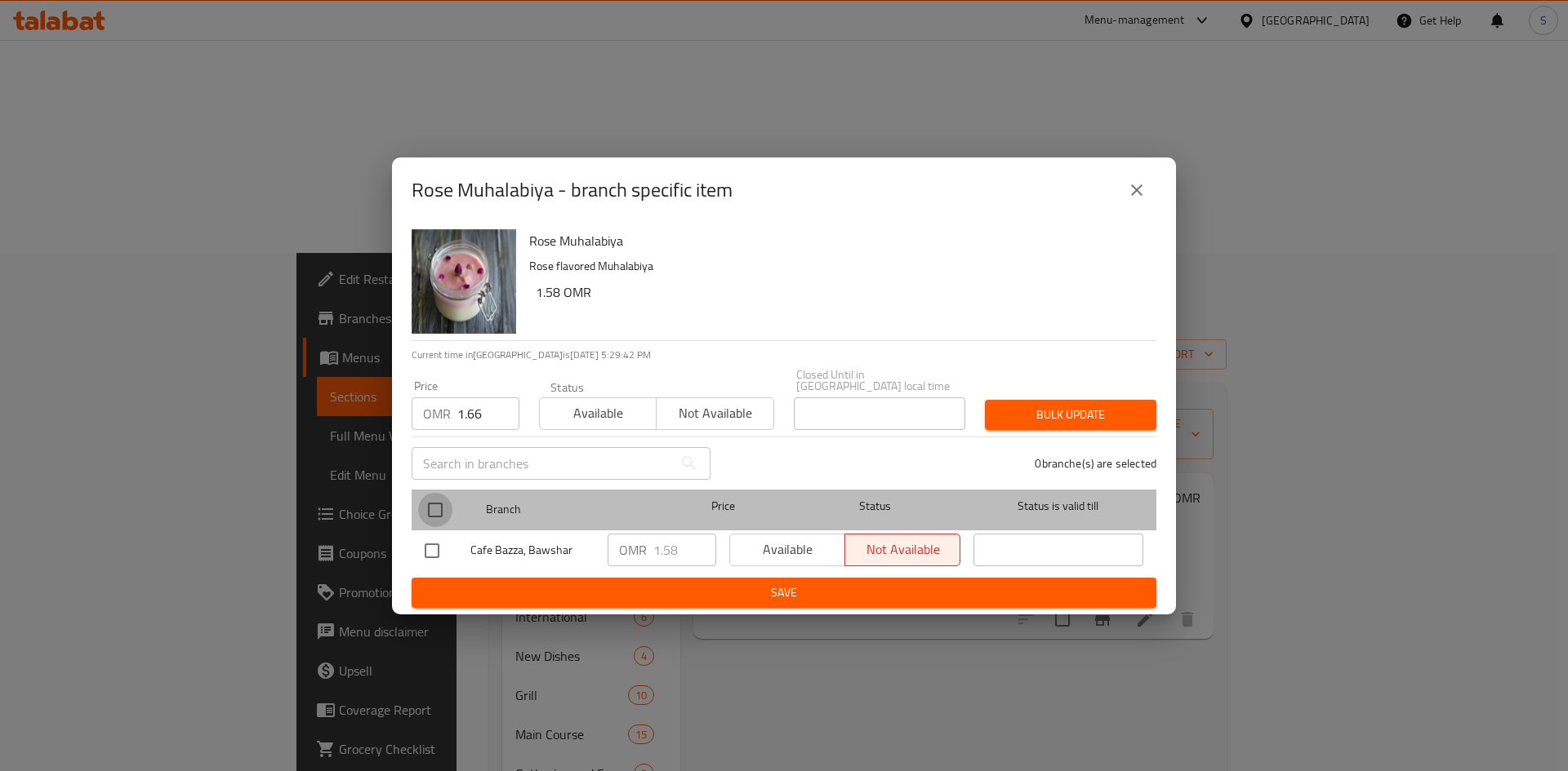
click at [432, 519] on input "checkbox" at bounding box center [435, 510] width 35 height 35
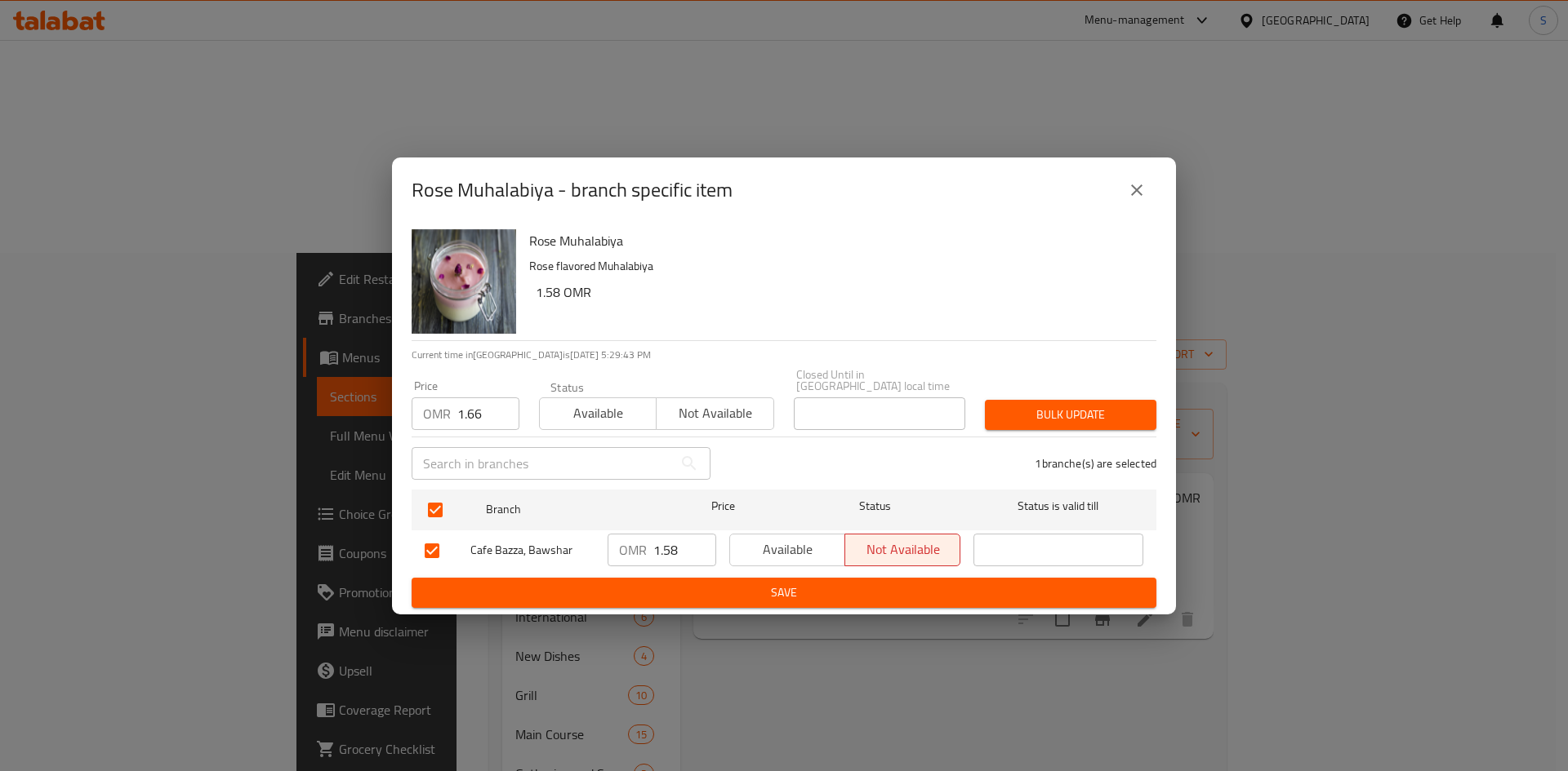
click at [1057, 392] on div "Bulk update" at bounding box center [1070, 415] width 191 height 50
click at [1053, 413] on span "Bulk update" at bounding box center [1070, 415] width 145 height 20
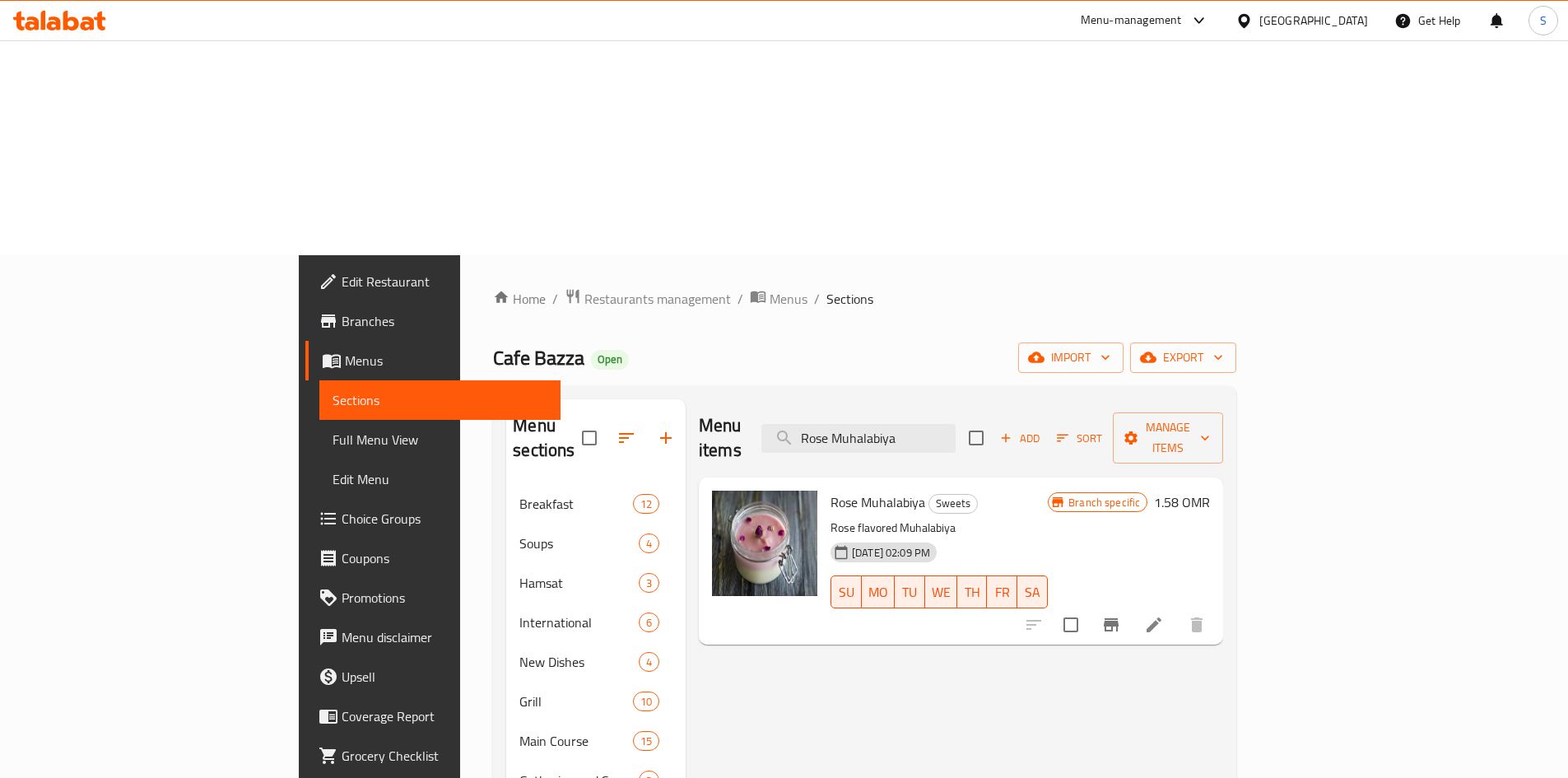
click at [1031, 400] on div "Menu items Rose Muhalabiya Add Sort Manage items" at bounding box center [961, 438] width 525 height 78
click at [956, 424] on input "Rose Muhalabiya" at bounding box center [858, 438] width 194 height 28
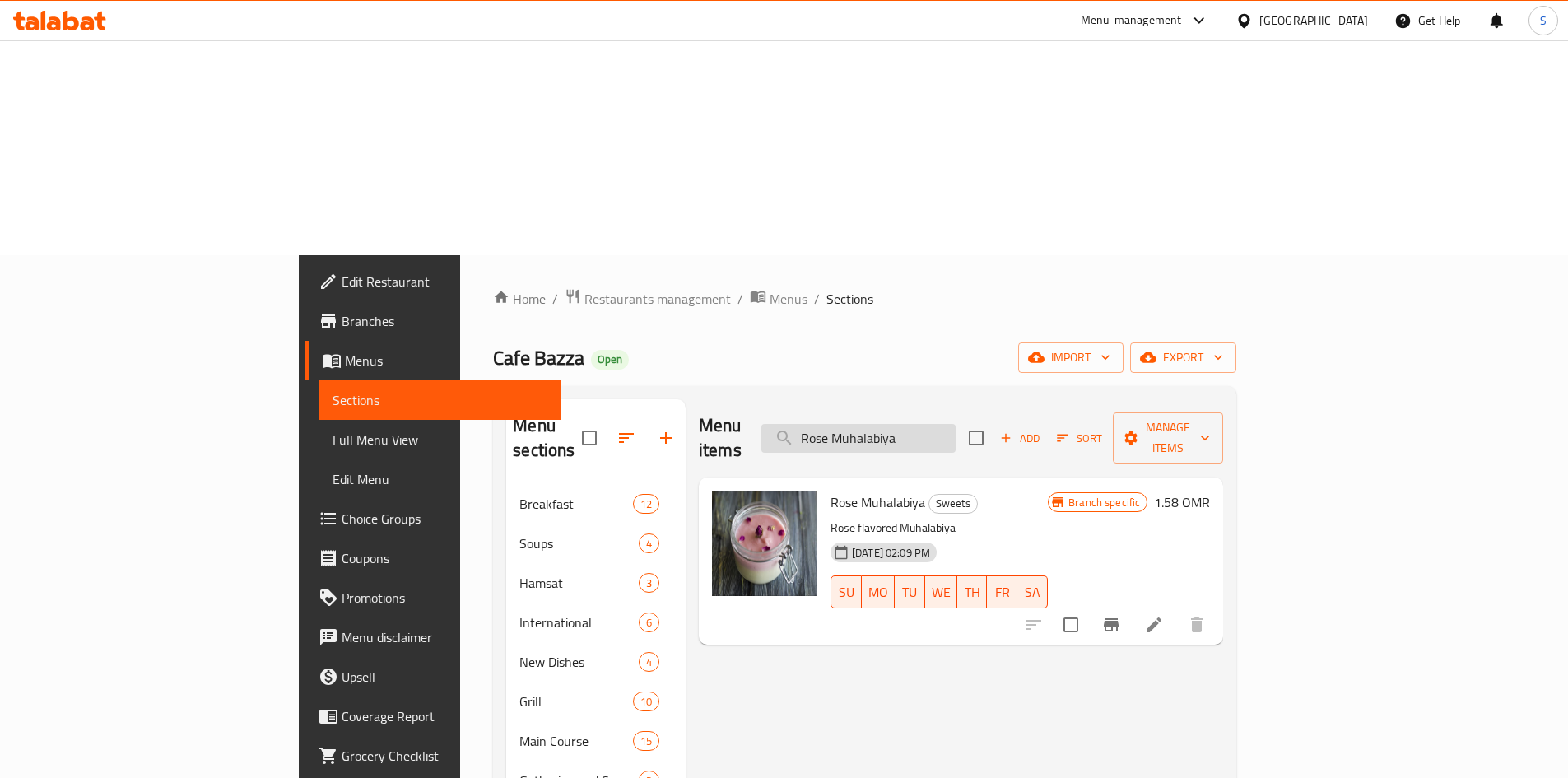
paste input "[PERSON_NAME]"
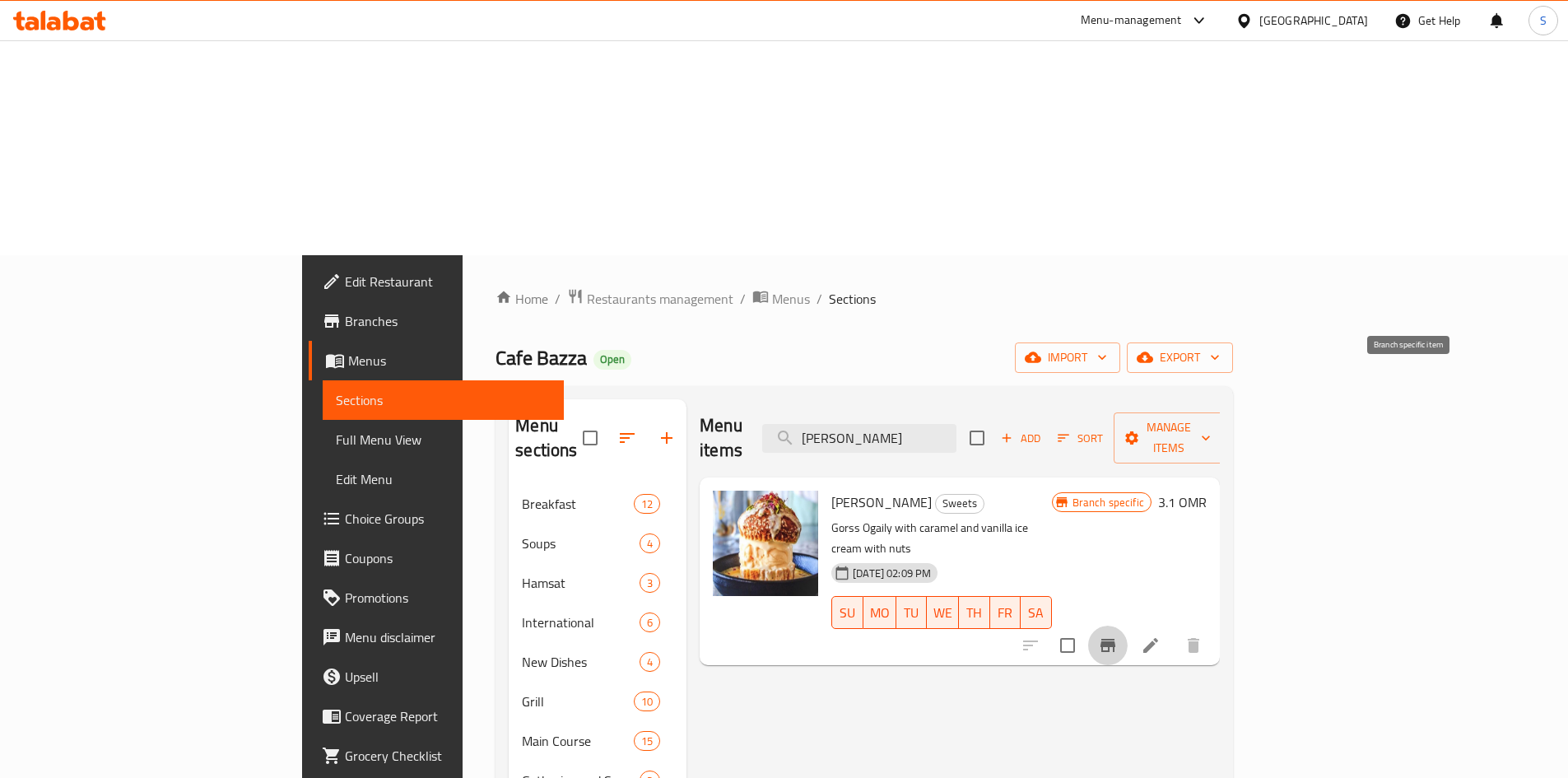
click at [1116, 639] on icon "Branch-specific-item" at bounding box center [1108, 645] width 15 height 13
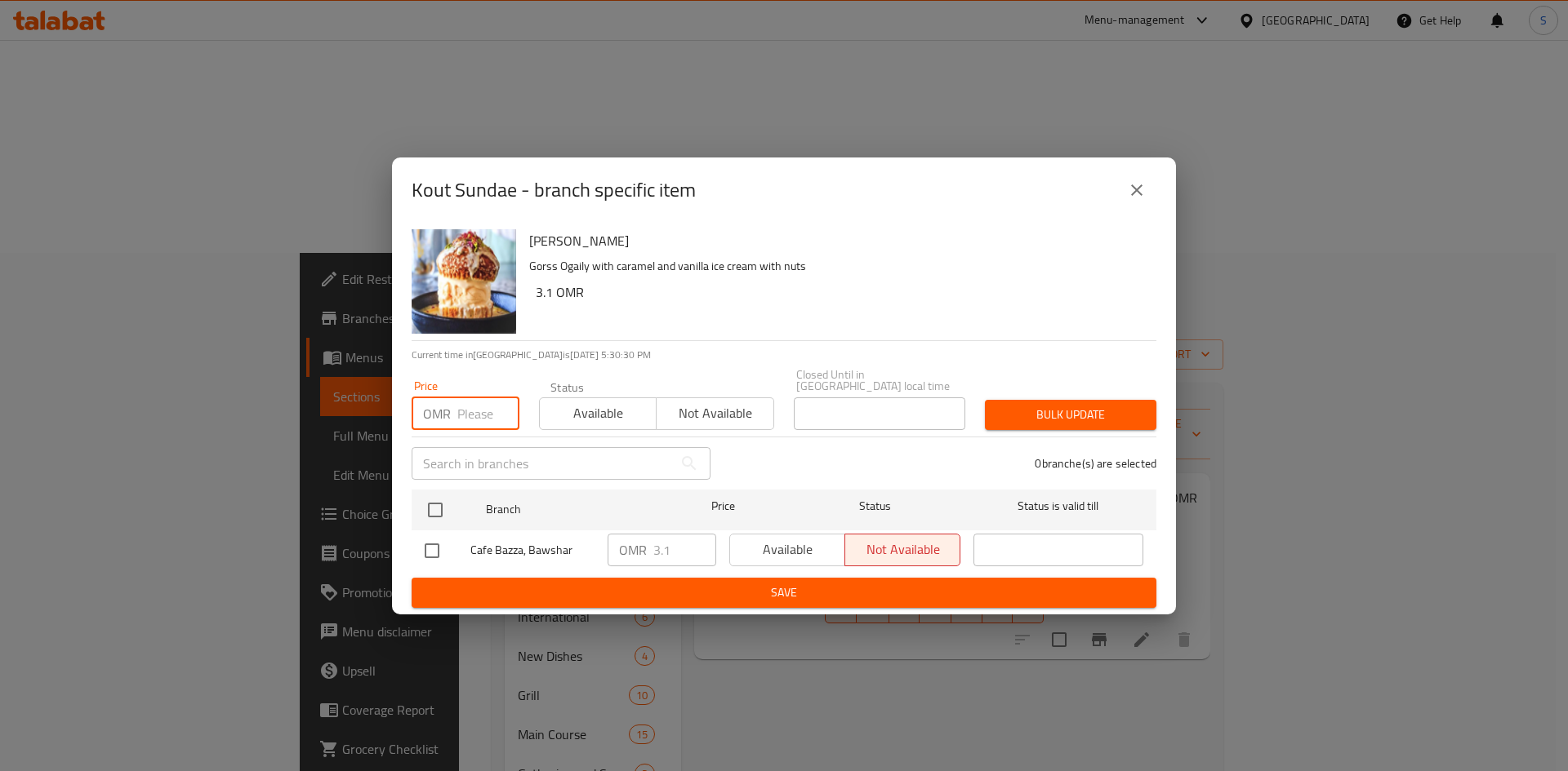
click at [461, 402] on input "number" at bounding box center [488, 414] width 62 height 33
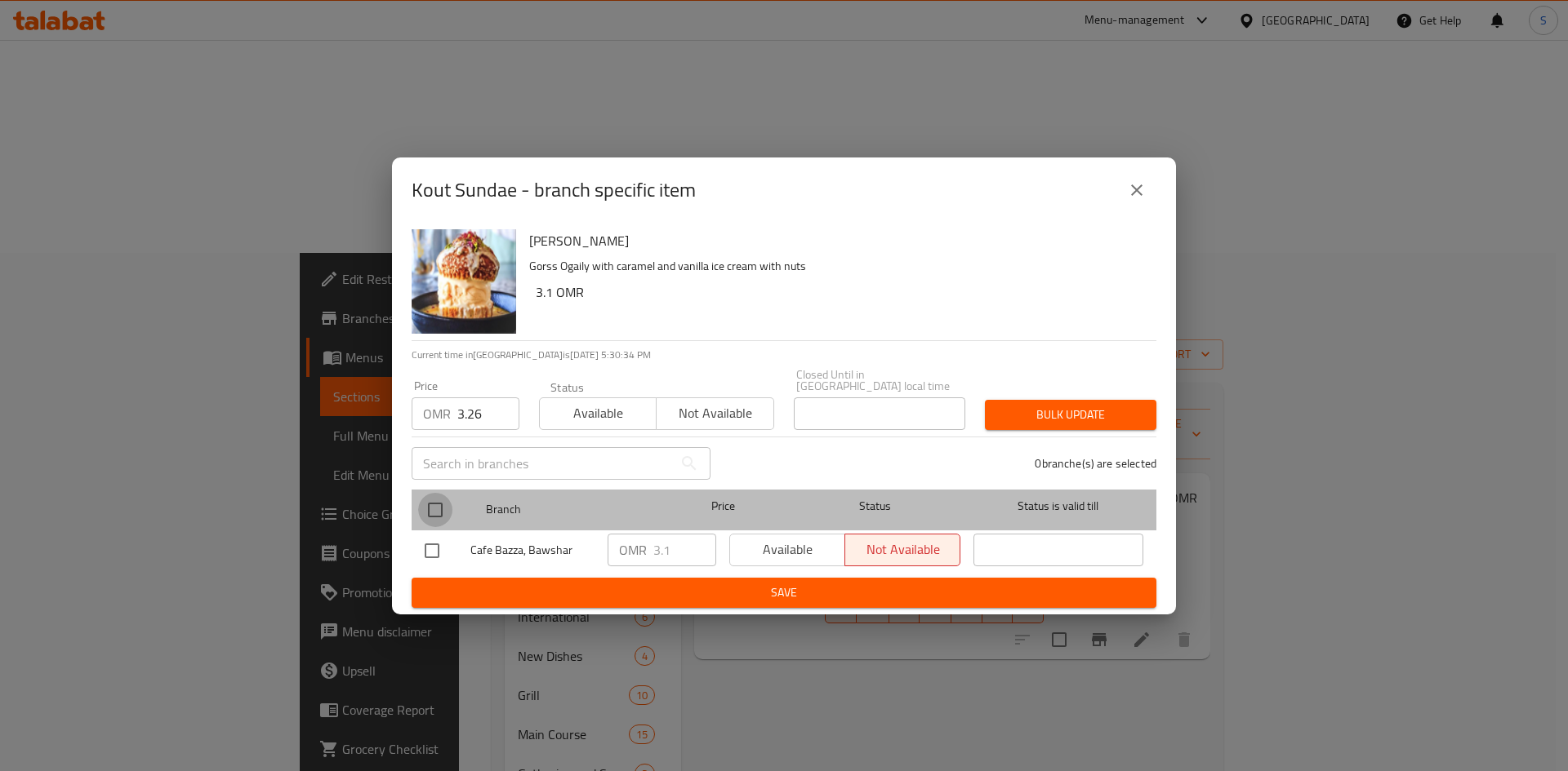
click at [422, 500] on input "checkbox" at bounding box center [435, 510] width 35 height 35
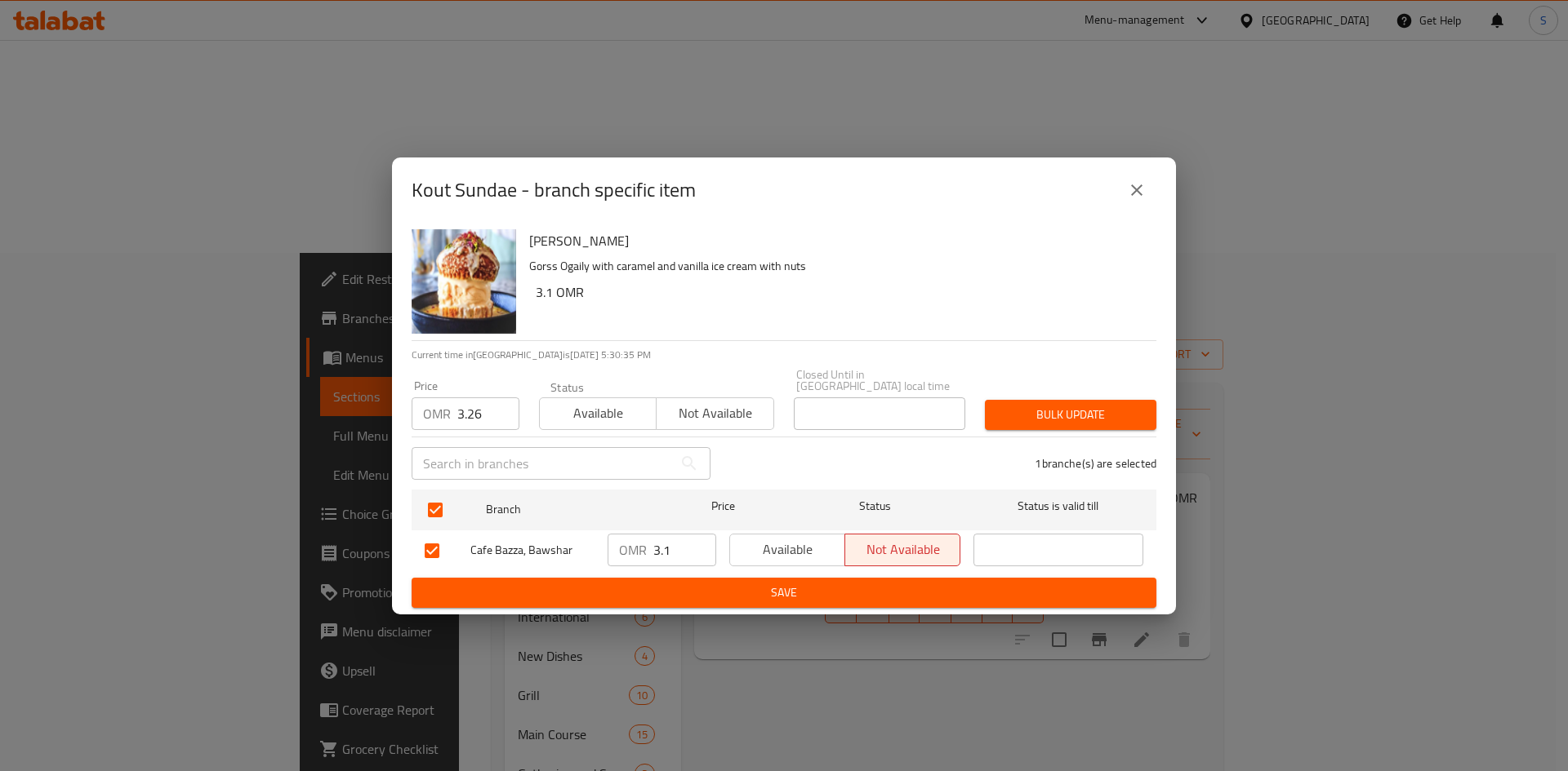
click at [1117, 405] on span "Bulk update" at bounding box center [1070, 415] width 145 height 20
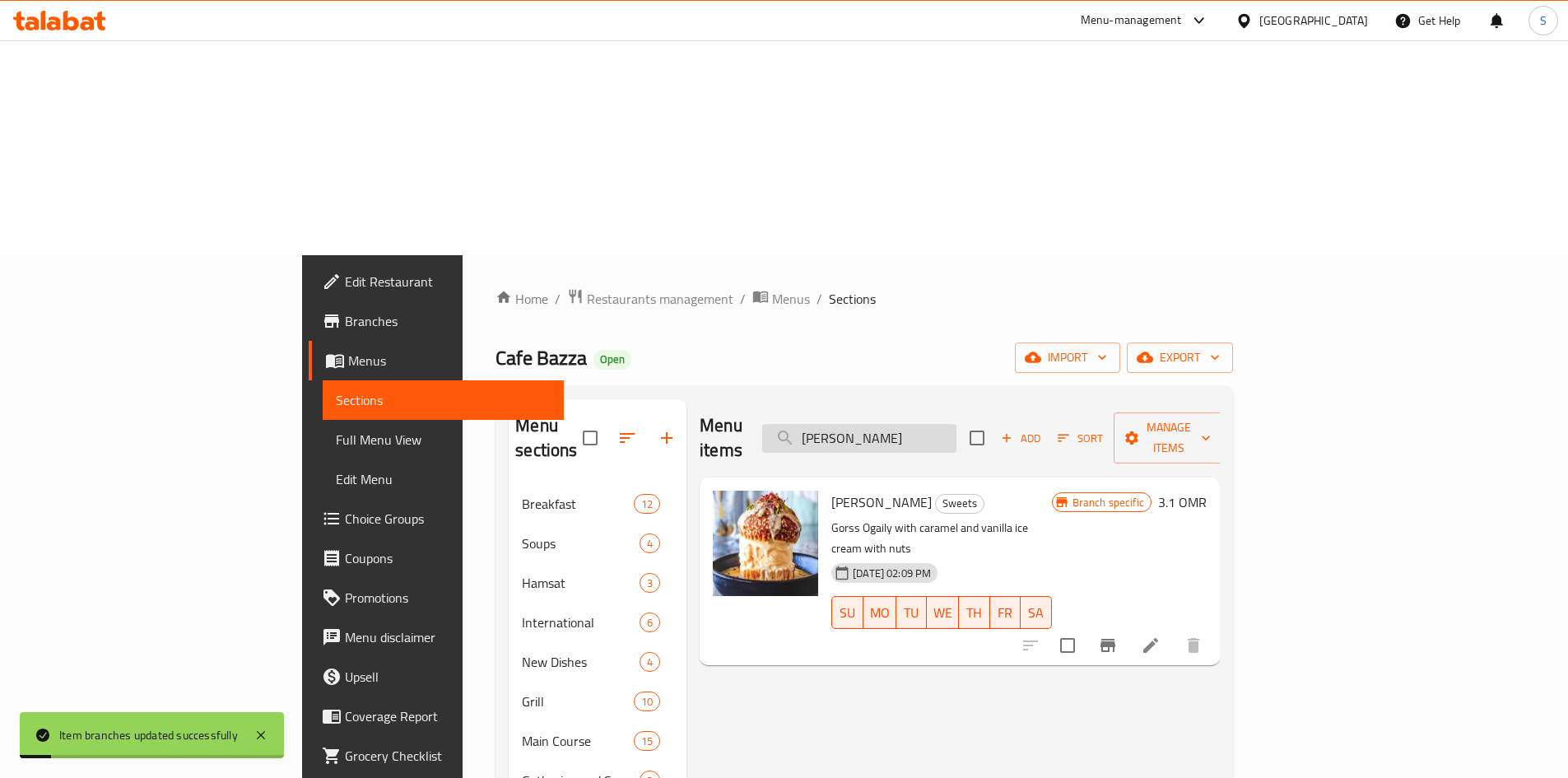
click at [956, 424] on input "[PERSON_NAME]" at bounding box center [859, 438] width 194 height 28
paste input "Balaleet"
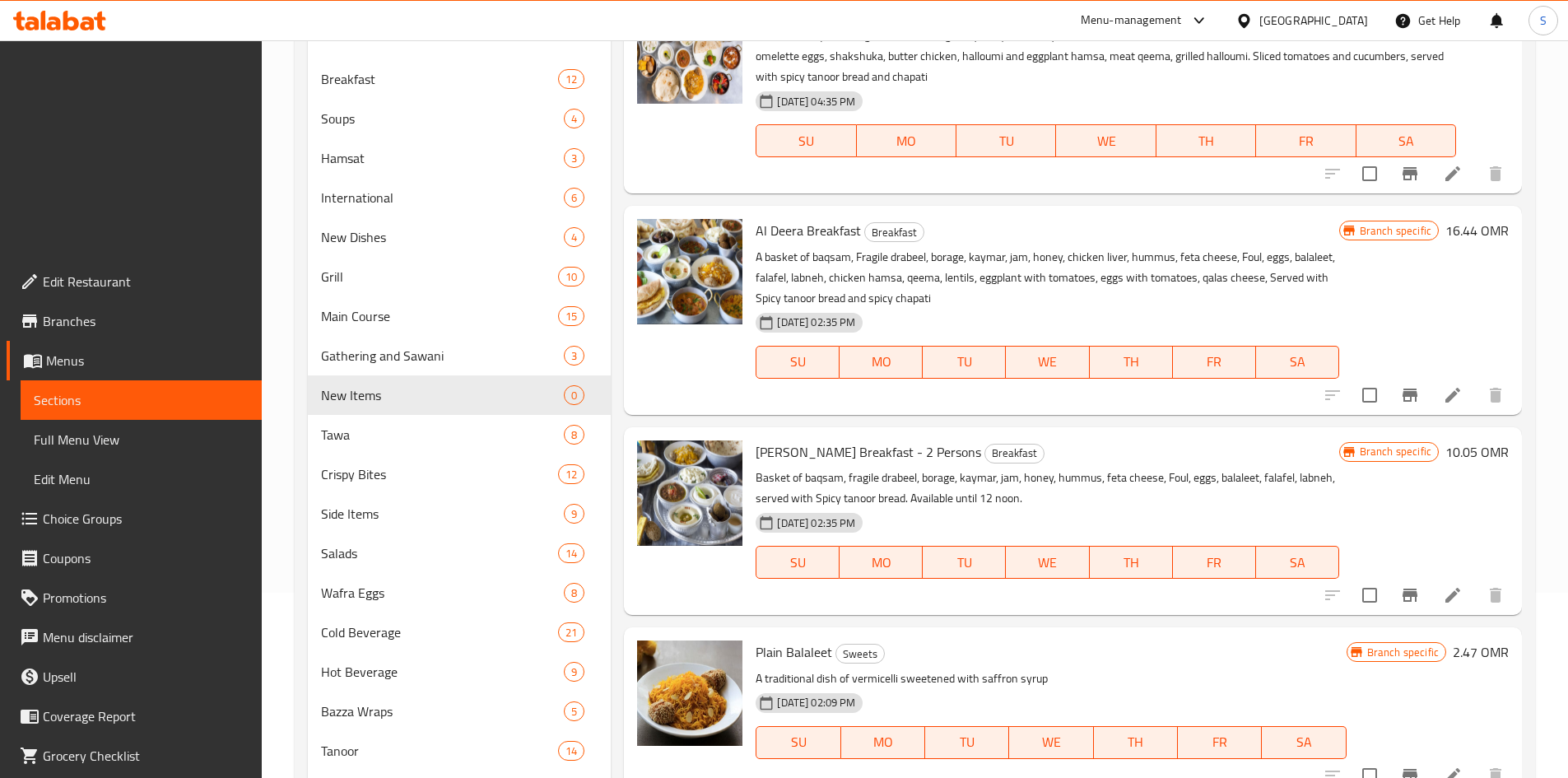
scroll to position [428, 0]
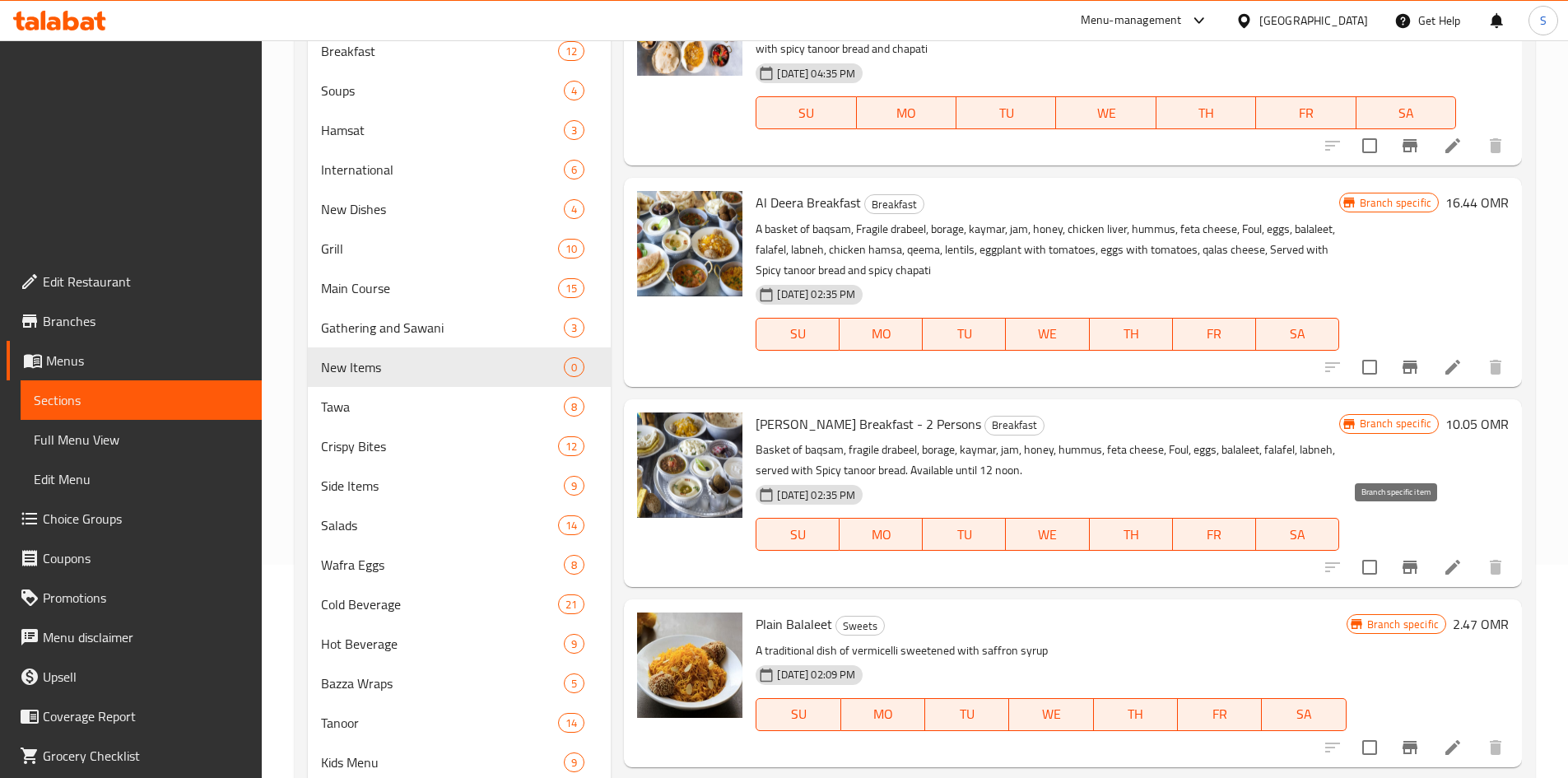
click at [1390, 729] on button "Branch-specific-item" at bounding box center [1410, 748] width 39 height 39
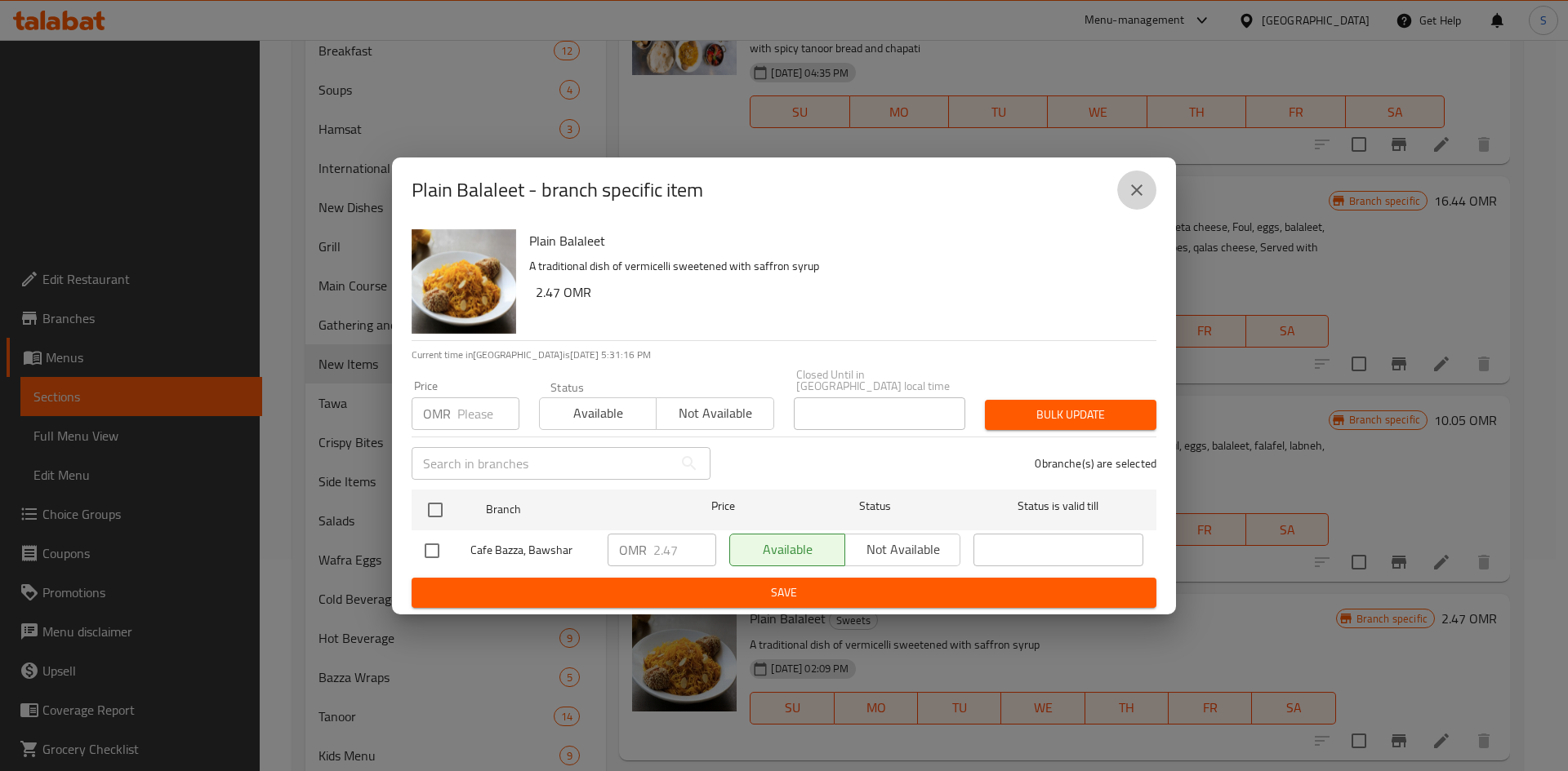
click at [1129, 209] on button "close" at bounding box center [1136, 190] width 39 height 39
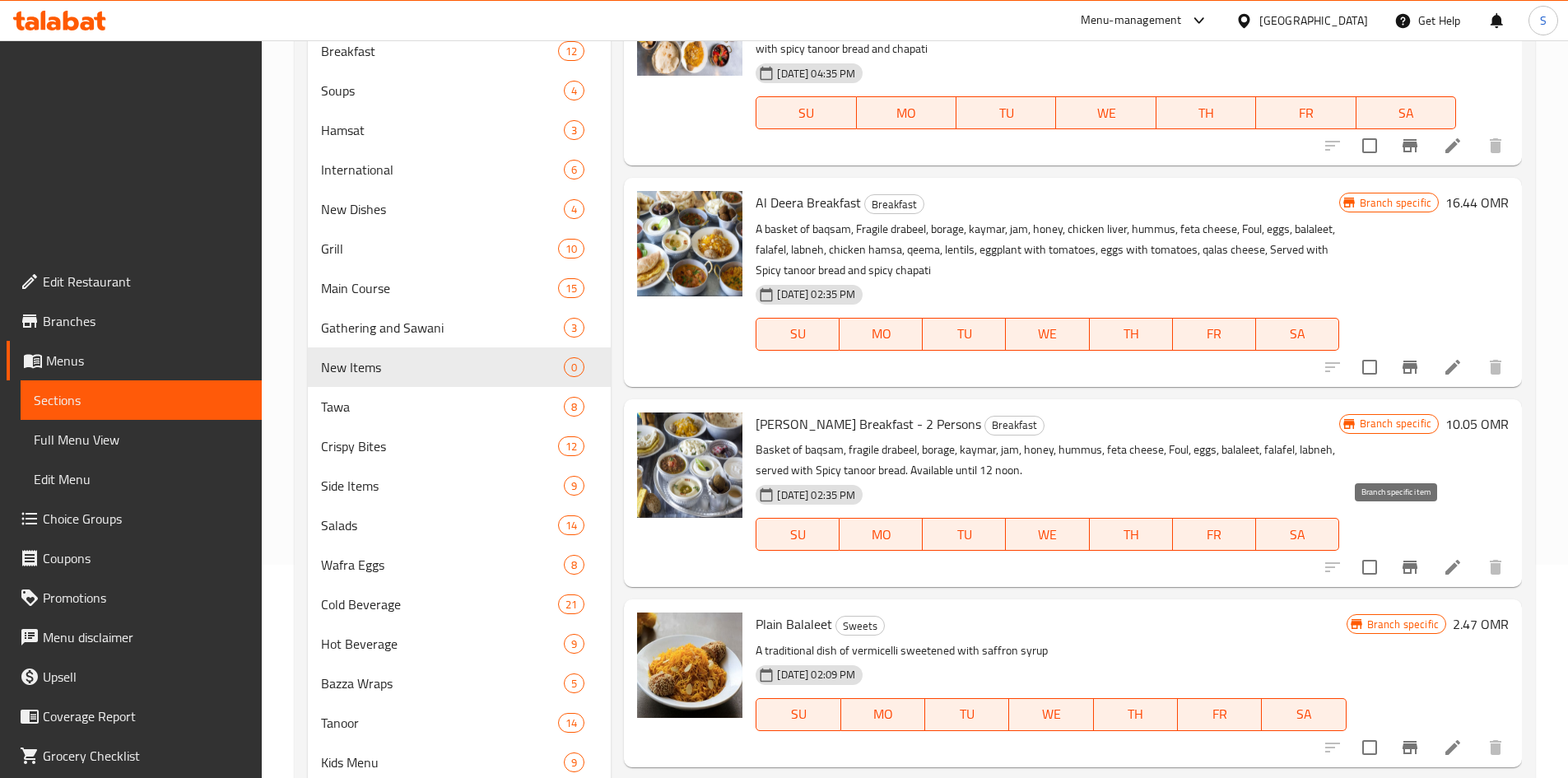
click at [1404, 741] on icon "Branch-specific-item" at bounding box center [1410, 748] width 15 height 13
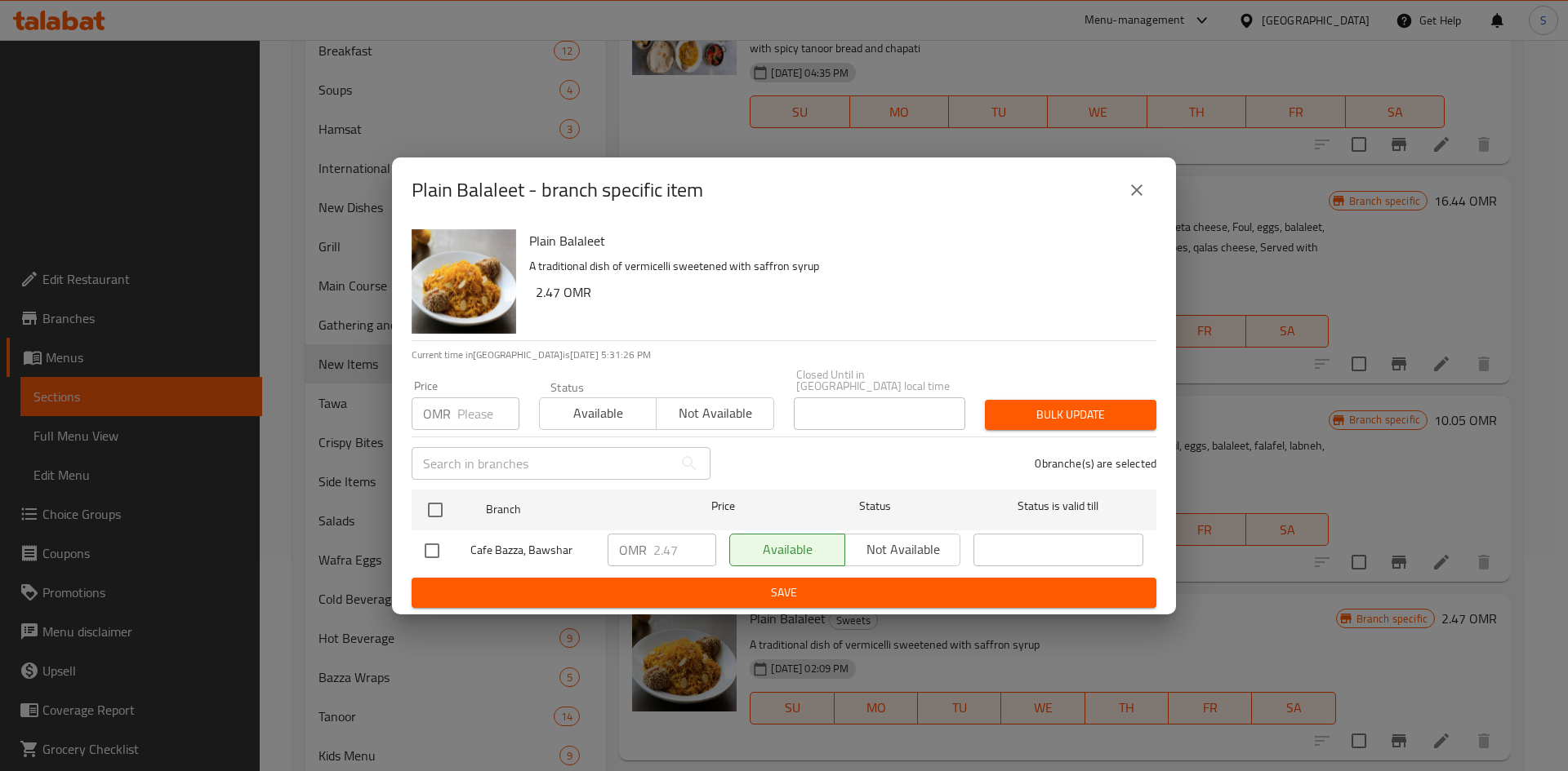
click at [474, 398] on input "number" at bounding box center [488, 414] width 62 height 33
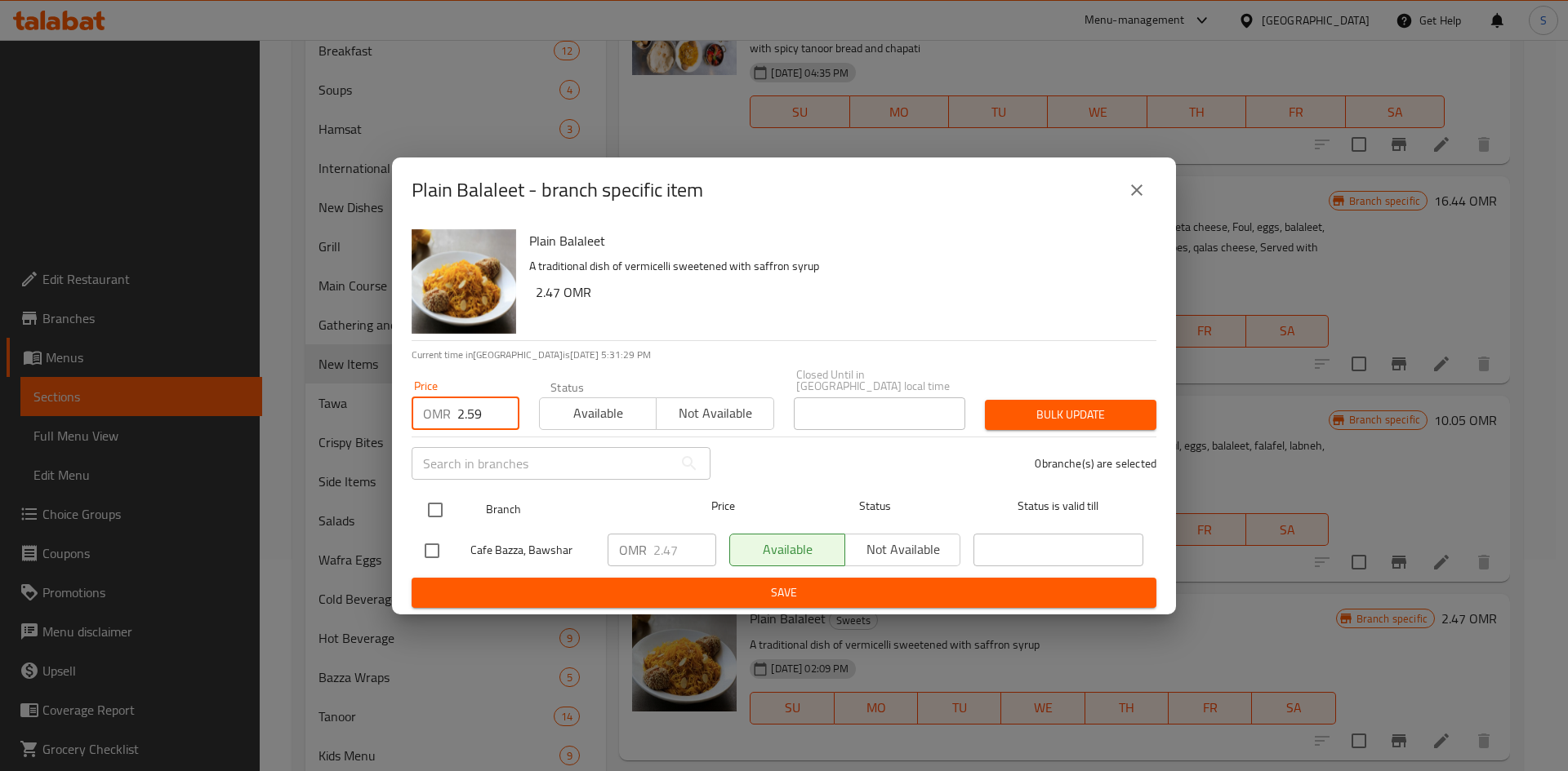
click at [436, 493] on input "checkbox" at bounding box center [435, 510] width 35 height 35
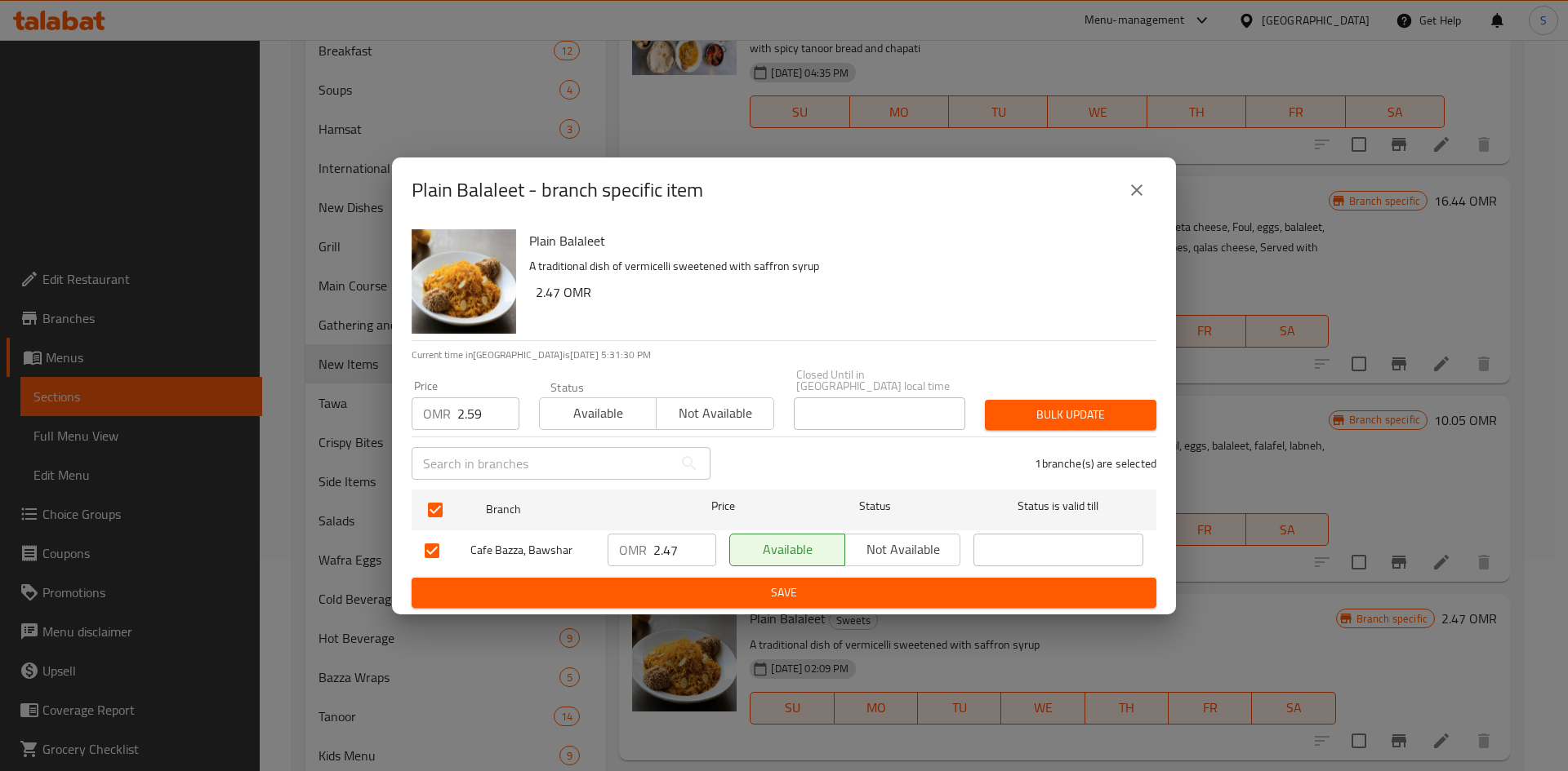
click at [1040, 410] on span "Bulk update" at bounding box center [1070, 415] width 145 height 20
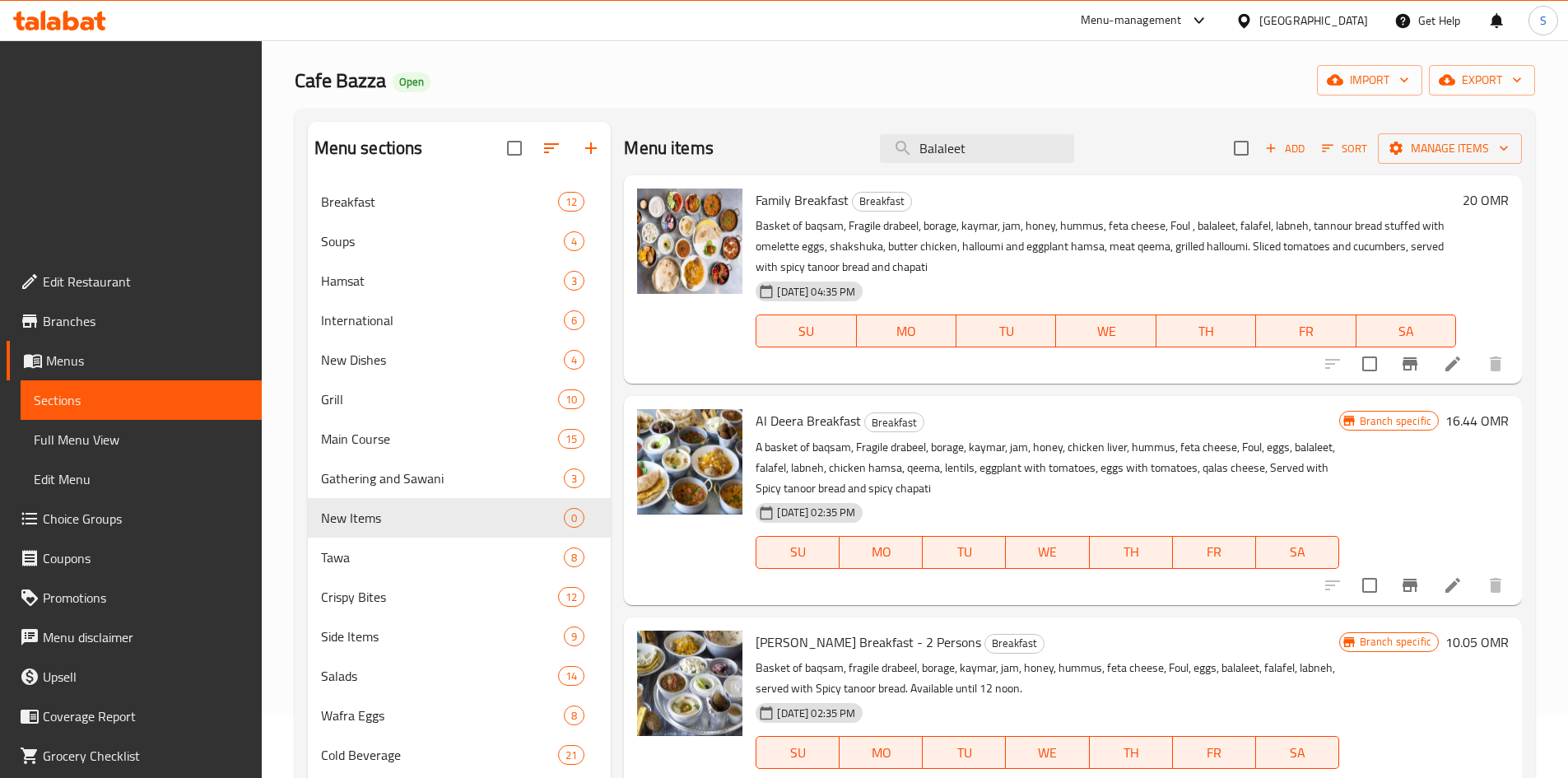
scroll to position [16, 0]
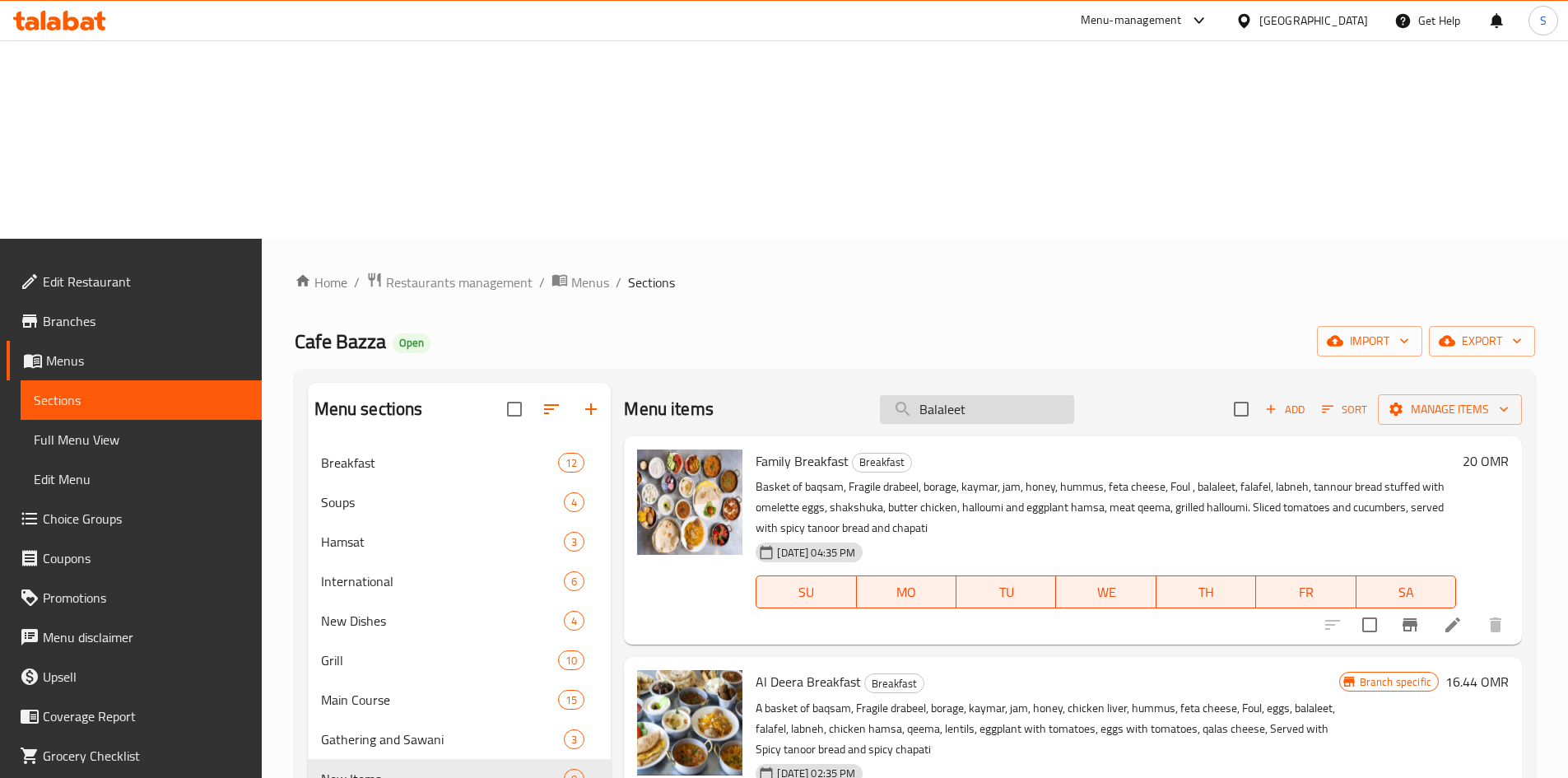
click at [987, 395] on input "Balaleet" at bounding box center [977, 409] width 194 height 28
paste input "Kunafa"
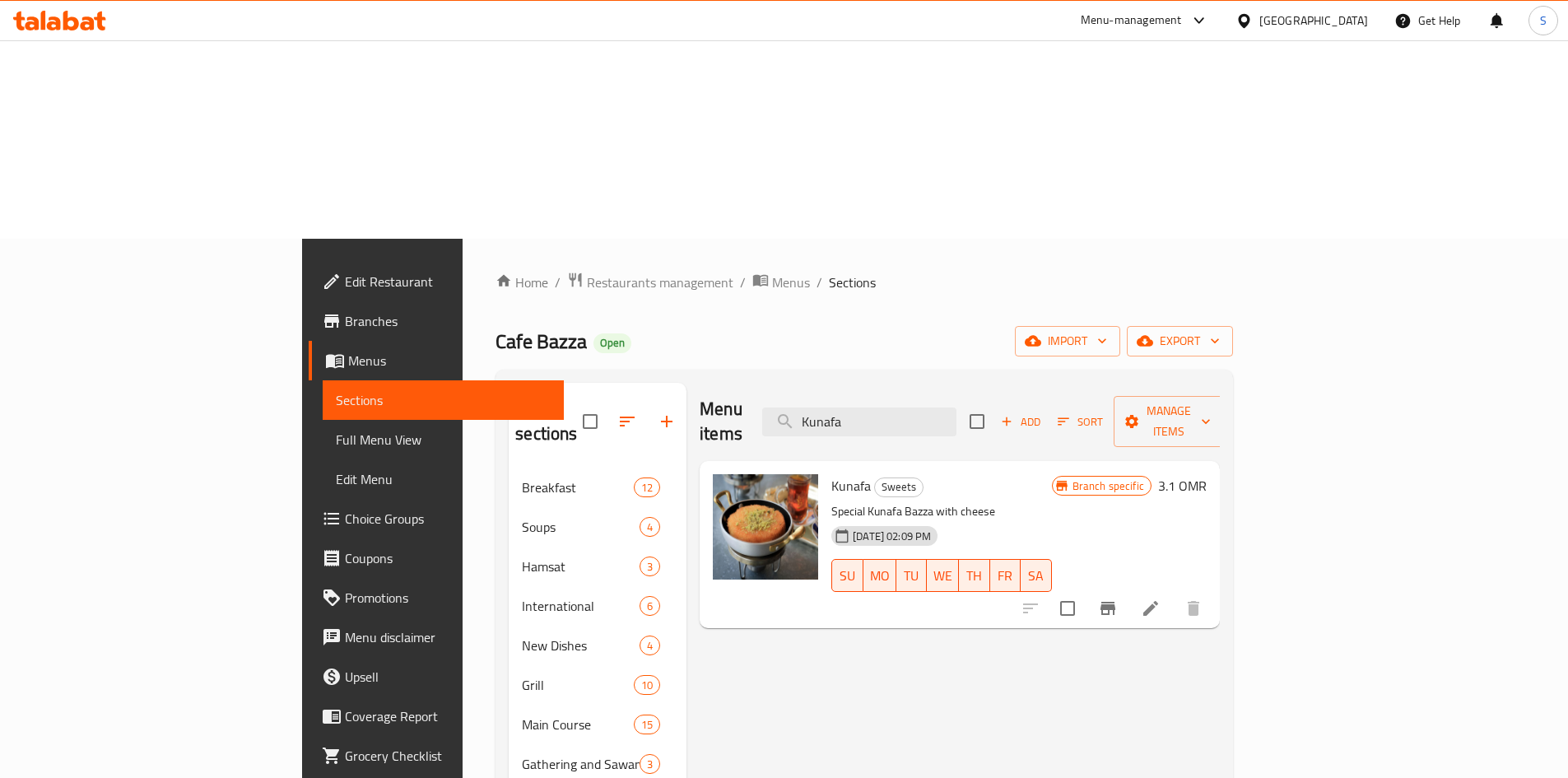
click at [1116, 602] on icon "Branch-specific-item" at bounding box center [1108, 608] width 15 height 13
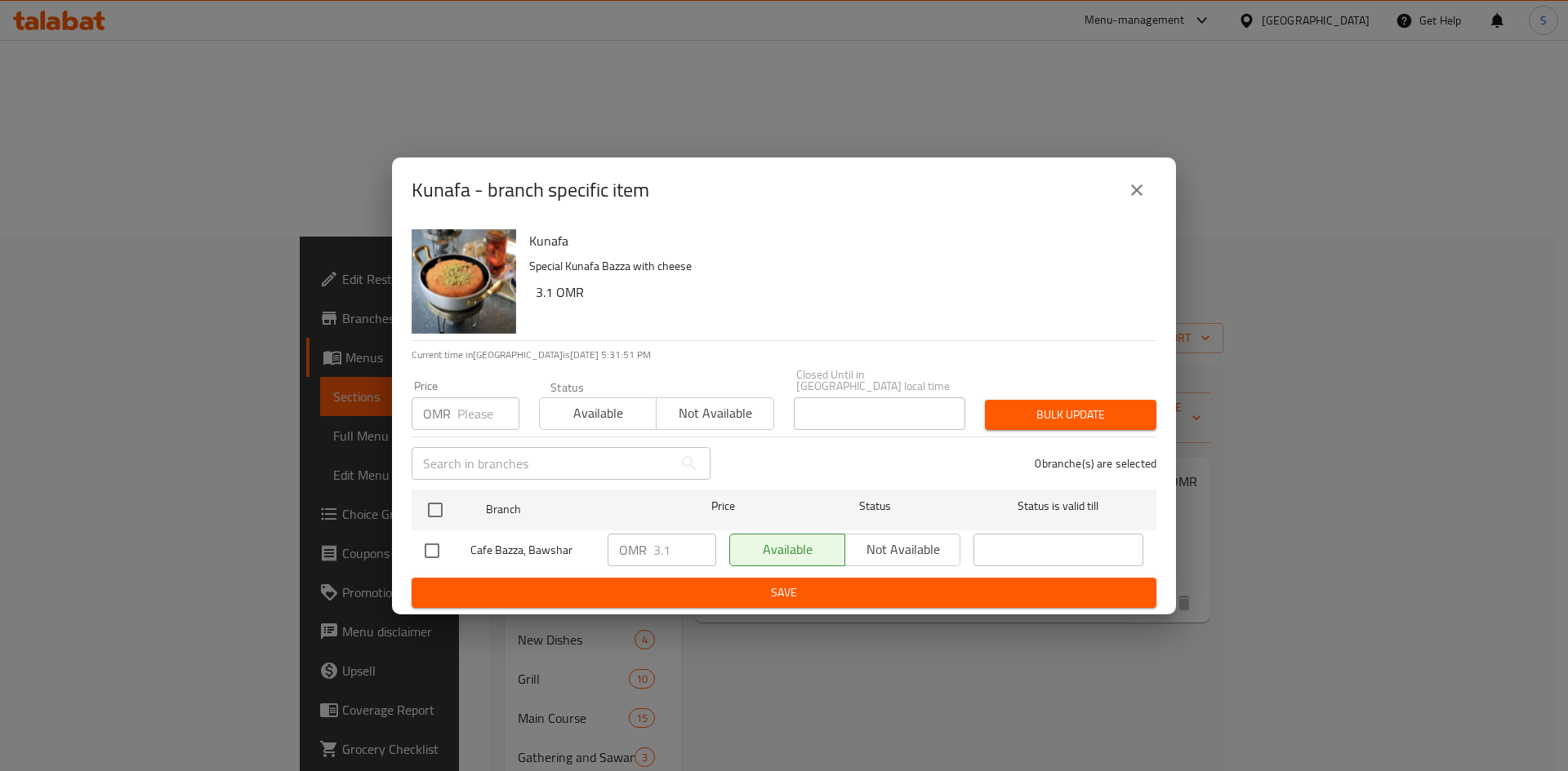
click at [473, 409] on input "number" at bounding box center [488, 414] width 62 height 33
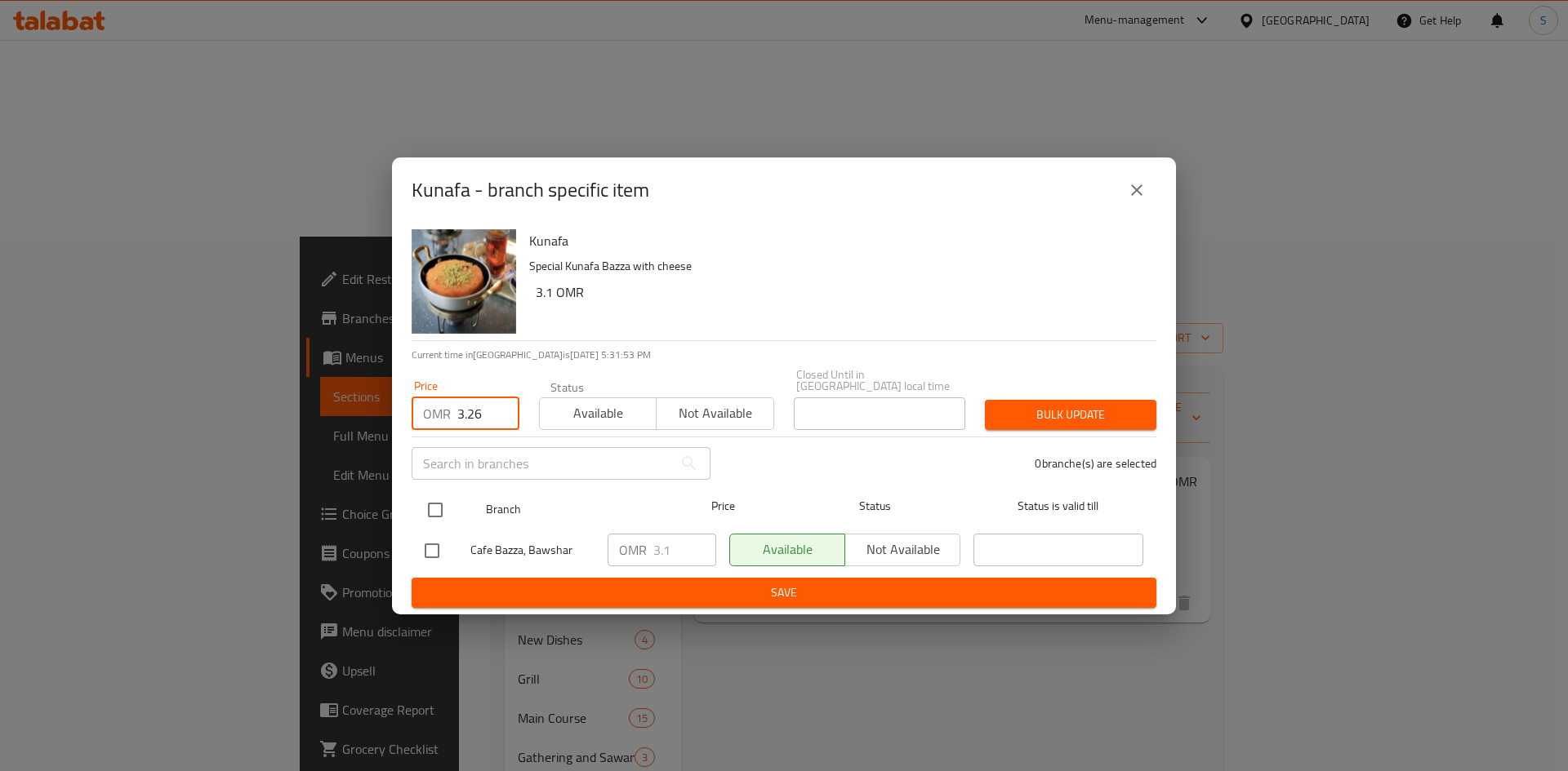
click at [429, 498] on input "checkbox" at bounding box center [435, 510] width 35 height 35
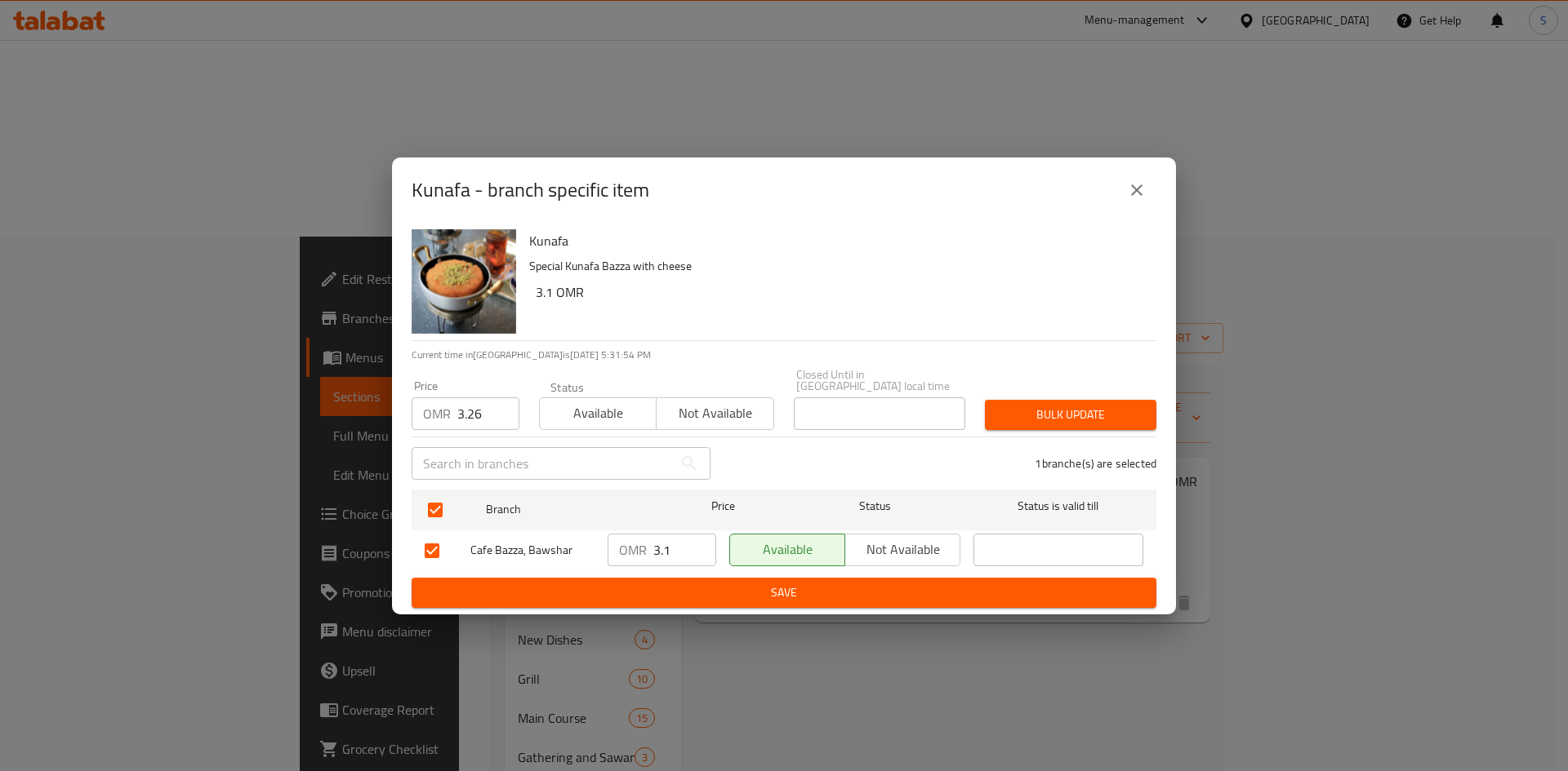
click at [1044, 410] on span "Bulk update" at bounding box center [1070, 415] width 145 height 20
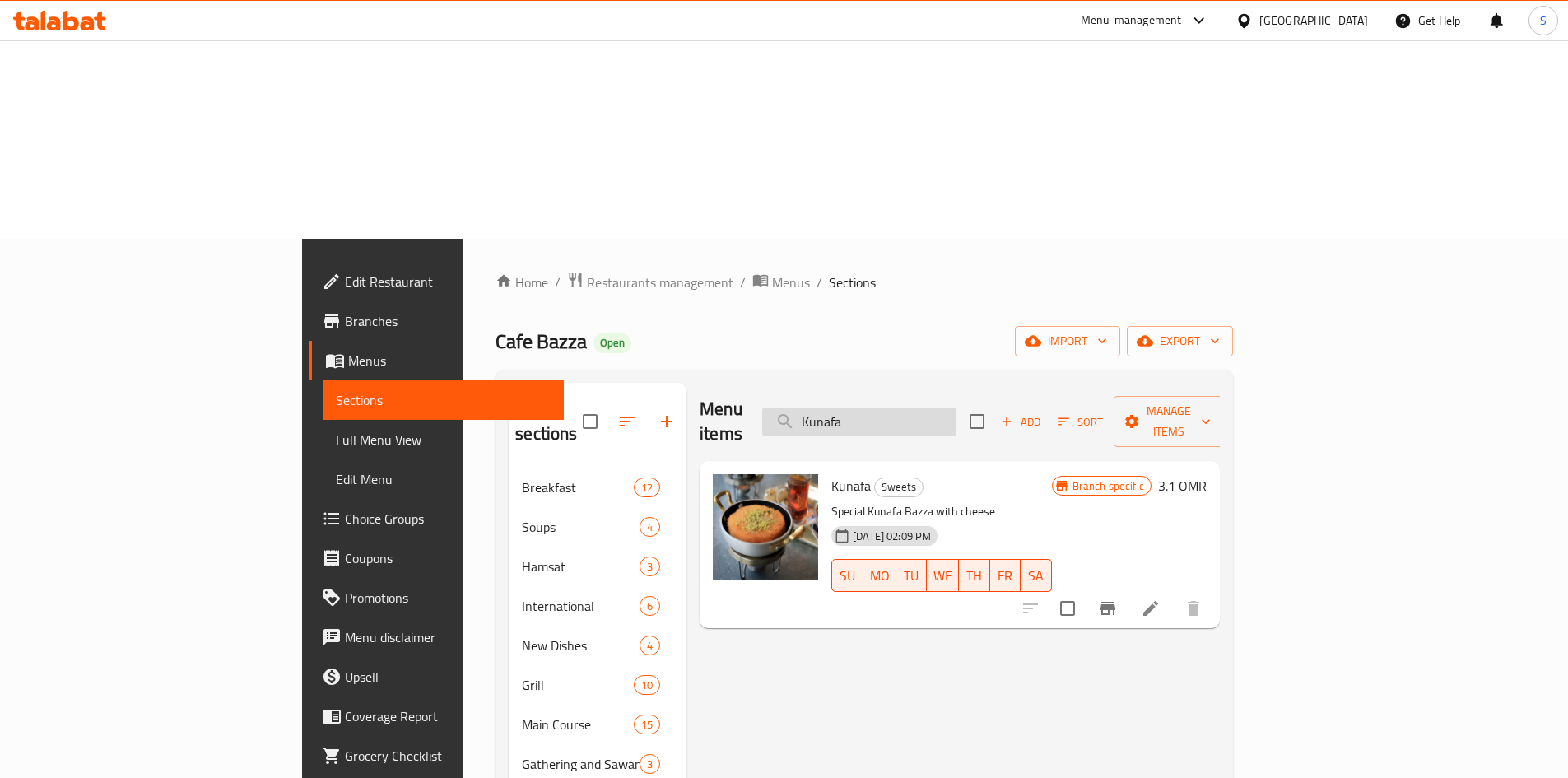
click at [956, 408] on input "Kunafa" at bounding box center [859, 422] width 194 height 28
paste input "Balaleet with Omelette"
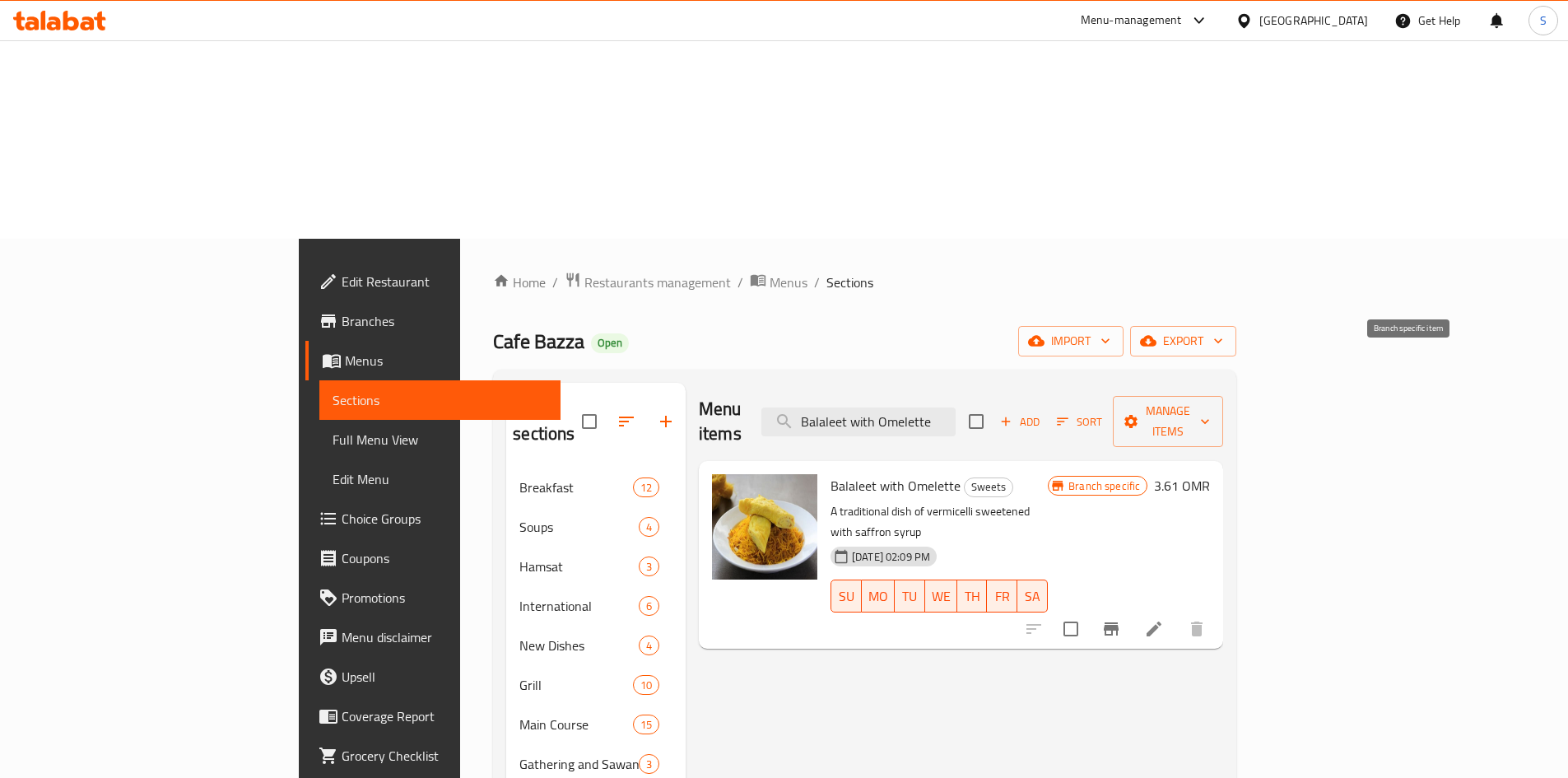
click at [1131, 609] on button "Branch-specific-item" at bounding box center [1111, 629] width 39 height 39
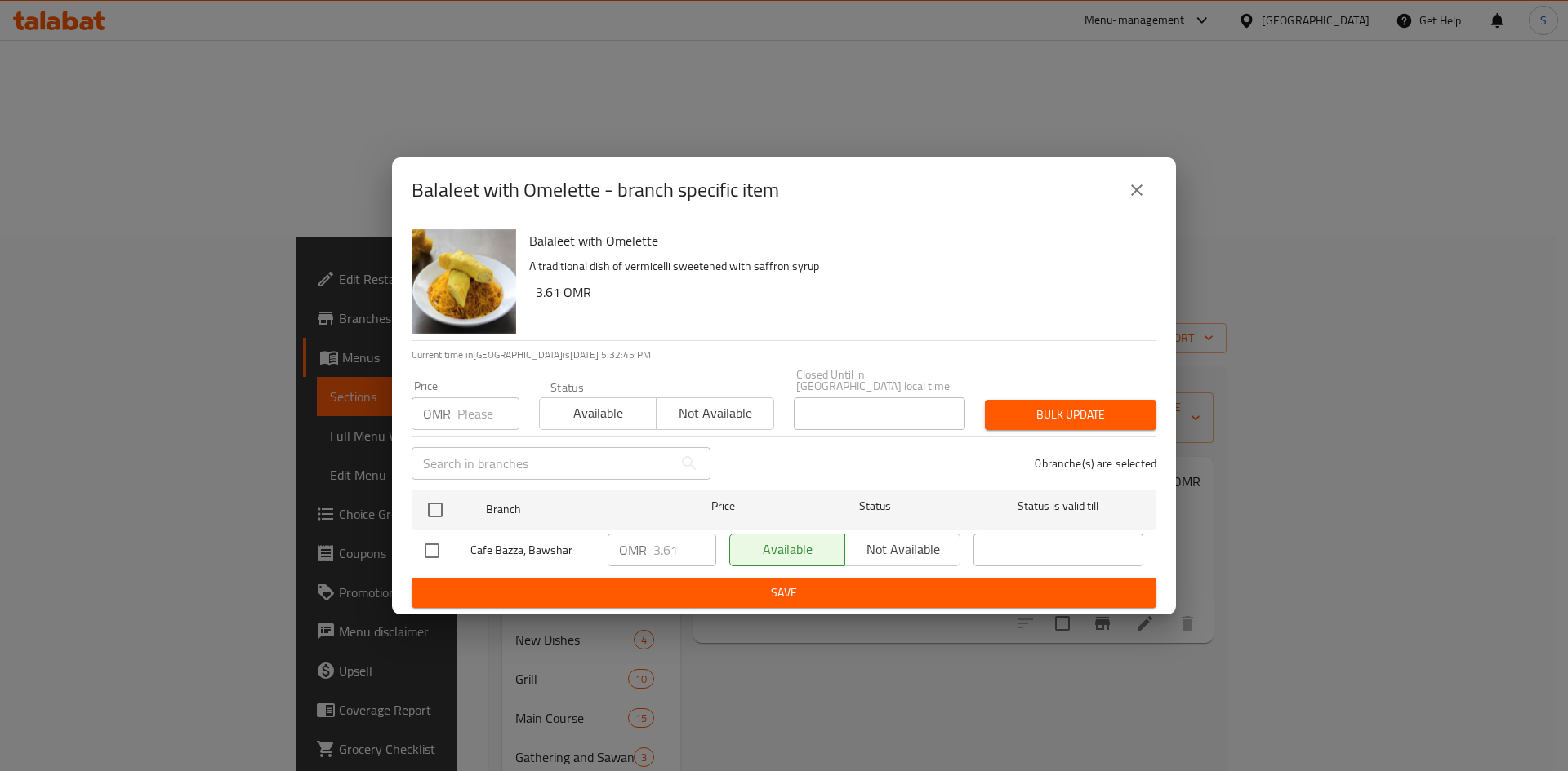
click at [478, 415] on input "number" at bounding box center [488, 414] width 62 height 33
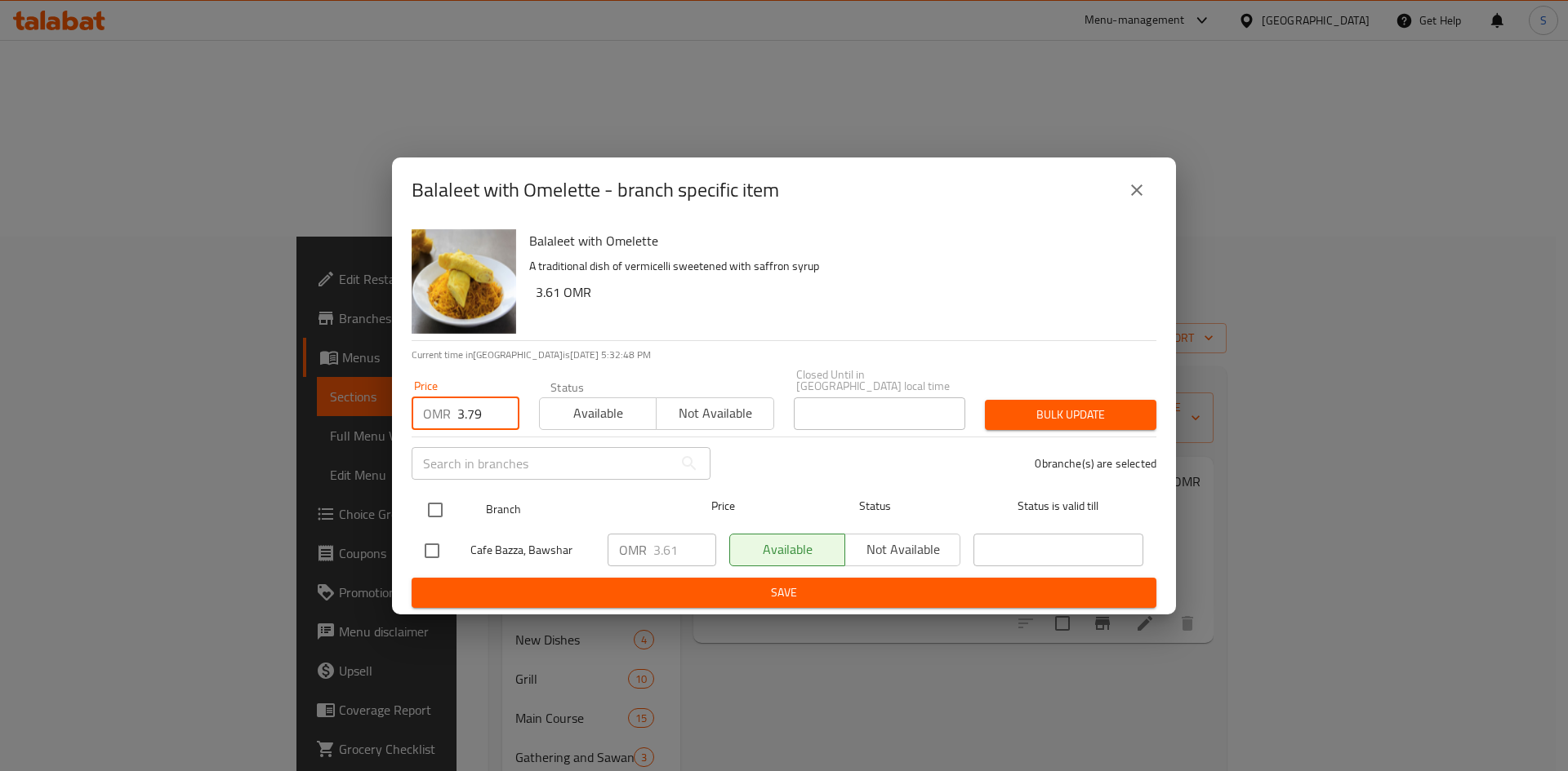
click at [432, 514] on input "checkbox" at bounding box center [435, 510] width 35 height 35
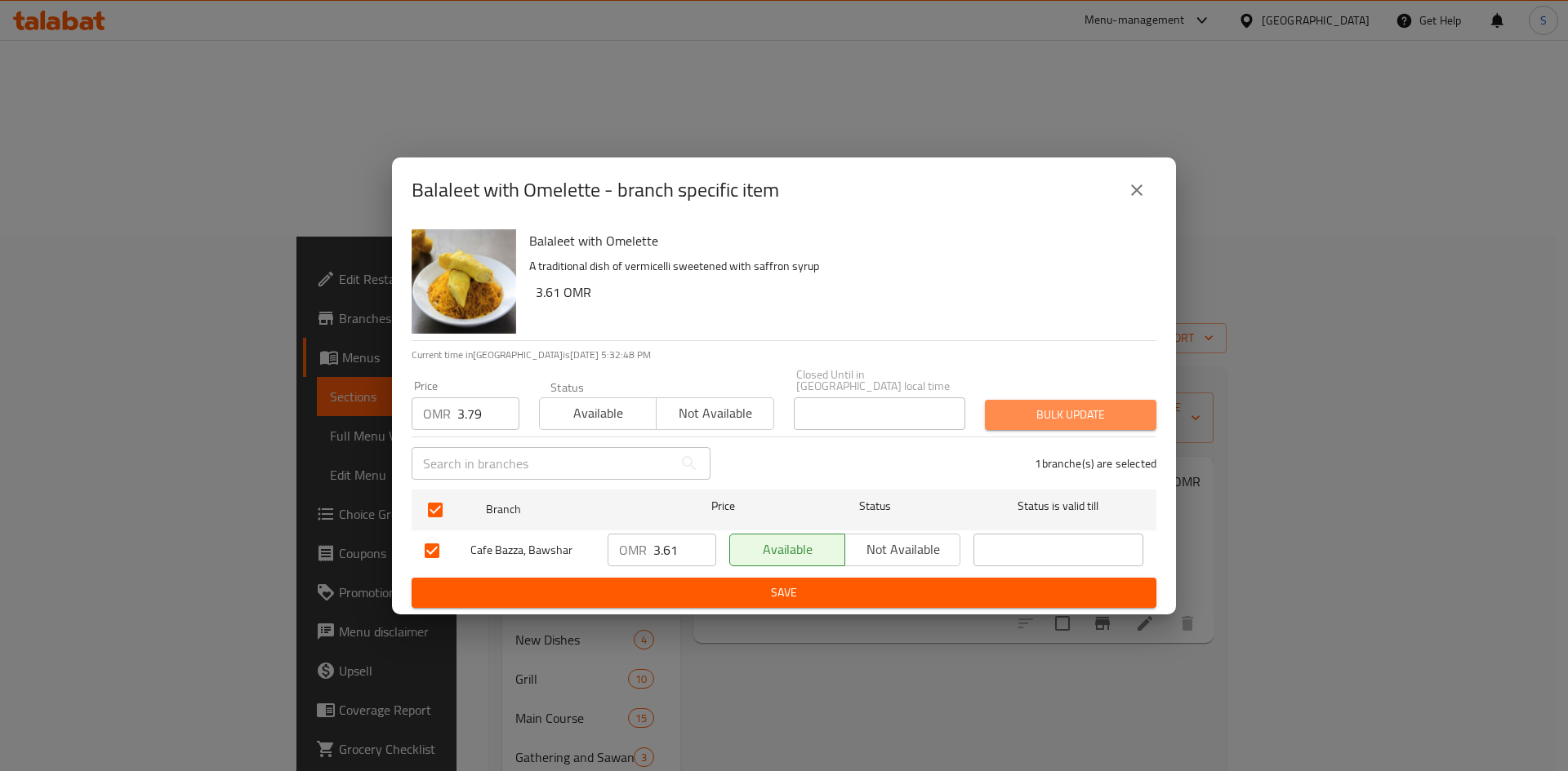
click at [1061, 408] on span "Bulk update" at bounding box center [1070, 415] width 145 height 20
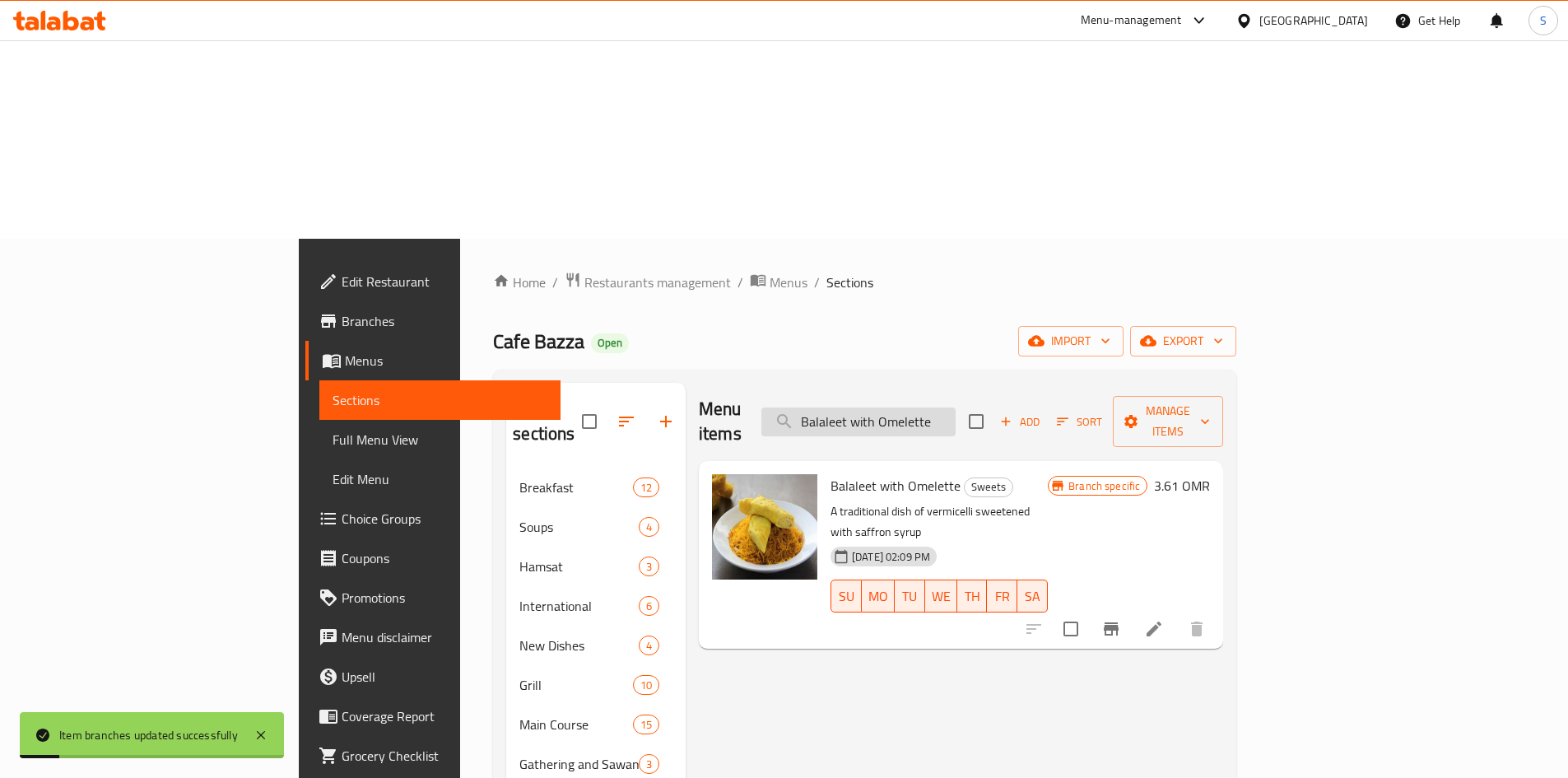
click at [956, 408] on input "Balaleet with Omelette" at bounding box center [858, 422] width 194 height 28
paste input "Muhalabiya"
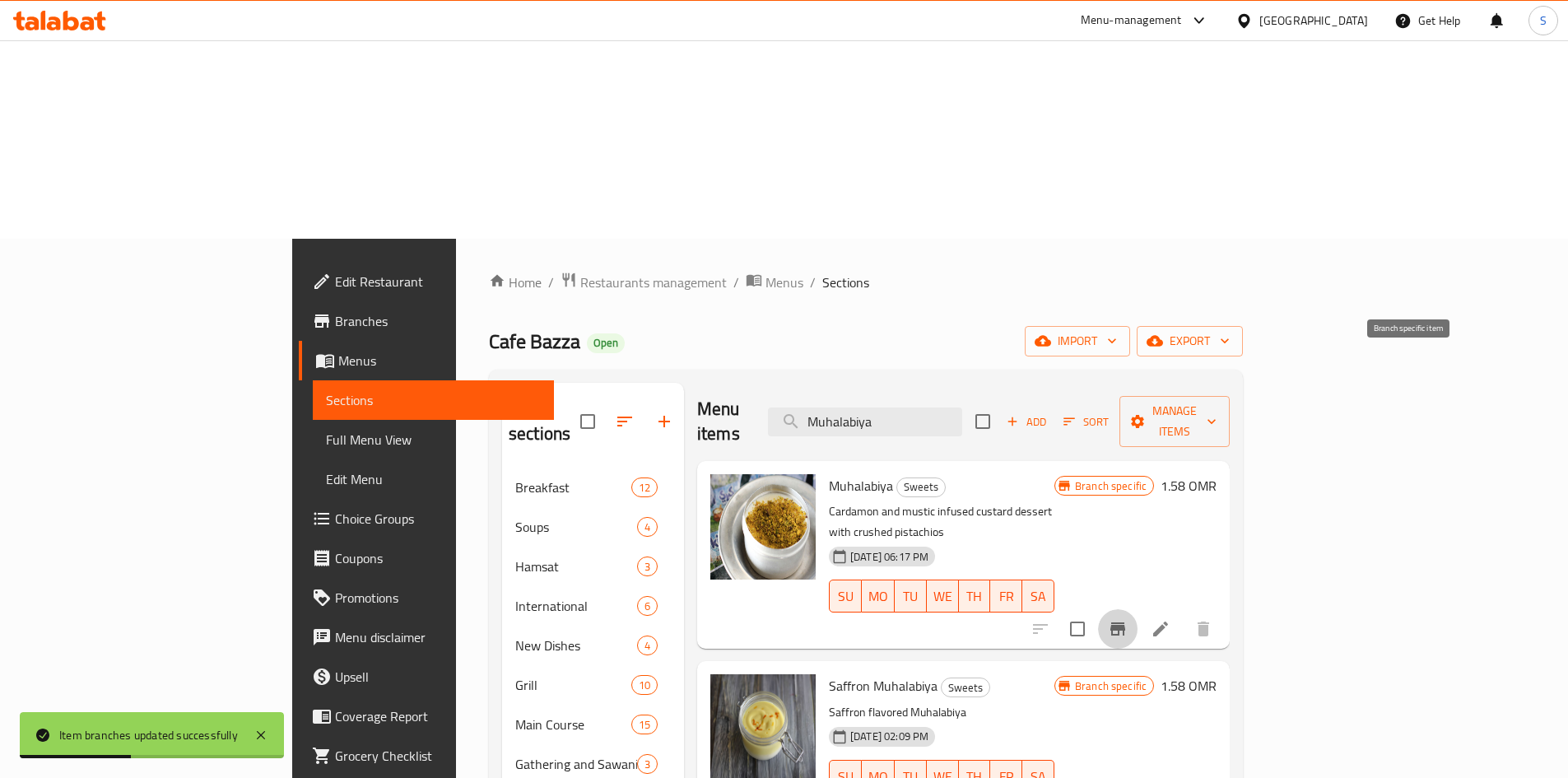
click at [1126, 622] on icon "Branch-specific-item" at bounding box center [1117, 629] width 15 height 13
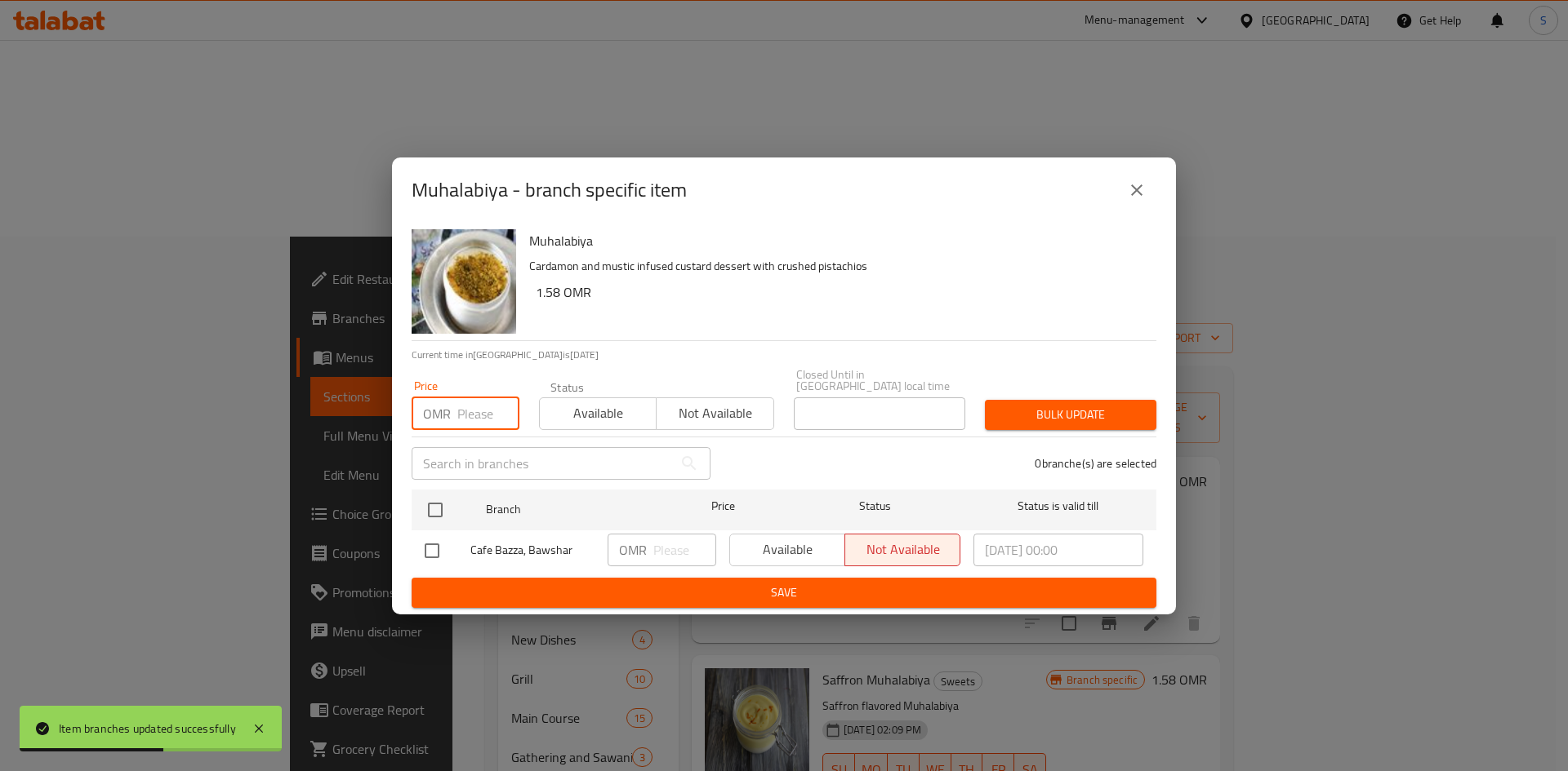
click at [476, 414] on input "number" at bounding box center [488, 414] width 62 height 33
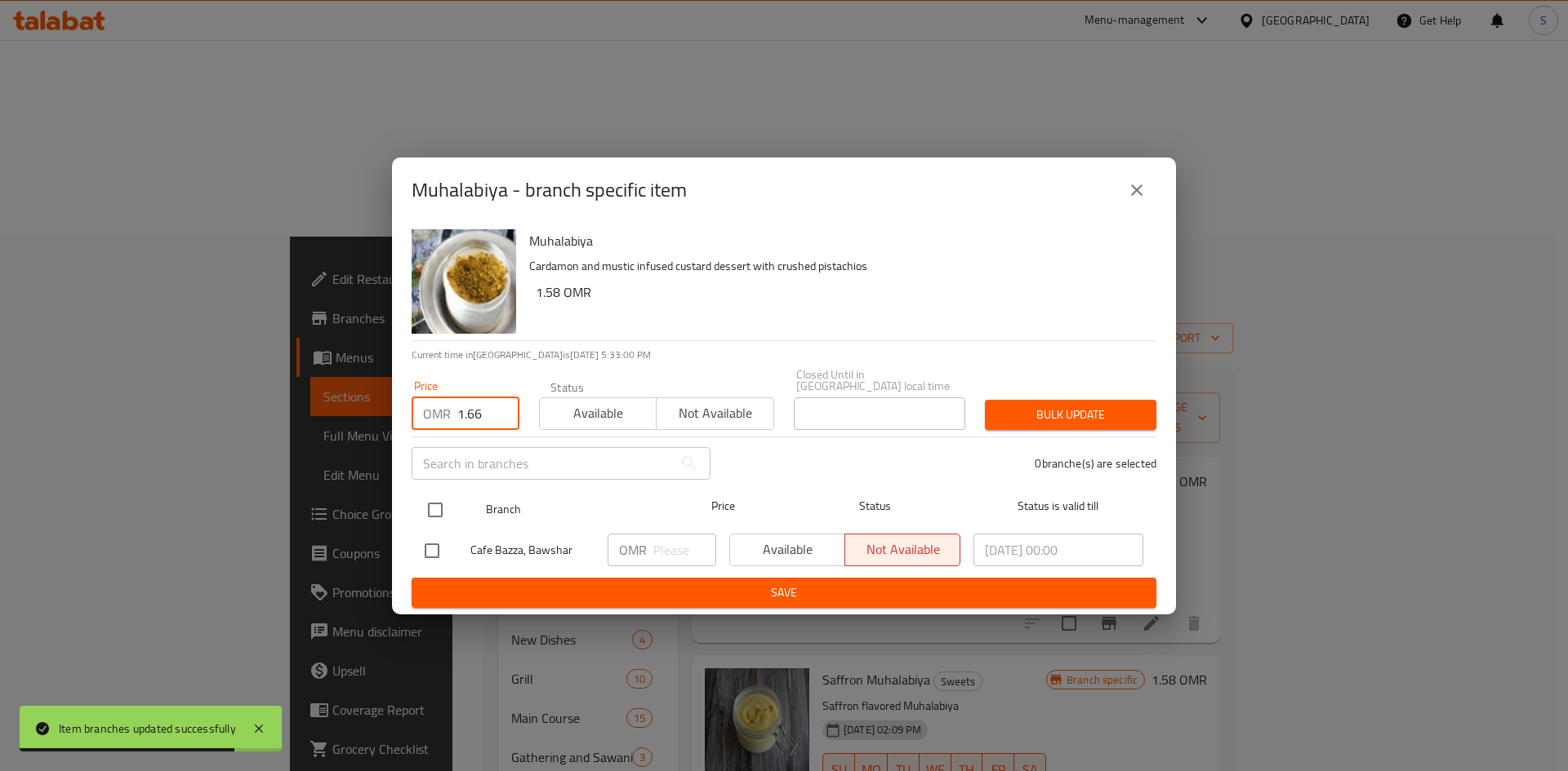
click at [432, 520] on input "checkbox" at bounding box center [435, 510] width 35 height 35
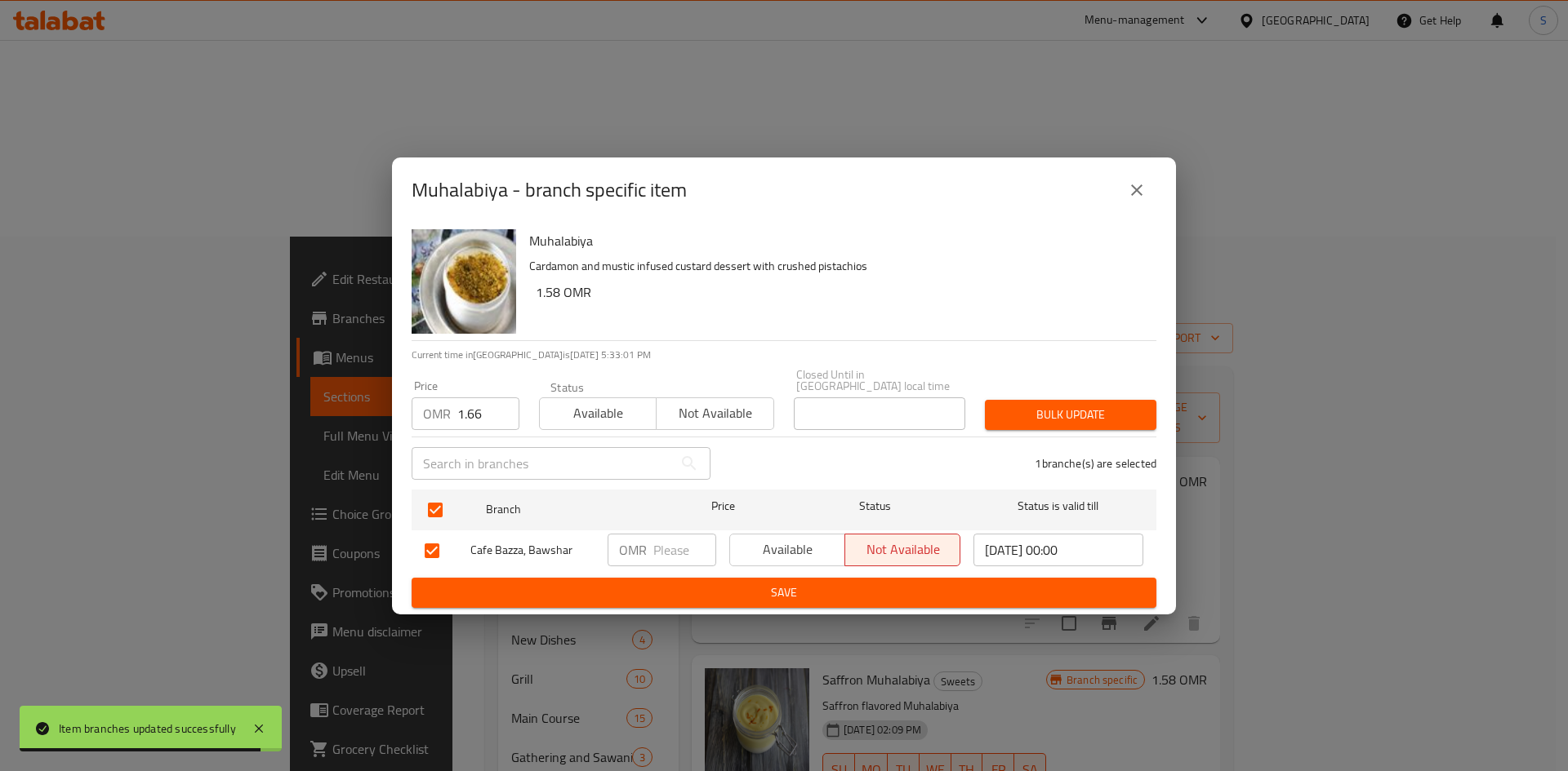
click at [1164, 423] on div "Bulk update" at bounding box center [1070, 415] width 191 height 50
click at [1101, 412] on span "Bulk update" at bounding box center [1070, 415] width 145 height 20
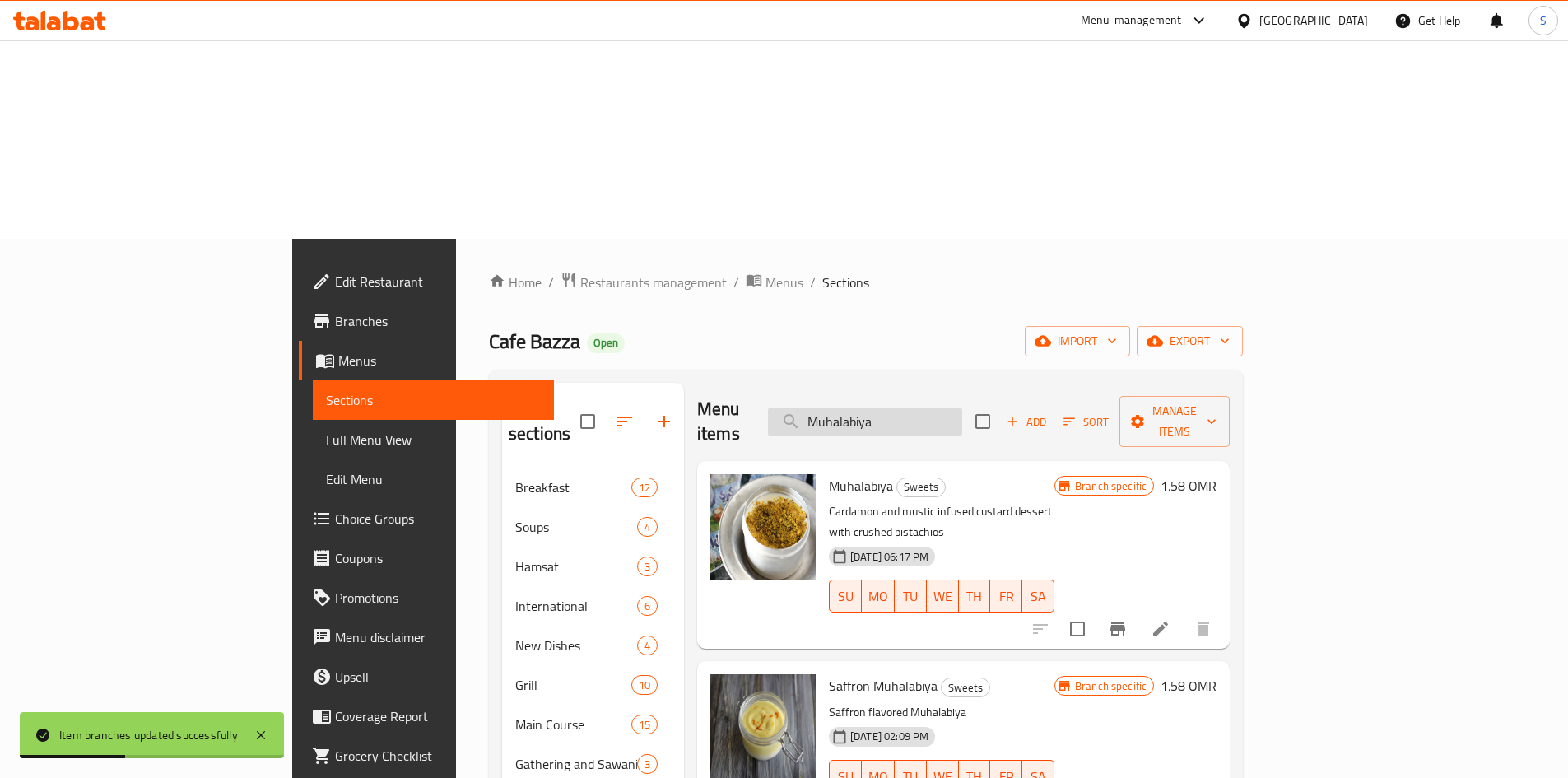
click at [963, 408] on input "Muhalabiya" at bounding box center [866, 422] width 194 height 28
paste input "Gorss Ogaily"
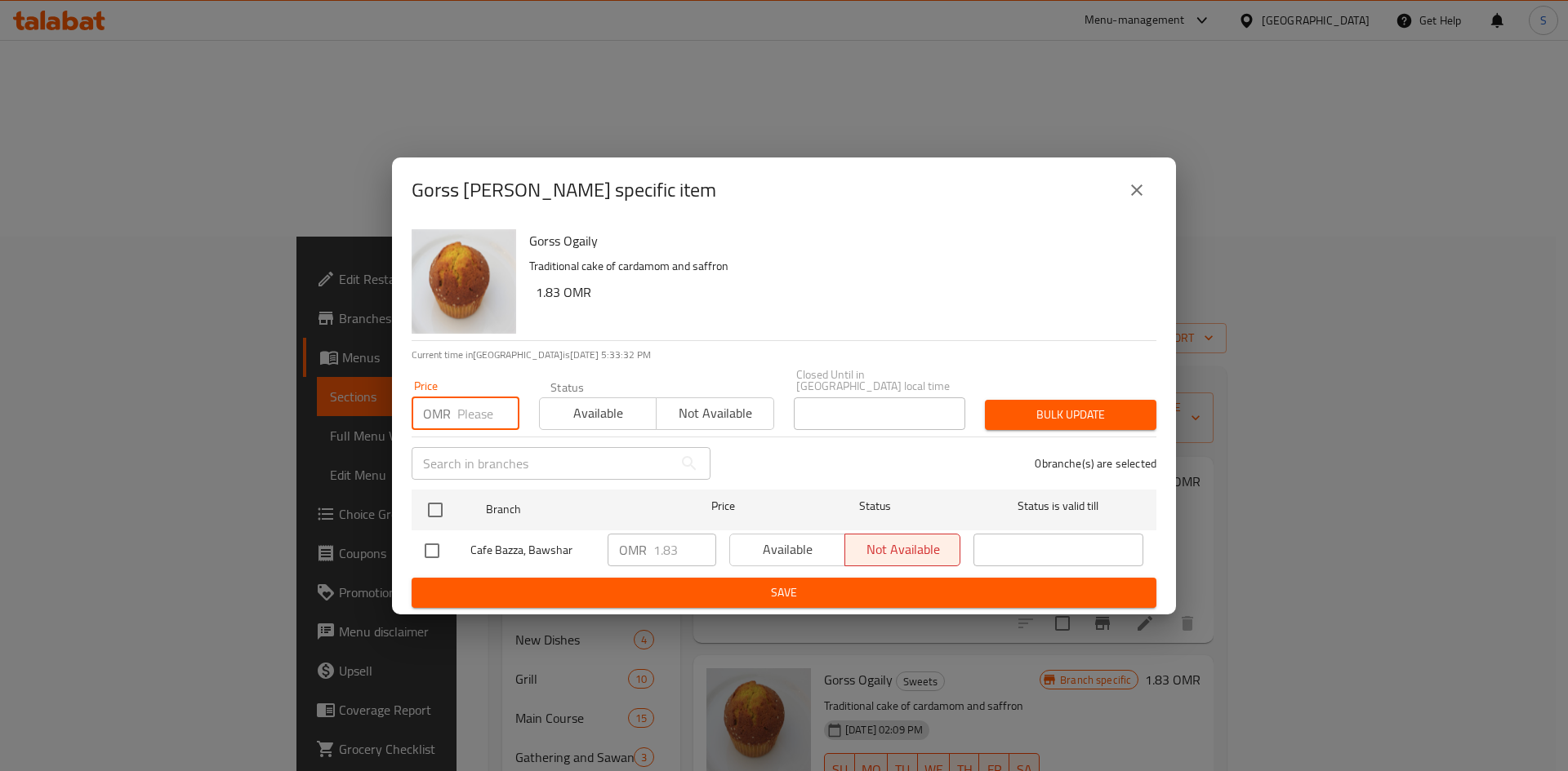
click at [471, 409] on input "number" at bounding box center [488, 414] width 62 height 33
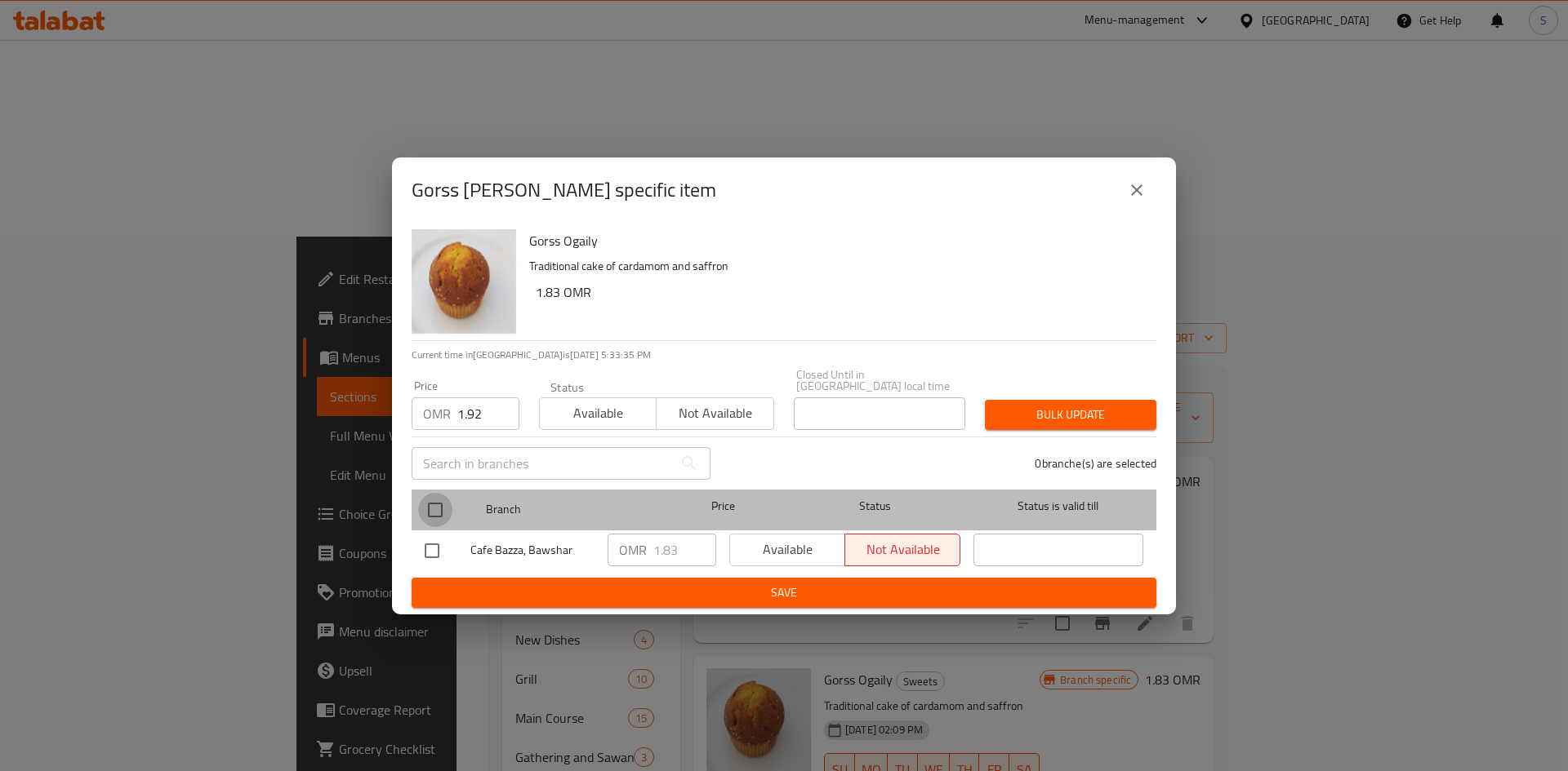
click at [434, 512] on input "checkbox" at bounding box center [435, 510] width 35 height 35
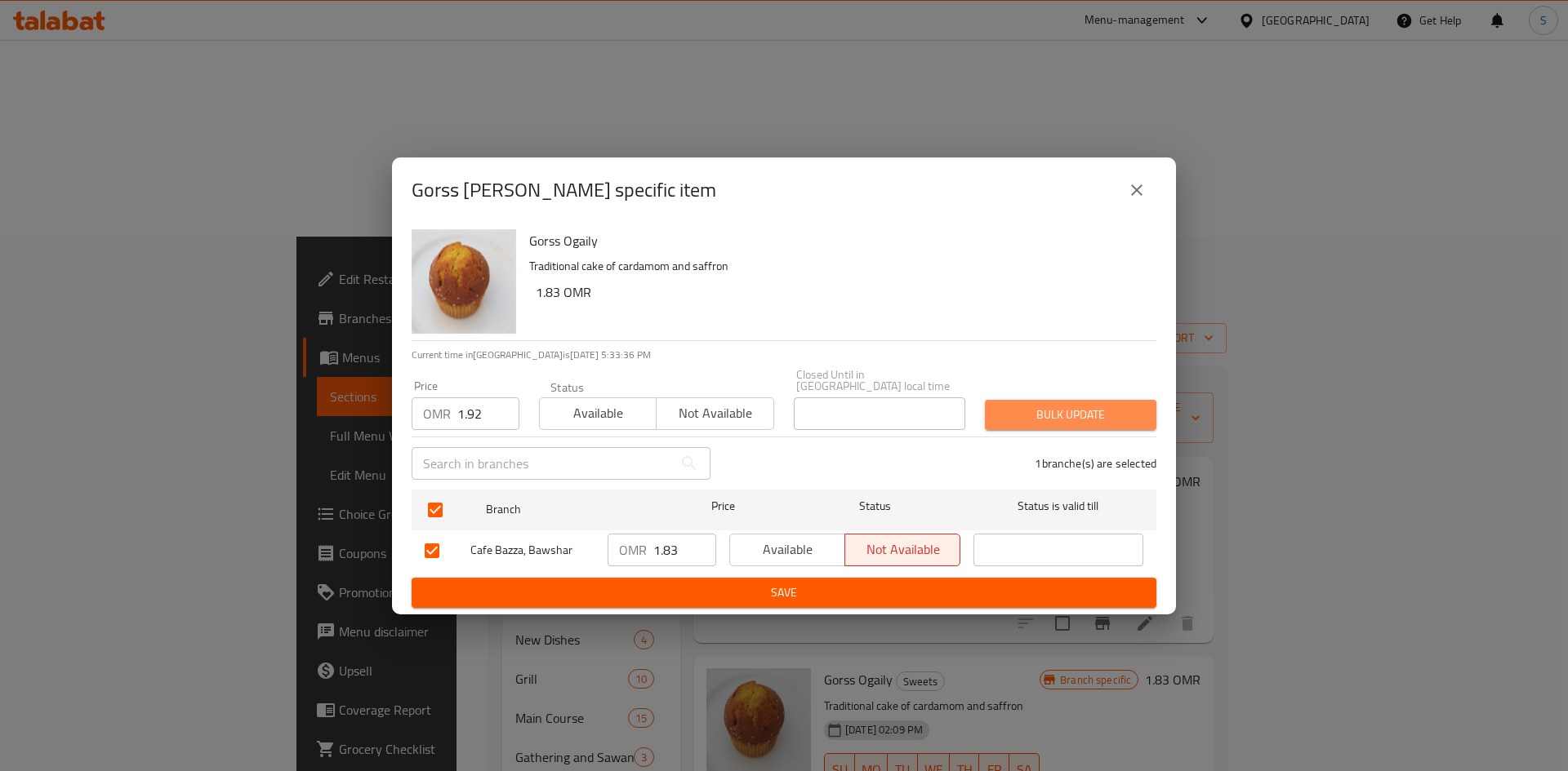
click at [1019, 405] on span "Bulk update" at bounding box center [1070, 415] width 145 height 20
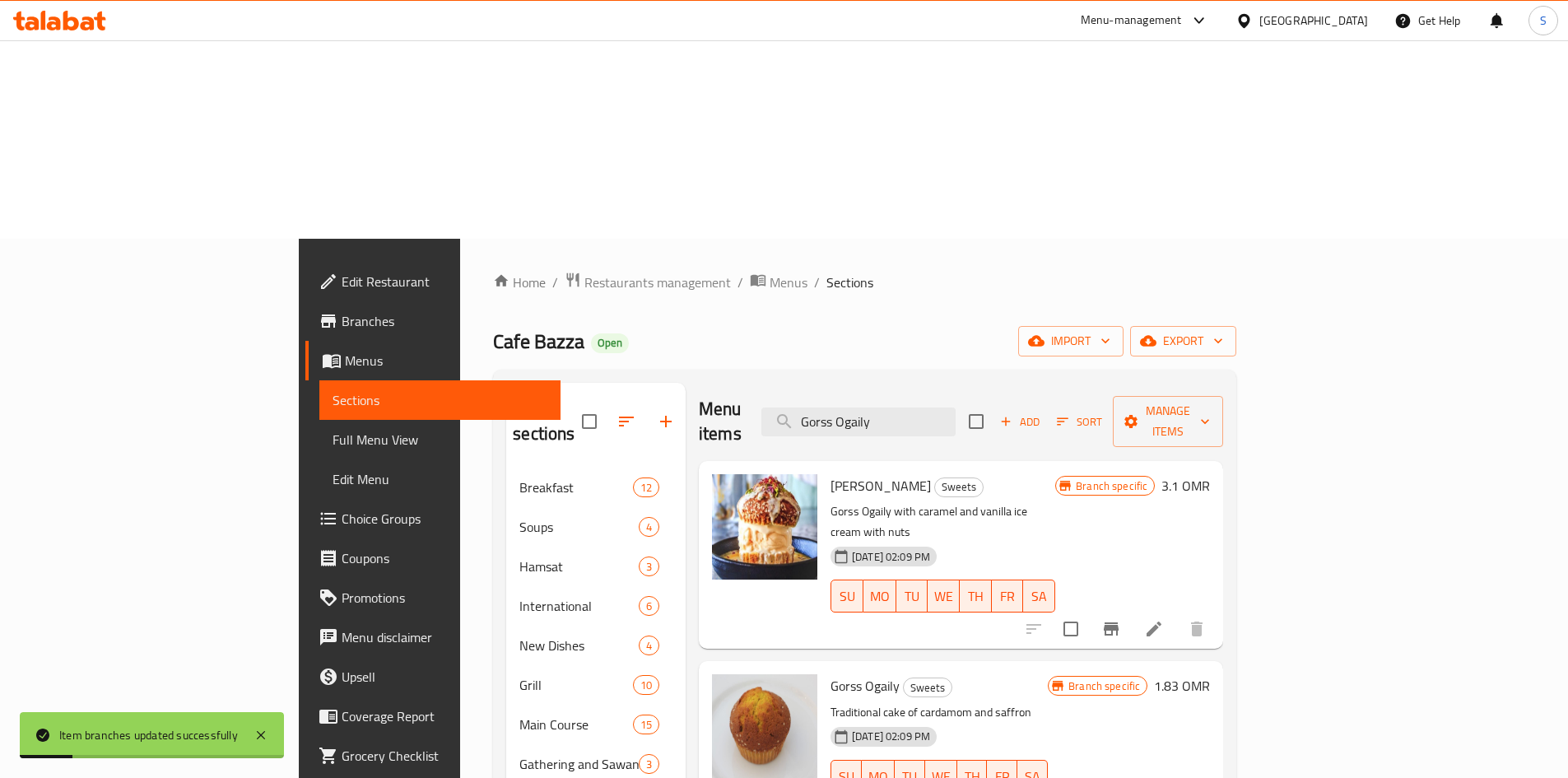
click at [972, 383] on div "Menu items Gorss [PERSON_NAME] Add Sort Manage items" at bounding box center [961, 422] width 525 height 78
click at [956, 408] on input "Gorss Ogaily" at bounding box center [858, 422] width 194 height 28
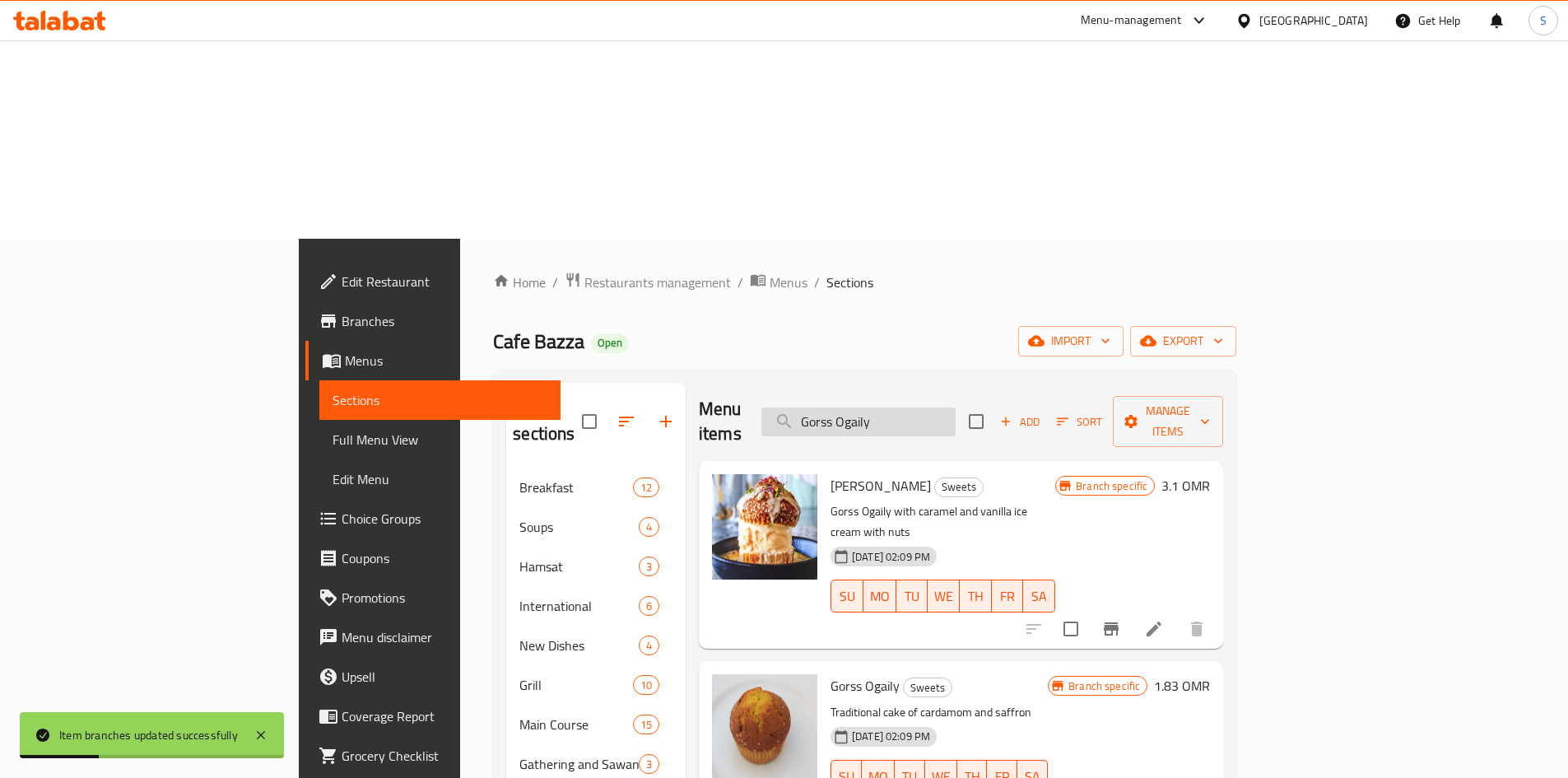
paste input "Um Ali"
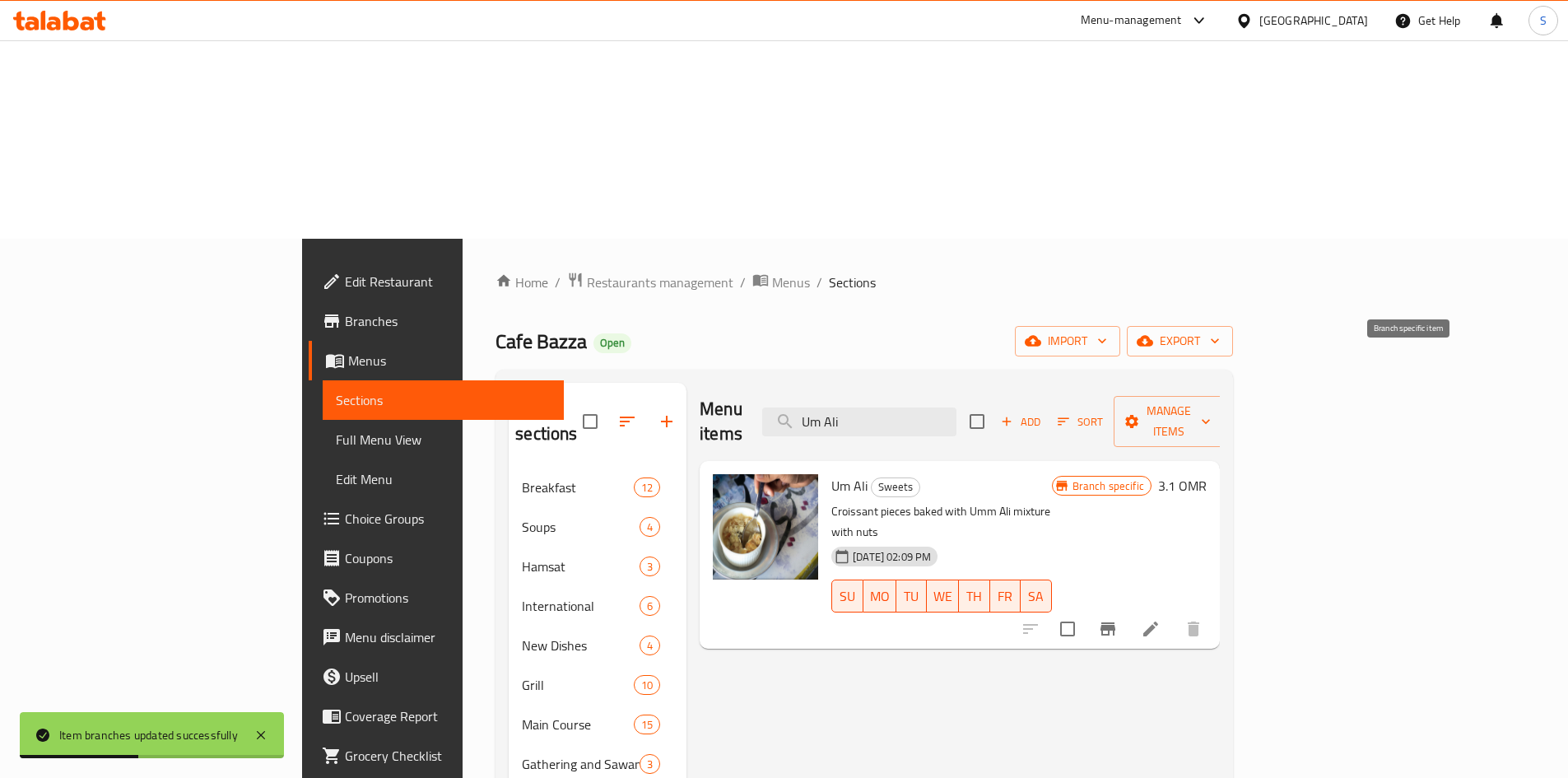
click at [1118, 619] on icon "Branch-specific-item" at bounding box center [1108, 630] width 20 height 20
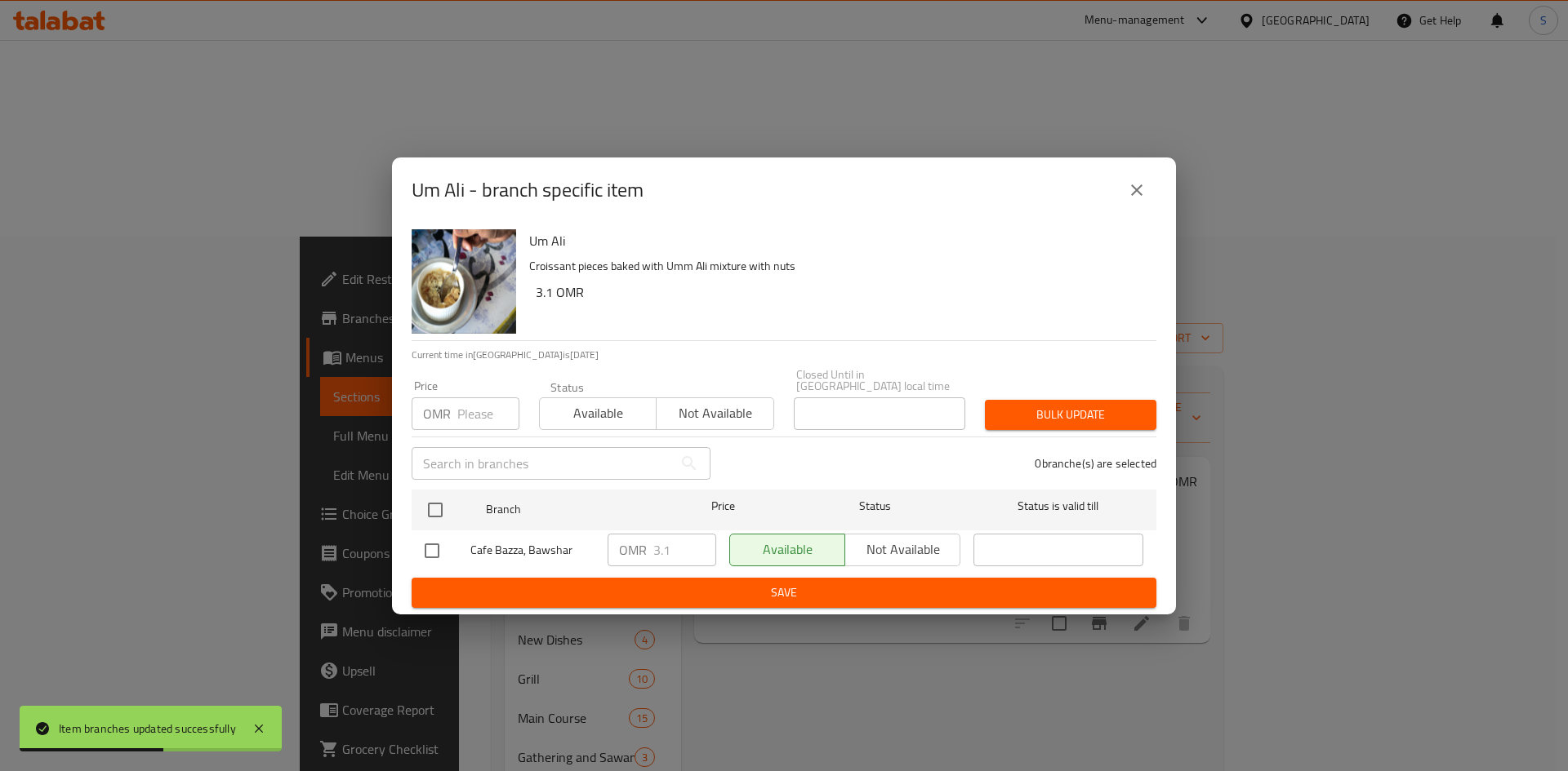
click at [479, 408] on input "number" at bounding box center [488, 414] width 62 height 33
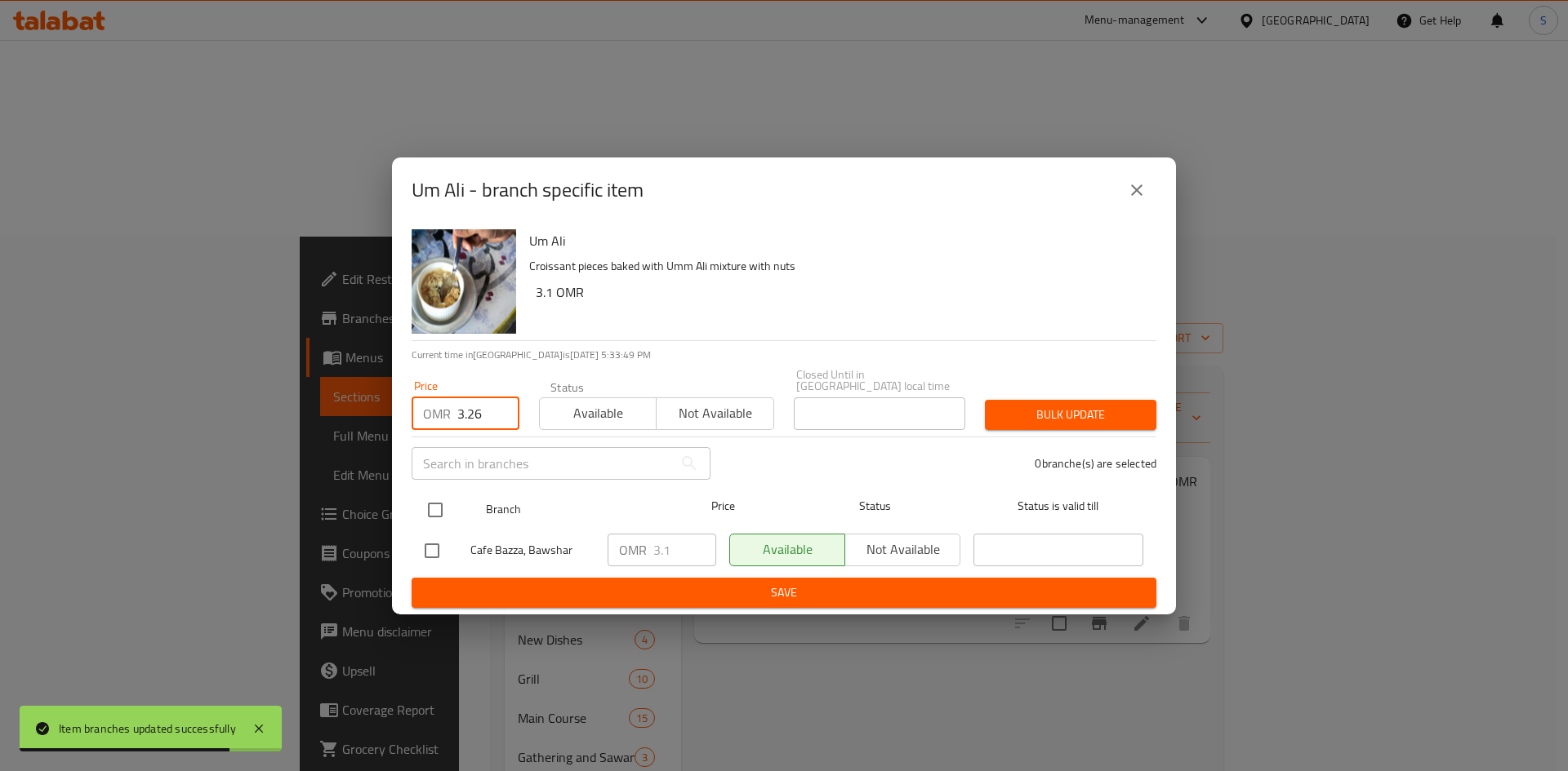
click at [439, 493] on input "checkbox" at bounding box center [435, 510] width 35 height 35
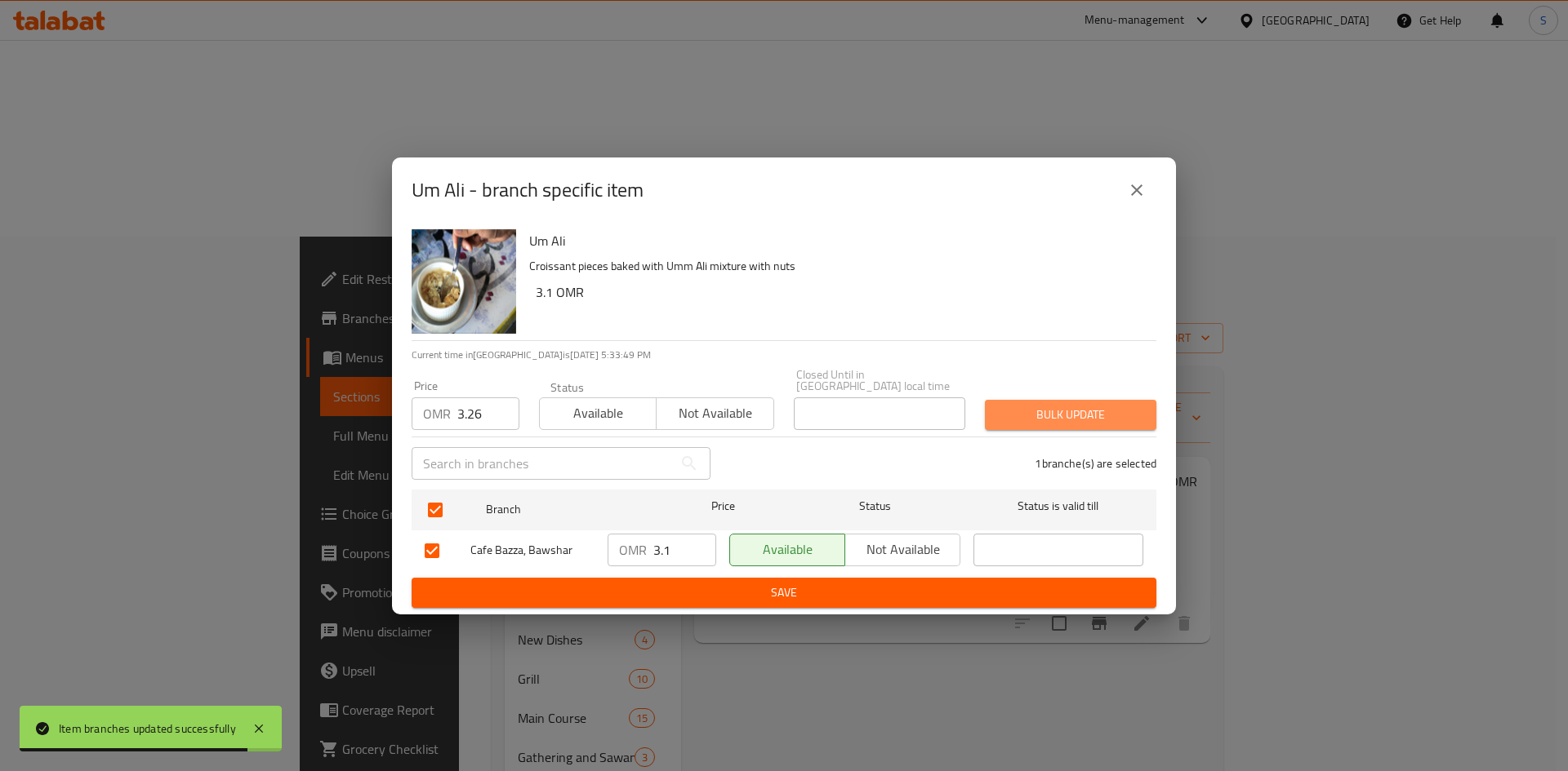
click at [1064, 423] on button "Bulk update" at bounding box center [1070, 414] width 172 height 30
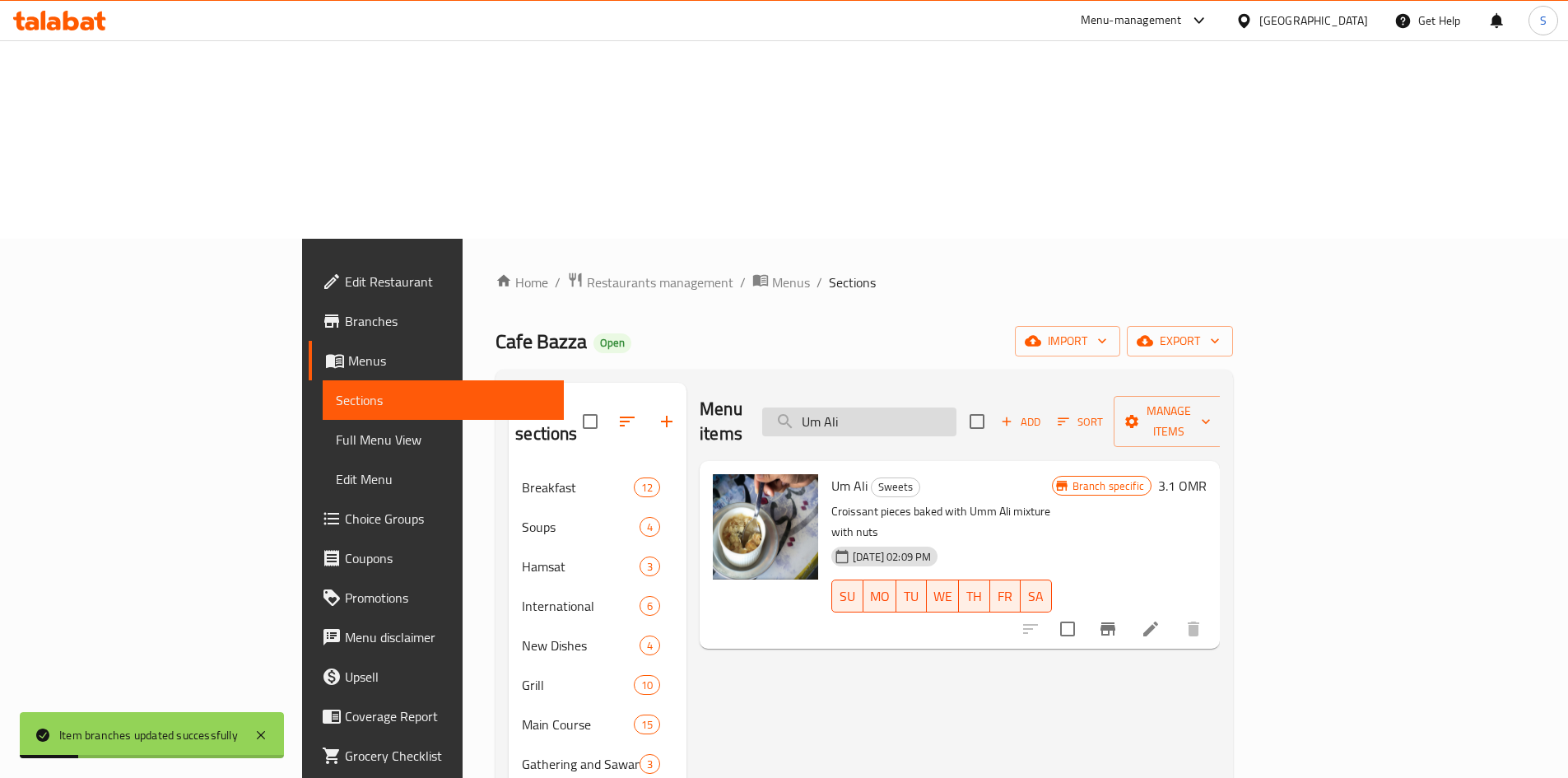
click at [956, 408] on input "Um Ali" at bounding box center [859, 422] width 194 height 28
paste input "Tea"
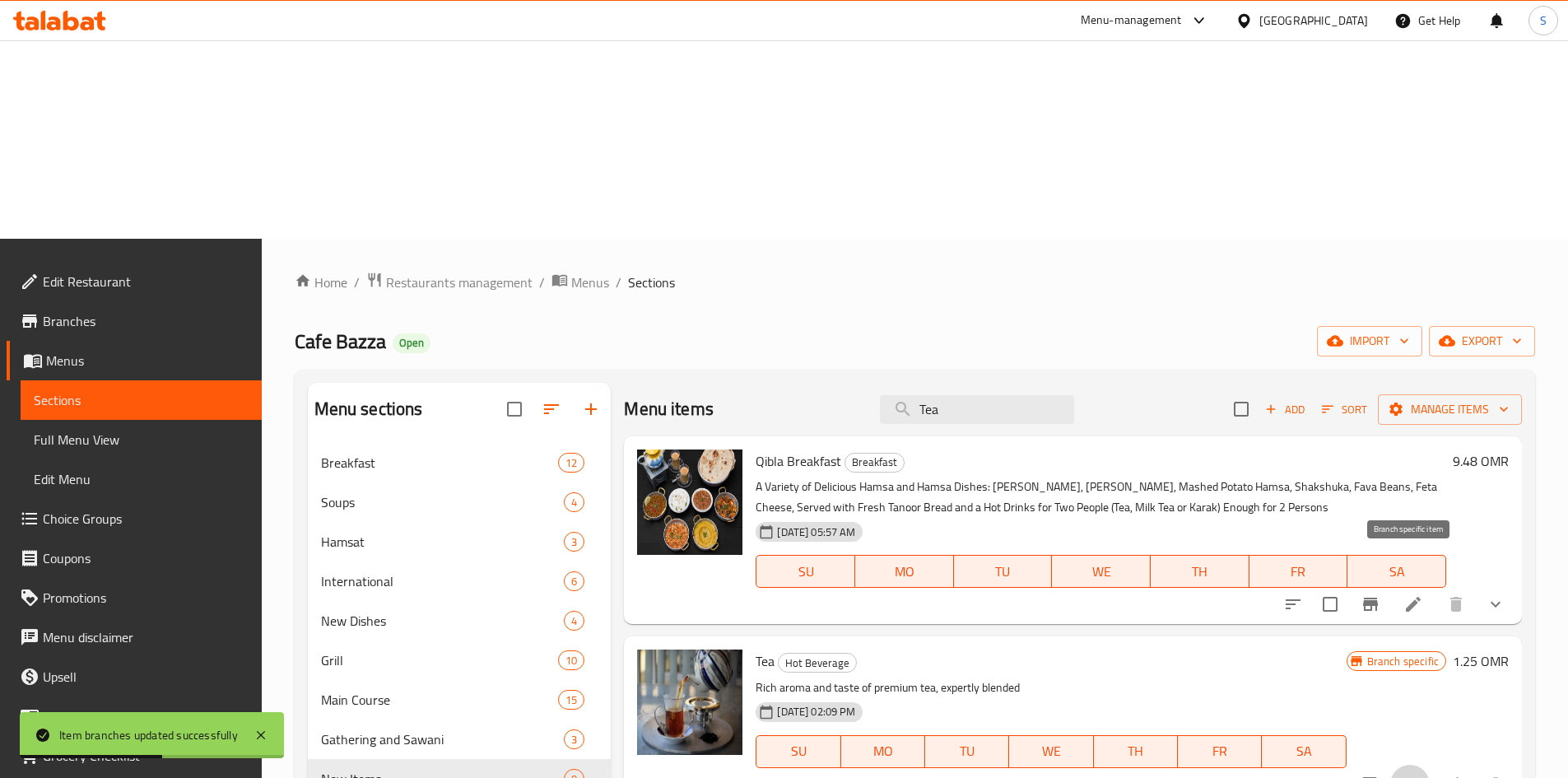
click at [1411, 777] on icon "Branch-specific-item" at bounding box center [1410, 784] width 15 height 13
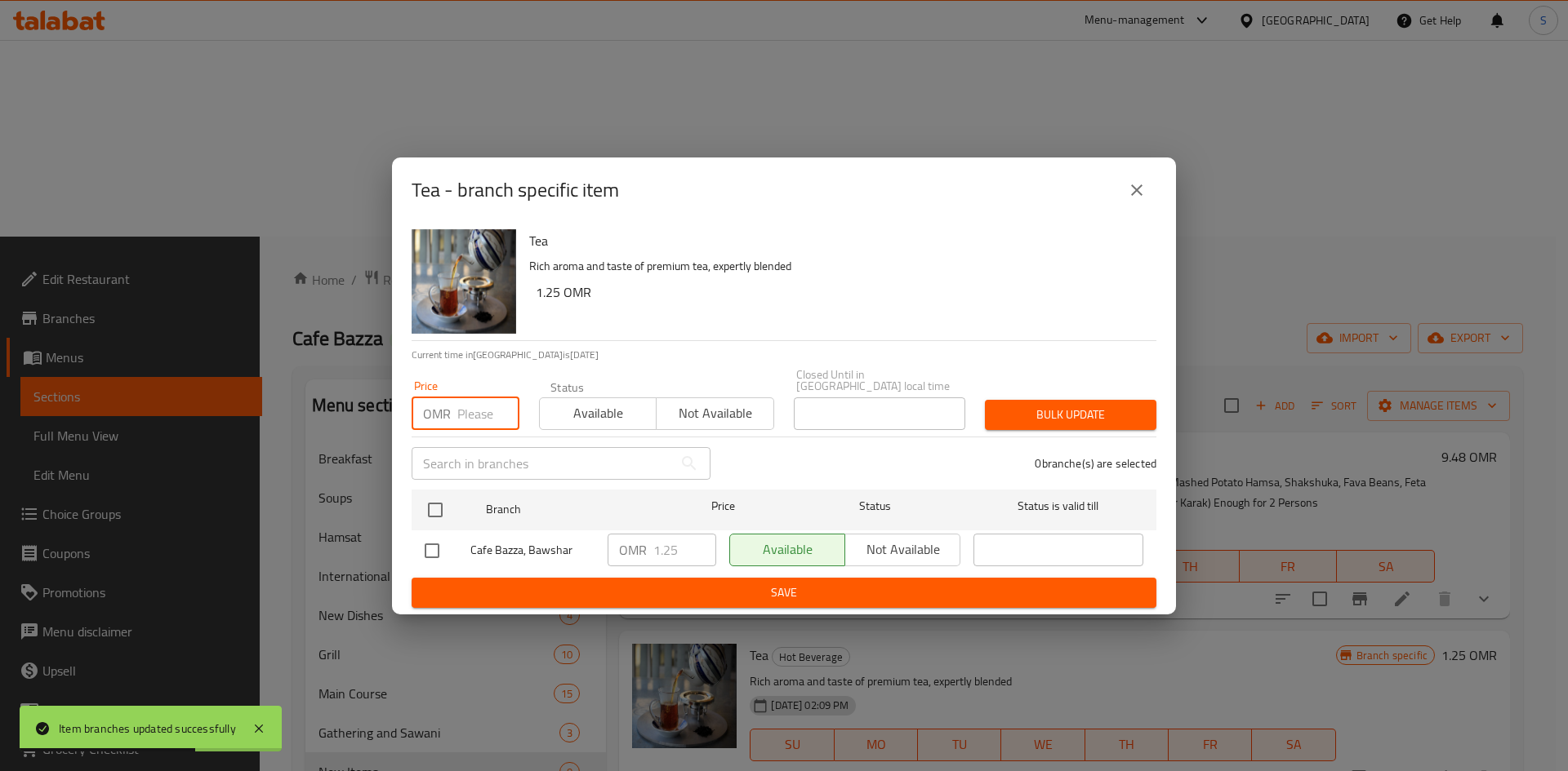
click at [473, 417] on input "number" at bounding box center [488, 414] width 62 height 33
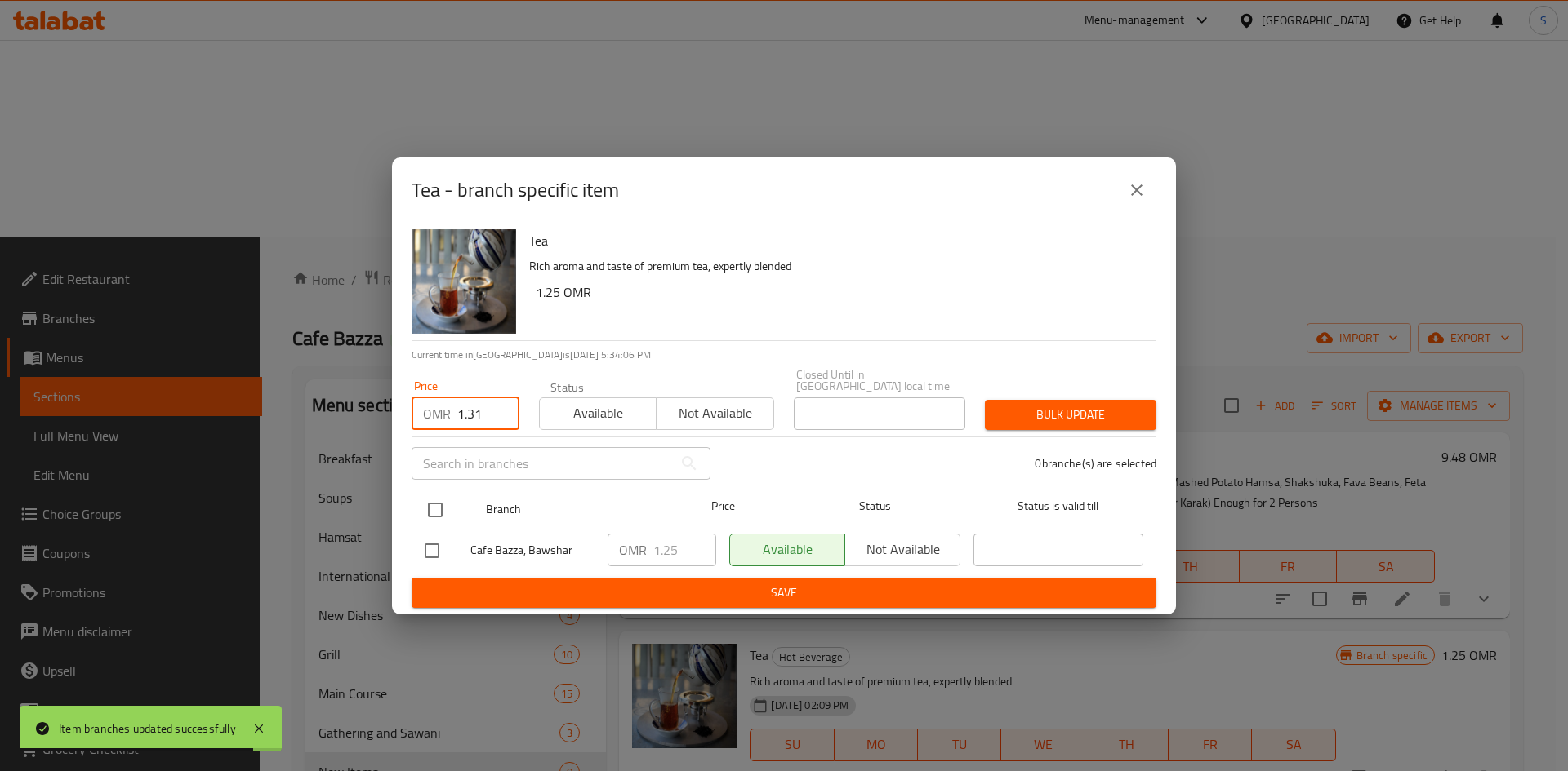
click at [438, 501] on input "checkbox" at bounding box center [435, 510] width 35 height 35
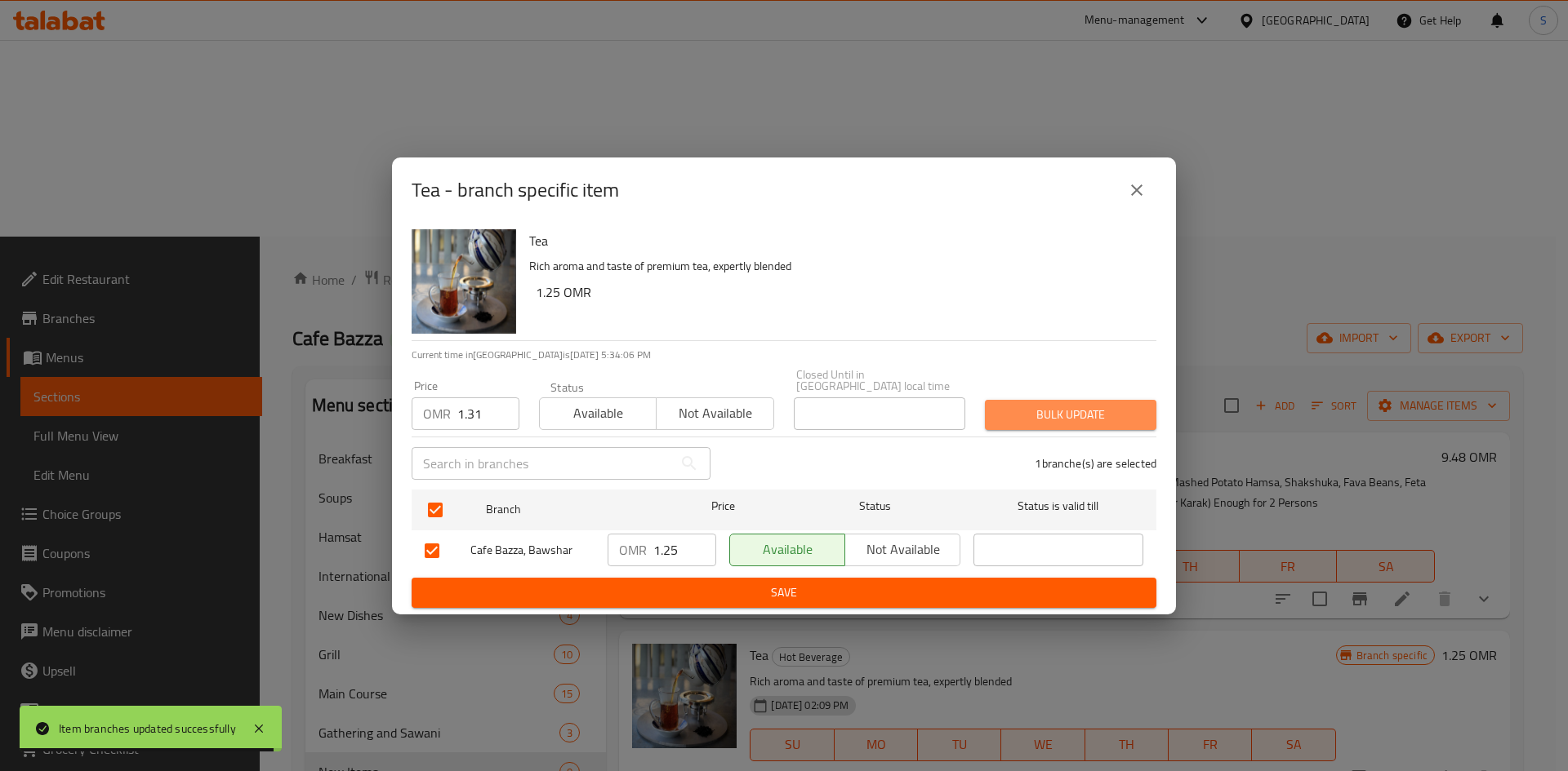
click at [1062, 405] on span "Bulk update" at bounding box center [1070, 415] width 145 height 20
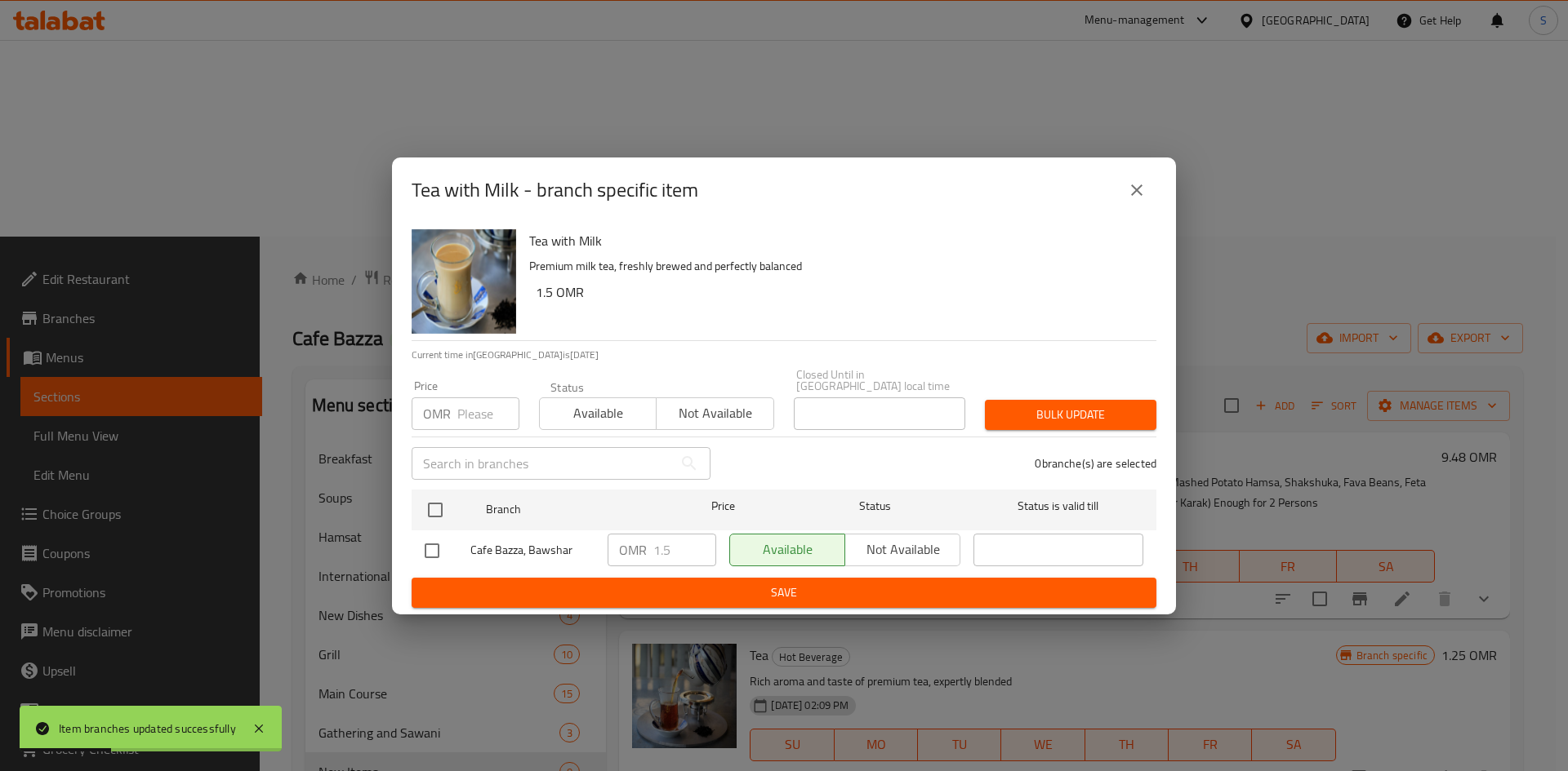
click at [459, 408] on input "number" at bounding box center [488, 414] width 62 height 33
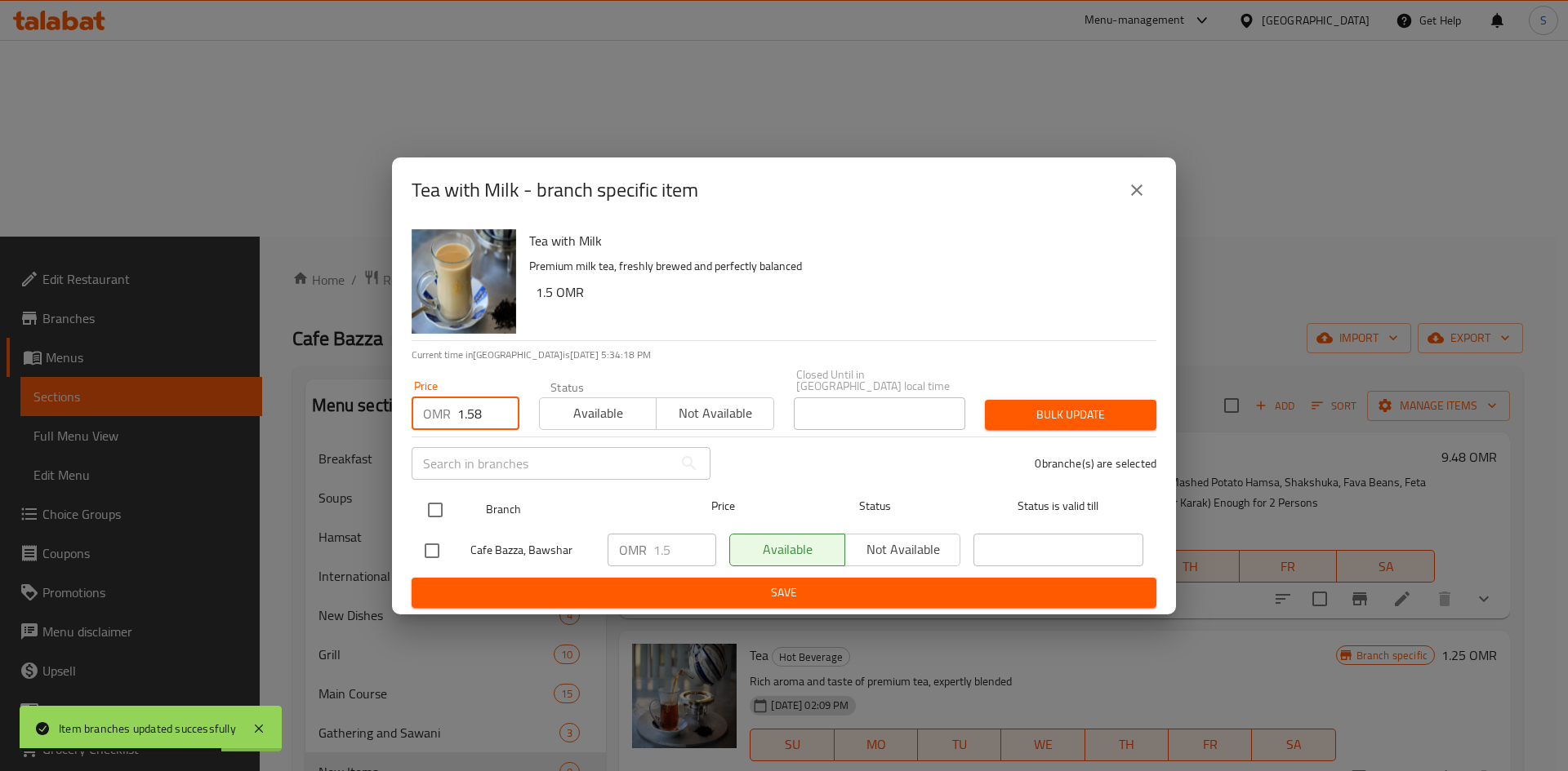
click at [432, 502] on input "checkbox" at bounding box center [435, 510] width 35 height 35
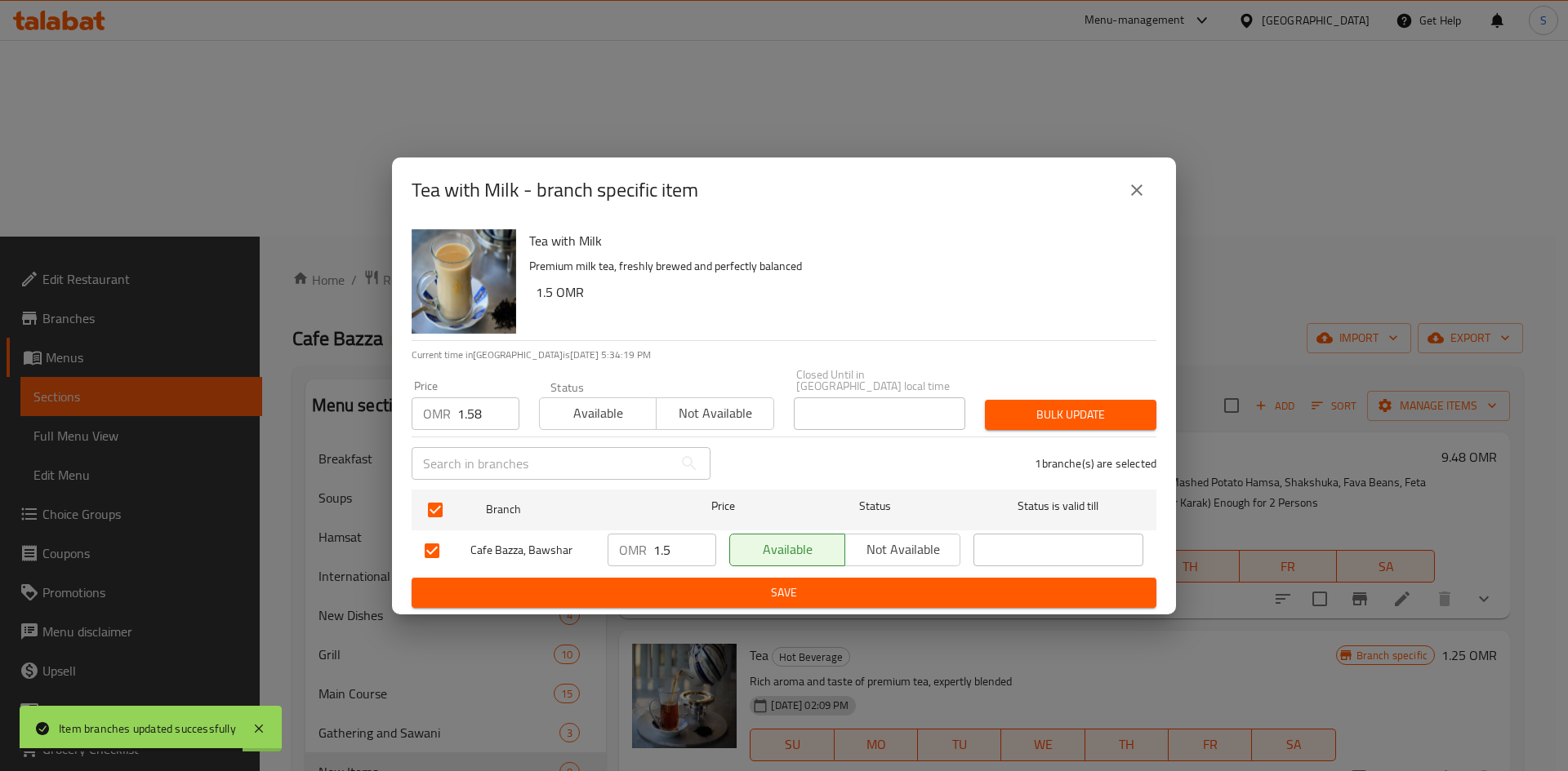
click at [1042, 405] on span "Bulk update" at bounding box center [1070, 415] width 145 height 20
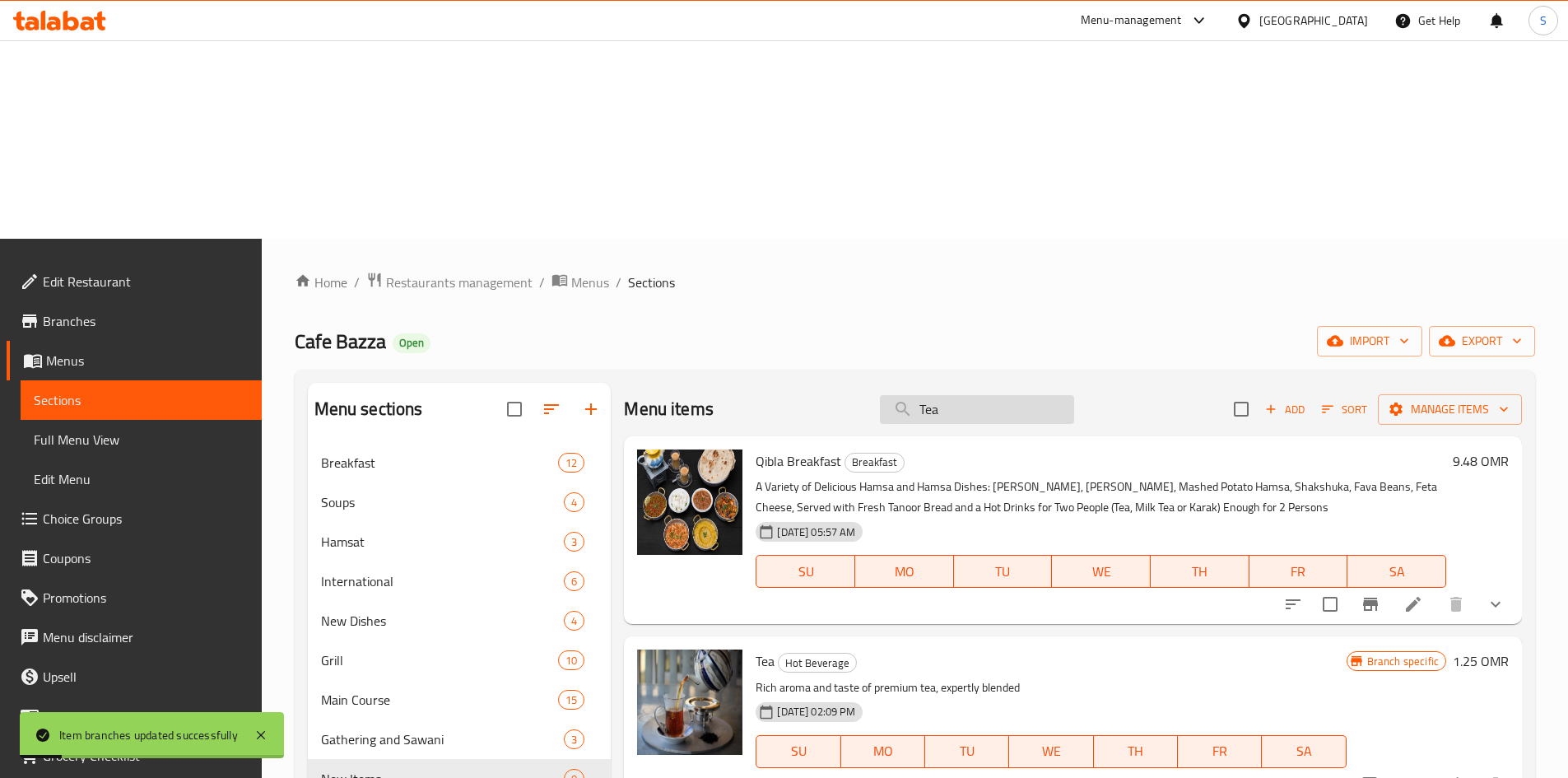
click at [1011, 395] on input "Tea" at bounding box center [977, 409] width 194 height 28
paste input "Karak"
click at [1409, 775] on icon "Branch-specific-item" at bounding box center [1410, 785] width 20 height 20
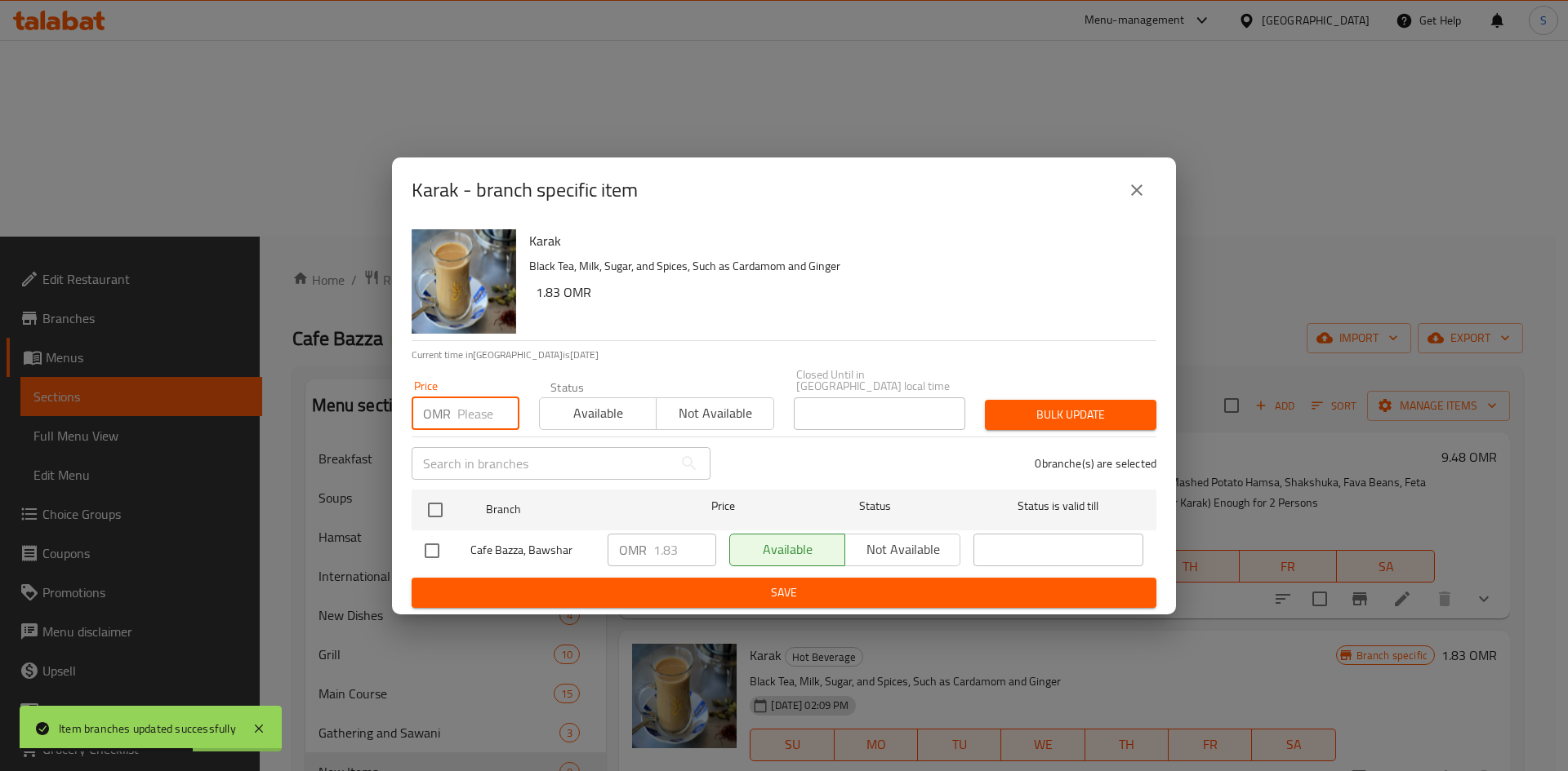
click at [466, 420] on input "number" at bounding box center [488, 414] width 62 height 33
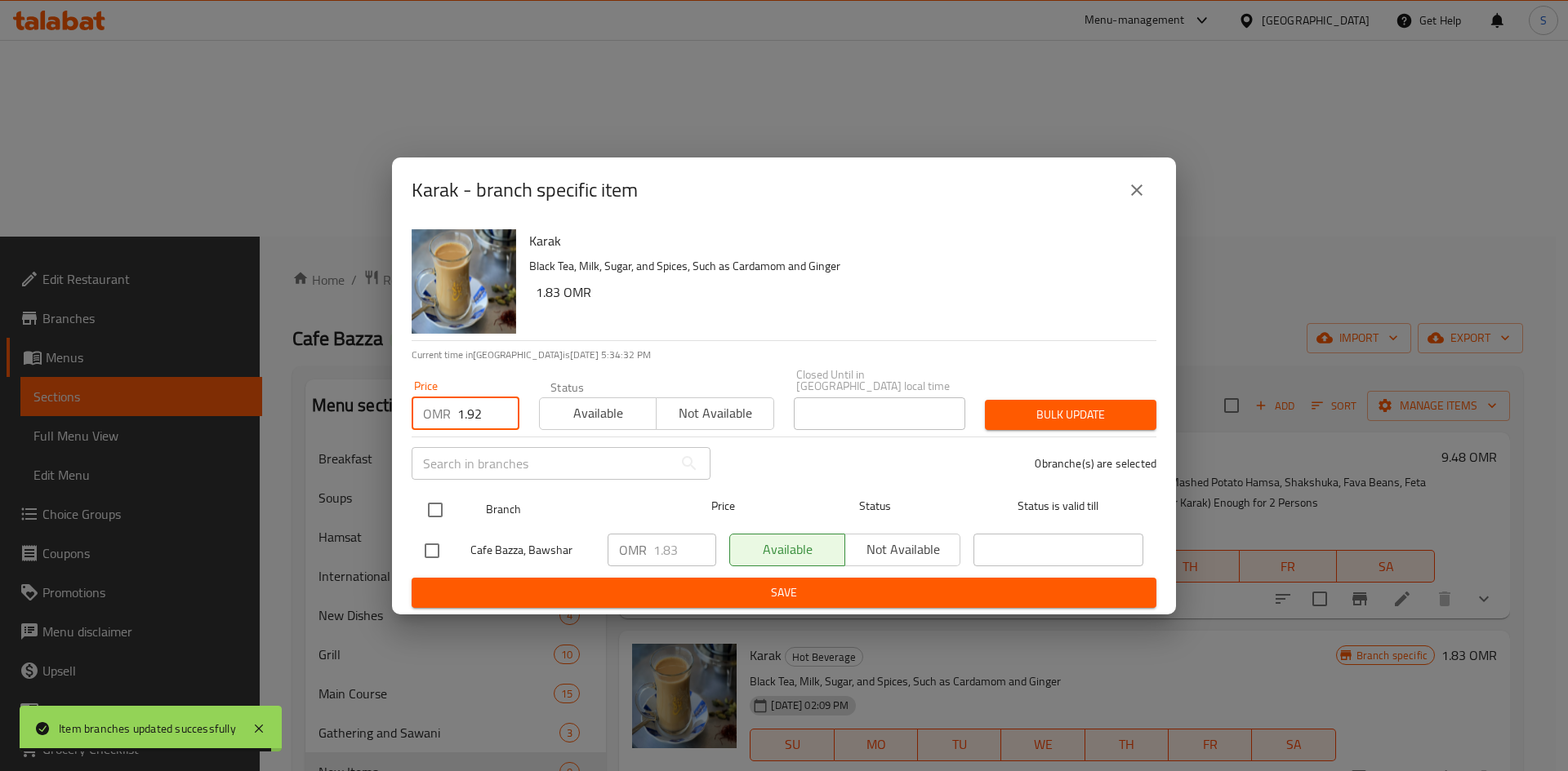
click at [419, 504] on input "checkbox" at bounding box center [435, 510] width 35 height 35
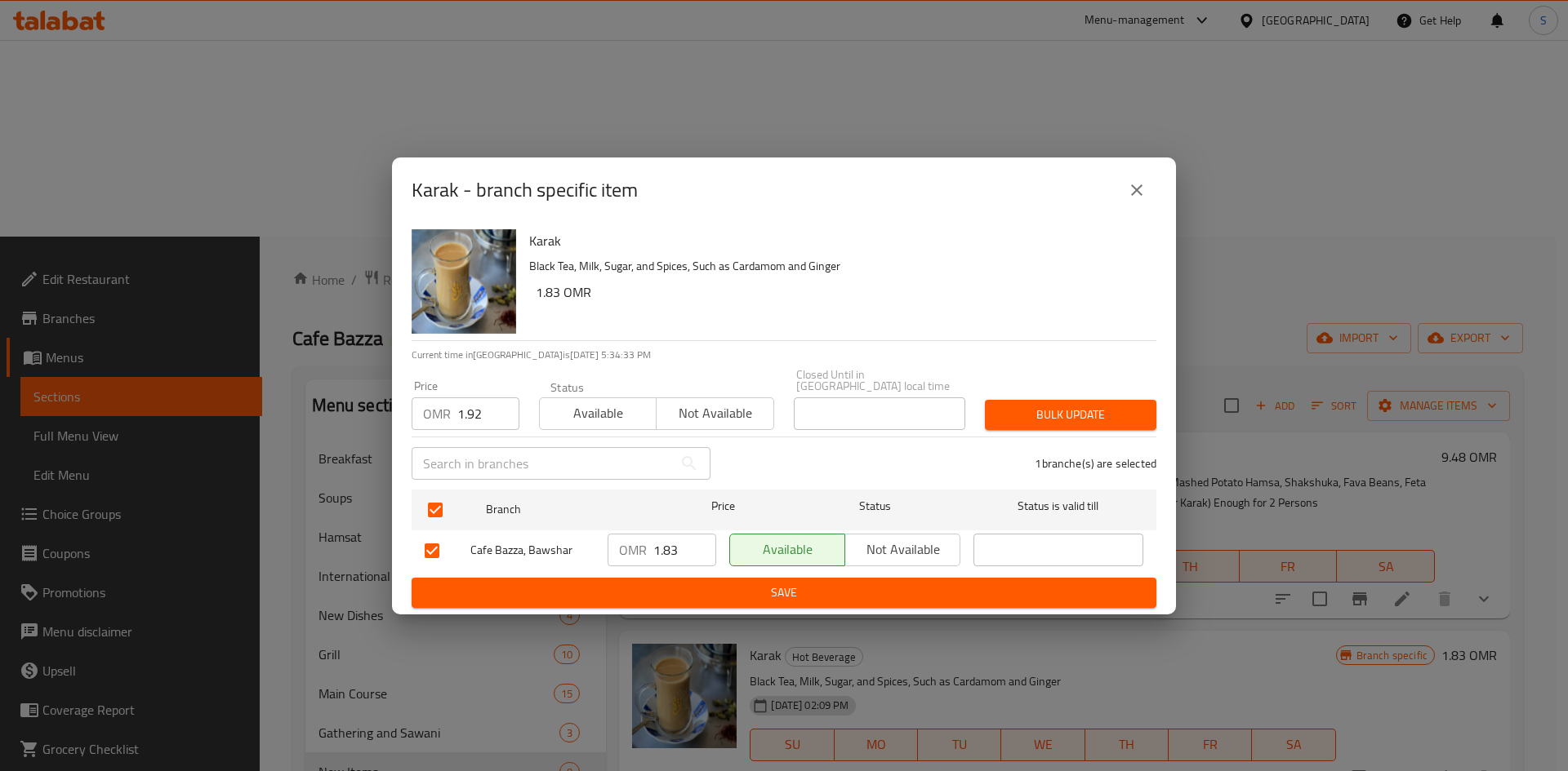
click at [1121, 406] on span "Bulk update" at bounding box center [1070, 415] width 145 height 20
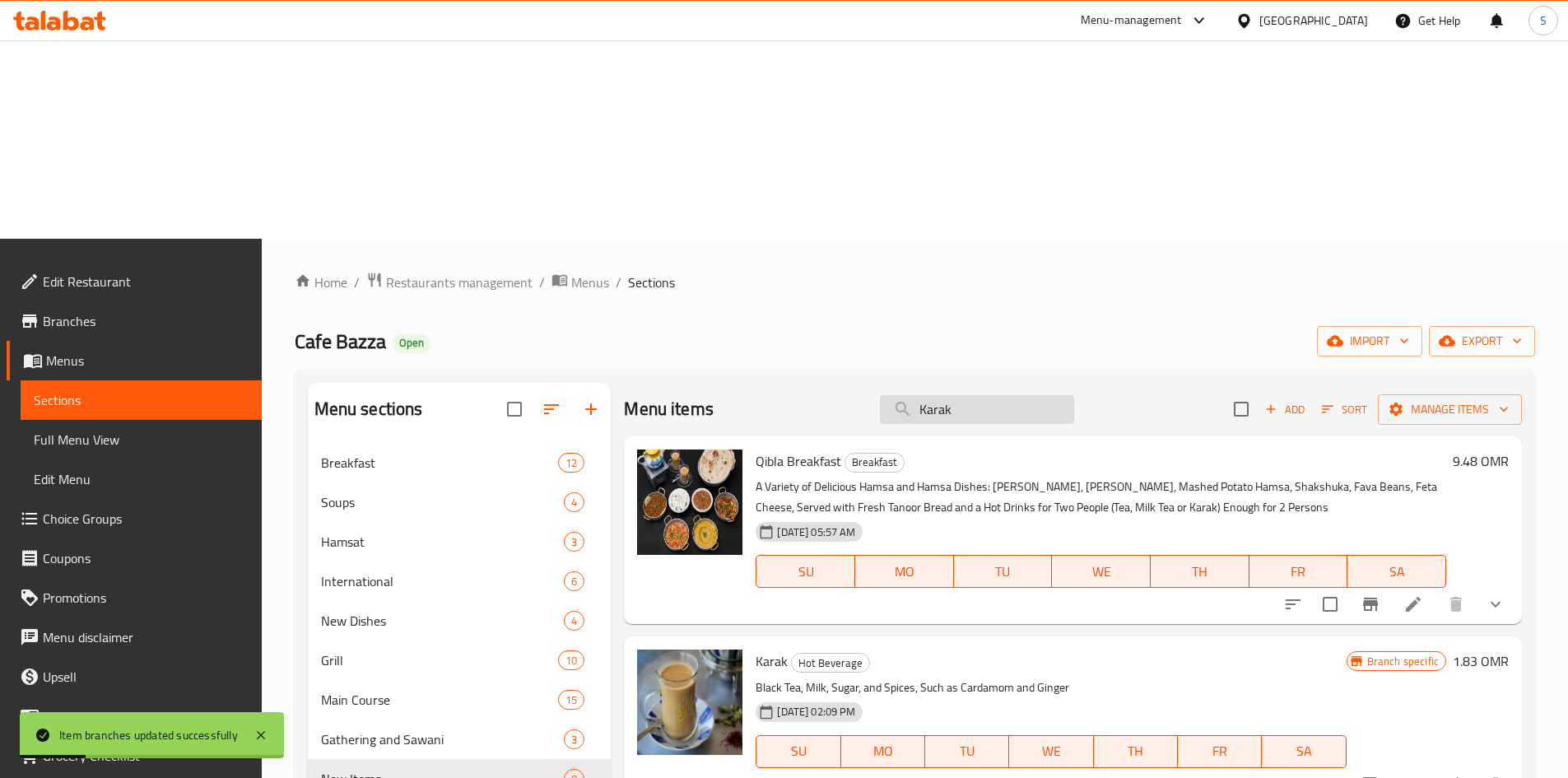
click at [957, 395] on input "Karak" at bounding box center [977, 409] width 194 height 28
paste input "Tea"
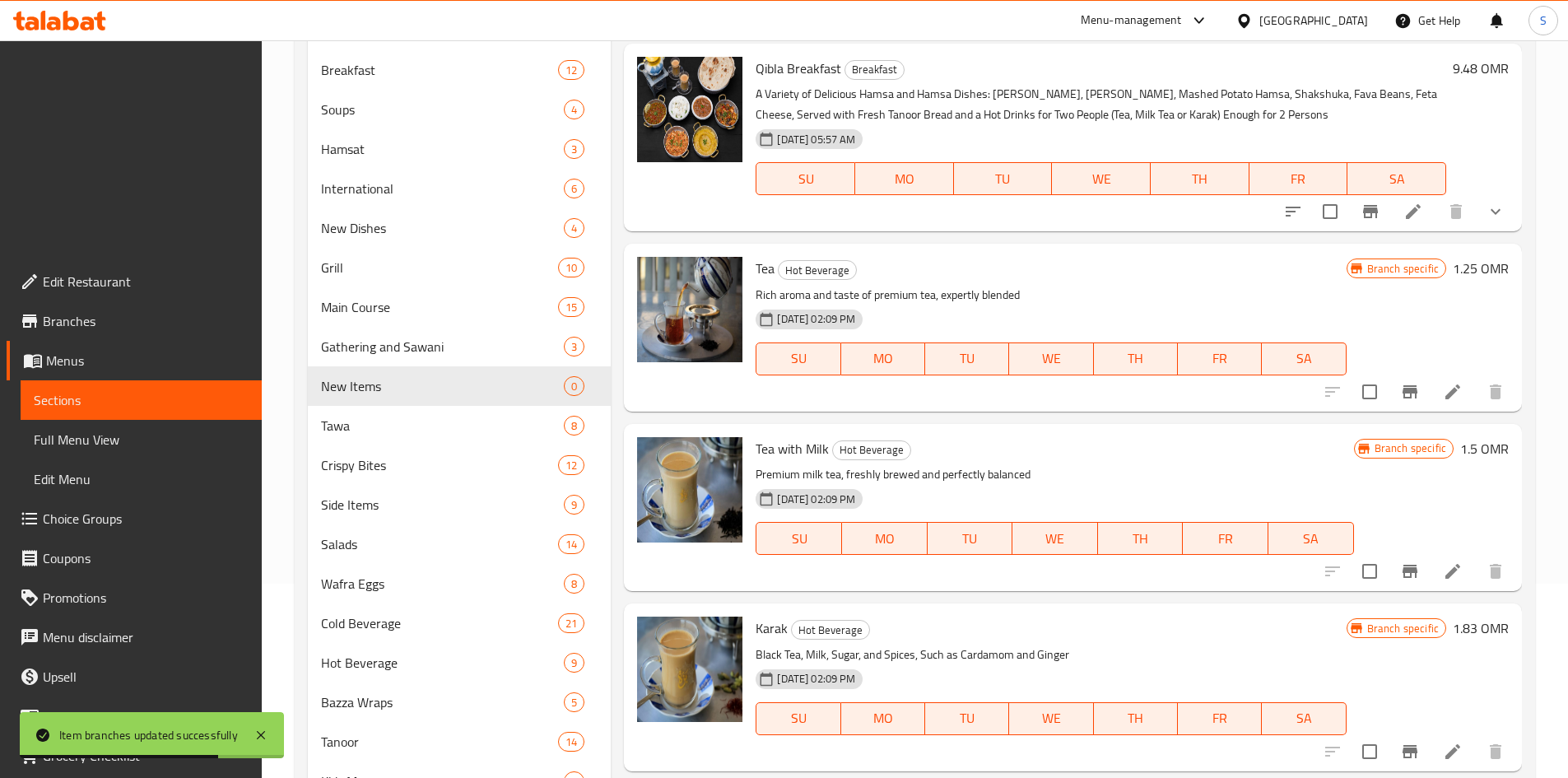
scroll to position [428, 0]
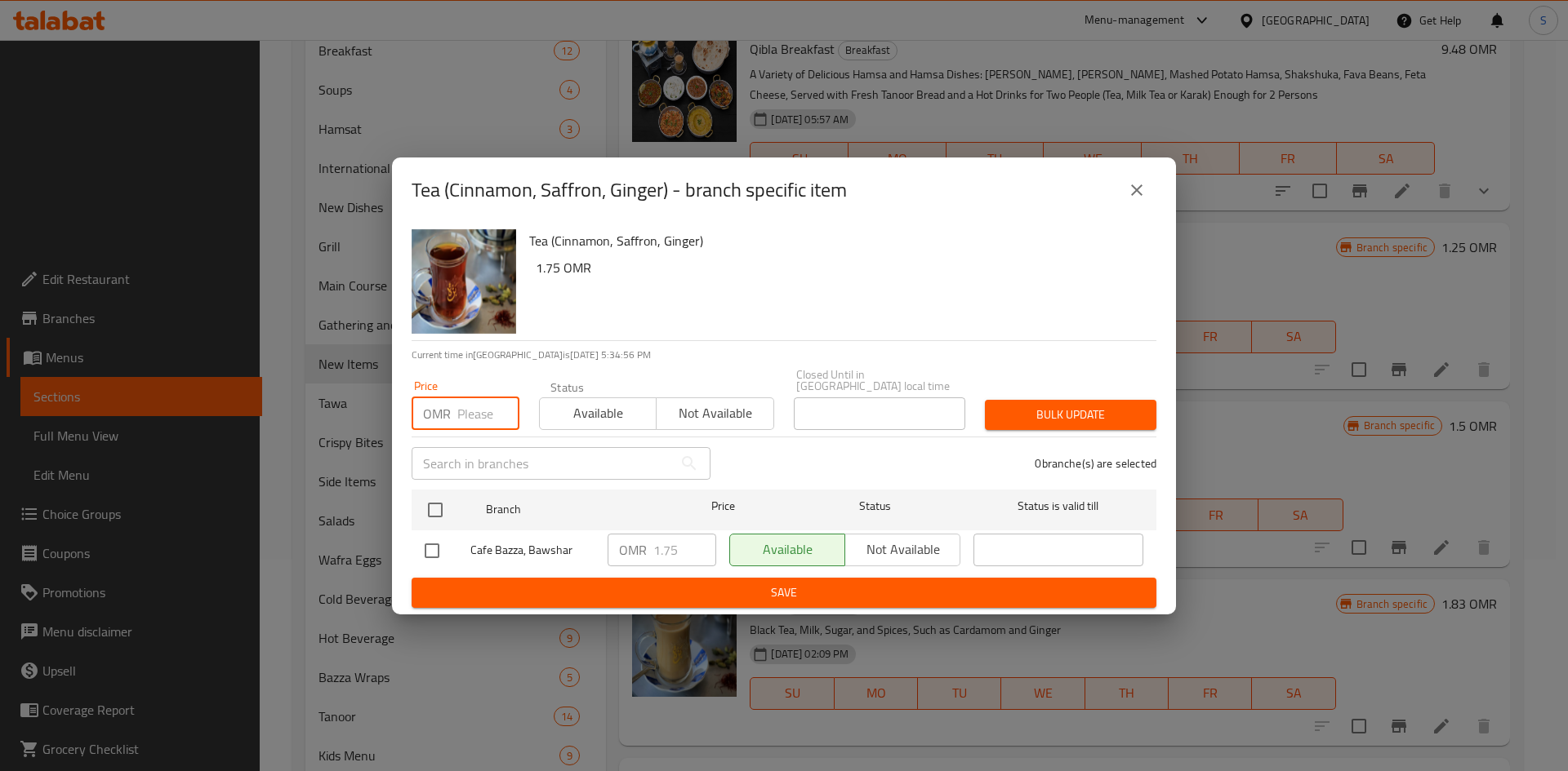
click at [471, 398] on input "number" at bounding box center [488, 414] width 62 height 33
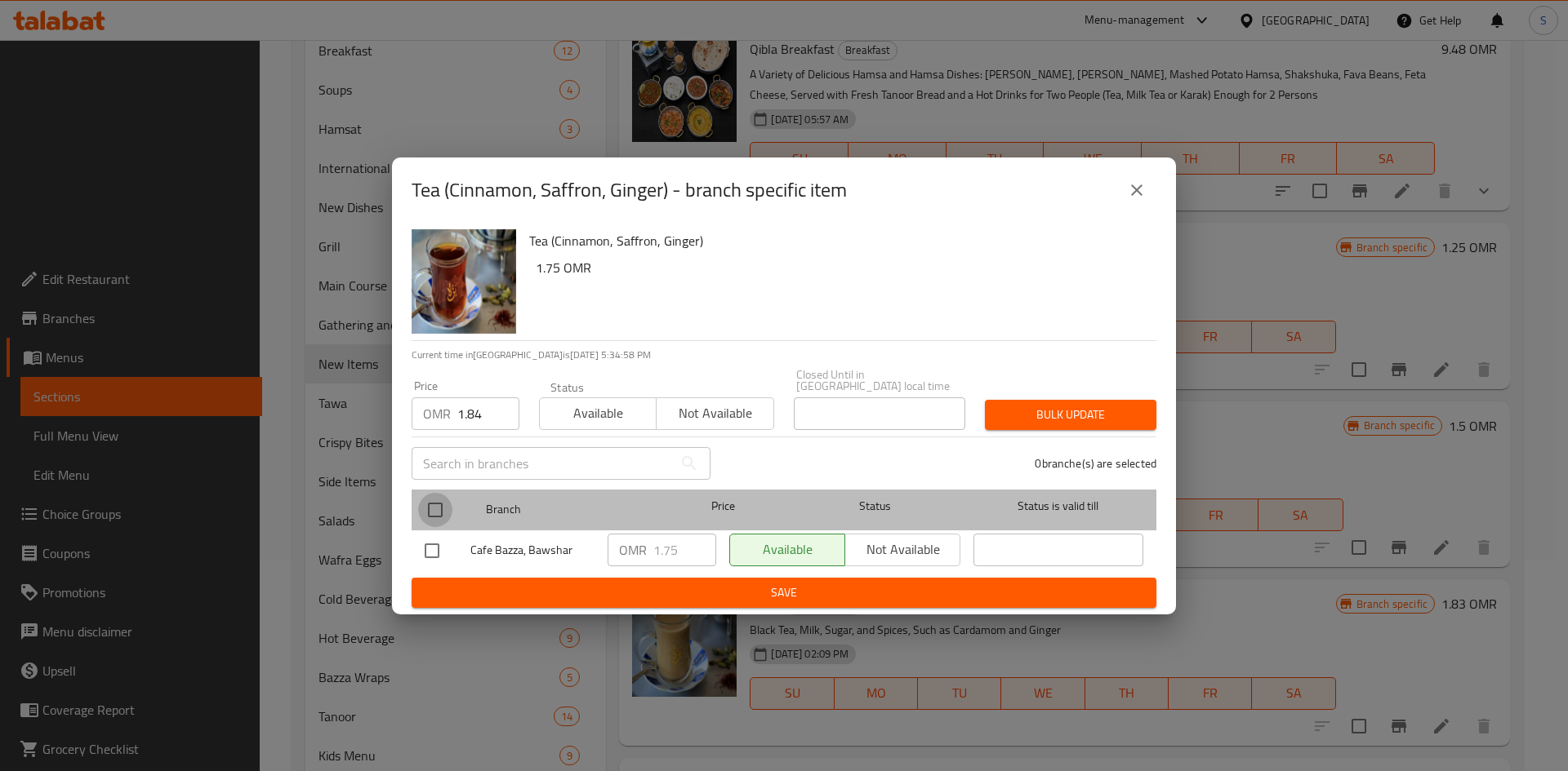
drag, startPoint x: 438, startPoint y: 508, endPoint x: 941, endPoint y: 459, distance: 505.4
click at [438, 509] on input "checkbox" at bounding box center [435, 510] width 35 height 35
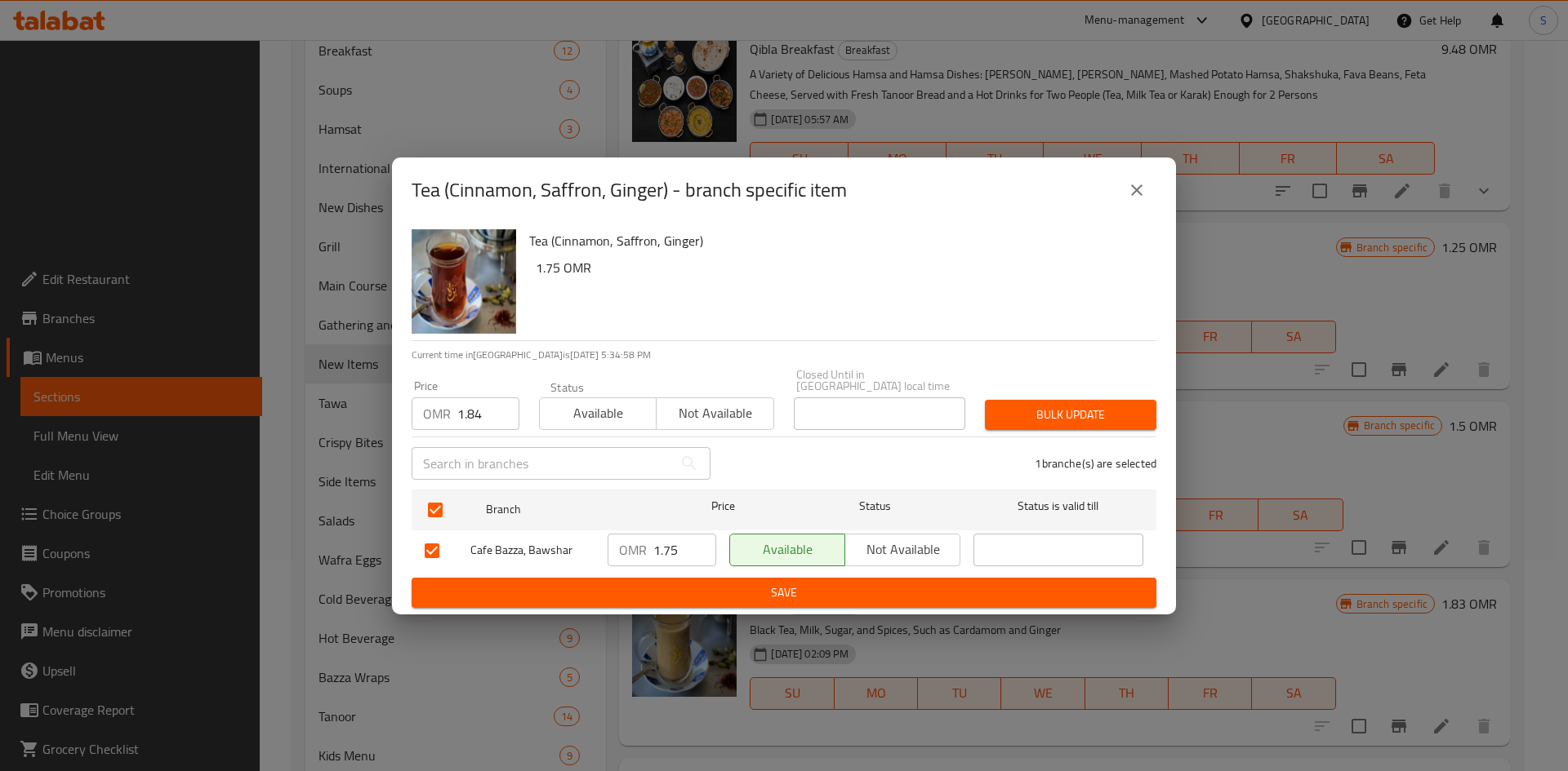
click at [1052, 426] on div "Bulk update" at bounding box center [1070, 415] width 191 height 50
click at [1053, 410] on span "Bulk update" at bounding box center [1070, 415] width 145 height 20
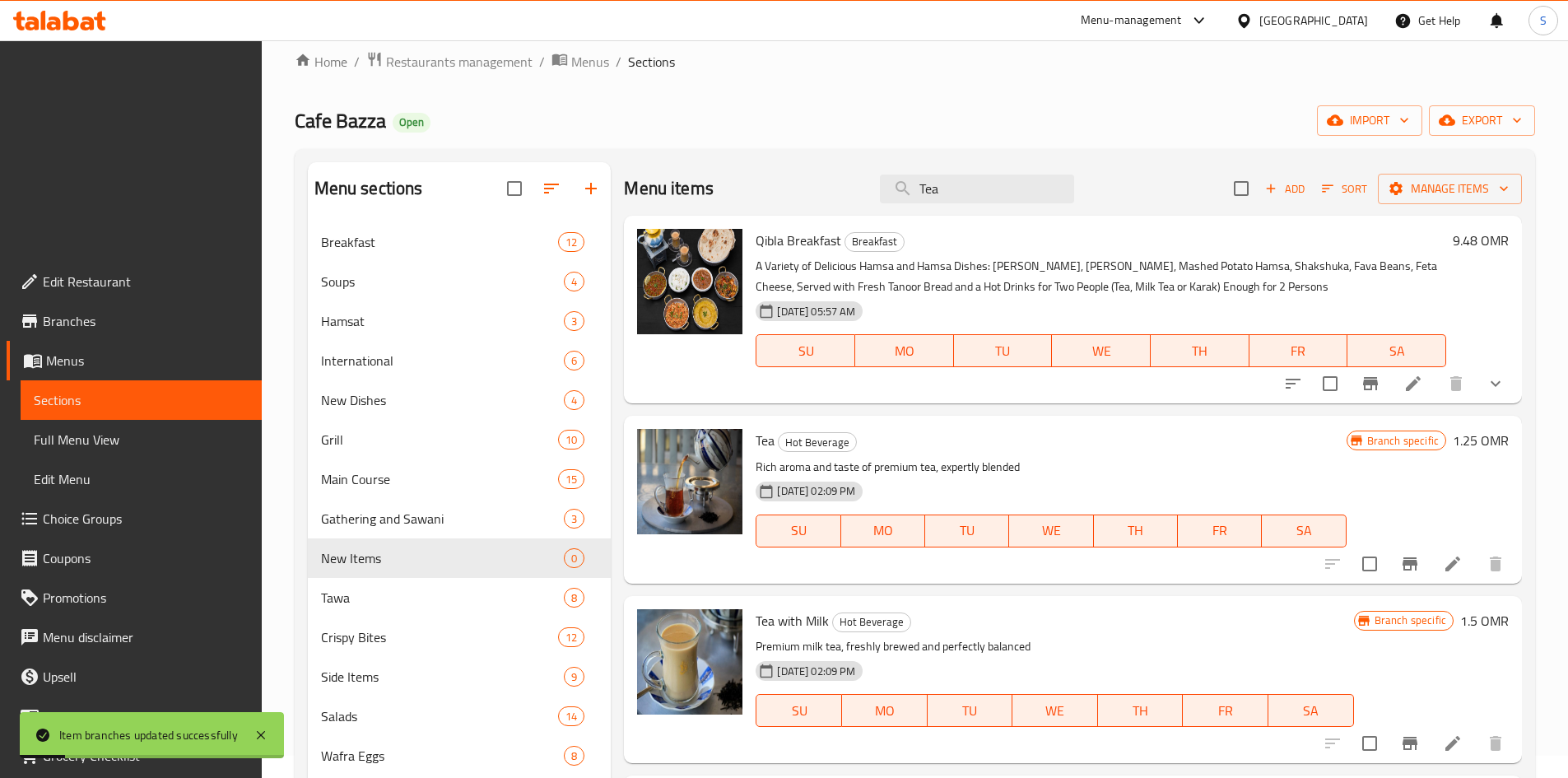
scroll to position [0, 0]
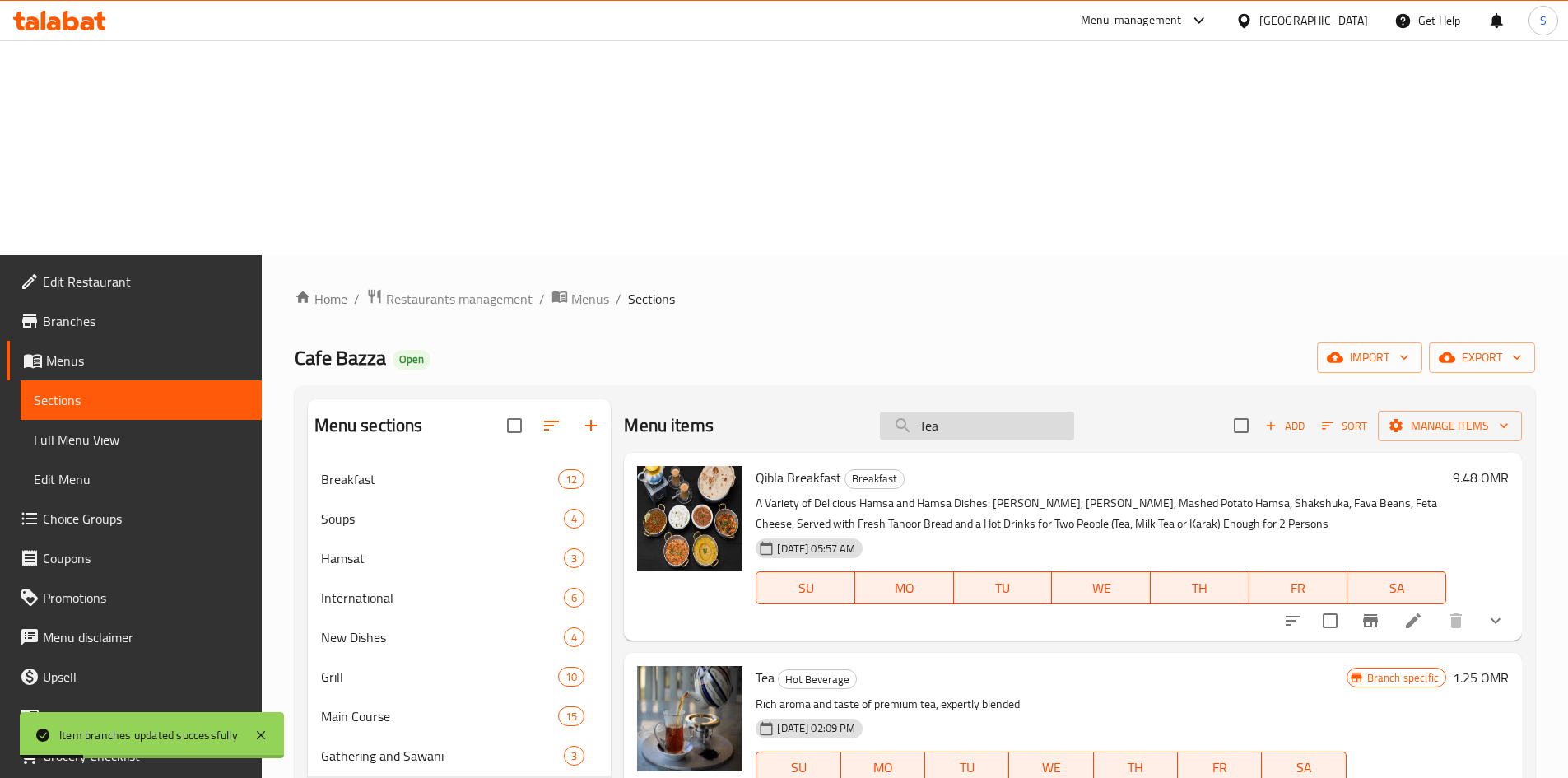
click at [965, 411] on input "Tea" at bounding box center [977, 425] width 194 height 28
paste input "Milk"
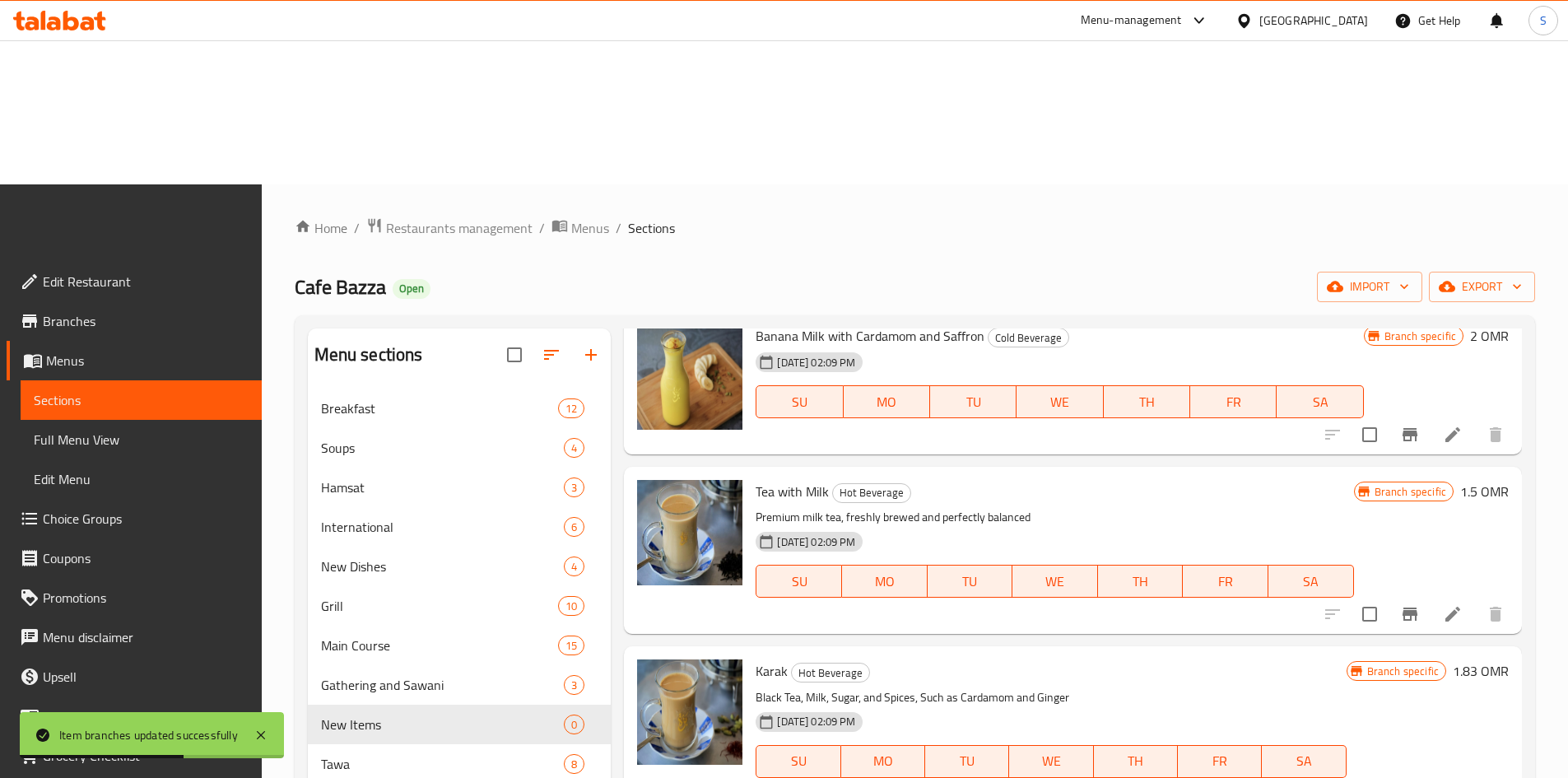
scroll to position [247, 0]
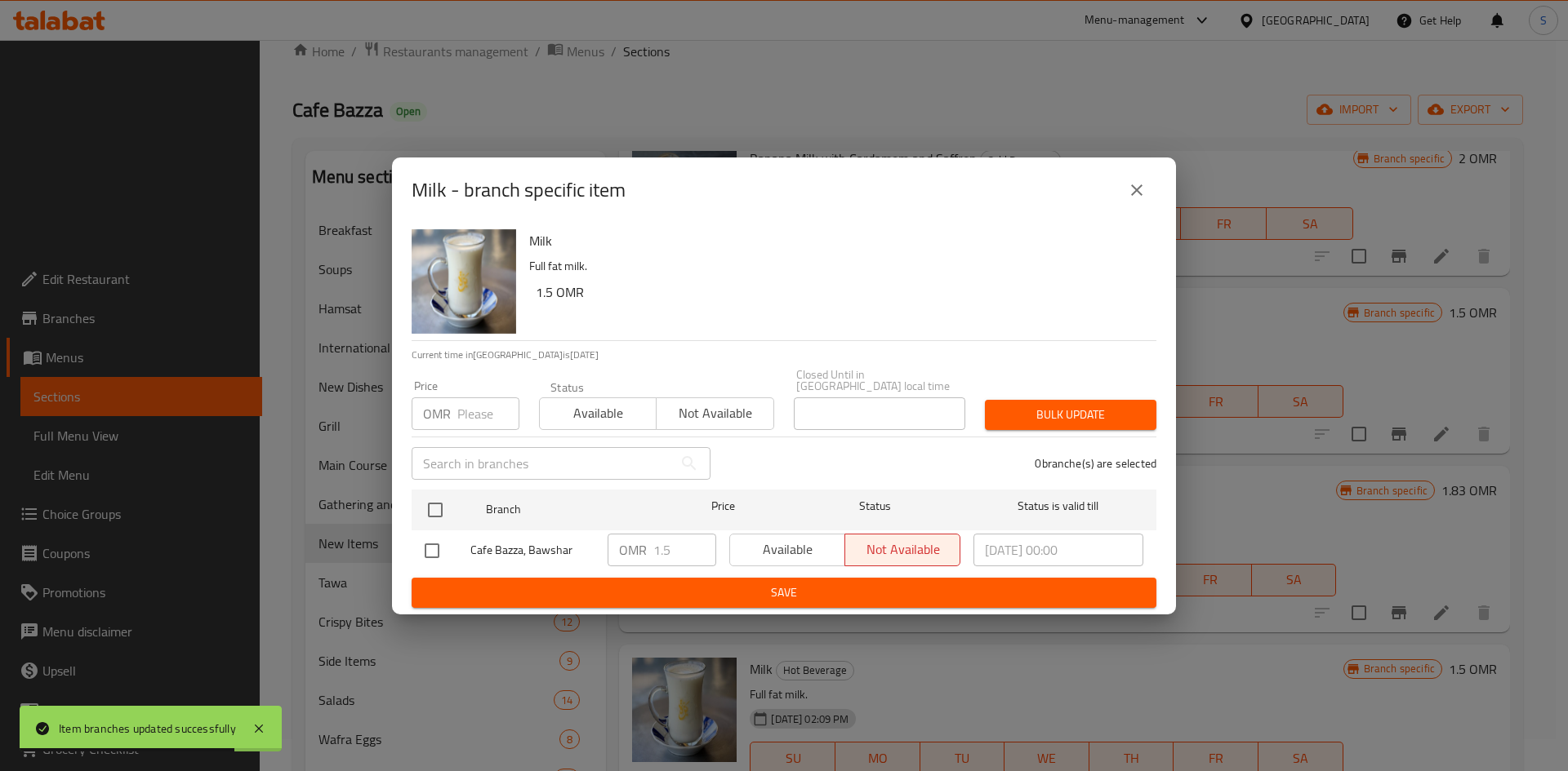
click at [477, 412] on input "number" at bounding box center [488, 414] width 62 height 33
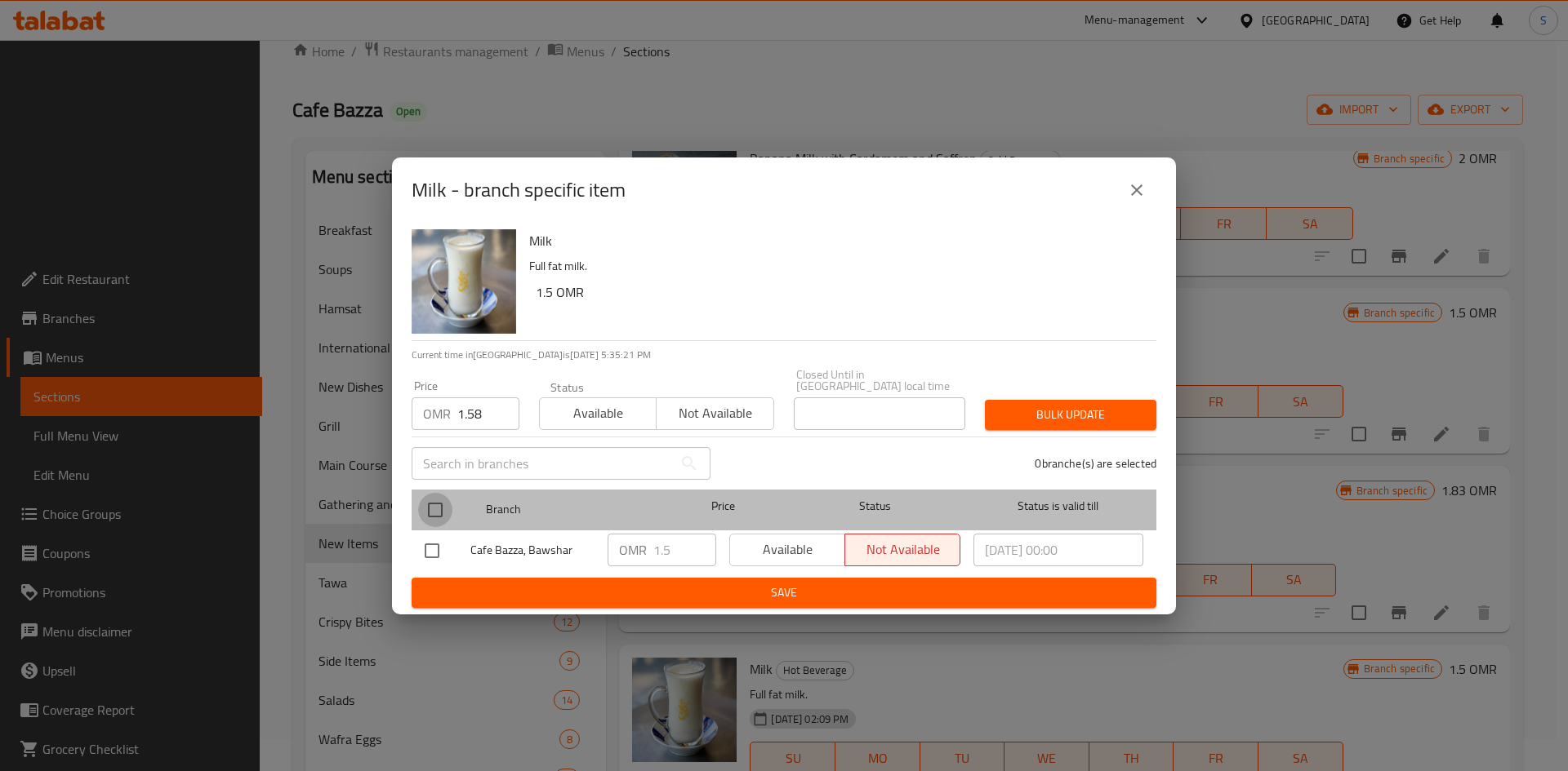
click at [441, 515] on input "checkbox" at bounding box center [435, 510] width 35 height 35
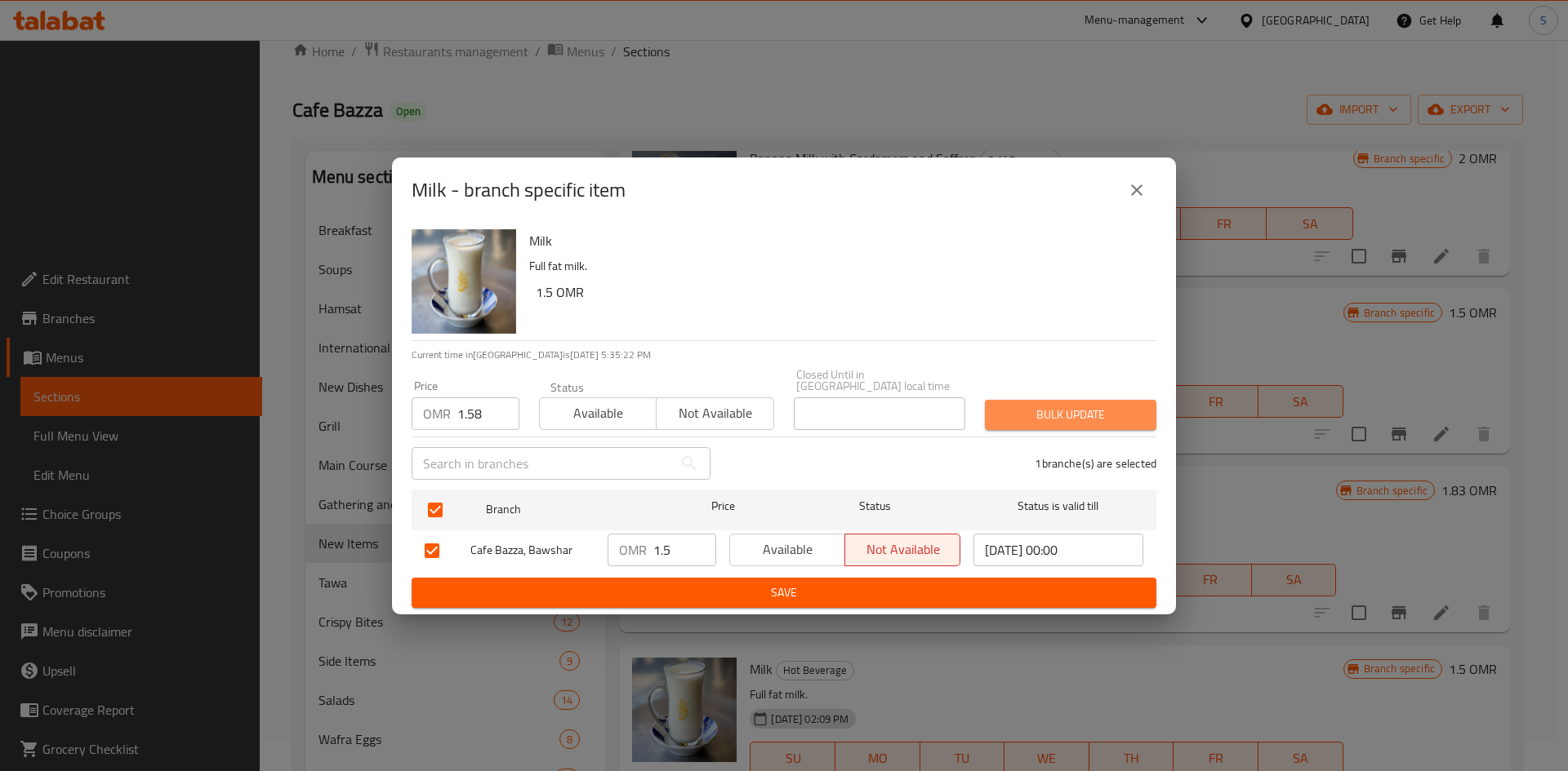
click at [1046, 420] on button "Bulk update" at bounding box center [1070, 414] width 172 height 30
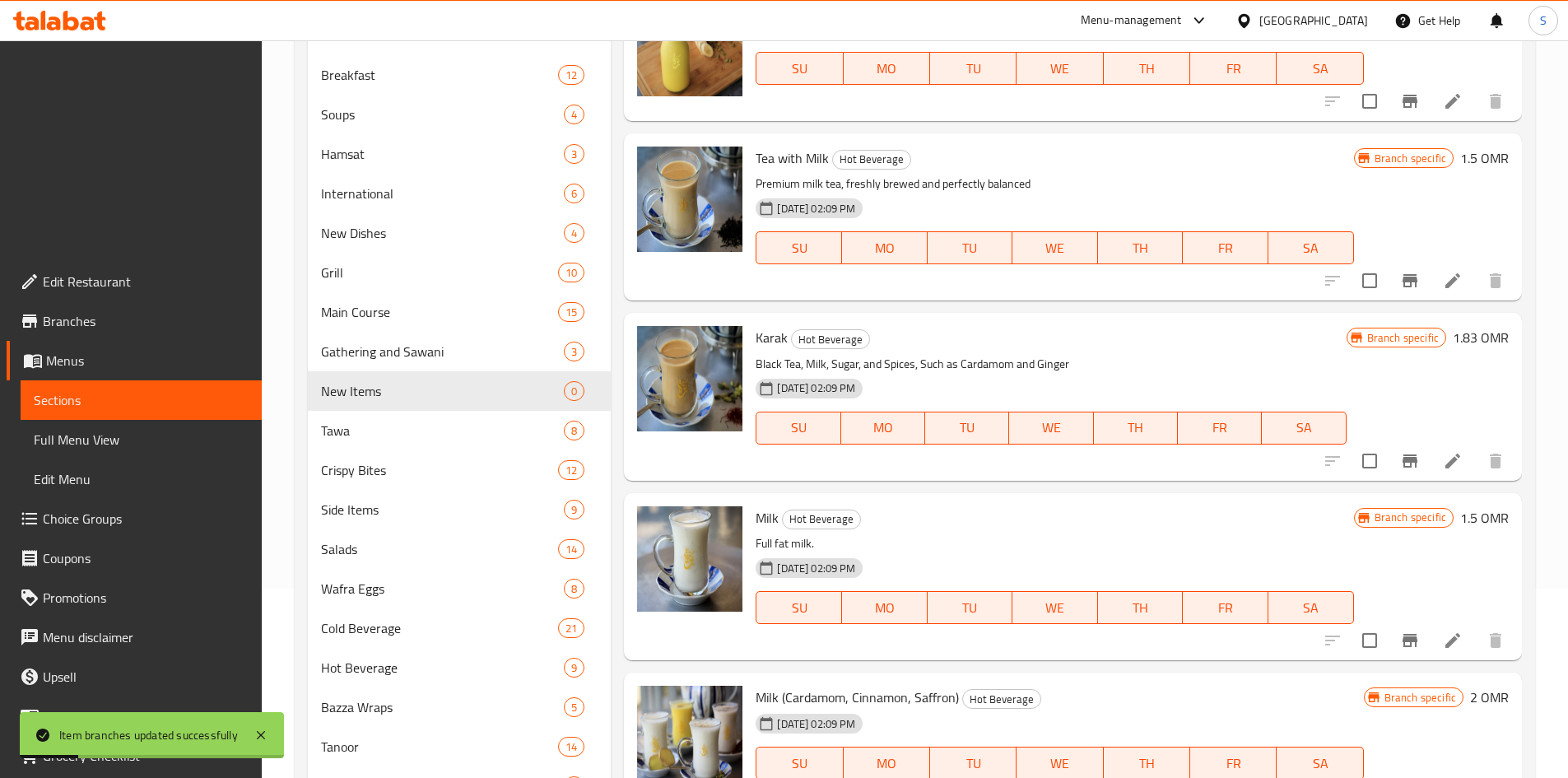
scroll to position [411, 0]
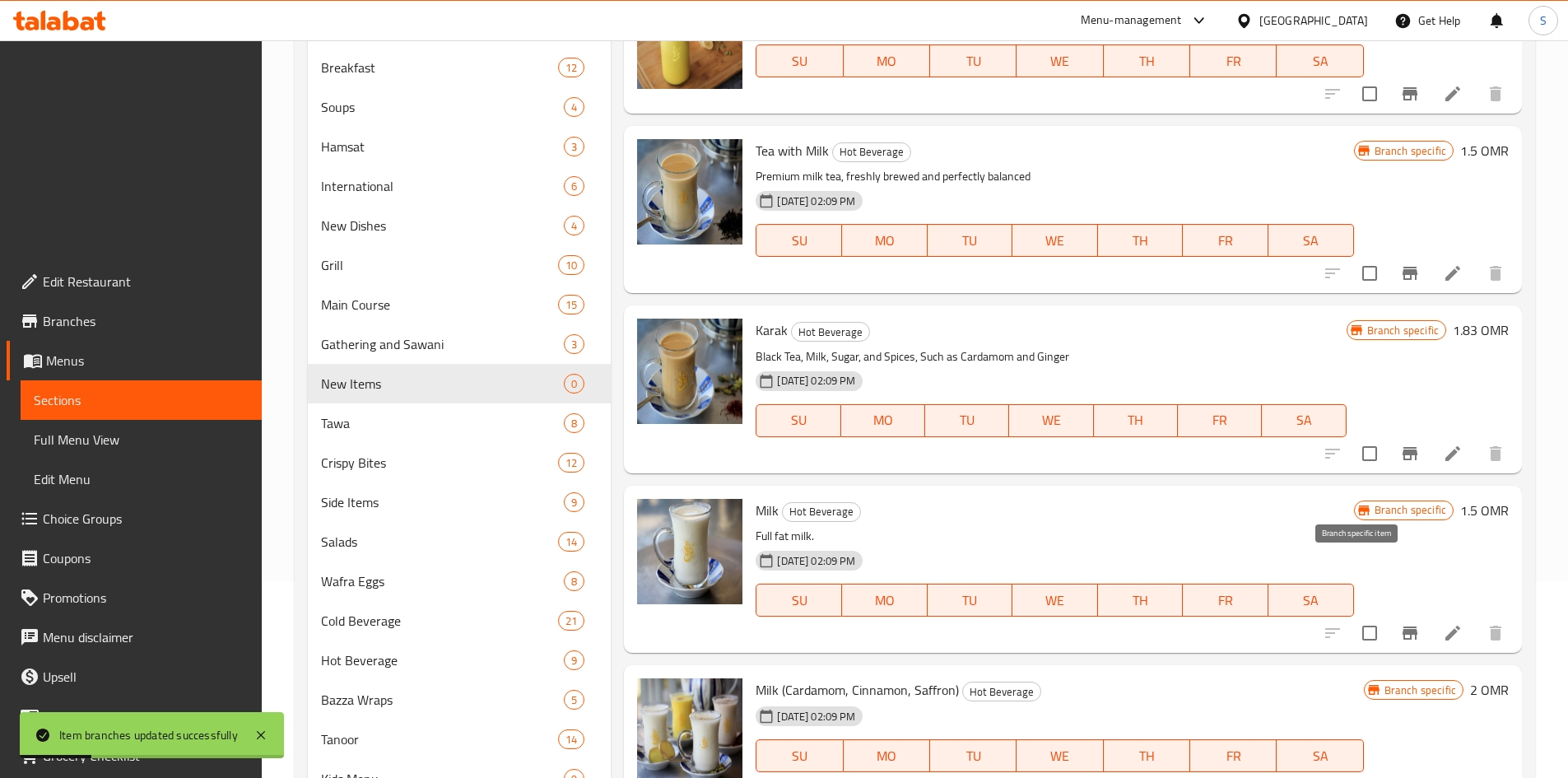
click at [1363, 777] on icon "Branch-specific-item" at bounding box center [1370, 789] width 15 height 13
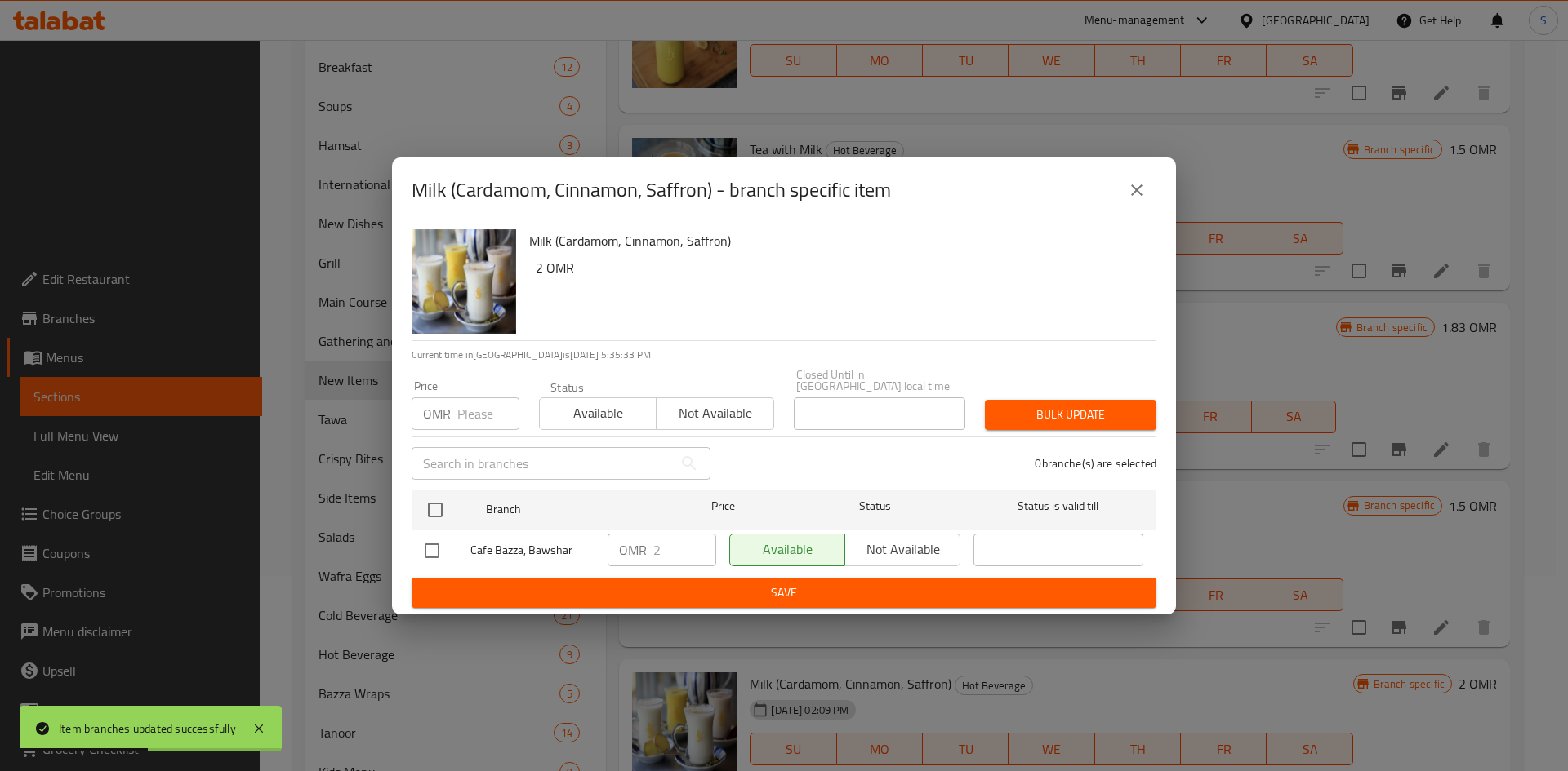
click at [467, 410] on input "number" at bounding box center [488, 414] width 62 height 33
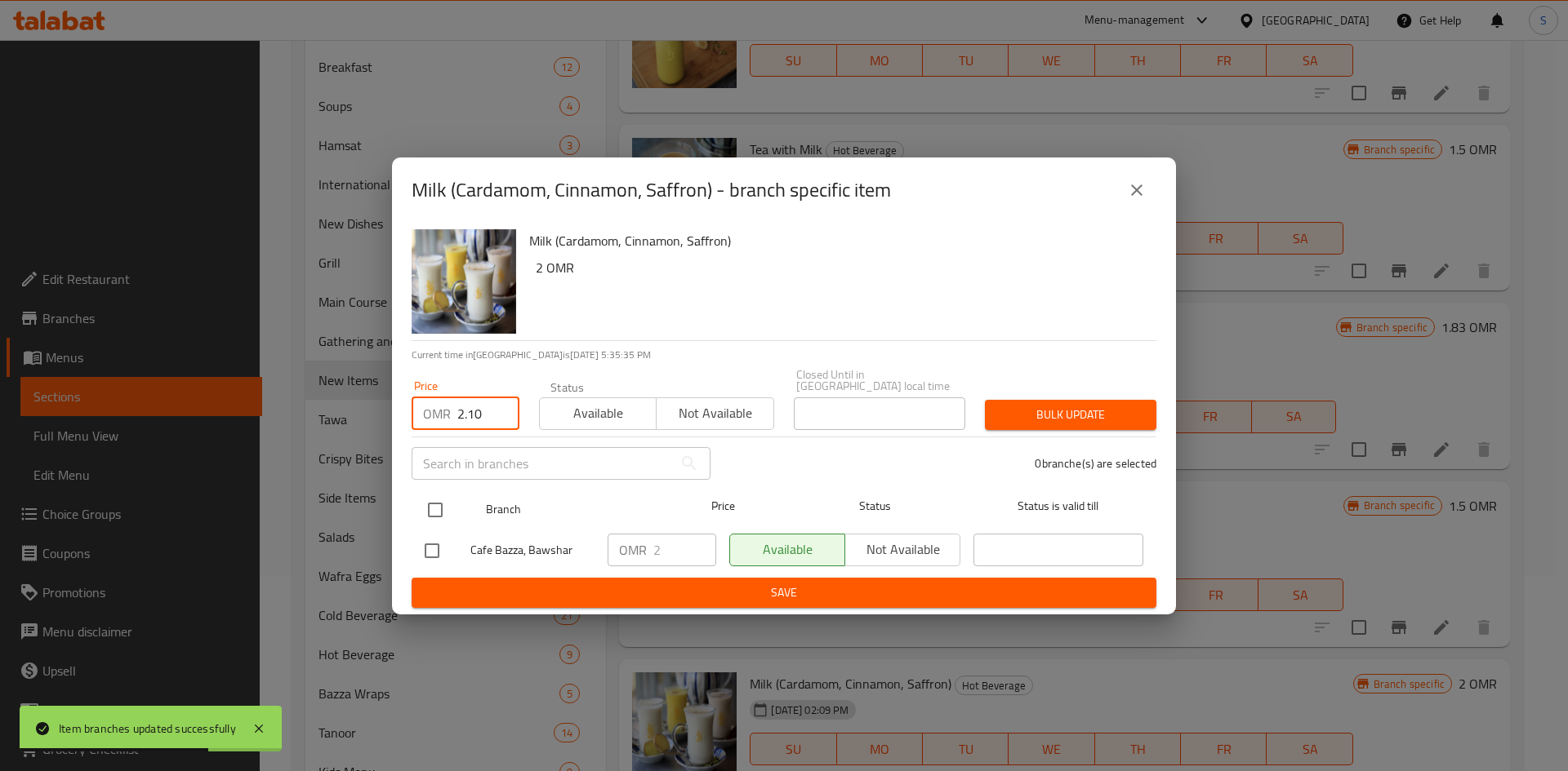
click at [434, 511] on input "checkbox" at bounding box center [435, 510] width 35 height 35
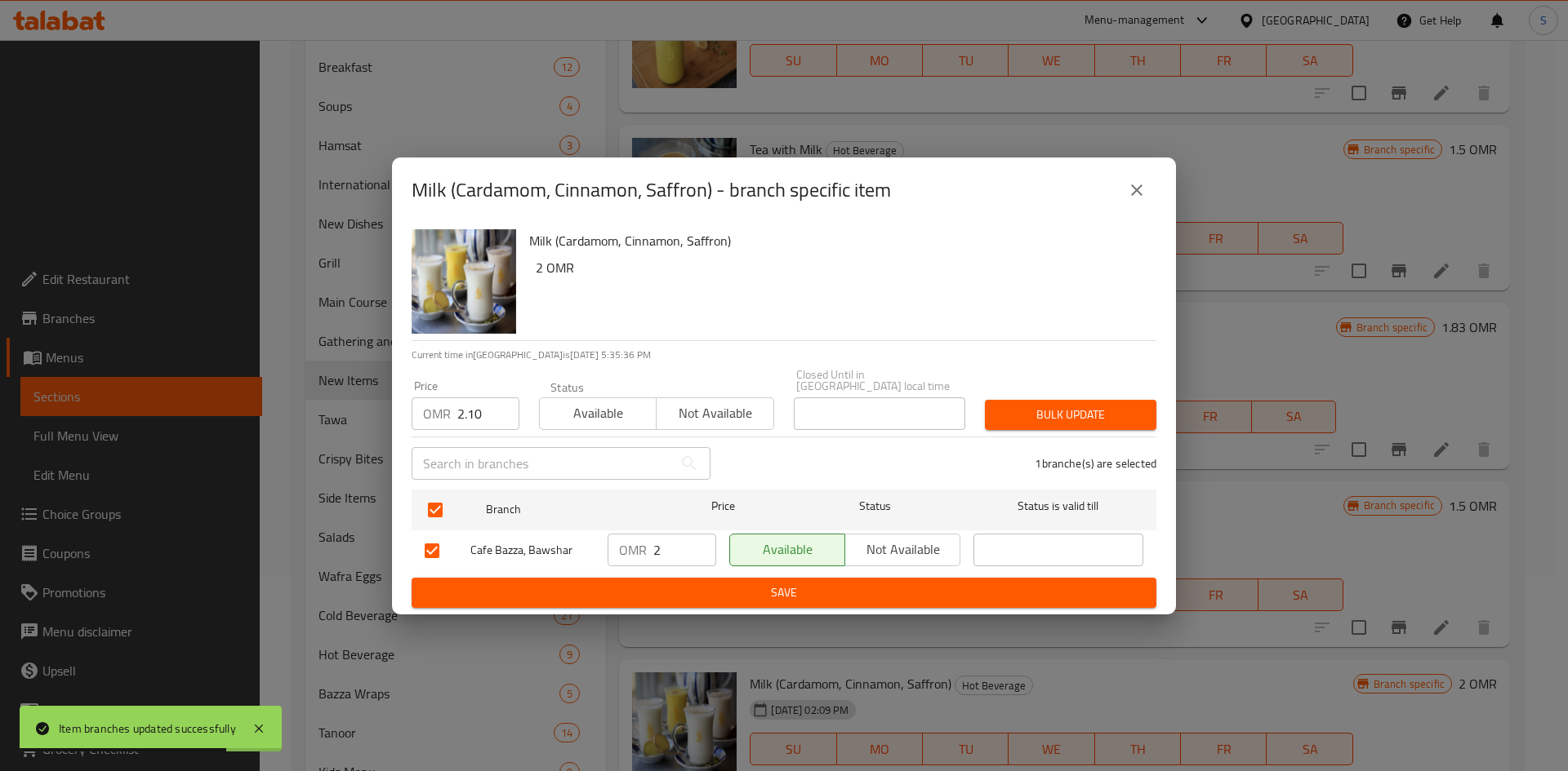
click at [1064, 420] on button "Bulk update" at bounding box center [1070, 414] width 172 height 30
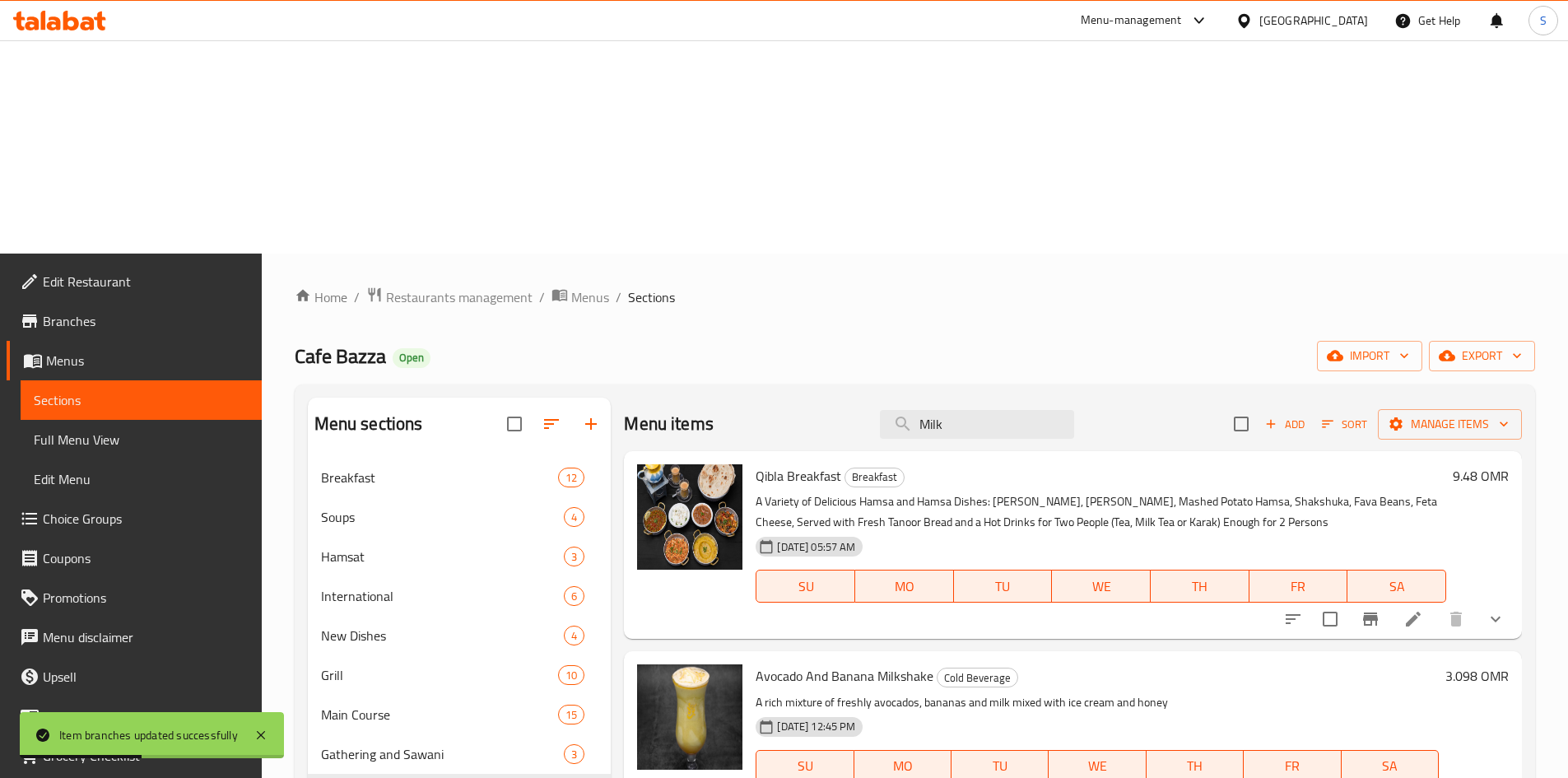
scroll to position [0, 0]
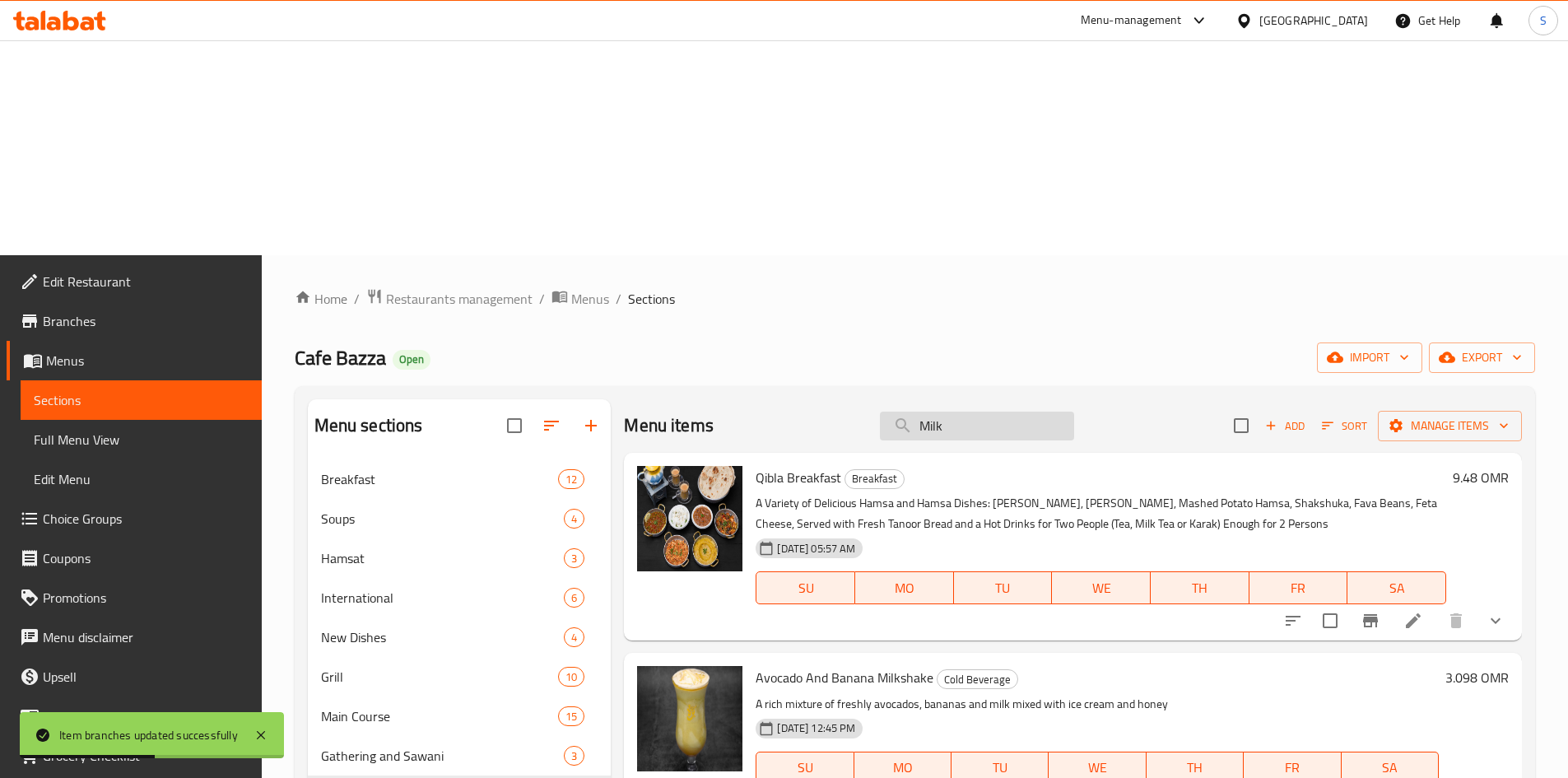
click at [1008, 411] on input "Milk" at bounding box center [977, 425] width 194 height 28
paste input "Saffron Milk with [PERSON_NAME]"
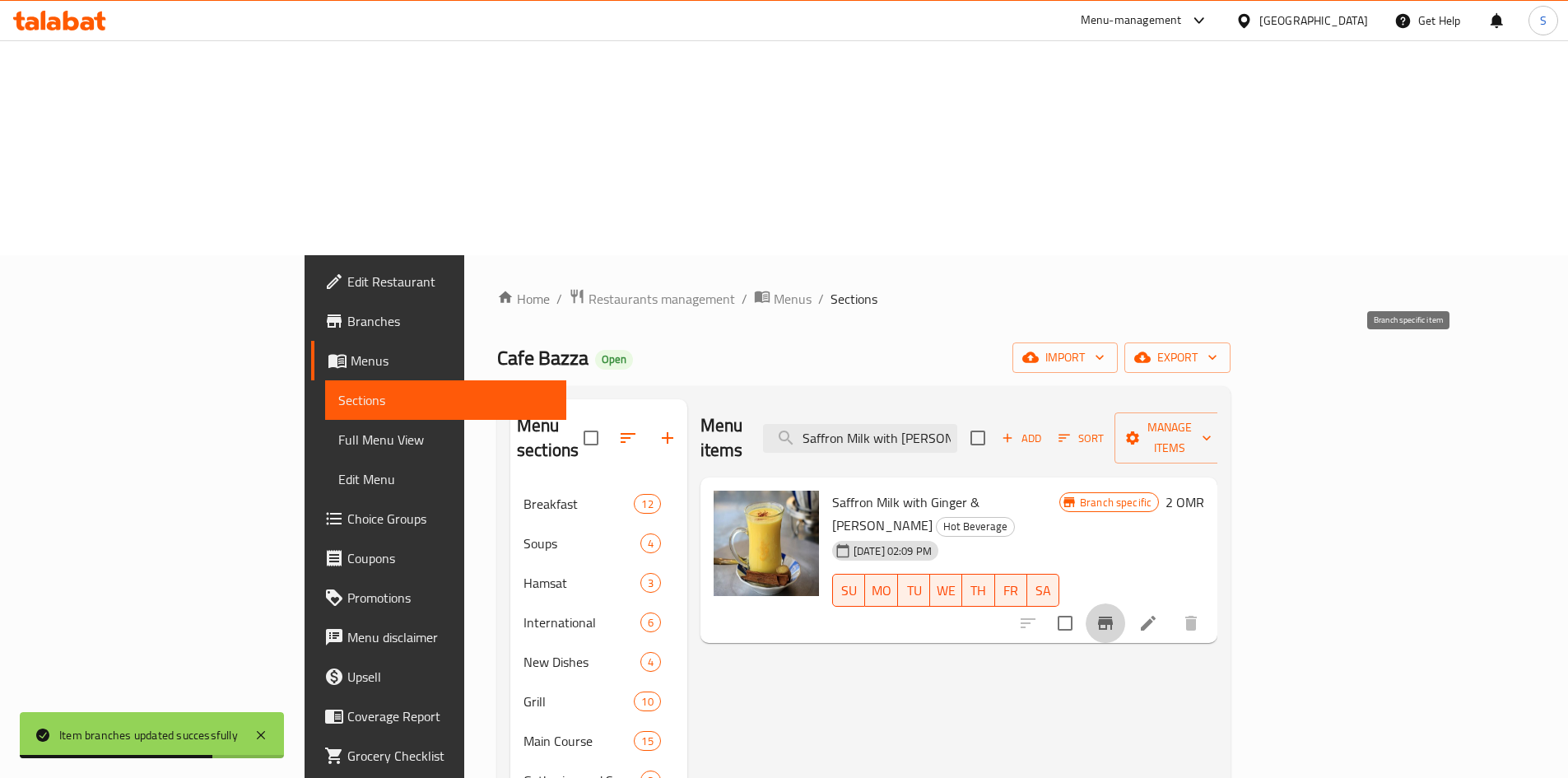
click at [1126, 604] on button "Branch-specific-item" at bounding box center [1105, 623] width 39 height 39
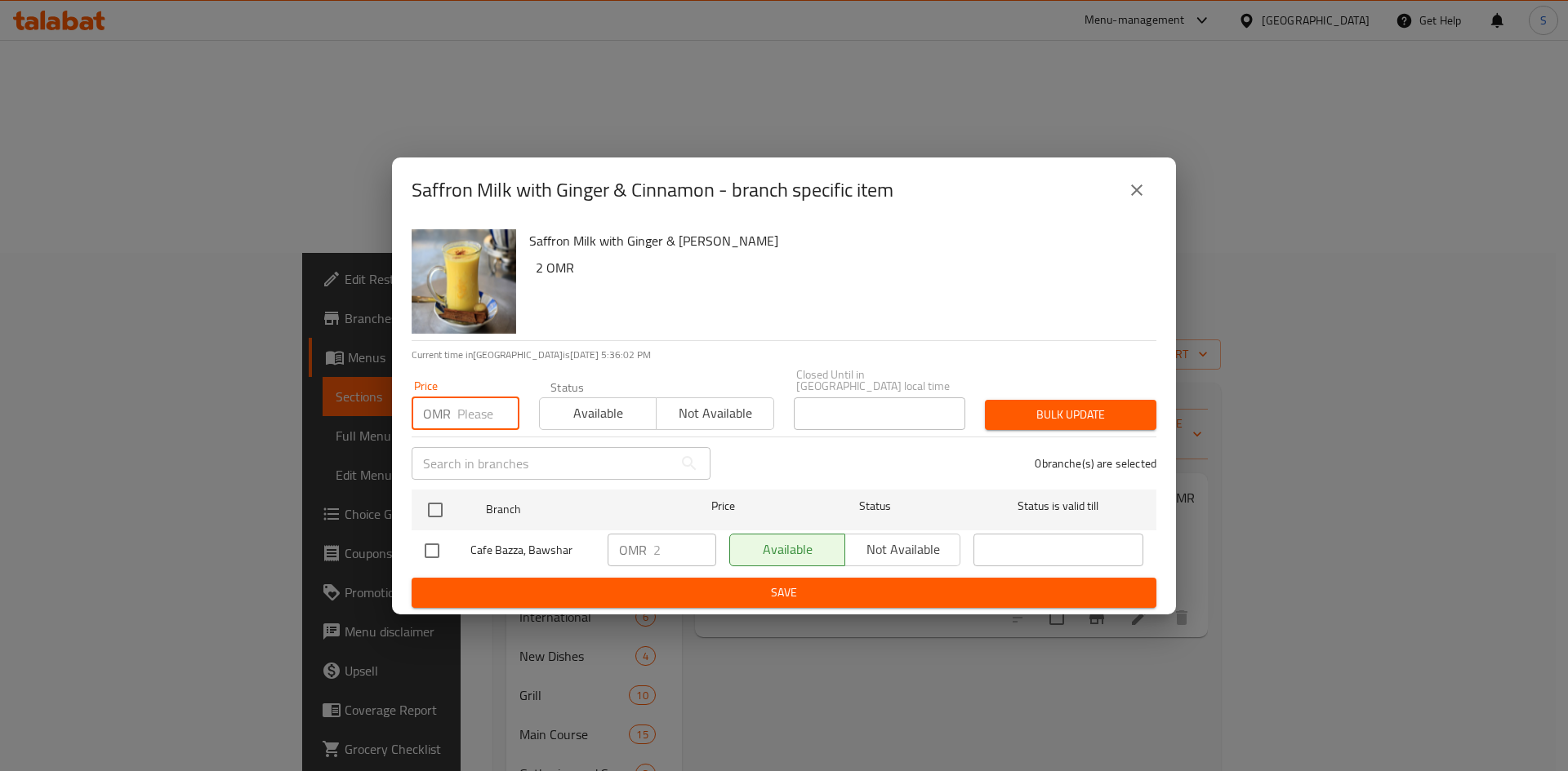
click at [474, 420] on input "number" at bounding box center [488, 414] width 62 height 33
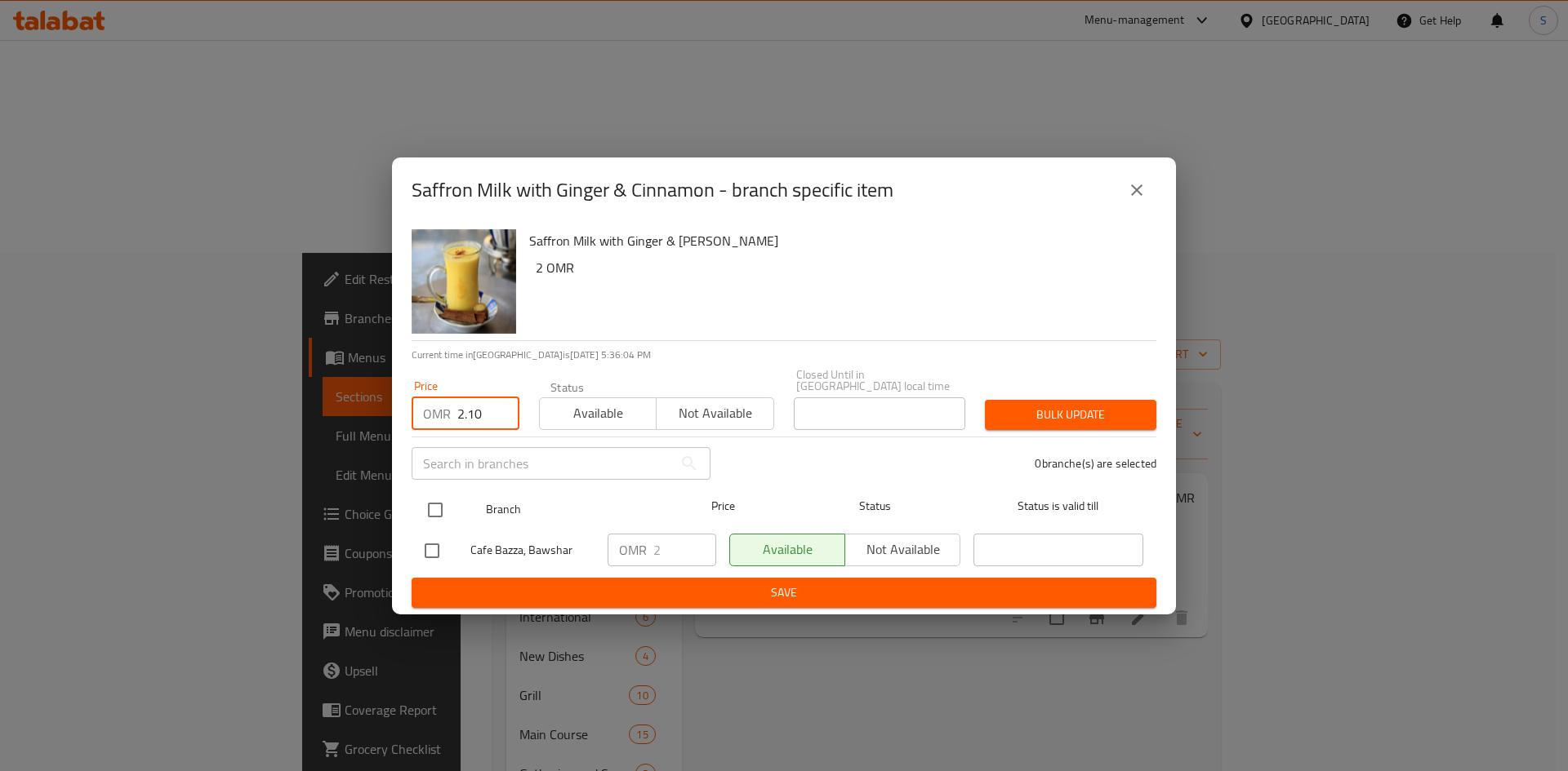
click at [422, 506] on input "checkbox" at bounding box center [435, 510] width 35 height 35
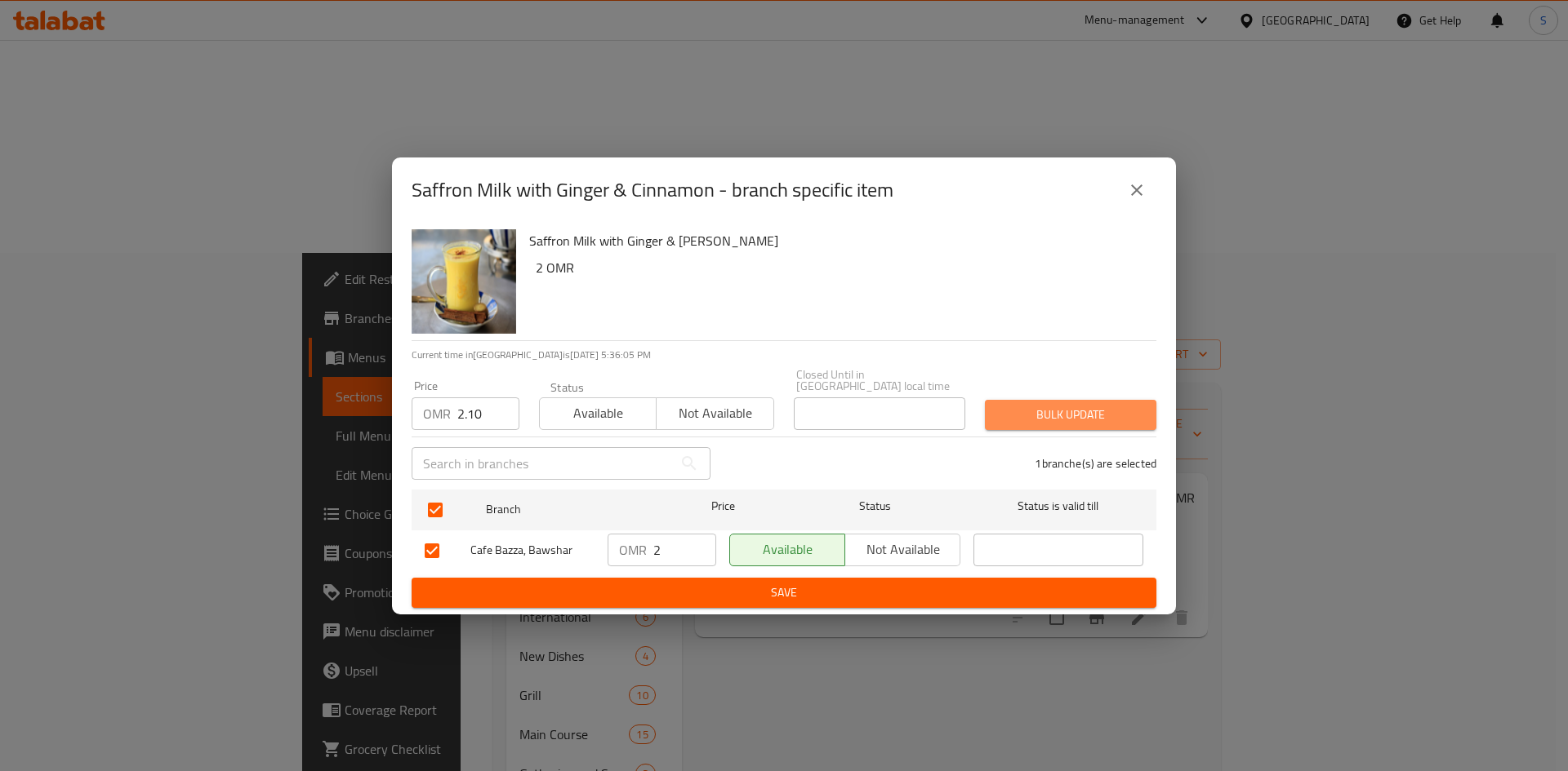
click at [1109, 412] on span "Bulk update" at bounding box center [1070, 415] width 145 height 20
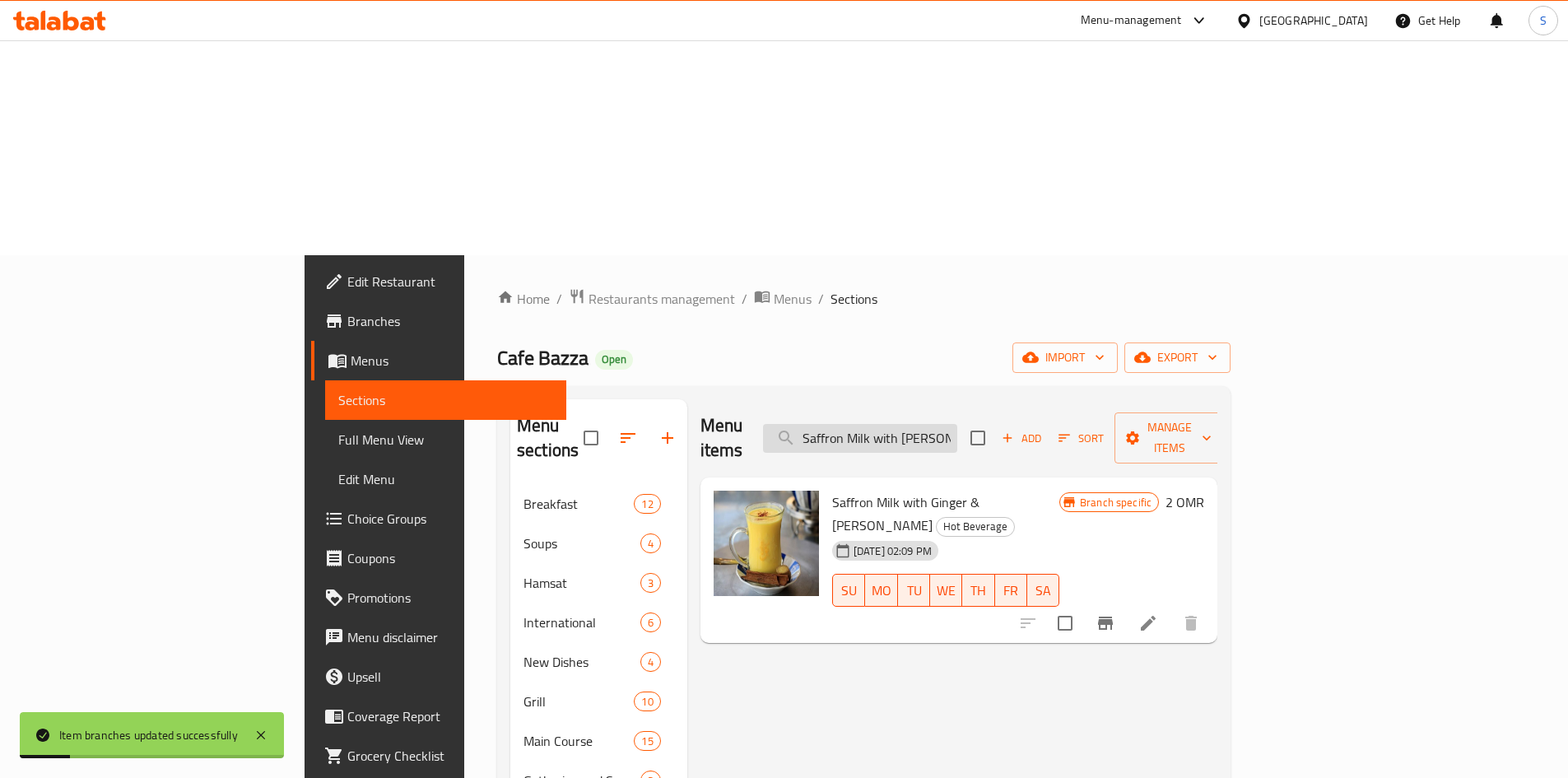
click at [957, 424] on input "Saffron Milk with [PERSON_NAME]" at bounding box center [860, 438] width 194 height 28
paste input "Turkish Coffee"
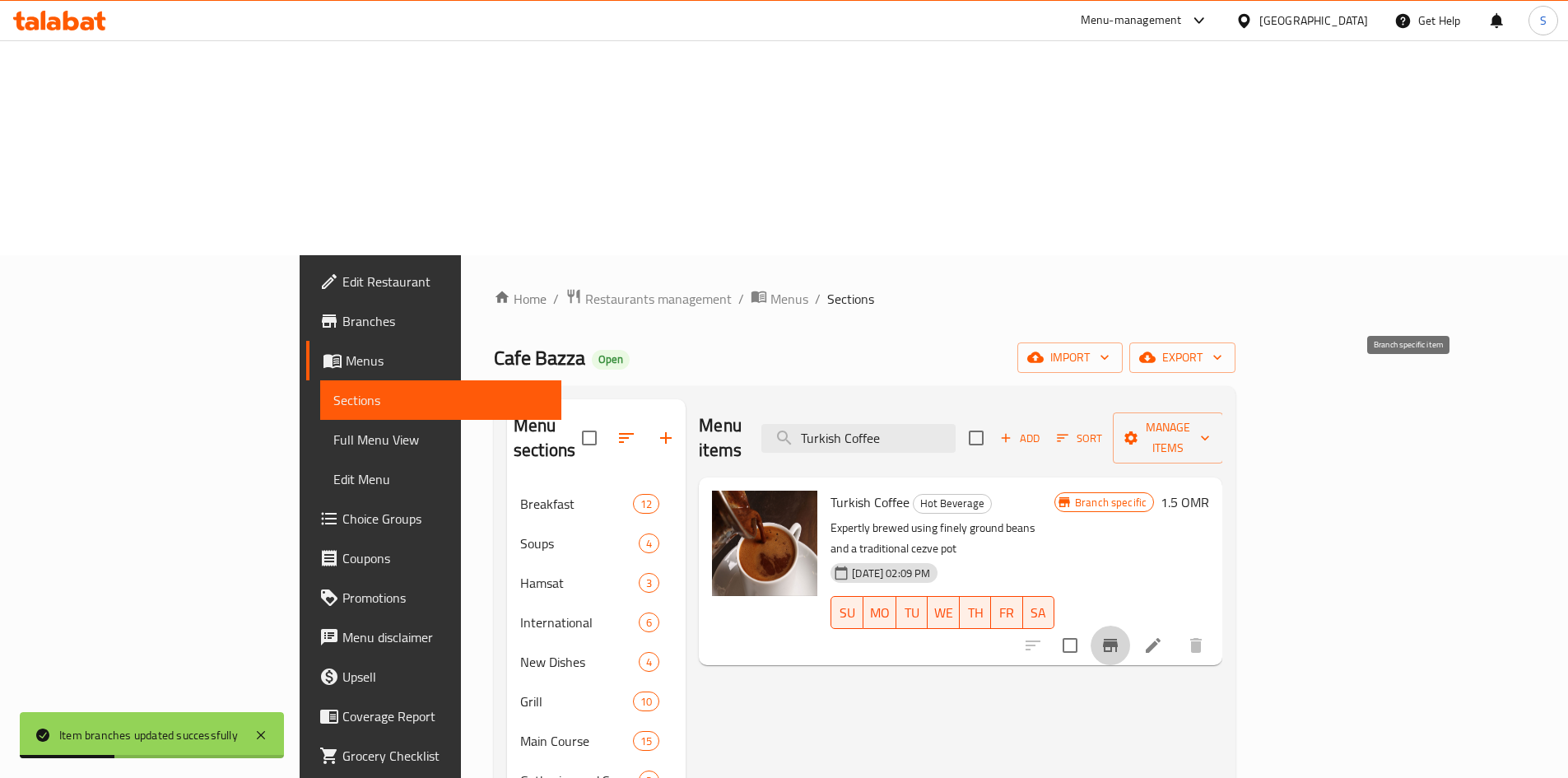
click at [1120, 636] on icon "Branch-specific-item" at bounding box center [1111, 646] width 20 height 20
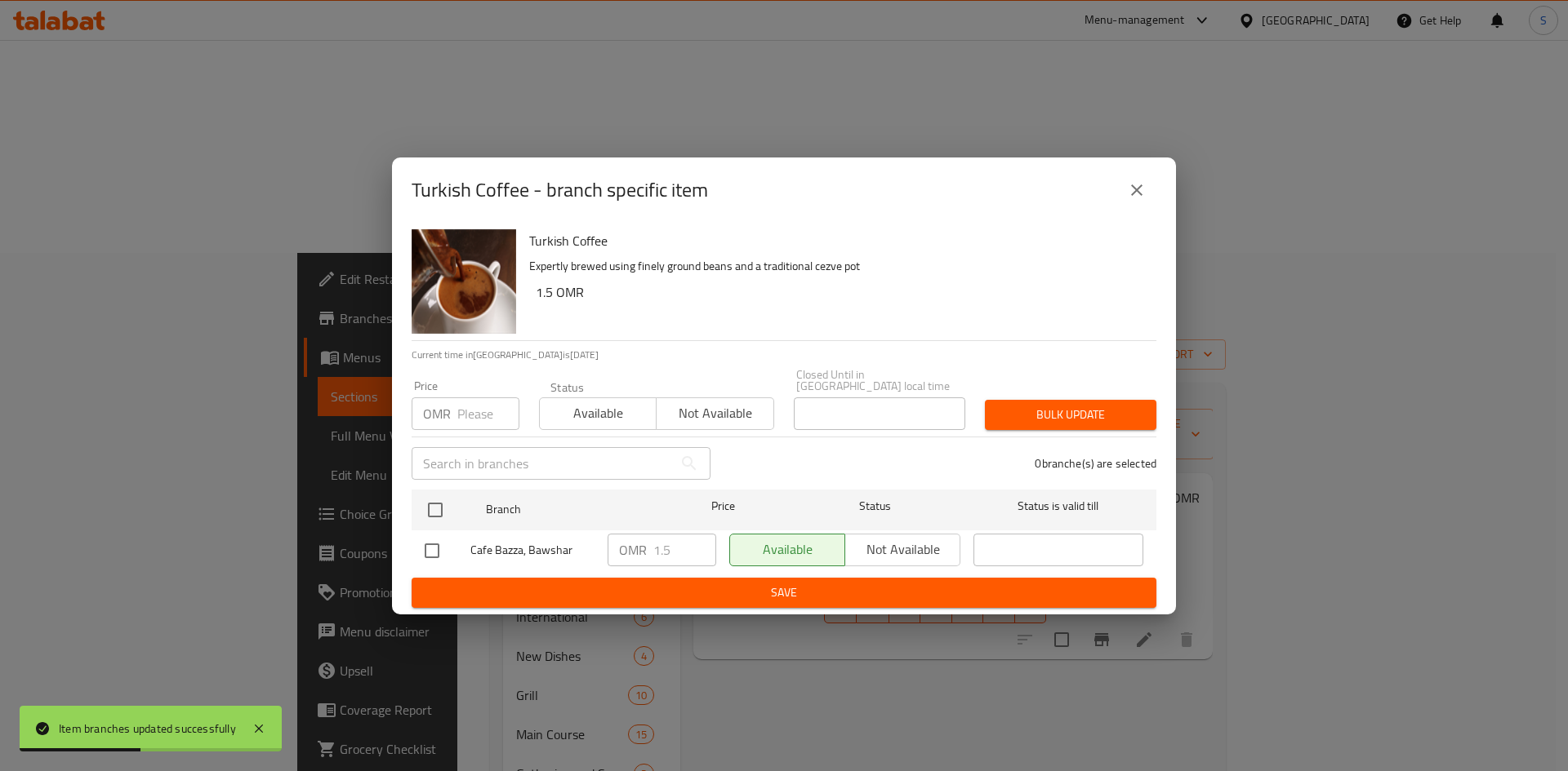
click at [480, 413] on input "number" at bounding box center [488, 414] width 62 height 33
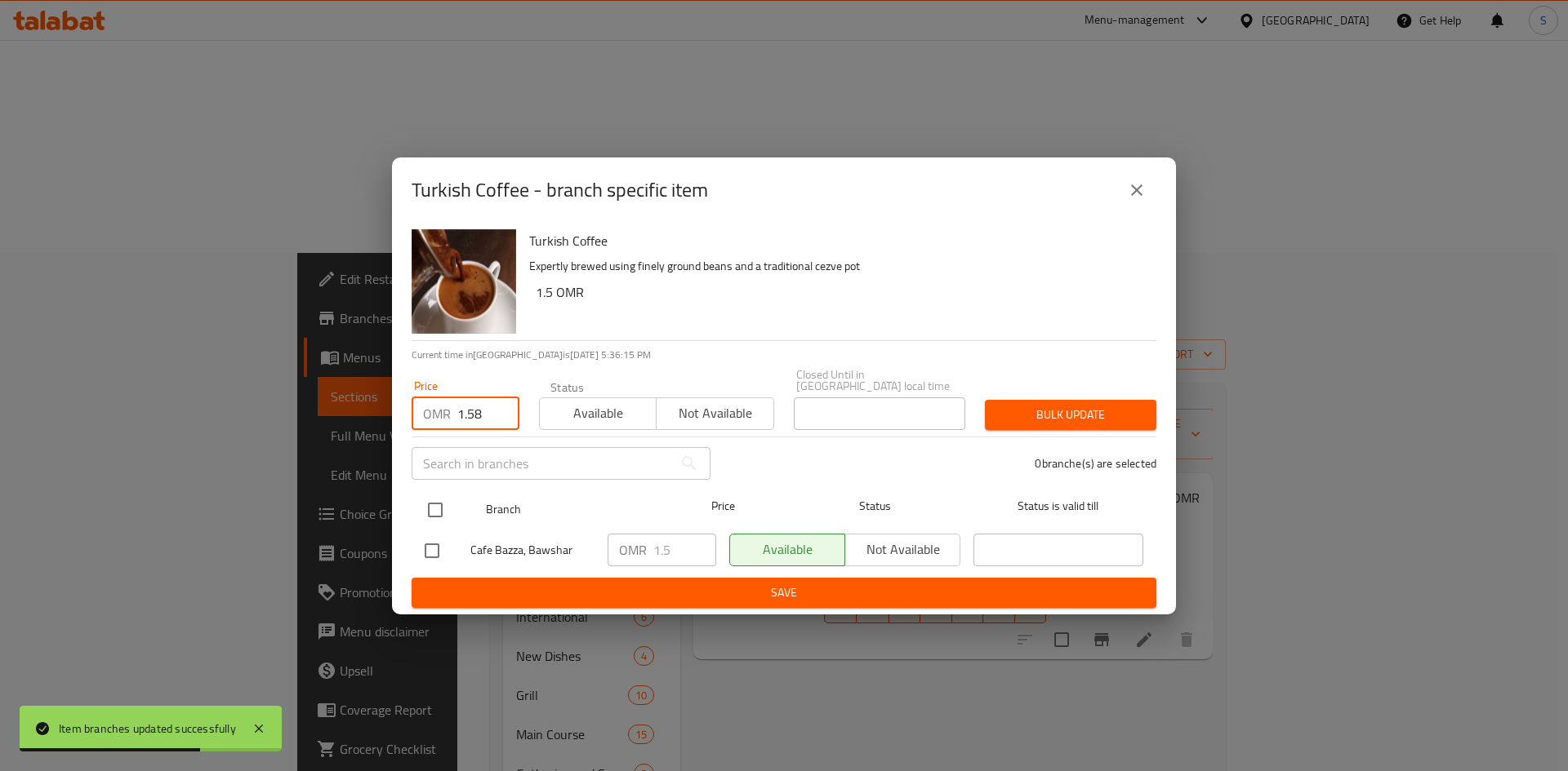
click at [436, 503] on input "checkbox" at bounding box center [435, 510] width 35 height 35
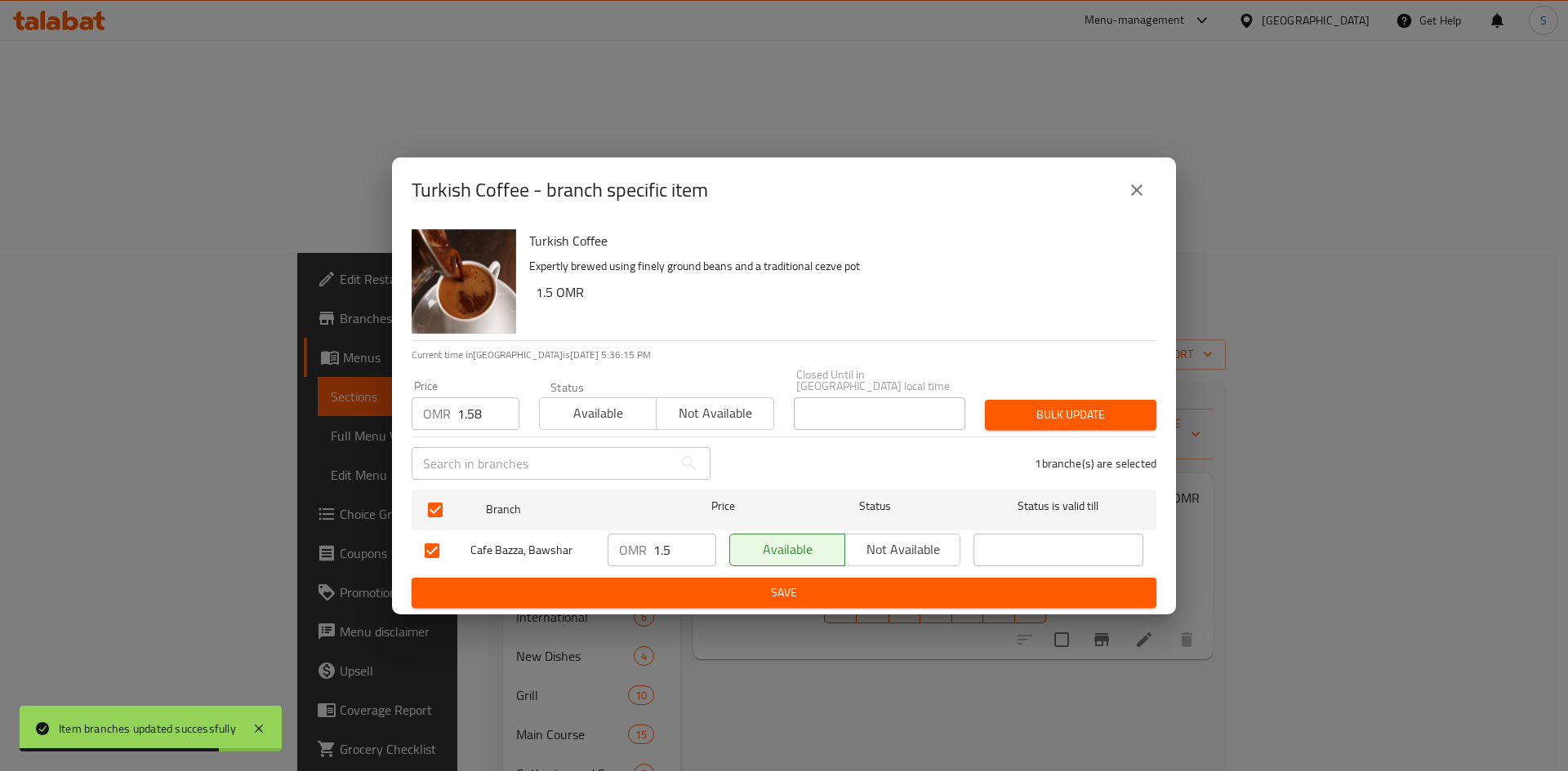
click at [1063, 410] on span "Bulk update" at bounding box center [1070, 415] width 145 height 20
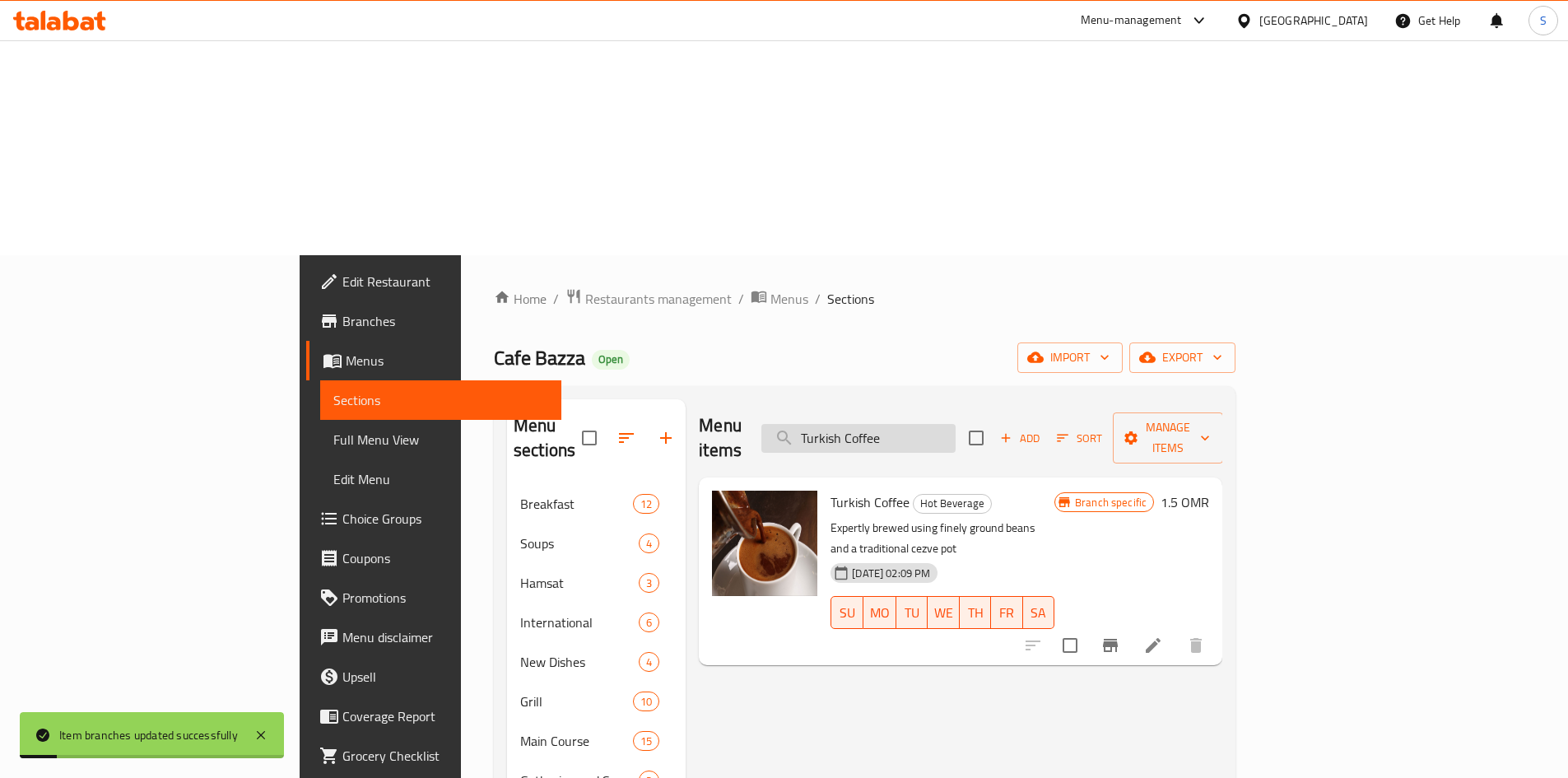
click at [956, 424] on input "Turkish Coffee" at bounding box center [858, 438] width 194 height 28
paste input "Arabic"
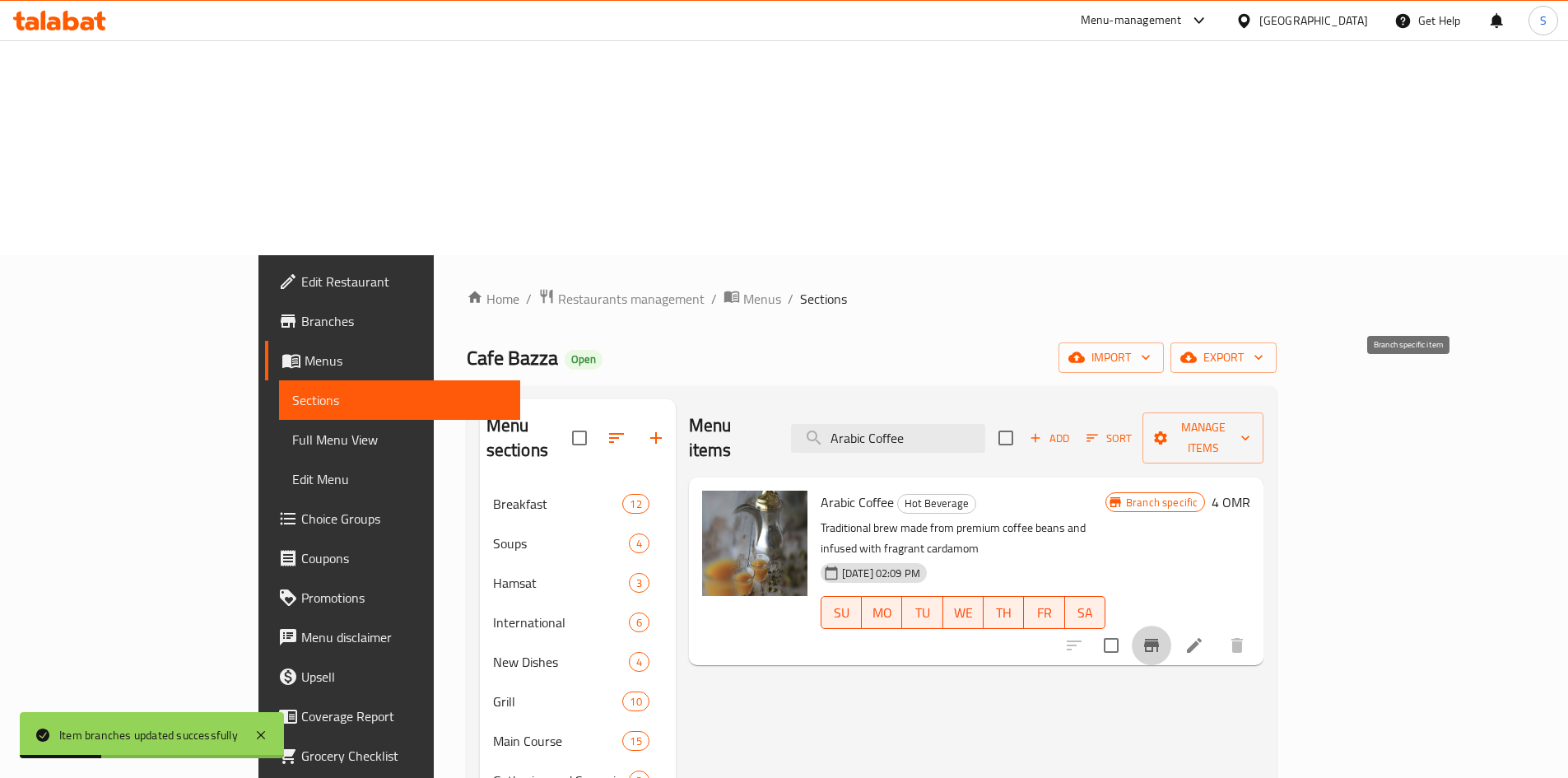
click at [1171, 626] on button "Branch-specific-item" at bounding box center [1151, 645] width 39 height 39
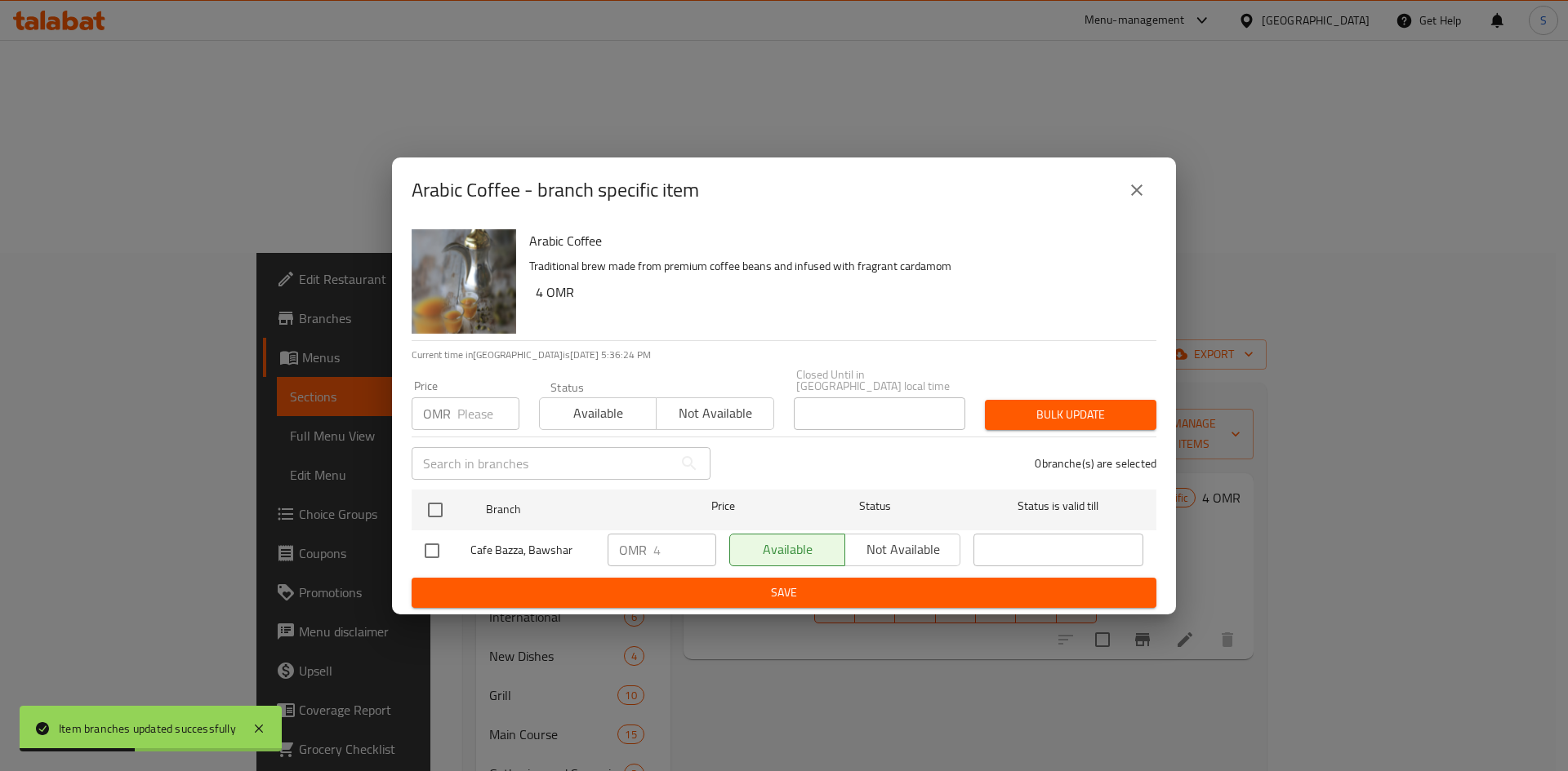
click at [473, 410] on input "number" at bounding box center [488, 414] width 62 height 33
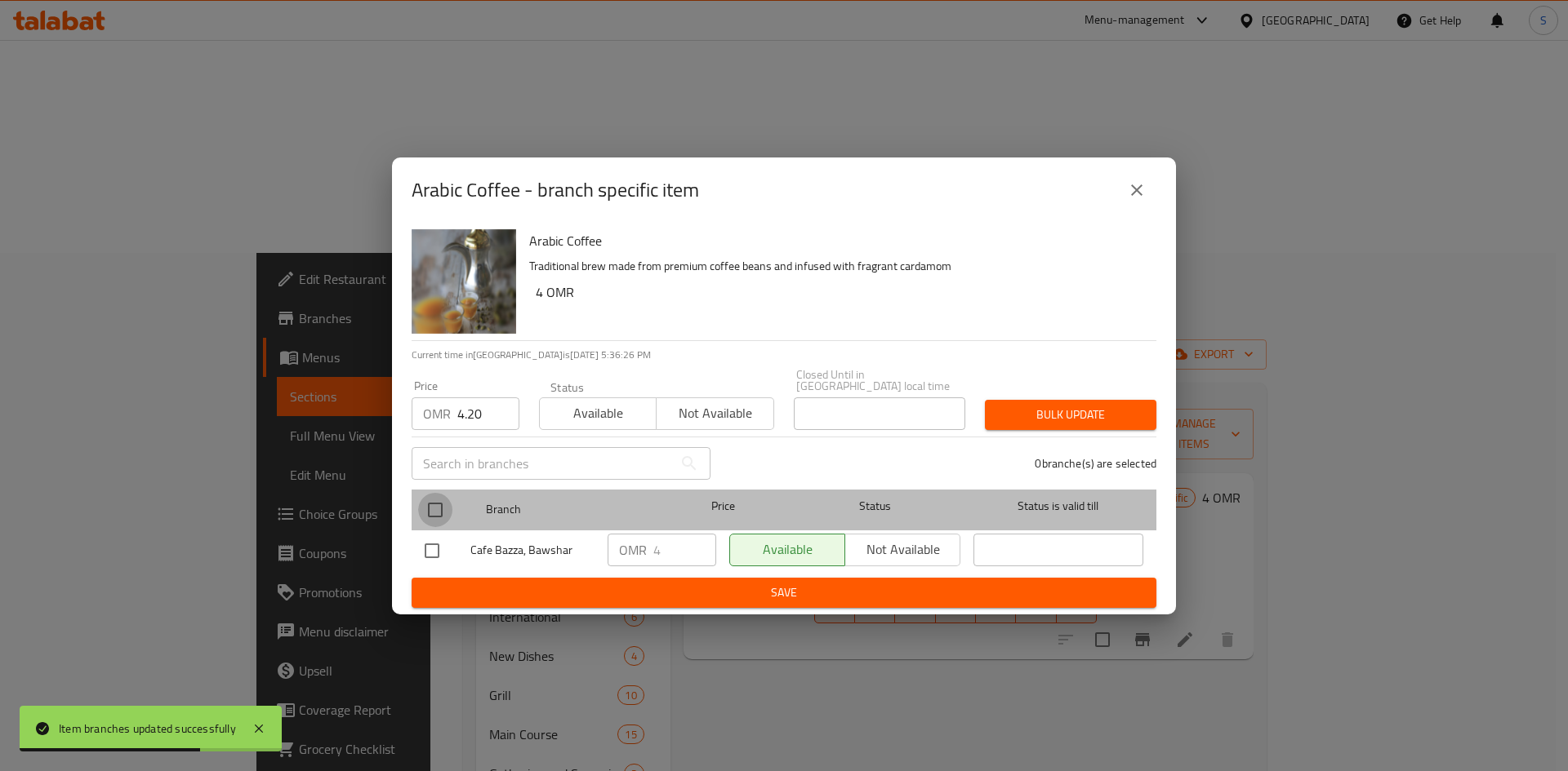
click at [434, 504] on input "checkbox" at bounding box center [435, 510] width 35 height 35
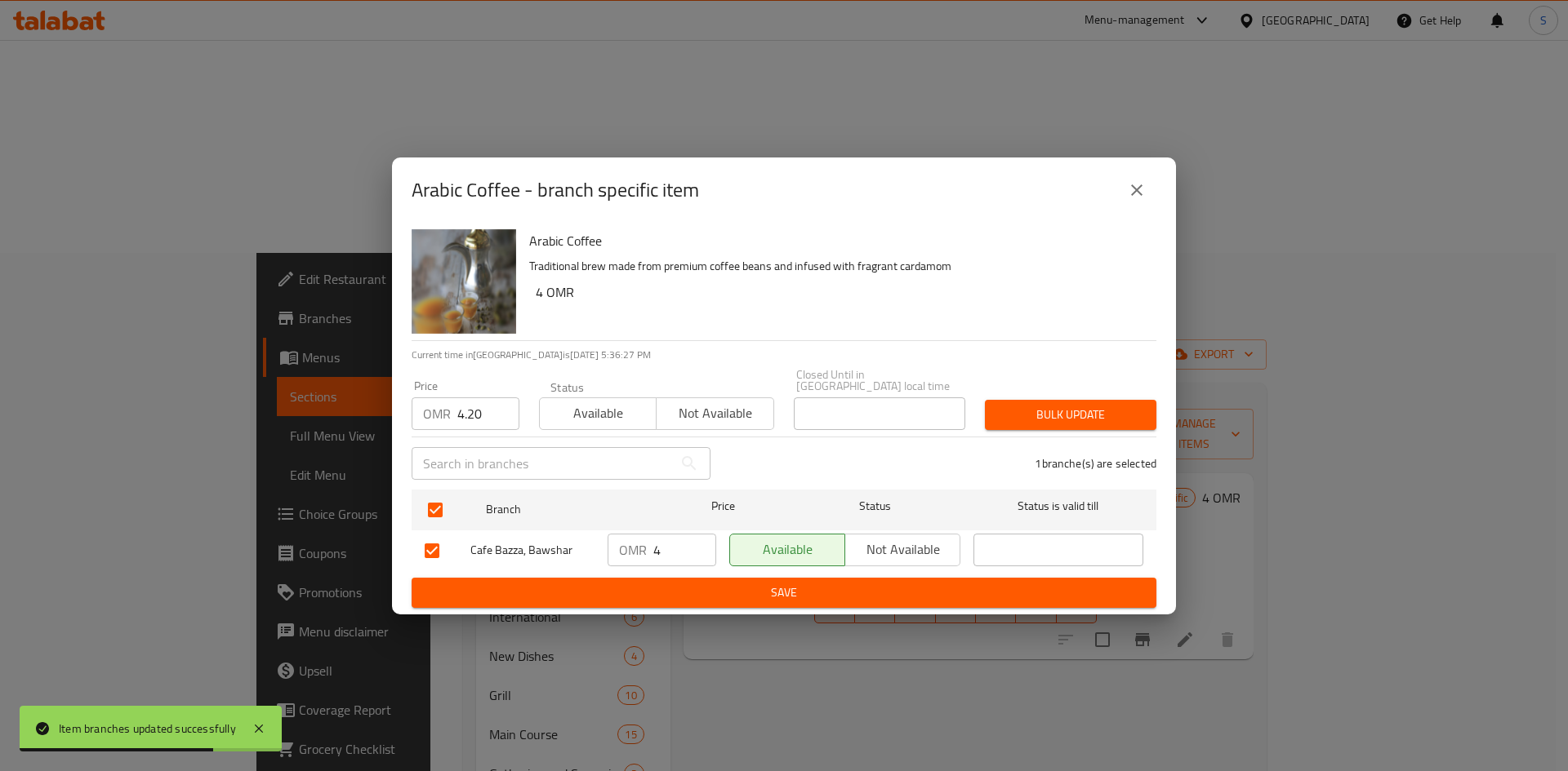
click at [1103, 406] on span "Bulk update" at bounding box center [1070, 415] width 145 height 20
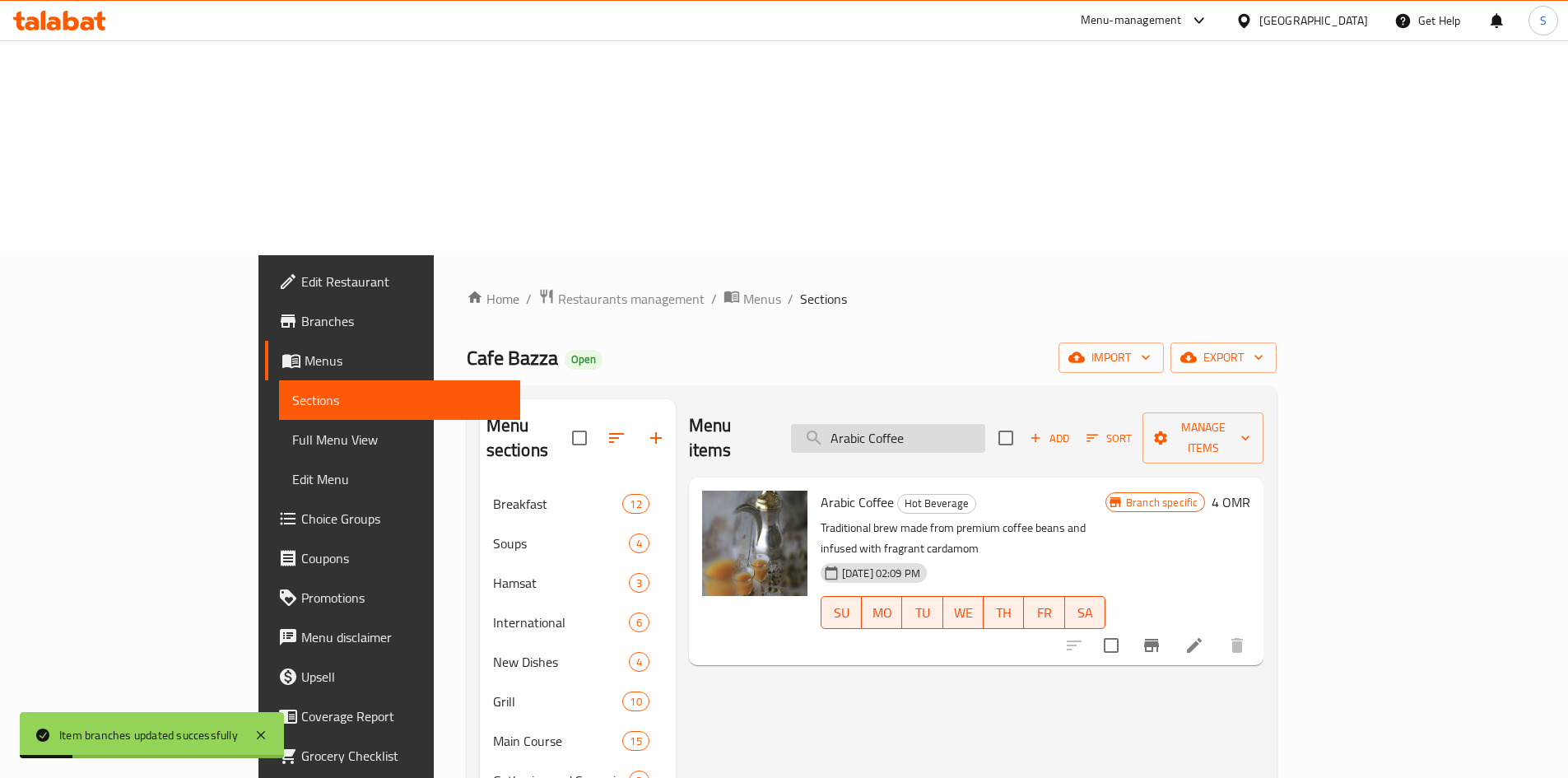
click at [985, 424] on input "Arabic Coffee" at bounding box center [888, 438] width 194 height 28
paste input "Meat Sources"
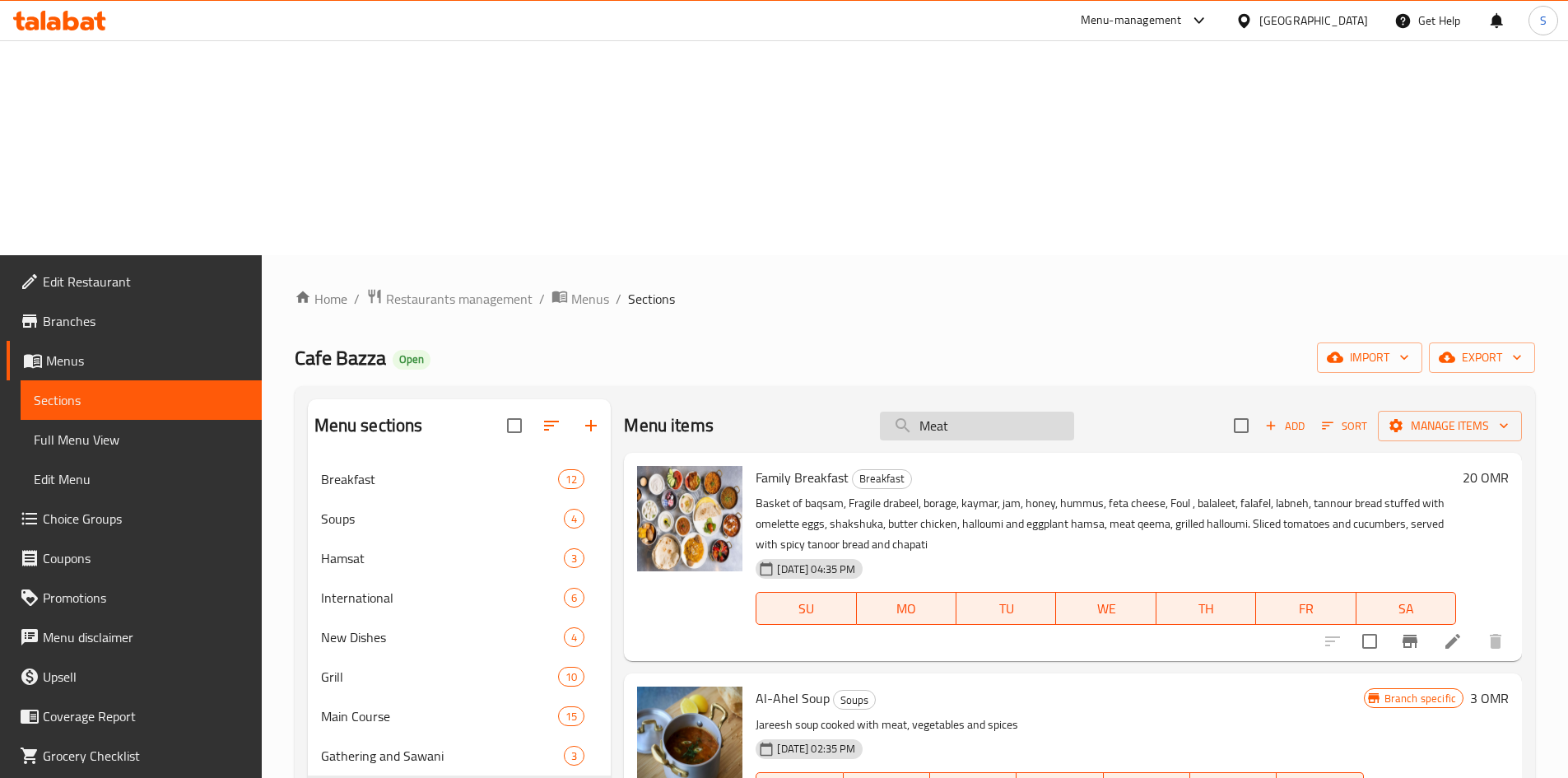
click at [978, 411] on input "Meat" at bounding box center [977, 425] width 194 height 28
paste input "Baqlawa Bites"
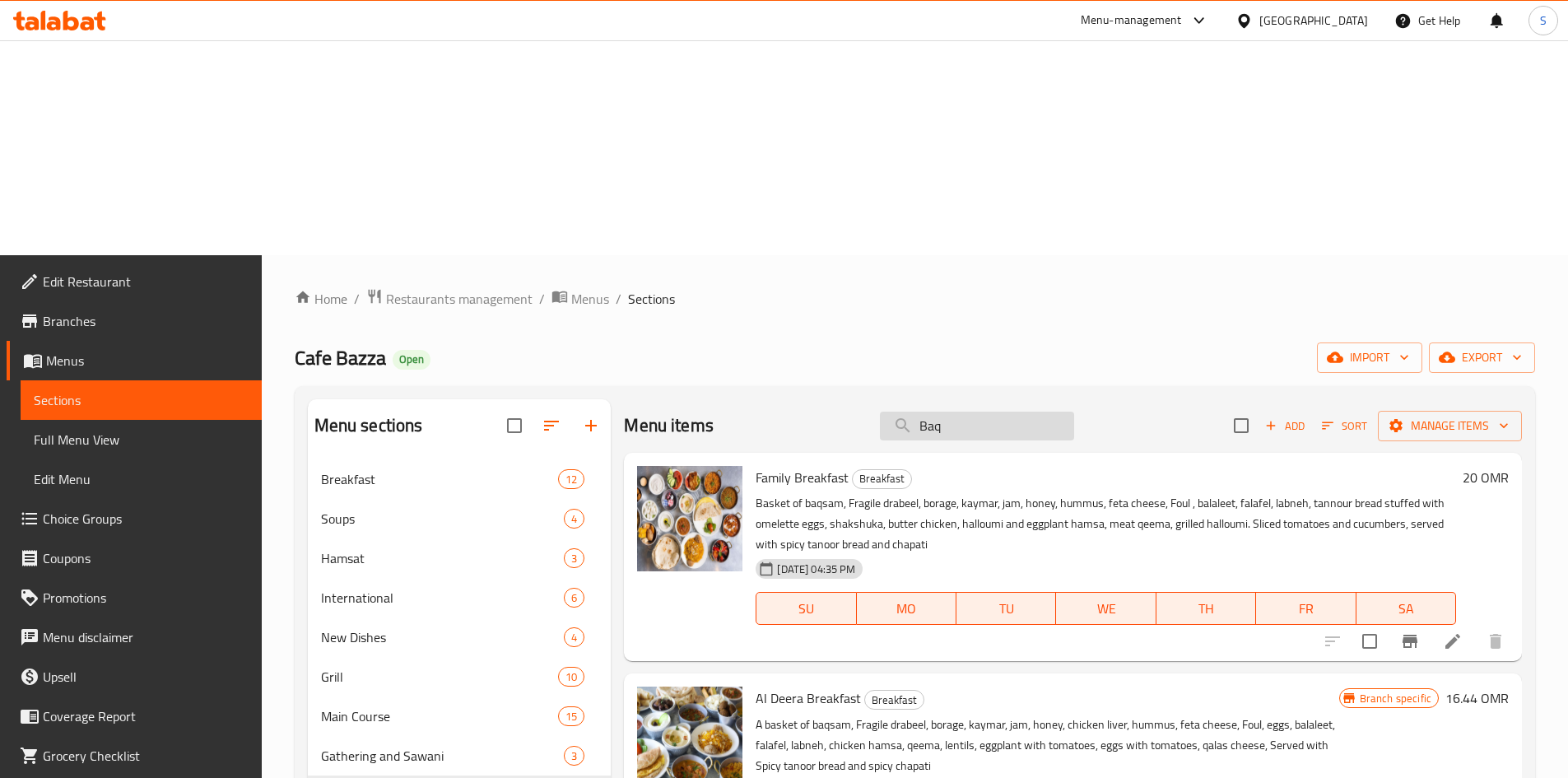
click at [962, 411] on input "Baq" at bounding box center [977, 425] width 194 height 28
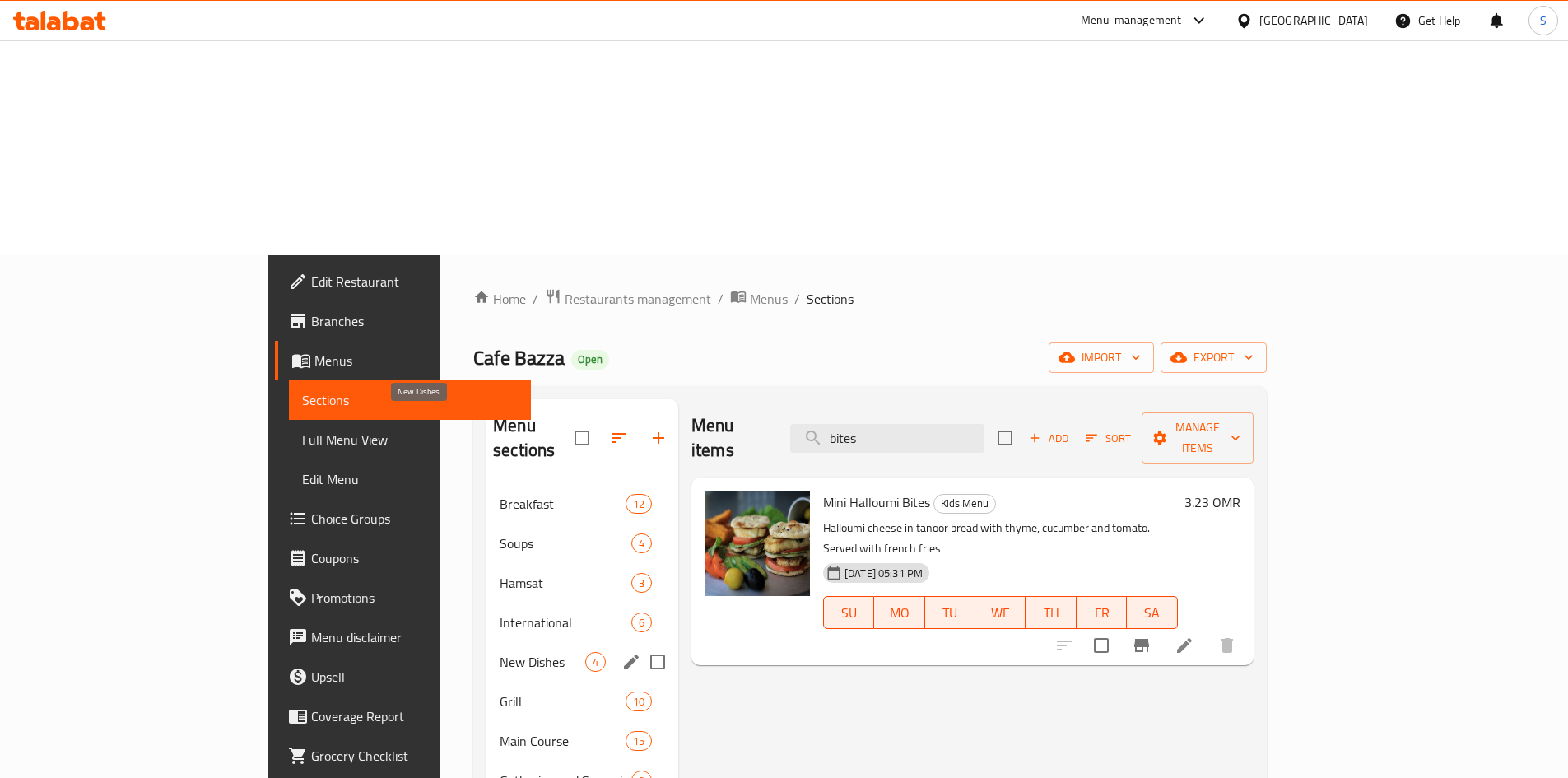
click at [500, 652] on span "New Dishes" at bounding box center [542, 663] width 85 height 20
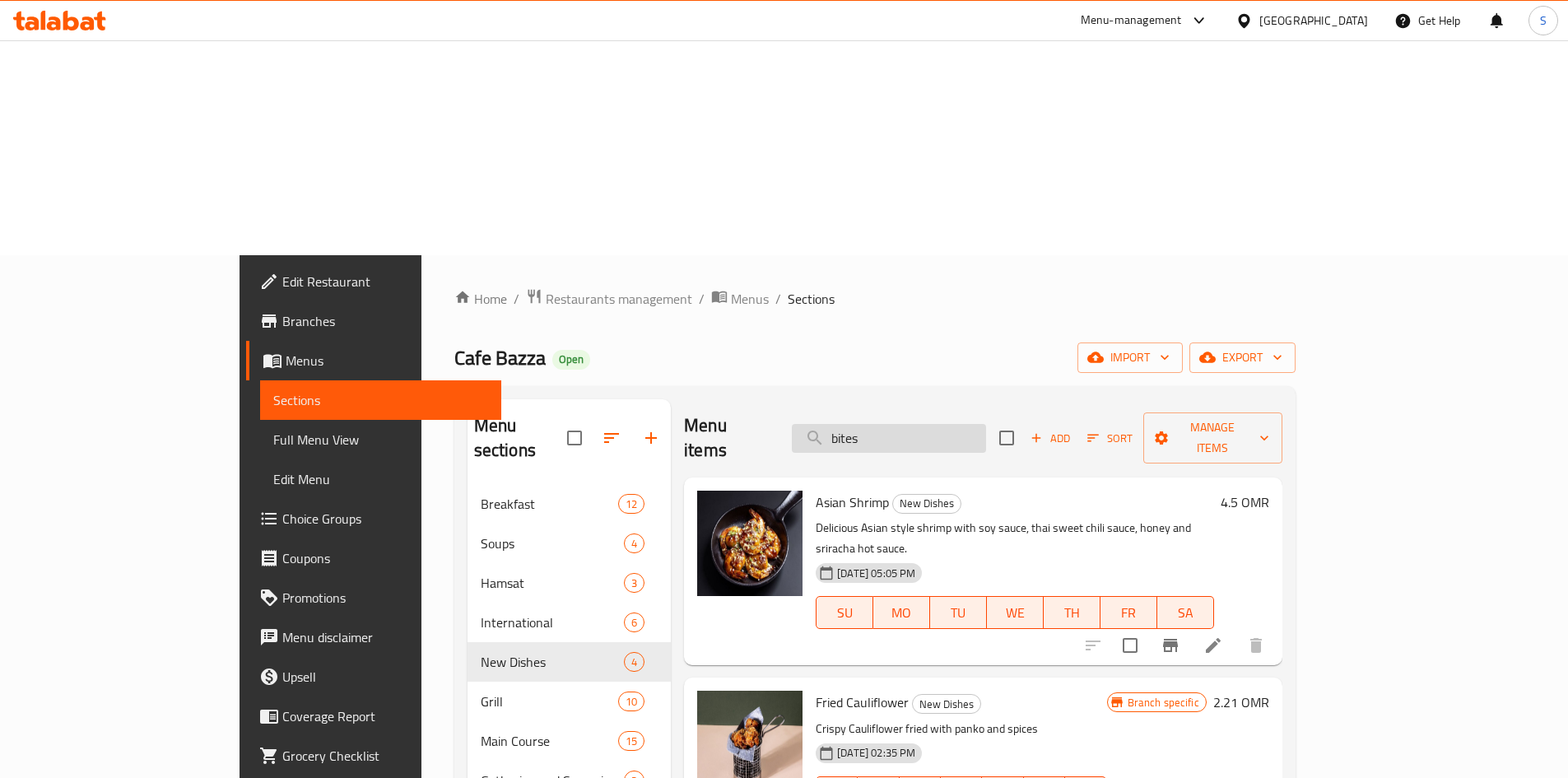
click at [985, 424] on input "bites" at bounding box center [889, 438] width 194 height 28
paste input "French Tanoor"
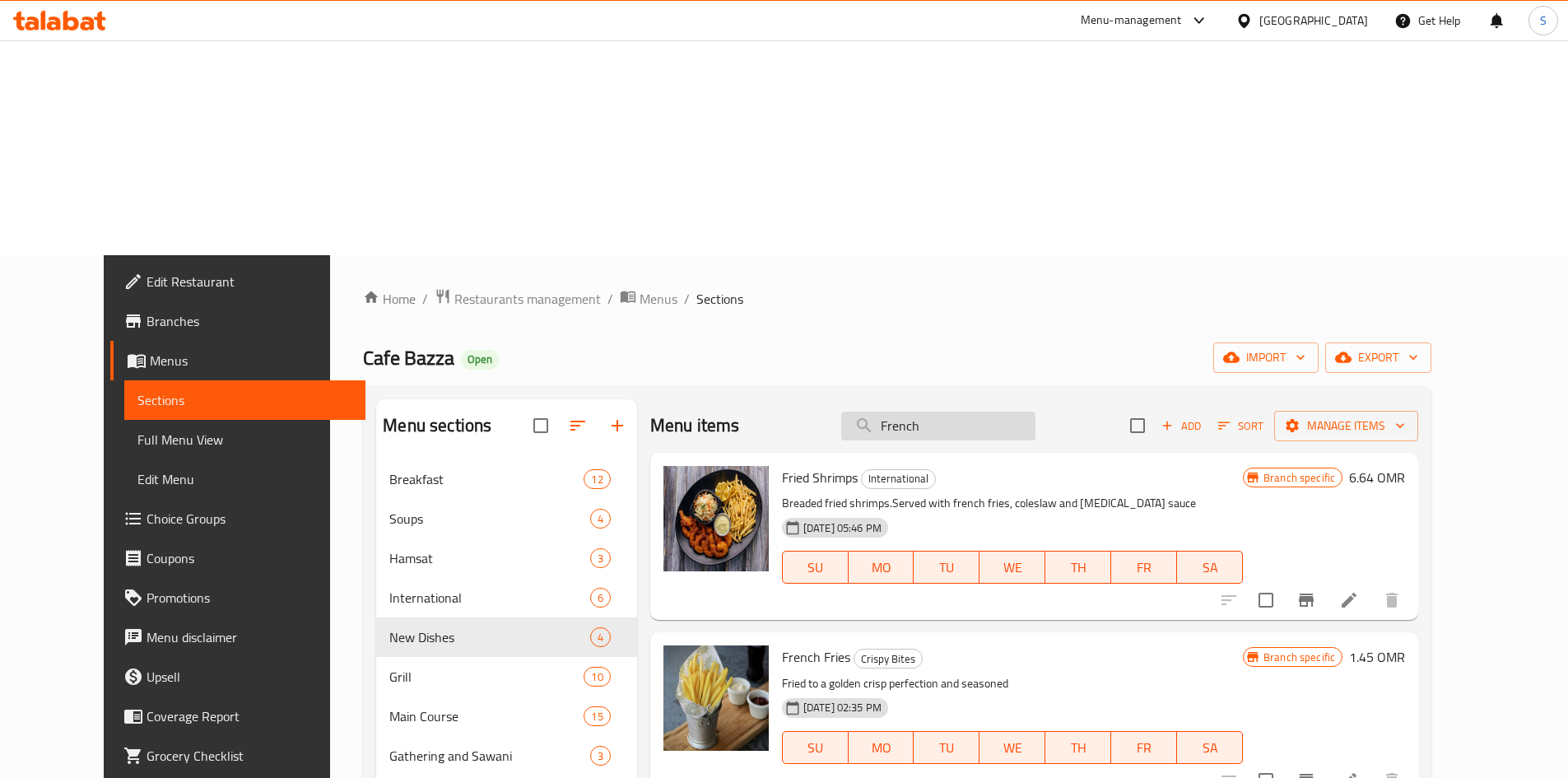
click at [1026, 411] on input "French" at bounding box center [939, 425] width 194 height 28
paste input "Qatayef Ceam"
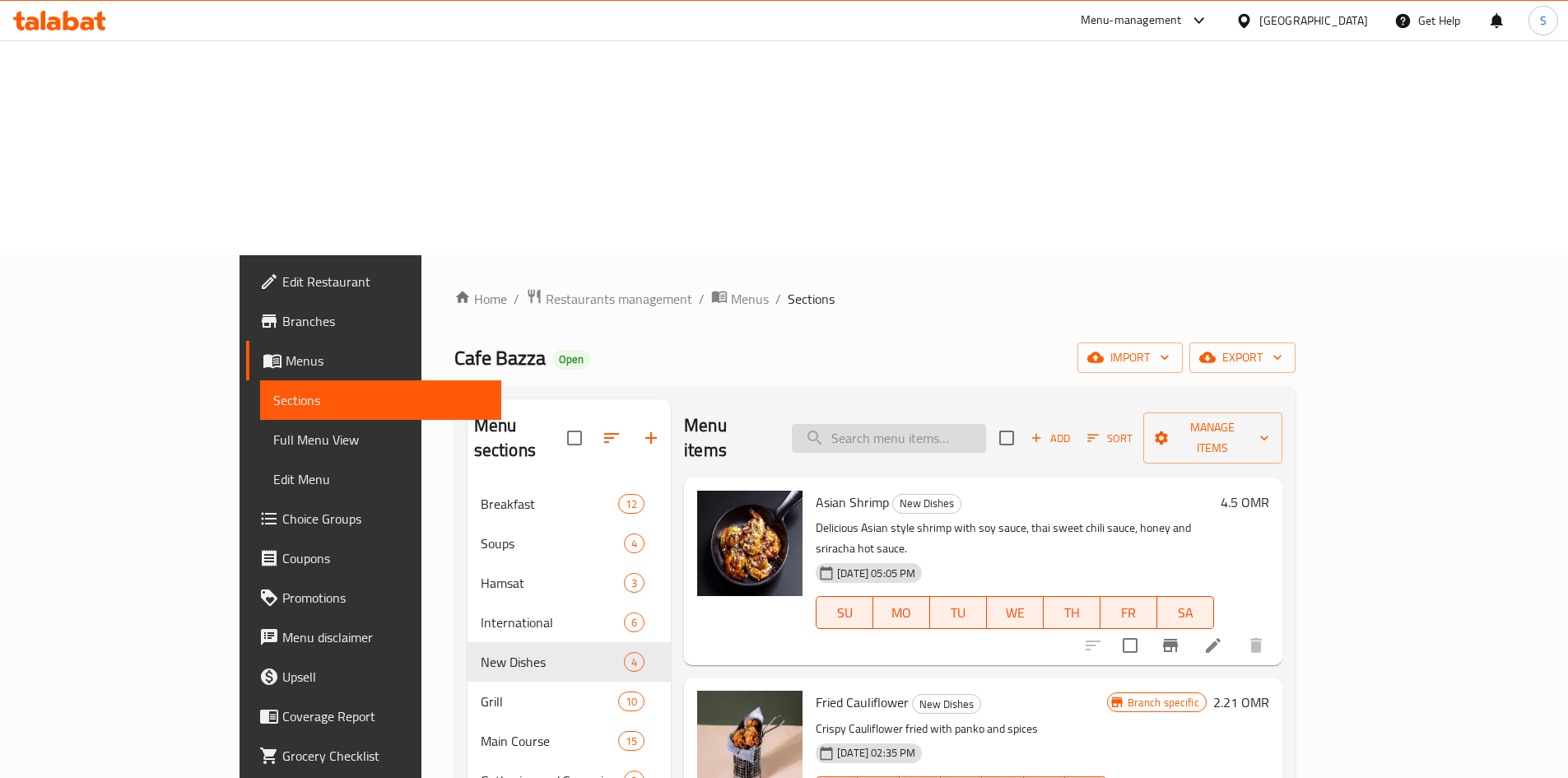
click at [976, 424] on input "search" at bounding box center [889, 438] width 194 height 28
paste input "Armenian Cherry Kebab"
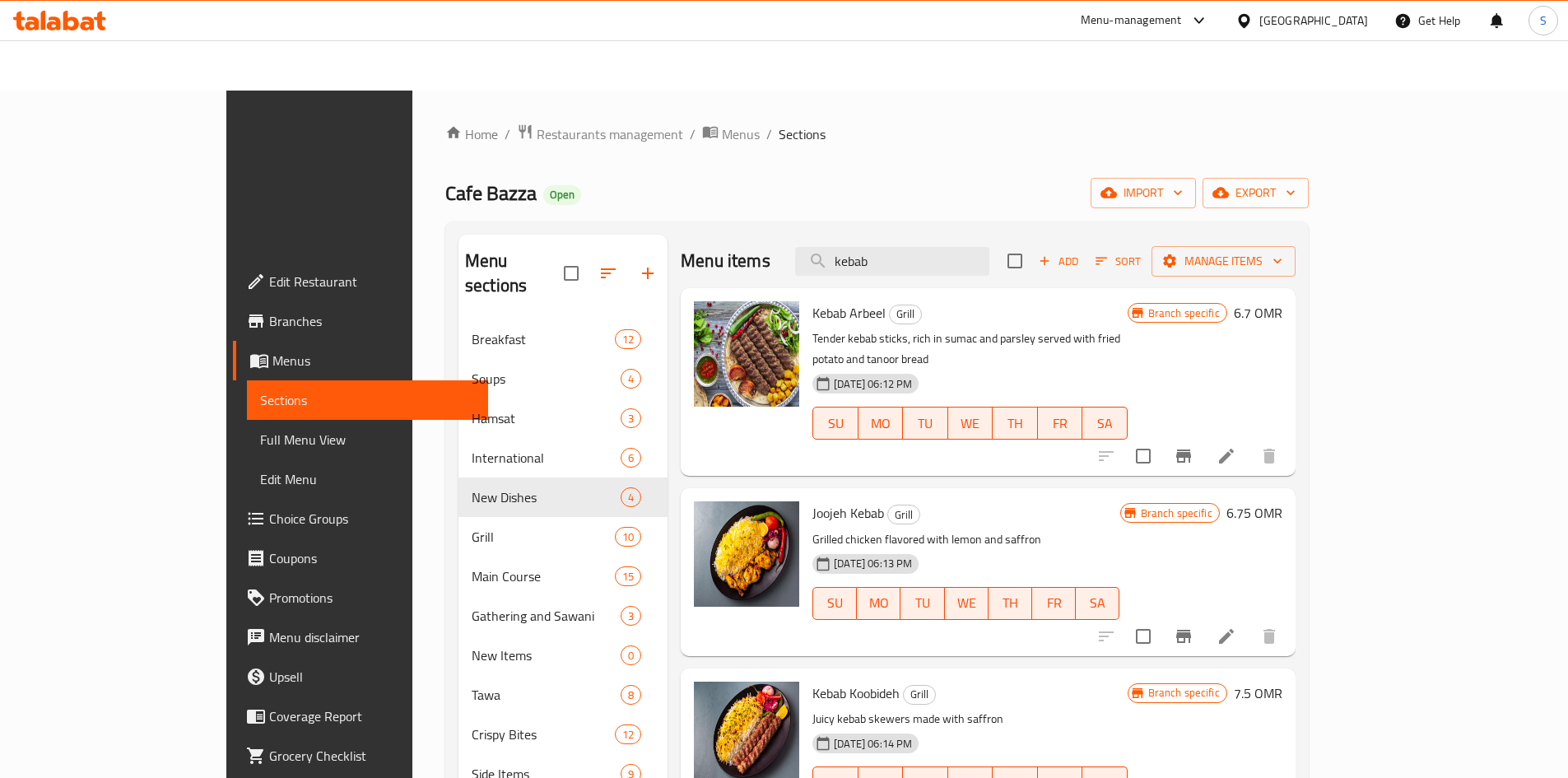
scroll to position [322, 0]
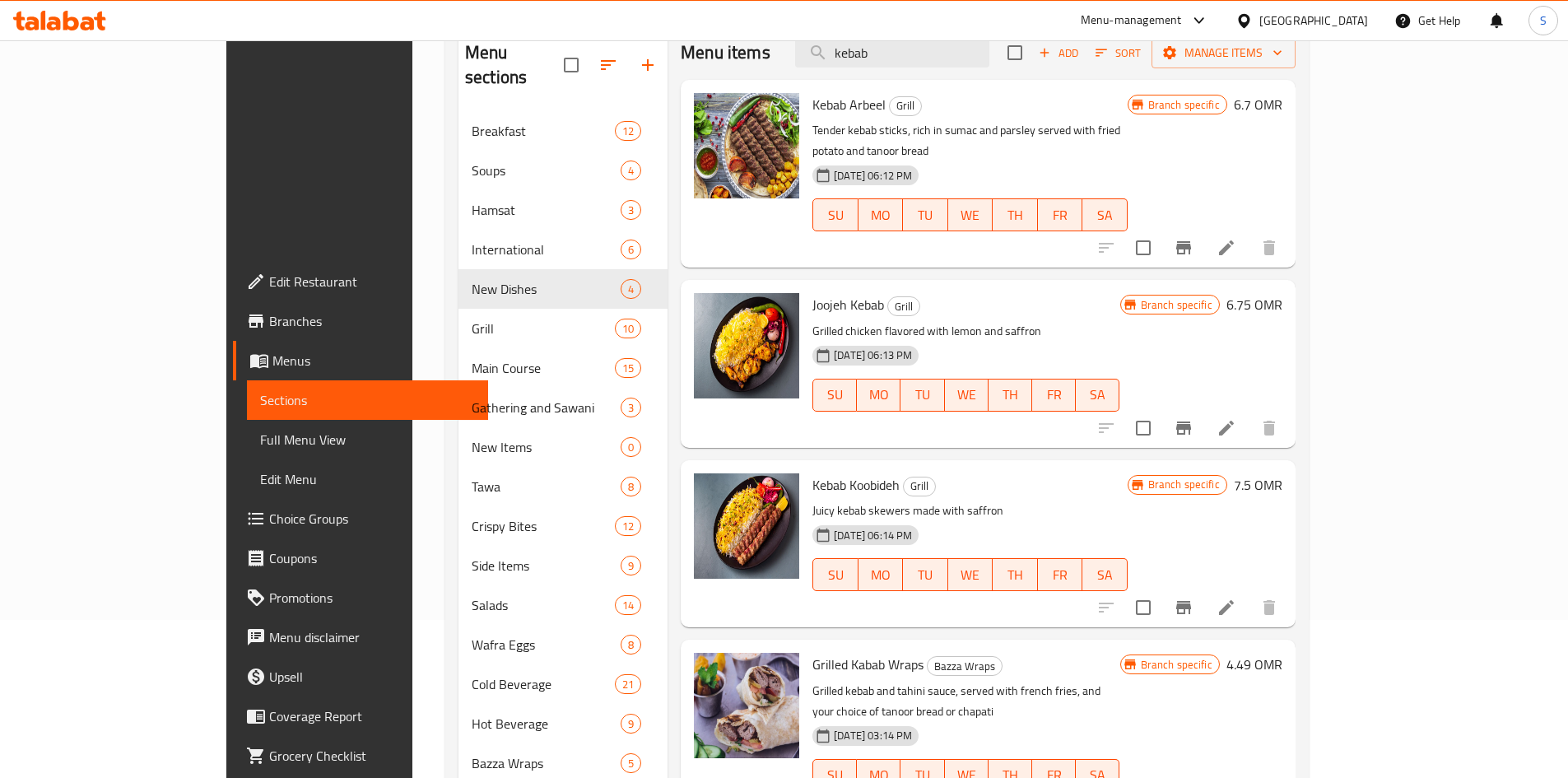
scroll to position [99, 0]
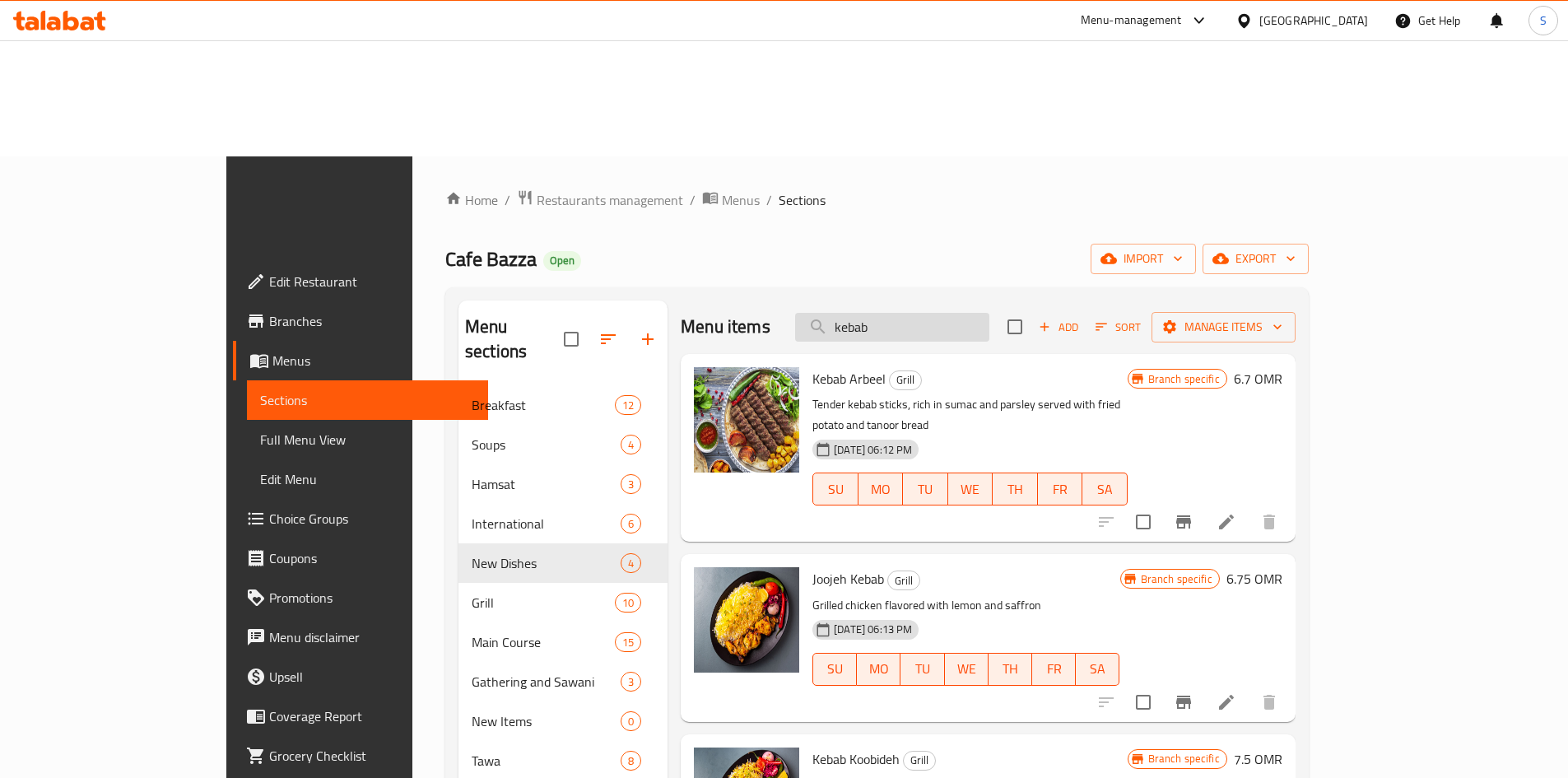
click at [989, 313] on input "kebab" at bounding box center [892, 327] width 194 height 28
paste input "Oriental Shrimp Hamsa"
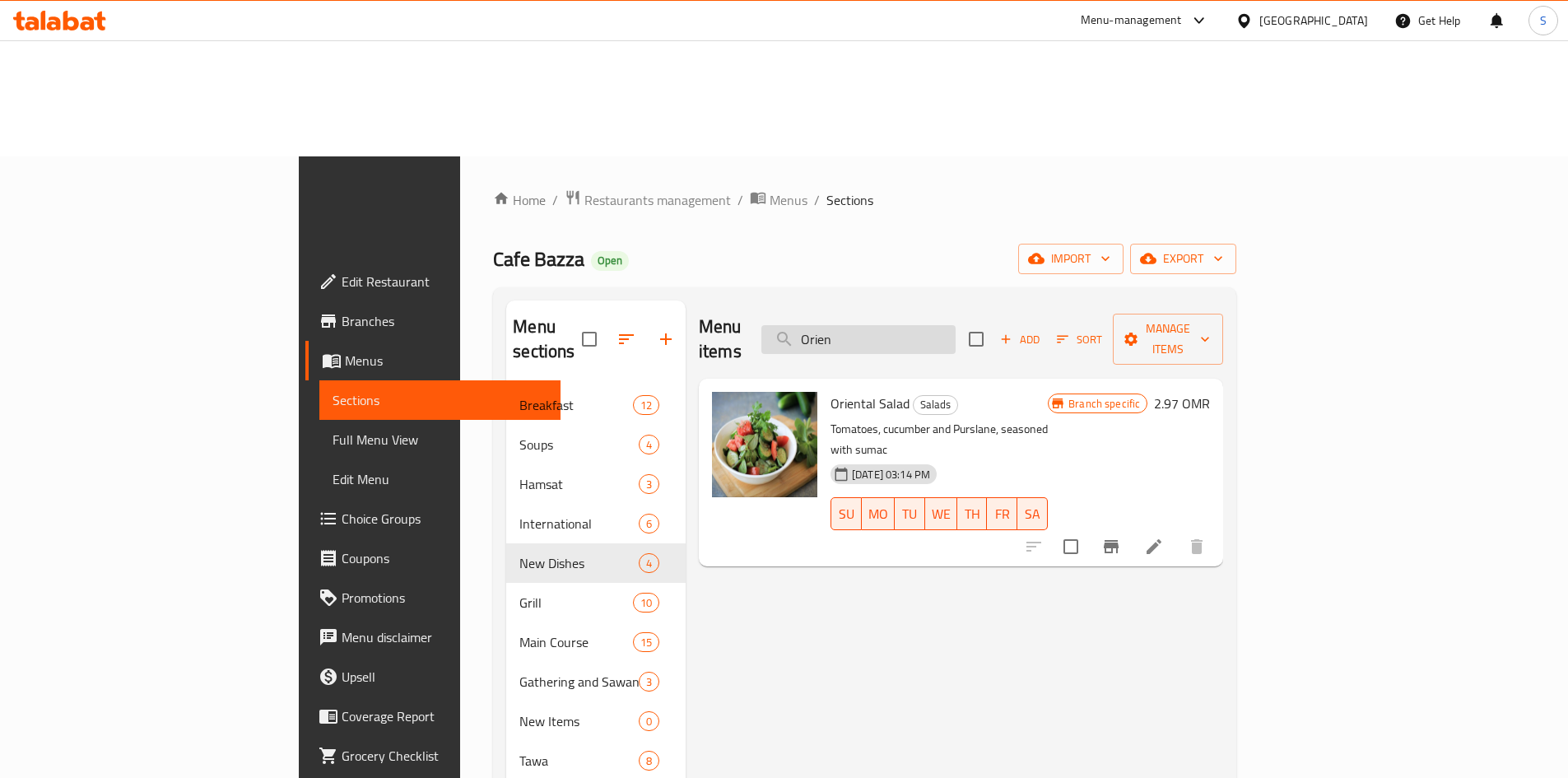
drag, startPoint x: 917, startPoint y: 109, endPoint x: 882, endPoint y: 116, distance: 35.7
click at [882, 325] on input "Orien" at bounding box center [858, 339] width 194 height 28
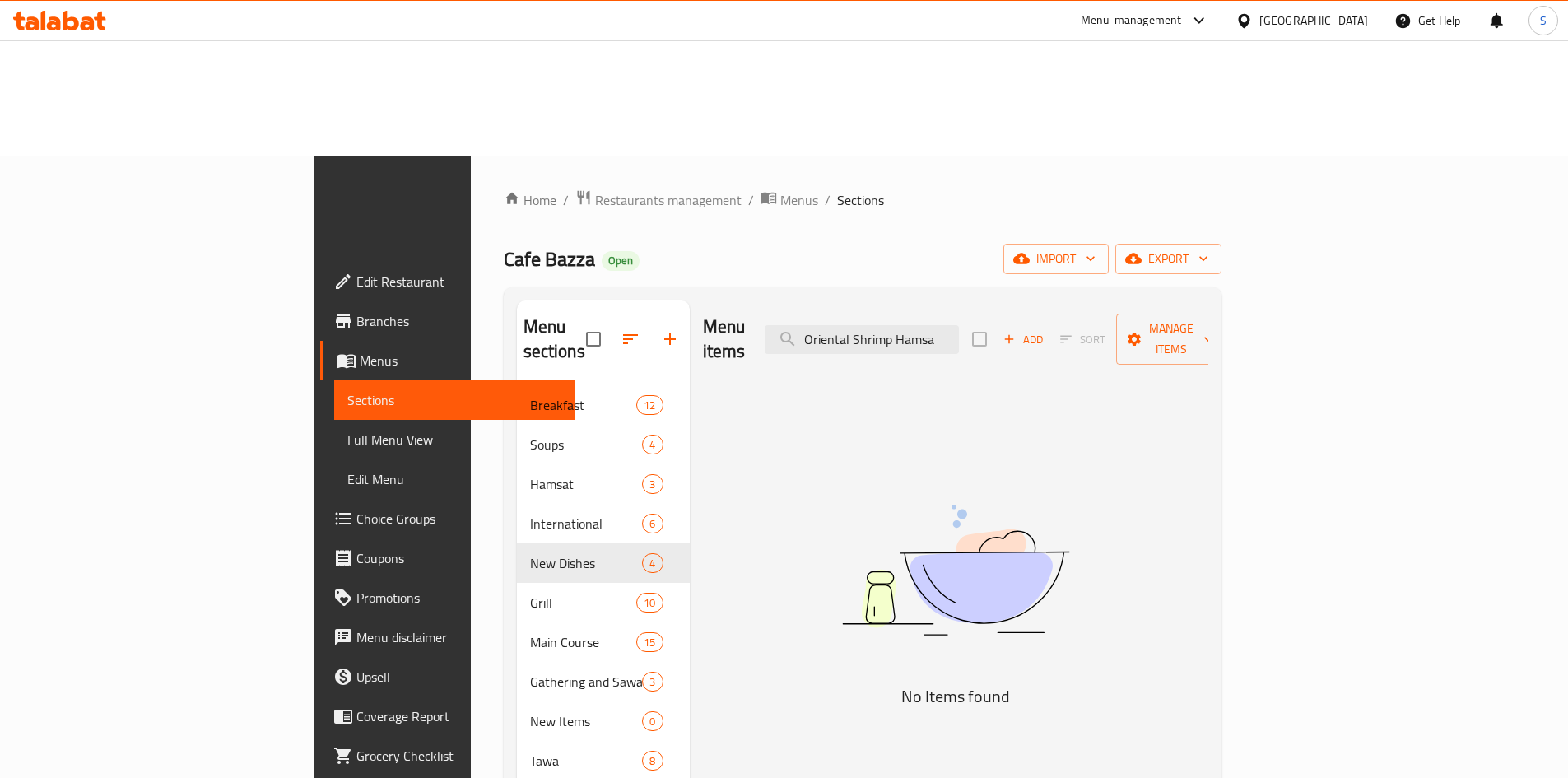
drag, startPoint x: 968, startPoint y: 115, endPoint x: 810, endPoint y: 121, distance: 158.1
click at [810, 301] on div "Menu items Oriental Shrimp Hamsa Add Sort Manage items" at bounding box center [956, 339] width 506 height 78
drag, startPoint x: 964, startPoint y: 117, endPoint x: 760, endPoint y: 125, distance: 204.2
click at [760, 301] on div "Menu items Shrimp Hamsa Add Sort Manage items" at bounding box center [956, 339] width 506 height 78
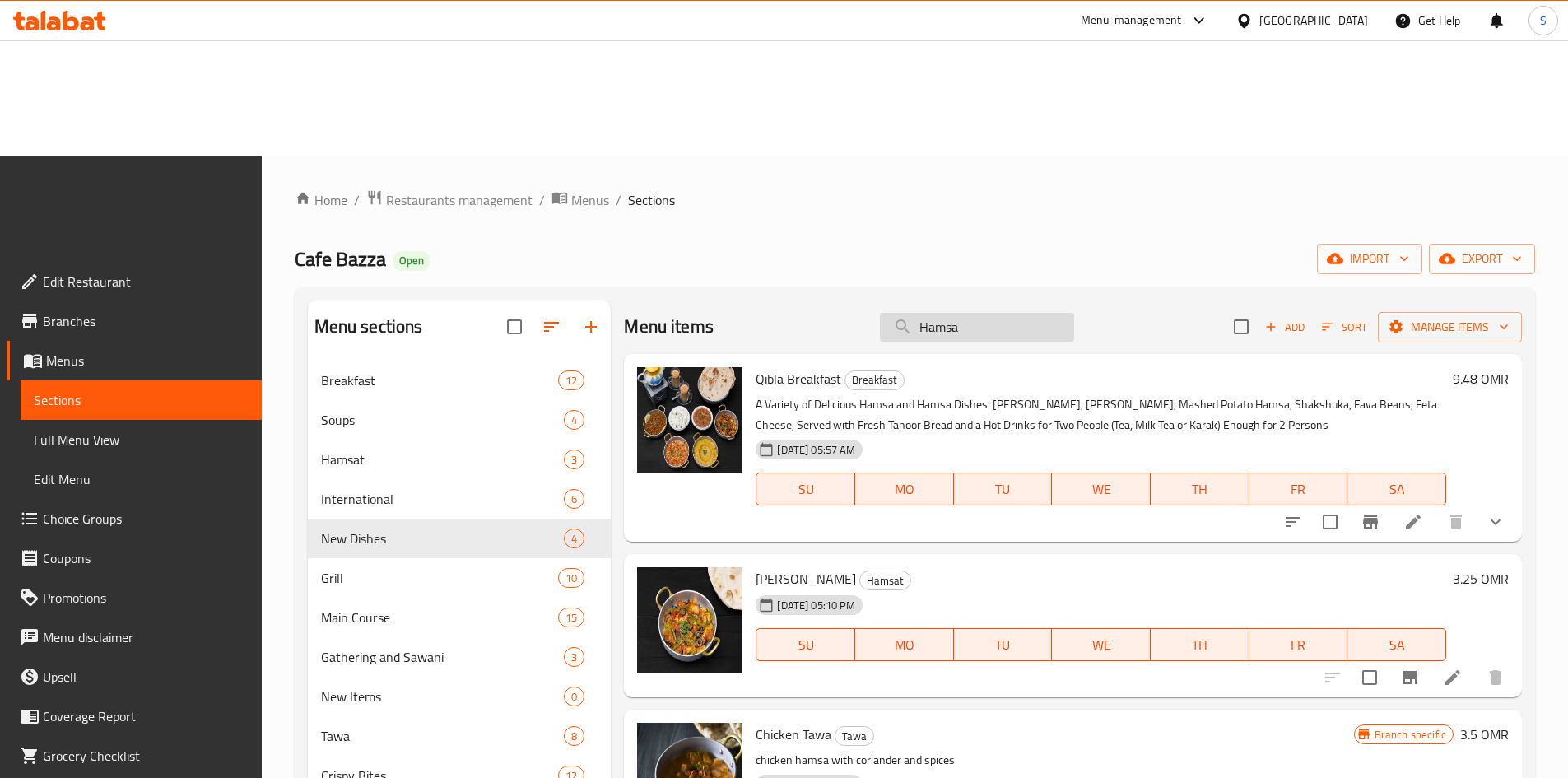
click at [984, 313] on input "Hamsa" at bounding box center [977, 327] width 194 height 28
click at [1000, 301] on div "Menu items Hamsa Add Sort Manage items" at bounding box center [1073, 327] width 898 height 53
click at [996, 313] on input "Hamsa" at bounding box center [977, 327] width 194 height 28
click at [995, 313] on input "Hamsa" at bounding box center [977, 327] width 194 height 28
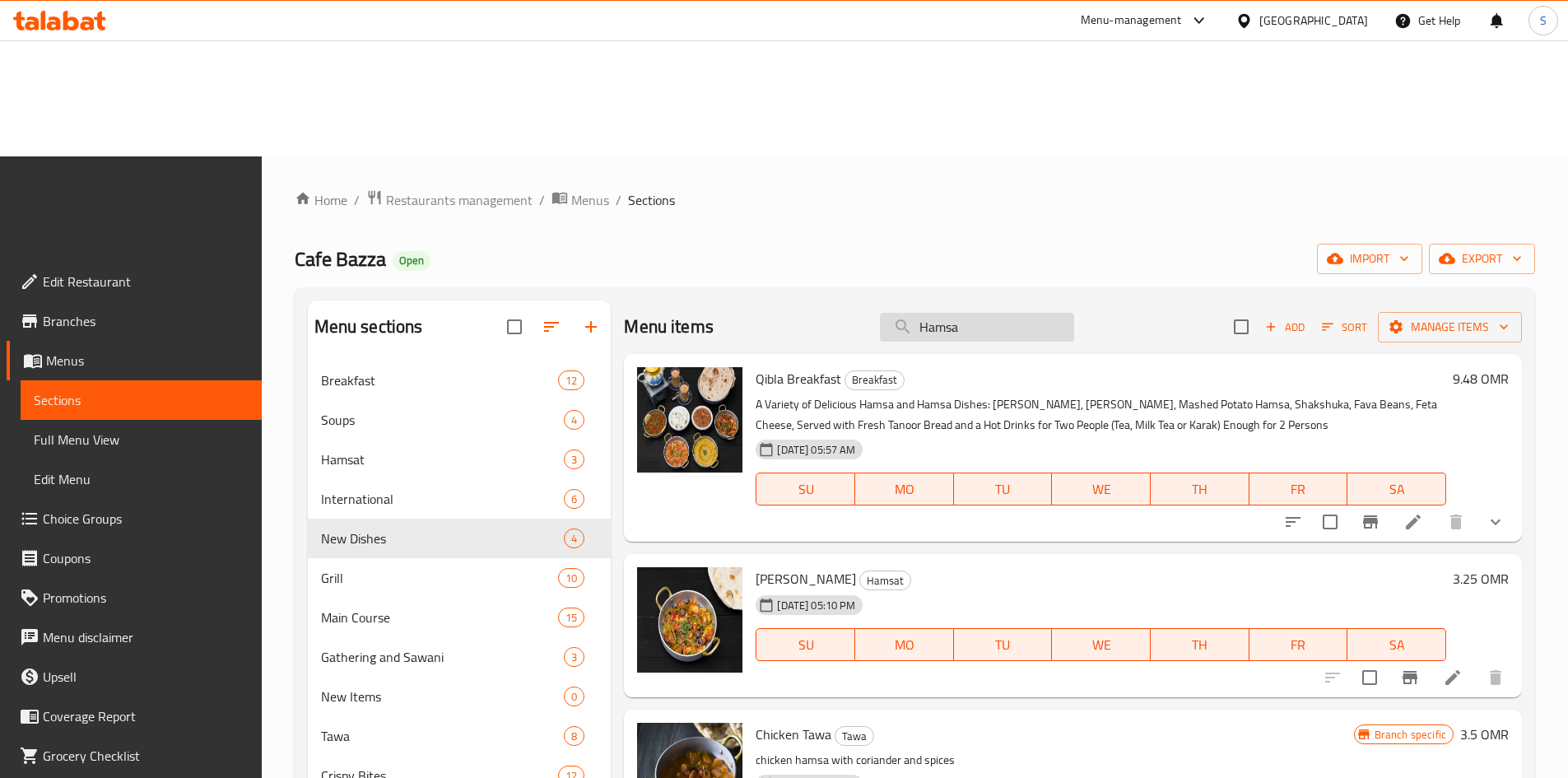
click at [995, 313] on input "Hamsa" at bounding box center [977, 327] width 194 height 28
paste input "Fried Arayes"
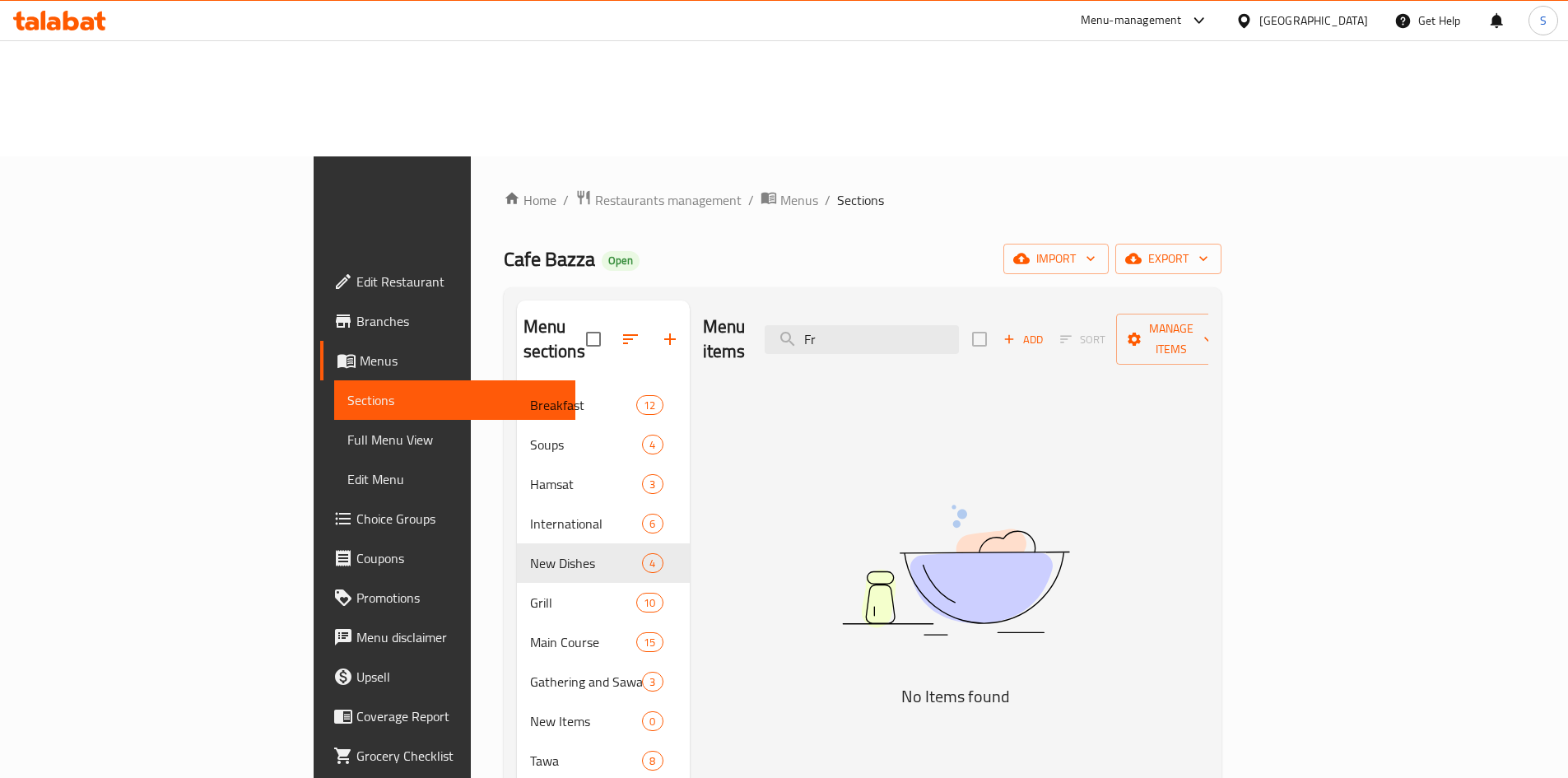
type input "F"
type input "a"
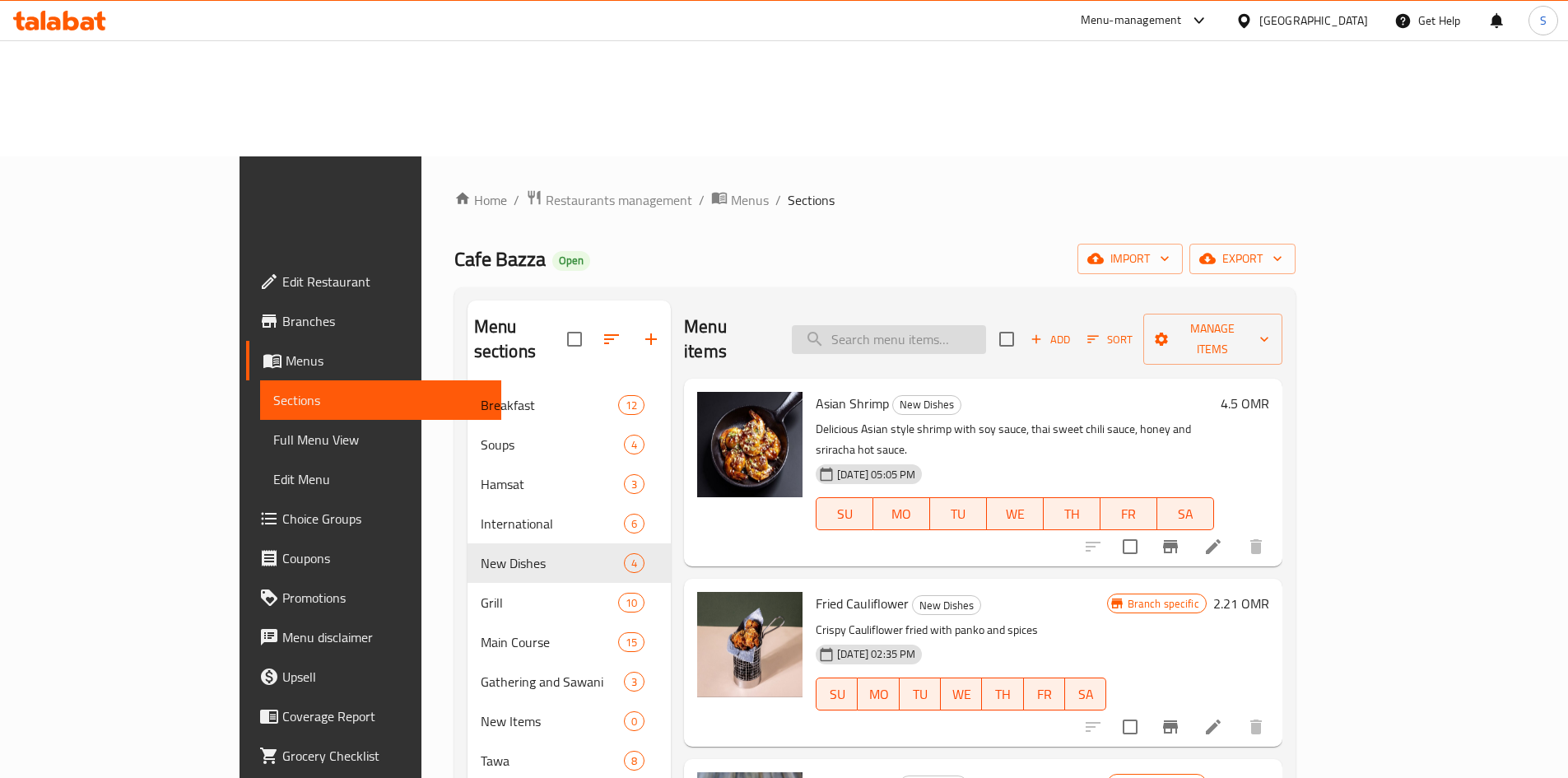
click at [973, 325] on input "search" at bounding box center [889, 339] width 194 height 28
paste input "Mixed Fries"
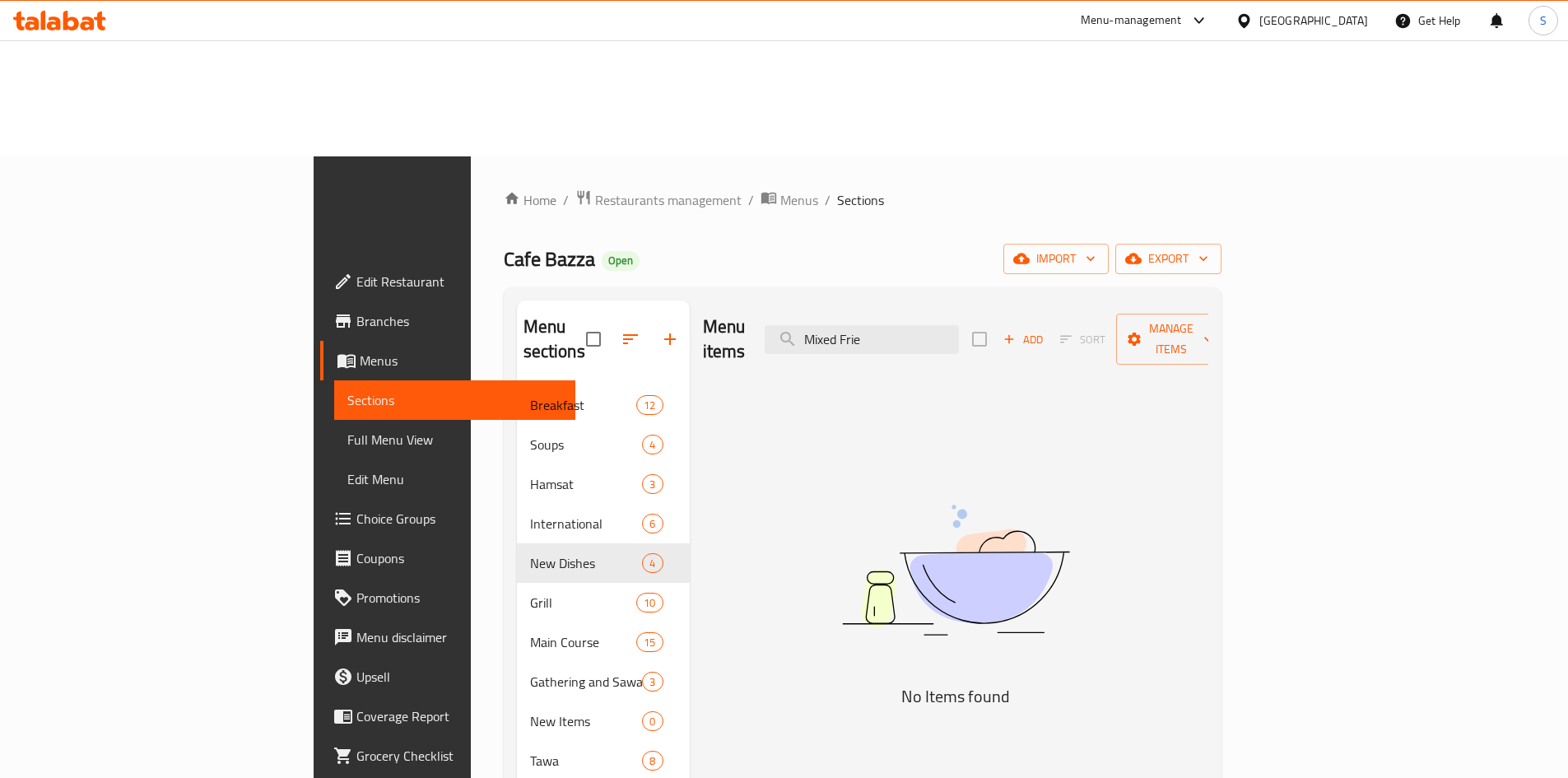
drag, startPoint x: 874, startPoint y: 116, endPoint x: 769, endPoint y: 110, distance: 105.2
click at [769, 301] on div "Menu items Mixed Frie Add Sort Manage items" at bounding box center [956, 339] width 506 height 78
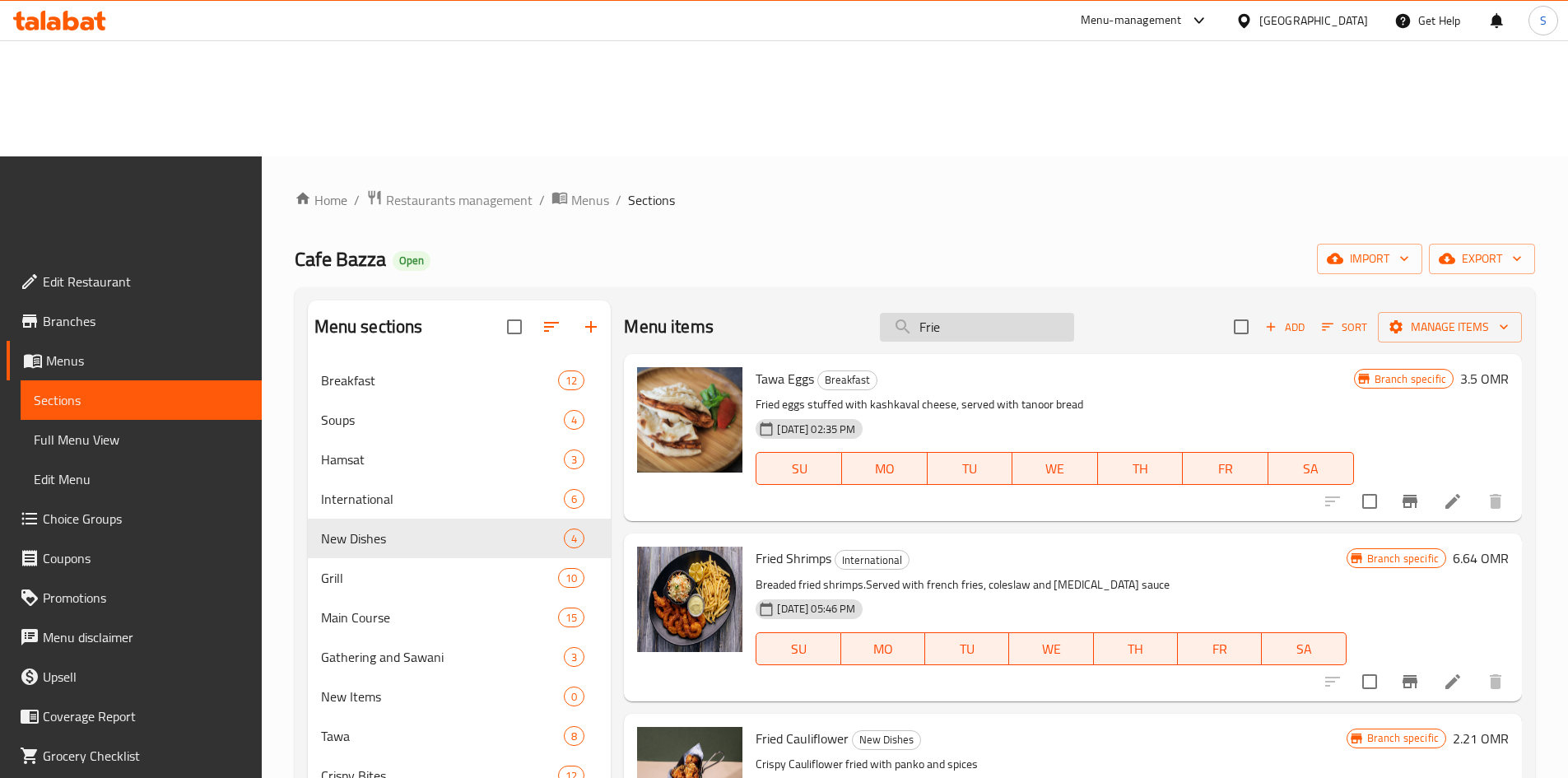
click at [966, 313] on input "Frie" at bounding box center [977, 327] width 194 height 28
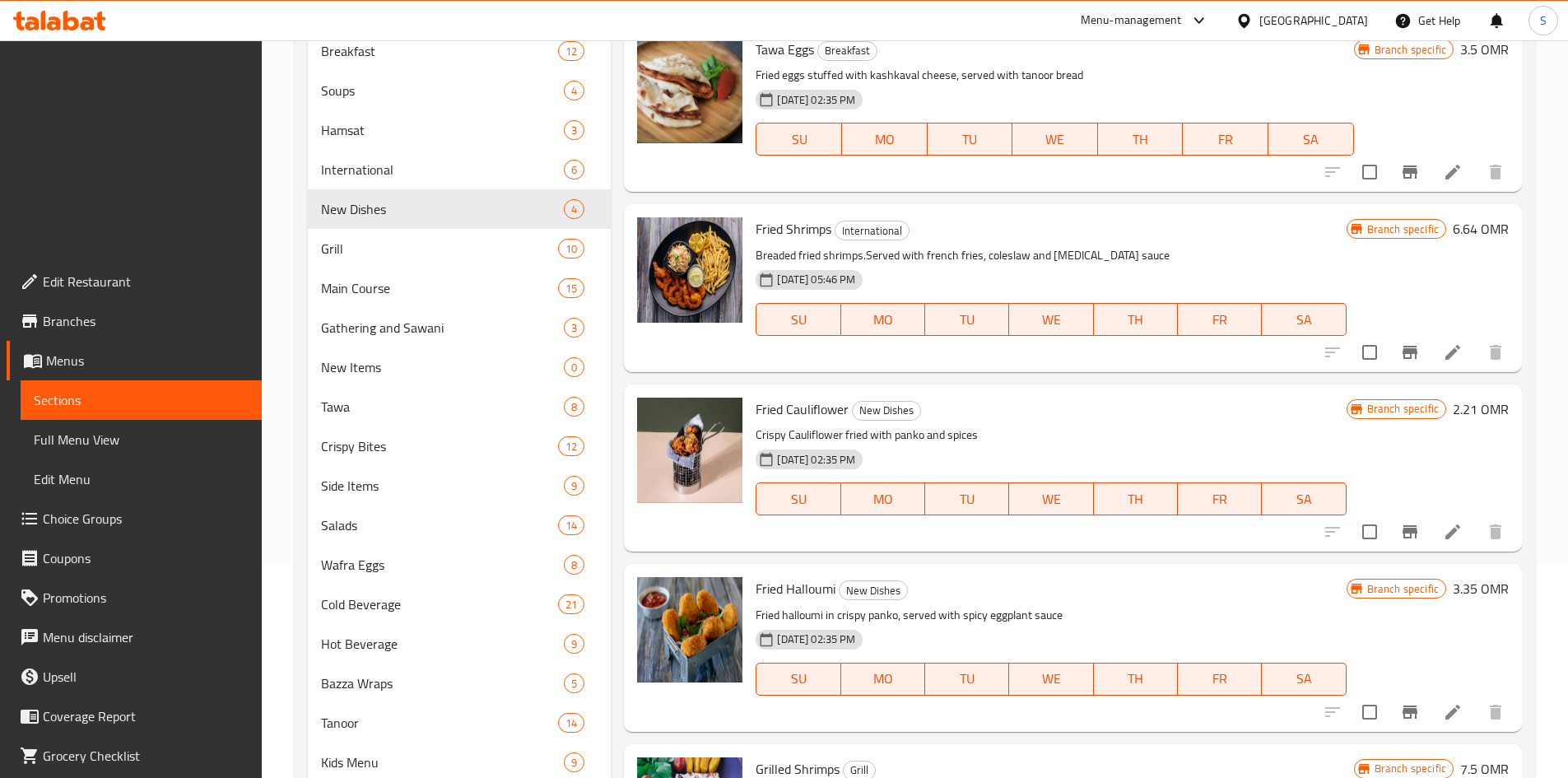
scroll to position [0, 0]
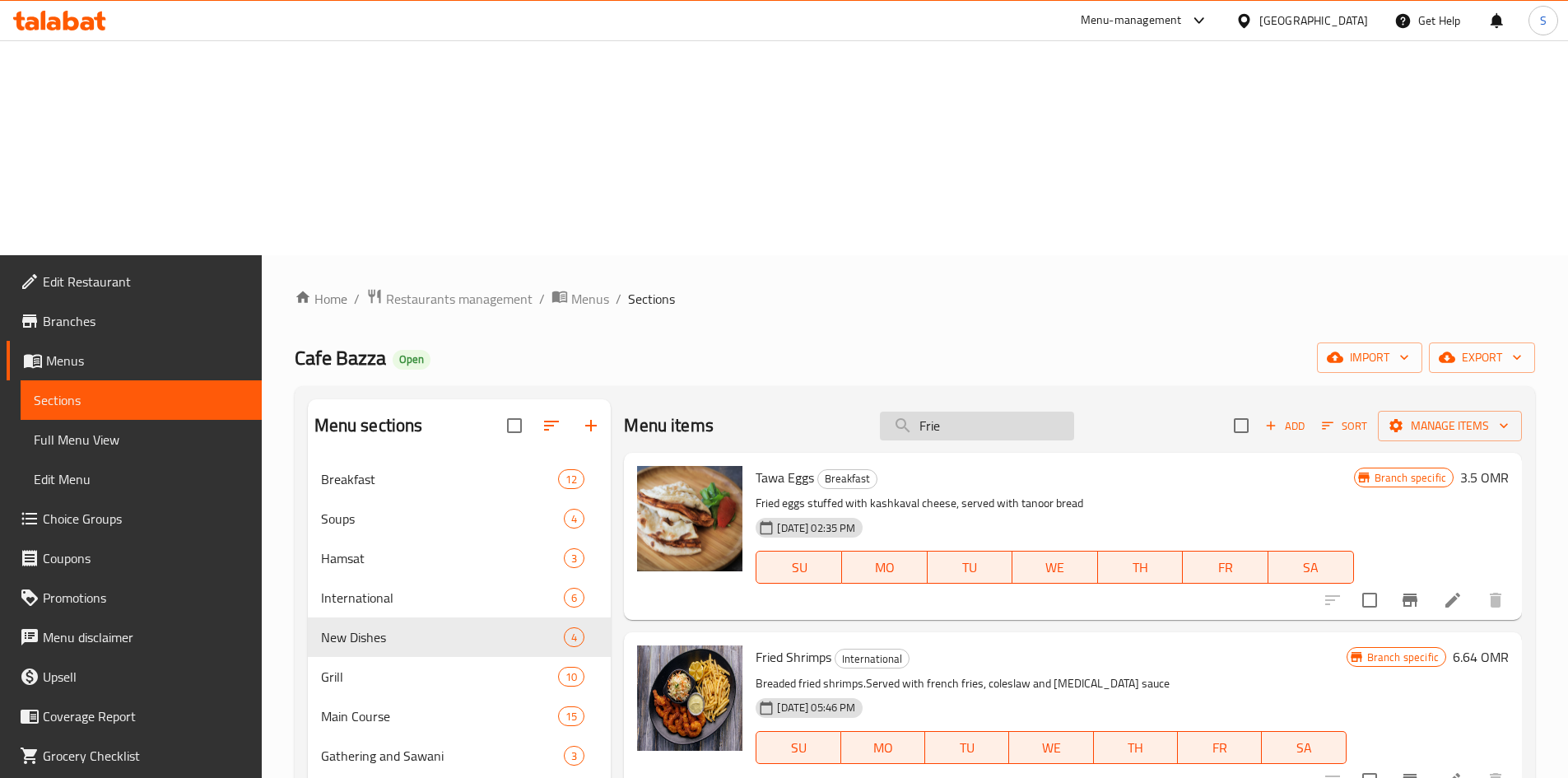
click at [998, 411] on input "Frie" at bounding box center [977, 425] width 194 height 28
paste input "Shawarma Combo"
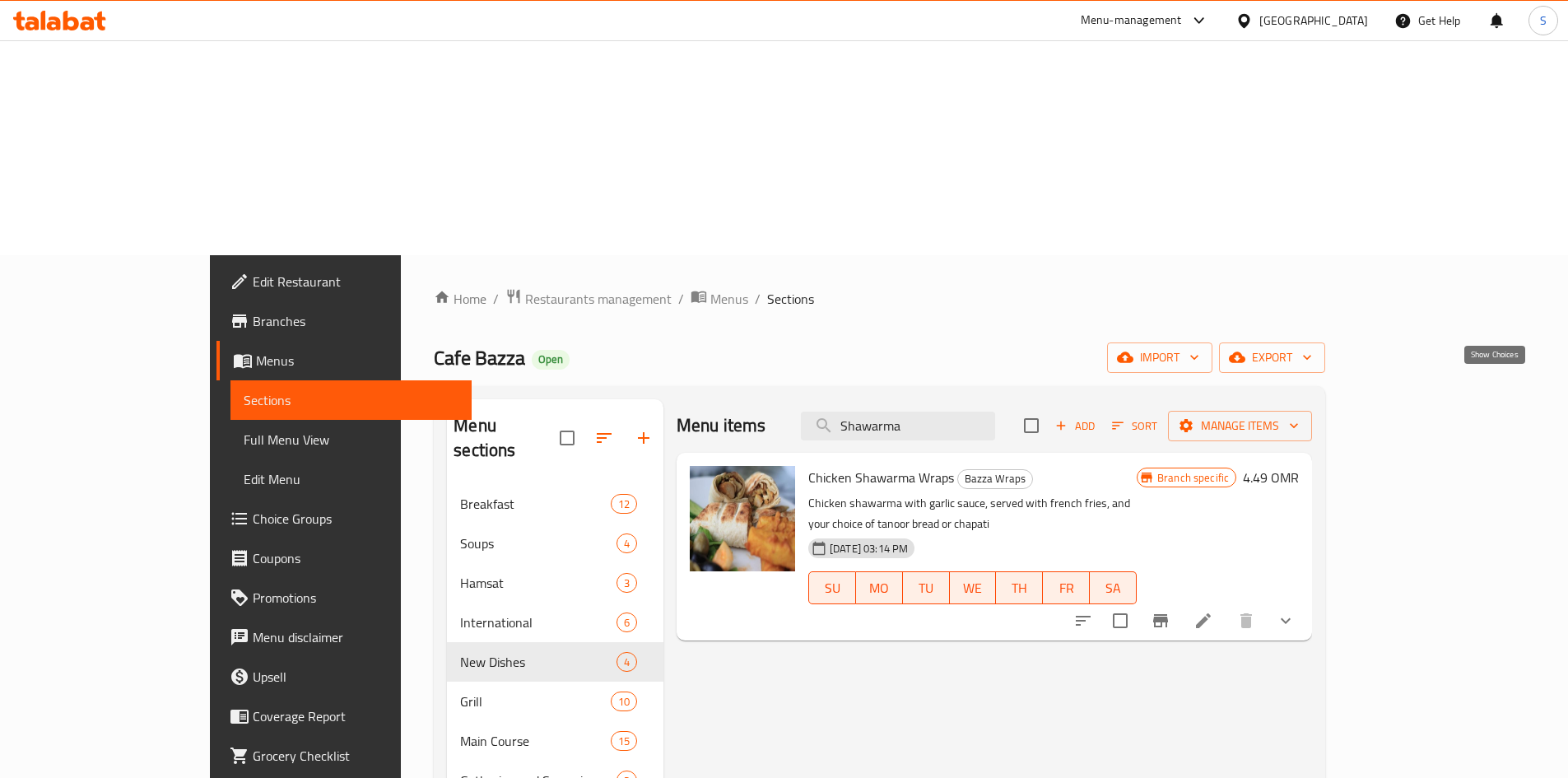
click at [1296, 611] on icon "show more" at bounding box center [1286, 621] width 20 height 20
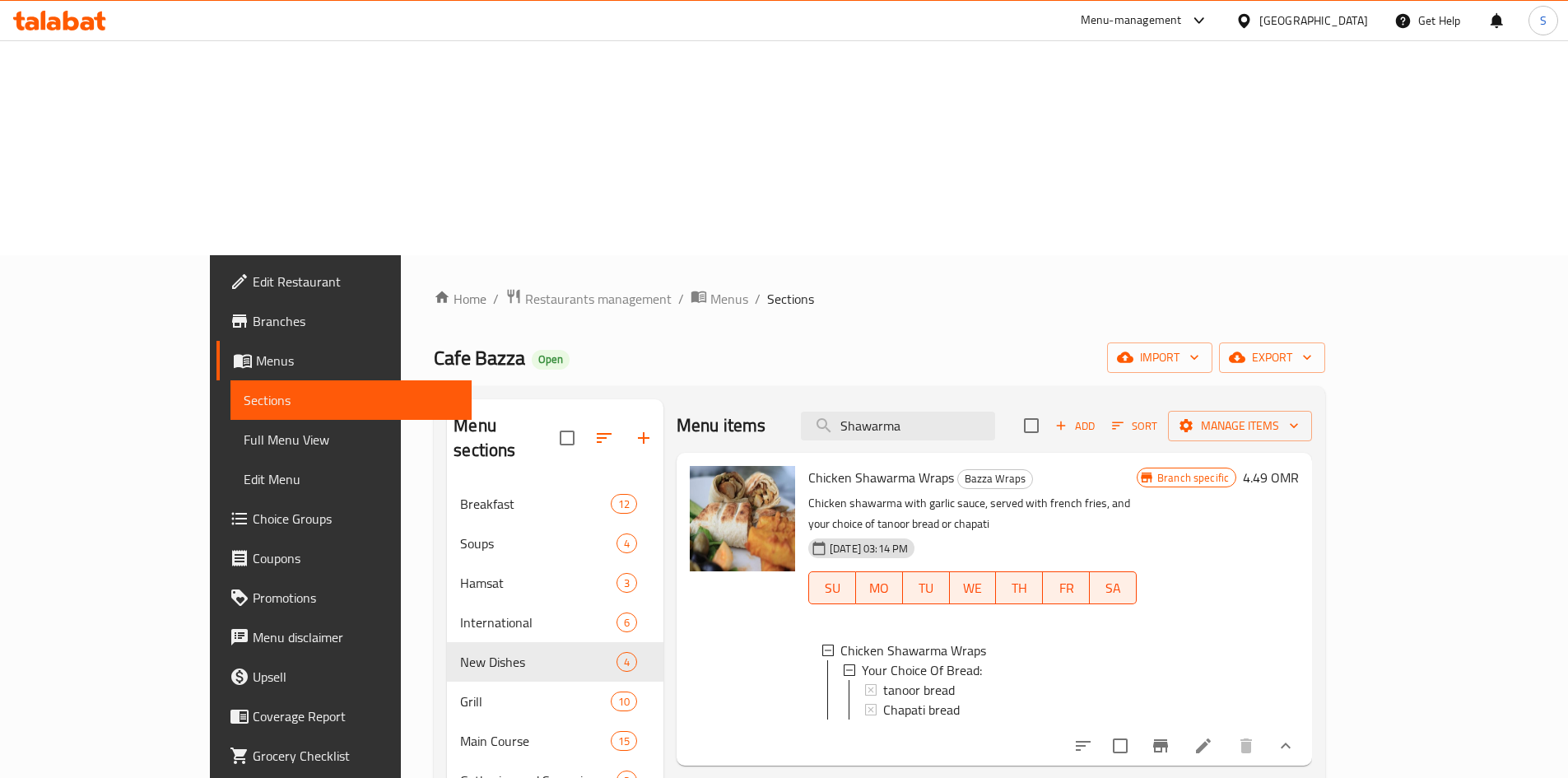
click at [996, 411] on input "Shawarma" at bounding box center [898, 425] width 194 height 28
paste input "Mushakkal"
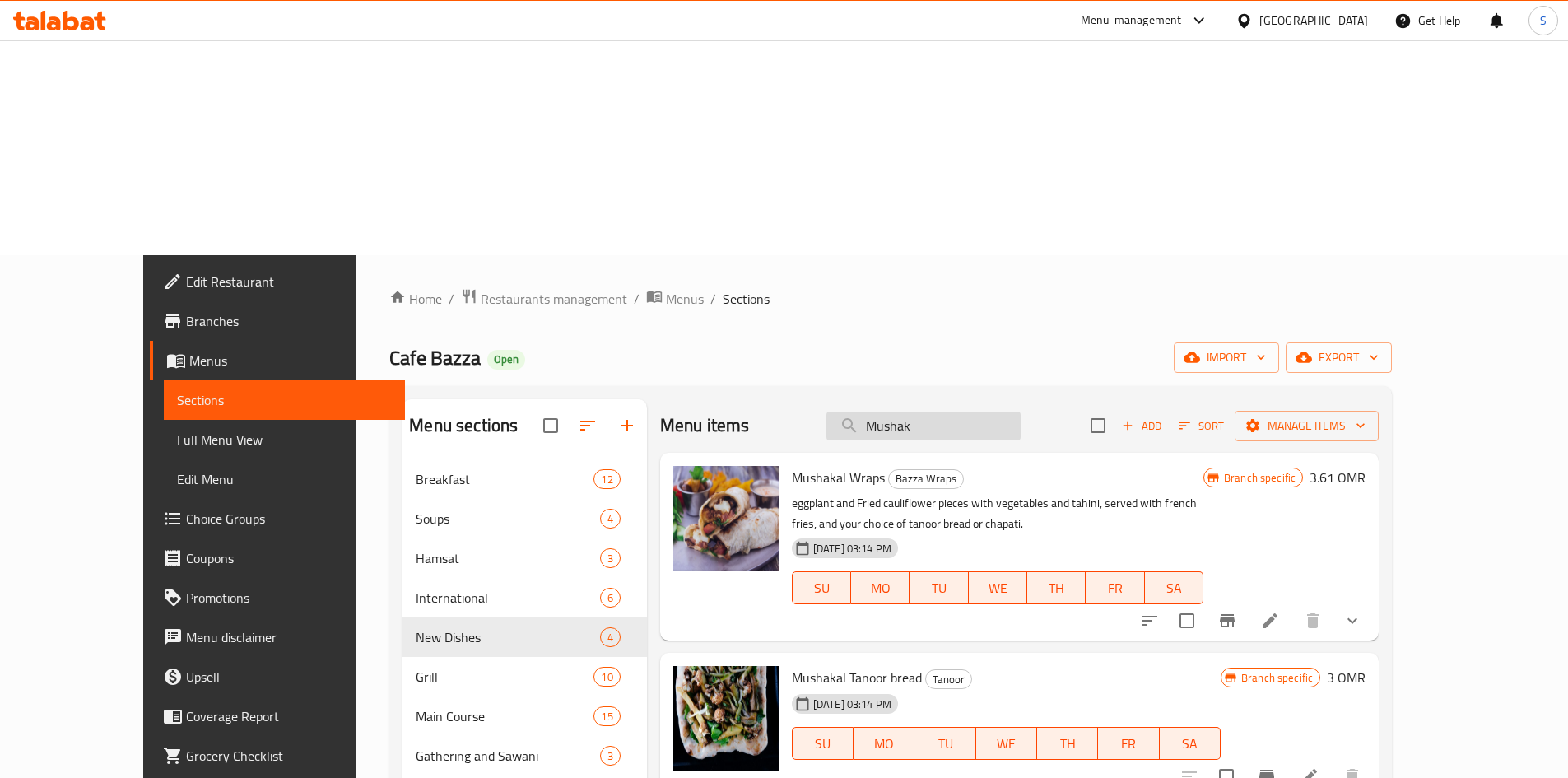
click at [987, 411] on input "Mushak" at bounding box center [923, 425] width 194 height 28
paste input "Falafel Combo"
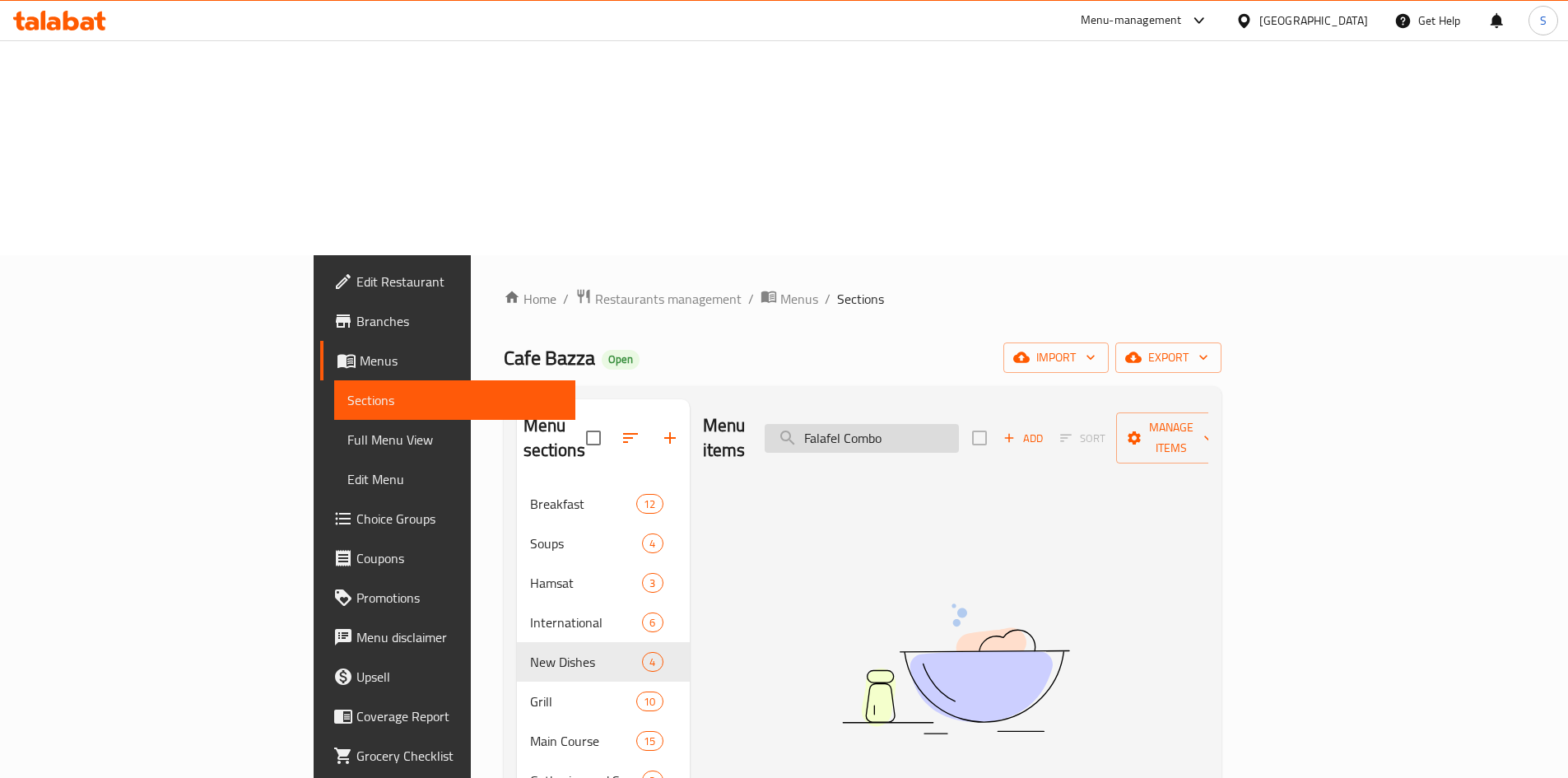
paste input "Halloum Combo"
click at [959, 424] on input "Falafel ComboHalloum Combo" at bounding box center [862, 438] width 194 height 28
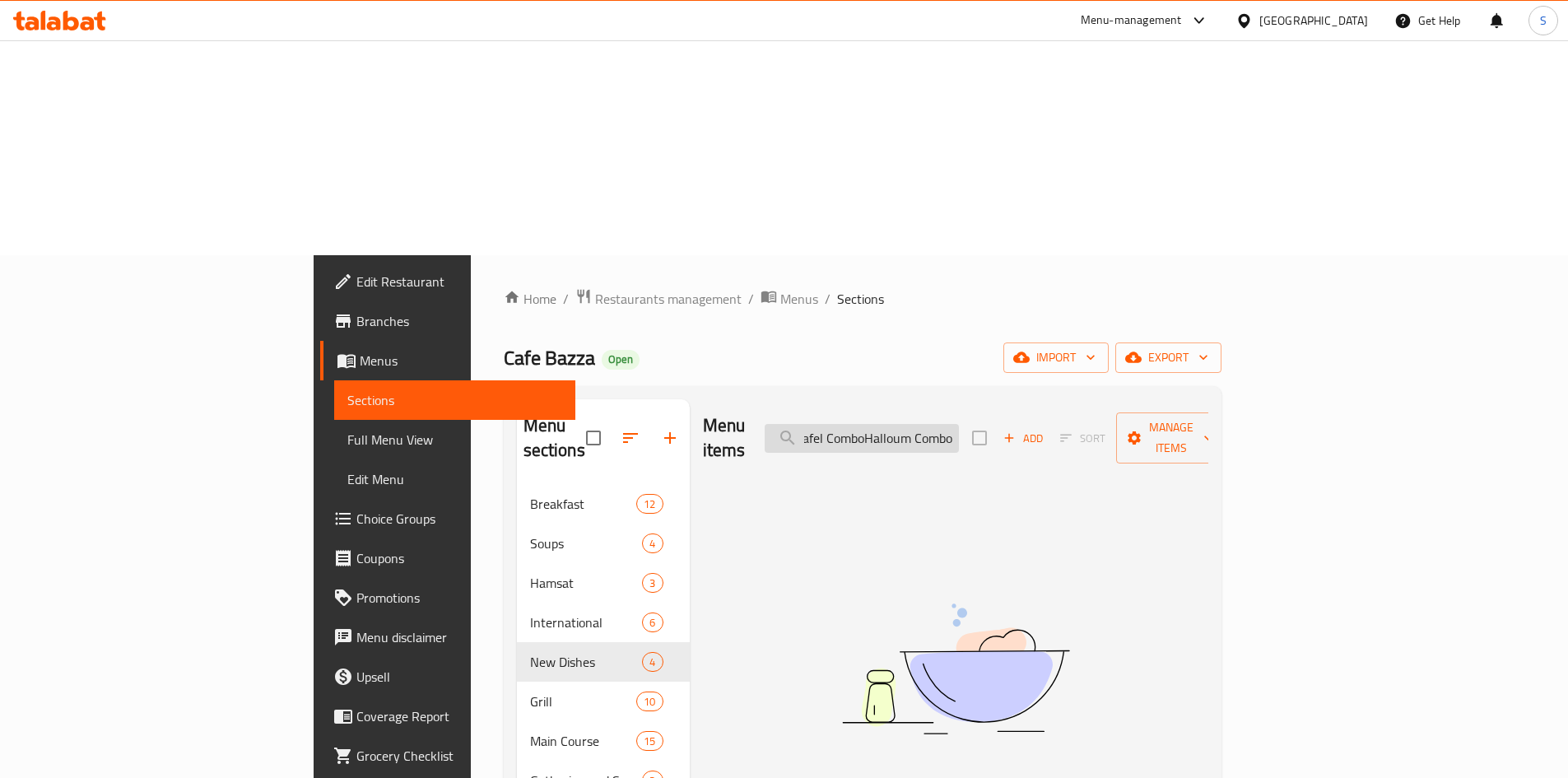
paste input "search"
click at [1019, 400] on div "Menu items Halloum Combo Add Sort Manage items" at bounding box center [956, 438] width 506 height 78
click at [959, 424] on input "Halloum Combo" at bounding box center [862, 438] width 194 height 28
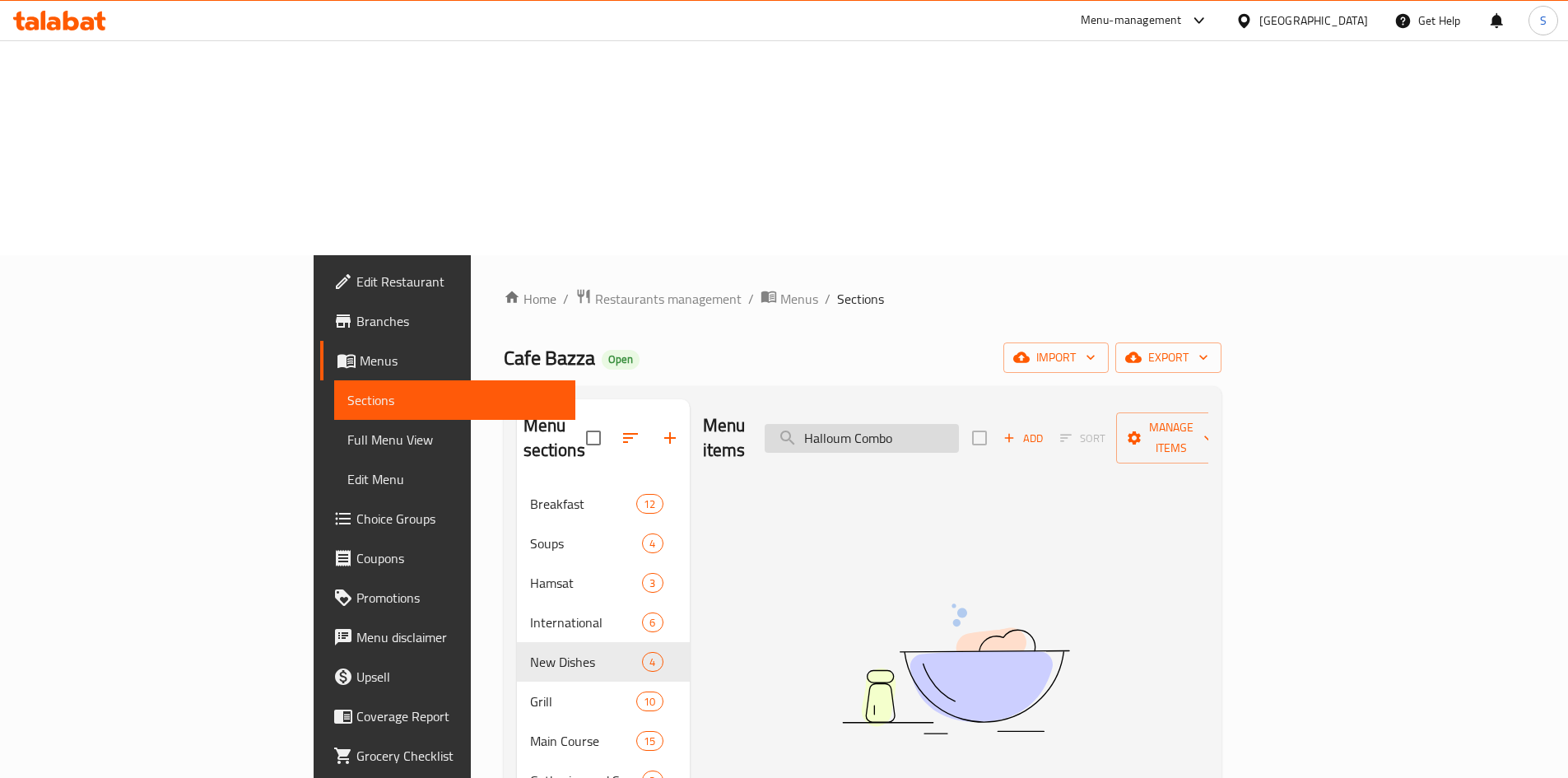
click at [959, 424] on input "Halloum Combo" at bounding box center [862, 438] width 194 height 28
paste input "Dips Platter"
click at [959, 424] on input "Dips" at bounding box center [862, 438] width 194 height 28
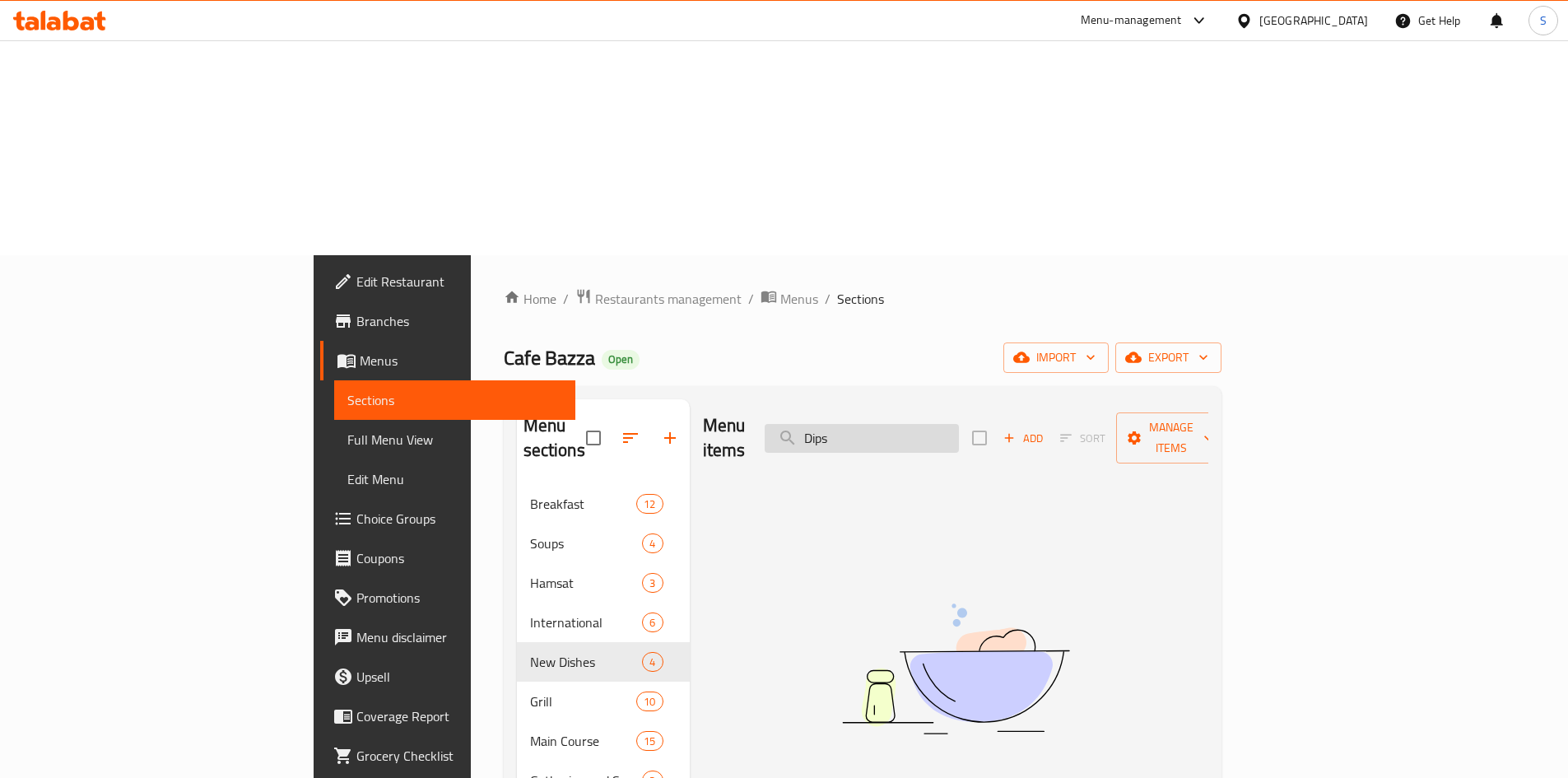
paste input "Alfredo Chicken Pasta"
drag, startPoint x: 964, startPoint y: 205, endPoint x: 1057, endPoint y: 221, distance: 94.4
click at [959, 424] on input "Alfredo" at bounding box center [862, 438] width 194 height 28
type input "A"
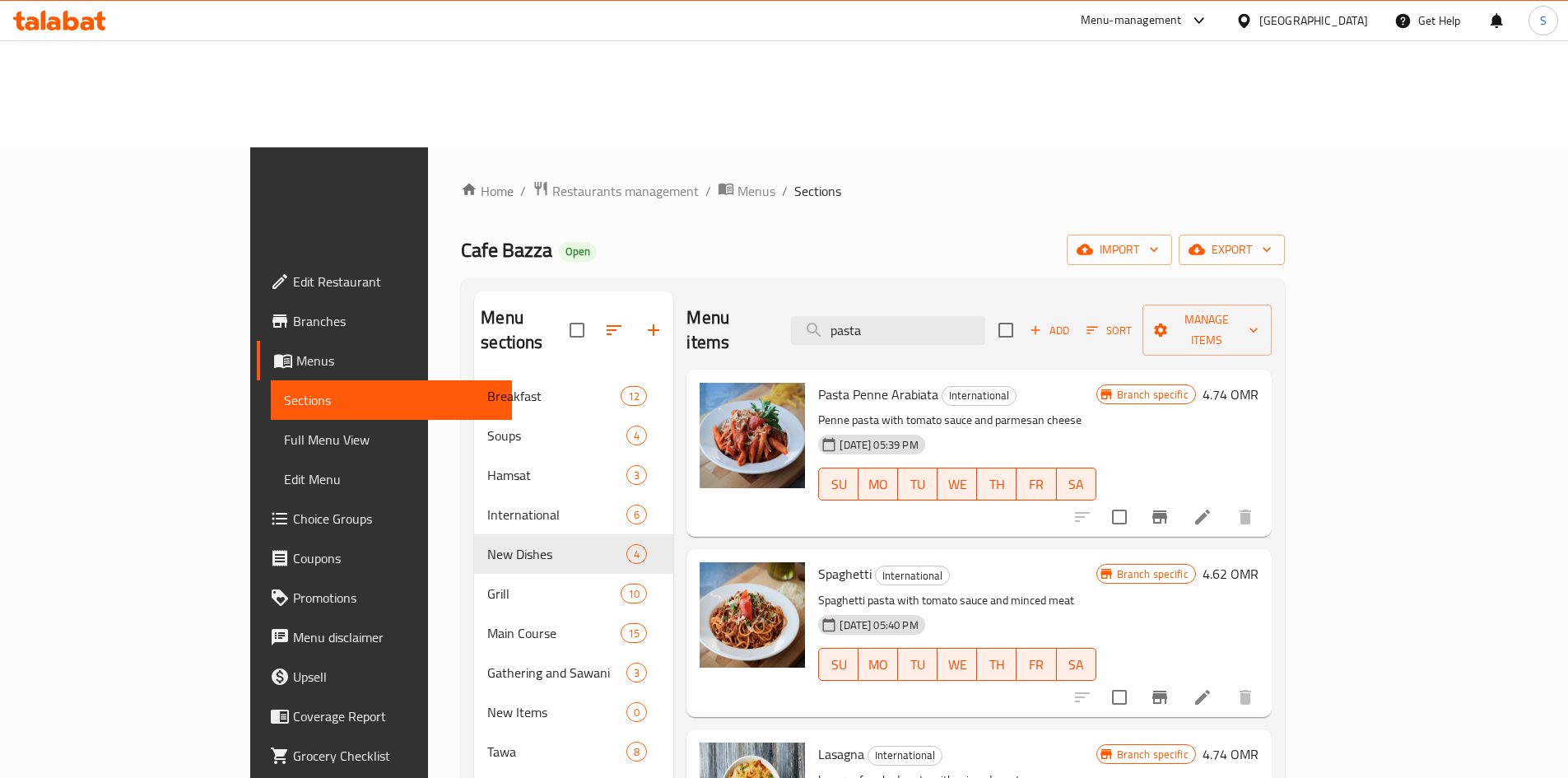
scroll to position [82, 0]
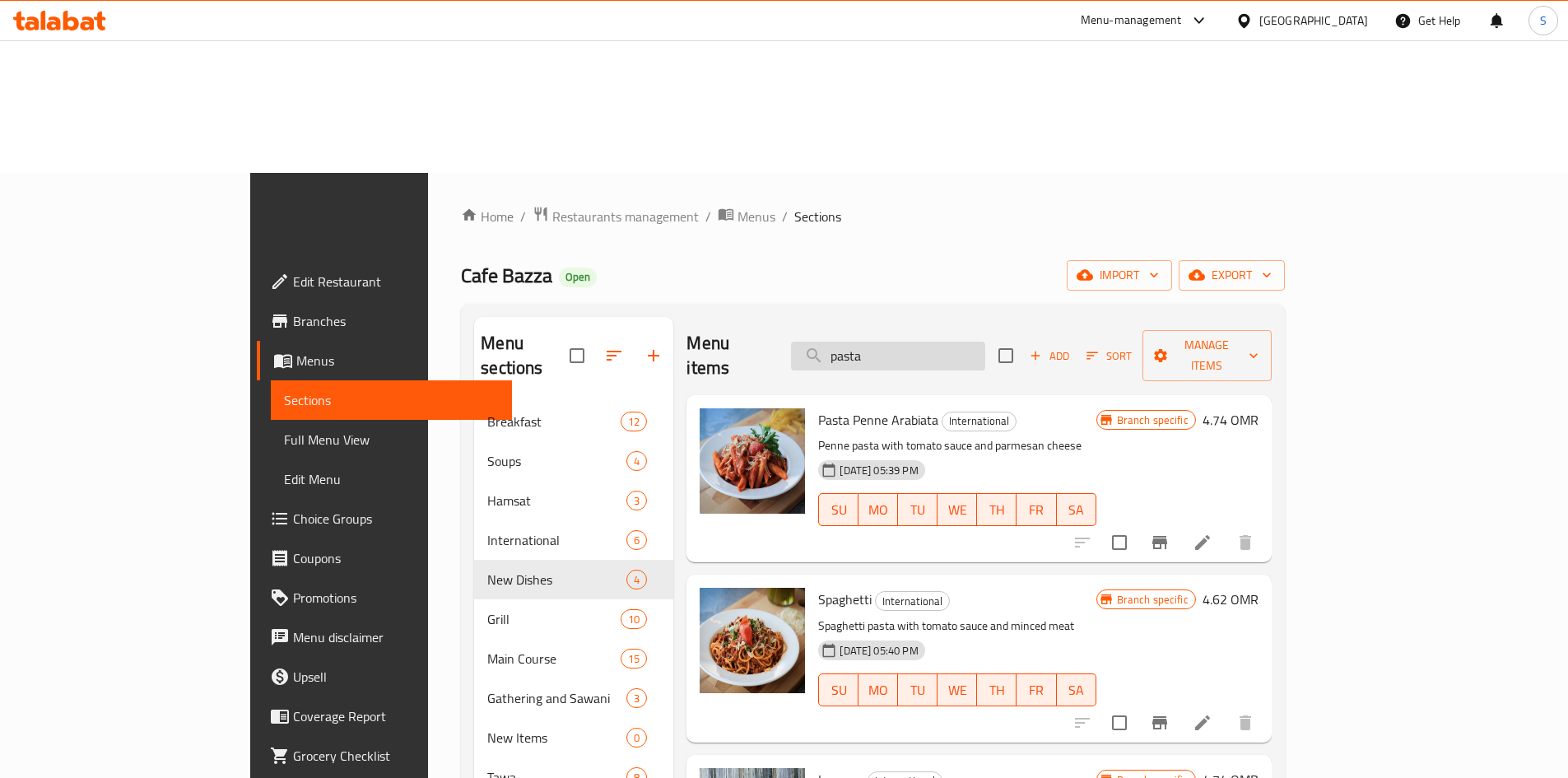
click at [985, 342] on input "pasta" at bounding box center [888, 356] width 194 height 28
paste input "Biryani Chicken"
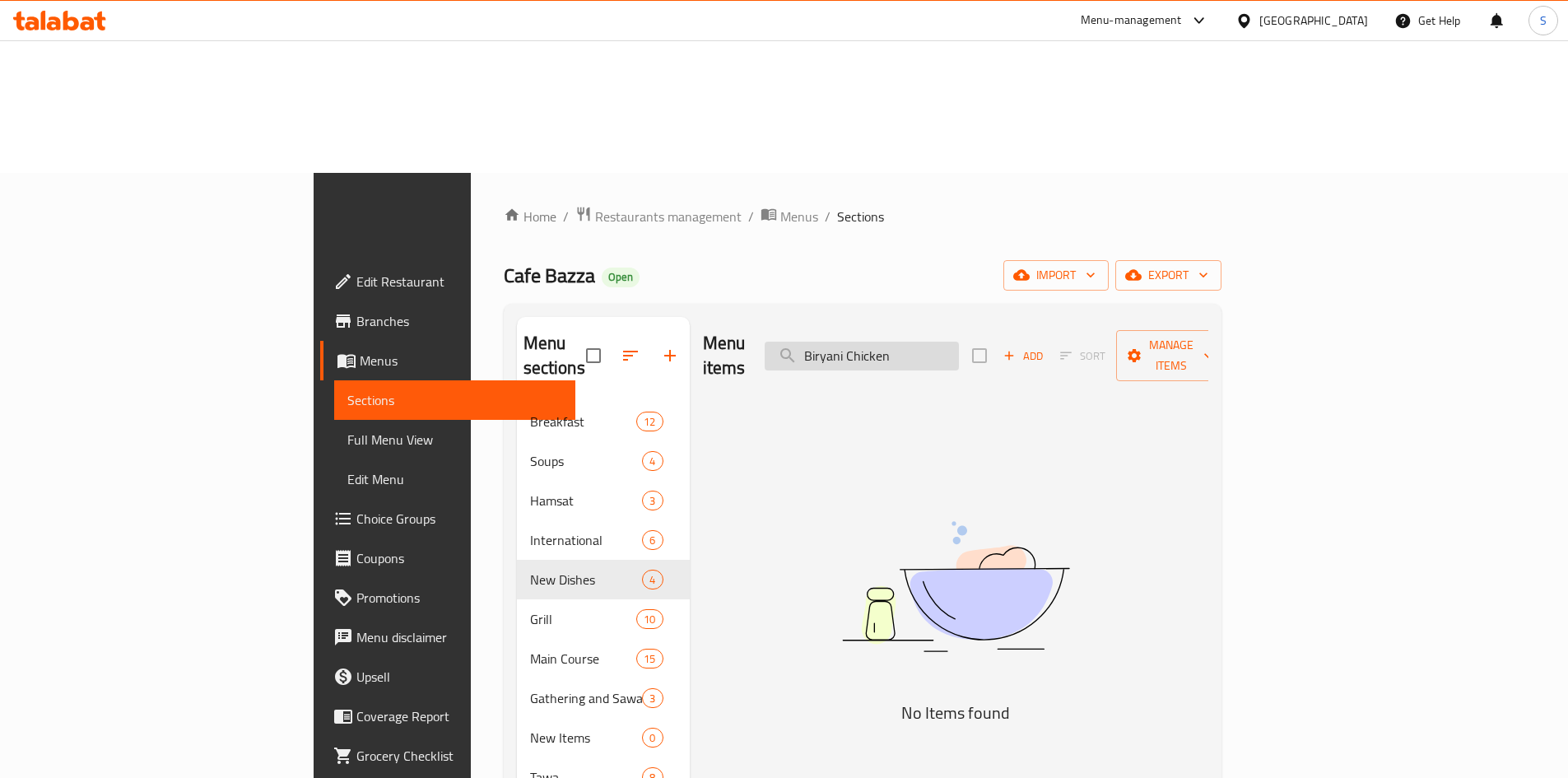
drag, startPoint x: 955, startPoint y: 129, endPoint x: 1065, endPoint y: 130, distance: 110.0
click at [959, 342] on input "Biryani Chicken" at bounding box center [862, 356] width 194 height 28
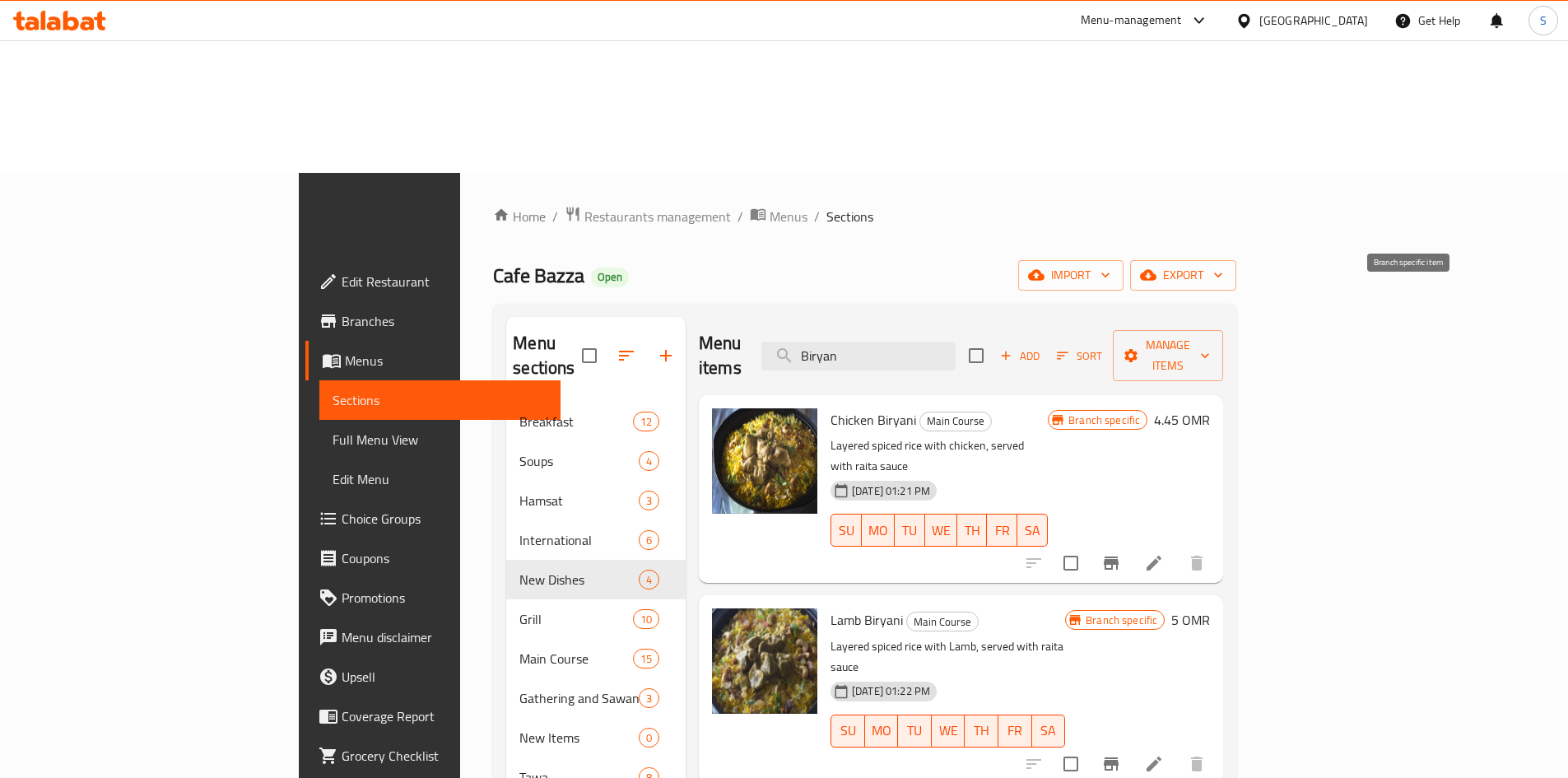
type input "Biryan"
click at [1118, 557] on icon "Branch-specific-item" at bounding box center [1111, 564] width 15 height 13
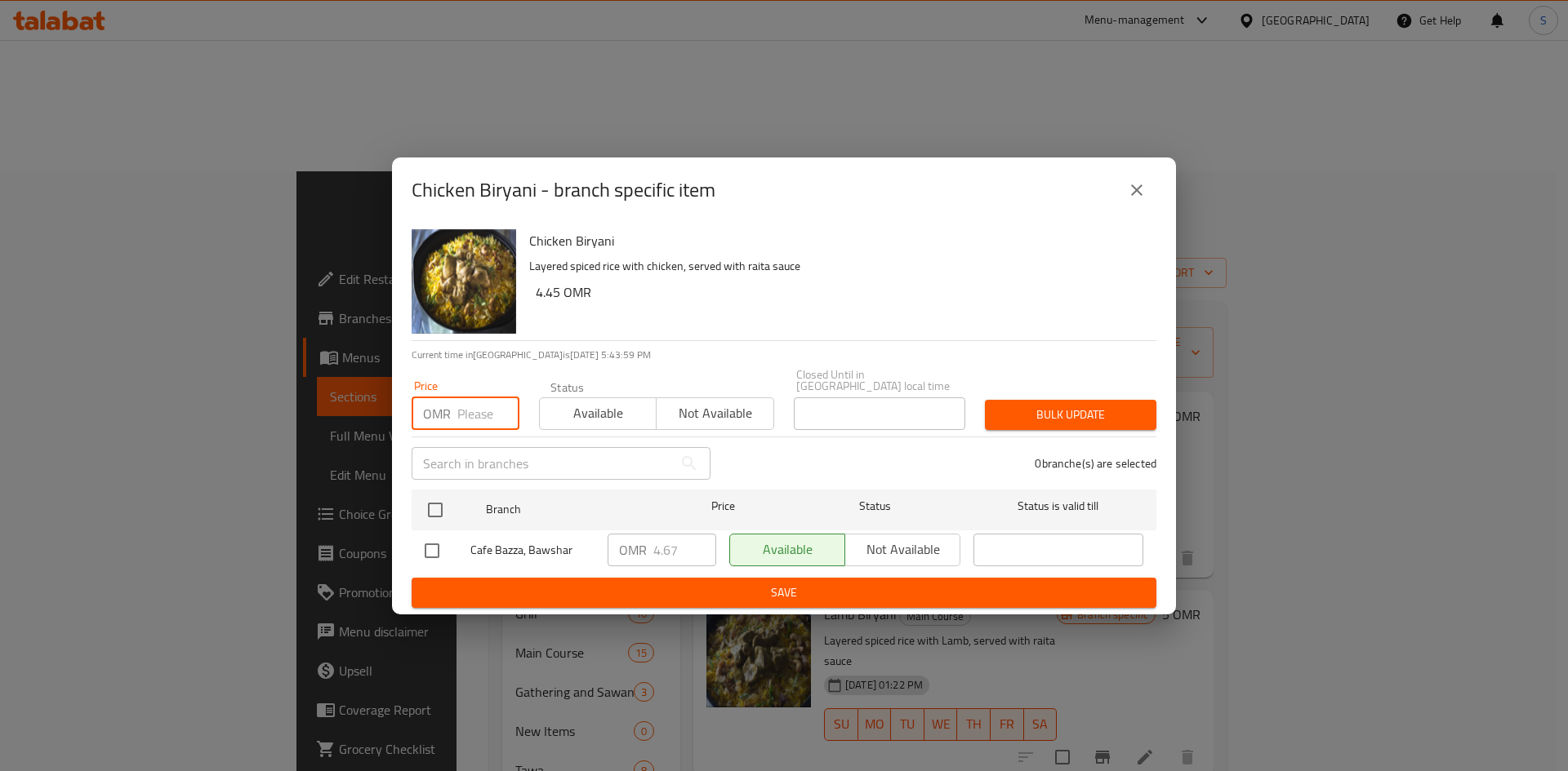
click at [485, 400] on input "number" at bounding box center [488, 414] width 62 height 33
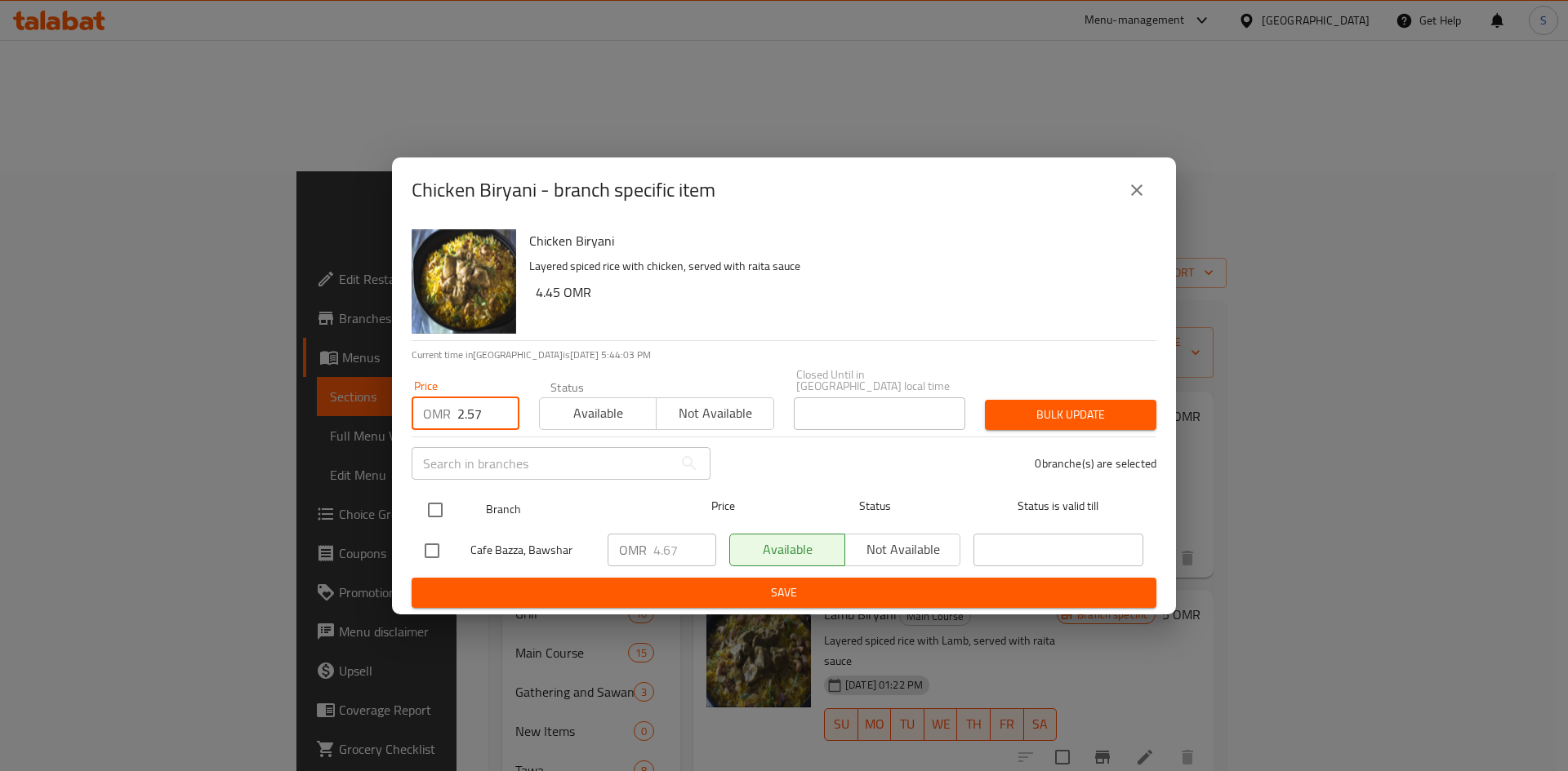
type input "2.57"
click at [437, 499] on input "checkbox" at bounding box center [435, 510] width 35 height 35
checkbox input "true"
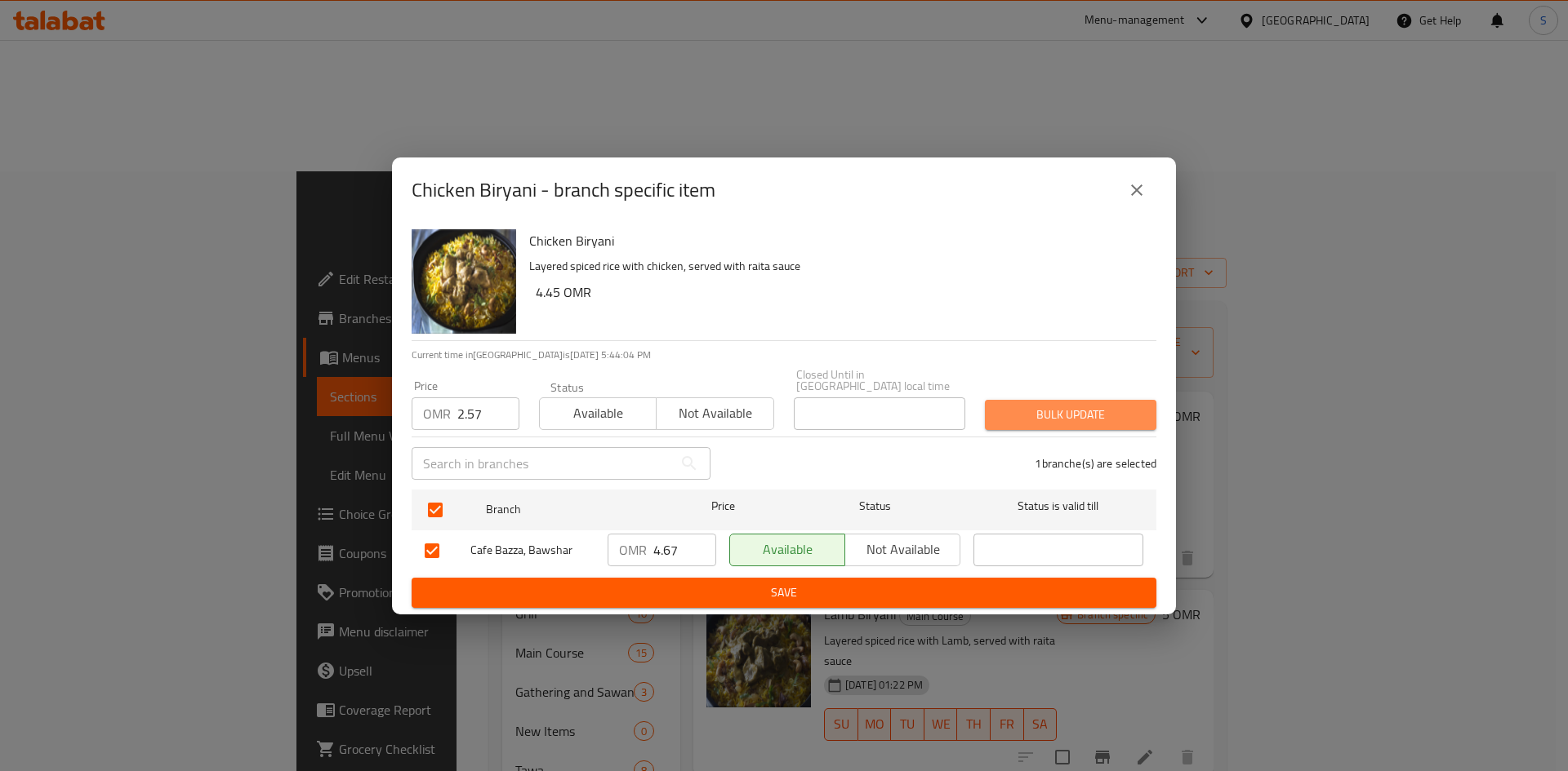
click at [1015, 410] on span "Bulk update" at bounding box center [1070, 415] width 145 height 20
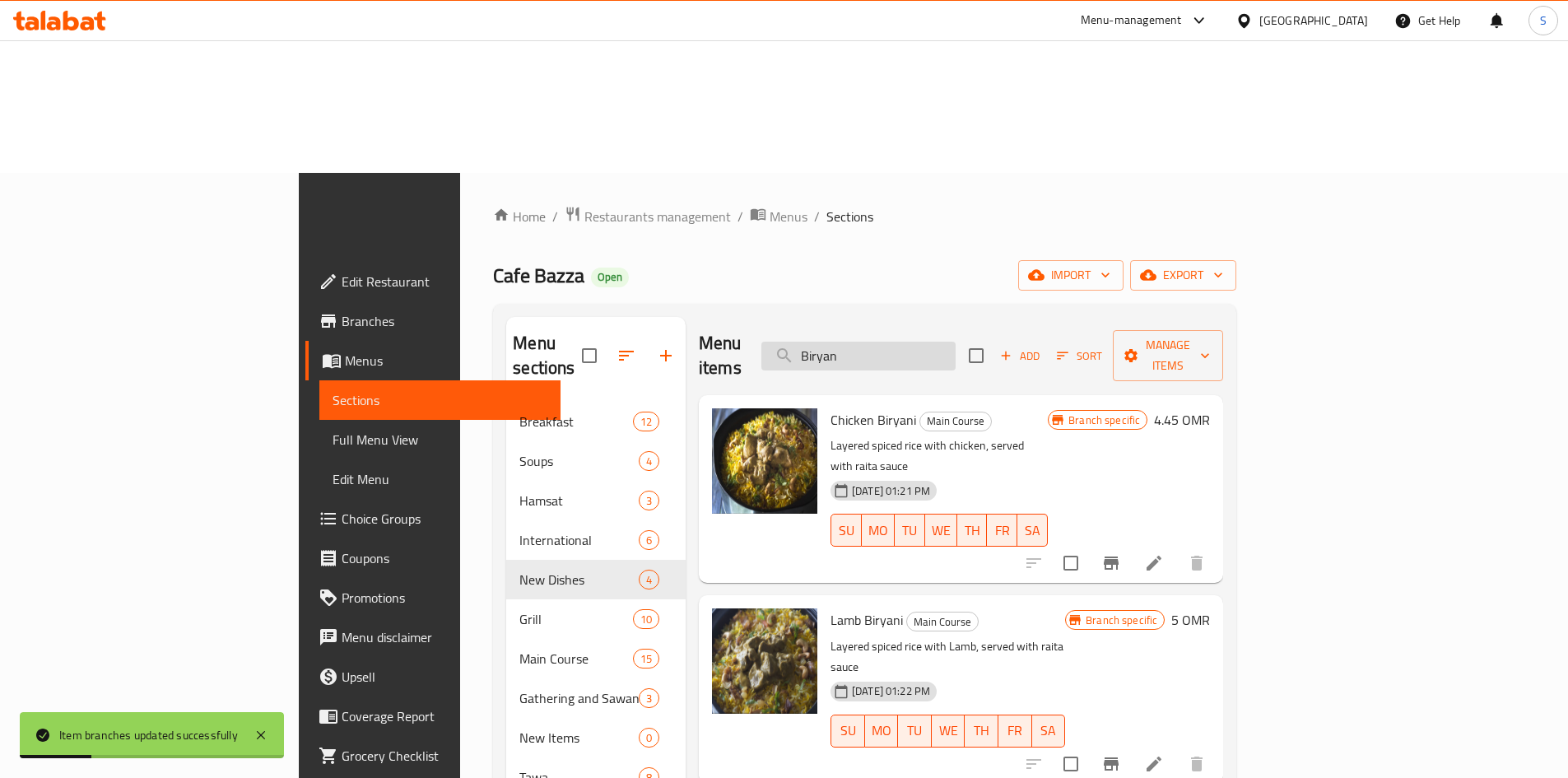
click at [951, 342] on input "Biryan" at bounding box center [858, 356] width 194 height 28
paste input "Kiri Sambousa"
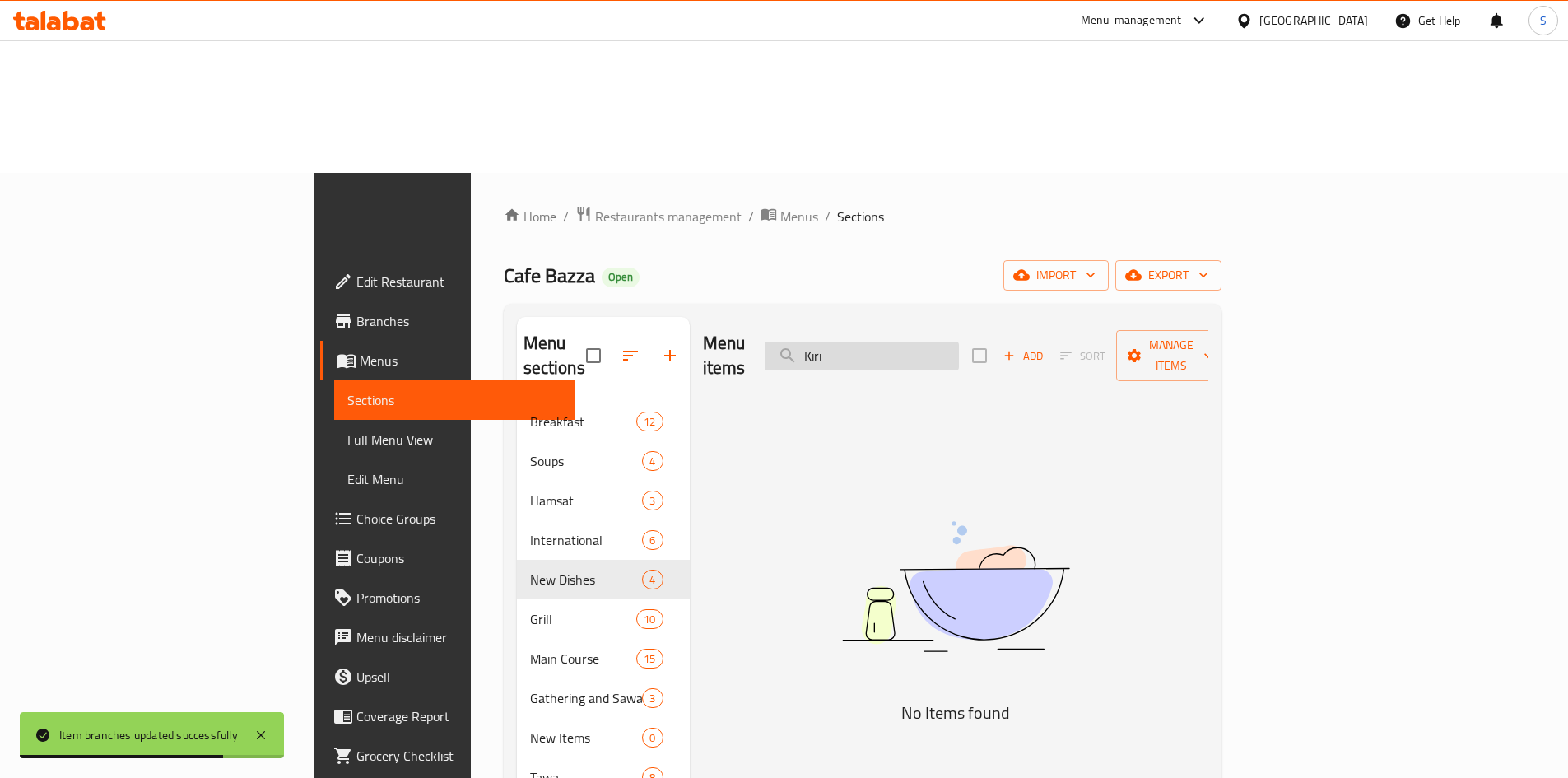
click at [956, 342] on input "Kiri" at bounding box center [862, 356] width 194 height 28
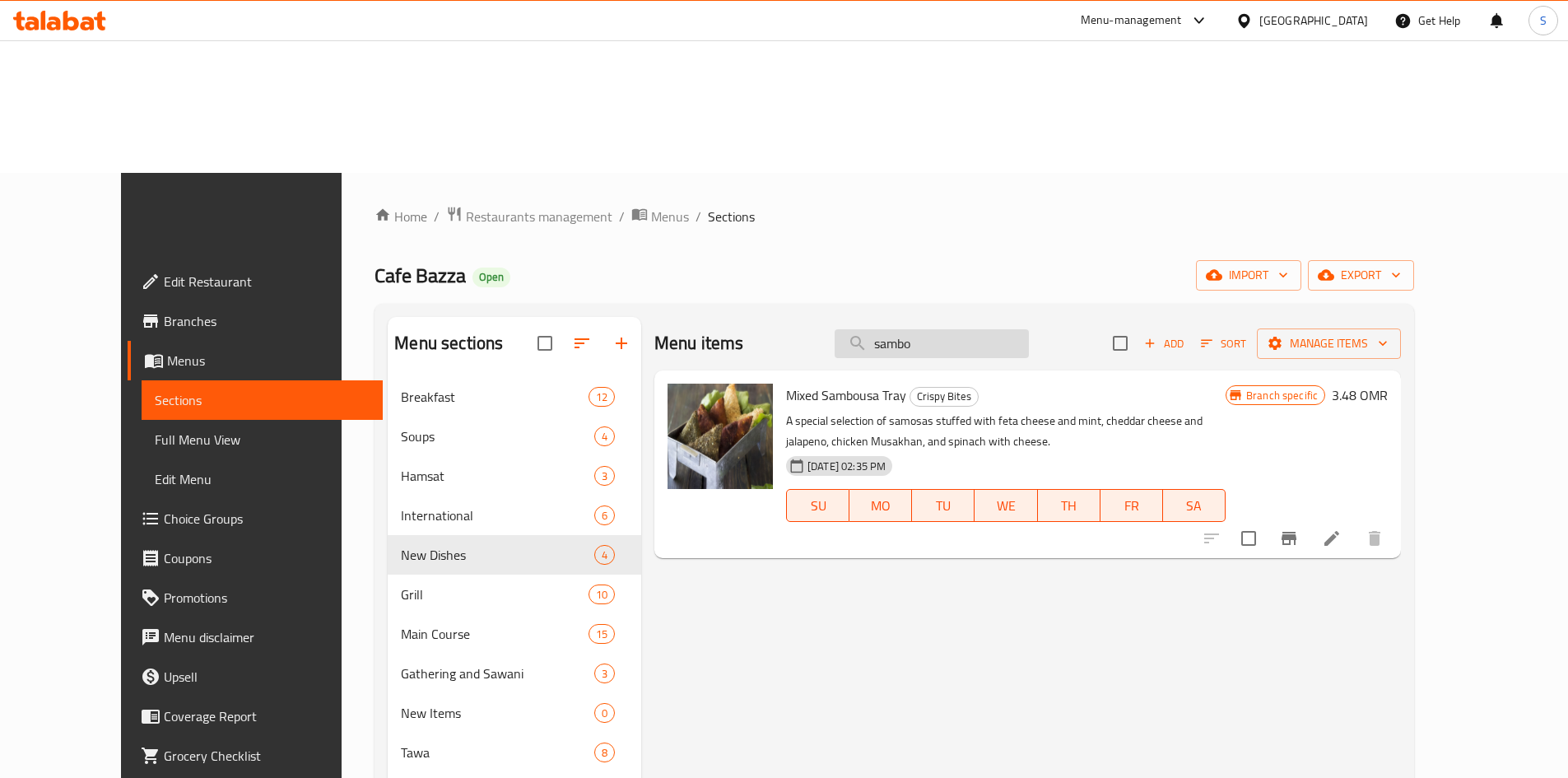
click at [985, 330] on input "sambo" at bounding box center [931, 344] width 194 height 28
paste input "Mini Club"
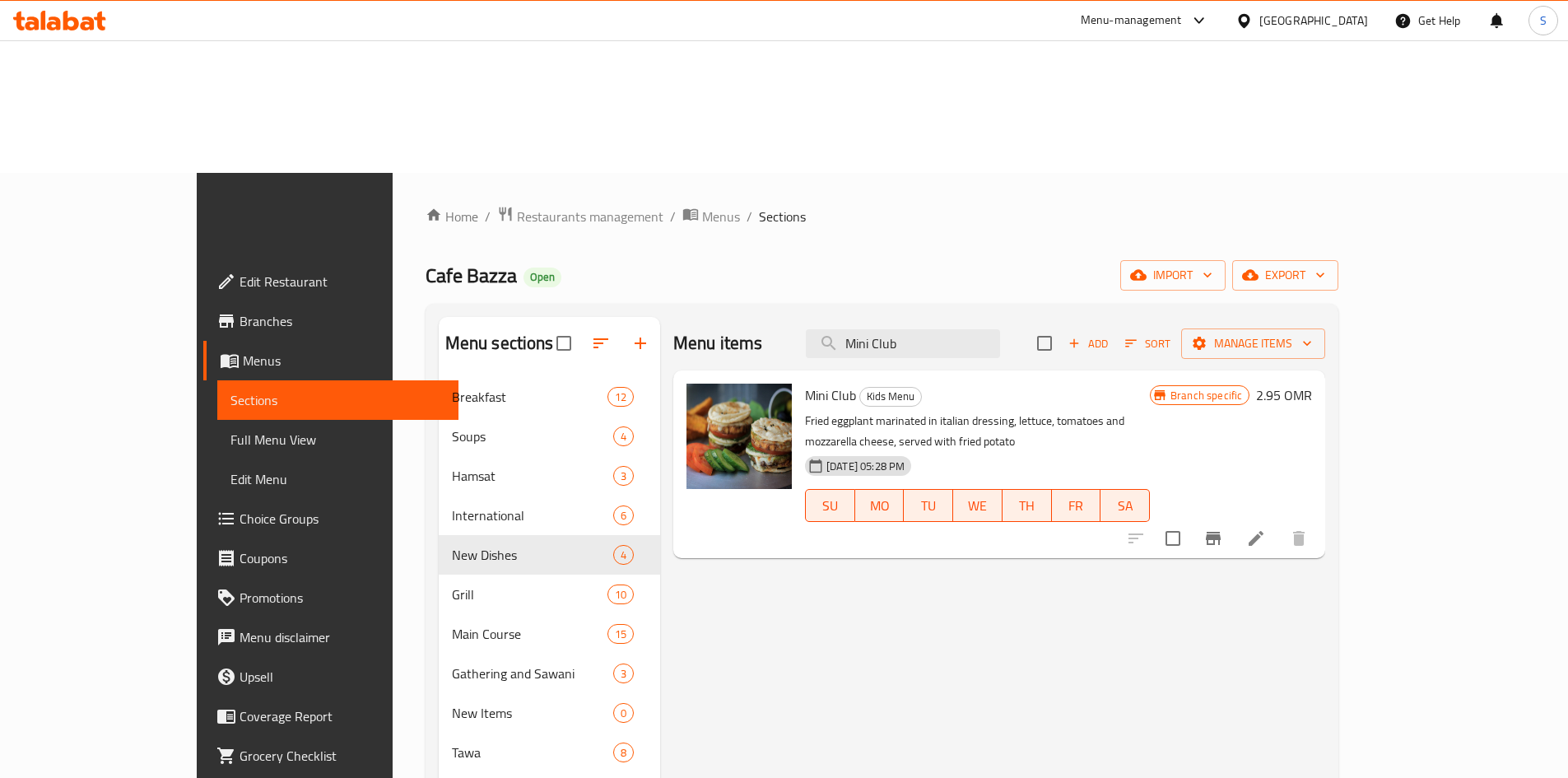
type input "Mini Club"
click at [1233, 519] on button "Branch-specific-item" at bounding box center [1213, 538] width 39 height 39
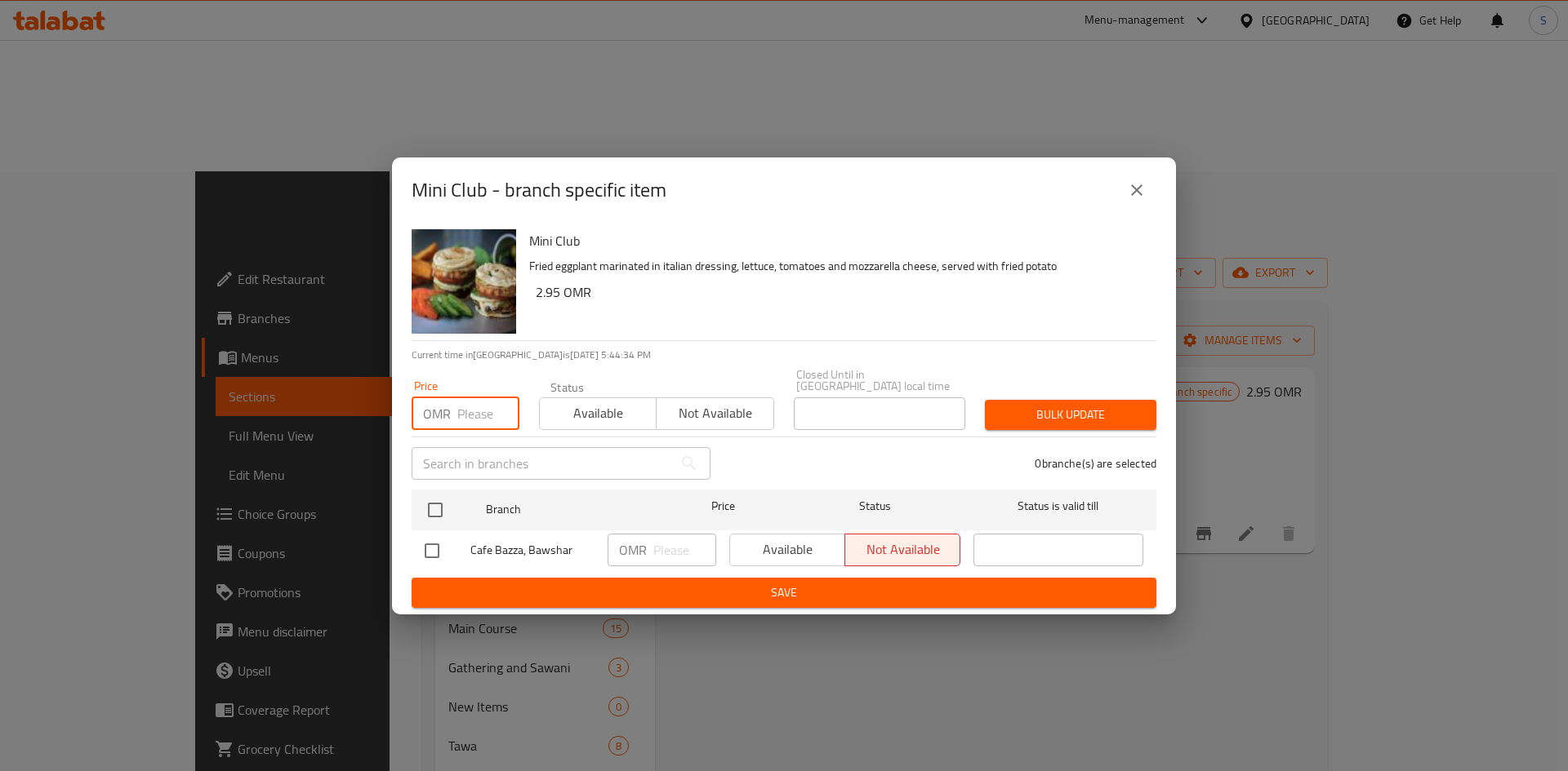
click at [480, 415] on input "number" at bounding box center [488, 414] width 62 height 33
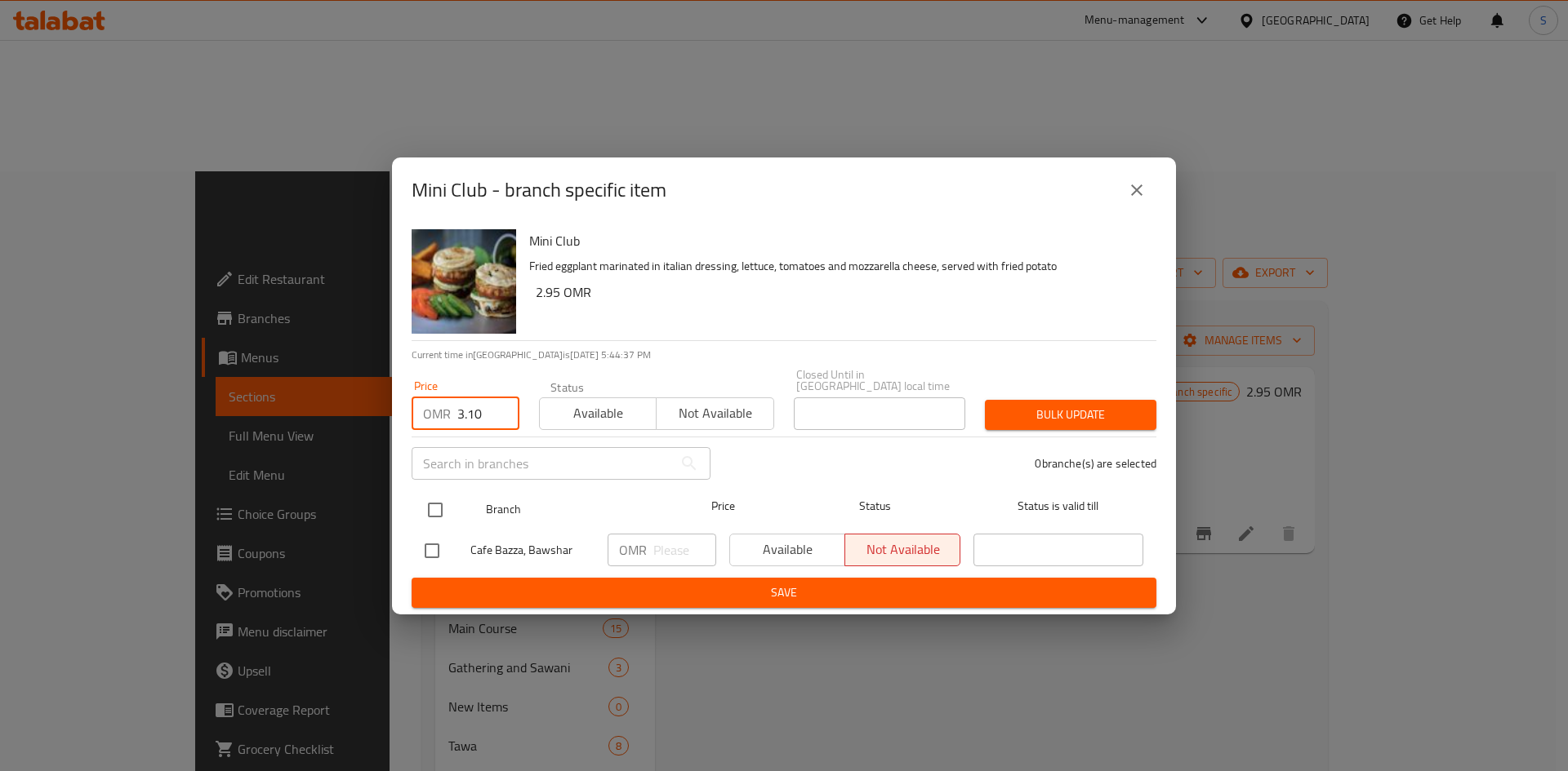
type input "3.10"
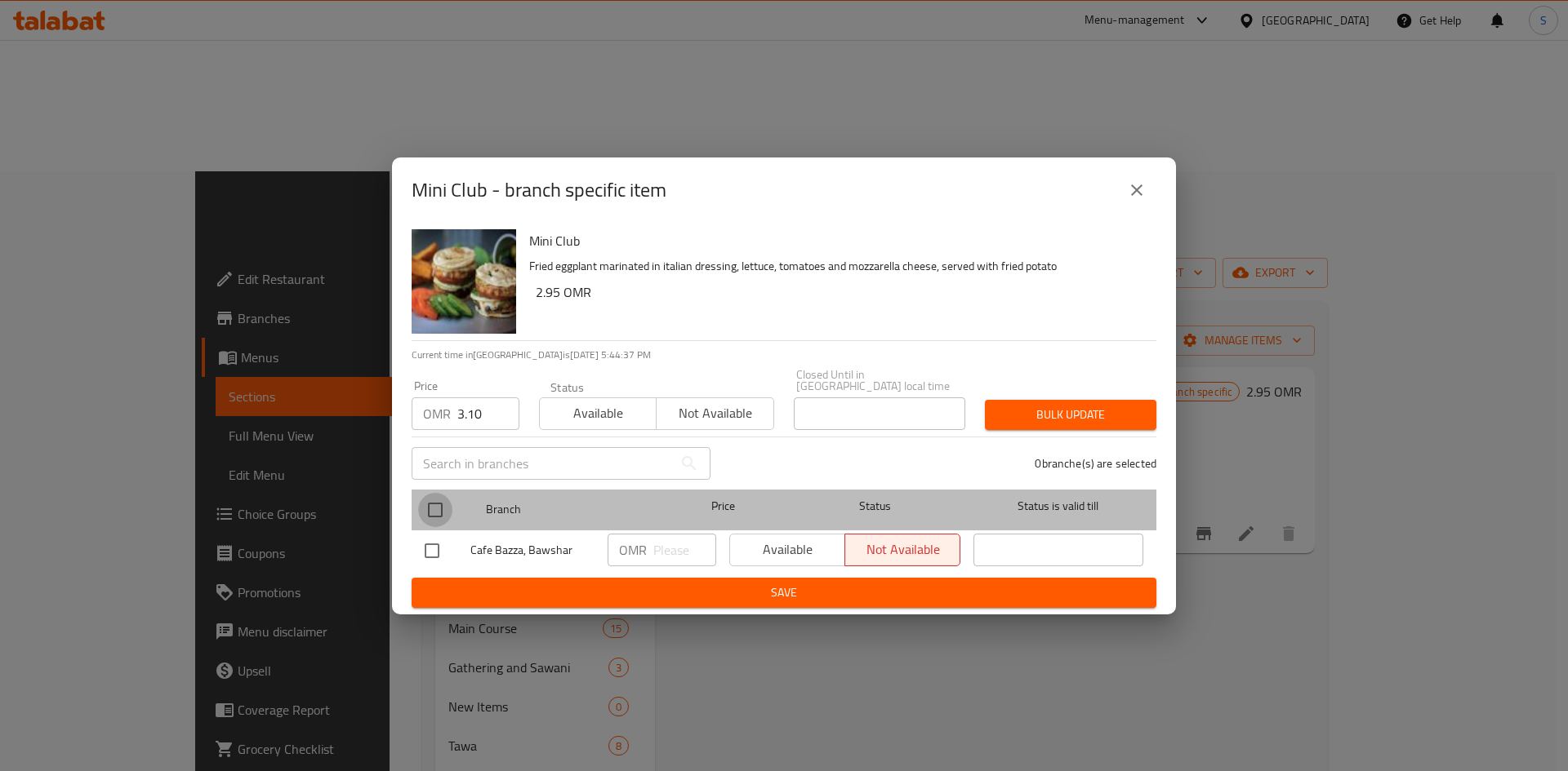
click at [434, 496] on input "checkbox" at bounding box center [435, 510] width 35 height 35
checkbox input "true"
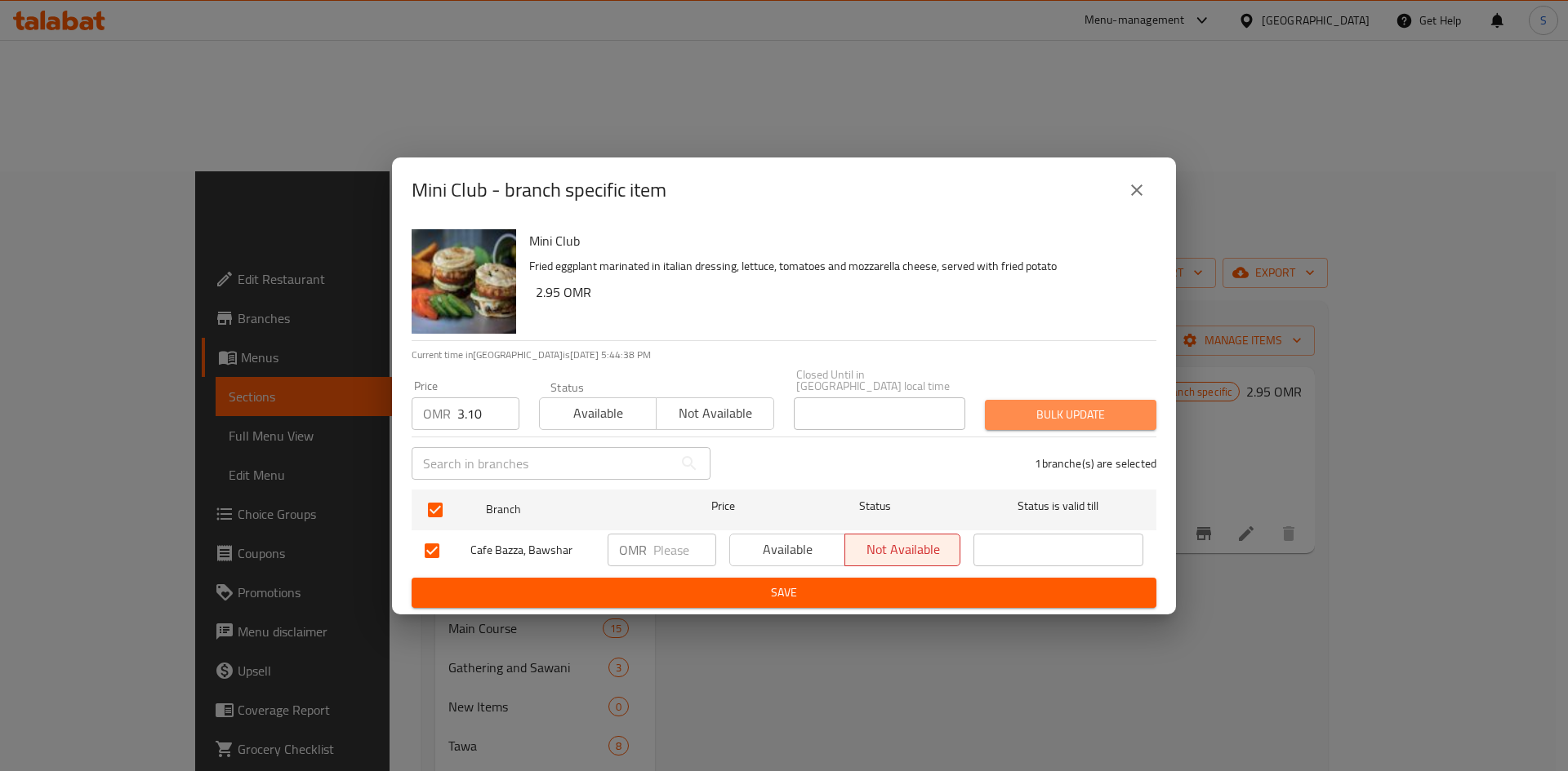
click at [1065, 415] on span "Bulk update" at bounding box center [1070, 415] width 145 height 20
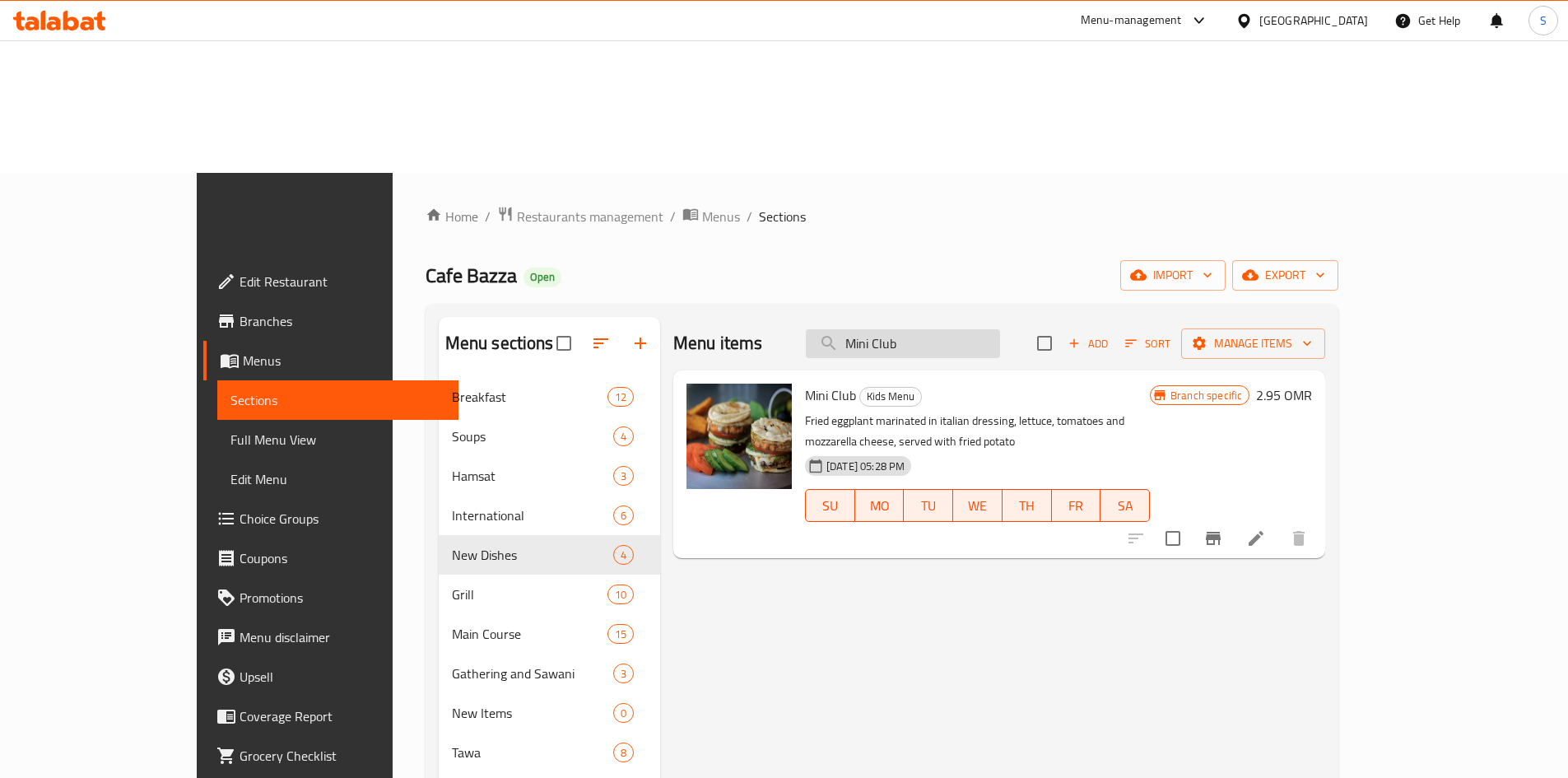
click at [1000, 330] on input "Mini Club" at bounding box center [903, 344] width 194 height 28
paste input "family breakfast"
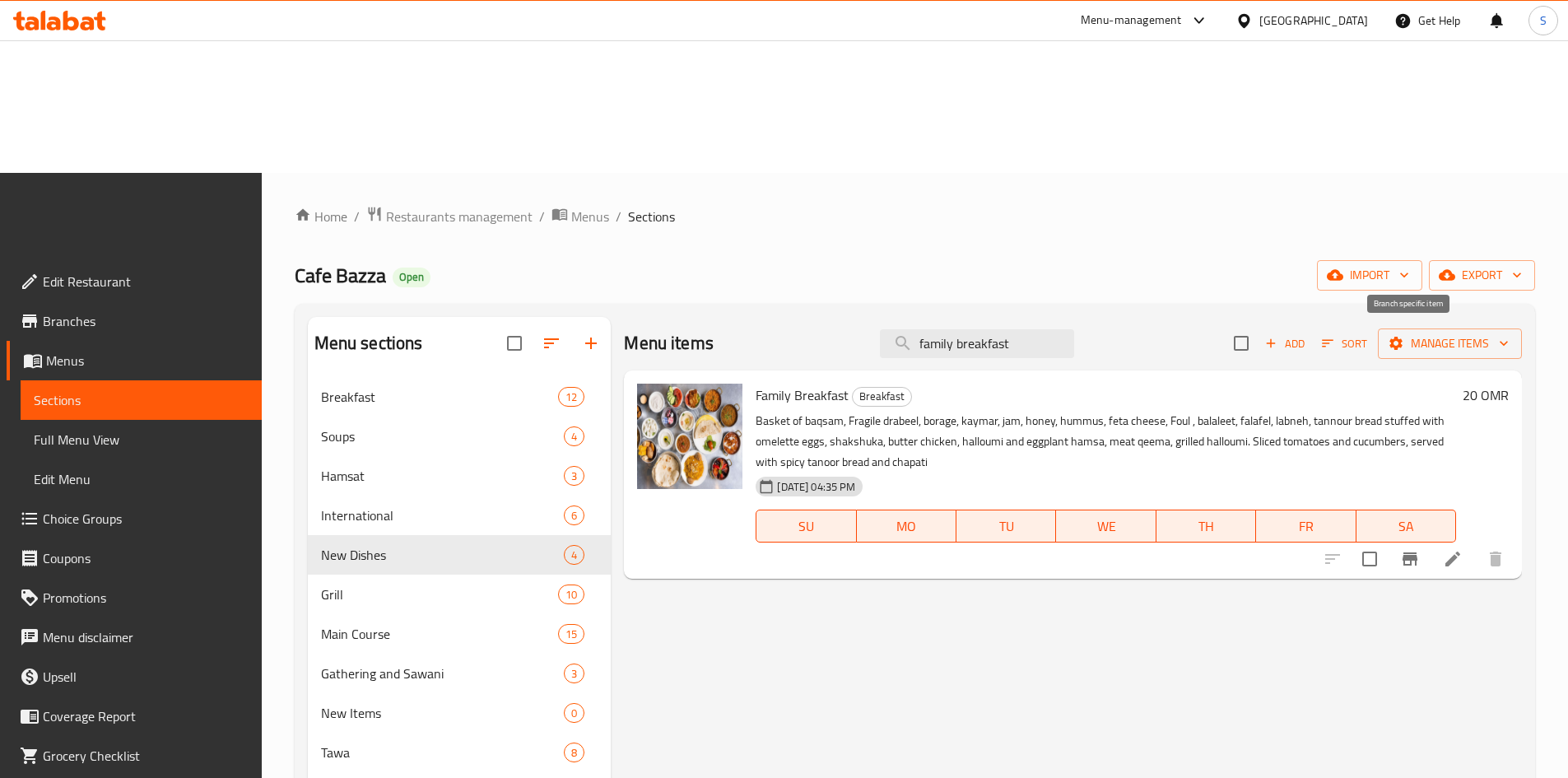
type input "family breakfast"
click at [1417, 550] on icon "Branch-specific-item" at bounding box center [1410, 560] width 20 height 20
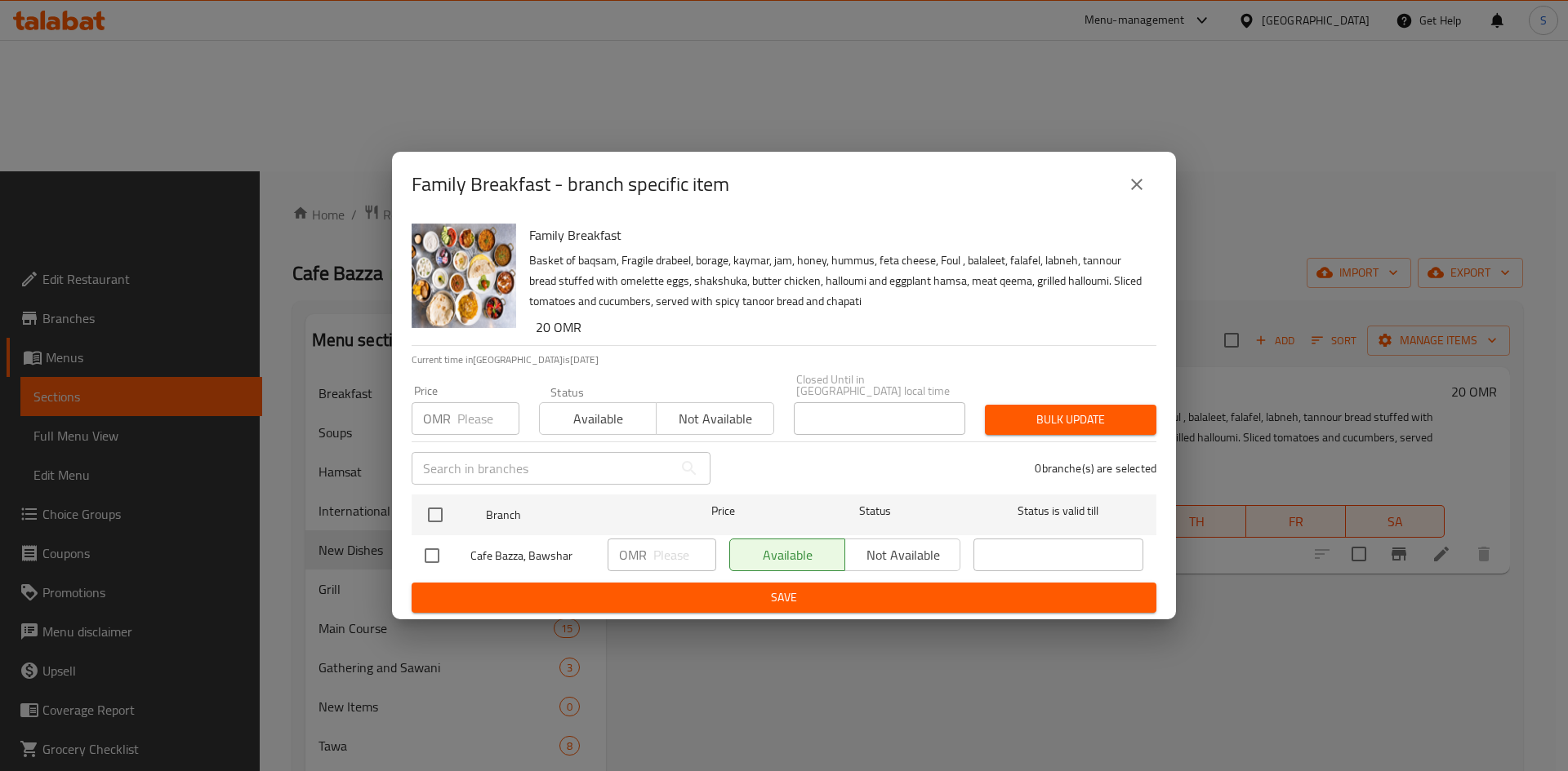
click at [473, 410] on input "number" at bounding box center [488, 419] width 62 height 33
type input "21"
click at [426, 498] on input "checkbox" at bounding box center [435, 515] width 35 height 35
checkbox input "true"
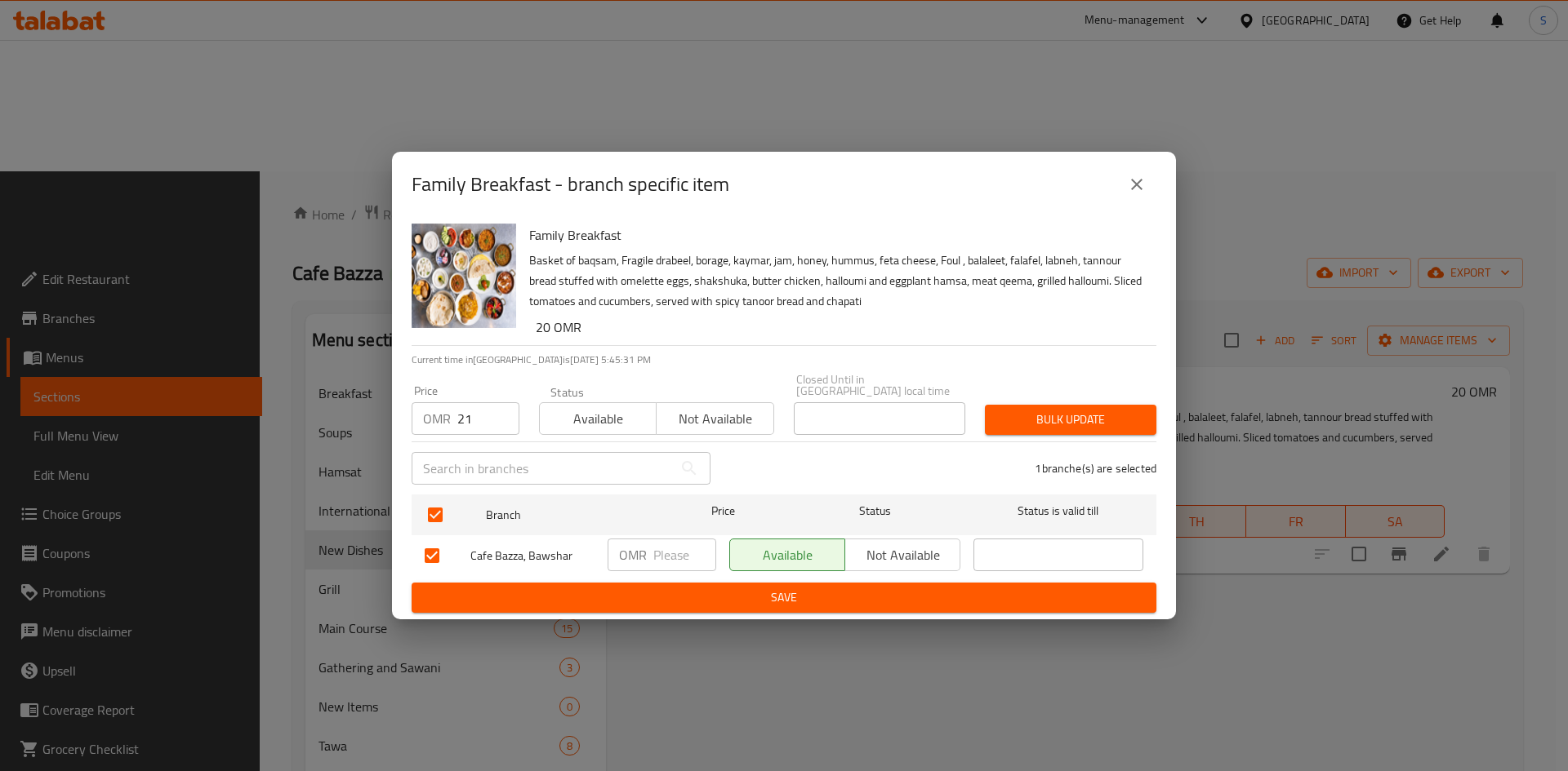
click at [1075, 421] on span "Bulk update" at bounding box center [1070, 420] width 145 height 20
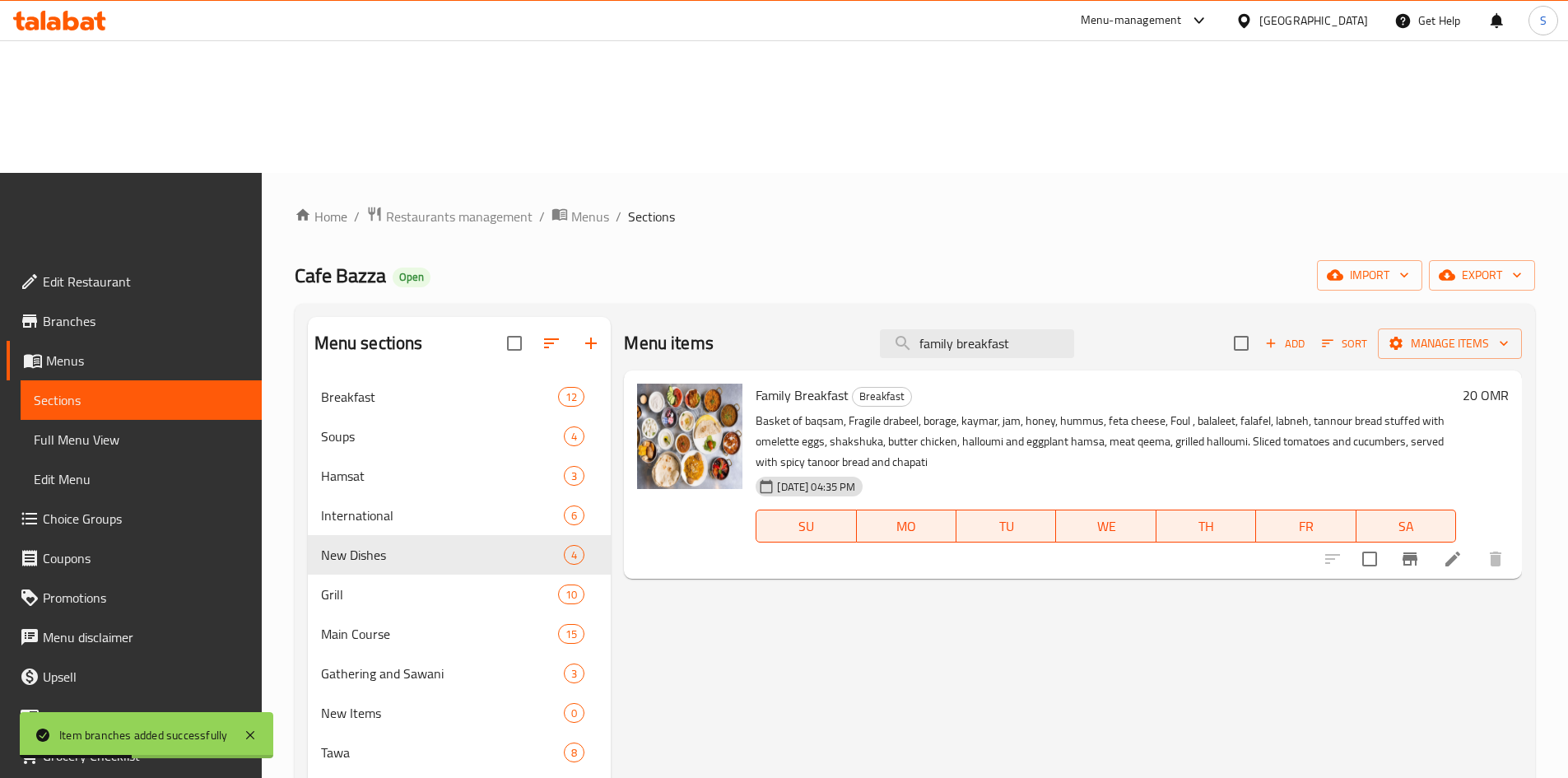
click at [1012, 317] on div "Menu items family breakfast Add Sort Manage items" at bounding box center [1073, 344] width 898 height 53
click at [1013, 330] on input "family breakfast" at bounding box center [977, 344] width 194 height 28
paste input "Machbous Chicken Tray"
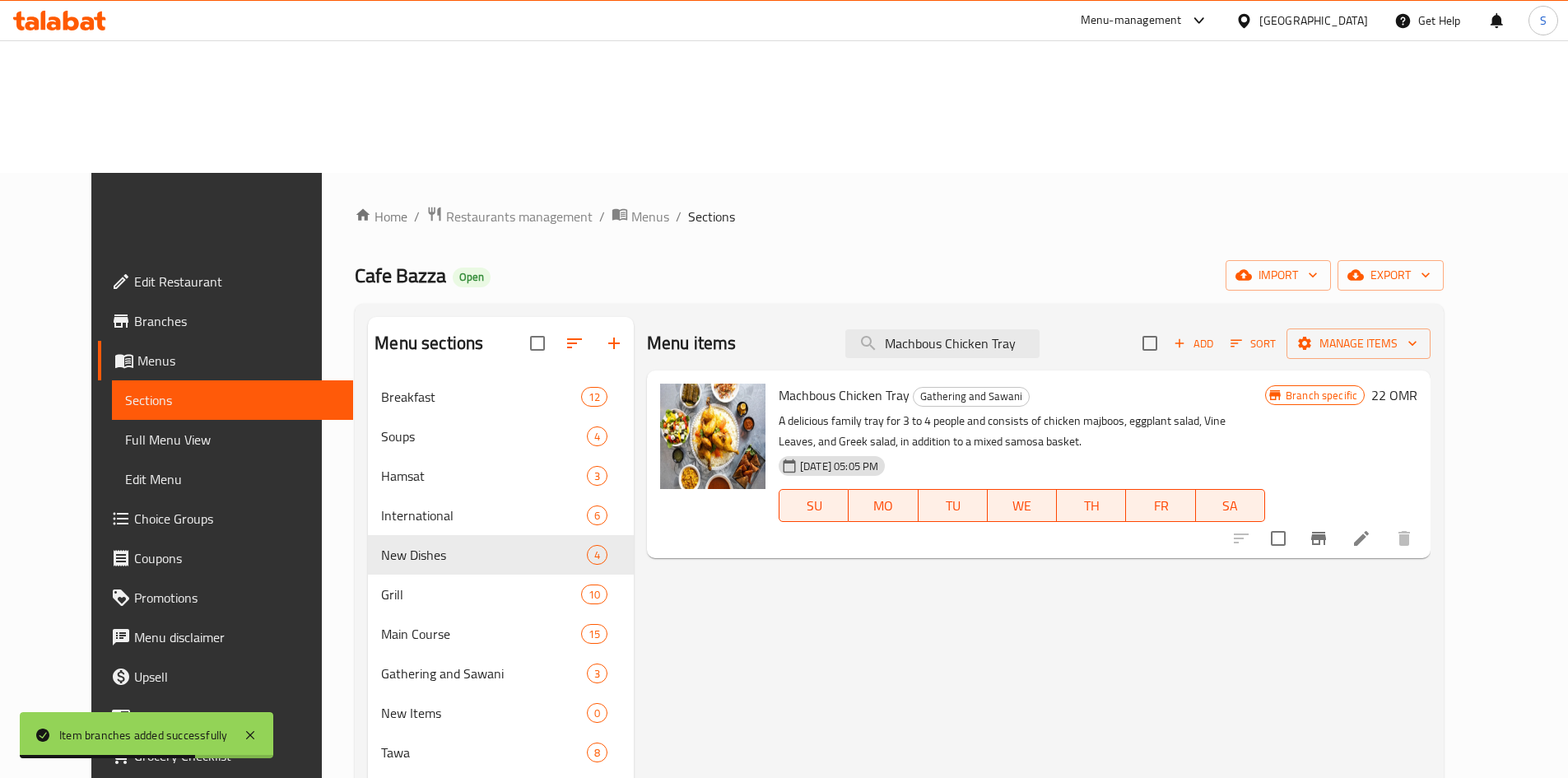
type input "Machbous Chicken Tray"
click at [1338, 519] on button "Branch-specific-item" at bounding box center [1318, 538] width 39 height 39
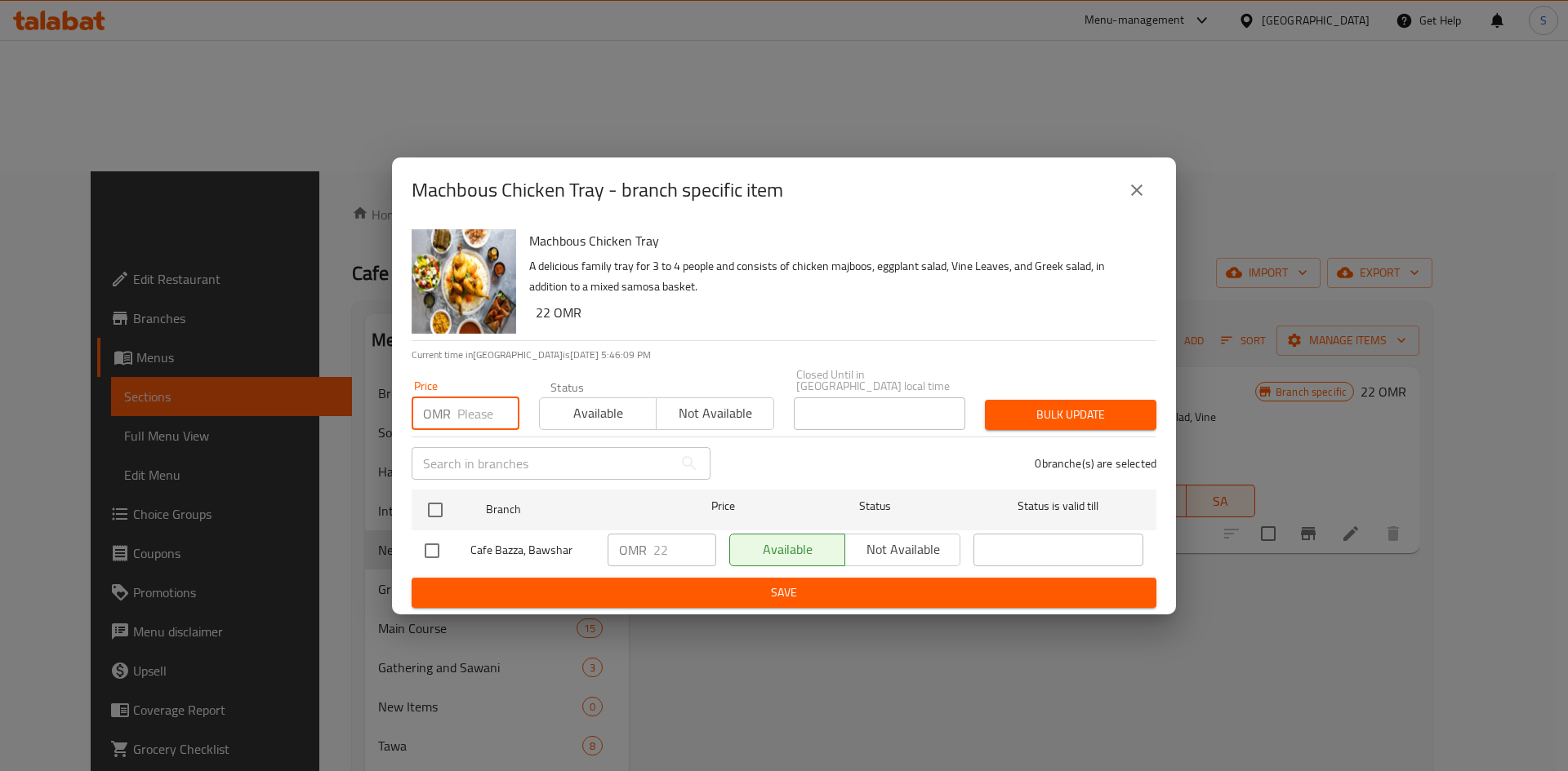
click at [492, 411] on input "number" at bounding box center [488, 414] width 62 height 33
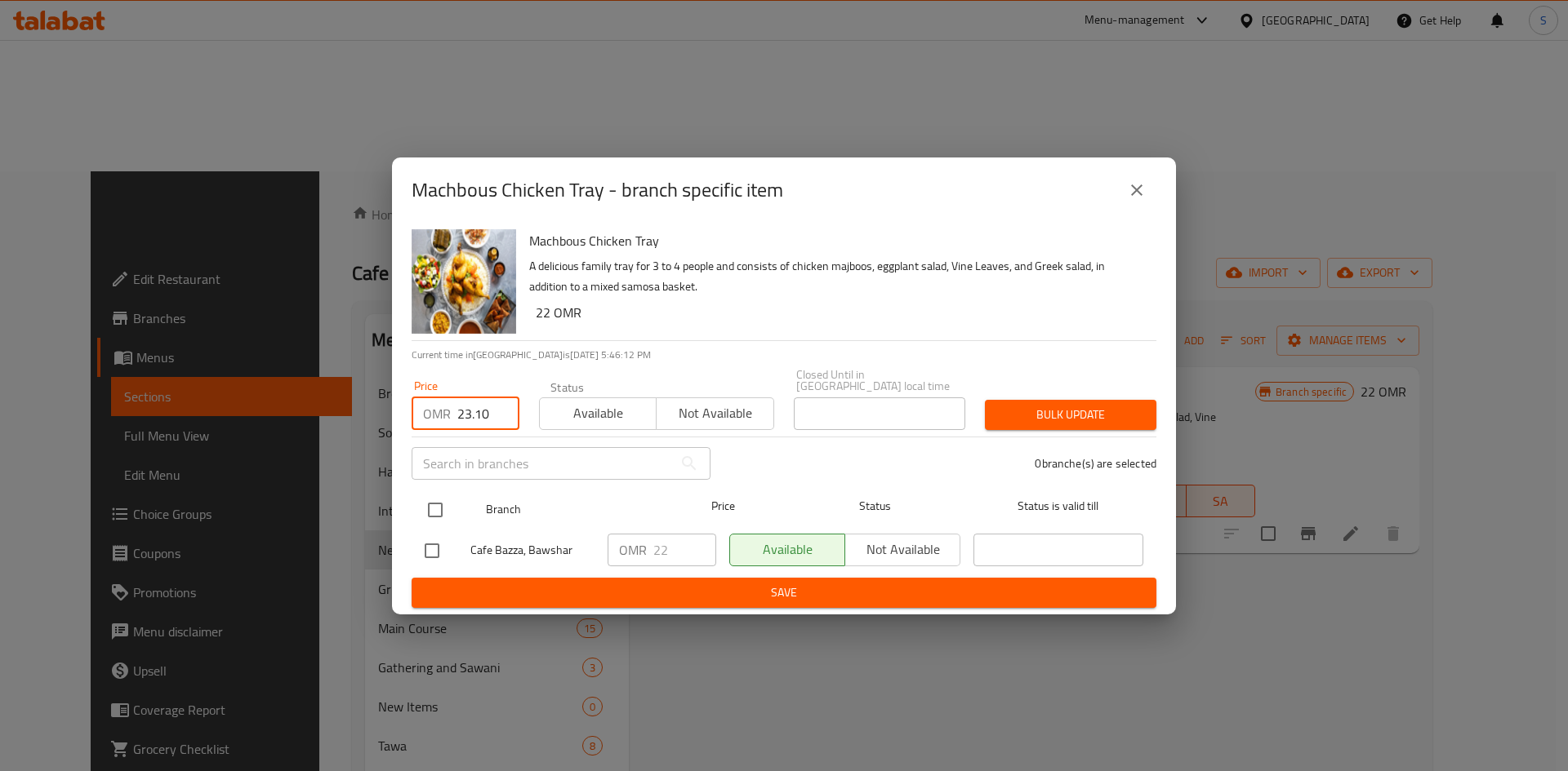
type input "23.10"
click at [433, 511] on input "checkbox" at bounding box center [435, 510] width 35 height 35
checkbox input "true"
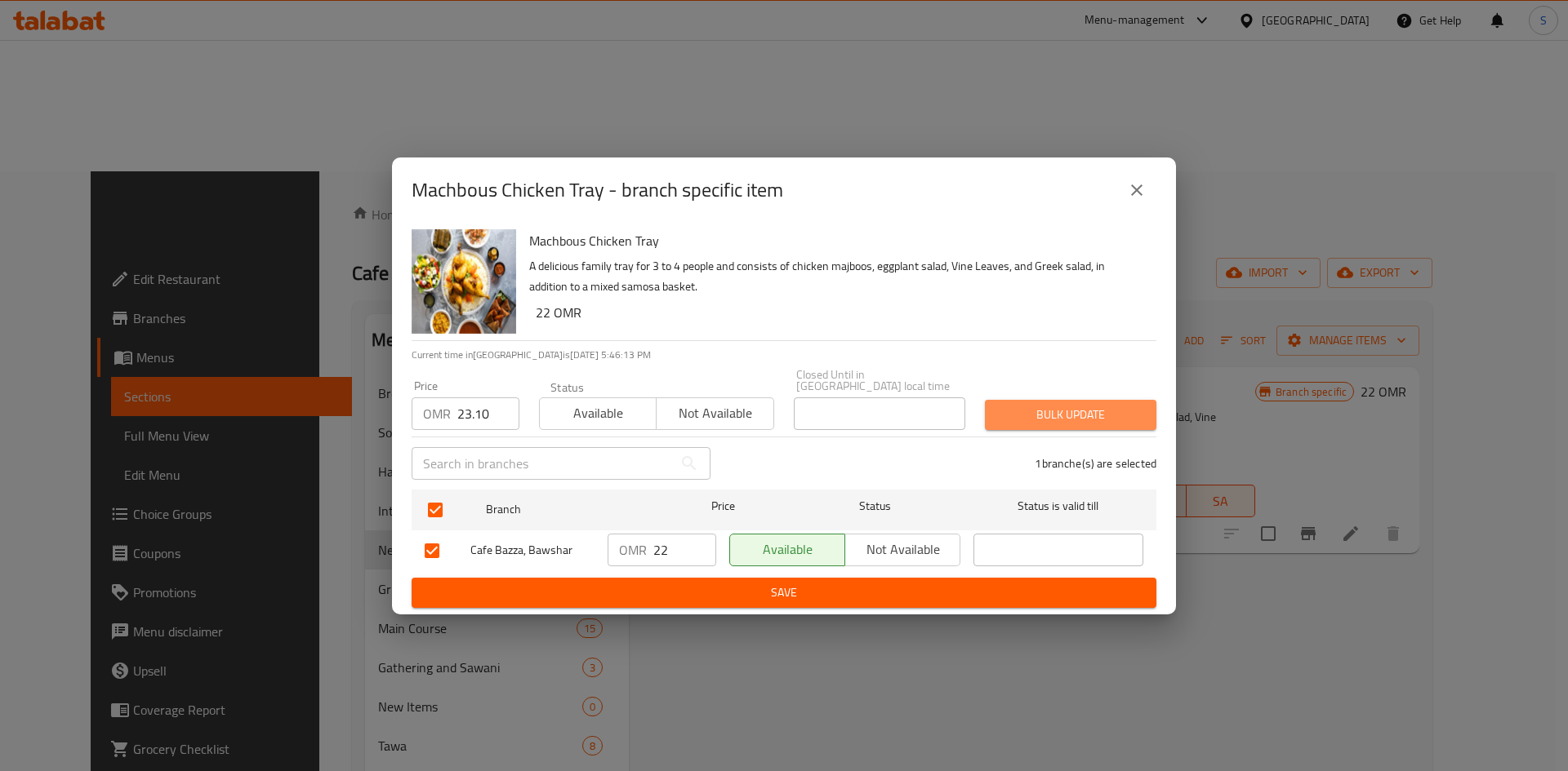
click at [1039, 405] on span "Bulk update" at bounding box center [1070, 415] width 145 height 20
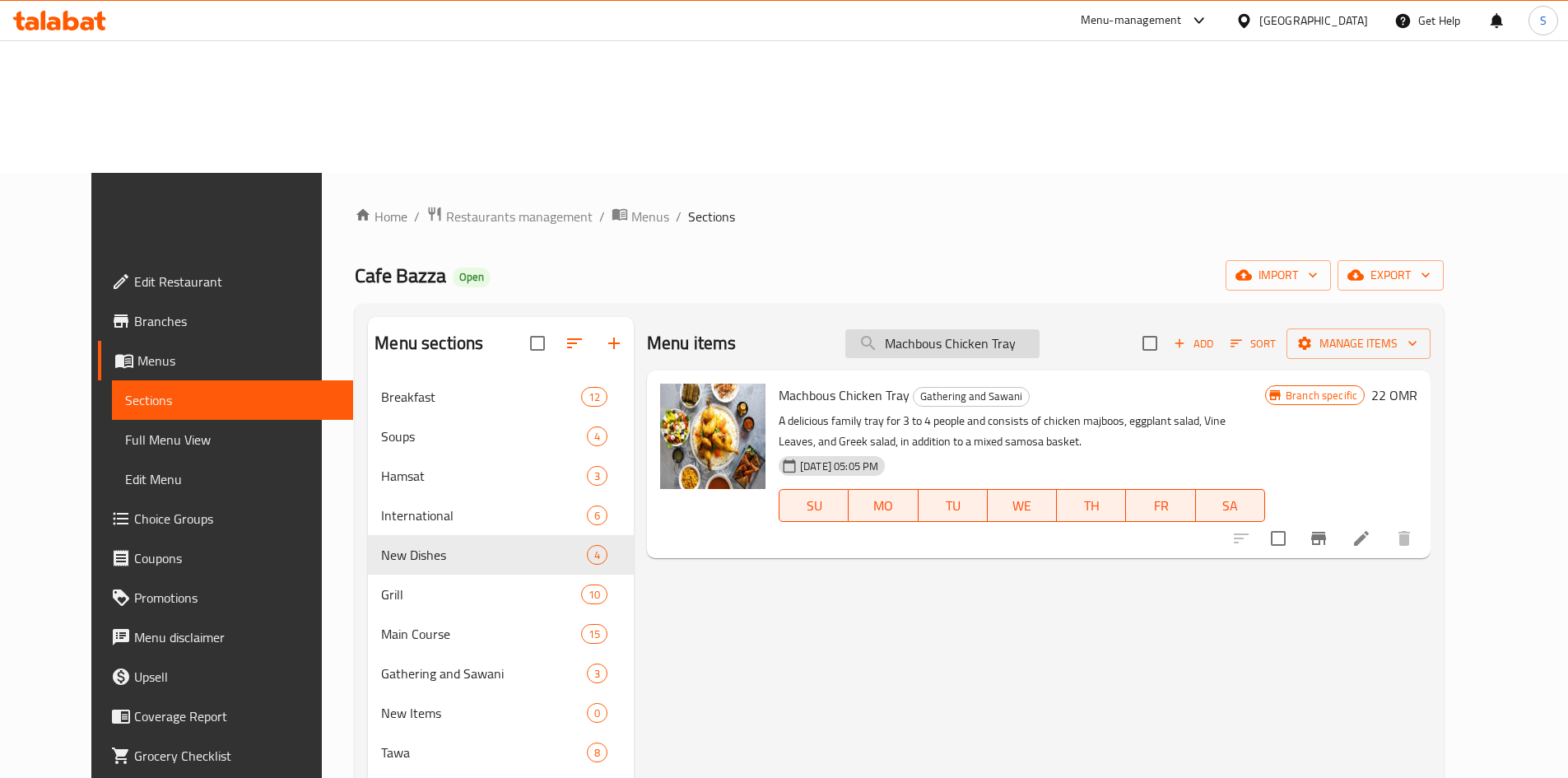
click at [1019, 330] on input "Machbous Chicken Tray" at bounding box center [942, 344] width 194 height 28
paste input "Lamb"
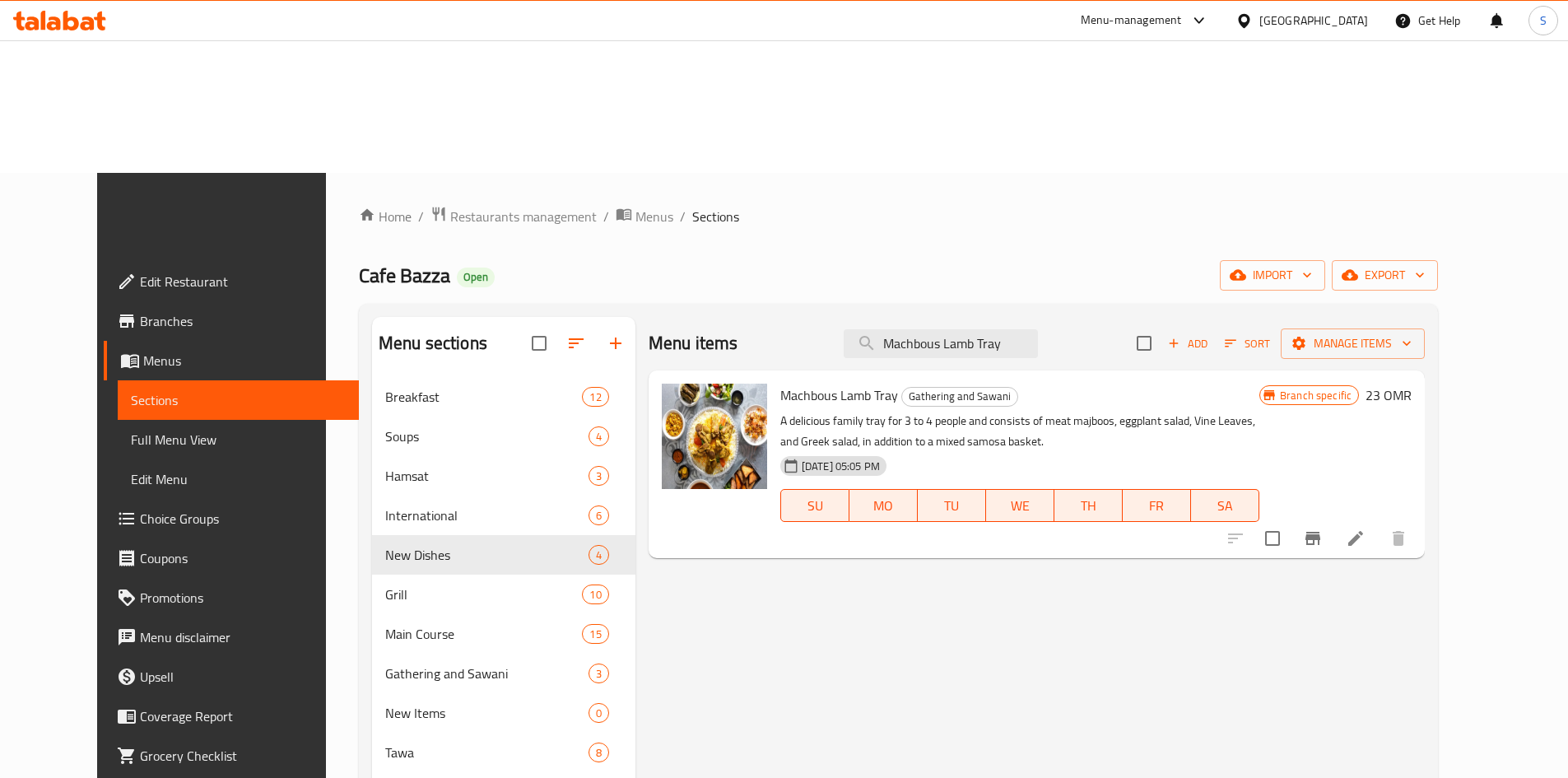
type input "Machbous Lamb Tray"
click at [1333, 519] on button "Branch-specific-item" at bounding box center [1312, 538] width 39 height 39
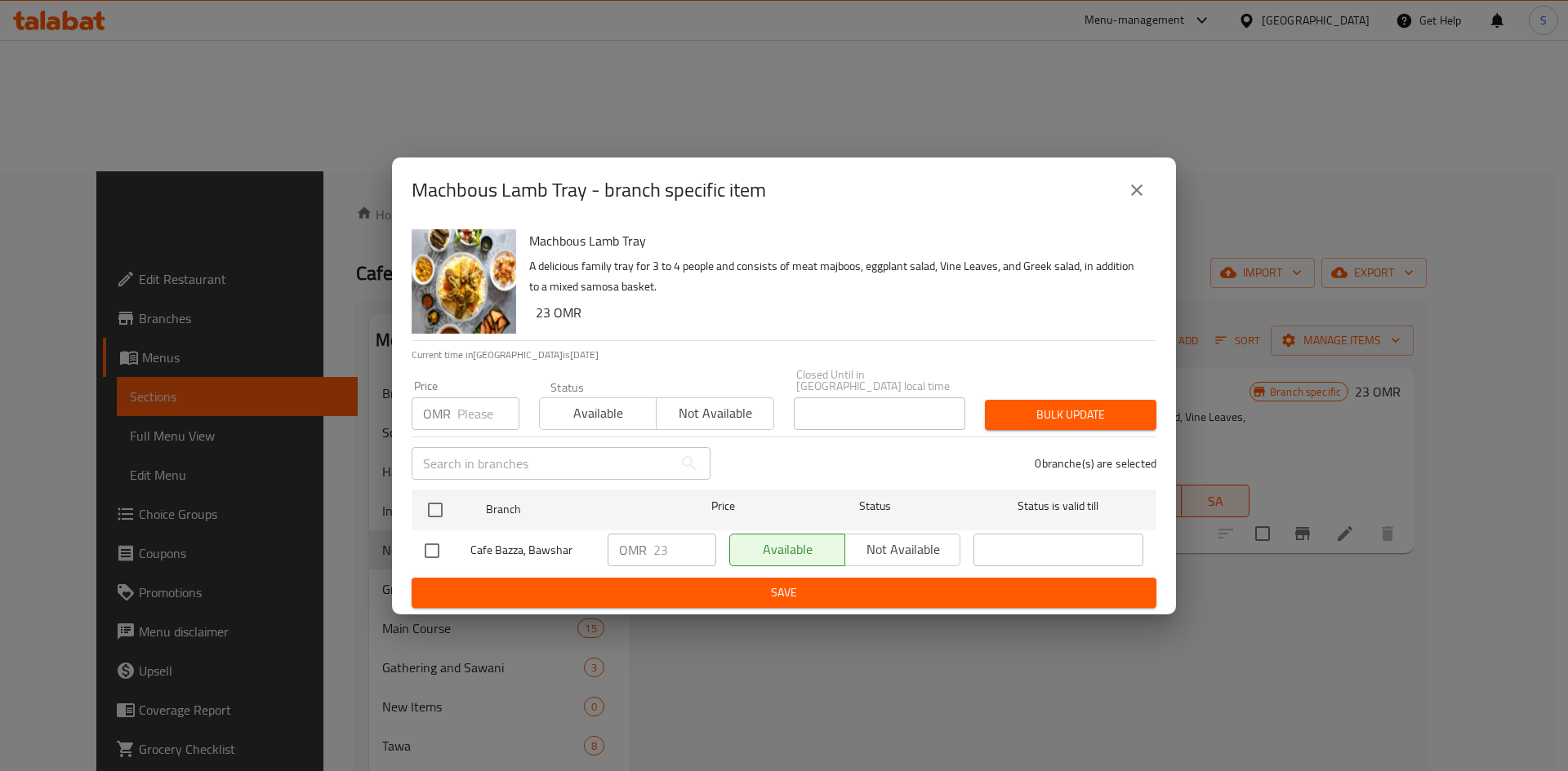
click at [445, 407] on p "OMR" at bounding box center [437, 414] width 28 height 20
click at [468, 413] on input "number" at bounding box center [488, 414] width 62 height 33
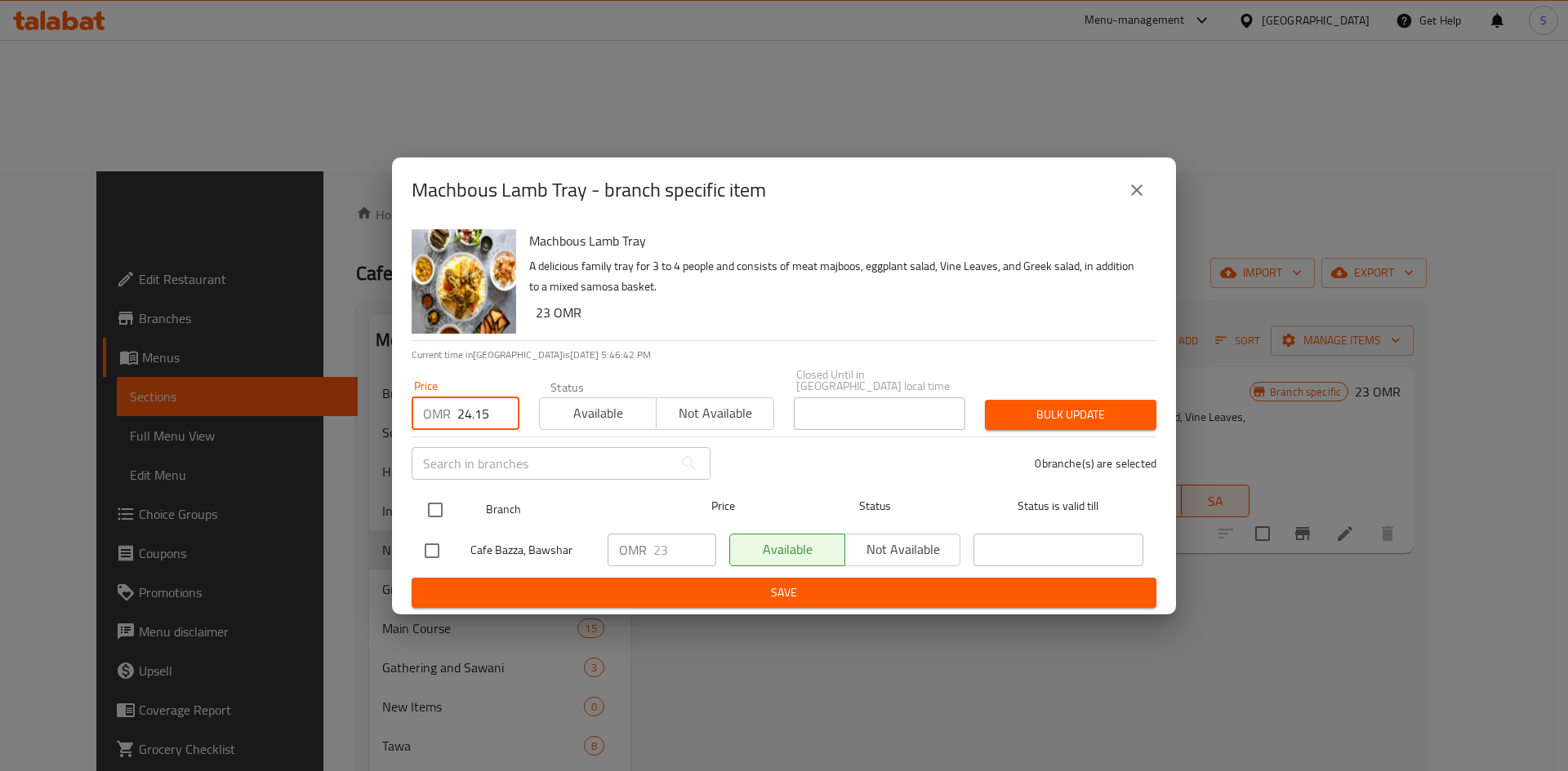
type input "24.15"
click at [455, 499] on div at bounding box center [448, 510] width 61 height 47
click at [436, 502] on input "checkbox" at bounding box center [435, 510] width 35 height 35
checkbox input "true"
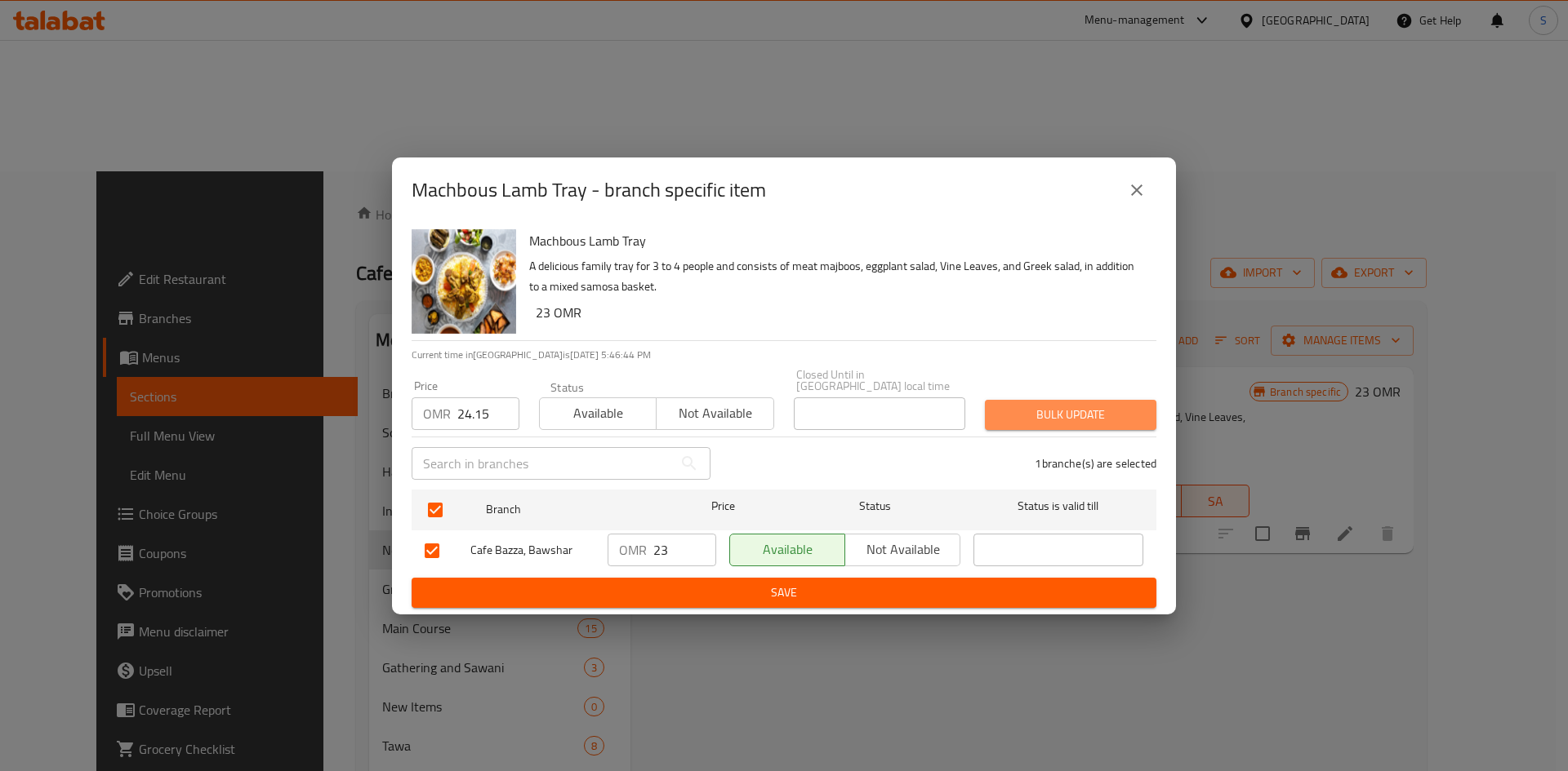
click at [1027, 409] on span "Bulk update" at bounding box center [1070, 415] width 145 height 20
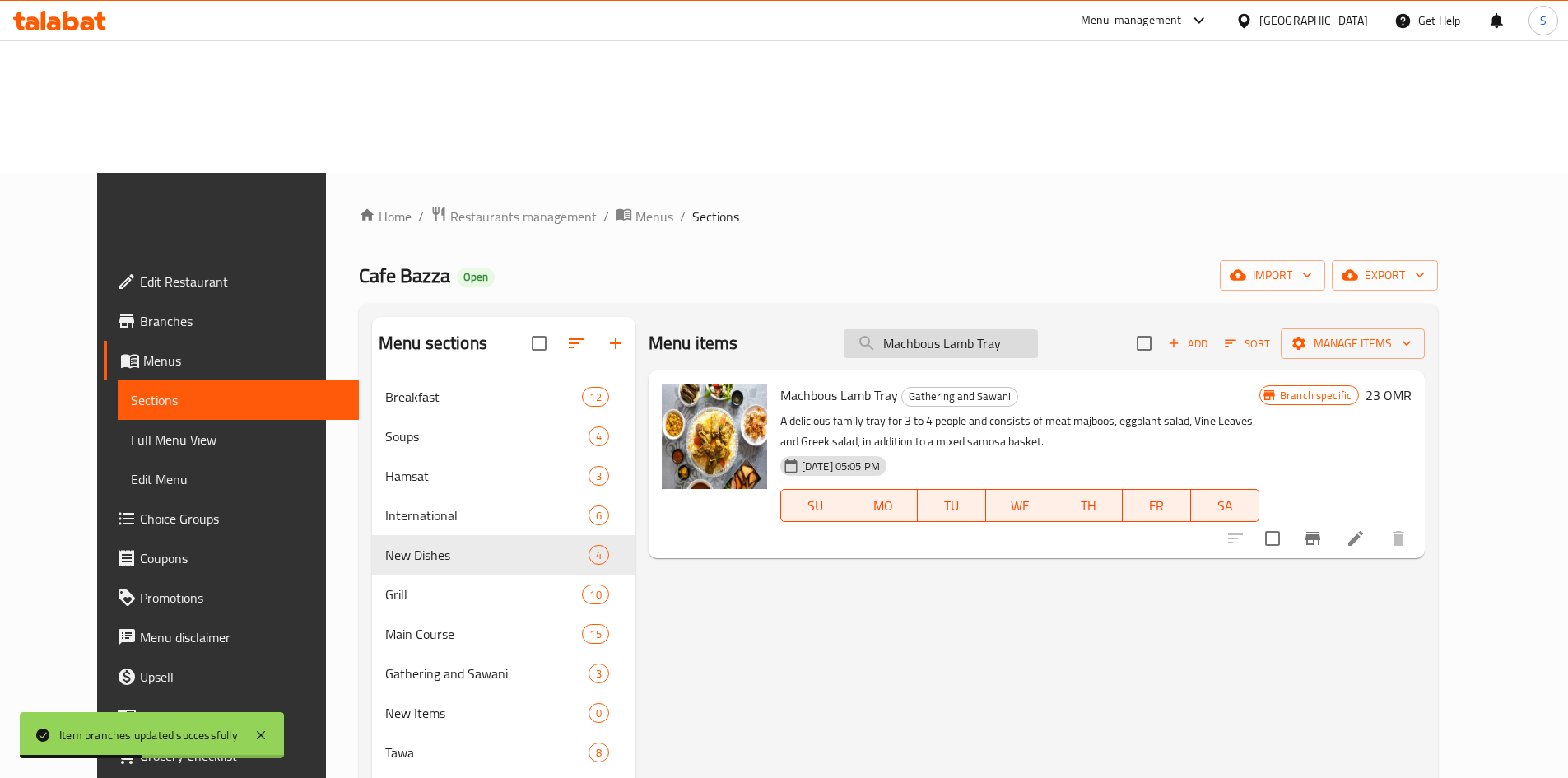
click at [948, 330] on input "Machbous Lamb Tray" at bounding box center [941, 344] width 194 height 28
paste input "ixed Grill"
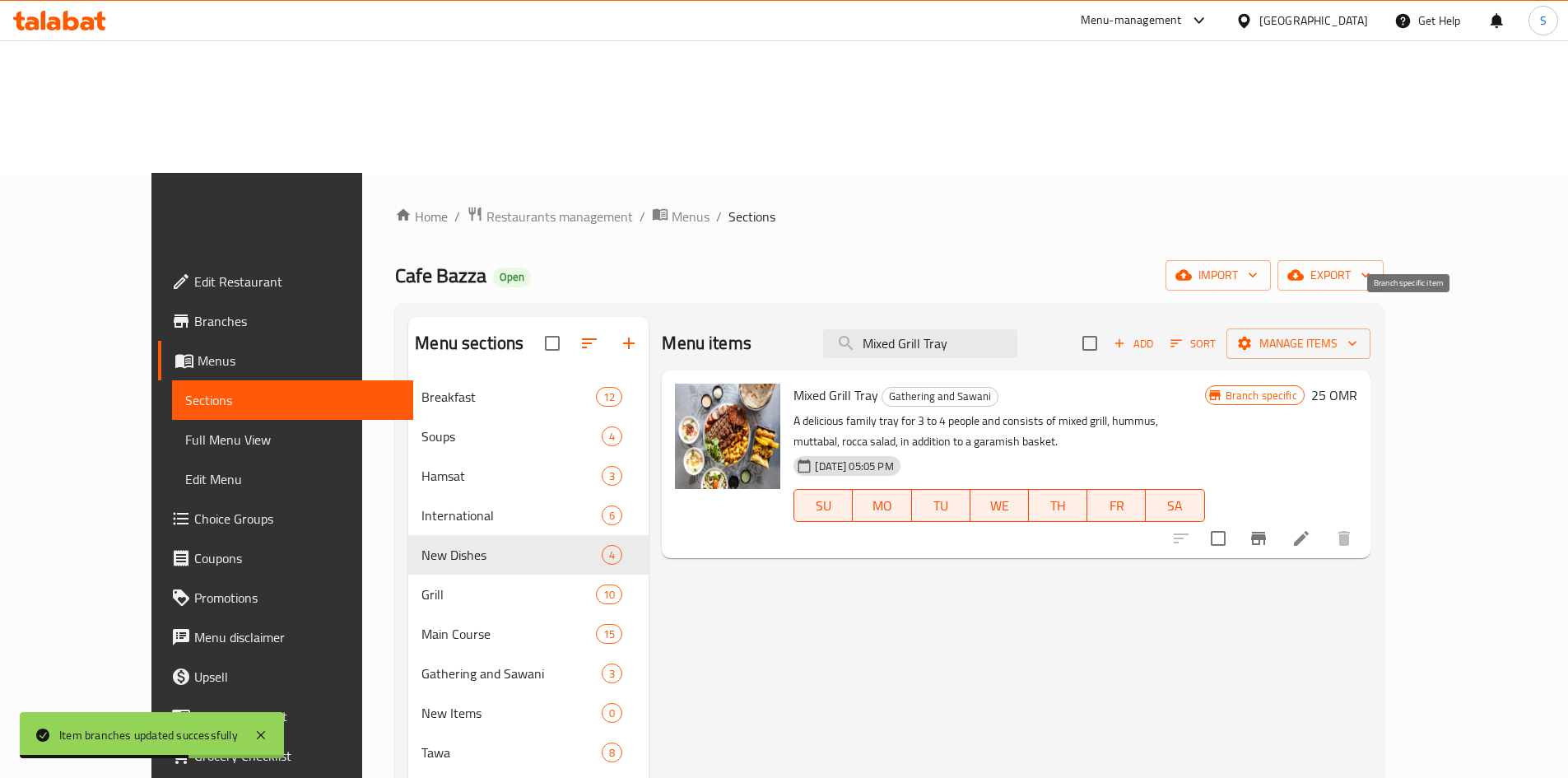
type input "Mixed Grill Tray"
click at [1279, 519] on button "Branch-specific-item" at bounding box center [1258, 538] width 39 height 39
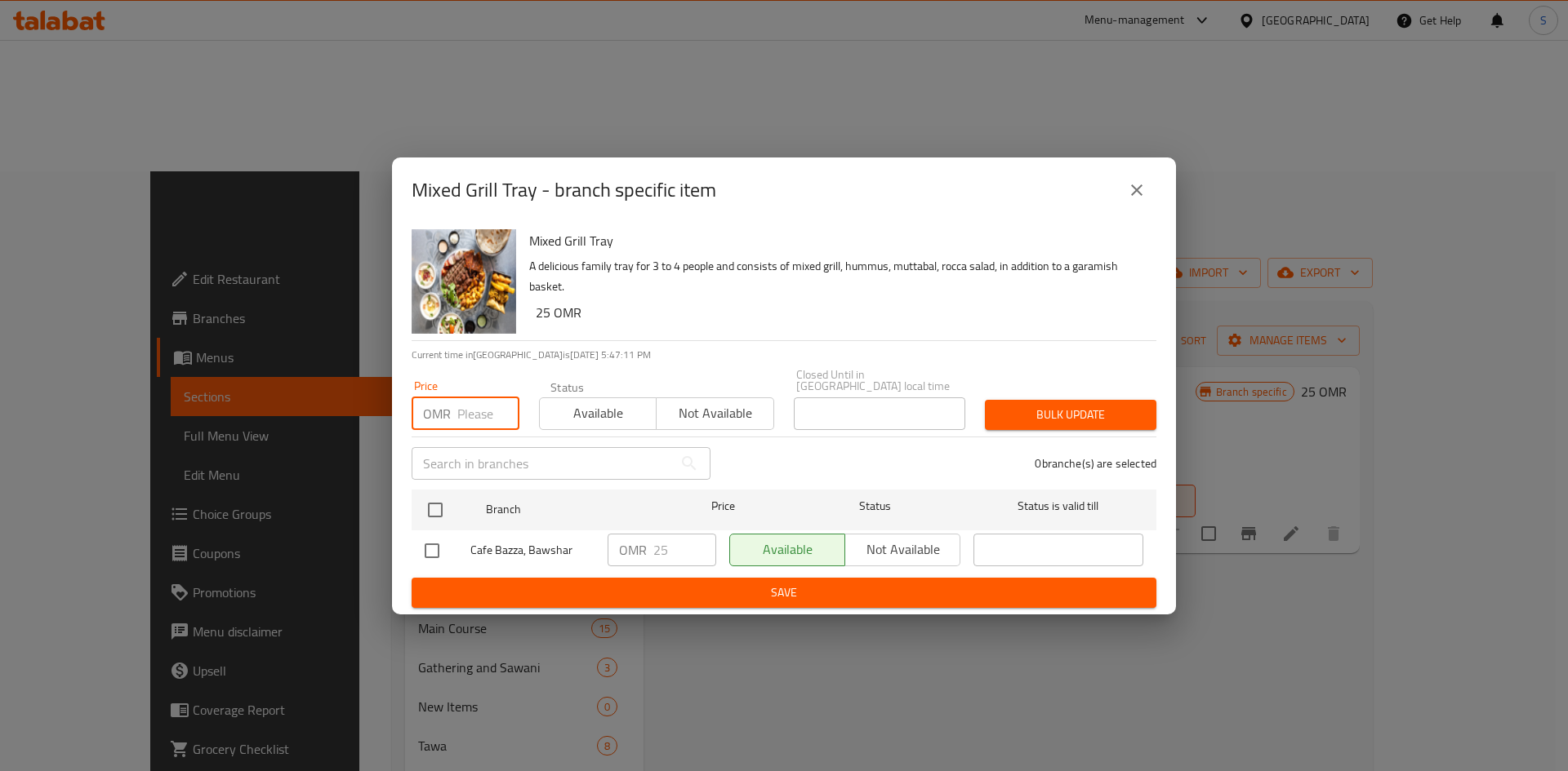
click at [470, 405] on input "number" at bounding box center [488, 414] width 62 height 33
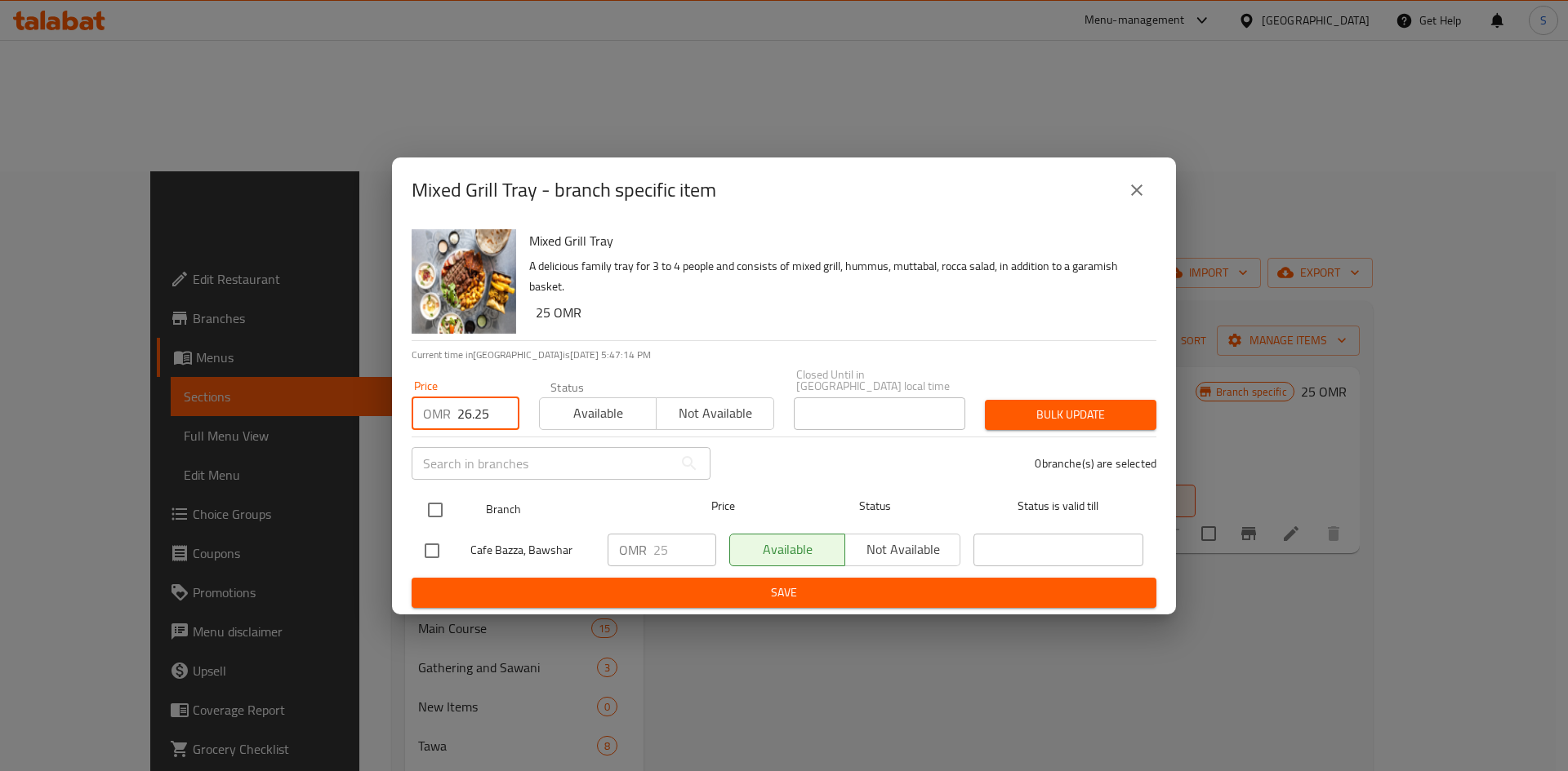
type input "26.25"
click at [432, 511] on input "checkbox" at bounding box center [435, 510] width 35 height 35
checkbox input "true"
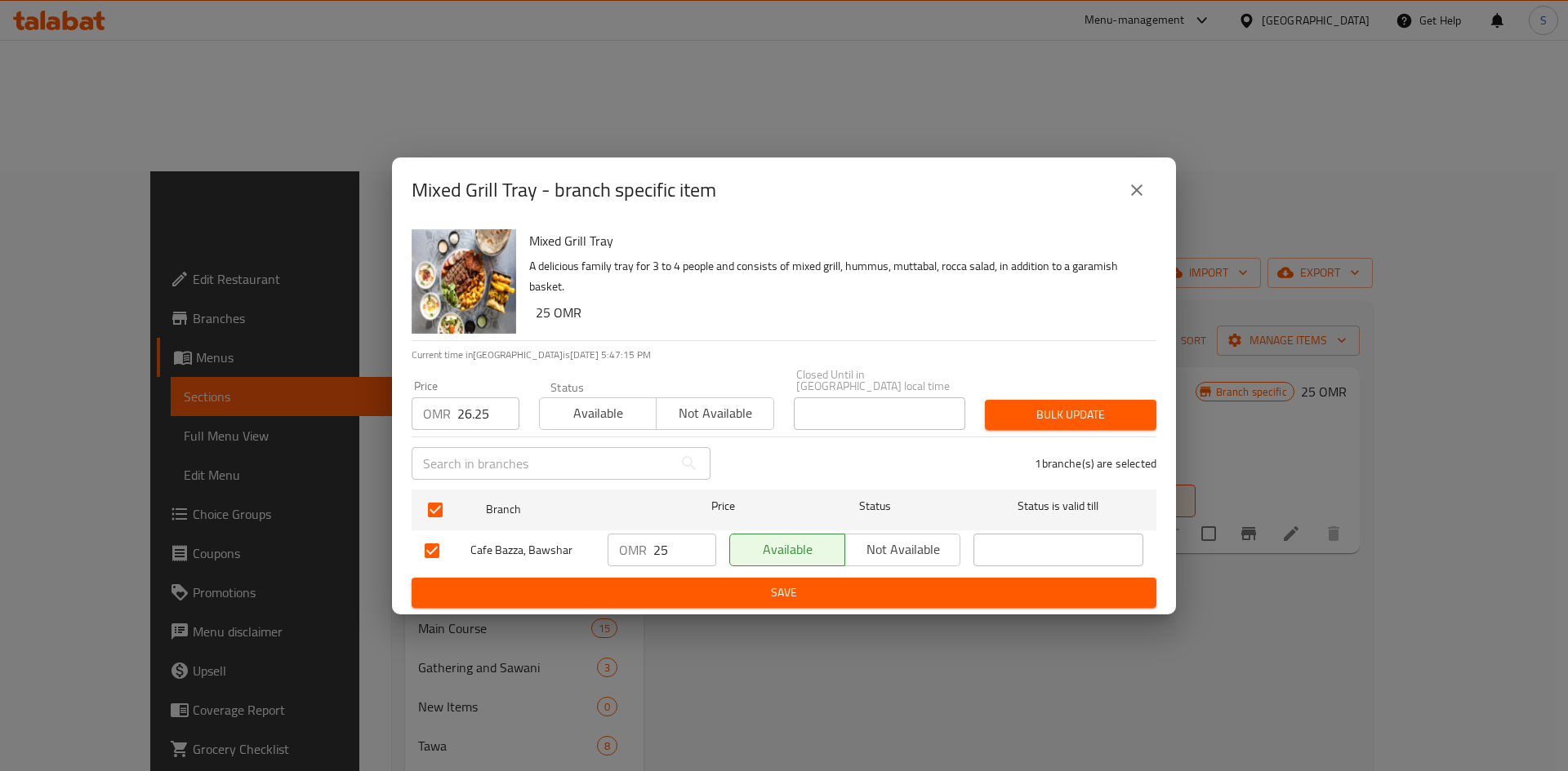
click at [1039, 414] on span "Bulk update" at bounding box center [1070, 415] width 145 height 20
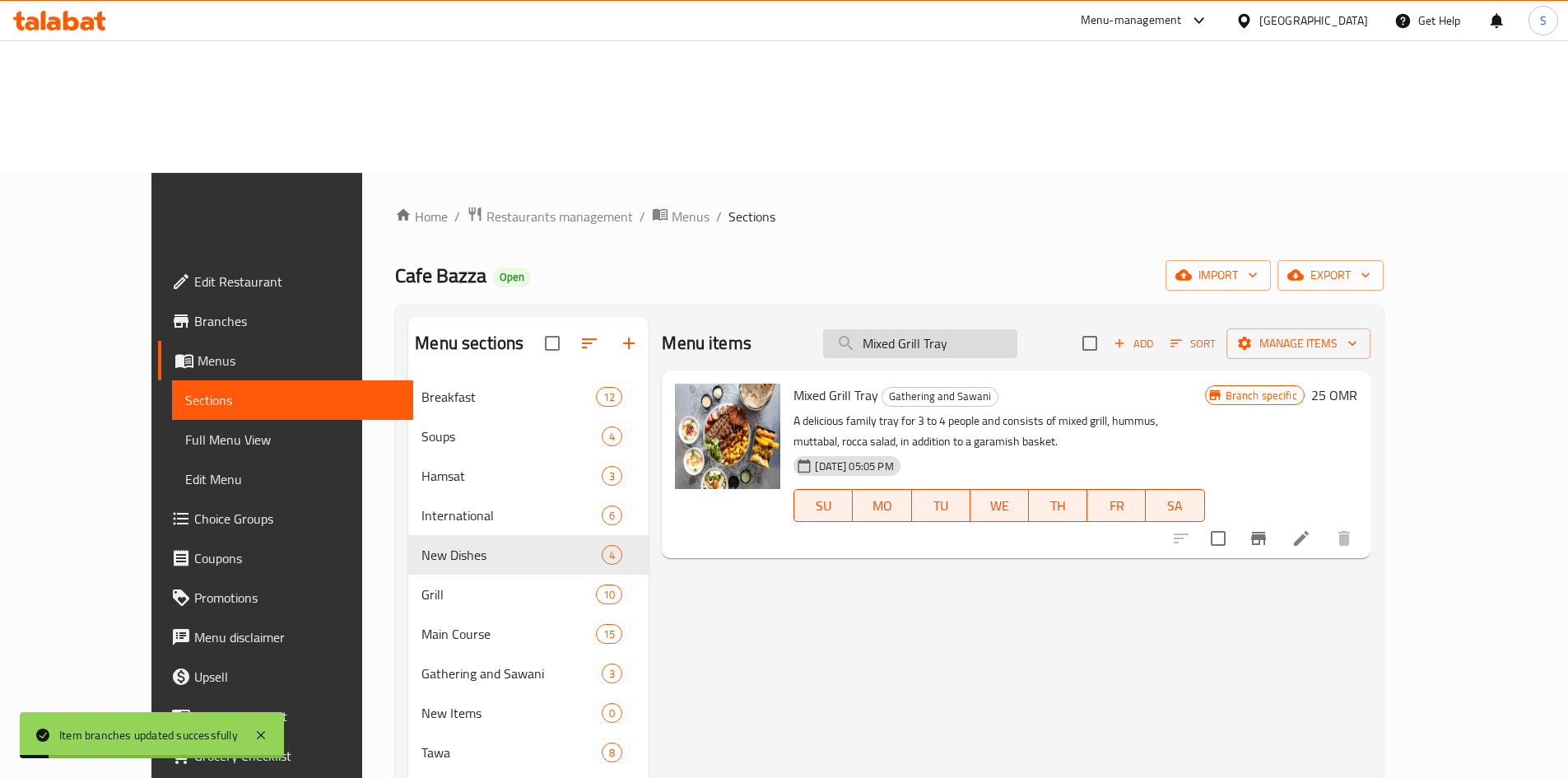
click at [972, 330] on input "Mixed Grill Tray" at bounding box center [920, 344] width 194 height 28
paste input "Strawberry Mojito"
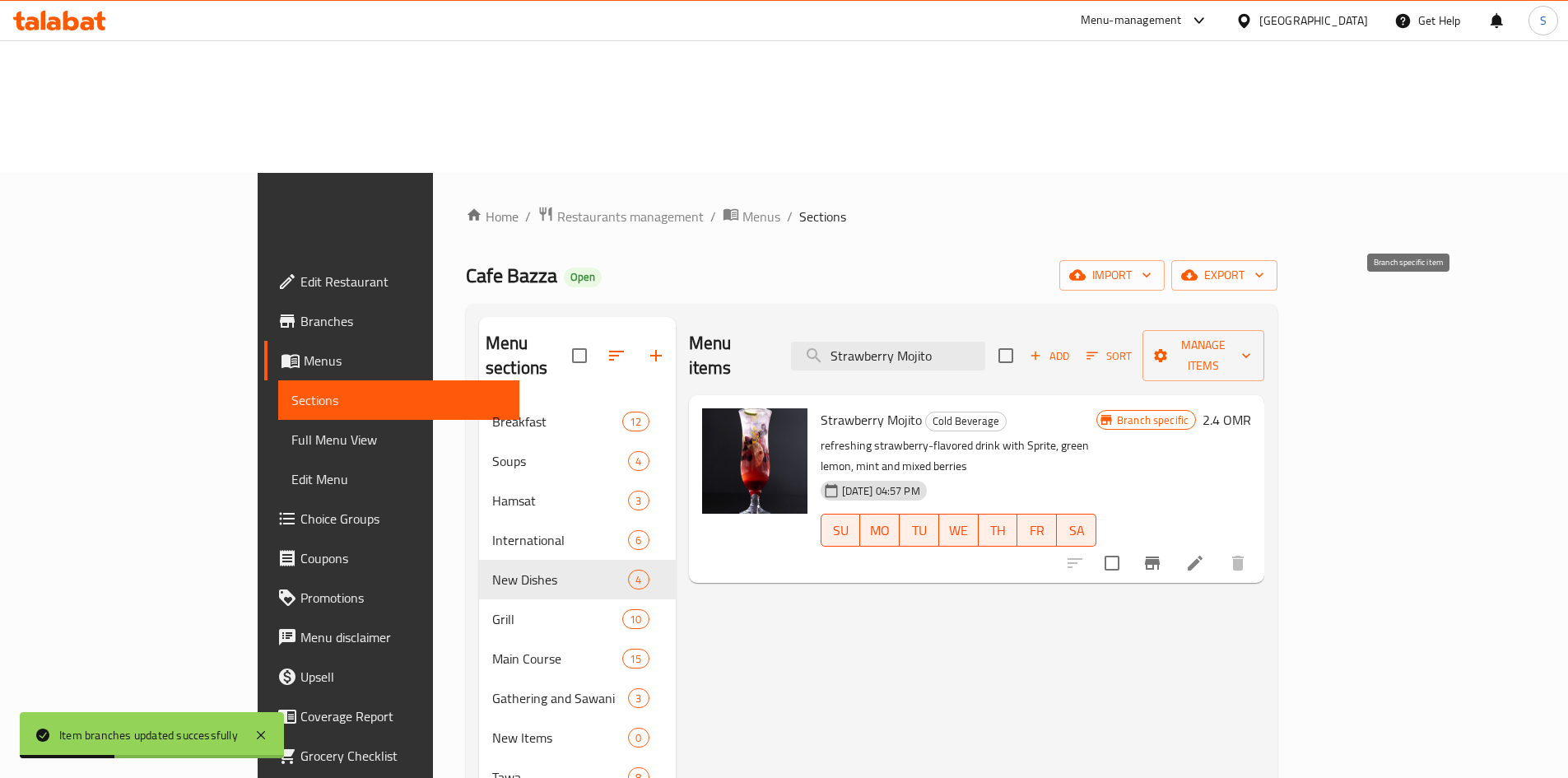
type input "Strawberry Mojito"
click at [1160, 557] on icon "Branch-specific-item" at bounding box center [1152, 564] width 15 height 13
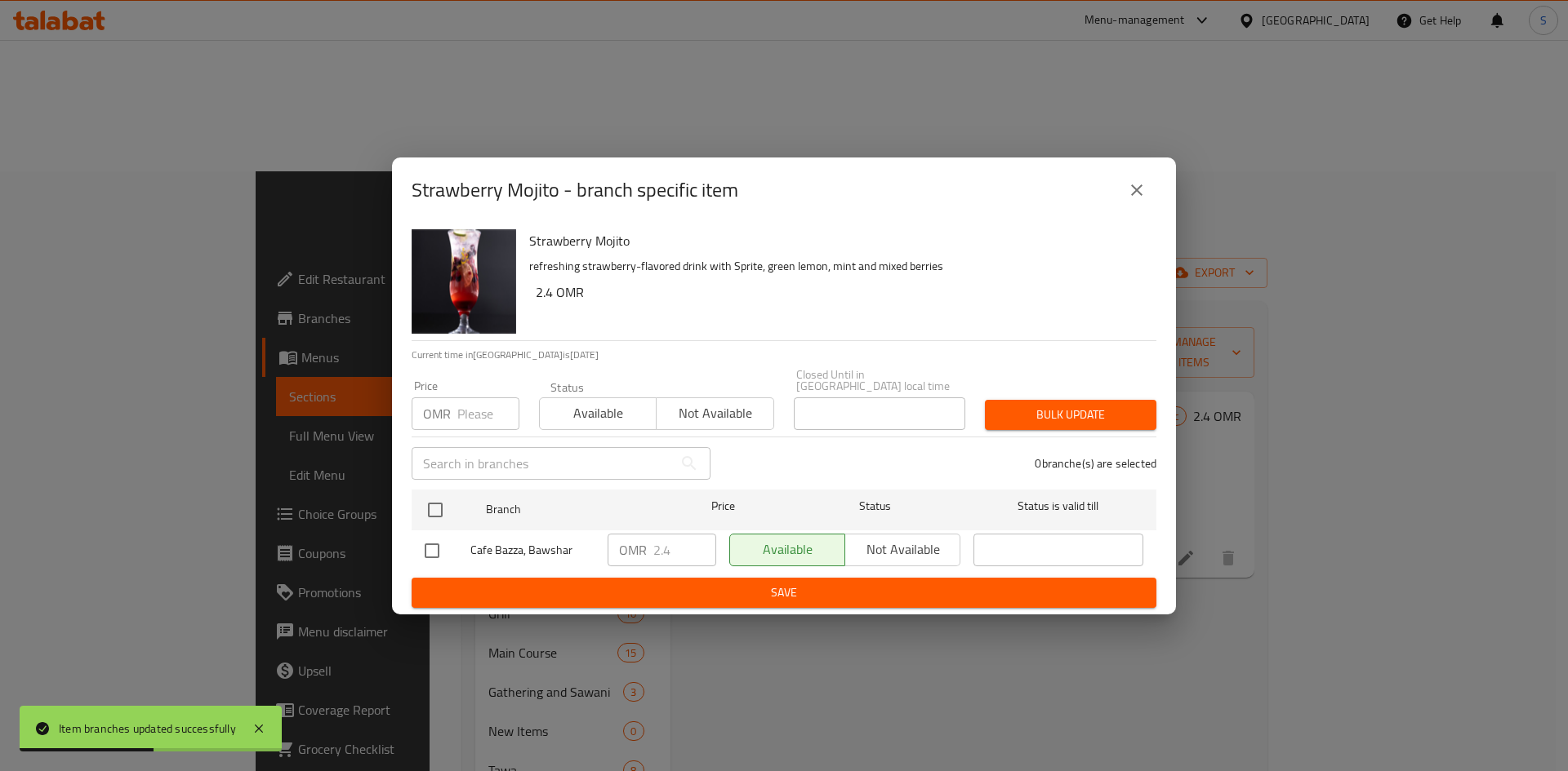
click at [479, 410] on input "number" at bounding box center [488, 414] width 62 height 33
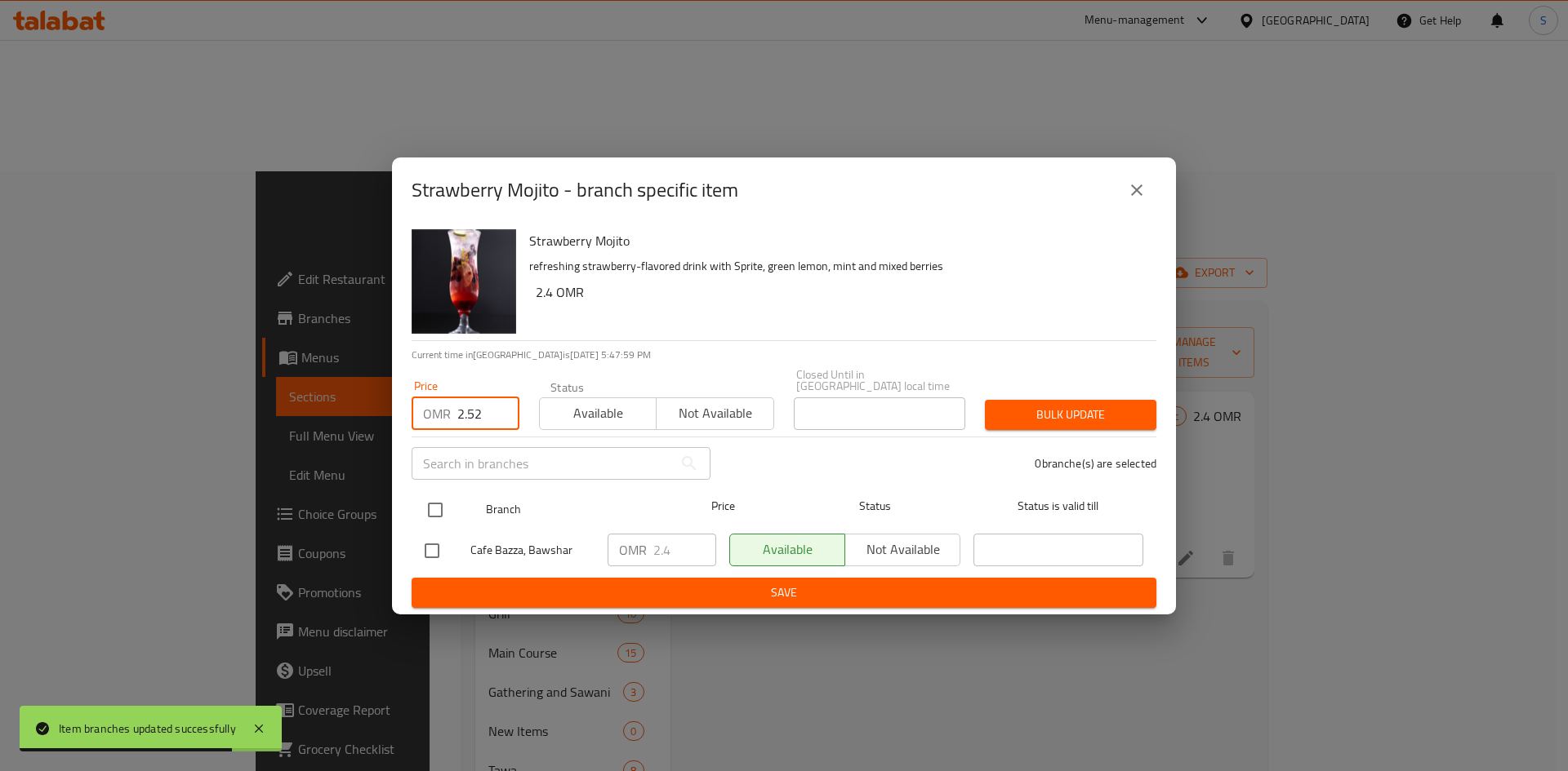
type input "2.52"
click at [435, 505] on input "checkbox" at bounding box center [435, 510] width 35 height 35
checkbox input "true"
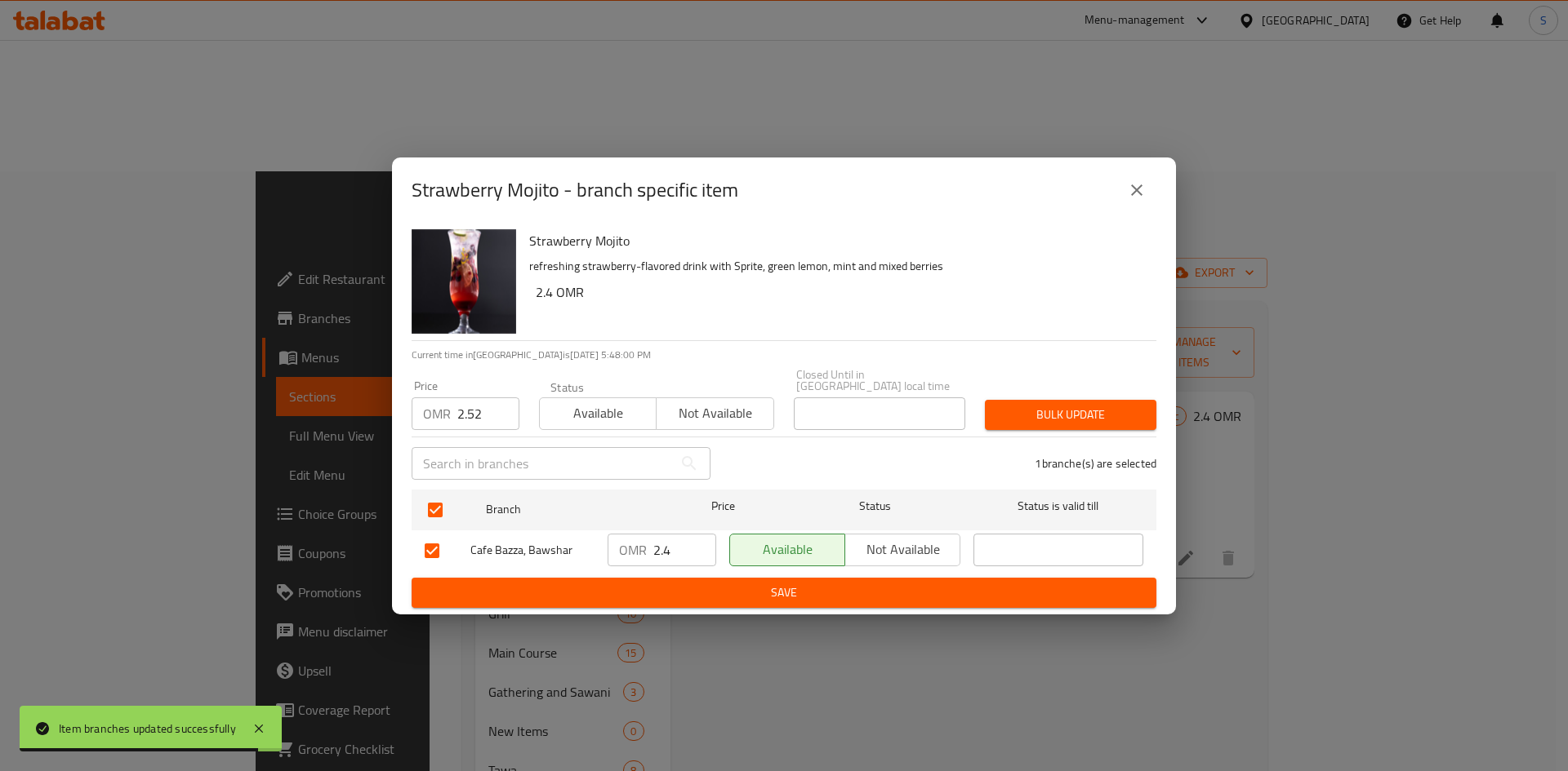
click at [1066, 413] on span "Bulk update" at bounding box center [1070, 415] width 145 height 20
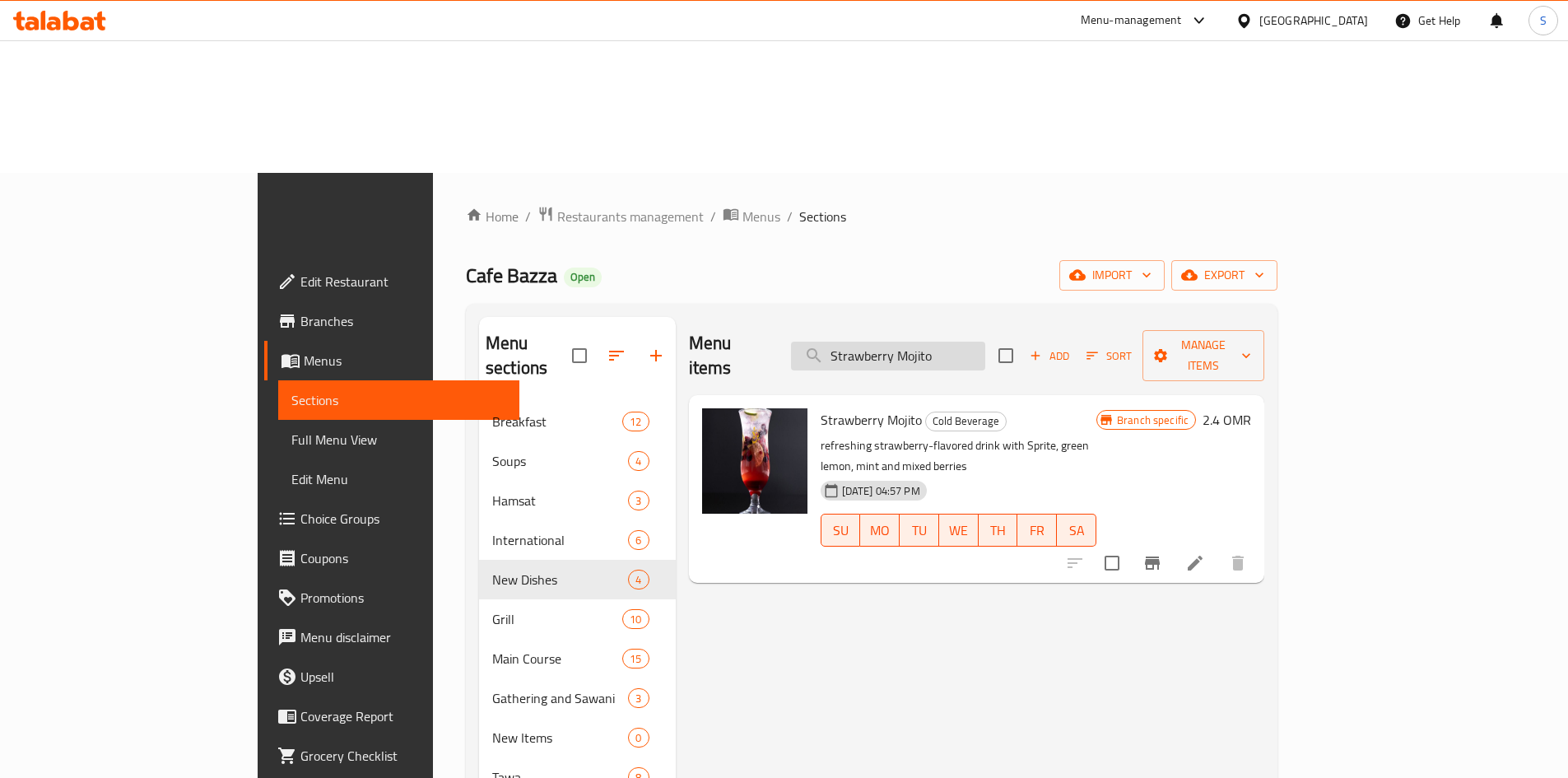
click at [985, 342] on input "Strawberry Mojito" at bounding box center [888, 356] width 194 height 28
paste input "Pomegranate"
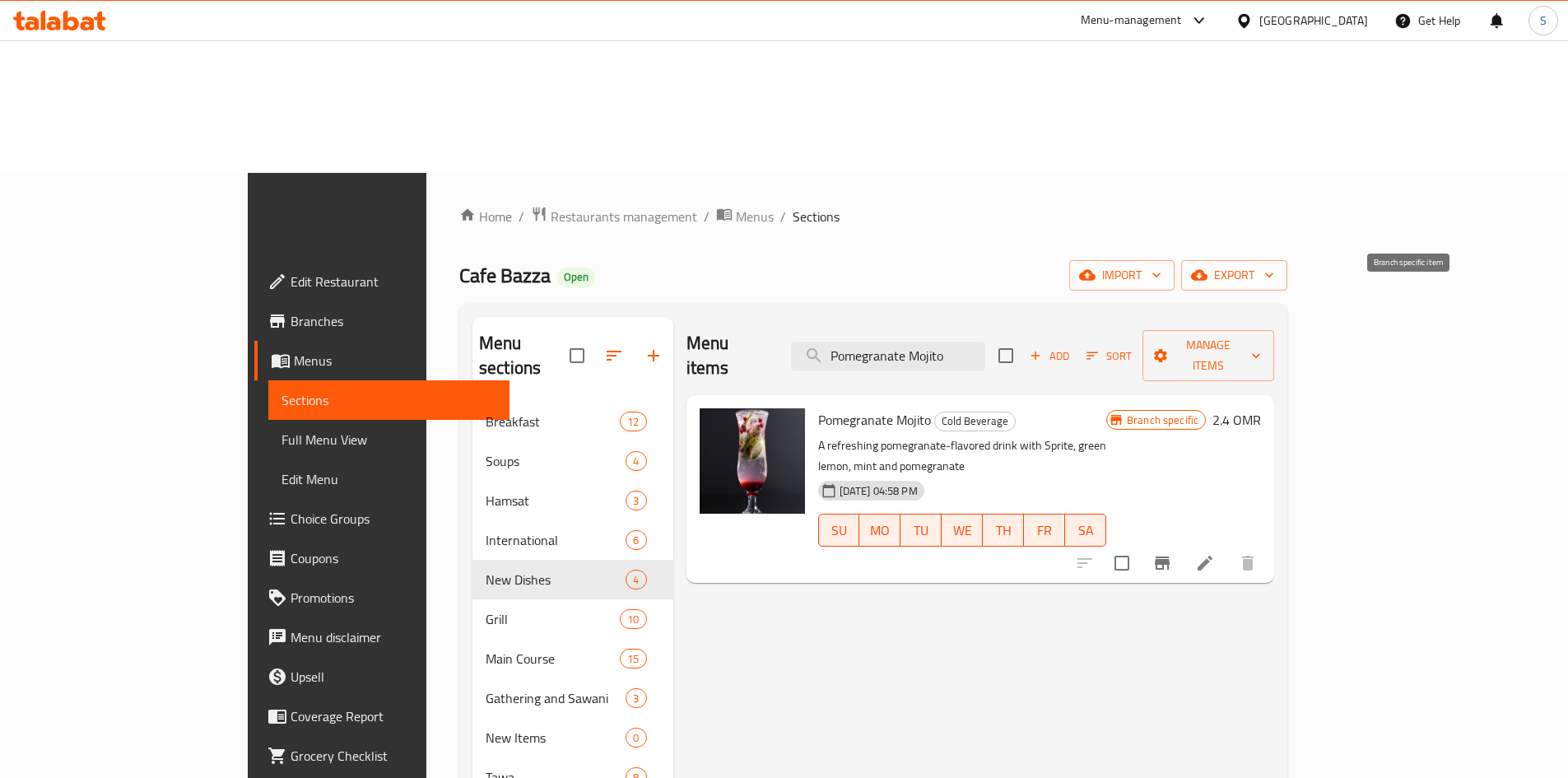
type input "Pomegranate Mojito"
click at [1182, 543] on button "Branch-specific-item" at bounding box center [1162, 563] width 39 height 39
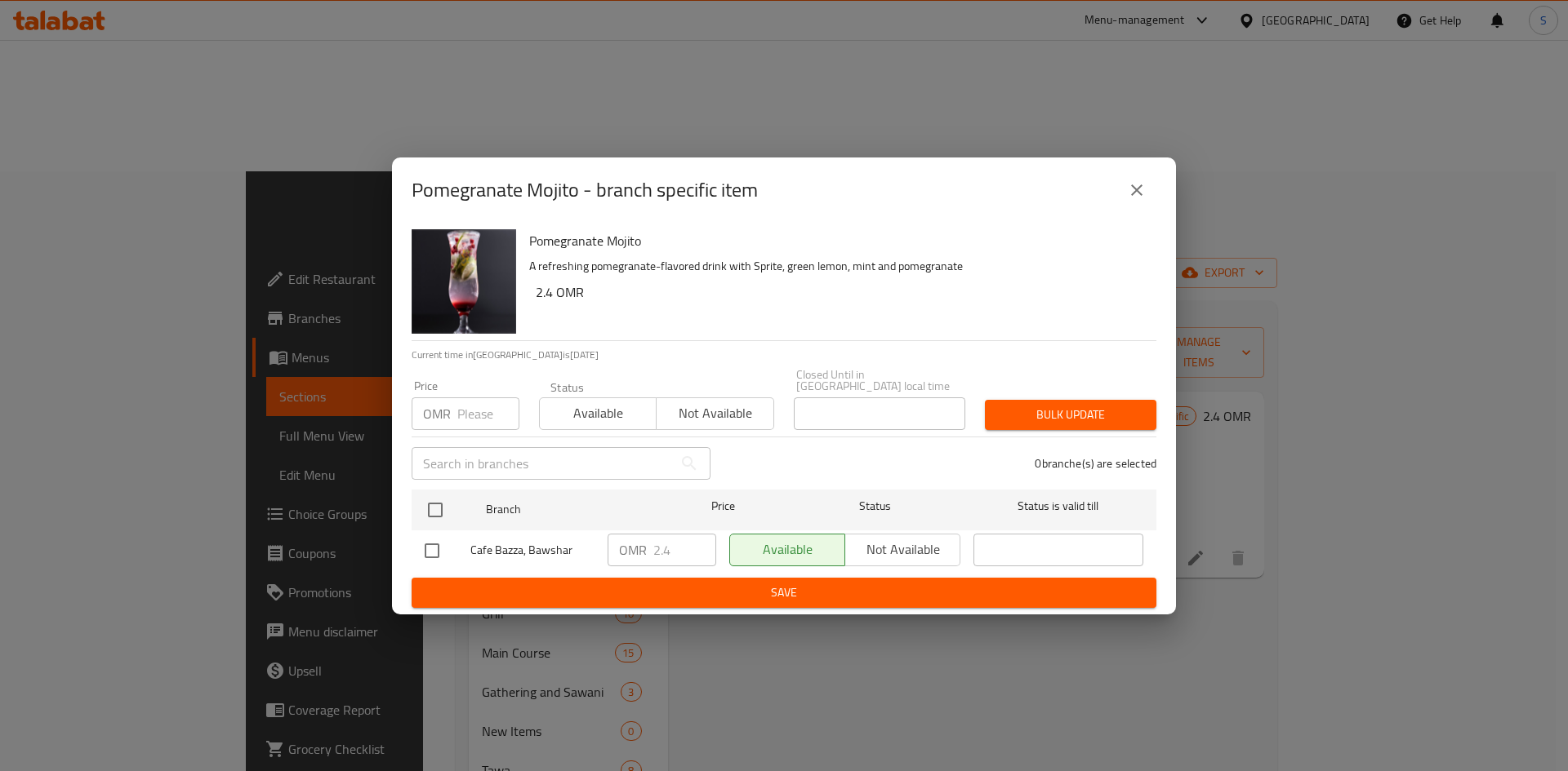
click at [485, 400] on input "number" at bounding box center [488, 414] width 62 height 33
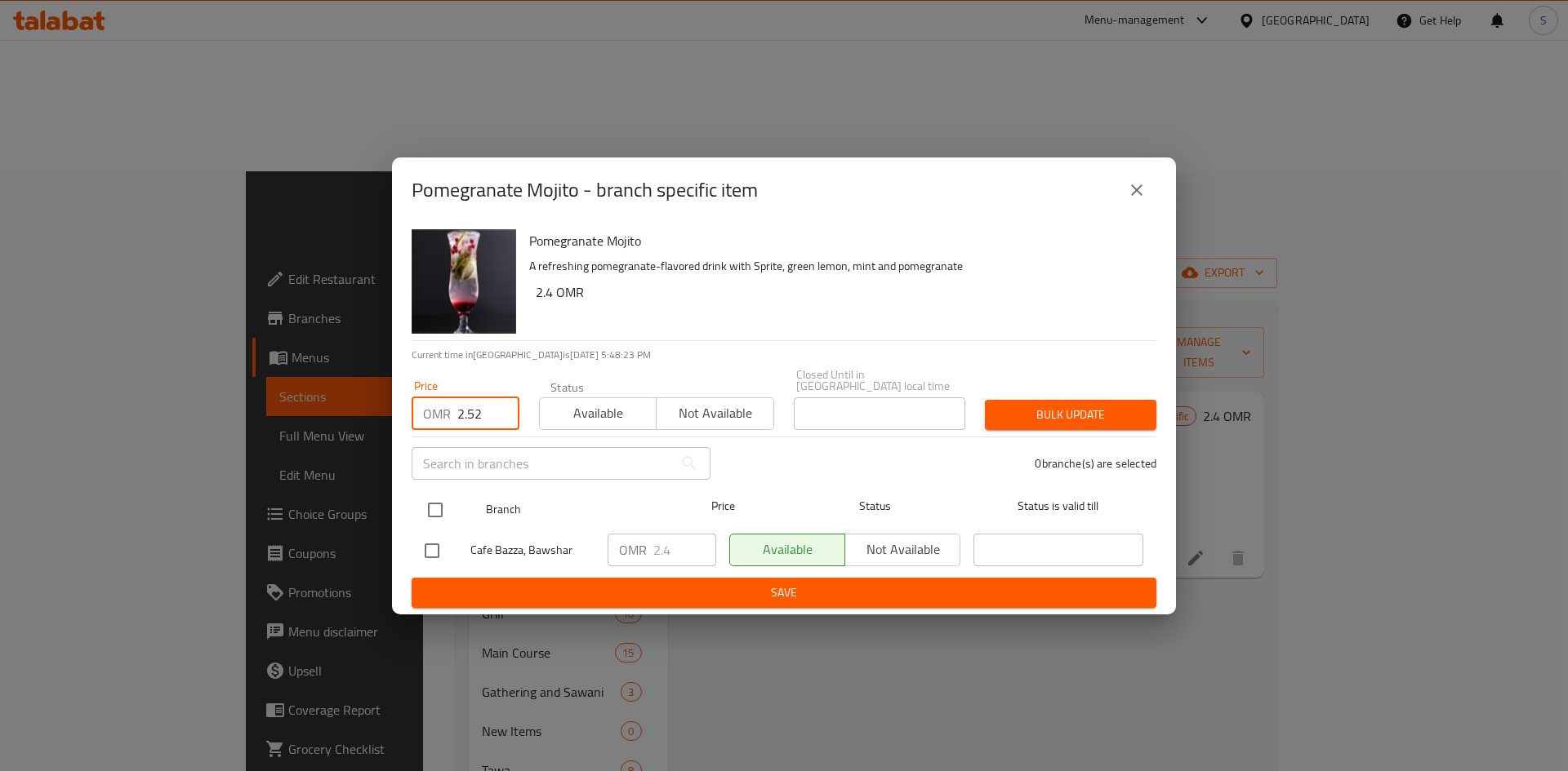
type input "2.52"
click at [445, 502] on input "checkbox" at bounding box center [435, 510] width 35 height 35
checkbox input "true"
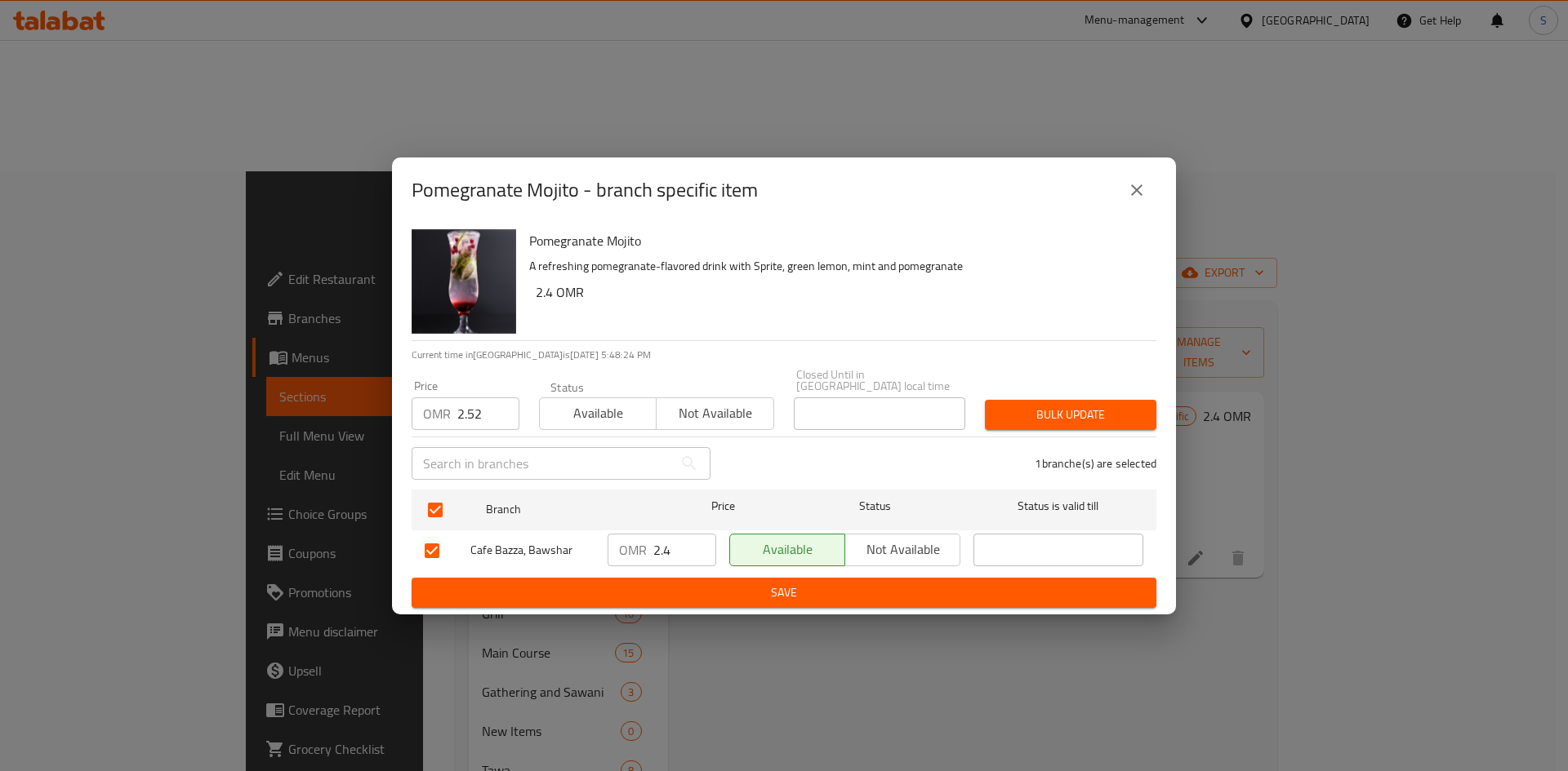
click at [1066, 424] on div "Bulk update" at bounding box center [1070, 415] width 191 height 50
click at [1064, 412] on span "Bulk update" at bounding box center [1070, 415] width 145 height 20
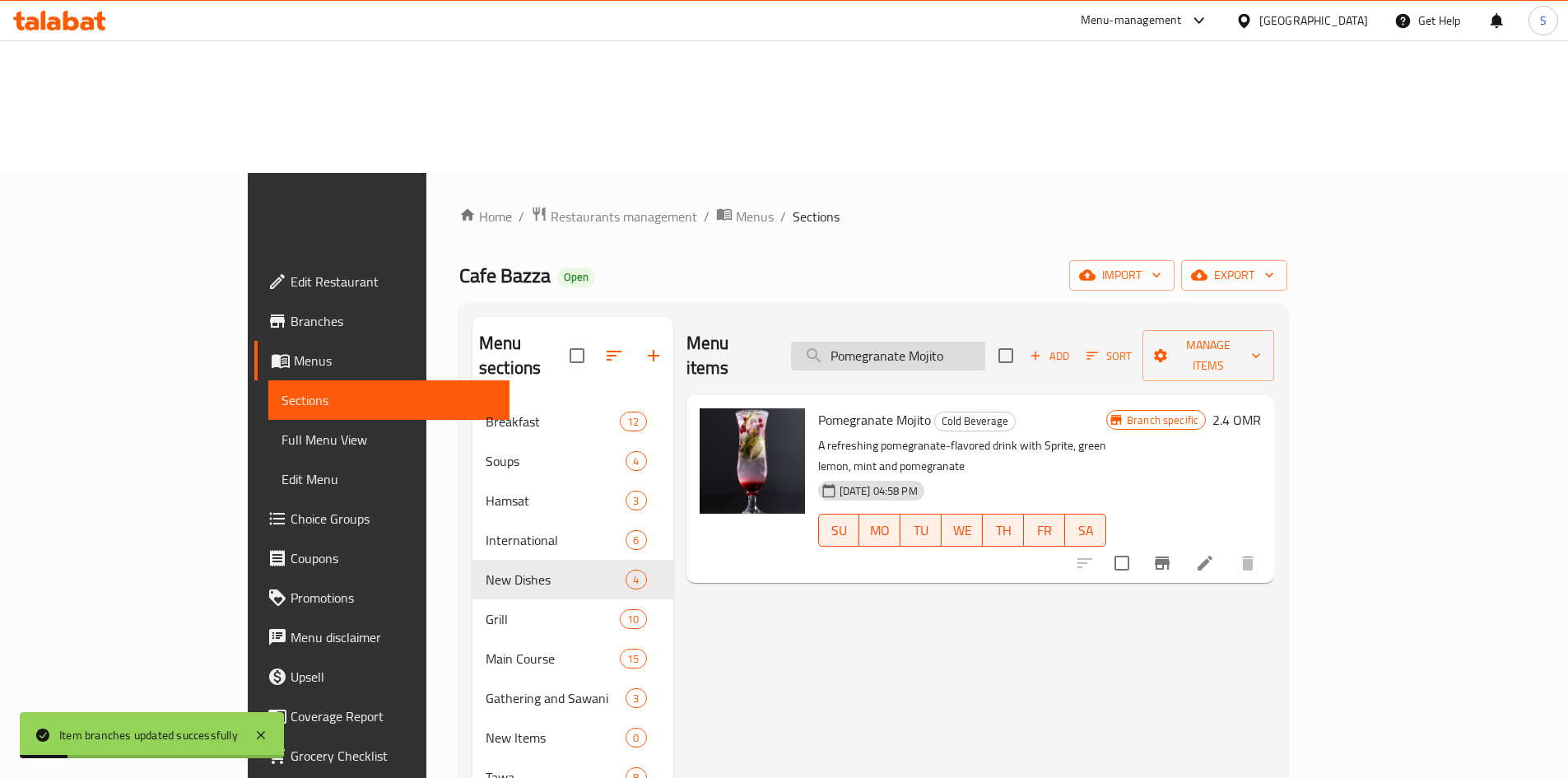
click at [985, 342] on input "Pomegranate Mojito" at bounding box center [888, 356] width 194 height 28
paste input "Blueberry"
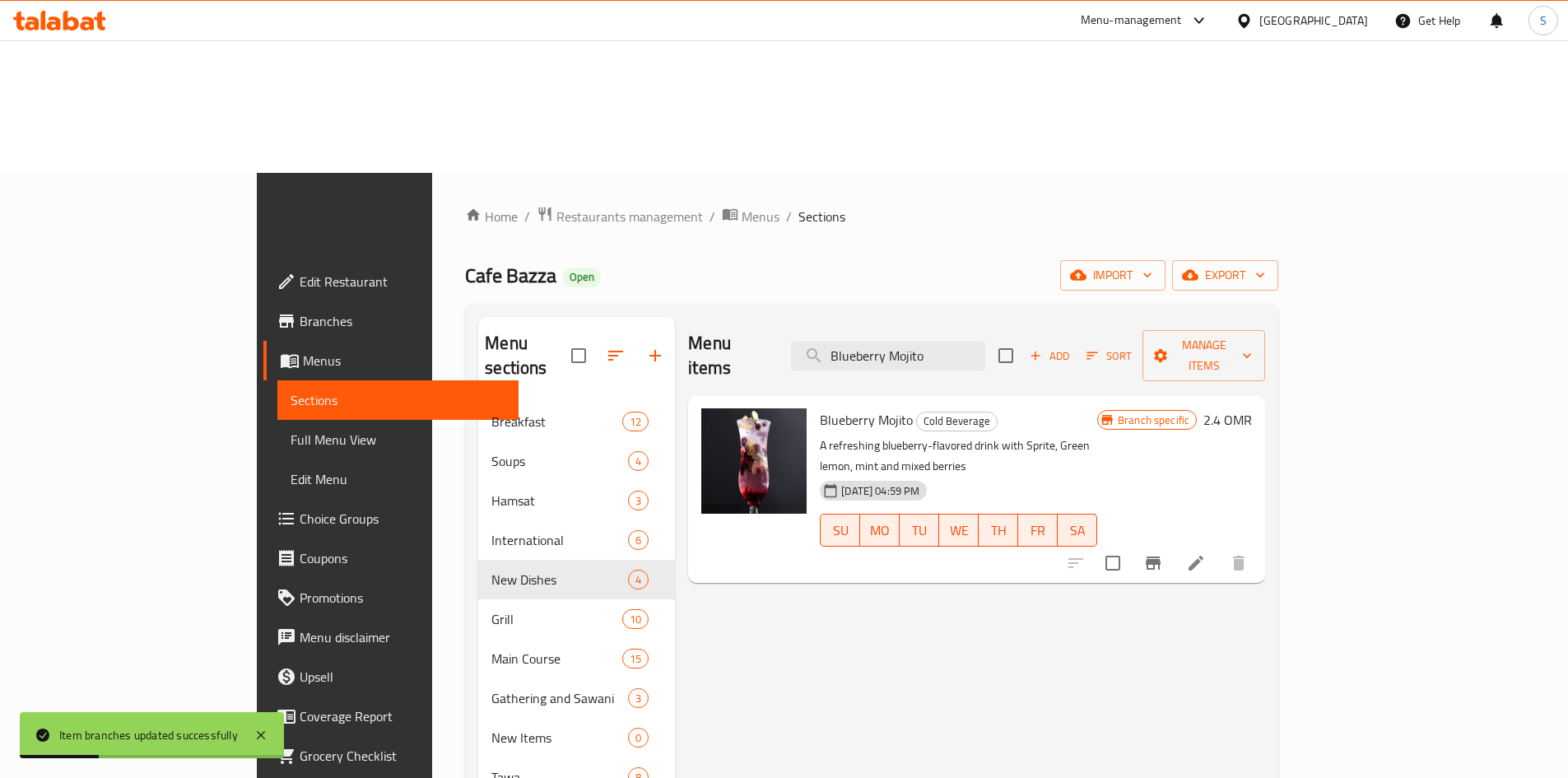
type input "Blueberry Mojito"
click at [1160, 557] on icon "Branch-specific-item" at bounding box center [1153, 564] width 15 height 13
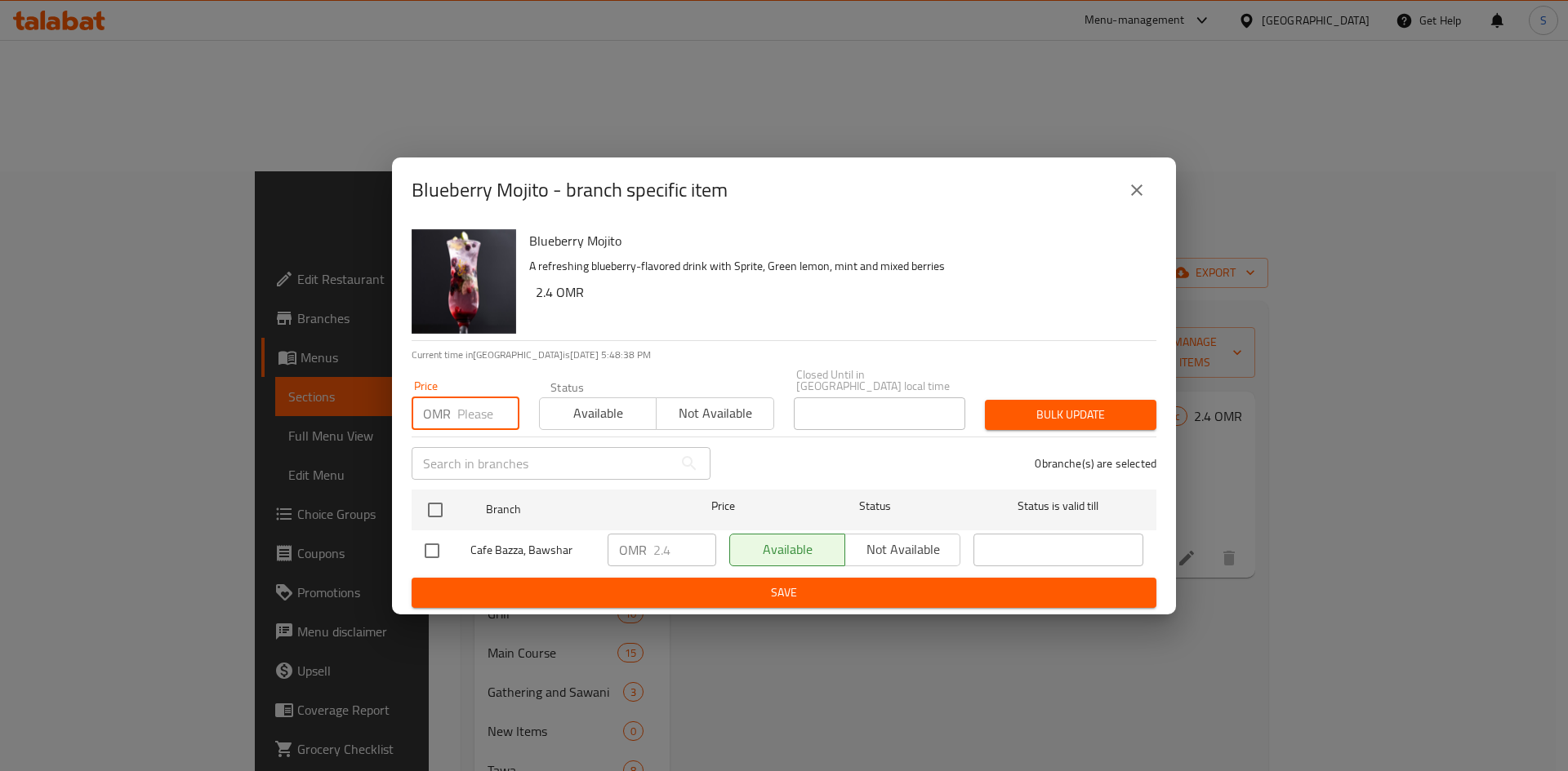
click at [488, 404] on input "number" at bounding box center [488, 414] width 62 height 33
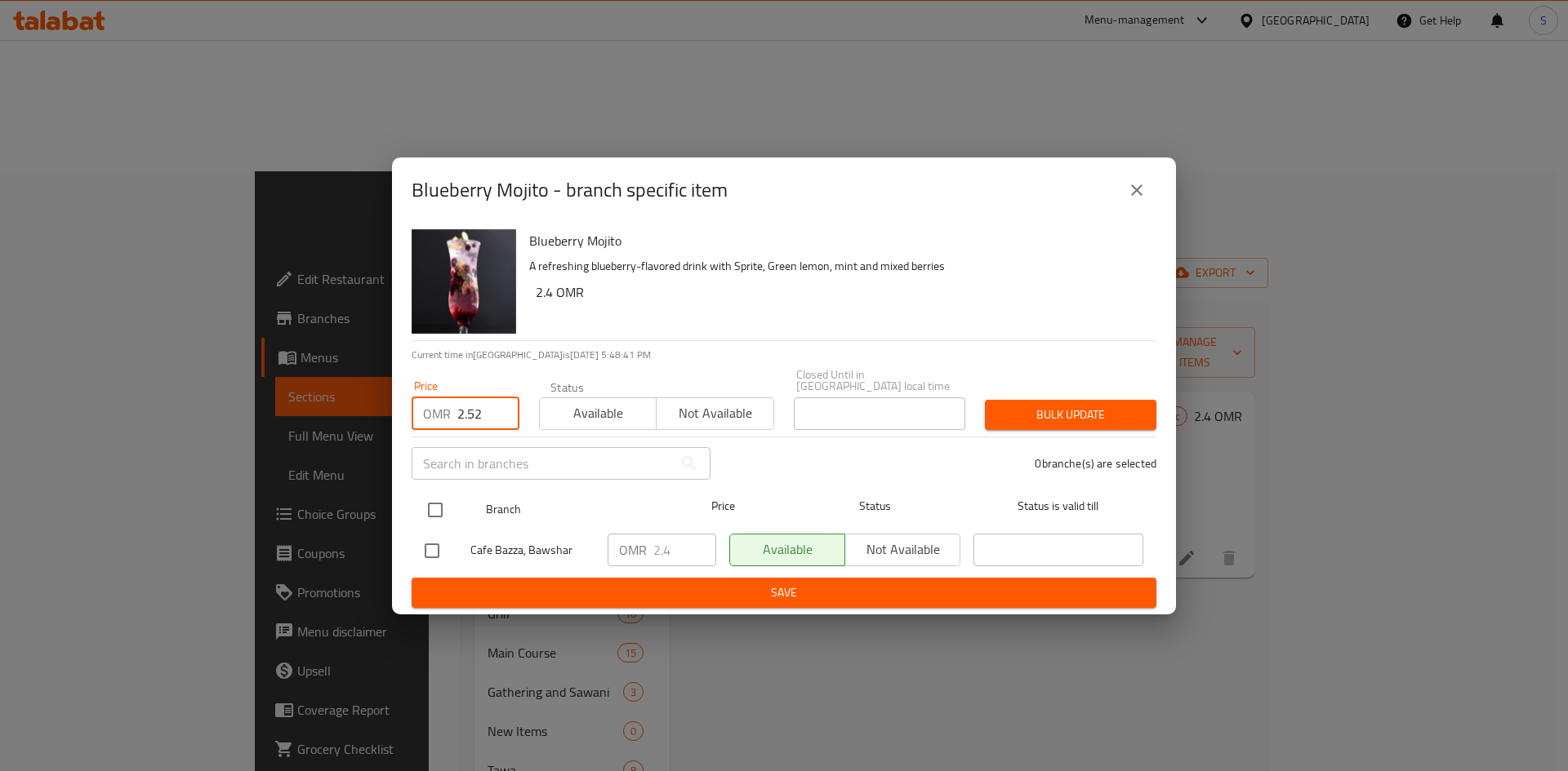
type input "2.52"
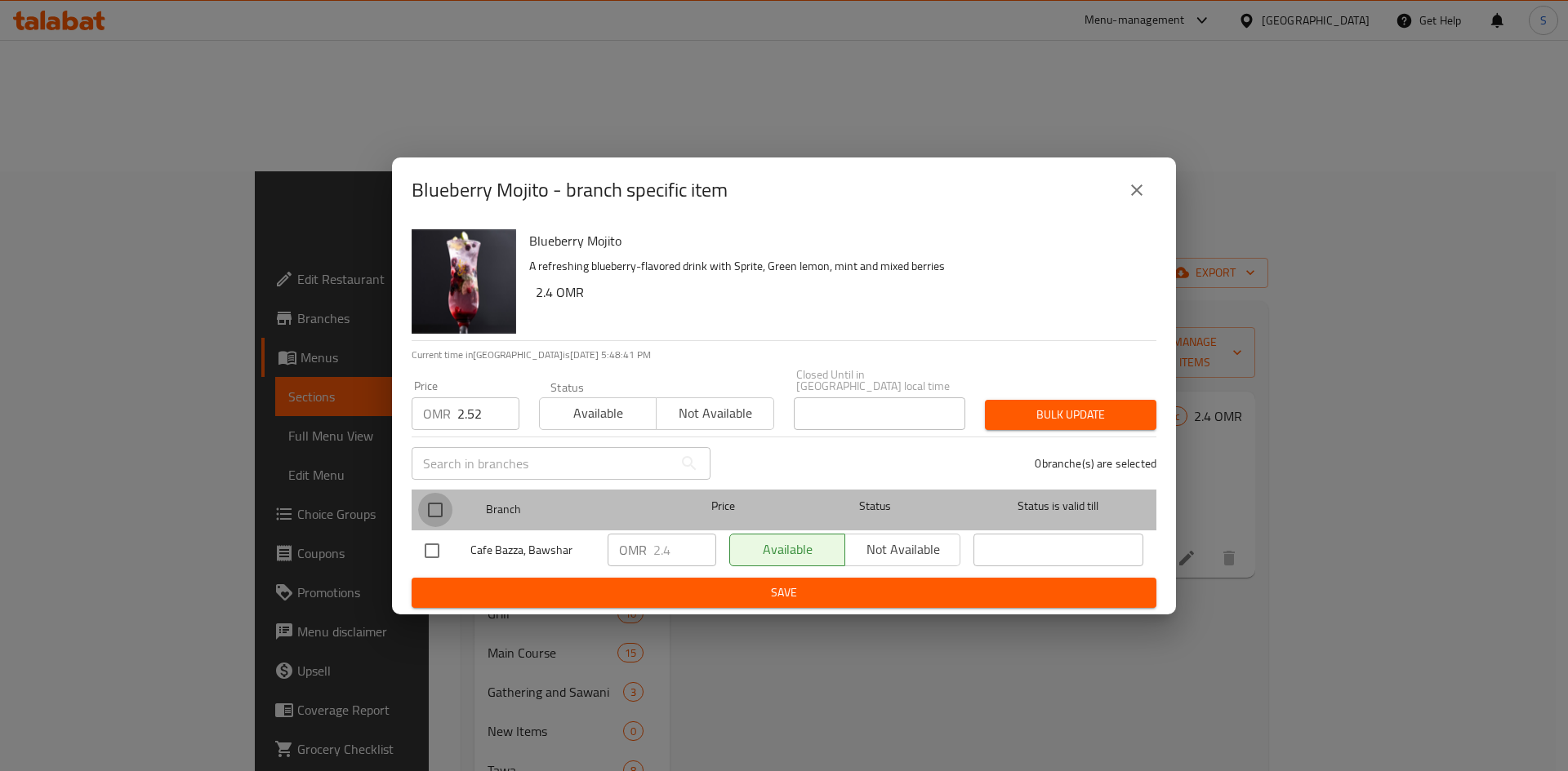
click at [435, 507] on input "checkbox" at bounding box center [435, 510] width 35 height 35
checkbox input "true"
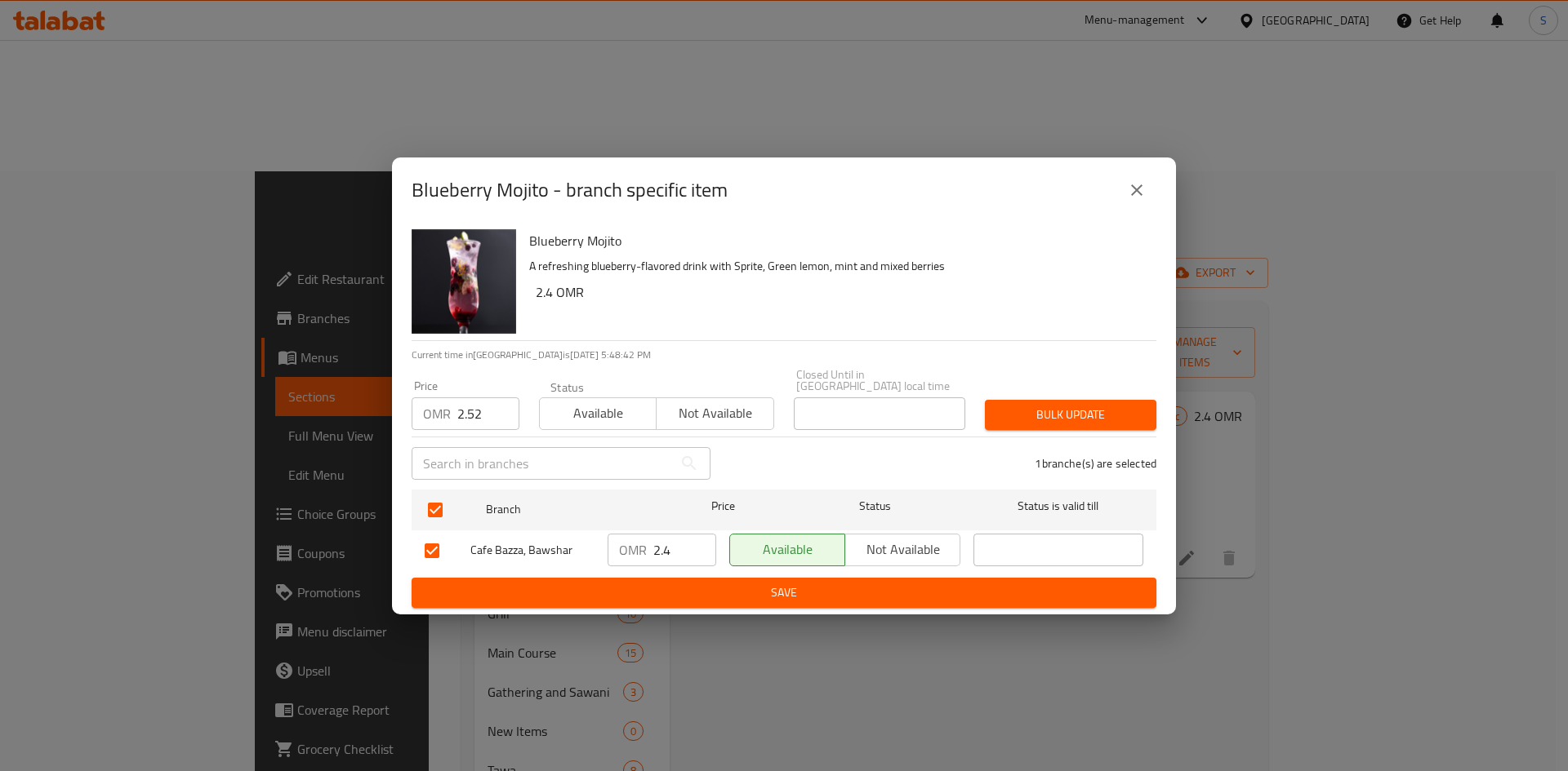
click at [1123, 405] on span "Bulk update" at bounding box center [1070, 415] width 145 height 20
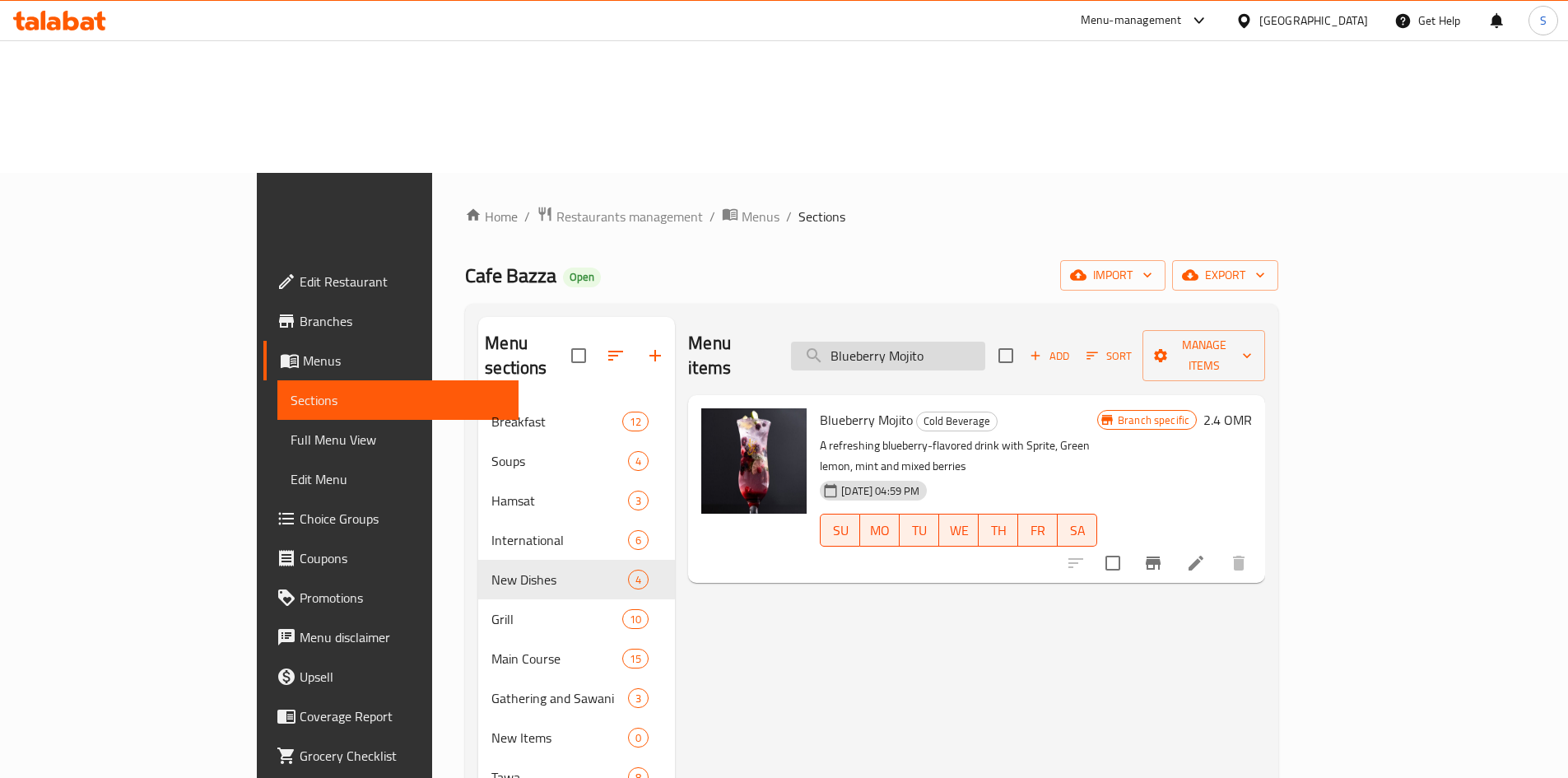
click at [985, 342] on input "Blueberry Mojito" at bounding box center [888, 356] width 194 height 28
paste input "Lovely Cake"
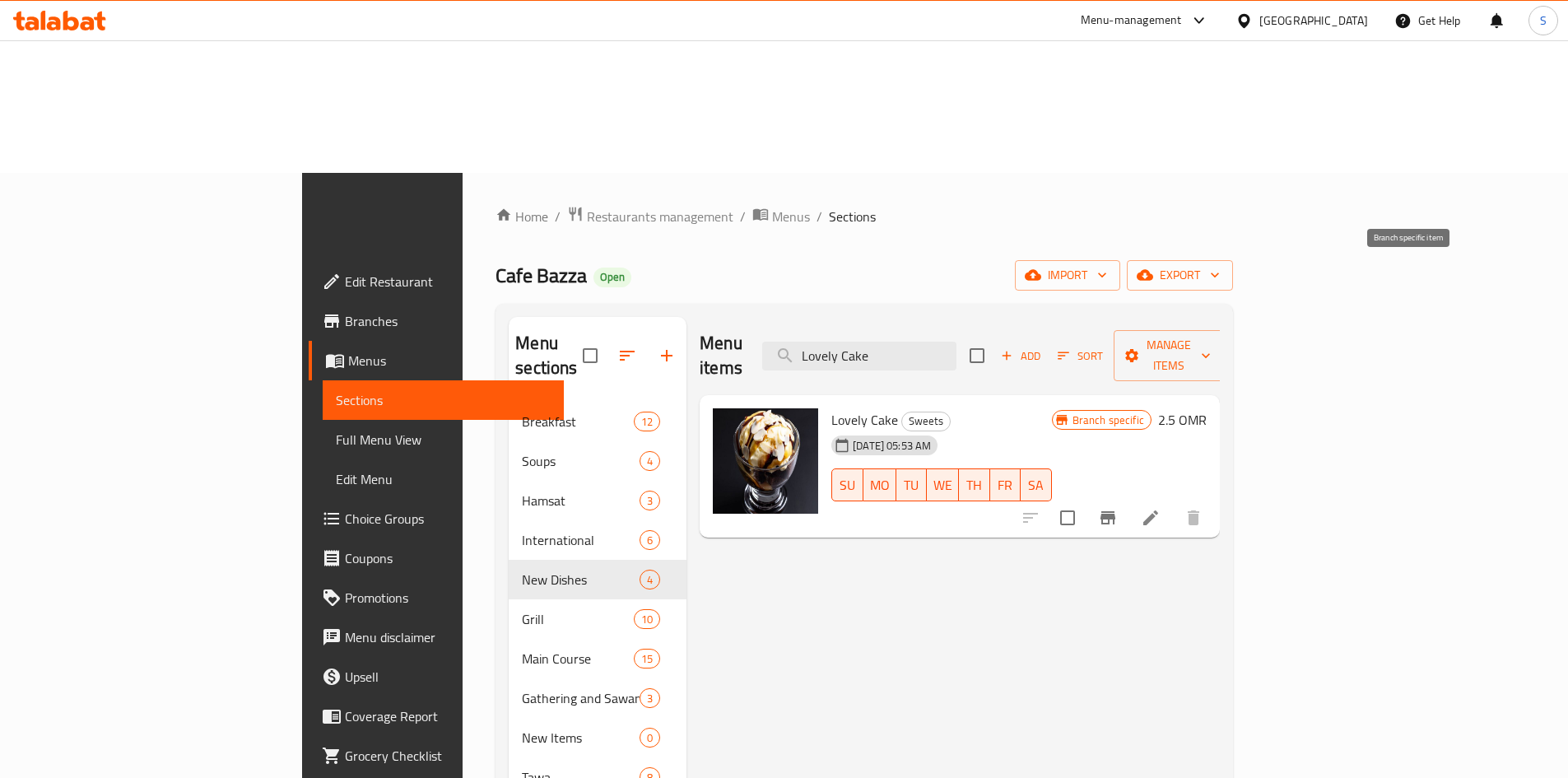
type input "Lovely Cake"
click at [1116, 511] on icon "Branch-specific-item" at bounding box center [1108, 518] width 15 height 13
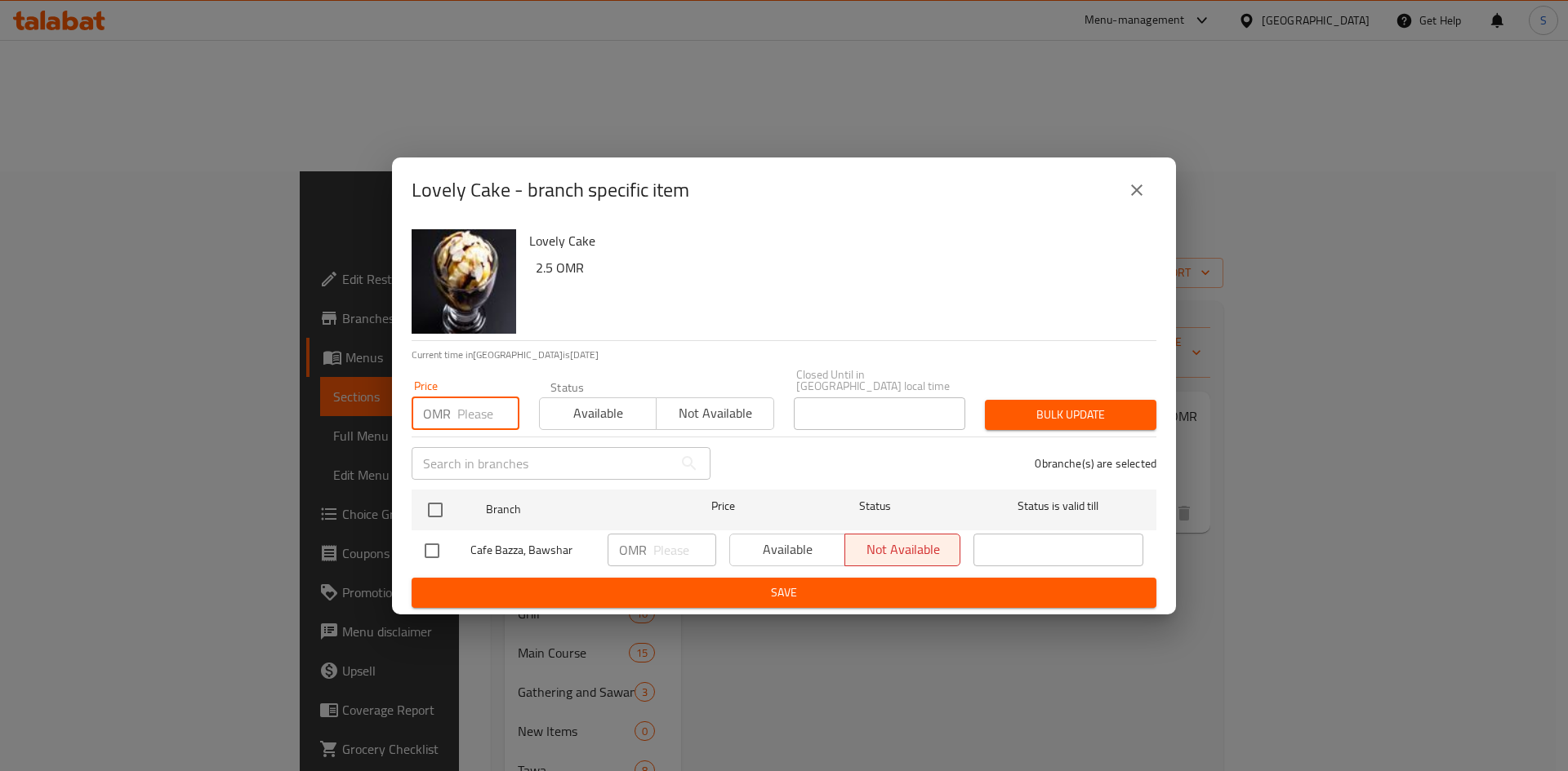
click at [490, 408] on input "number" at bounding box center [488, 414] width 62 height 33
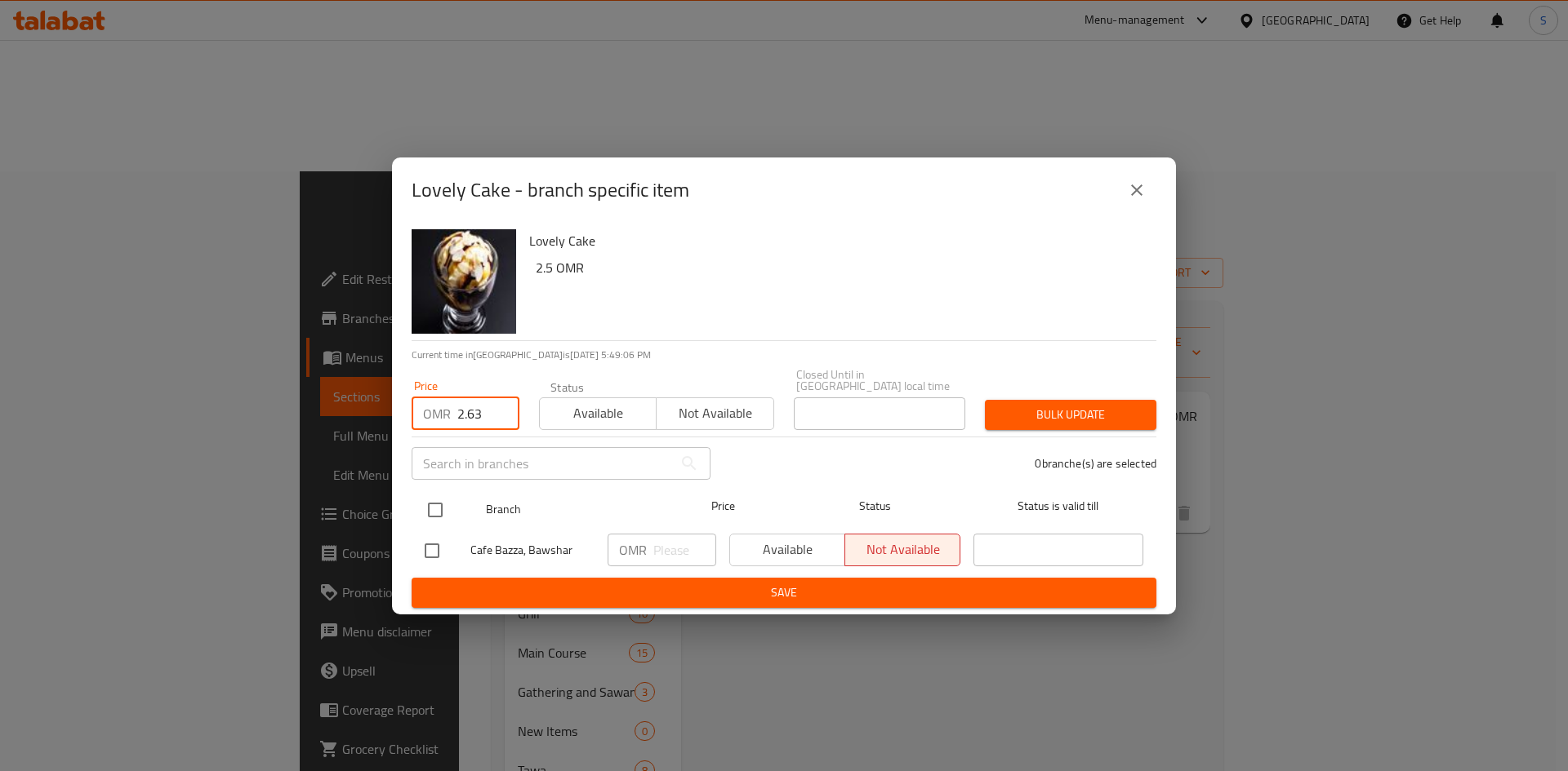
type input "2.63"
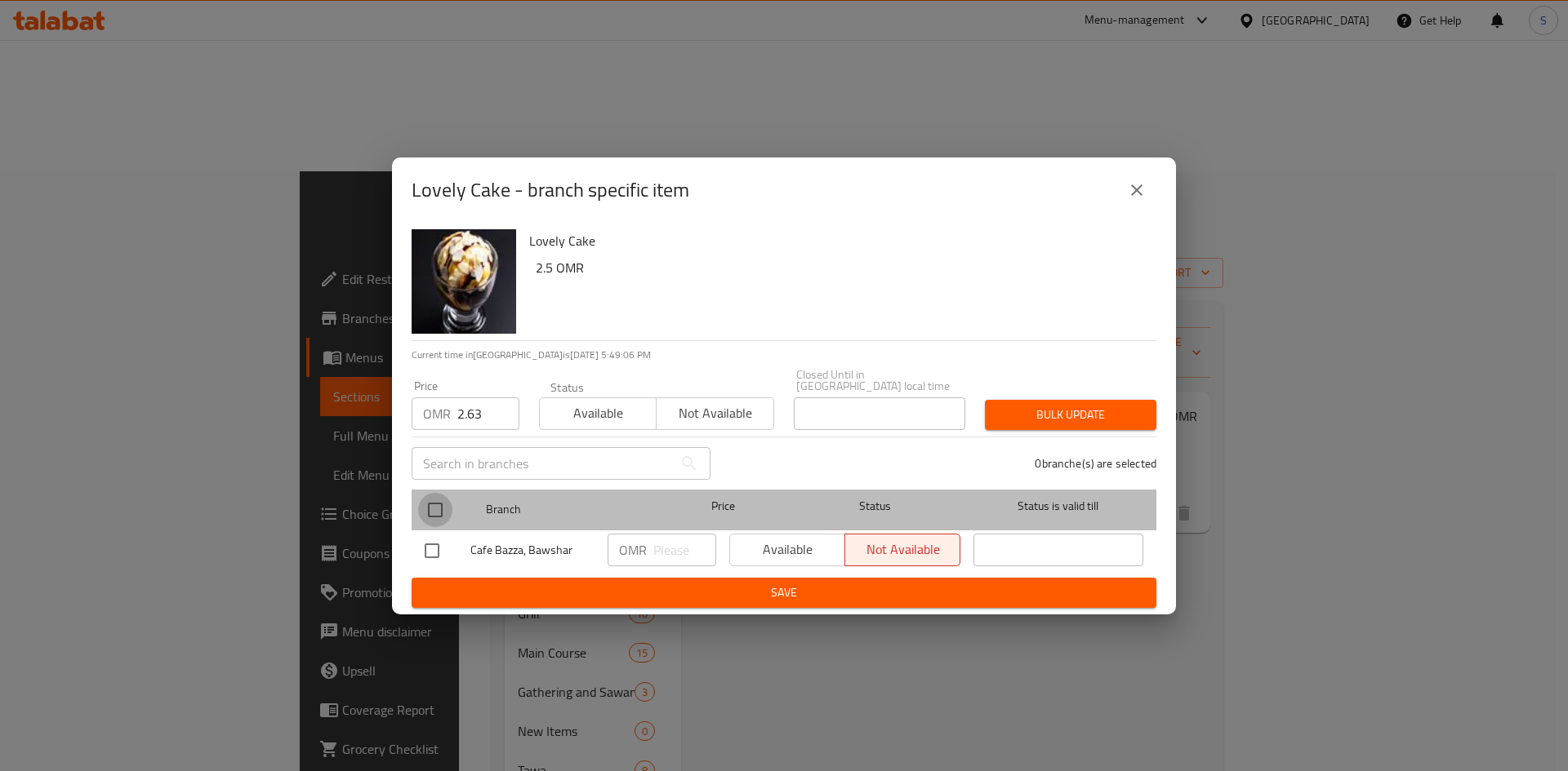
click at [432, 495] on input "checkbox" at bounding box center [435, 510] width 35 height 35
checkbox input "true"
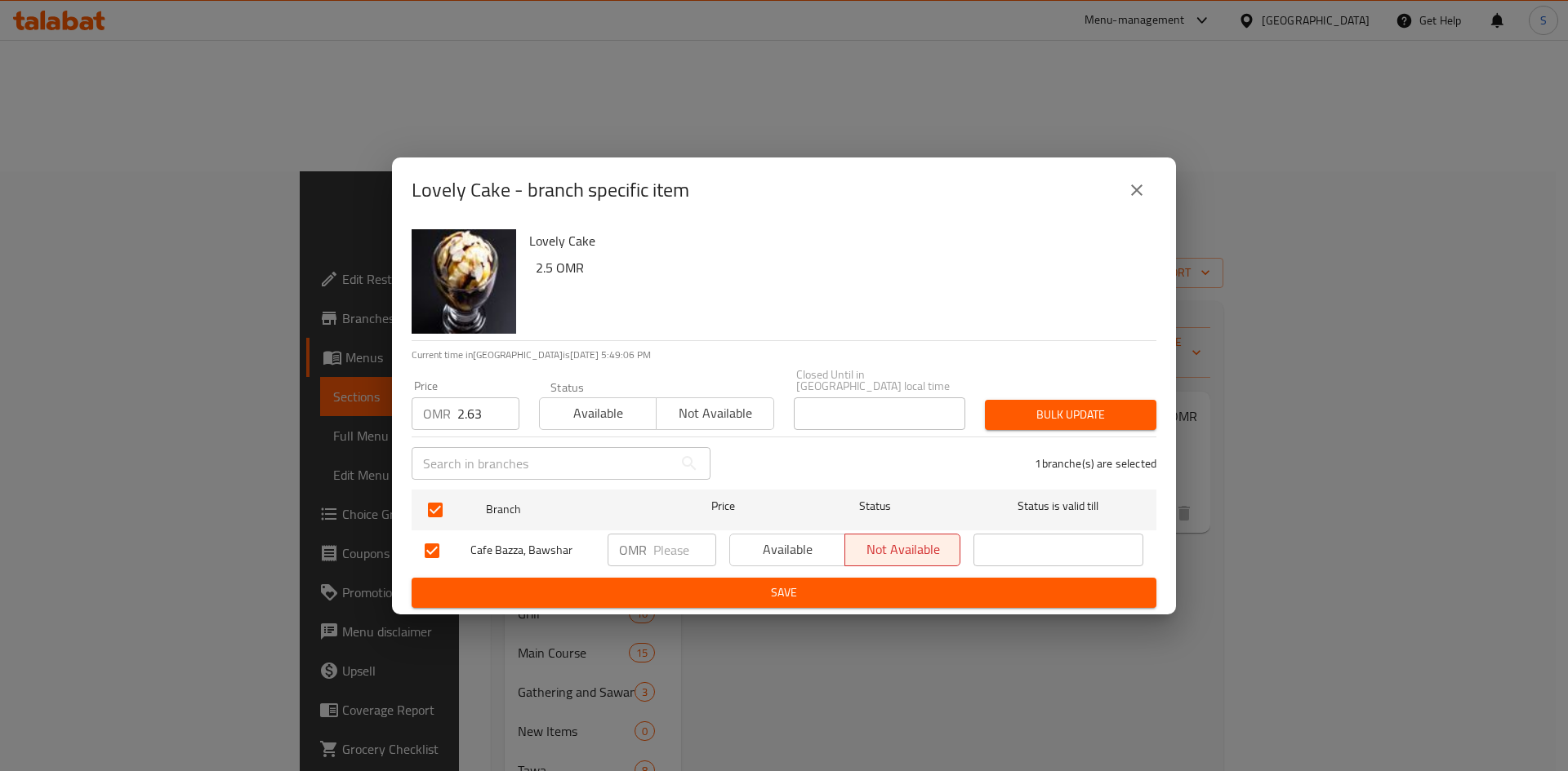
click at [1034, 411] on span "Bulk update" at bounding box center [1070, 415] width 145 height 20
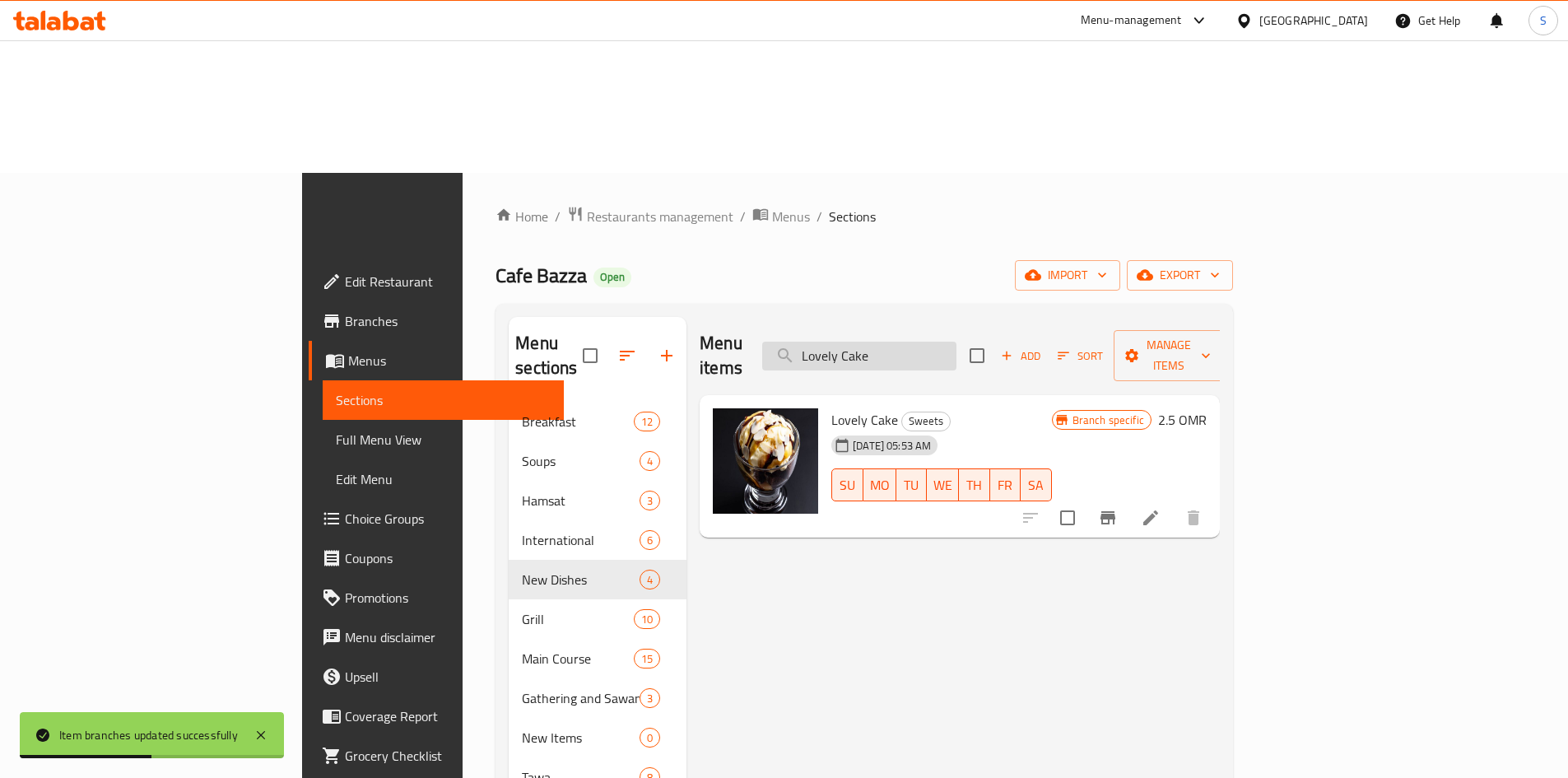
click at [956, 342] on input "Lovely Cake" at bounding box center [859, 356] width 194 height 28
paste input "Asian Shrimp"
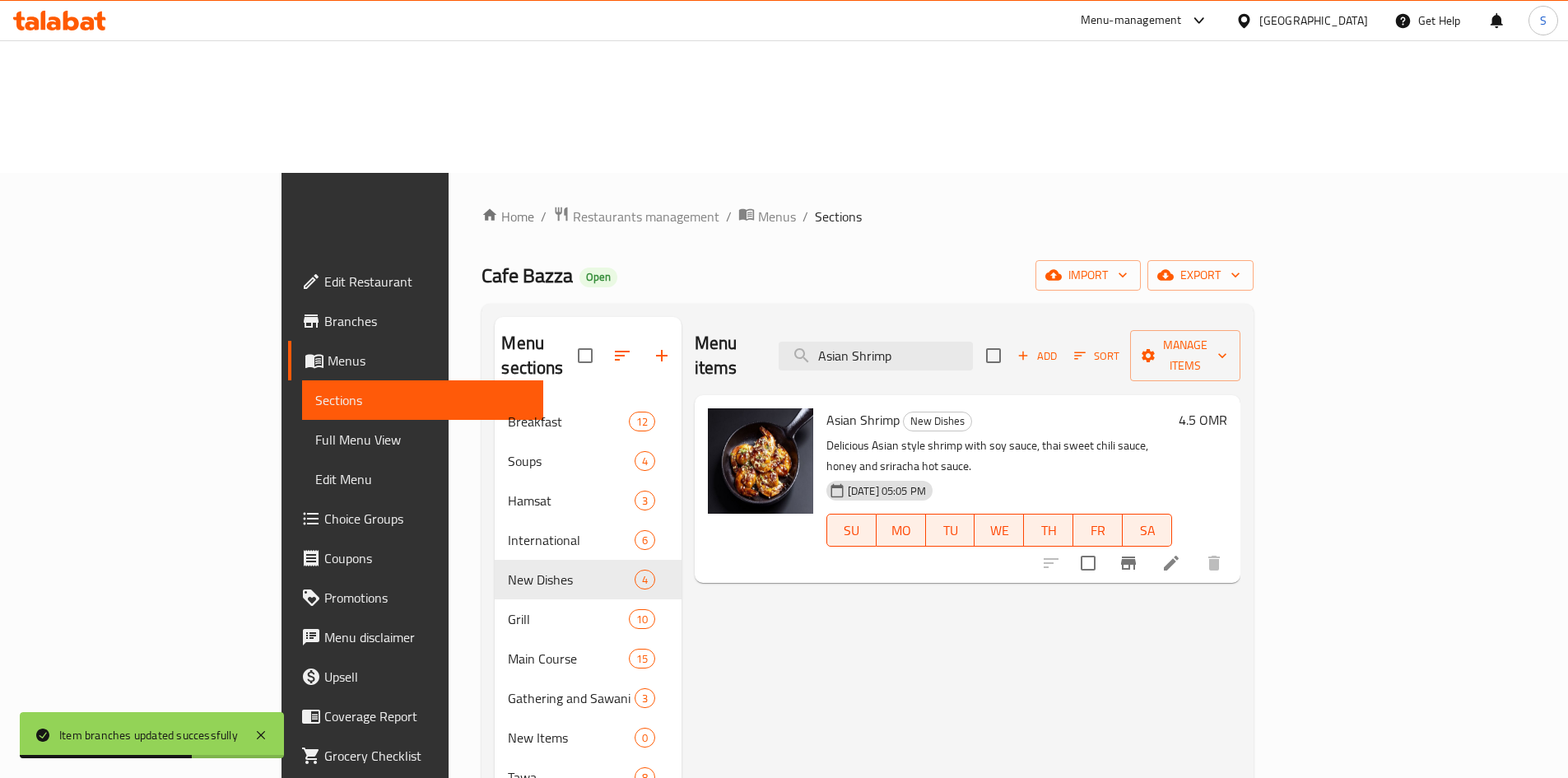
type input "Asian Shrimp"
click at [1138, 553] on icon "Branch-specific-item" at bounding box center [1128, 564] width 20 height 20
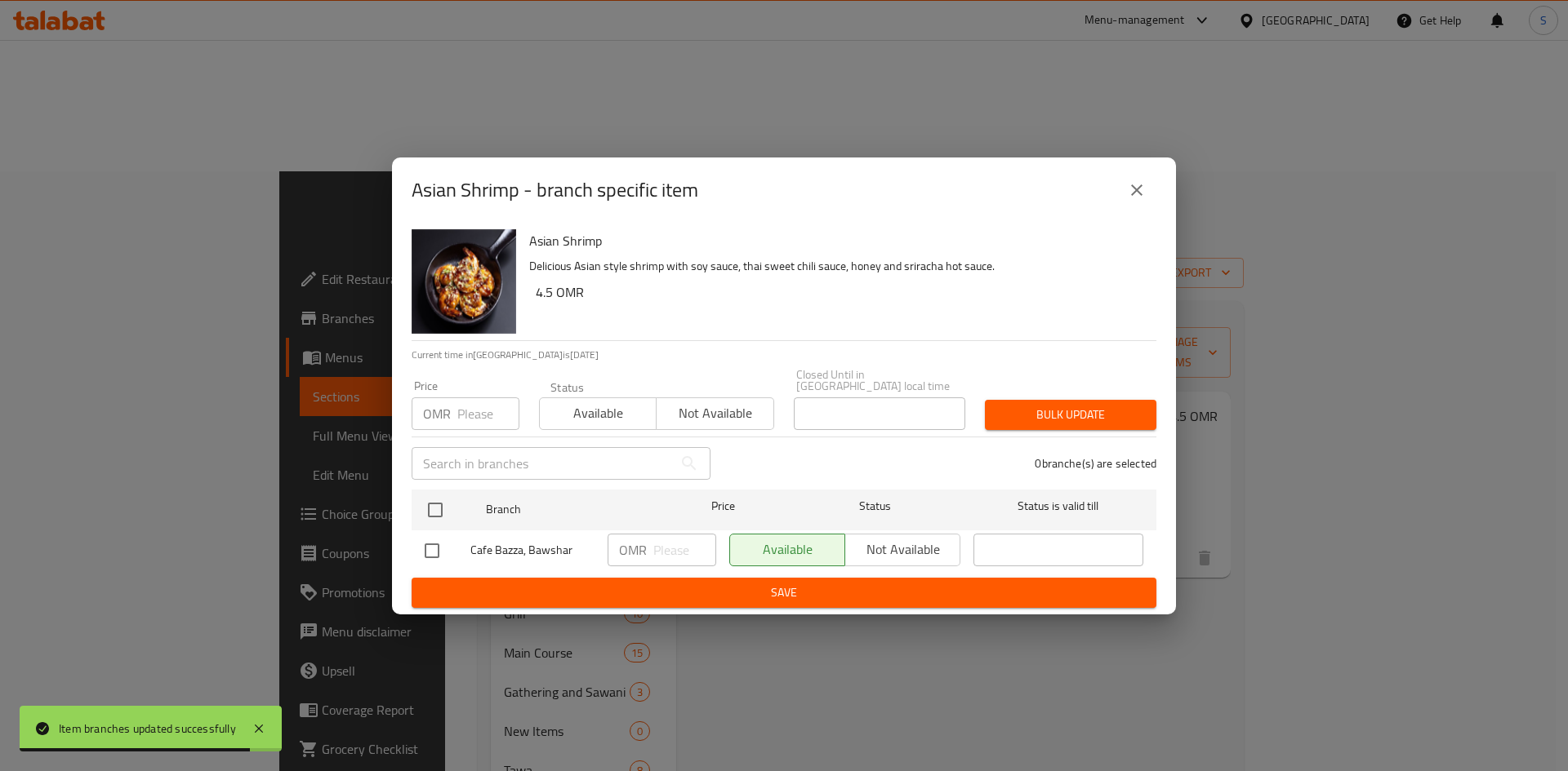
click at [472, 403] on input "number" at bounding box center [488, 414] width 62 height 33
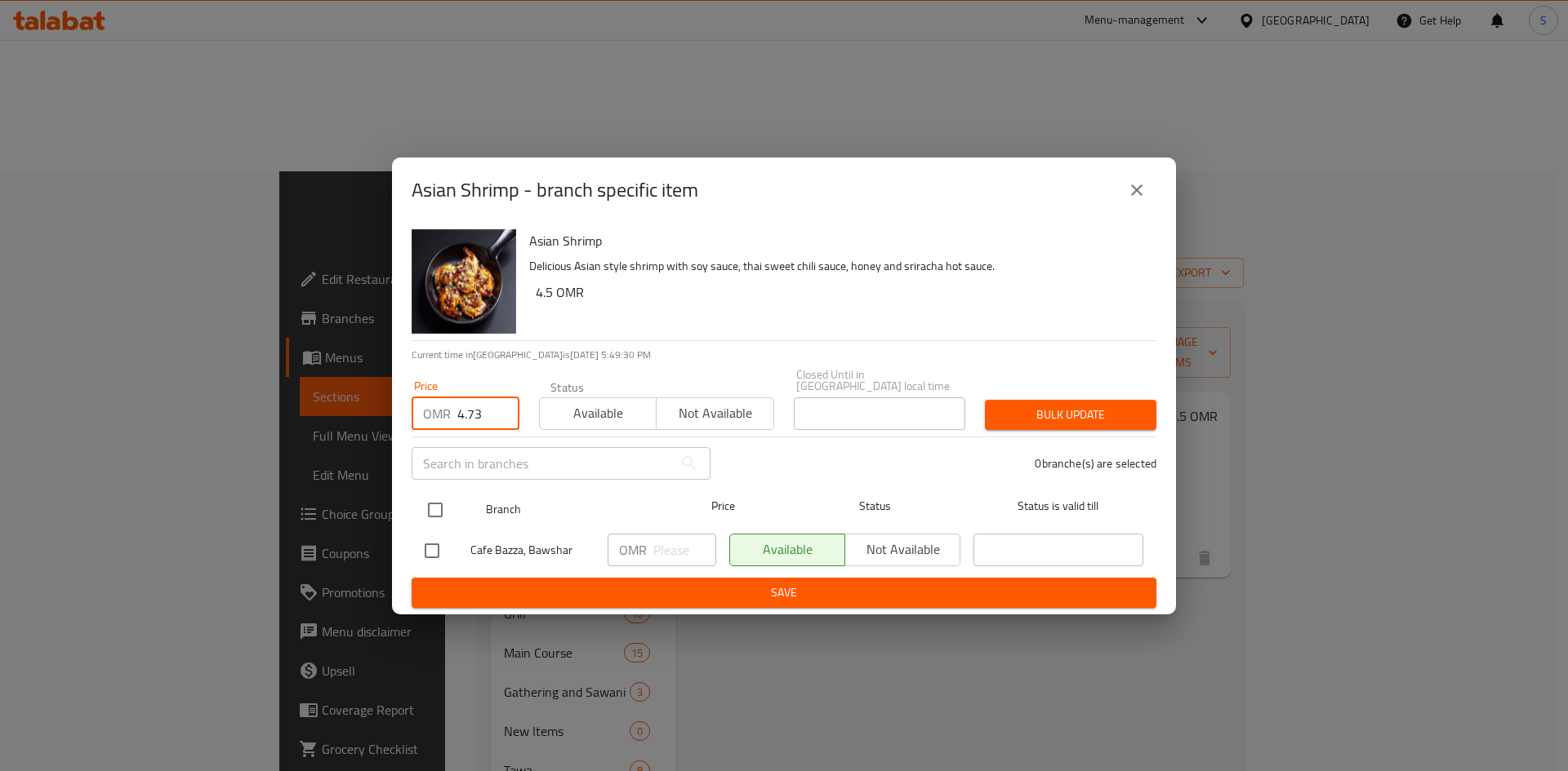
type input "4.73"
click at [430, 504] on input "checkbox" at bounding box center [435, 510] width 35 height 35
checkbox input "true"
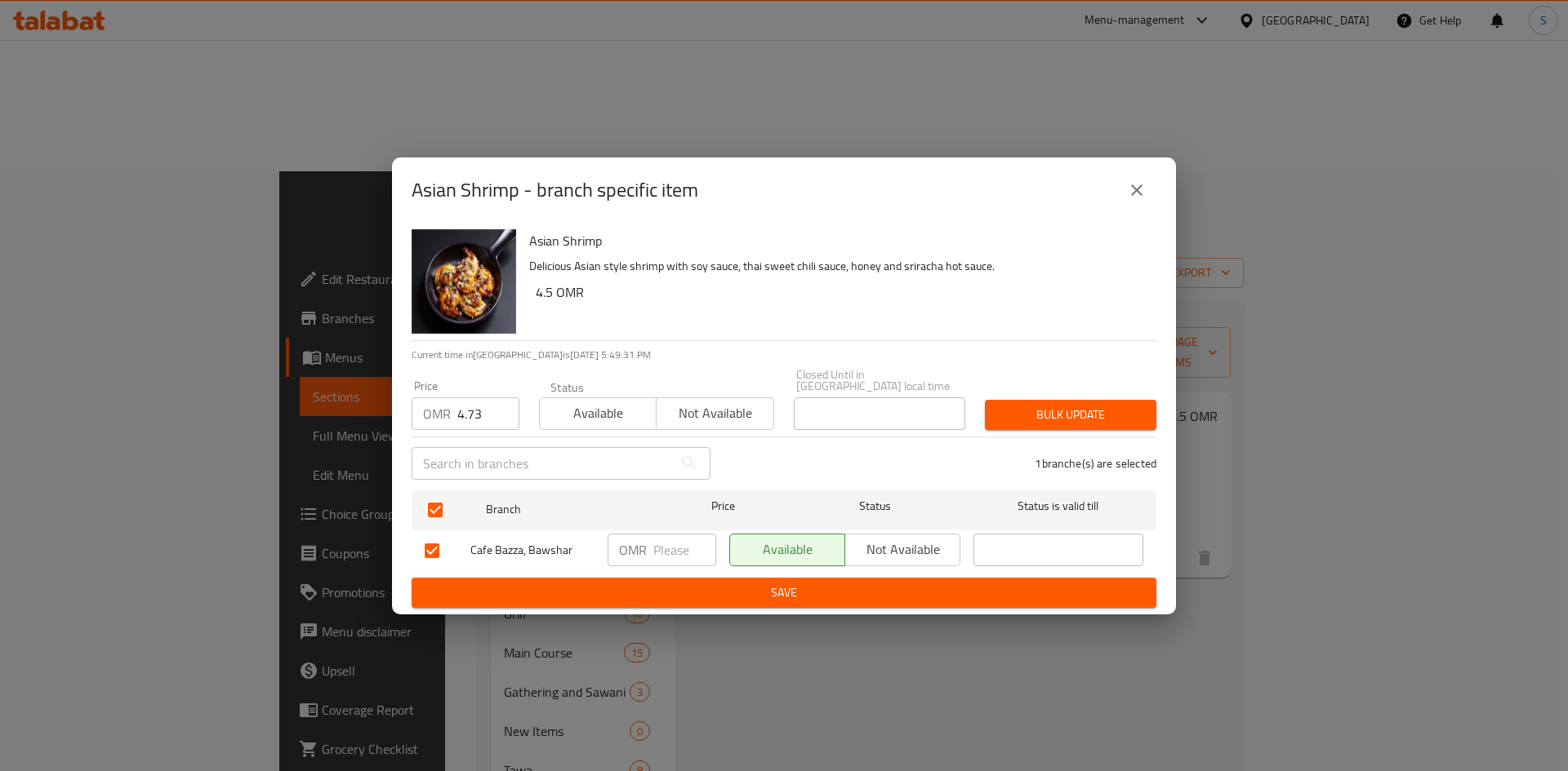
click at [1061, 405] on span "Bulk update" at bounding box center [1070, 415] width 145 height 20
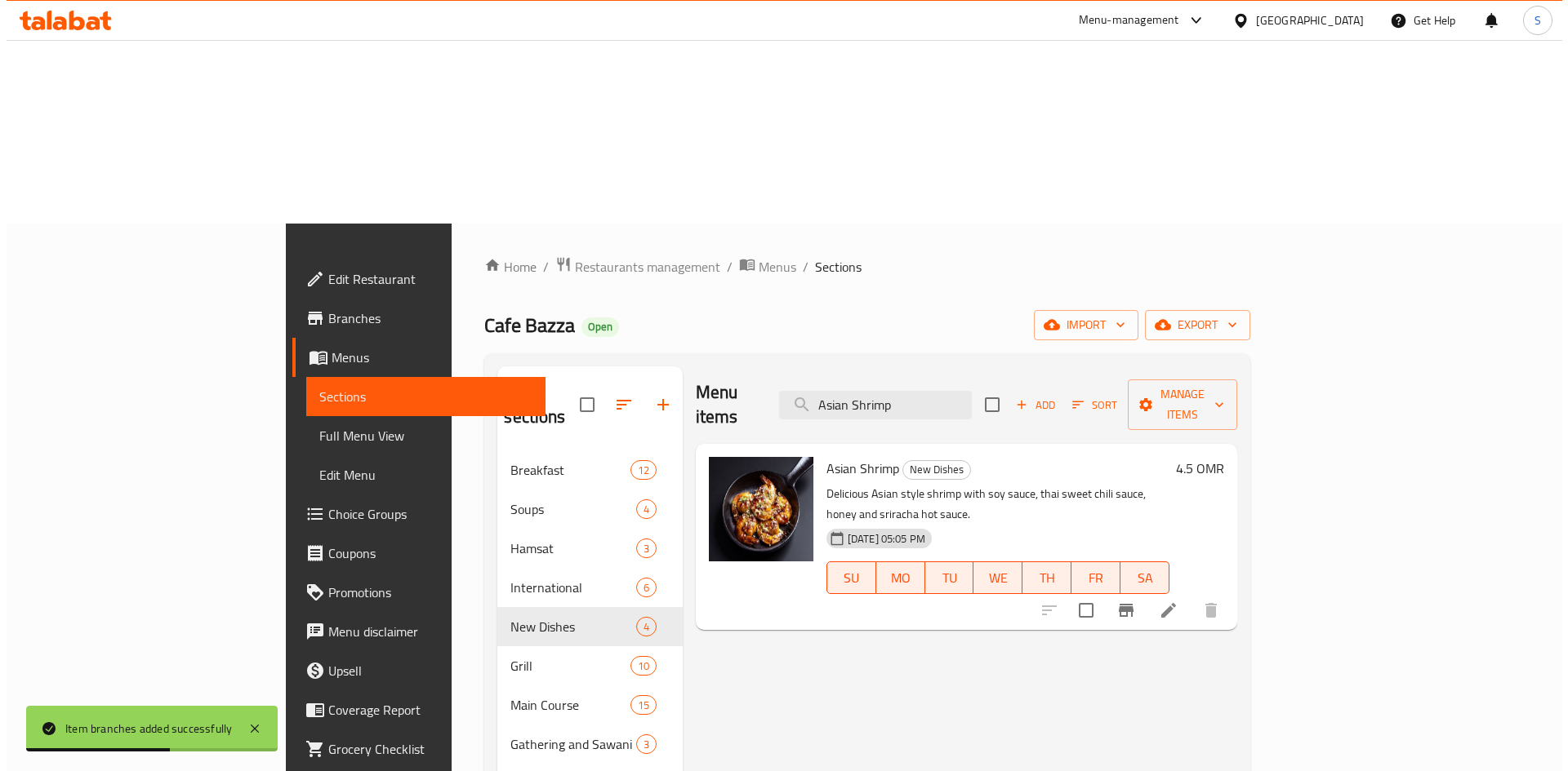
scroll to position [0, 0]
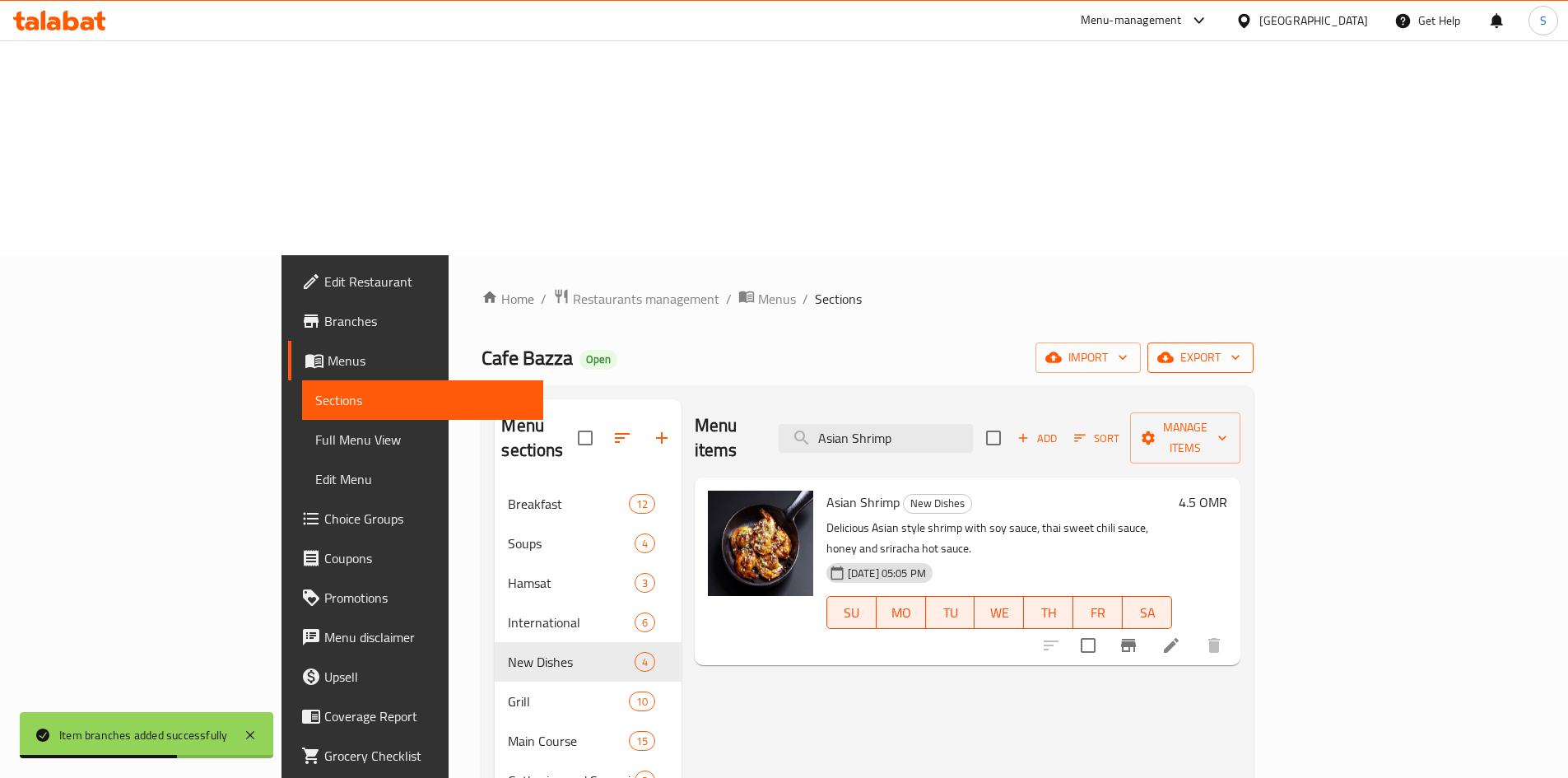
click at [1241, 347] on span "export" at bounding box center [1200, 357] width 80 height 20
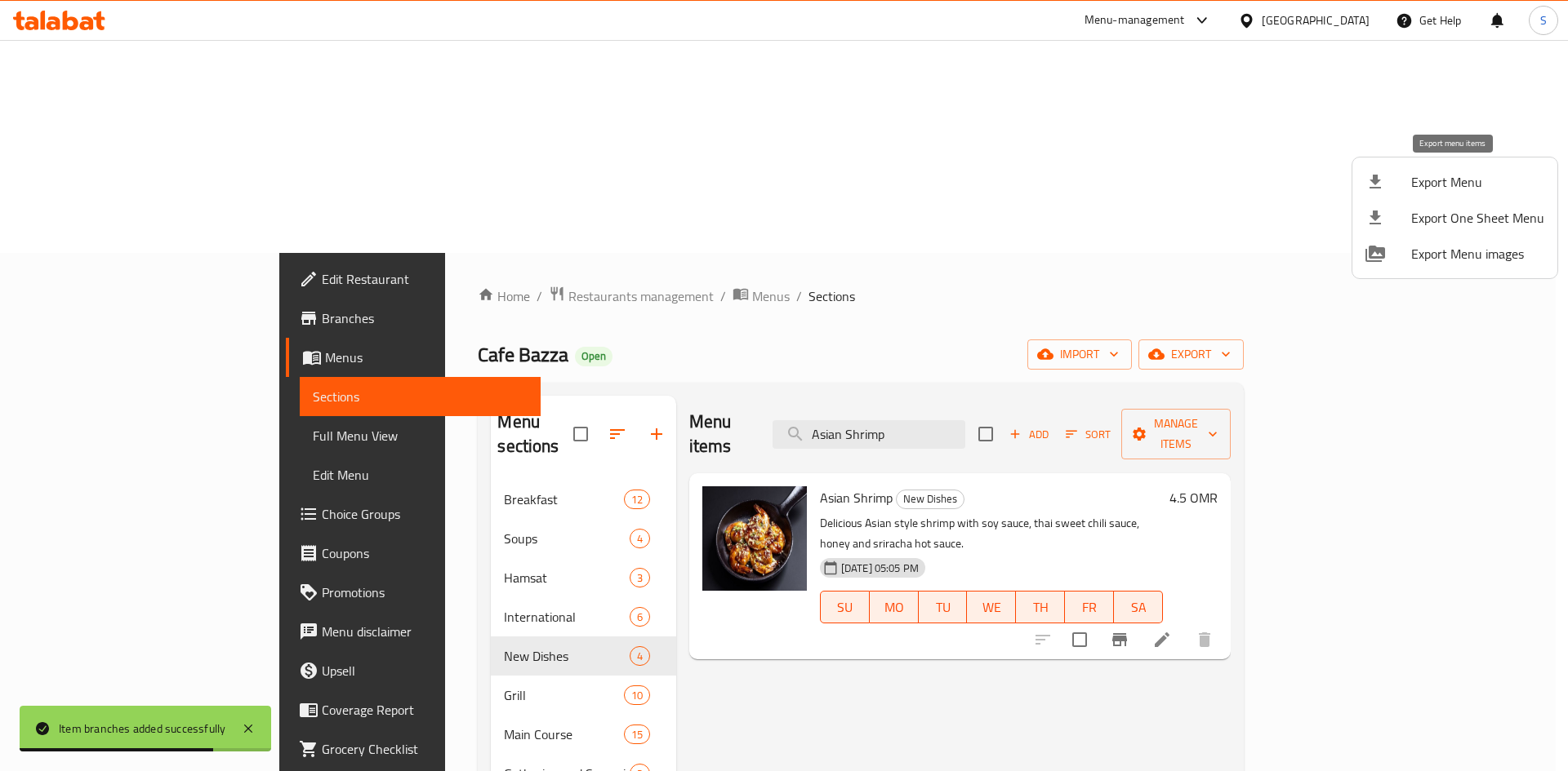
click at [1447, 190] on span "Export Menu" at bounding box center [1477, 183] width 134 height 20
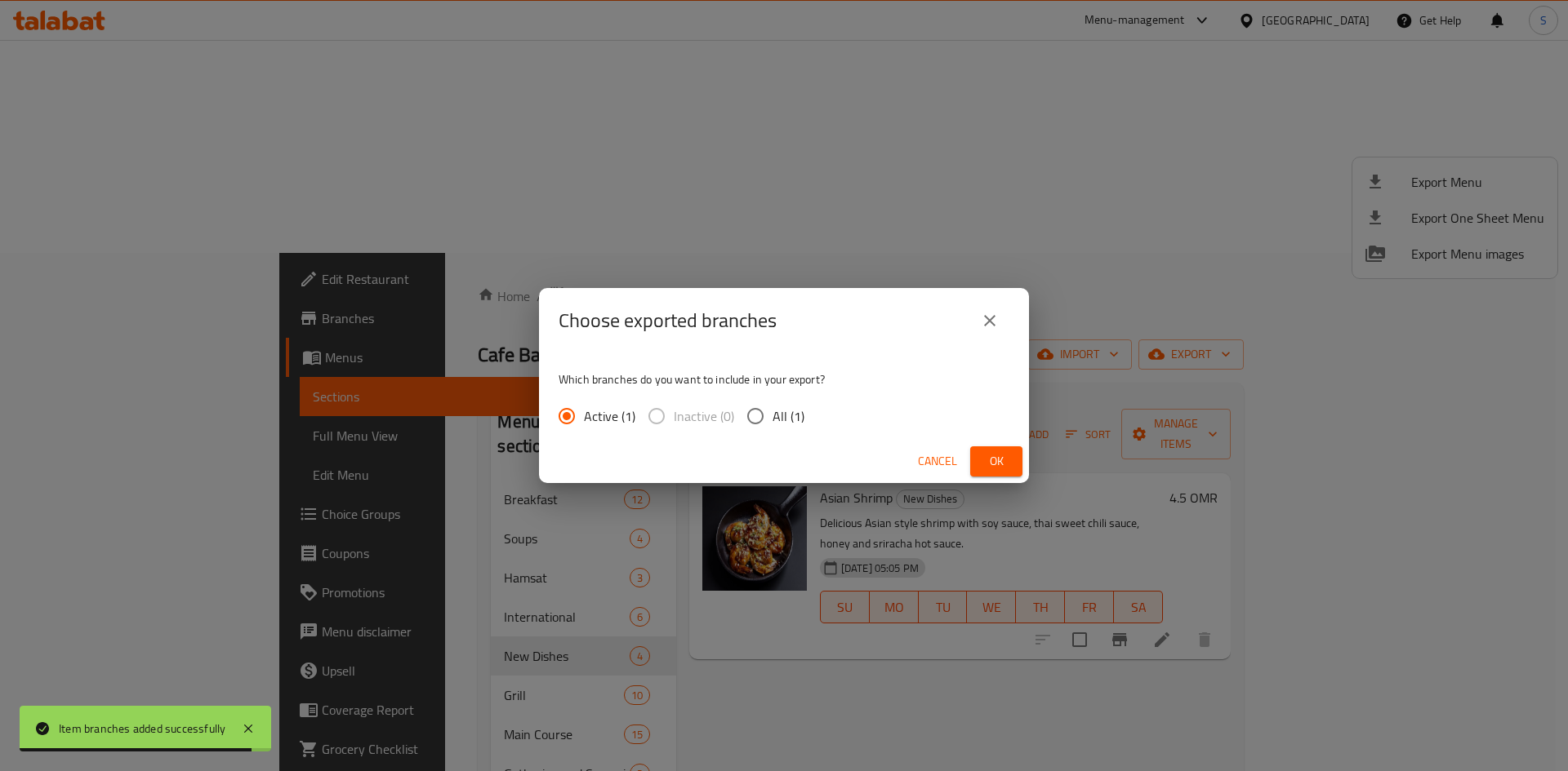
click at [751, 414] on input "All (1)" at bounding box center [756, 417] width 35 height 35
radio input "true"
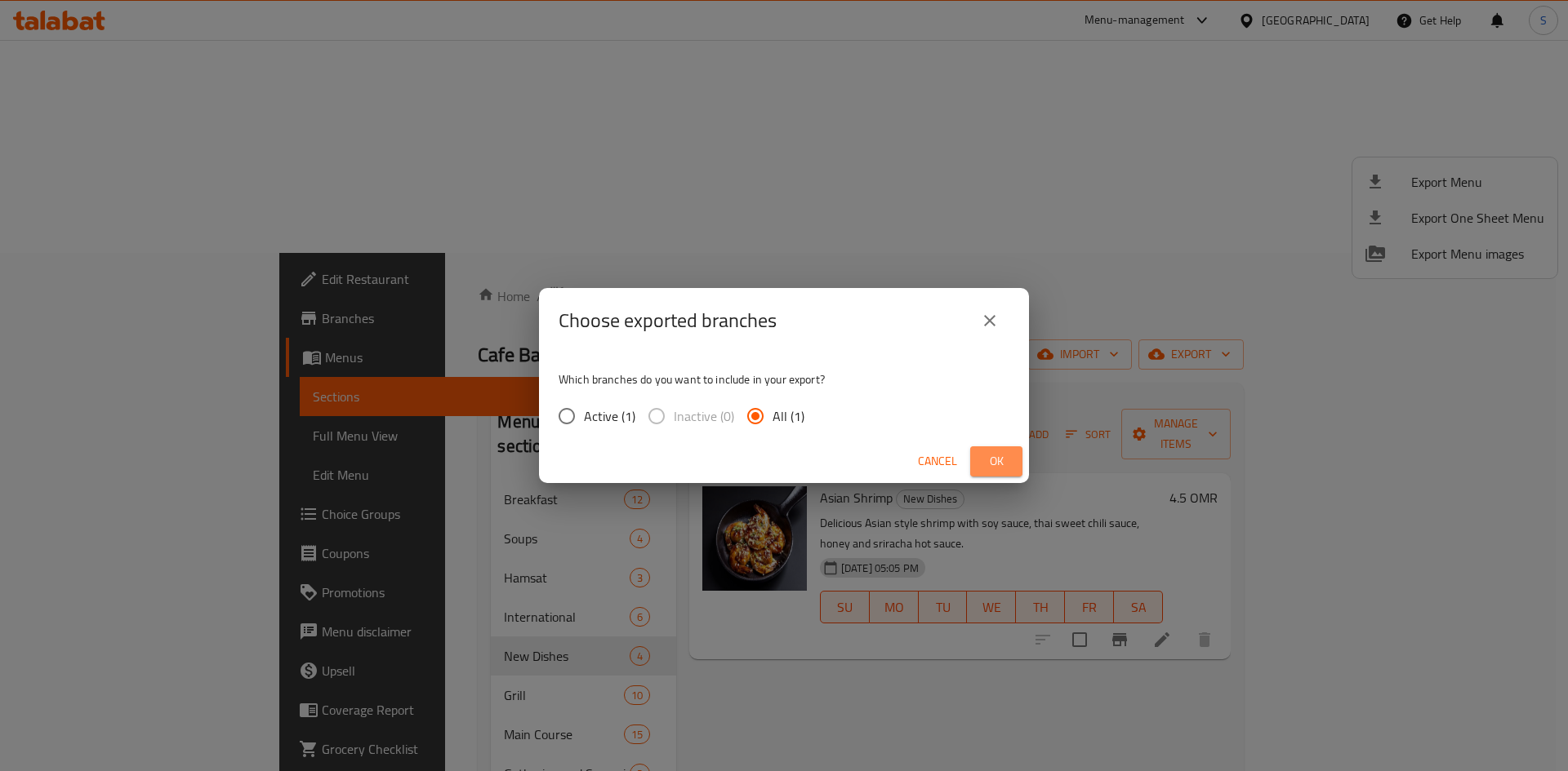
click at [995, 457] on span "Ok" at bounding box center [996, 461] width 26 height 20
